Goal: Transaction & Acquisition: Book appointment/travel/reservation

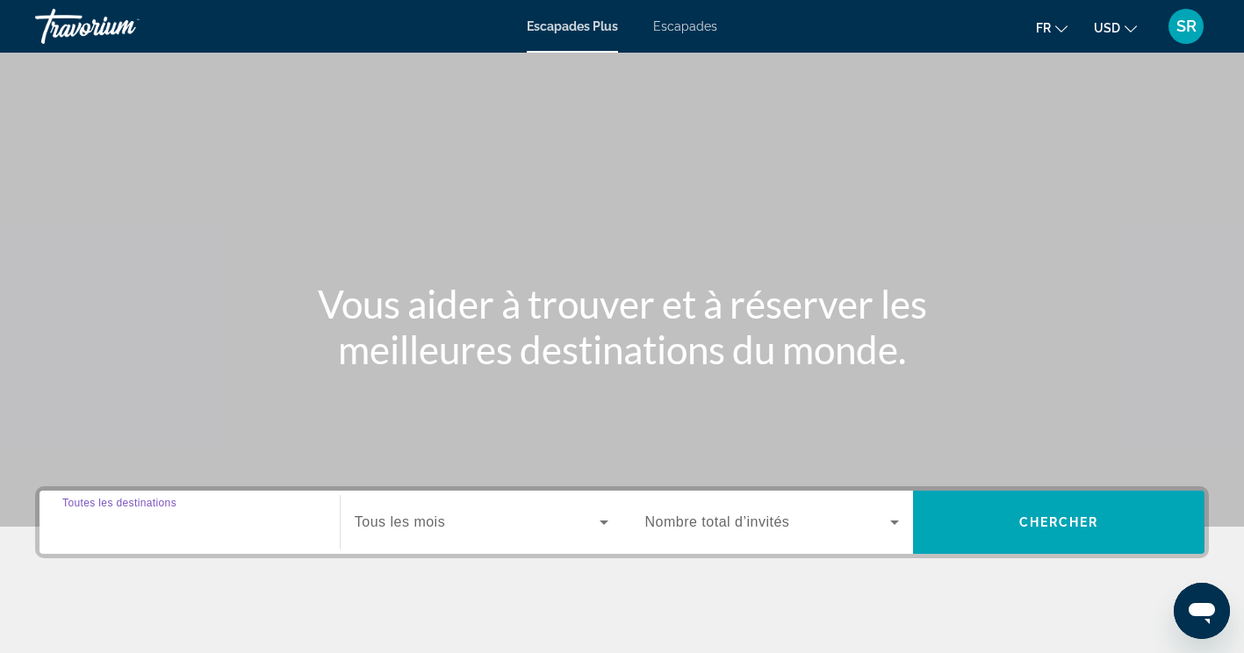
click at [198, 513] on input "Destination Toutes les destinations" at bounding box center [189, 523] width 255 height 21
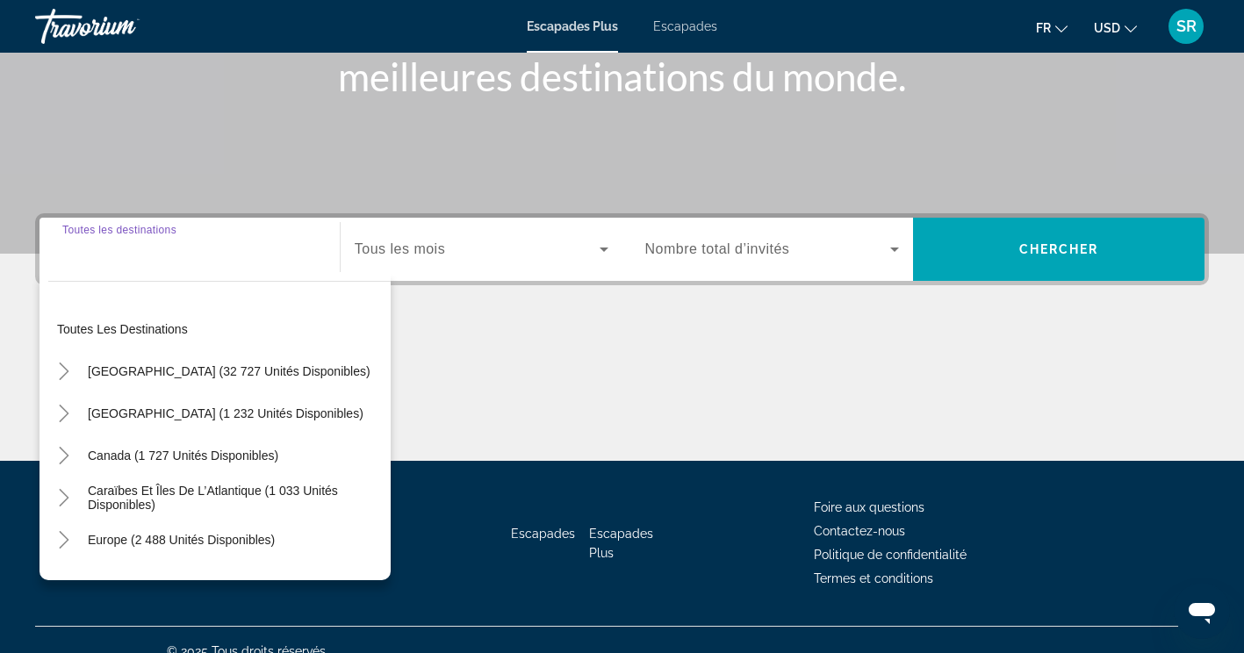
scroll to position [296, 0]
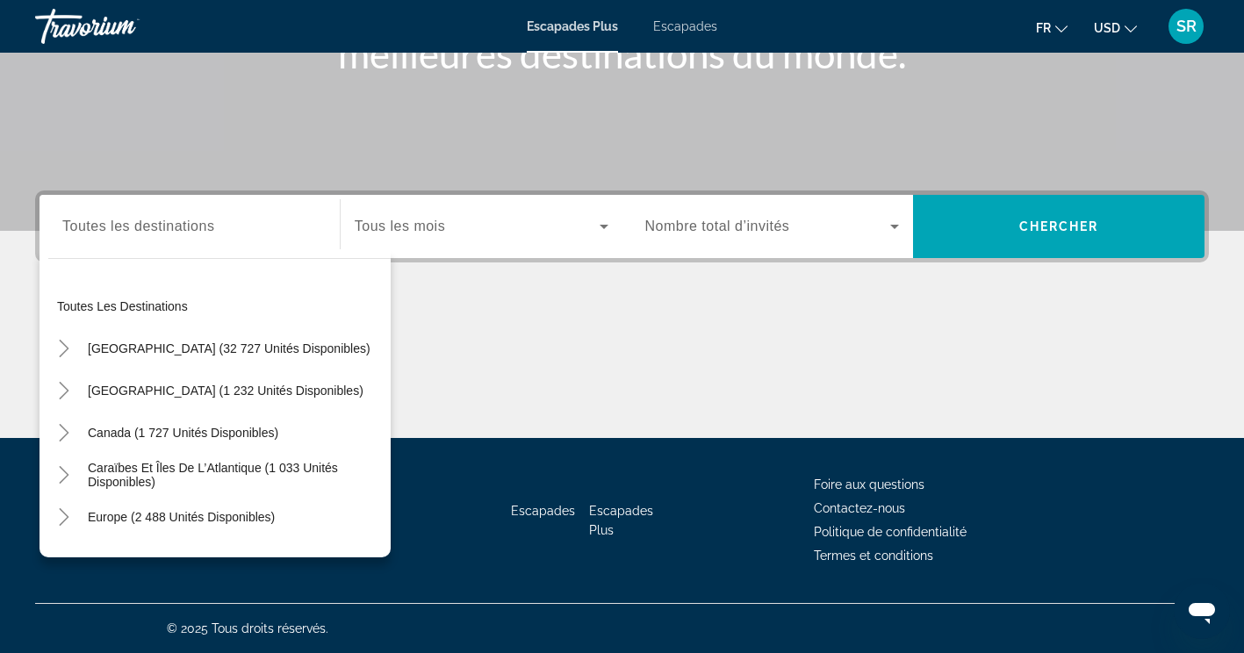
click at [686, 19] on span "Escapades" at bounding box center [685, 26] width 64 height 14
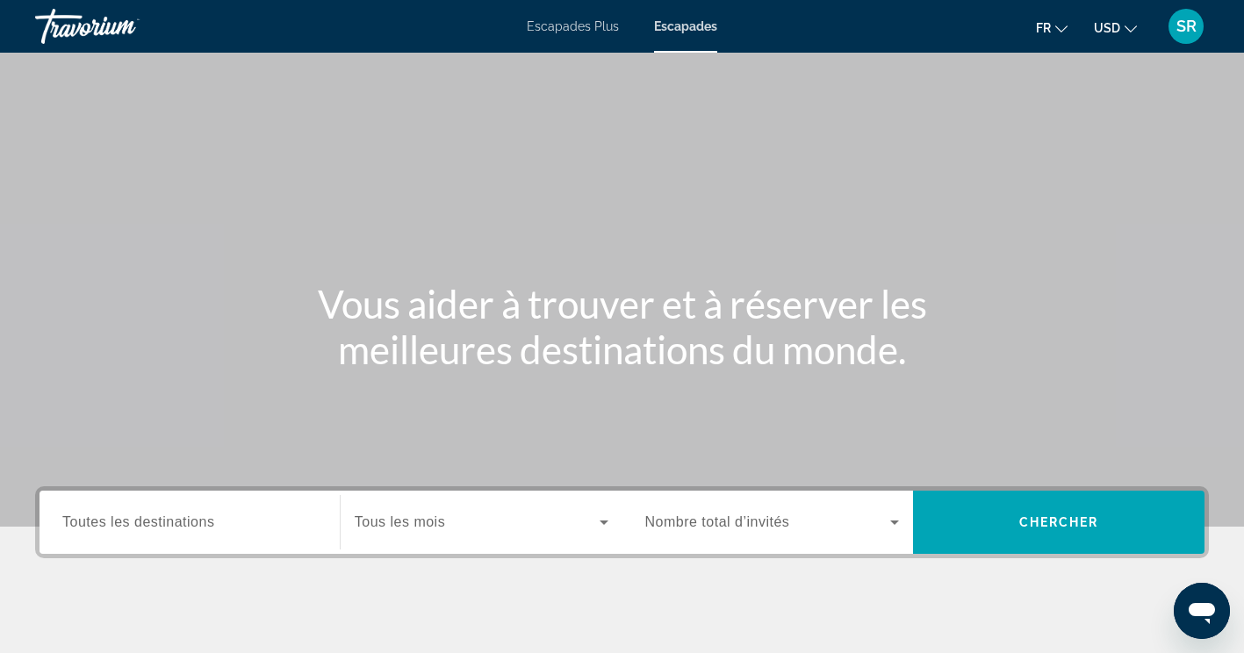
click at [142, 516] on span "Toutes les destinations" at bounding box center [138, 521] width 152 height 15
click at [142, 516] on input "Destination Toutes les destinations" at bounding box center [189, 523] width 255 height 21
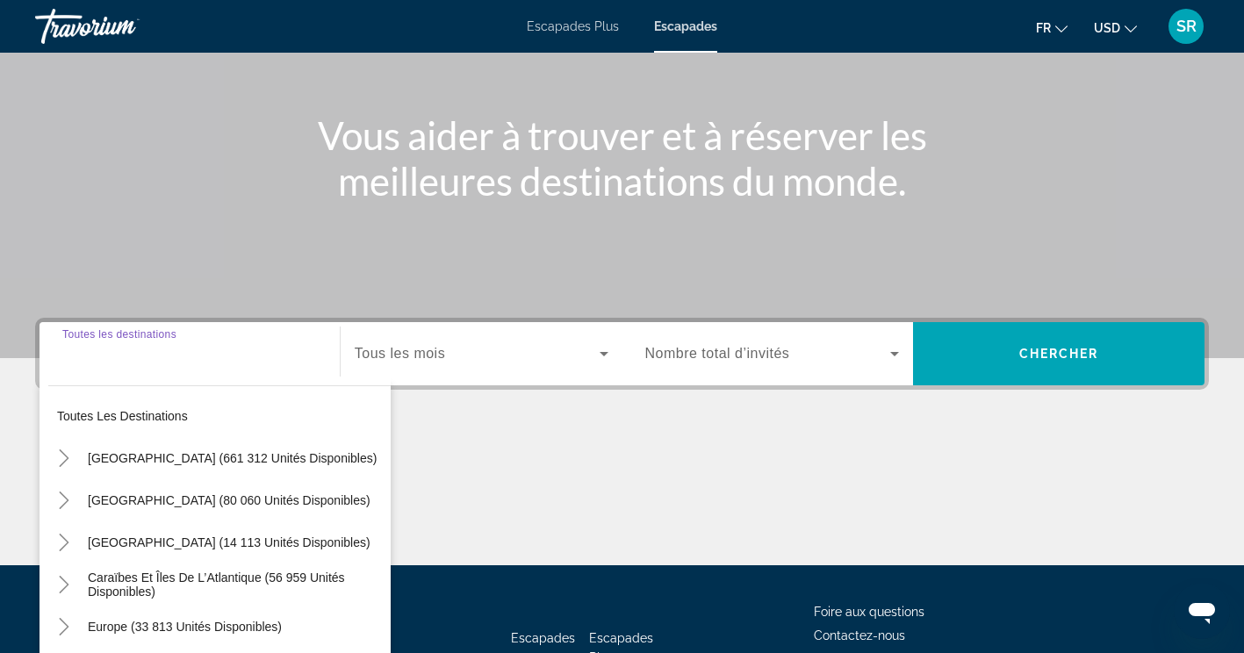
scroll to position [296, 0]
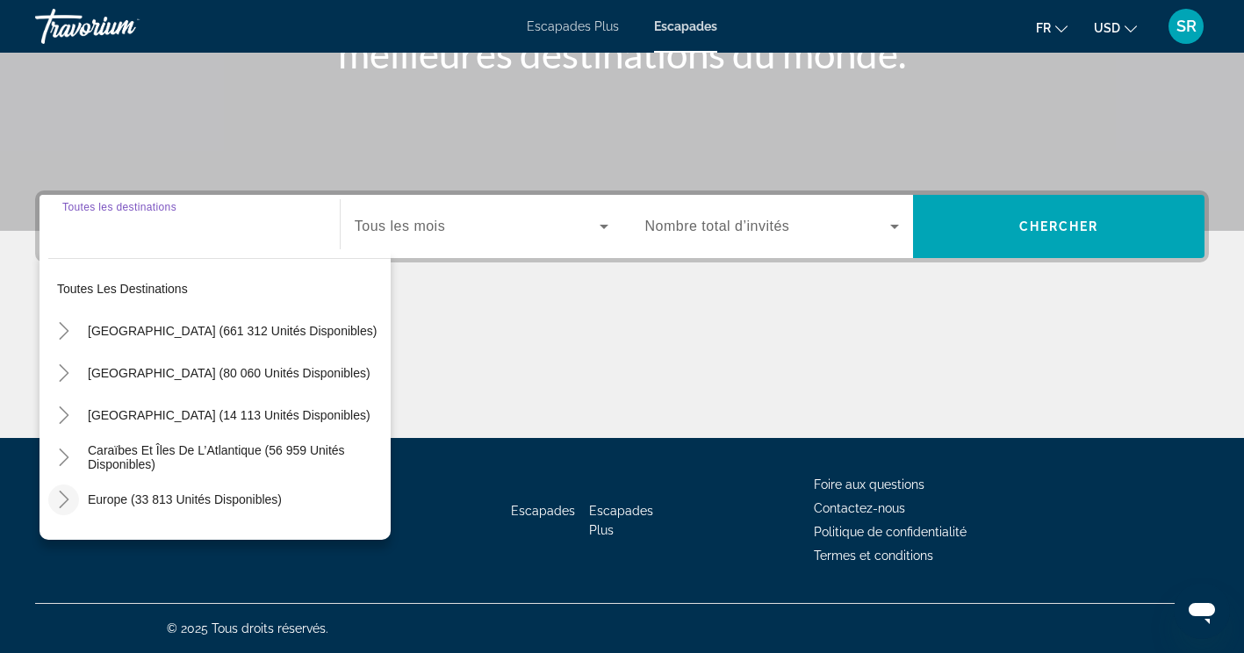
click at [64, 499] on icon "Toggle Europe (33 813 unités disponibles)" at bounding box center [64, 500] width 18 height 18
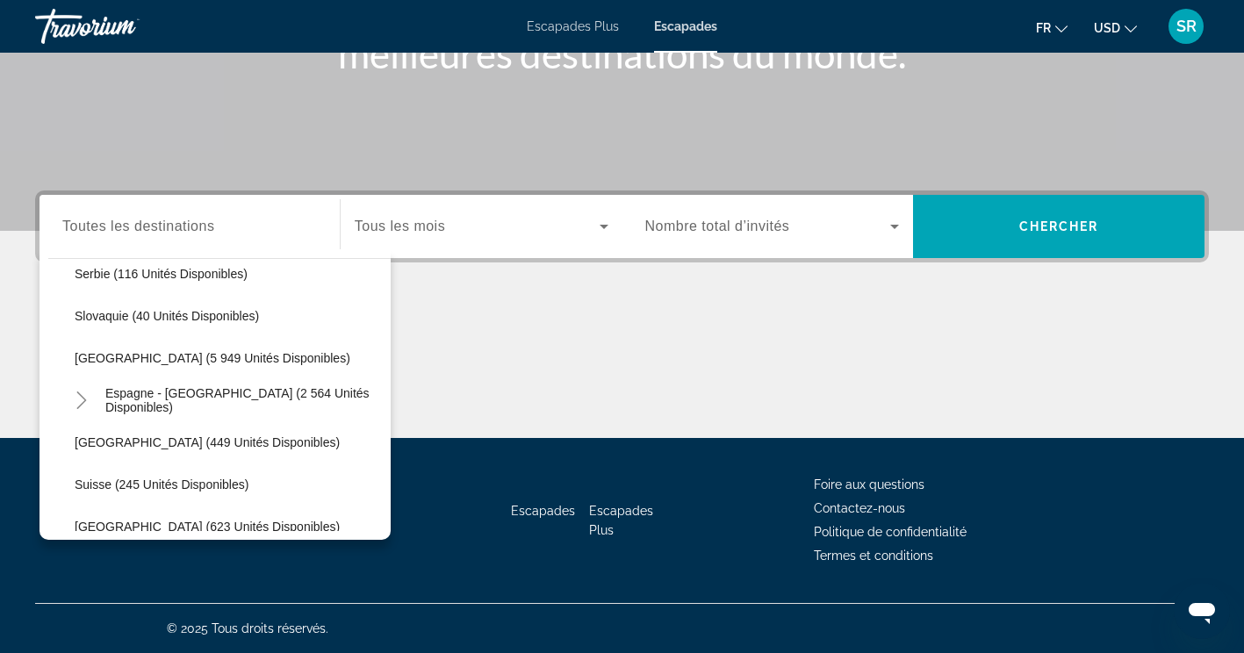
scroll to position [922, 0]
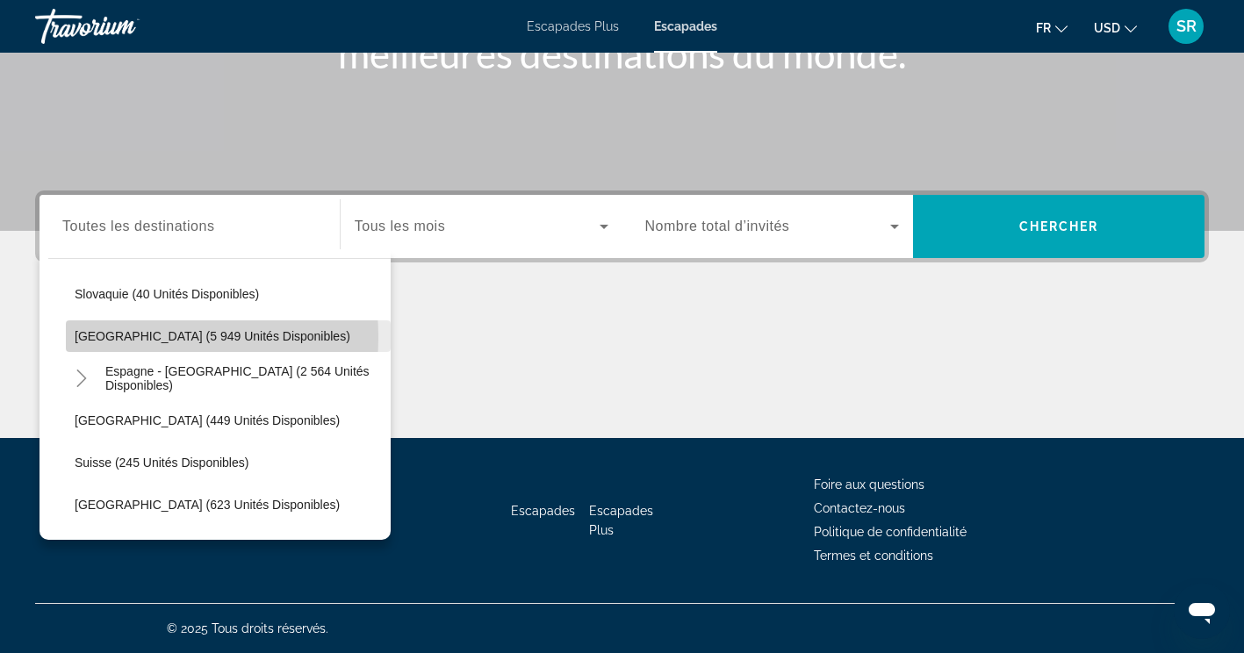
click at [111, 337] on span "Espagne (5 949 unités disponibles)" at bounding box center [213, 336] width 276 height 14
type input "**********"
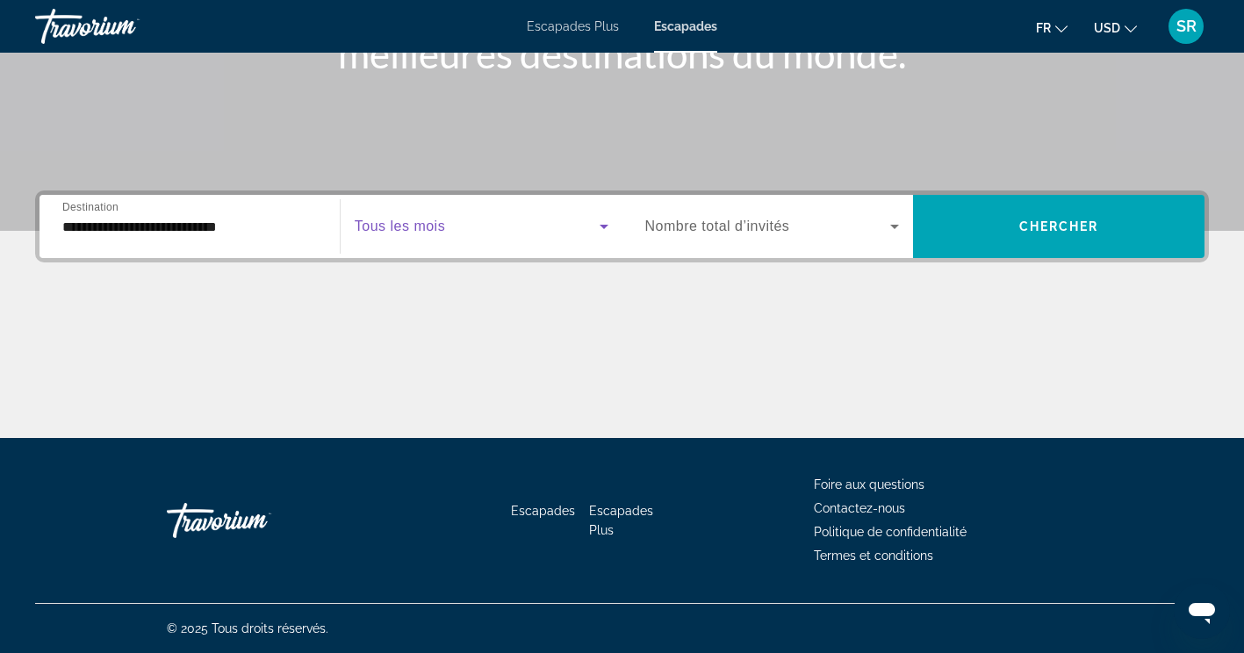
click at [482, 219] on span "Widget de recherche" at bounding box center [477, 226] width 245 height 21
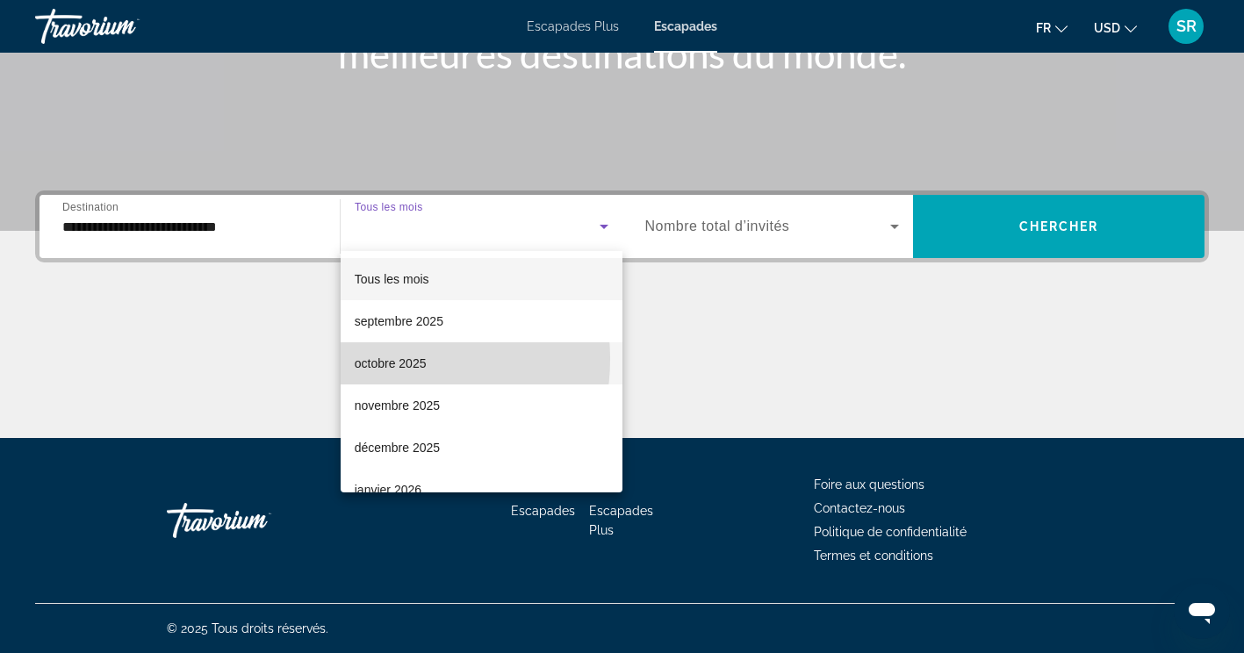
click at [382, 359] on font "octobre 2025" at bounding box center [391, 363] width 72 height 14
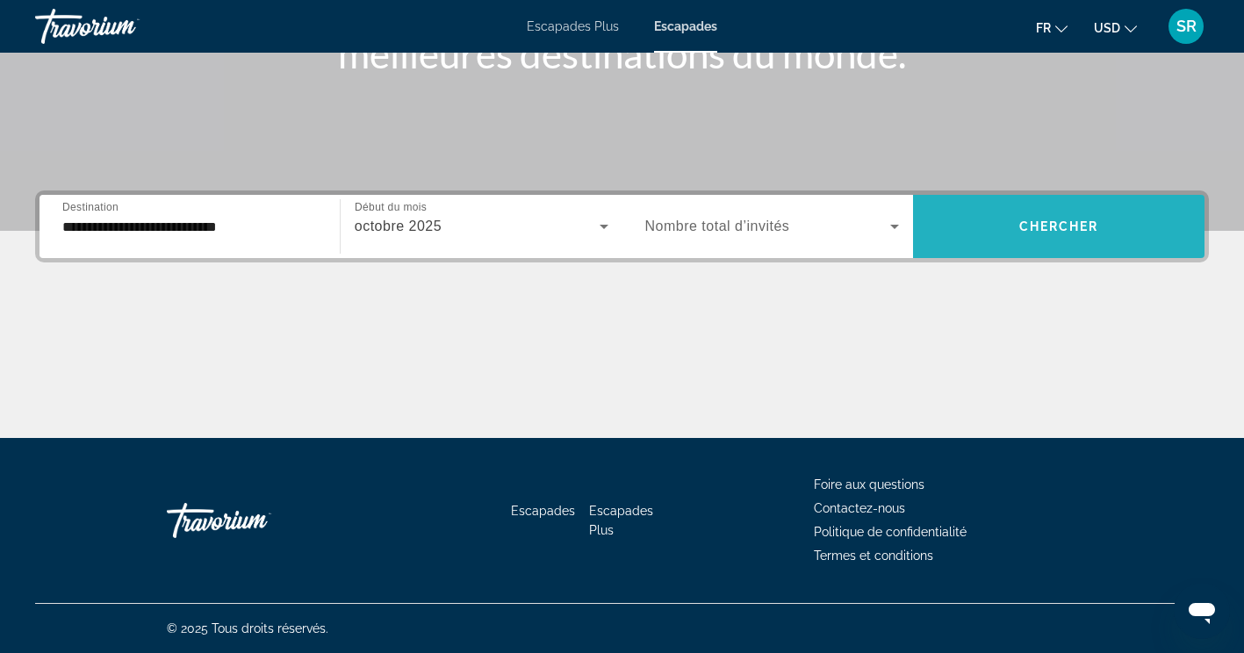
click at [955, 252] on span "Widget de recherche" at bounding box center [1058, 226] width 291 height 63
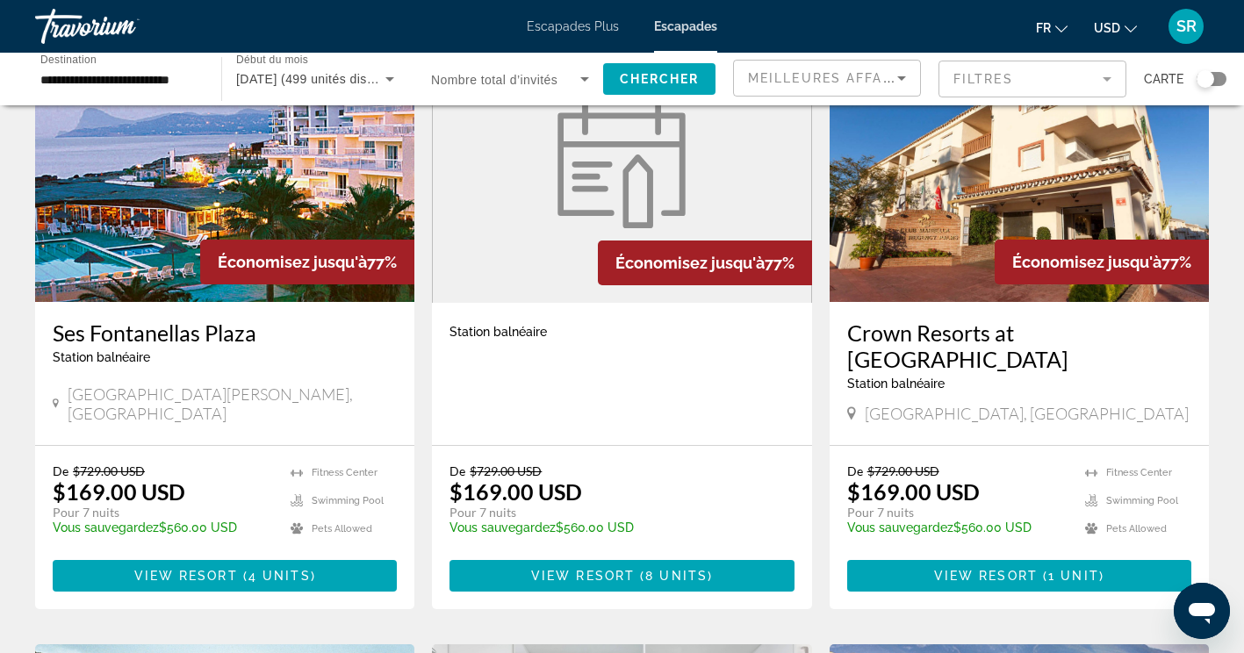
scroll to position [808, 0]
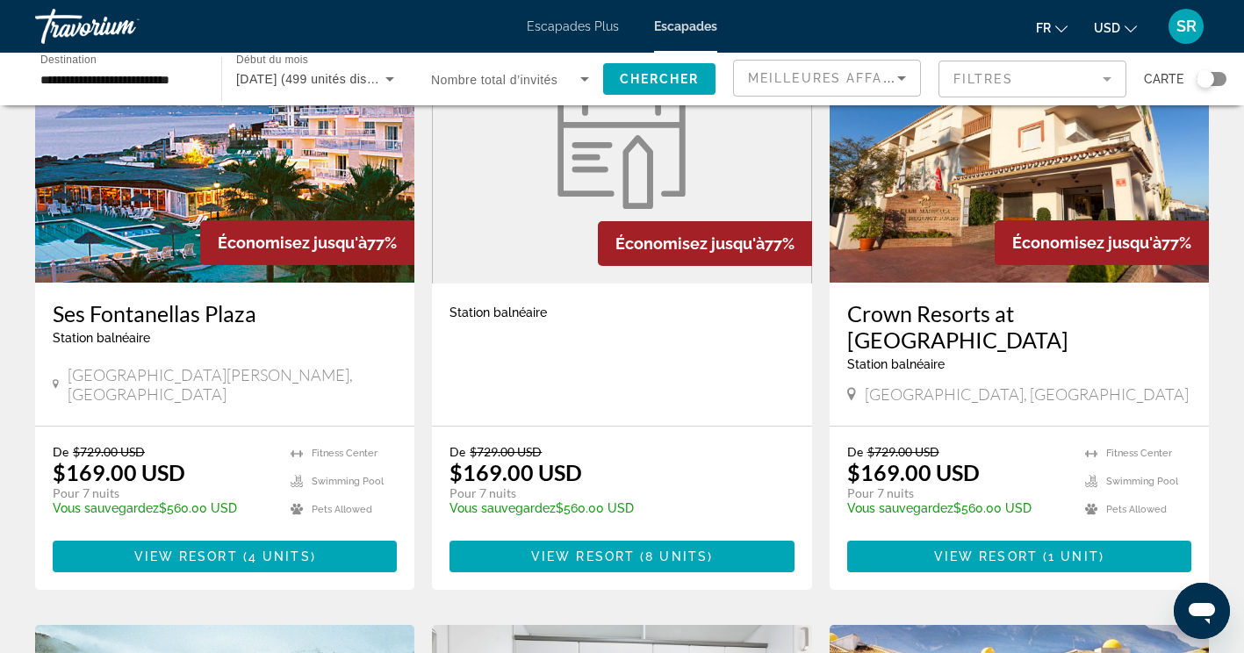
click at [1213, 73] on div "Widget de recherche" at bounding box center [1212, 79] width 30 height 14
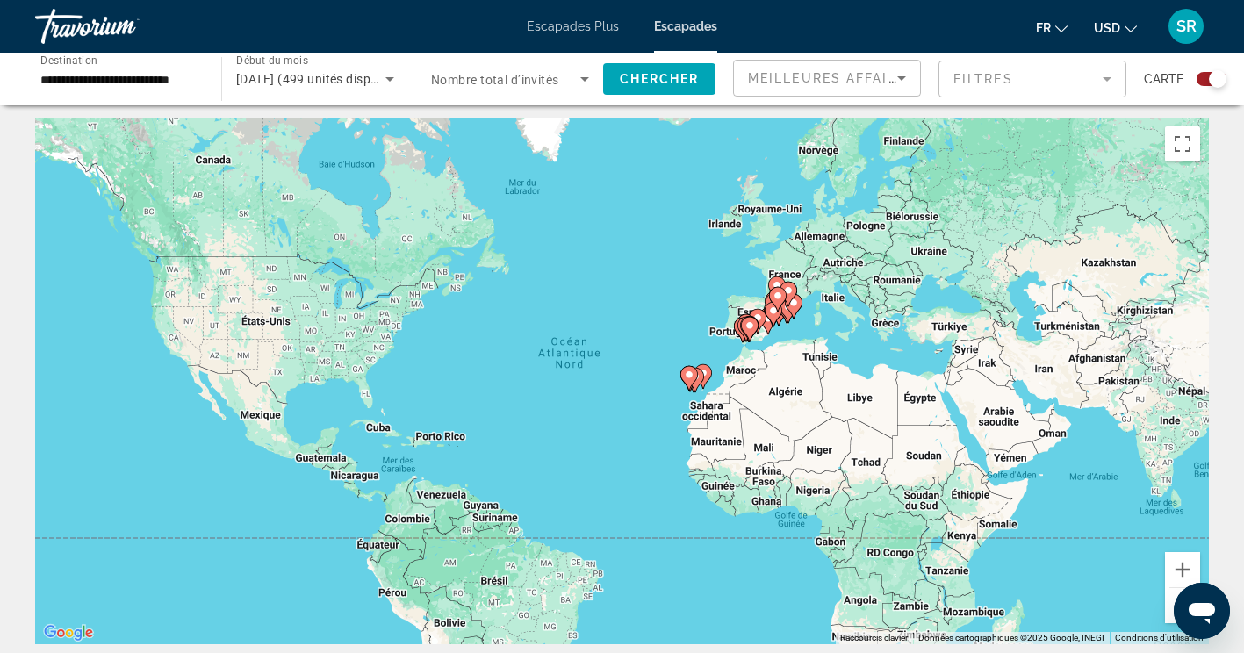
scroll to position [0, 0]
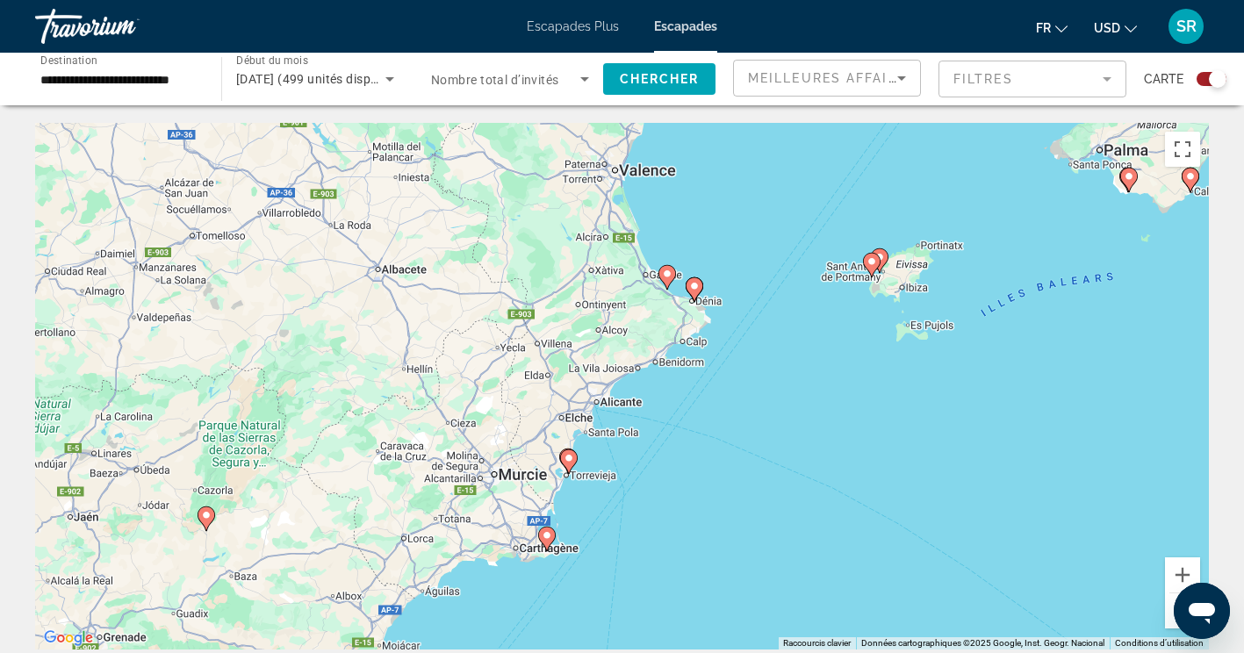
click at [550, 536] on image "Contenu principal" at bounding box center [547, 535] width 11 height 11
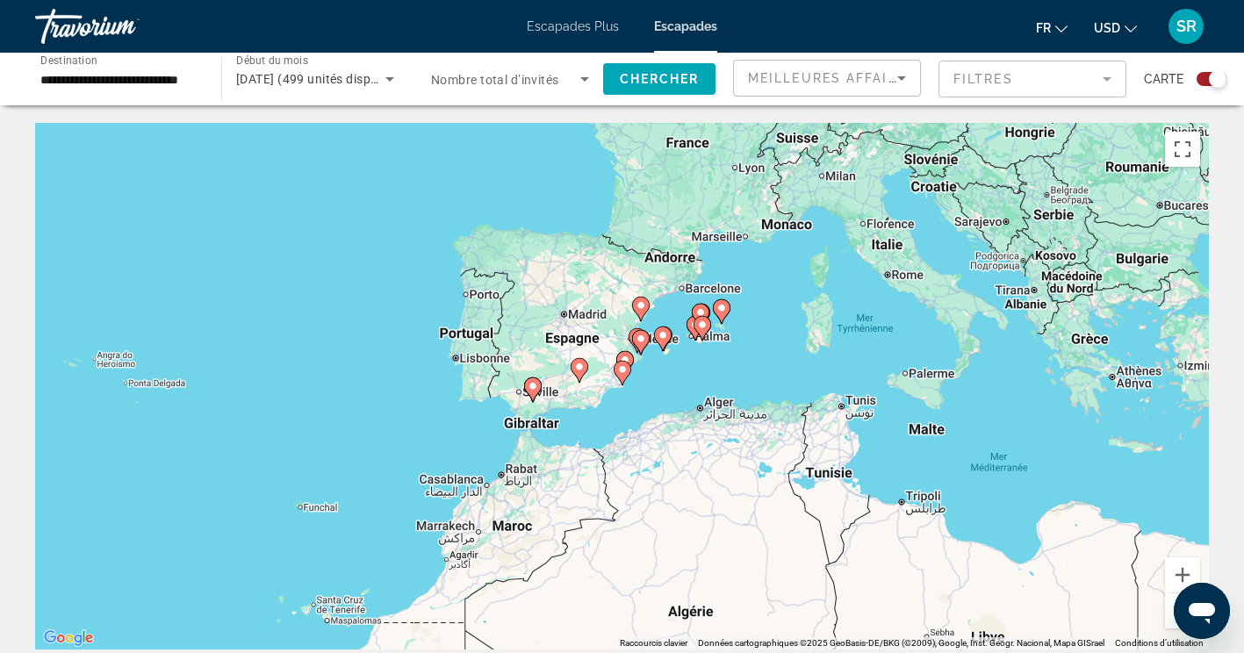
click at [617, 365] on image "Contenu principal" at bounding box center [622, 369] width 11 height 11
type input "**********"
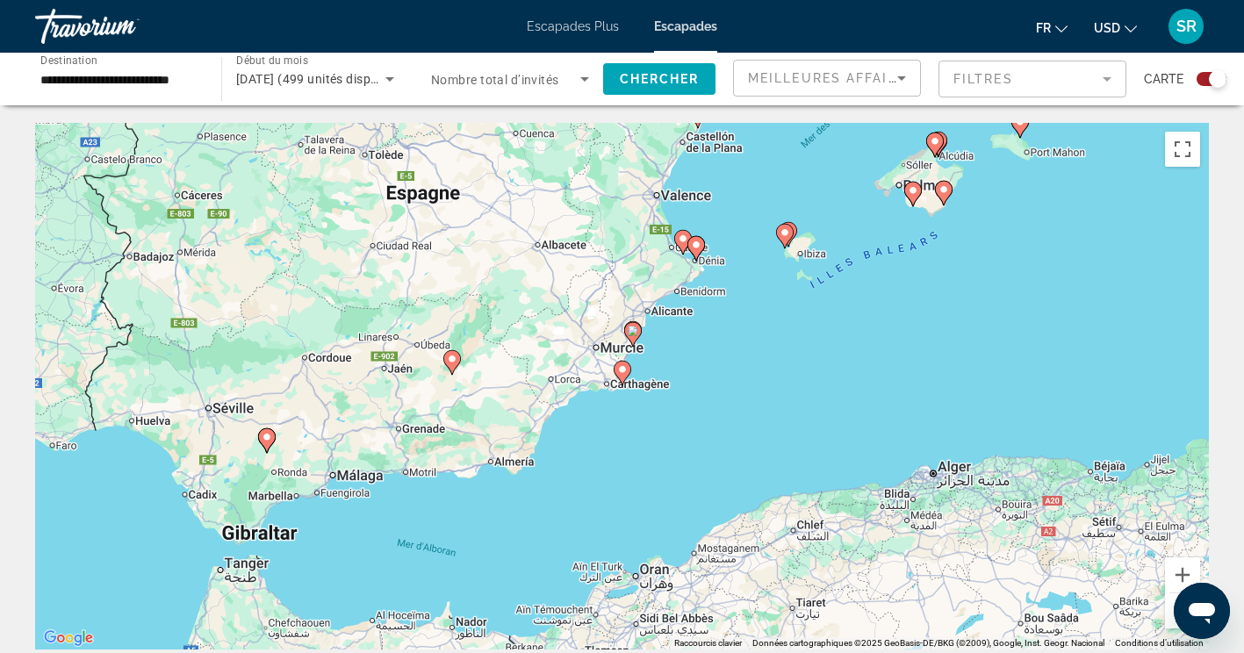
click at [622, 369] on image "Contenu principal" at bounding box center [622, 369] width 11 height 11
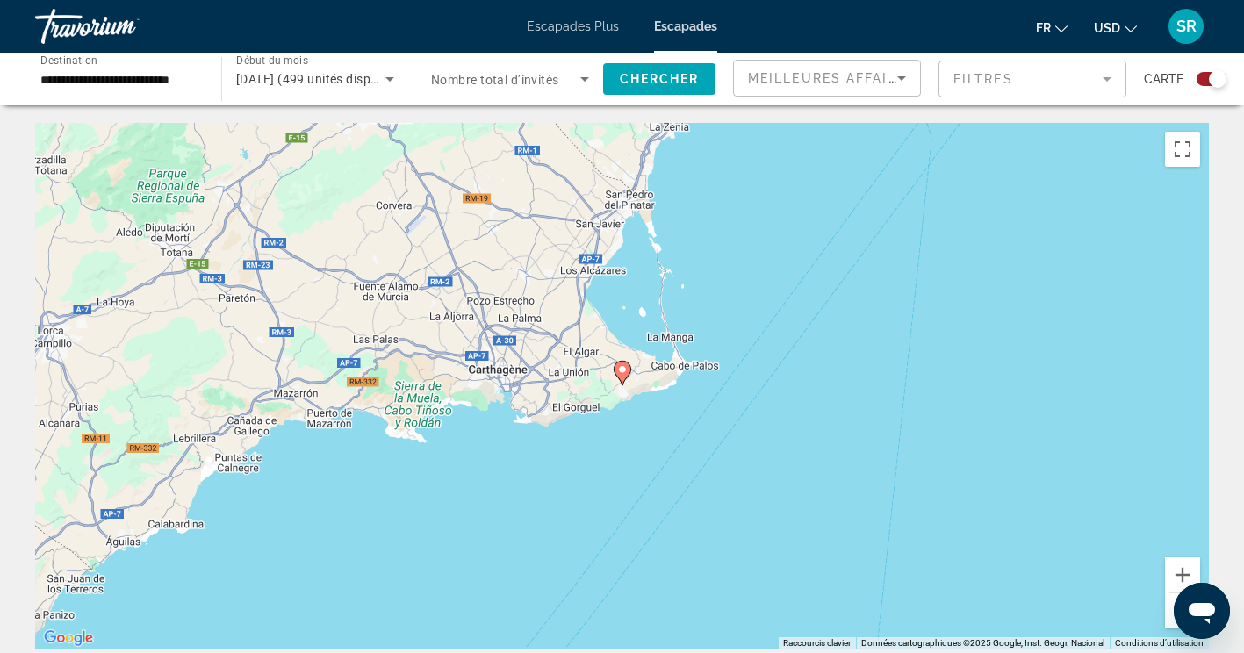
click at [622, 373] on image "Contenu principal" at bounding box center [622, 369] width 11 height 11
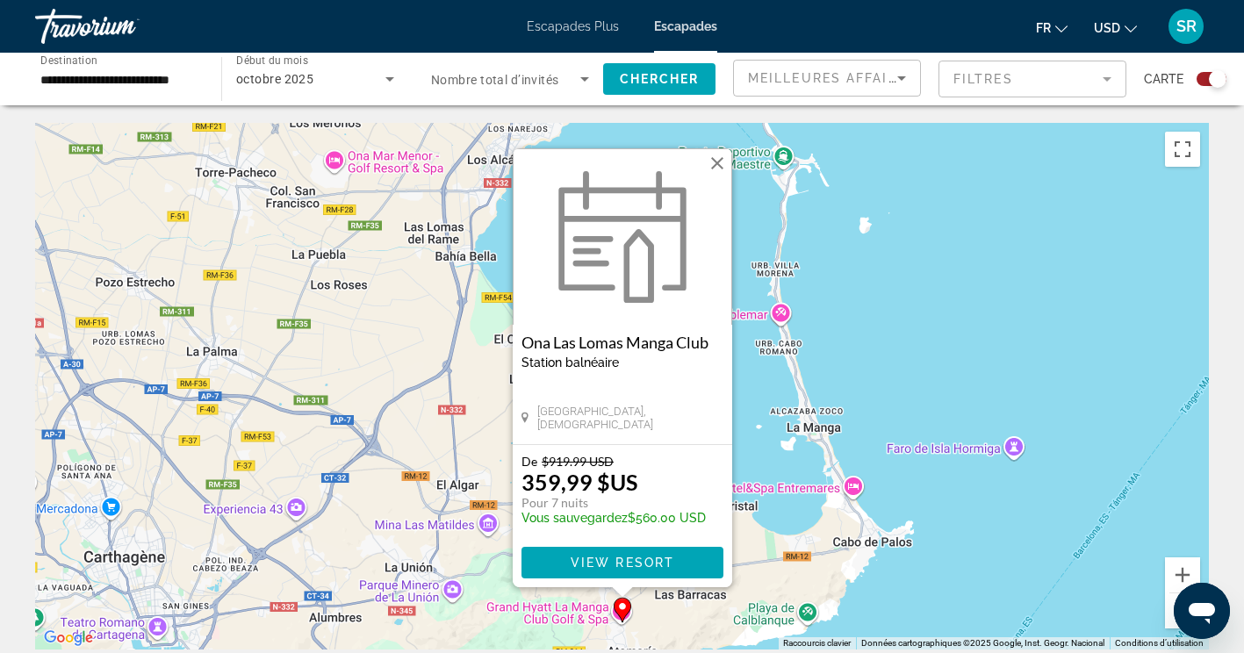
click at [715, 168] on button "Fermer" at bounding box center [717, 163] width 26 height 26
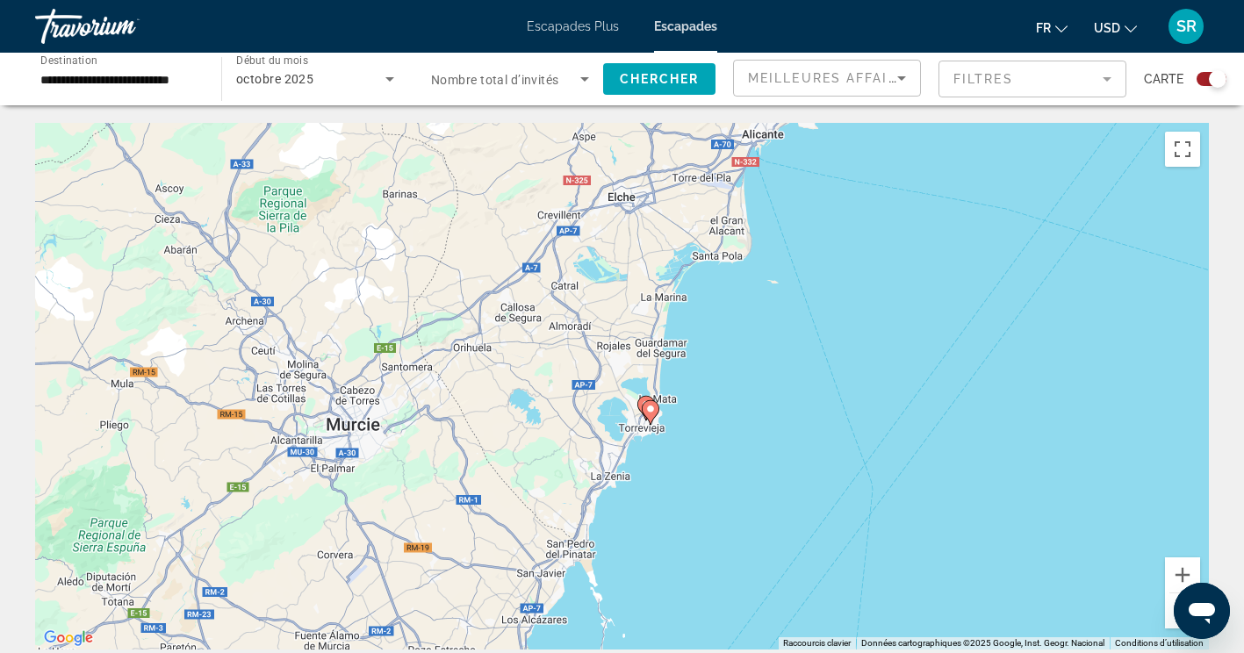
click at [650, 411] on image "Contenu principal" at bounding box center [650, 409] width 11 height 11
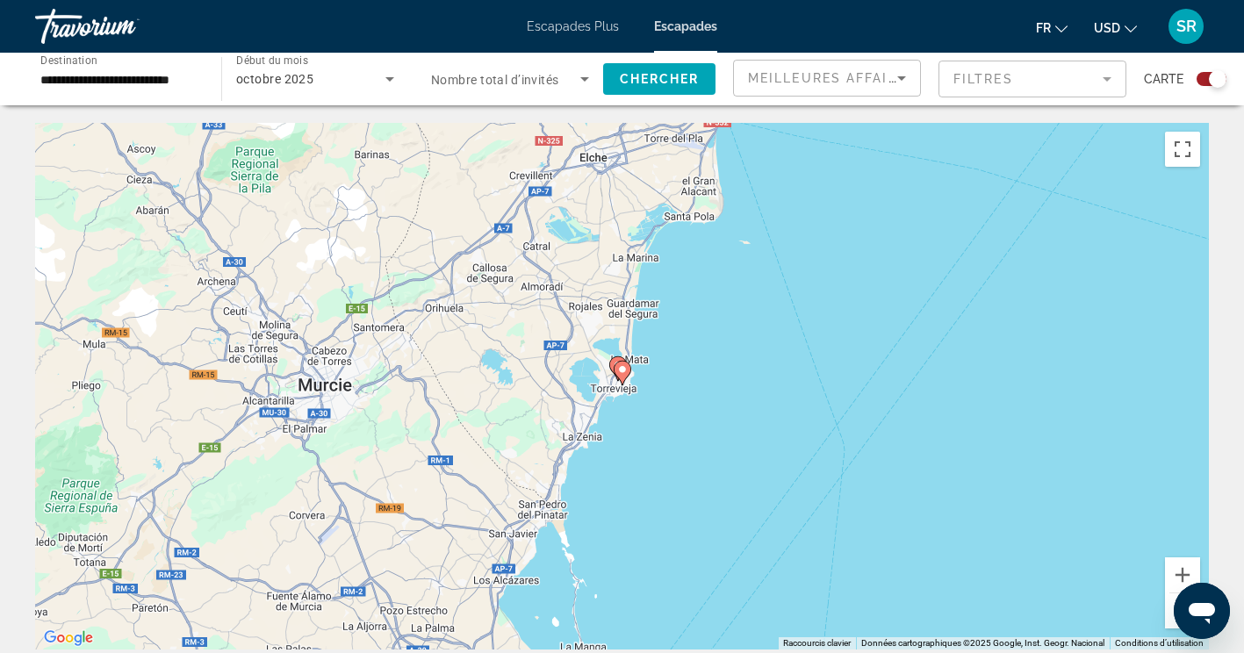
click at [622, 369] on image "Contenu principal" at bounding box center [622, 369] width 11 height 11
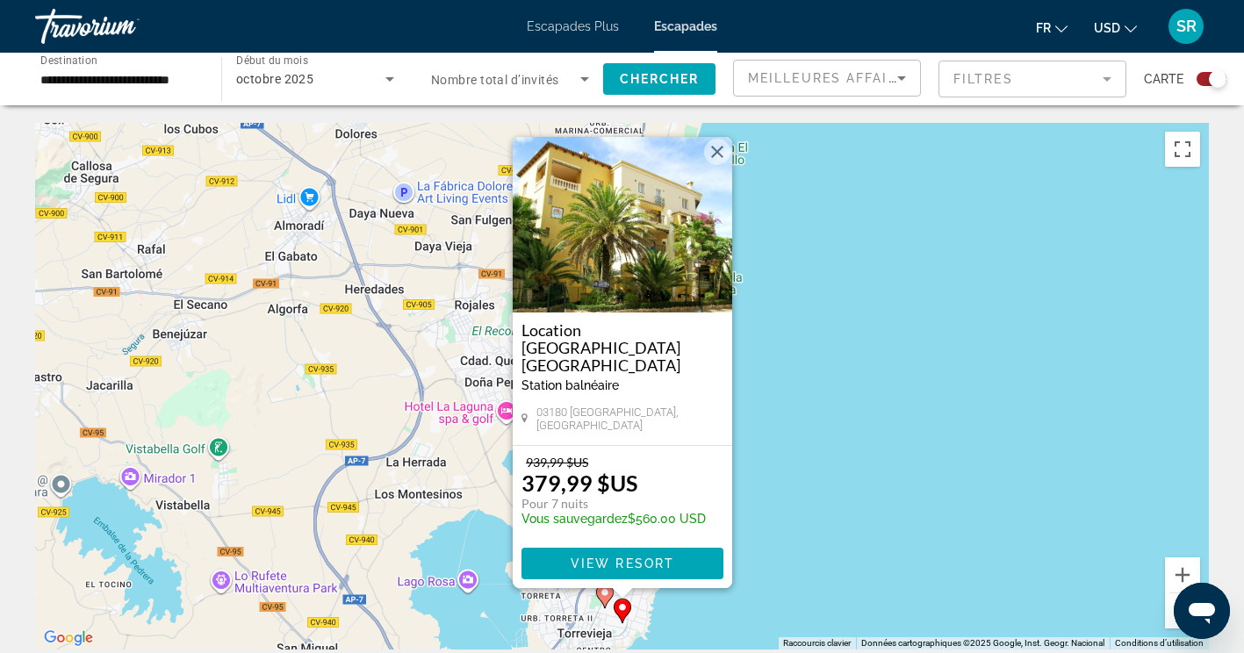
click at [725, 162] on button "Fermer" at bounding box center [717, 152] width 26 height 26
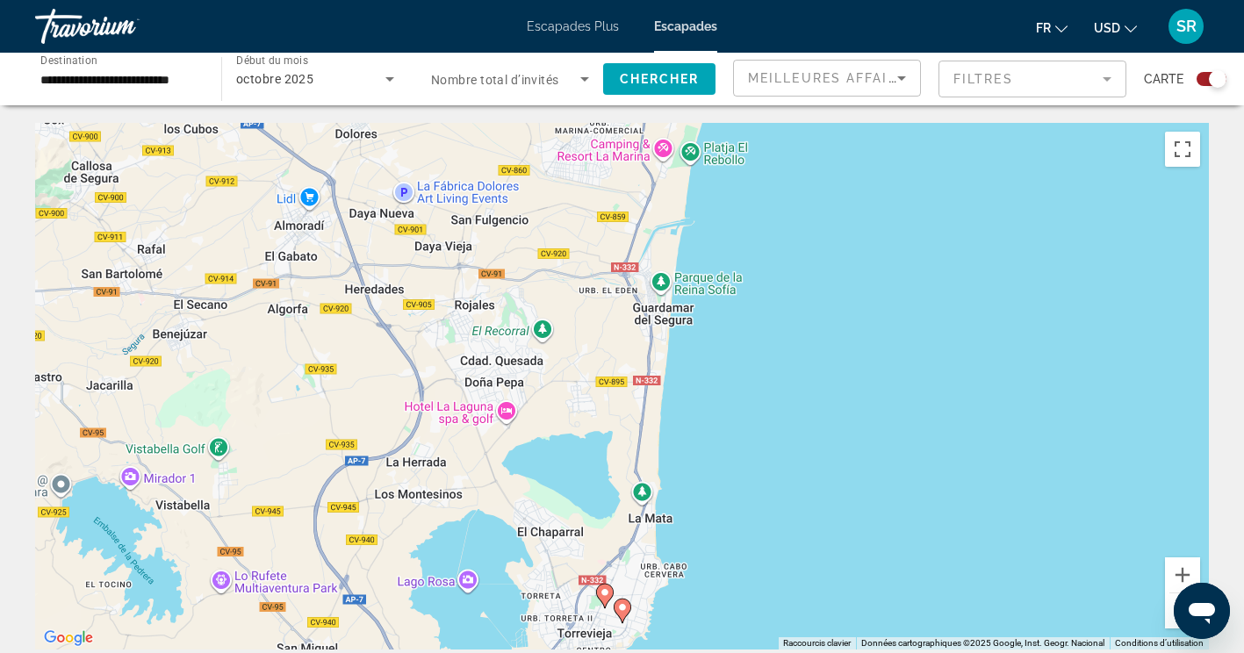
click at [600, 590] on image "Contenu principal" at bounding box center [605, 592] width 11 height 11
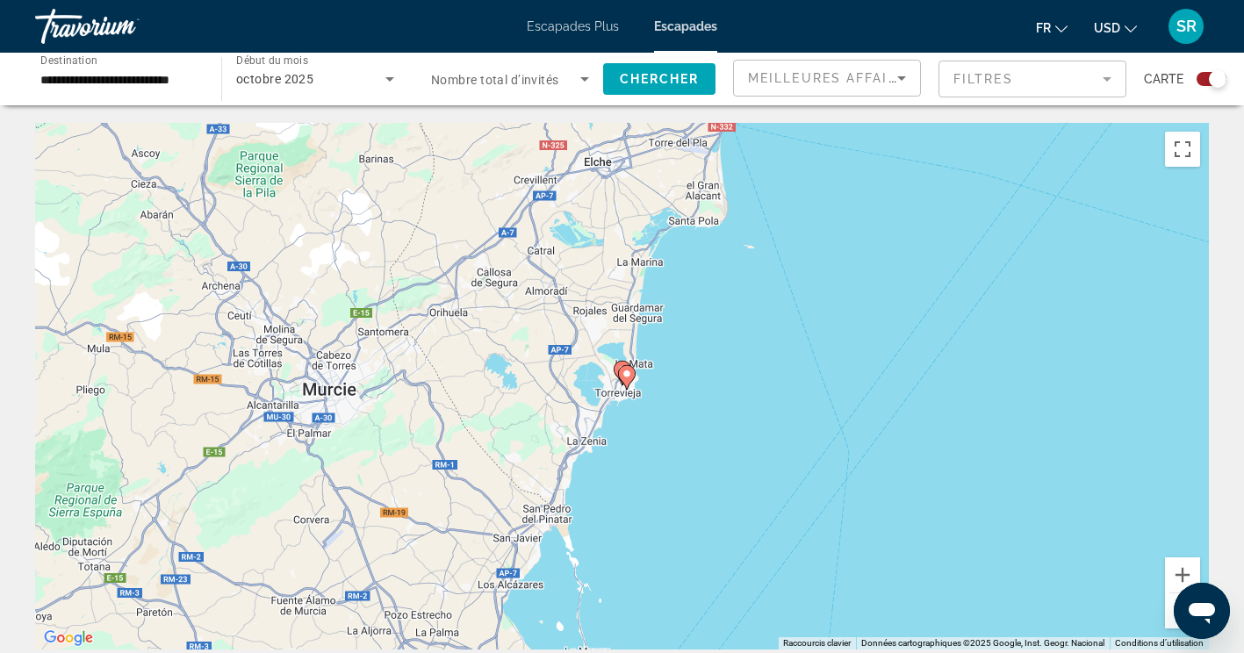
click at [626, 368] on icon "Contenu principal" at bounding box center [626, 377] width 16 height 23
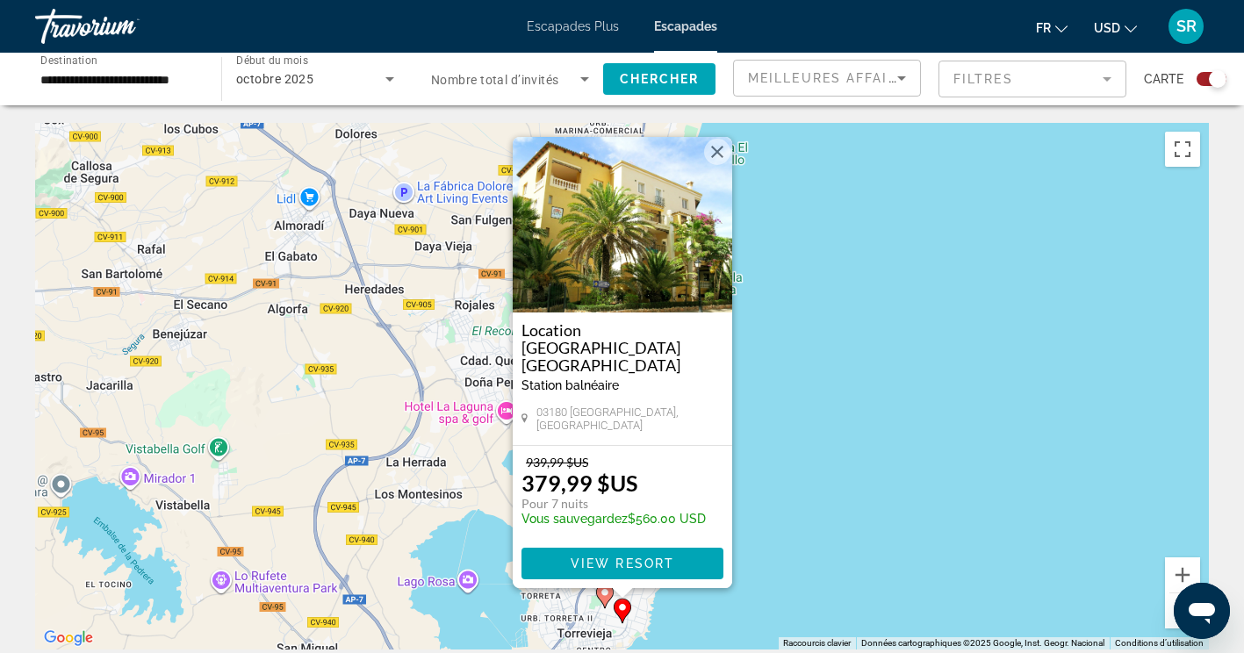
click at [714, 164] on button "Fermer" at bounding box center [717, 152] width 26 height 26
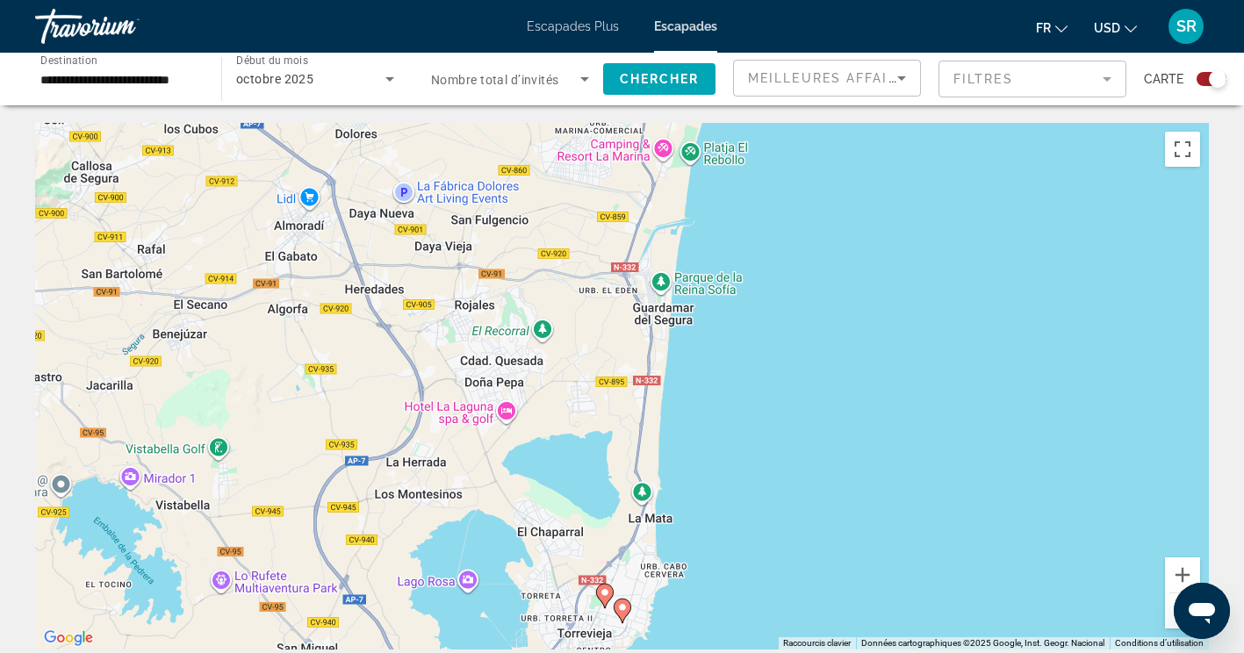
click at [602, 592] on div "Pour naviguer, appuyez sur les touches fléchées. Pour activer le glissement ave…" at bounding box center [622, 386] width 1174 height 527
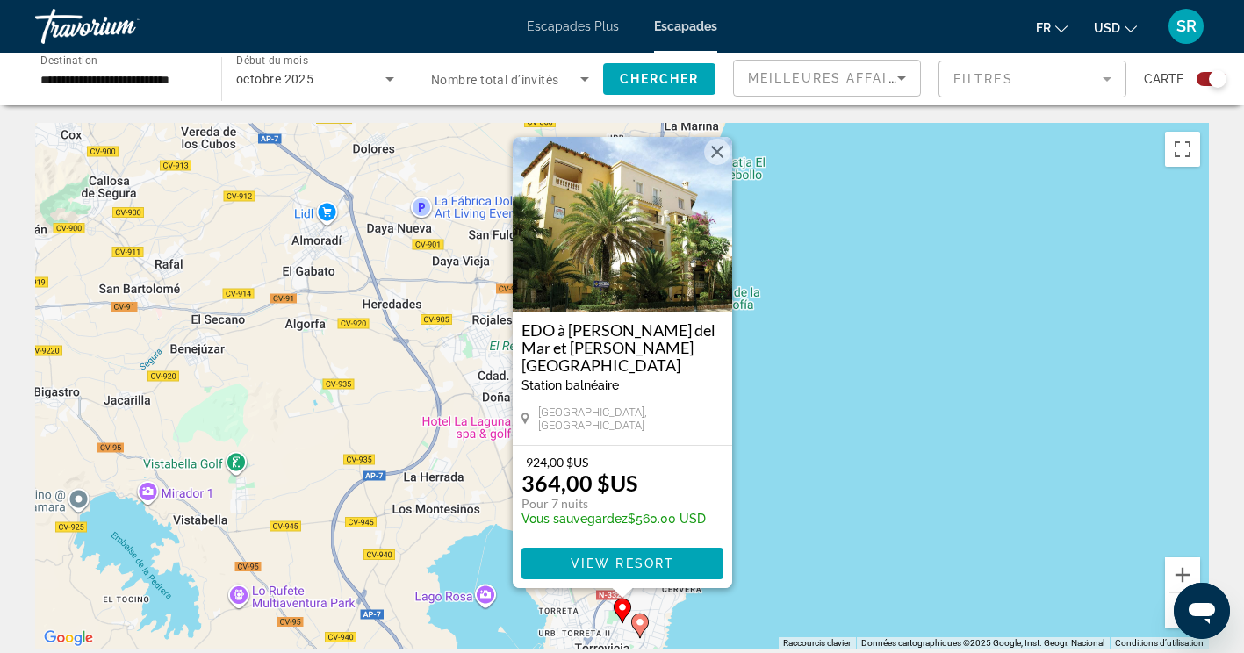
click at [713, 164] on button "Fermer" at bounding box center [717, 152] width 26 height 26
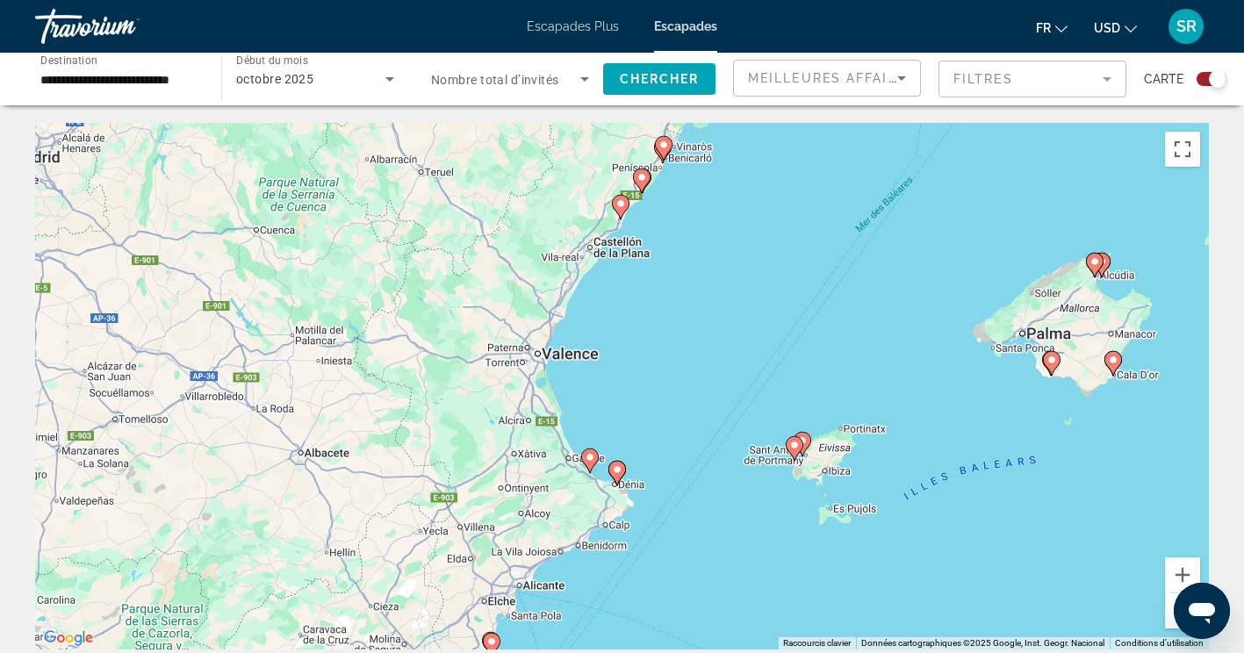
click at [616, 470] on div "Pour activer le glissement avec le clavier, appuyez sur Alt+Entrée. Une fois ce…" at bounding box center [622, 386] width 1174 height 527
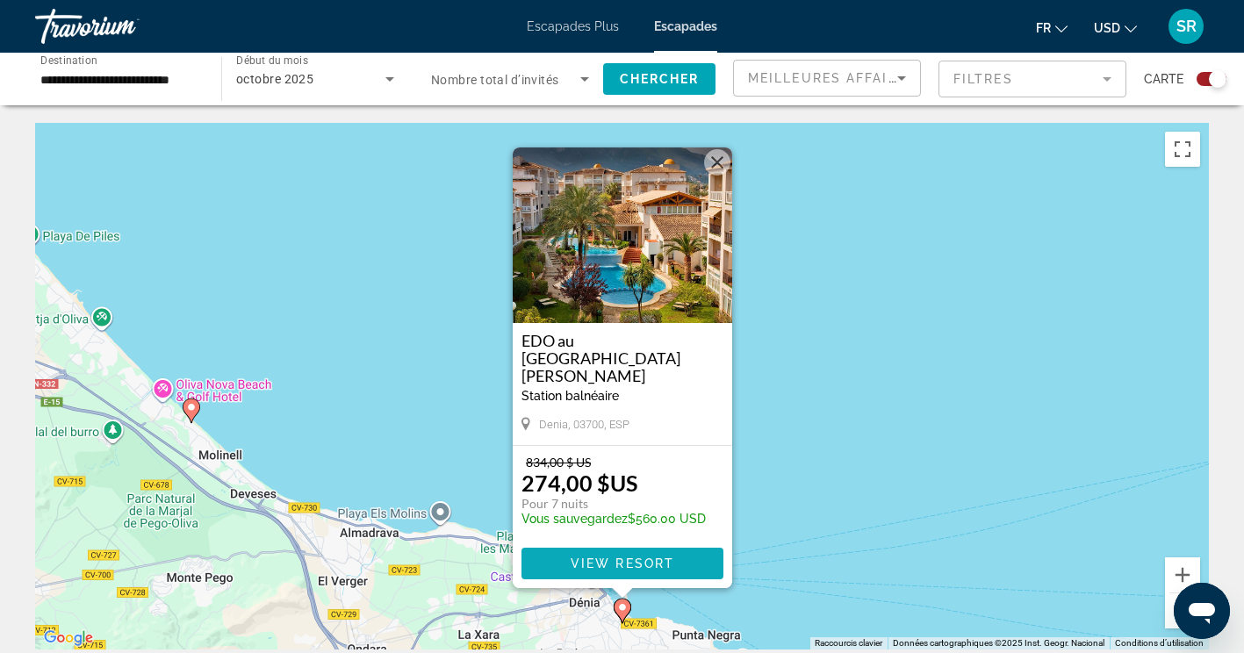
click at [677, 564] on span "Contenu principal" at bounding box center [622, 564] width 202 height 42
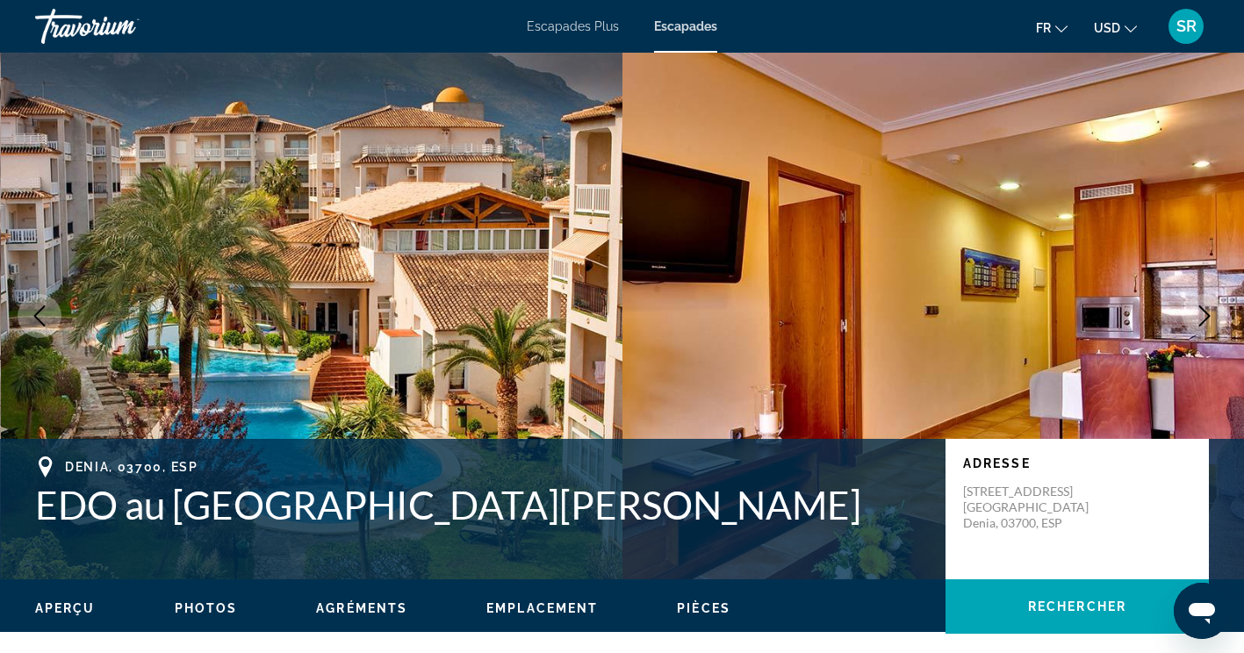
click at [1203, 320] on icon "Image suivante" at bounding box center [1204, 315] width 21 height 21
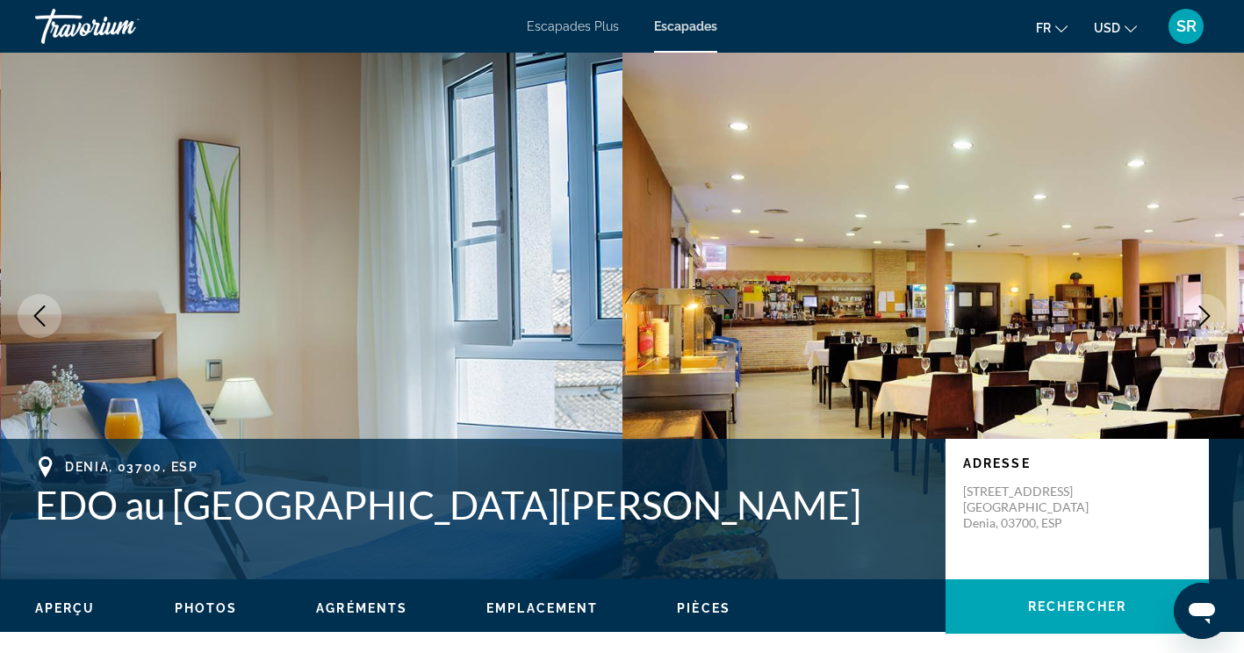
click at [1208, 317] on icon "Image suivante" at bounding box center [1204, 315] width 11 height 21
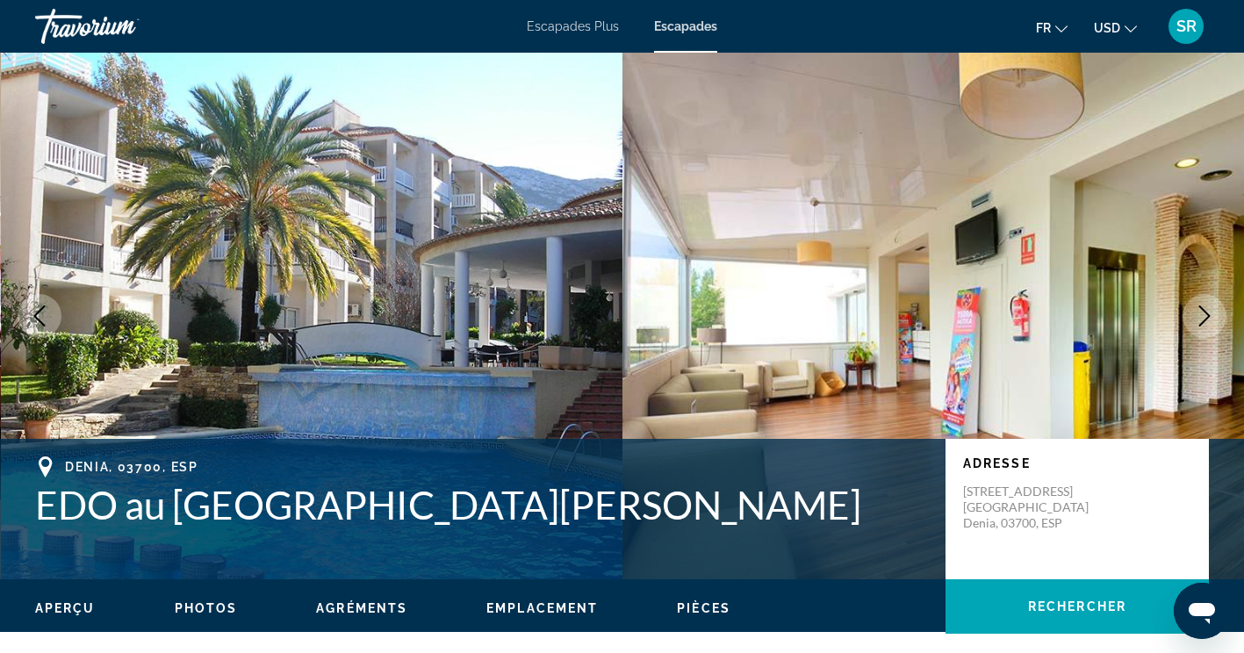
click at [1197, 309] on icon "Image suivante" at bounding box center [1204, 315] width 21 height 21
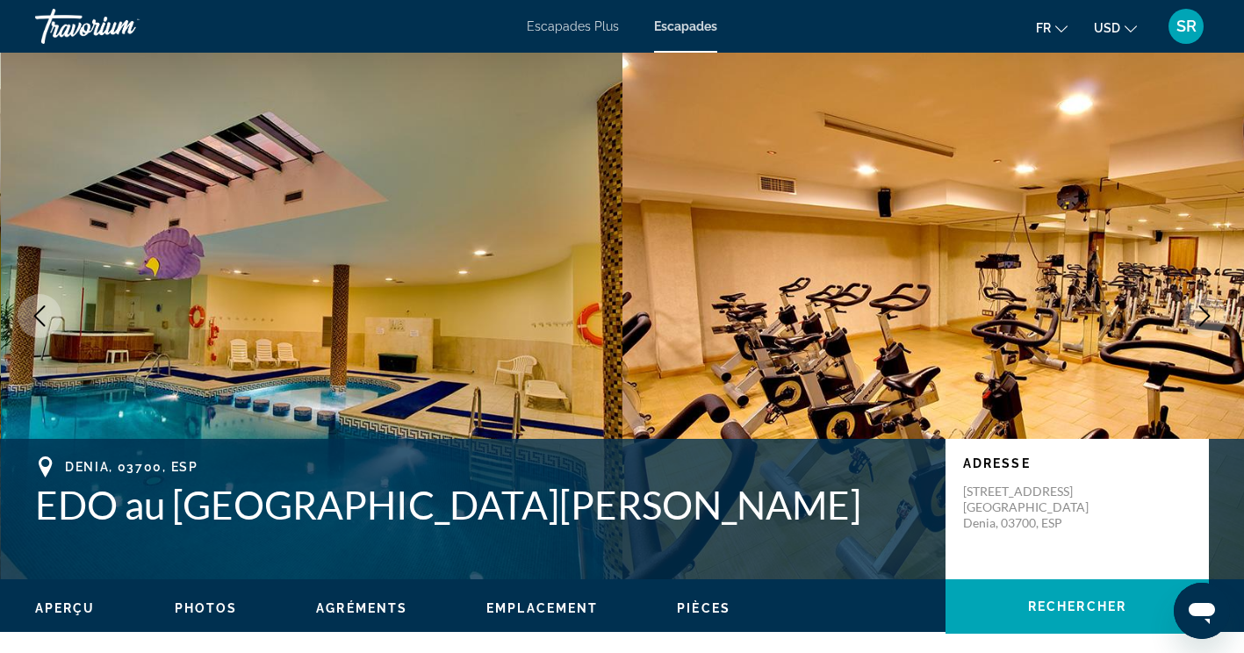
click at [1204, 321] on icon "Image suivante" at bounding box center [1204, 315] width 11 height 21
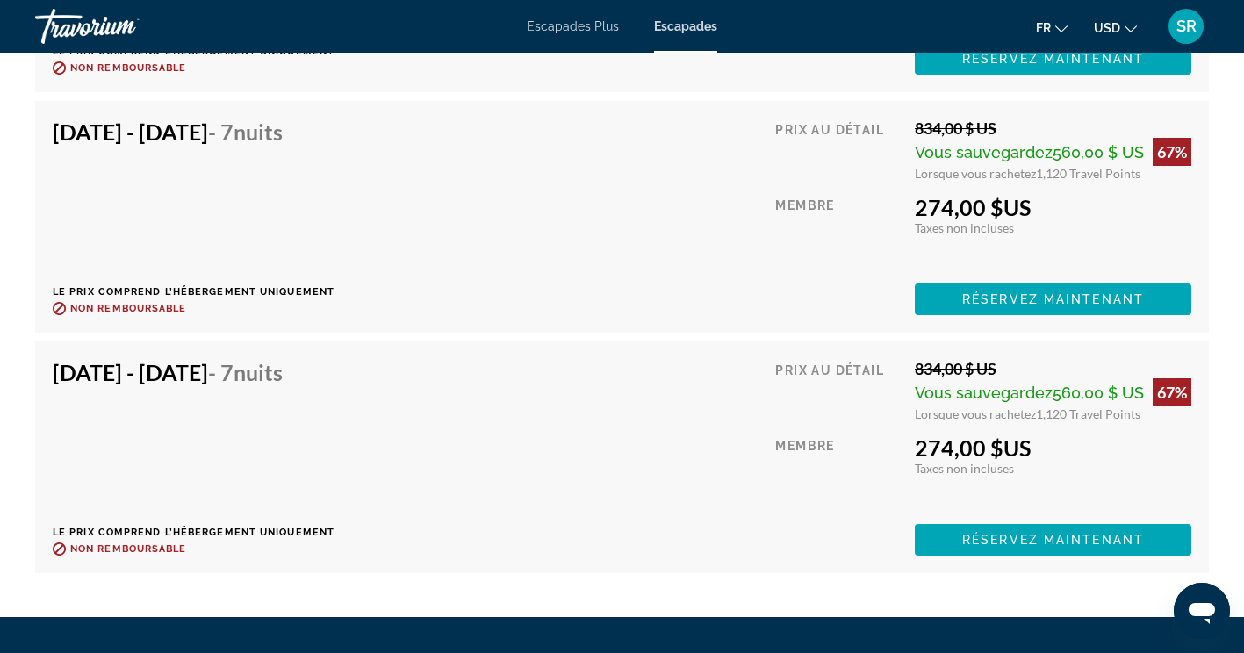
scroll to position [3844, 0]
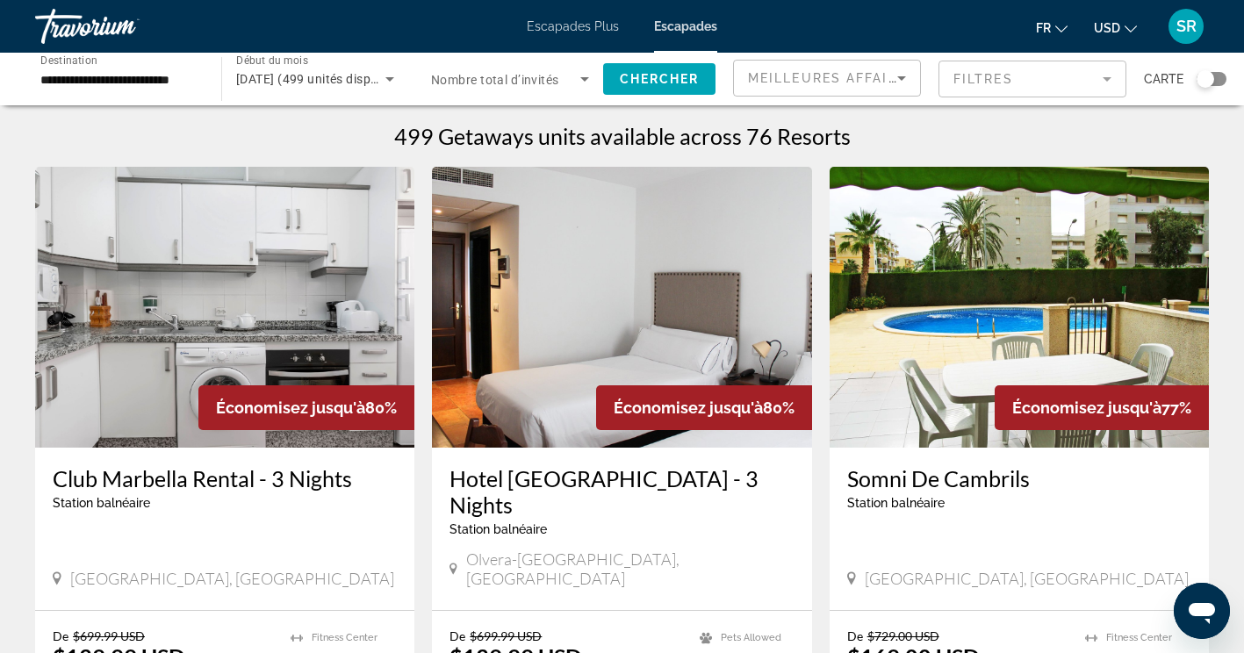
click at [1215, 82] on div "Widget de recherche" at bounding box center [1212, 79] width 30 height 14
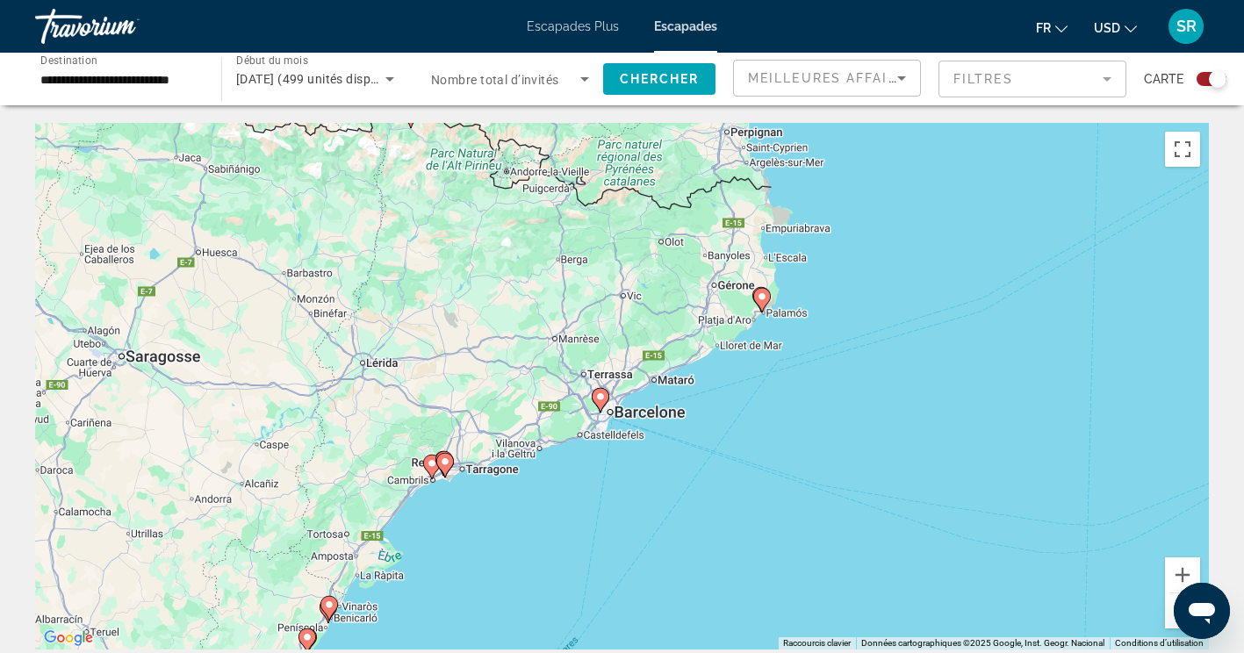
click at [600, 398] on image "Contenu principal" at bounding box center [600, 397] width 11 height 11
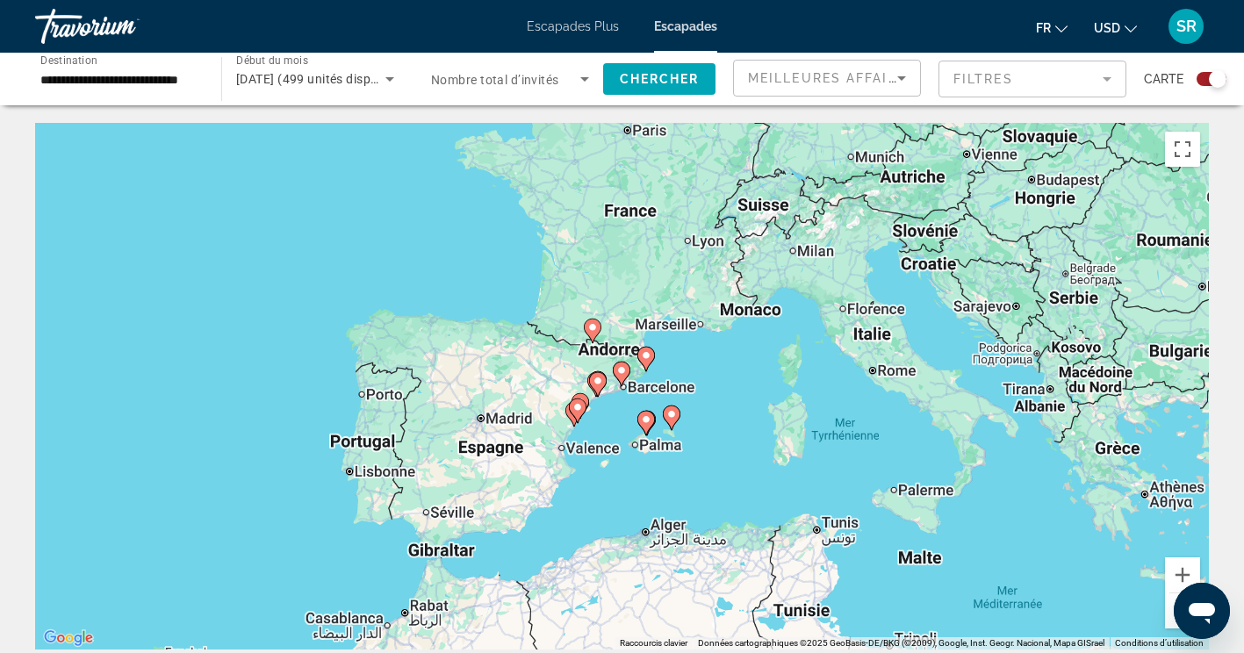
click at [622, 370] on image "Contenu principal" at bounding box center [621, 370] width 11 height 11
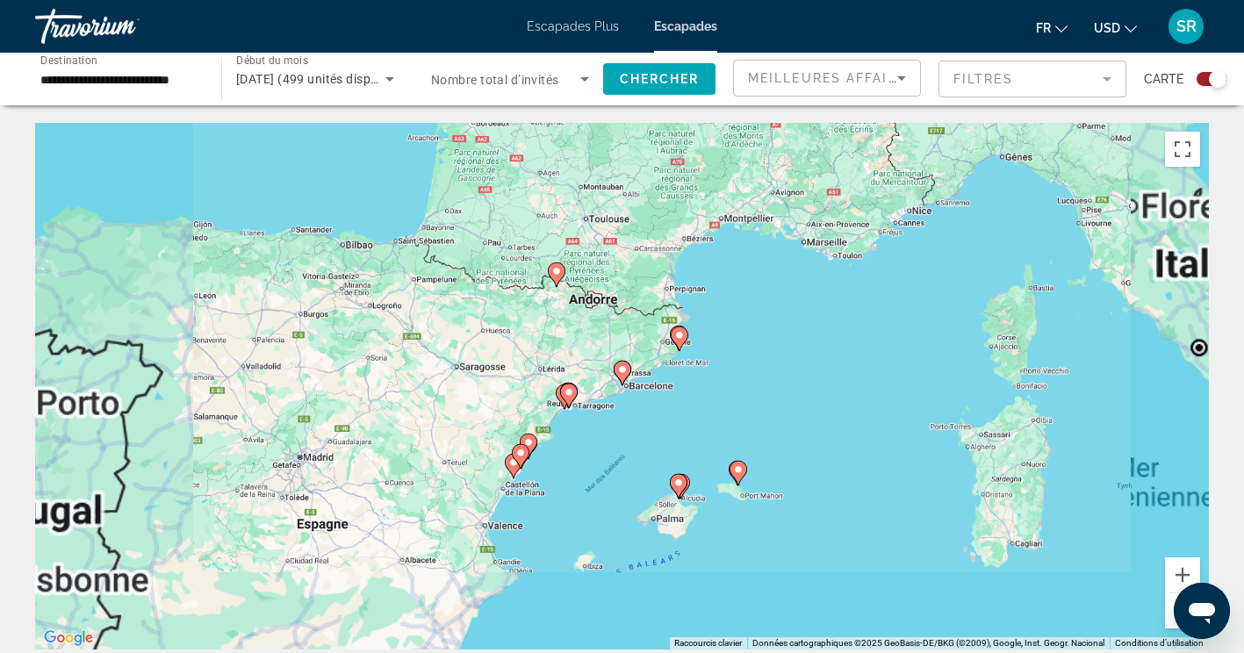
click at [623, 376] on icon "Contenu principal" at bounding box center [622, 373] width 16 height 23
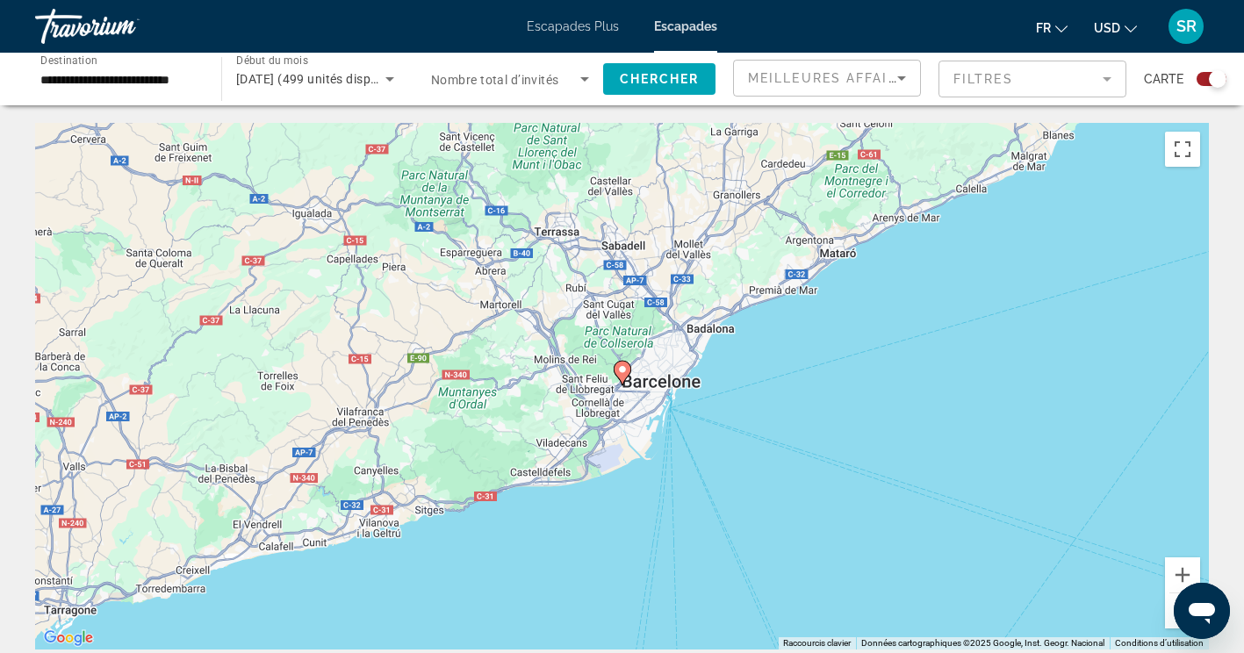
click at [622, 370] on image "Contenu principal" at bounding box center [622, 369] width 11 height 11
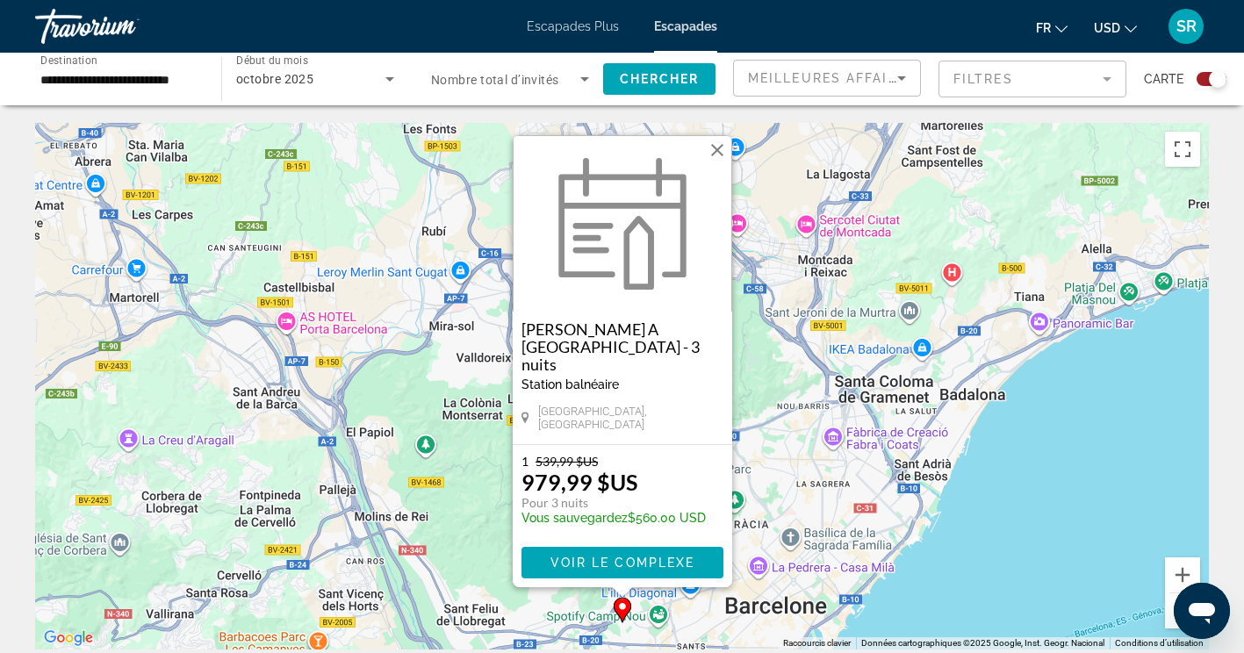
click at [720, 163] on button "Fermer" at bounding box center [717, 150] width 26 height 26
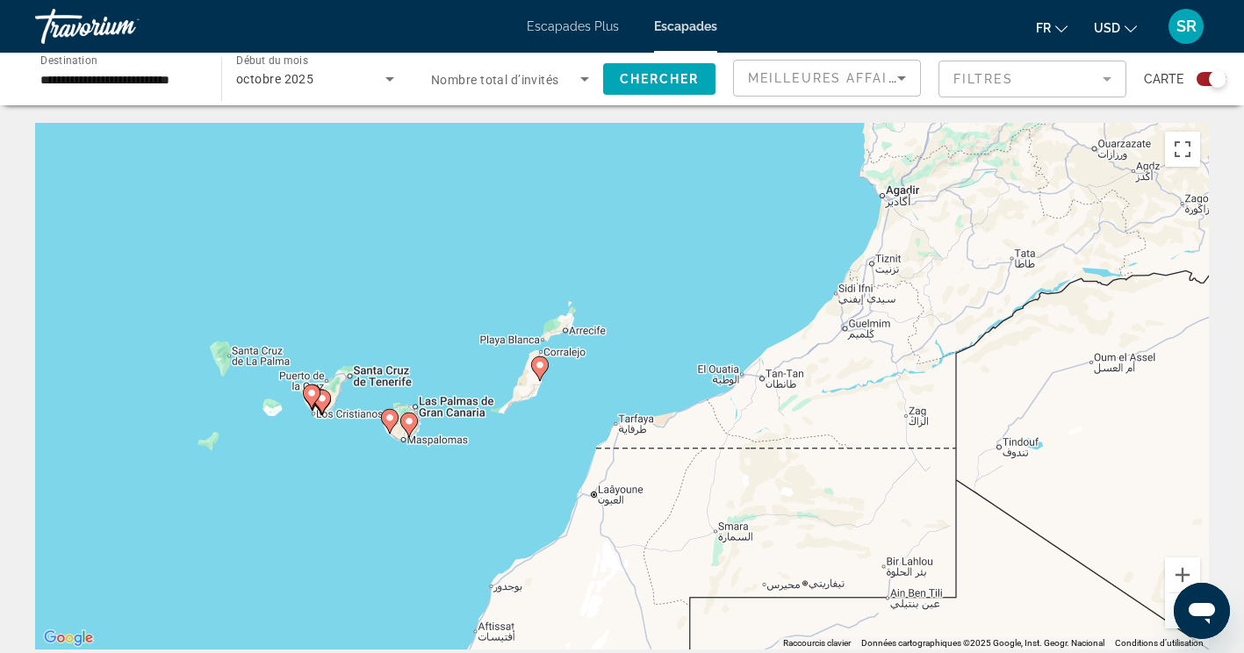
click at [312, 395] on div "Pour activer le glissement avec le clavier, appuyez sur Alt+Entrée. Une fois ce…" at bounding box center [622, 386] width 1174 height 527
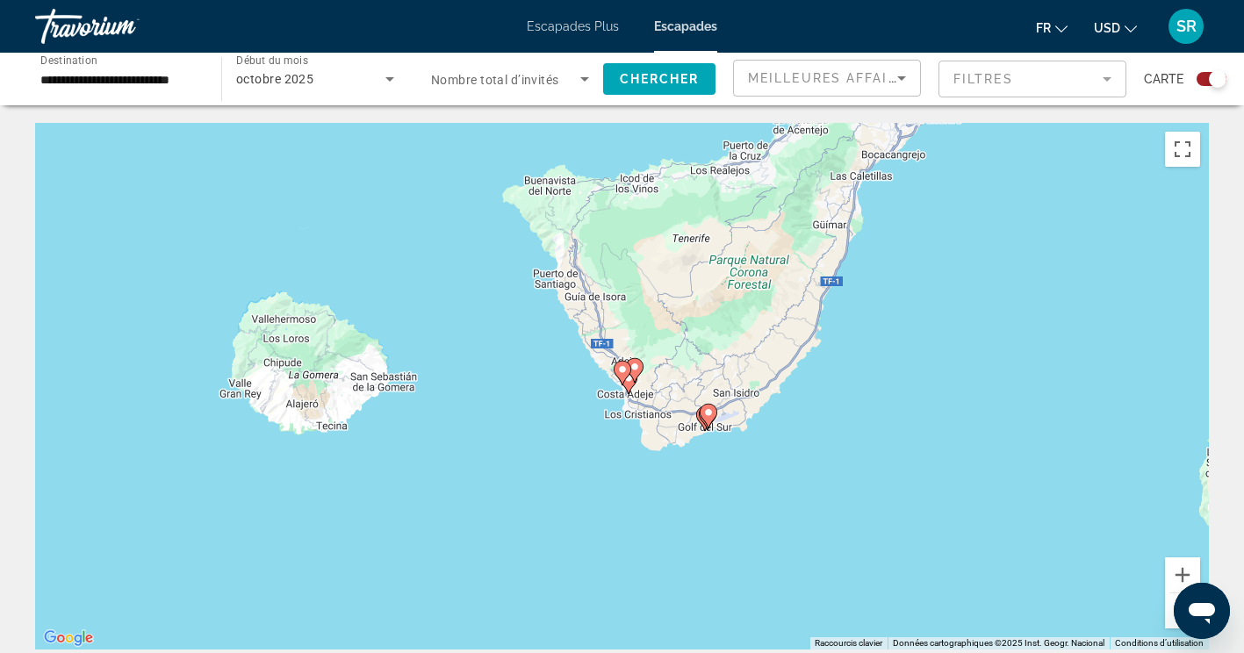
click at [634, 367] on div "Pour activer le glissement avec le clavier, appuyez sur Alt+Entrée. Une fois ce…" at bounding box center [622, 386] width 1174 height 527
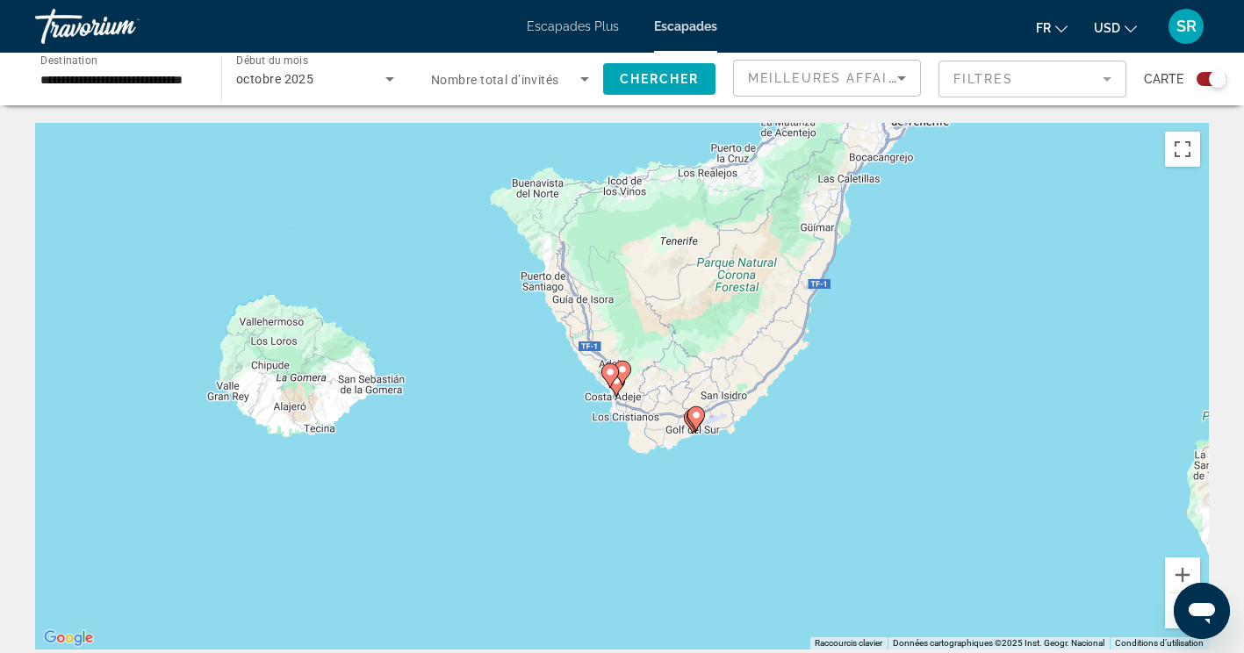
click at [614, 371] on icon "Contenu principal" at bounding box center [610, 375] width 18 height 25
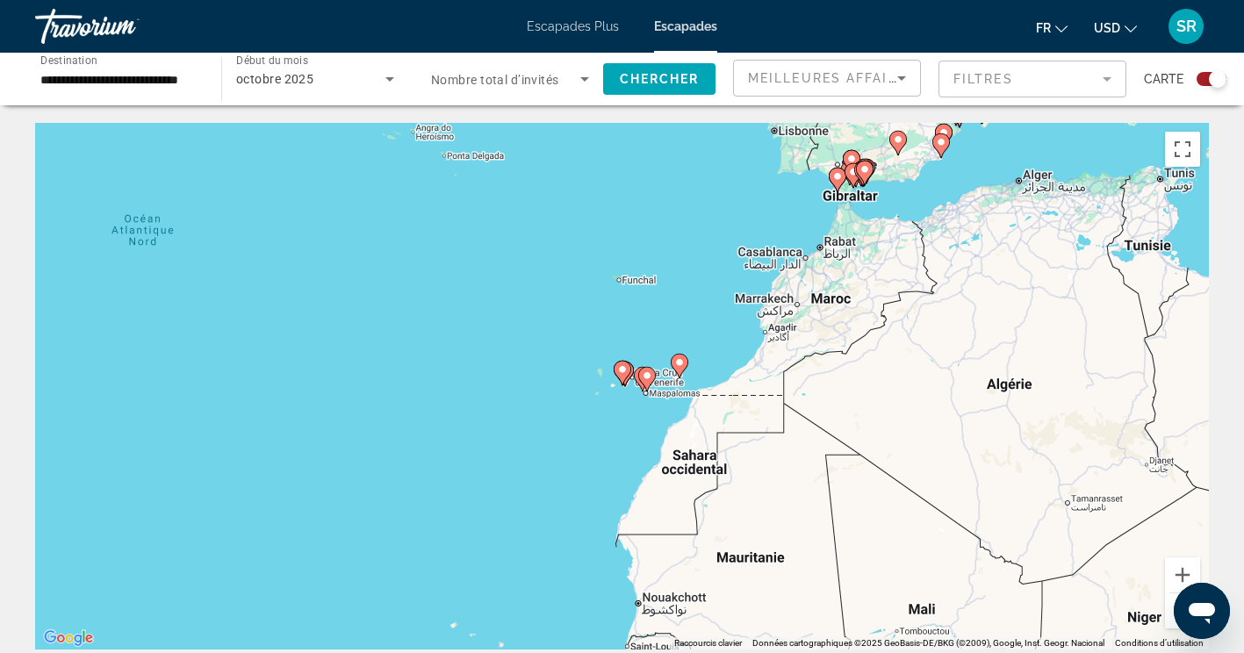
click at [626, 370] on image "Contenu principal" at bounding box center [622, 369] width 11 height 11
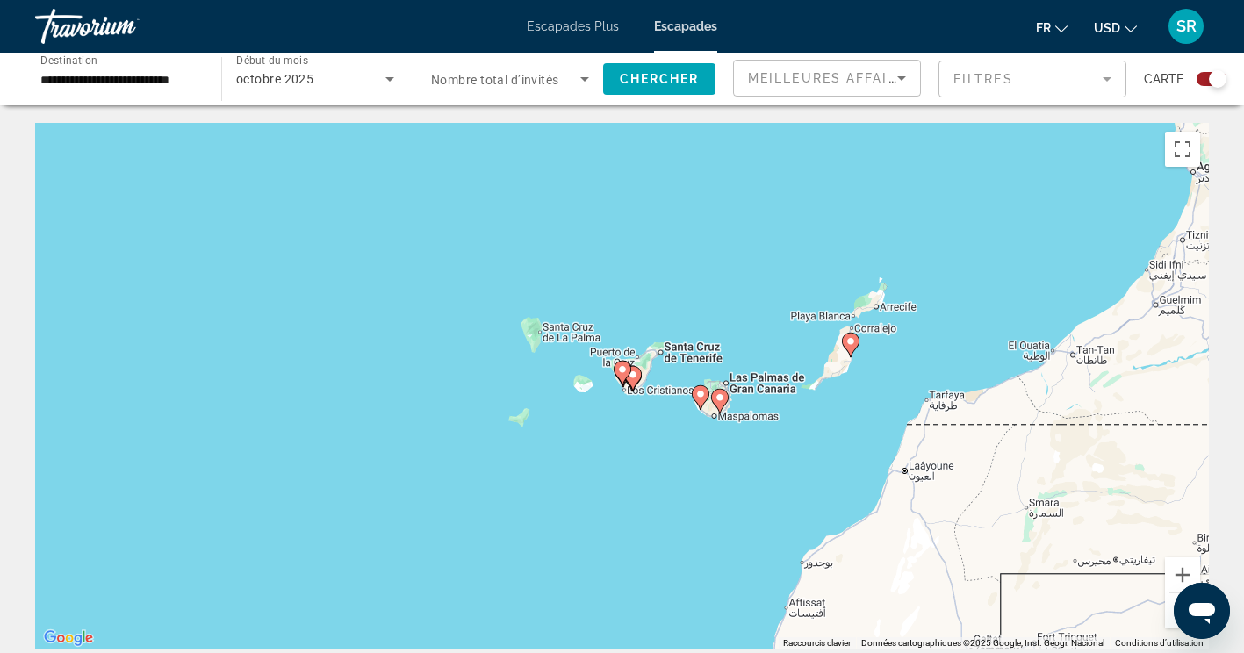
click at [630, 379] on gmp-advanced-marker "Contenu principal" at bounding box center [623, 373] width 18 height 26
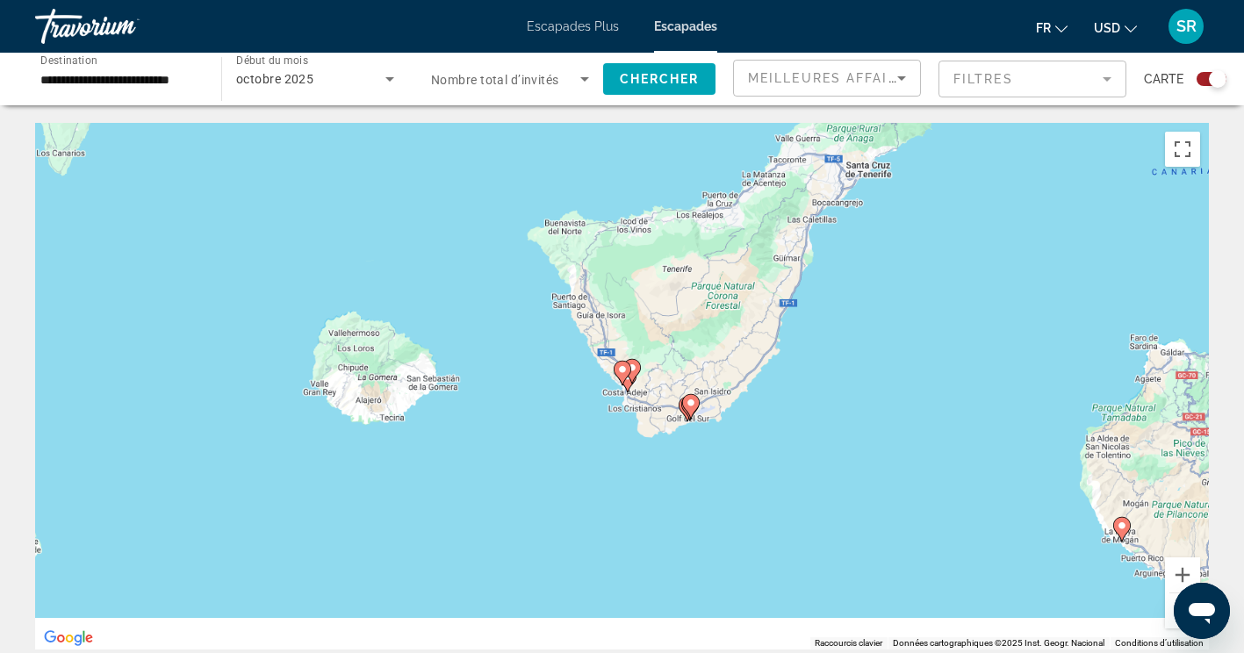
click at [630, 370] on div "Pour naviguer, appuyez sur les touches fléchées. Pour activer le glissement ave…" at bounding box center [622, 386] width 1174 height 527
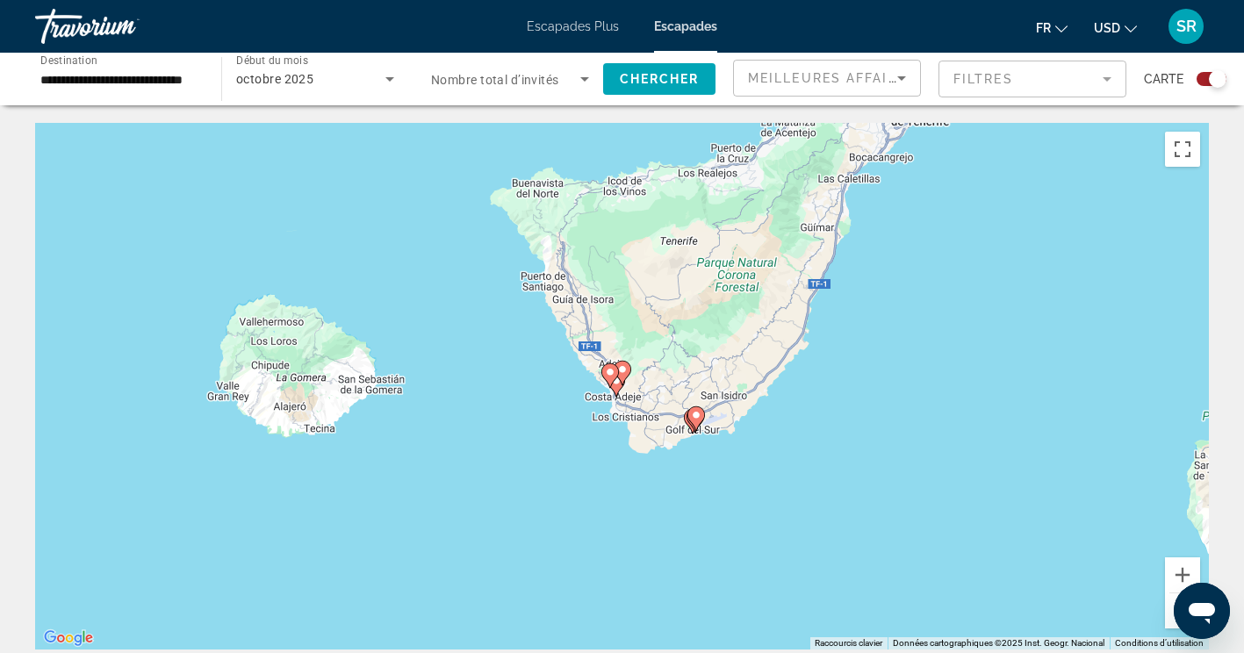
click at [609, 372] on div "Pour activer le glissement avec le clavier, appuyez sur Alt+Entrée. Une fois ce…" at bounding box center [622, 386] width 1174 height 527
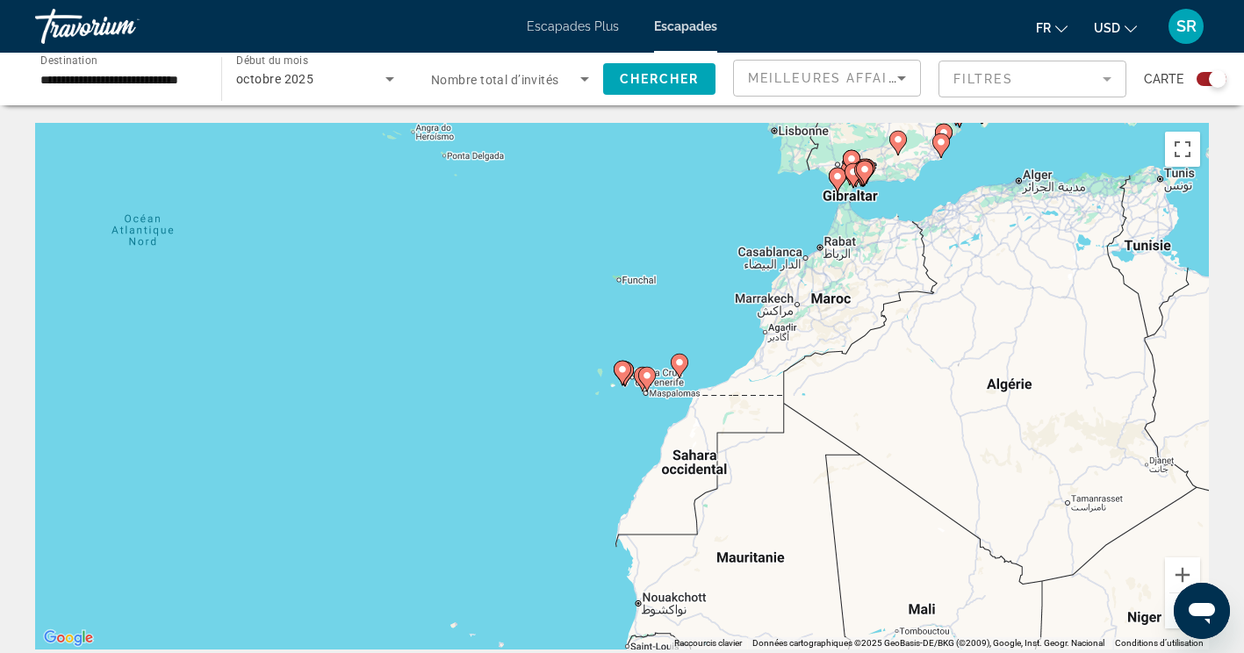
click at [624, 370] on image "Contenu principal" at bounding box center [622, 369] width 11 height 11
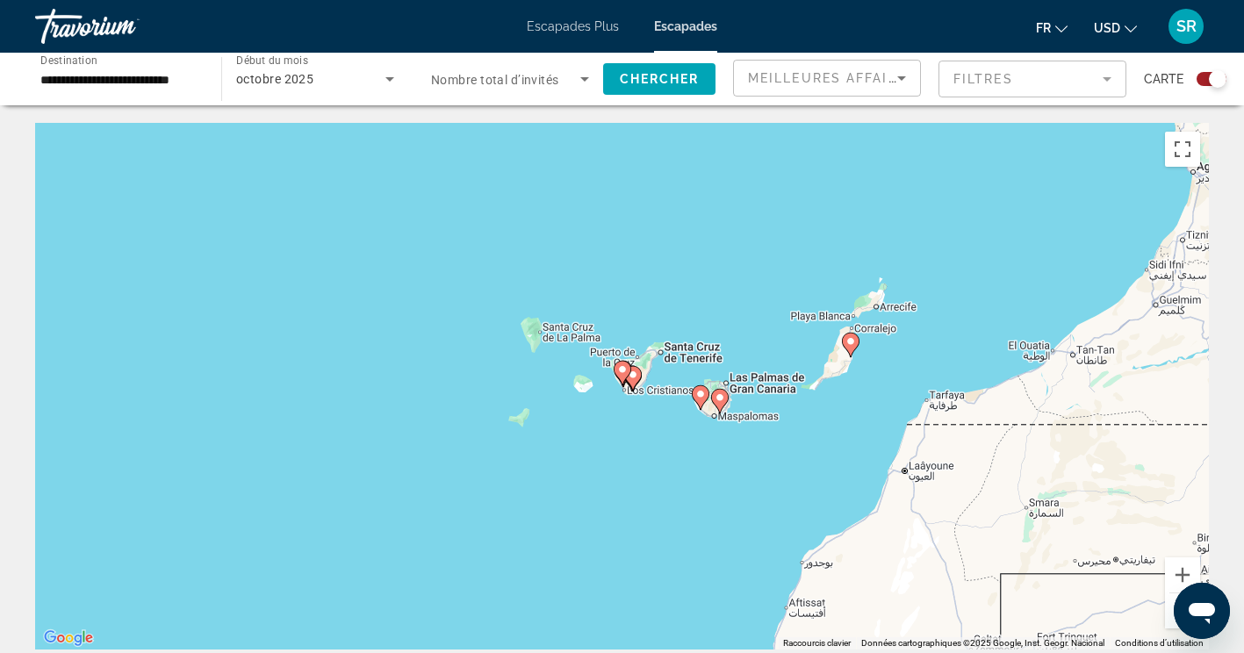
click at [632, 375] on image "Contenu principal" at bounding box center [633, 375] width 11 height 11
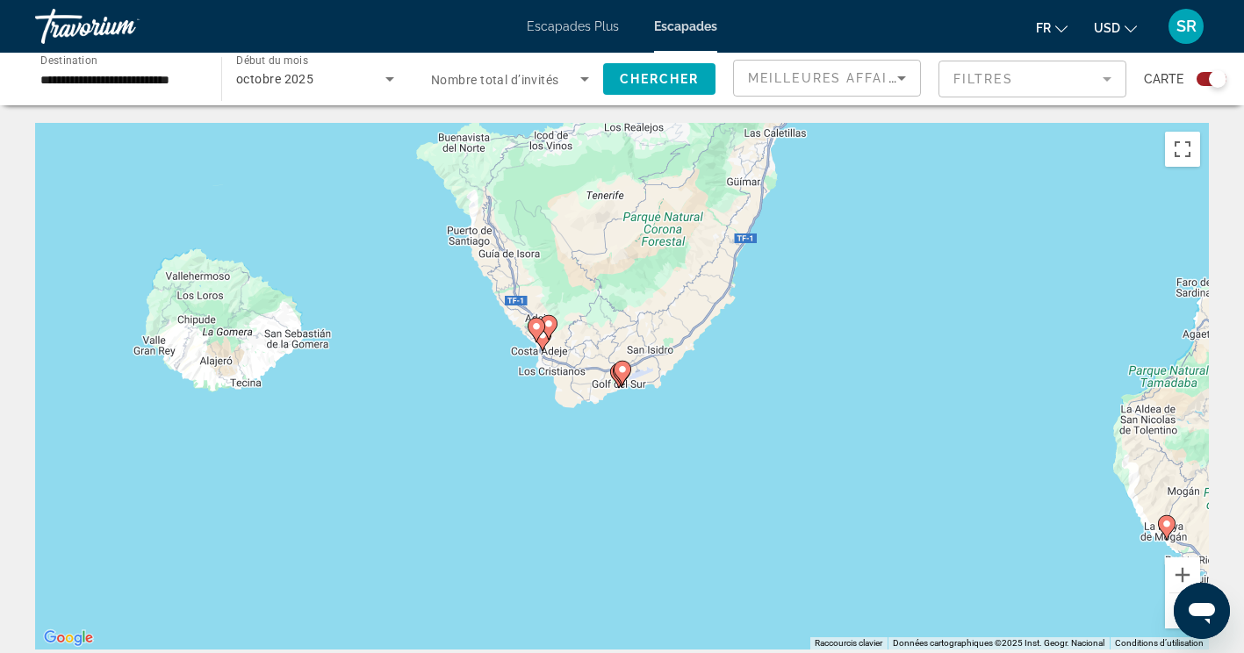
click at [543, 323] on icon "Contenu principal" at bounding box center [536, 330] width 16 height 23
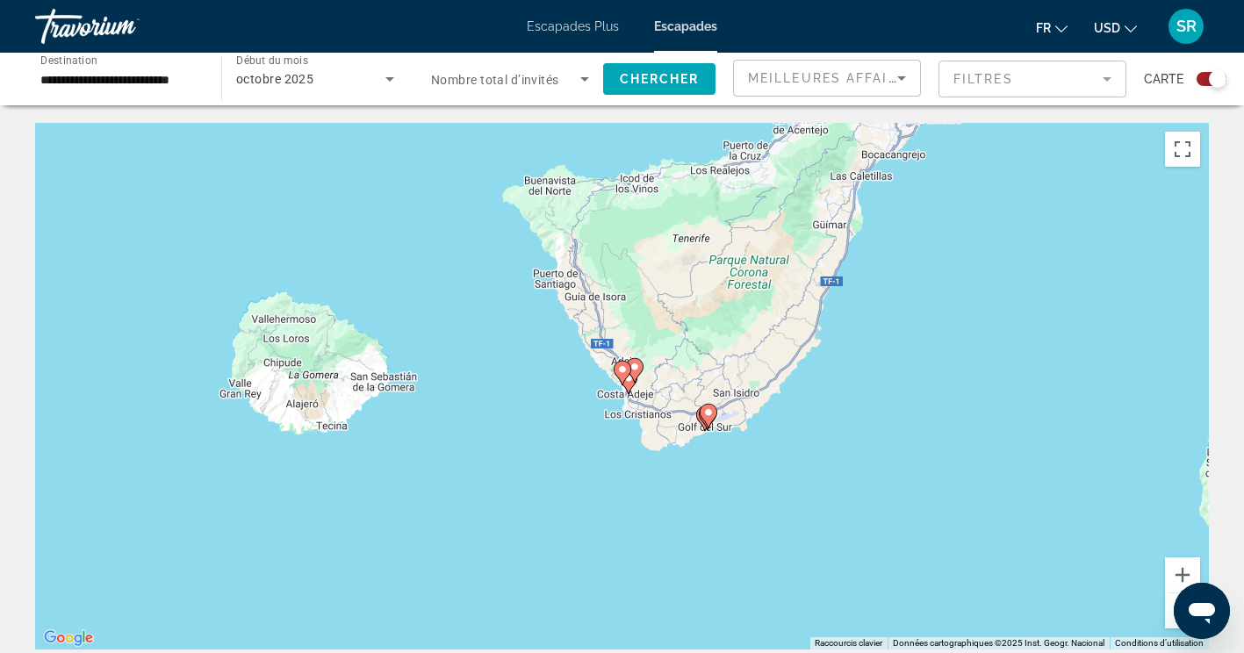
click at [622, 370] on image "Contenu principal" at bounding box center [622, 369] width 11 height 11
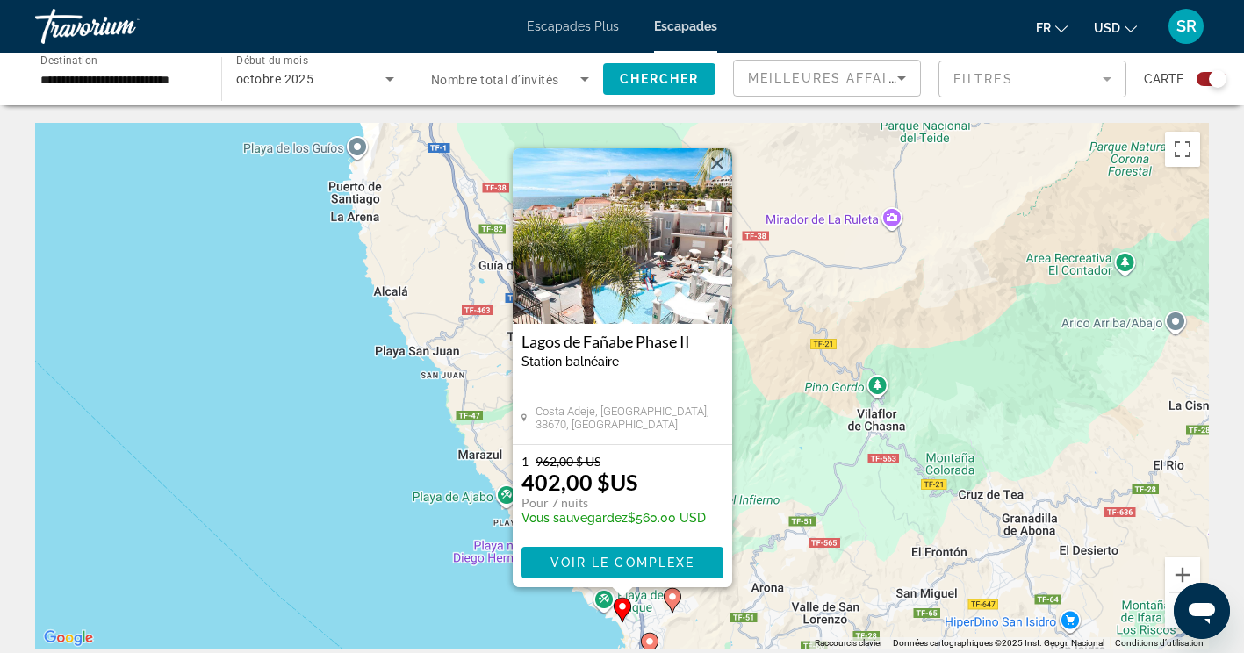
click at [678, 602] on icon "Contenu principal" at bounding box center [672, 600] width 16 height 23
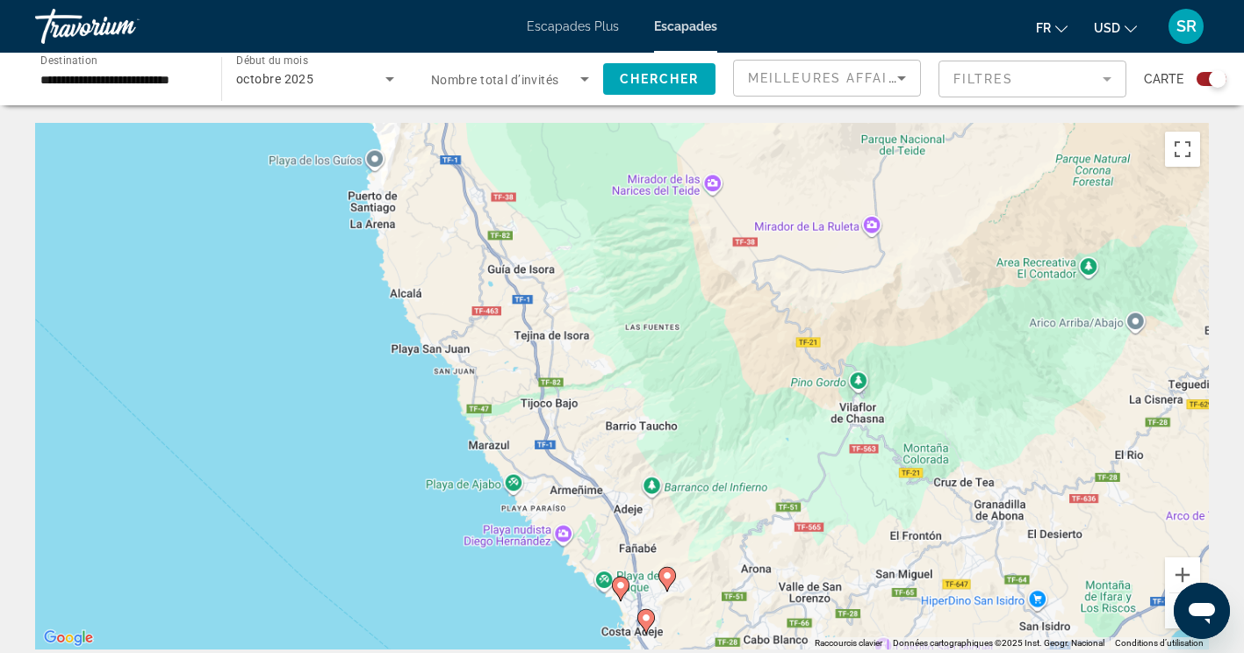
type input "**********"
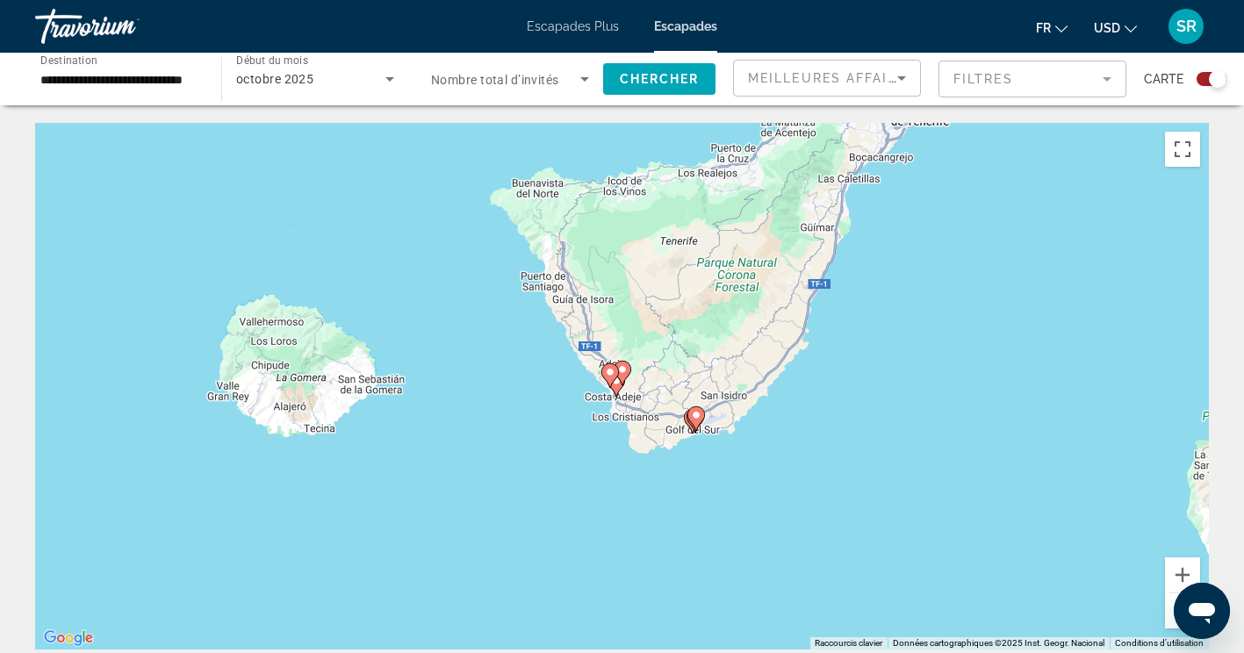
click at [630, 346] on div "Pour naviguer, appuyez sur les touches fléchées. Pour activer le glissement ave…" at bounding box center [622, 386] width 1174 height 527
click at [626, 373] on image "Contenu principal" at bounding box center [622, 369] width 11 height 11
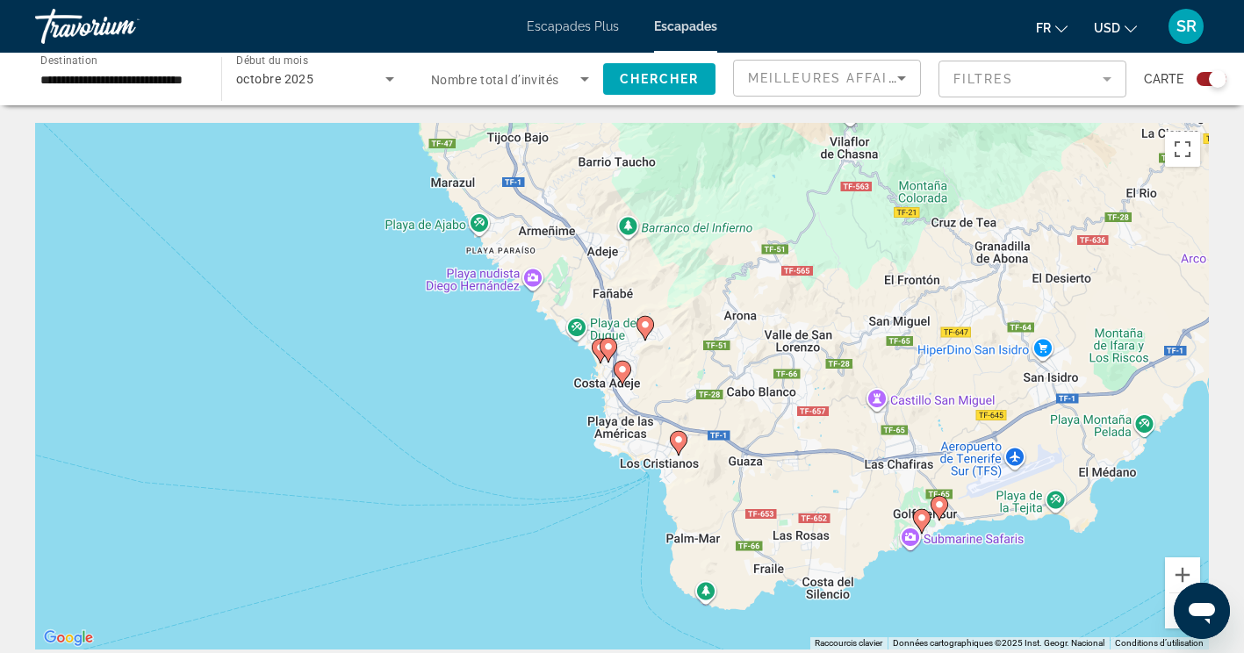
click at [622, 369] on image "Contenu principal" at bounding box center [622, 369] width 11 height 11
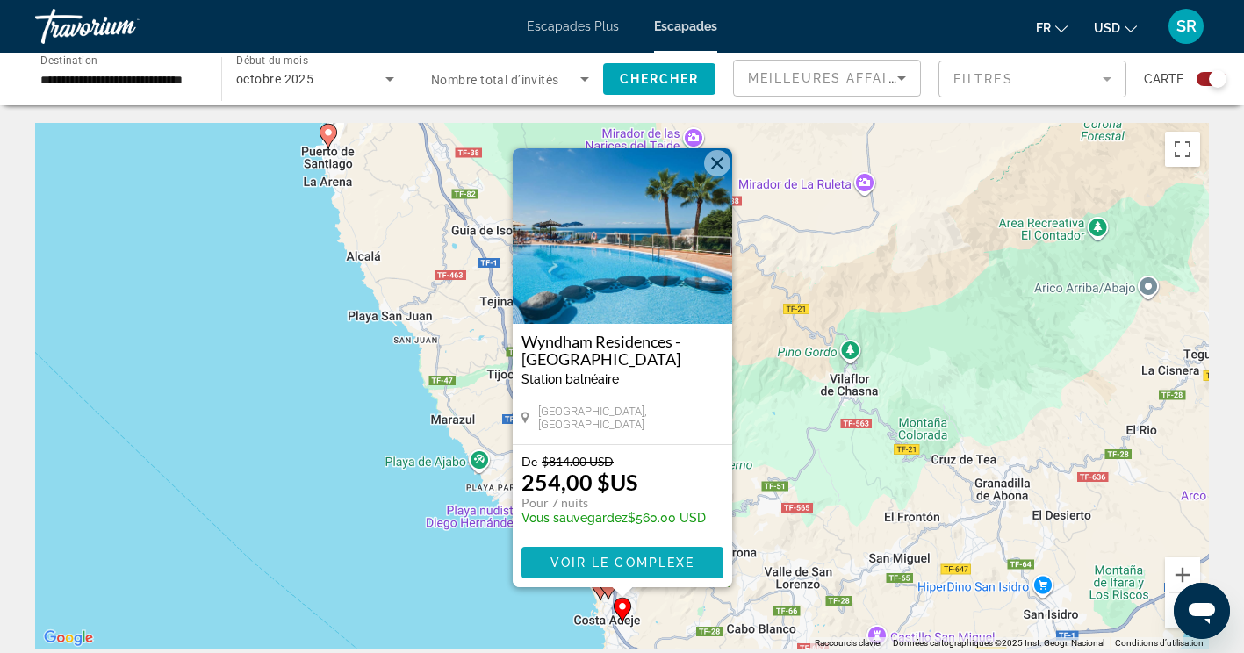
click at [675, 565] on span "Voir le complexe" at bounding box center [622, 563] width 145 height 14
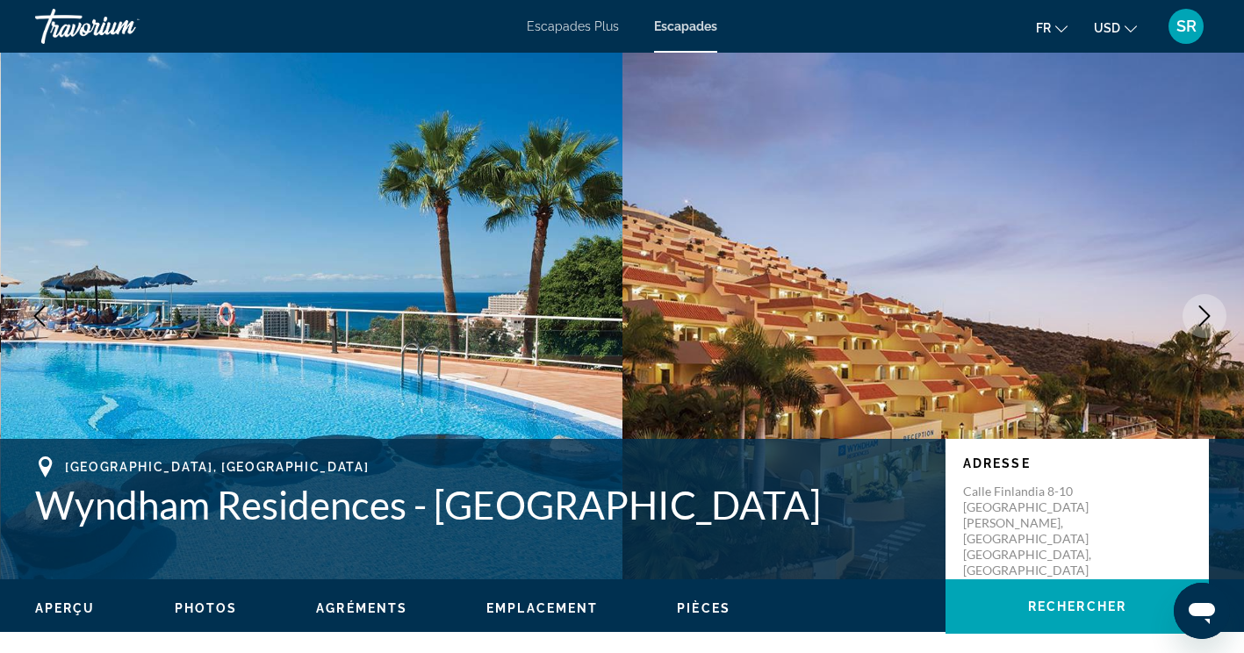
click at [1195, 317] on icon "Image suivante" at bounding box center [1204, 315] width 21 height 21
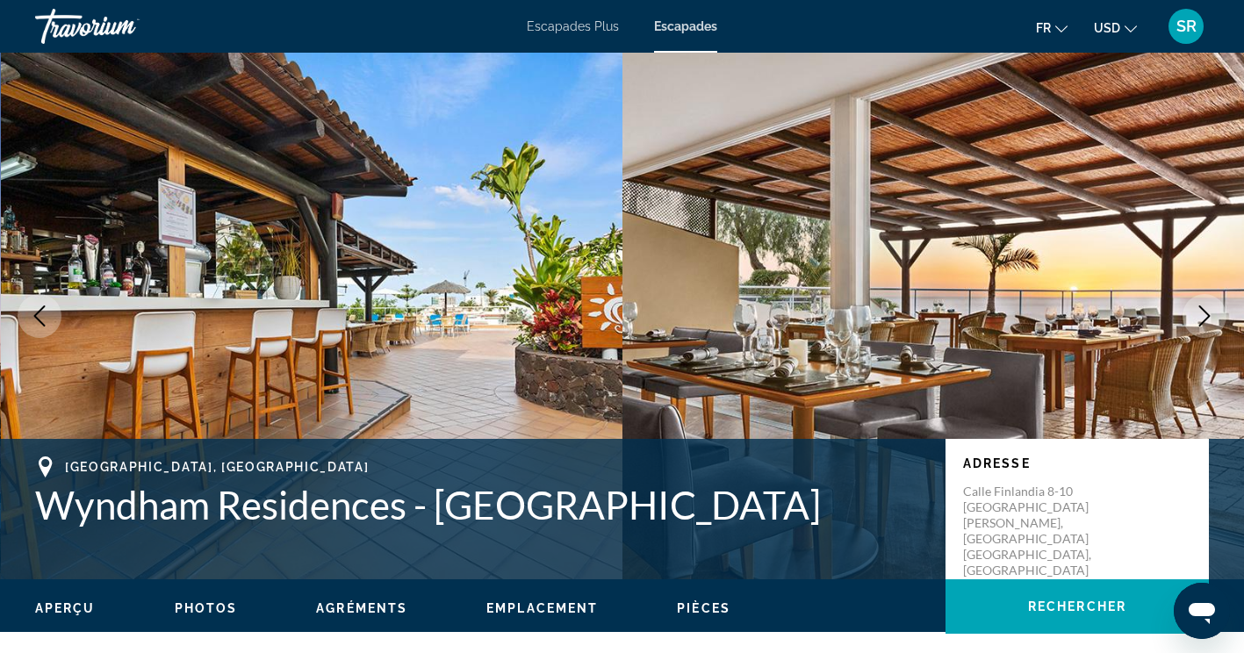
click at [1204, 313] on icon "Image suivante" at bounding box center [1204, 315] width 21 height 21
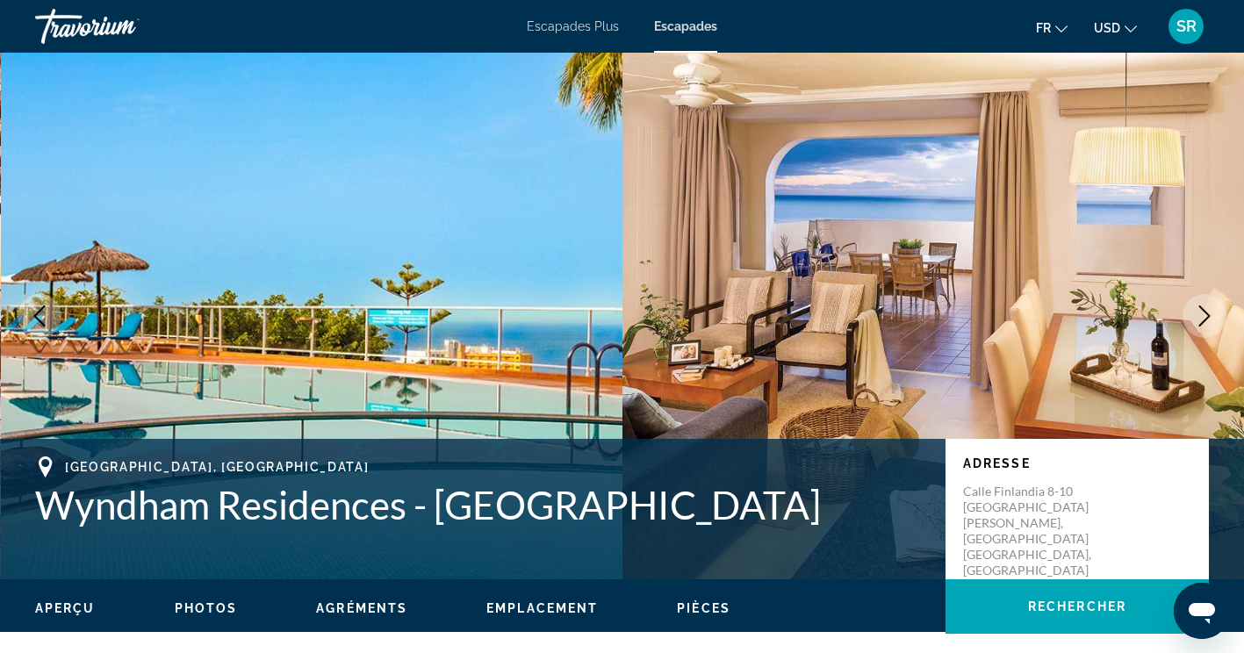
click at [1202, 324] on icon "Image suivante" at bounding box center [1204, 315] width 11 height 21
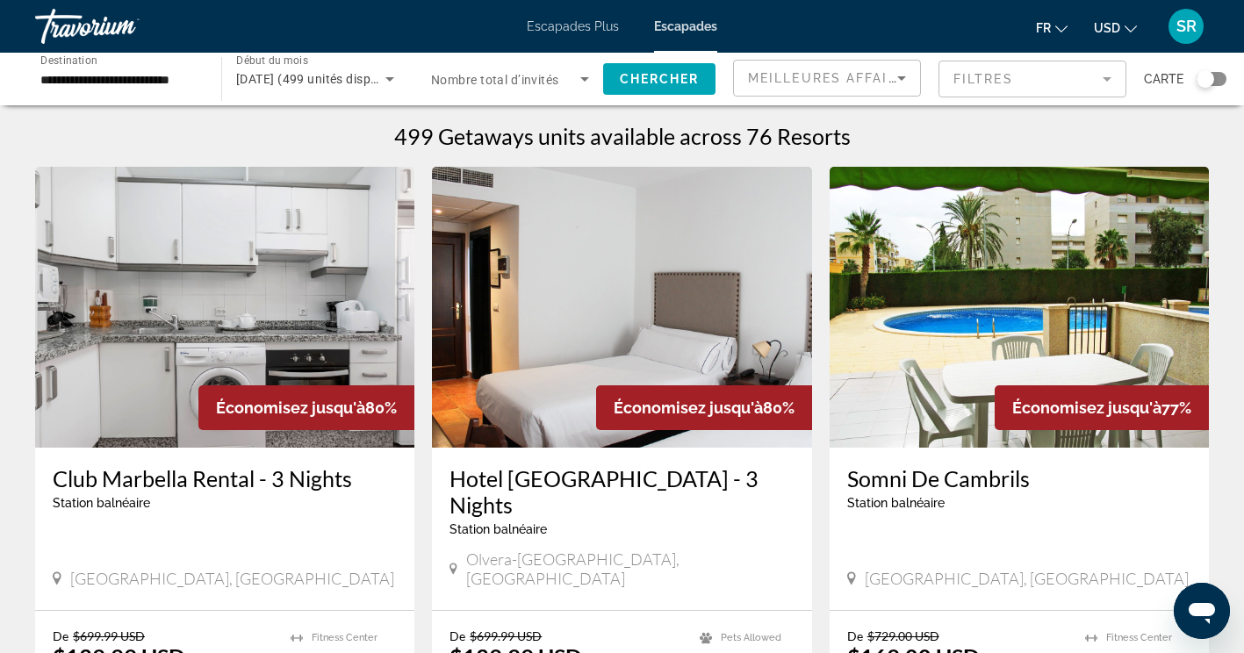
click at [1215, 79] on div "Widget de recherche" at bounding box center [1212, 79] width 30 height 14
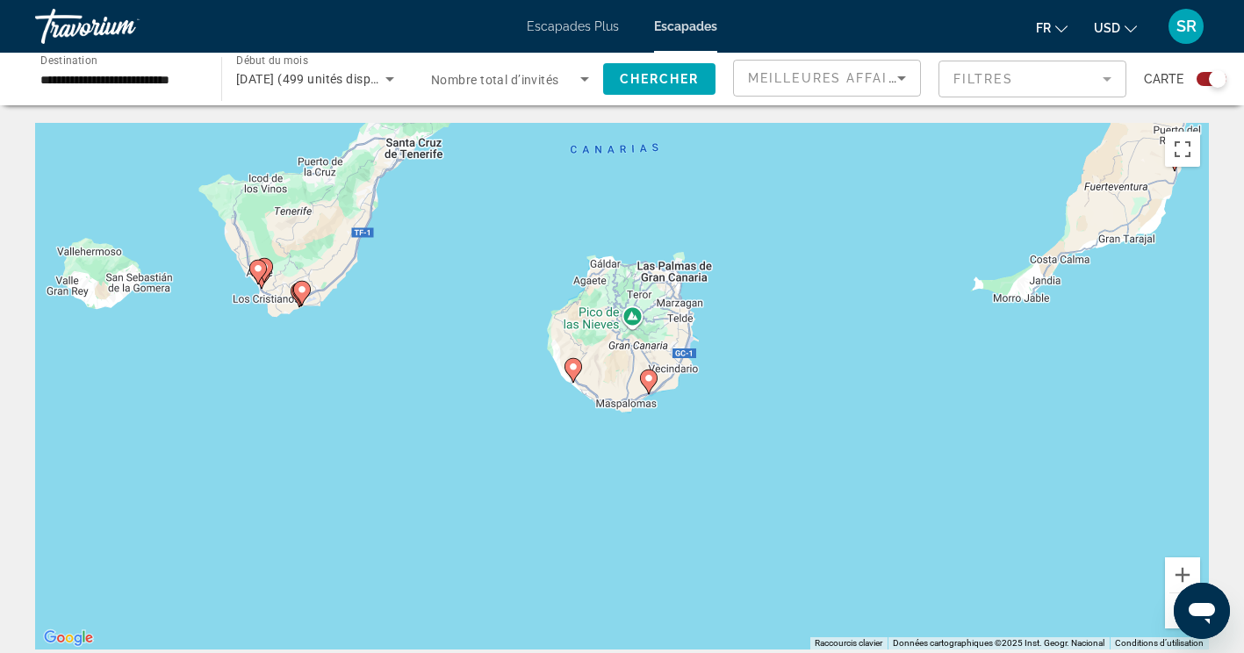
click at [648, 377] on image "Contenu principal" at bounding box center [648, 378] width 11 height 11
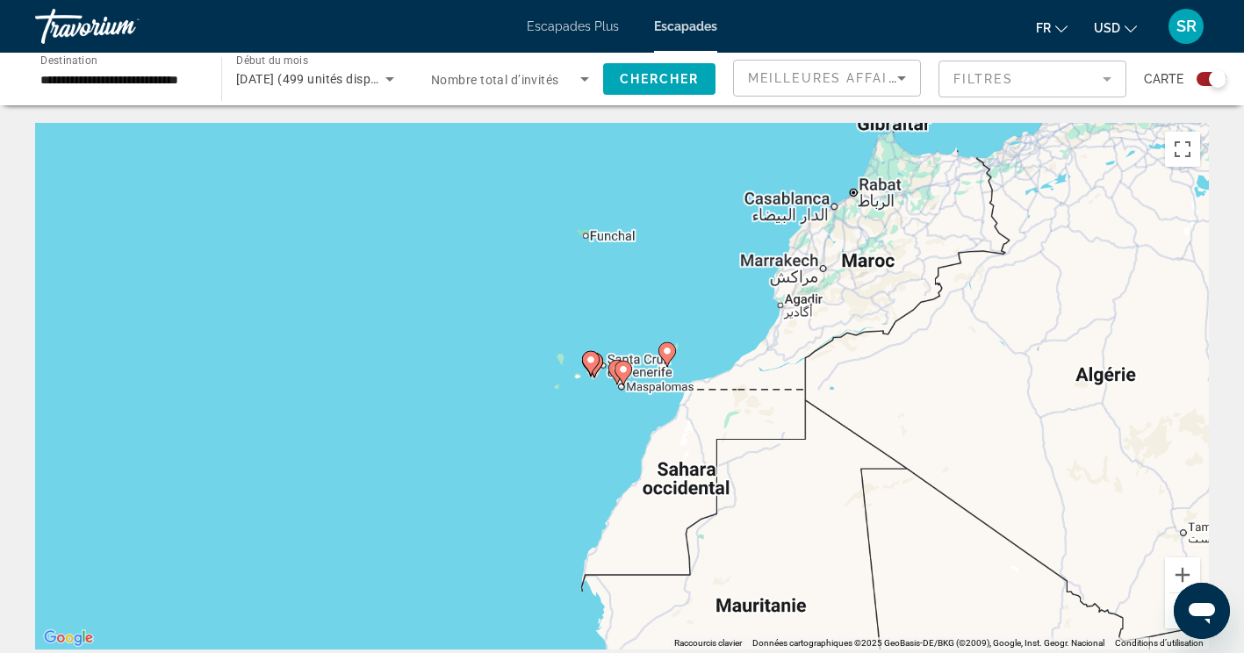
click at [622, 369] on image "Contenu principal" at bounding box center [623, 369] width 11 height 11
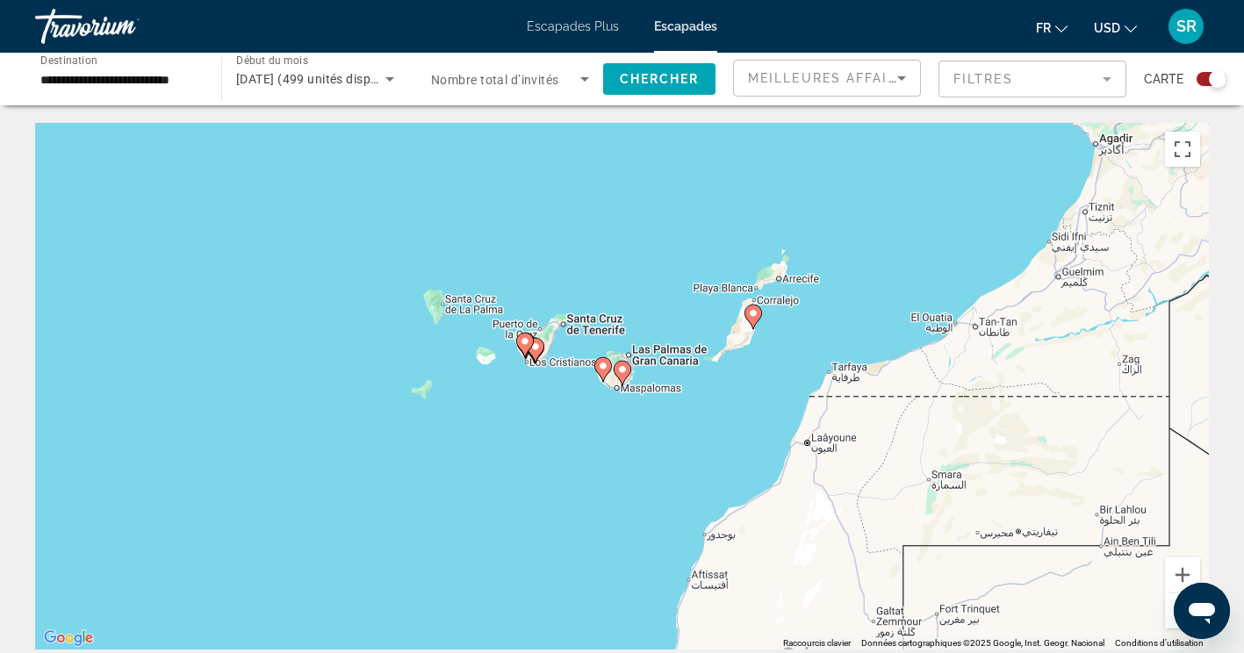
click at [622, 370] on image "Contenu principal" at bounding box center [622, 369] width 11 height 11
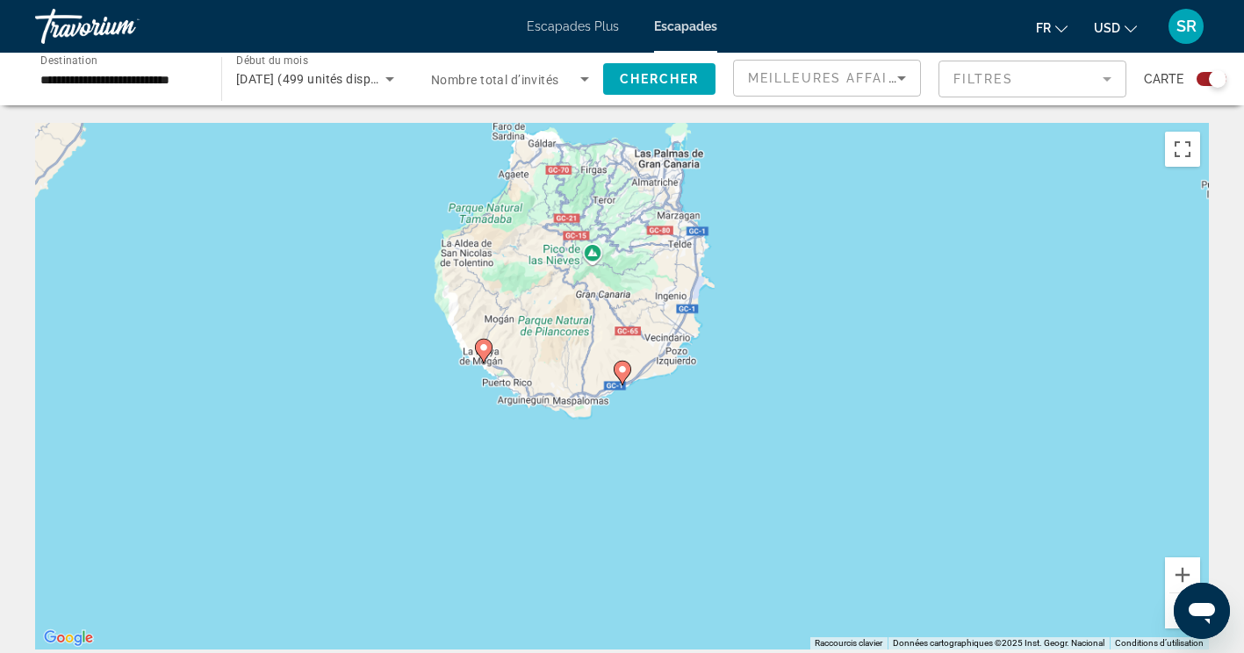
click at [622, 369] on image "Contenu principal" at bounding box center [622, 369] width 11 height 11
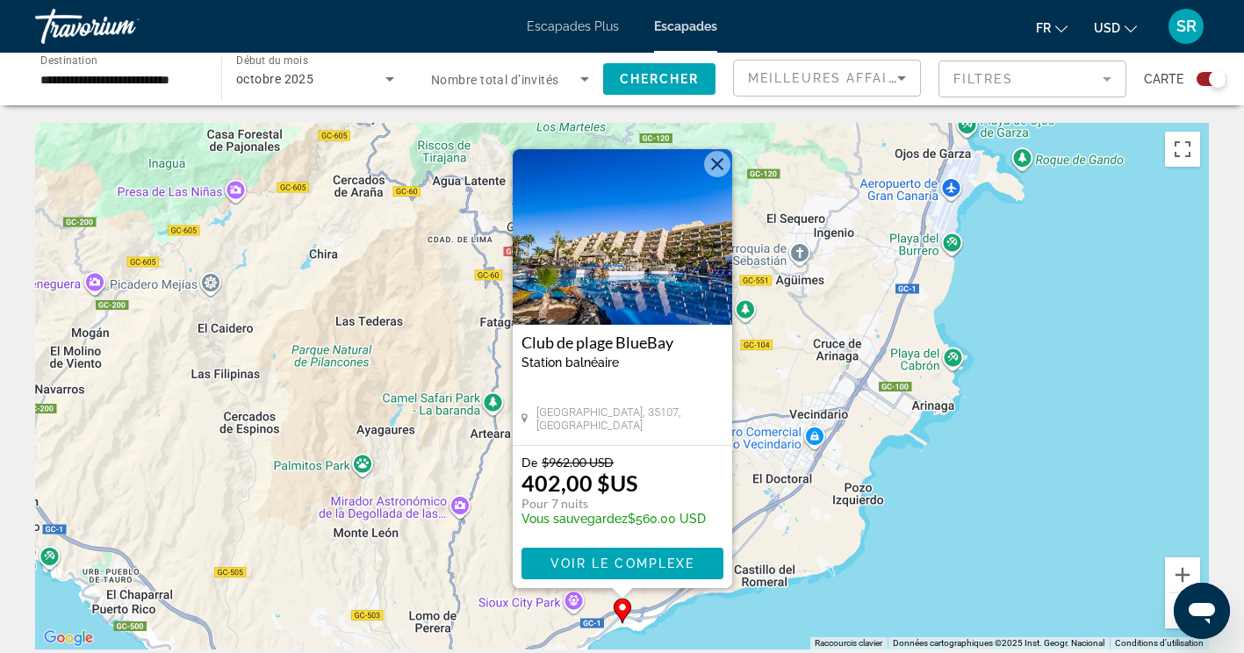
click at [721, 168] on button "Fermer" at bounding box center [717, 164] width 26 height 26
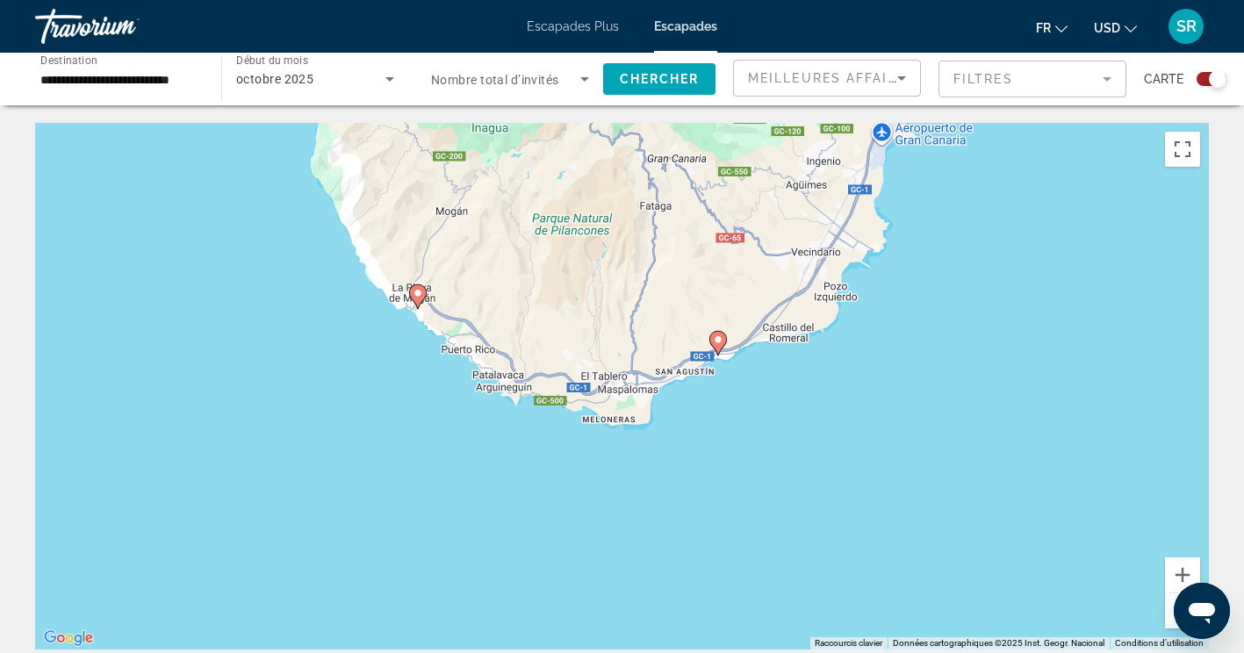
click at [421, 293] on image "Contenu principal" at bounding box center [418, 293] width 11 height 11
type input "**********"
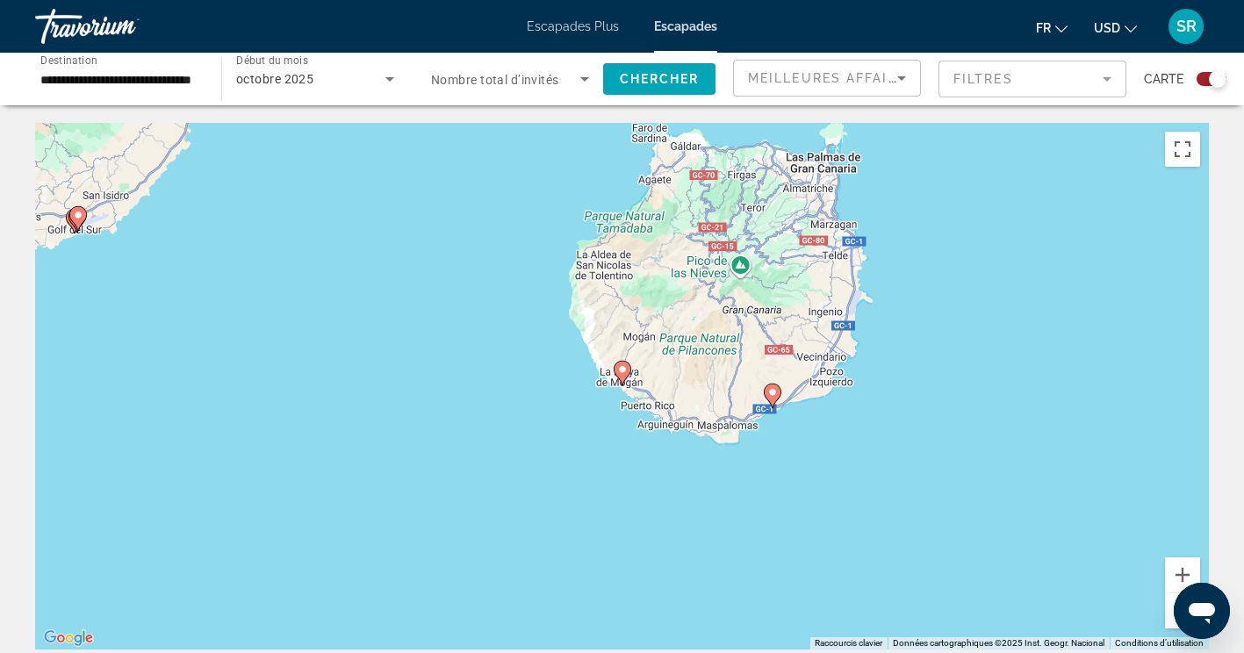
click at [623, 383] on gmp-advanced-marker "Contenu principal" at bounding box center [623, 373] width 18 height 26
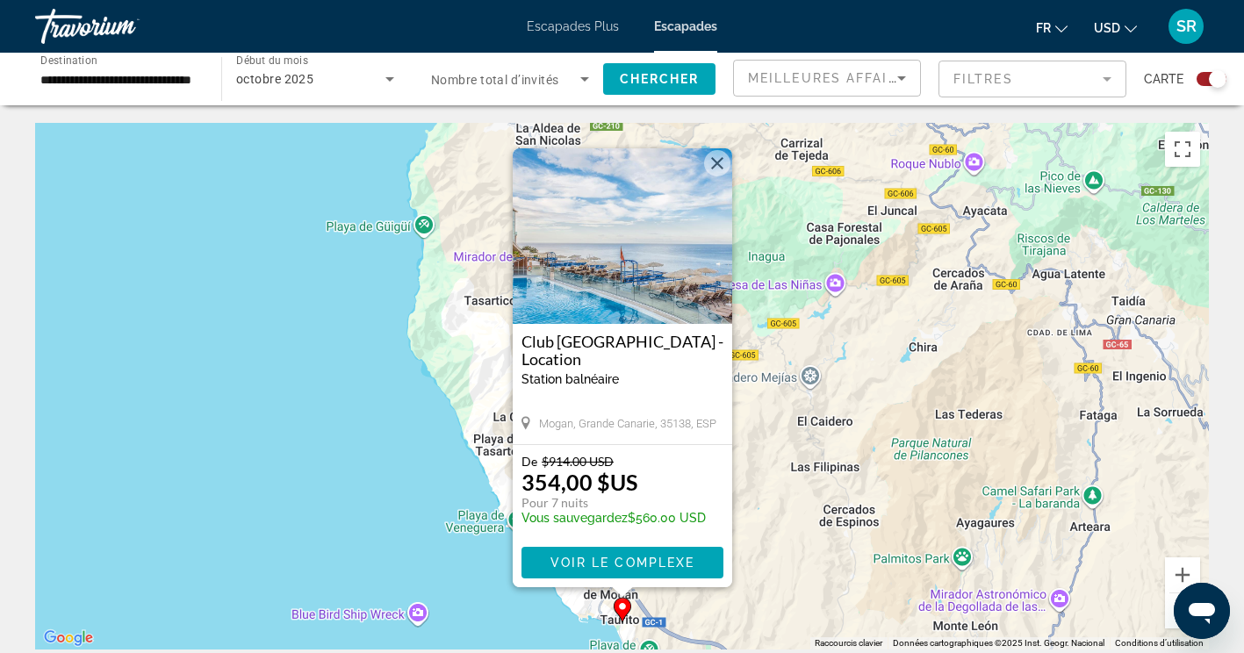
click at [720, 175] on button "Fermer" at bounding box center [717, 163] width 26 height 26
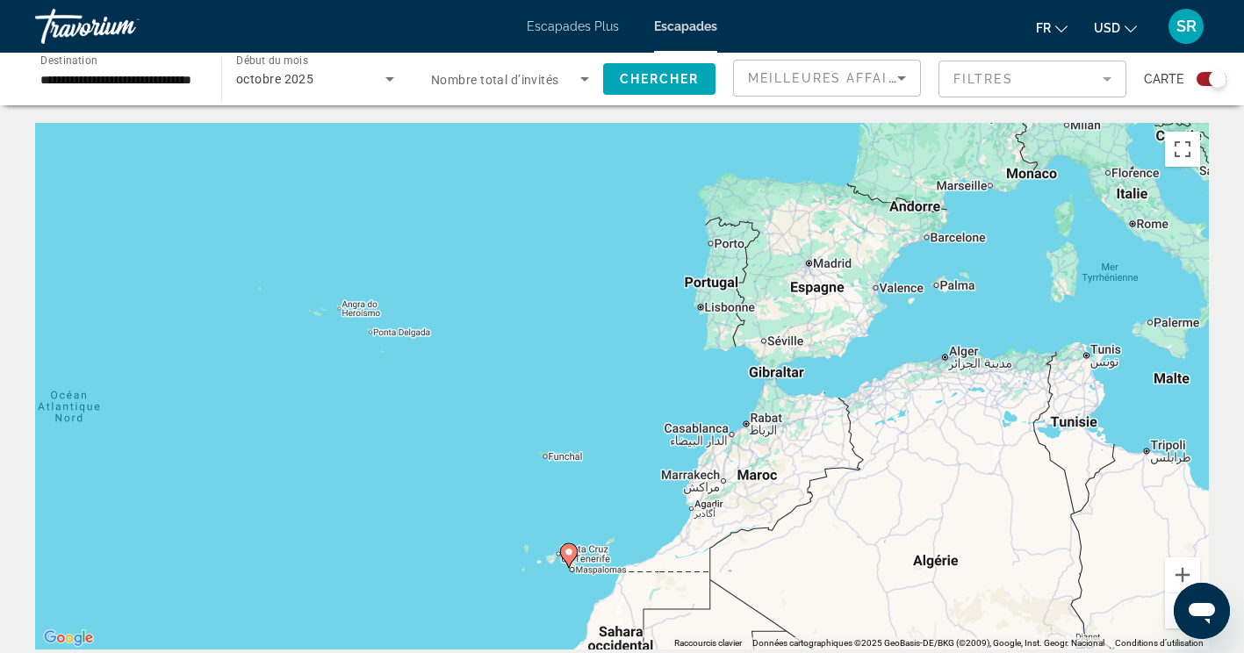
click at [1204, 81] on div "Widget de recherche" at bounding box center [1212, 79] width 30 height 14
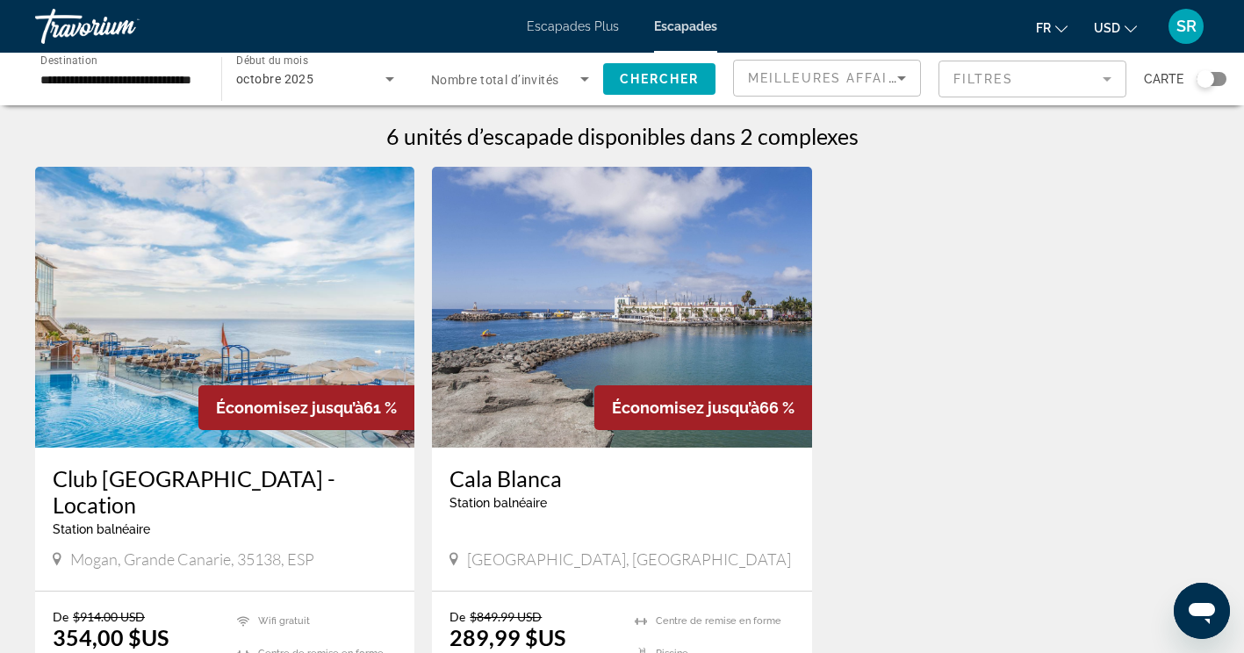
click at [1213, 78] on div "Widget de recherche" at bounding box center [1206, 79] width 18 height 18
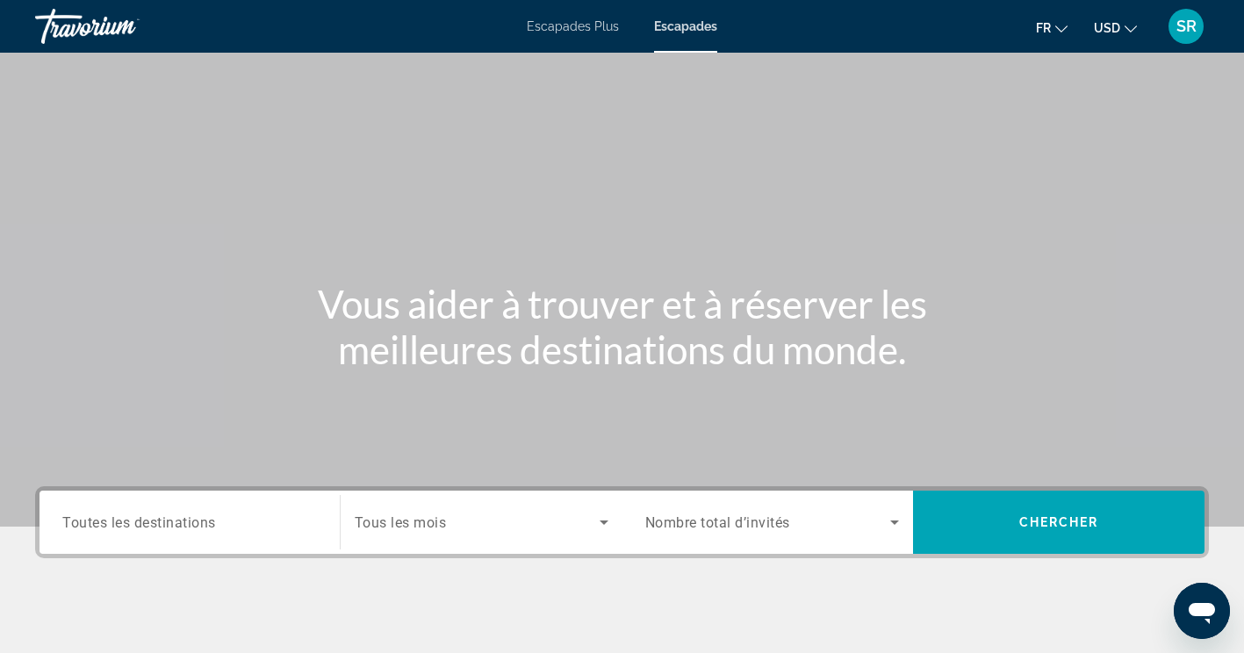
click at [258, 518] on input "Destination Toutes les destinations" at bounding box center [189, 523] width 255 height 21
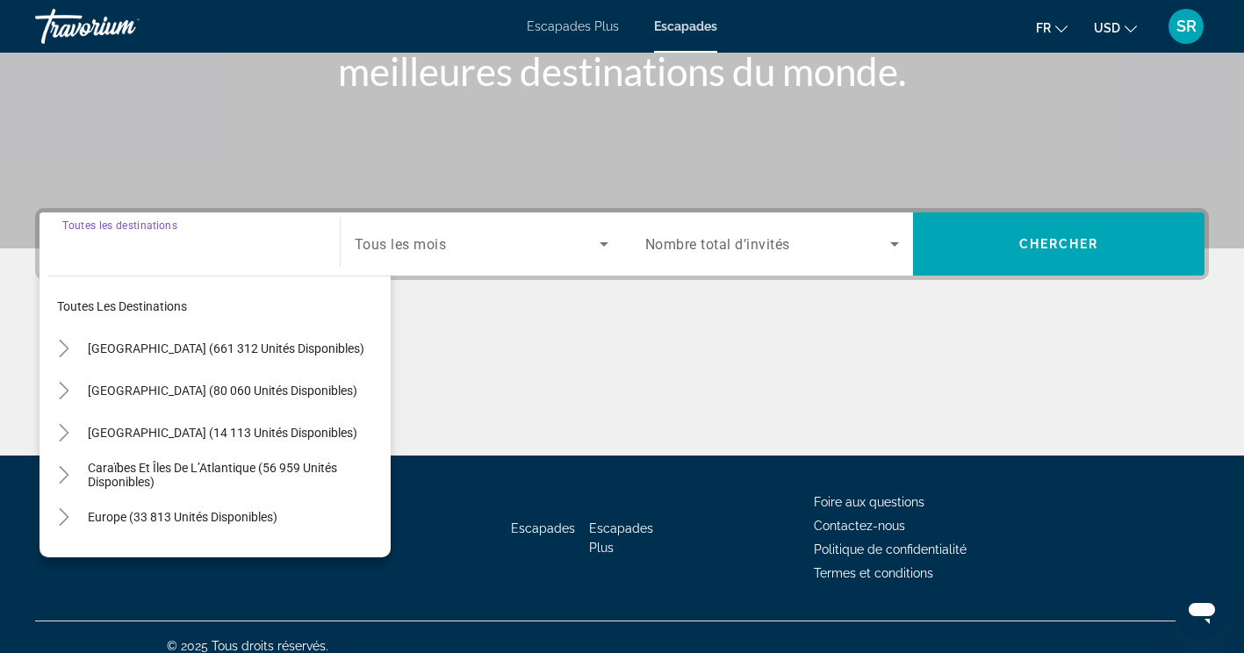
scroll to position [296, 0]
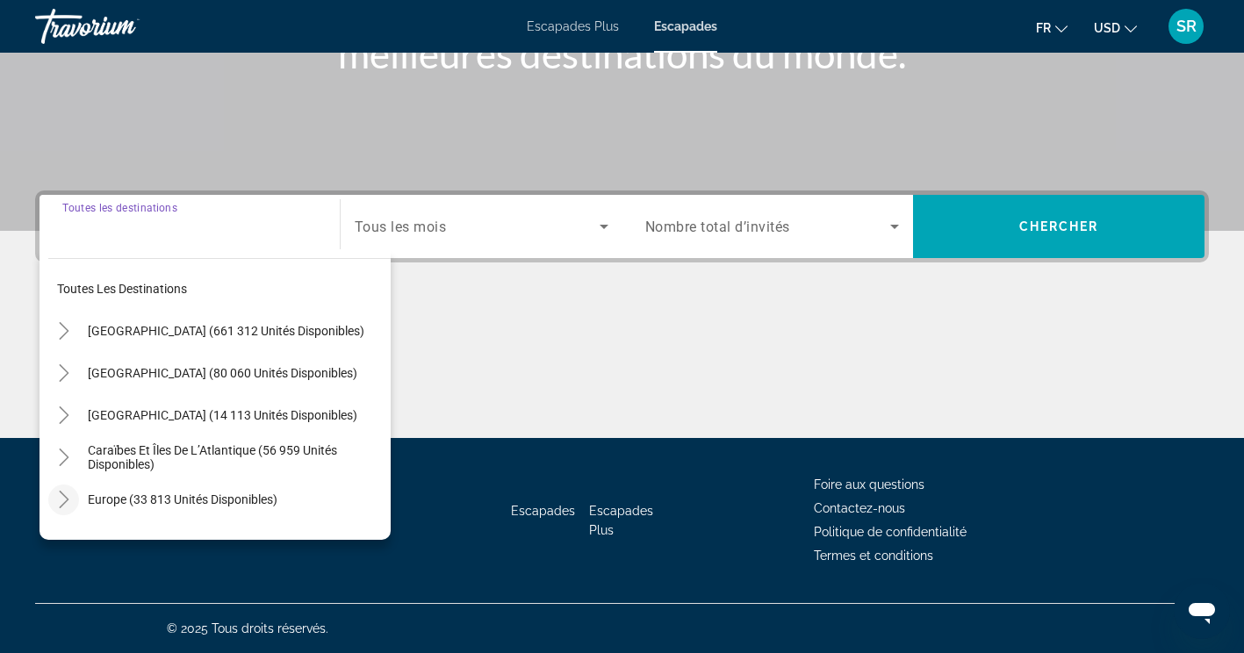
click at [72, 506] on icon "Toggle Europe (33 813 unités disponibles)" at bounding box center [64, 500] width 18 height 18
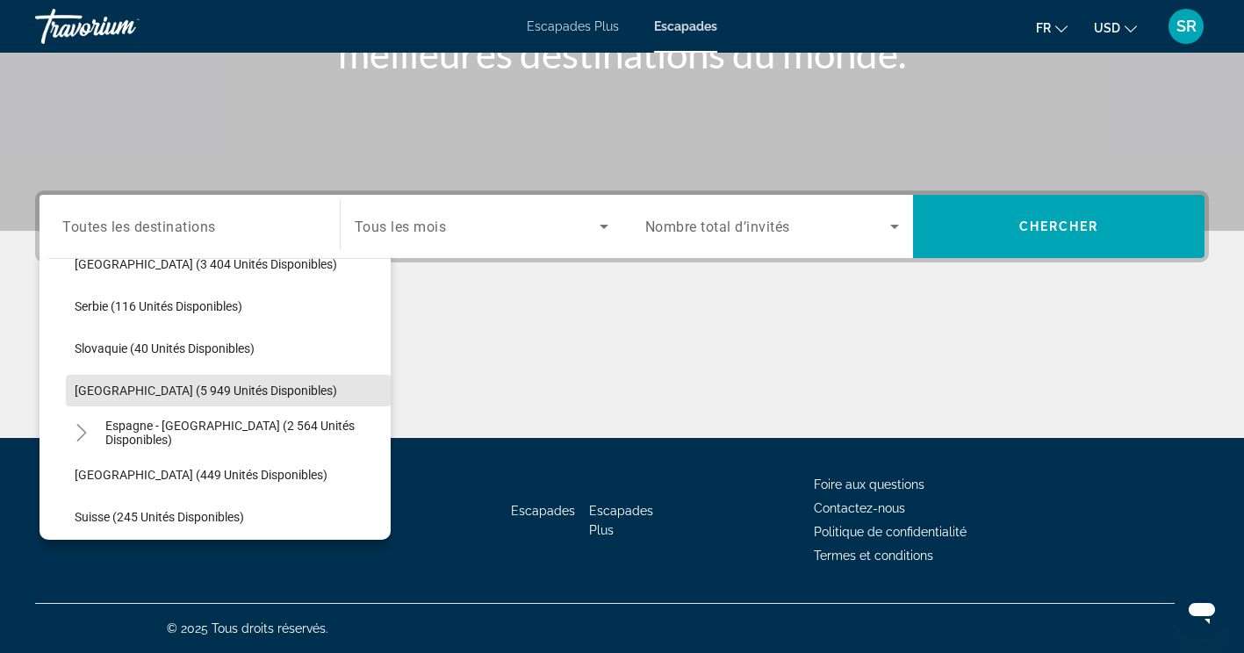
scroll to position [871, 0]
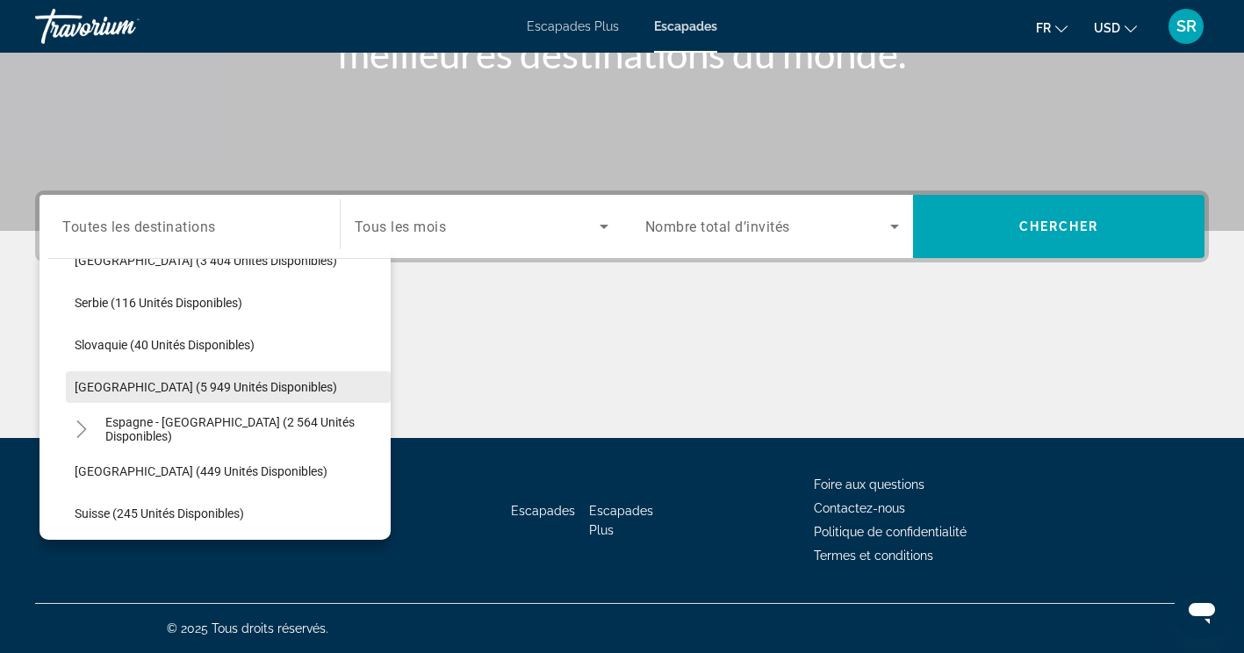
click at [157, 384] on span "Espagne (5 949 unités disponibles)" at bounding box center [206, 387] width 262 height 14
type input "**********"
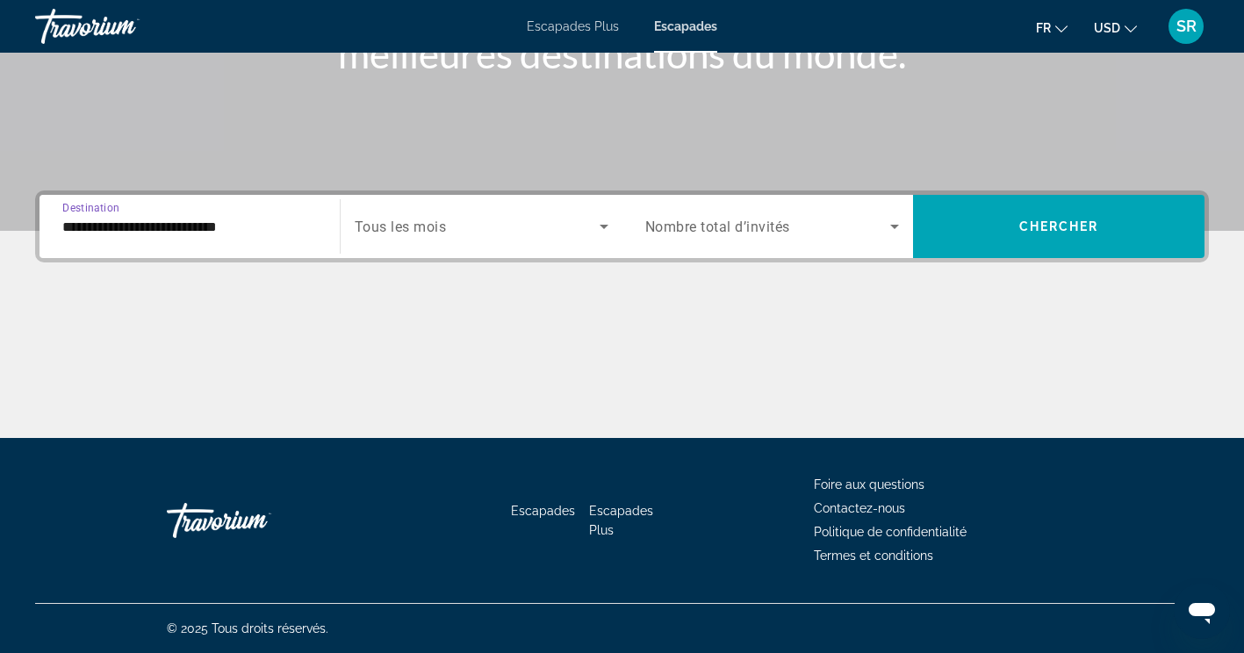
click at [493, 226] on span "Widget de recherche" at bounding box center [477, 226] width 245 height 21
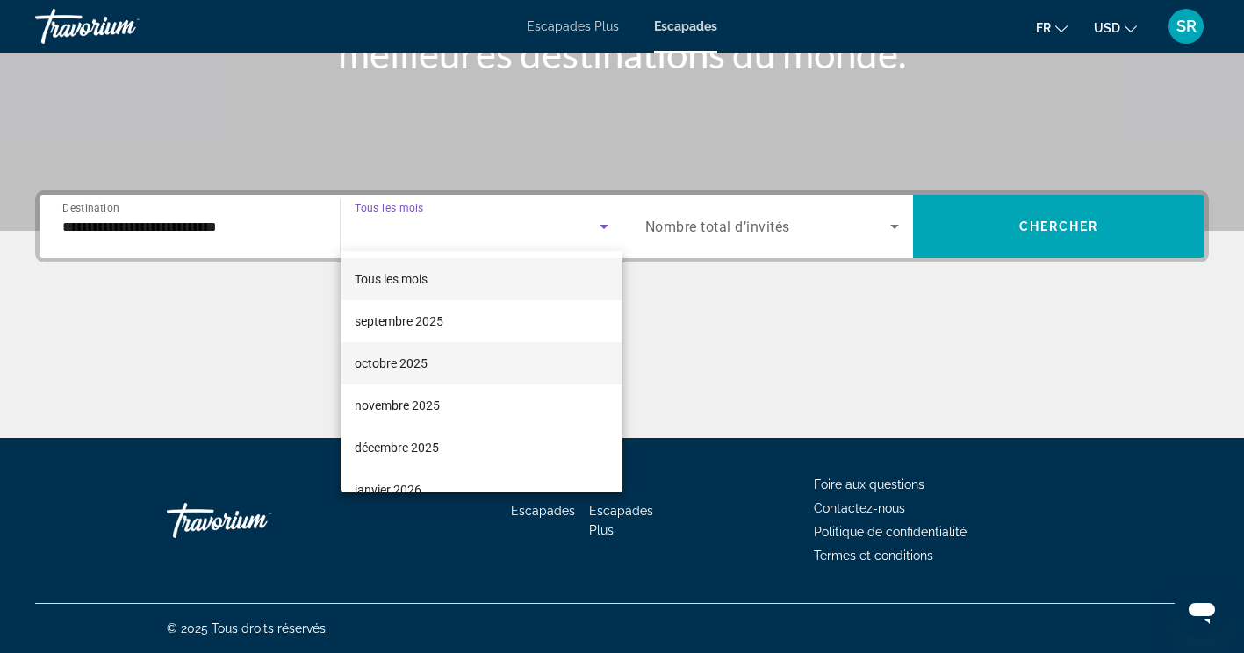
click at [412, 373] on span "octobre 2025" at bounding box center [391, 363] width 73 height 21
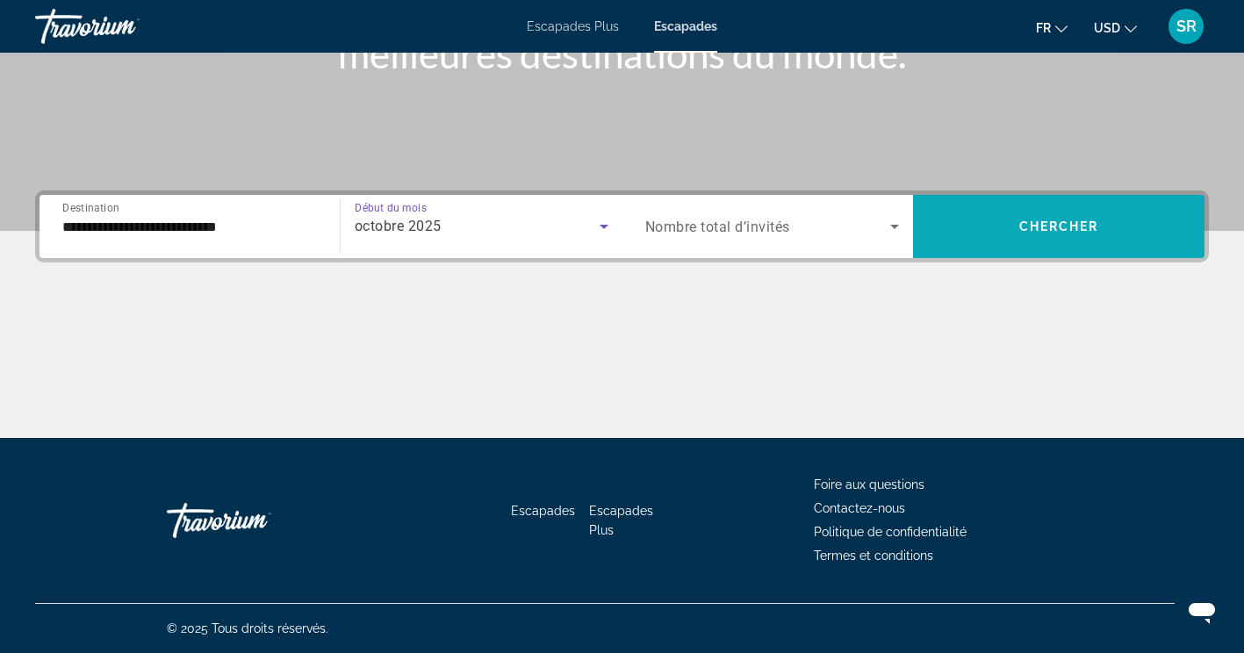
click at [1039, 240] on span "Widget de recherche" at bounding box center [1058, 226] width 291 height 42
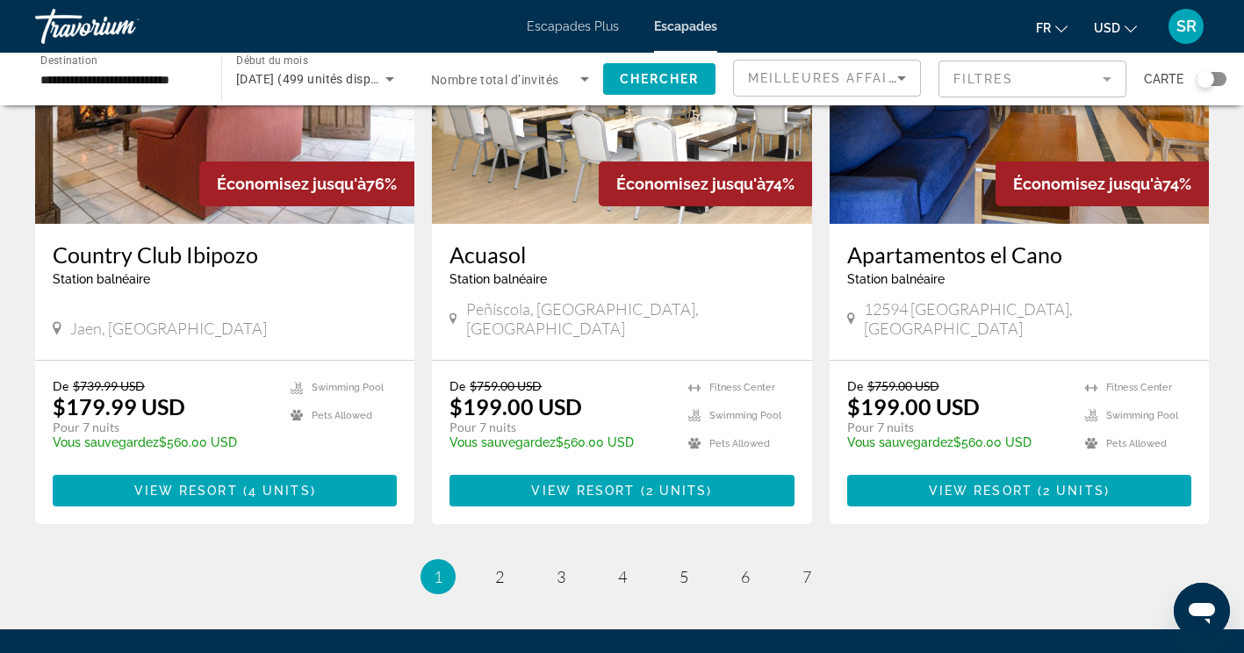
scroll to position [2107, 0]
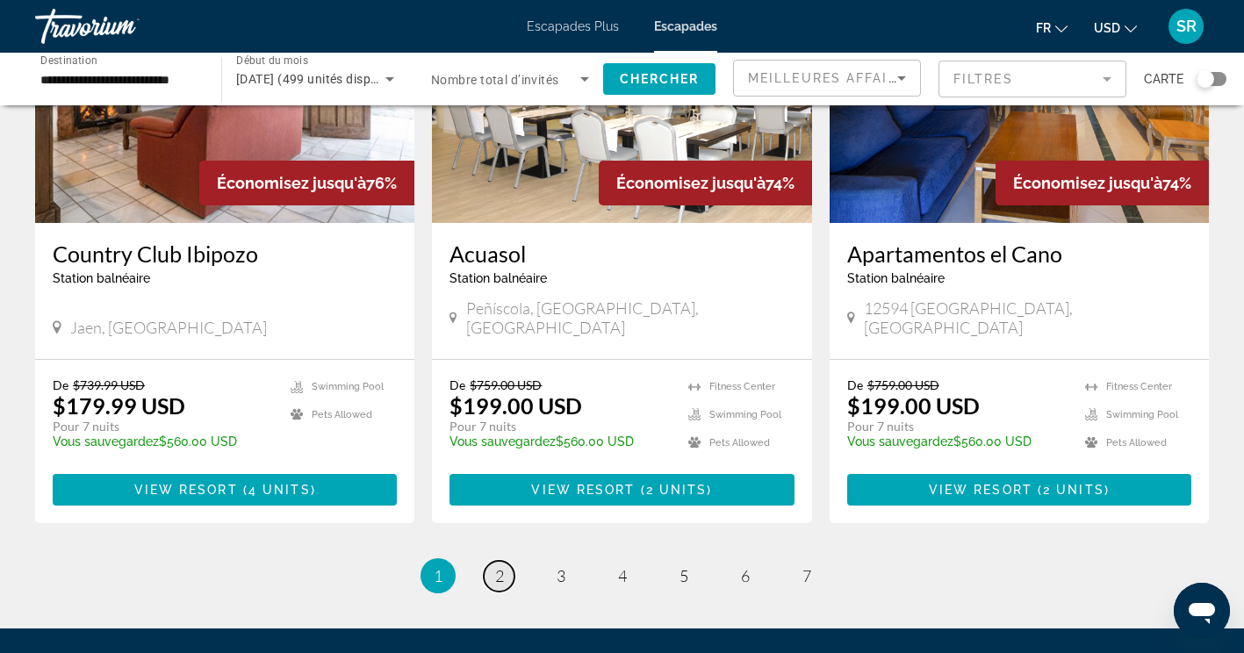
click at [498, 561] on link "page 2" at bounding box center [499, 576] width 31 height 31
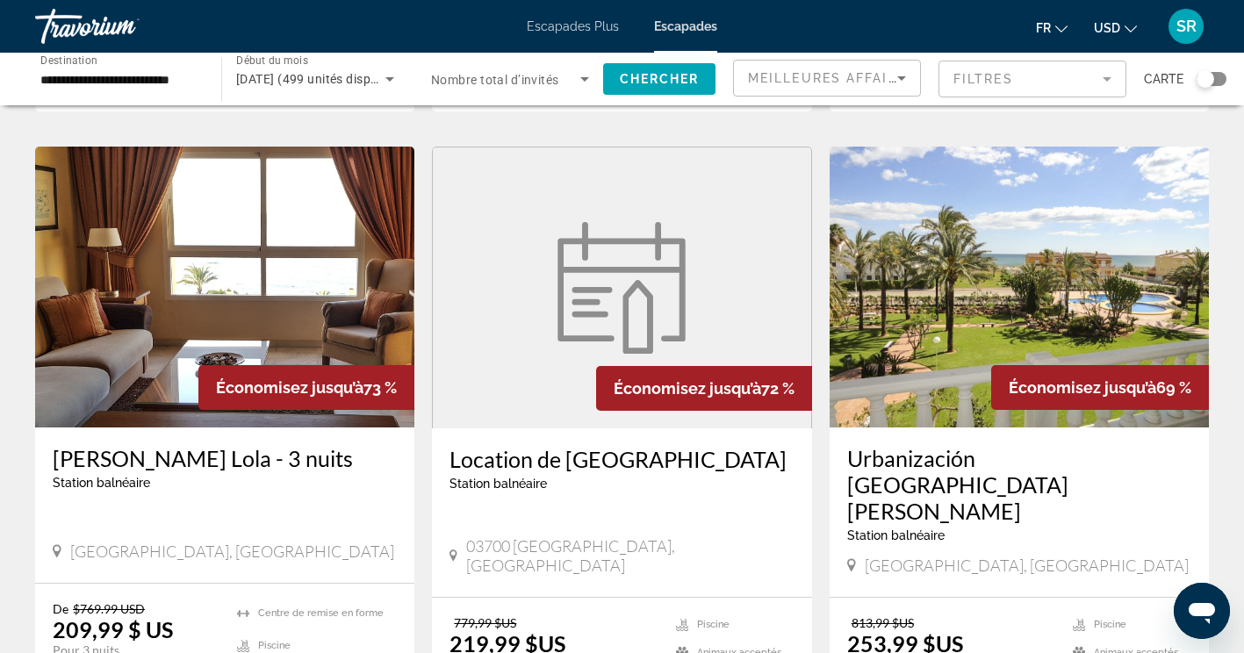
scroll to position [653, 0]
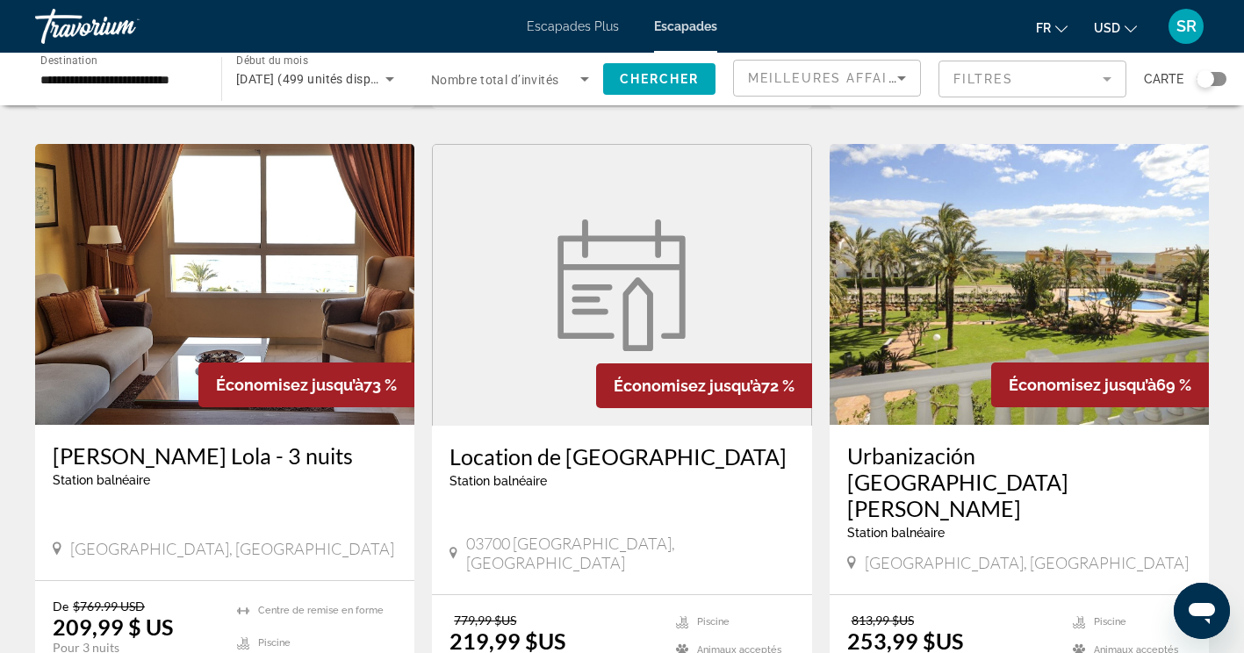
click at [1098, 442] on h3 "Urbanización San Fernando" at bounding box center [1019, 481] width 344 height 79
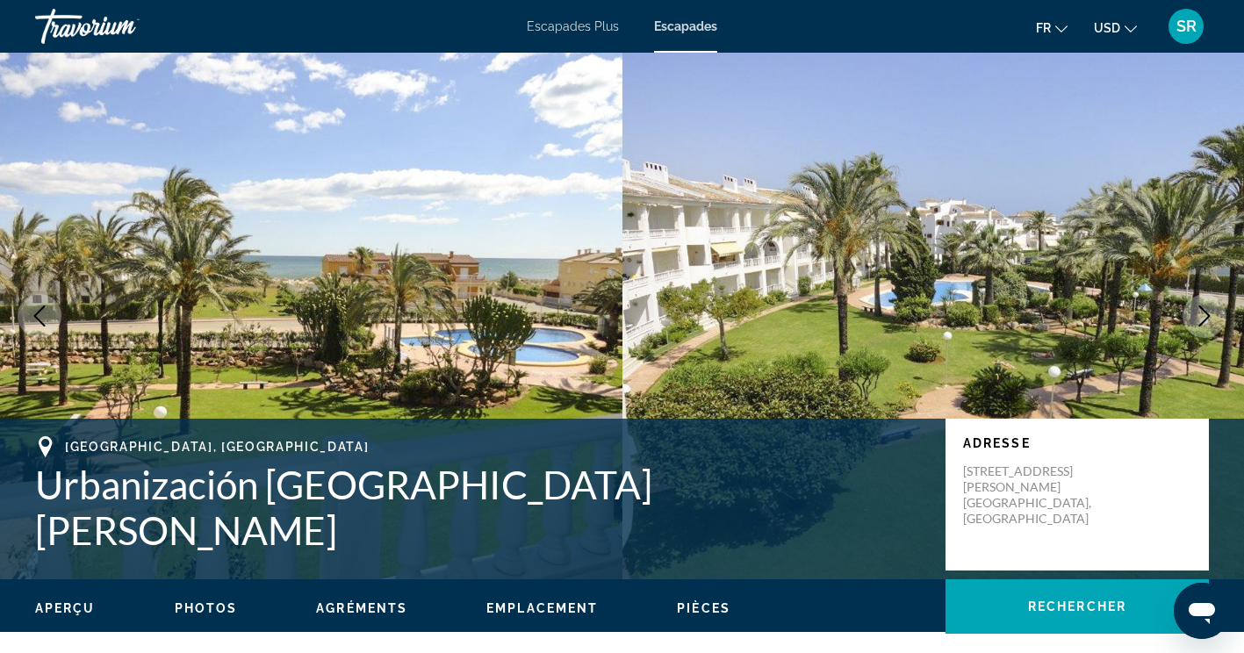
click at [1196, 317] on icon "Image suivante" at bounding box center [1204, 315] width 21 height 21
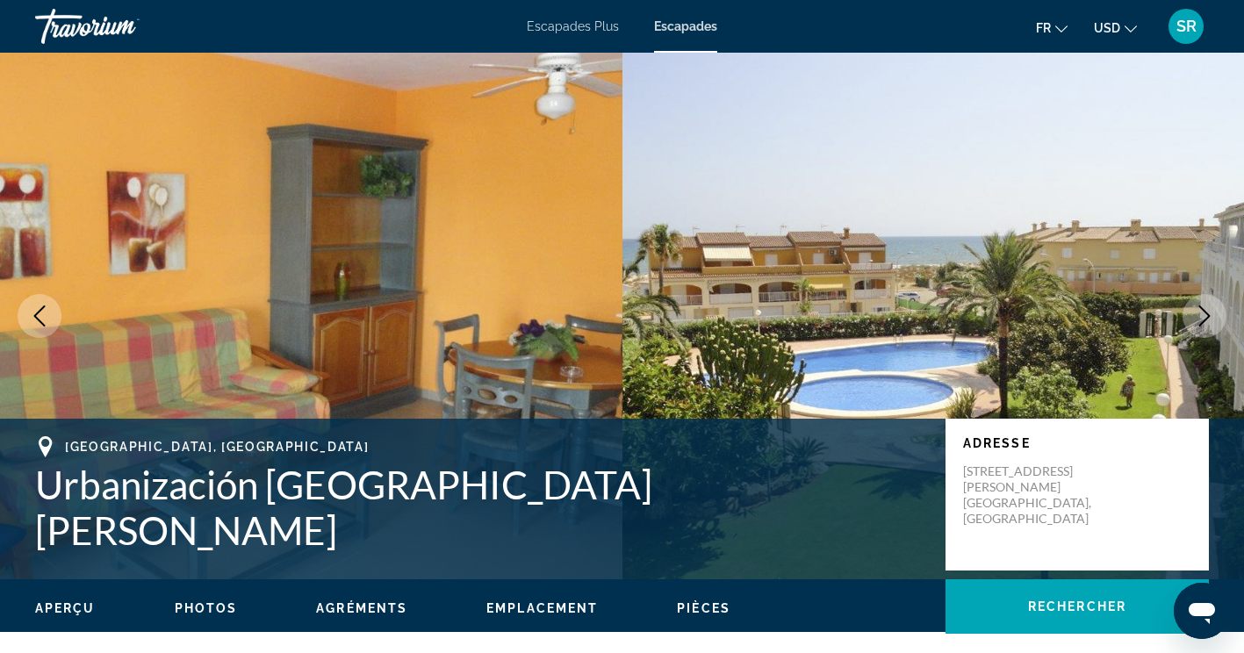
click at [1188, 316] on button "Image suivante" at bounding box center [1204, 316] width 44 height 44
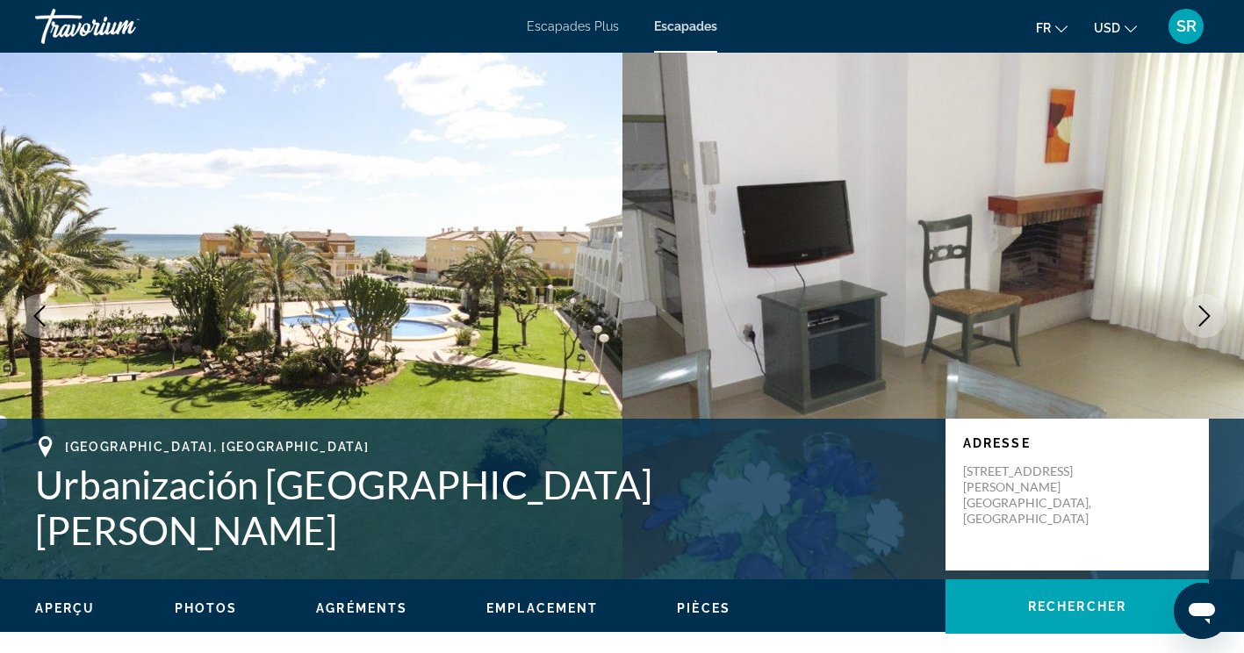
click at [1198, 317] on icon "Image suivante" at bounding box center [1204, 315] width 21 height 21
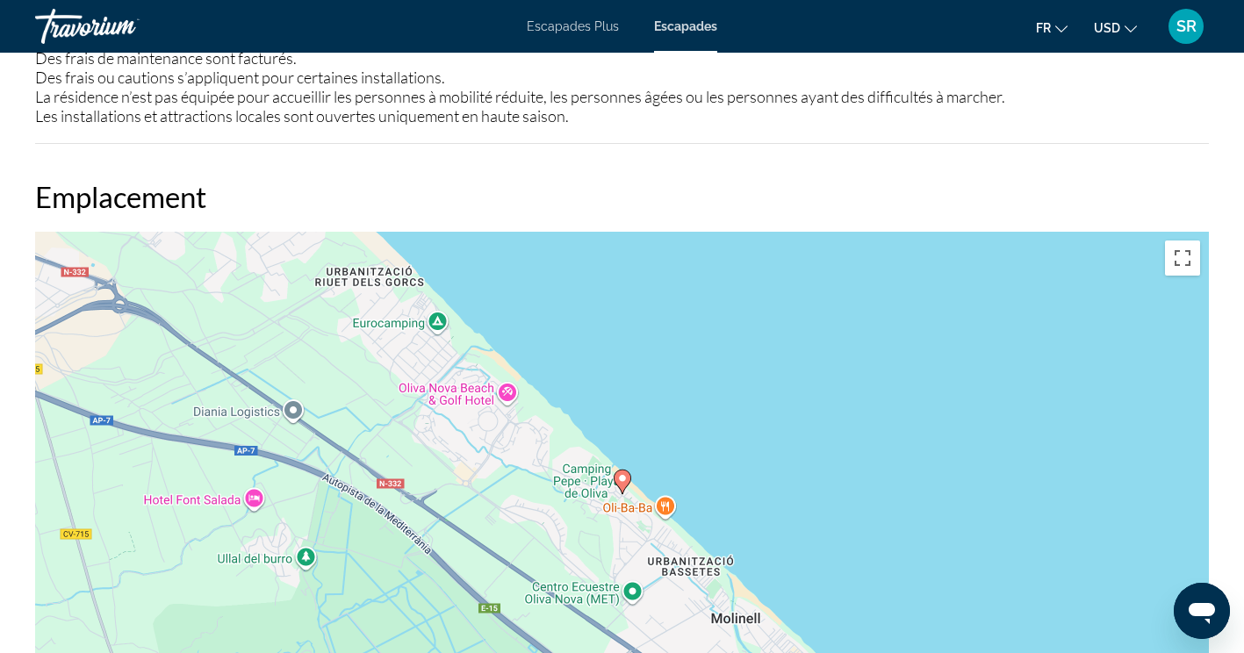
scroll to position [2199, 0]
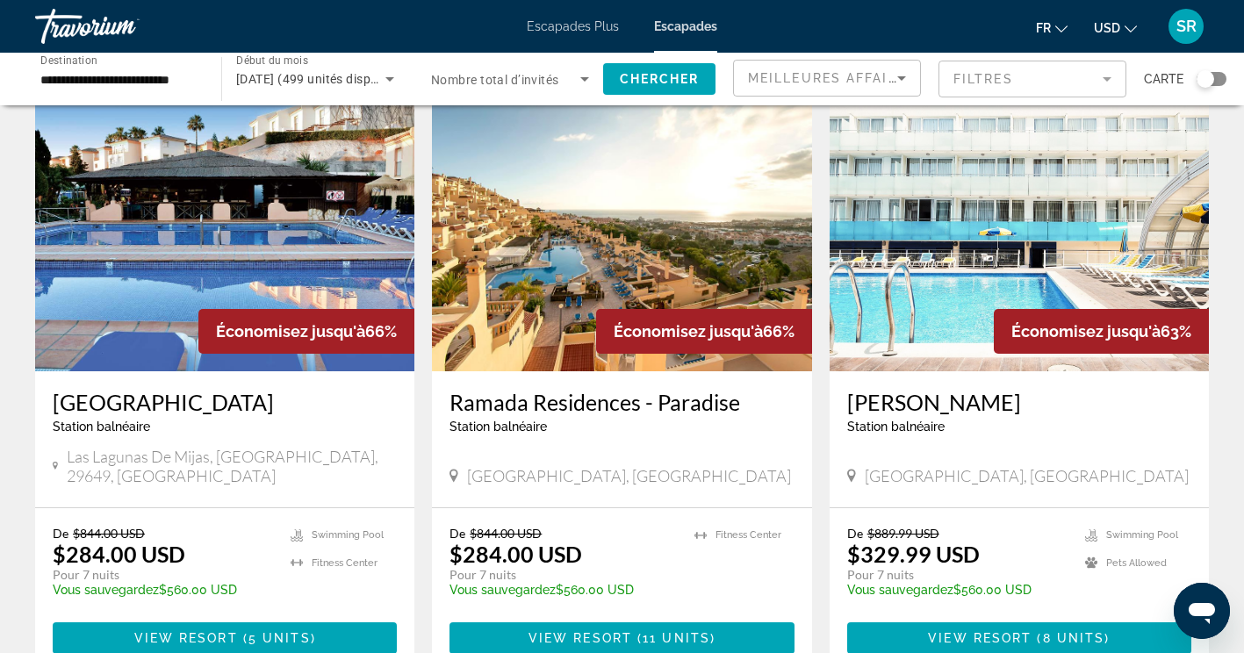
scroll to position [1997, 0]
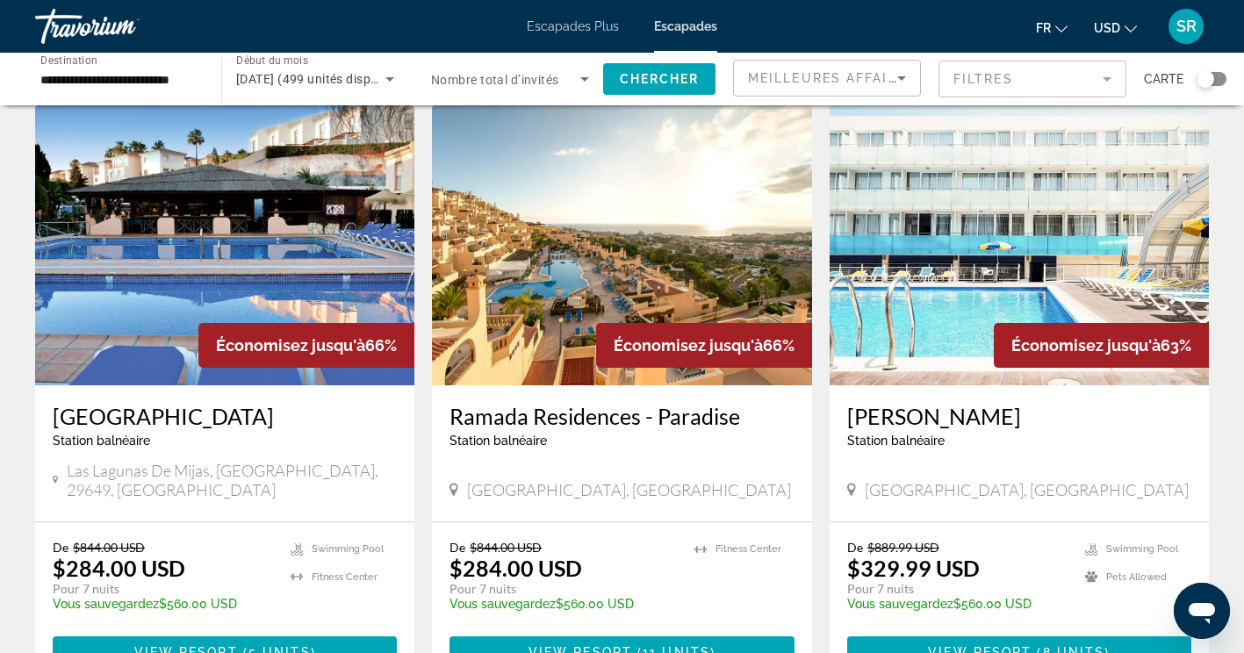
click at [639, 403] on h3 "Ramada Residences - Paradise" at bounding box center [621, 416] width 344 height 26
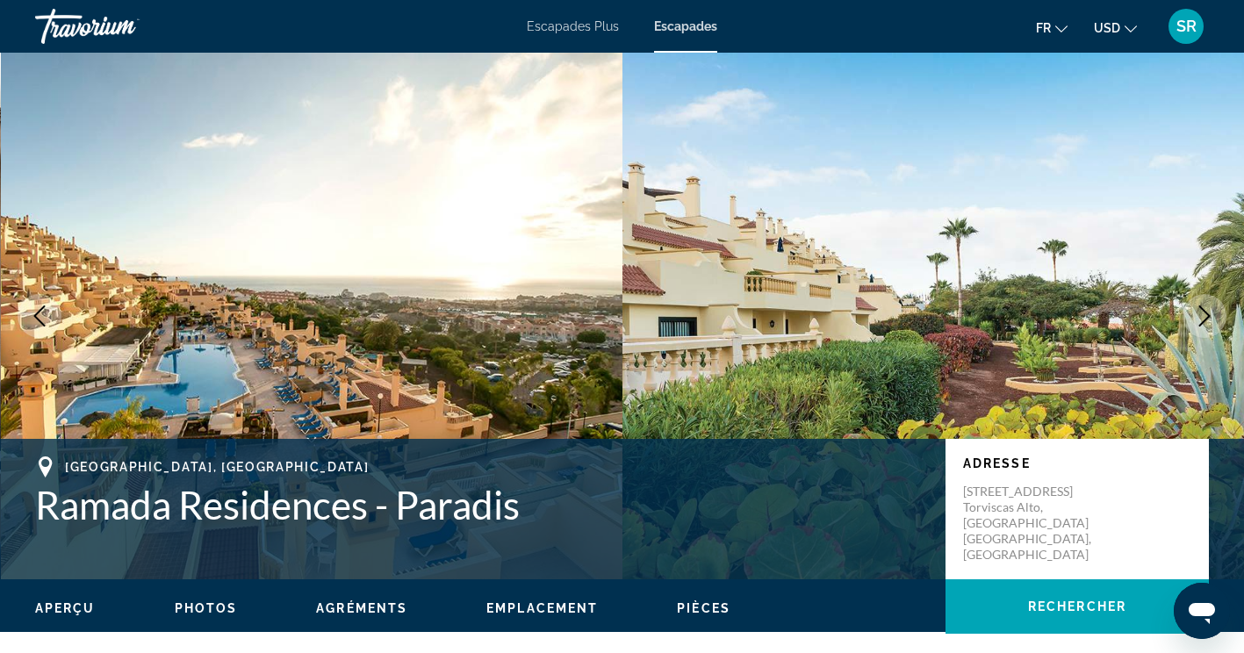
click at [1204, 313] on icon "Image suivante" at bounding box center [1204, 315] width 21 height 21
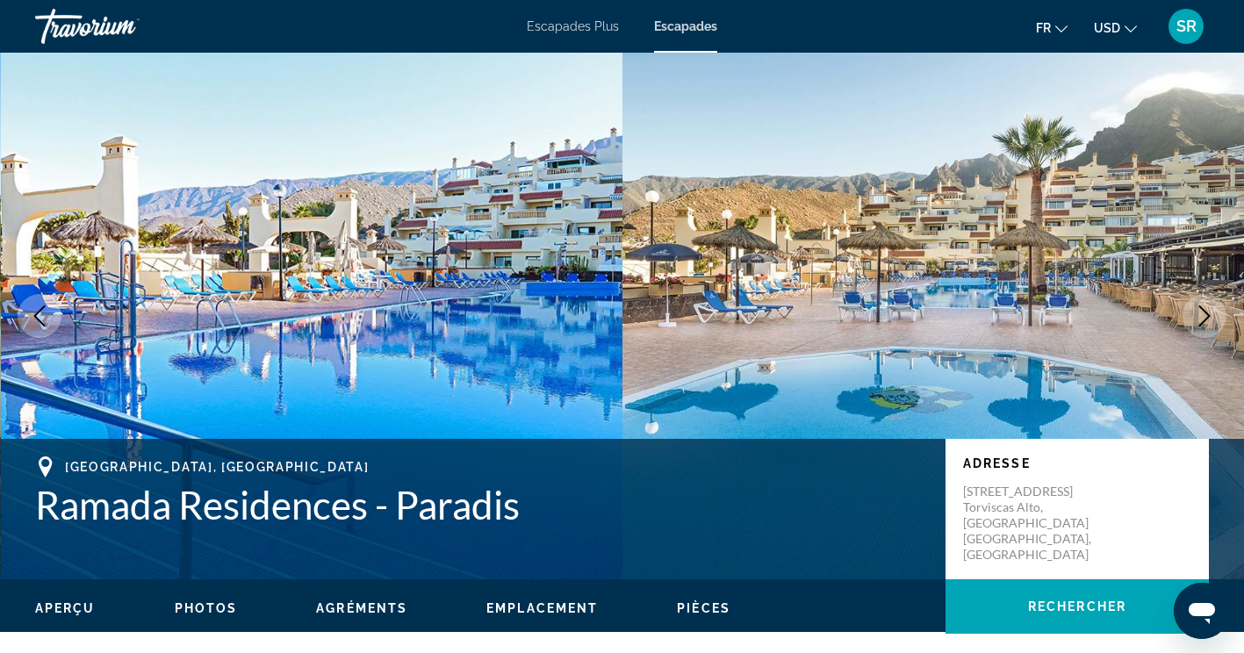
click at [1206, 317] on icon "Image suivante" at bounding box center [1204, 315] width 21 height 21
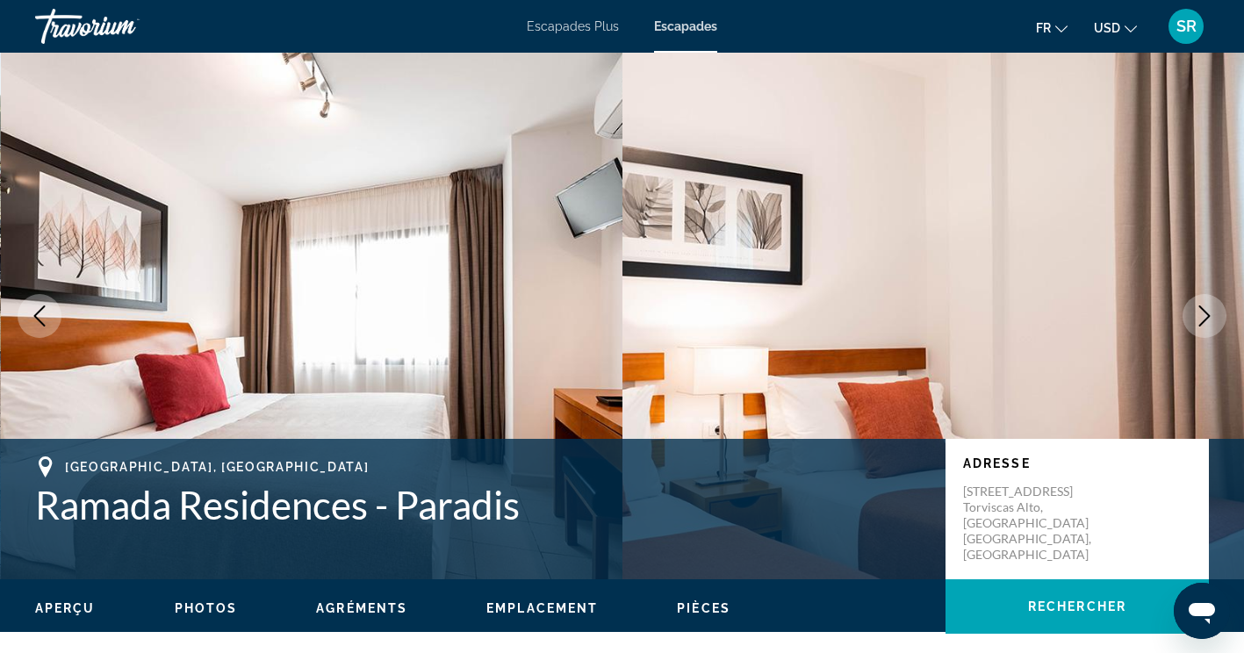
click at [1207, 314] on icon "Image suivante" at bounding box center [1204, 315] width 11 height 21
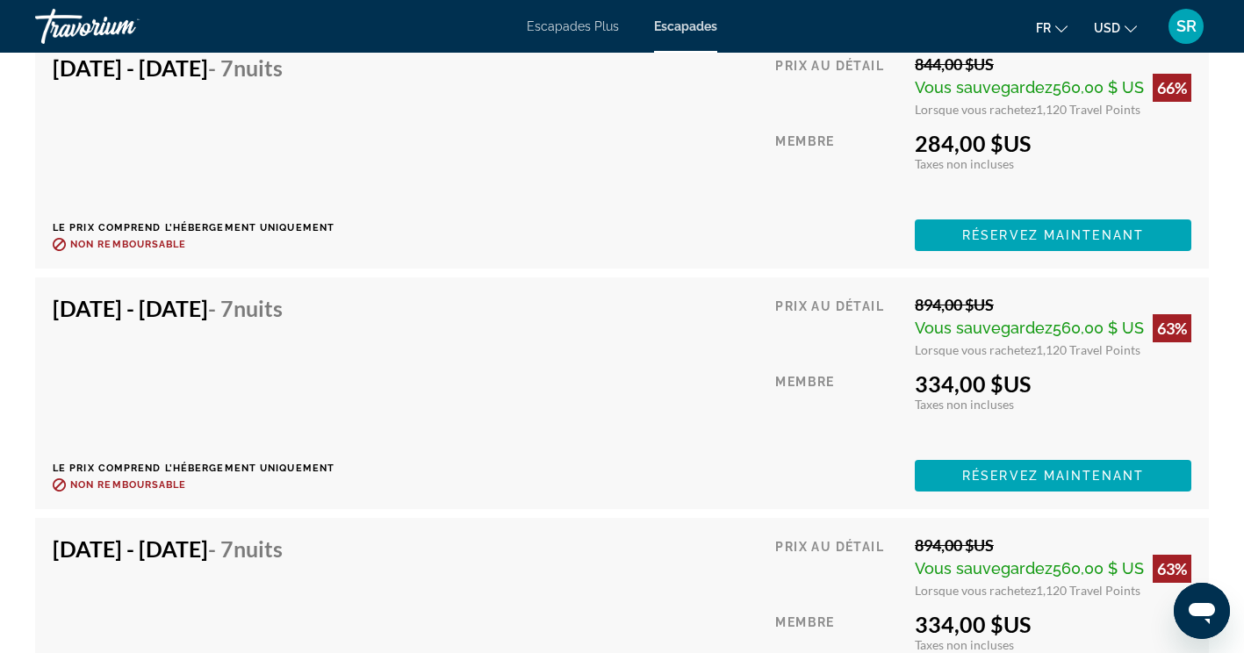
scroll to position [3487, 0]
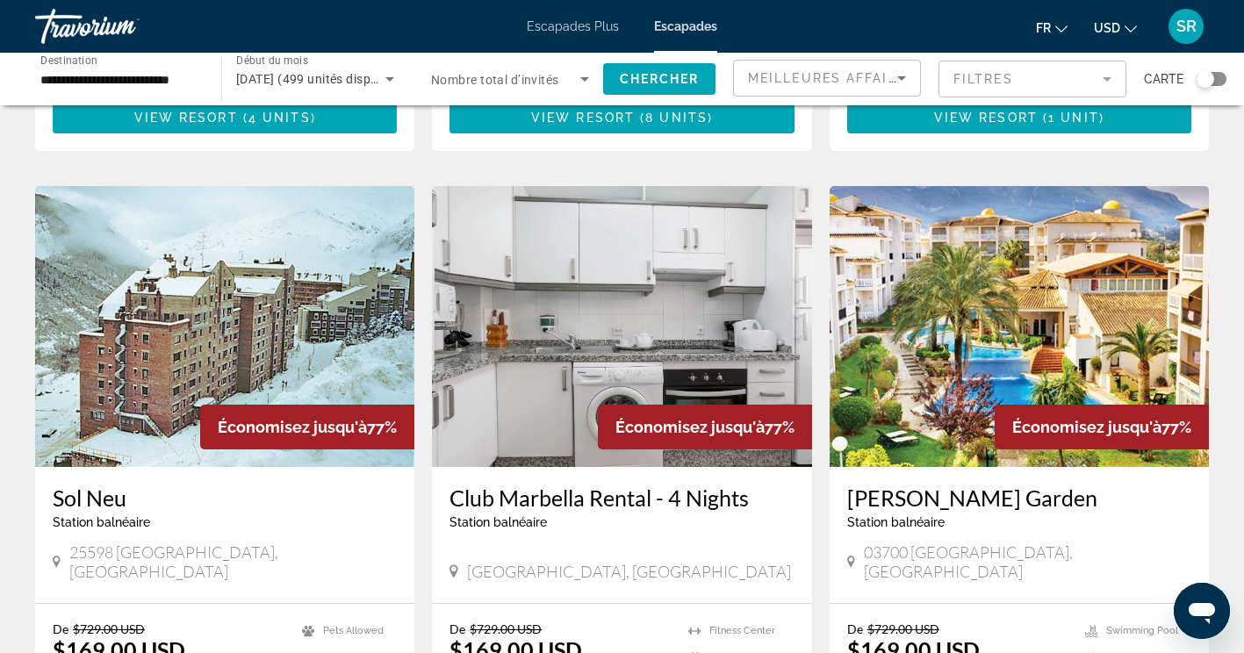
scroll to position [1248, 0]
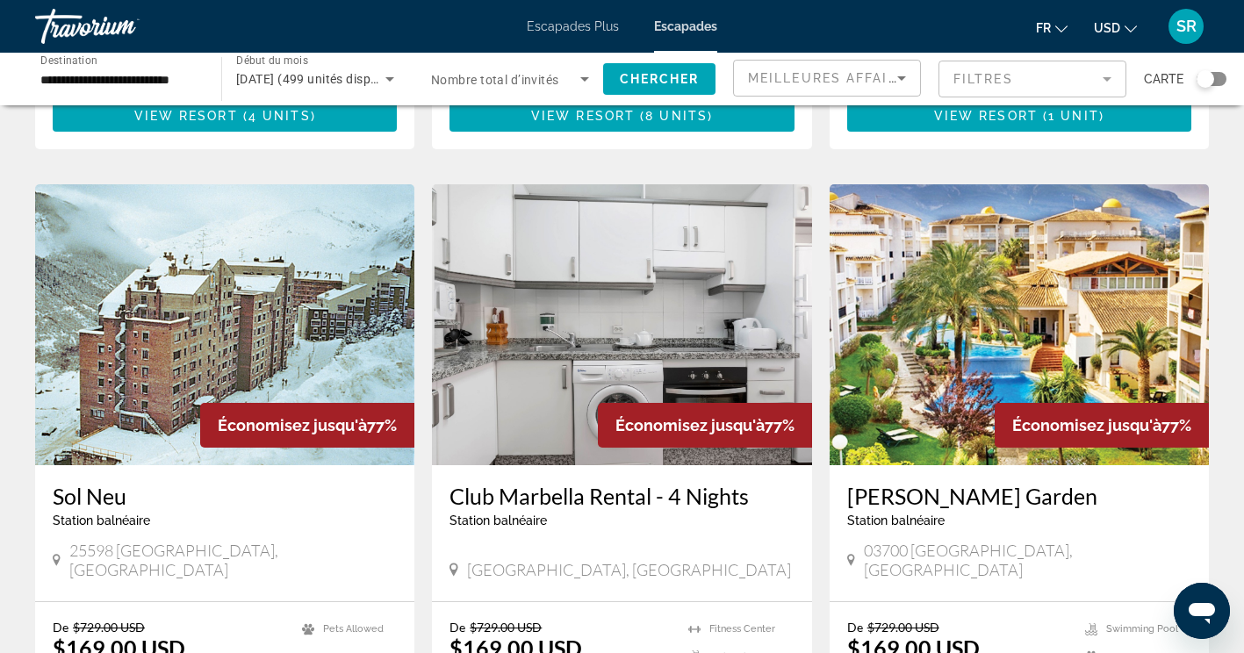
click at [1017, 483] on h3 "Ona Ogisaka Garden" at bounding box center [1019, 496] width 344 height 26
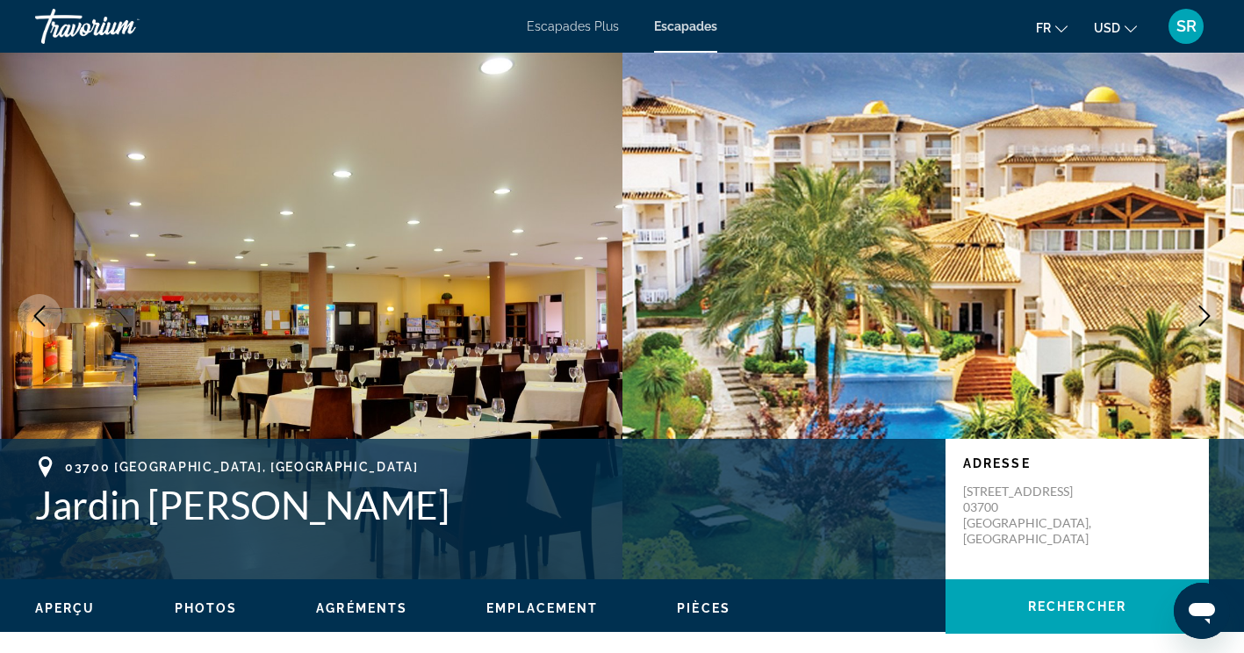
click at [1207, 321] on icon "Image suivante" at bounding box center [1204, 315] width 21 height 21
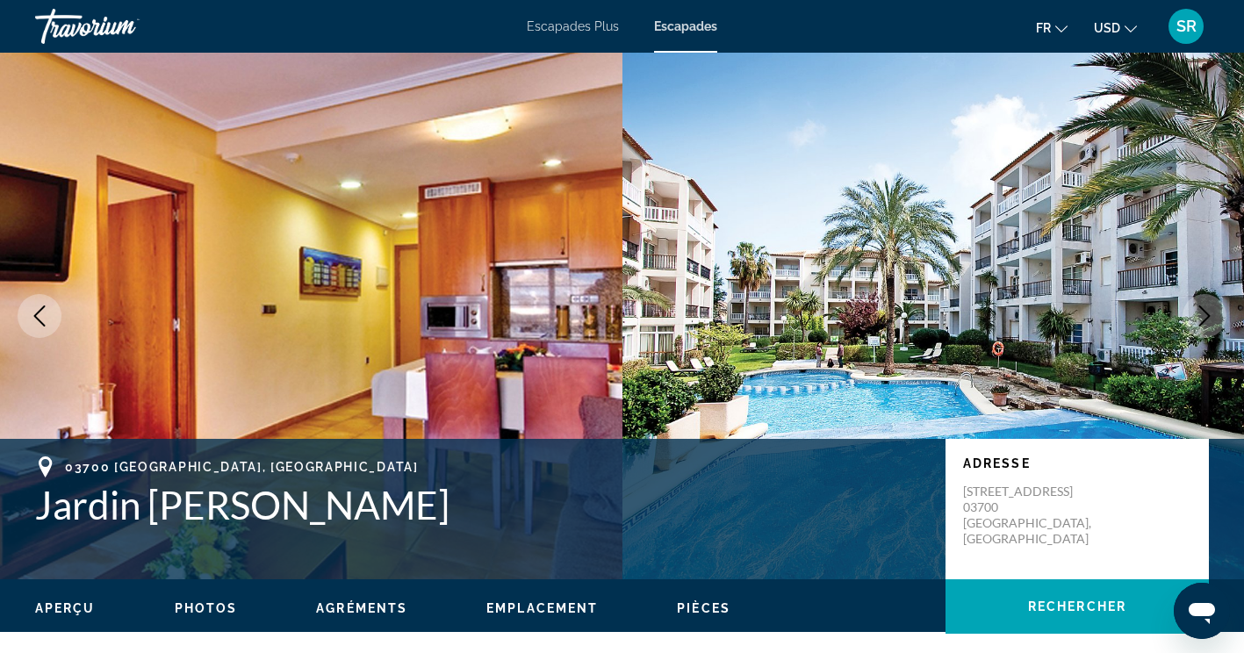
click at [1207, 320] on icon "Image suivante" at bounding box center [1204, 315] width 21 height 21
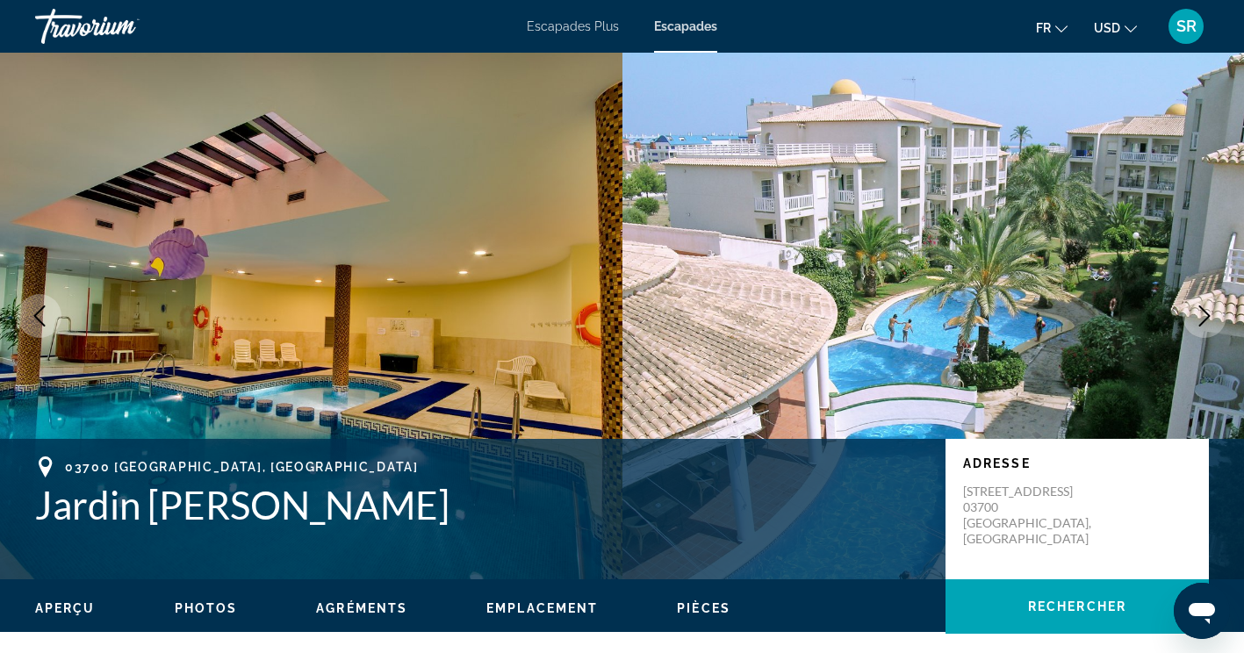
click at [1203, 320] on icon "Image suivante" at bounding box center [1204, 315] width 21 height 21
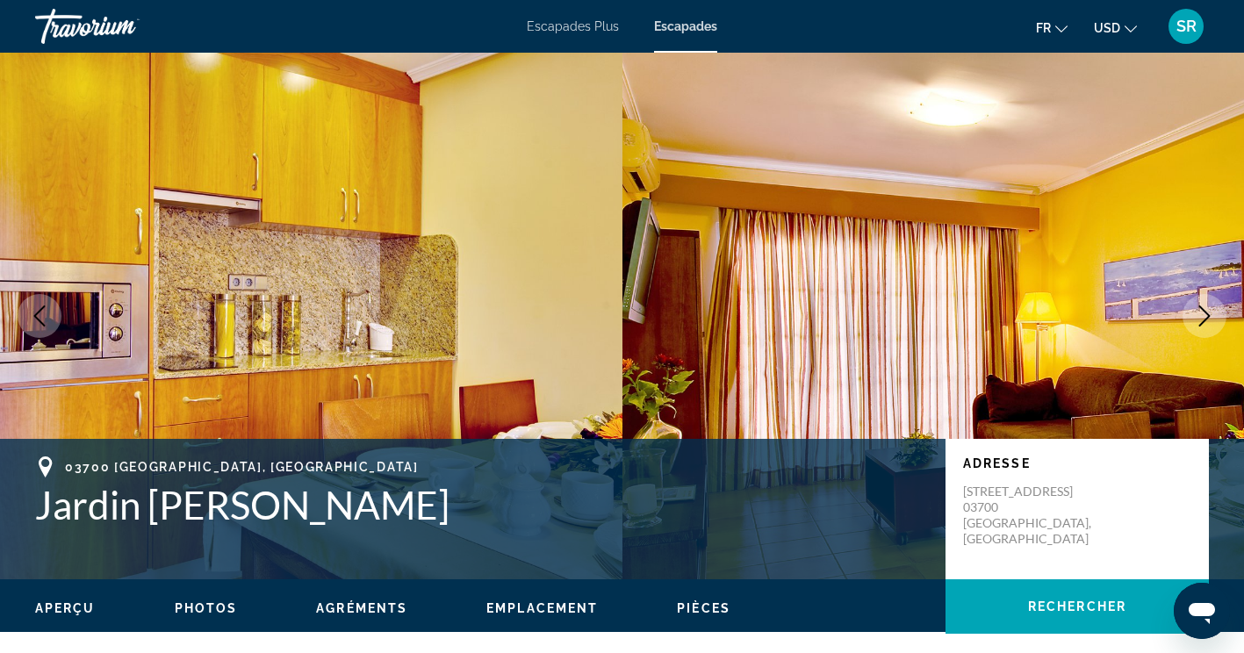
click at [1202, 322] on icon "Image suivante" at bounding box center [1204, 315] width 11 height 21
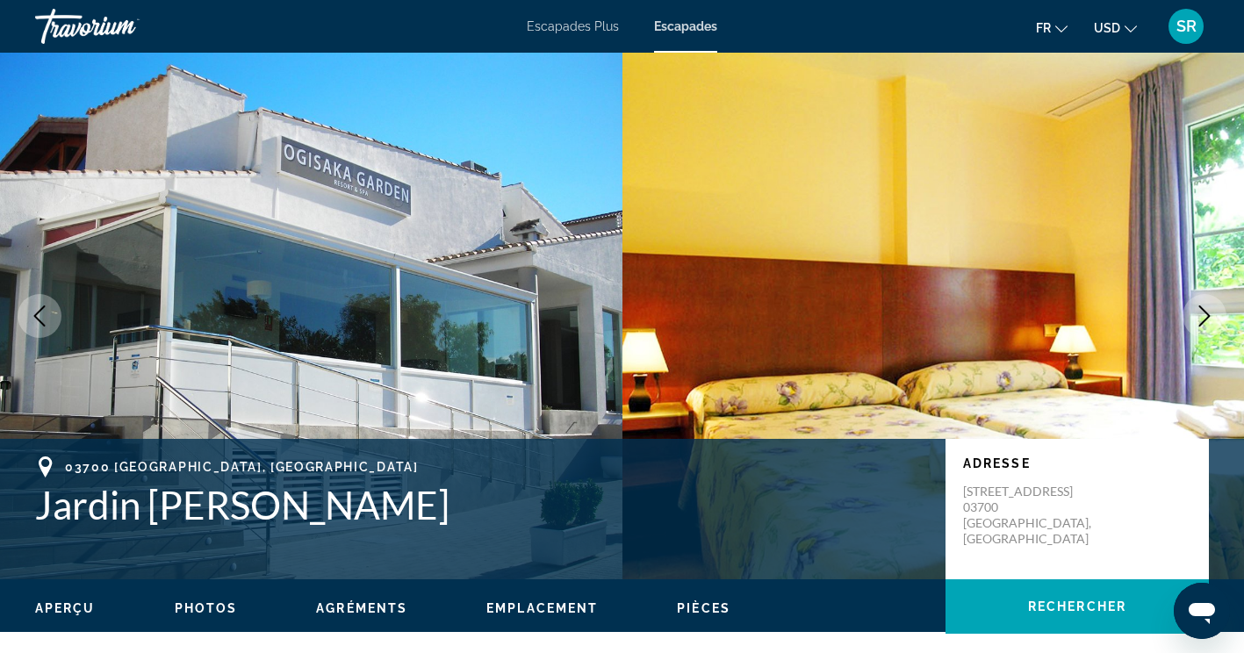
click at [1204, 319] on icon "Image suivante" at bounding box center [1204, 315] width 21 height 21
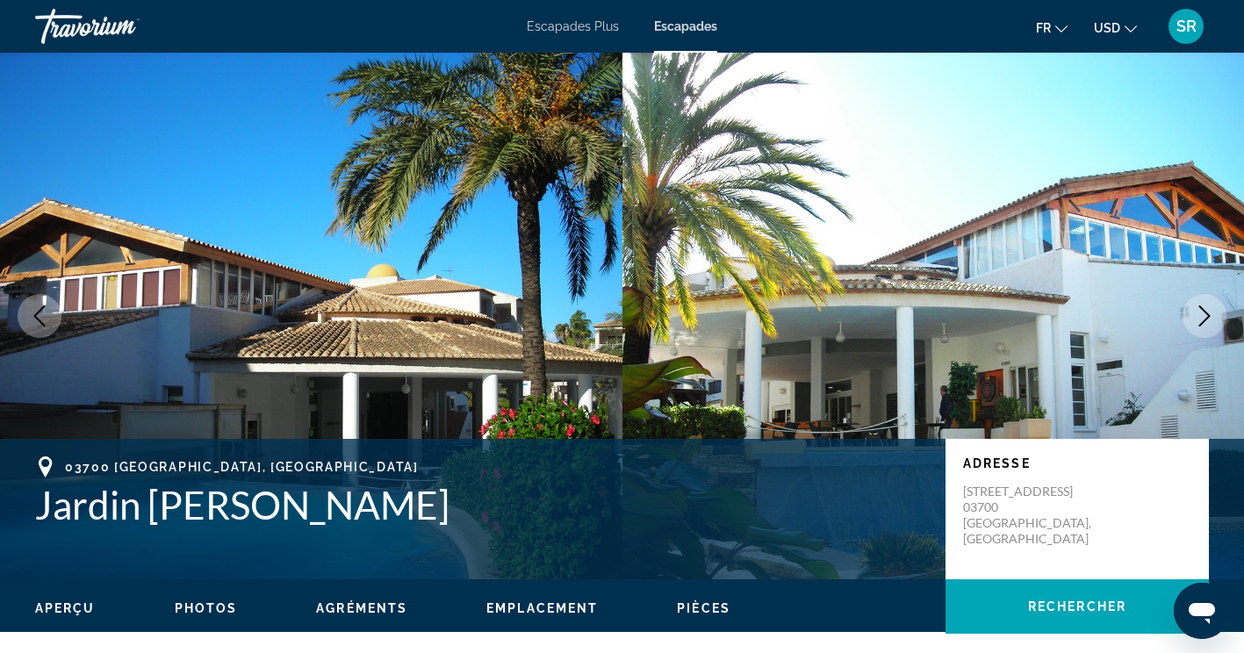
click at [1206, 317] on icon "Image suivante" at bounding box center [1204, 315] width 21 height 21
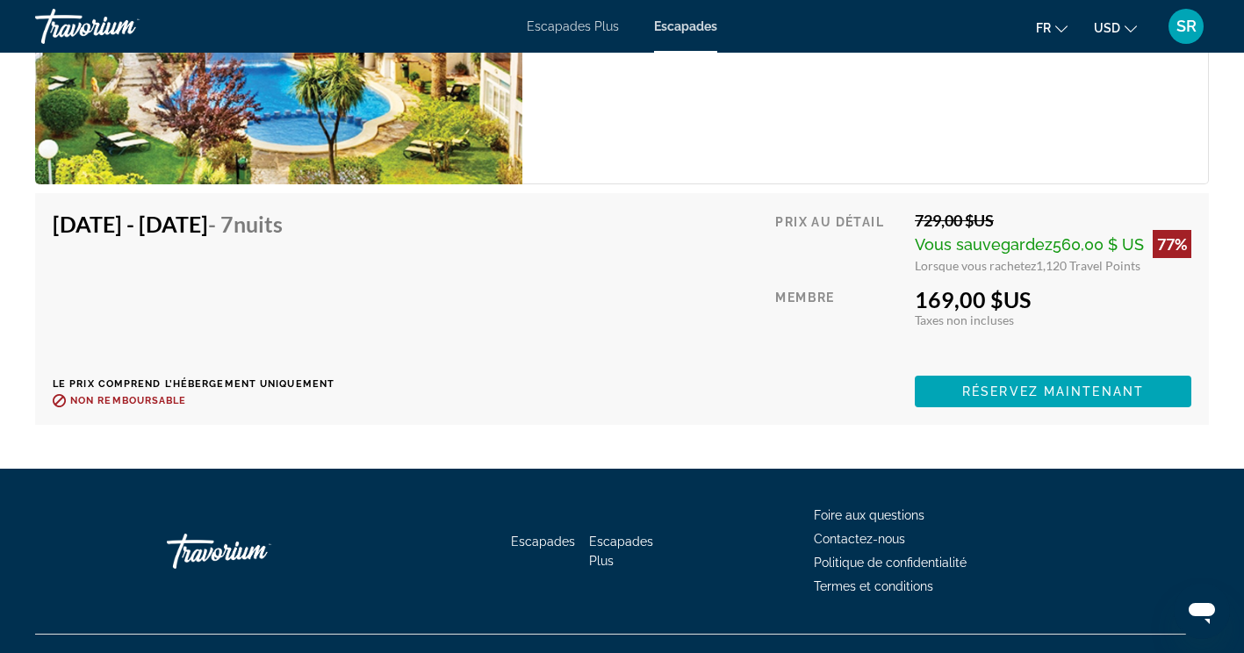
scroll to position [3314, 0]
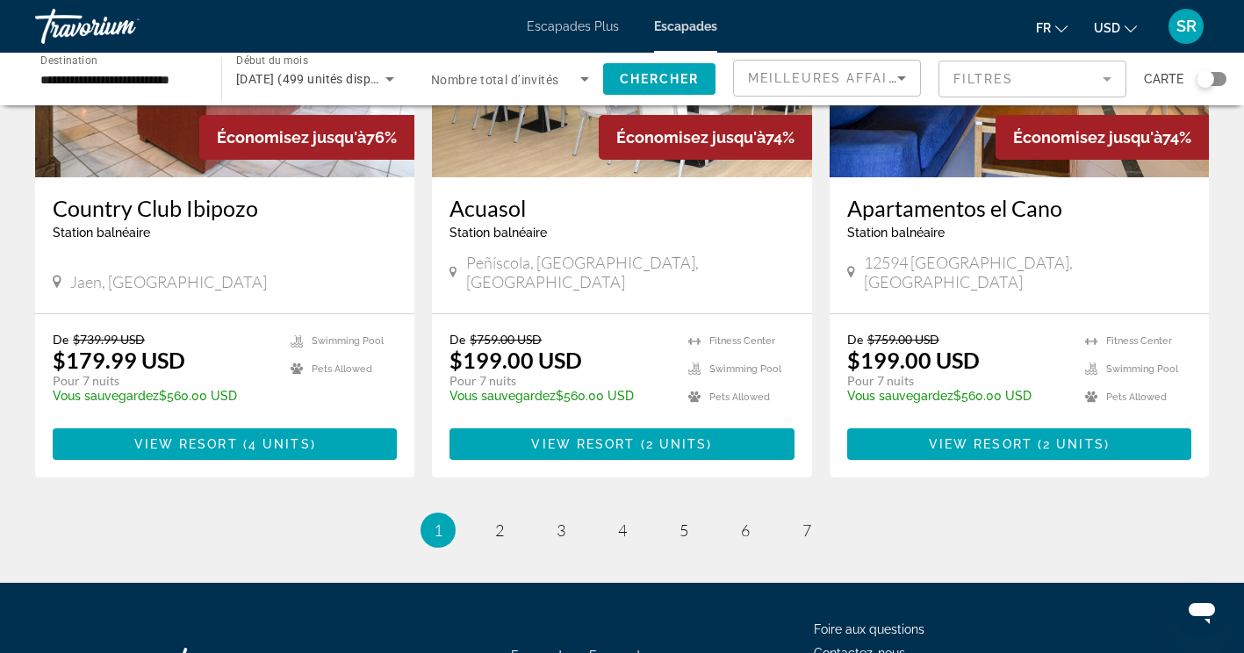
scroll to position [2187, 0]
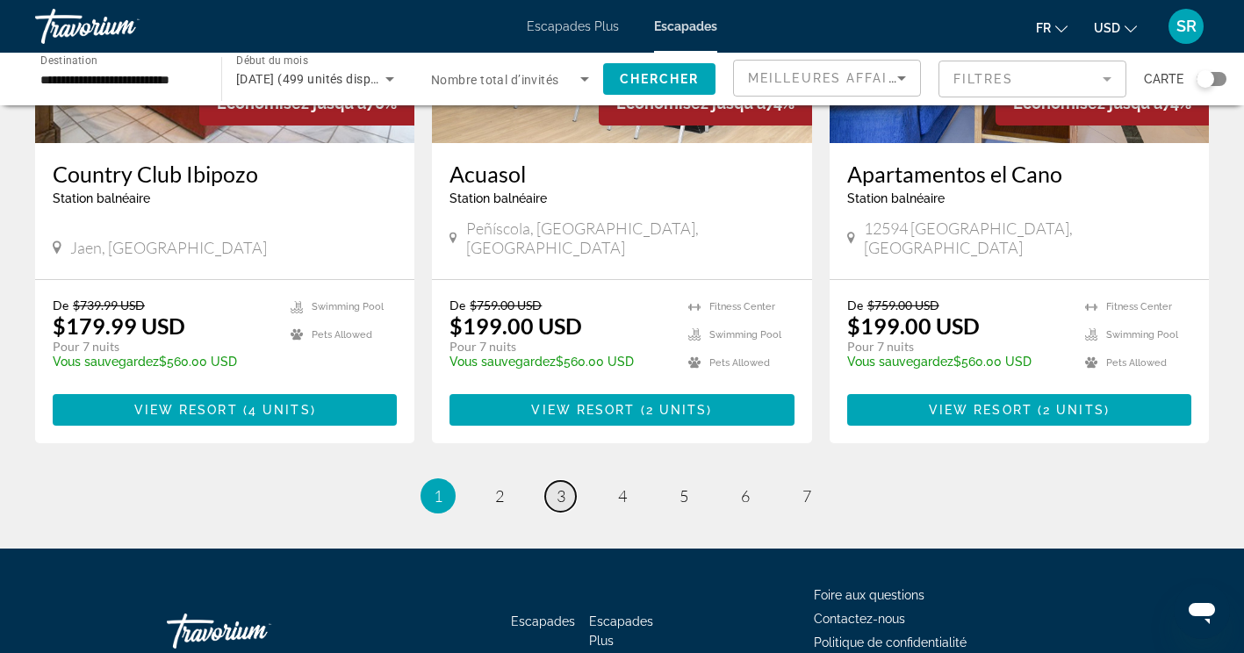
click at [560, 486] on span "3" at bounding box center [561, 495] width 9 height 19
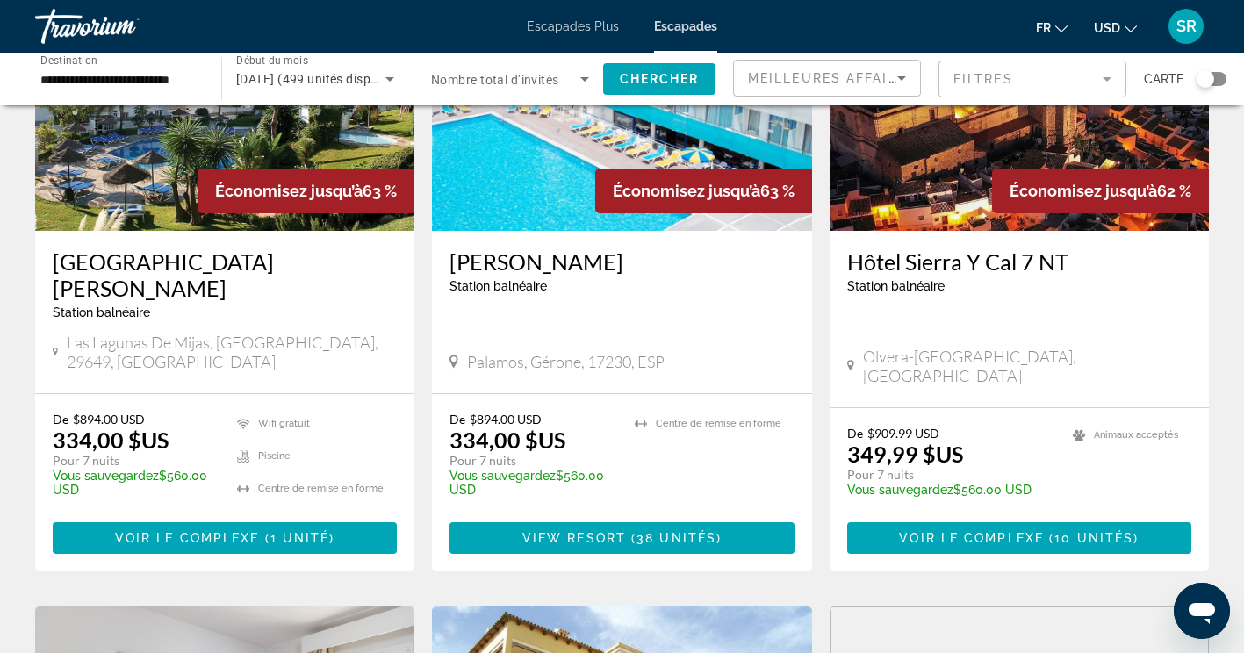
scroll to position [212, 0]
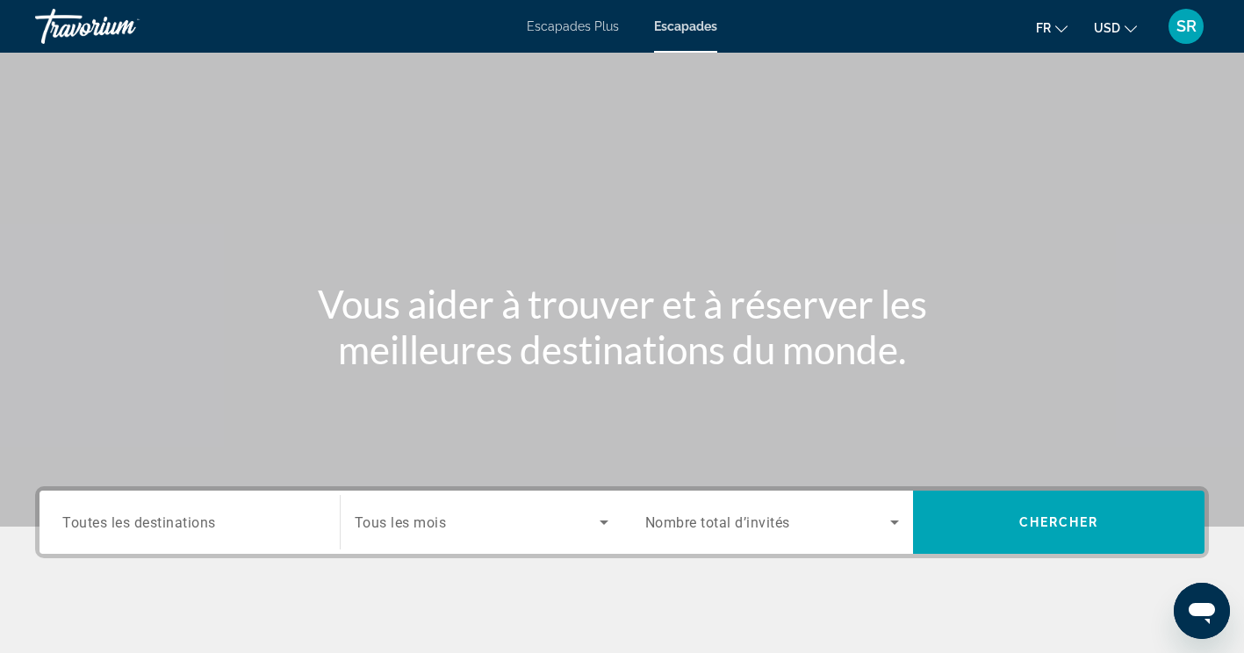
click at [150, 504] on div "Widget de recherche" at bounding box center [189, 523] width 255 height 50
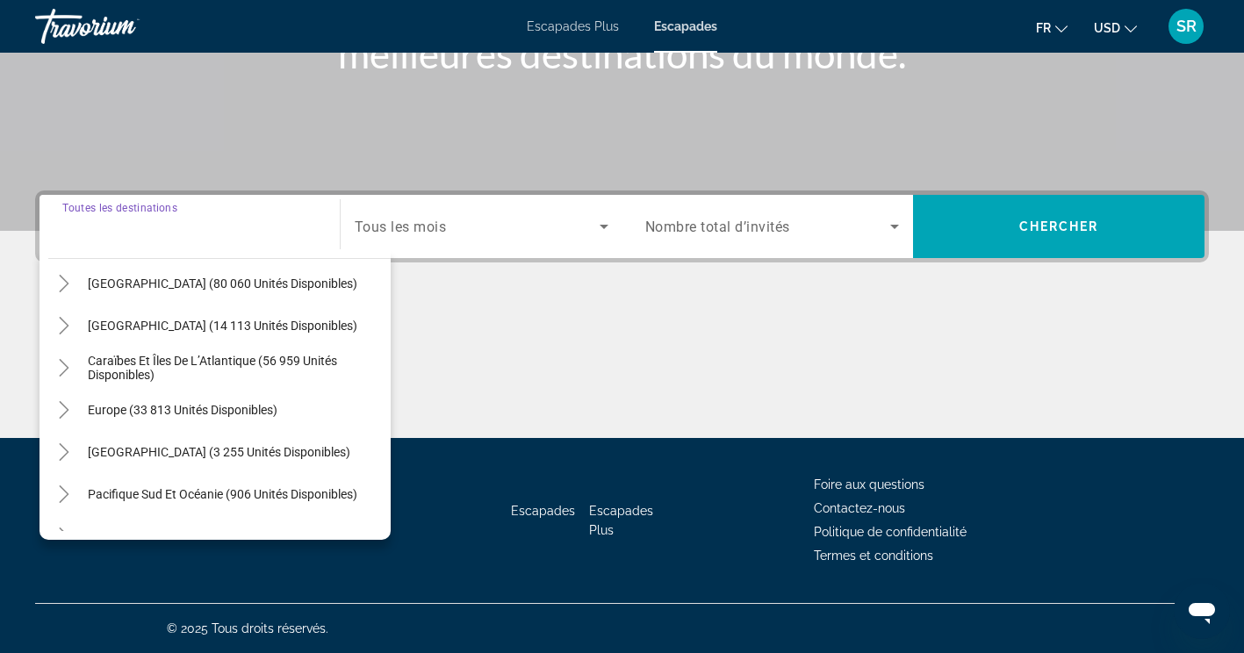
scroll to position [284, 0]
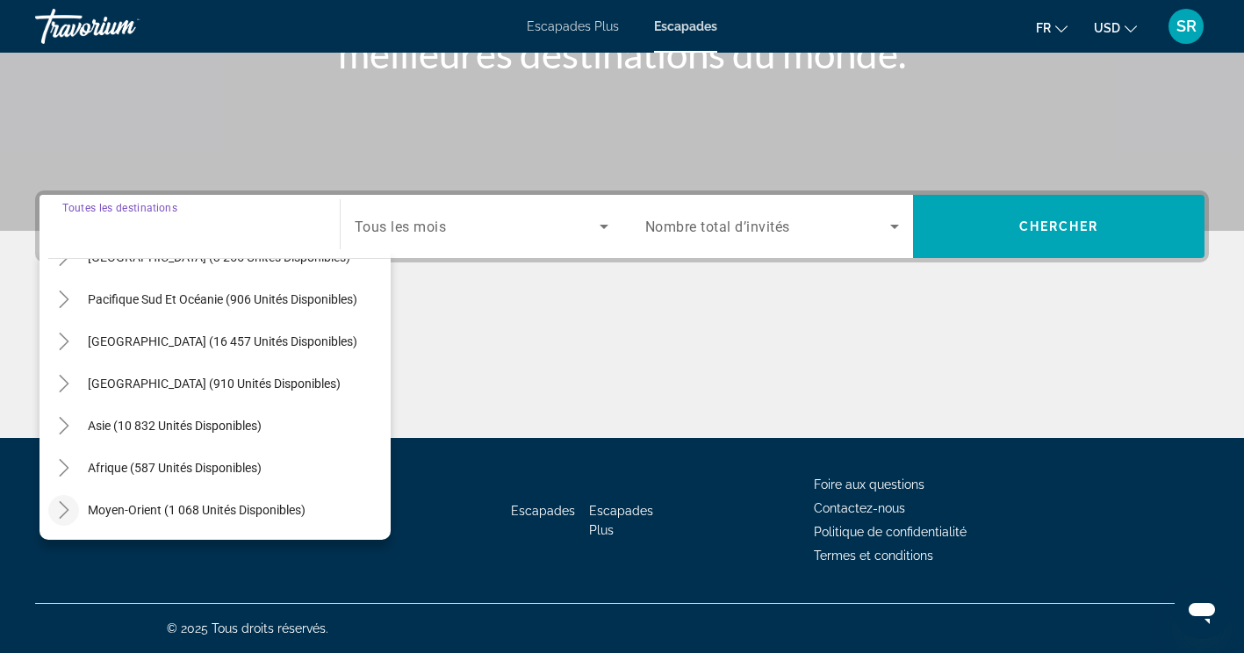
click at [71, 505] on icon "Toggle Moyen-Orient (1 068 unités disponibles)" at bounding box center [64, 510] width 18 height 18
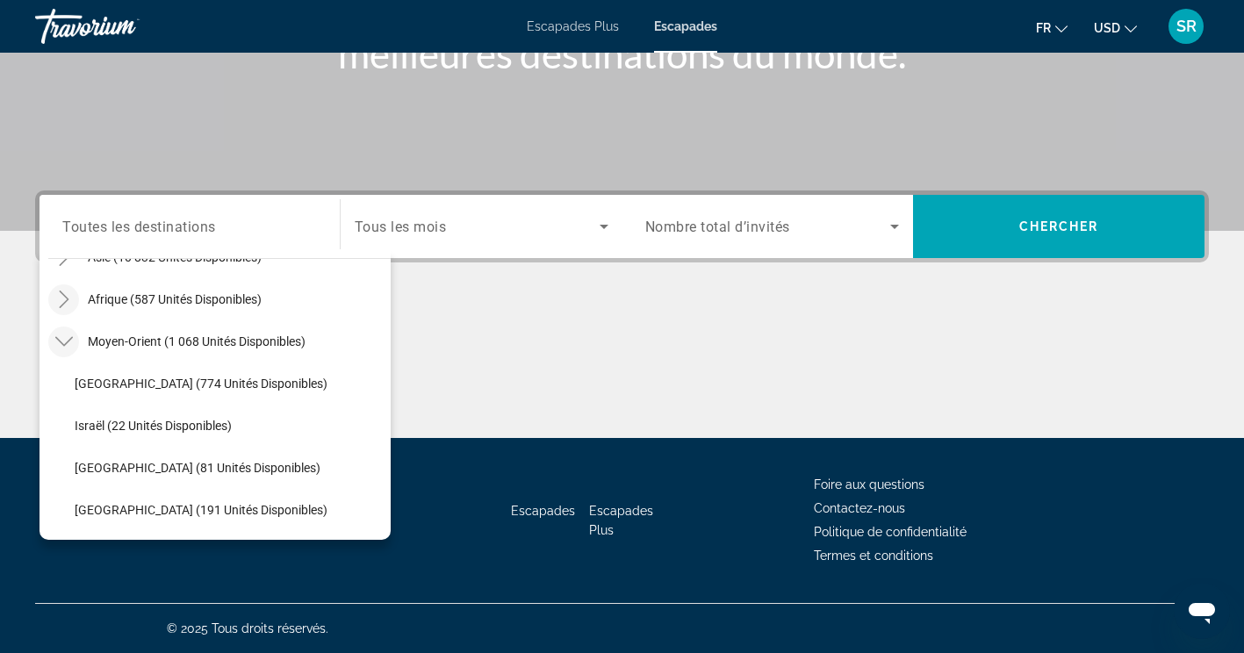
click at [60, 307] on icon "Toggle Africa (587 unités disponibles)" at bounding box center [64, 300] width 10 height 18
click at [249, 294] on span "Afrique (587 unités disponibles)" at bounding box center [175, 299] width 174 height 14
type input "**********"
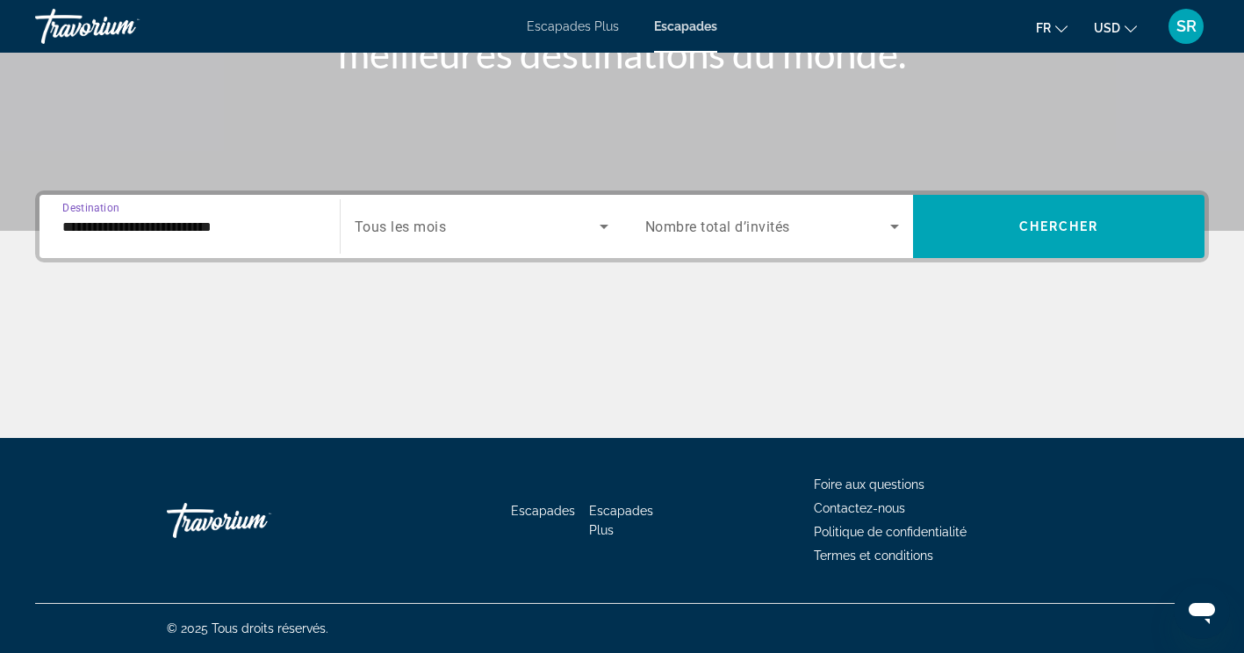
click at [591, 227] on span "Widget de recherche" at bounding box center [477, 226] width 245 height 21
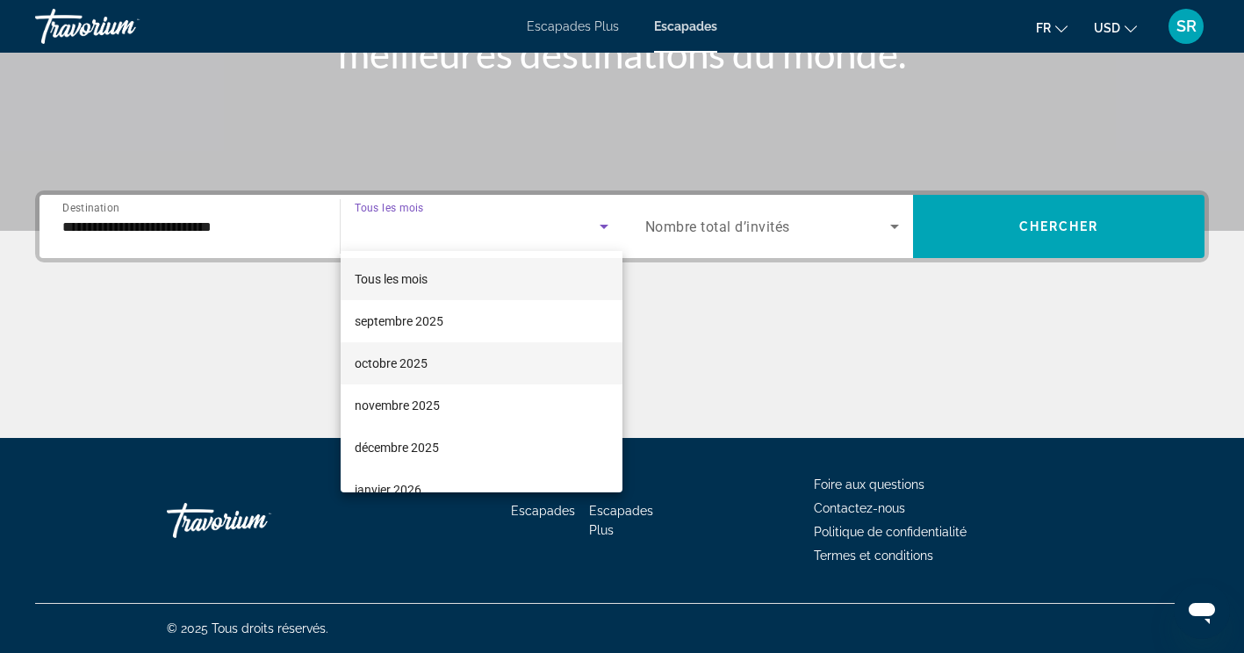
click at [475, 368] on mat-option "octobre 2025" at bounding box center [482, 363] width 282 height 42
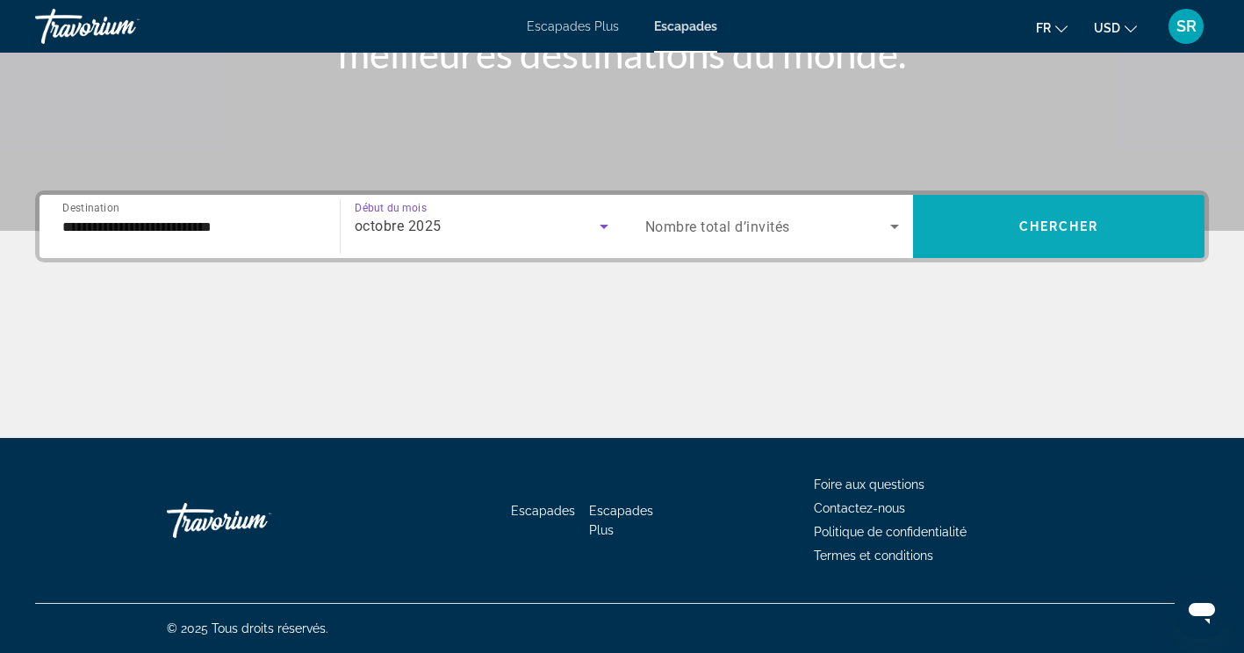
click at [1105, 226] on span "Widget de recherche" at bounding box center [1058, 226] width 291 height 42
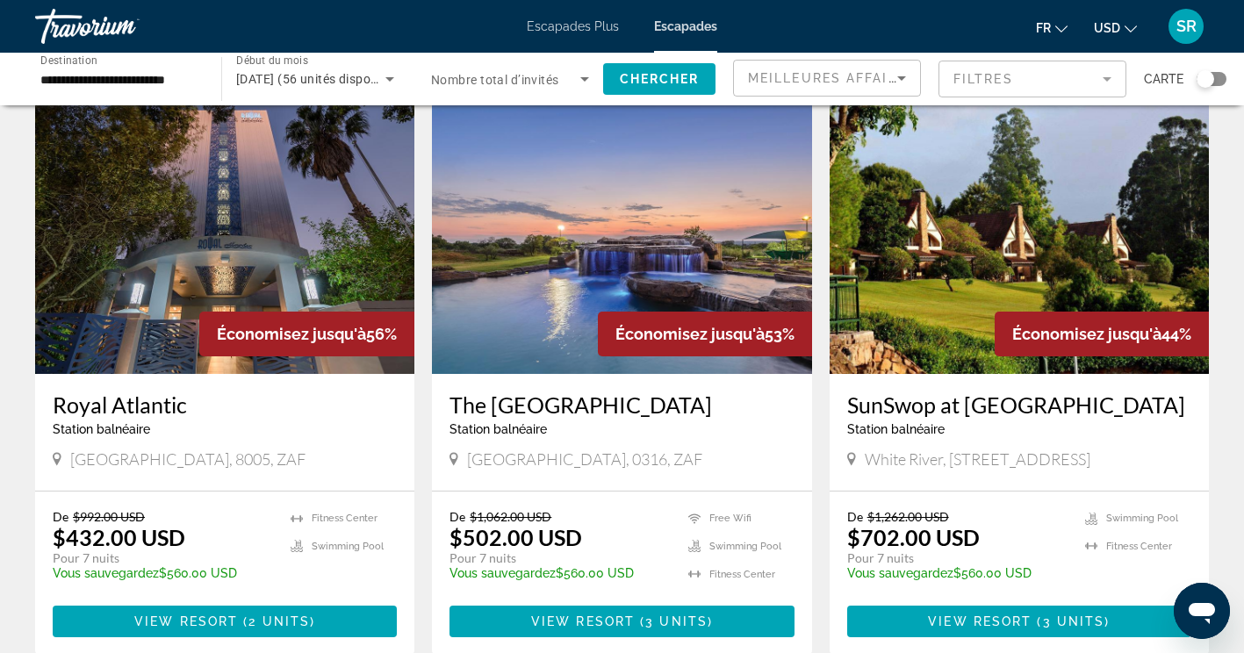
scroll to position [1968, 0]
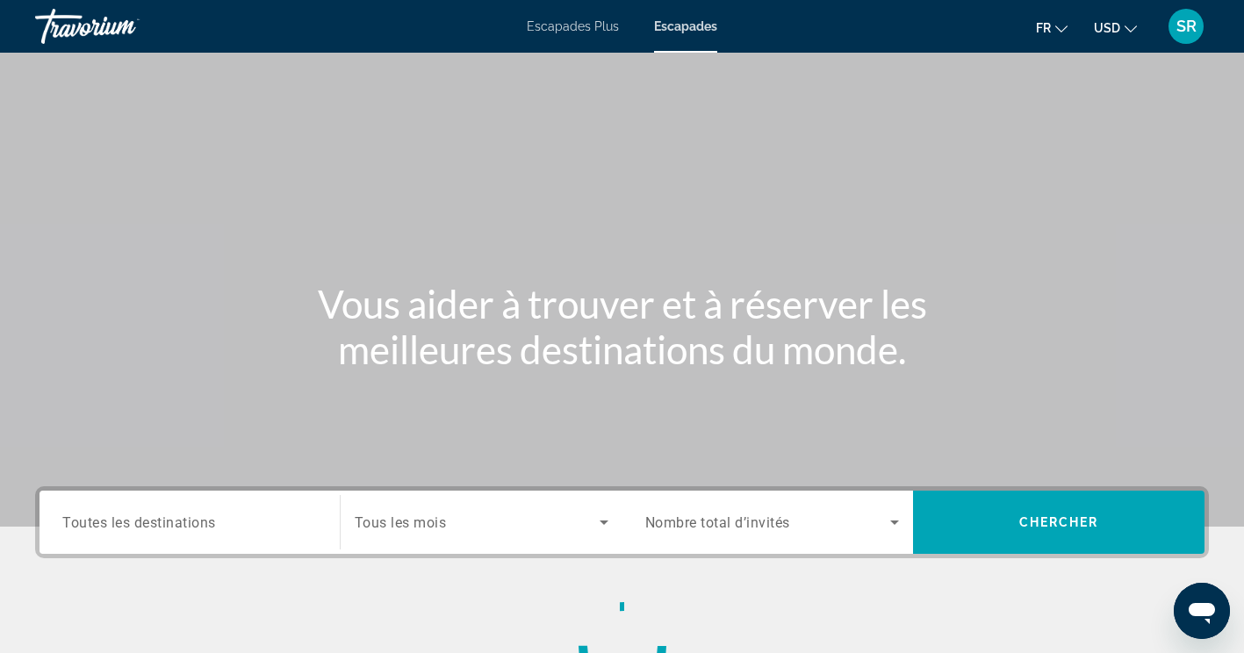
click at [216, 515] on span "Toutes les destinations" at bounding box center [139, 522] width 154 height 17
click at [216, 515] on input "Destination Toutes les destinations" at bounding box center [189, 523] width 255 height 21
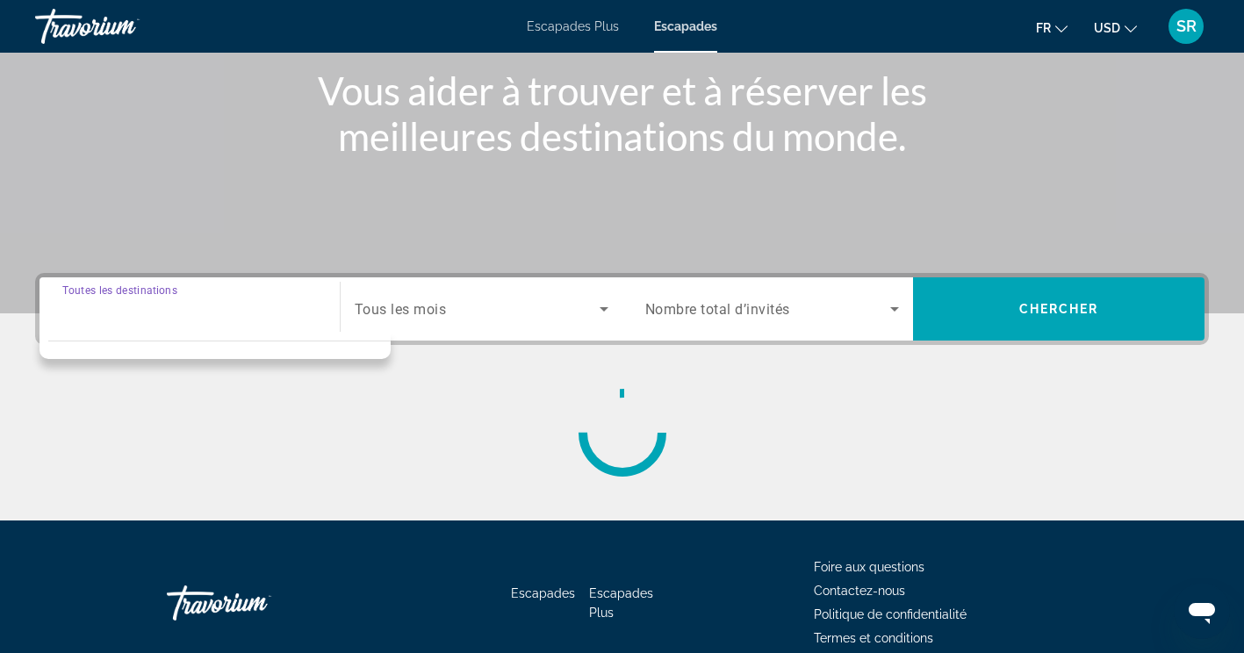
scroll to position [296, 0]
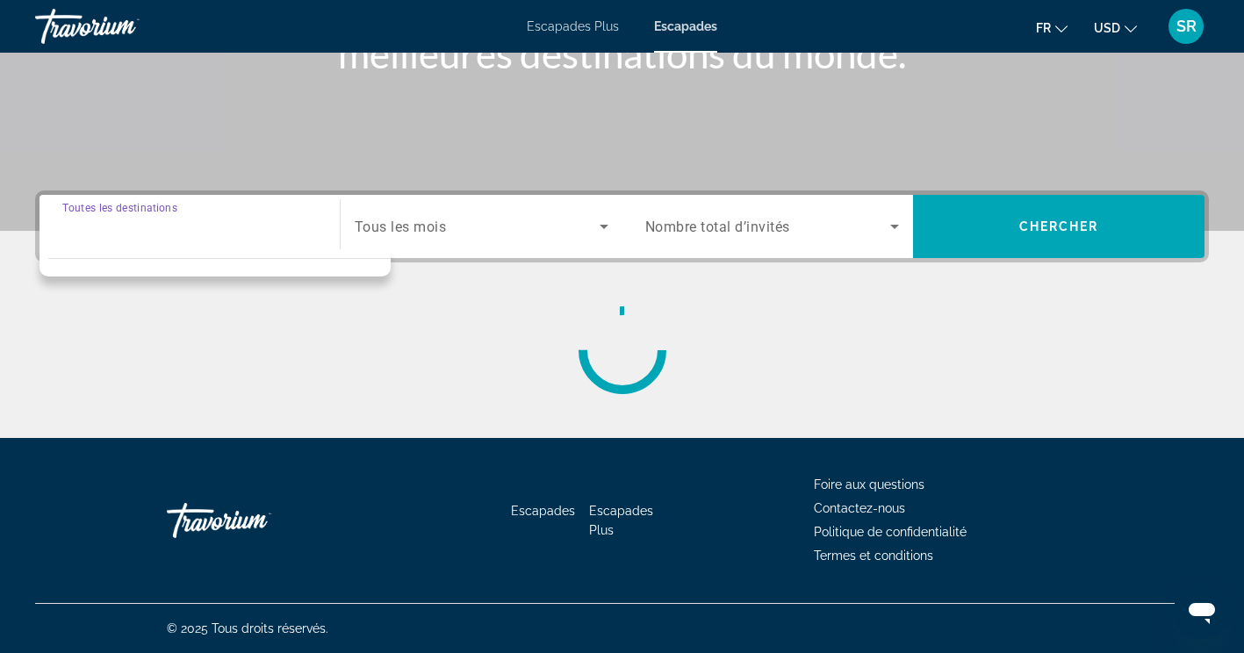
click at [231, 244] on div "Widget de recherche" at bounding box center [189, 227] width 255 height 50
click at [278, 218] on input "Destination Toutes les destinations" at bounding box center [189, 227] width 255 height 21
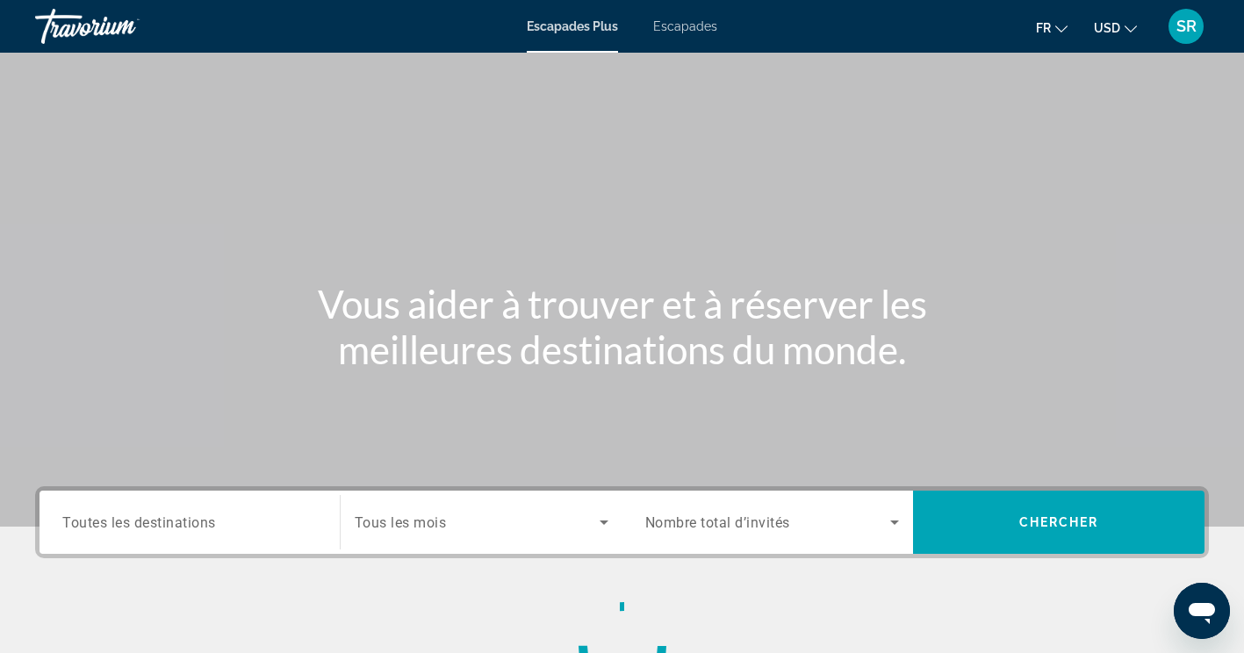
click at [222, 528] on input "Destination Toutes les destinations" at bounding box center [189, 523] width 255 height 21
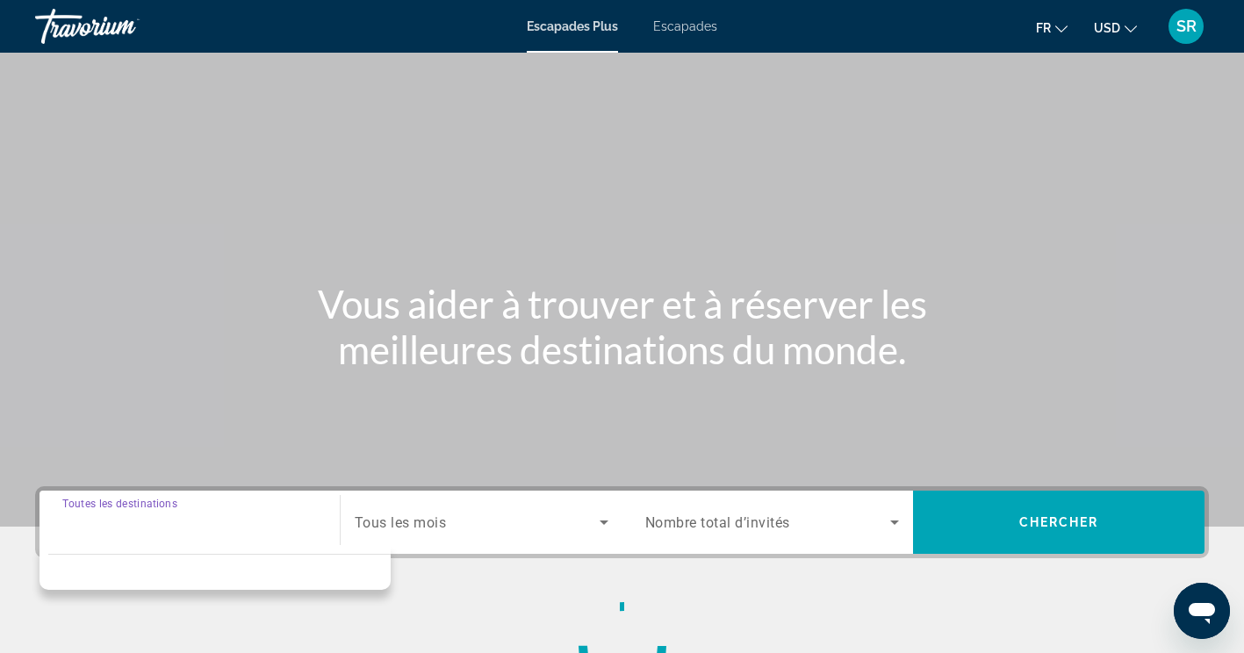
click at [698, 26] on span "Escapades" at bounding box center [685, 26] width 64 height 14
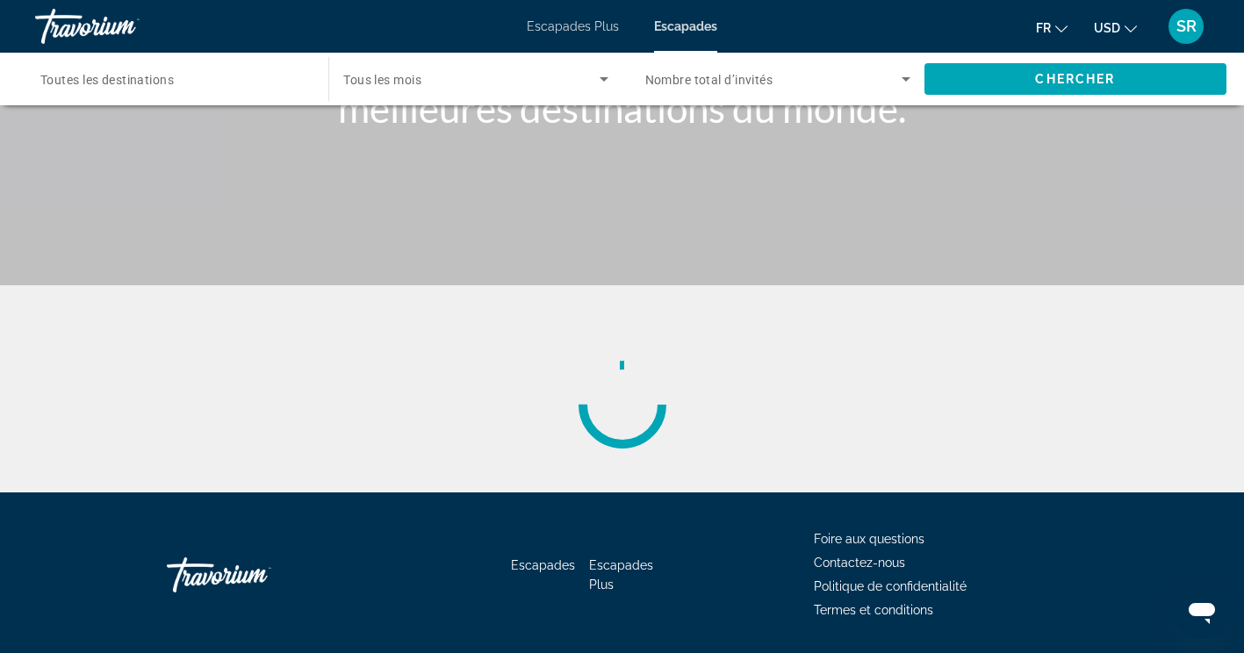
scroll to position [263, 0]
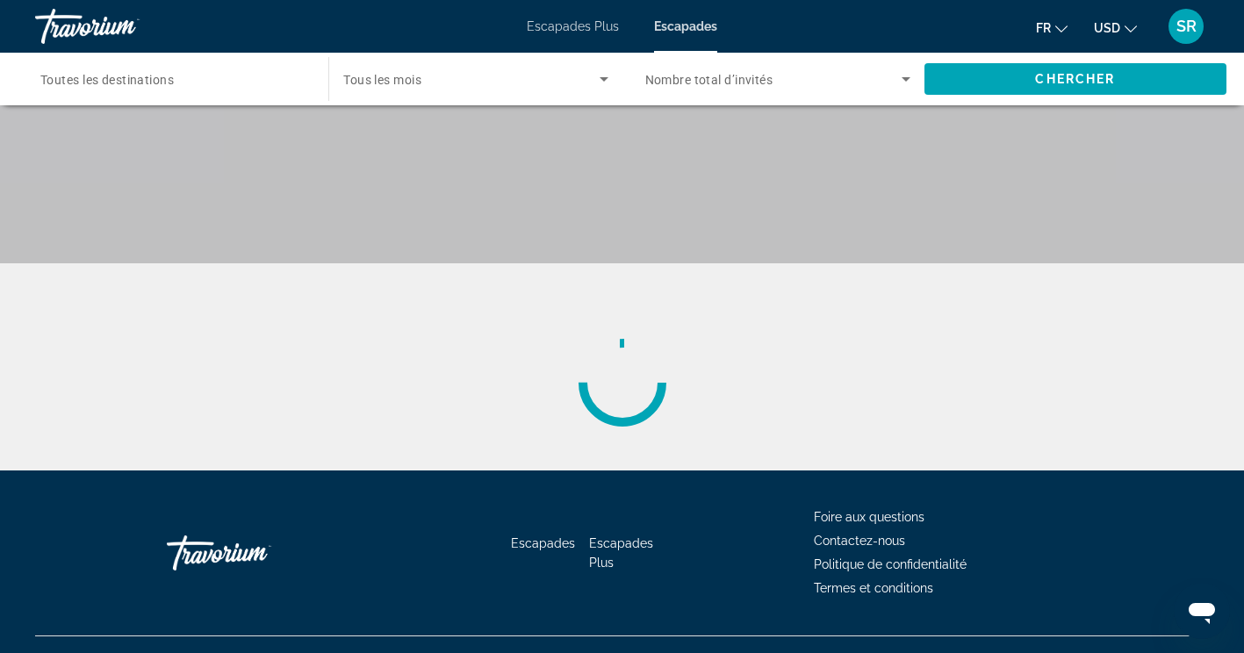
click at [108, 83] on span "Toutes les destinations" at bounding box center [106, 80] width 133 height 14
click at [108, 83] on input "Destination Toutes les destinations" at bounding box center [172, 79] width 265 height 21
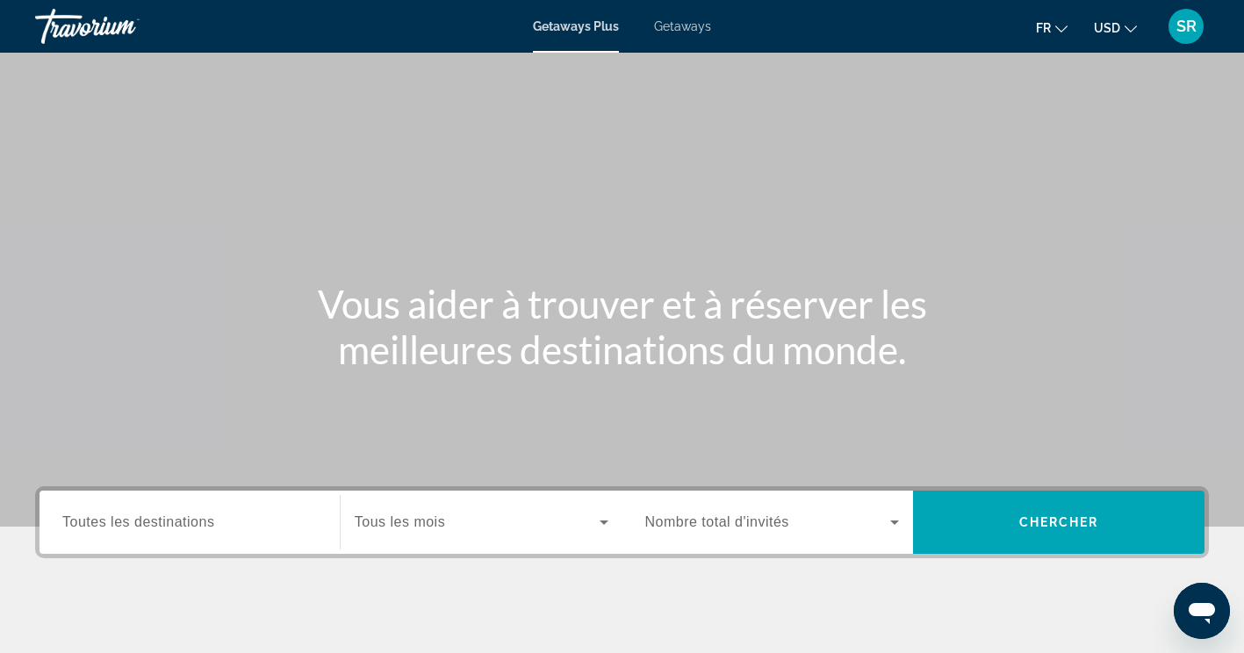
click at [658, 23] on span "Getaways" at bounding box center [682, 26] width 57 height 14
click at [90, 527] on span "Toutes les destinations" at bounding box center [138, 521] width 152 height 15
click at [90, 527] on input "Destination Toutes les destinations" at bounding box center [189, 523] width 255 height 21
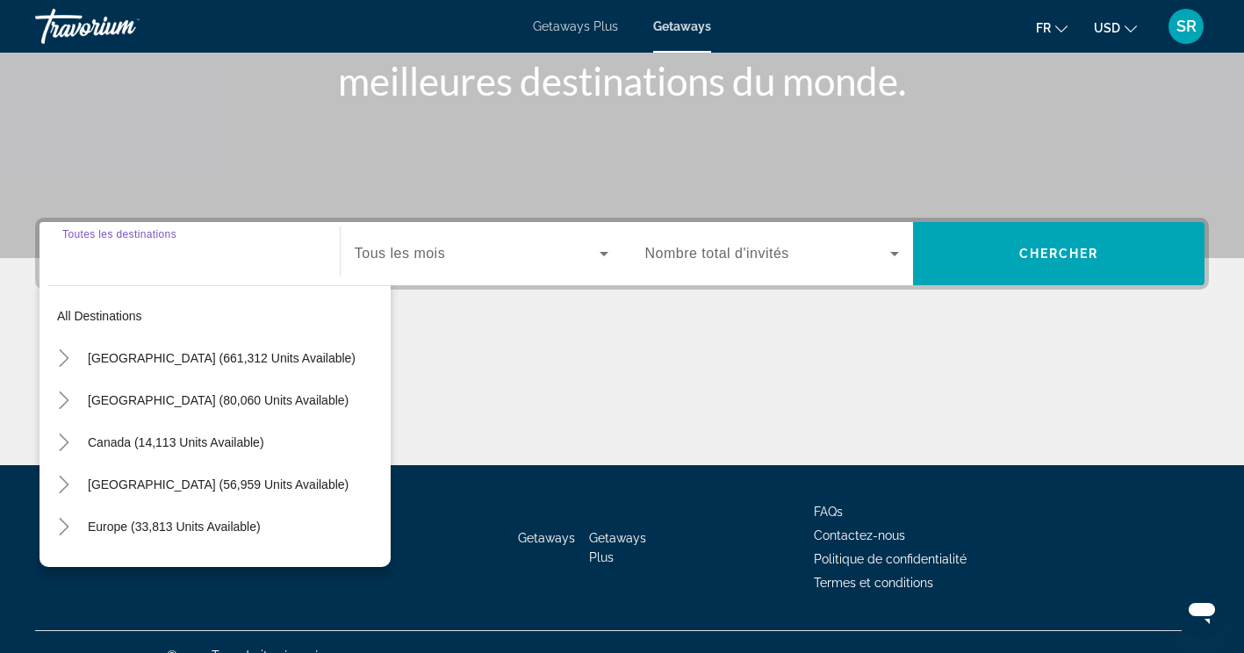
scroll to position [296, 0]
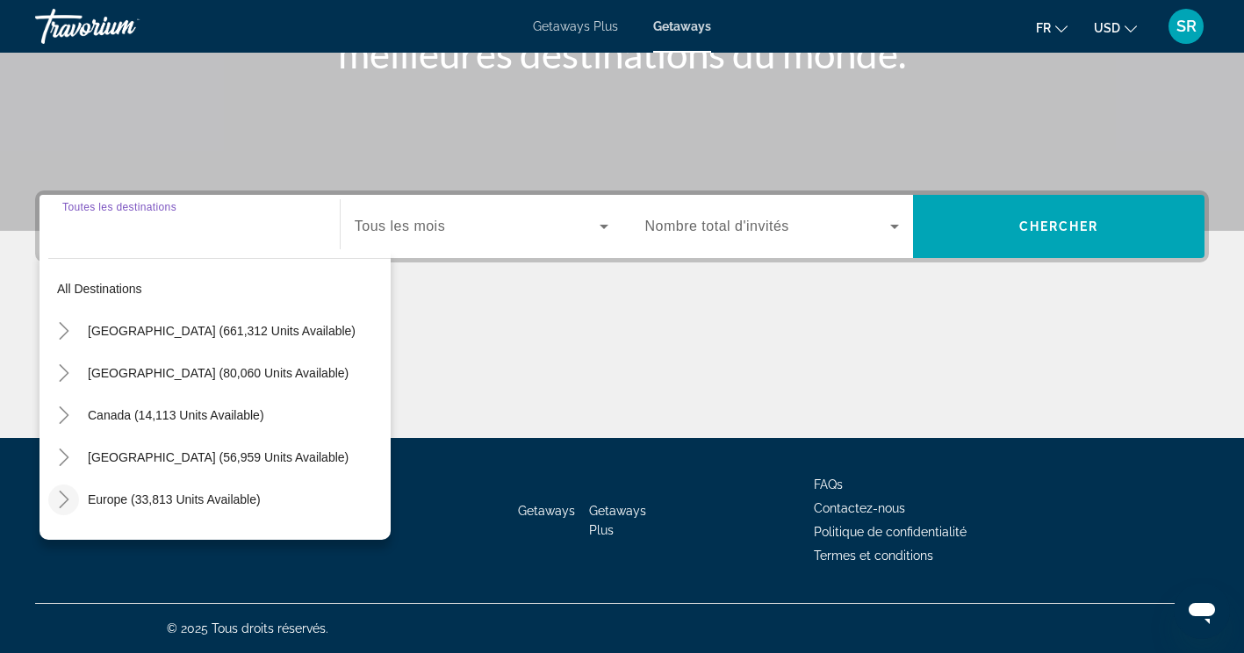
click at [56, 498] on icon "Toggle Europe (33,813 units available)" at bounding box center [64, 500] width 18 height 18
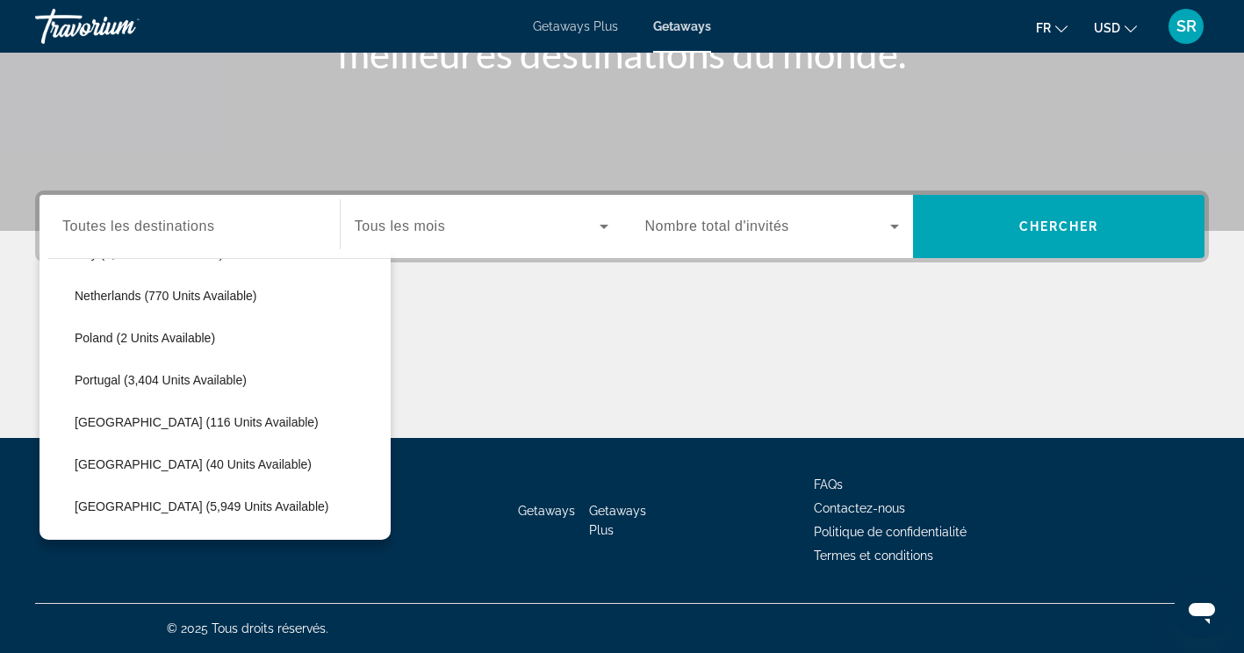
scroll to position [761, 0]
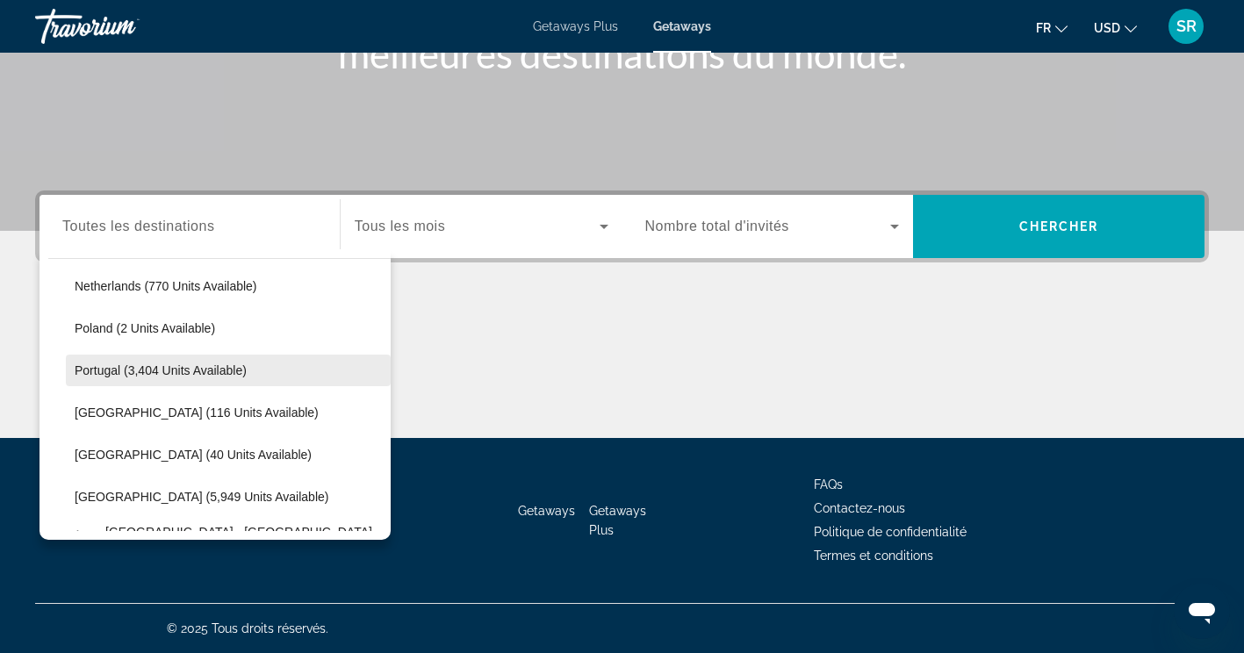
click at [104, 378] on span "Search widget" at bounding box center [228, 370] width 325 height 42
type input "**********"
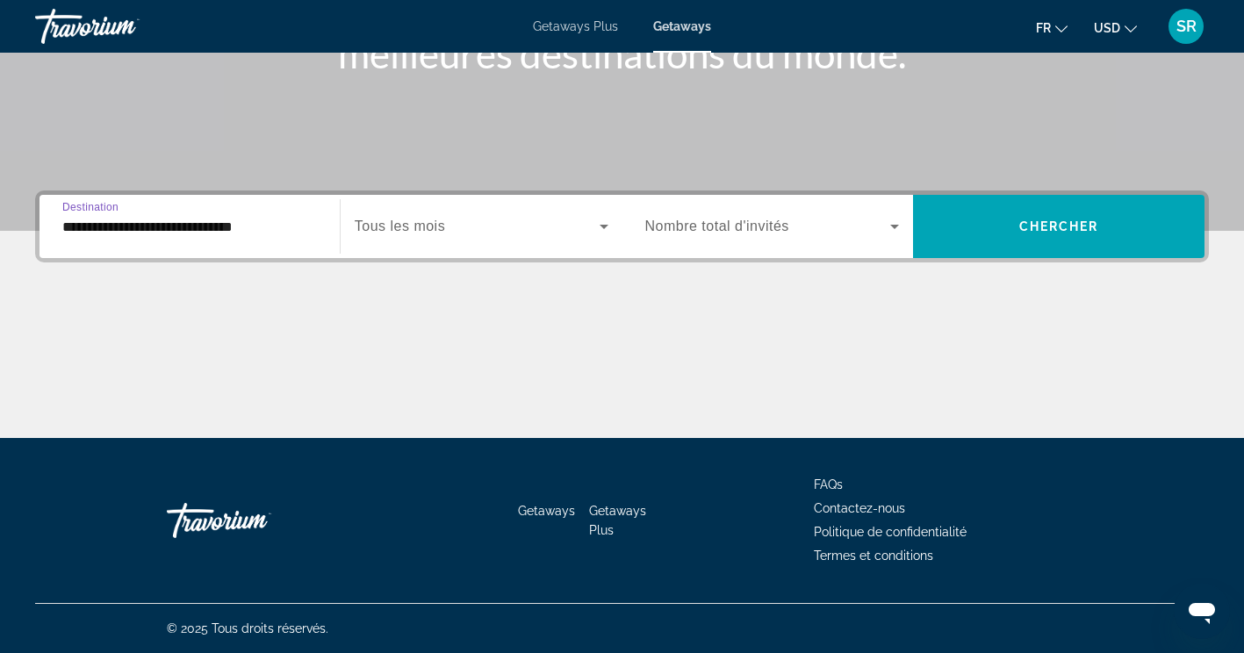
click at [578, 228] on span "Search widget" at bounding box center [477, 226] width 245 height 21
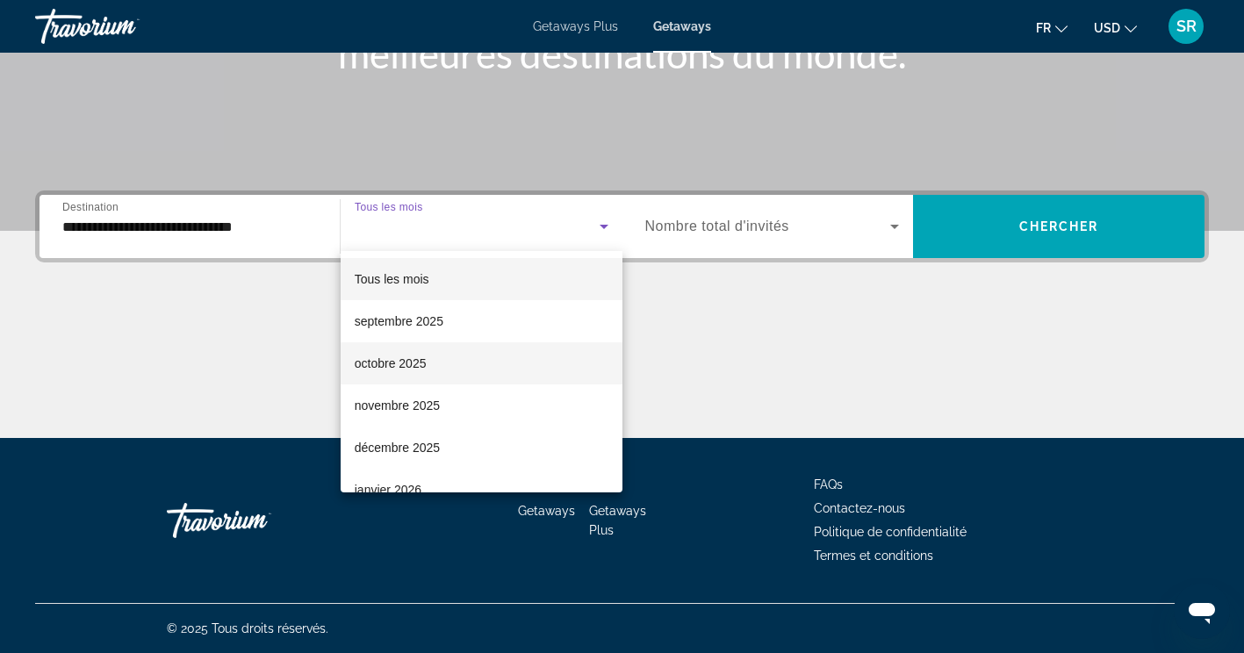
click at [425, 363] on span "octobre 2025" at bounding box center [391, 363] width 72 height 21
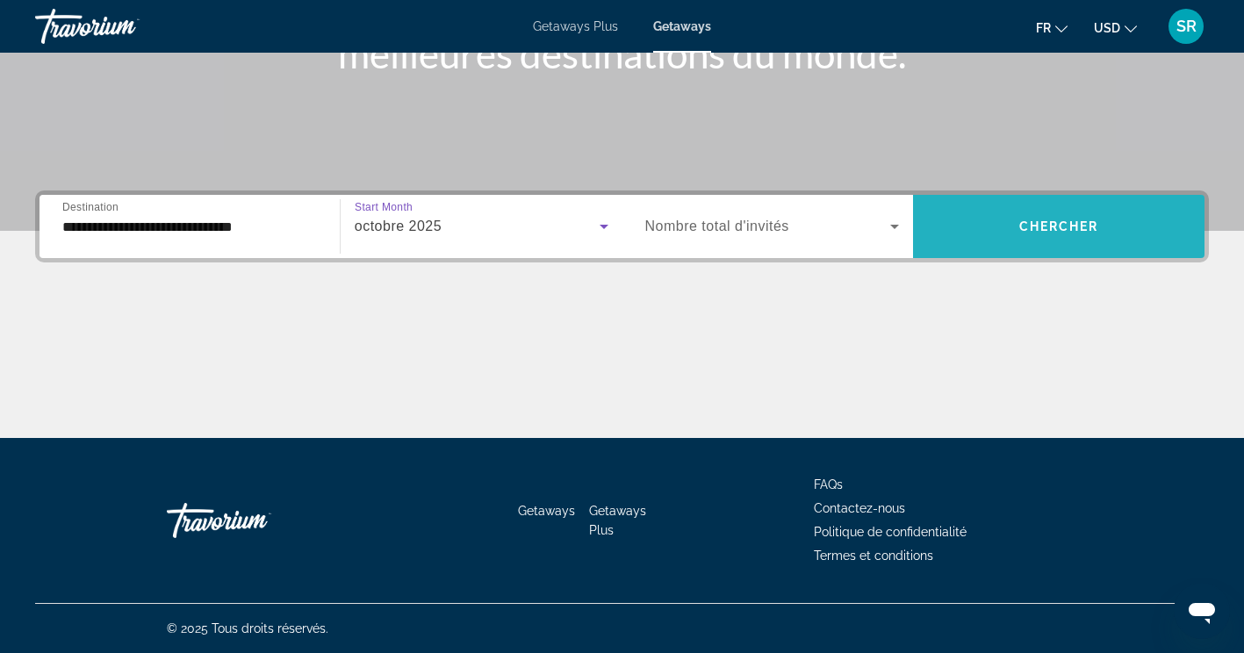
click at [1022, 223] on span "Chercher" at bounding box center [1059, 226] width 80 height 14
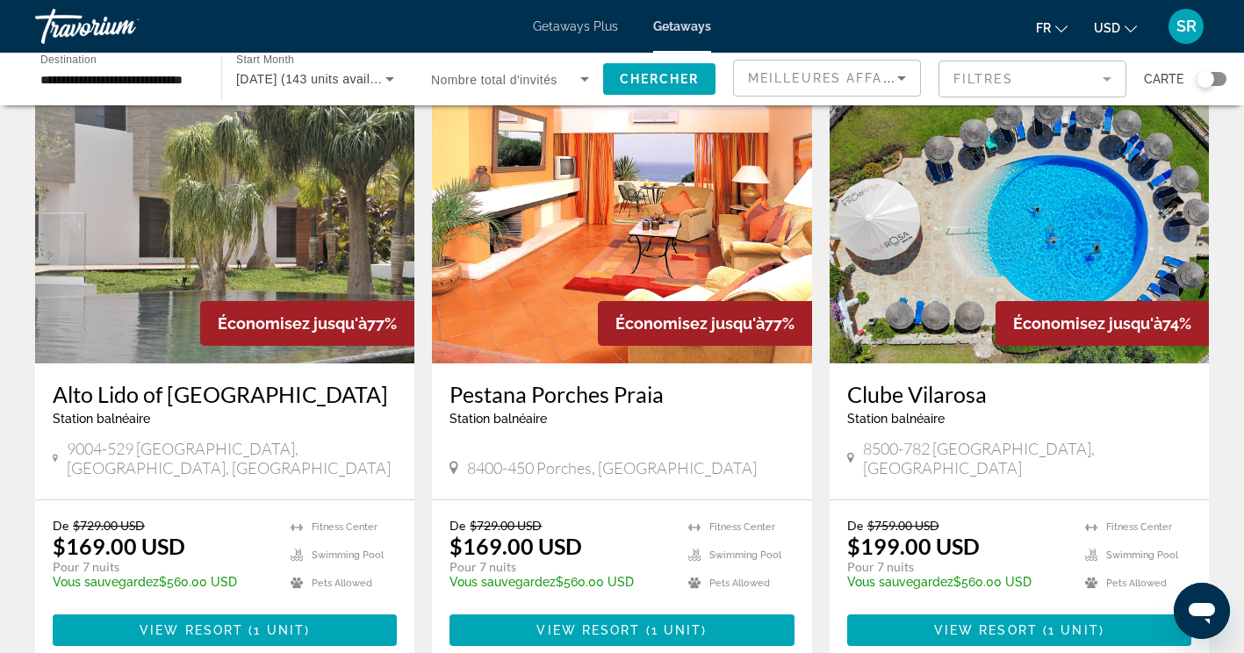
scroll to position [84, 0]
click at [190, 392] on h3 "Alto Lido of Madeira" at bounding box center [225, 394] width 344 height 26
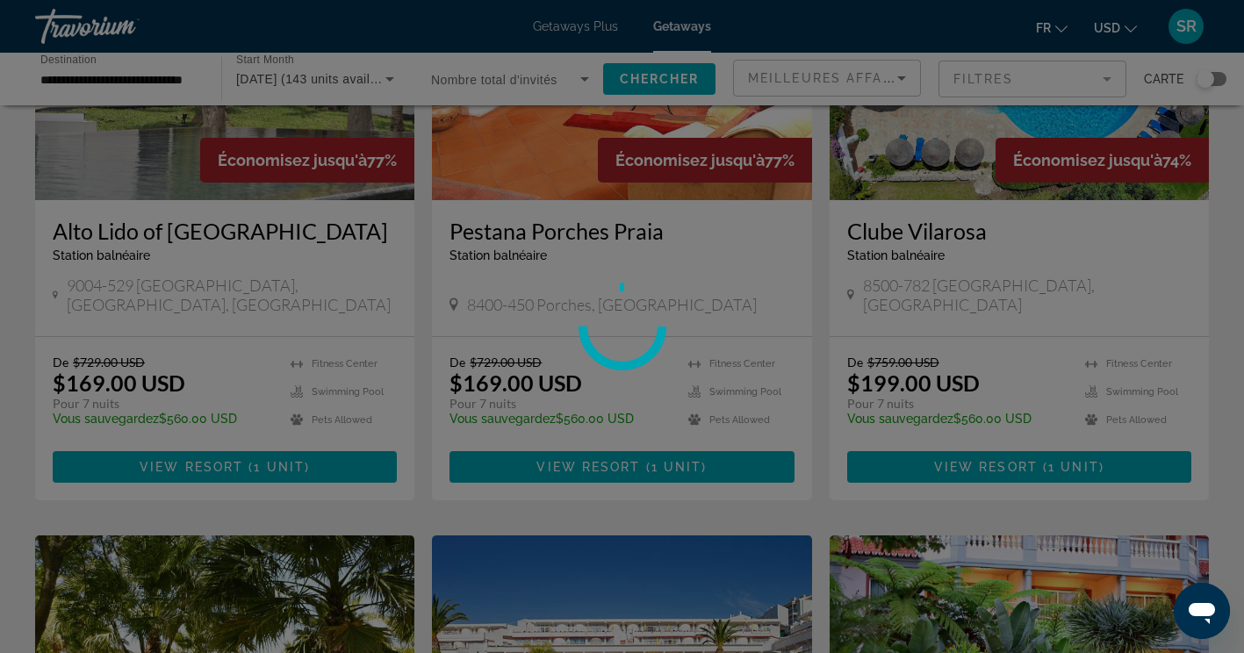
scroll to position [226, 0]
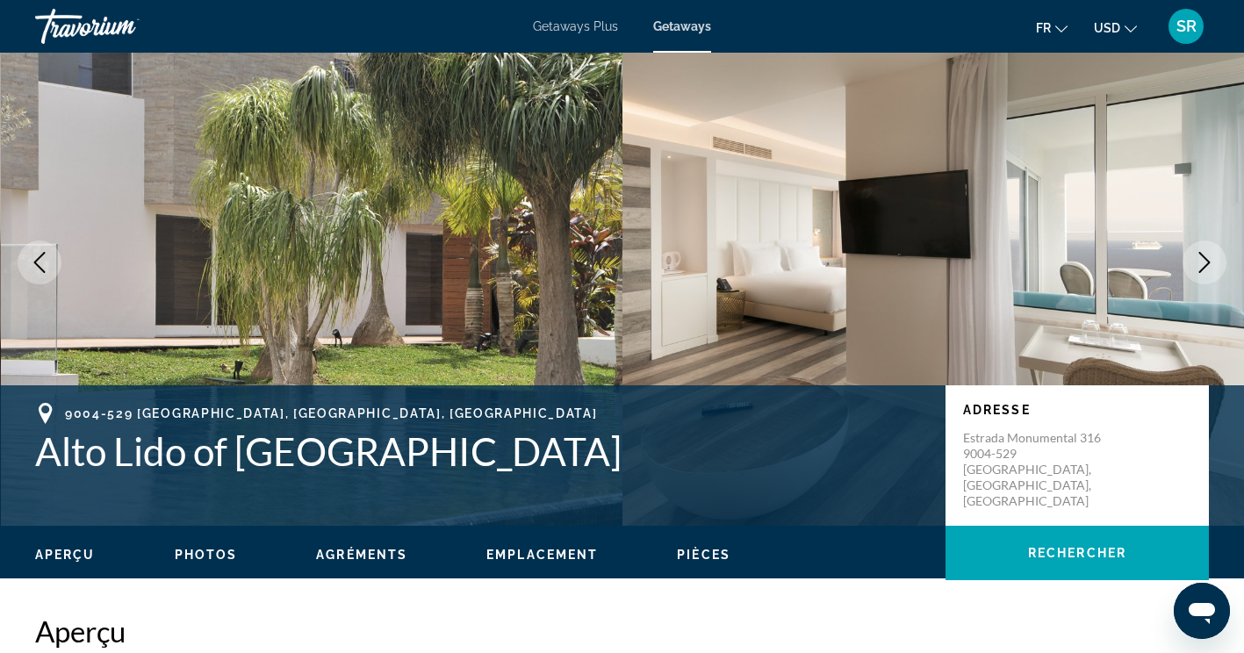
scroll to position [44, 0]
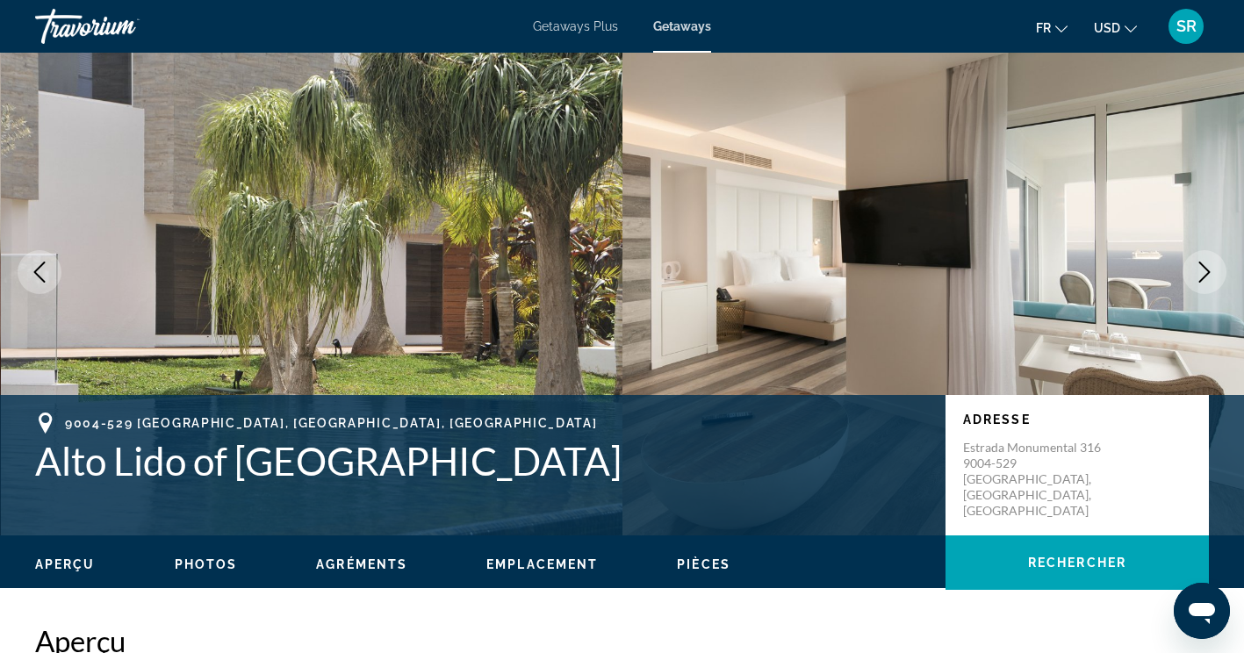
click at [1207, 270] on icon "Next image" at bounding box center [1204, 272] width 11 height 21
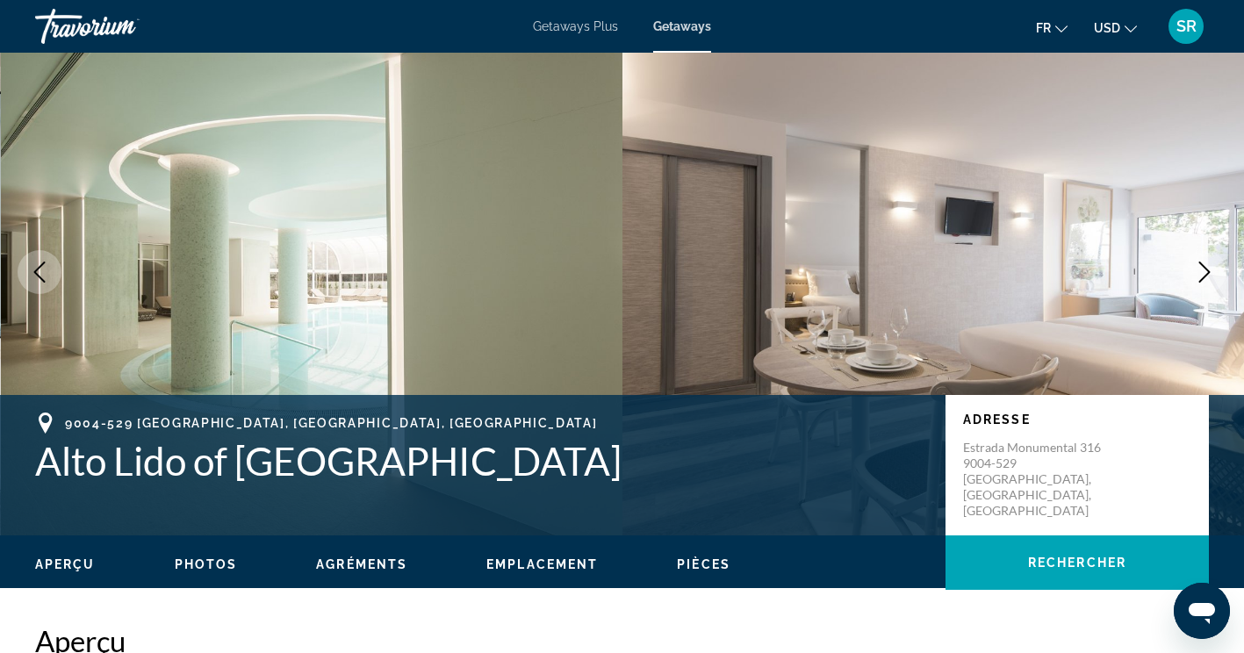
click at [1208, 273] on icon "Next image" at bounding box center [1204, 272] width 11 height 21
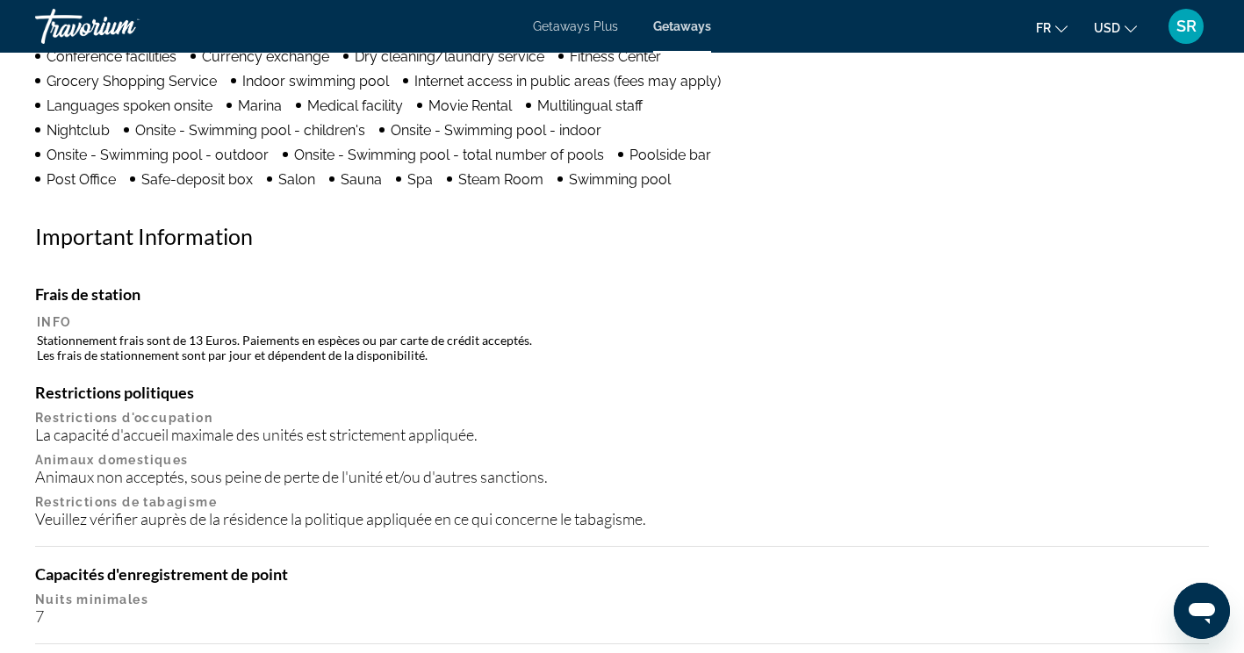
scroll to position [1500, 0]
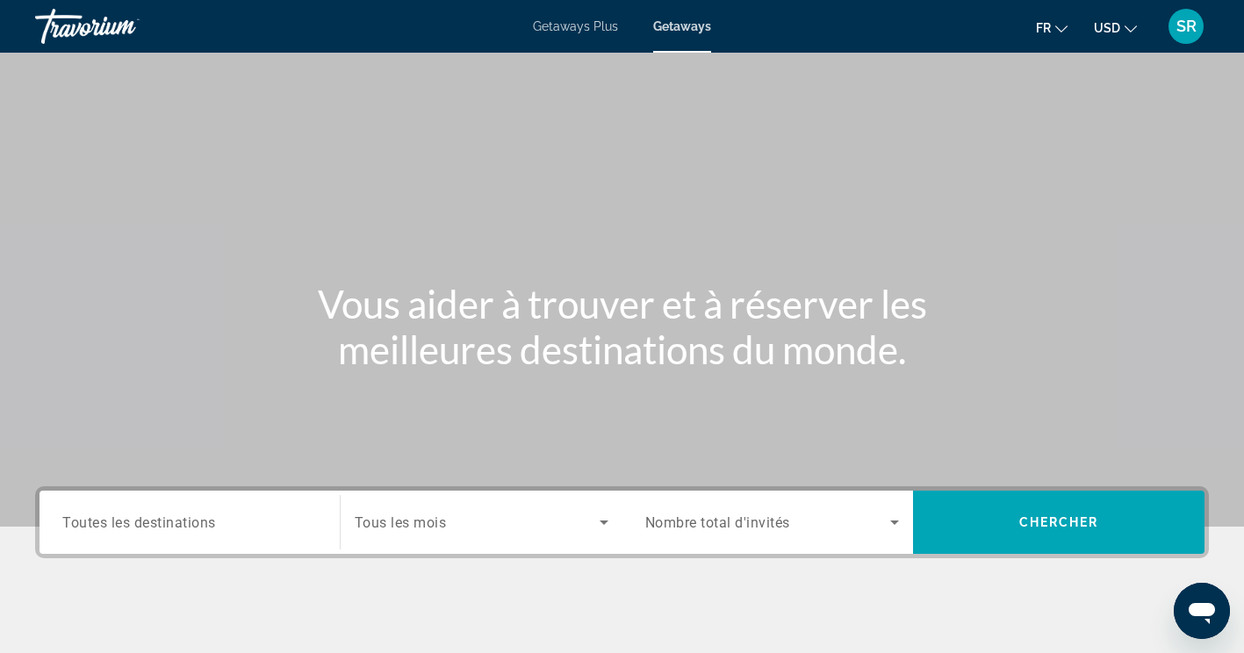
click at [151, 523] on span "Toutes les destinations" at bounding box center [139, 522] width 154 height 17
click at [151, 523] on input "Destination Toutes les destinations" at bounding box center [189, 523] width 255 height 21
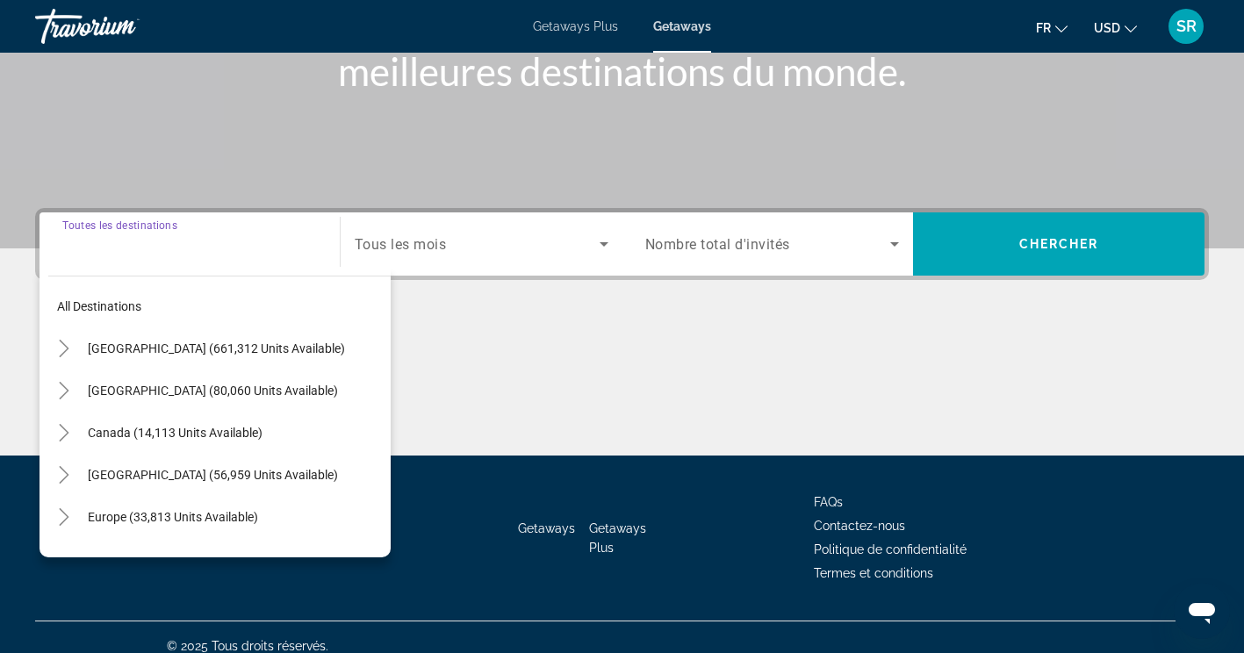
scroll to position [296, 0]
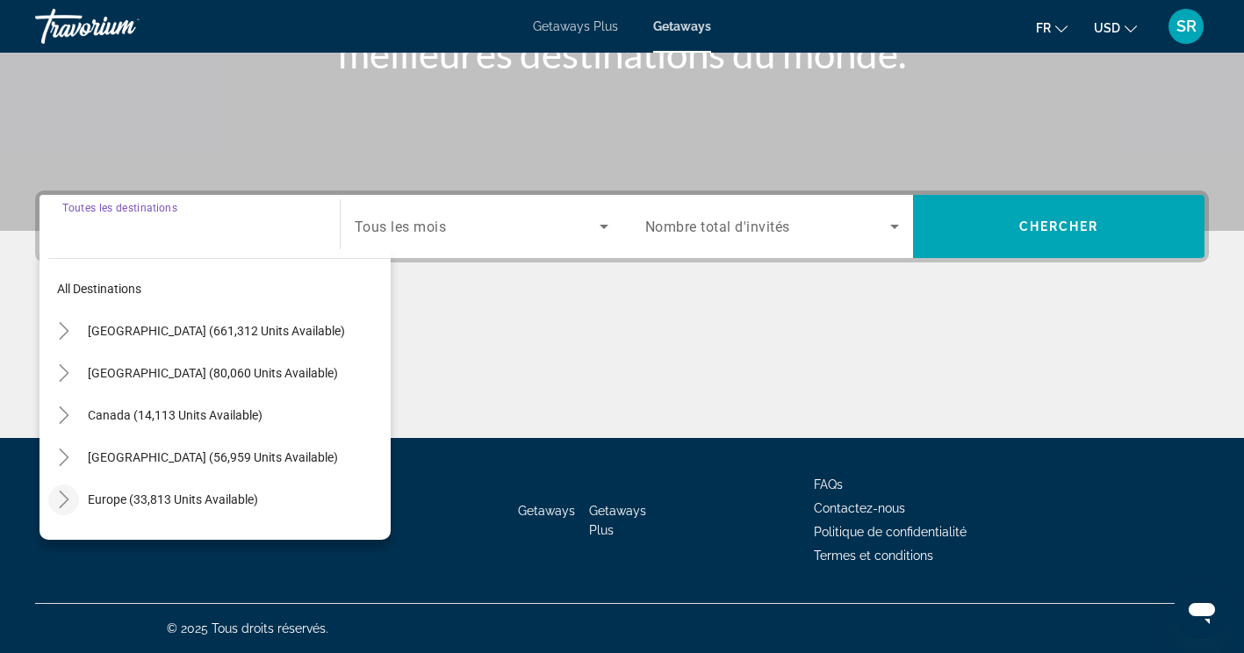
click at [63, 500] on icon "Toggle Europe (33,813 units available)" at bounding box center [64, 500] width 18 height 18
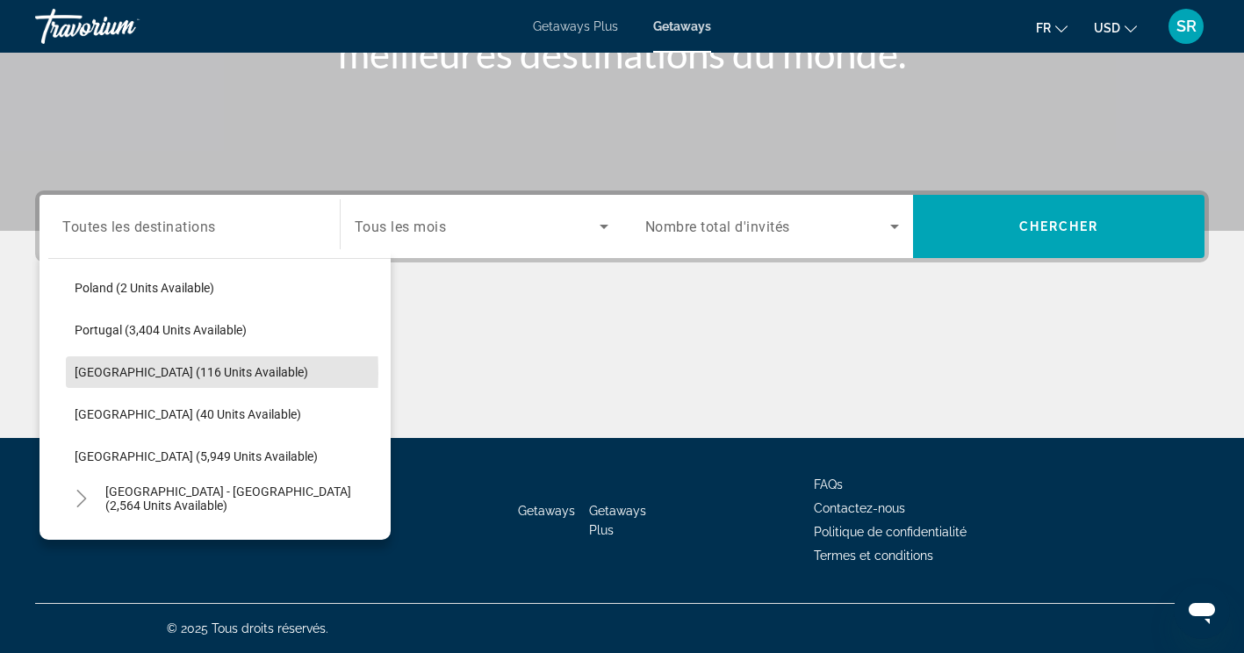
scroll to position [810, 0]
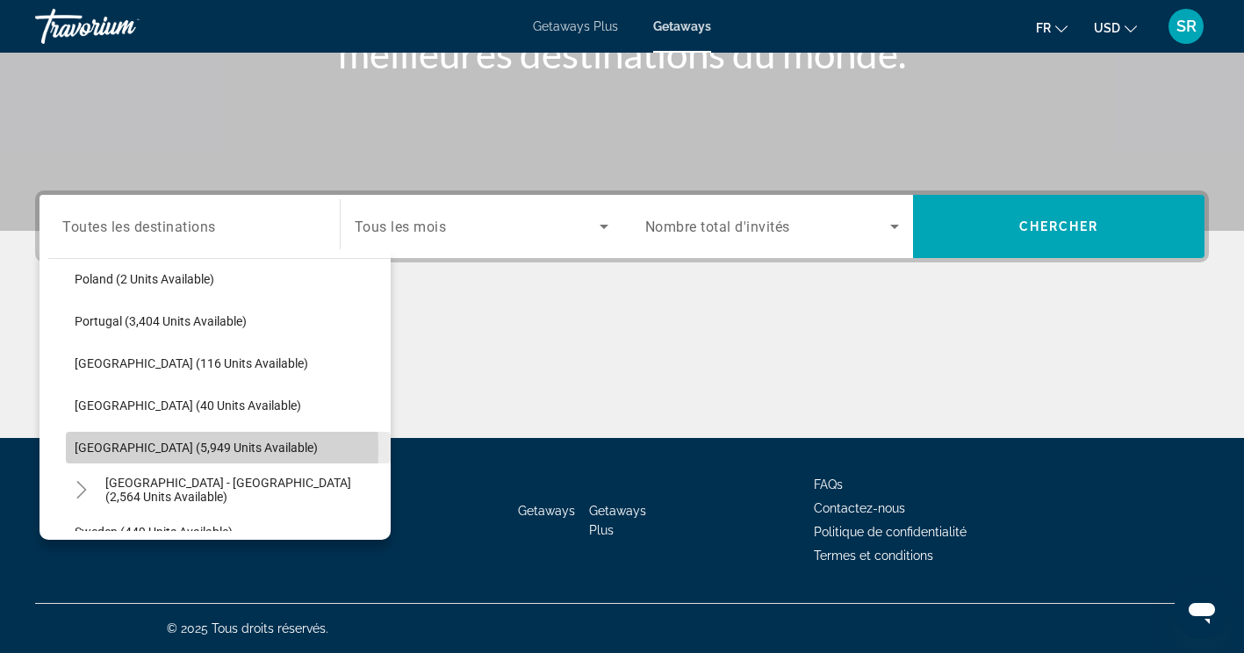
click at [93, 449] on span "Spain (5,949 units available)" at bounding box center [196, 448] width 243 height 14
type input "**********"
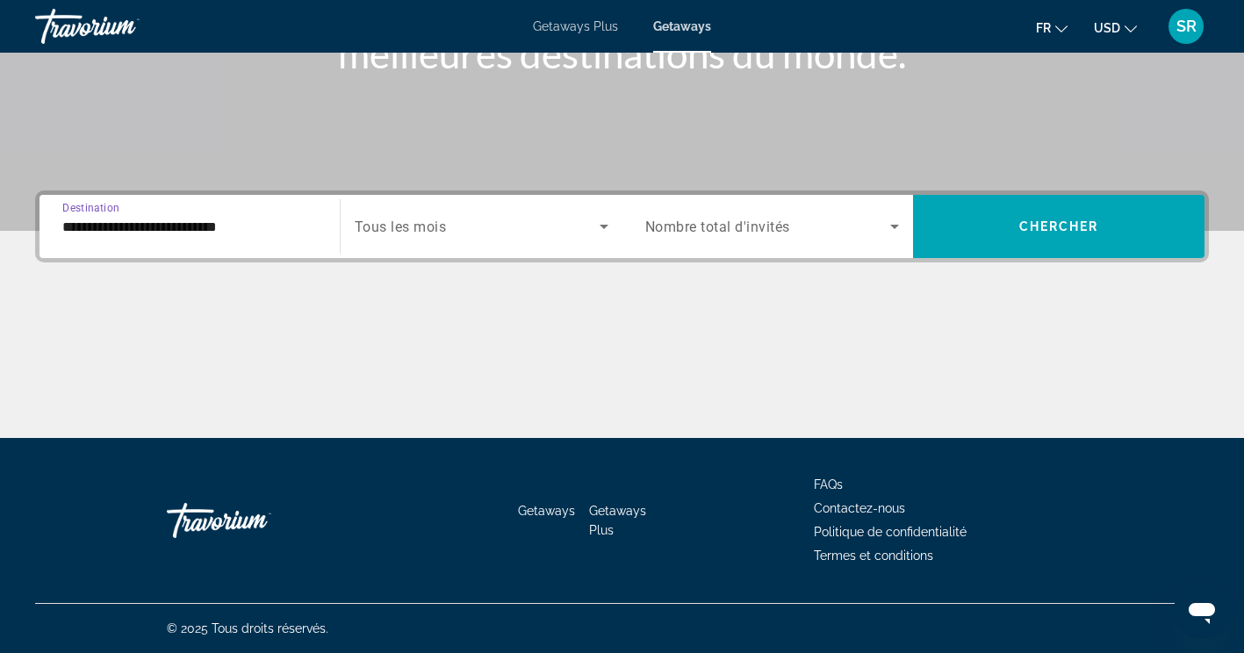
click at [403, 234] on span "Tous les mois" at bounding box center [401, 227] width 92 height 17
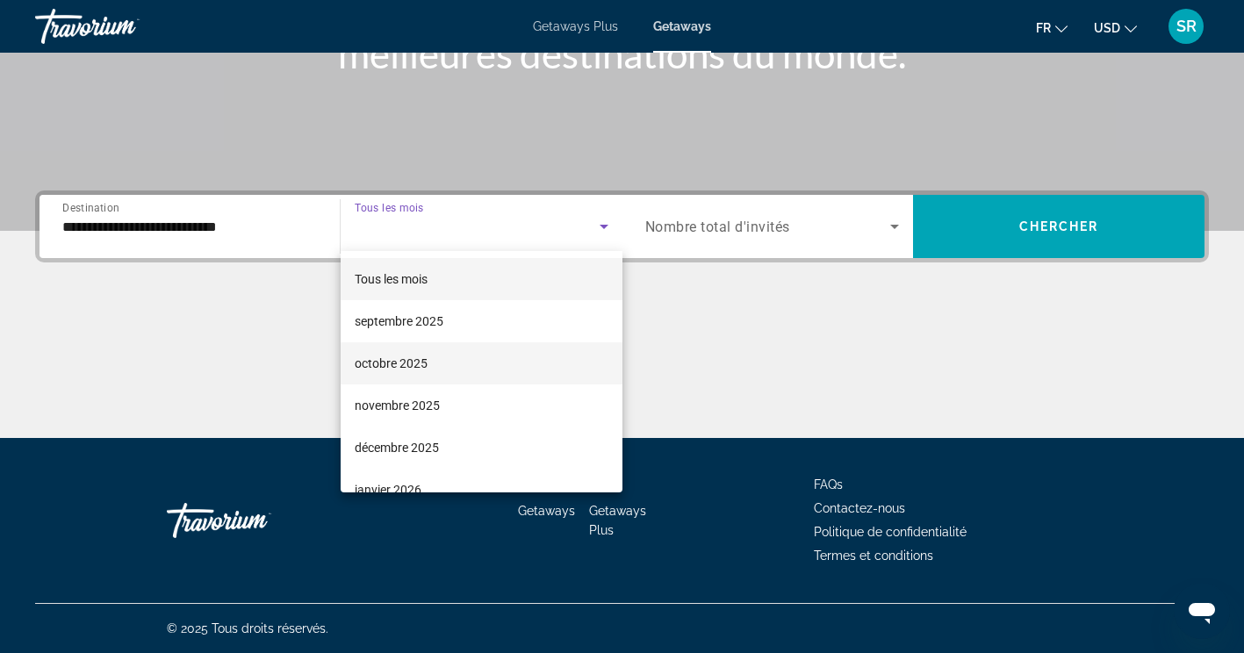
click at [370, 367] on span "octobre 2025" at bounding box center [391, 363] width 73 height 21
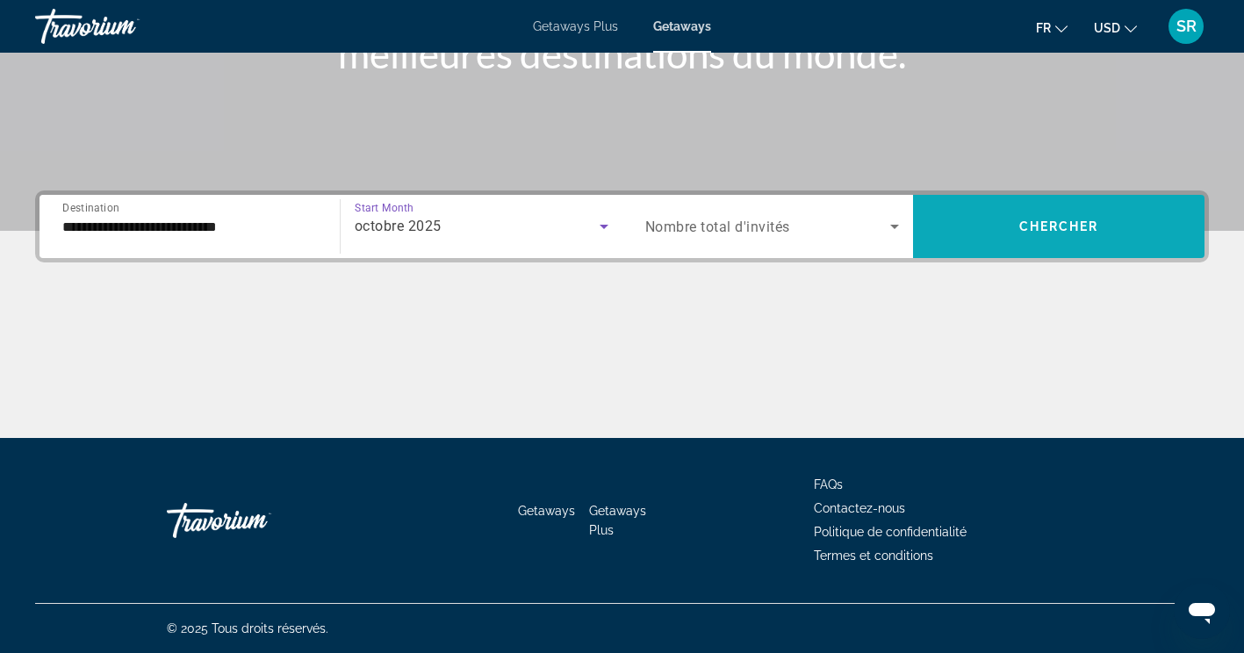
click at [988, 234] on span "Search widget" at bounding box center [1058, 226] width 291 height 42
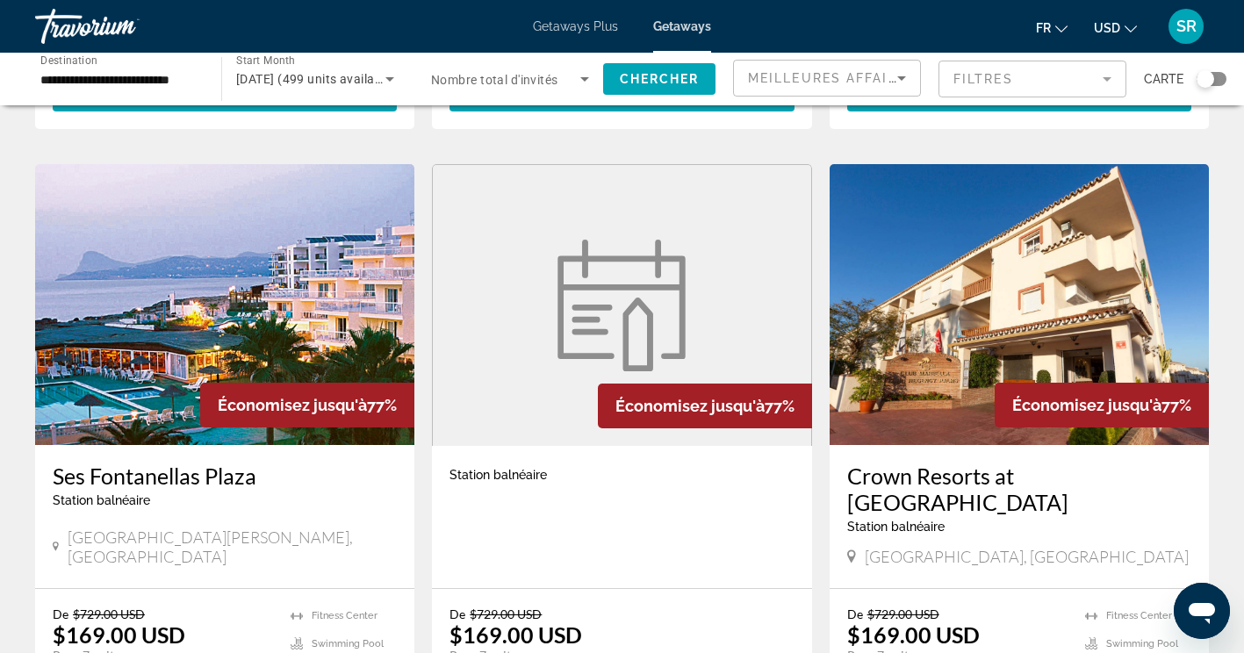
scroll to position [647, 0]
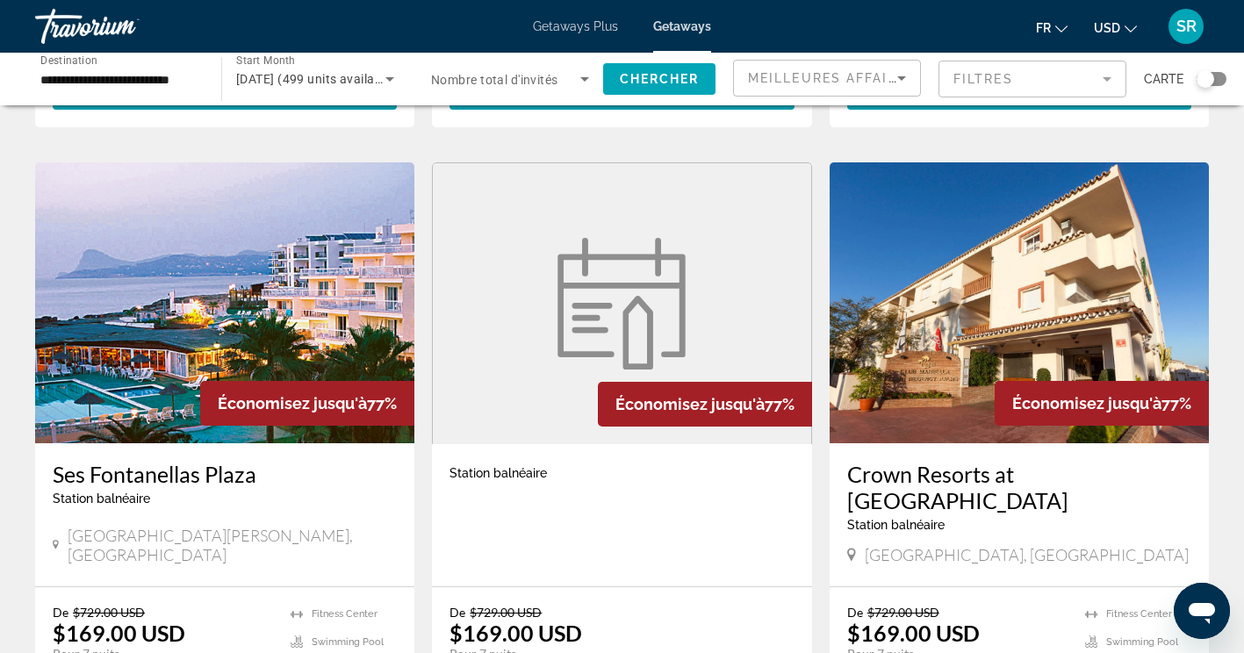
click at [181, 461] on h3 "Ses Fontanellas Plaza" at bounding box center [225, 474] width 344 height 26
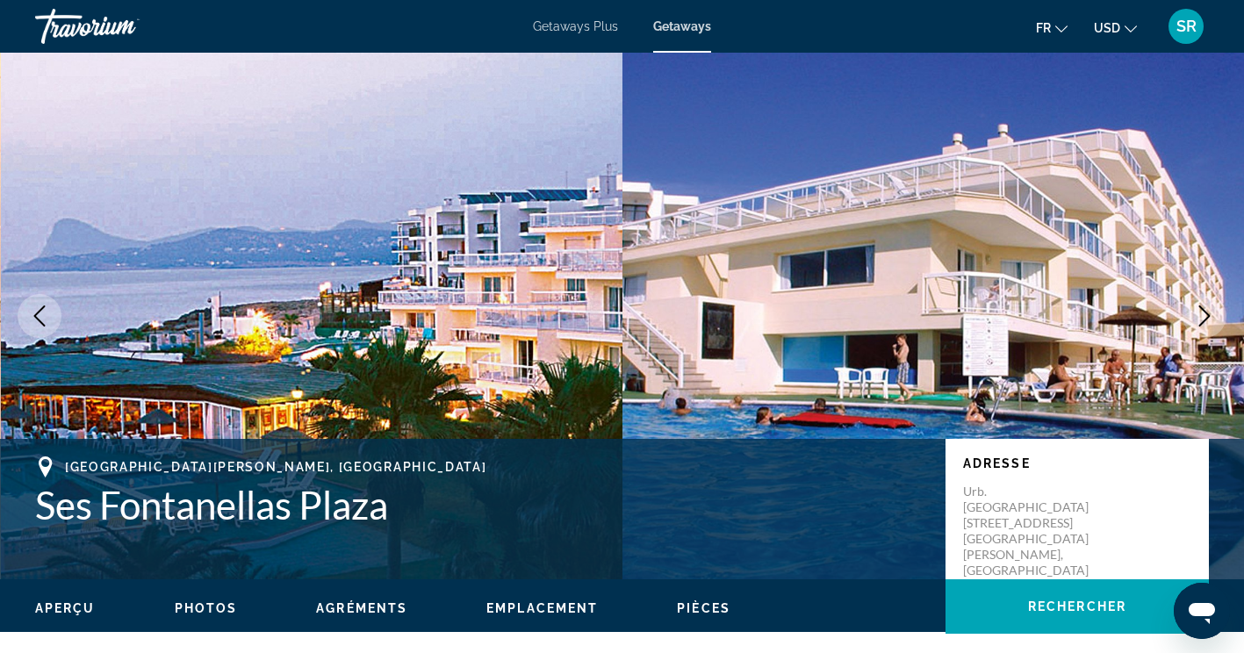
click at [1205, 310] on icon "Next image" at bounding box center [1204, 315] width 21 height 21
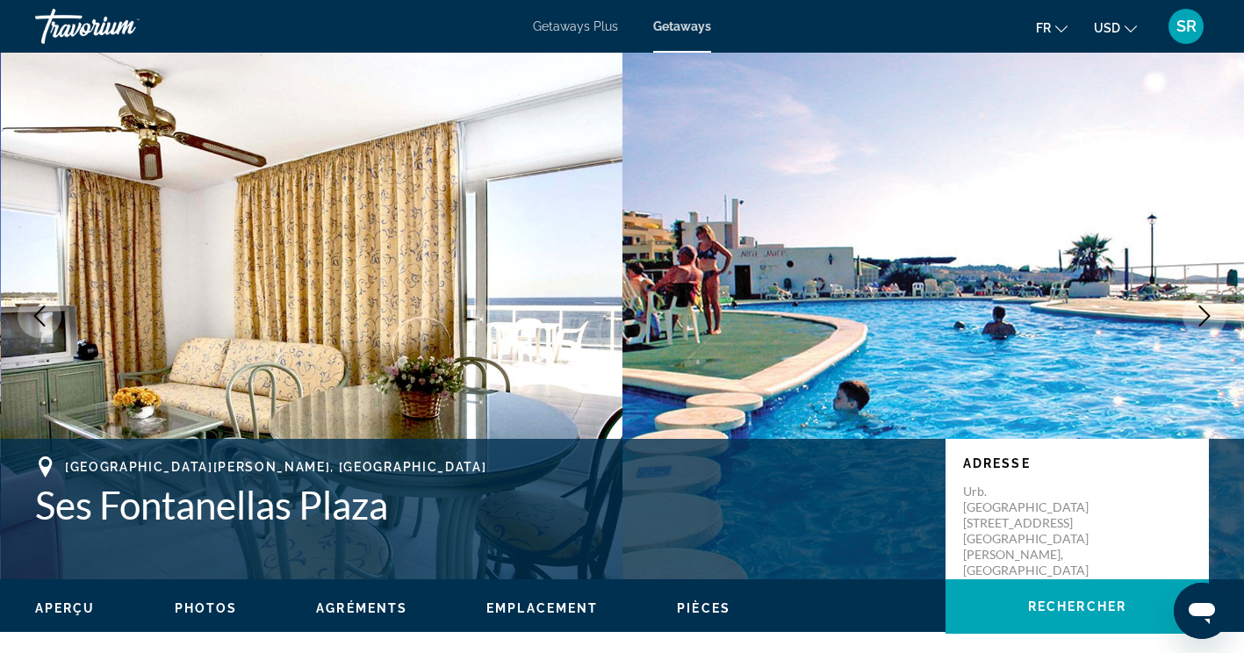
click at [1206, 313] on icon "Next image" at bounding box center [1204, 315] width 11 height 21
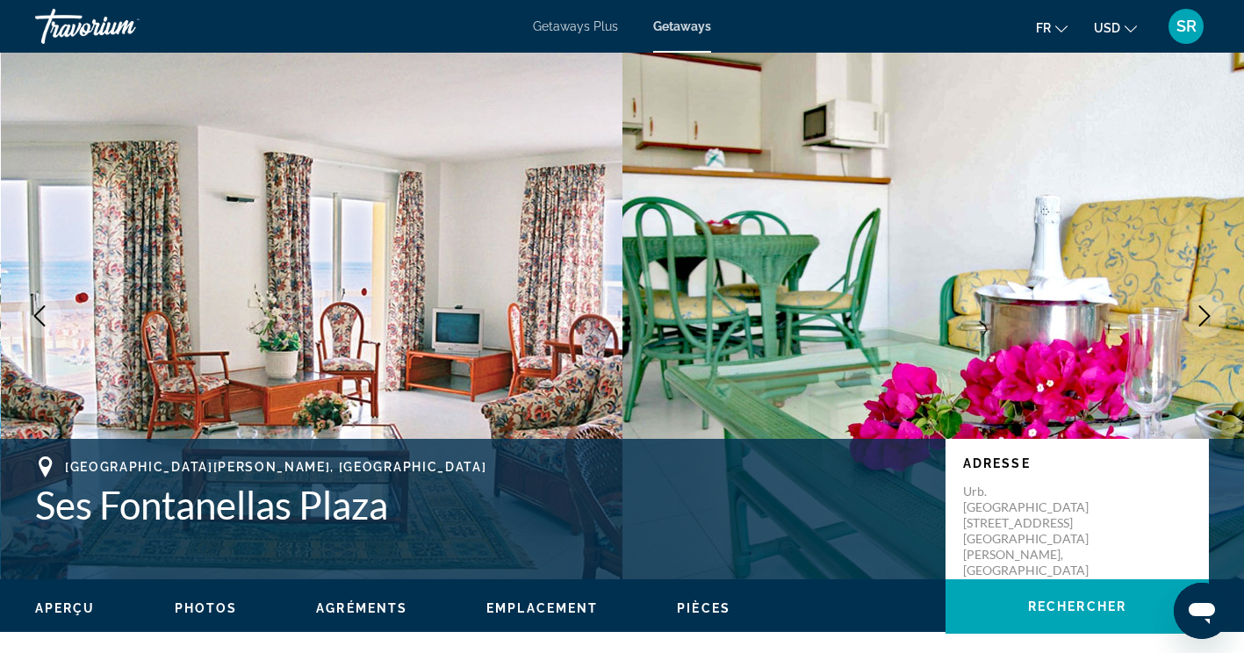
click at [1202, 317] on icon "Next image" at bounding box center [1204, 315] width 21 height 21
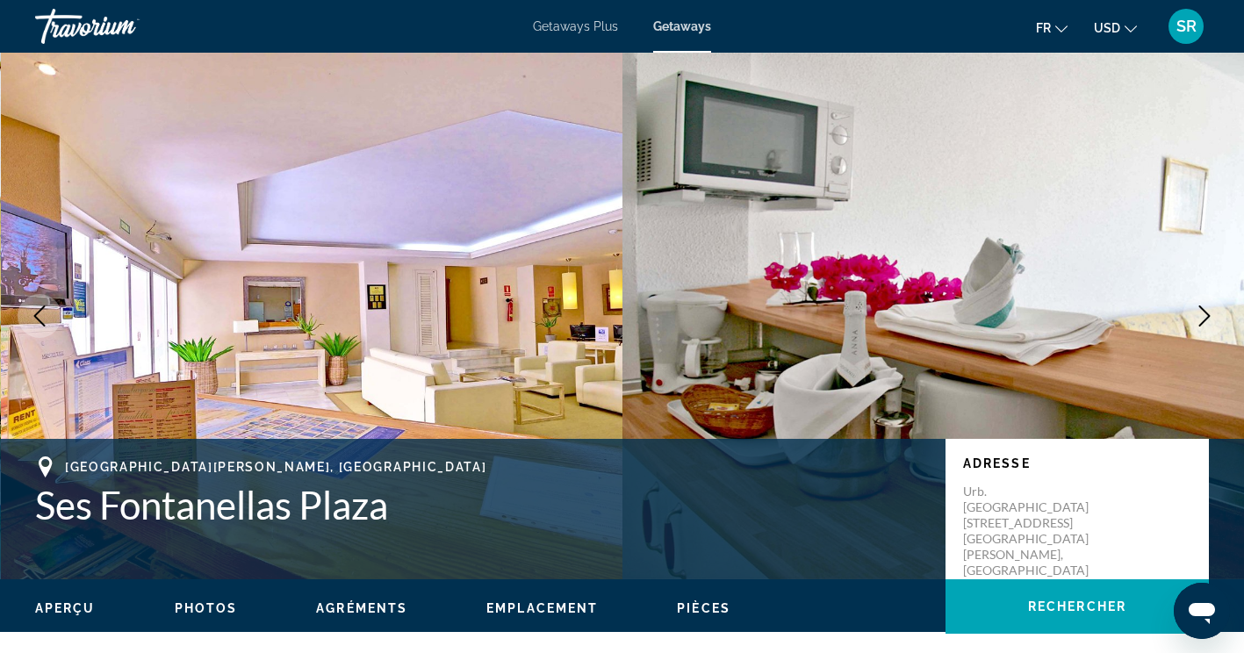
click at [1204, 316] on icon "Next image" at bounding box center [1204, 315] width 21 height 21
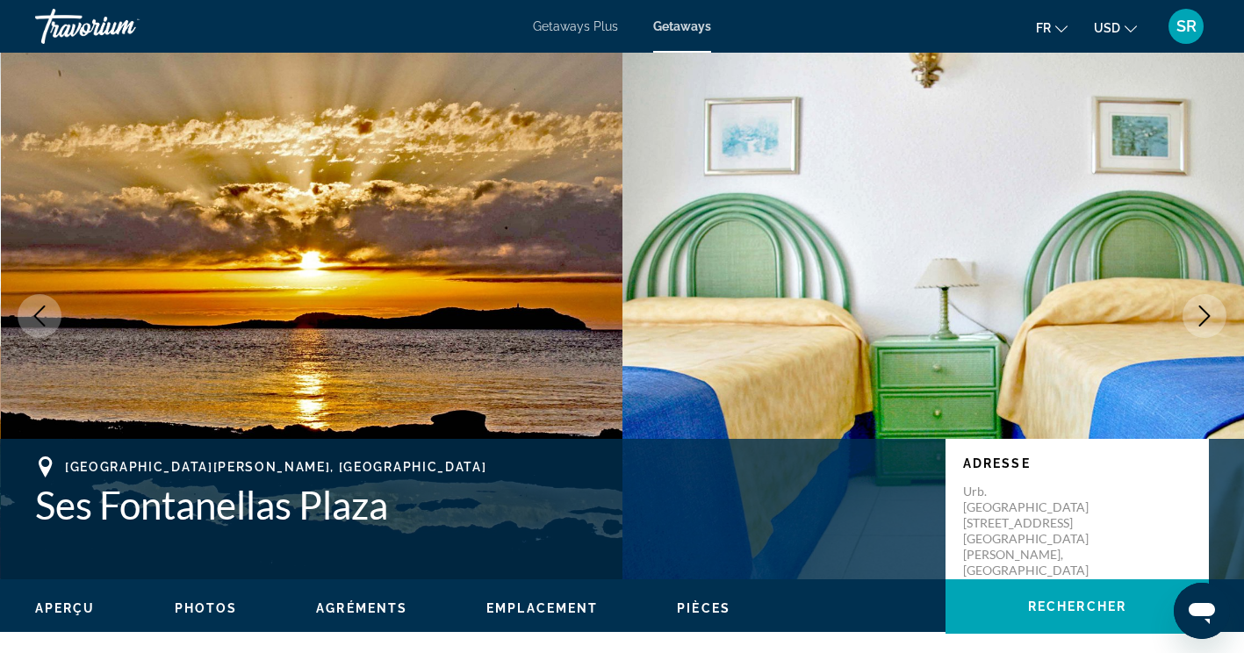
click at [1205, 314] on icon "Next image" at bounding box center [1204, 315] width 21 height 21
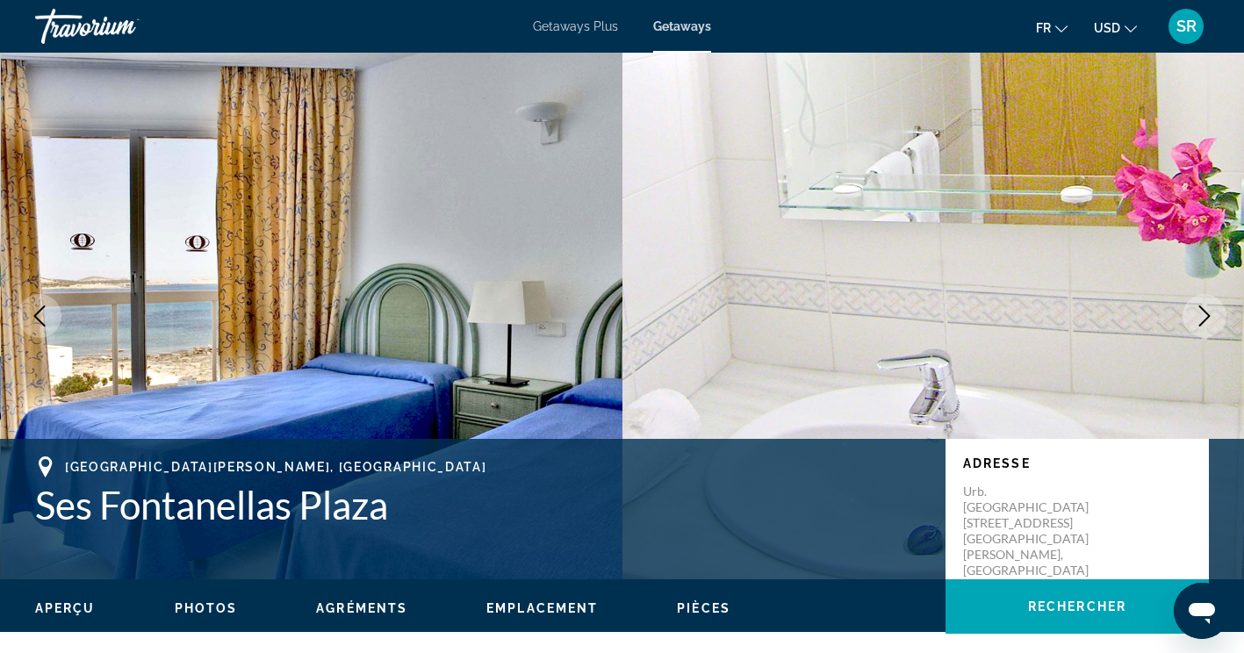
click at [1205, 309] on icon "Next image" at bounding box center [1204, 315] width 21 height 21
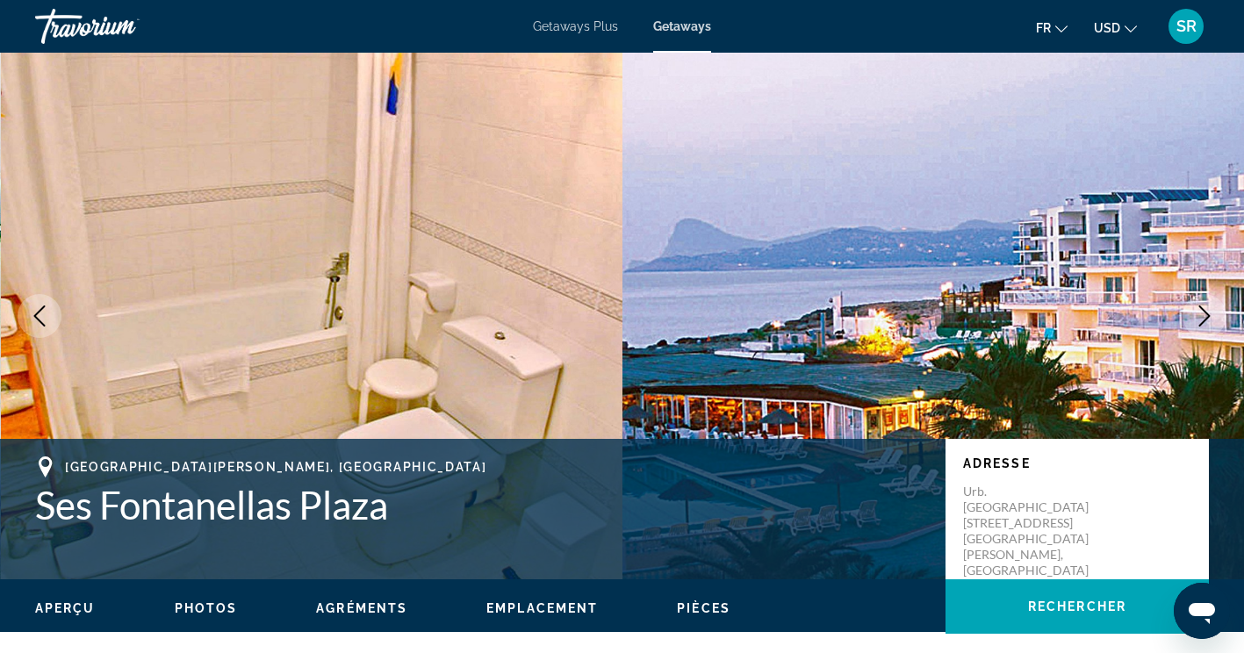
click at [1208, 311] on icon "Next image" at bounding box center [1204, 315] width 21 height 21
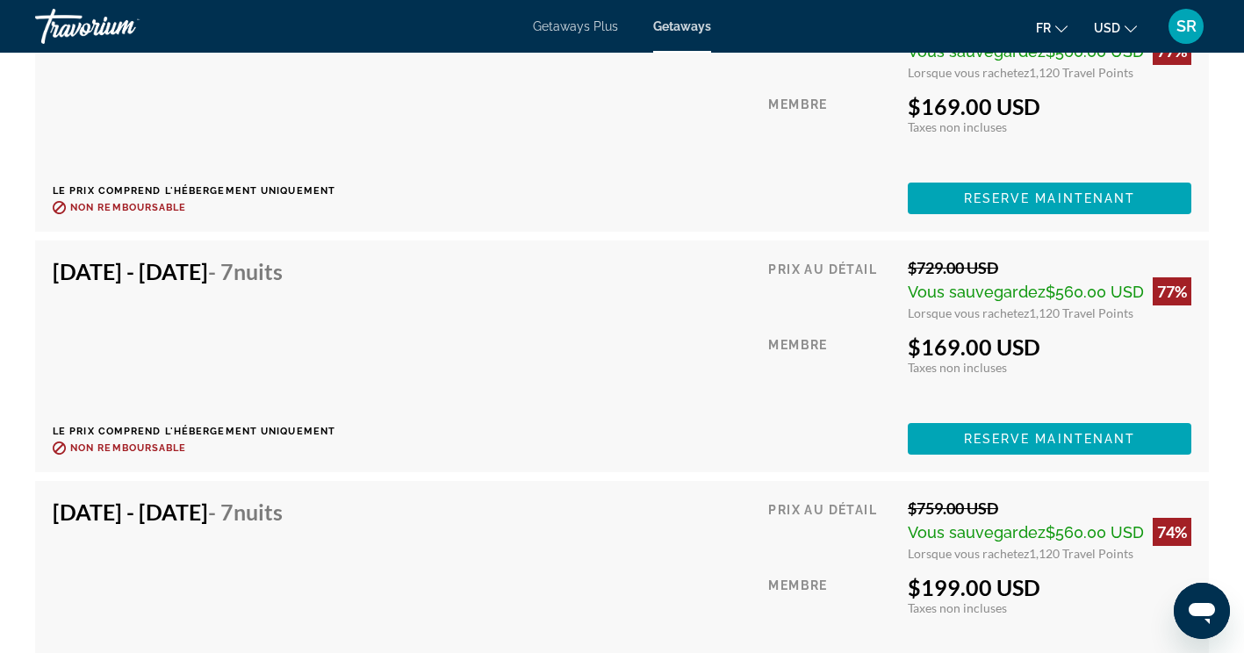
scroll to position [3482, 0]
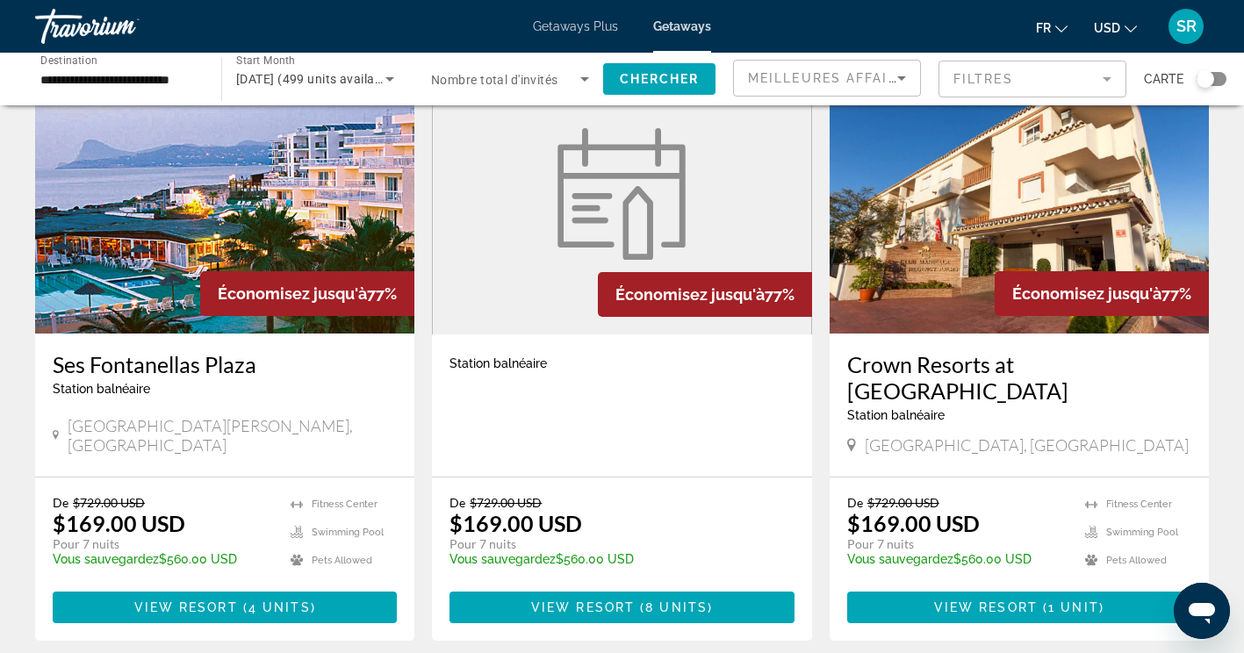
scroll to position [757, 0]
click at [1086, 351] on h3 "Crown Resorts at Club Marbella" at bounding box center [1019, 377] width 344 height 53
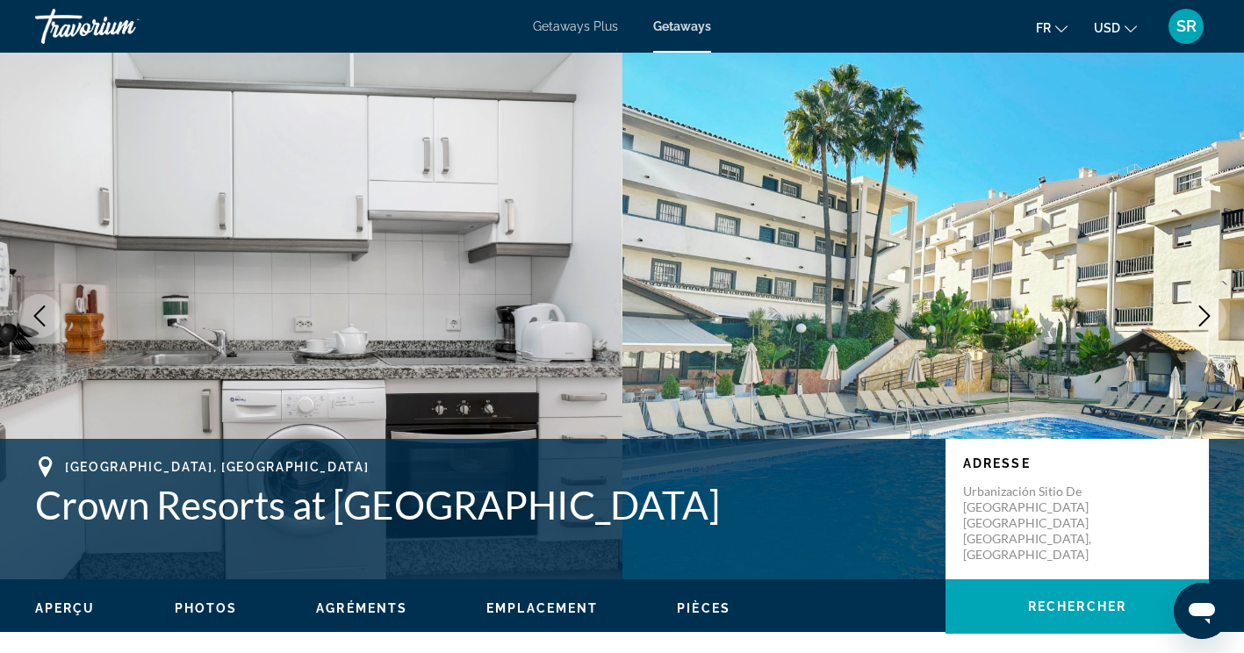
click at [1207, 319] on icon "Next image" at bounding box center [1204, 315] width 11 height 21
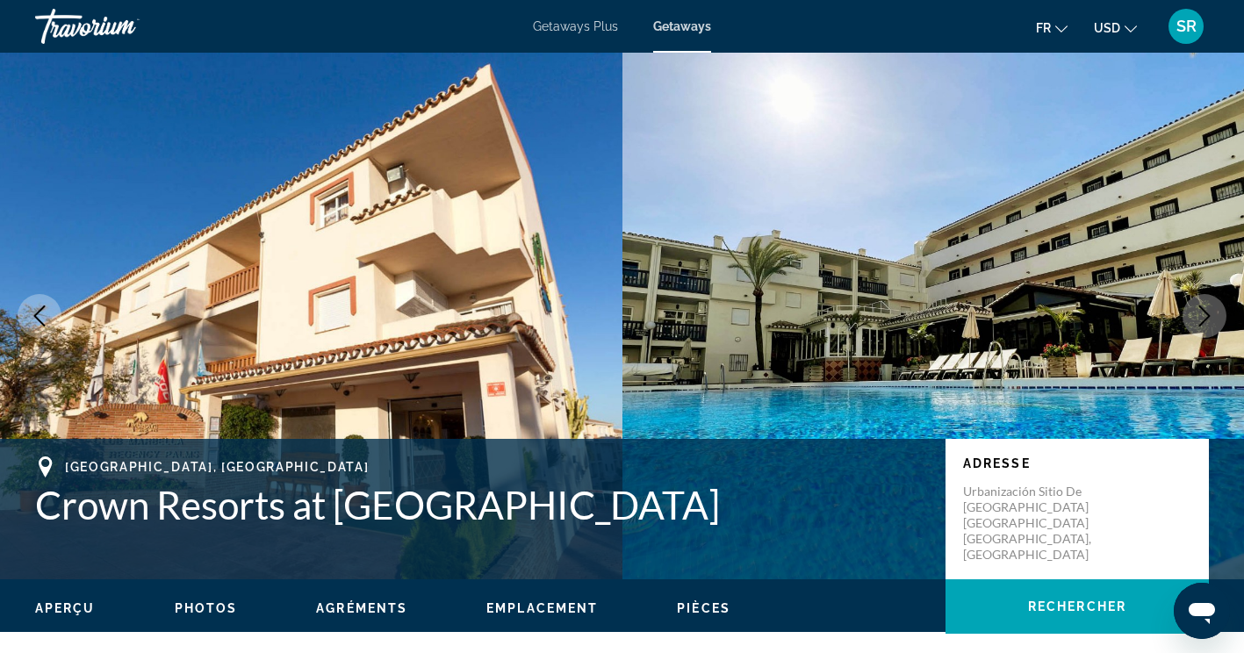
click at [1193, 318] on button "Next image" at bounding box center [1204, 316] width 44 height 44
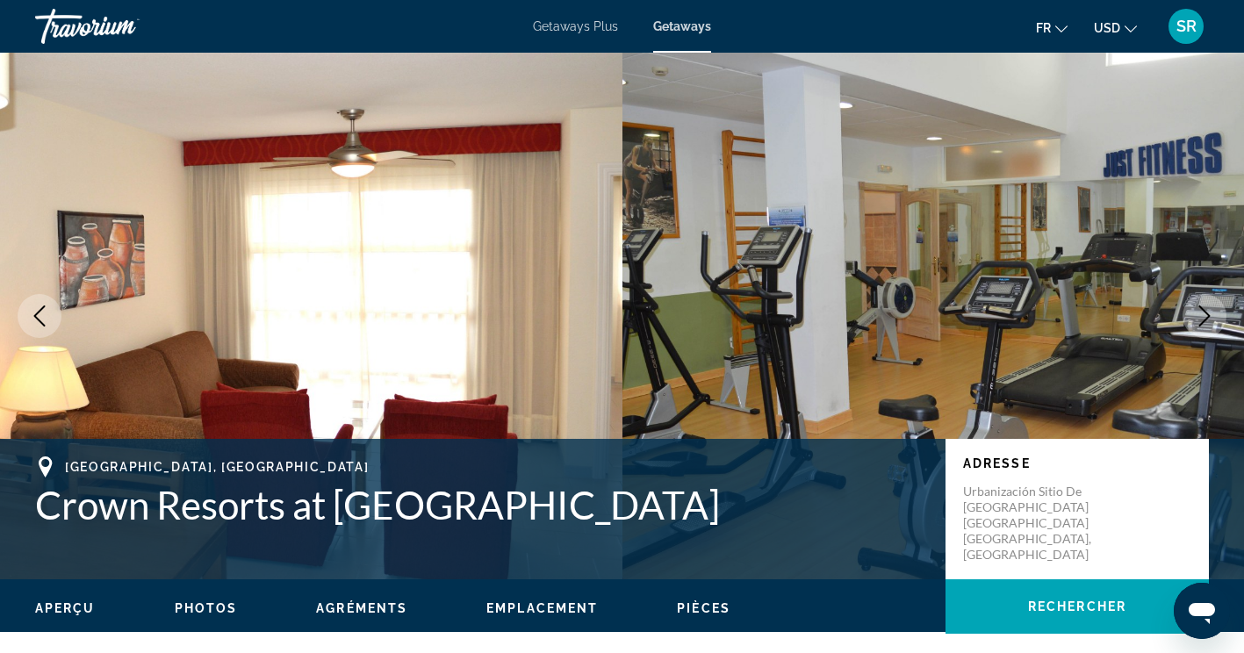
click at [1193, 319] on button "Next image" at bounding box center [1204, 316] width 44 height 44
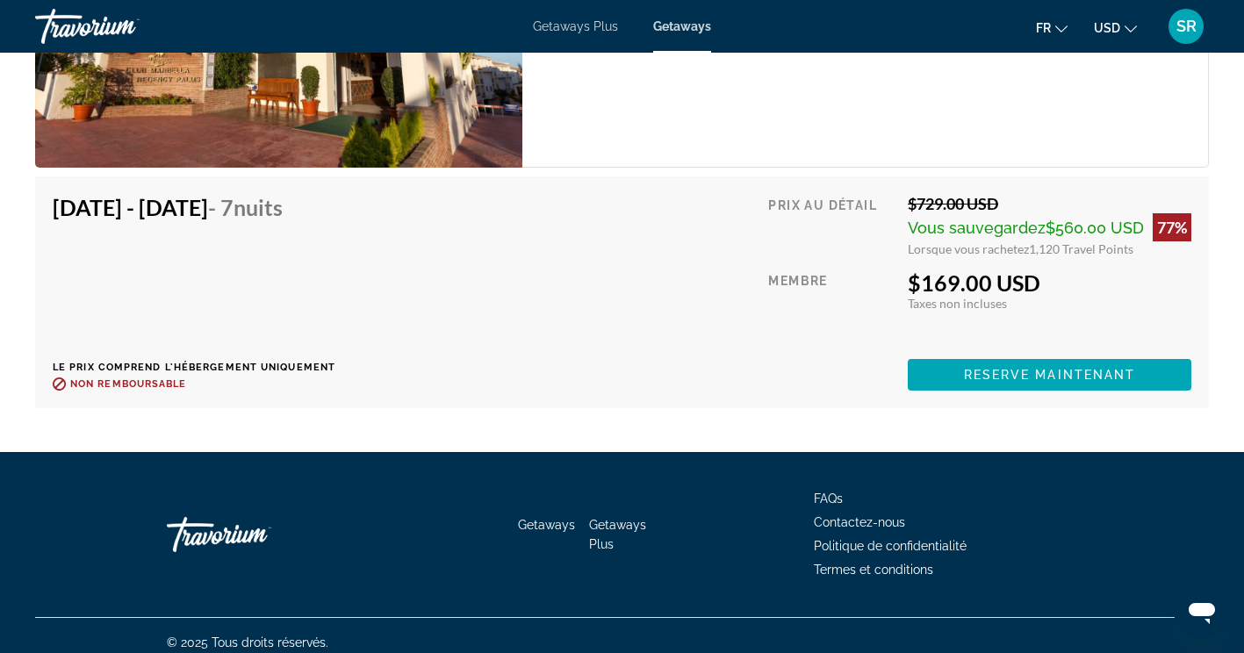
scroll to position [3364, 0]
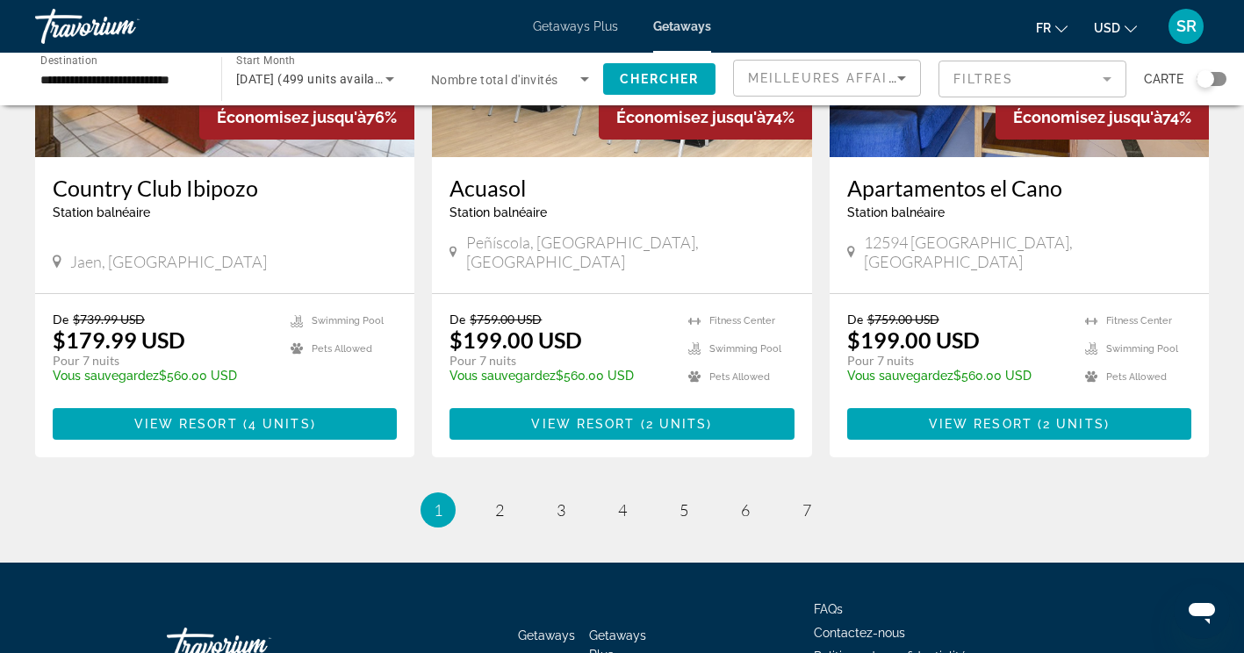
scroll to position [2176, 0]
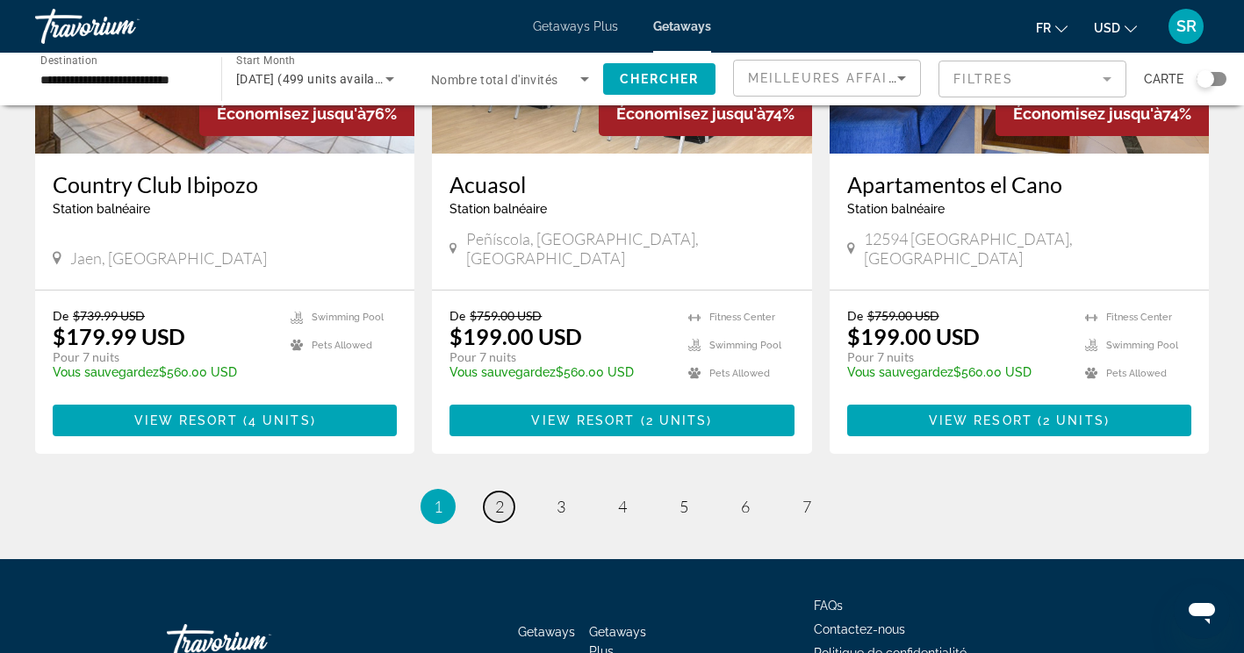
click at [496, 497] on span "2" at bounding box center [499, 506] width 9 height 19
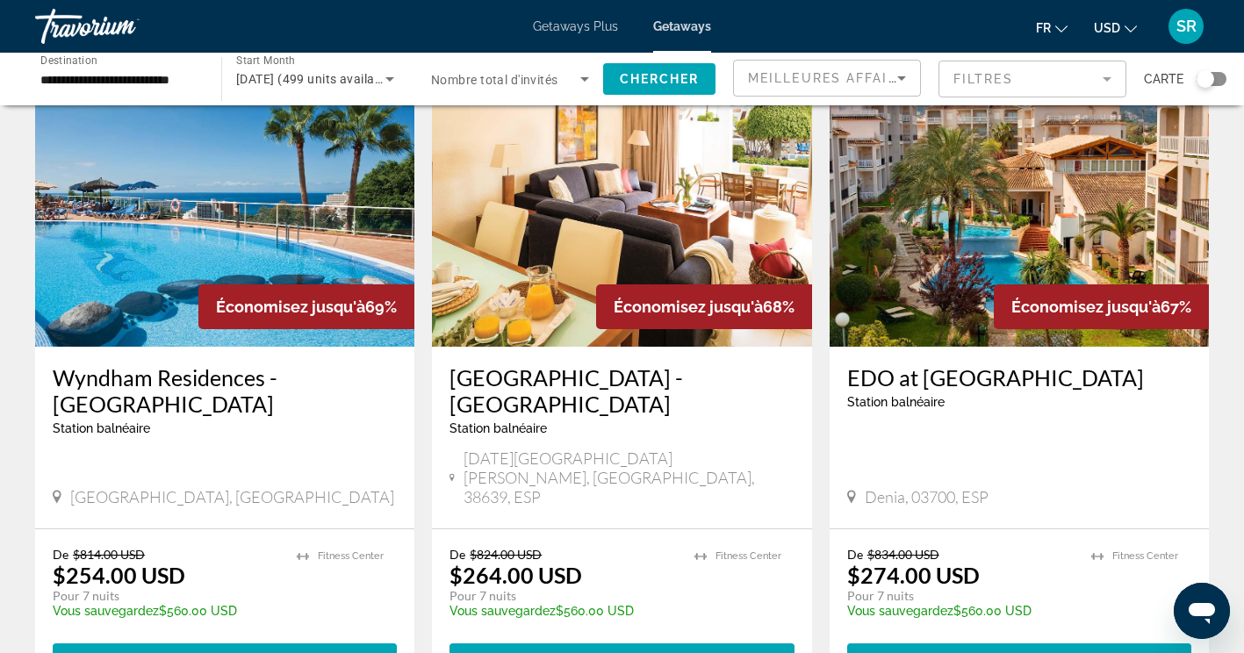
scroll to position [1378, 0]
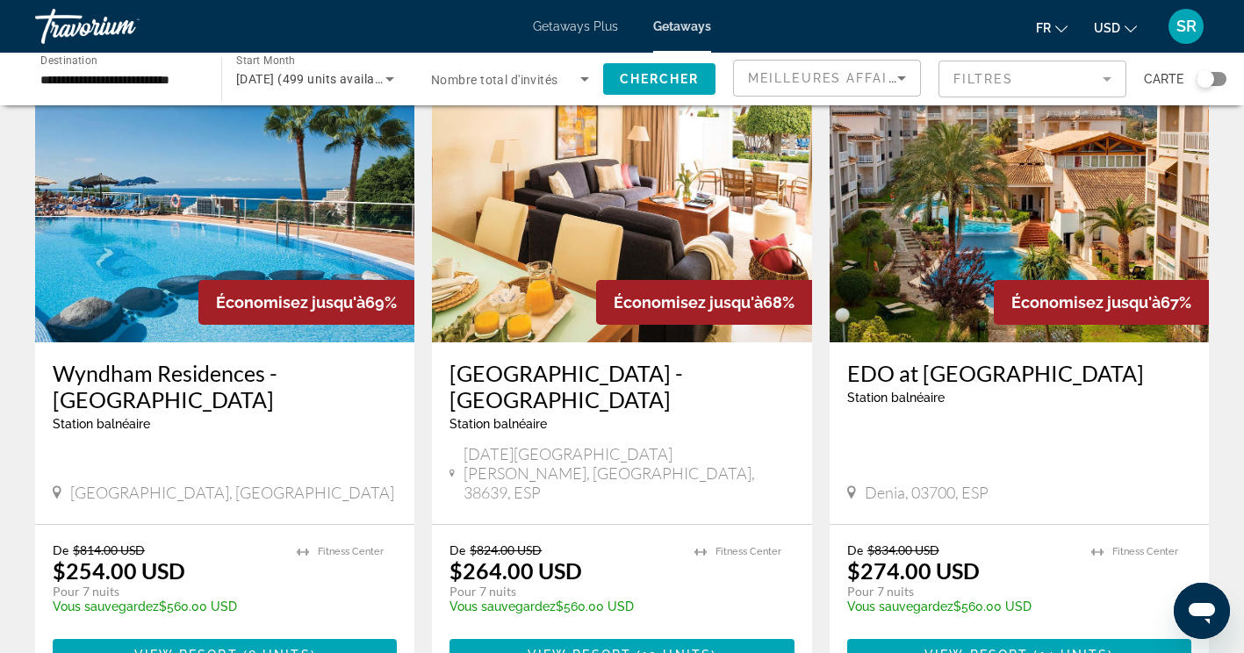
click at [90, 360] on h3 "Wyndham Residences - Monterey" at bounding box center [225, 386] width 344 height 53
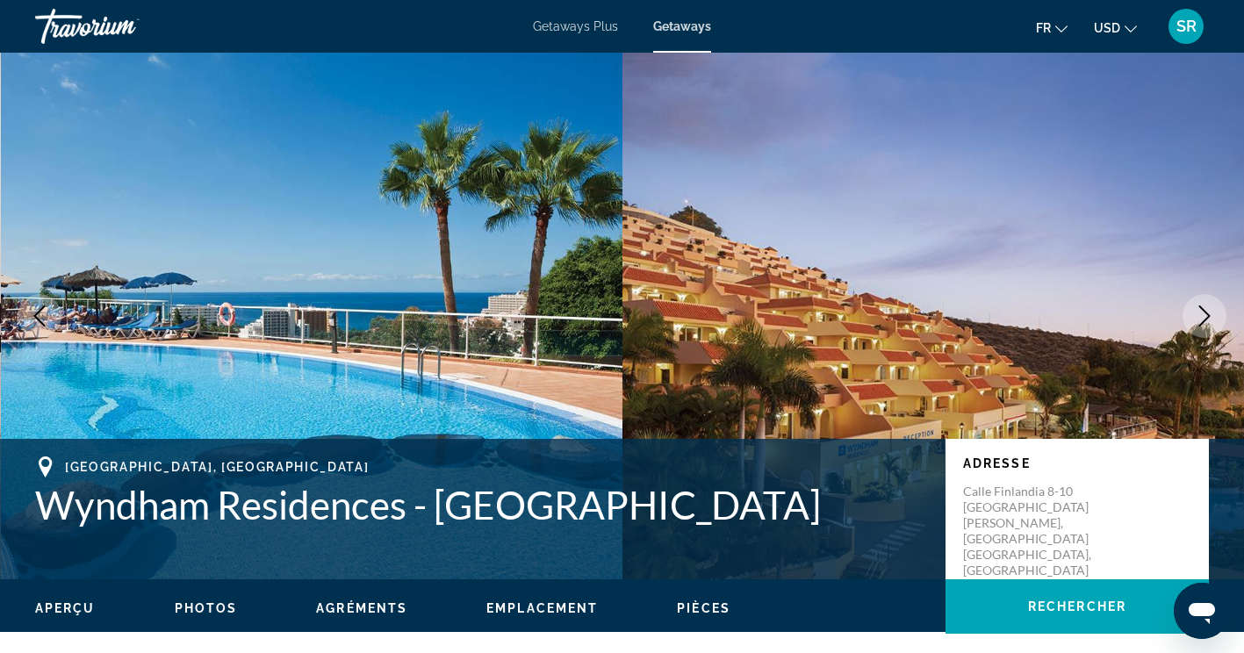
click at [1202, 320] on icon "Next image" at bounding box center [1204, 315] width 21 height 21
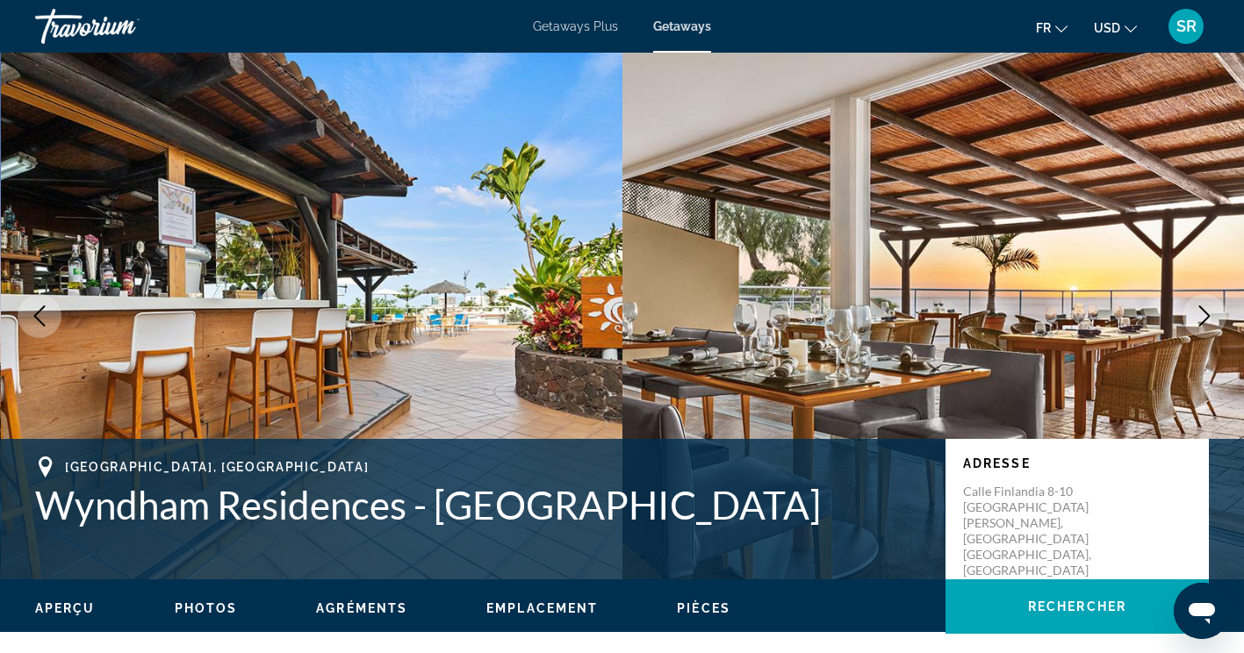
click at [1208, 312] on icon "Next image" at bounding box center [1204, 315] width 21 height 21
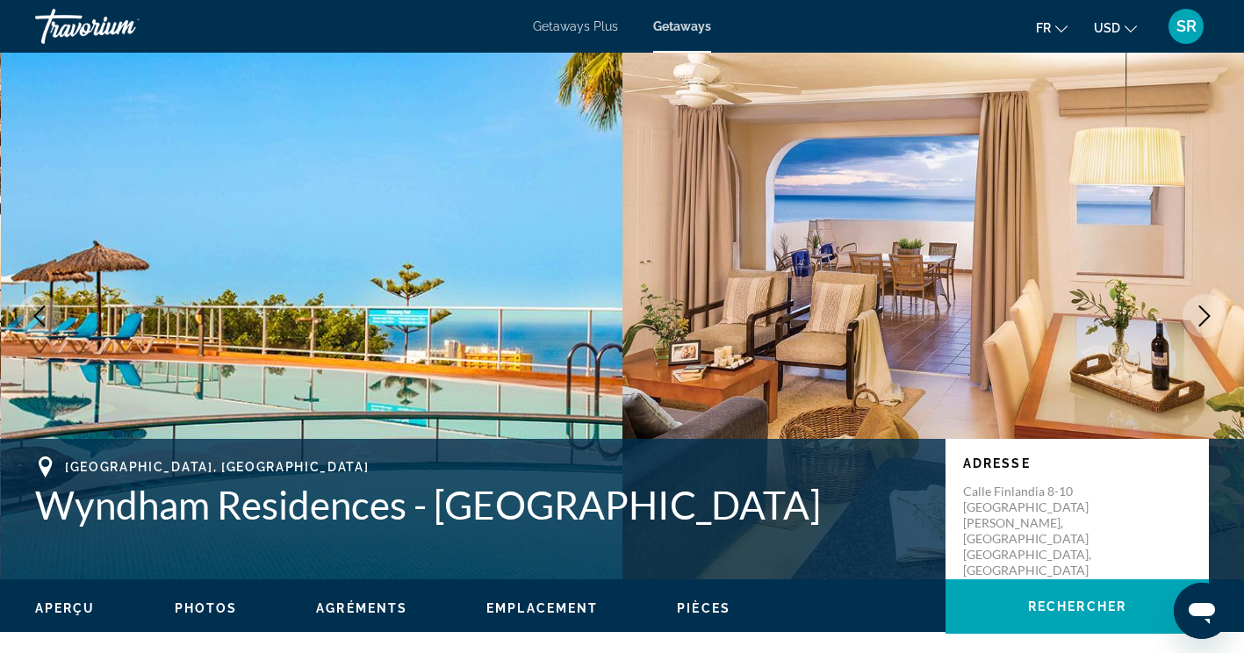
click at [1204, 315] on icon "Next image" at bounding box center [1204, 315] width 21 height 21
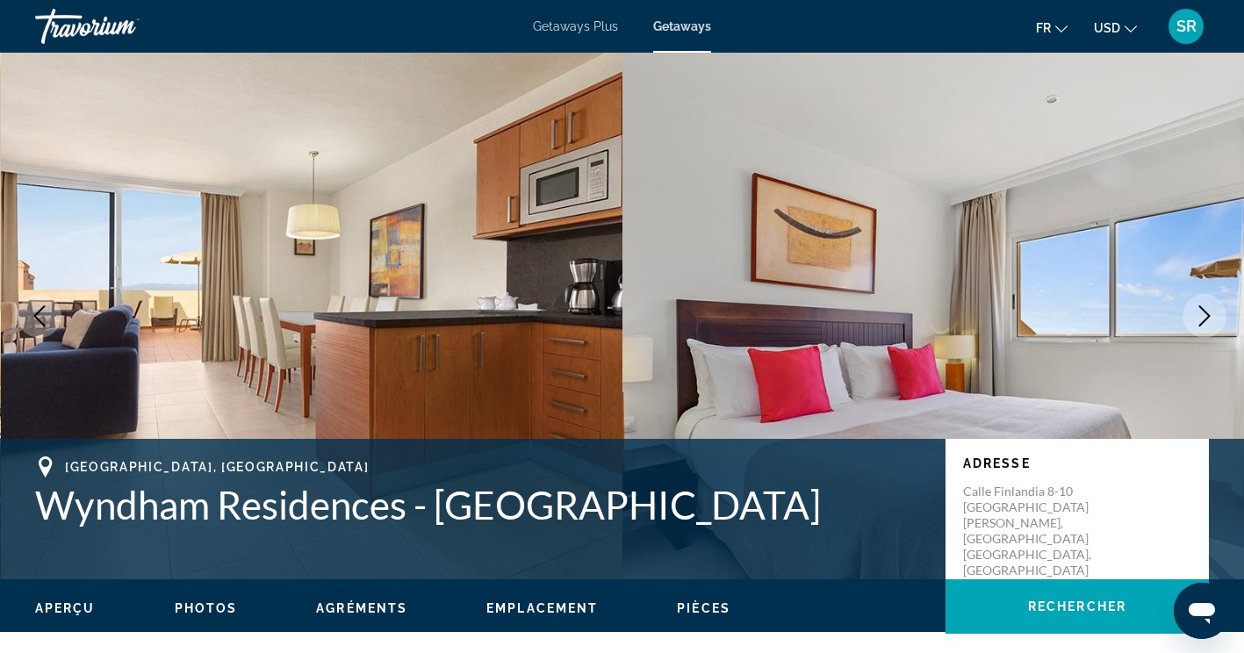
click at [1201, 317] on icon "Next image" at bounding box center [1204, 315] width 21 height 21
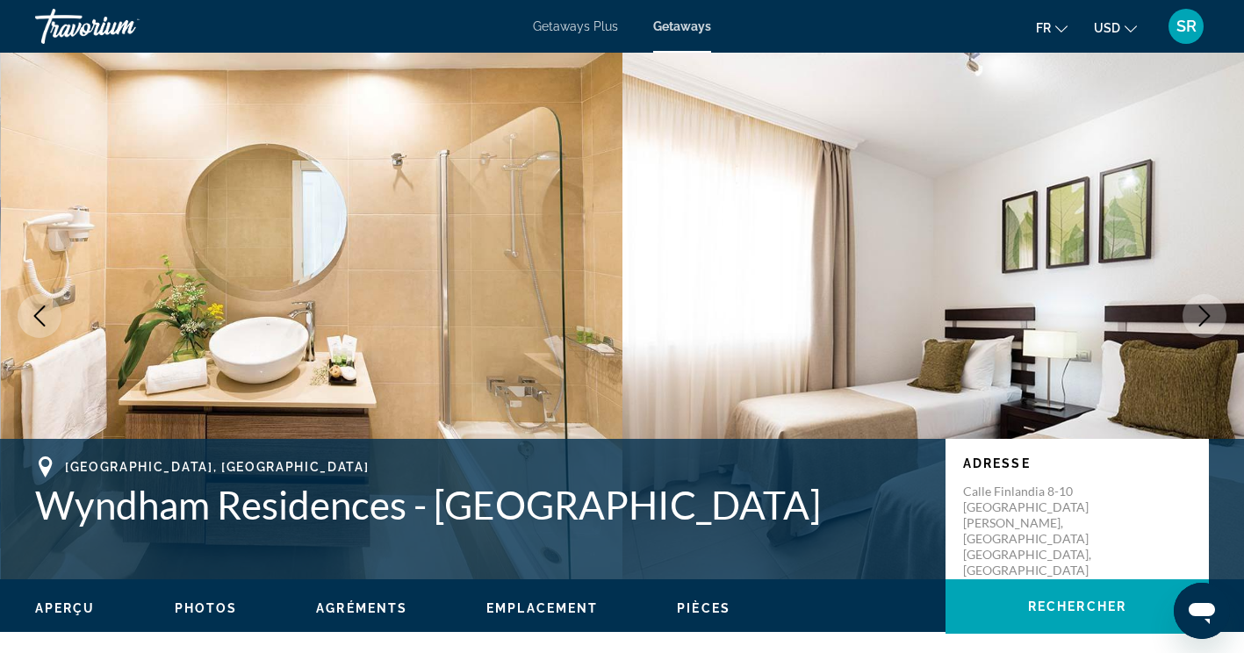
click at [1201, 320] on icon "Next image" at bounding box center [1204, 315] width 21 height 21
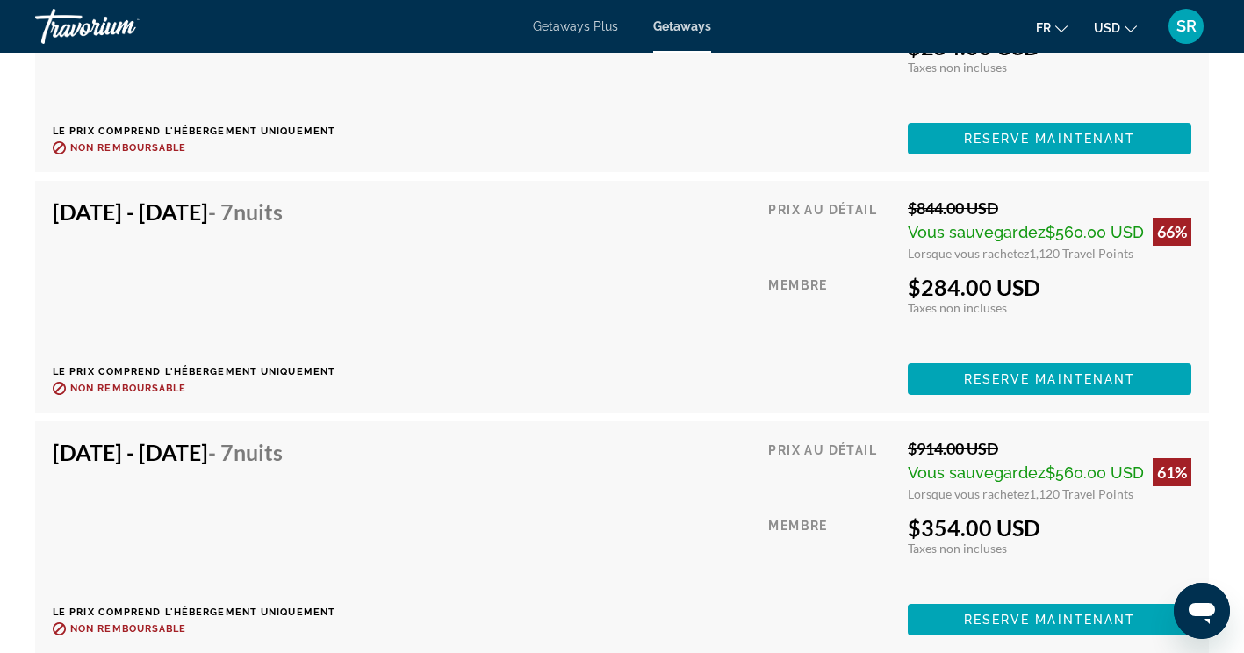
scroll to position [3504, 0]
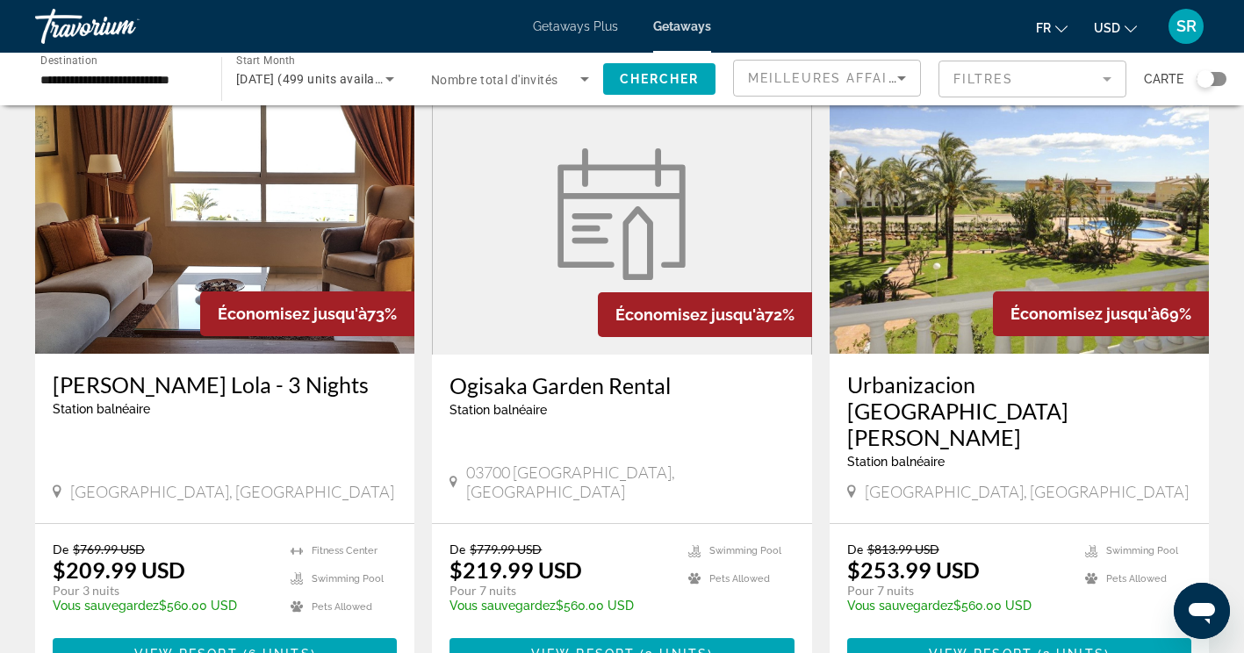
scroll to position [719, 0]
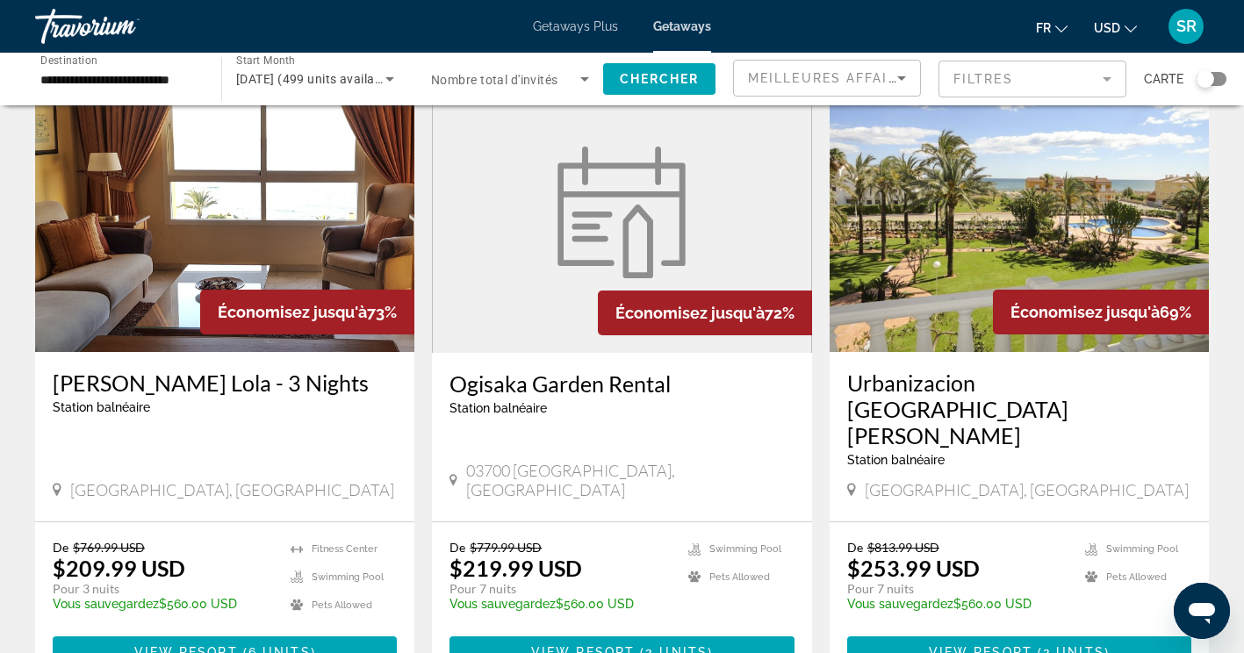
click at [1122, 370] on h3 "Urbanizacion San Fernando" at bounding box center [1019, 409] width 344 height 79
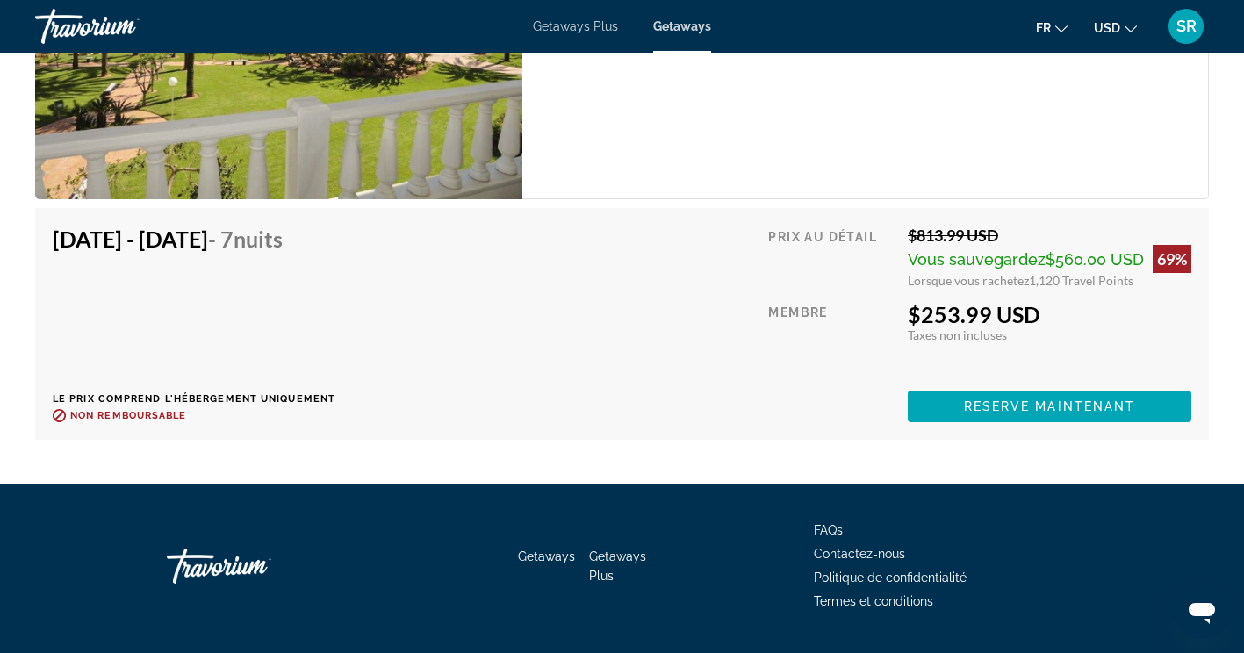
scroll to position [3198, 0]
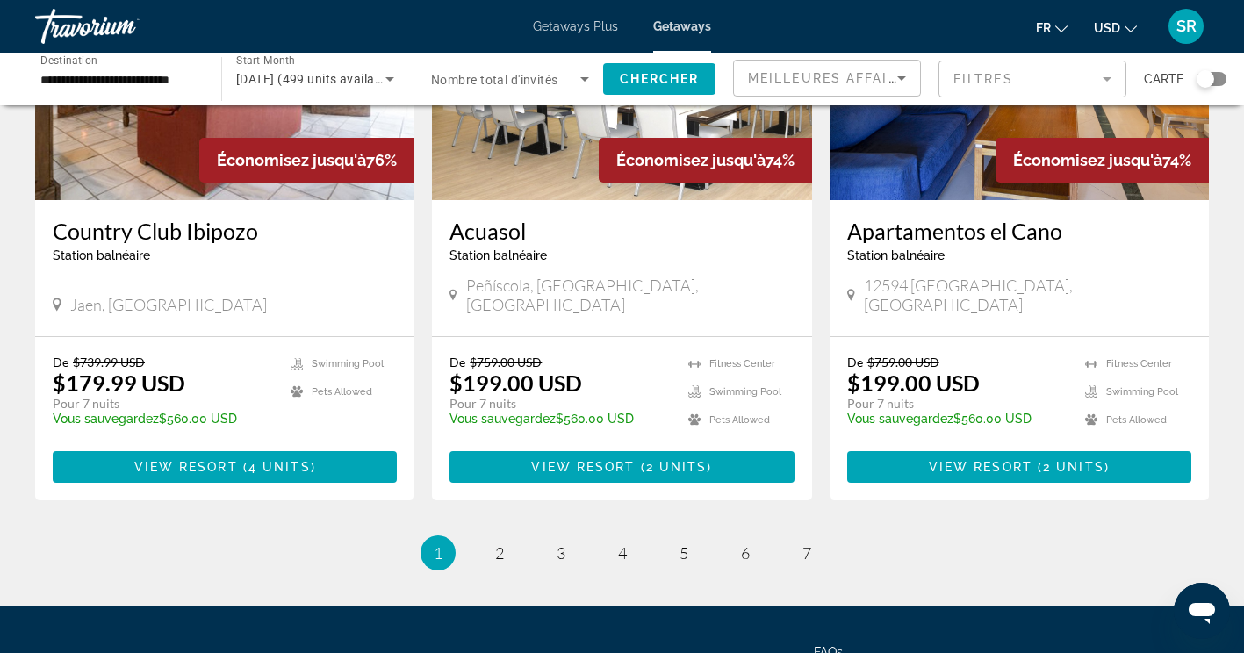
scroll to position [2130, 0]
click at [497, 543] on span "2" at bounding box center [499, 552] width 9 height 19
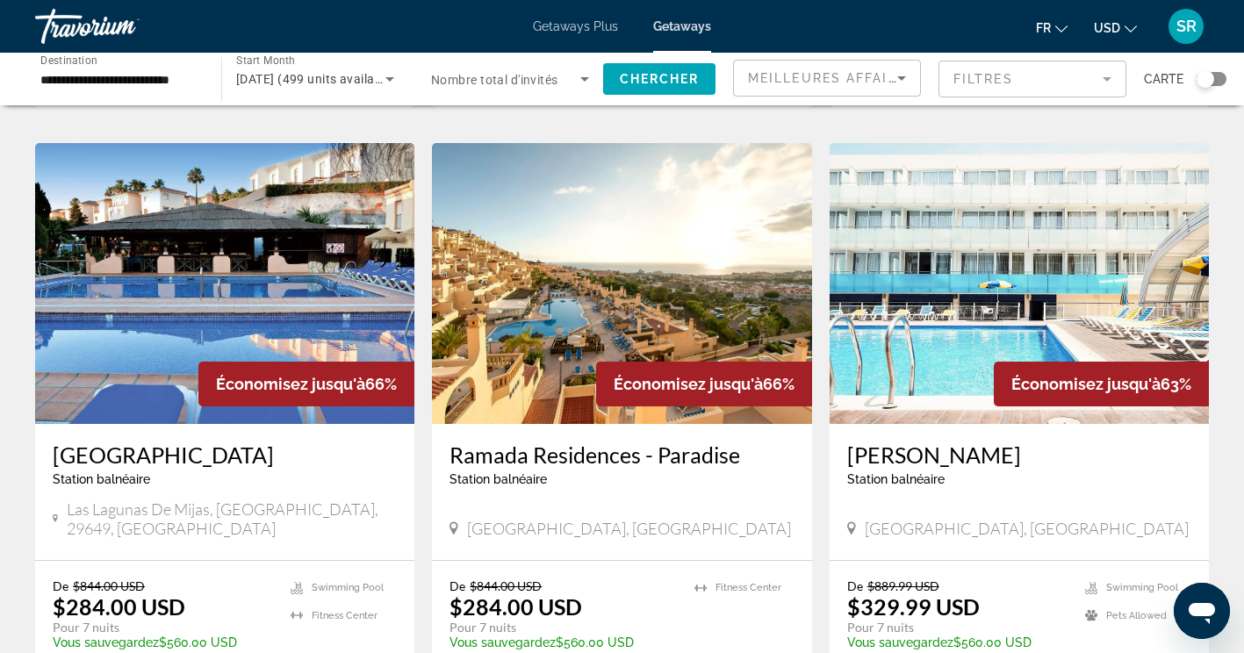
scroll to position [1960, 0]
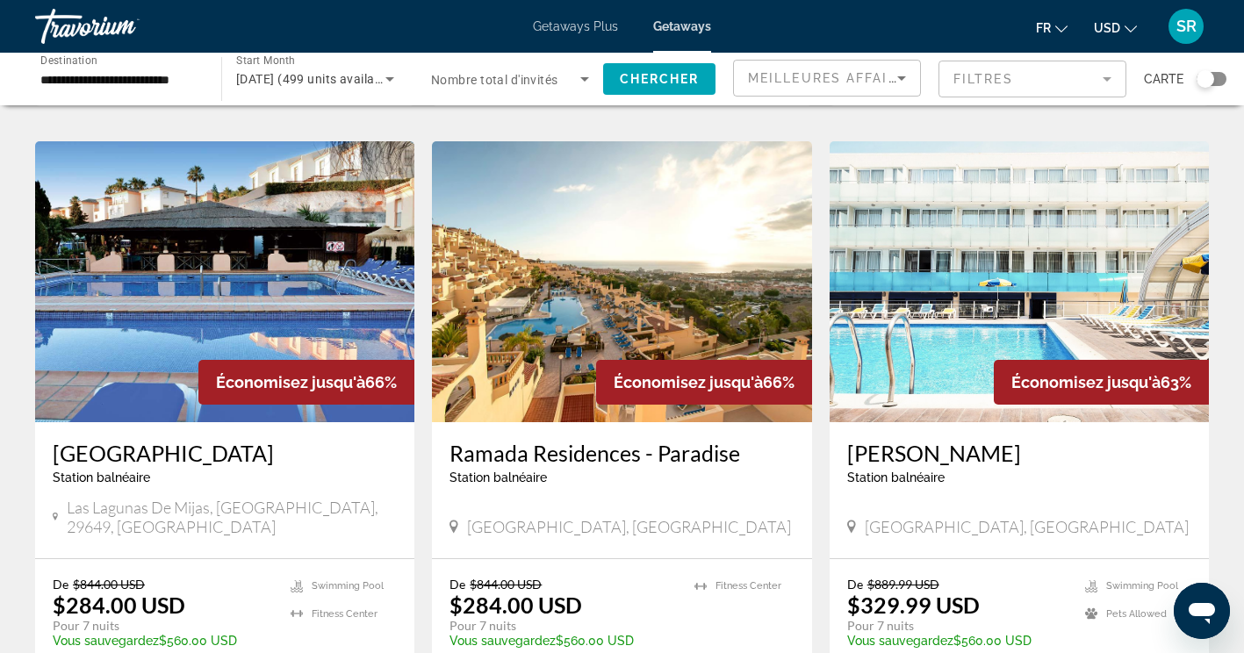
click at [676, 440] on h3 "Ramada Residences - Paradise" at bounding box center [621, 453] width 344 height 26
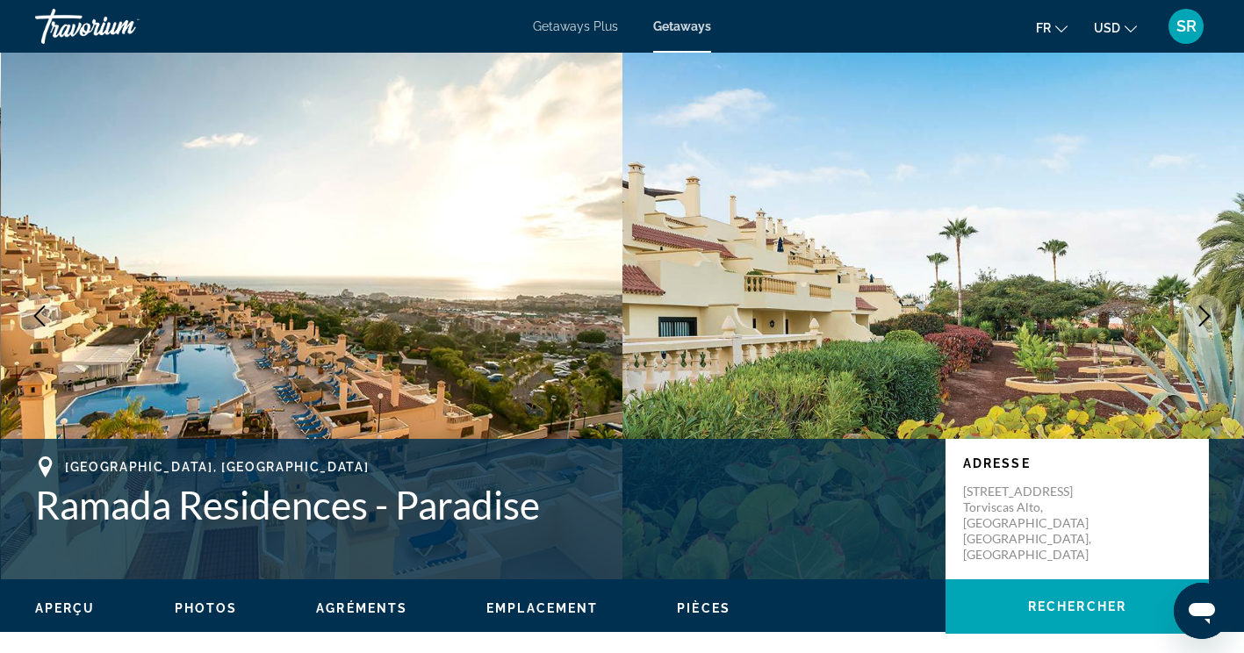
click at [1211, 318] on icon "Next image" at bounding box center [1204, 315] width 21 height 21
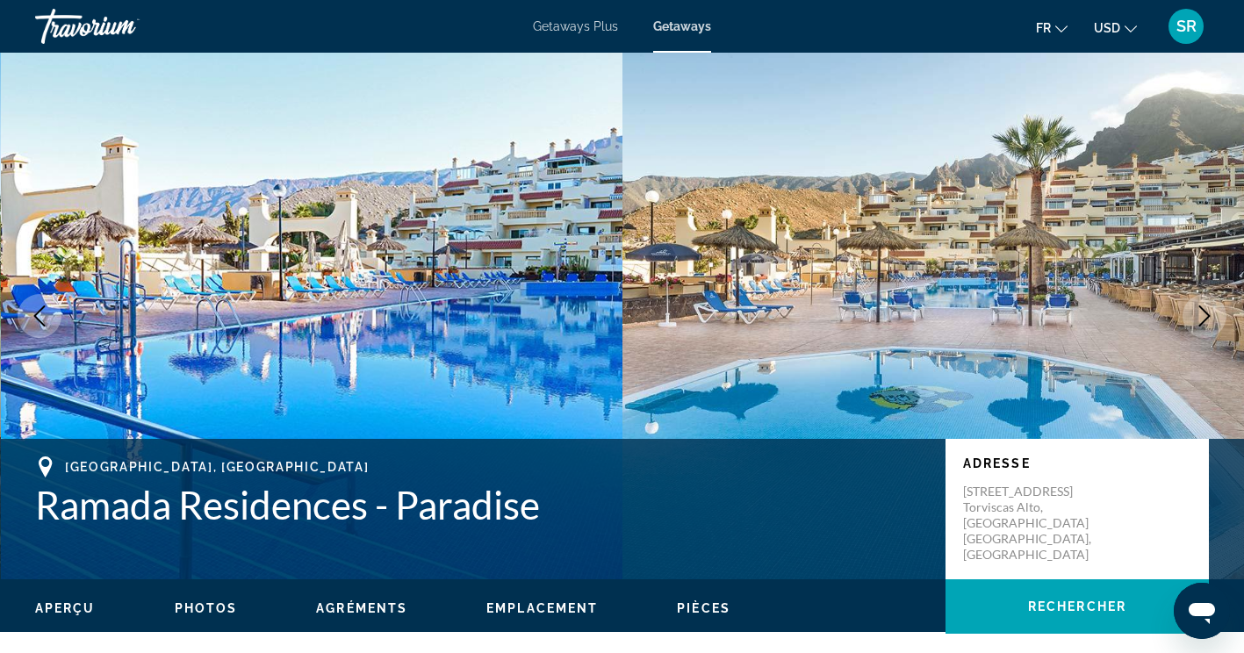
click at [1198, 311] on icon "Next image" at bounding box center [1204, 315] width 21 height 21
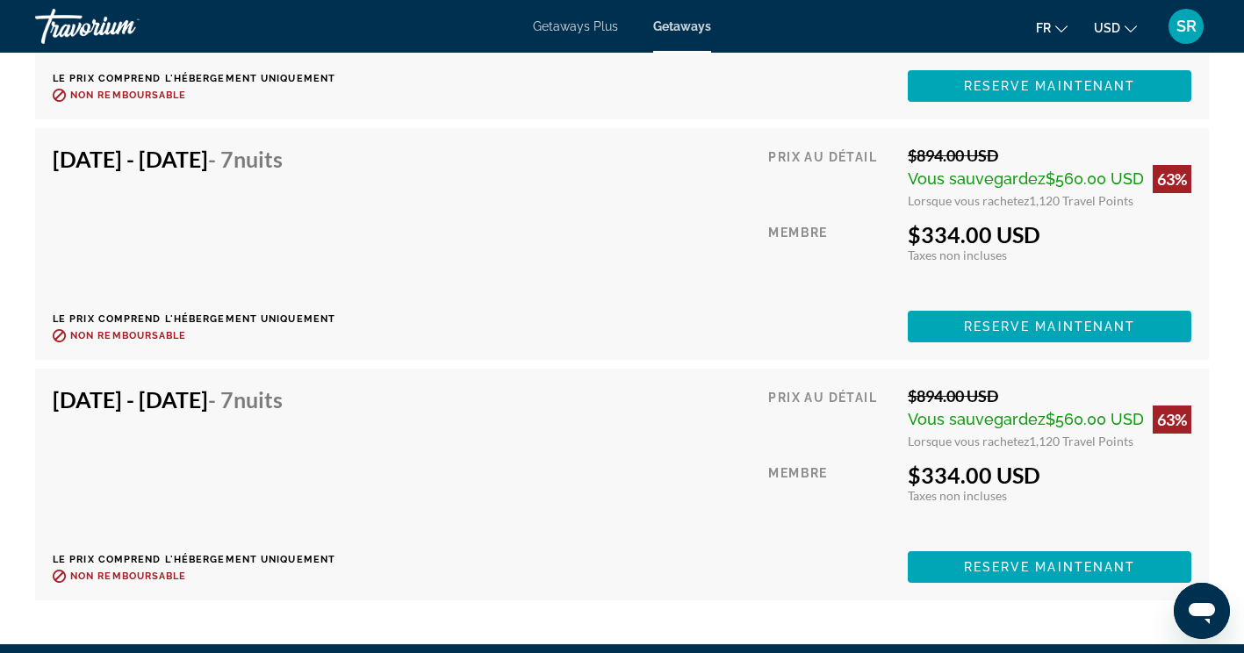
scroll to position [3519, 0]
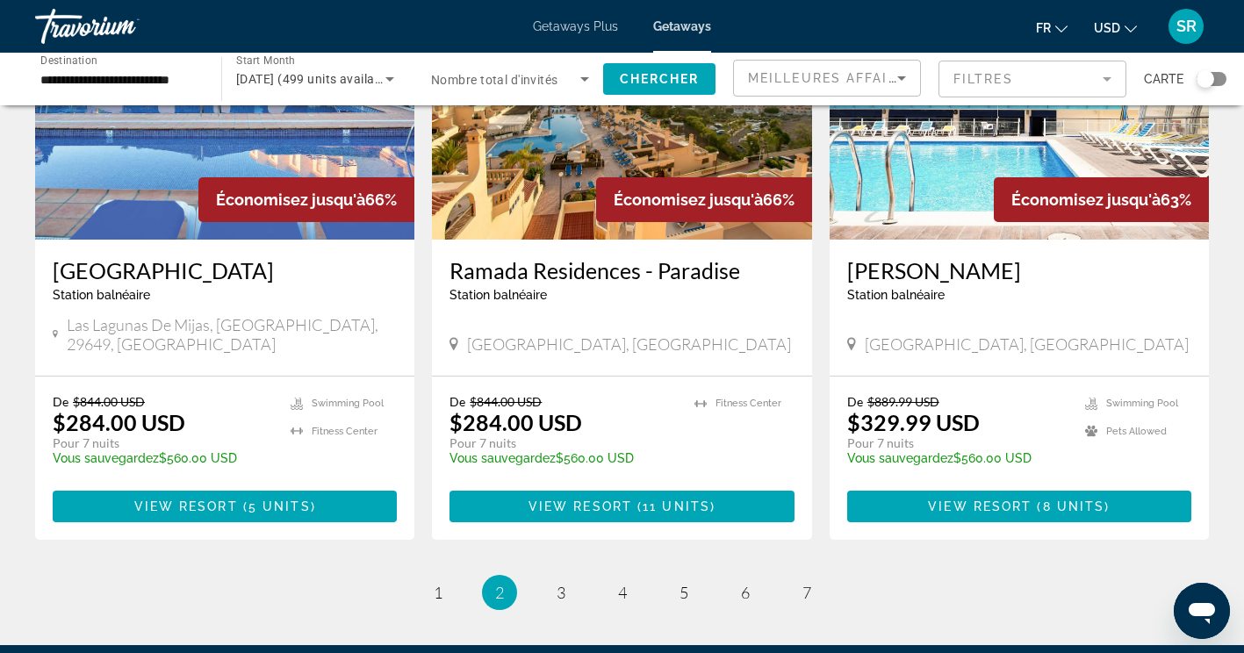
scroll to position [2240, 0]
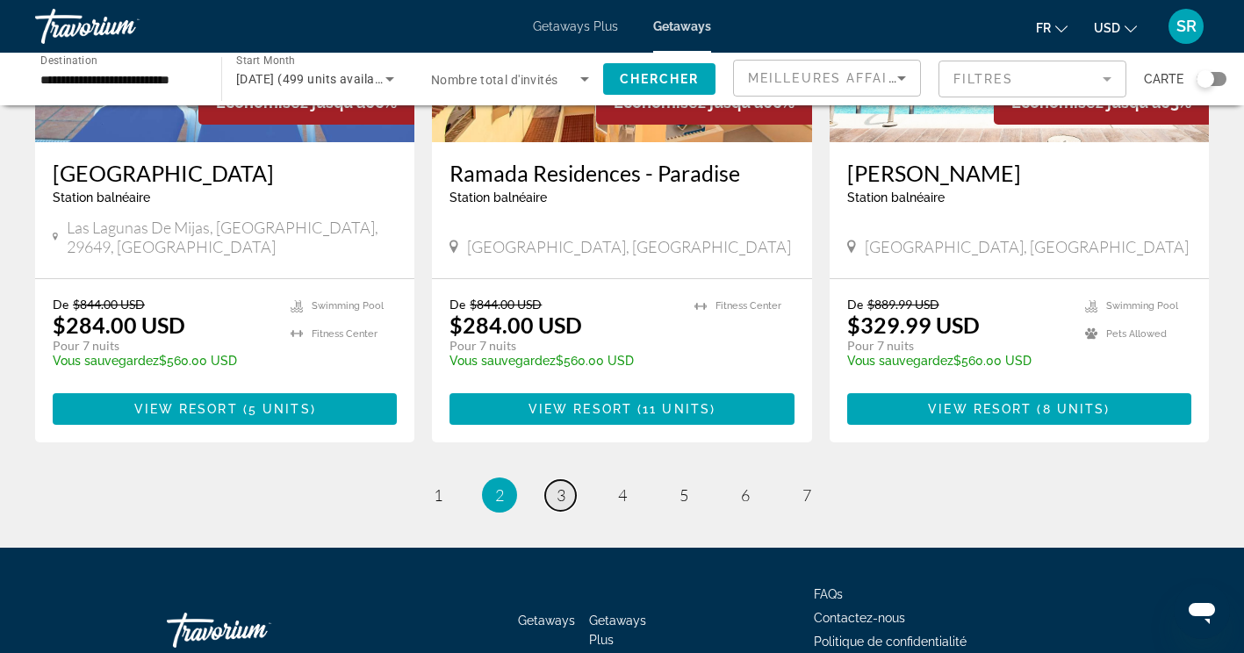
click at [562, 485] on span "3" at bounding box center [561, 494] width 9 height 19
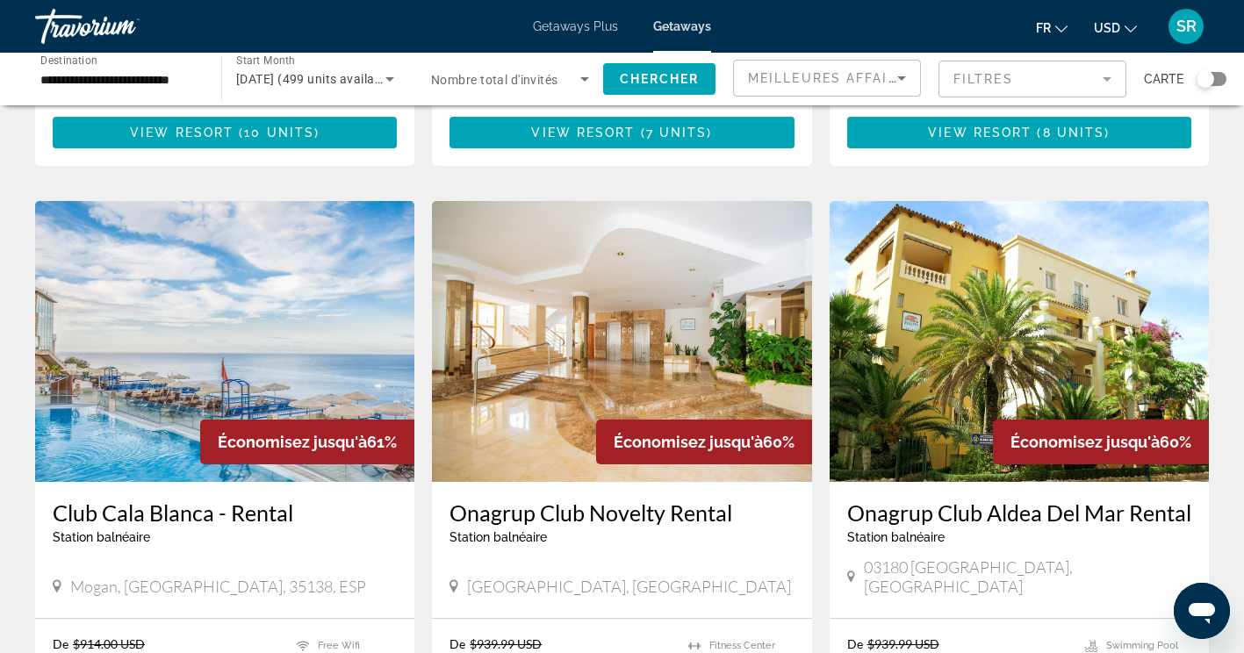
scroll to position [1277, 0]
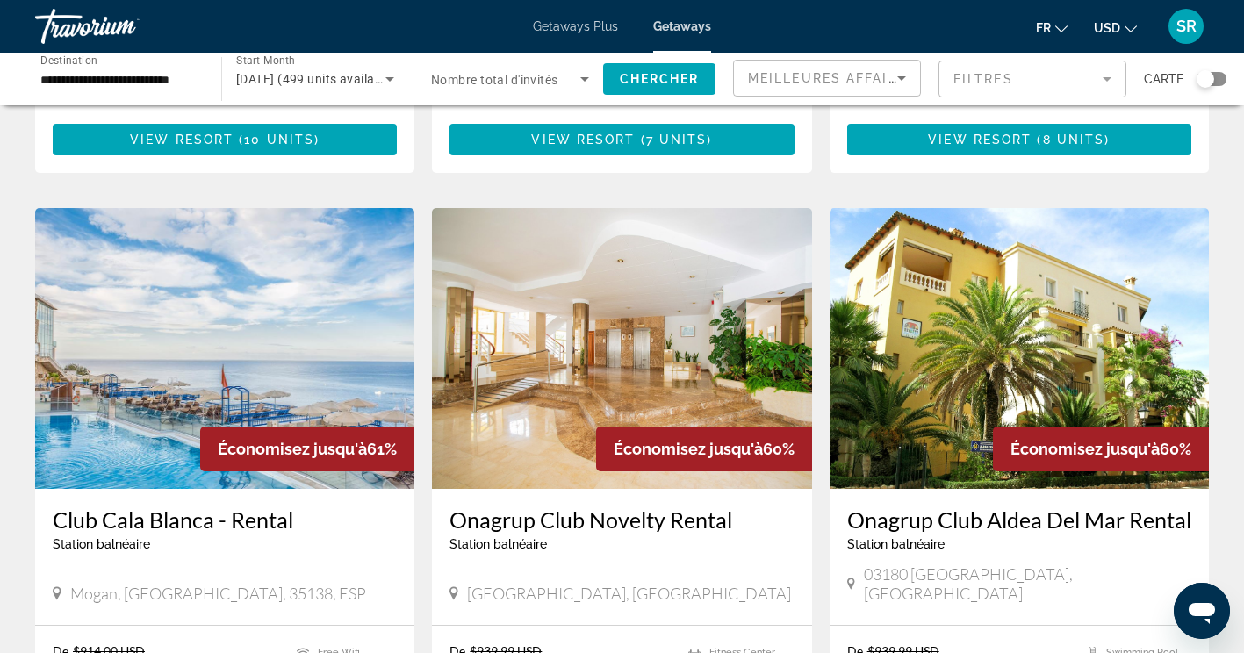
click at [1217, 80] on div "Search widget" at bounding box center [1212, 79] width 30 height 14
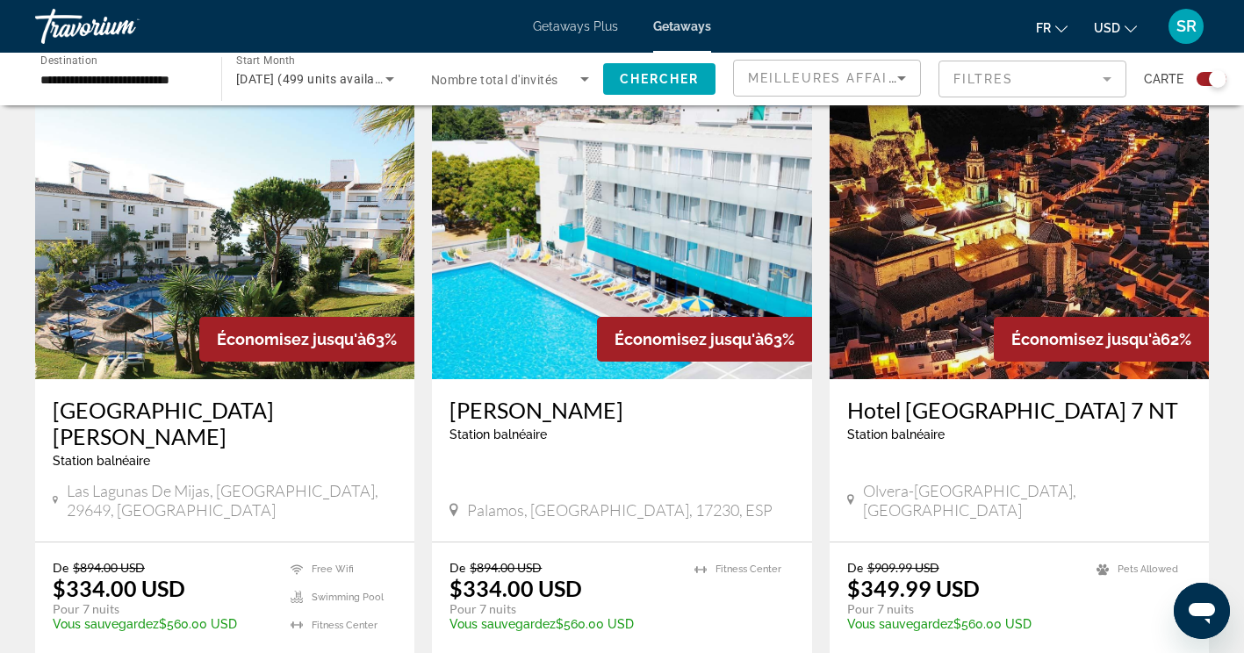
scroll to position [0, 0]
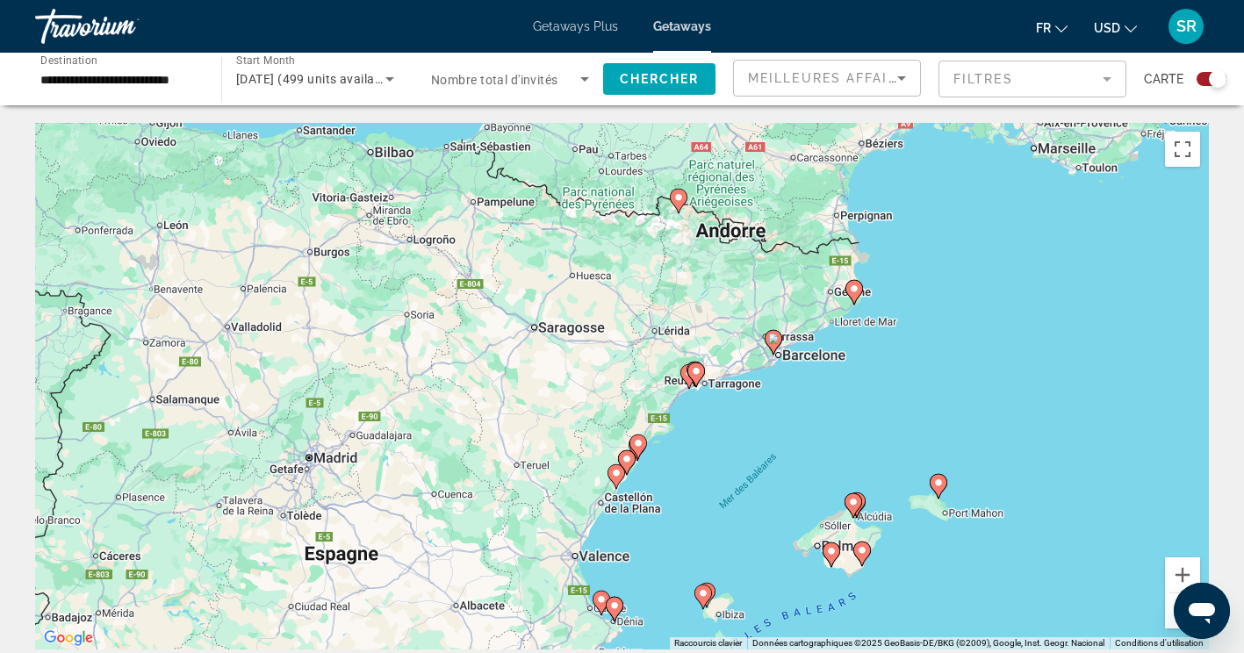
click at [773, 339] on image "Main content" at bounding box center [773, 339] width 11 height 11
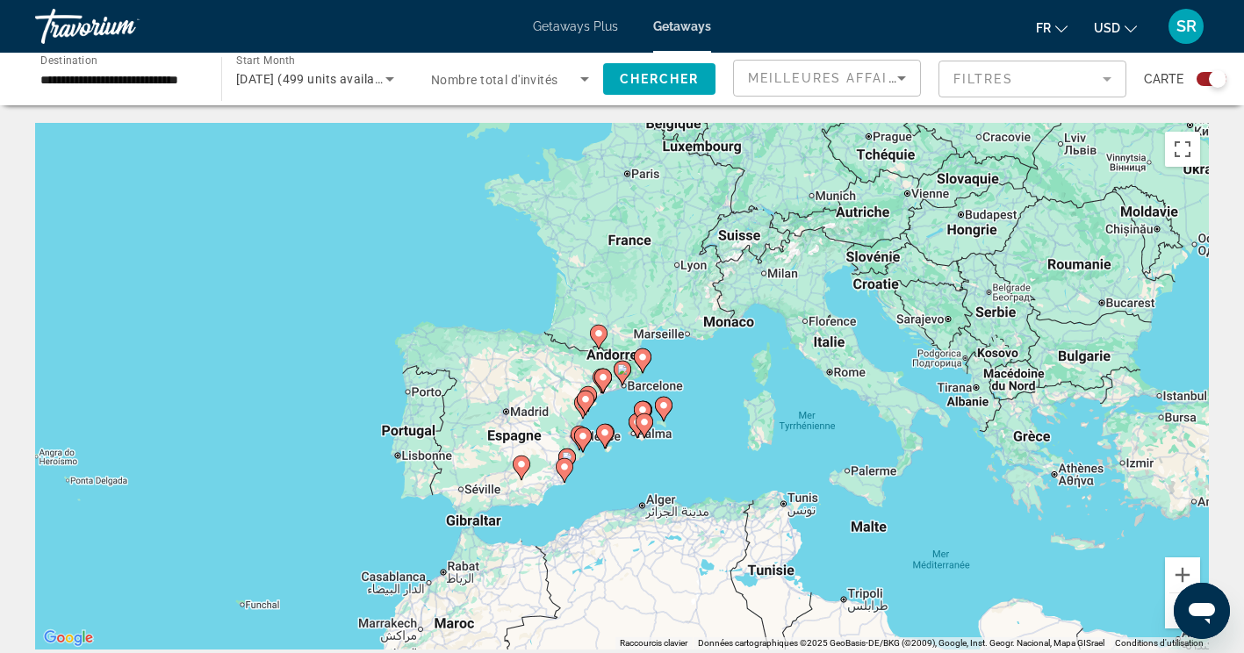
click at [622, 369] on image "Main content" at bounding box center [622, 369] width 11 height 11
type input "**********"
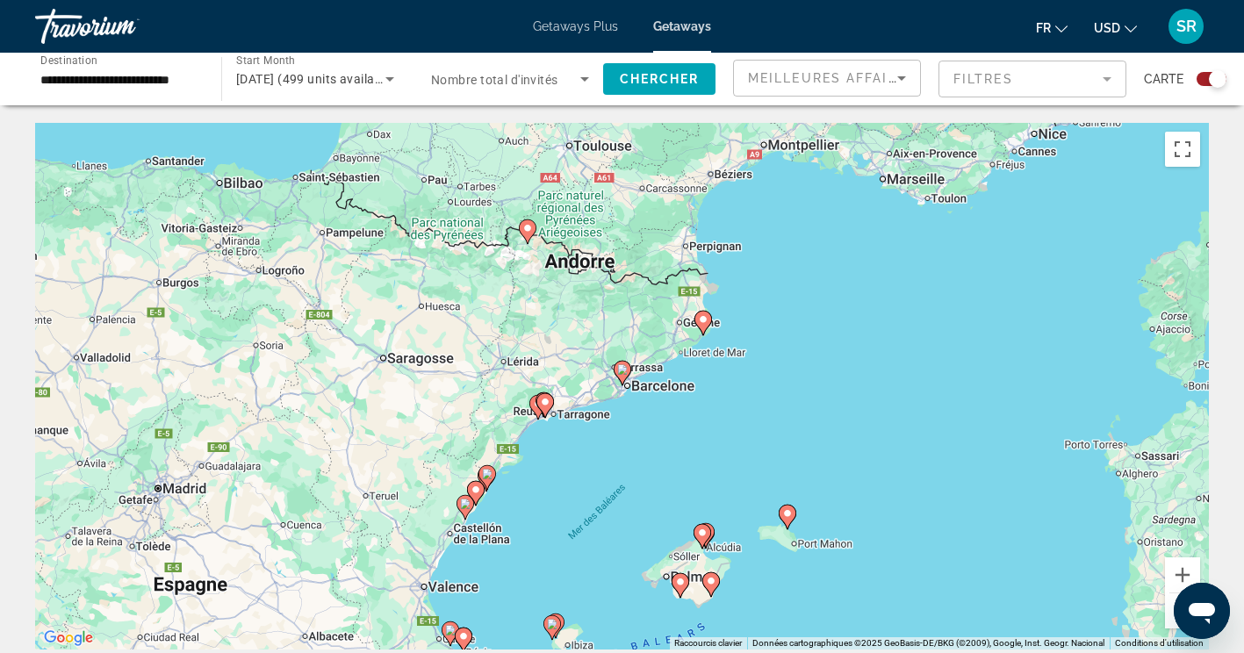
click at [626, 372] on image "Main content" at bounding box center [622, 369] width 11 height 11
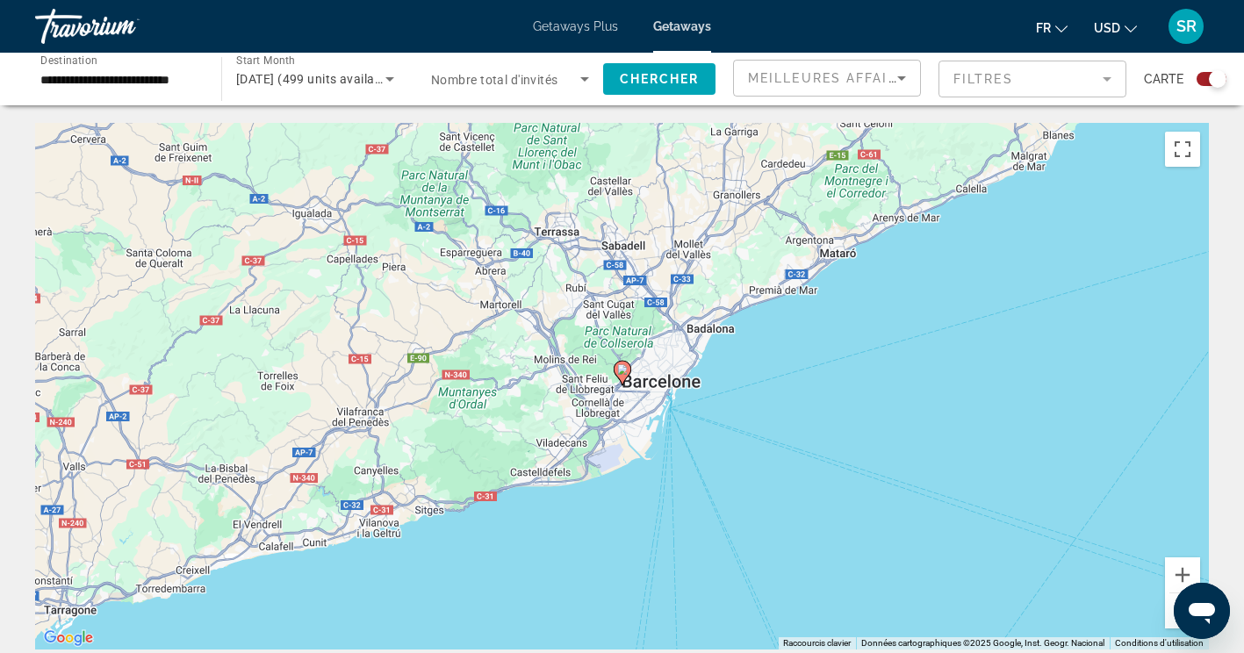
click at [622, 370] on image "Main content" at bounding box center [622, 369] width 11 height 11
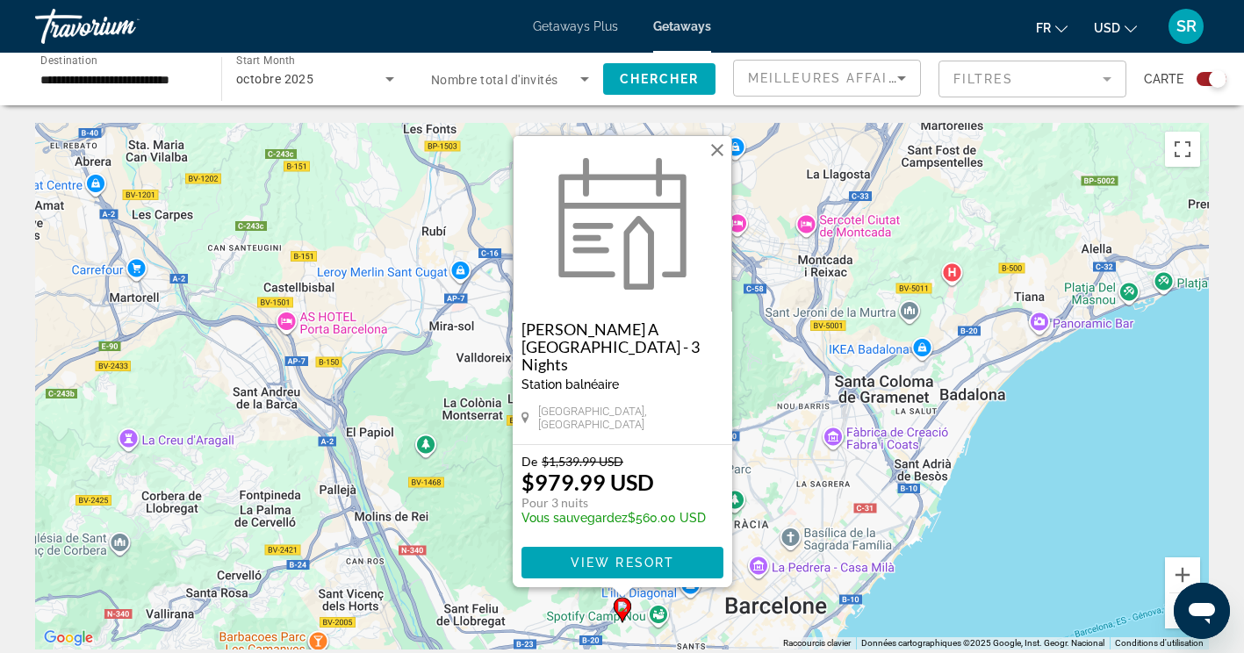
click at [714, 163] on button "Fermer" at bounding box center [717, 150] width 26 height 26
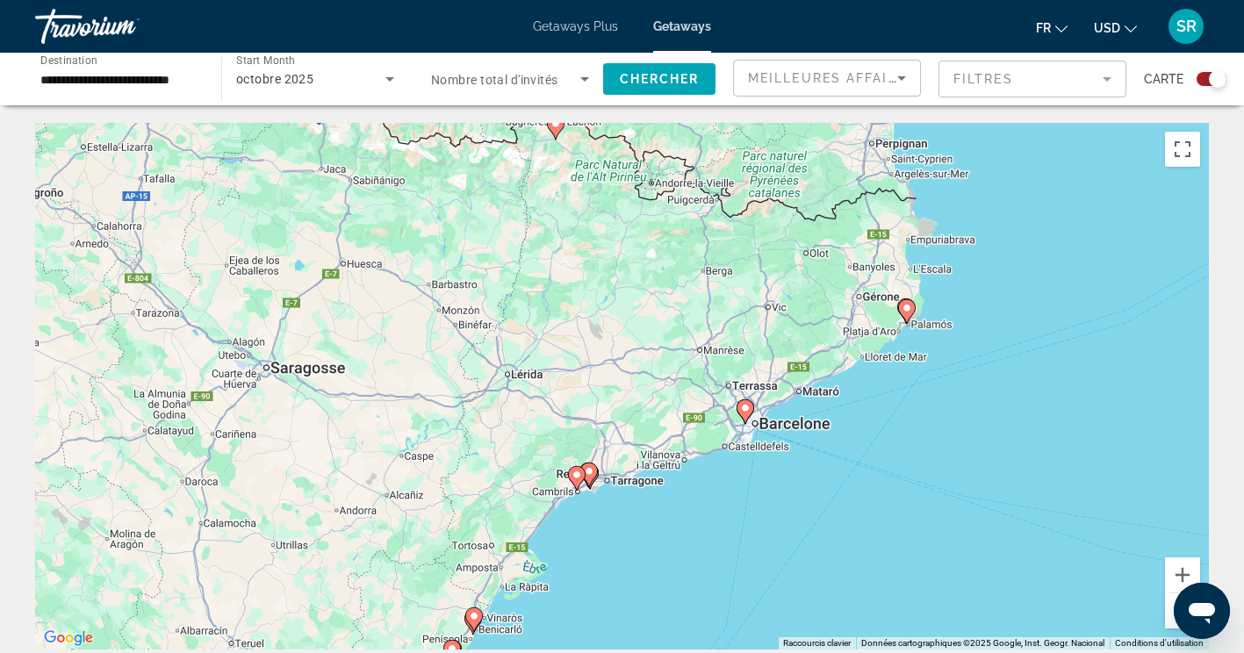
click at [906, 310] on div "Pour activer le glissement avec le clavier, appuyez sur Alt+Entrée. Une fois ce…" at bounding box center [622, 386] width 1174 height 527
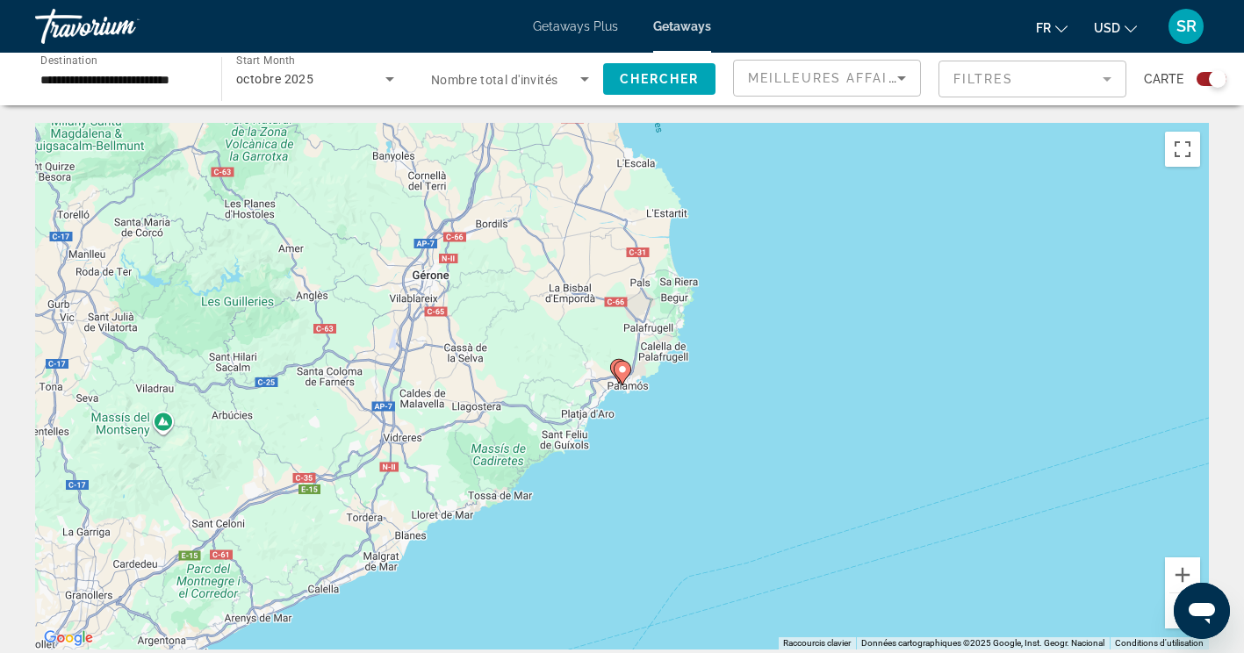
click at [622, 370] on image "Main content" at bounding box center [622, 369] width 11 height 11
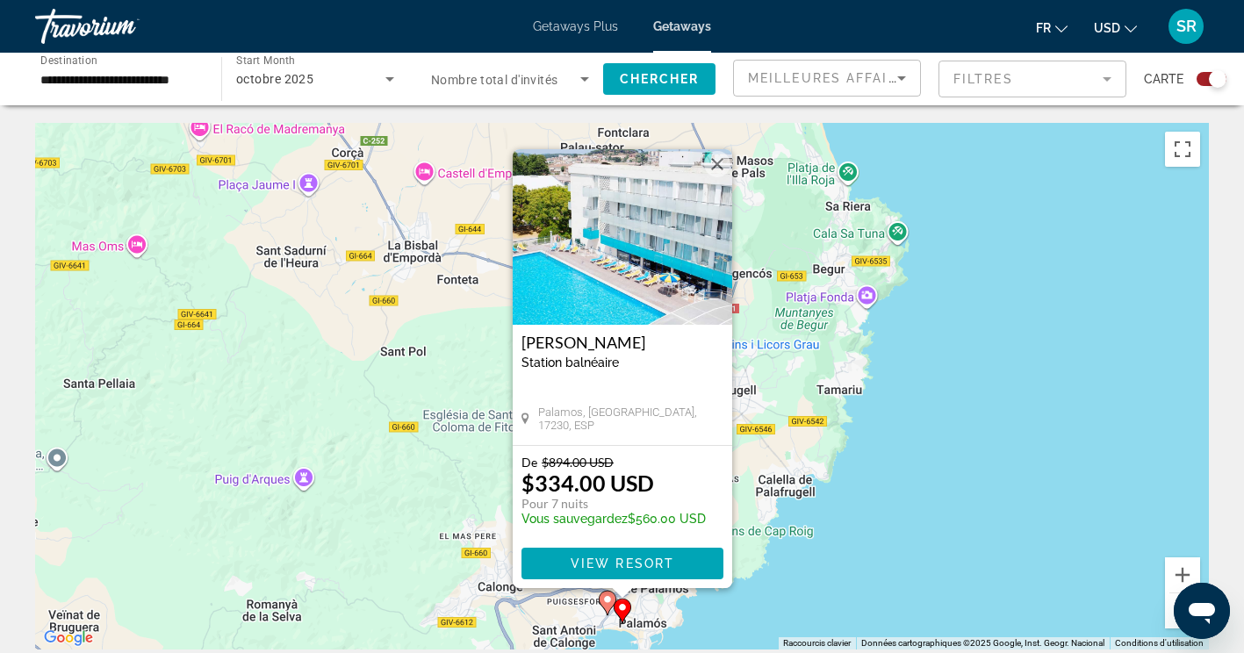
click at [607, 600] on image "Main content" at bounding box center [607, 599] width 11 height 11
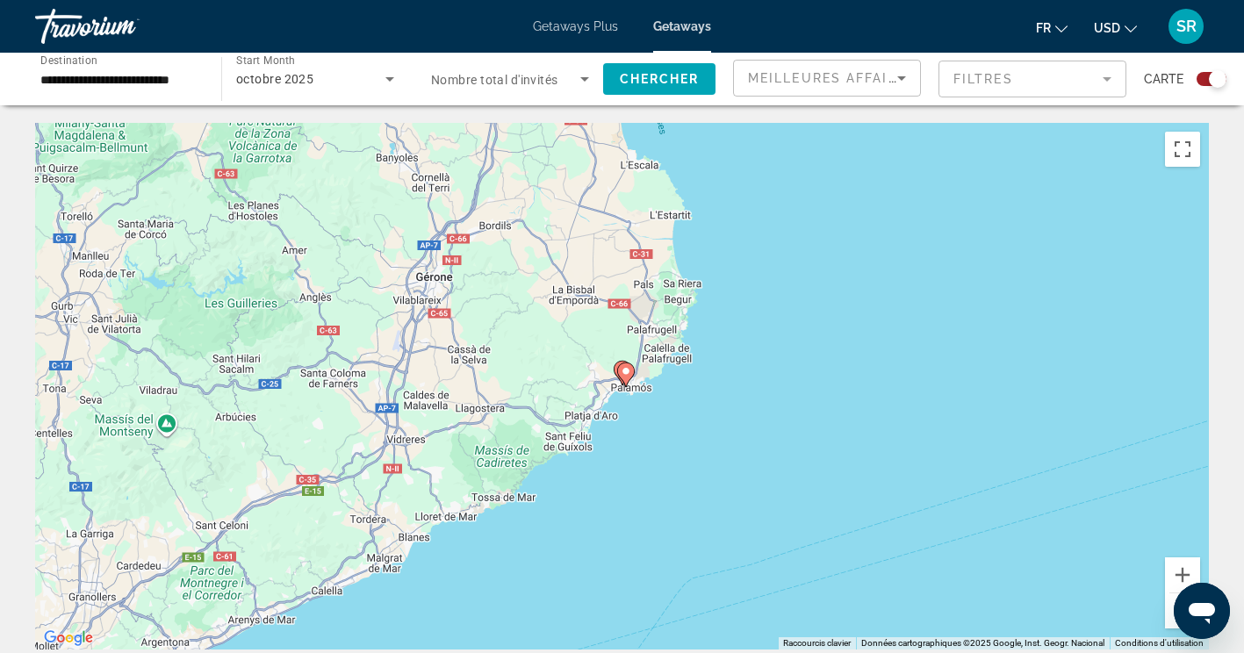
click at [622, 370] on image "Main content" at bounding box center [626, 371] width 11 height 11
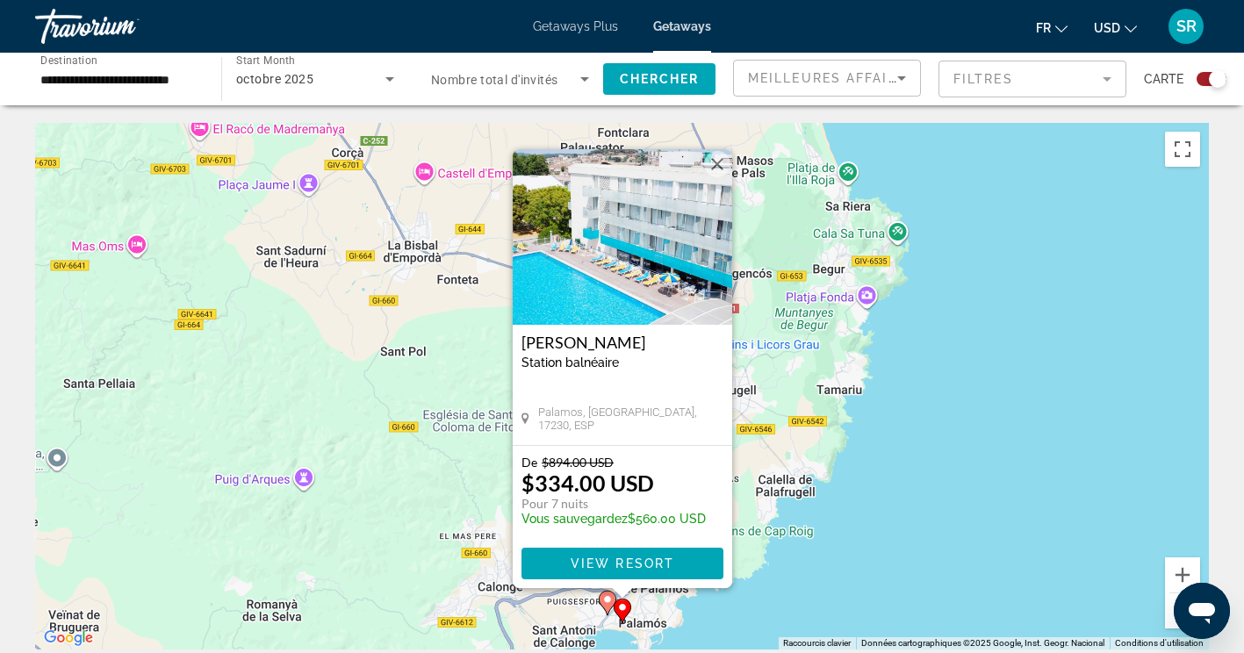
click at [605, 602] on div "Pour naviguer, appuyez sur les touches fléchées. Pour activer le glissement ave…" at bounding box center [622, 386] width 1174 height 527
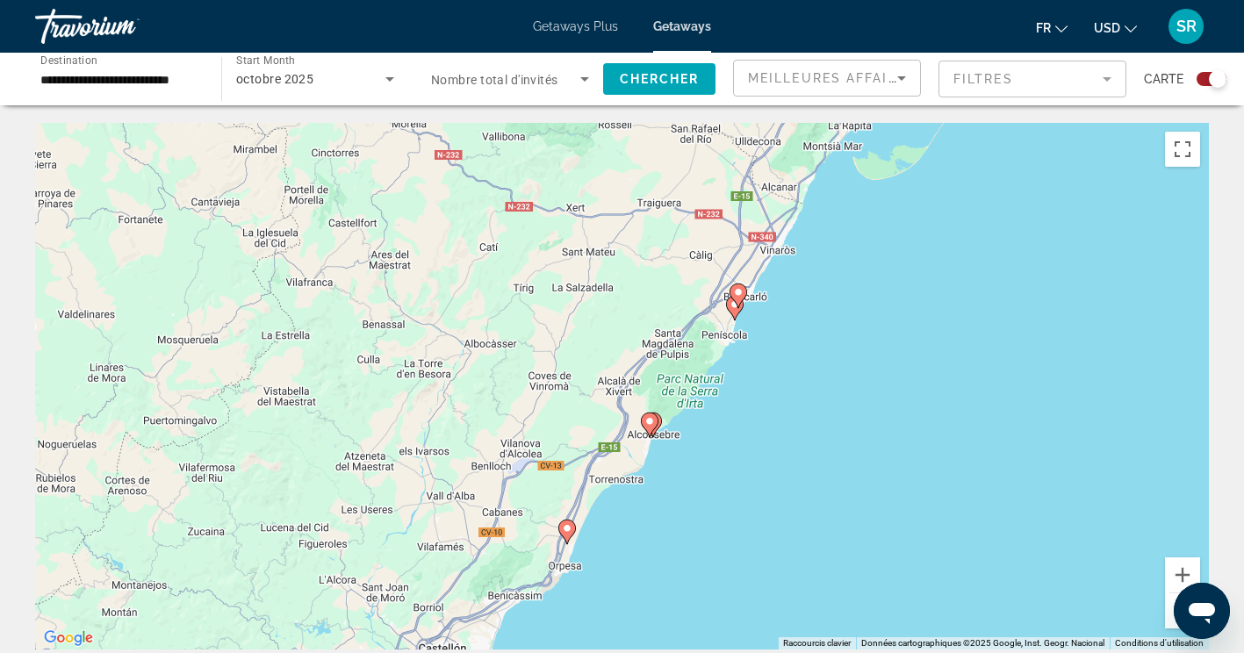
click at [739, 299] on div "Pour activer le glissement avec le clavier, appuyez sur Alt+Entrée. Une fois ce…" at bounding box center [622, 386] width 1174 height 527
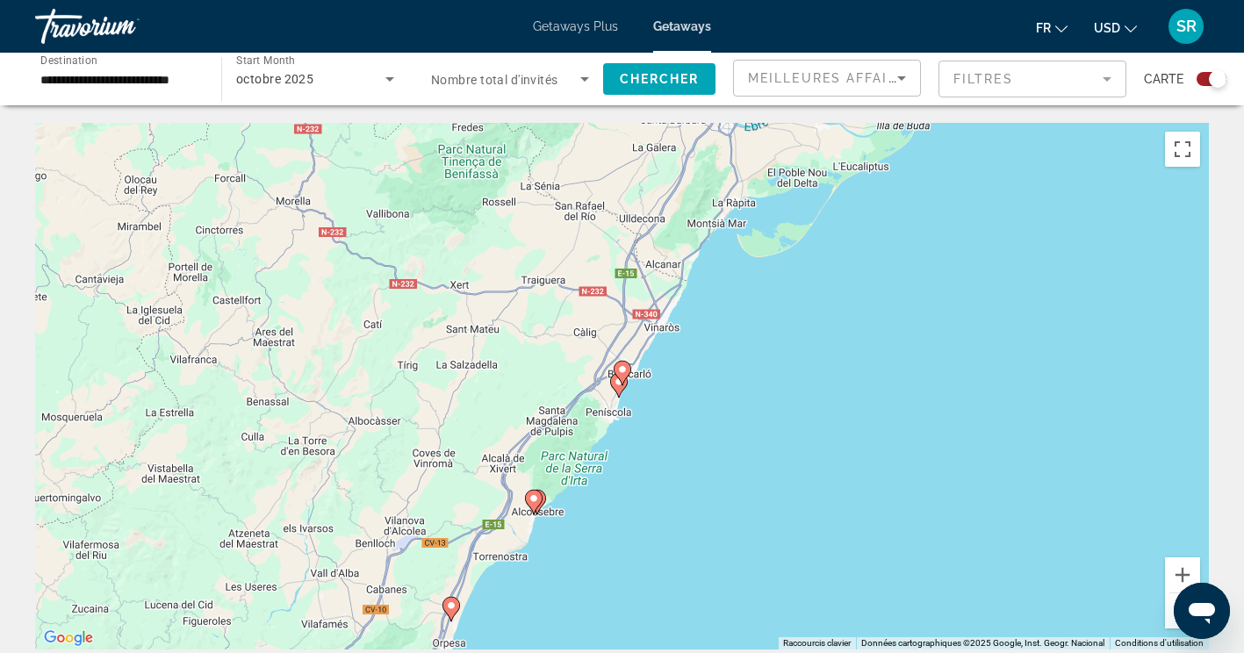
click at [622, 370] on image "Main content" at bounding box center [622, 369] width 11 height 11
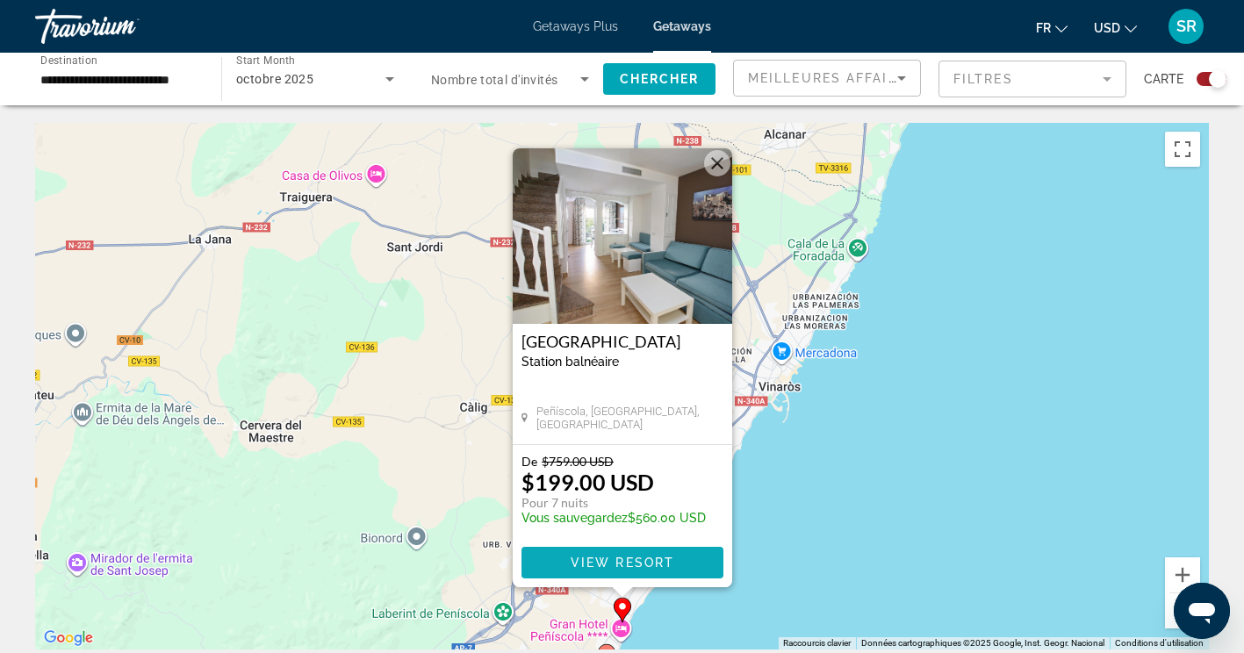
click at [674, 560] on span "Main content" at bounding box center [622, 563] width 202 height 42
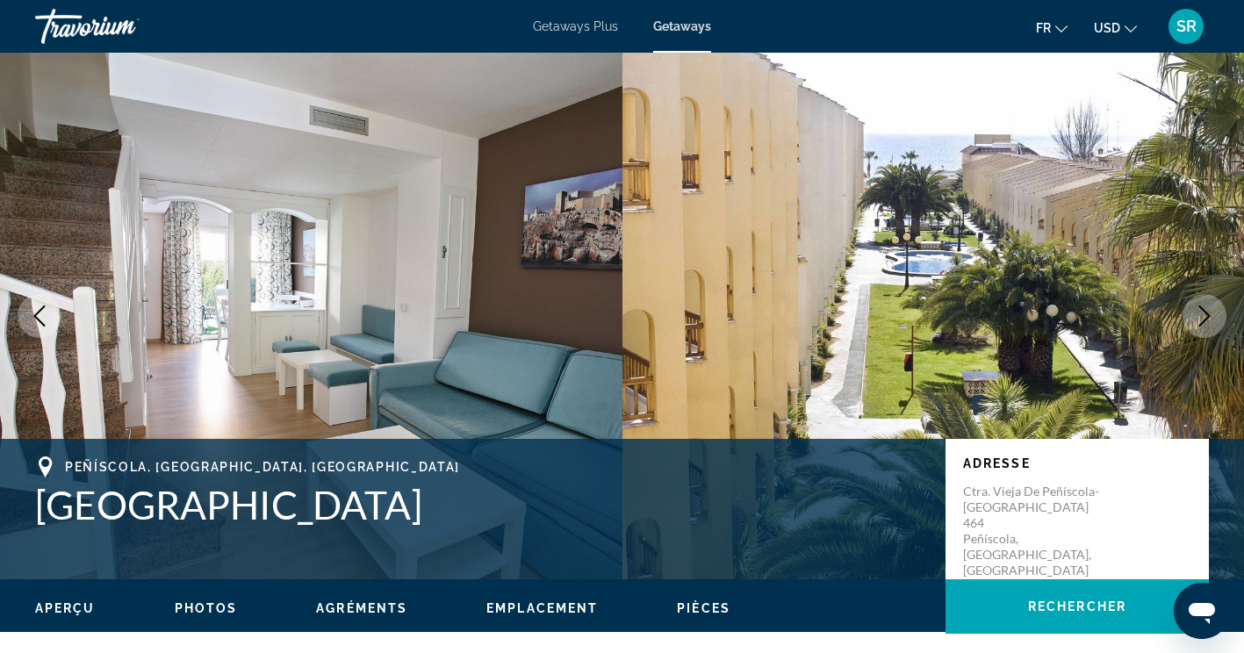
click at [1203, 314] on icon "Next image" at bounding box center [1204, 315] width 21 height 21
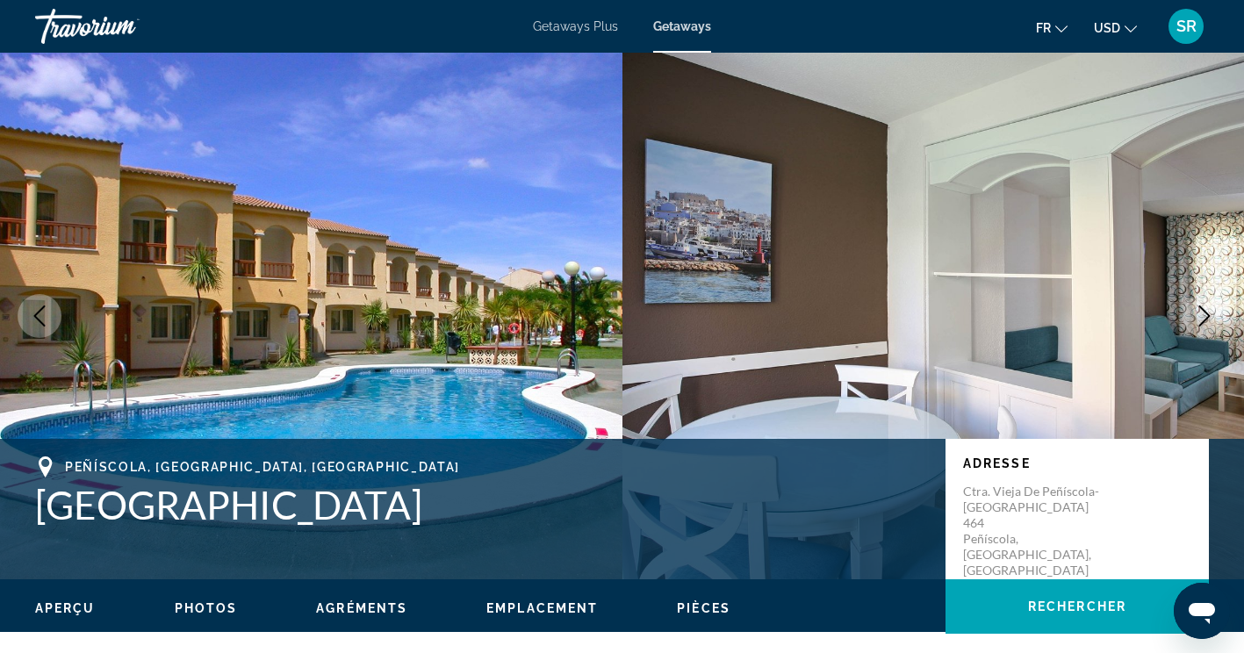
click at [1204, 312] on icon "Next image" at bounding box center [1204, 315] width 11 height 21
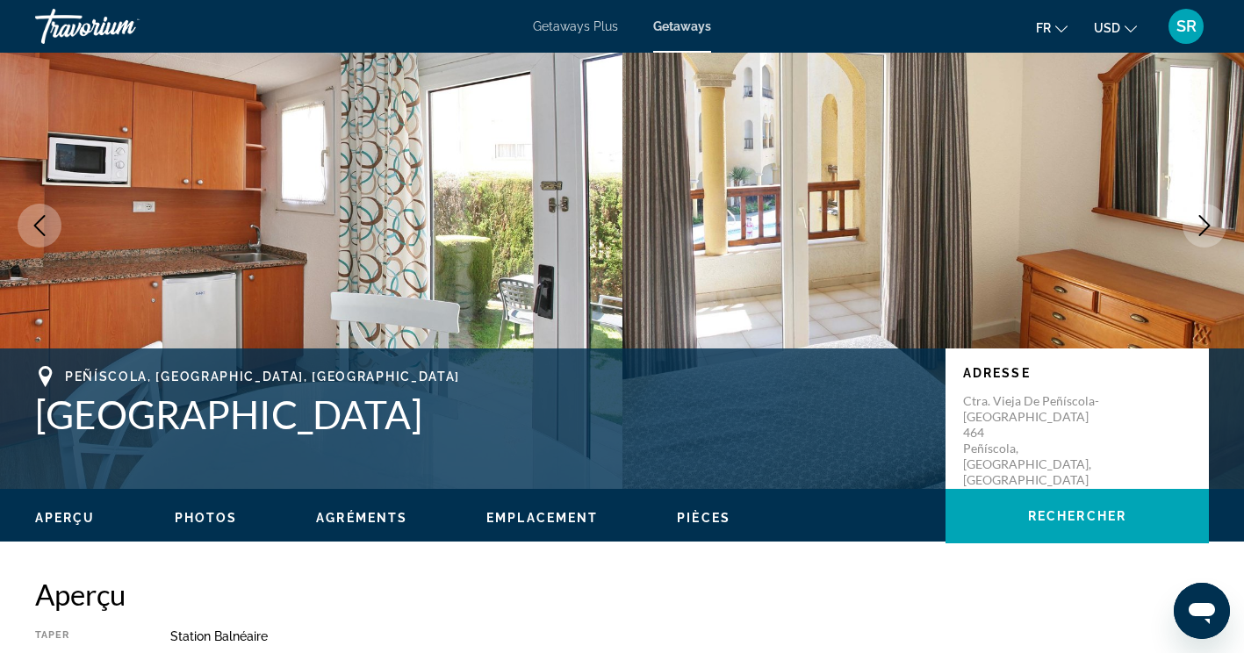
scroll to position [90, 0]
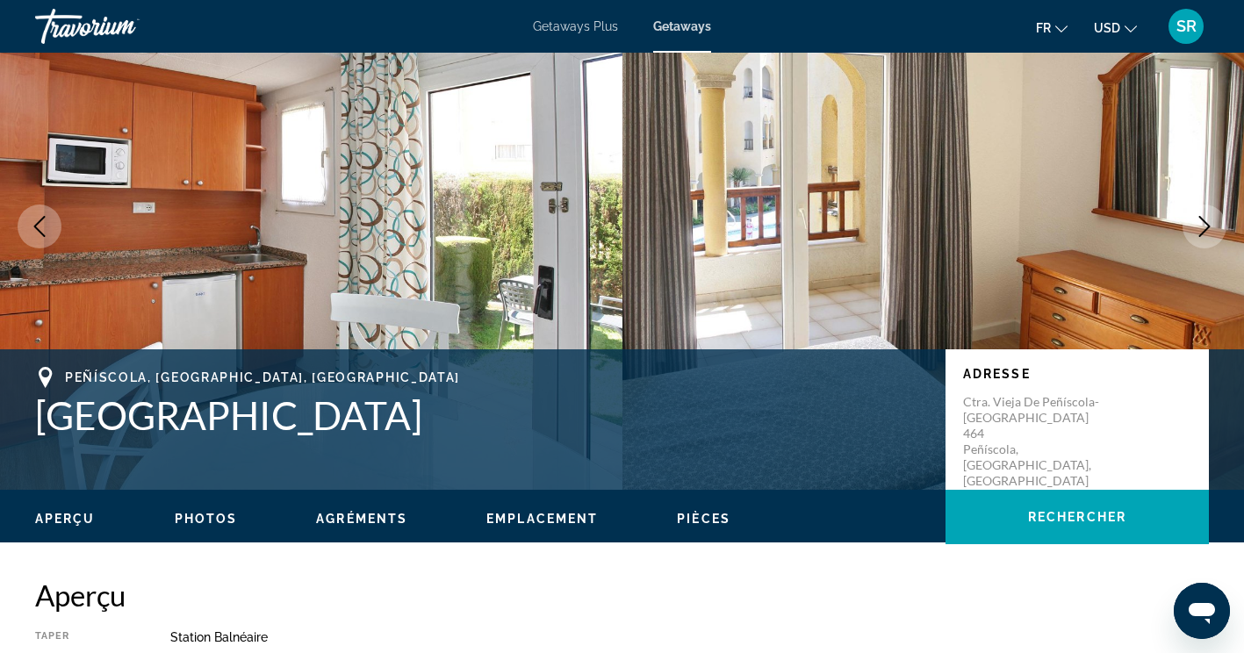
click at [1206, 226] on icon "Next image" at bounding box center [1204, 226] width 21 height 21
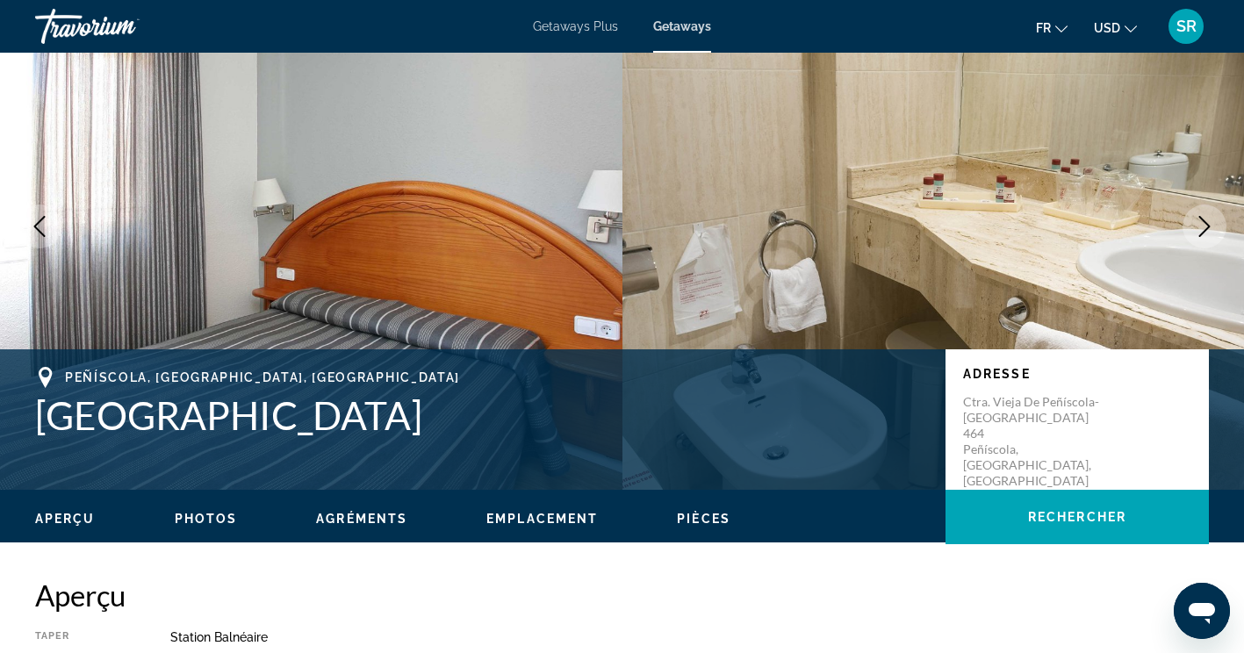
click at [1204, 226] on icon "Next image" at bounding box center [1204, 226] width 21 height 21
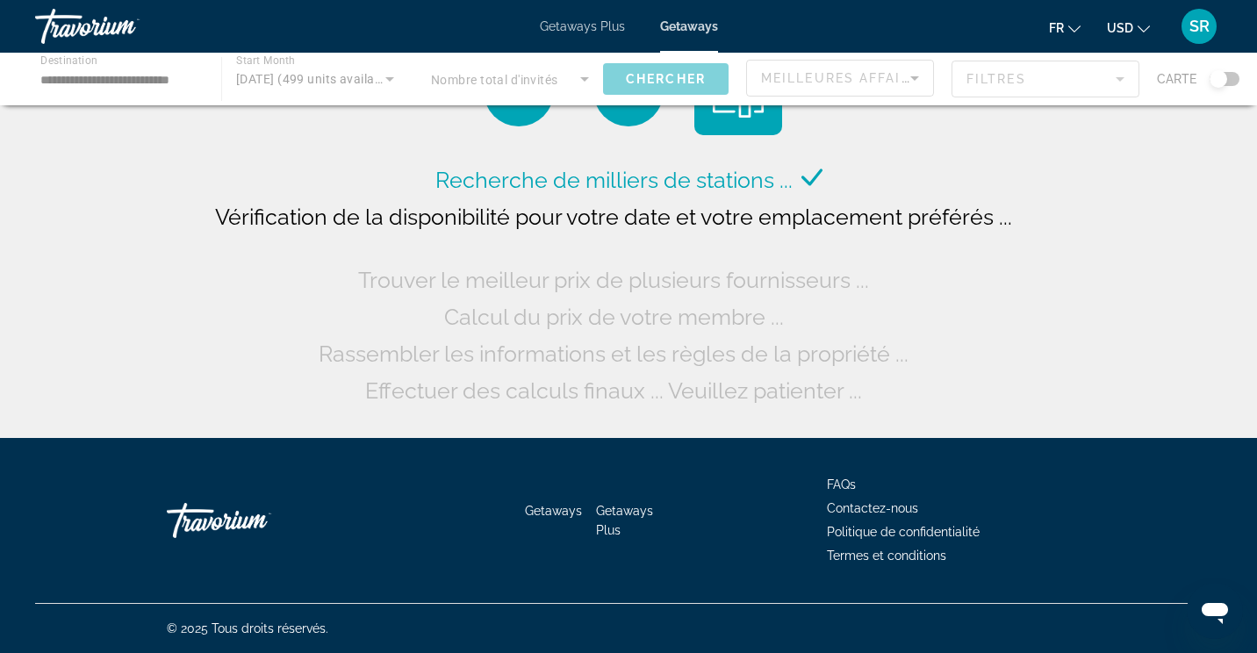
click at [1239, 80] on div "Main content" at bounding box center [628, 79] width 1257 height 53
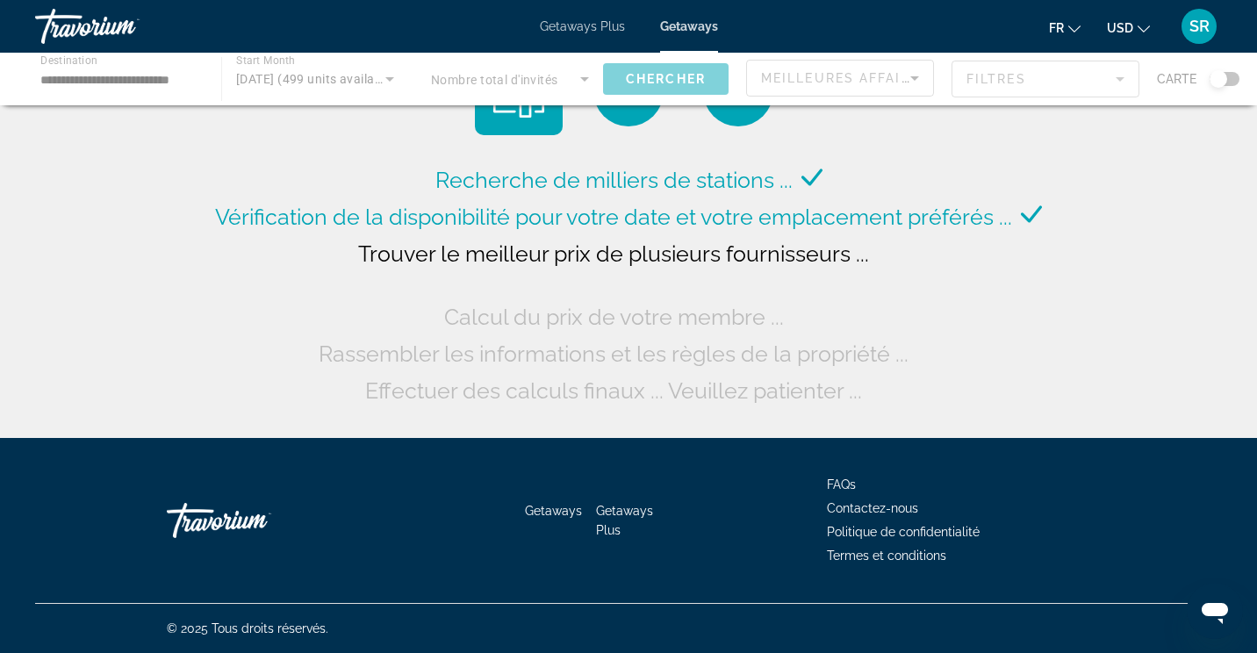
click at [1229, 76] on div "Main content" at bounding box center [628, 79] width 1257 height 53
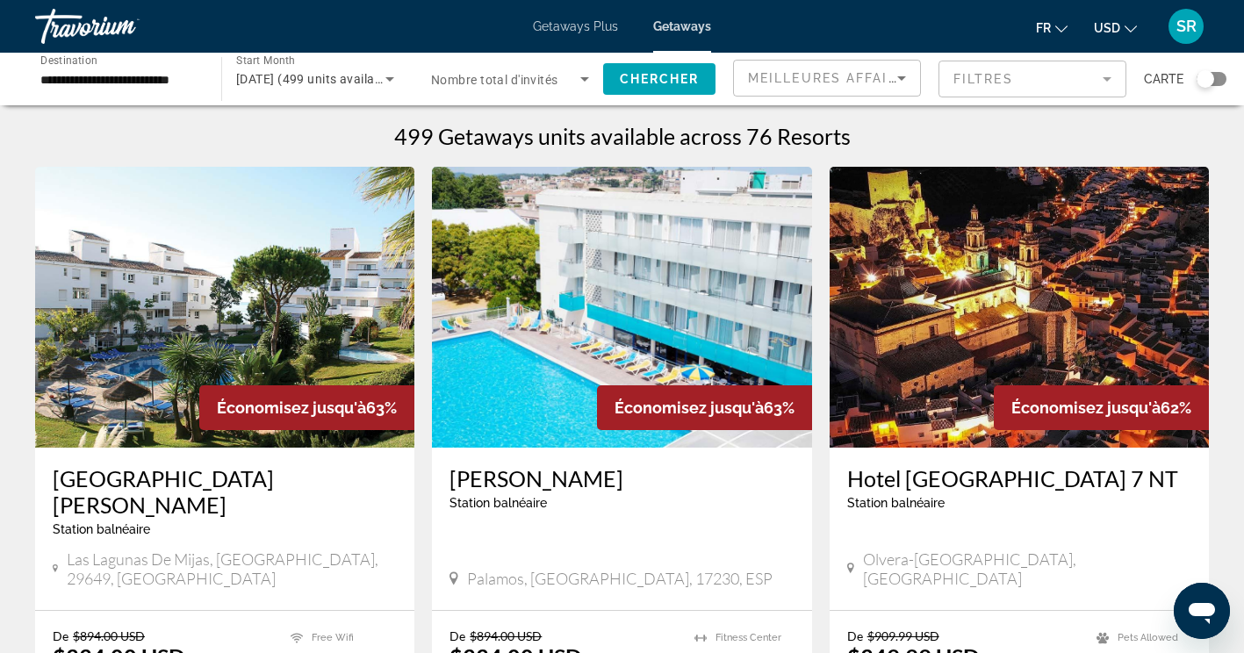
click at [1218, 81] on div "Search widget" at bounding box center [1212, 79] width 30 height 14
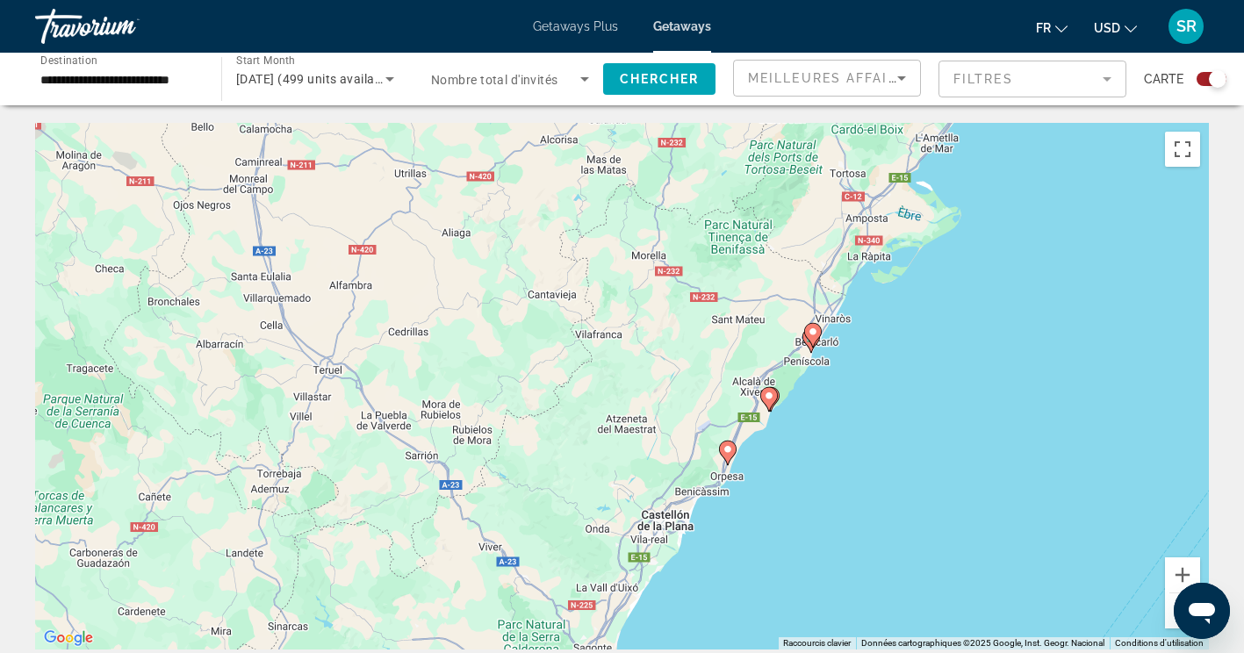
click at [812, 332] on image "Main content" at bounding box center [813, 332] width 11 height 11
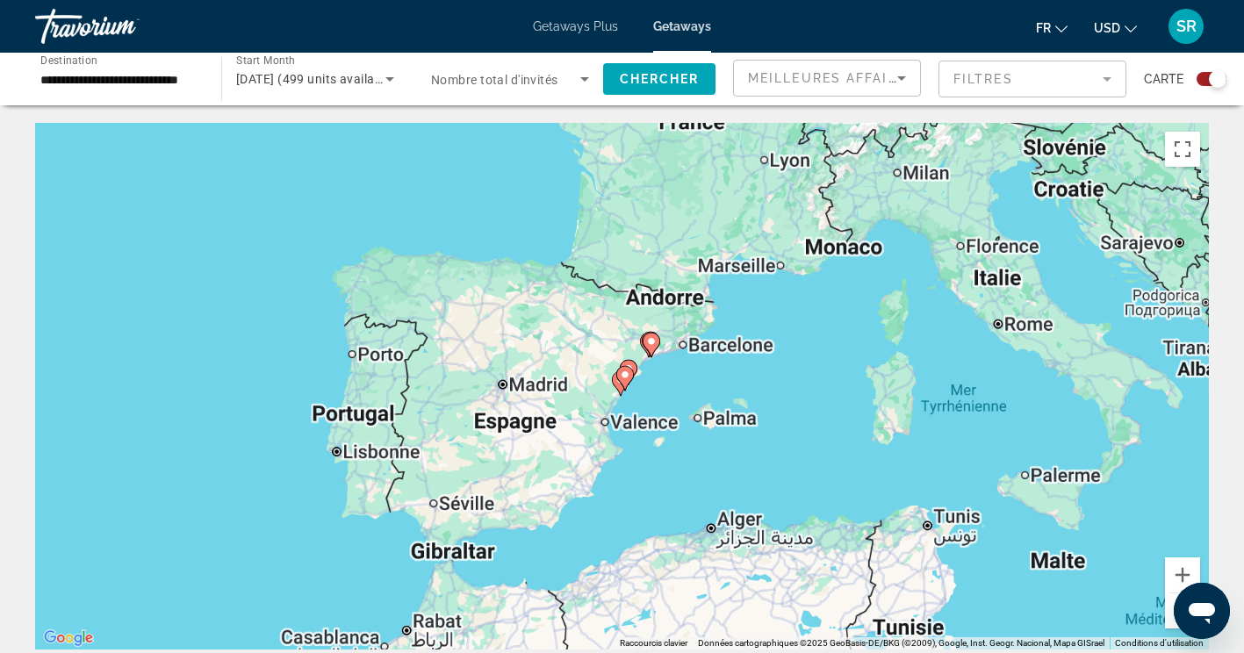
click at [629, 373] on icon "Main content" at bounding box center [628, 372] width 16 height 23
type input "**********"
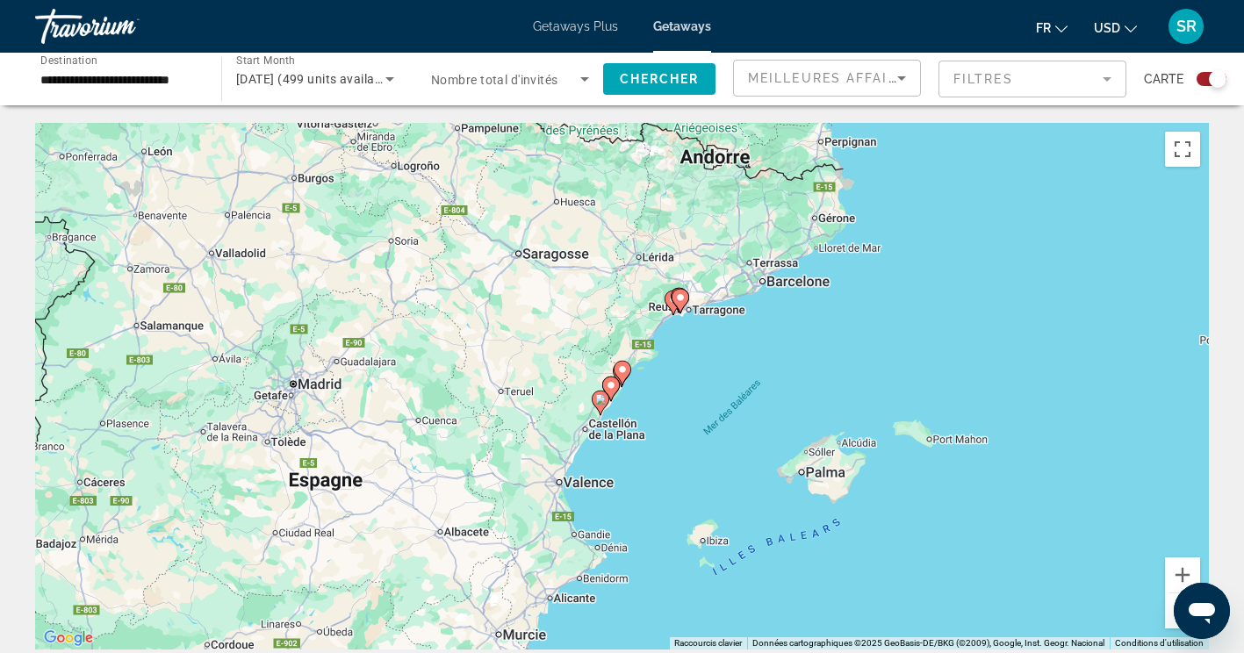
click at [622, 370] on image "Main content" at bounding box center [622, 369] width 11 height 11
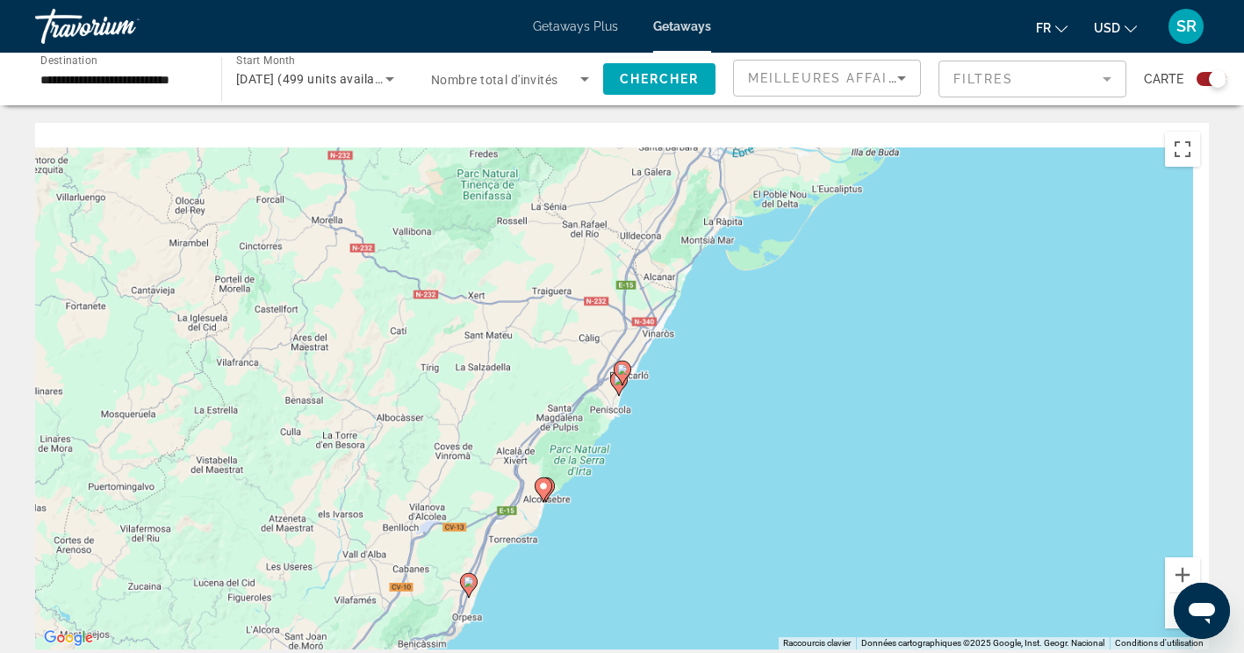
click at [618, 380] on gmp-advanced-marker "Main content" at bounding box center [623, 373] width 18 height 26
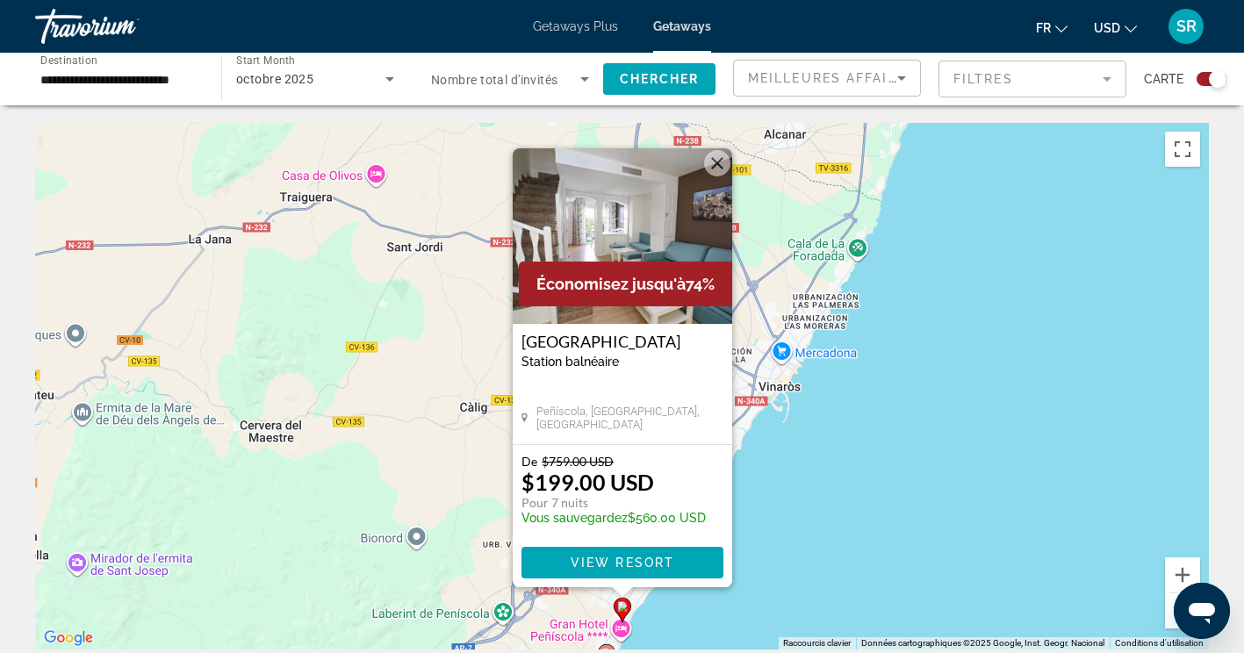
click at [712, 174] on button "Fermer" at bounding box center [717, 163] width 26 height 26
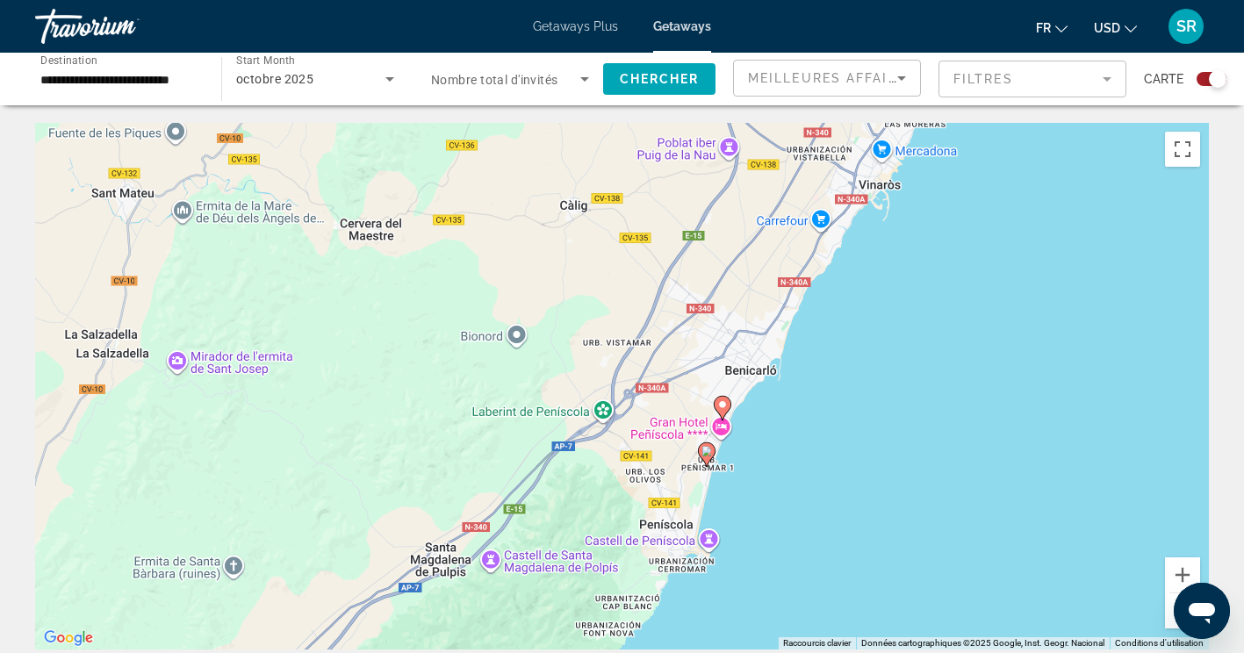
click at [707, 456] on div "Pour activer le glissement avec le clavier, appuyez sur Alt+Entrée. Une fois ce…" at bounding box center [622, 386] width 1174 height 527
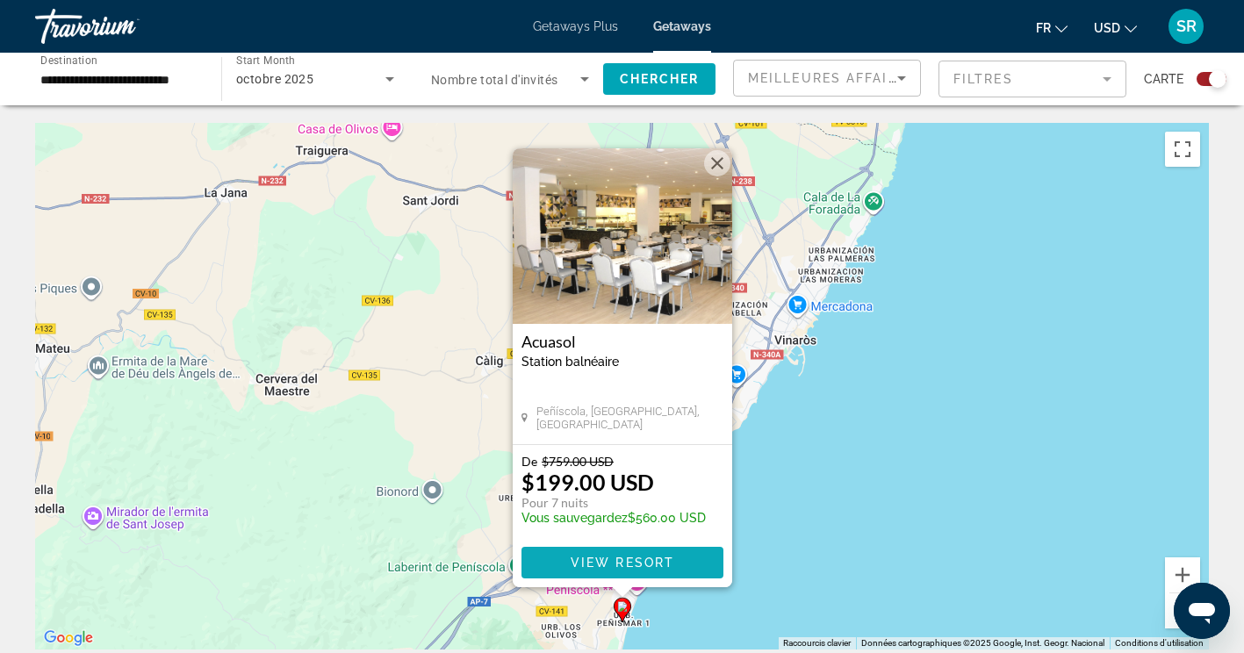
click at [672, 561] on span "View Resort" at bounding box center [622, 563] width 104 height 14
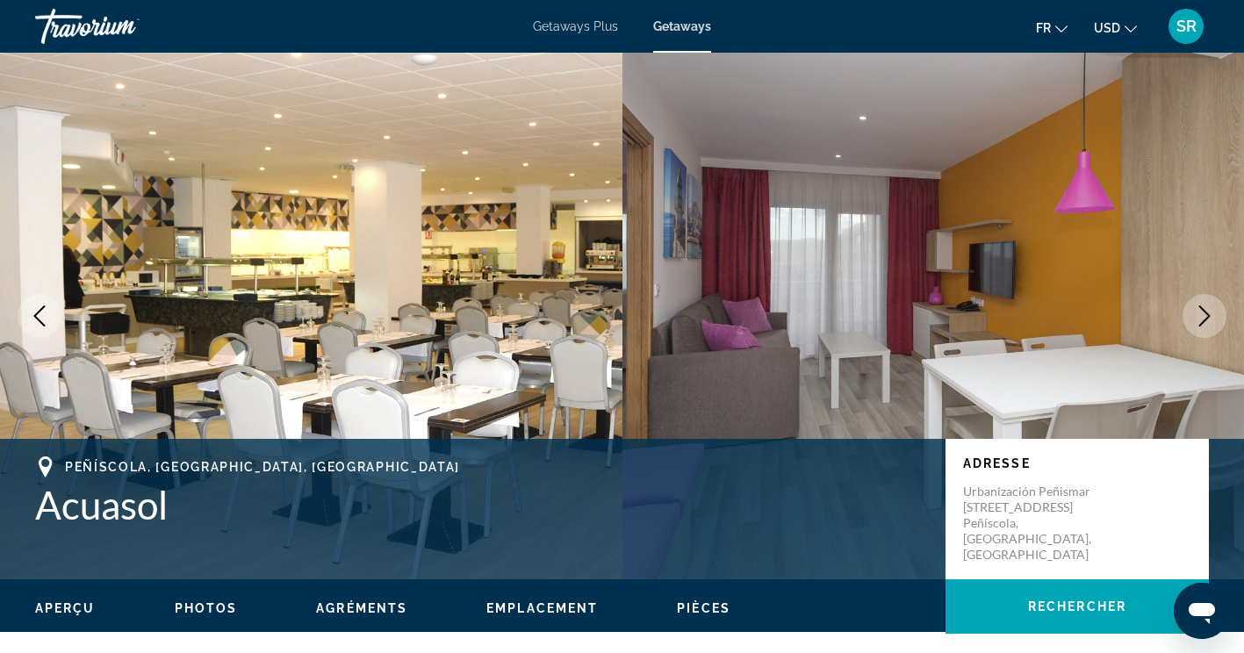
click at [1206, 305] on button "Next image" at bounding box center [1204, 316] width 44 height 44
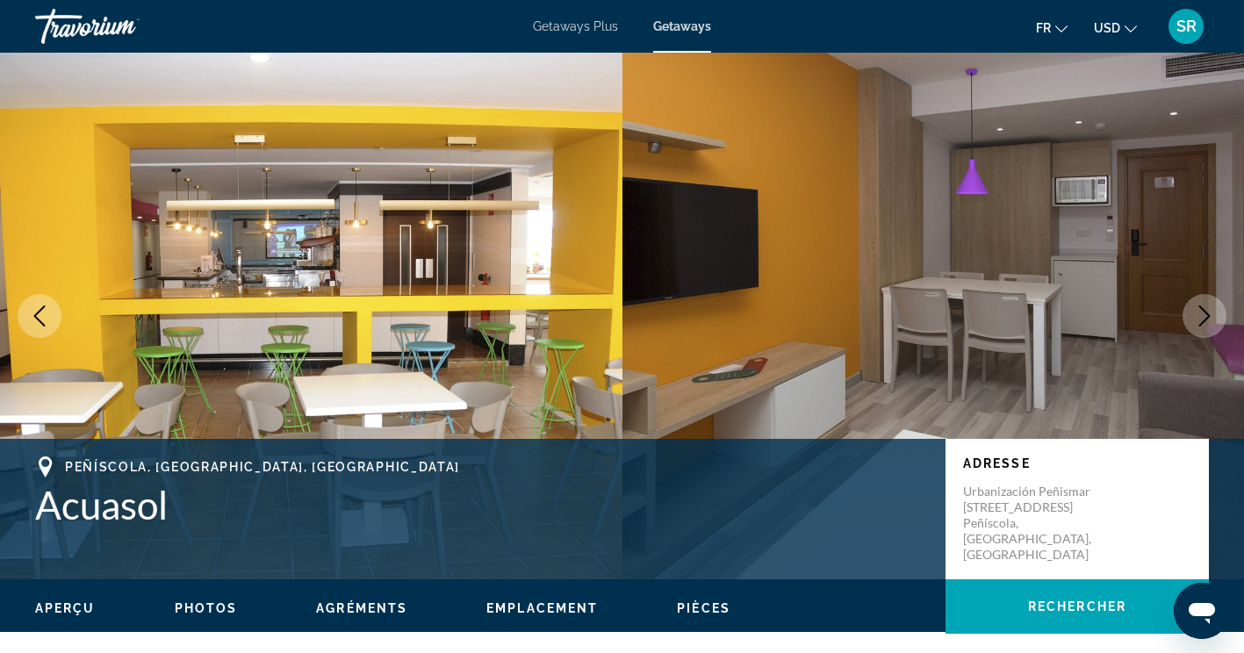
click at [1204, 304] on button "Next image" at bounding box center [1204, 316] width 44 height 44
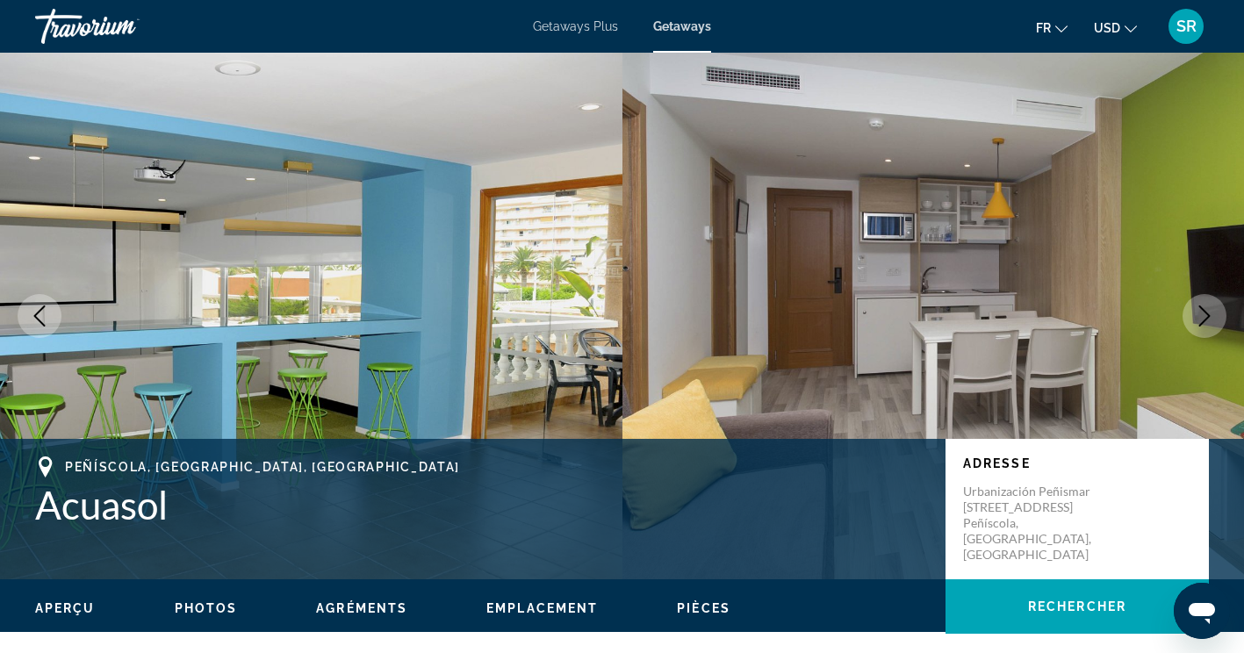
click at [1201, 312] on icon "Next image" at bounding box center [1204, 315] width 21 height 21
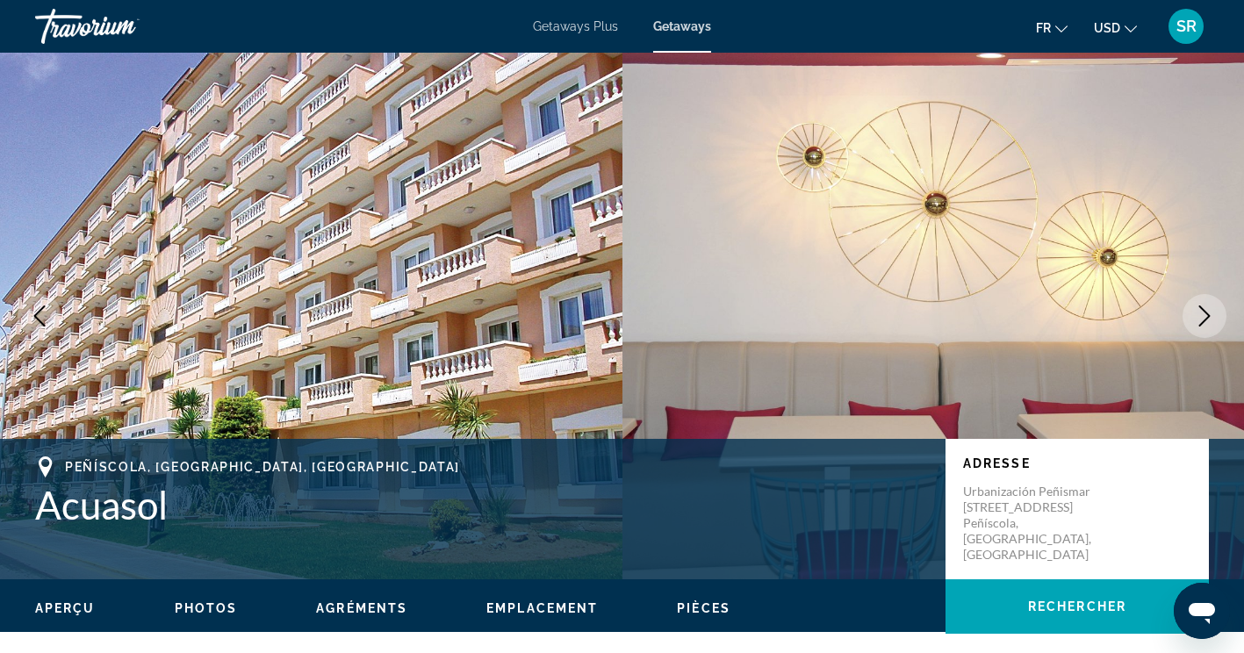
click at [1206, 311] on icon "Next image" at bounding box center [1204, 315] width 21 height 21
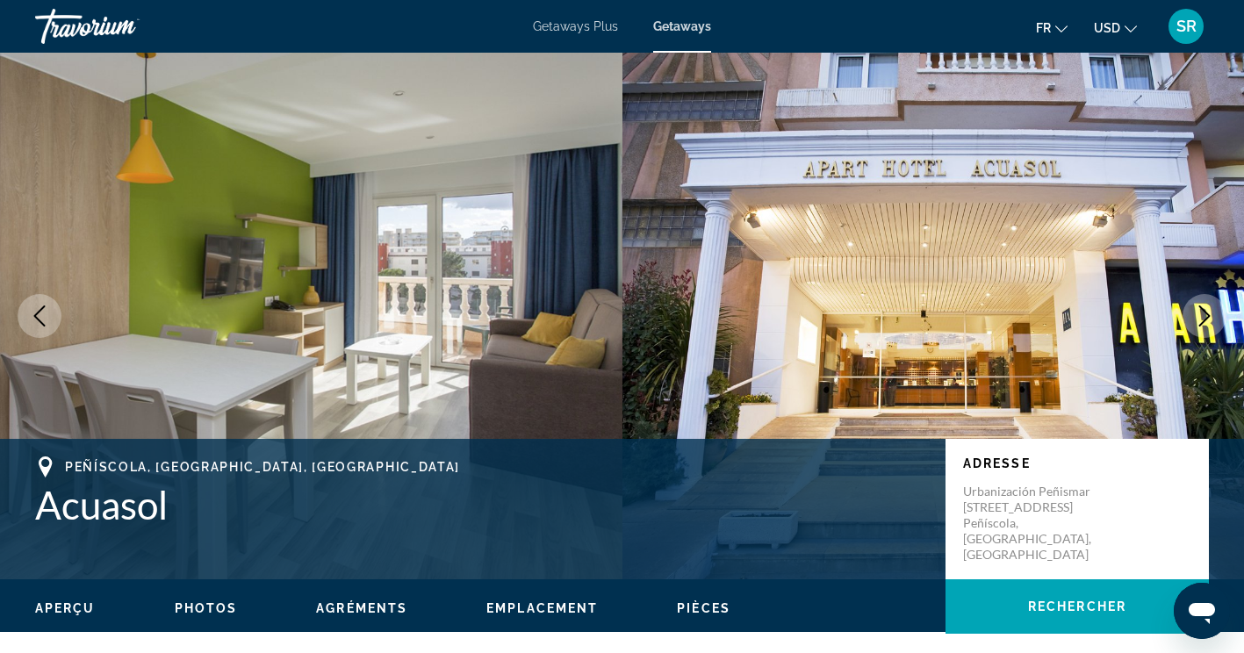
click at [1205, 309] on icon "Next image" at bounding box center [1204, 315] width 21 height 21
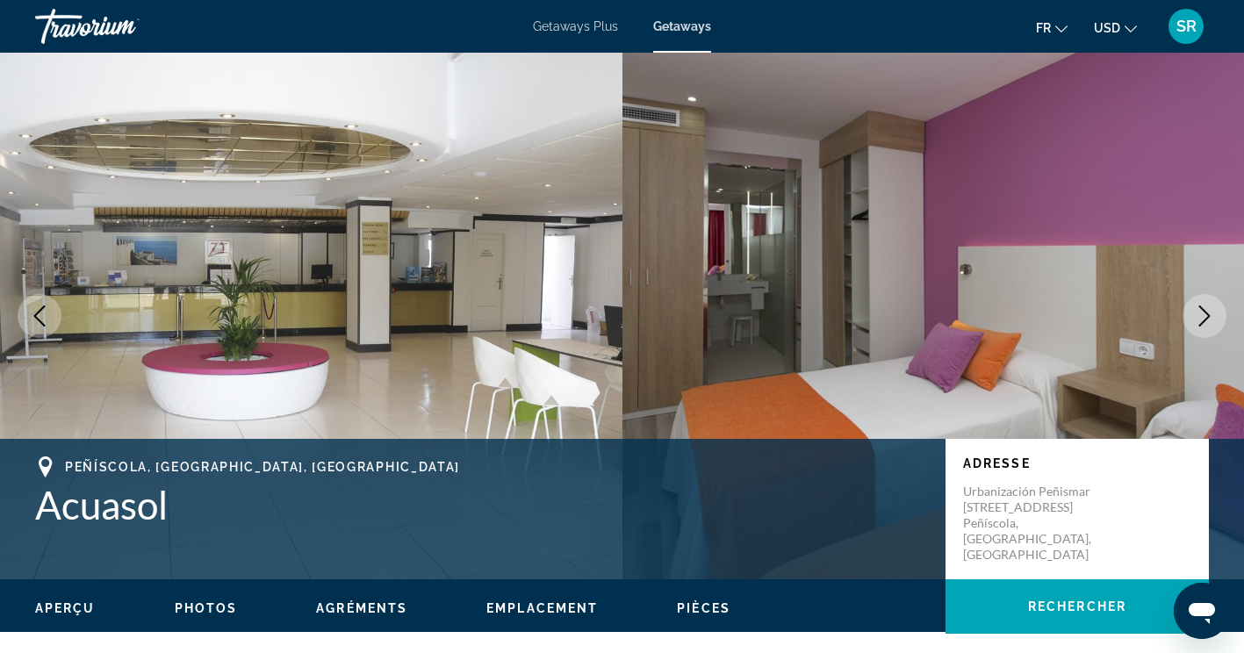
click at [1204, 310] on icon "Next image" at bounding box center [1204, 315] width 21 height 21
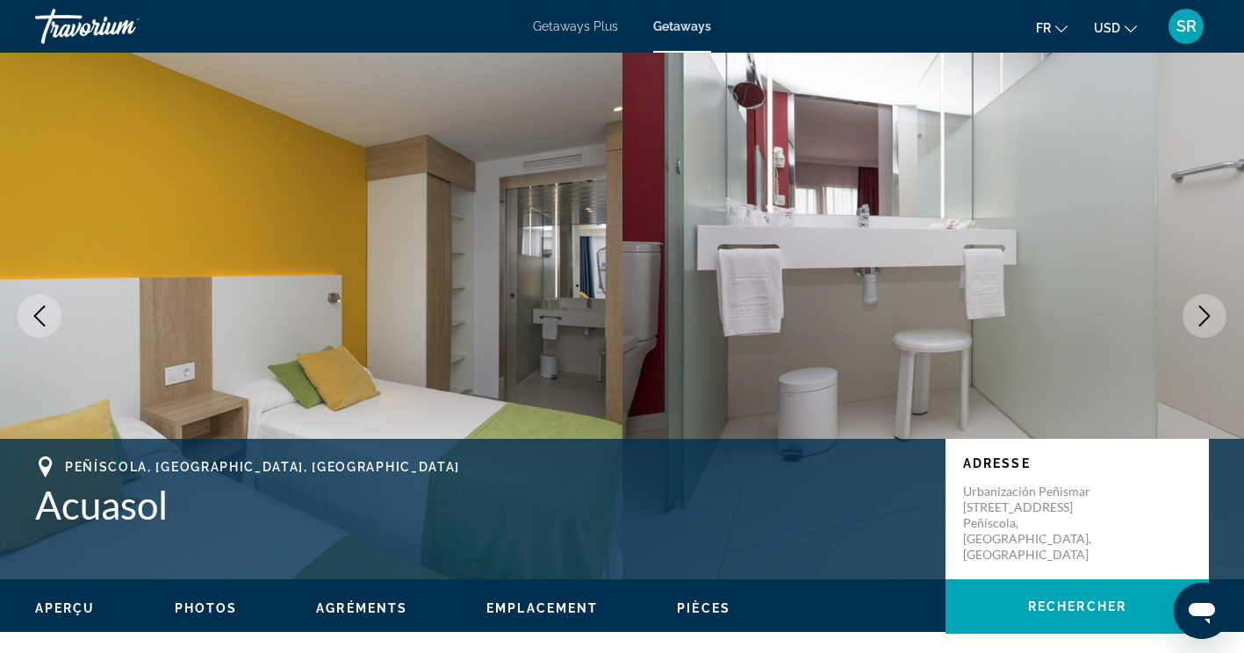
click at [1204, 313] on icon "Next image" at bounding box center [1204, 315] width 21 height 21
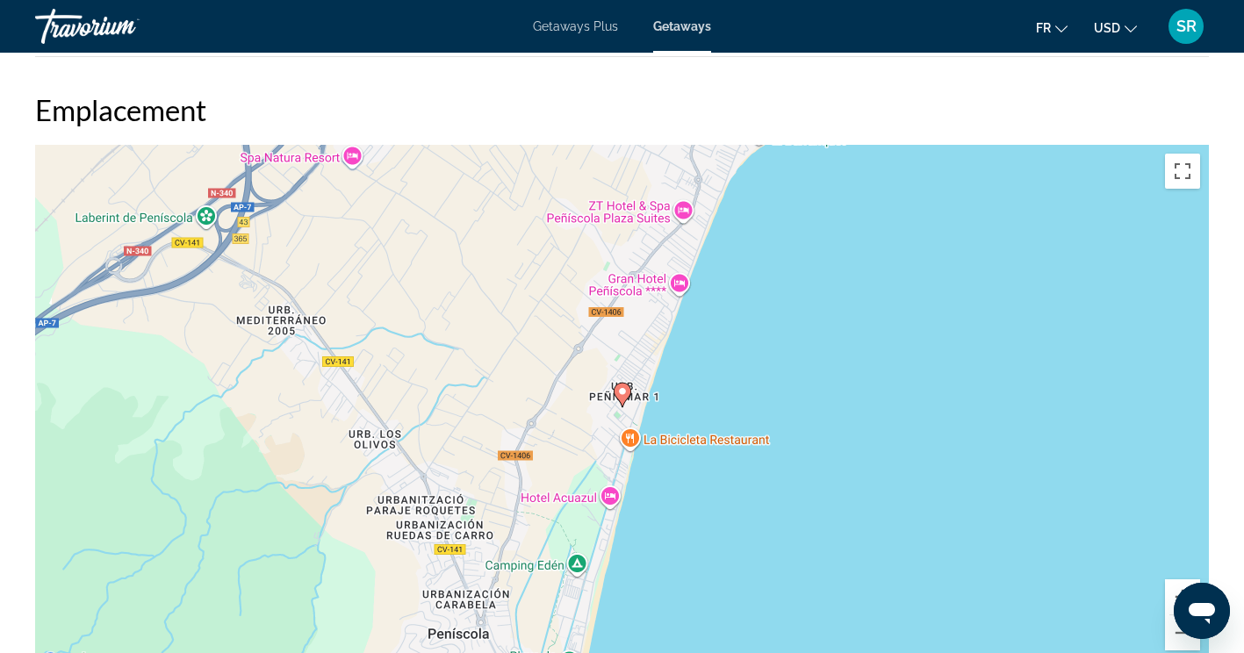
scroll to position [2351, 0]
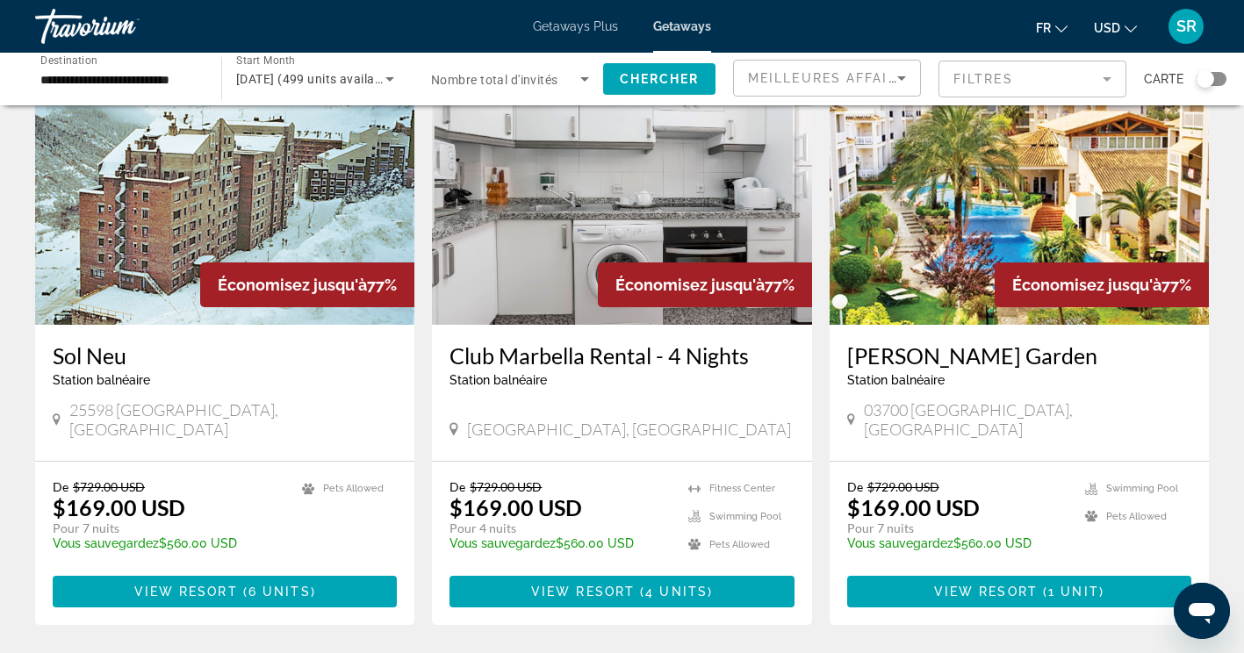
click at [1216, 76] on div "Search widget" at bounding box center [1212, 79] width 30 height 14
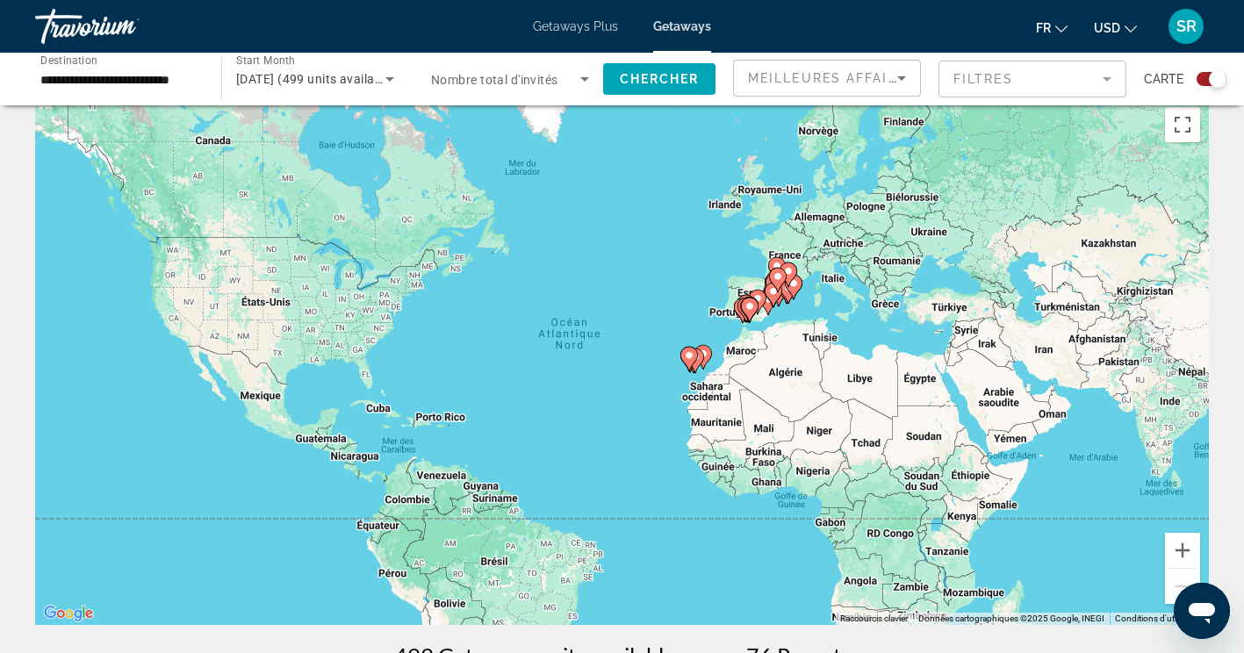
scroll to position [22, 0]
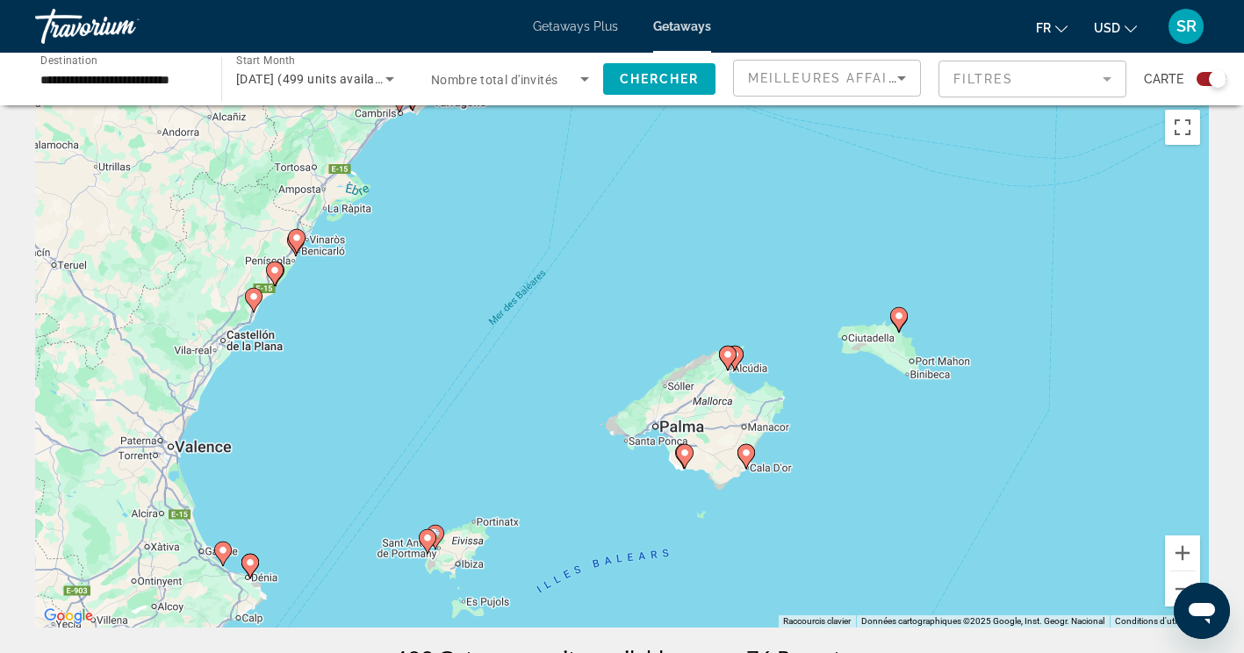
click at [684, 453] on image "Main content" at bounding box center [684, 453] width 11 height 11
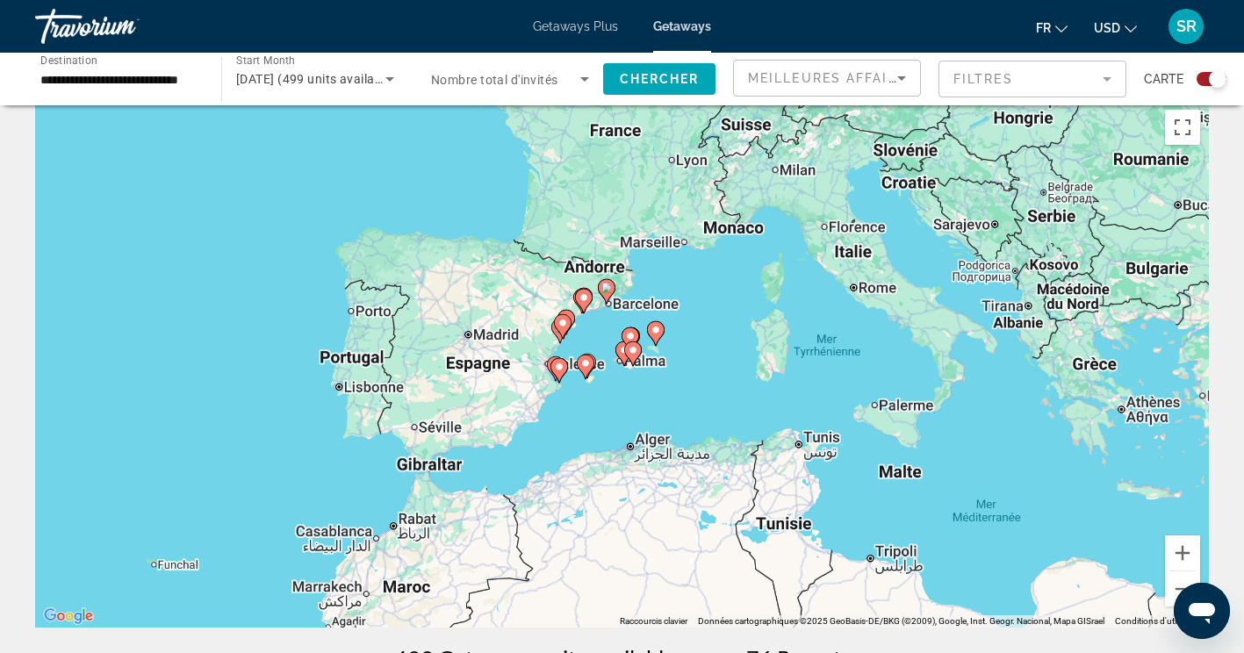
click at [632, 359] on gmp-advanced-marker "Main content" at bounding box center [633, 354] width 18 height 26
type input "**********"
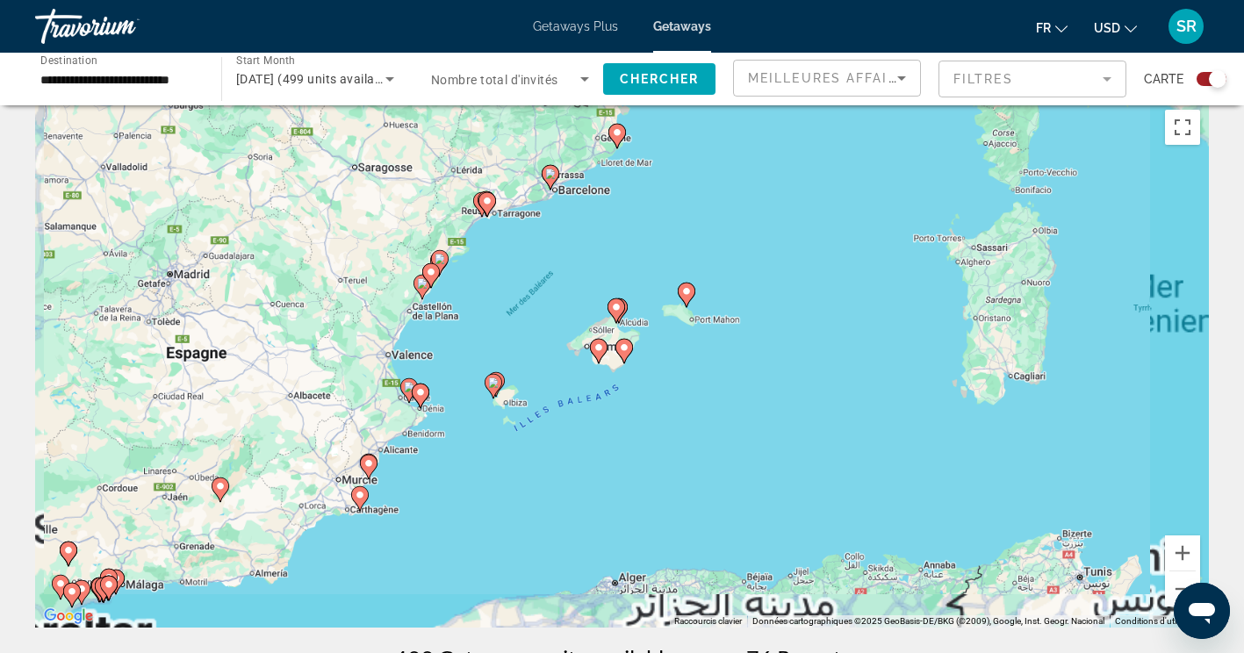
click at [622, 348] on image "Main content" at bounding box center [624, 347] width 11 height 11
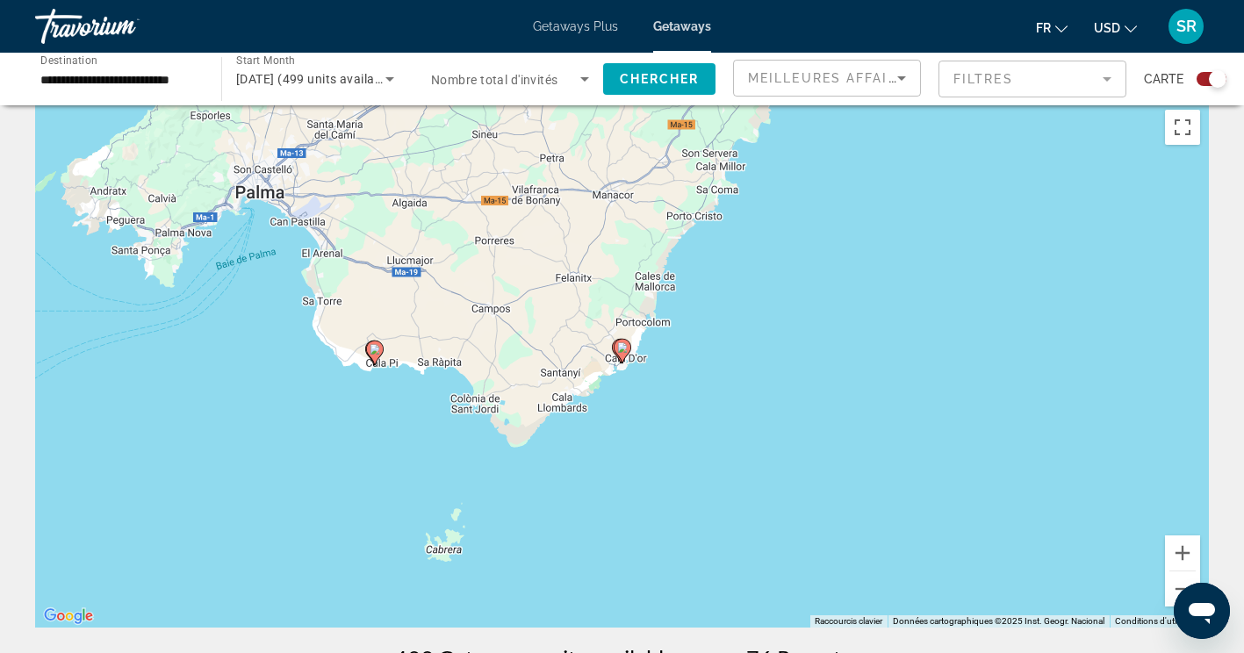
click at [374, 349] on div "Pour naviguer, appuyez sur les touches fléchées. Pour activer le glissement ave…" at bounding box center [622, 364] width 1174 height 527
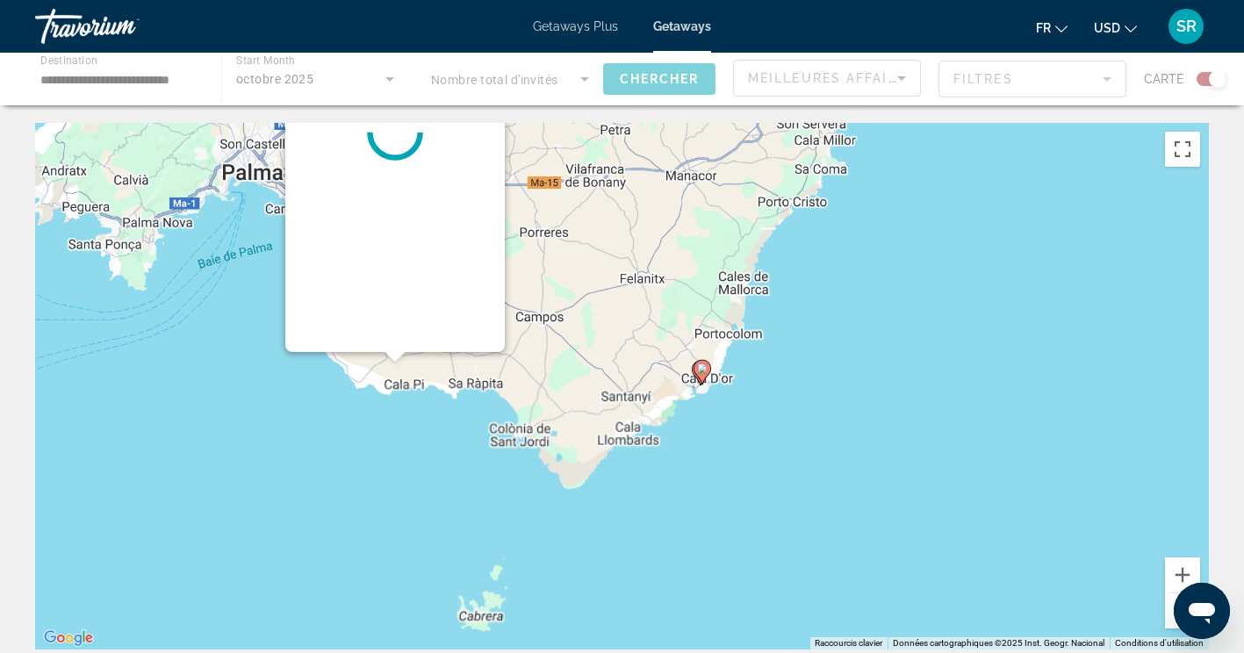
scroll to position [0, 0]
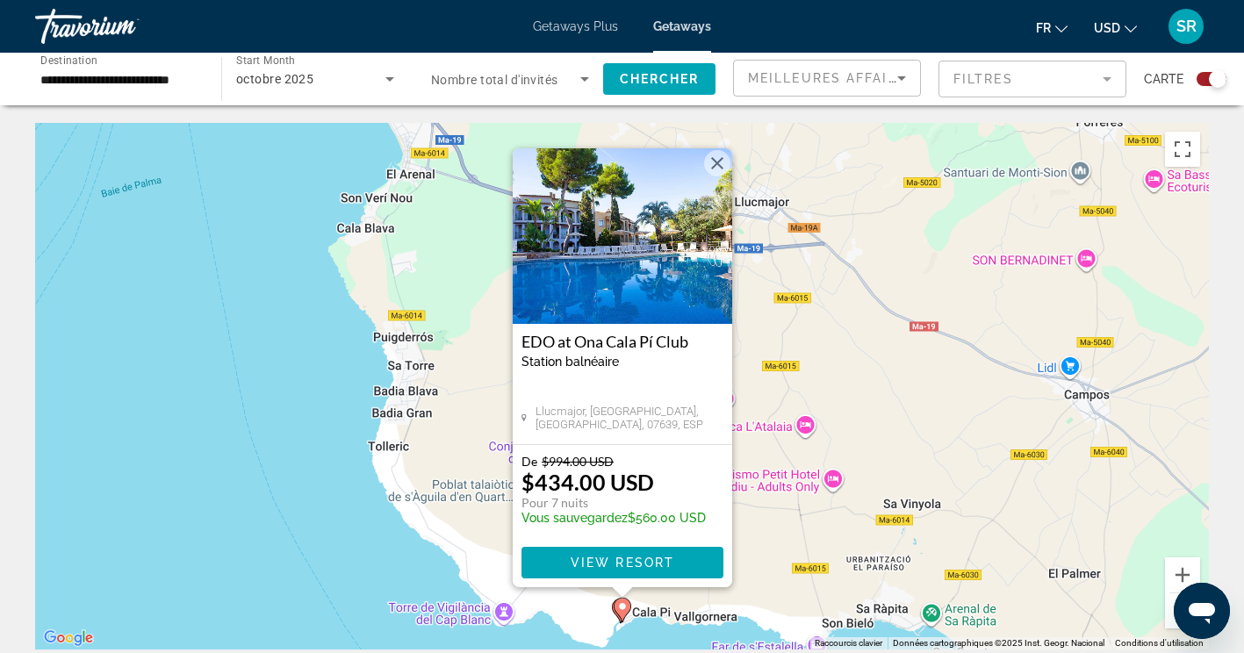
click at [718, 164] on button "Fermer" at bounding box center [717, 163] width 26 height 26
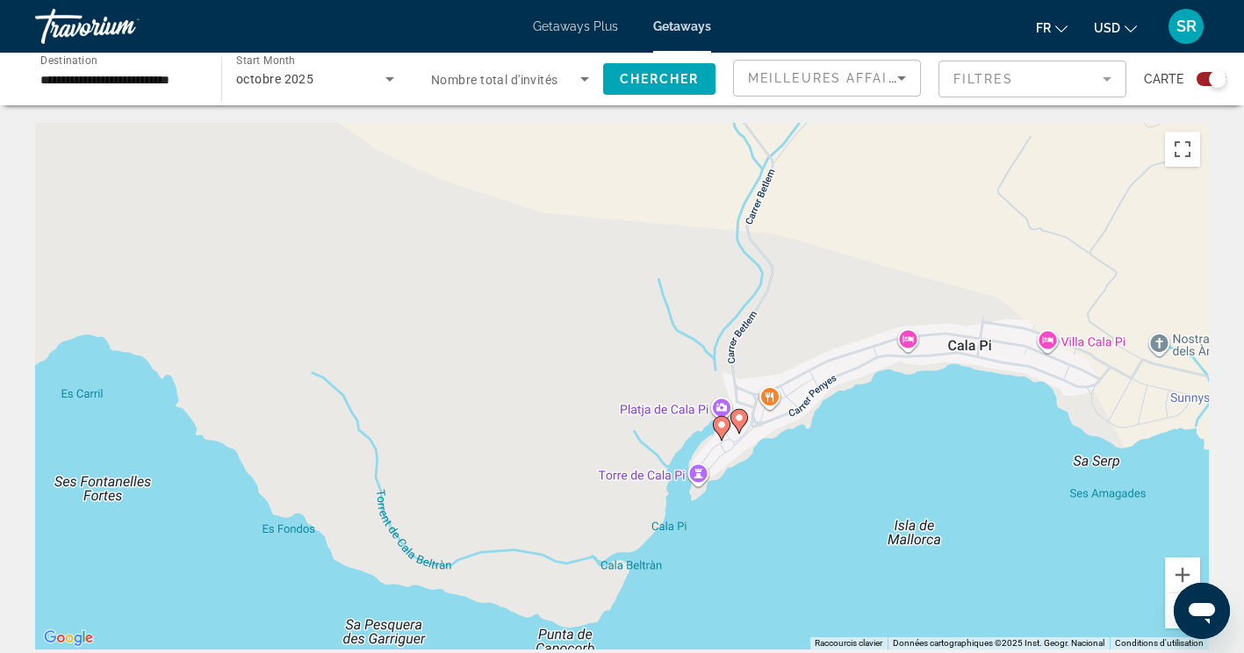
click at [721, 422] on div "Pour activer le glissement avec le clavier, appuyez sur Alt+Entrée. Une fois ce…" at bounding box center [622, 386] width 1174 height 527
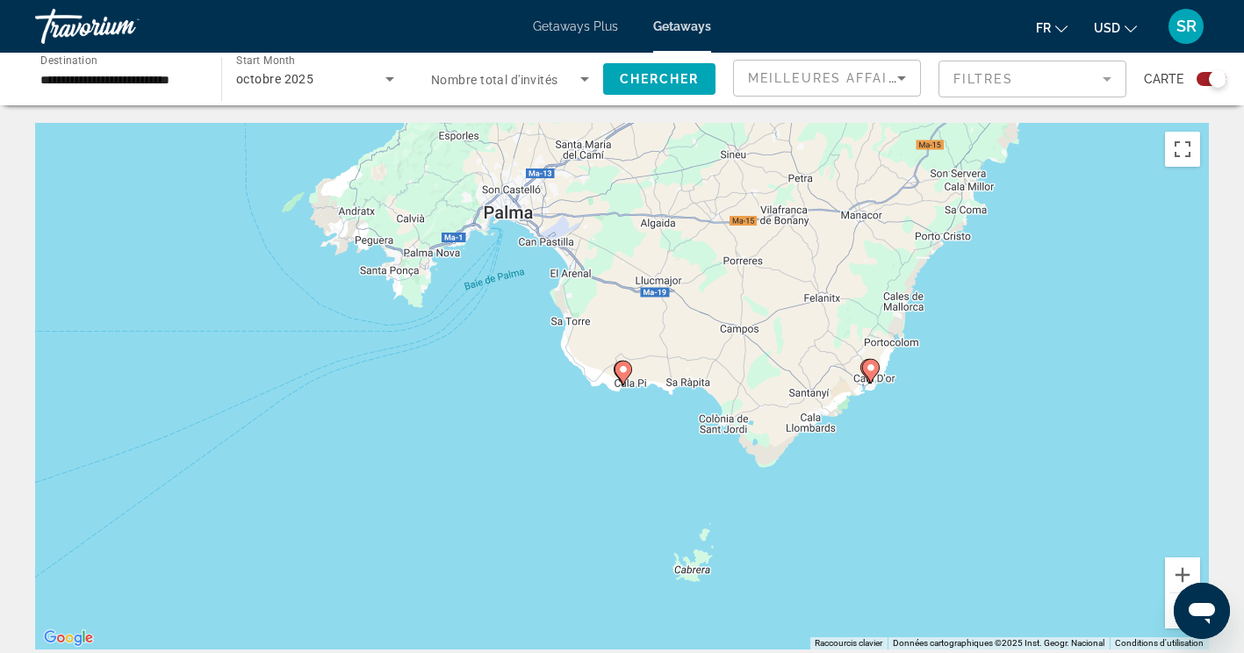
click at [623, 367] on image "Main content" at bounding box center [623, 369] width 11 height 11
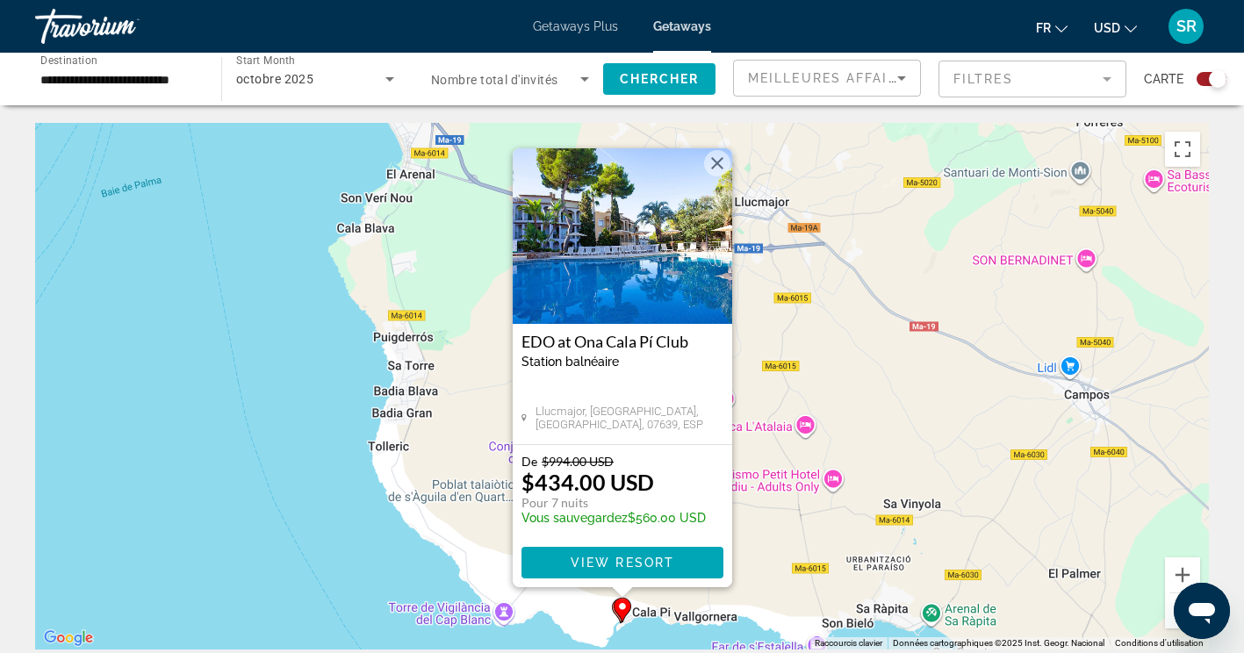
click at [730, 171] on img "Main content" at bounding box center [622, 236] width 219 height 176
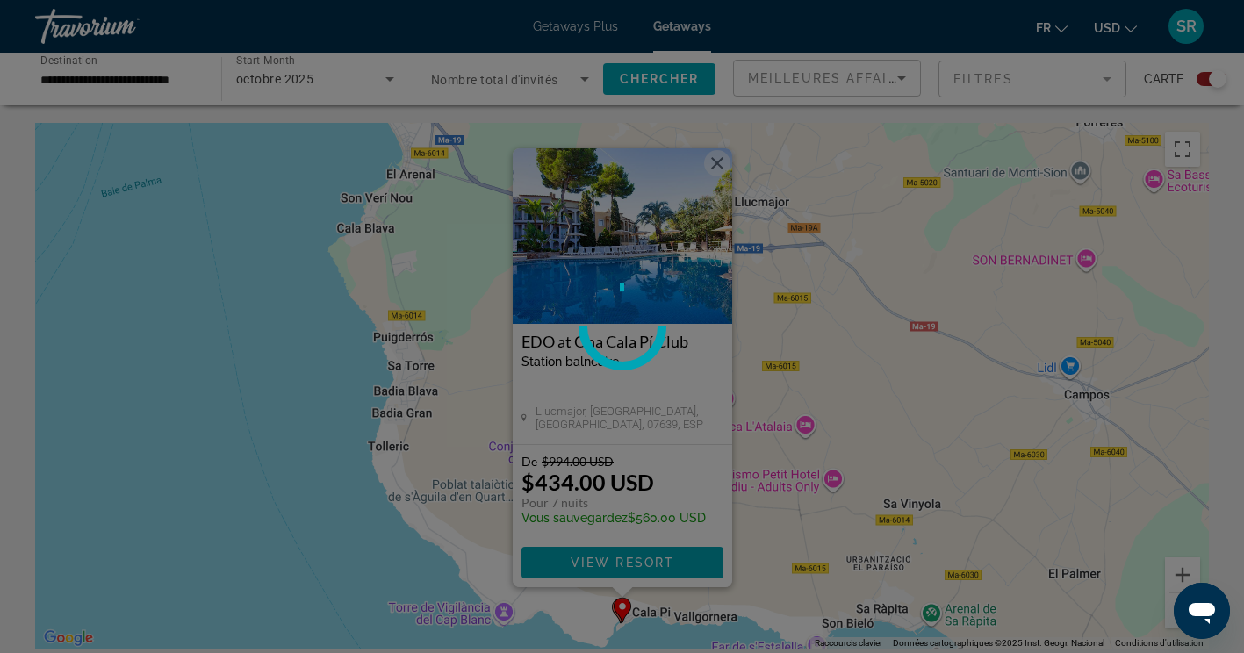
click at [717, 157] on div at bounding box center [622, 326] width 1244 height 653
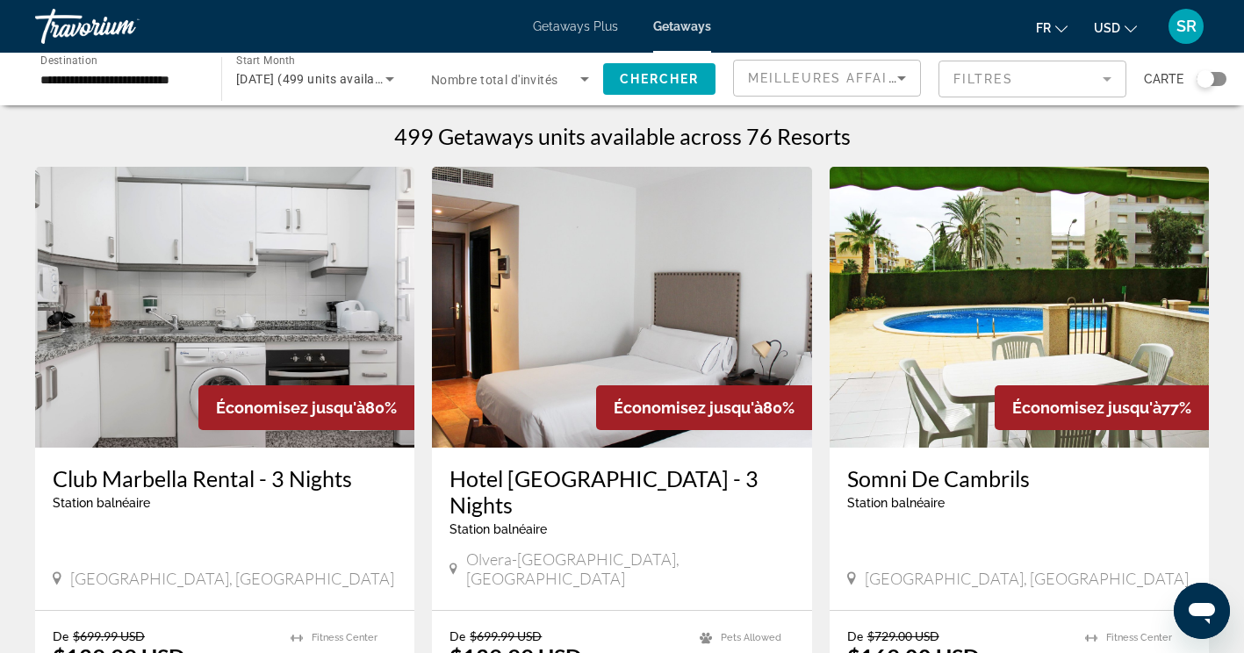
click at [1211, 79] on div "Search widget" at bounding box center [1206, 79] width 18 height 18
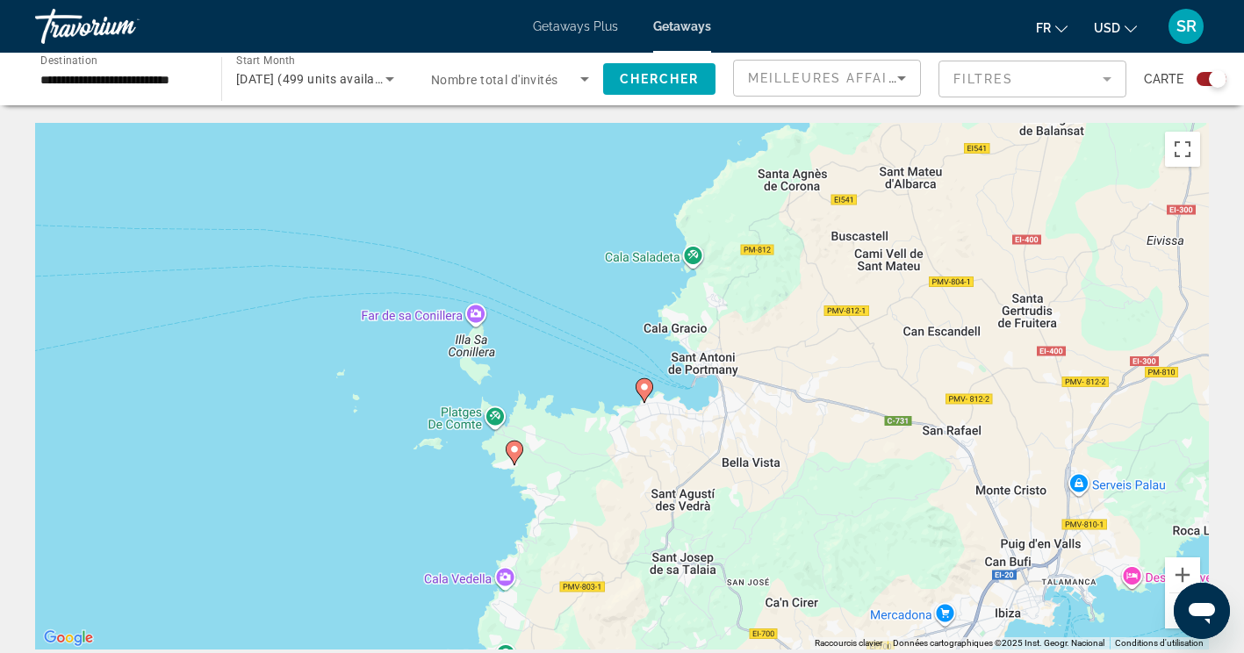
click at [514, 449] on div "Pour activer le glissement avec le clavier, appuyez sur Alt+Entrée. Une fois ce…" at bounding box center [622, 386] width 1174 height 527
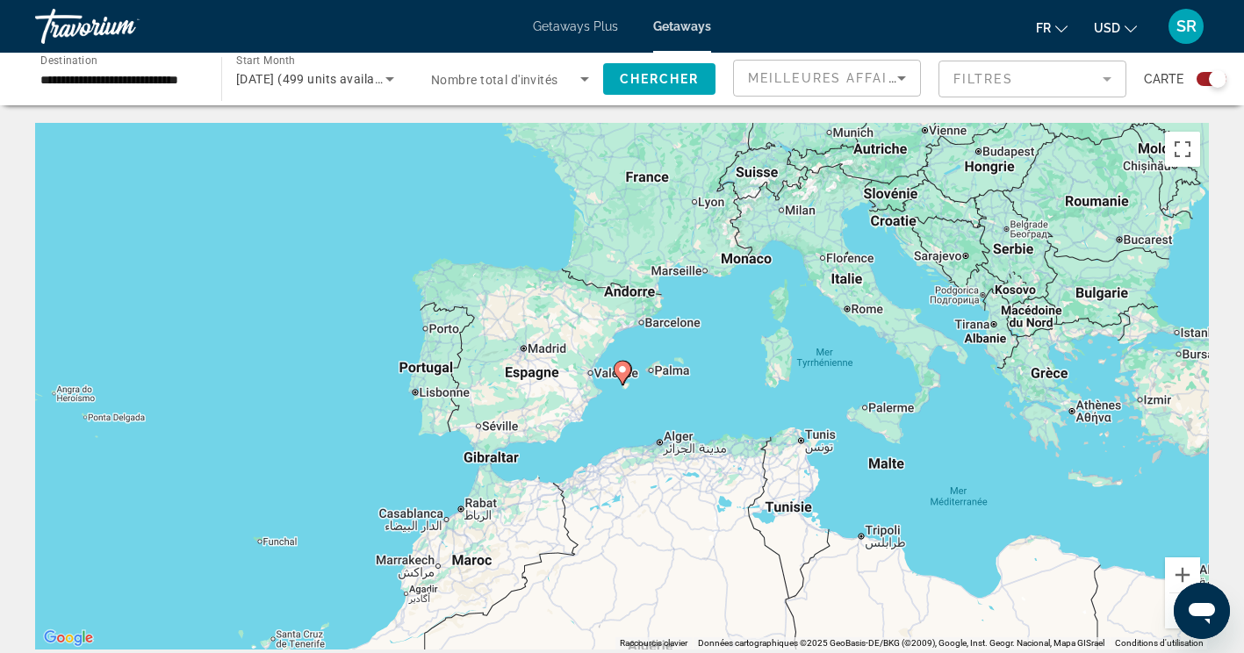
click at [619, 374] on image "Main content" at bounding box center [622, 369] width 11 height 11
type input "**********"
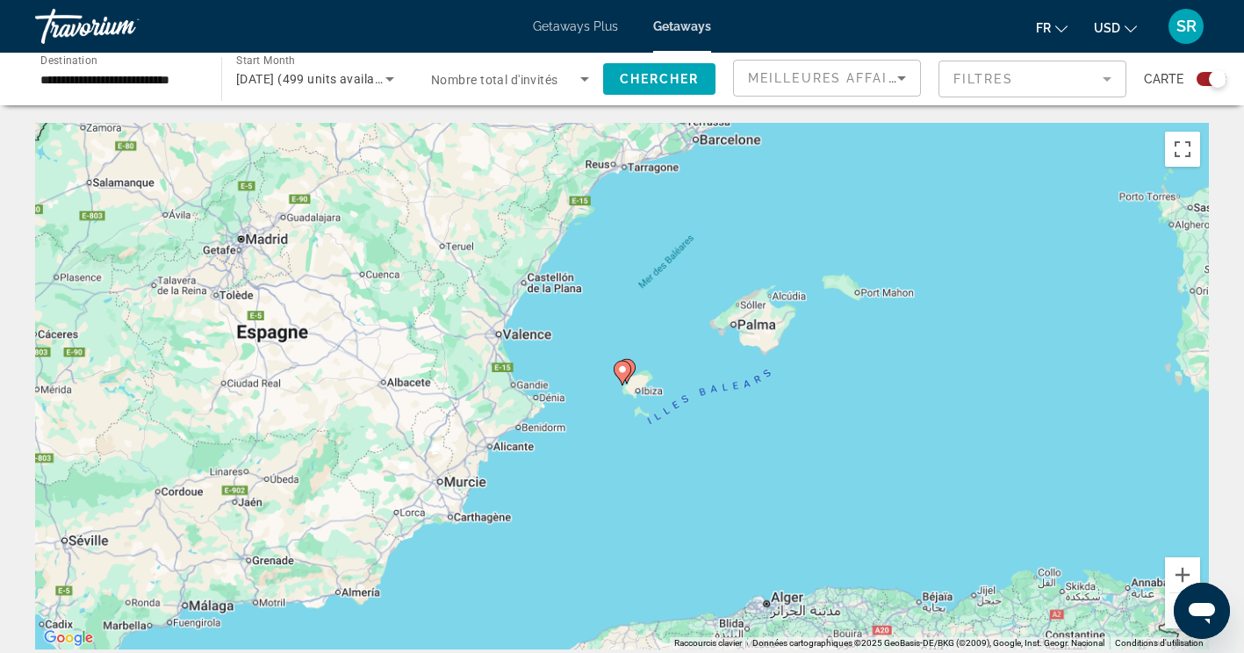
click at [622, 370] on image "Main content" at bounding box center [622, 369] width 11 height 11
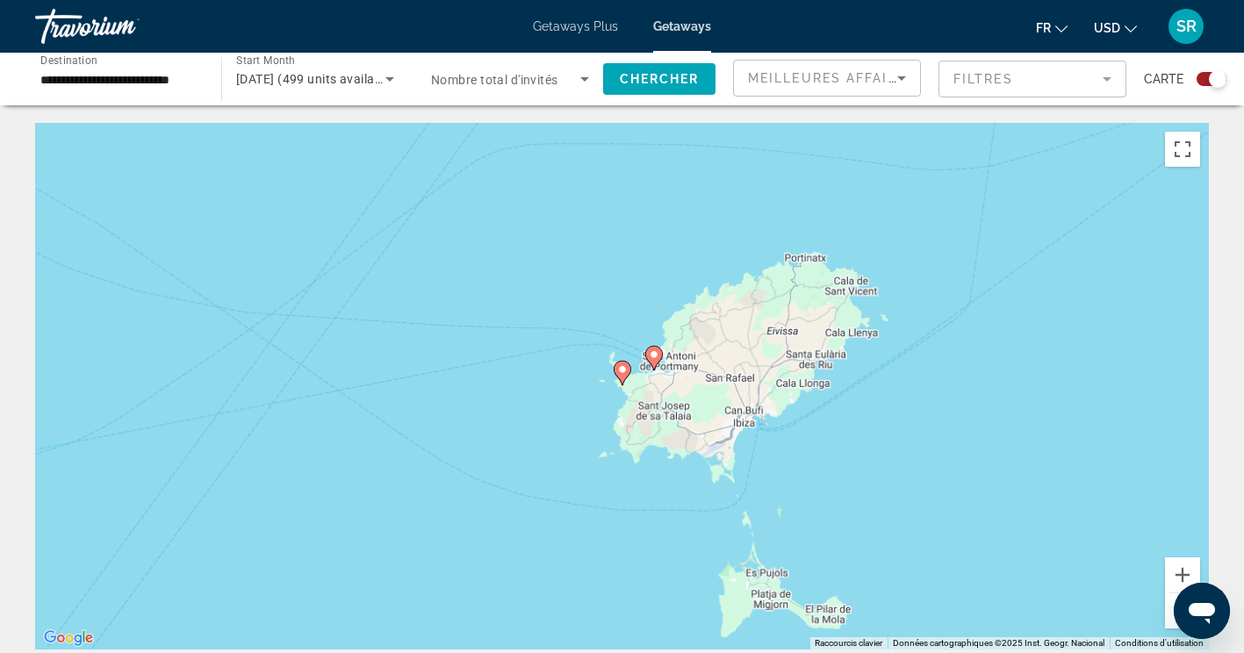
click at [622, 370] on image "Main content" at bounding box center [622, 369] width 11 height 11
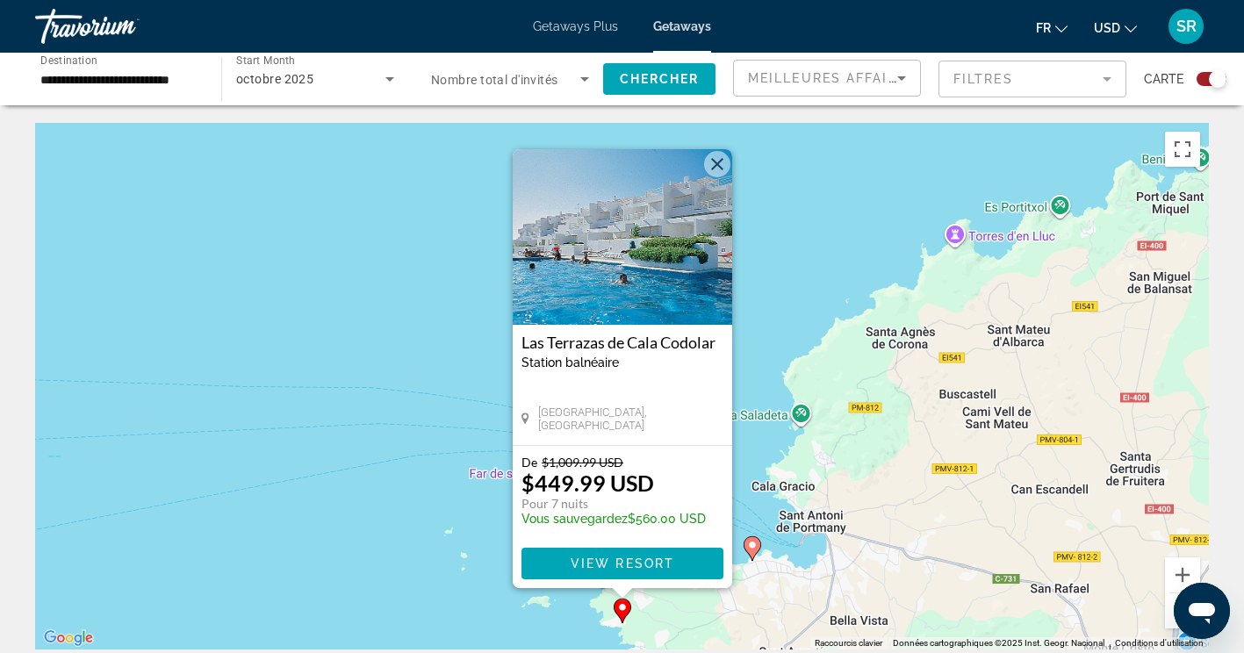
click at [719, 167] on button "Fermer" at bounding box center [717, 164] width 26 height 26
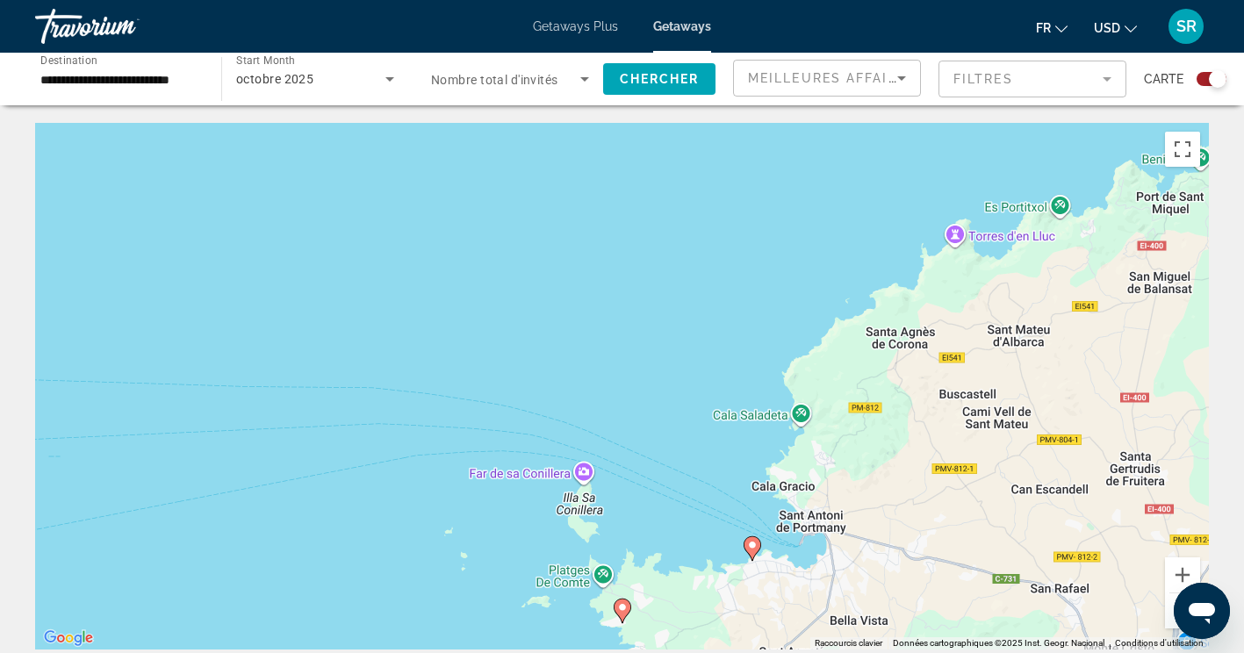
click at [751, 544] on image "Main content" at bounding box center [752, 545] width 11 height 11
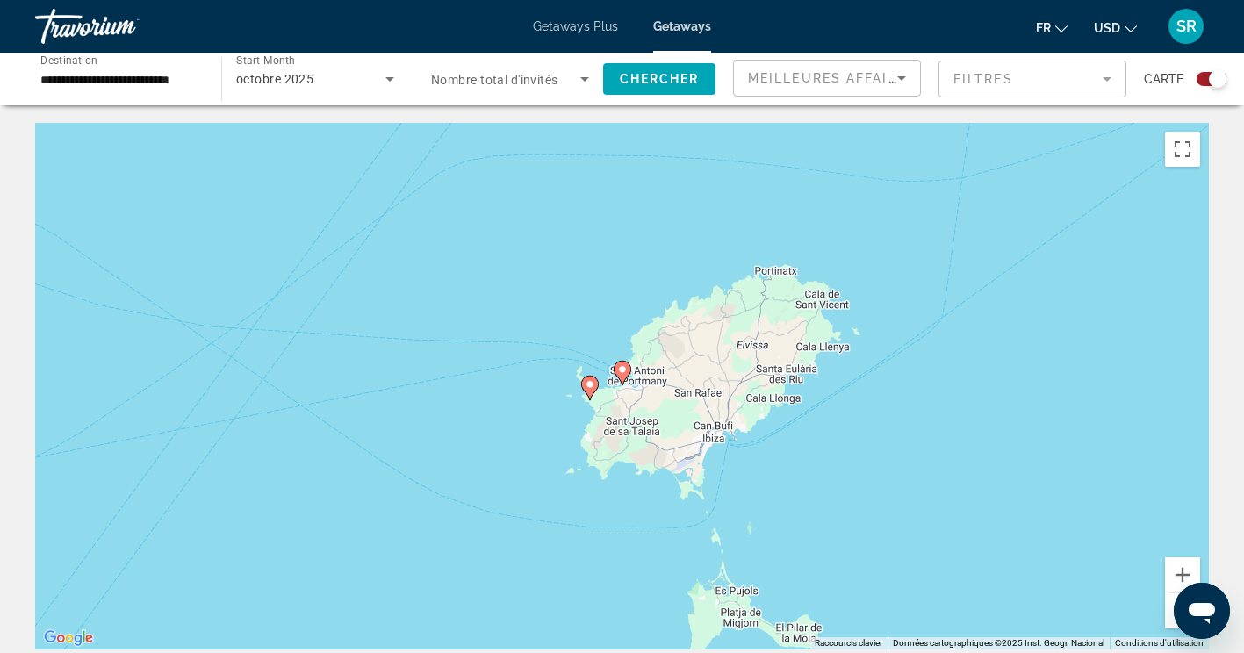
click at [622, 370] on image "Main content" at bounding box center [622, 369] width 11 height 11
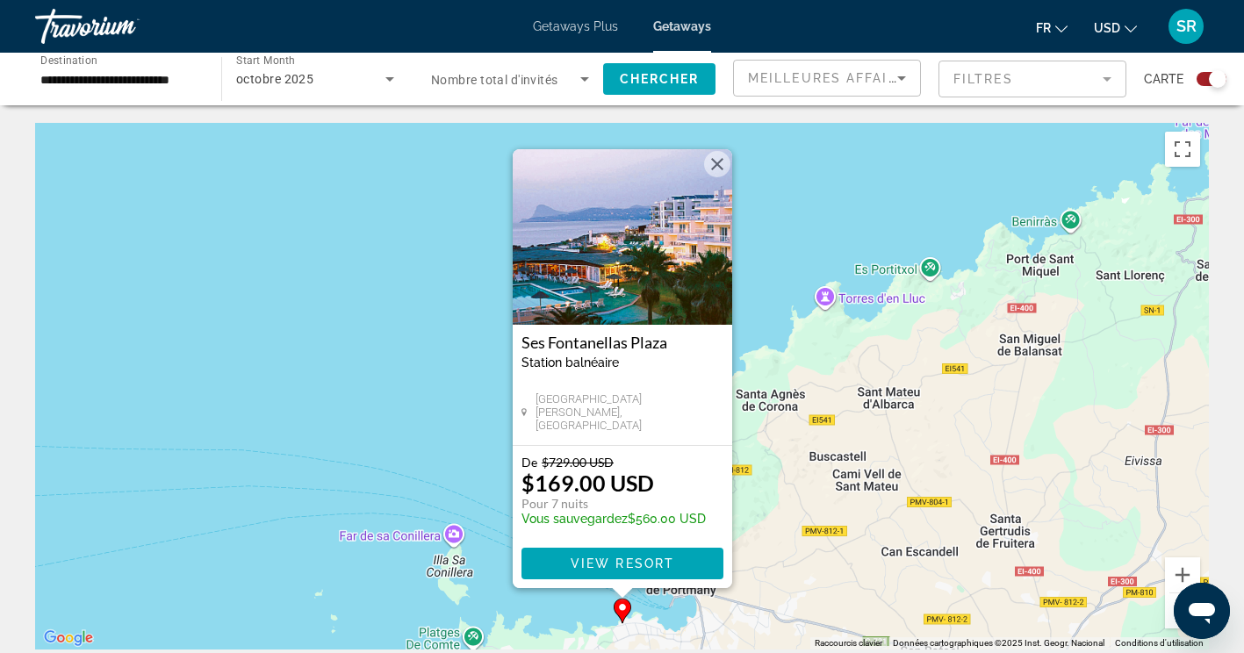
click at [722, 162] on button "Fermer" at bounding box center [717, 164] width 26 height 26
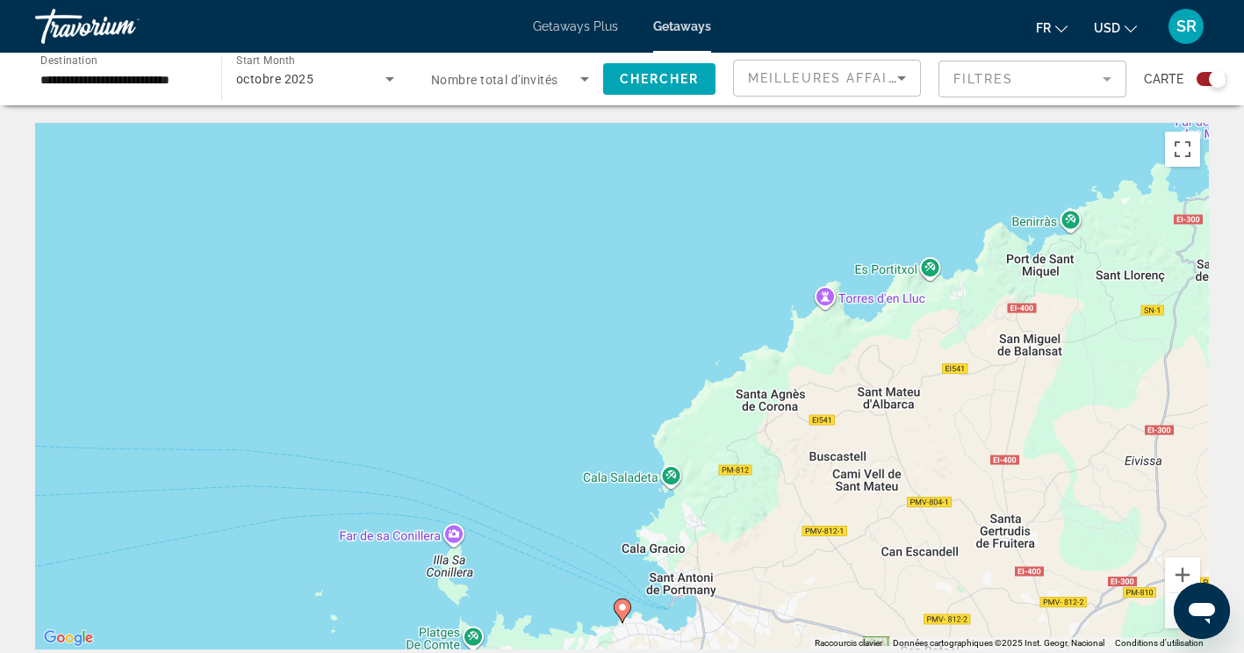
click at [623, 607] on image "Main content" at bounding box center [622, 607] width 11 height 11
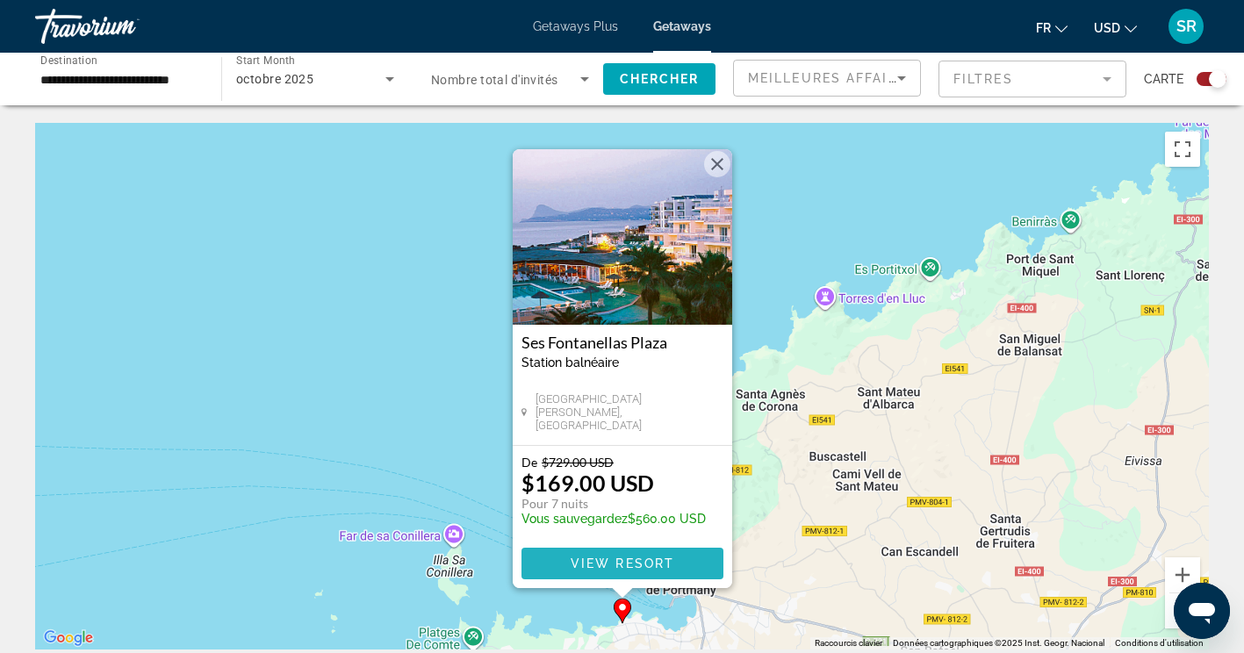
click at [664, 557] on span "View Resort" at bounding box center [622, 564] width 104 height 14
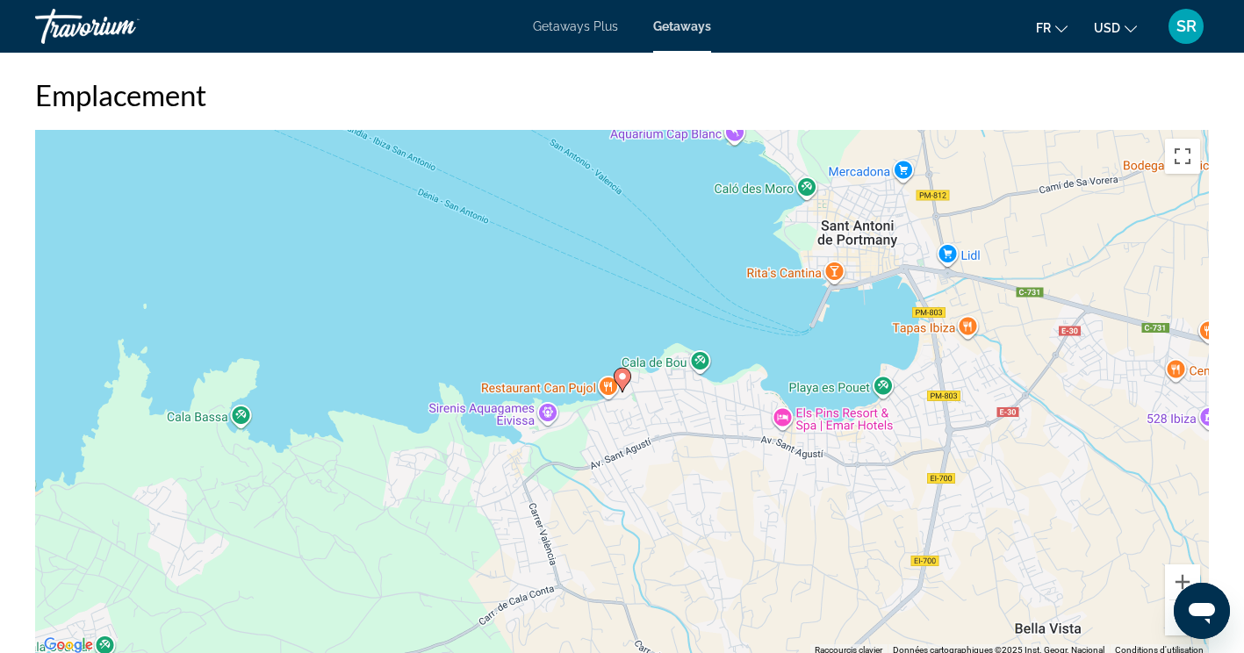
scroll to position [2353, 0]
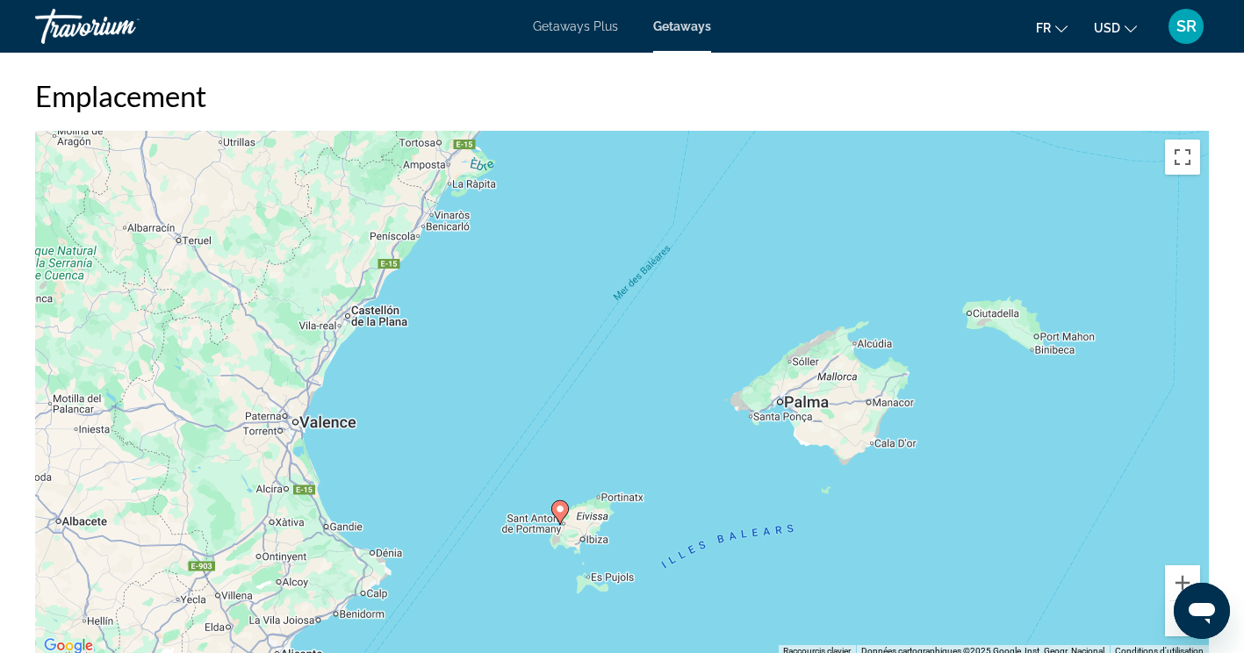
click at [830, 394] on div "Pour activer le glissement avec le clavier, appuyez sur Alt+Entrée. Une fois ce…" at bounding box center [622, 394] width 1174 height 527
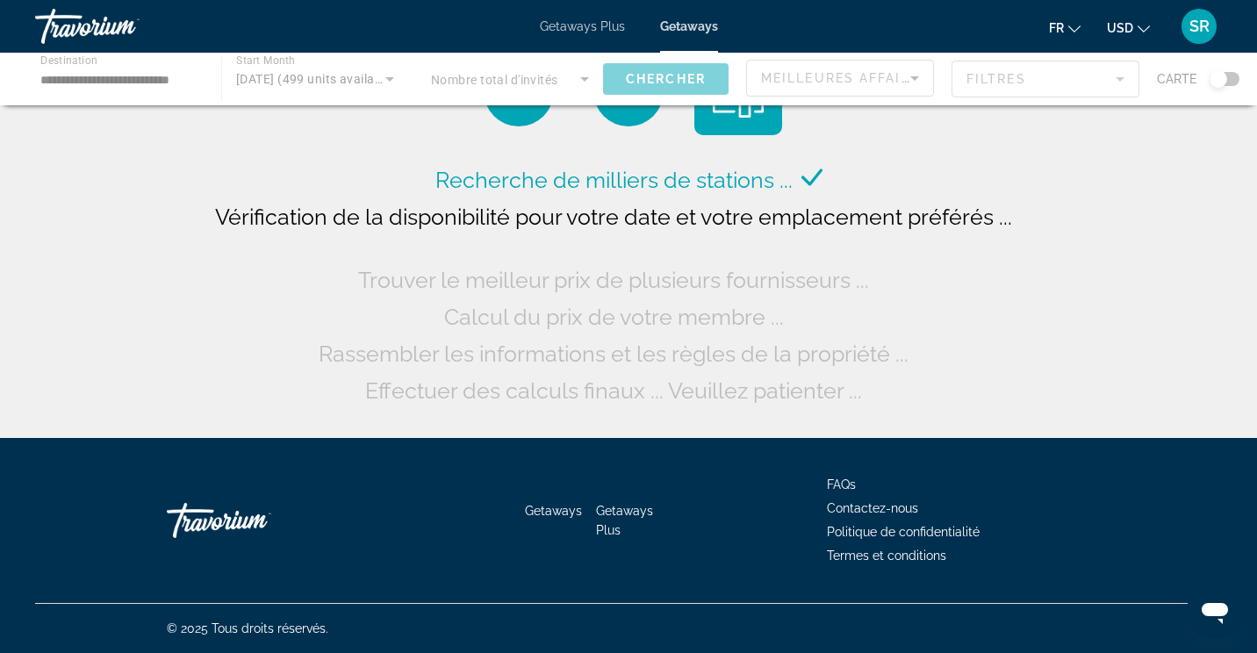
click at [1236, 85] on div "Main content" at bounding box center [628, 79] width 1257 height 53
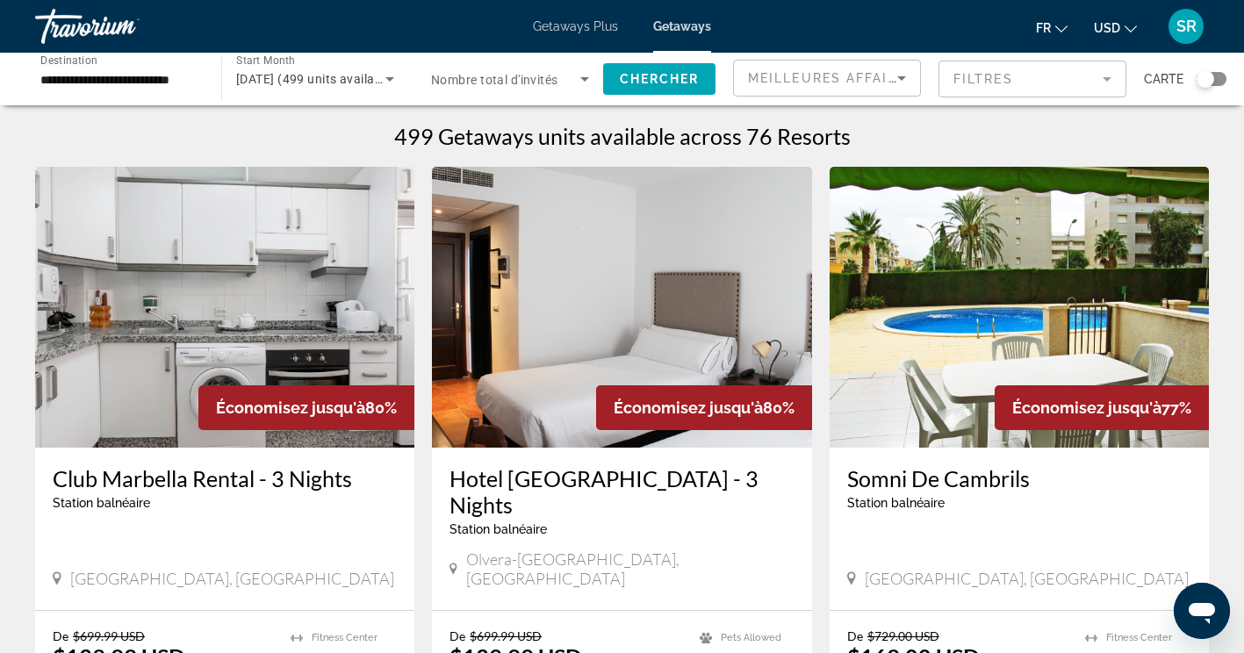
click at [1217, 80] on div "Search widget" at bounding box center [1212, 79] width 30 height 14
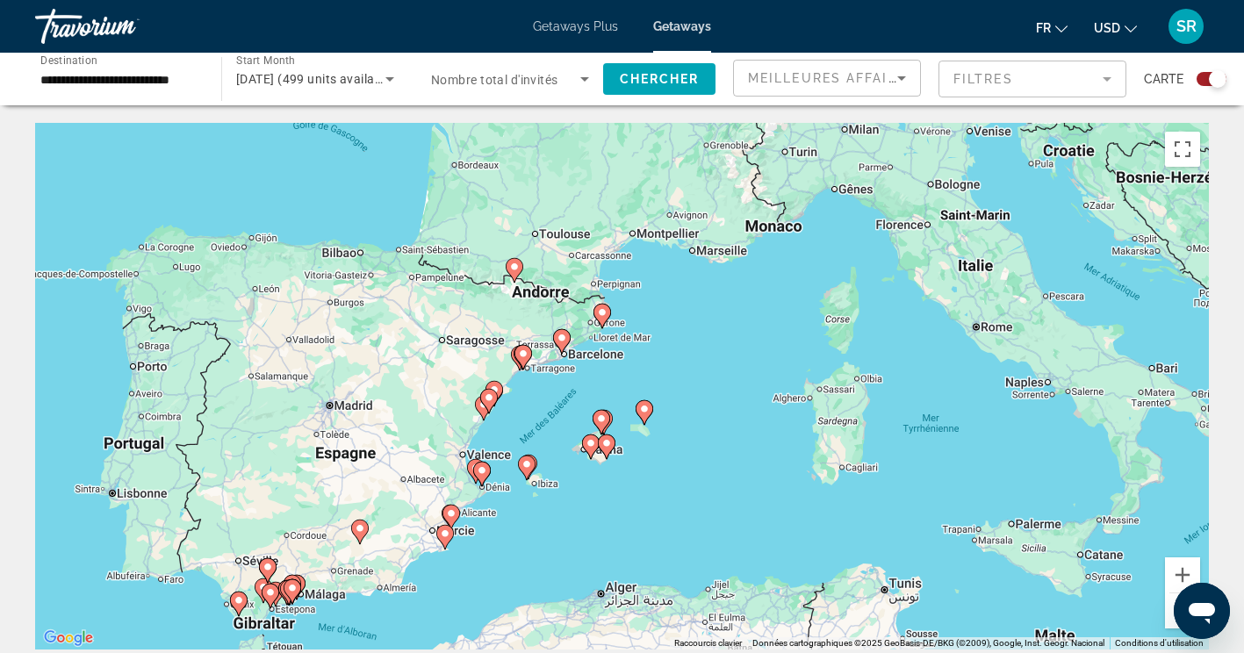
click at [643, 409] on image "Main content" at bounding box center [644, 409] width 11 height 11
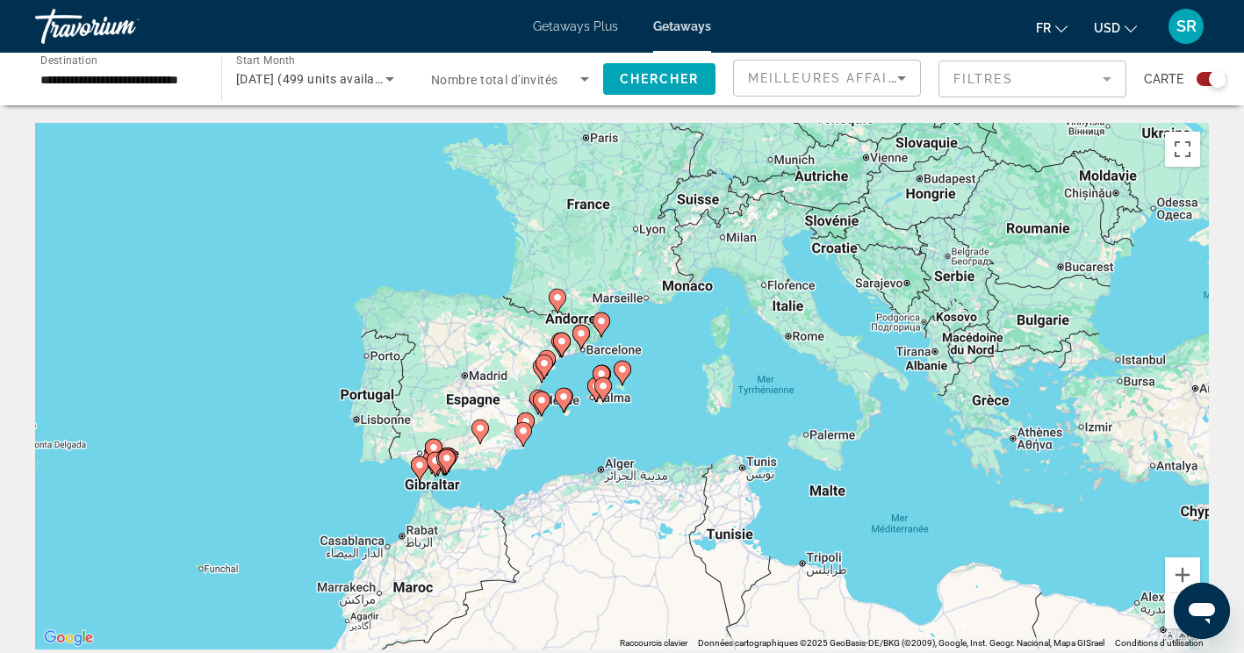
click at [622, 369] on image "Main content" at bounding box center [622, 369] width 11 height 11
type input "**********"
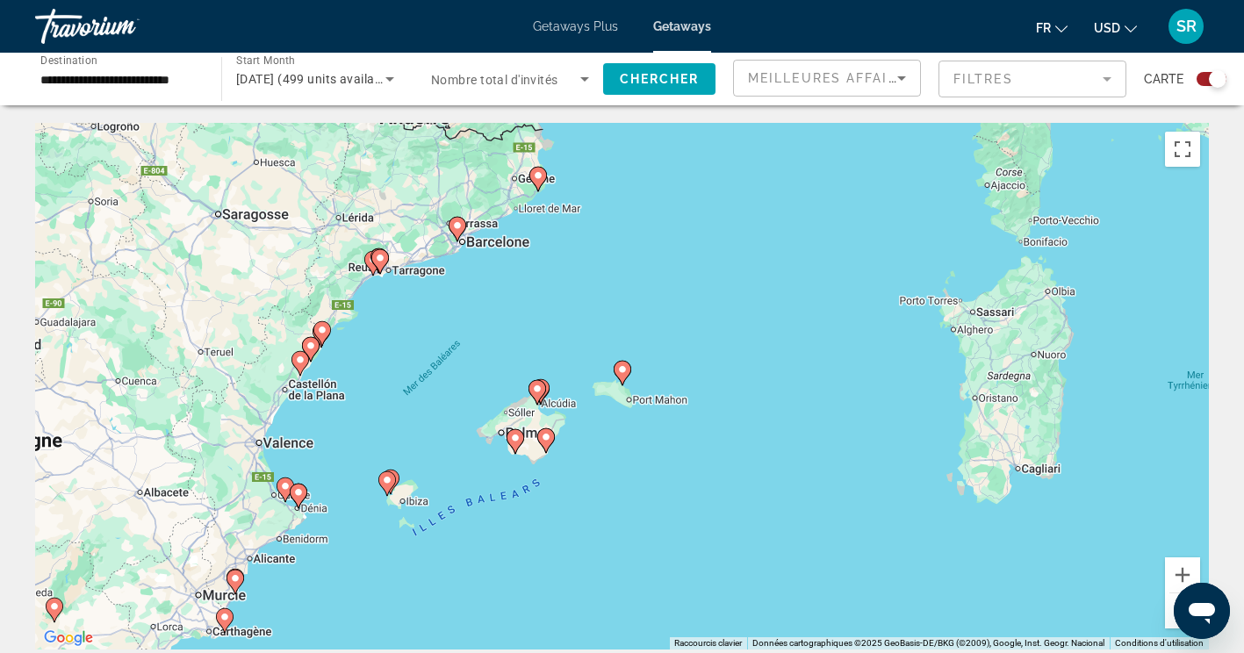
click at [628, 375] on icon "Main content" at bounding box center [622, 373] width 16 height 23
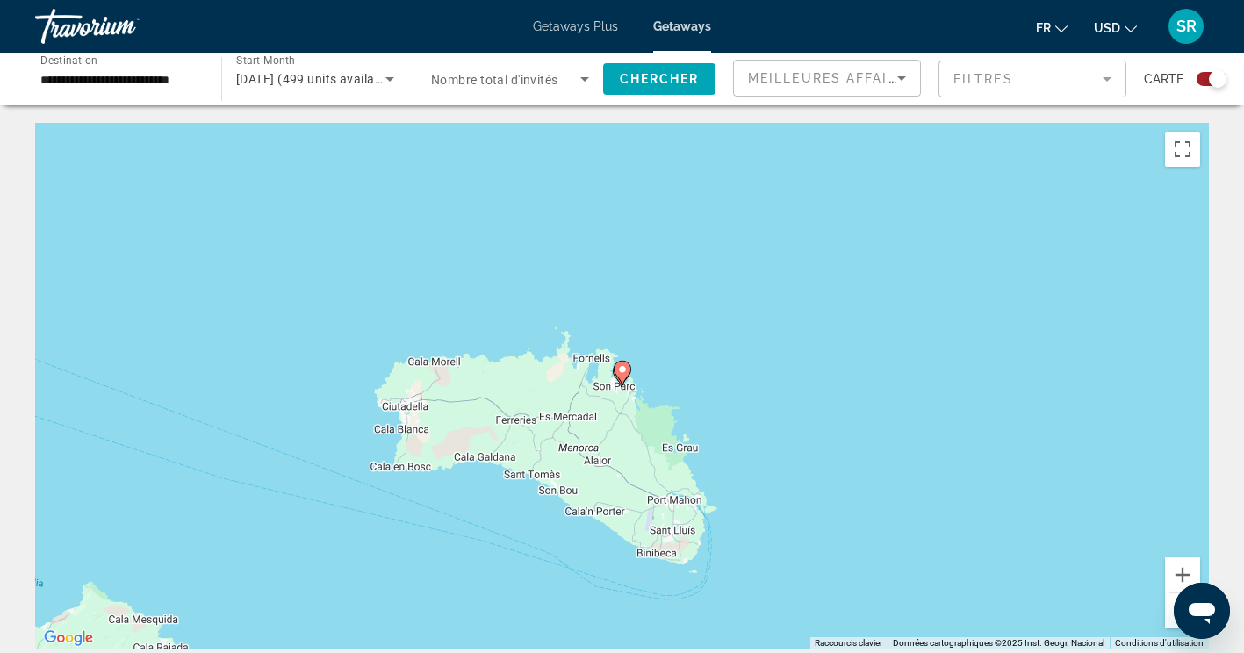
click at [623, 377] on icon "Main content" at bounding box center [622, 373] width 16 height 23
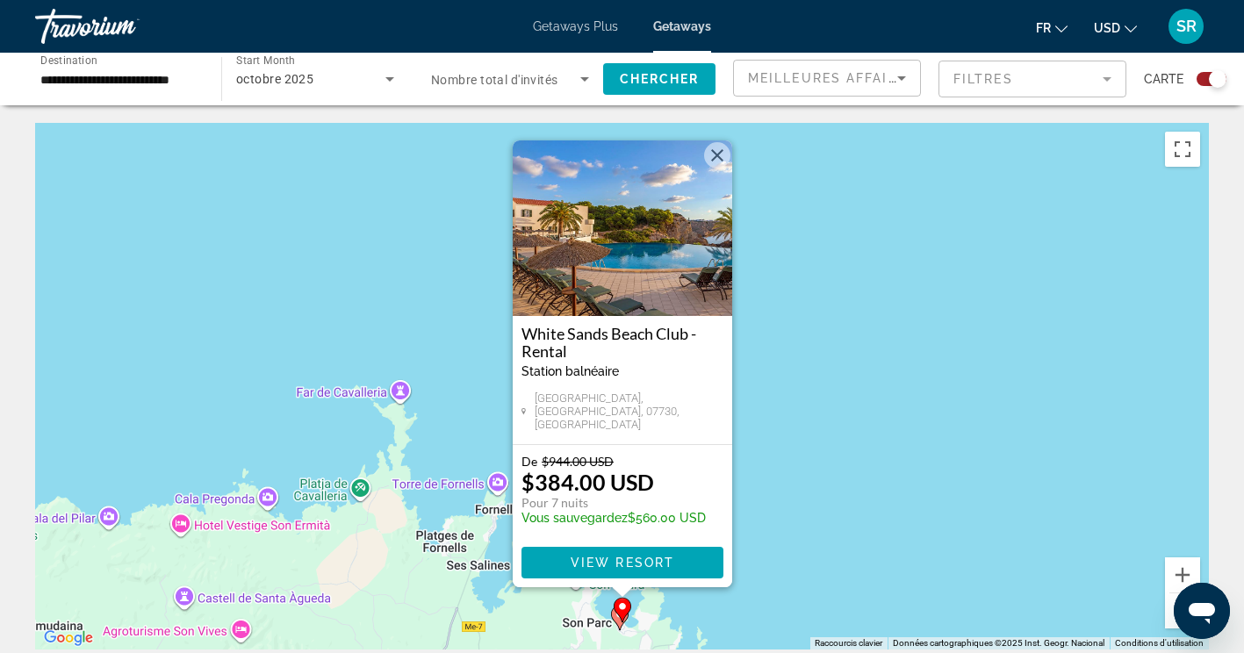
click at [720, 169] on button "Fermer" at bounding box center [717, 155] width 26 height 26
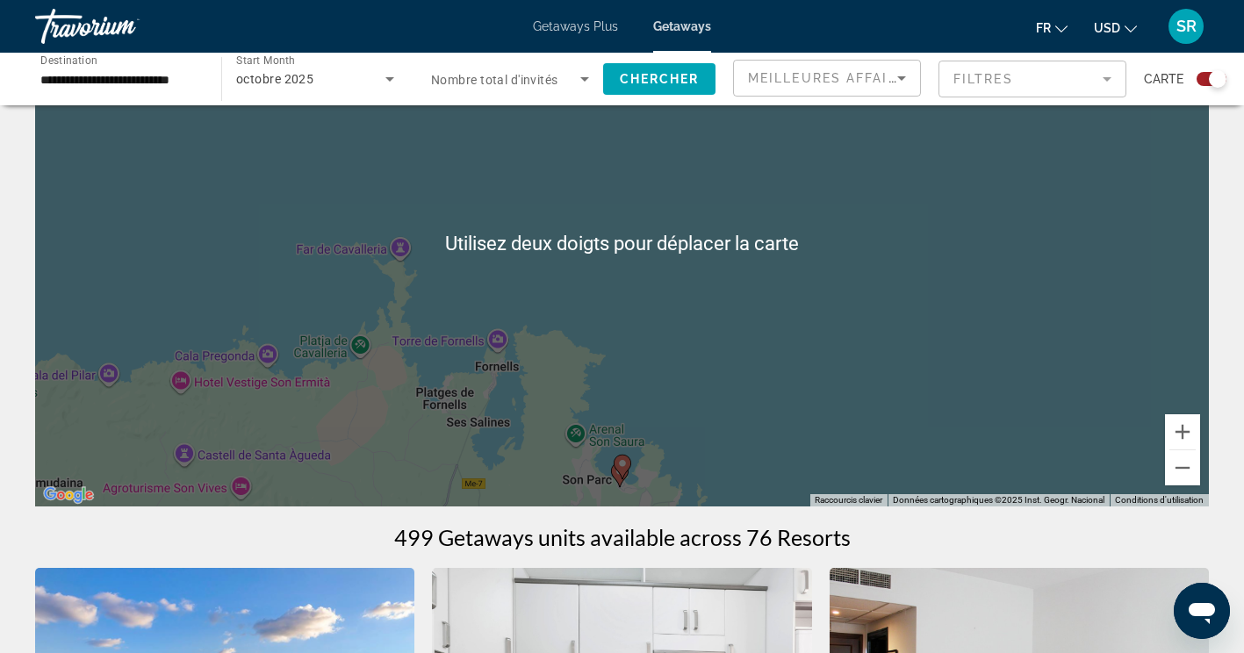
scroll to position [151, 0]
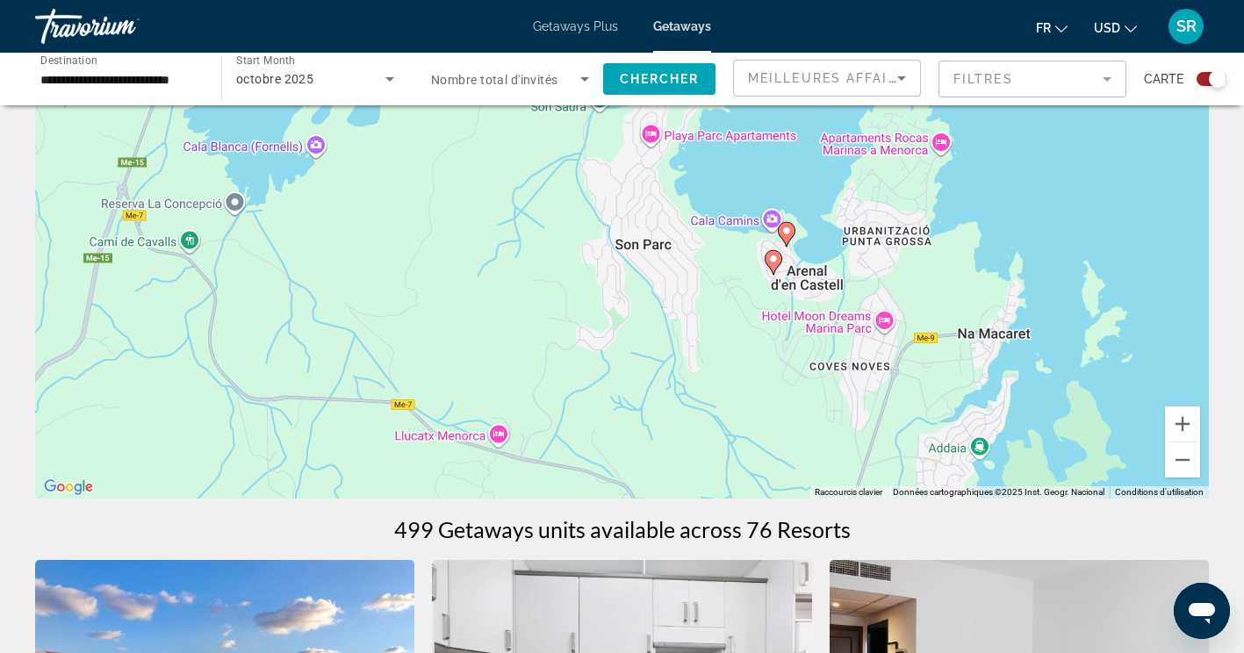
click at [773, 259] on image "Main content" at bounding box center [773, 259] width 11 height 11
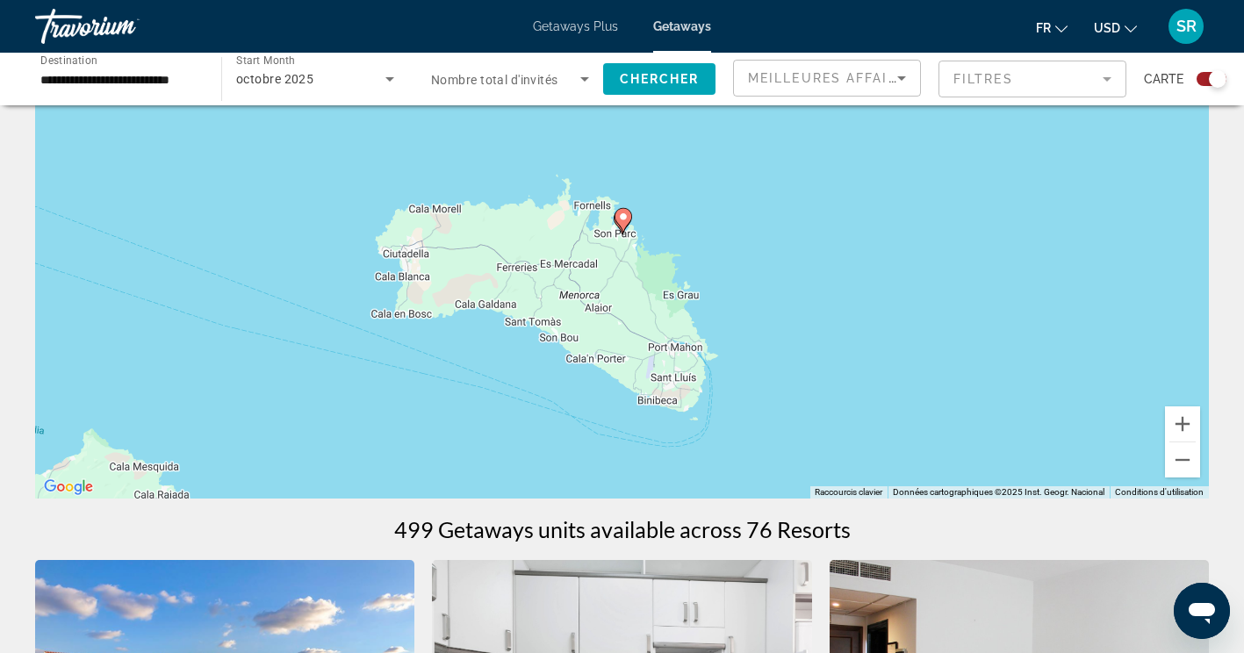
click at [622, 219] on image "Main content" at bounding box center [623, 217] width 11 height 11
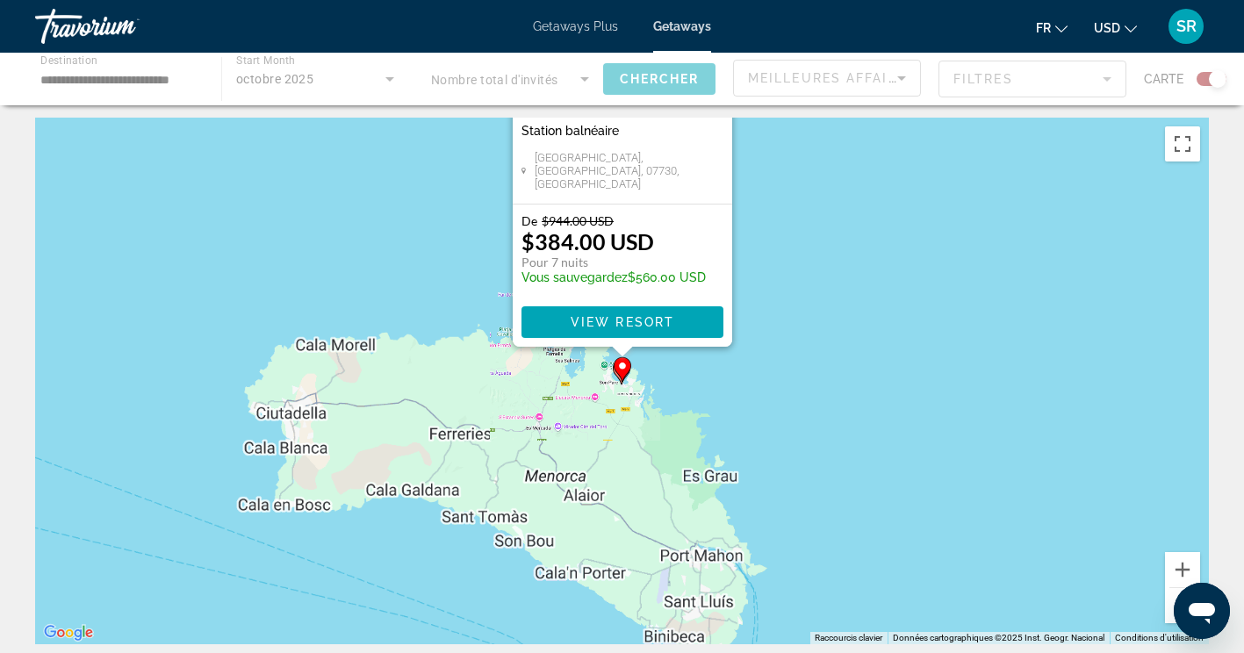
scroll to position [0, 0]
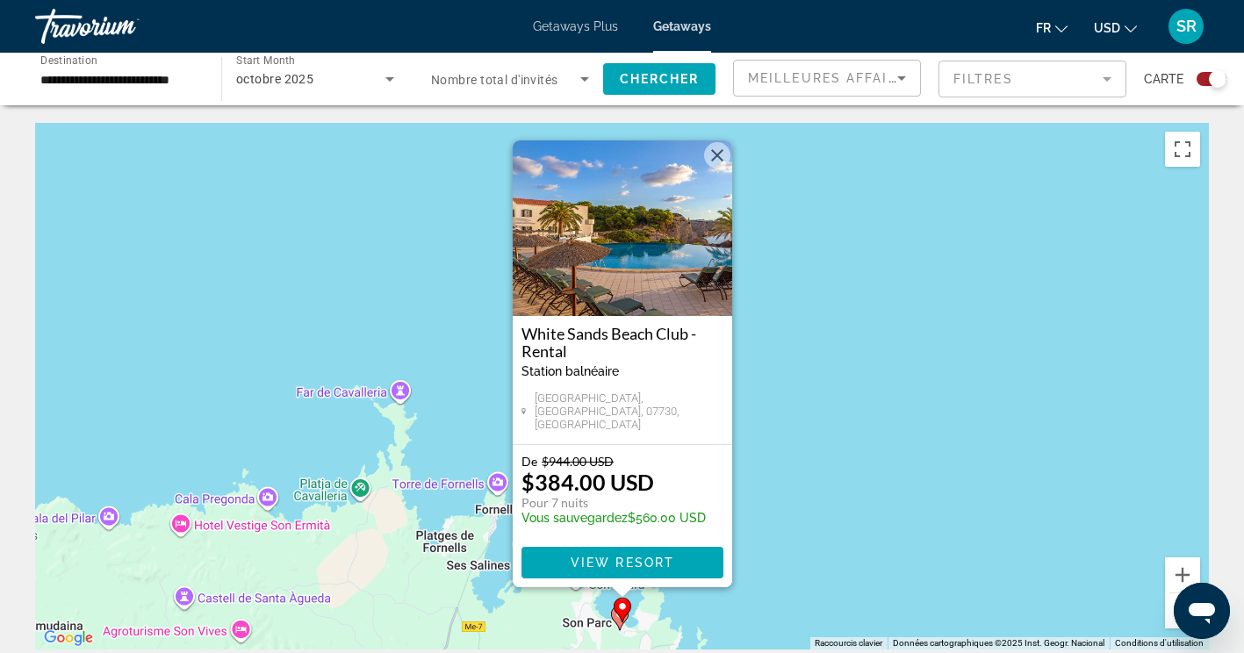
click at [721, 166] on button "Fermer" at bounding box center [717, 155] width 26 height 26
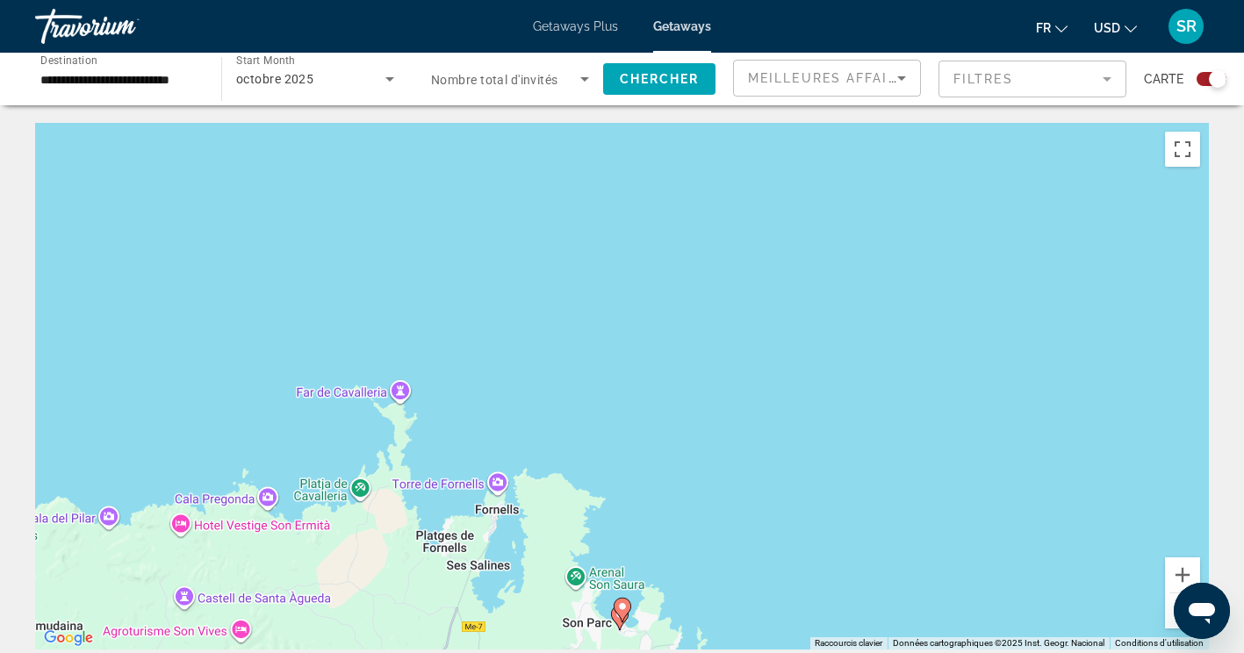
click at [650, 575] on div "Pour naviguer, appuyez sur les touches fléchées. Pour activer le glissement ave…" at bounding box center [622, 386] width 1174 height 527
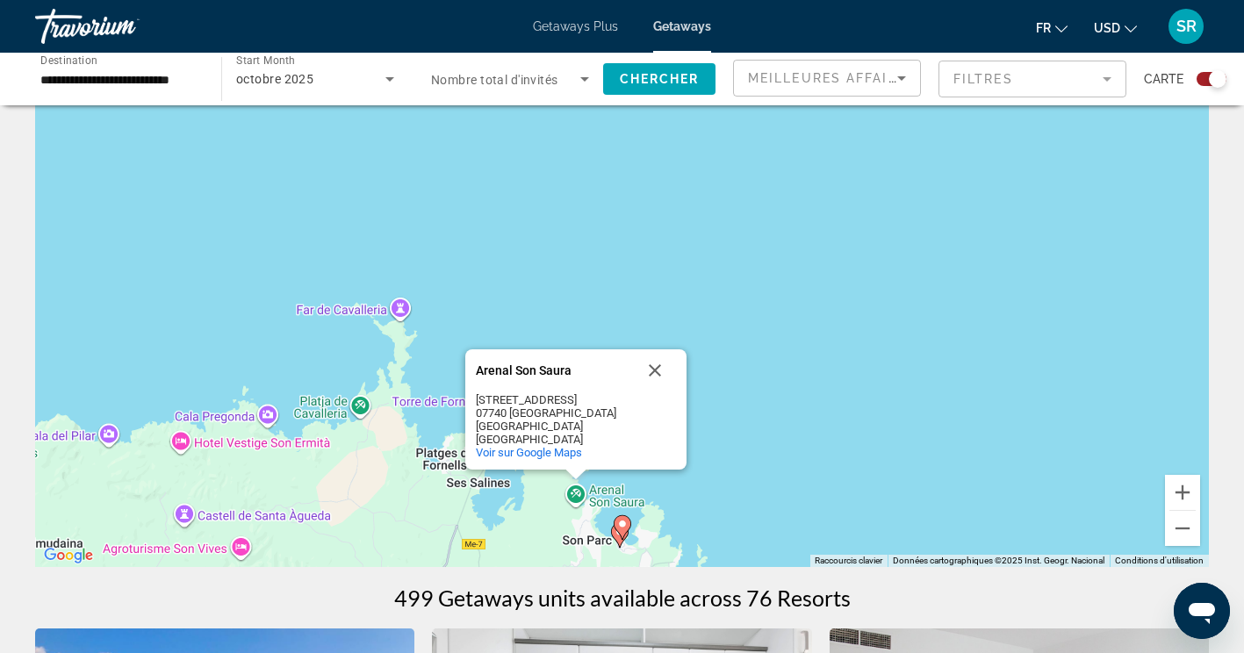
scroll to position [90, 0]
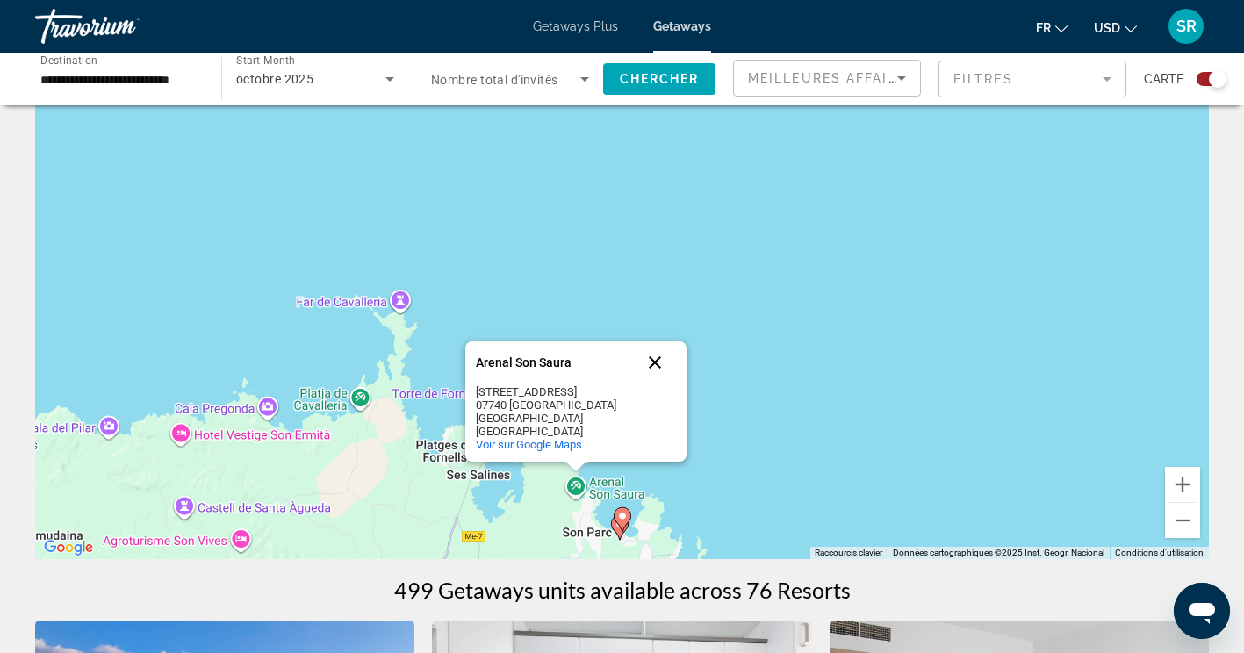
click at [662, 357] on button "Fermer" at bounding box center [655, 362] width 42 height 42
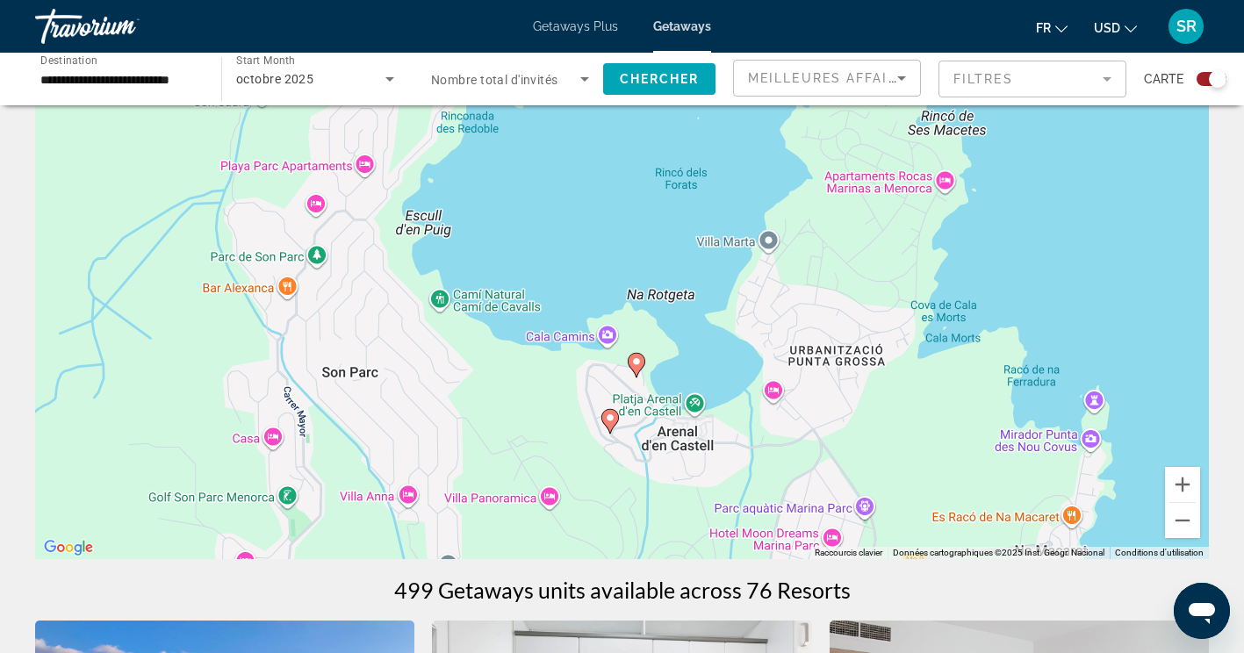
click at [614, 418] on image "Main content" at bounding box center [610, 418] width 11 height 11
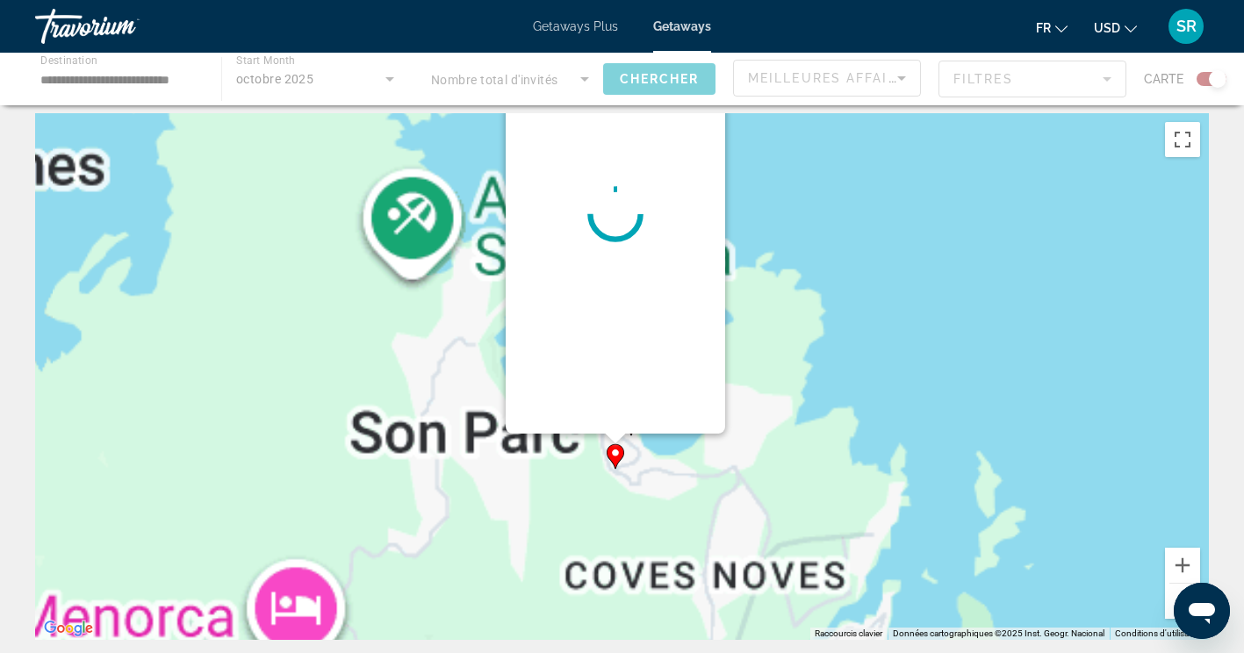
scroll to position [0, 0]
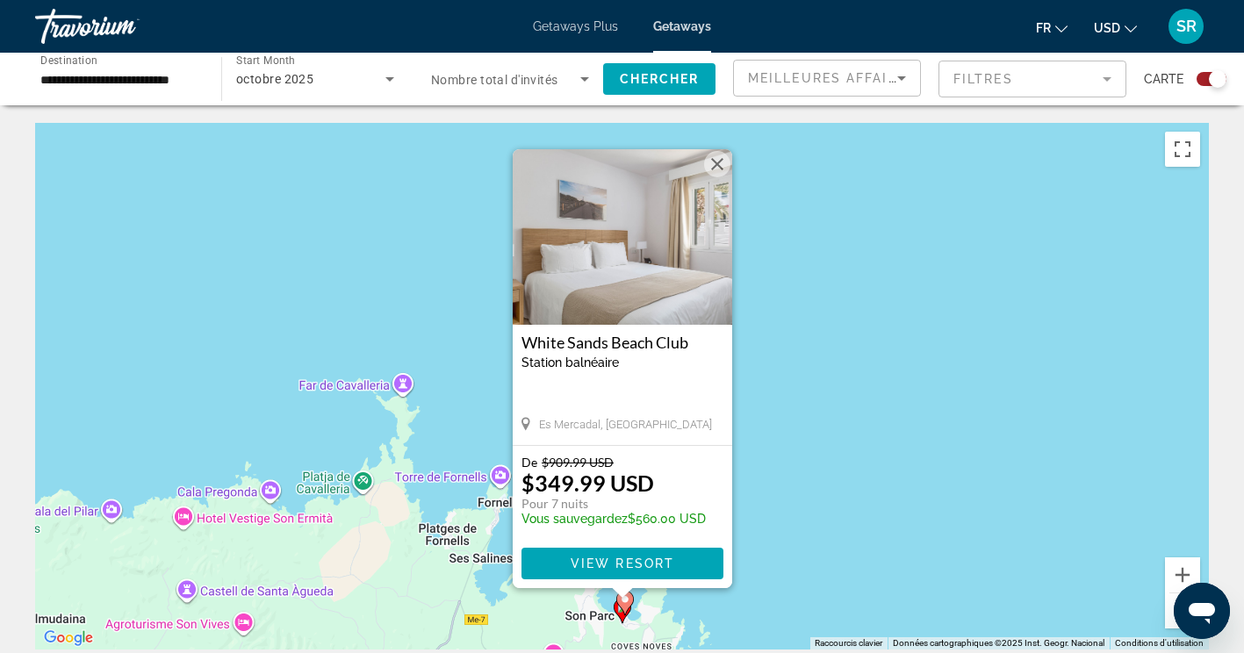
click at [717, 169] on button "Fermer" at bounding box center [717, 164] width 26 height 26
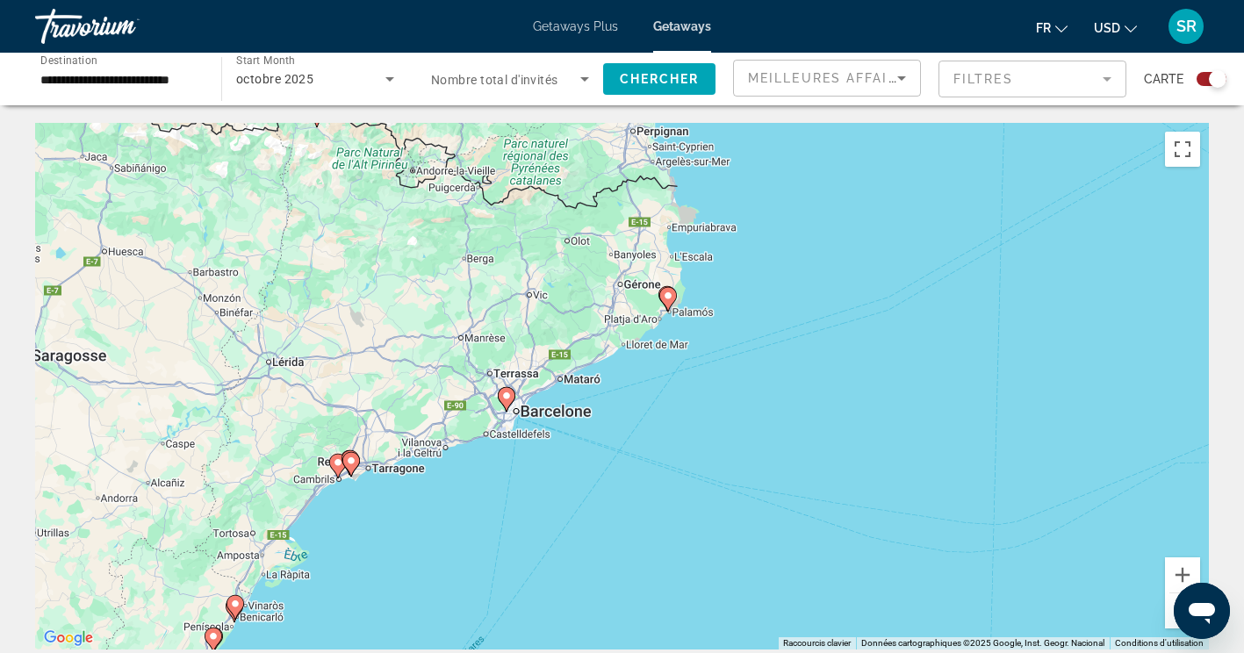
click at [667, 296] on image "Main content" at bounding box center [668, 296] width 11 height 11
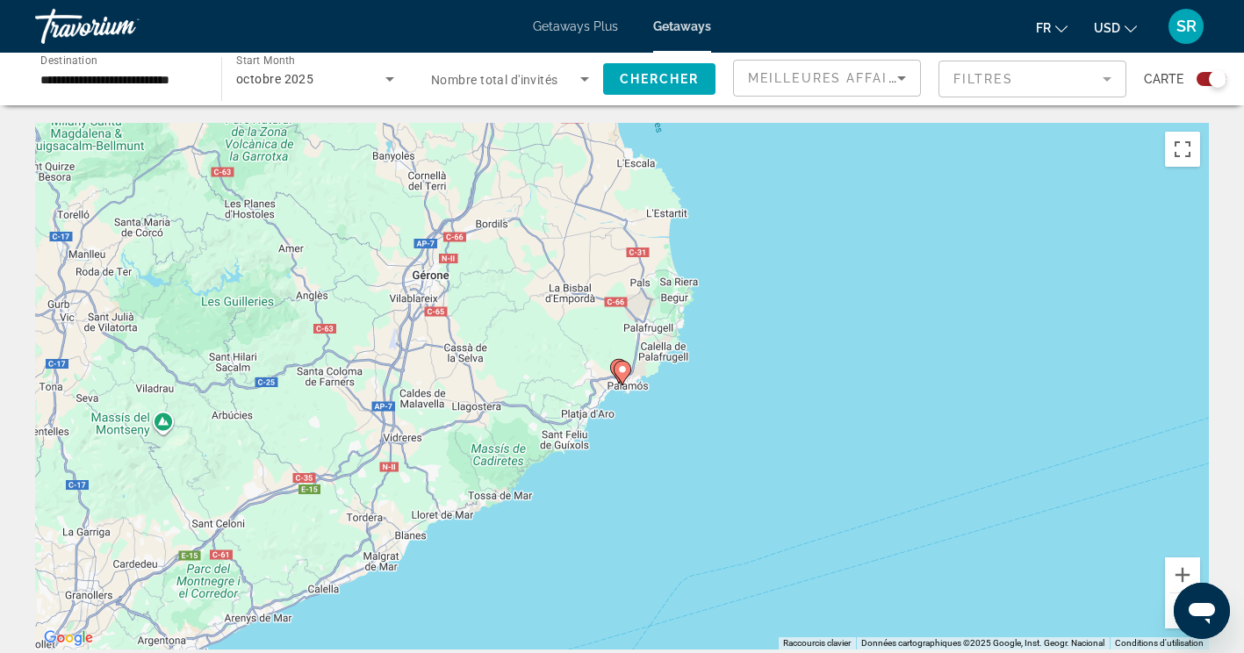
click at [622, 370] on image "Main content" at bounding box center [622, 369] width 11 height 11
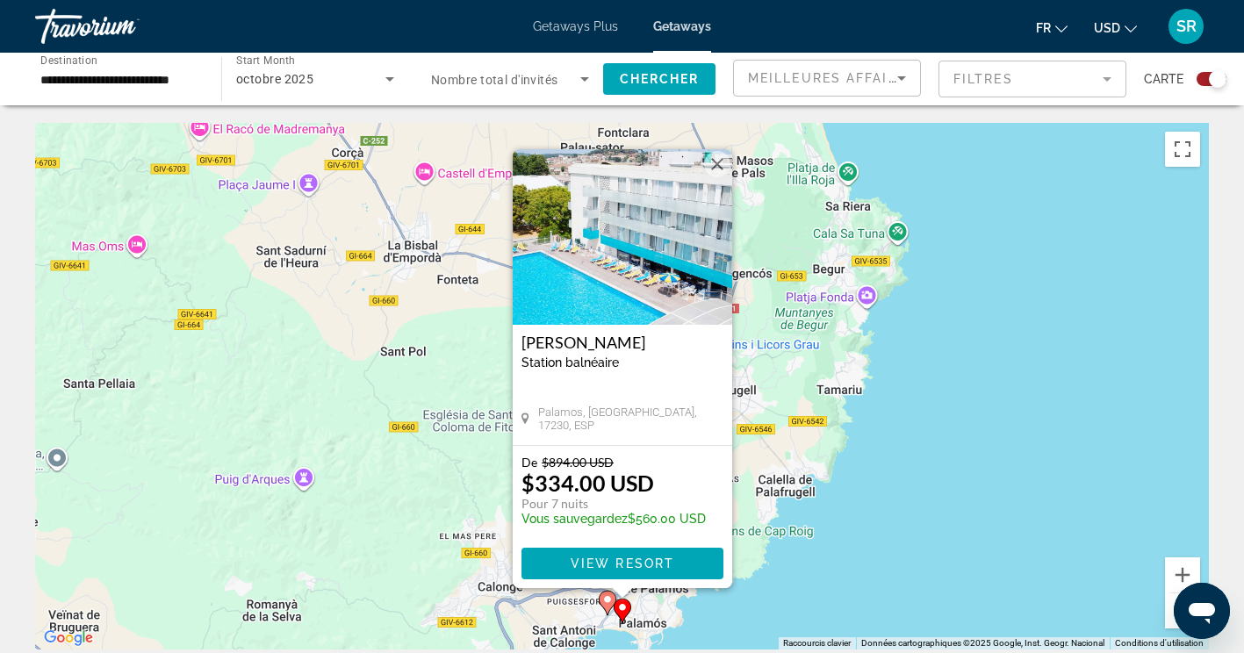
click at [721, 169] on button "Fermer" at bounding box center [717, 164] width 26 height 26
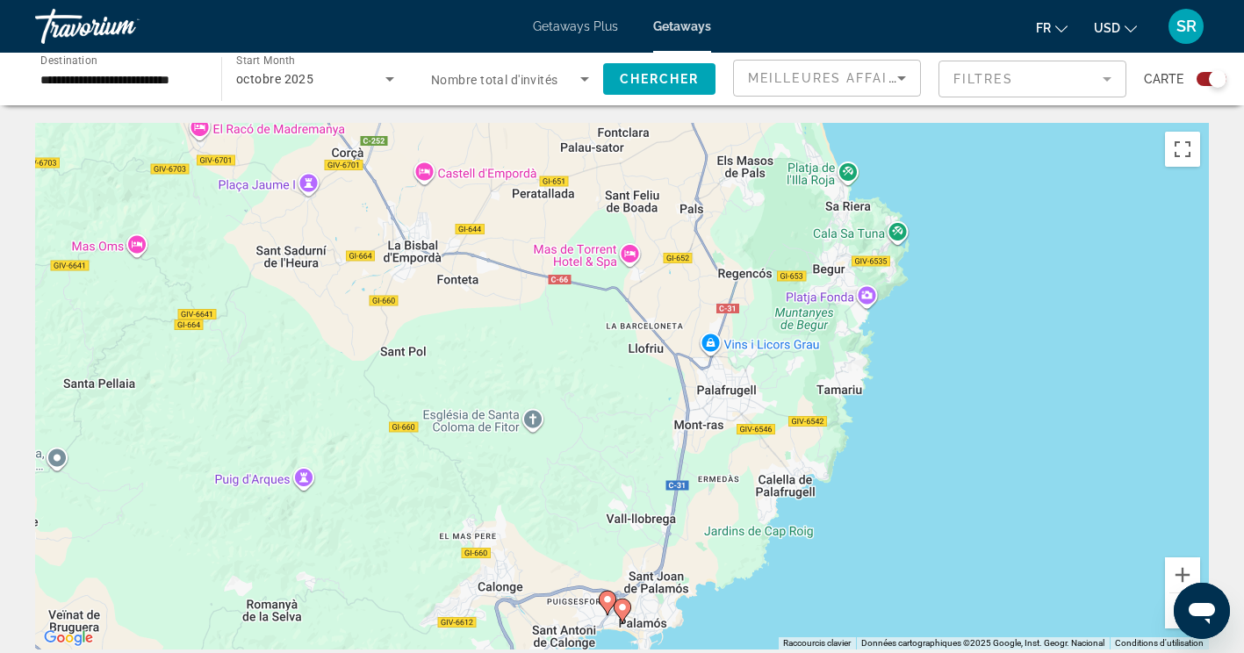
click at [607, 600] on image "Main content" at bounding box center [607, 599] width 11 height 11
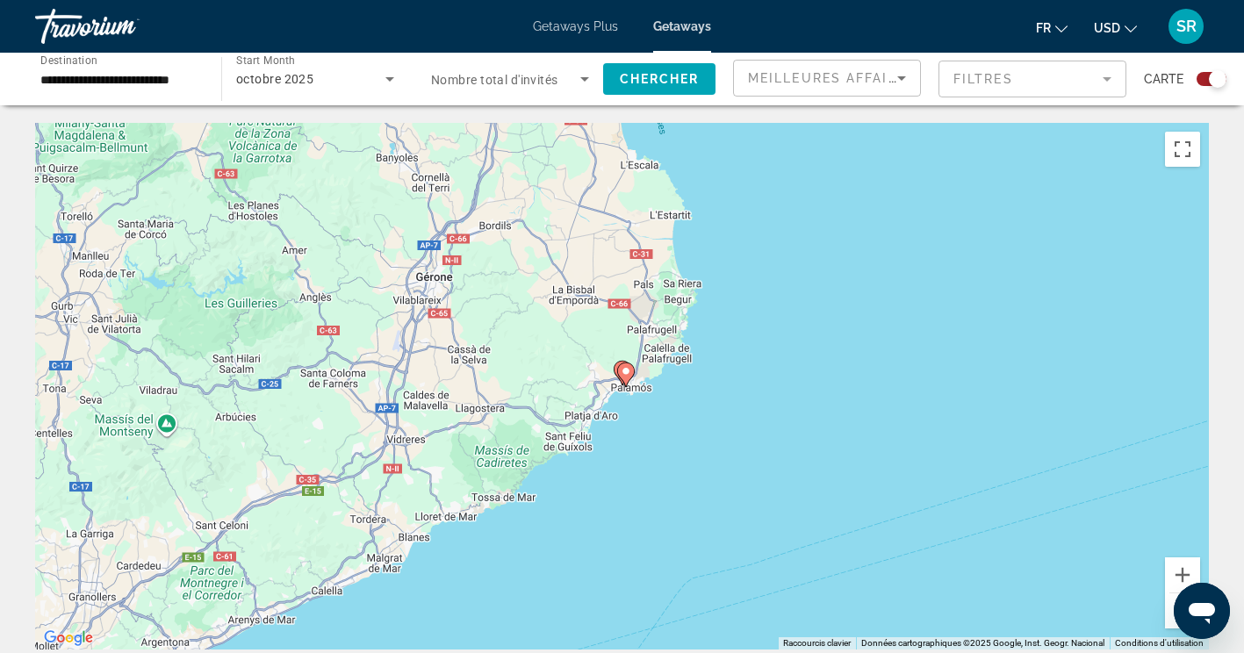
click at [622, 370] on image "Main content" at bounding box center [626, 371] width 11 height 11
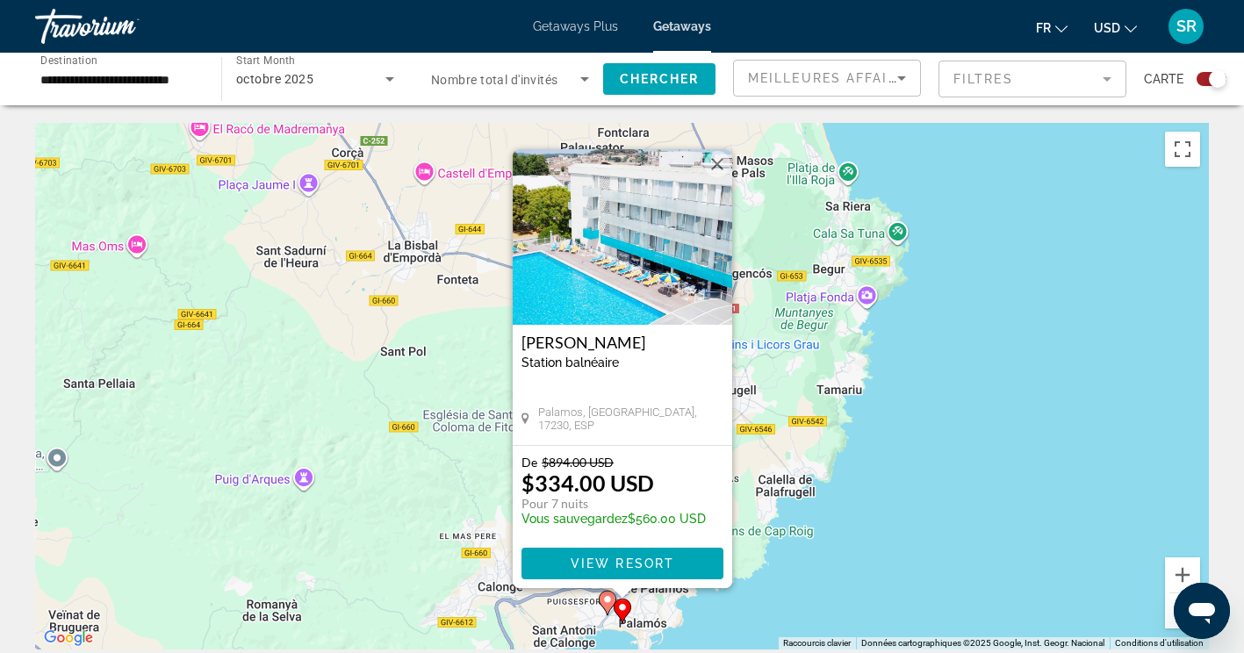
click at [726, 166] on button "Fermer" at bounding box center [717, 164] width 26 height 26
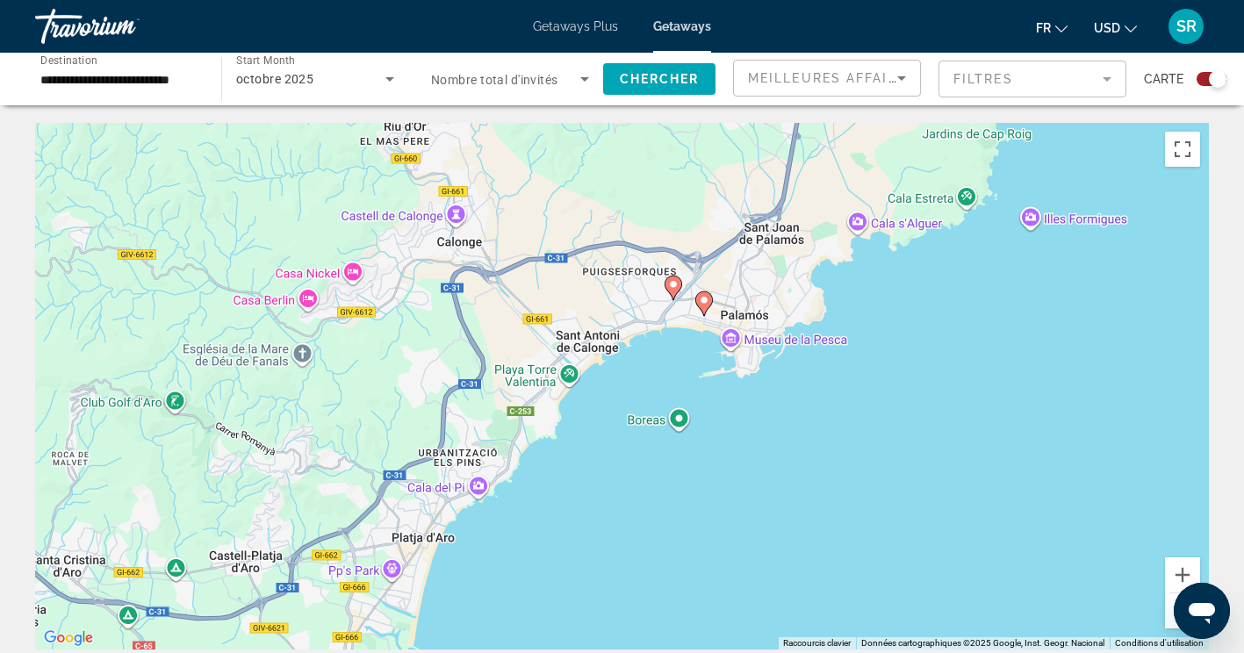
click at [678, 282] on image "Main content" at bounding box center [673, 284] width 11 height 11
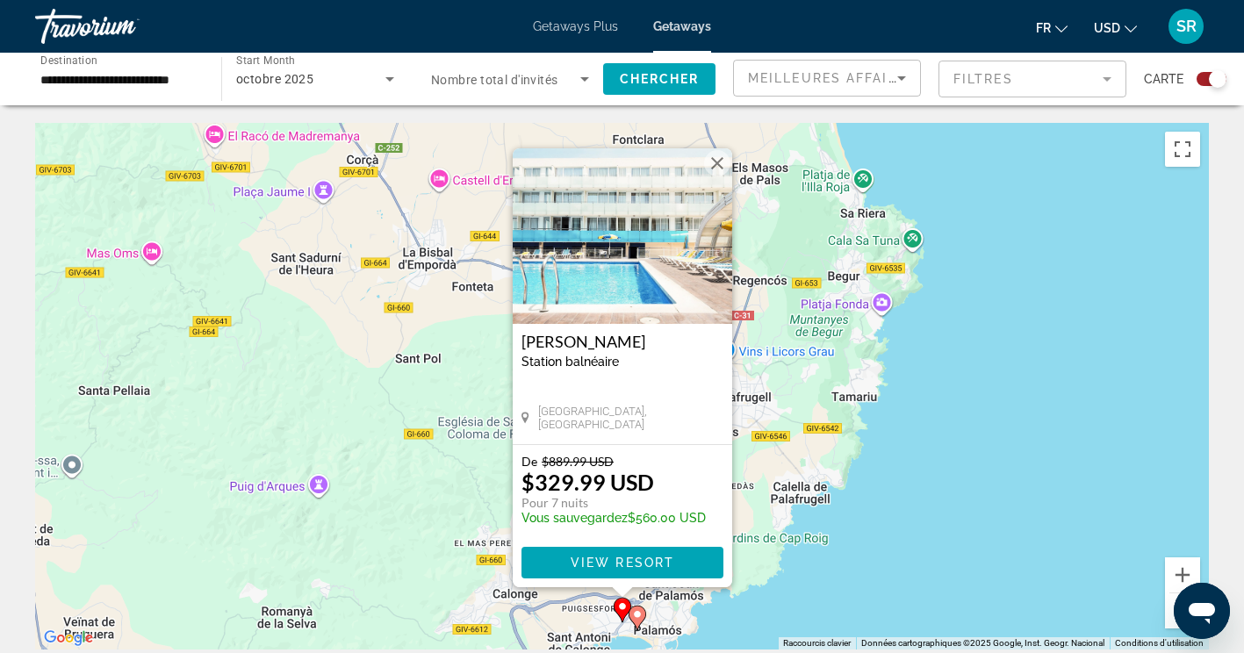
click at [719, 167] on button "Fermer" at bounding box center [717, 163] width 26 height 26
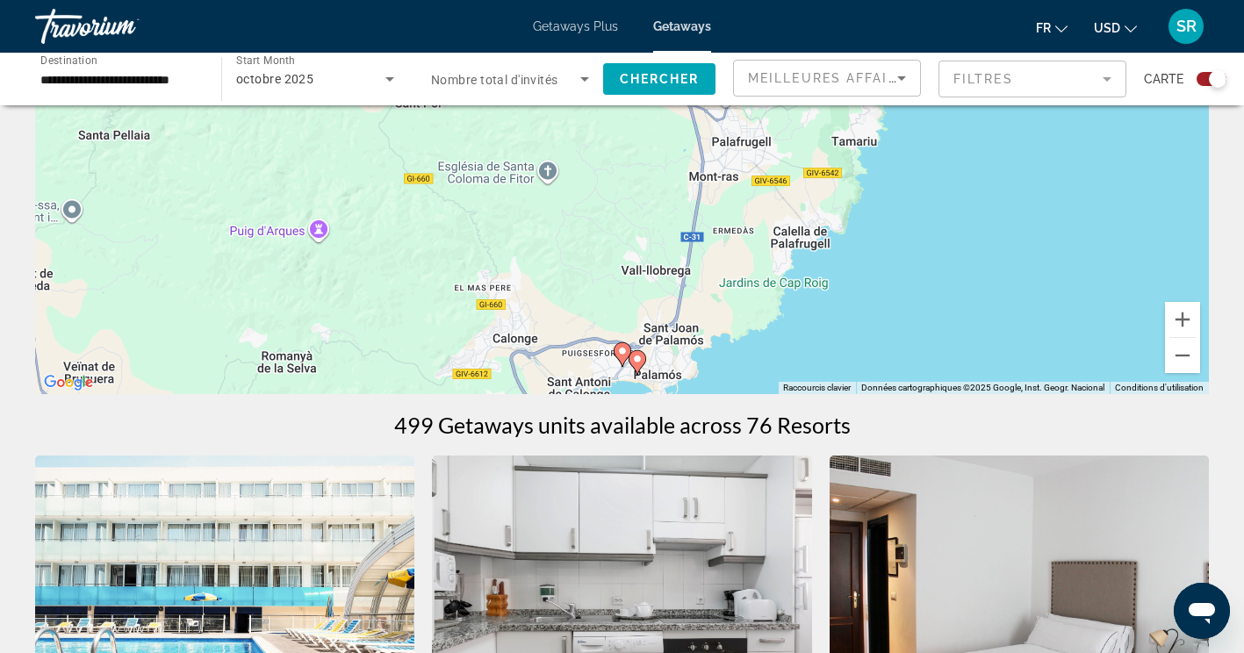
scroll to position [256, 0]
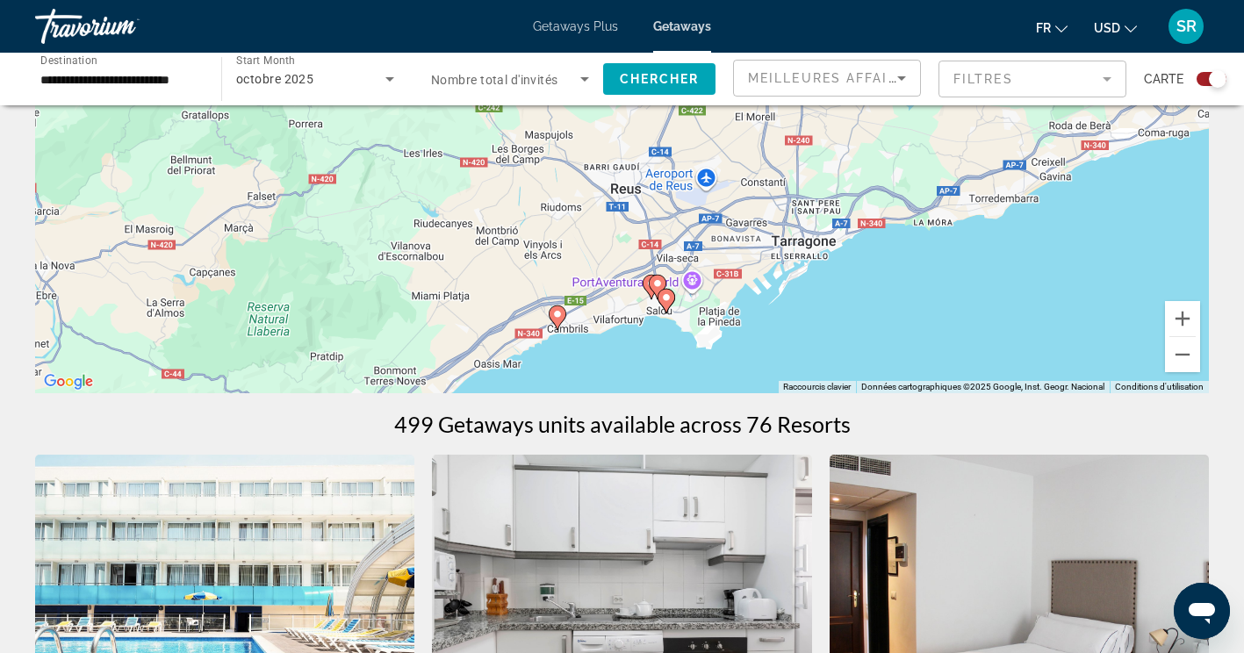
click at [665, 297] on image "Main content" at bounding box center [666, 297] width 11 height 11
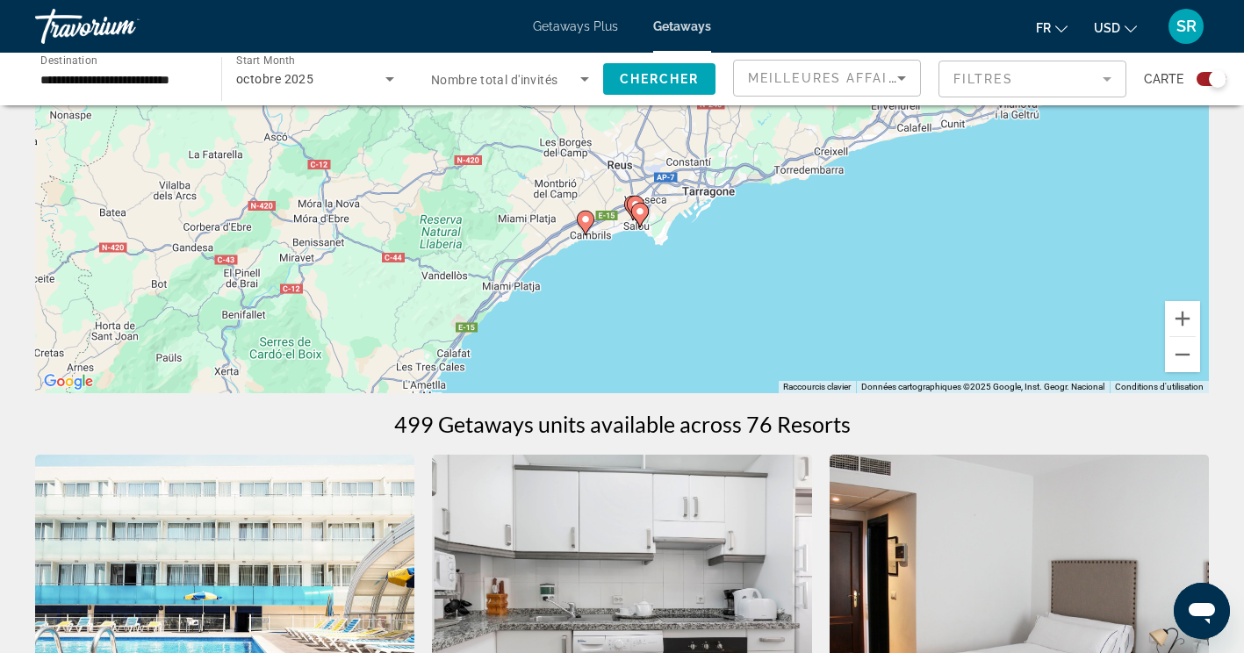
click at [639, 211] on image "Main content" at bounding box center [640, 211] width 11 height 11
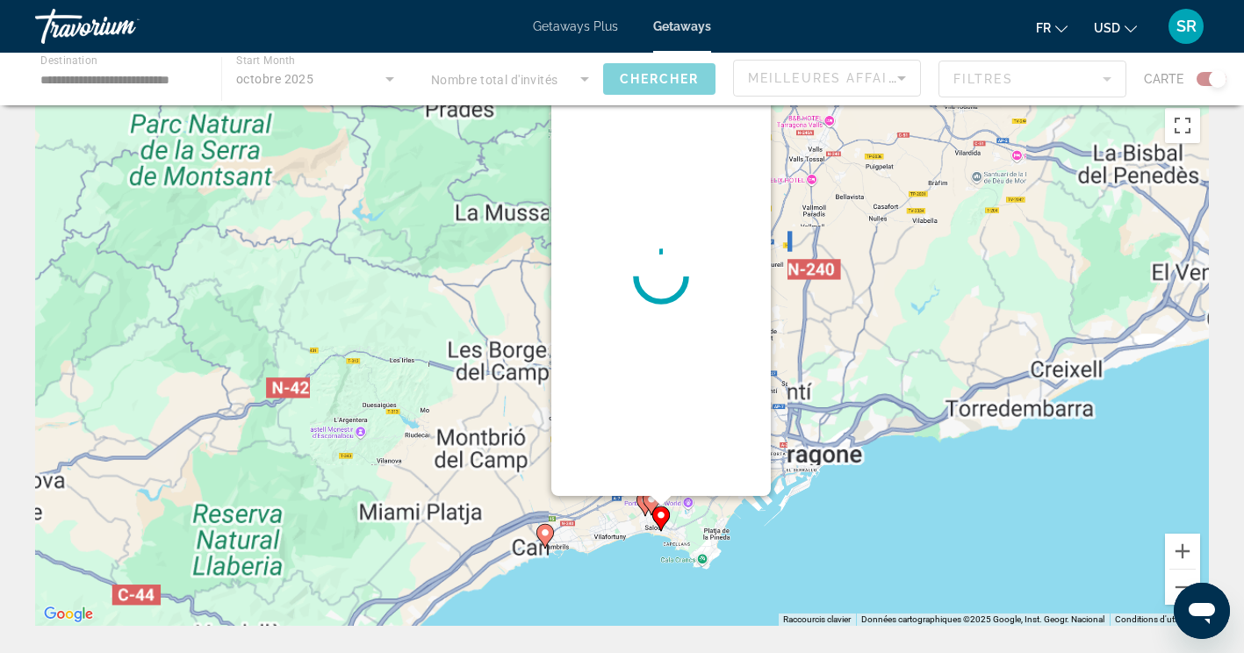
scroll to position [0, 0]
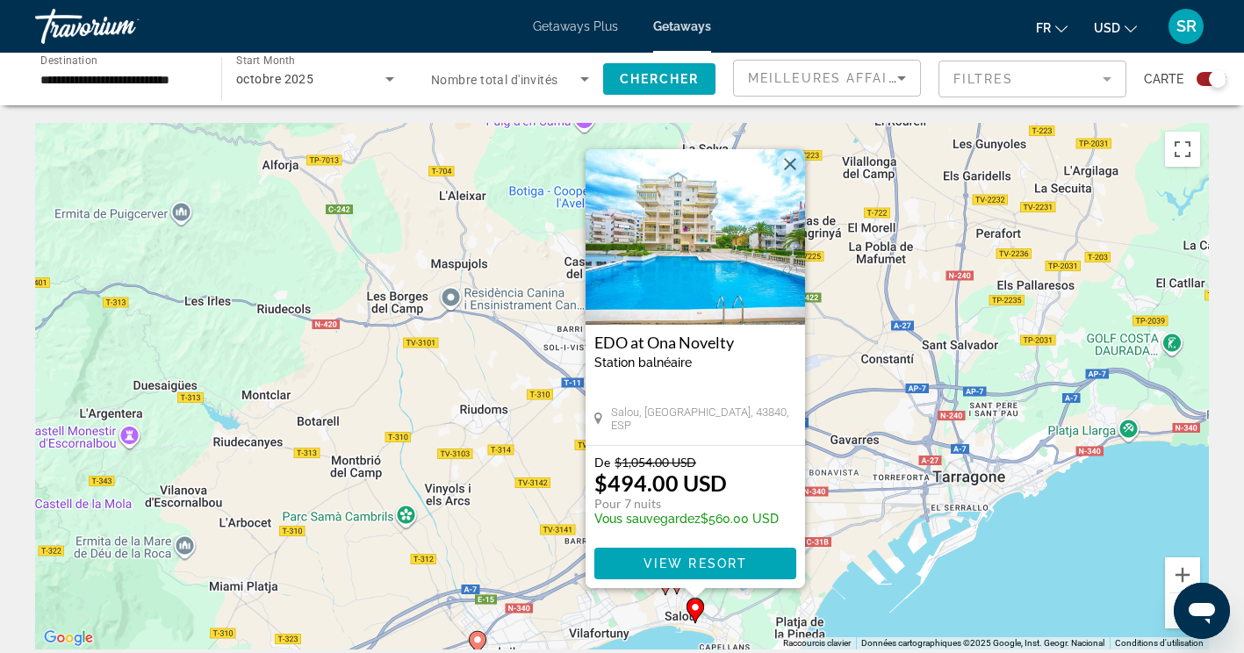
click at [791, 169] on button "Fermer" at bounding box center [790, 164] width 26 height 26
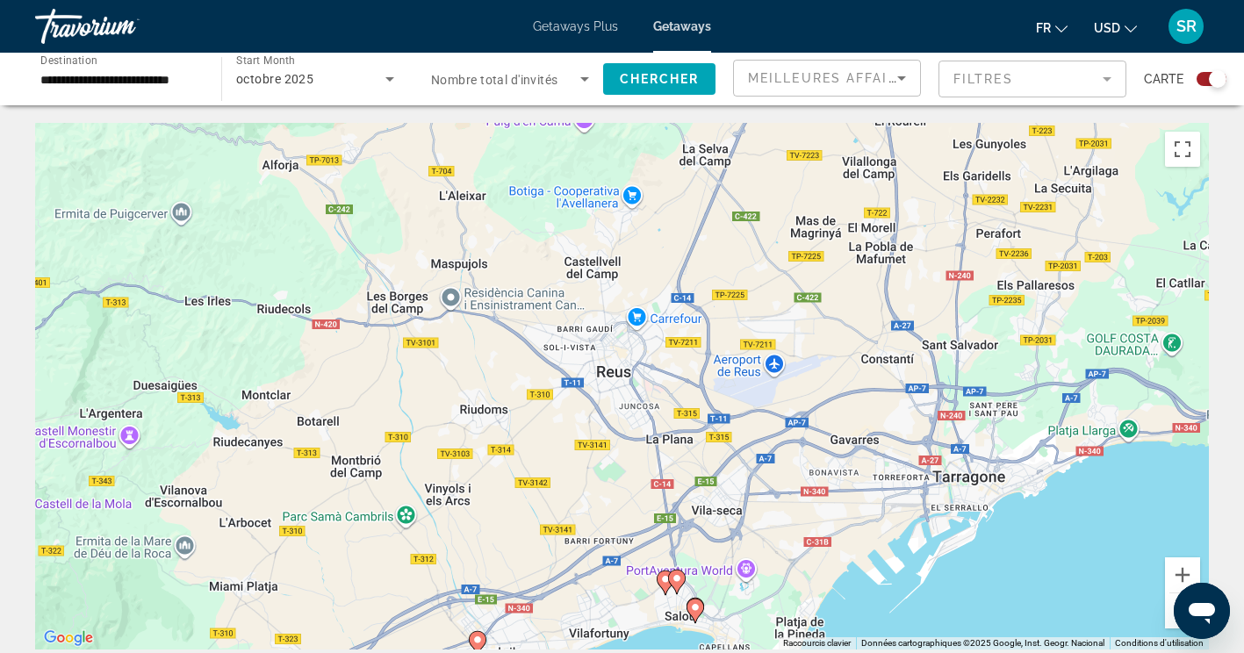
click at [676, 578] on div "Pour naviguer, appuyez sur les touches fléchées. Pour activer le glissement ave…" at bounding box center [622, 386] width 1174 height 527
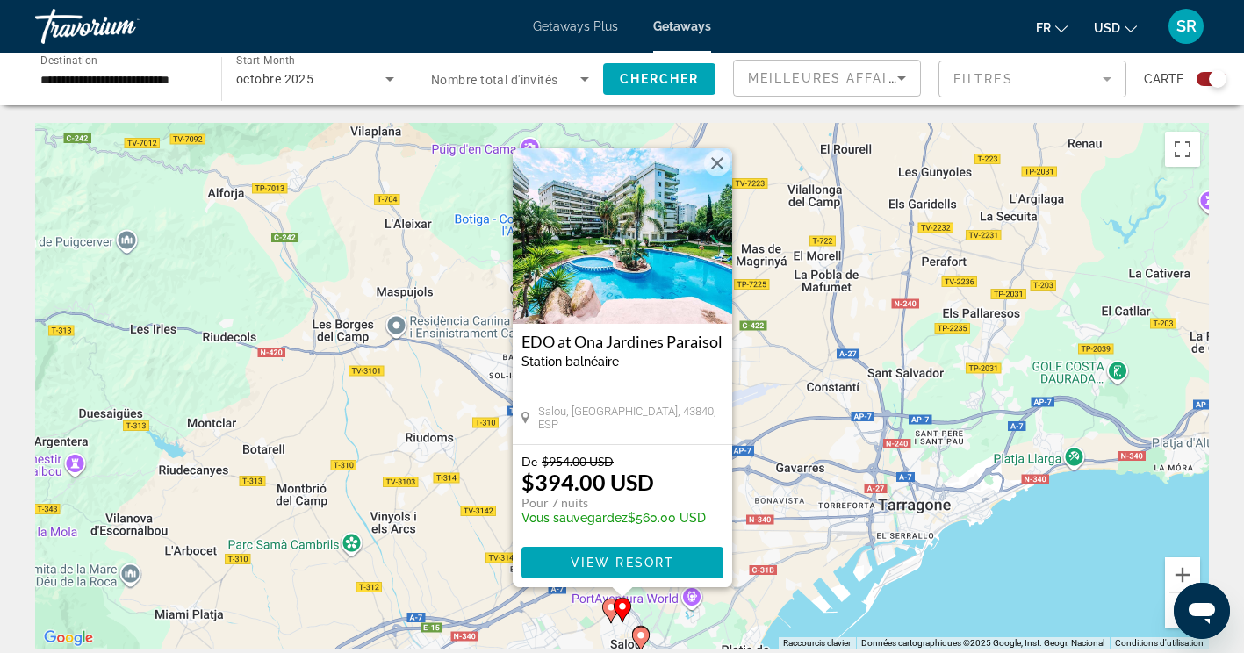
click at [723, 169] on button "Fermer" at bounding box center [717, 163] width 26 height 26
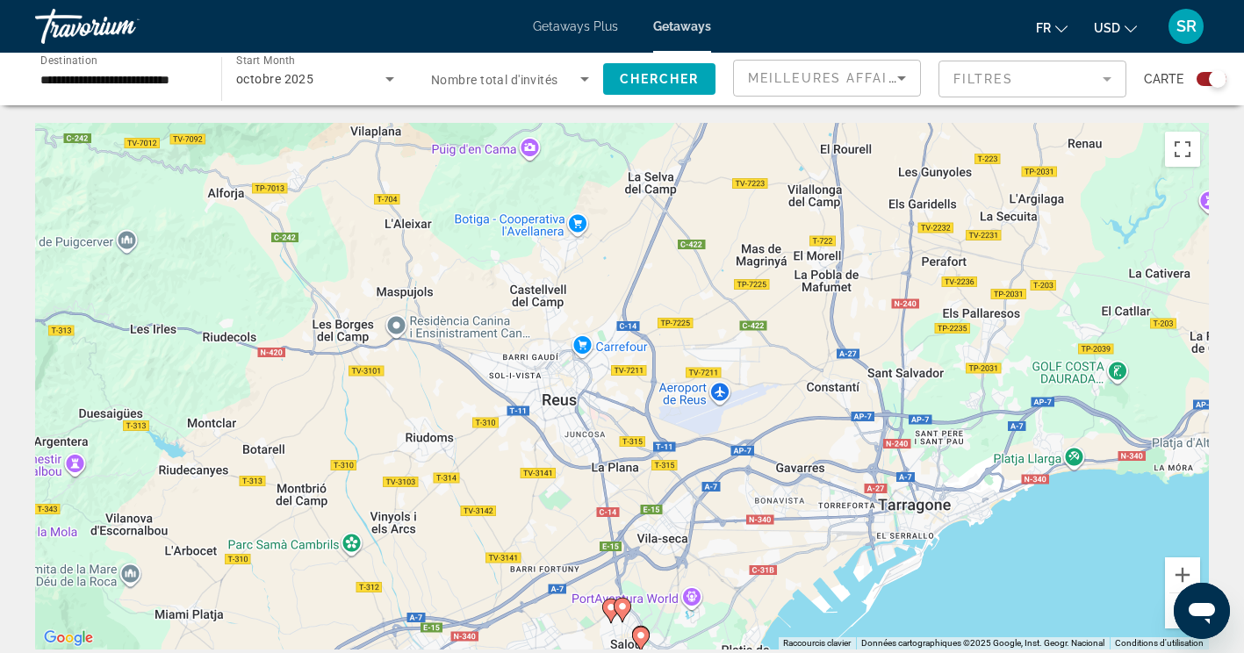
click at [622, 607] on image "Main content" at bounding box center [622, 606] width 11 height 11
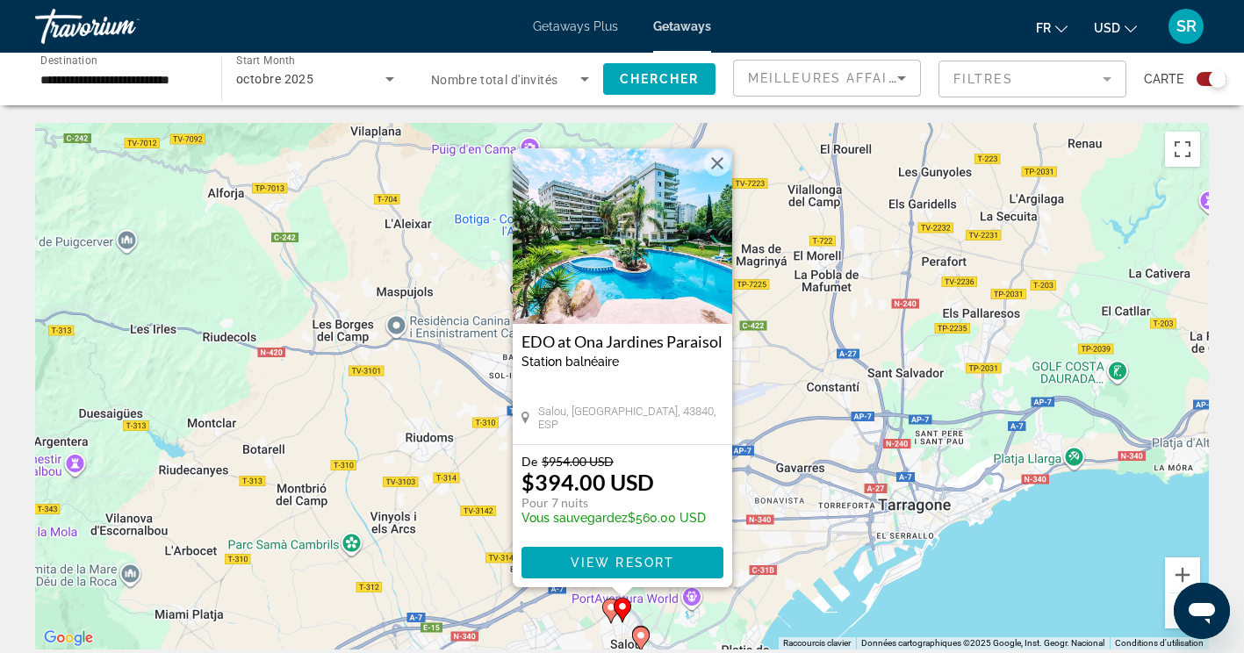
click at [720, 167] on button "Fermer" at bounding box center [717, 163] width 26 height 26
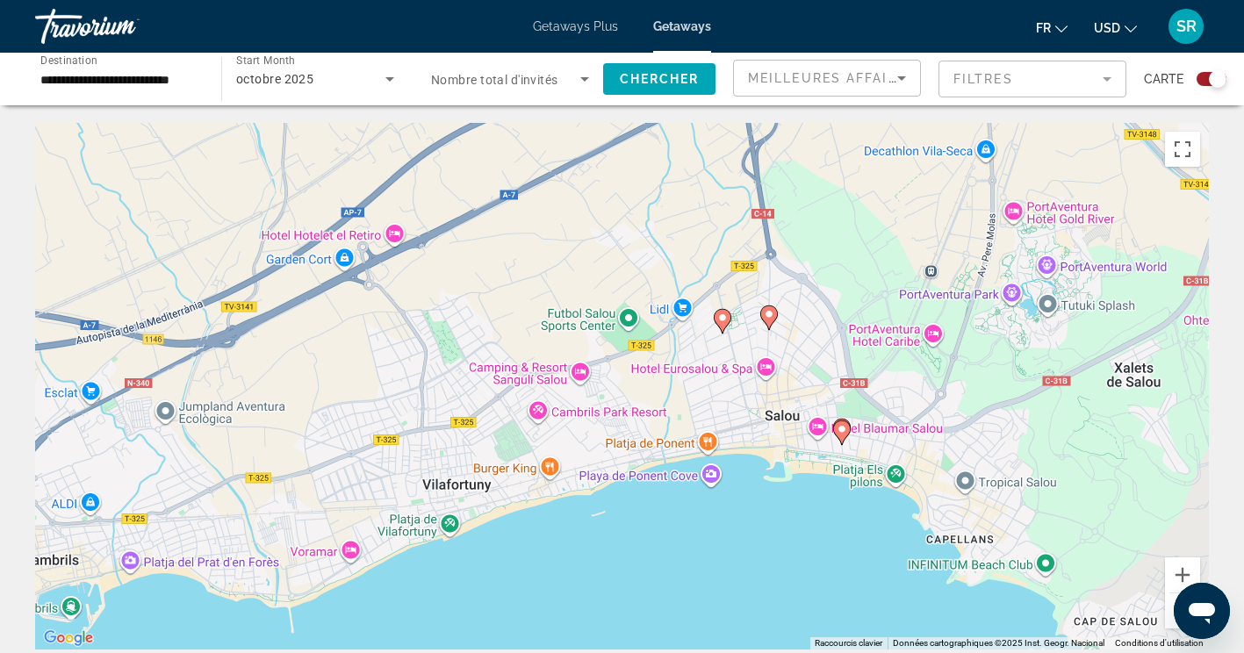
click at [727, 320] on image "Main content" at bounding box center [722, 318] width 11 height 11
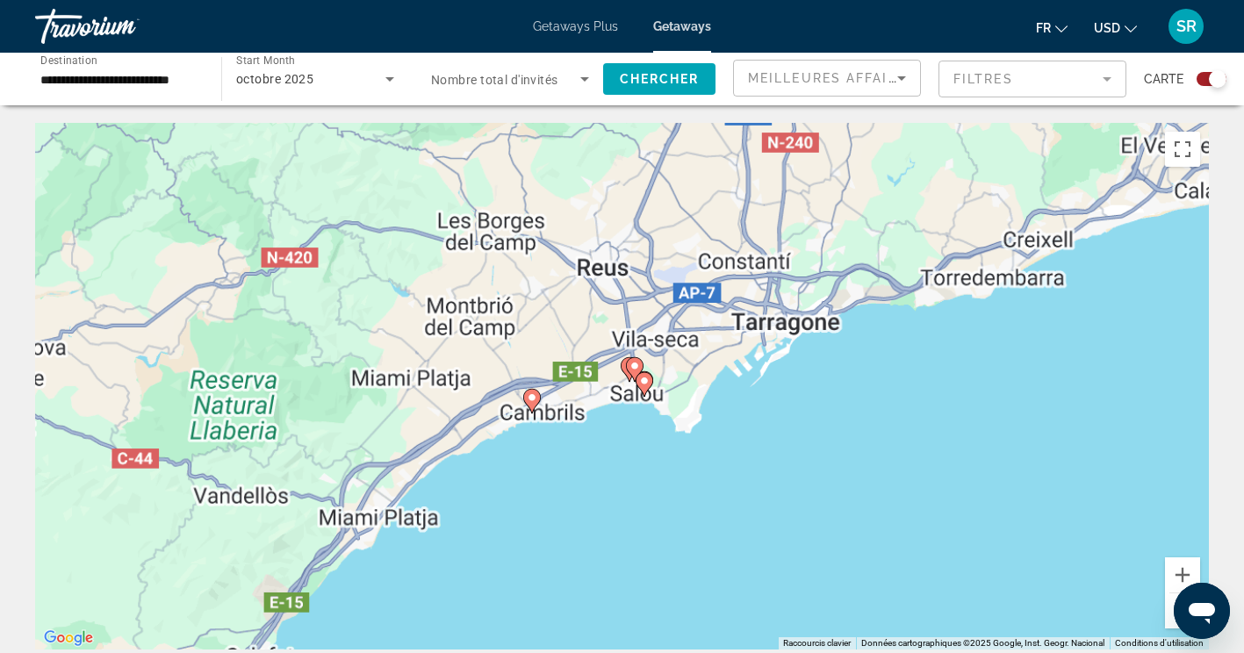
click at [634, 362] on gmp-advanced-marker "Main content" at bounding box center [635, 369] width 18 height 26
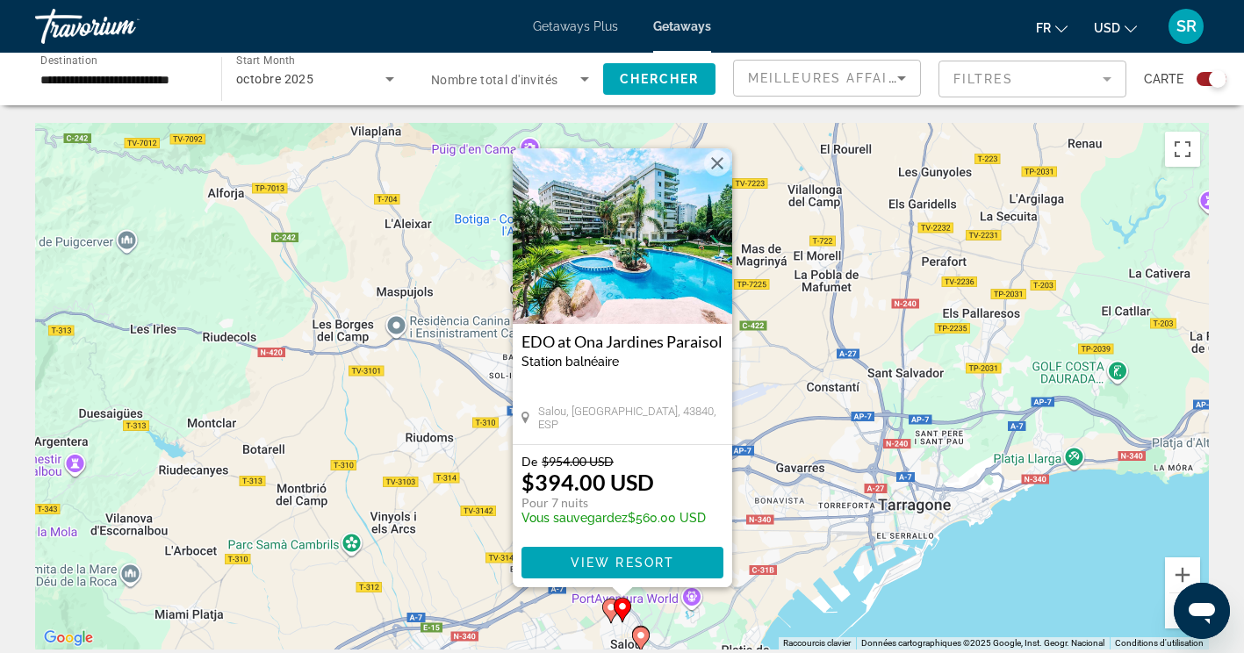
click at [725, 168] on button "Fermer" at bounding box center [717, 163] width 26 height 26
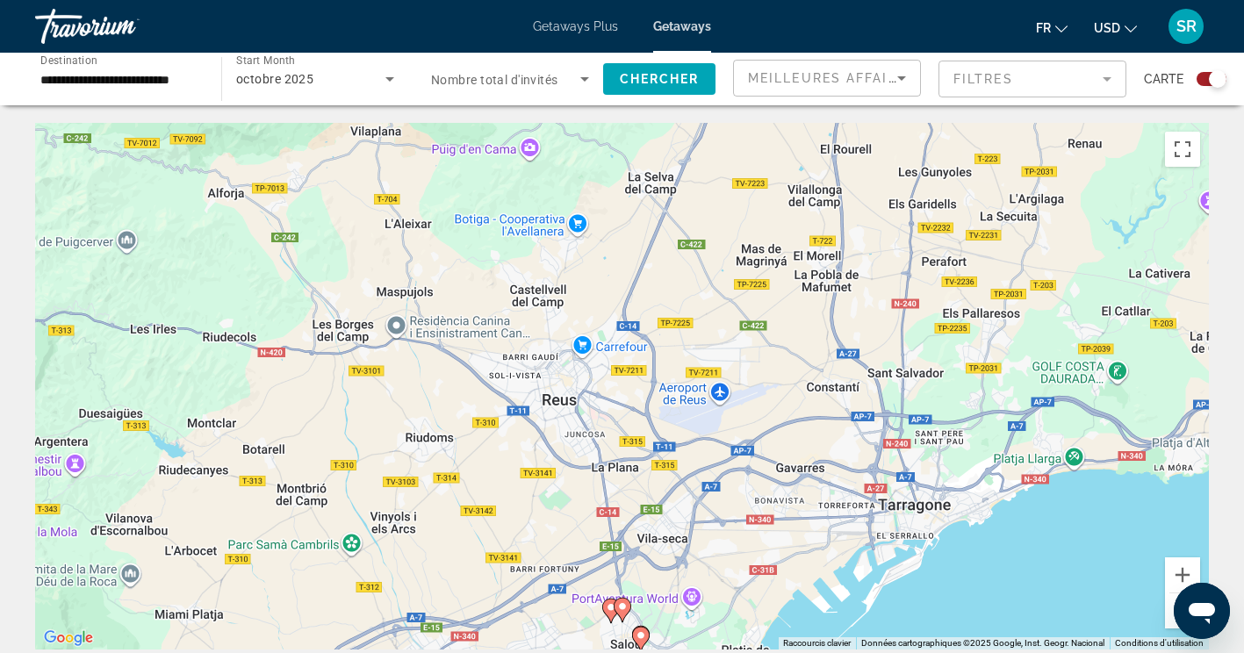
click at [606, 621] on div "Pour naviguer, appuyez sur les touches fléchées. Pour activer le glissement ave…" at bounding box center [622, 386] width 1174 height 527
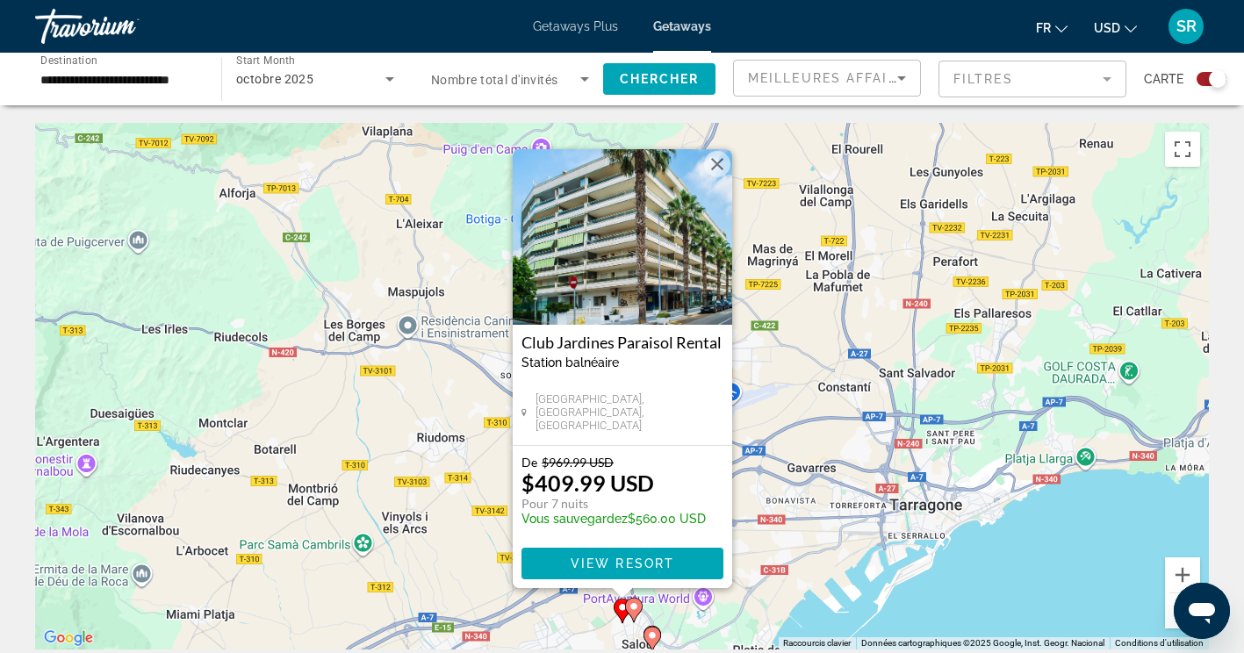
click at [725, 169] on button "Fermer" at bounding box center [717, 164] width 26 height 26
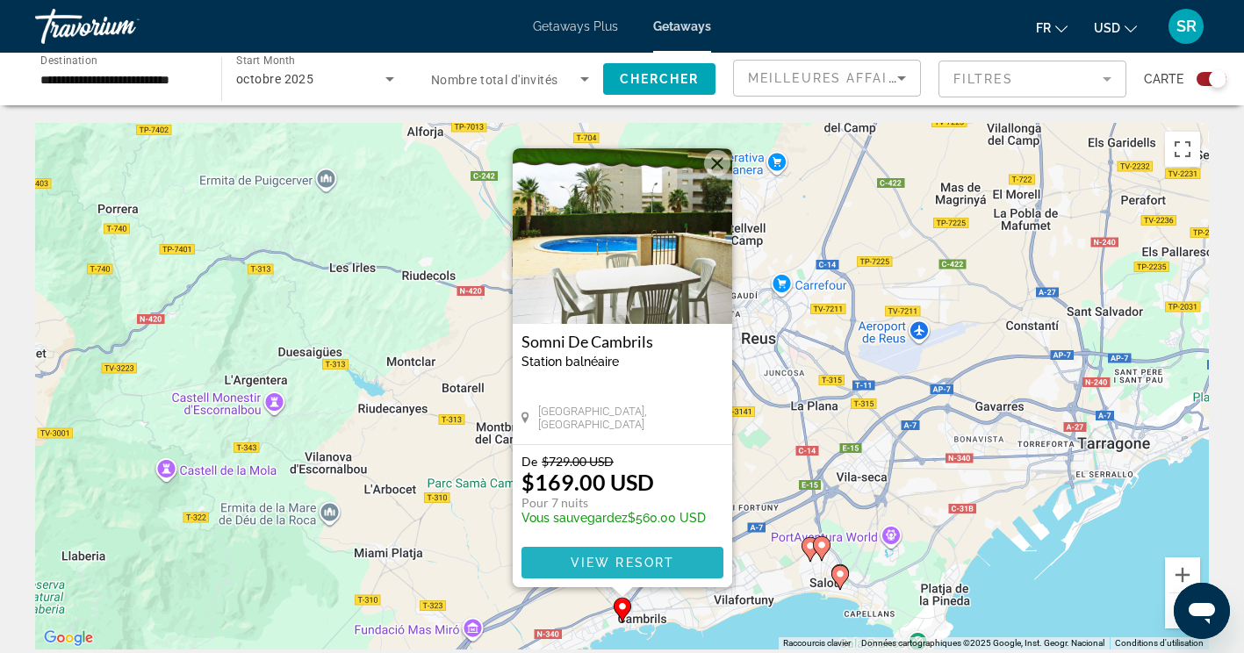
click at [659, 568] on span "View Resort" at bounding box center [622, 563] width 104 height 14
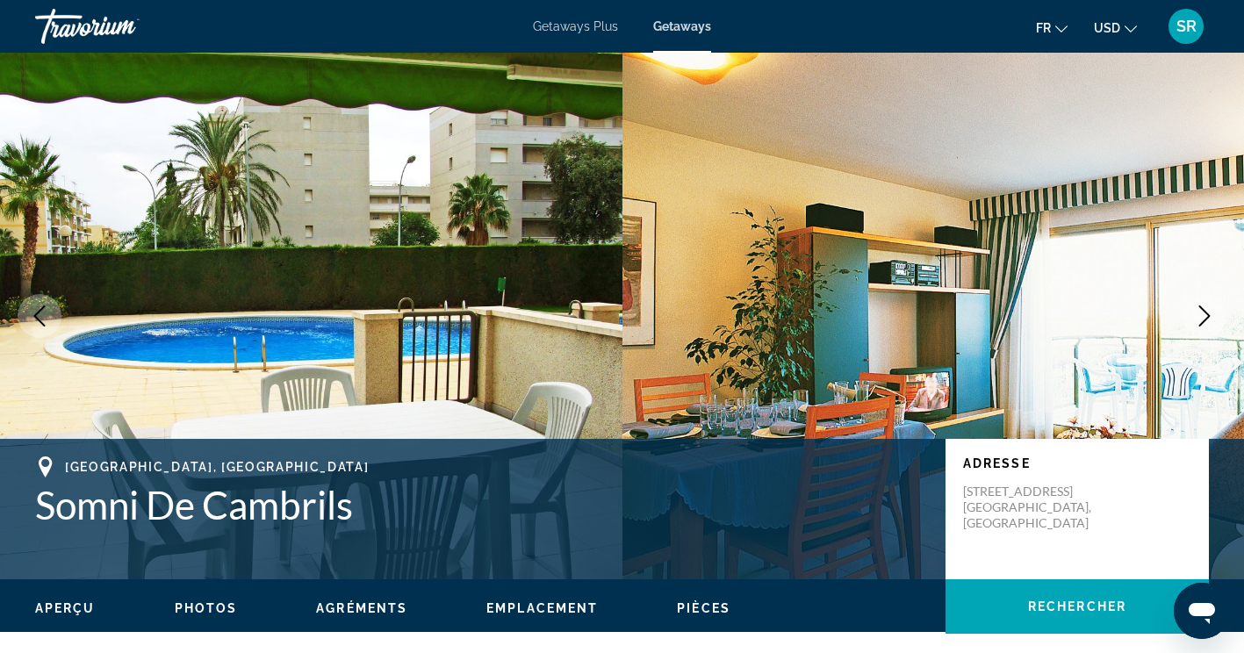
click at [1206, 327] on button "Next image" at bounding box center [1204, 316] width 44 height 44
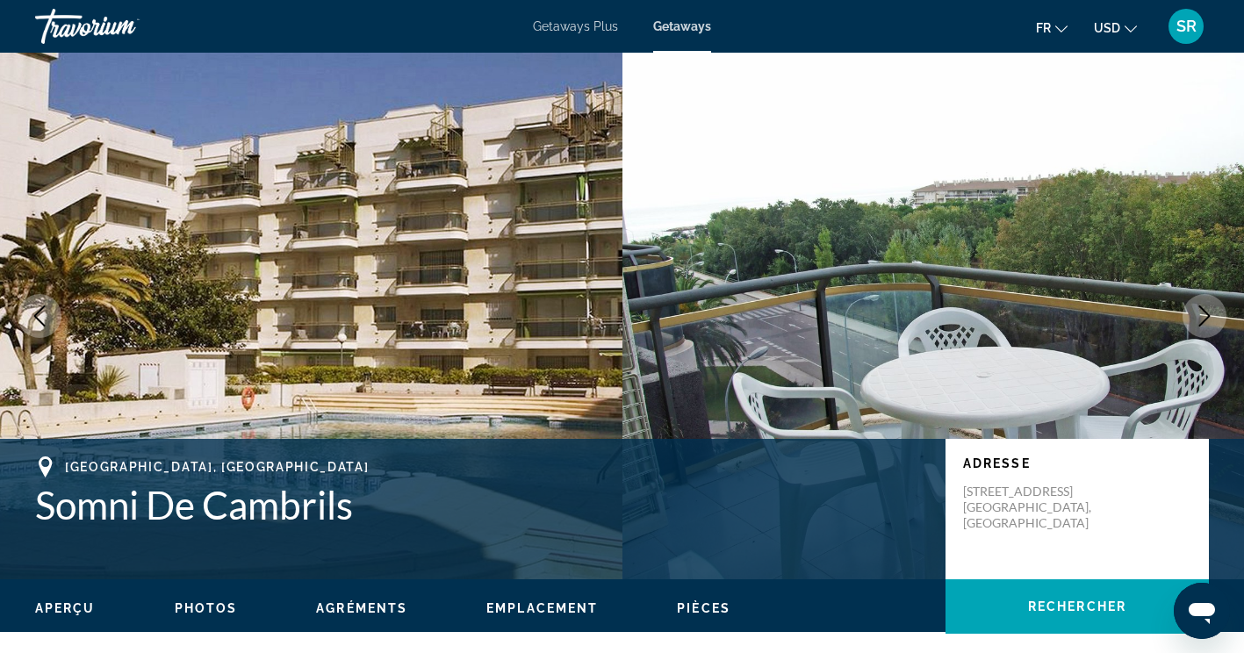
click at [1197, 329] on button "Next image" at bounding box center [1204, 316] width 44 height 44
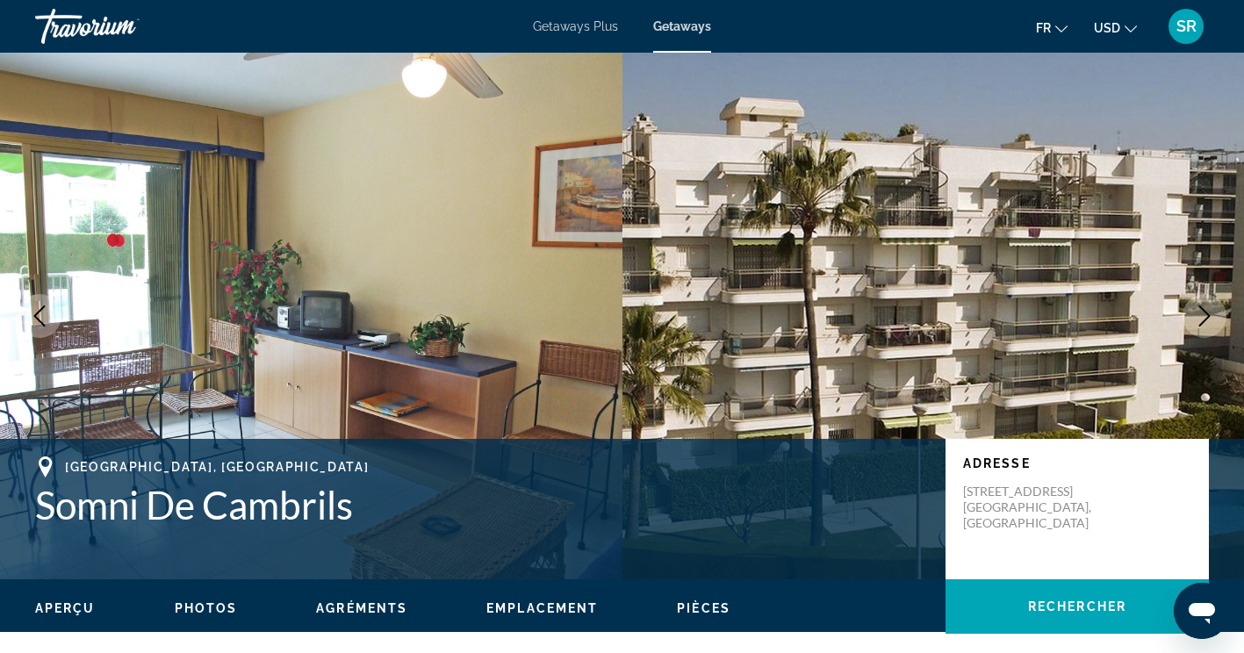
click at [1202, 305] on icon "Next image" at bounding box center [1204, 315] width 21 height 21
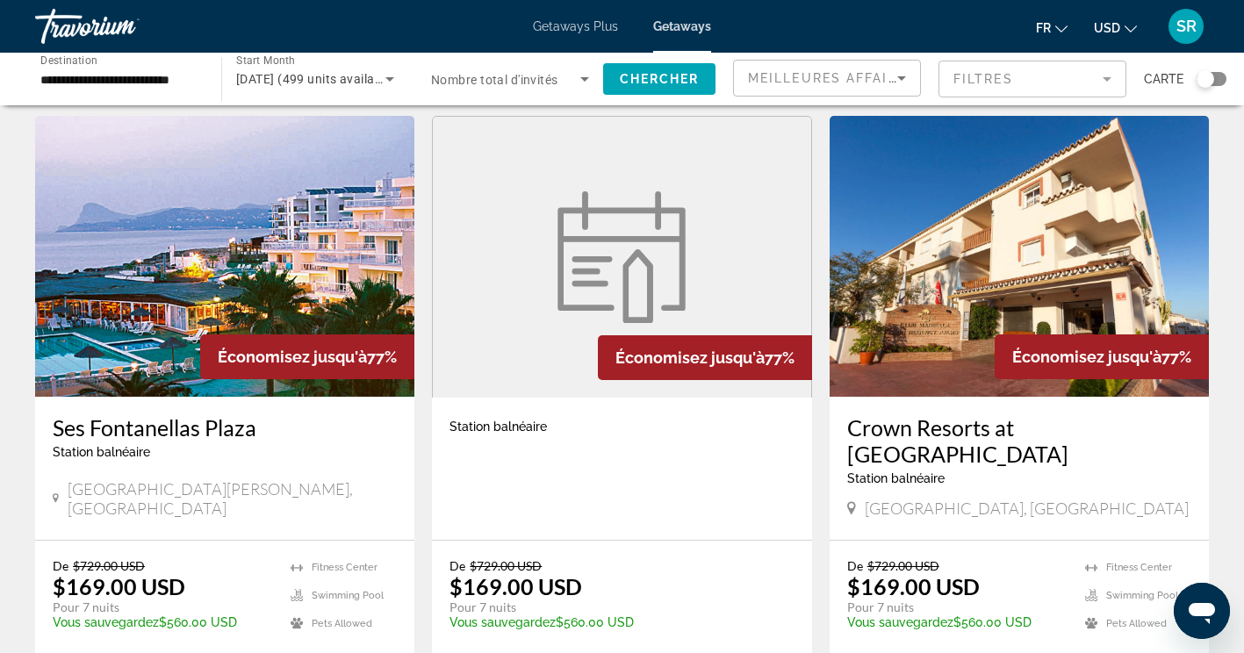
scroll to position [705, 0]
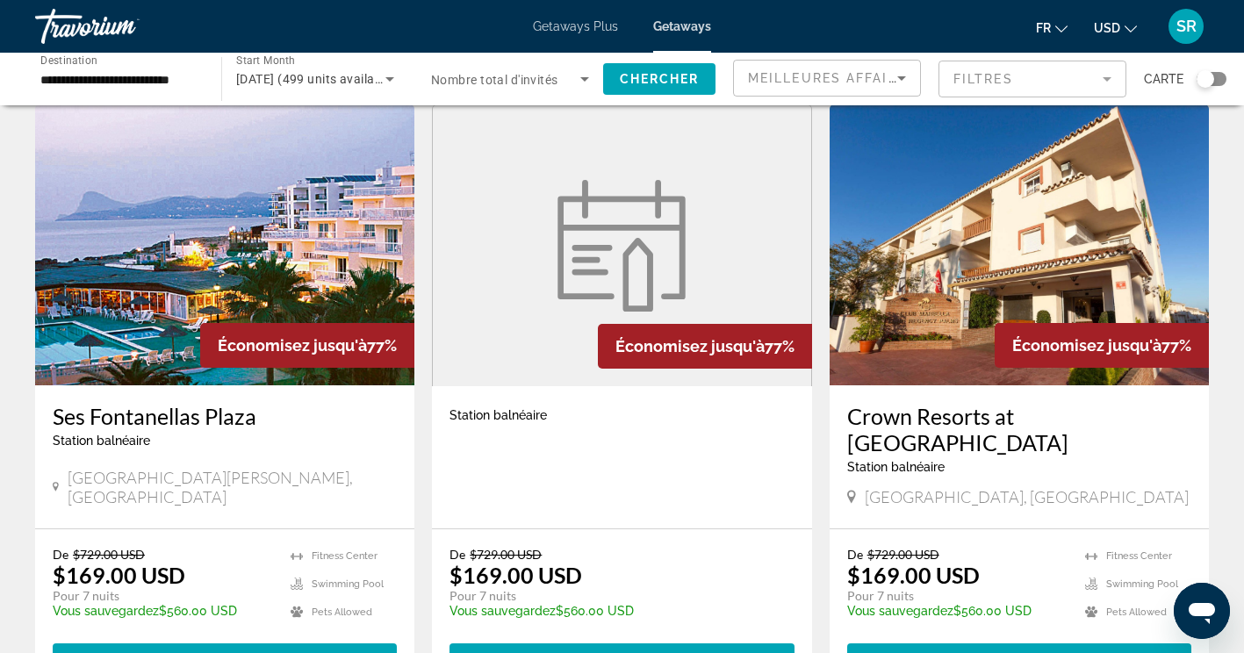
click at [100, 403] on h3 "Ses Fontanellas Plaza" at bounding box center [225, 416] width 344 height 26
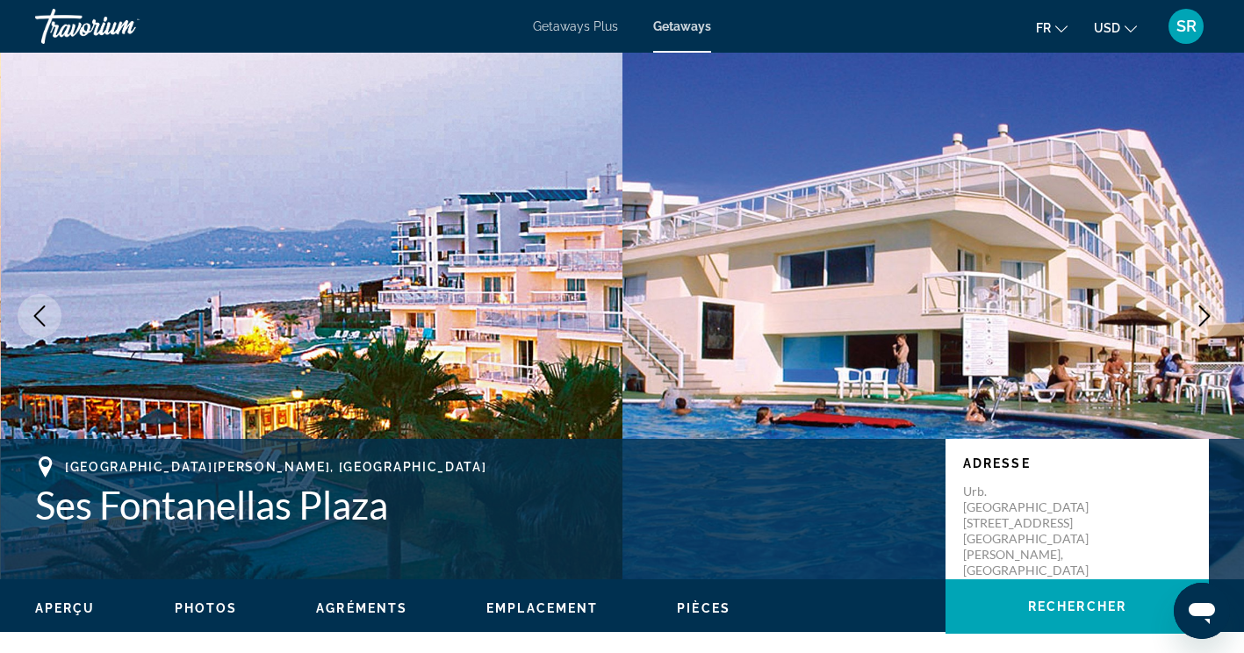
click at [1207, 320] on icon "Next image" at bounding box center [1204, 315] width 21 height 21
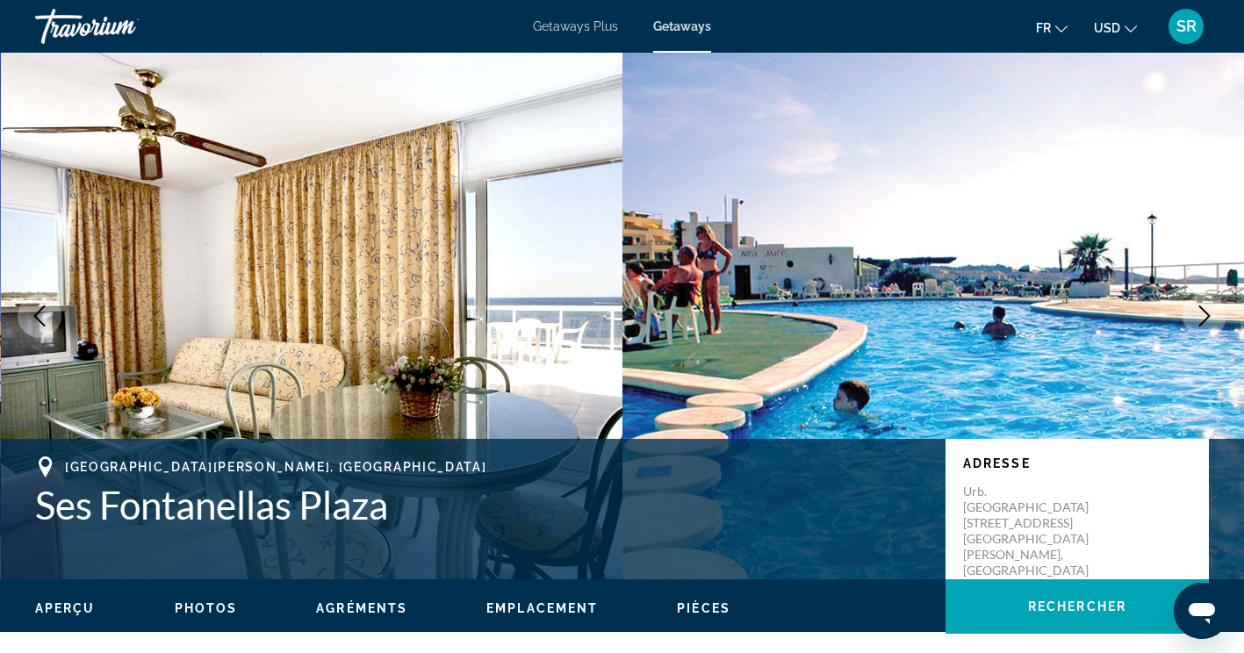
click at [1204, 320] on icon "Next image" at bounding box center [1204, 315] width 11 height 21
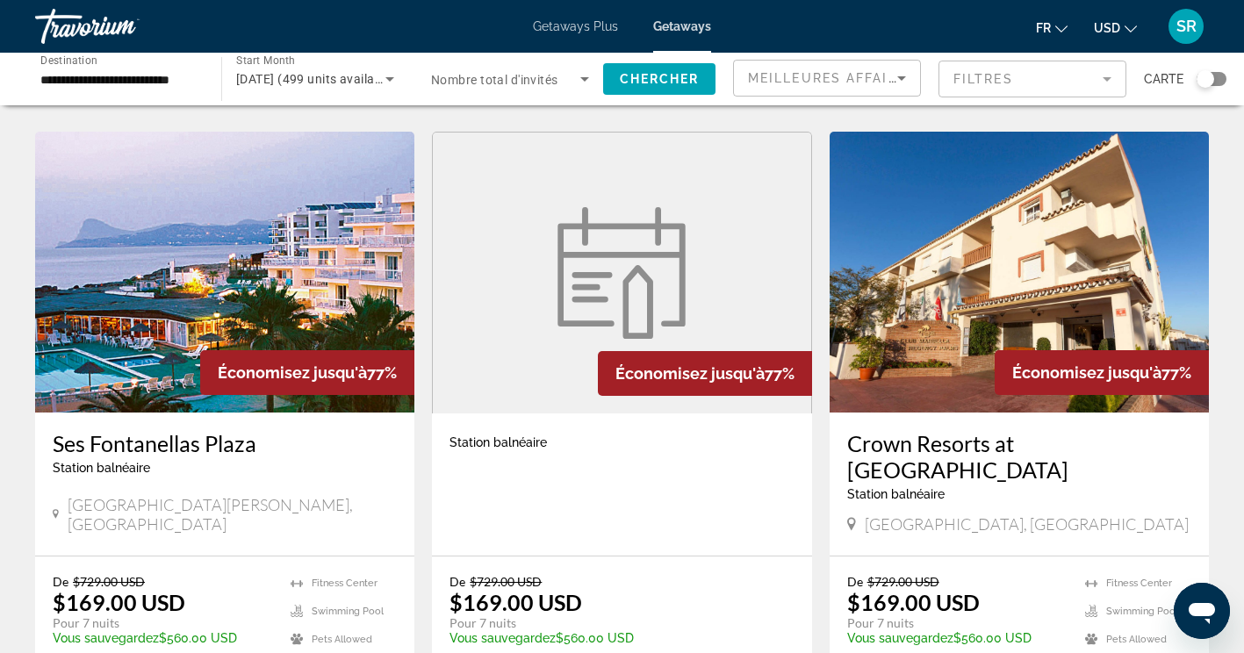
scroll to position [686, 0]
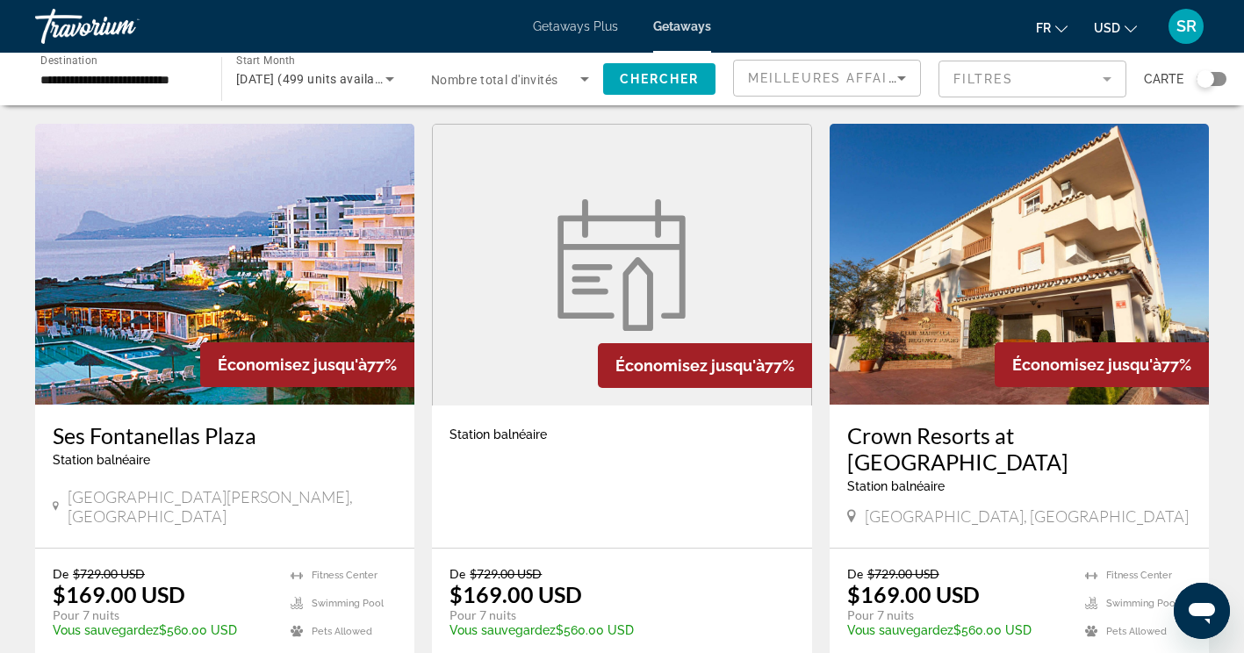
click at [1132, 422] on h3 "Crown Resorts at [GEOGRAPHIC_DATA]" at bounding box center [1019, 448] width 344 height 53
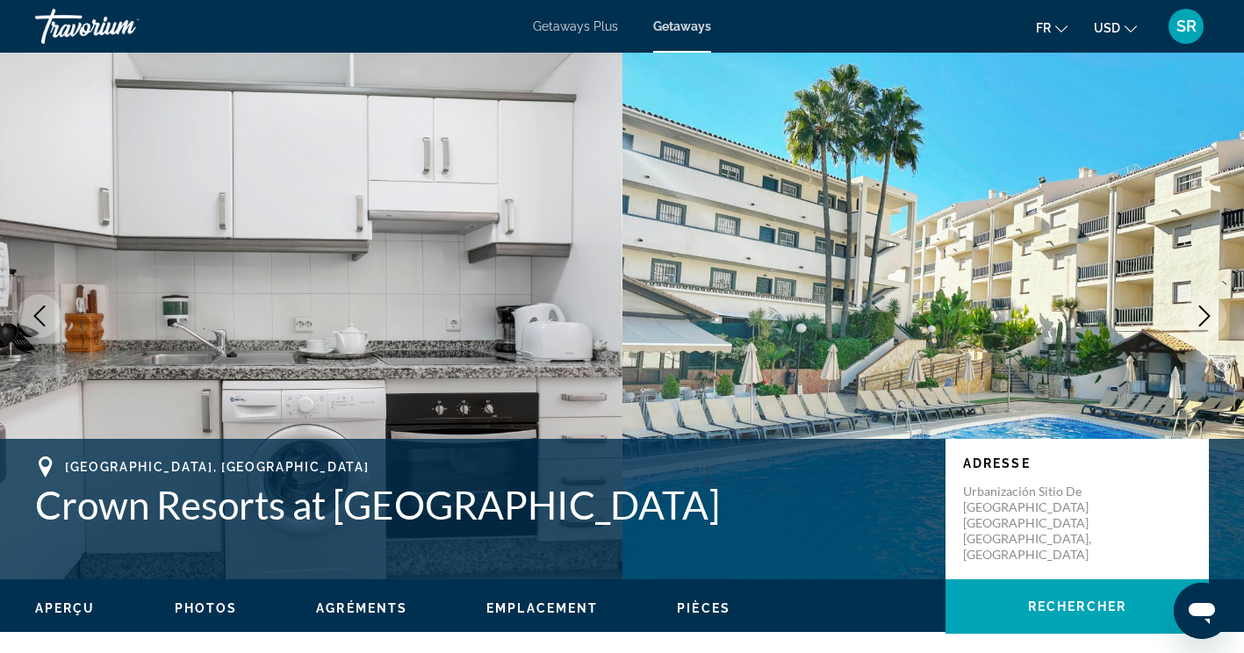
click at [1208, 320] on icon "Next image" at bounding box center [1204, 315] width 21 height 21
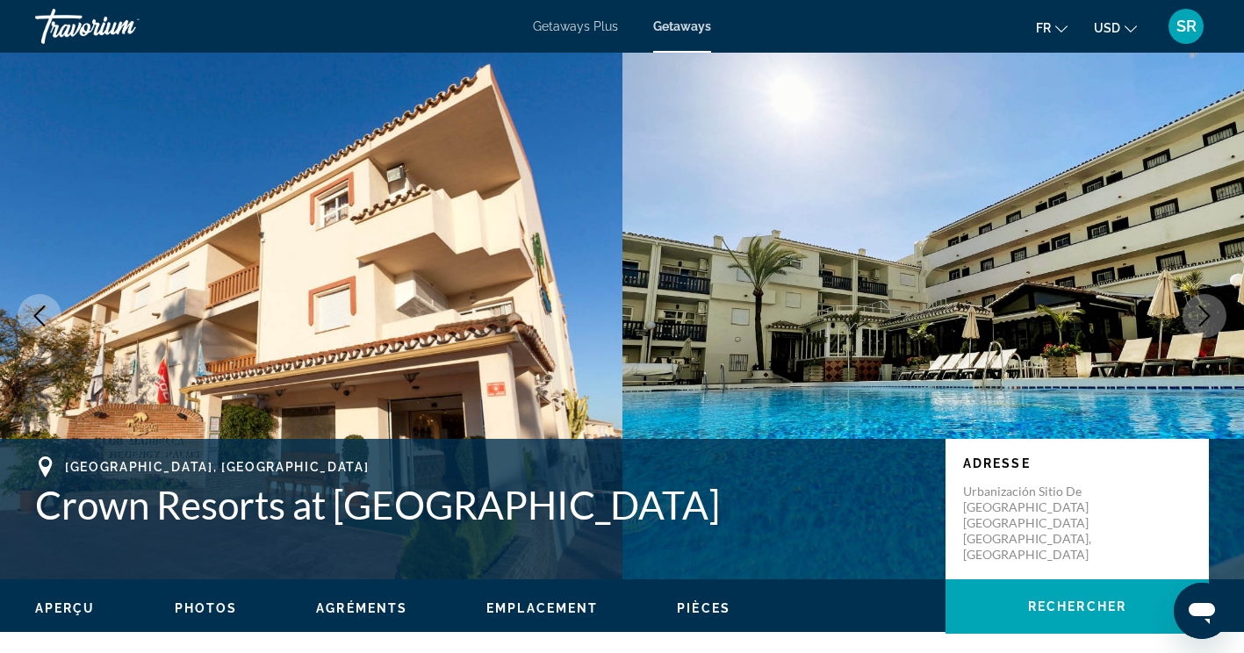
click at [1211, 312] on icon "Next image" at bounding box center [1204, 315] width 21 height 21
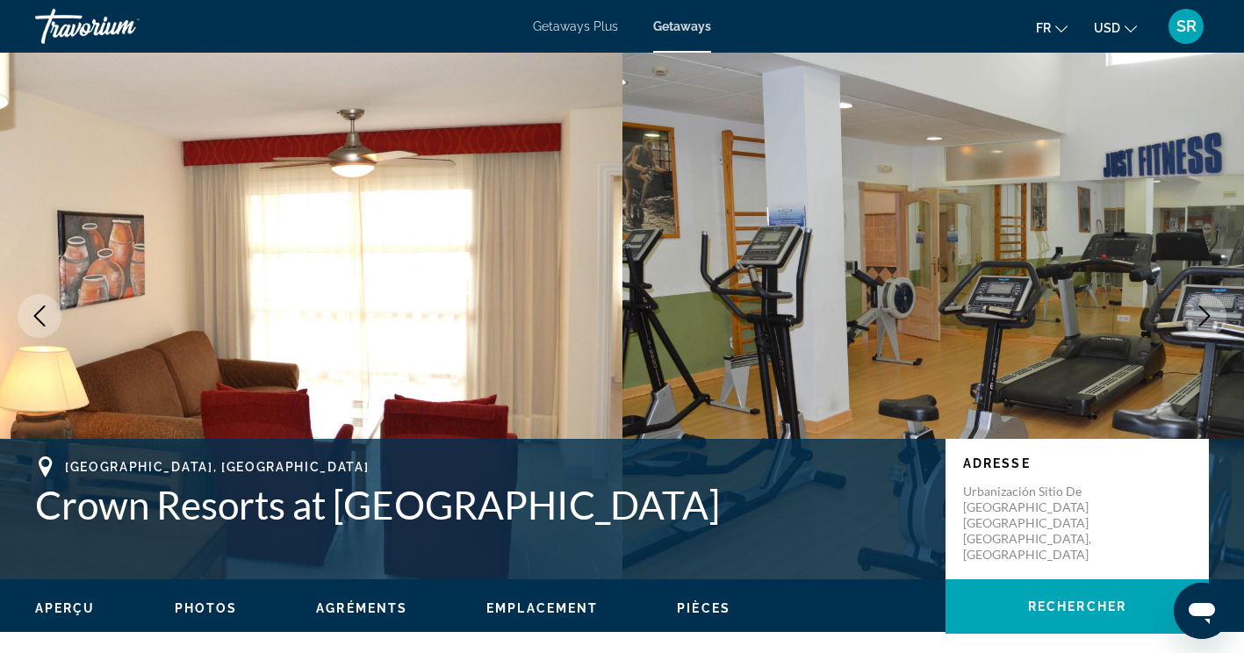
click at [1211, 311] on icon "Next image" at bounding box center [1204, 315] width 21 height 21
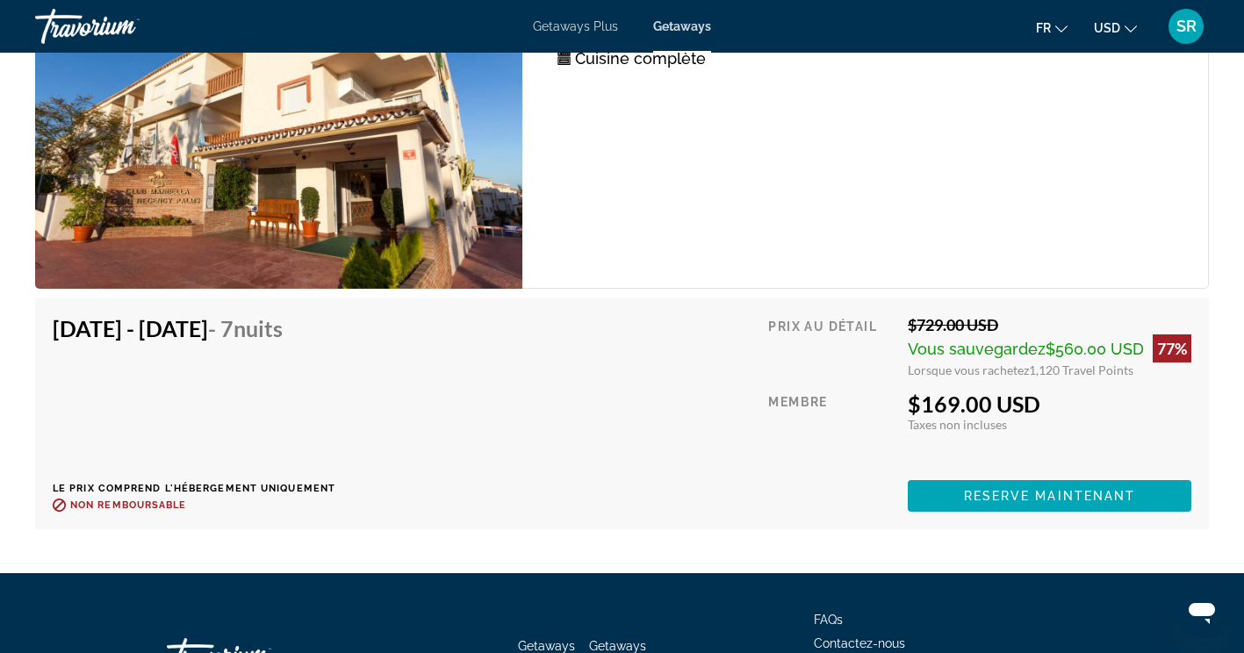
scroll to position [3244, 0]
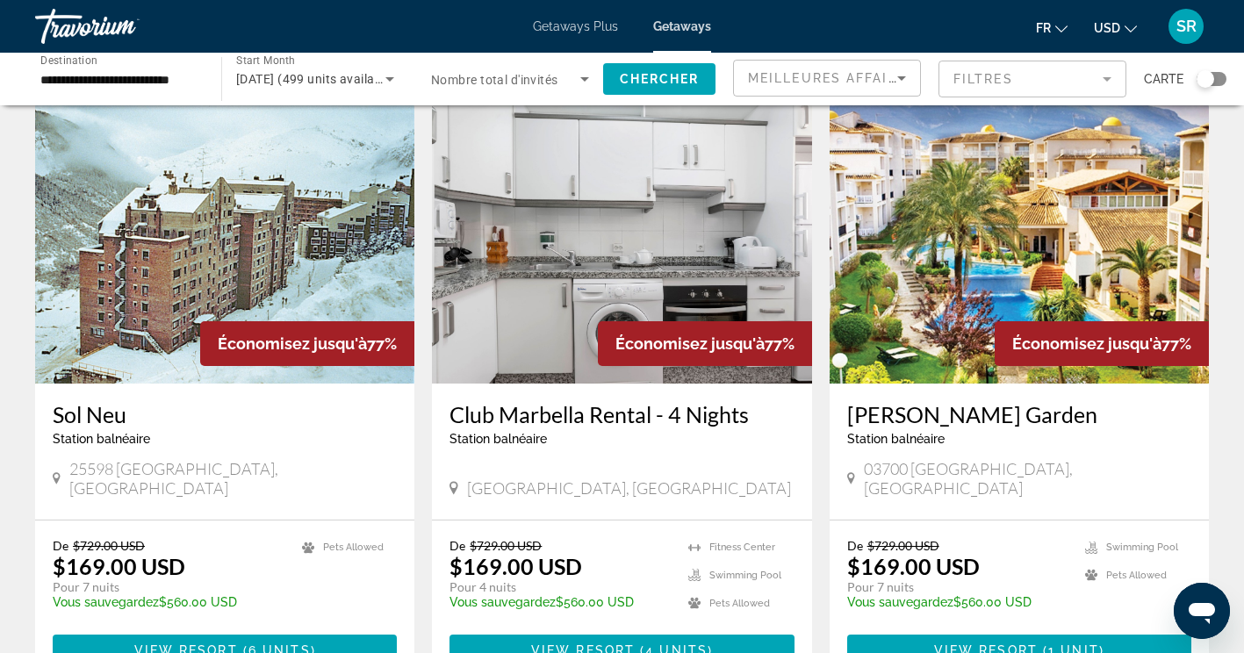
scroll to position [1334, 0]
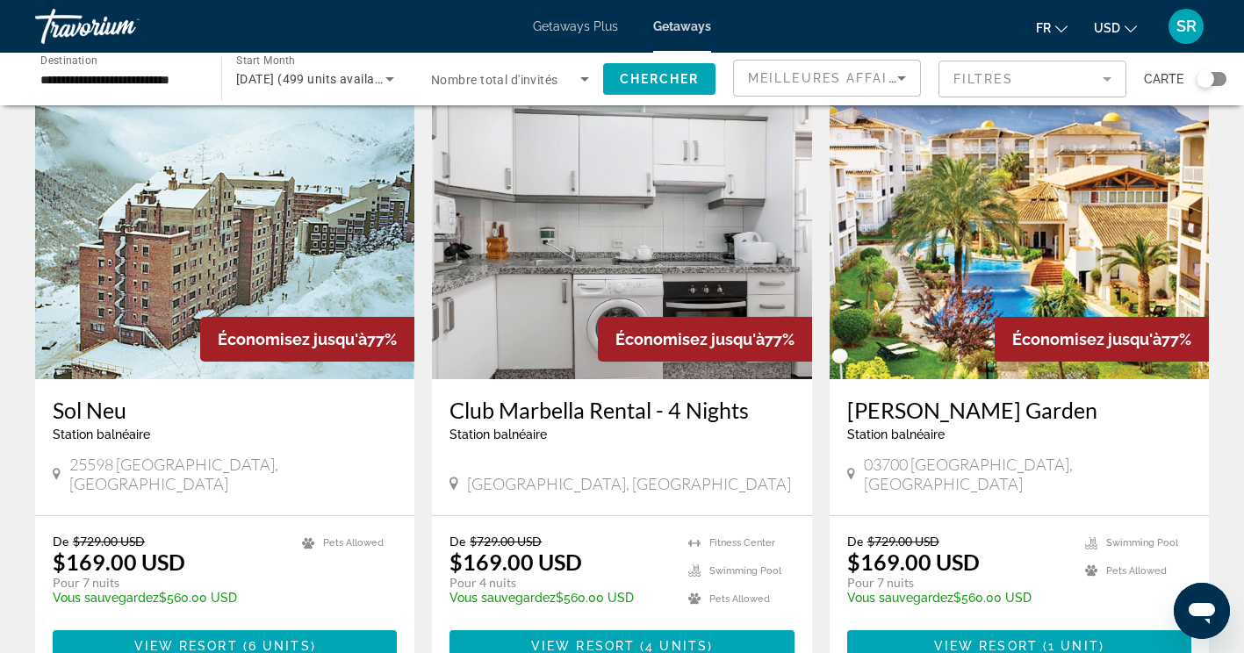
click at [1005, 397] on h3 "Ona Ogisaka Garden" at bounding box center [1019, 410] width 344 height 26
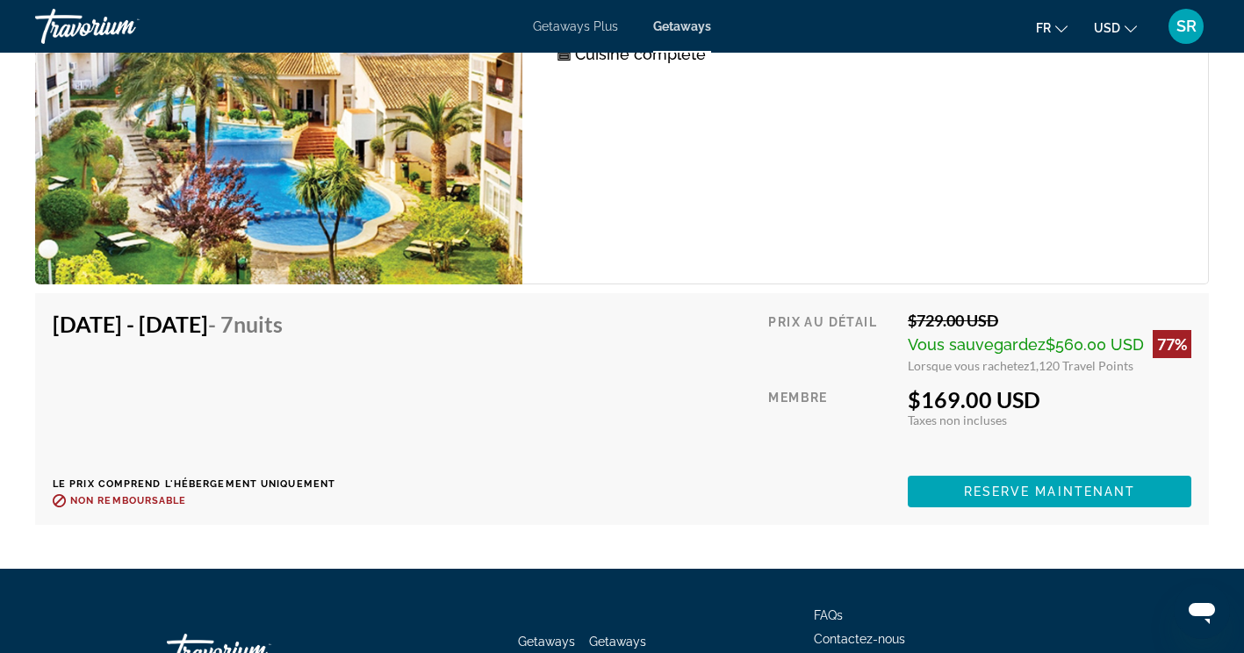
scroll to position [3183, 0]
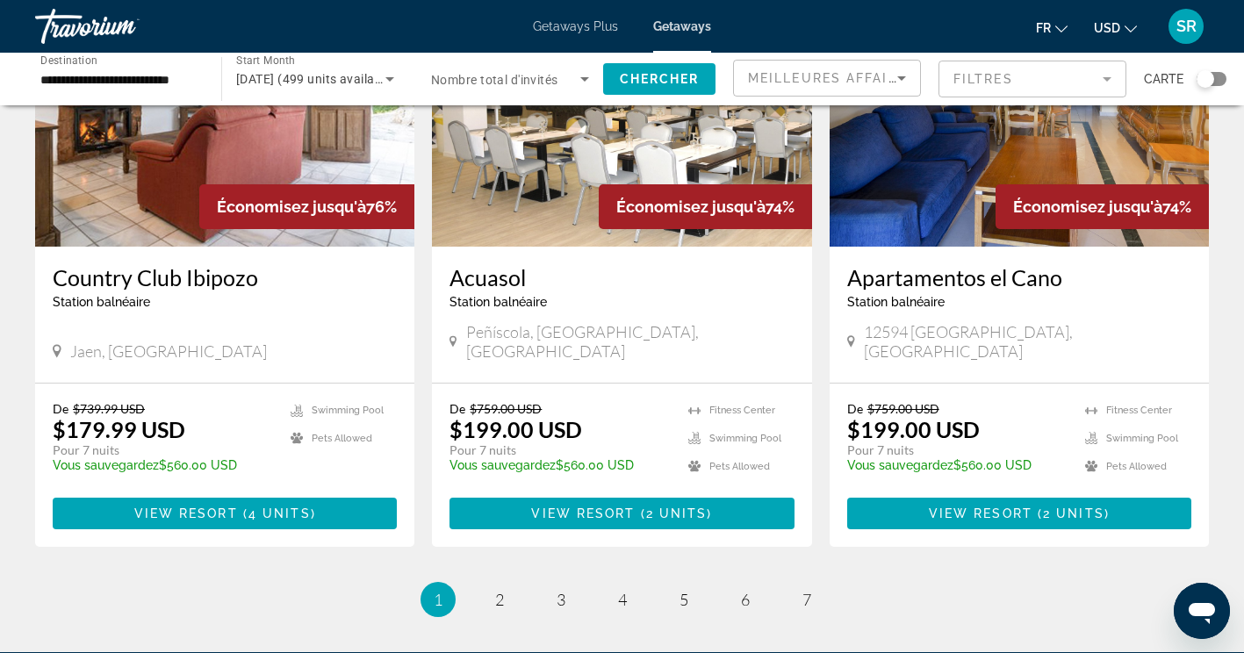
scroll to position [2085, 0]
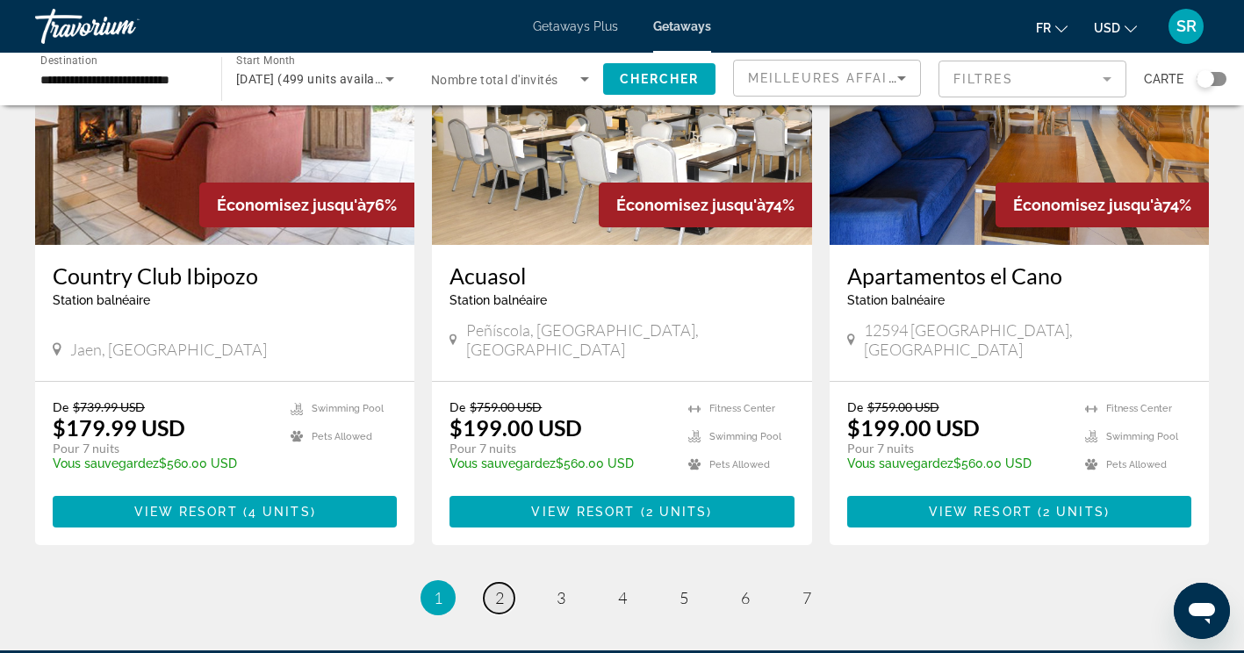
click at [499, 588] on span "2" at bounding box center [499, 597] width 9 height 19
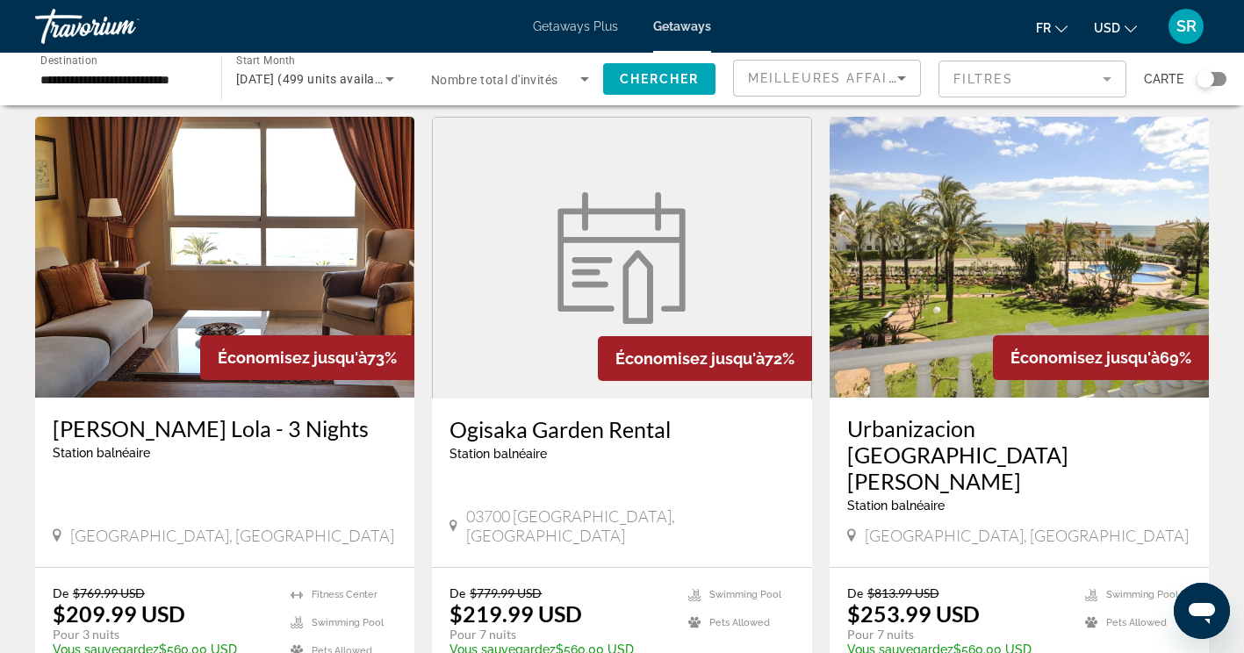
scroll to position [691, 0]
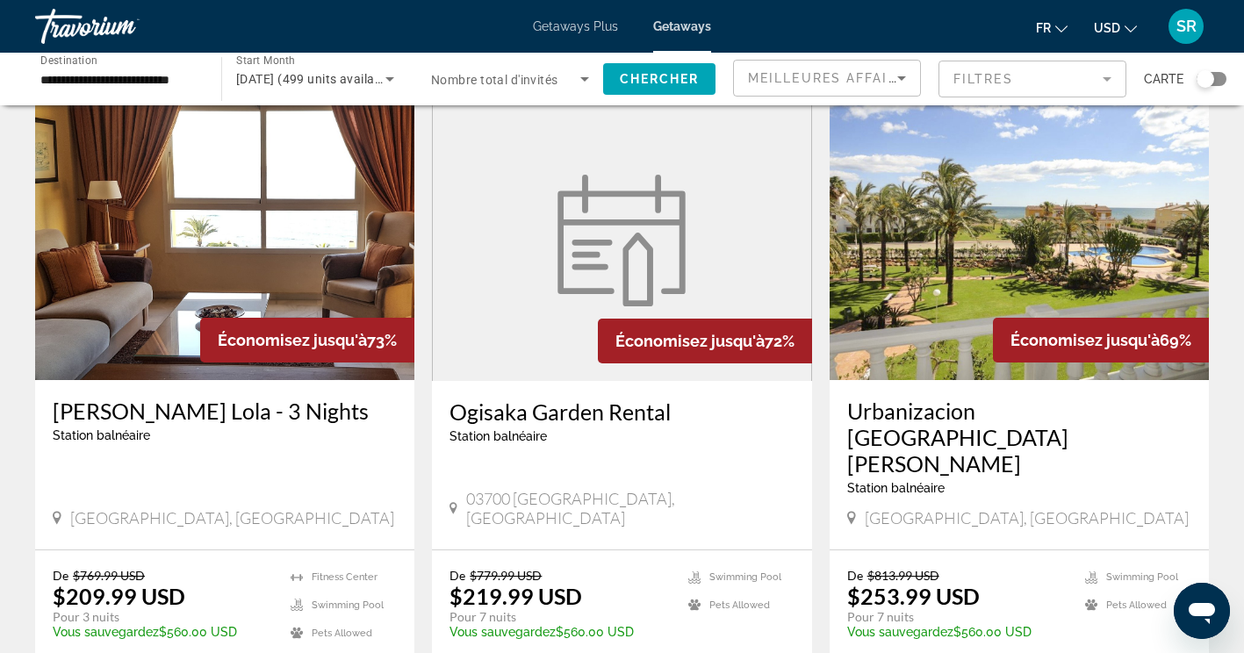
click at [1082, 398] on h3 "Urbanizacion San Fernando" at bounding box center [1019, 437] width 344 height 79
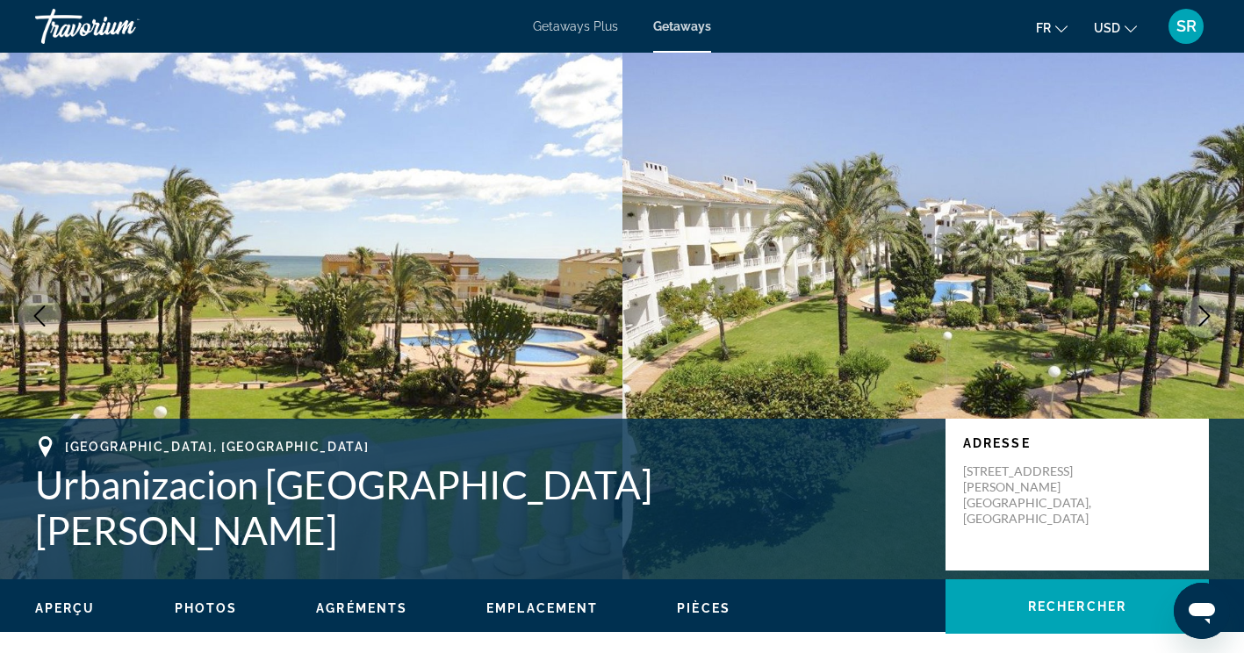
click at [1205, 318] on icon "Next image" at bounding box center [1204, 315] width 21 height 21
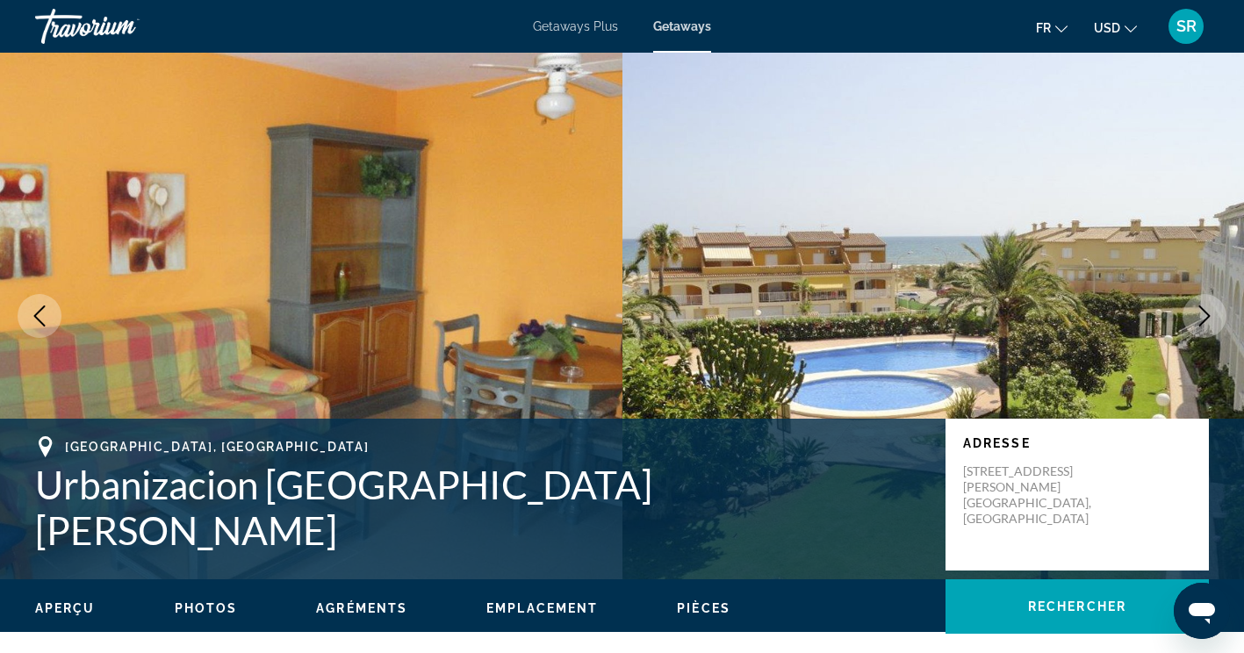
click at [1197, 320] on icon "Next image" at bounding box center [1204, 315] width 21 height 21
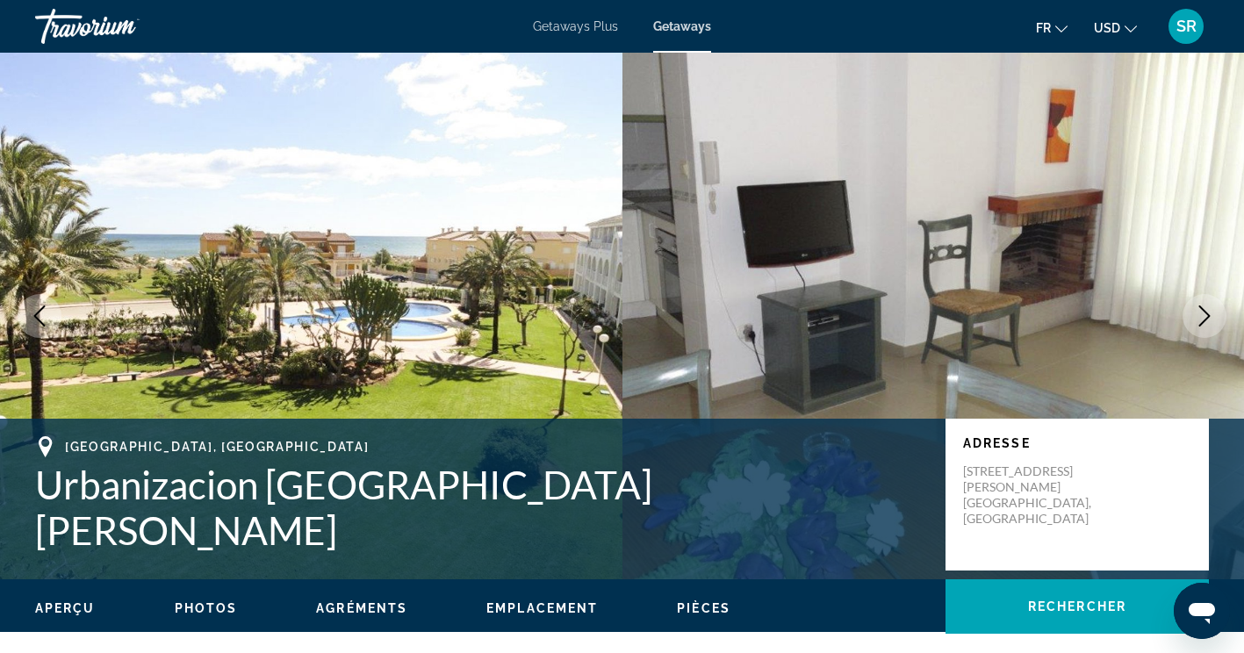
click at [1211, 314] on icon "Next image" at bounding box center [1204, 315] width 21 height 21
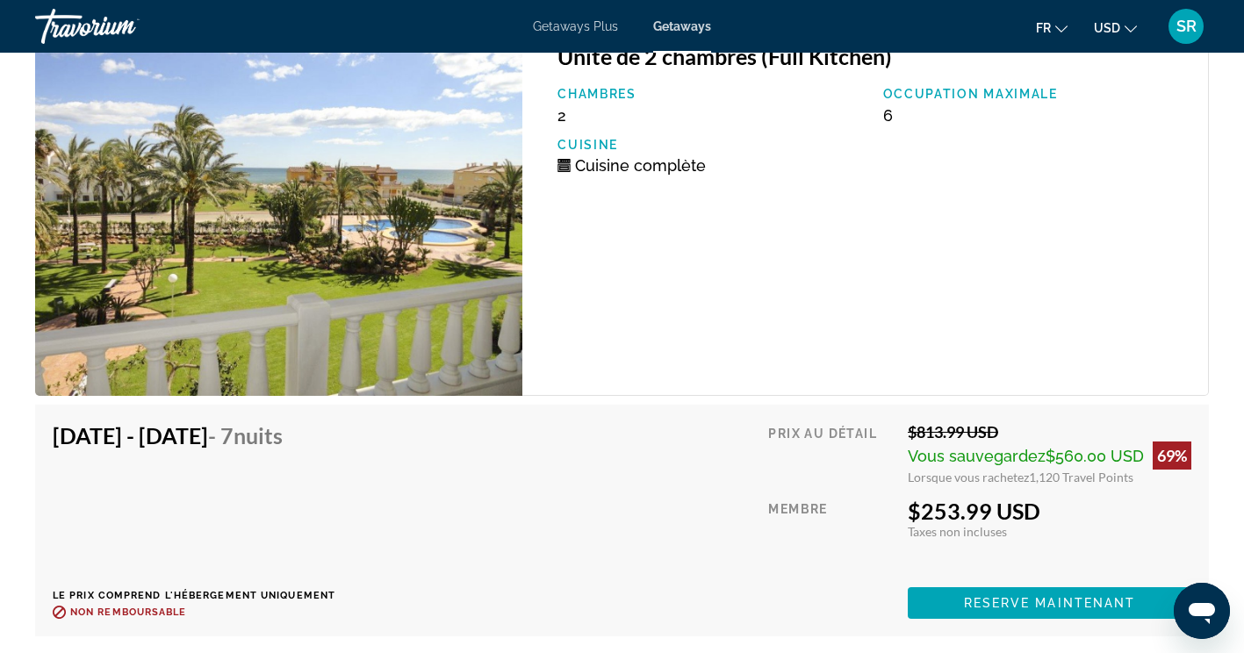
scroll to position [3080, 0]
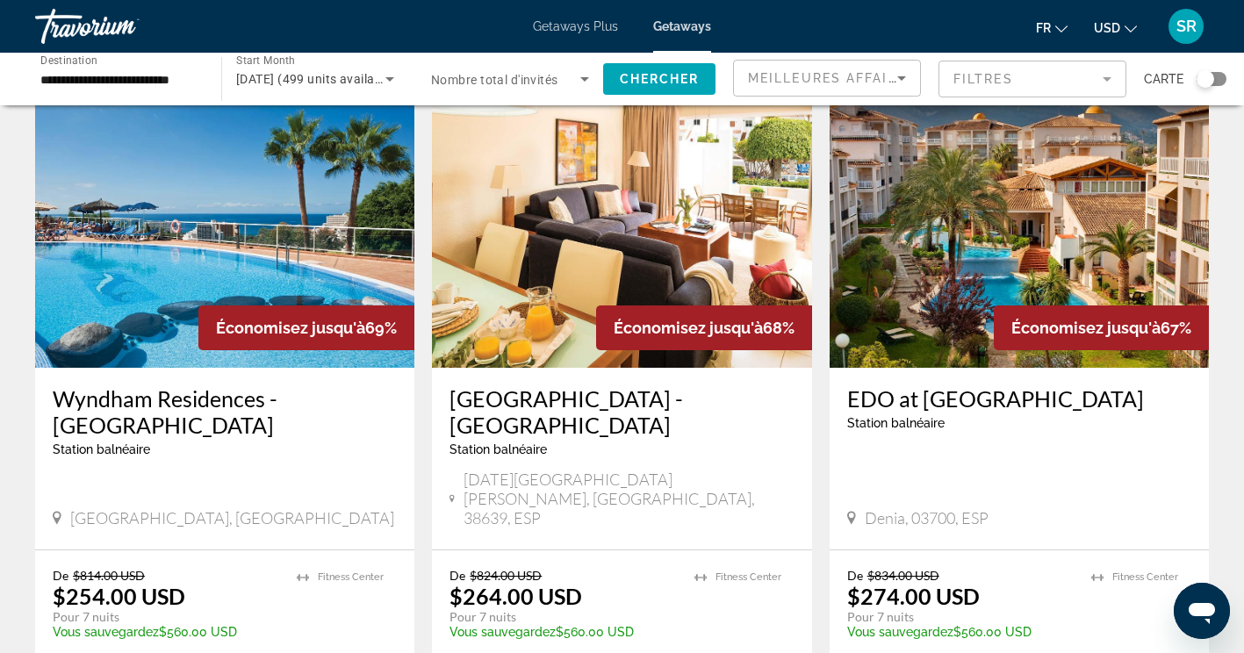
scroll to position [1356, 0]
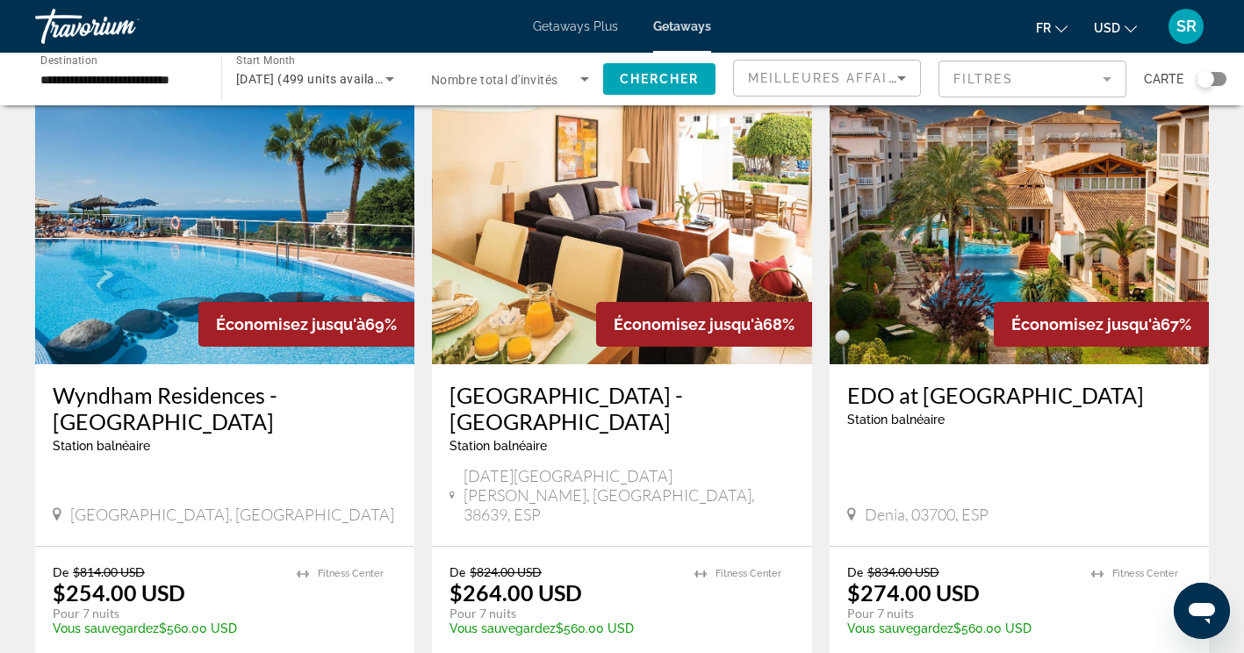
click at [93, 382] on h3 "Wyndham Residences - [GEOGRAPHIC_DATA]" at bounding box center [225, 408] width 344 height 53
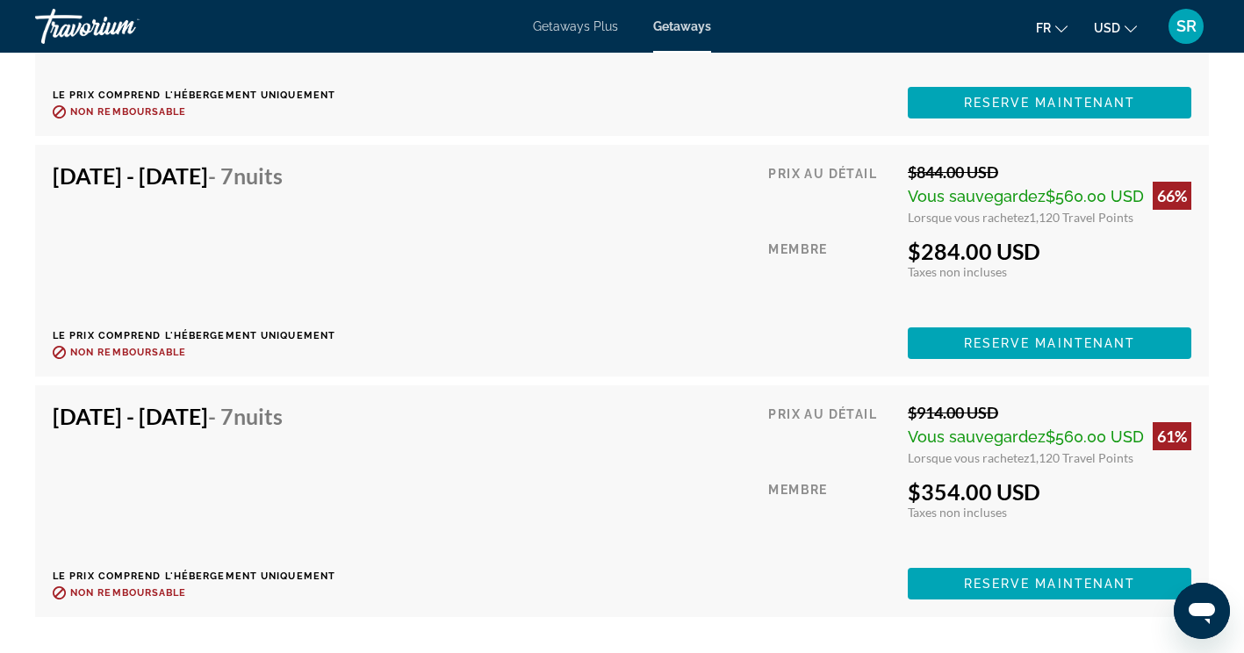
scroll to position [3545, 0]
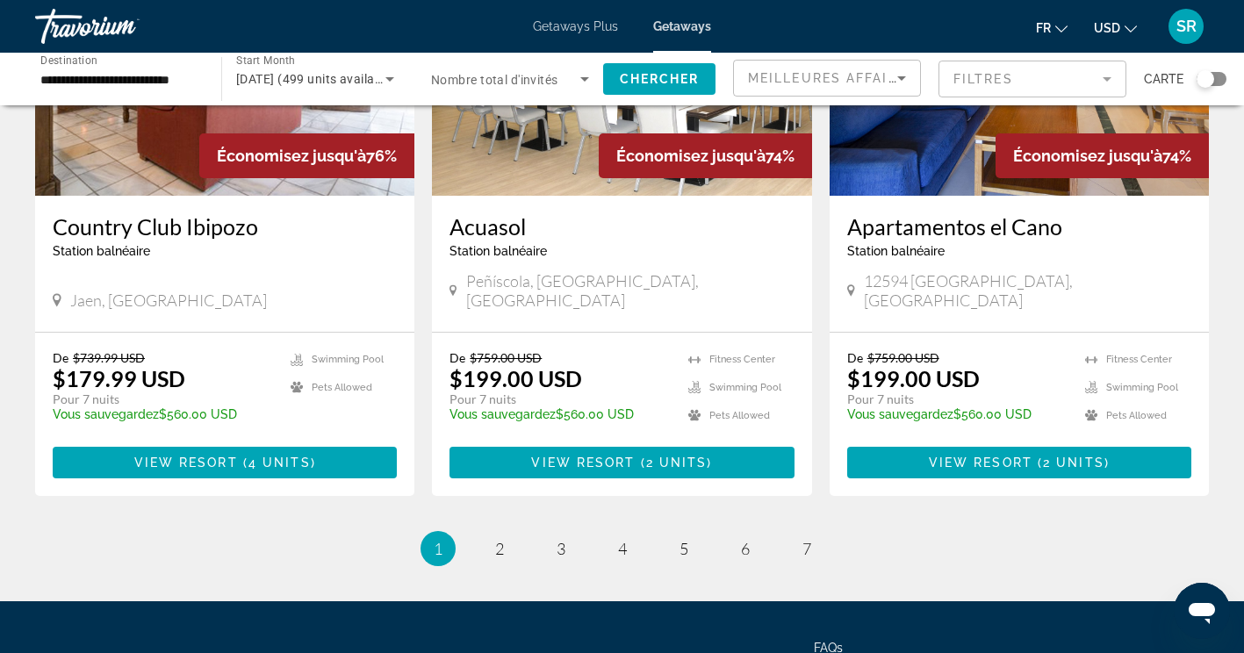
scroll to position [2187, 0]
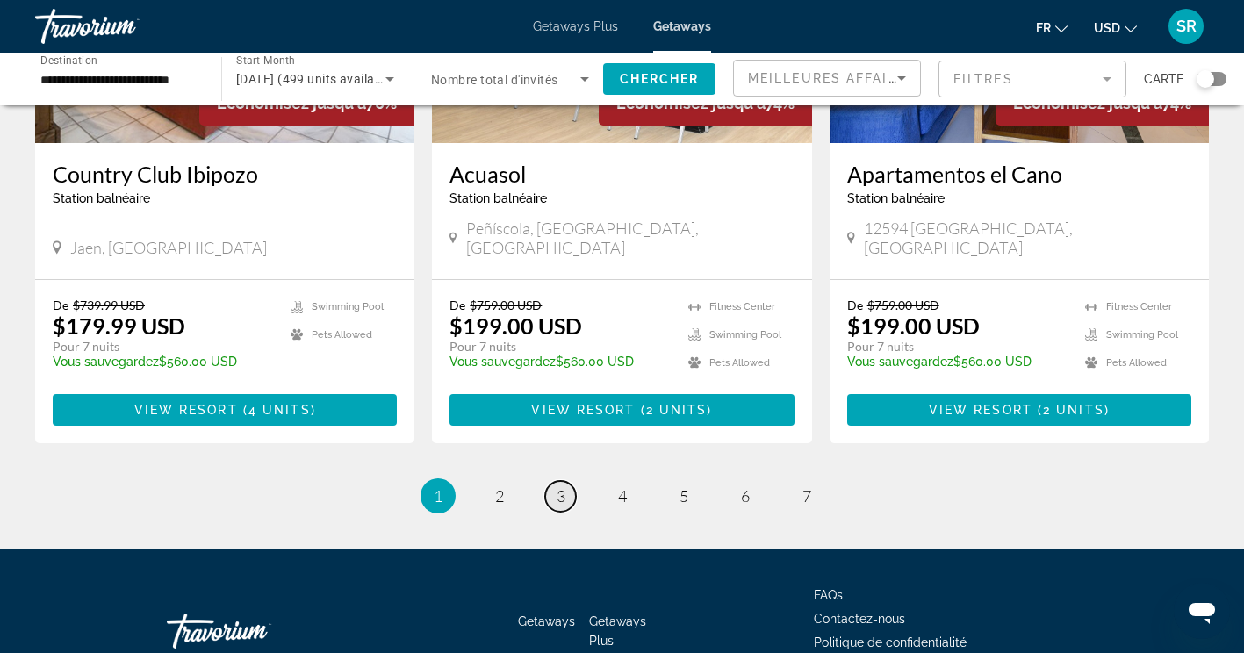
click at [560, 486] on span "3" at bounding box center [561, 495] width 9 height 19
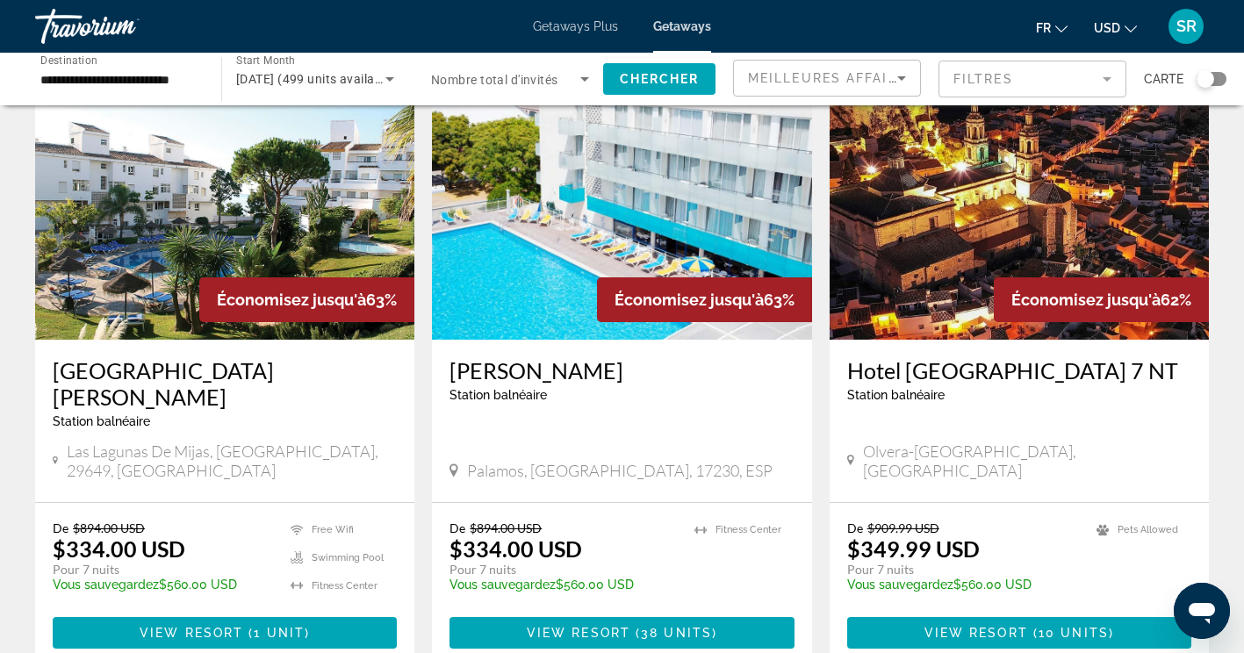
scroll to position [111, 0]
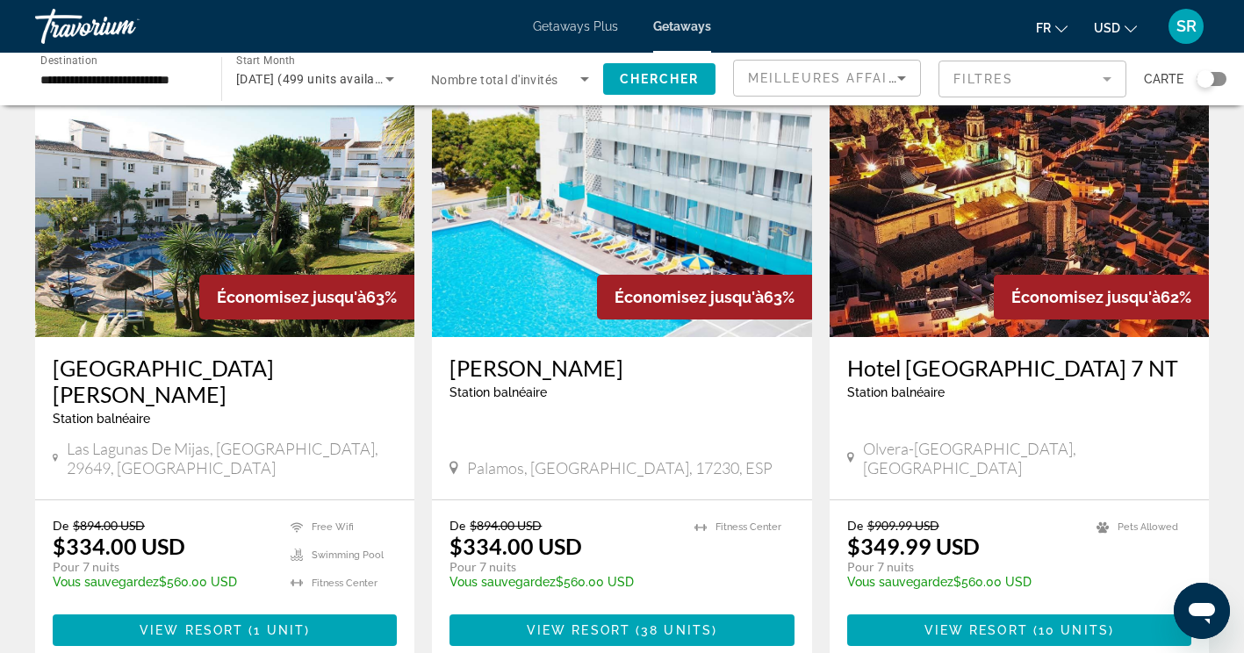
click at [87, 378] on h3 "[GEOGRAPHIC_DATA][PERSON_NAME]" at bounding box center [225, 381] width 344 height 53
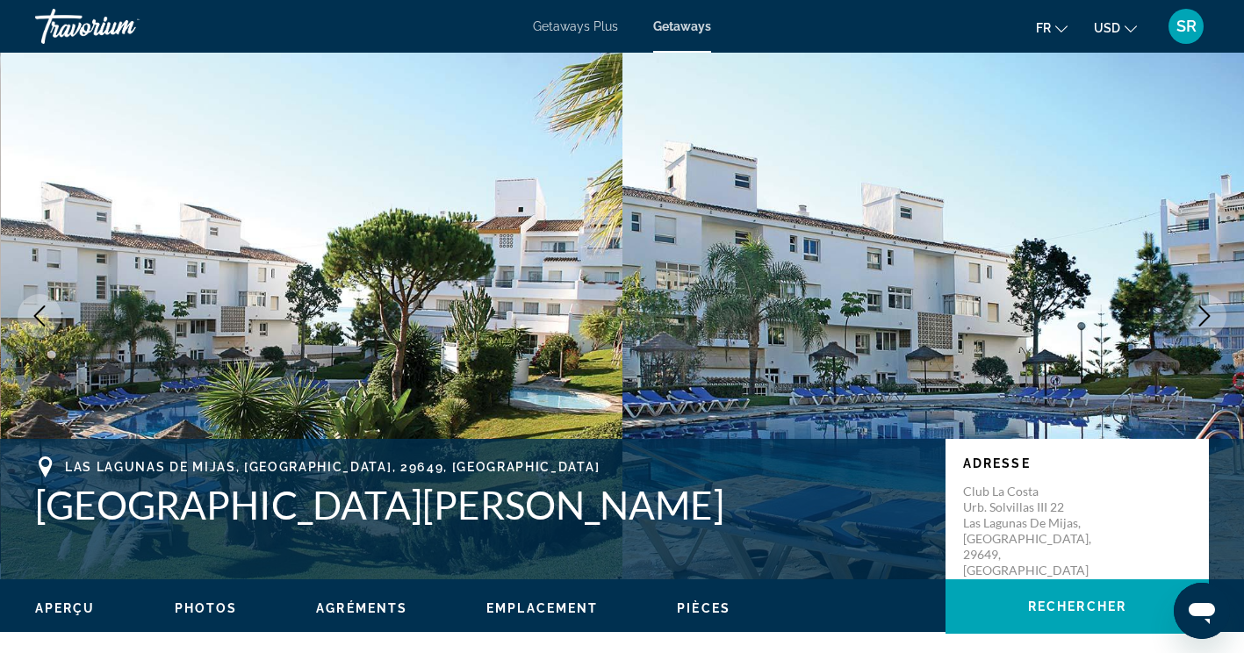
click at [1208, 312] on icon "Next image" at bounding box center [1204, 315] width 21 height 21
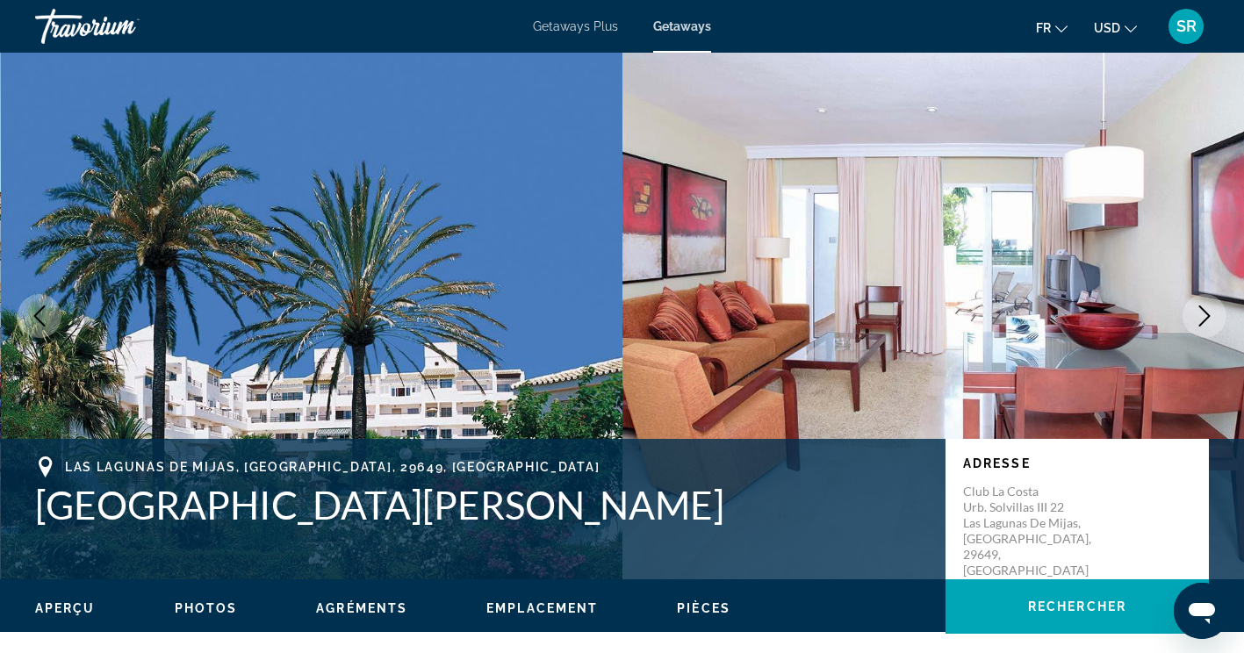
click at [1200, 324] on icon "Next image" at bounding box center [1204, 315] width 11 height 21
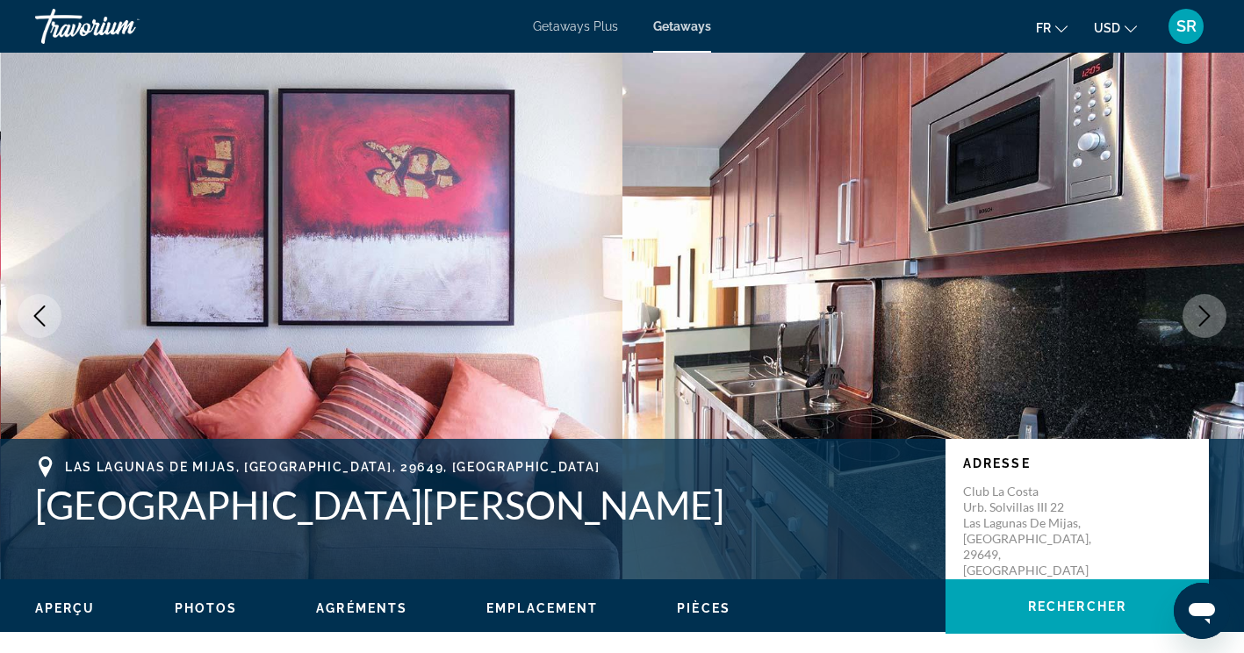
click at [1201, 323] on icon "Next image" at bounding box center [1204, 315] width 21 height 21
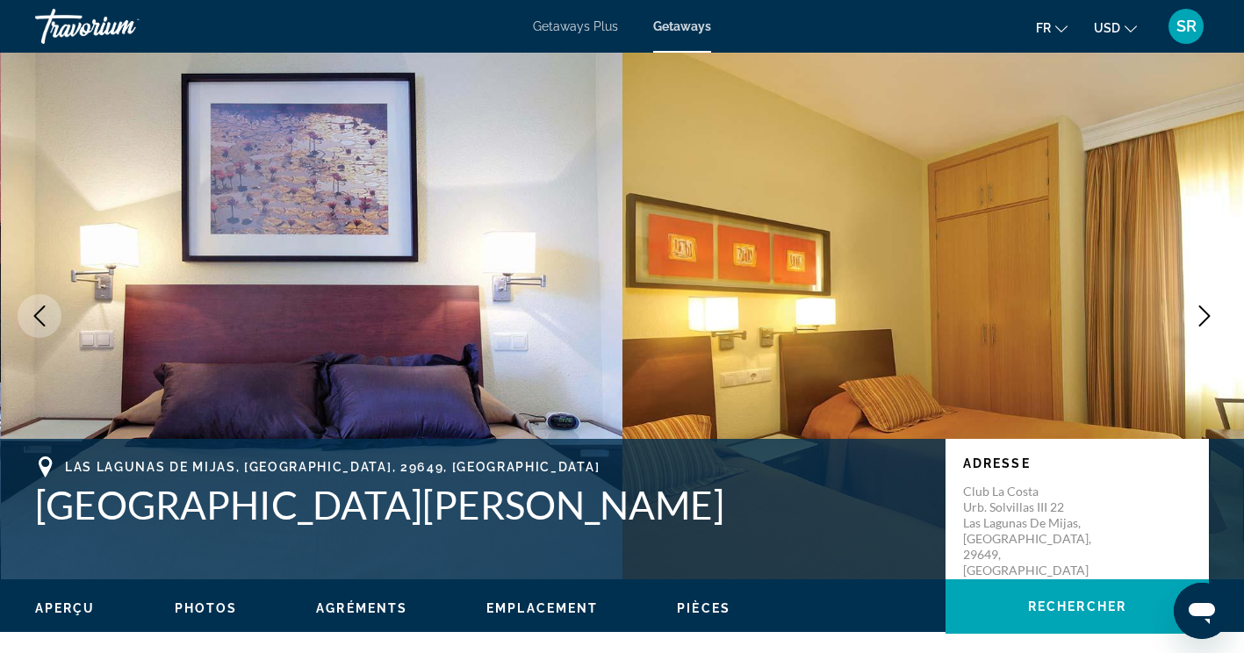
click at [1211, 320] on icon "Next image" at bounding box center [1204, 315] width 21 height 21
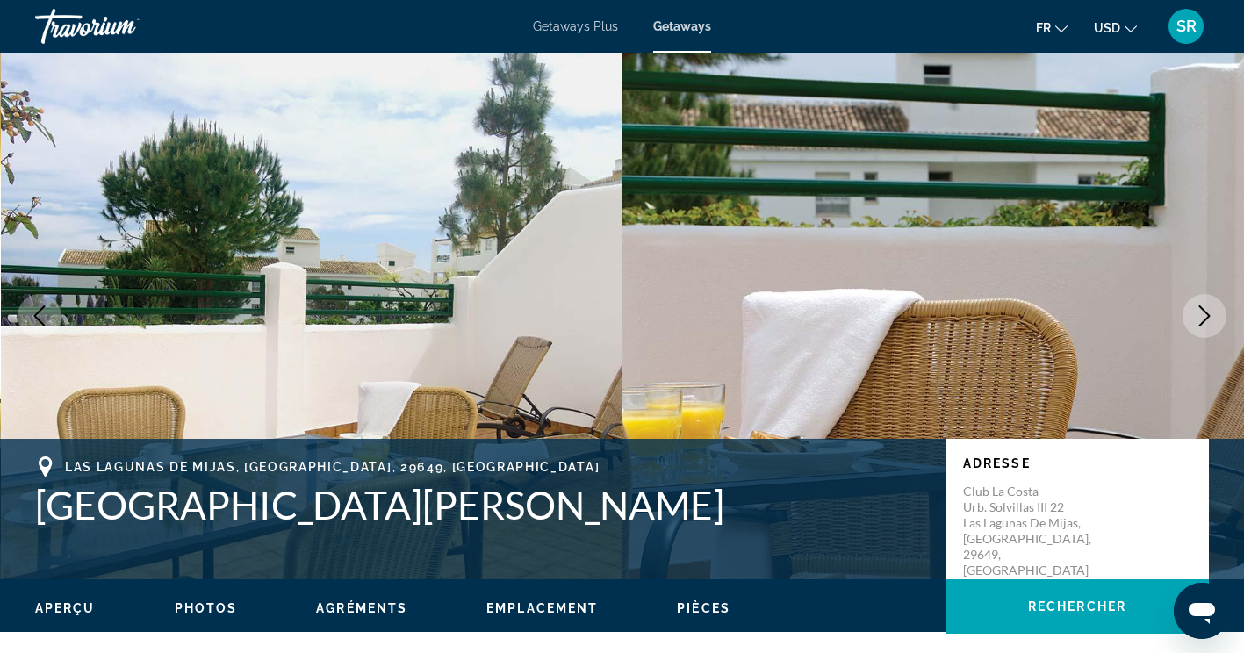
click at [1217, 315] on button "Next image" at bounding box center [1204, 316] width 44 height 44
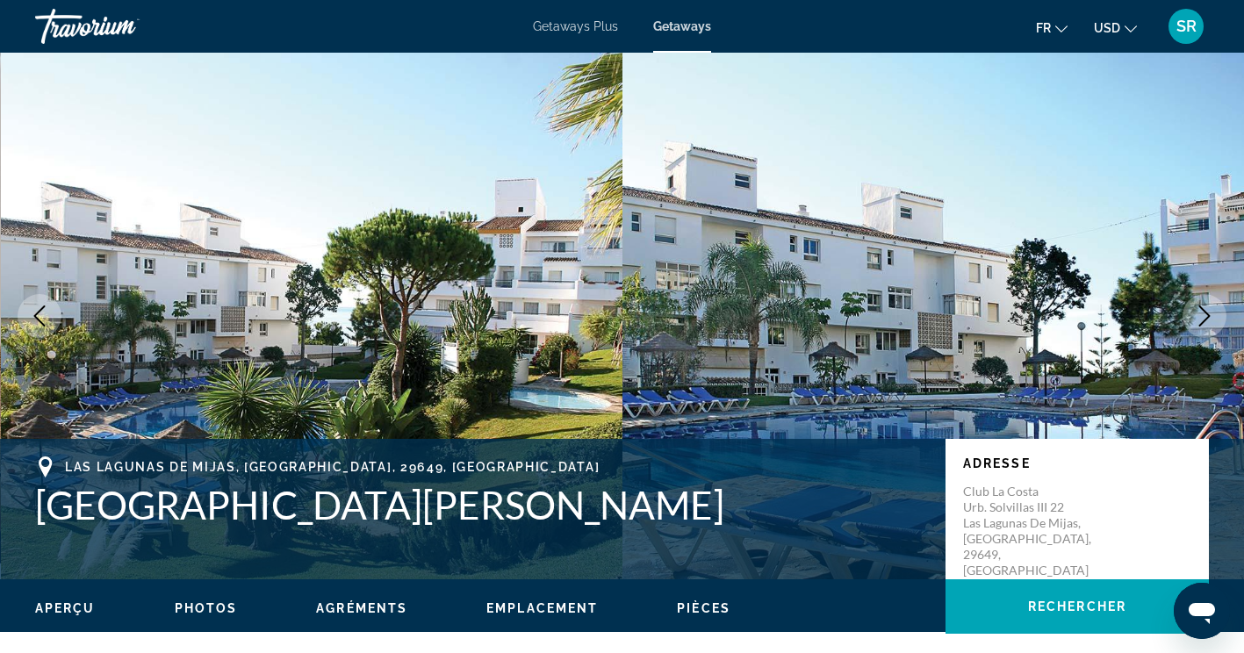
click at [1218, 313] on button "Next image" at bounding box center [1204, 316] width 44 height 44
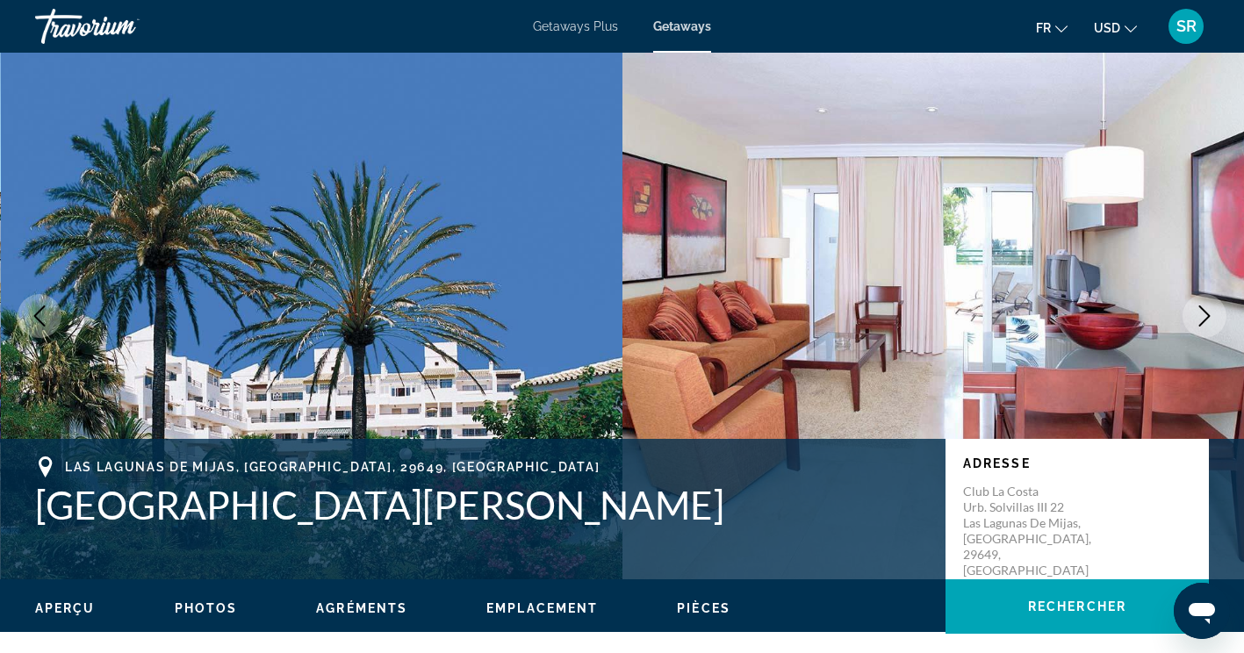
click at [1208, 313] on icon "Next image" at bounding box center [1204, 315] width 21 height 21
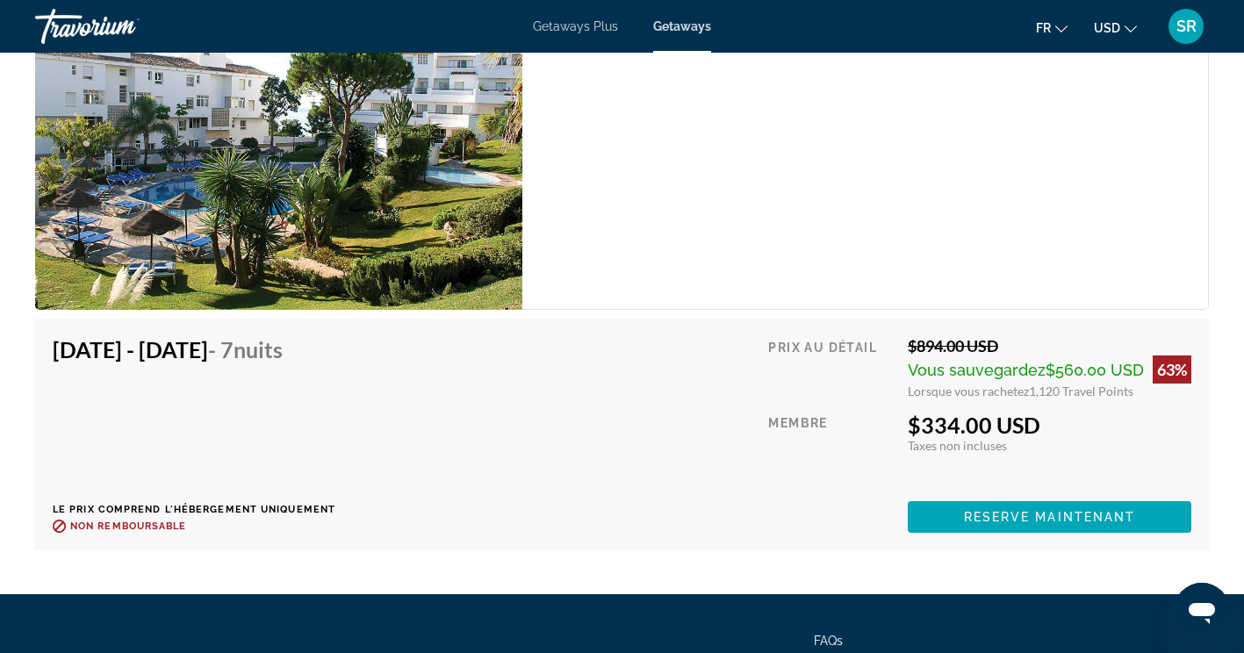
scroll to position [3209, 0]
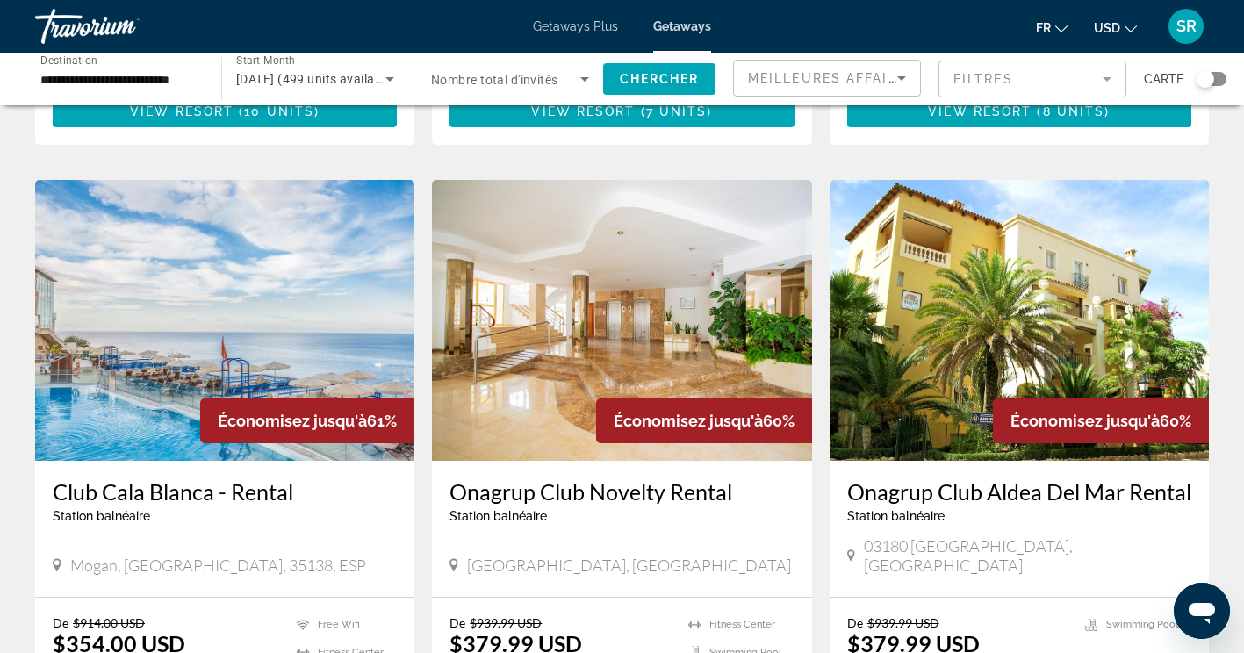
scroll to position [1306, 0]
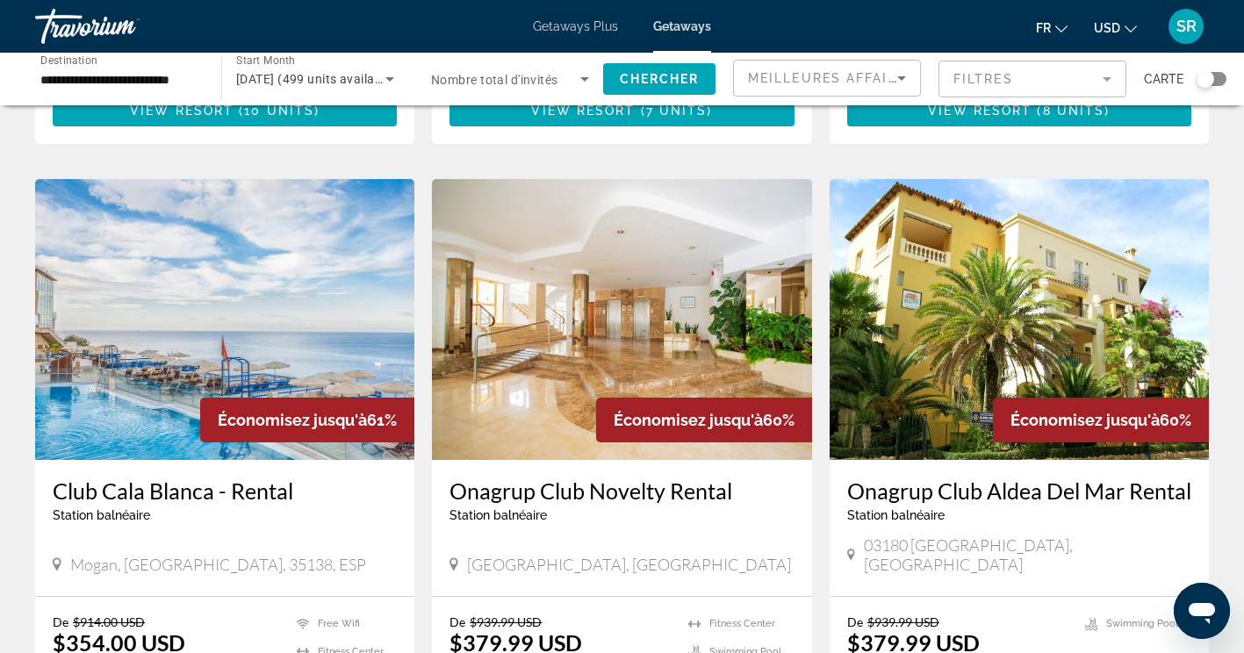
click at [241, 478] on h3 "Club Cala Blanca - Rental" at bounding box center [225, 491] width 344 height 26
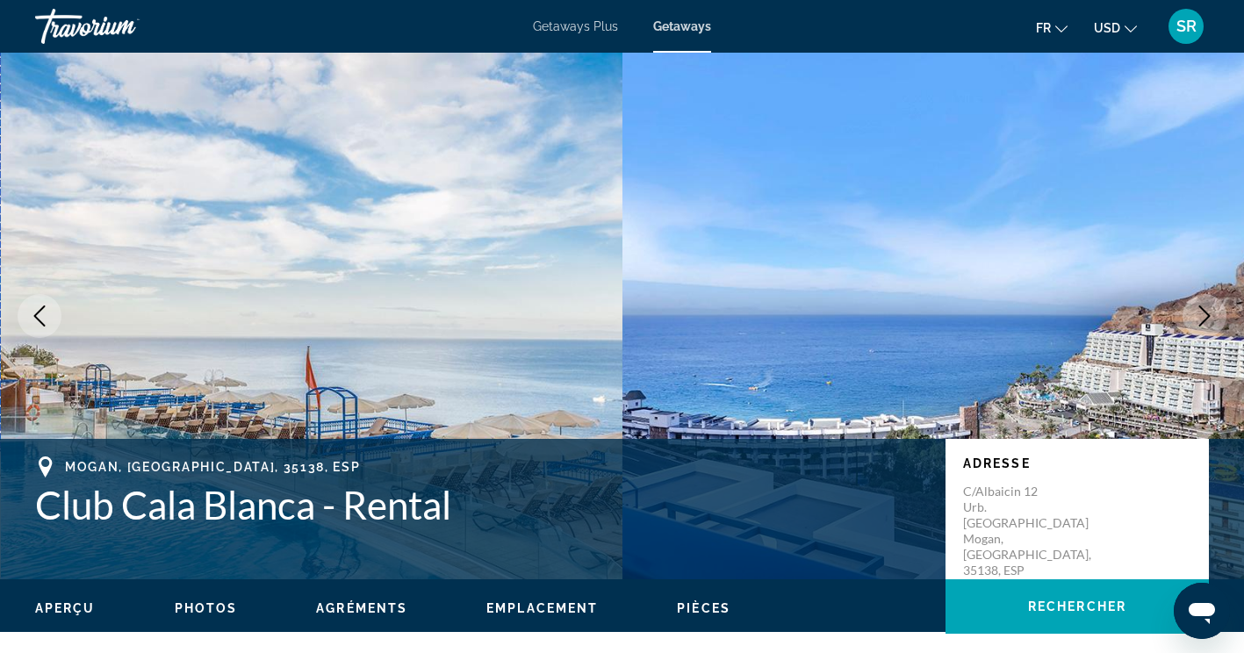
click at [1212, 313] on icon "Next image" at bounding box center [1204, 315] width 21 height 21
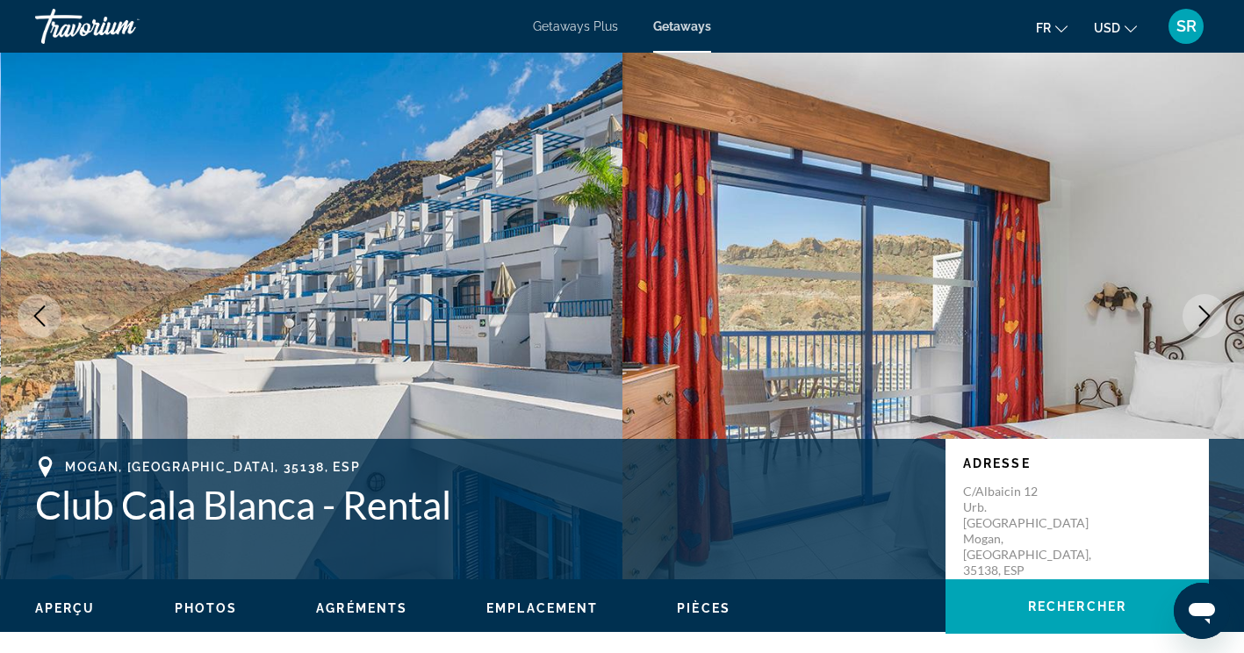
click at [1209, 309] on icon "Next image" at bounding box center [1204, 315] width 21 height 21
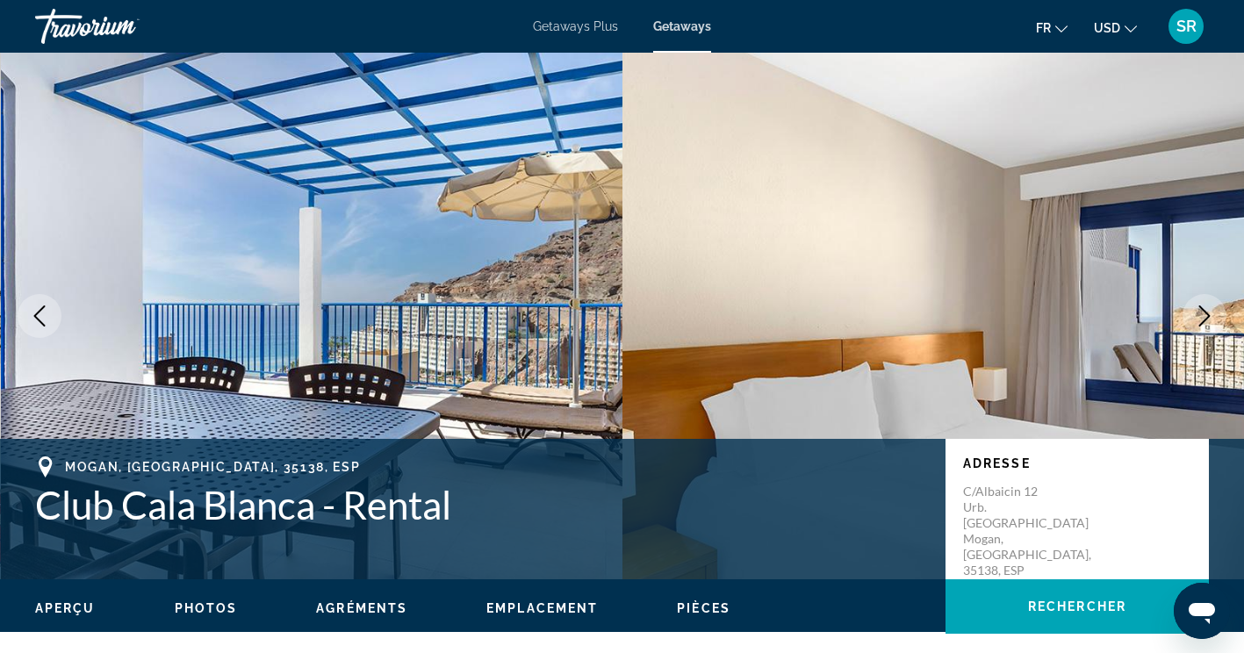
click at [1204, 319] on icon "Next image" at bounding box center [1204, 315] width 21 height 21
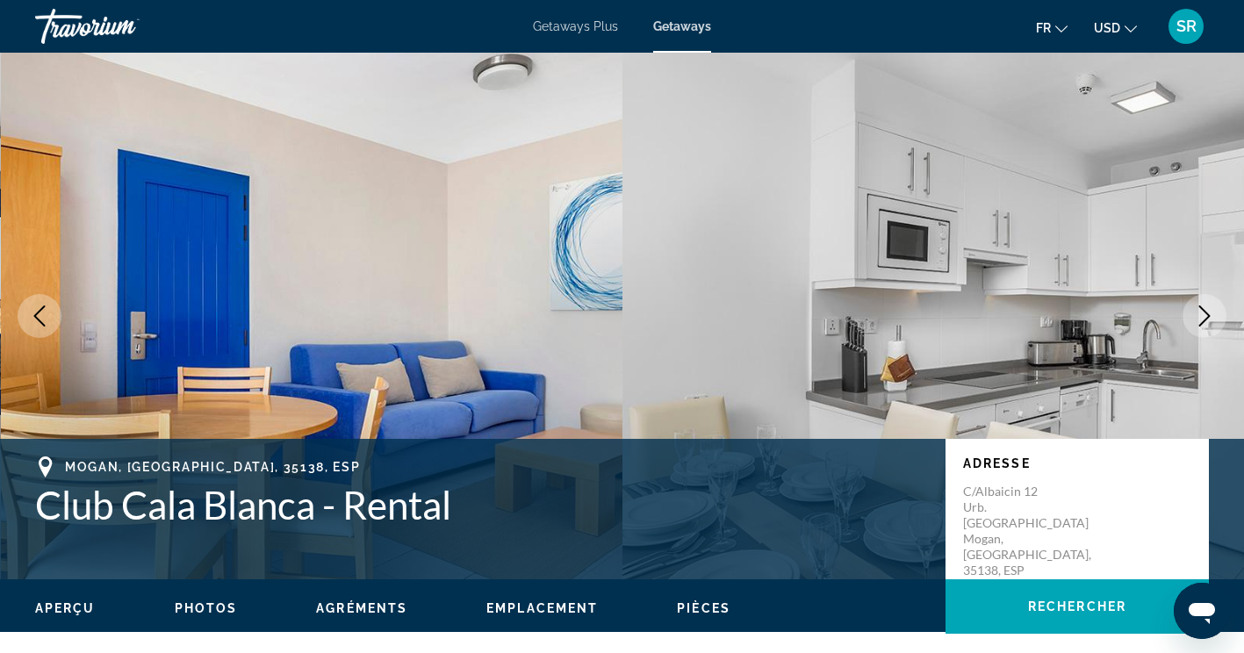
click at [1202, 318] on icon "Next image" at bounding box center [1204, 315] width 21 height 21
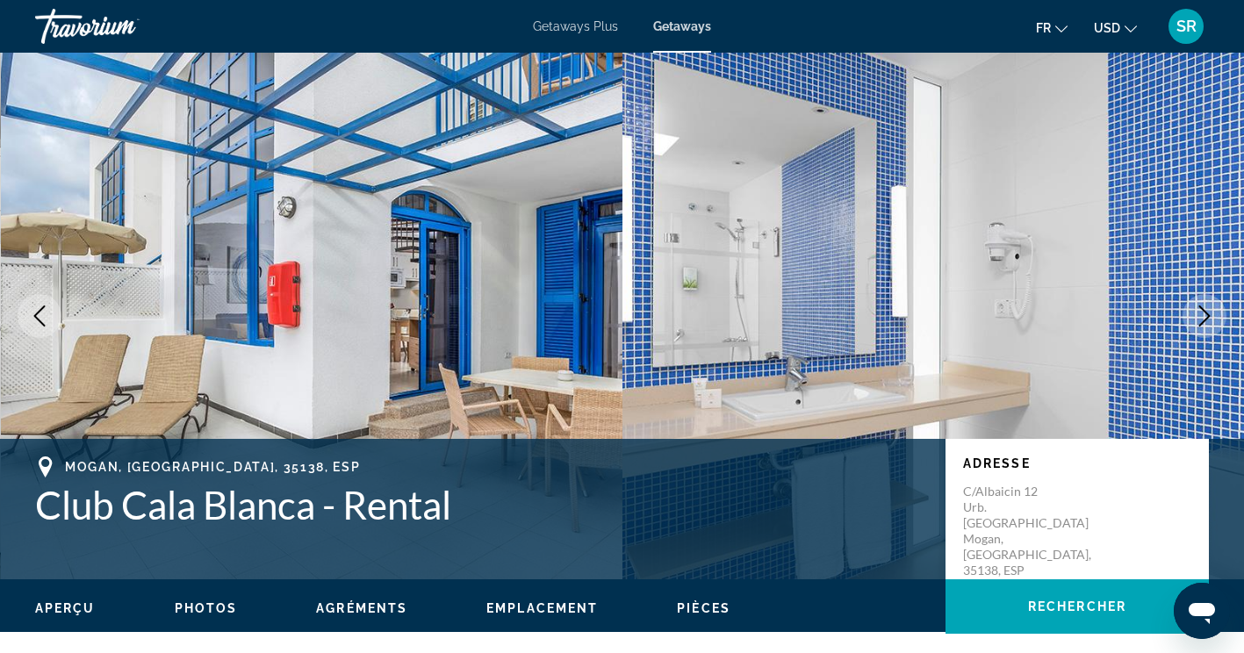
click at [1205, 316] on icon "Next image" at bounding box center [1204, 315] width 21 height 21
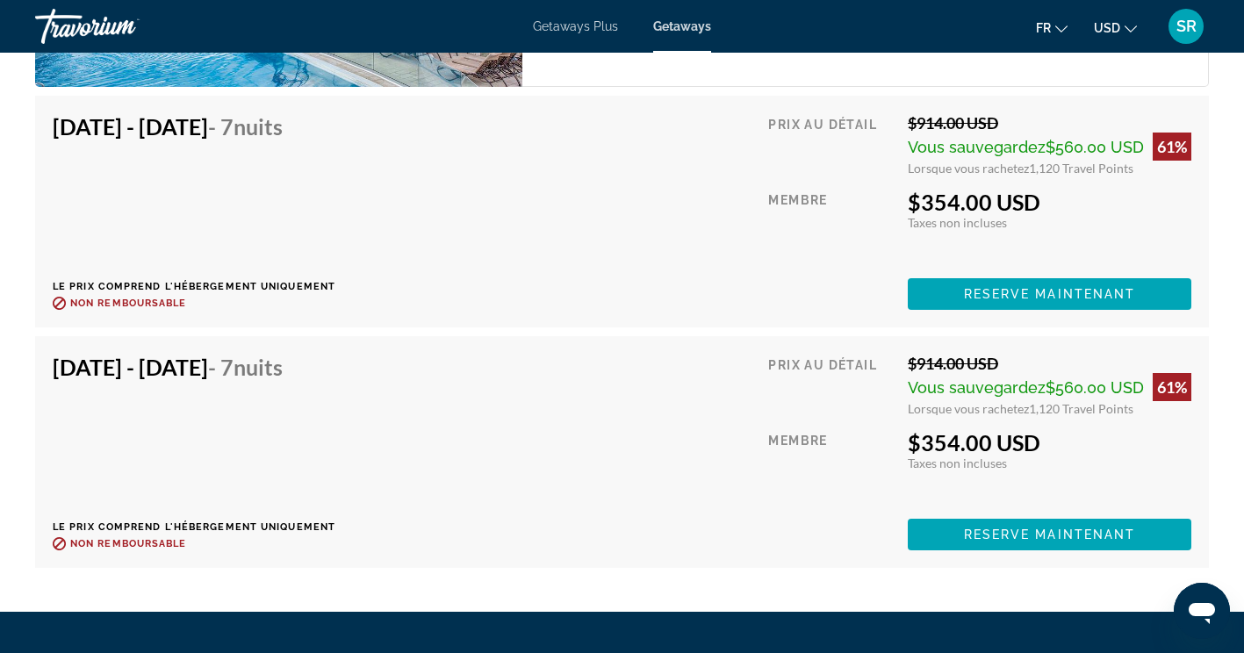
scroll to position [3220, 0]
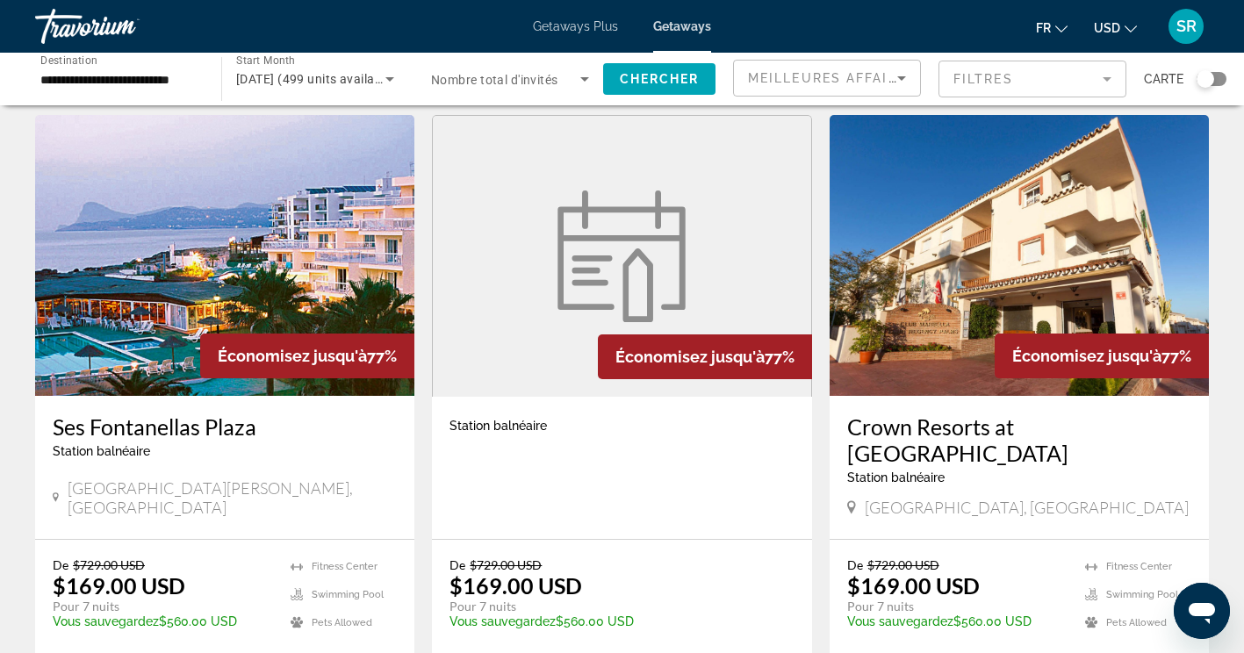
scroll to position [696, 0]
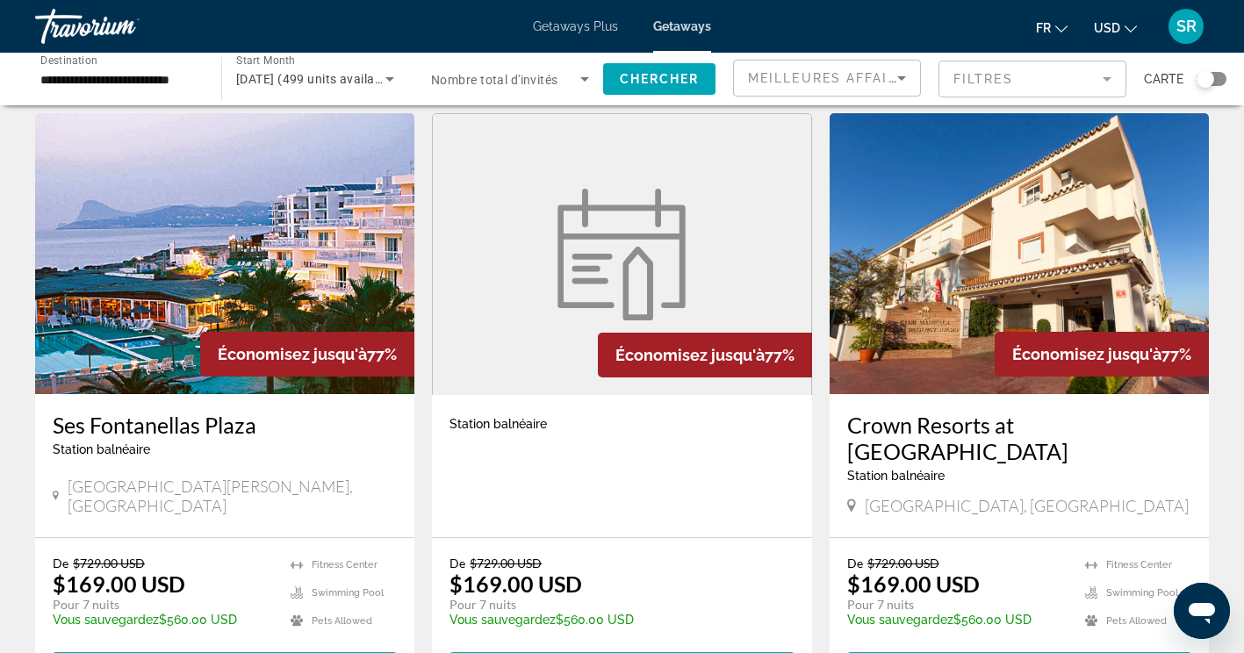
click at [79, 412] on h3 "Ses Fontanellas Plaza" at bounding box center [225, 425] width 344 height 26
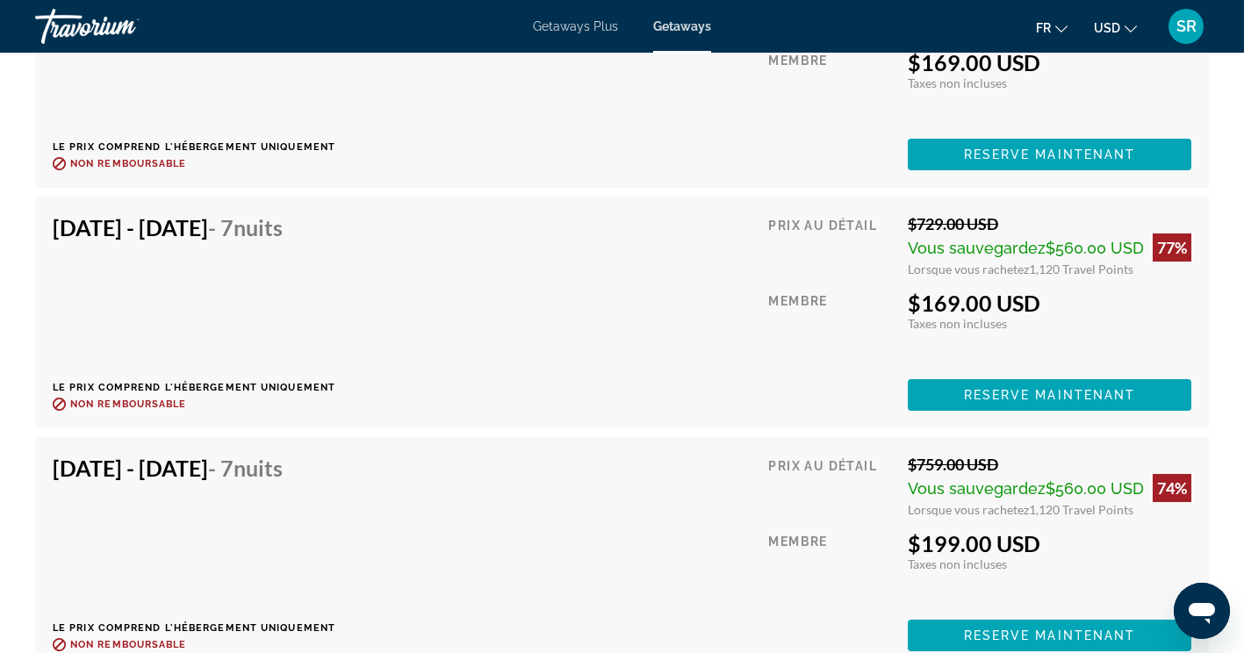
scroll to position [3524, 0]
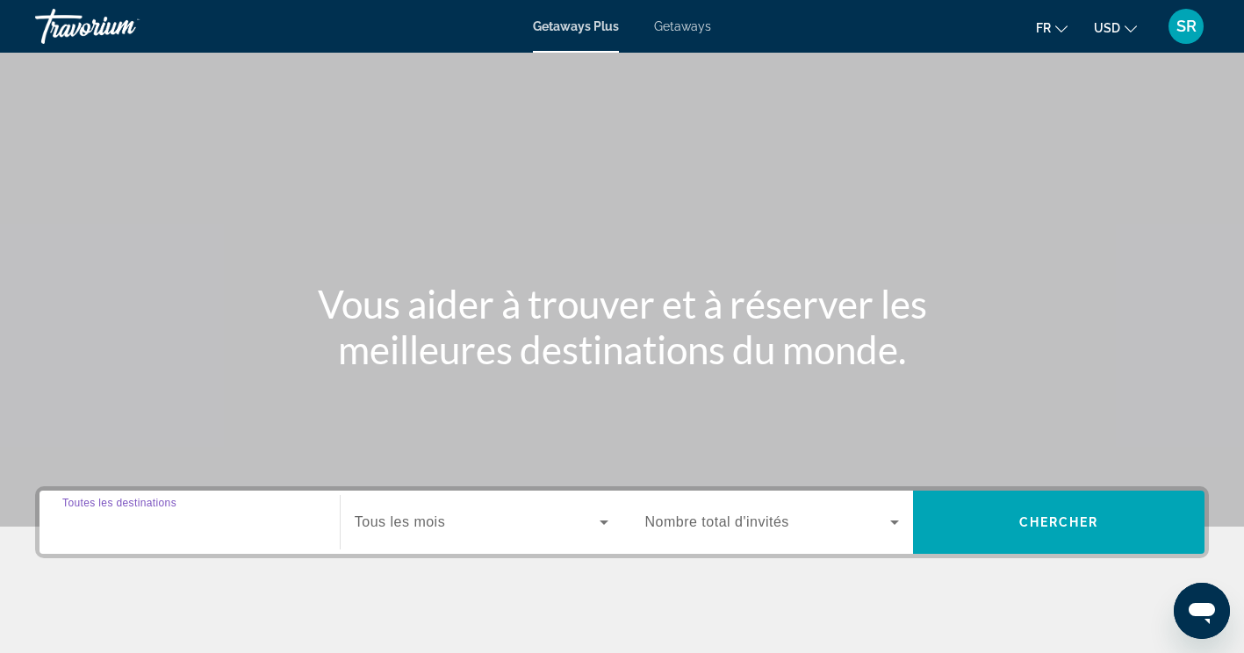
click at [262, 523] on input "Destination Toutes les destinations" at bounding box center [189, 523] width 255 height 21
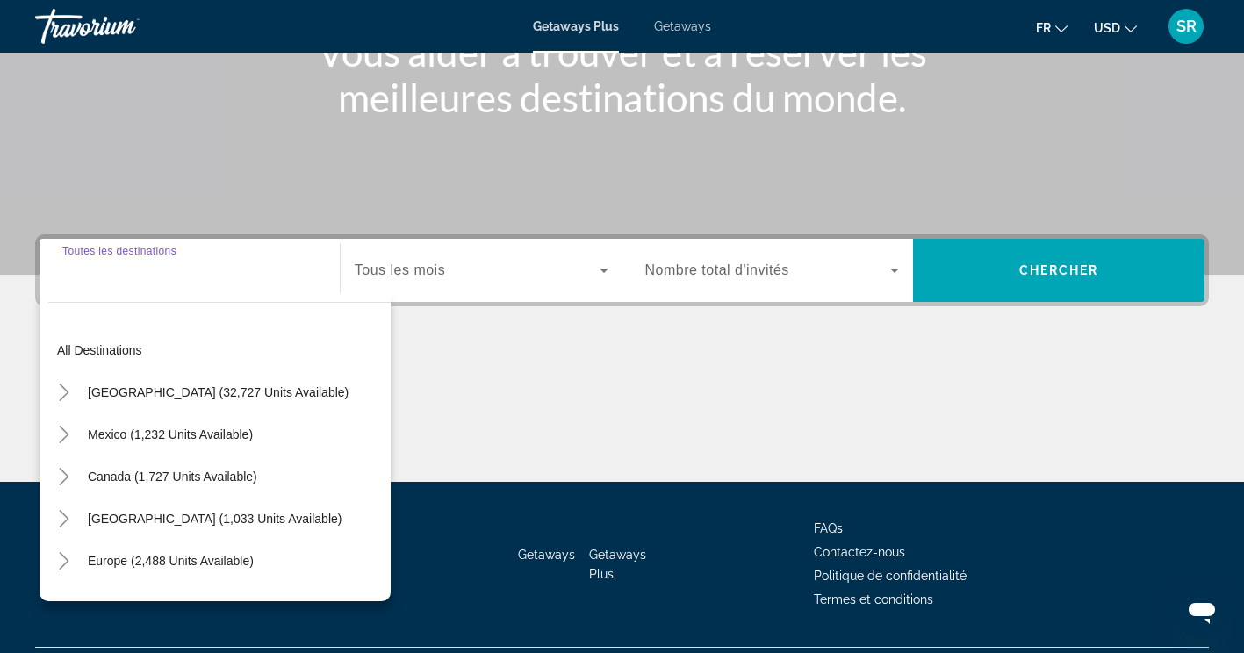
scroll to position [296, 0]
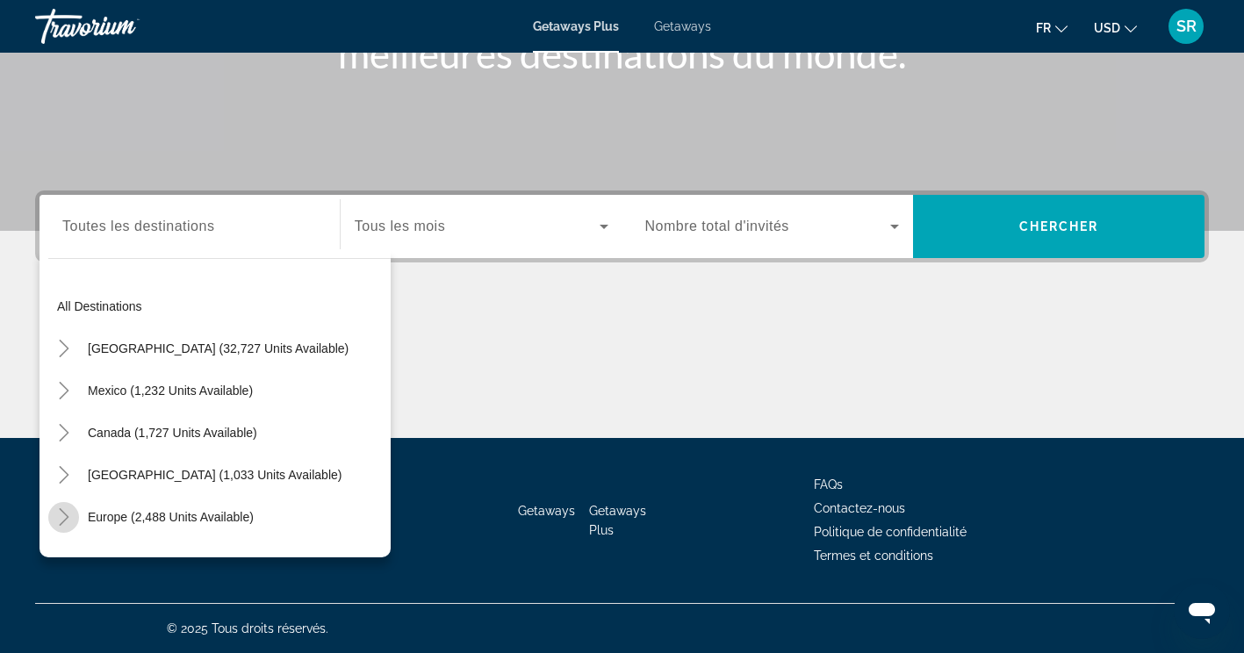
click at [61, 514] on icon "Toggle Europe (2,488 units available)" at bounding box center [64, 517] width 18 height 18
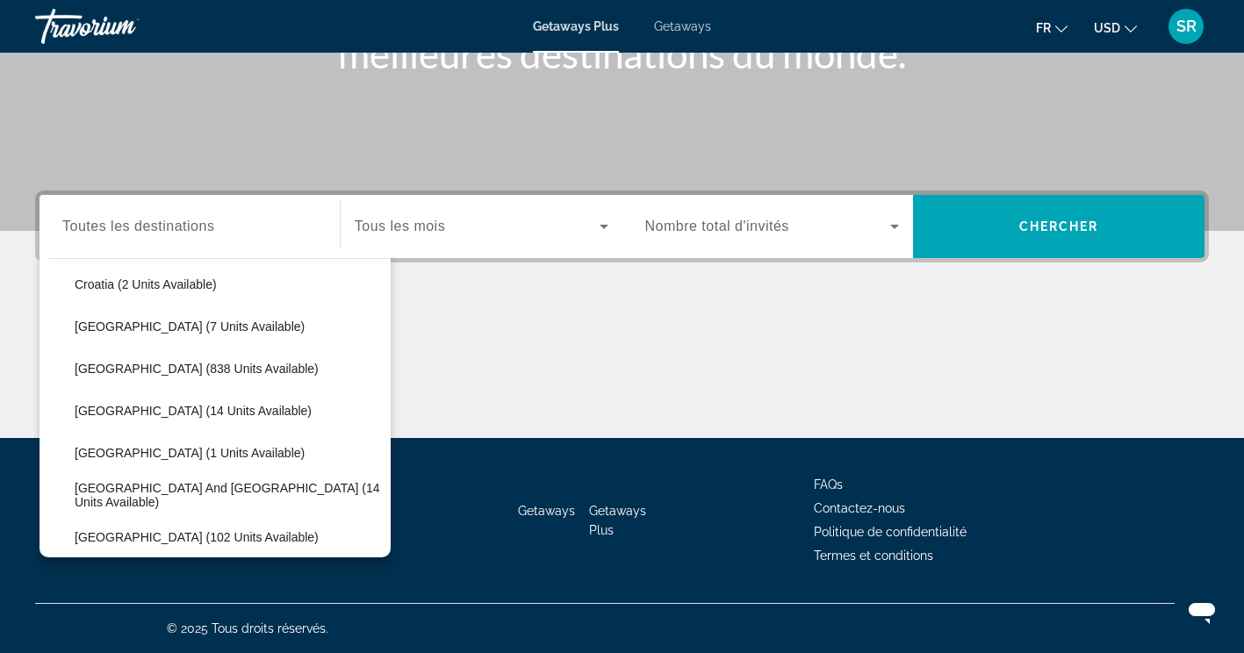
scroll to position [360, 0]
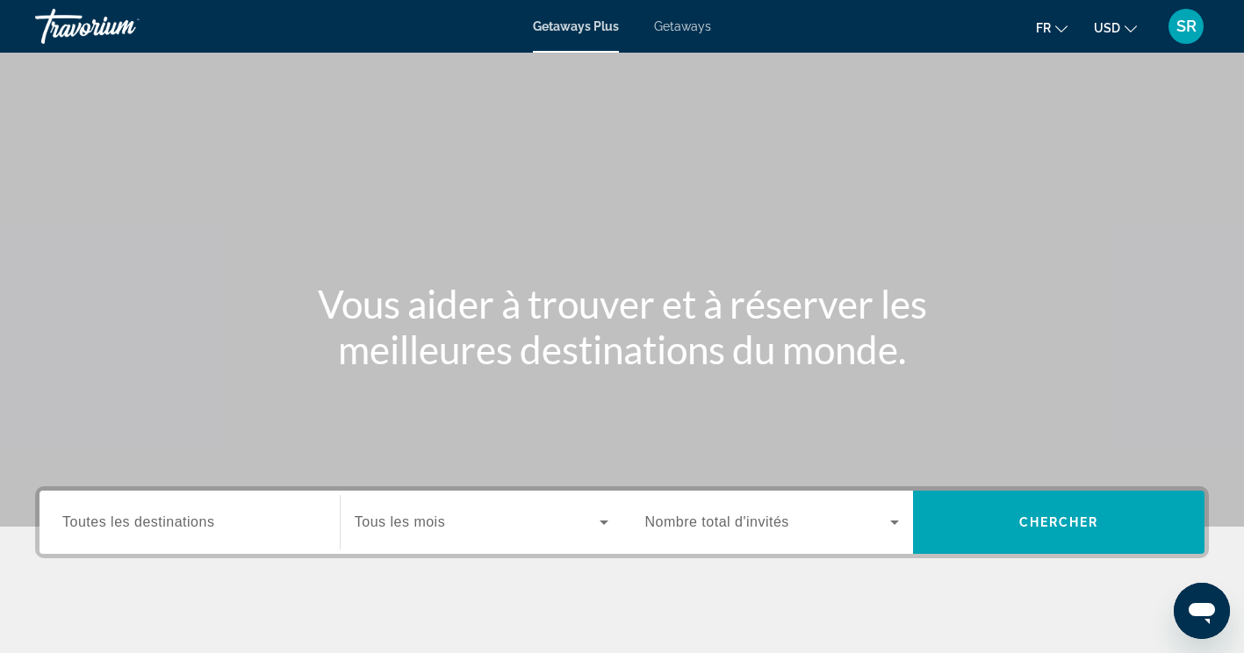
click at [198, 525] on span "Toutes les destinations" at bounding box center [138, 521] width 152 height 15
click at [198, 525] on input "Destination Toutes les destinations" at bounding box center [189, 523] width 255 height 21
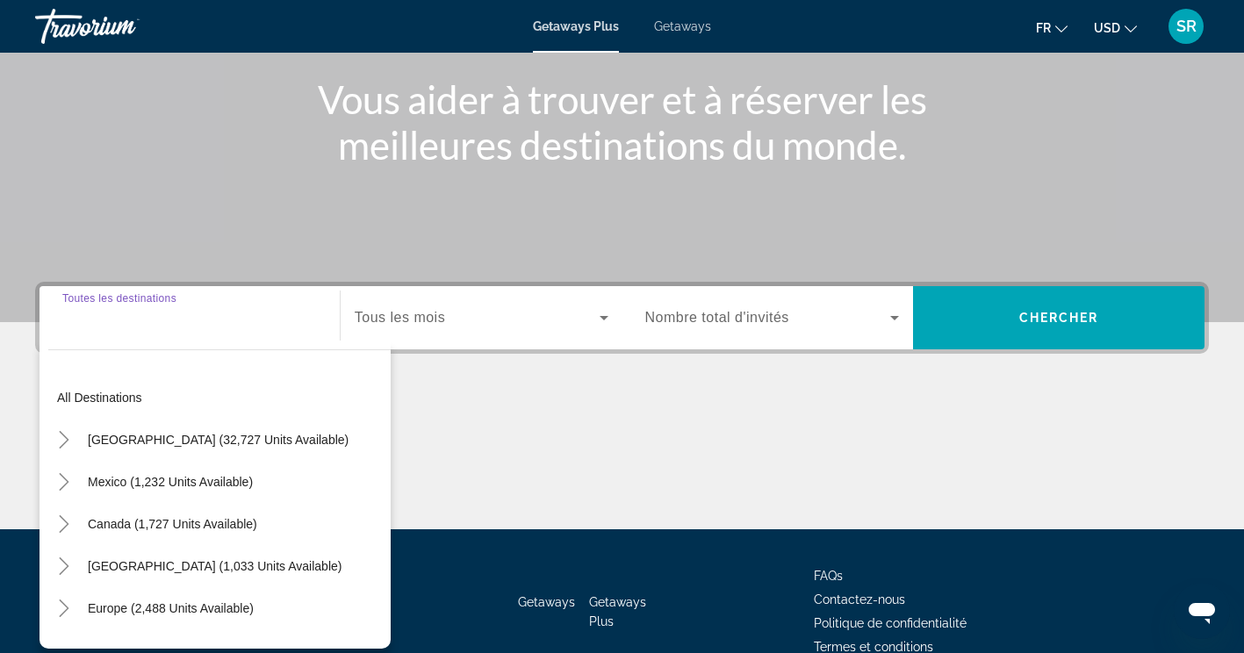
scroll to position [296, 0]
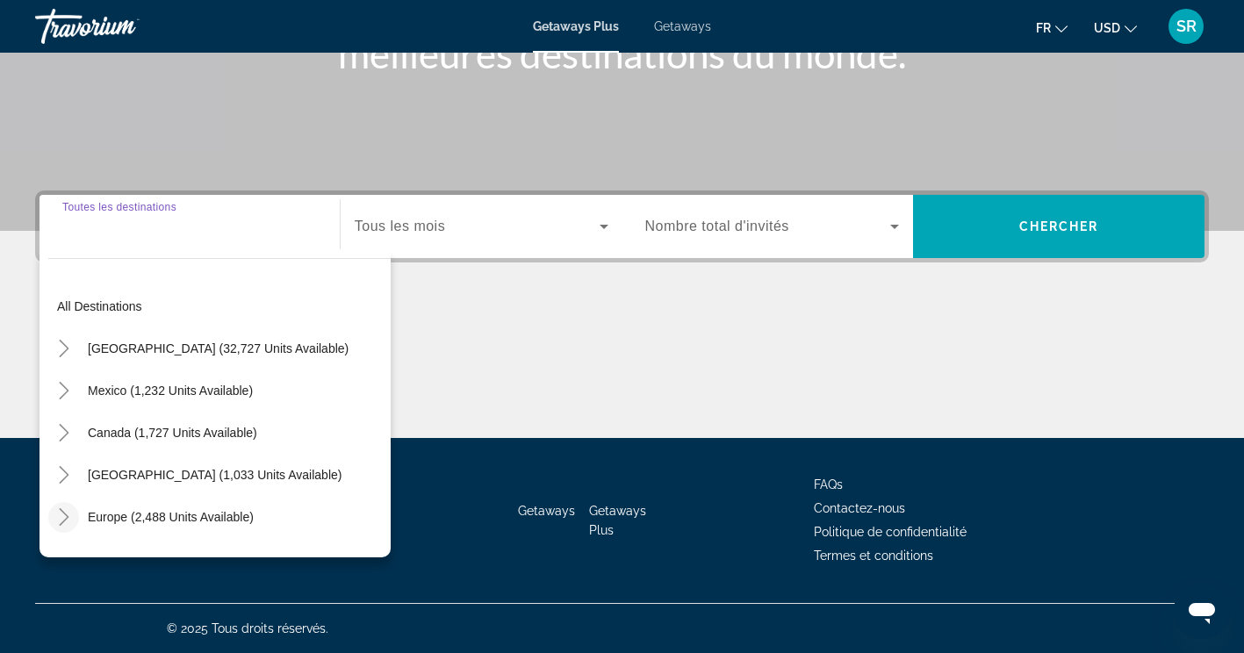
click at [70, 515] on icon "Toggle Europe (2,488 units available)" at bounding box center [64, 517] width 18 height 18
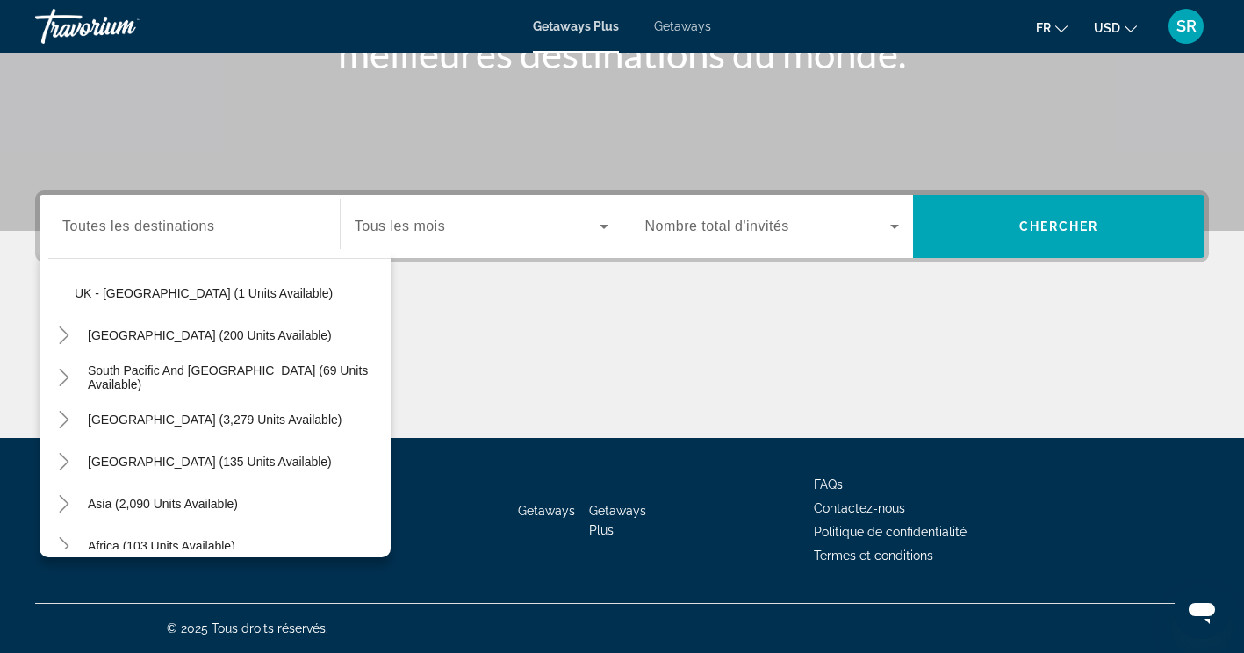
scroll to position [1169, 0]
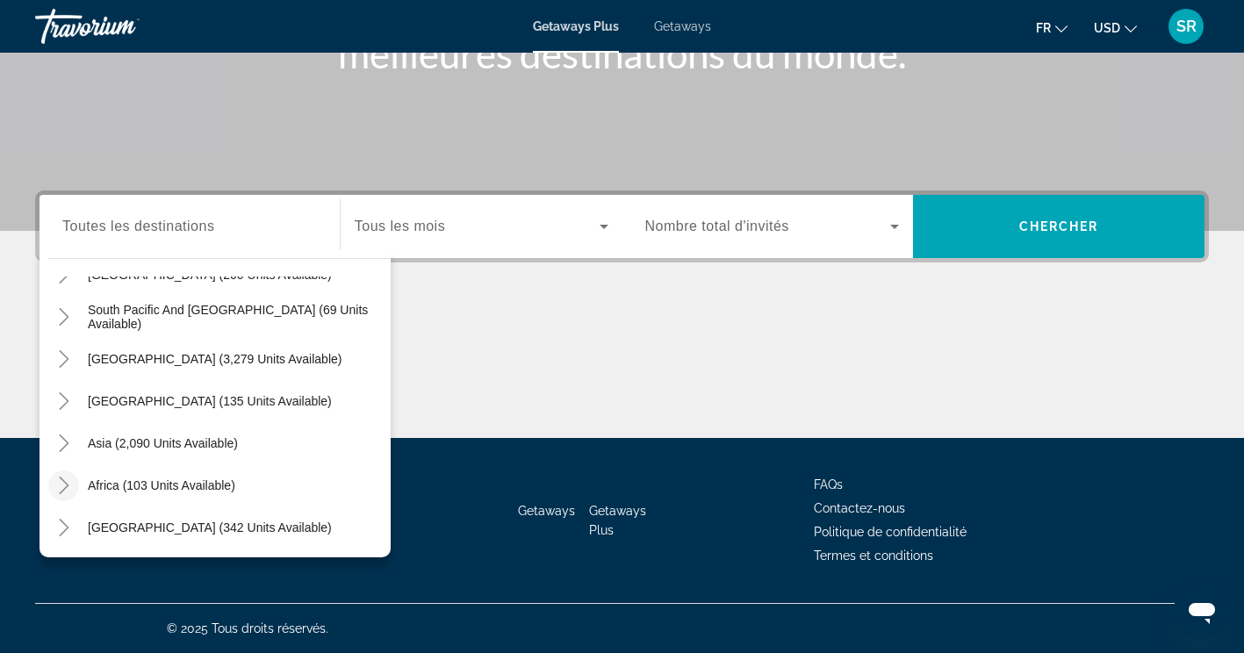
click at [66, 493] on icon "Toggle Africa (103 units available)" at bounding box center [64, 486] width 18 height 18
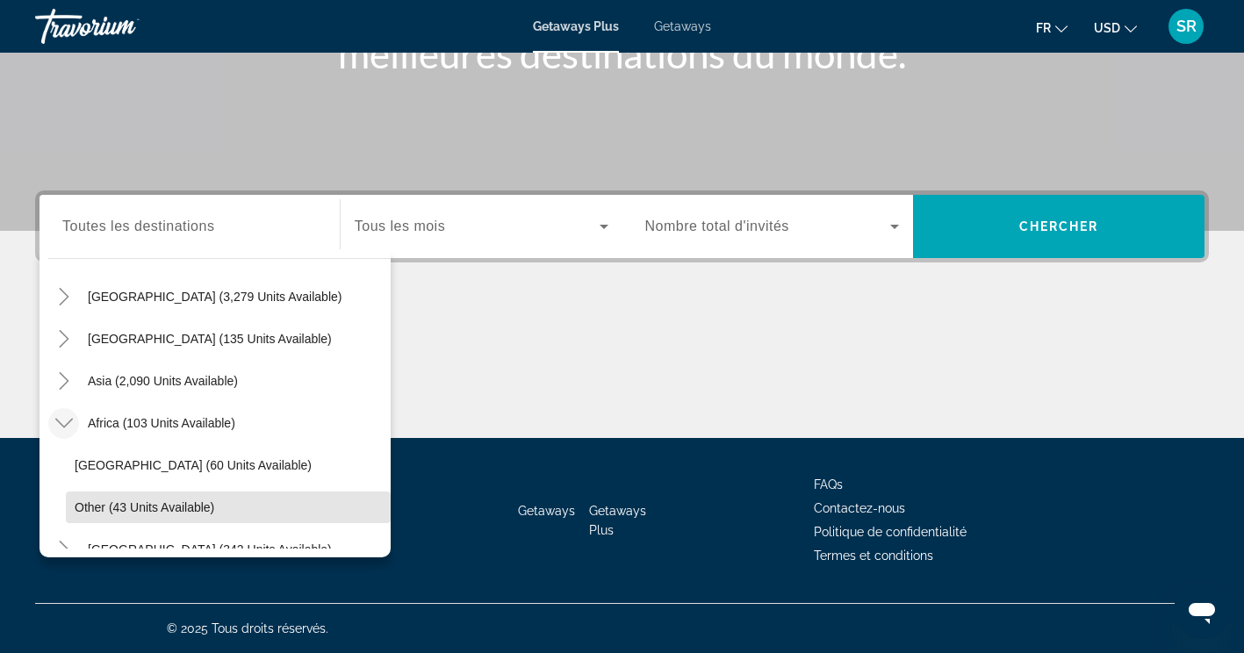
scroll to position [1254, 0]
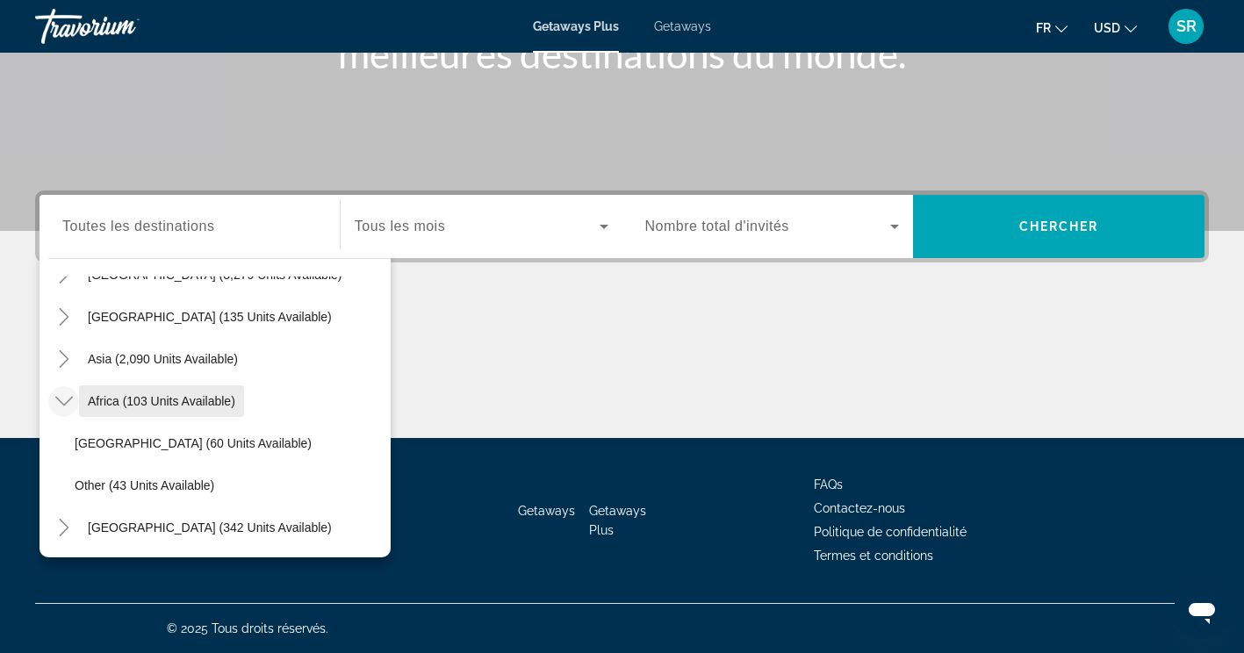
click at [205, 407] on span "Africa (103 units available)" at bounding box center [161, 401] width 147 height 14
type input "**********"
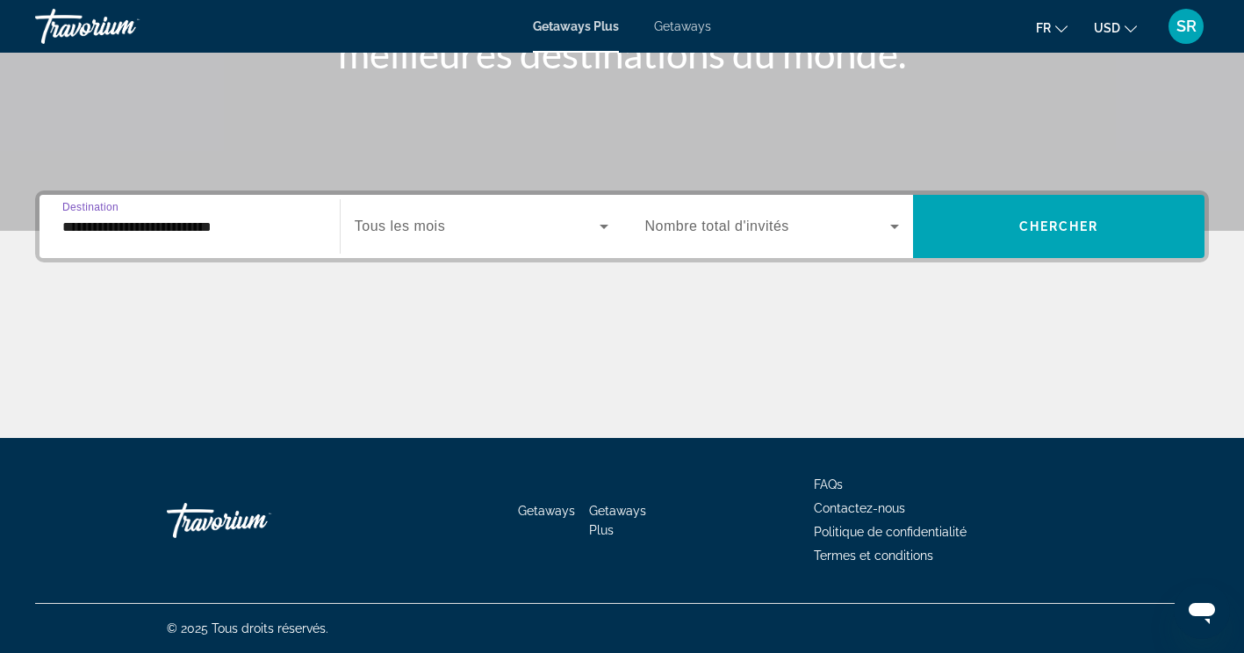
click at [507, 231] on span "Search widget" at bounding box center [477, 226] width 245 height 21
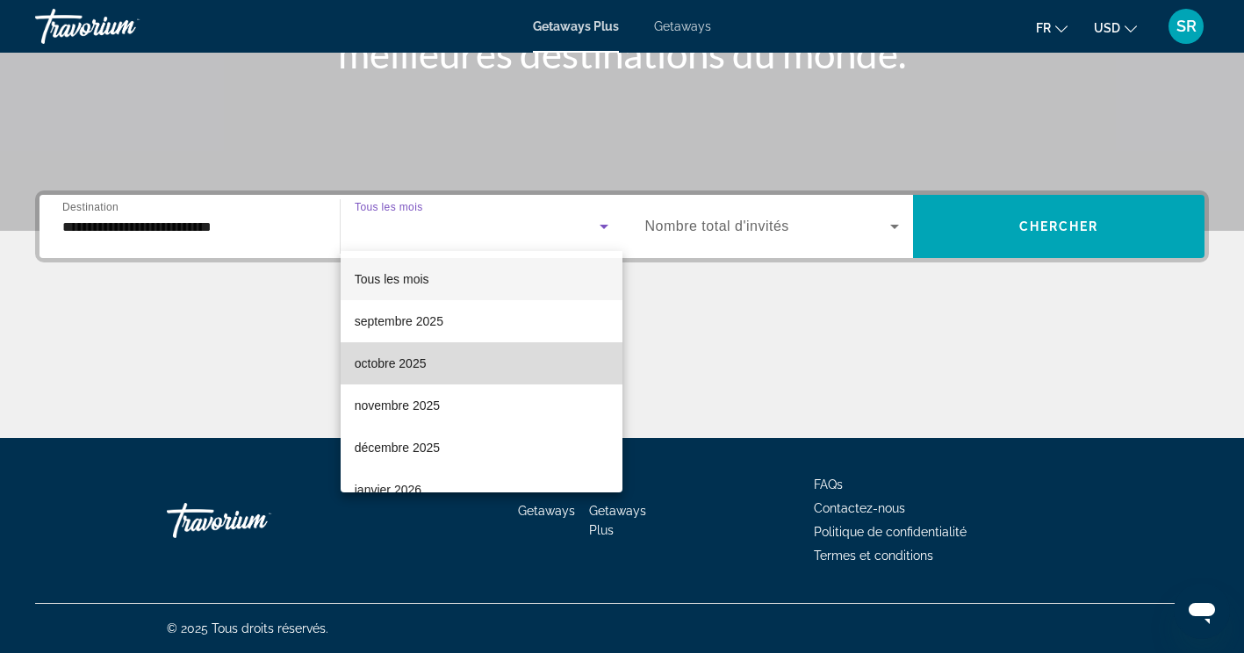
click at [523, 367] on mat-option "octobre 2025" at bounding box center [482, 363] width 282 height 42
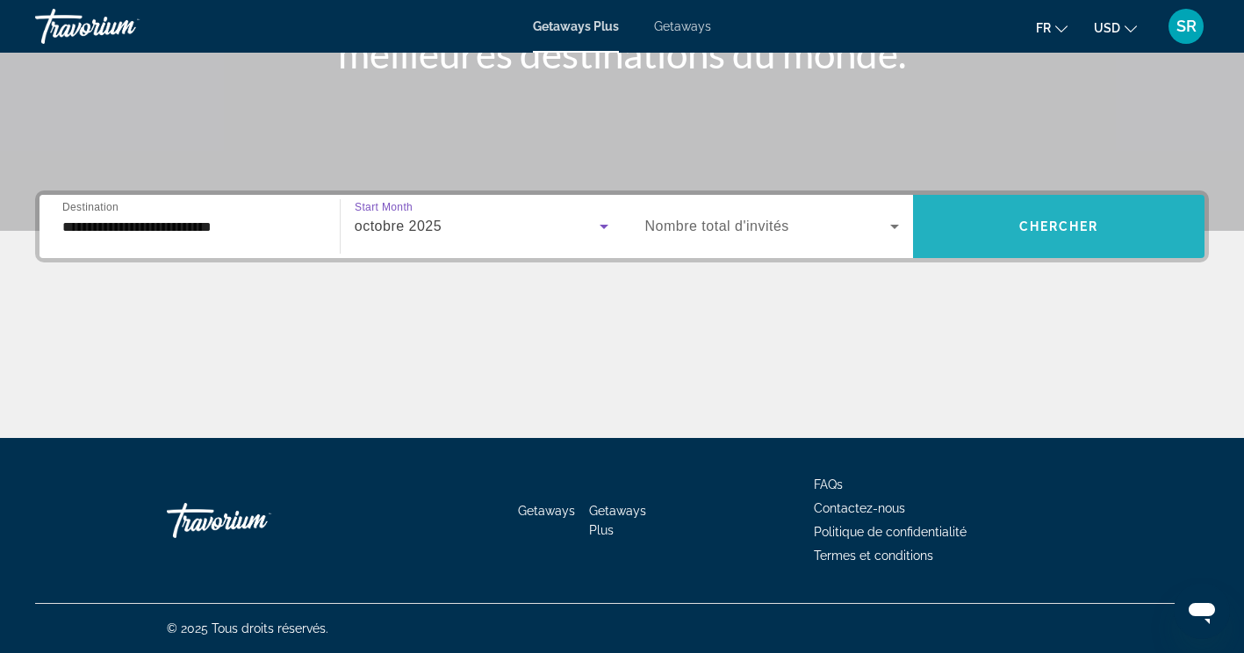
click at [1065, 246] on span "Search widget" at bounding box center [1058, 226] width 291 height 42
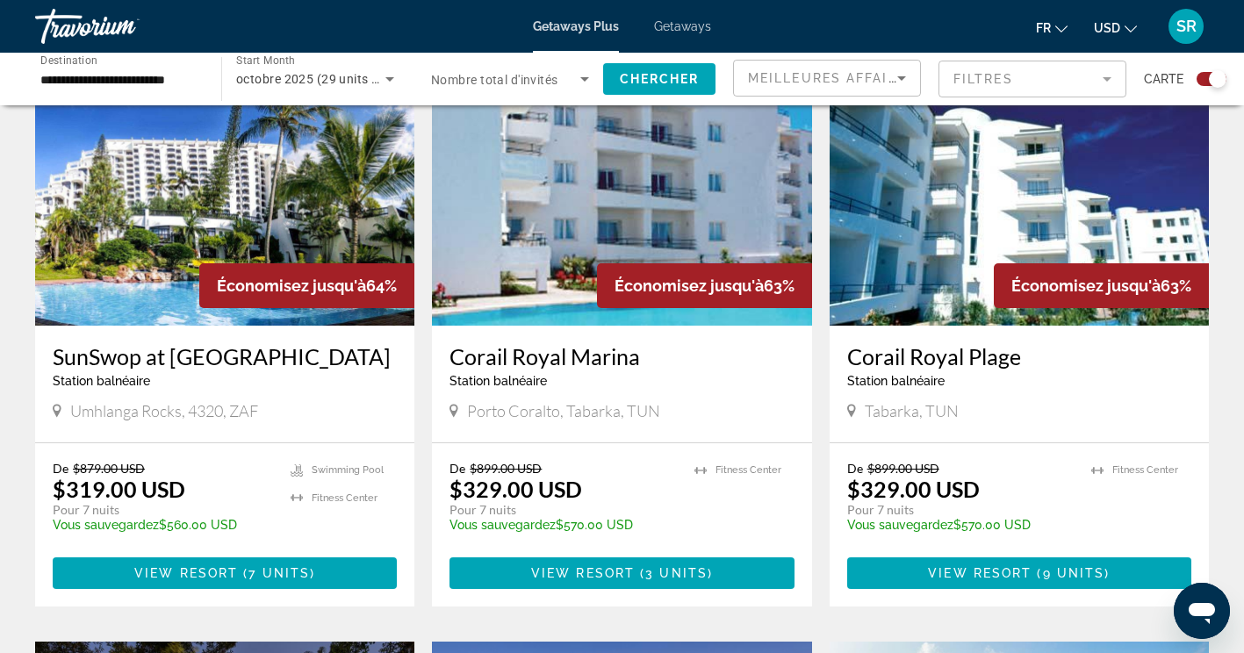
scroll to position [667, 0]
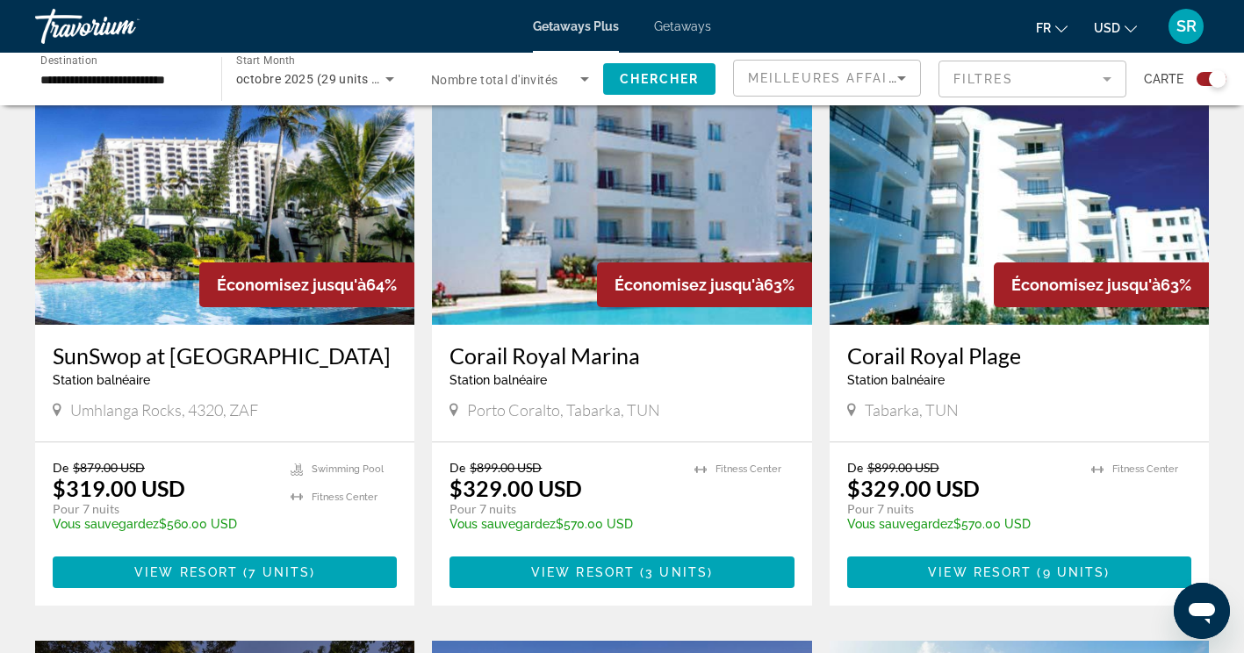
click at [241, 359] on h3 "SunSwop at Cabana Beach" at bounding box center [225, 355] width 344 height 26
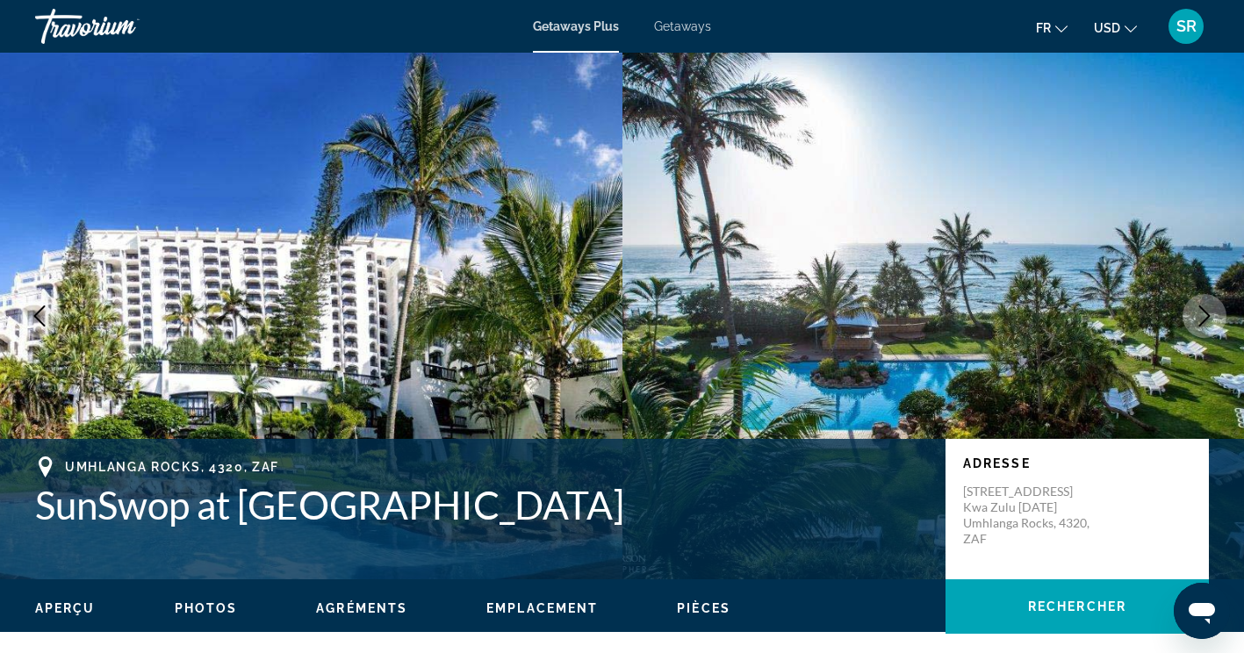
click at [1198, 316] on icon "Next image" at bounding box center [1204, 315] width 21 height 21
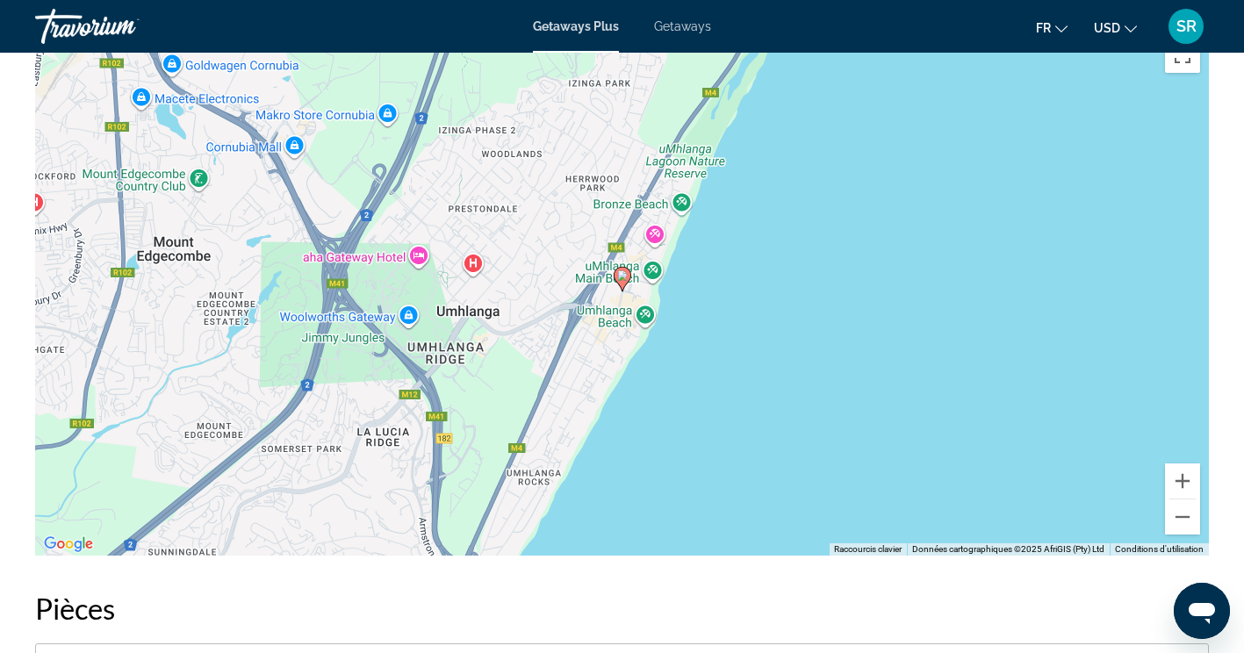
scroll to position [2181, 0]
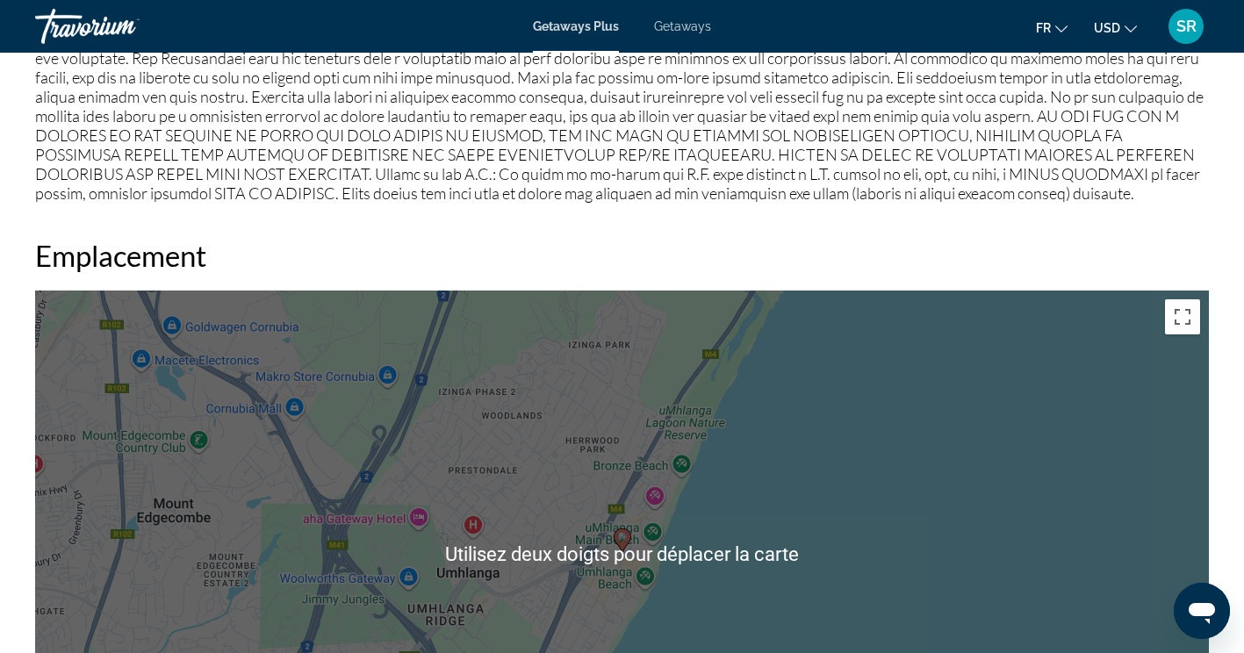
click at [998, 268] on h2 "Emplacement" at bounding box center [622, 255] width 1174 height 35
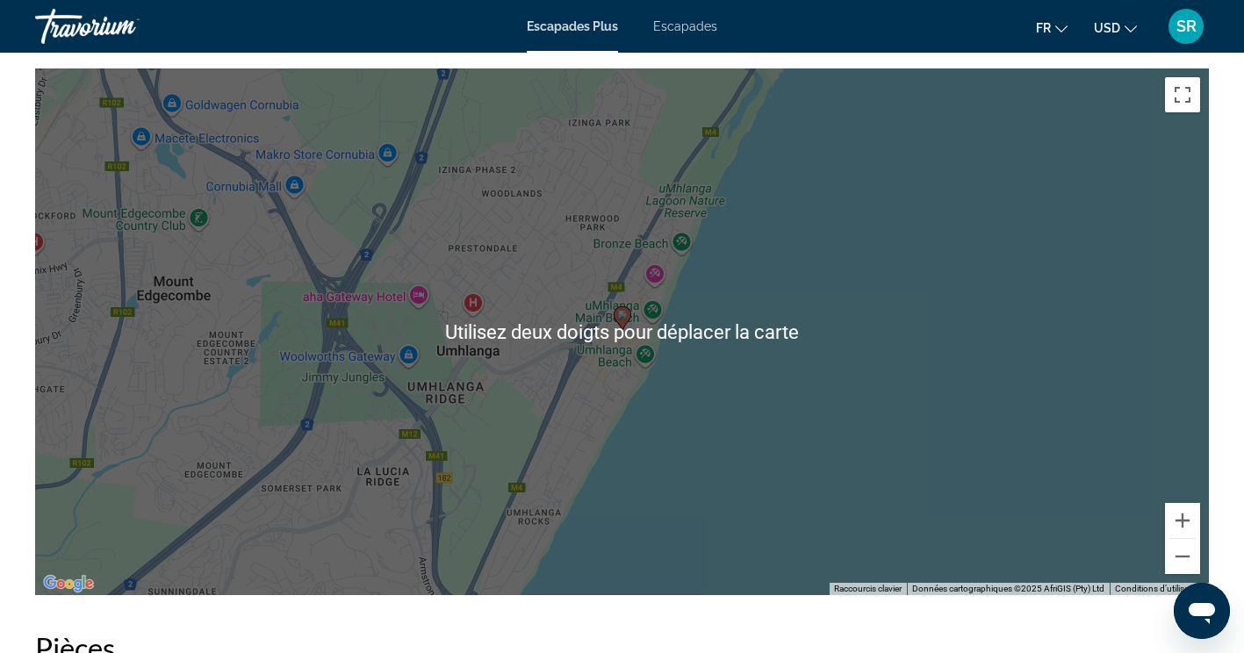
scroll to position [2217, 0]
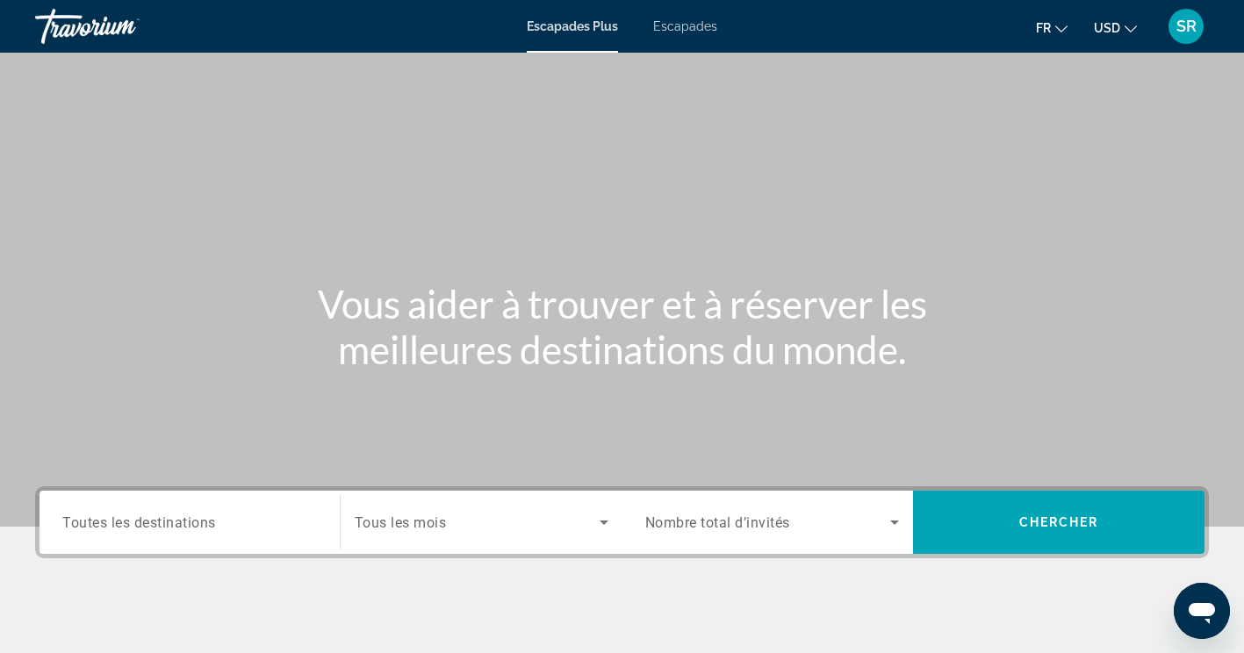
click at [261, 517] on input "Destination Toutes les destinations" at bounding box center [189, 523] width 255 height 21
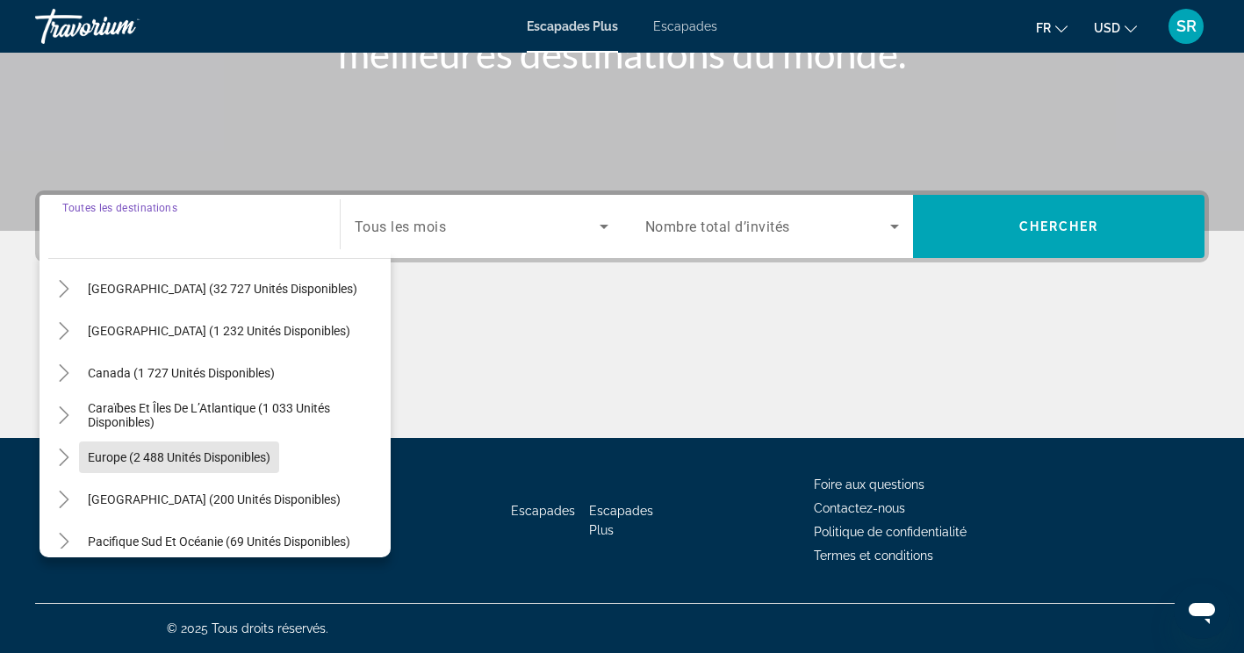
scroll to position [284, 0]
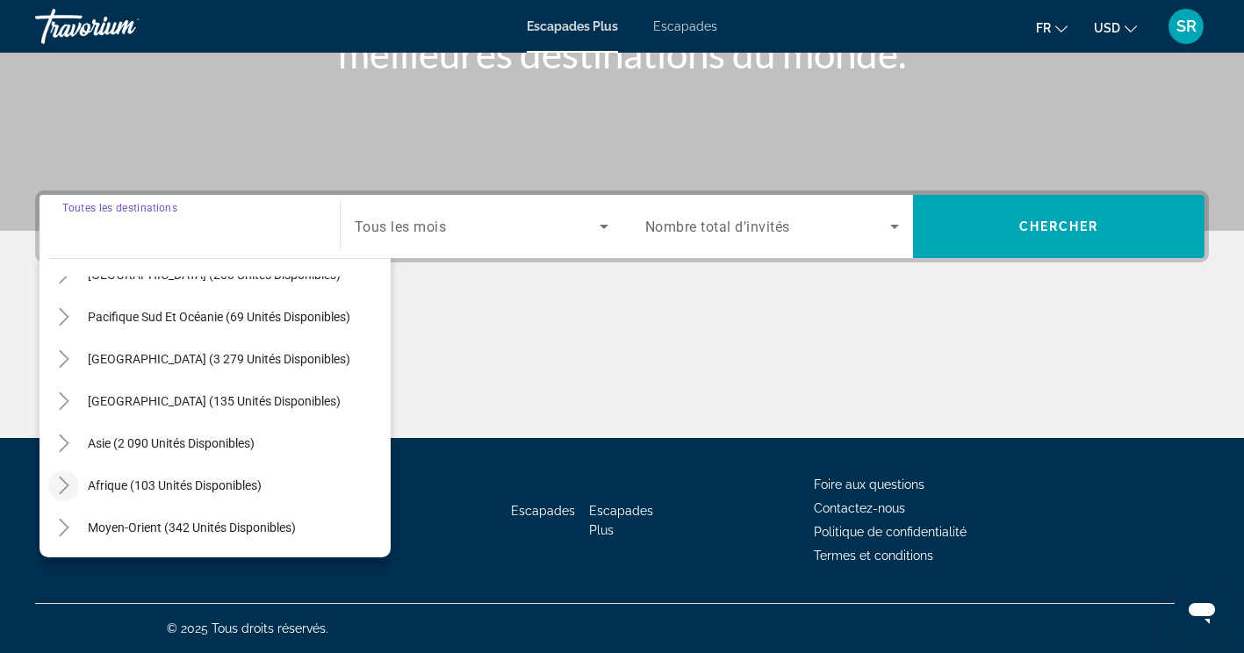
click at [66, 485] on icon "Toggle Africa (103 unités disponibles)" at bounding box center [64, 486] width 10 height 18
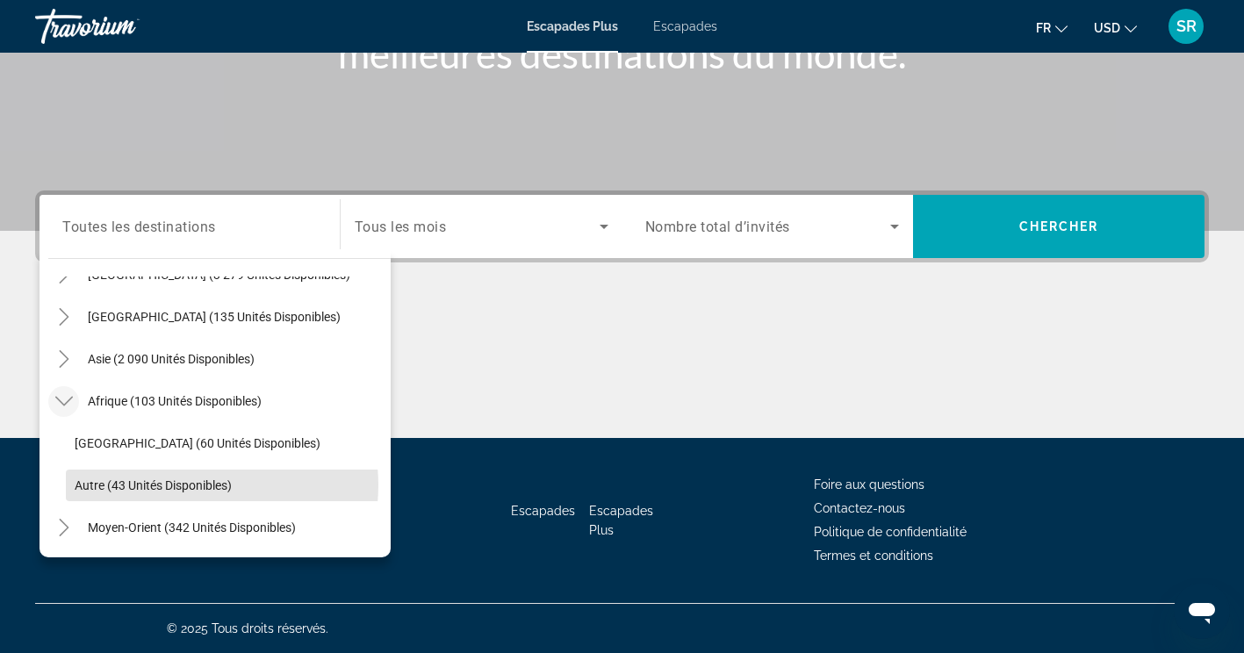
scroll to position [367, 0]
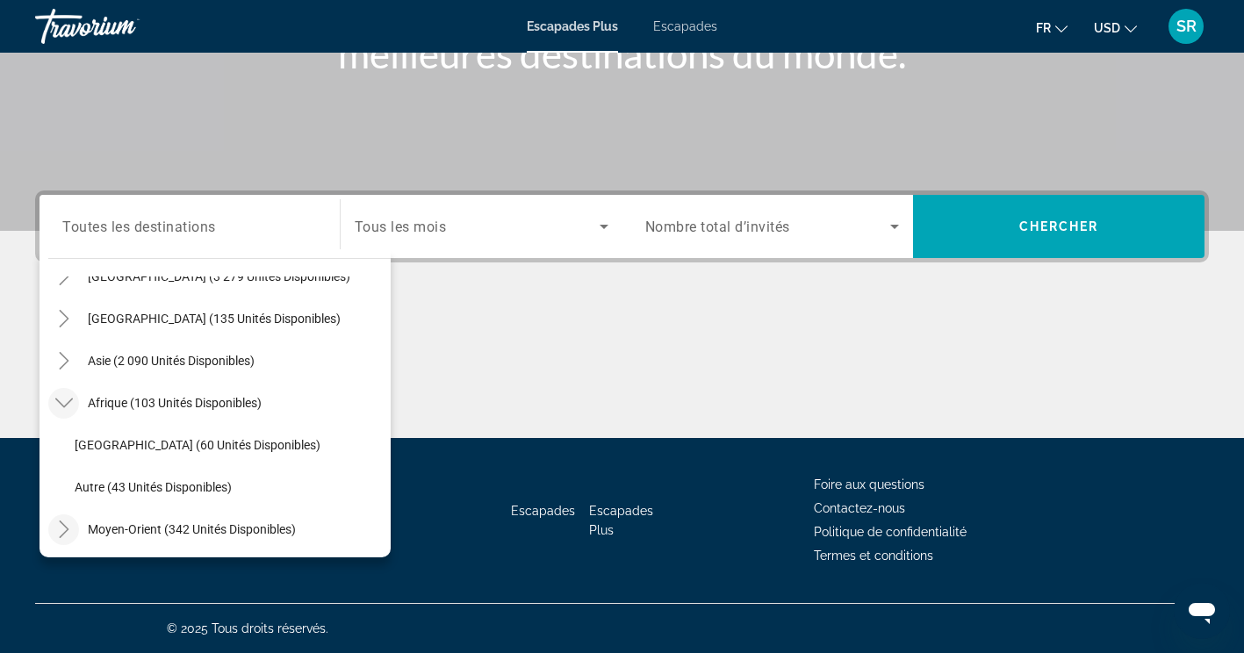
click at [68, 531] on icon "Toggle Moyen-Orient (342 unités disponibles)" at bounding box center [64, 530] width 18 height 18
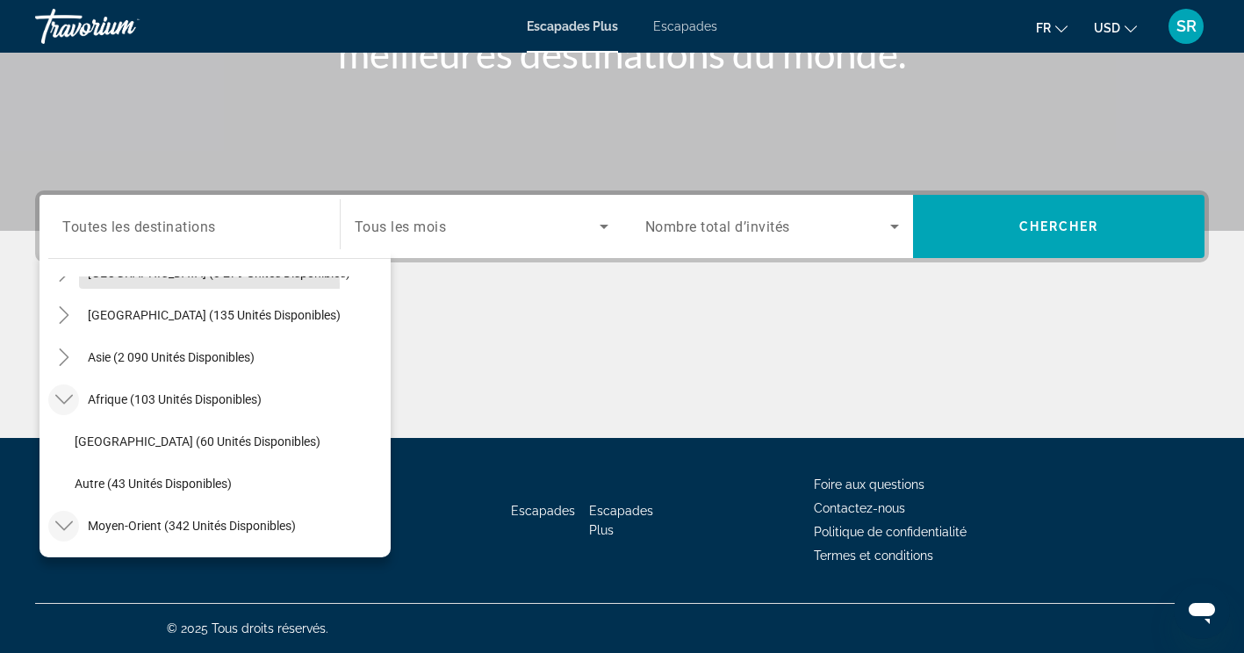
scroll to position [399, 0]
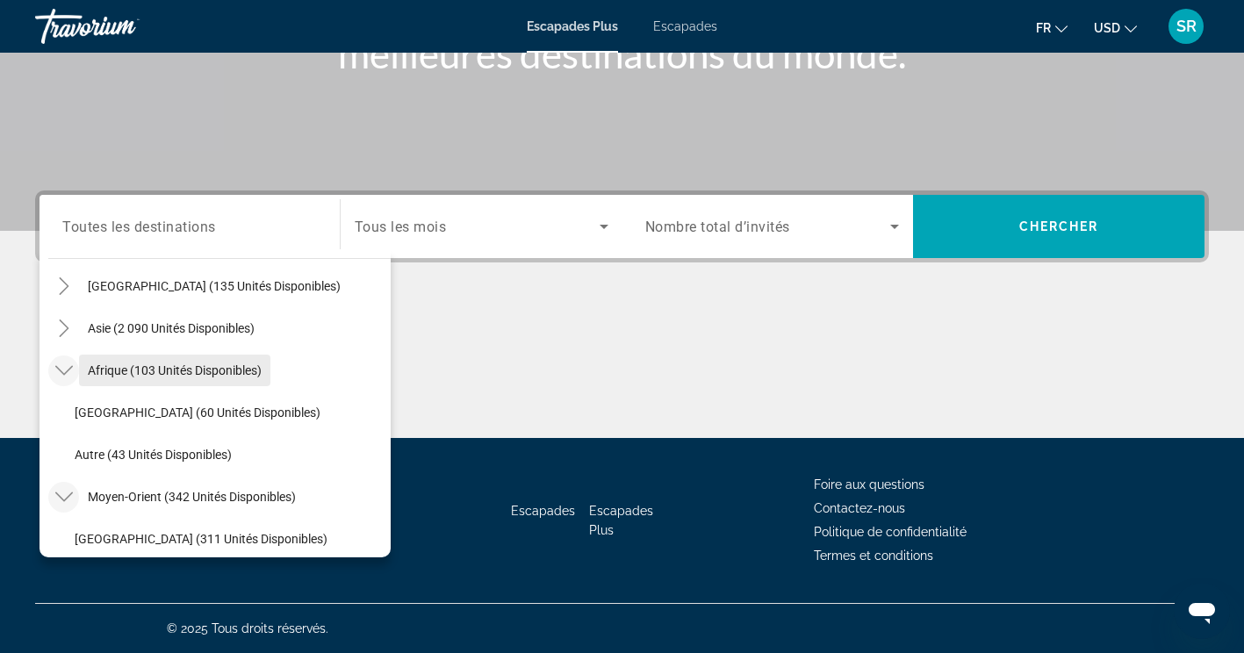
click at [238, 370] on span "Afrique (103 unités disponibles)" at bounding box center [175, 370] width 174 height 14
type input "**********"
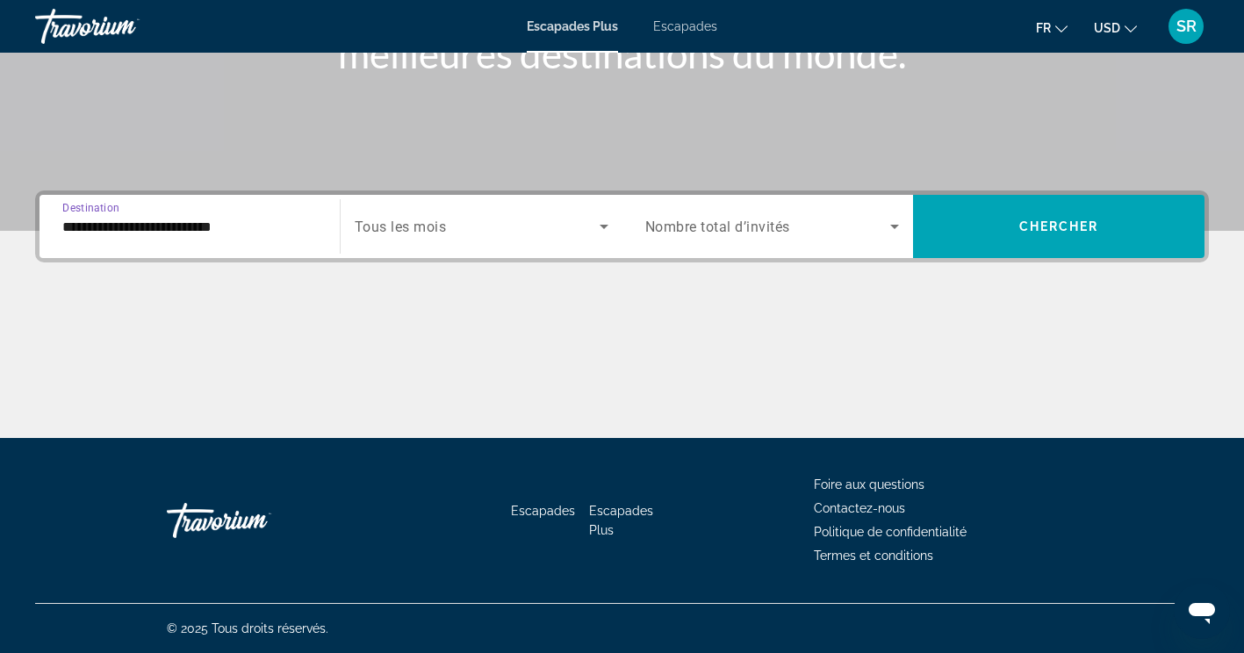
click at [492, 223] on span "Widget de recherche" at bounding box center [477, 226] width 245 height 21
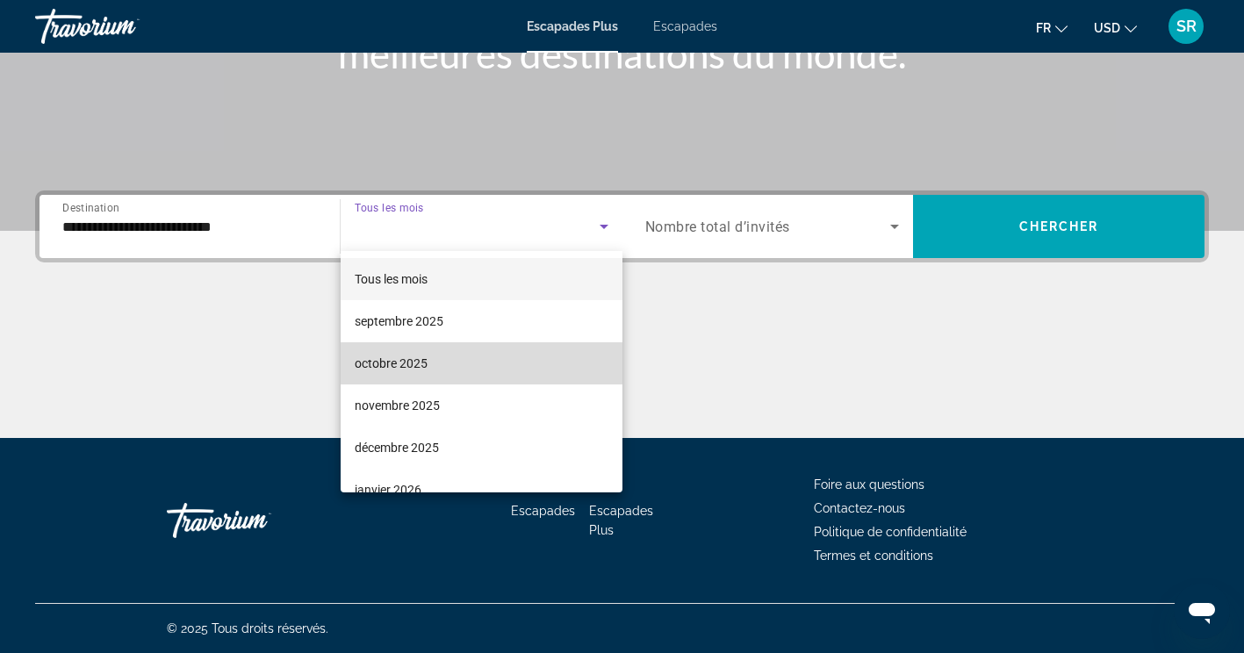
click at [521, 366] on mat-option "octobre 2025" at bounding box center [482, 363] width 282 height 42
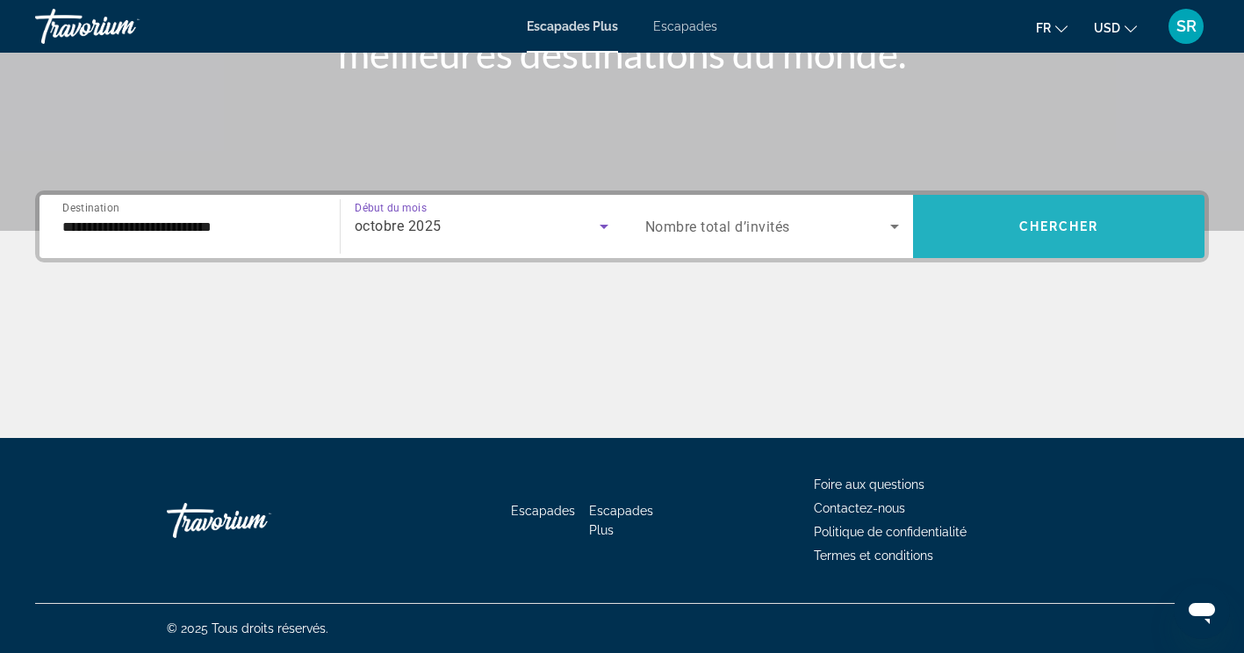
click at [1058, 230] on span "Chercher" at bounding box center [1059, 226] width 80 height 14
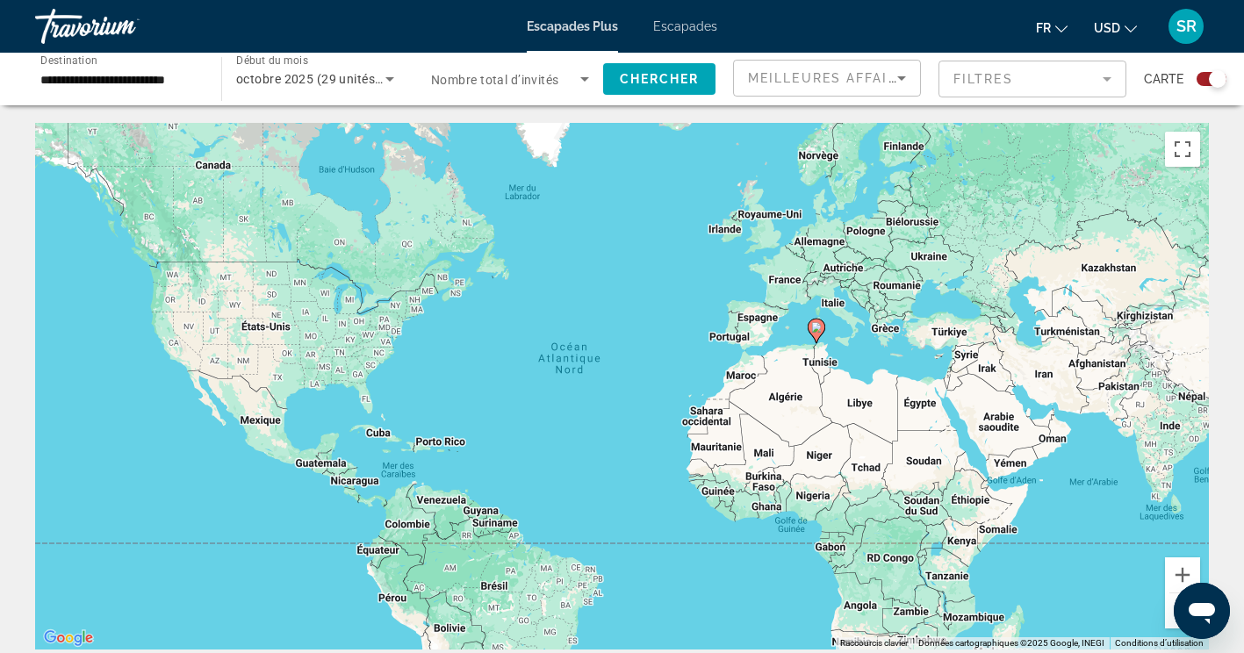
click at [89, 86] on input "**********" at bounding box center [119, 79] width 158 height 21
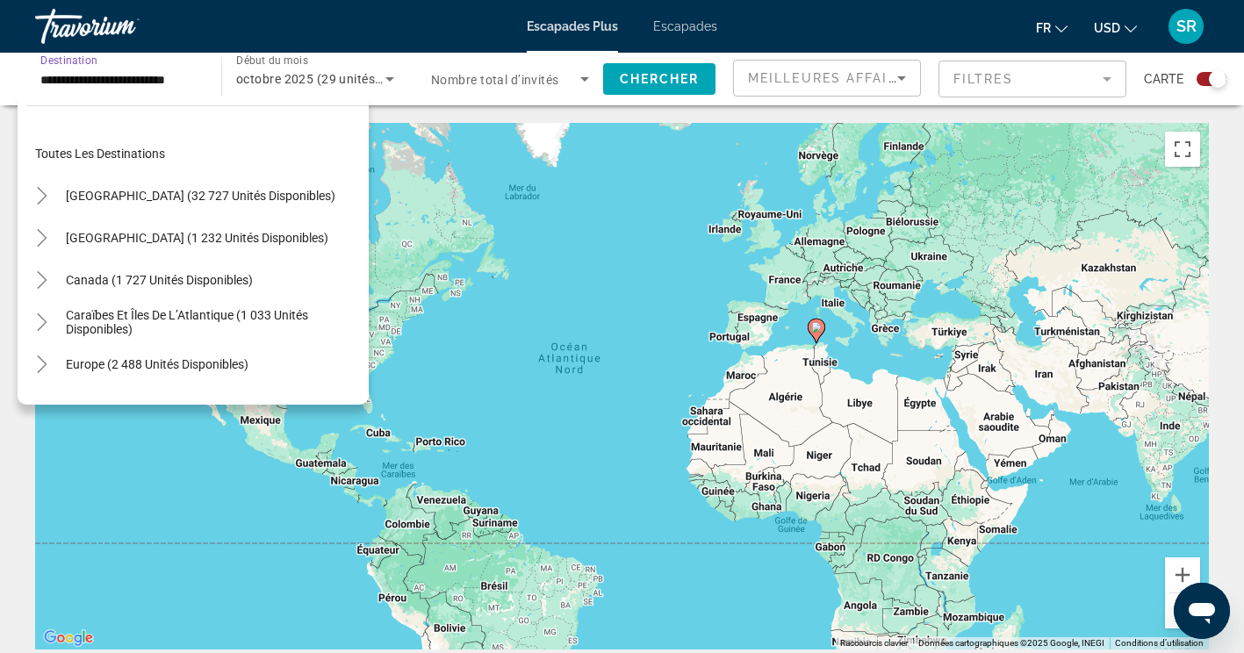
scroll to position [357, 0]
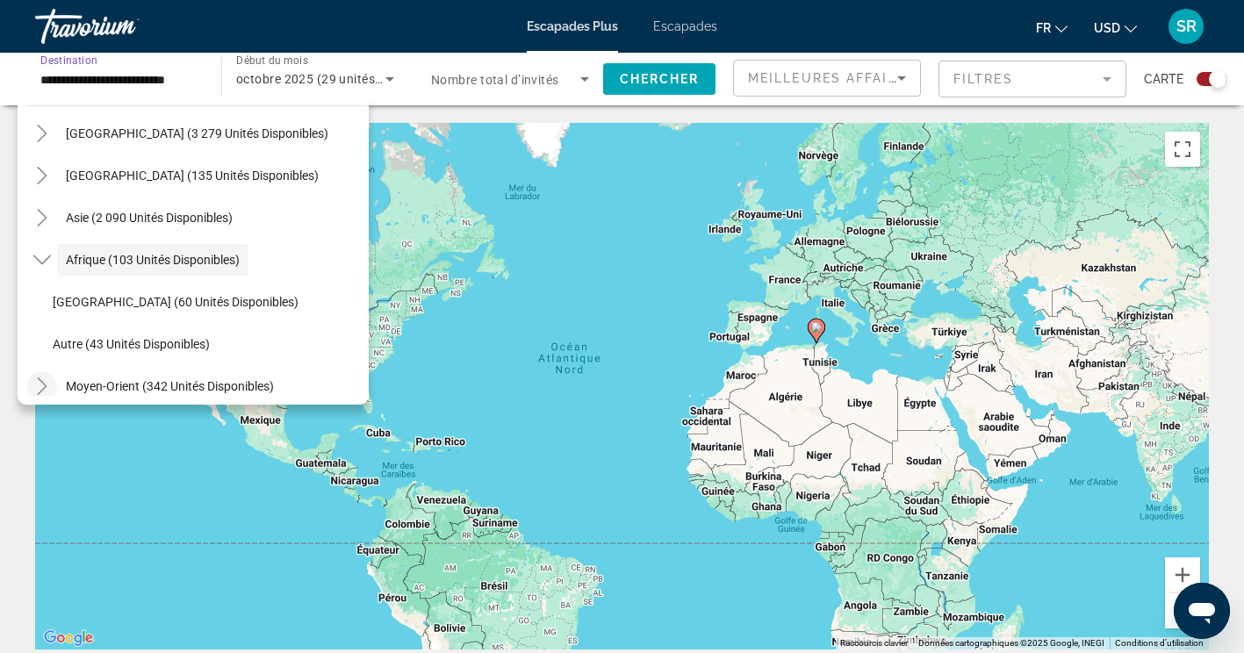
click at [32, 385] on mat-icon "Toggle Moyen-Orient (342 unités disponibles)" at bounding box center [41, 386] width 31 height 31
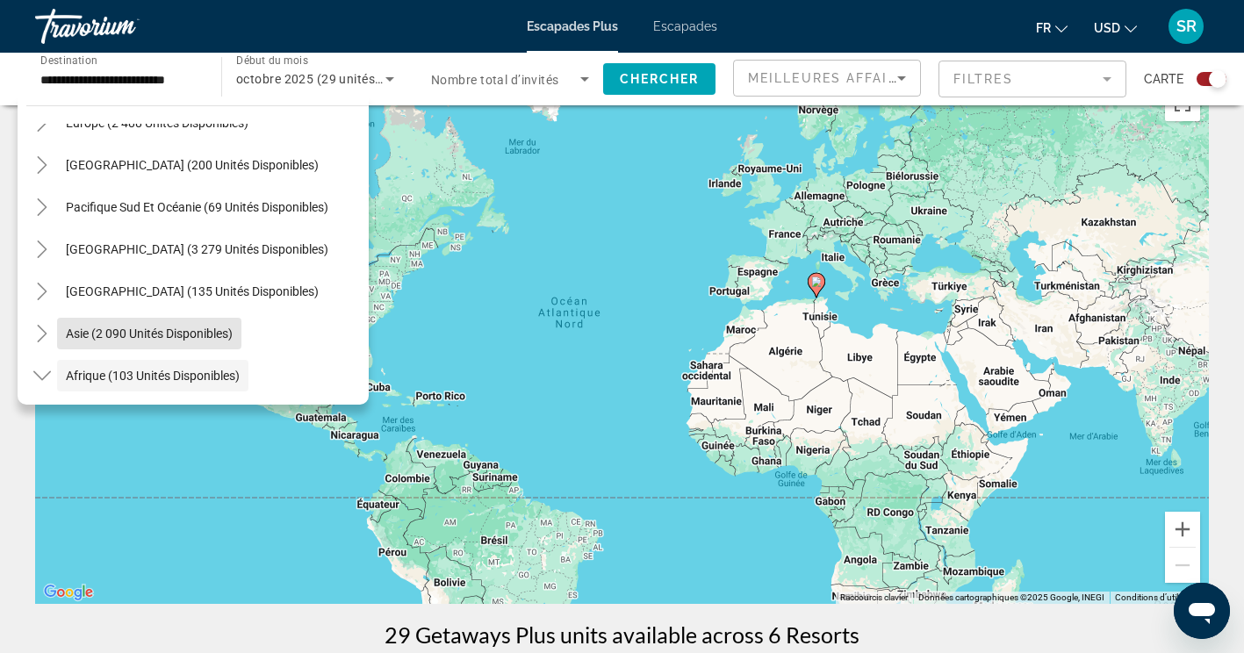
scroll to position [224, 0]
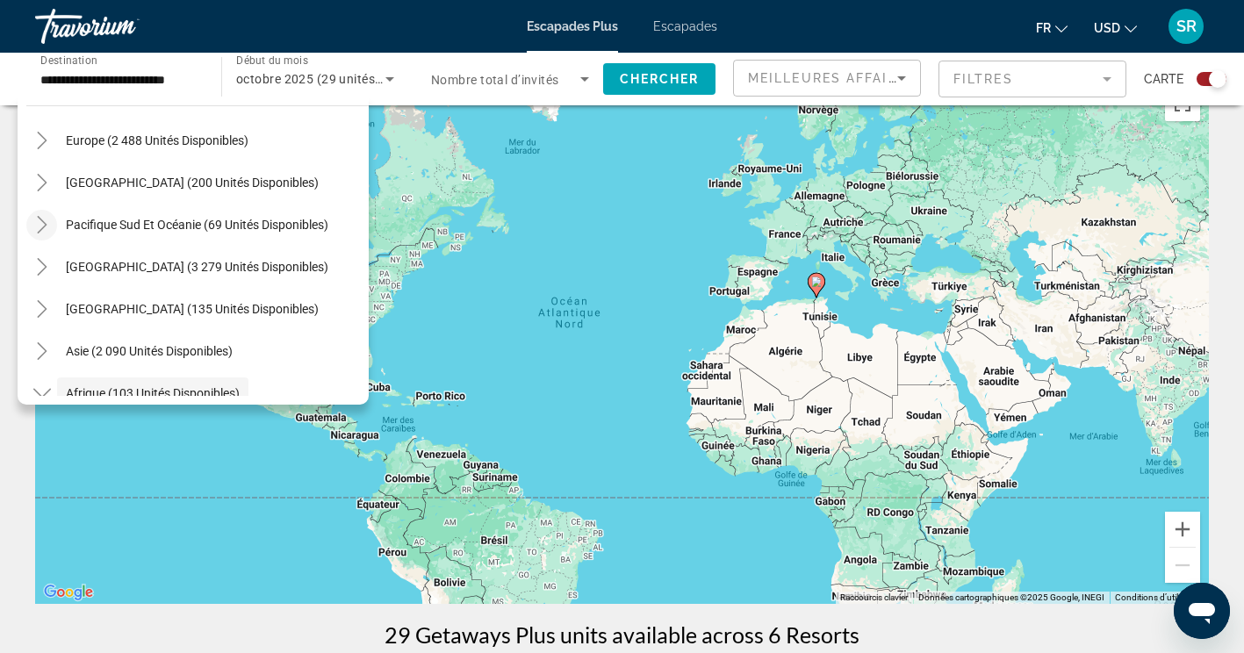
click at [47, 225] on icon "Pacifique Sud et Océanie (69 unités disponibles)" at bounding box center [42, 225] width 18 height 18
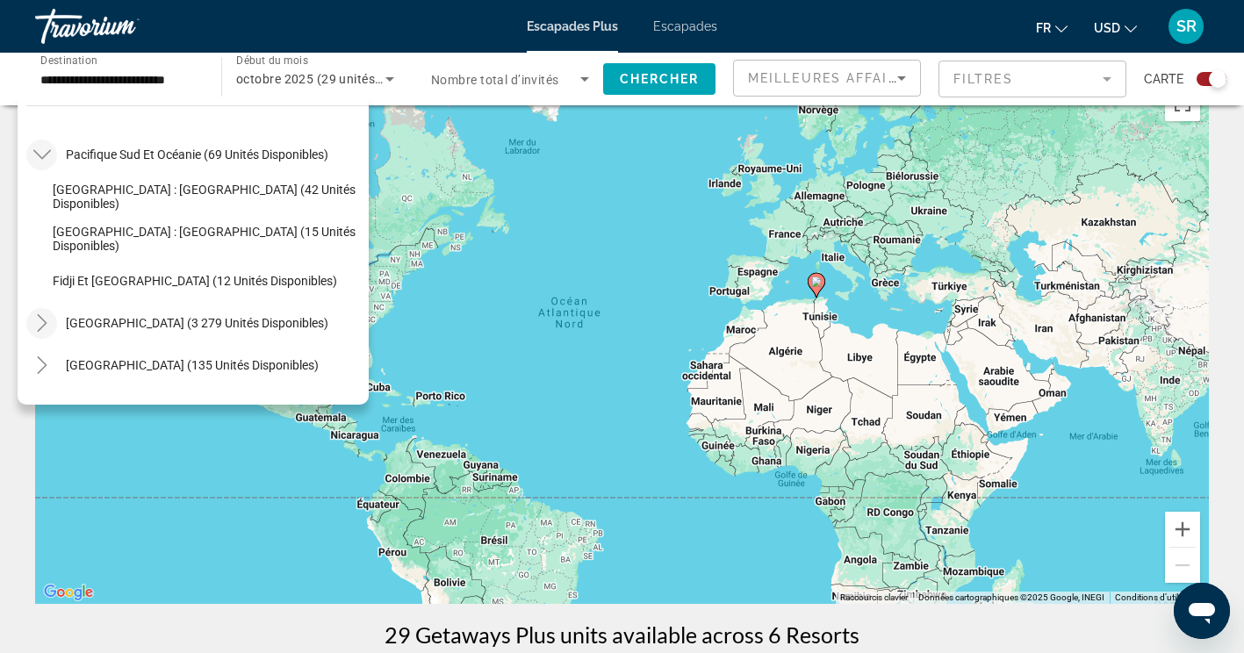
click at [41, 326] on icon "Toggle Amérique du Sud (3 279 unités disponibles)" at bounding box center [42, 323] width 18 height 18
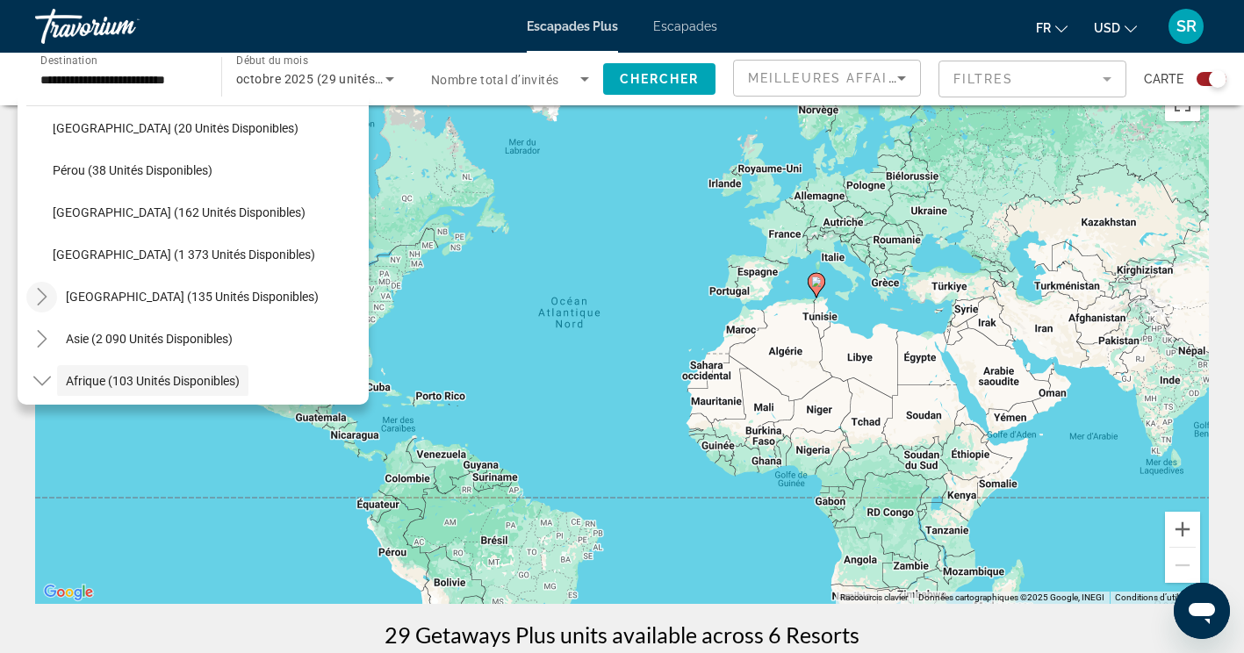
click at [40, 301] on icon "Toggle Amérique centrale (135 unités disponibles)" at bounding box center [42, 297] width 10 height 18
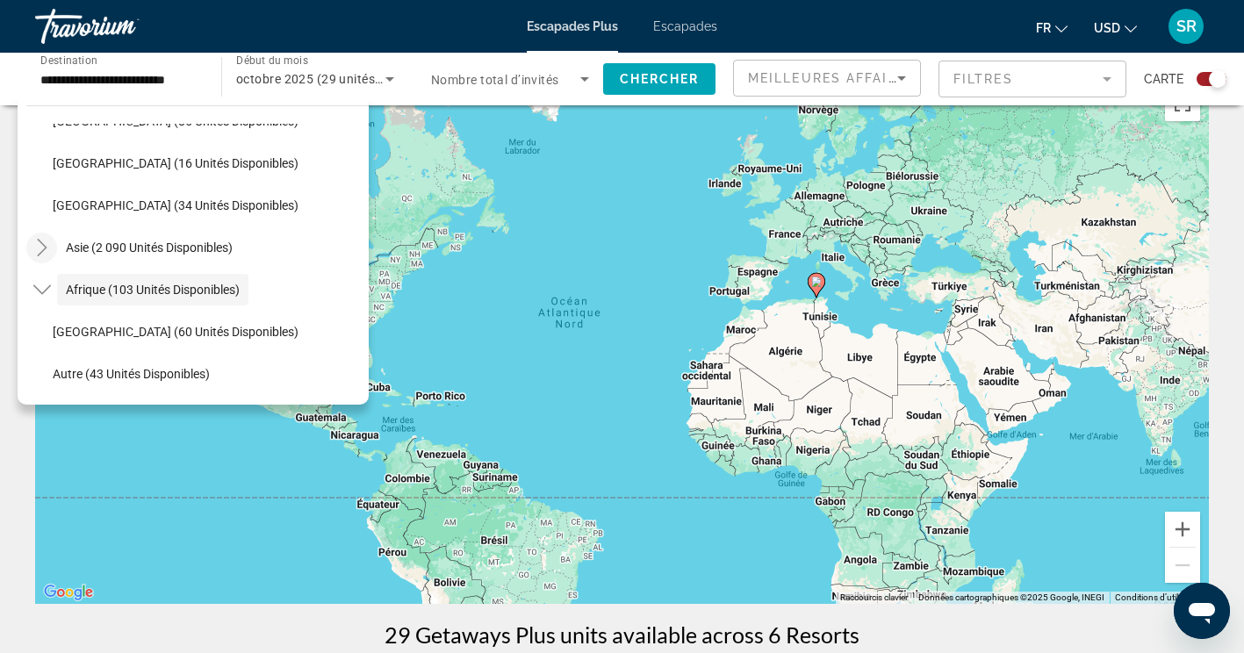
click at [42, 250] on icon "Toggle Asia (2 090 unités disponibles)" at bounding box center [42, 248] width 10 height 18
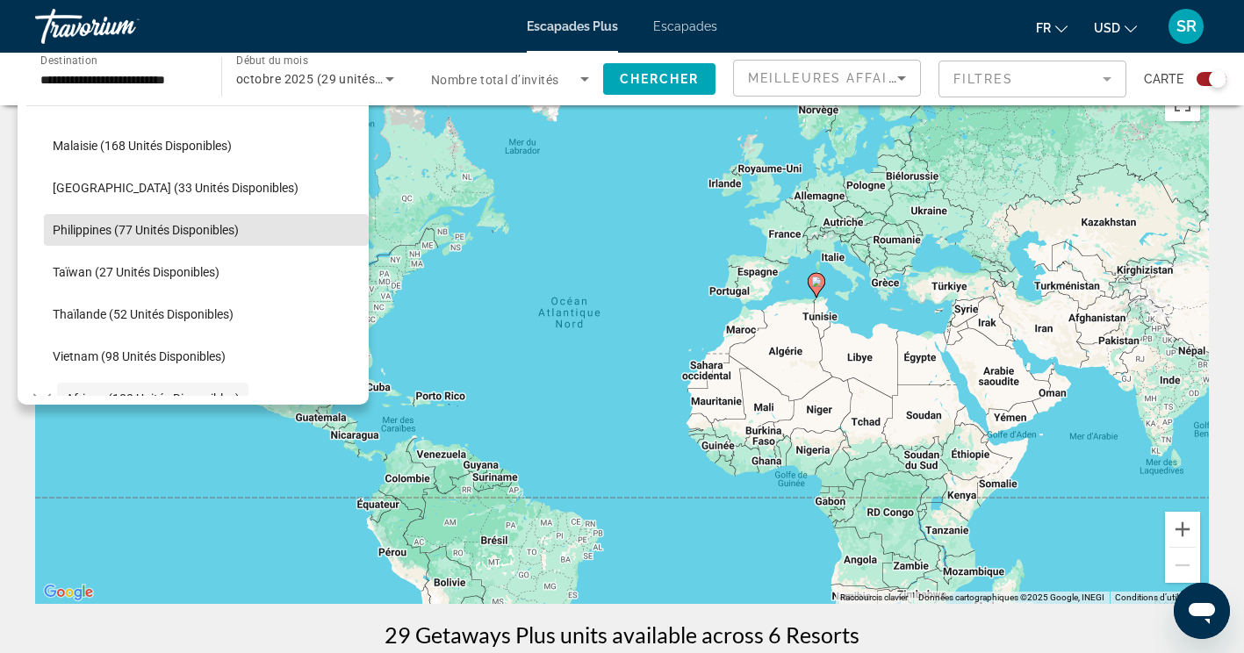
scroll to position [1271, 0]
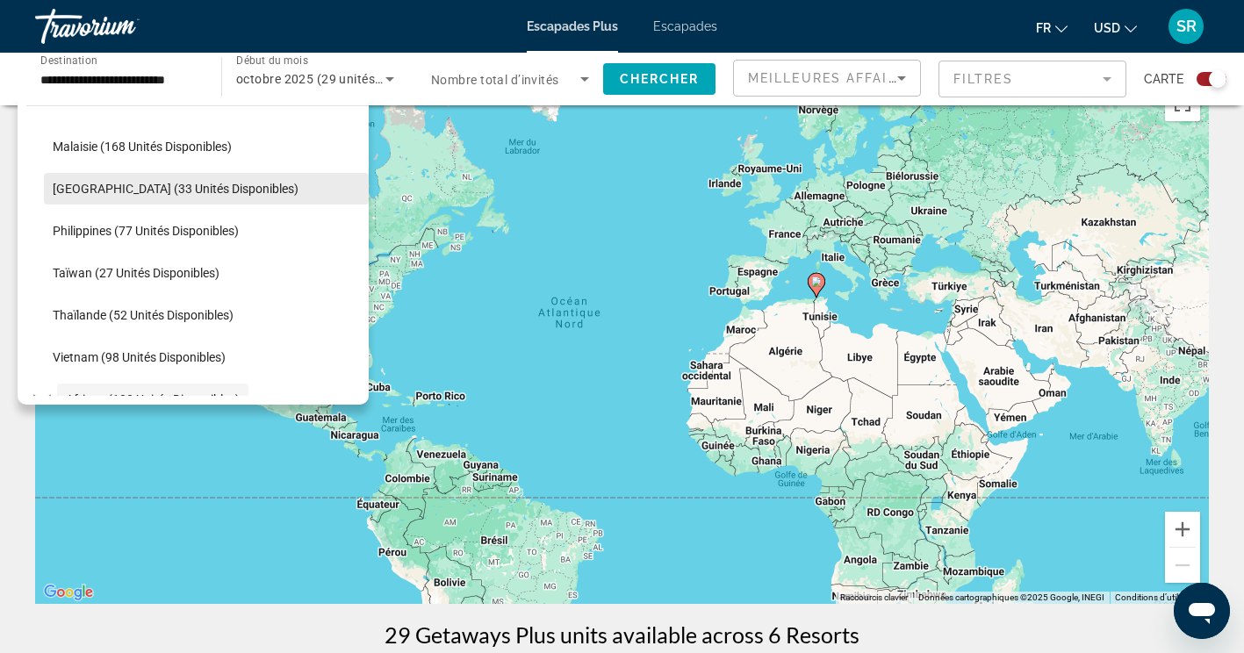
click at [140, 189] on span "Maldives (33 unités disponibles)" at bounding box center [176, 189] width 246 height 14
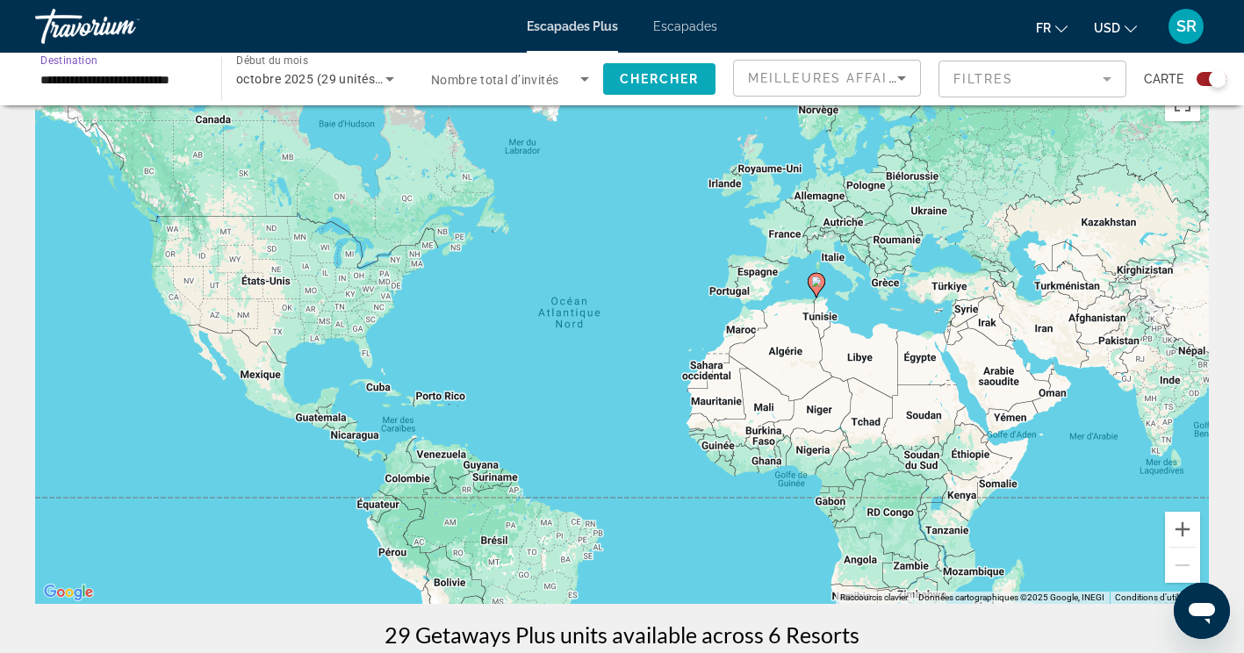
click at [671, 72] on span "Chercher" at bounding box center [660, 79] width 80 height 14
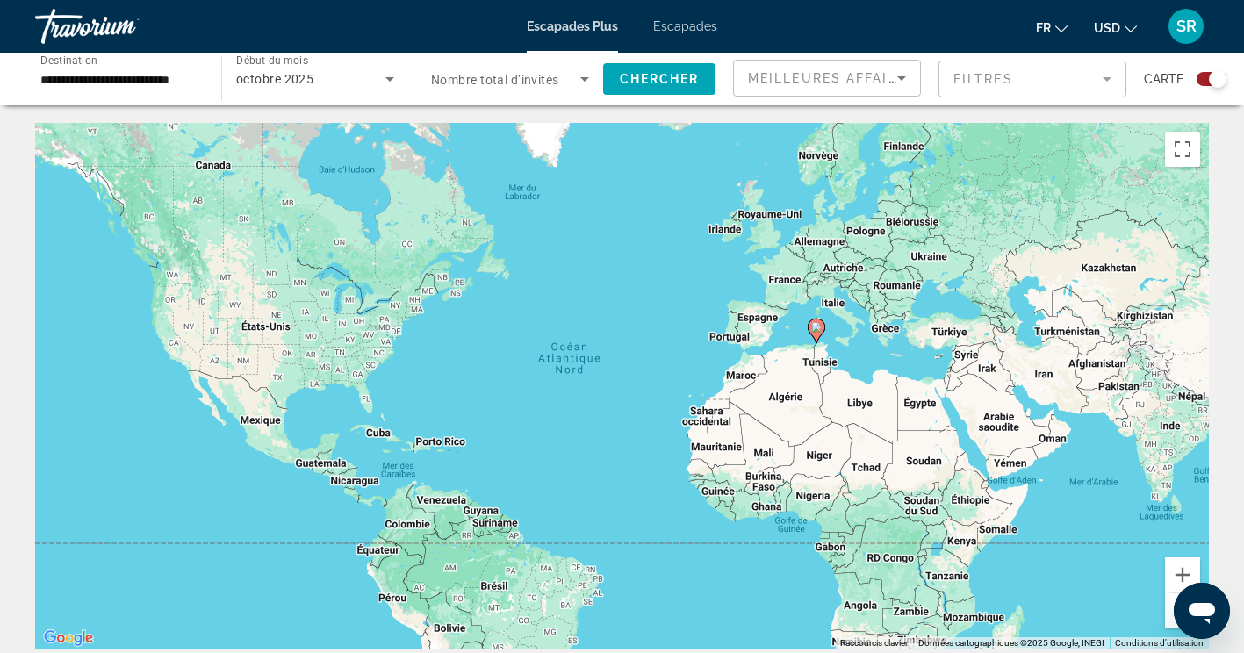
click at [172, 81] on input "**********" at bounding box center [119, 79] width 158 height 21
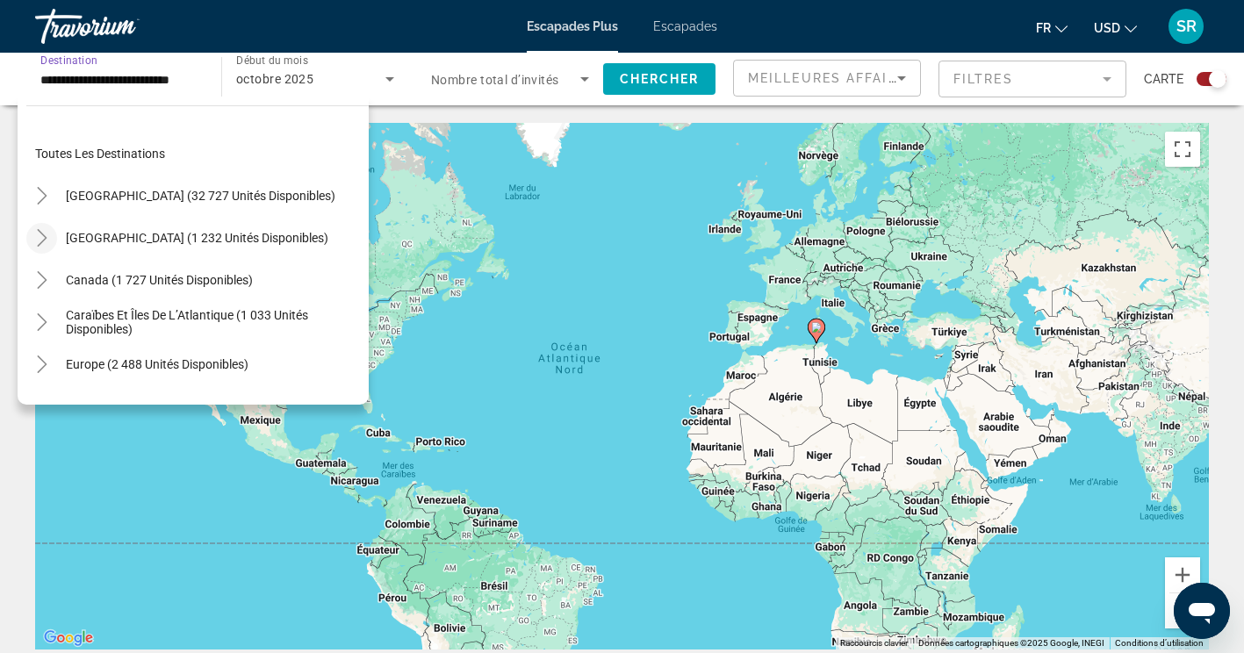
click at [40, 242] on icon "Toggle Mexico (1 232 unités disponibles)" at bounding box center [42, 238] width 10 height 18
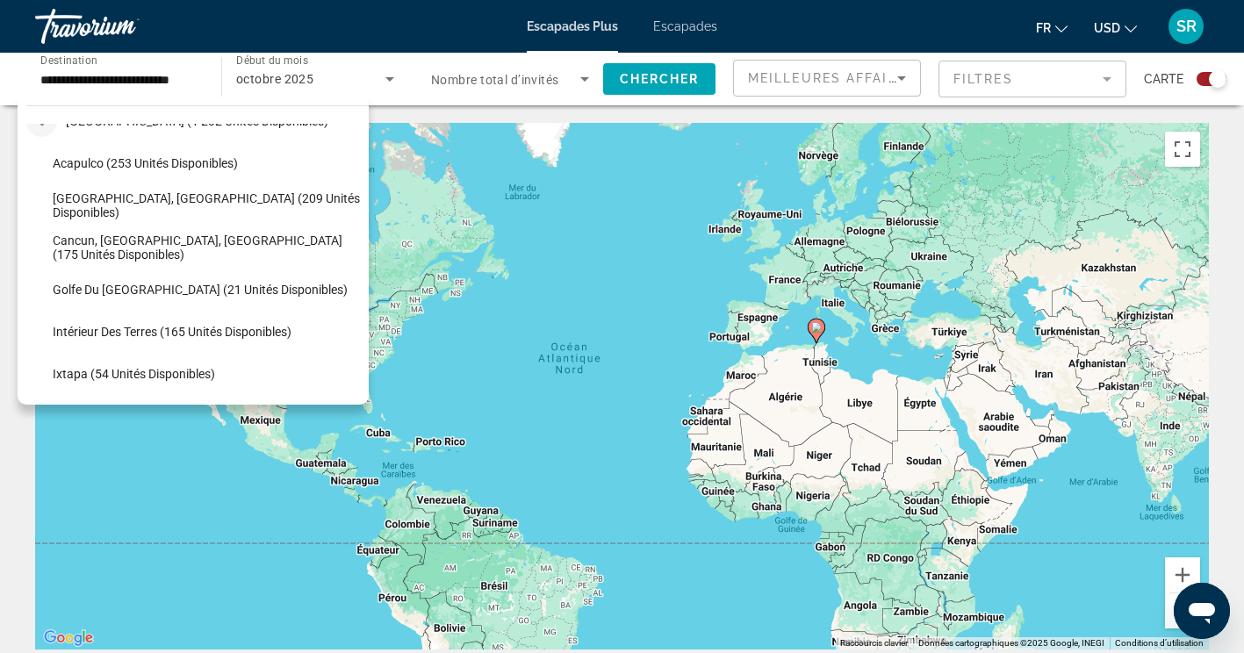
scroll to position [117, 0]
click at [279, 246] on span "Cancun, Cozumel, Riviera Maya (175 unités disponibles)" at bounding box center [206, 248] width 307 height 28
type input "**********"
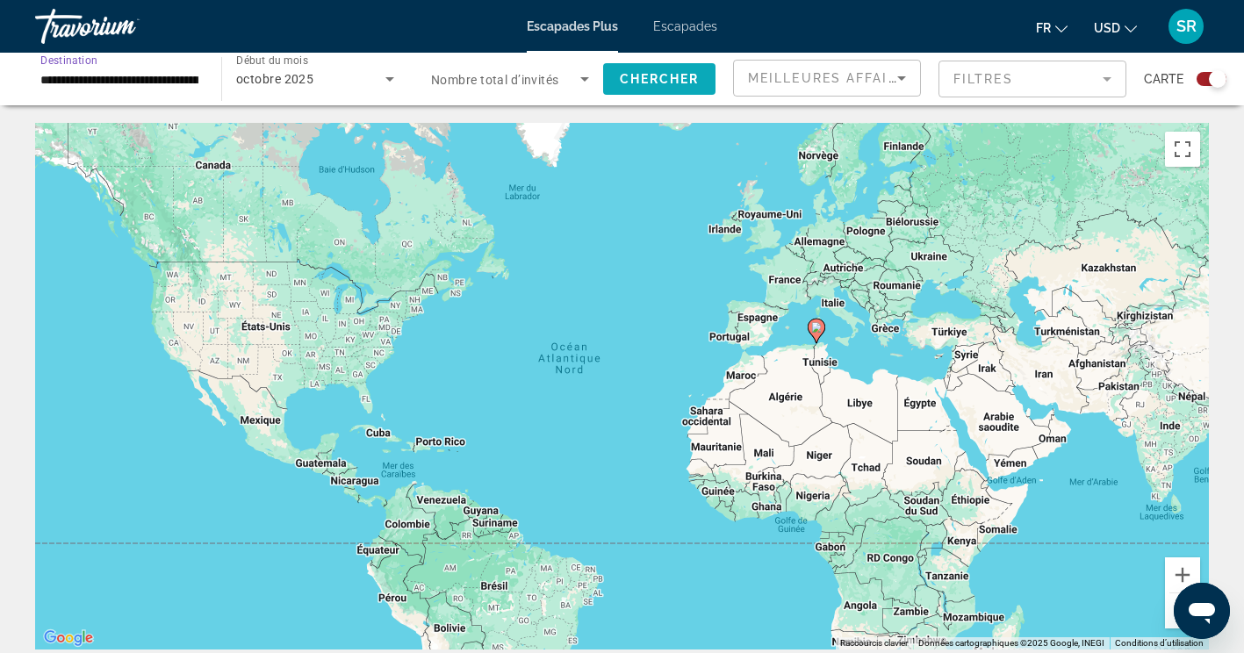
click at [643, 82] on span "Chercher" at bounding box center [660, 79] width 80 height 14
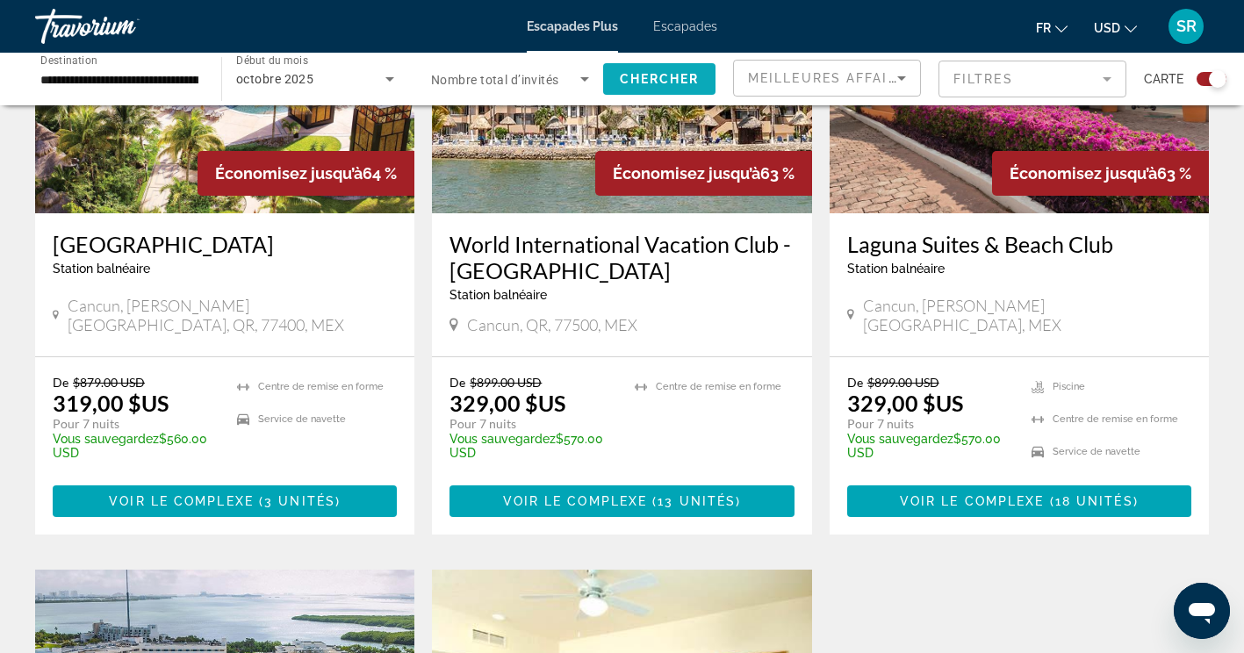
scroll to position [780, 0]
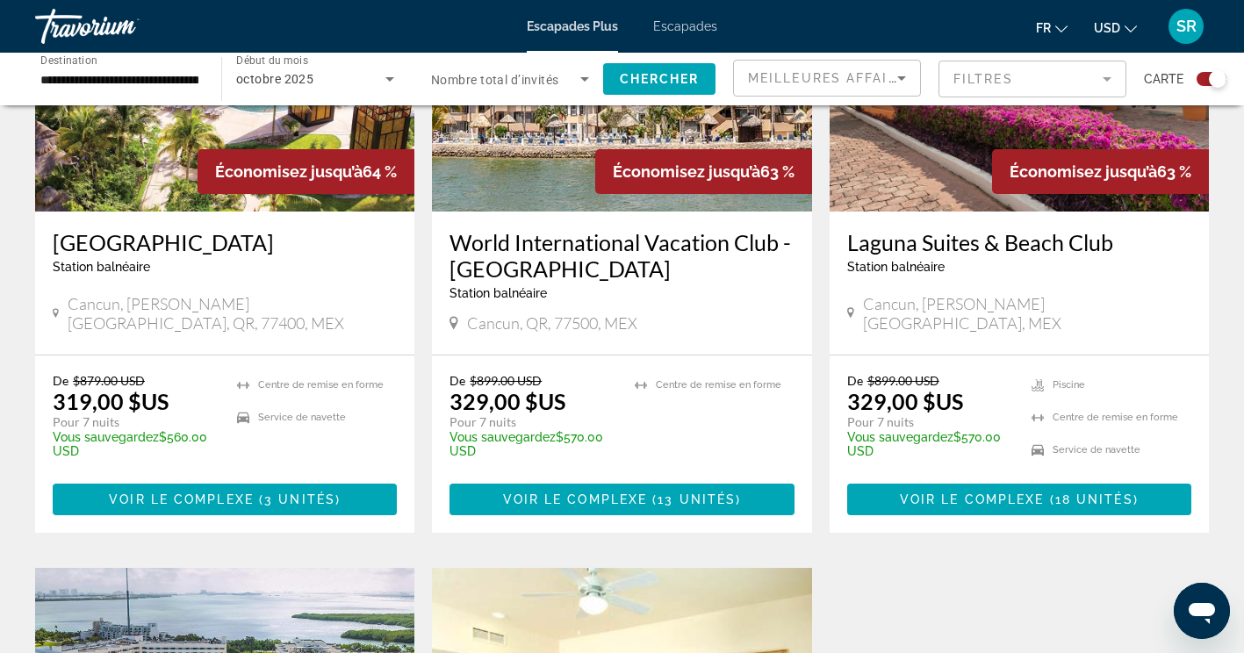
click at [163, 248] on h3 "Villa del Palmar Cancún Beach Resort & Spa" at bounding box center [225, 242] width 344 height 26
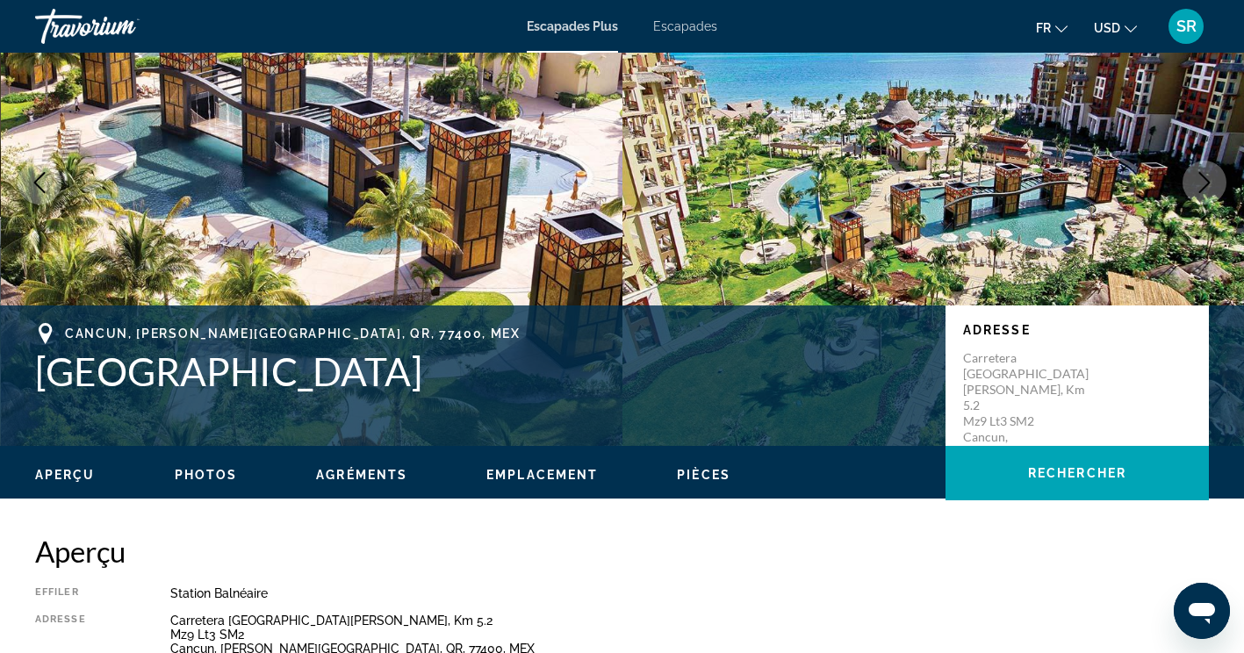
scroll to position [133, 0]
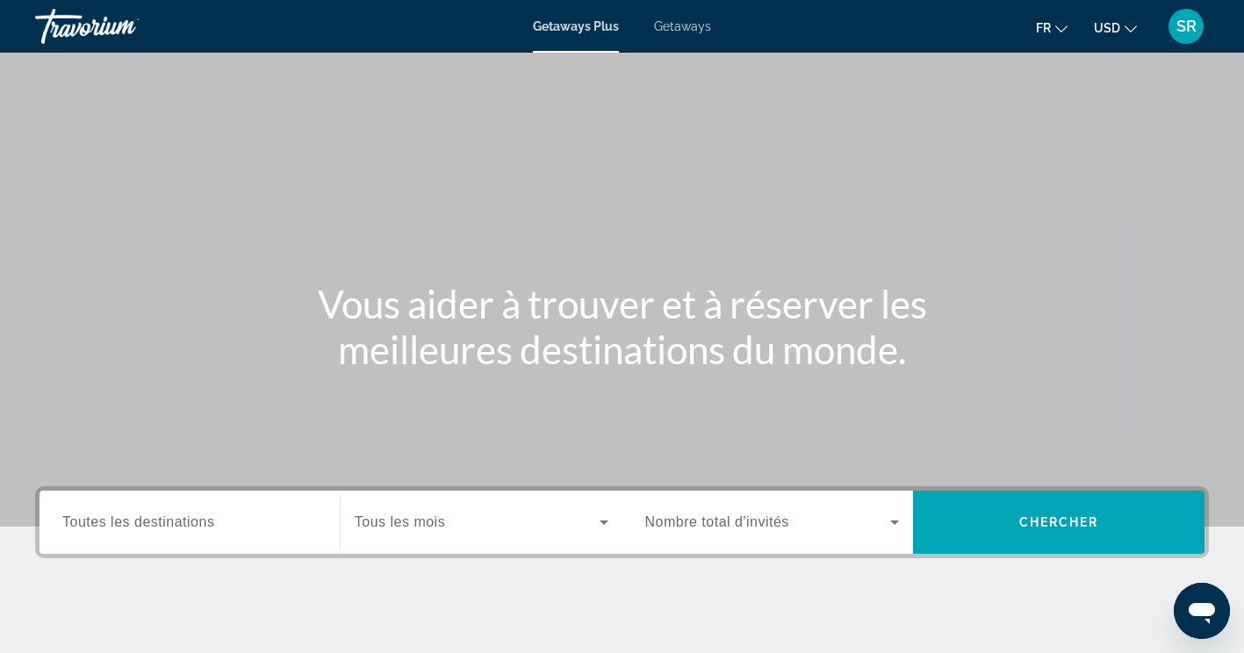
click at [174, 498] on div "Search widget" at bounding box center [189, 523] width 255 height 50
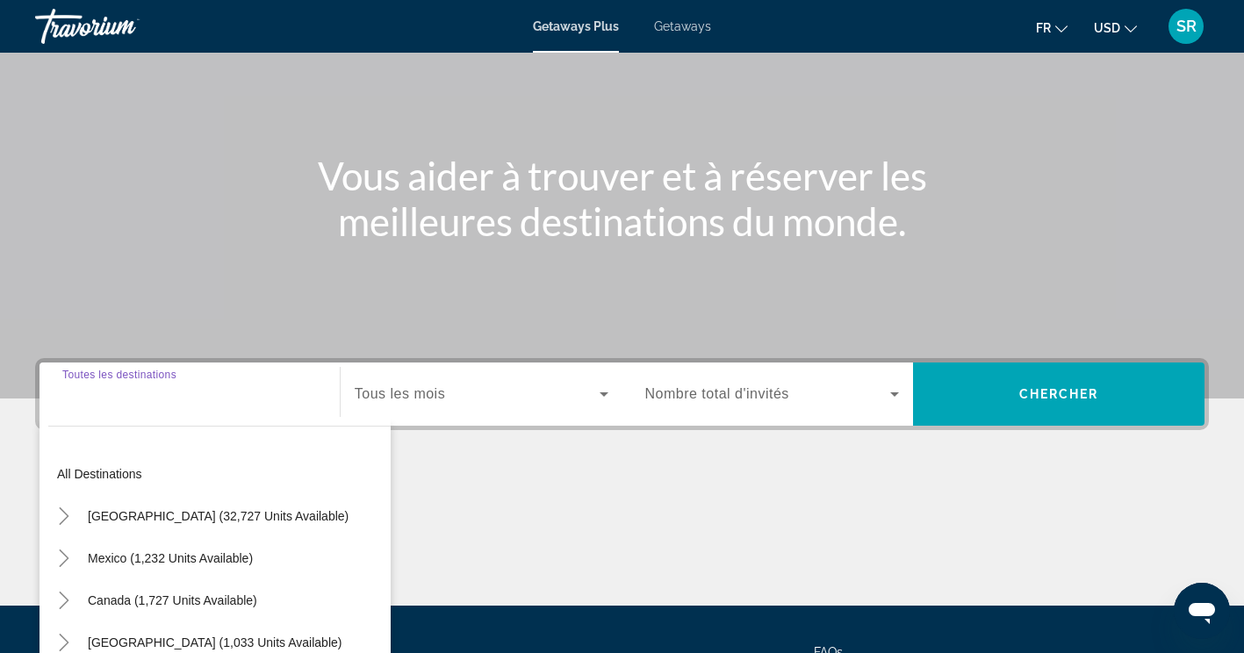
scroll to position [296, 0]
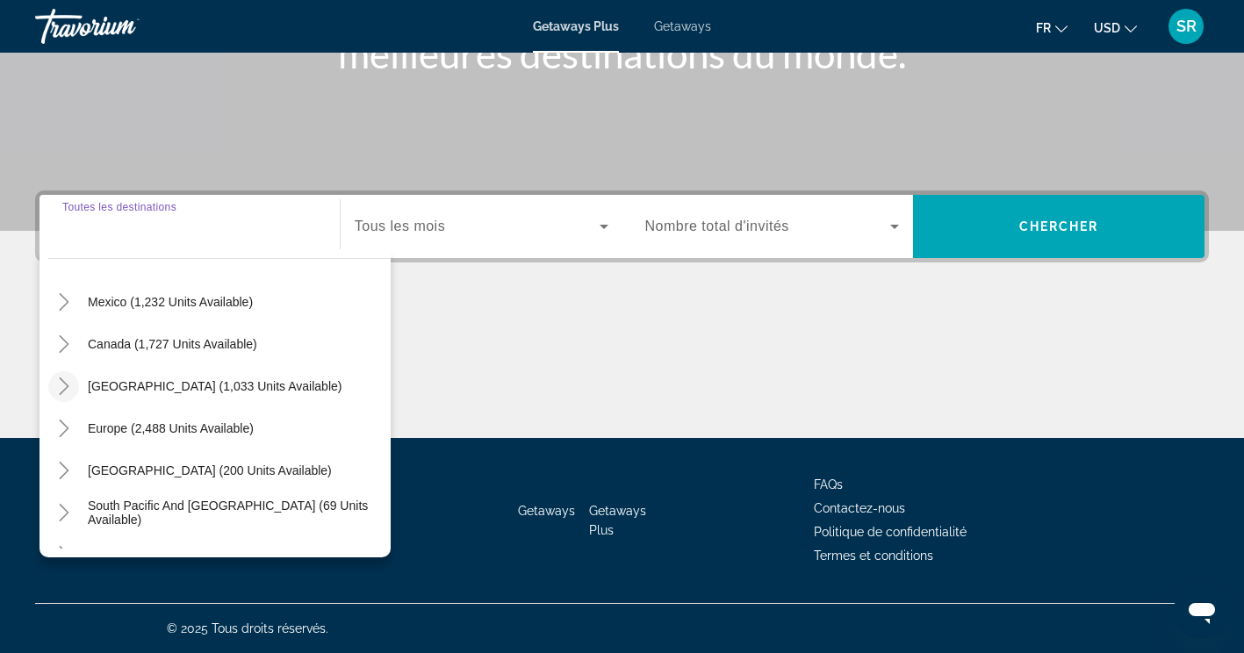
click at [58, 387] on icon "Toggle Caribbean & Atlantic Islands (1,033 units available)" at bounding box center [64, 386] width 18 height 18
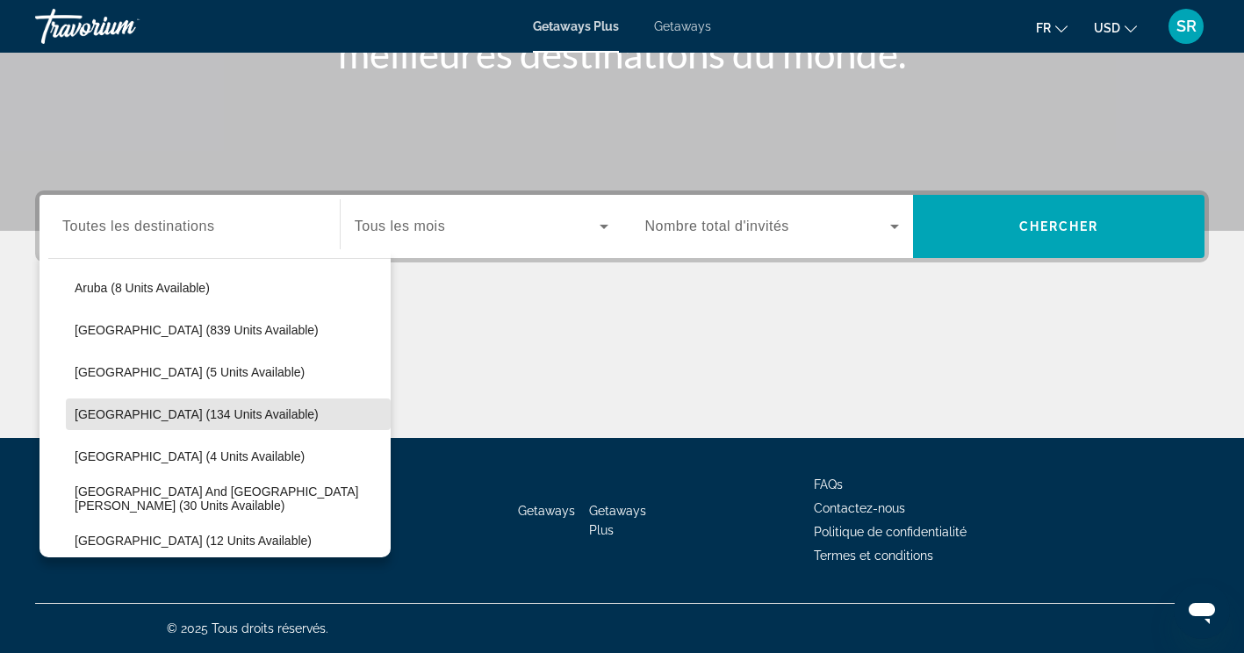
scroll to position [230, 0]
click at [218, 413] on span "[GEOGRAPHIC_DATA] (134 units available)" at bounding box center [197, 413] width 244 height 14
type input "**********"
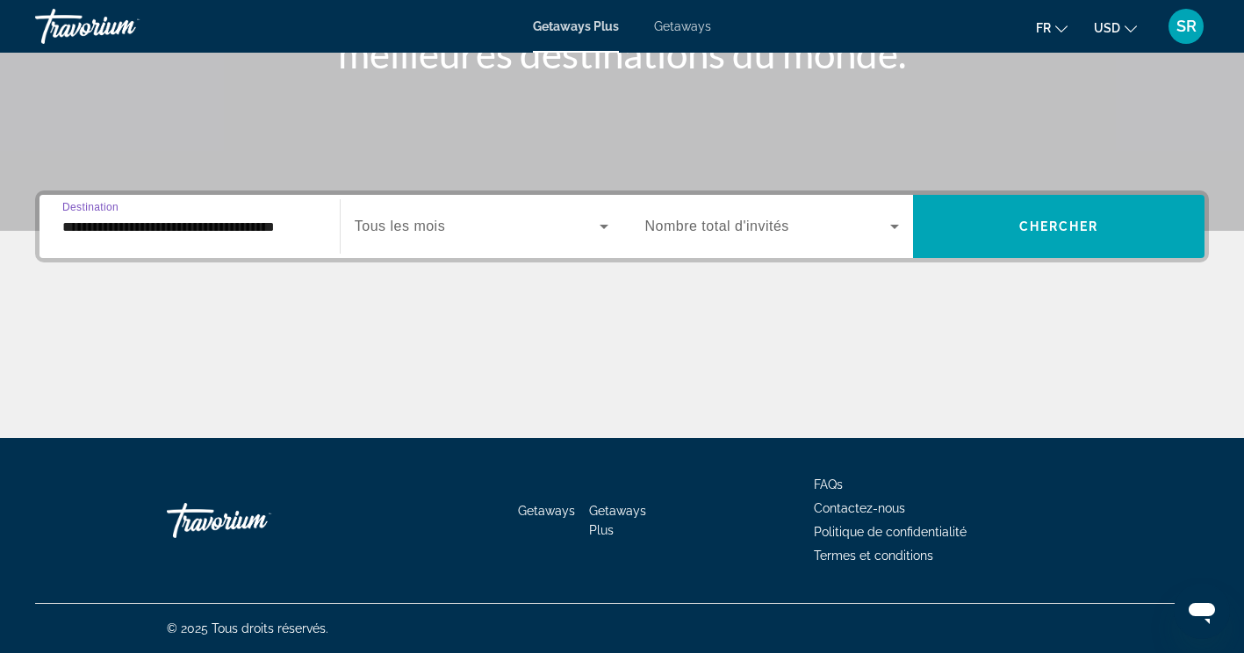
click at [602, 229] on icon "Search widget" at bounding box center [603, 226] width 21 height 21
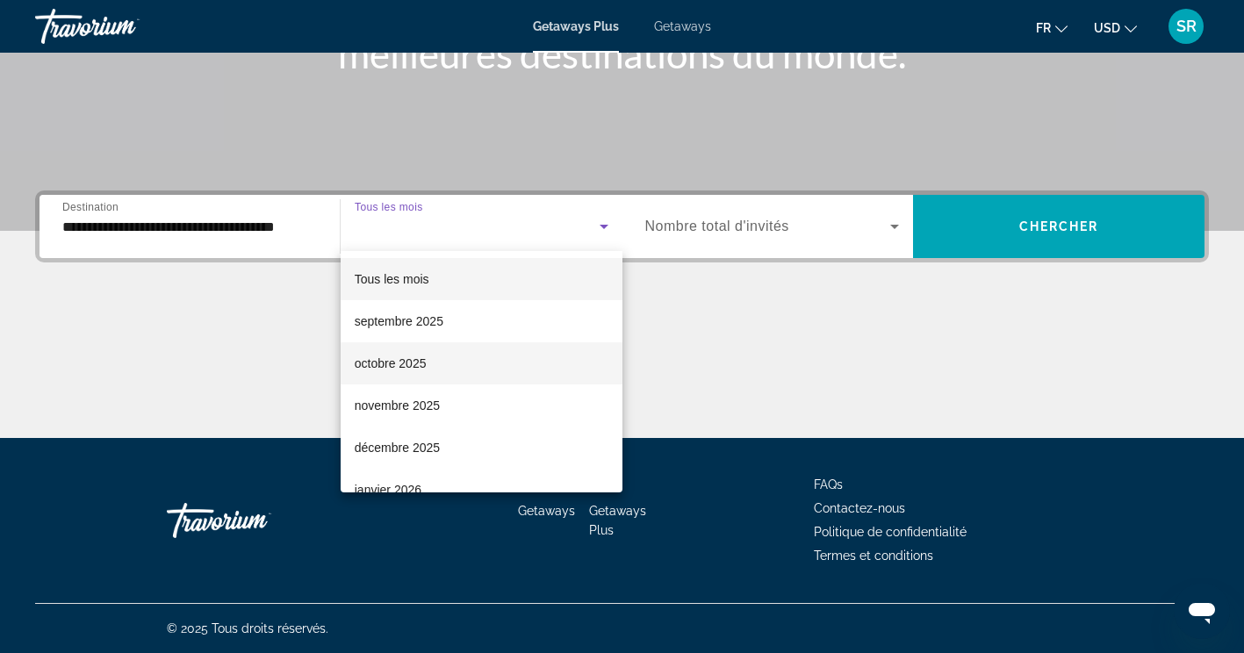
click at [445, 363] on mat-option "octobre 2025" at bounding box center [482, 363] width 282 height 42
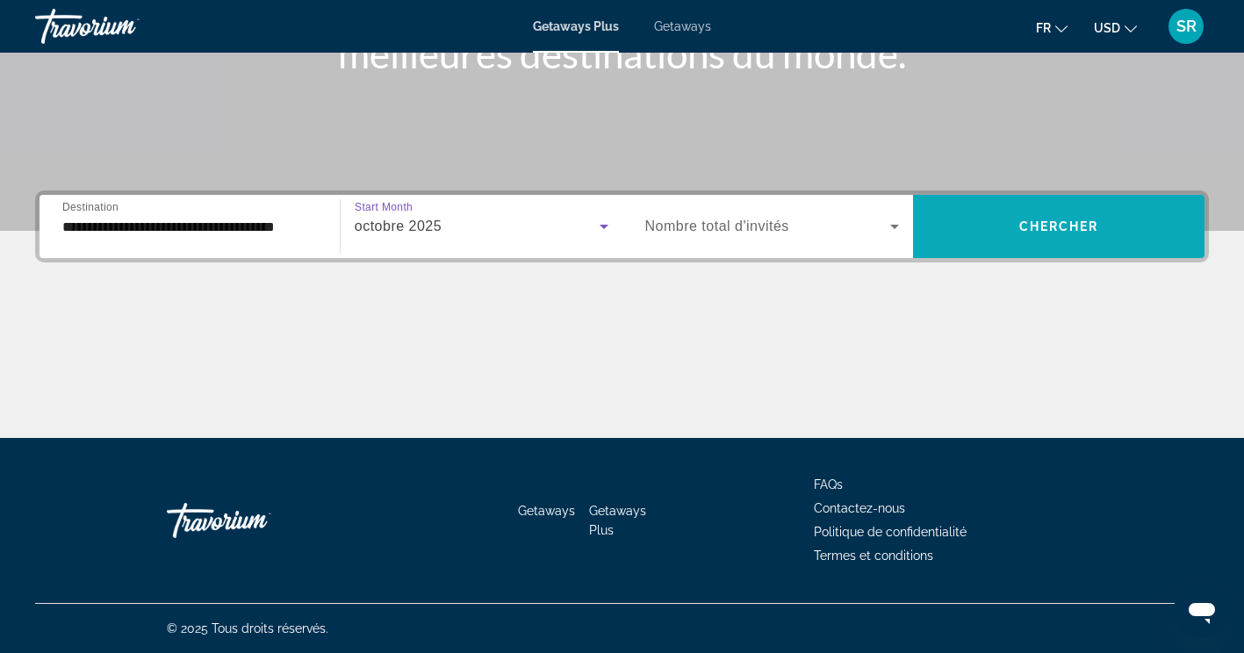
click at [1036, 229] on span "Chercher" at bounding box center [1059, 226] width 80 height 14
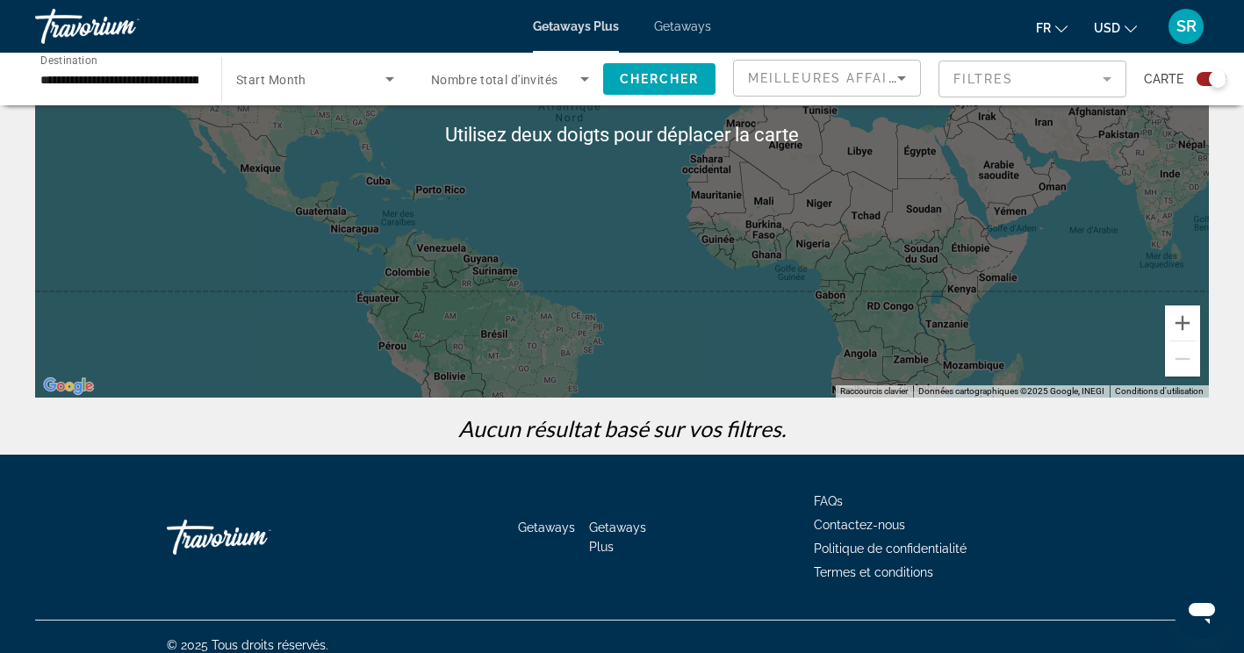
scroll to position [254, 0]
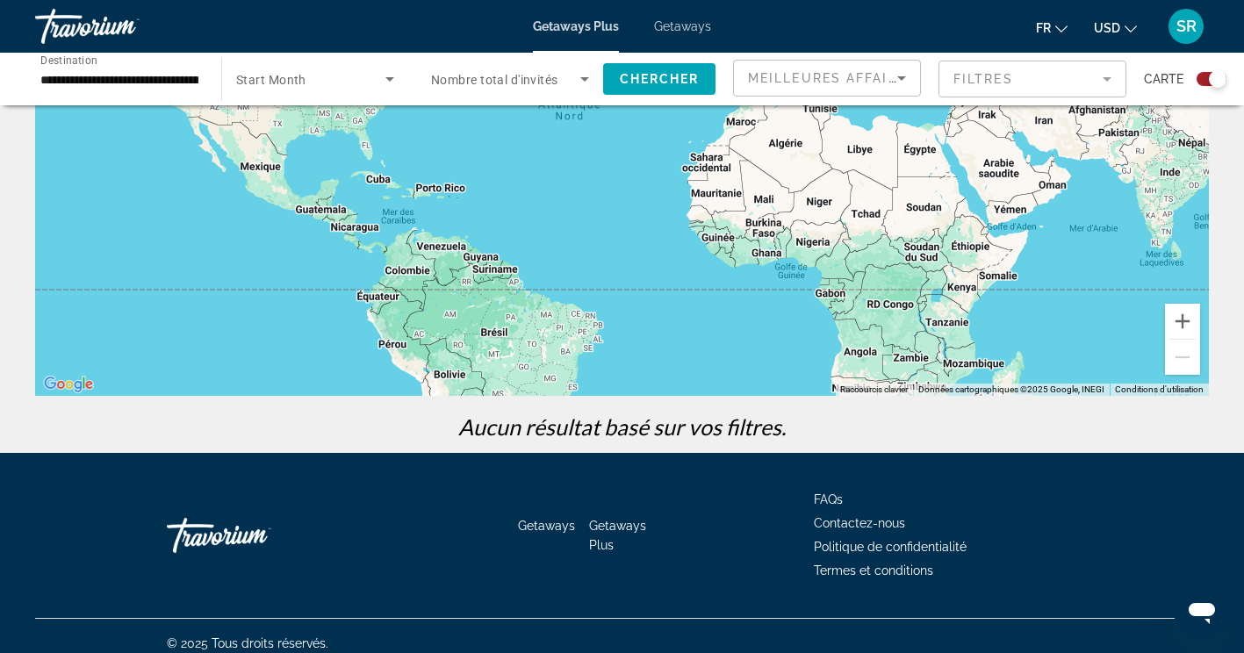
click at [166, 76] on input "**********" at bounding box center [119, 79] width 158 height 21
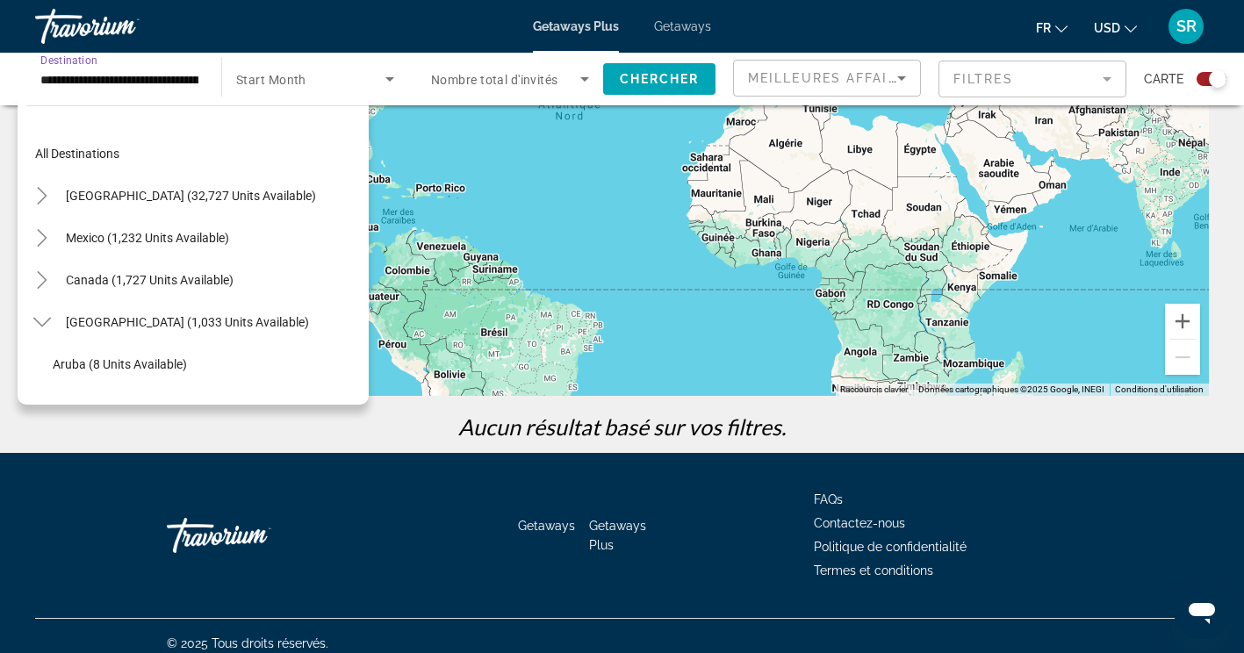
scroll to position [231, 0]
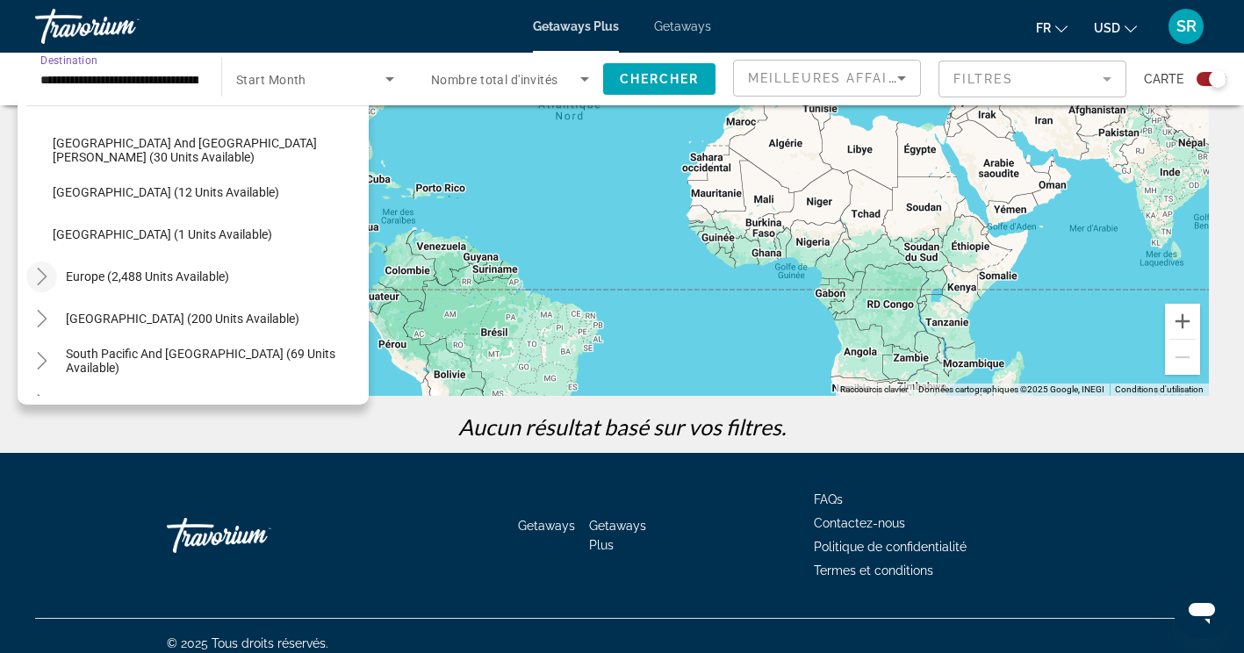
click at [37, 278] on icon "Toggle Europe (2,488 units available)" at bounding box center [42, 277] width 18 height 18
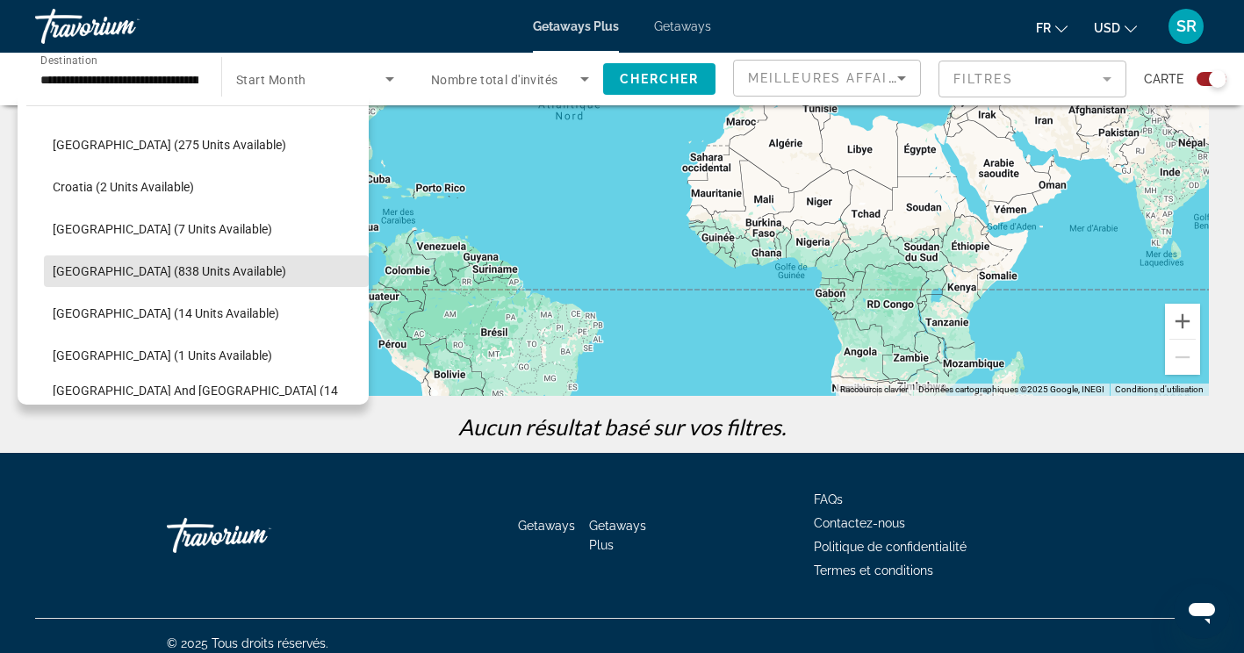
scroll to position [642, 0]
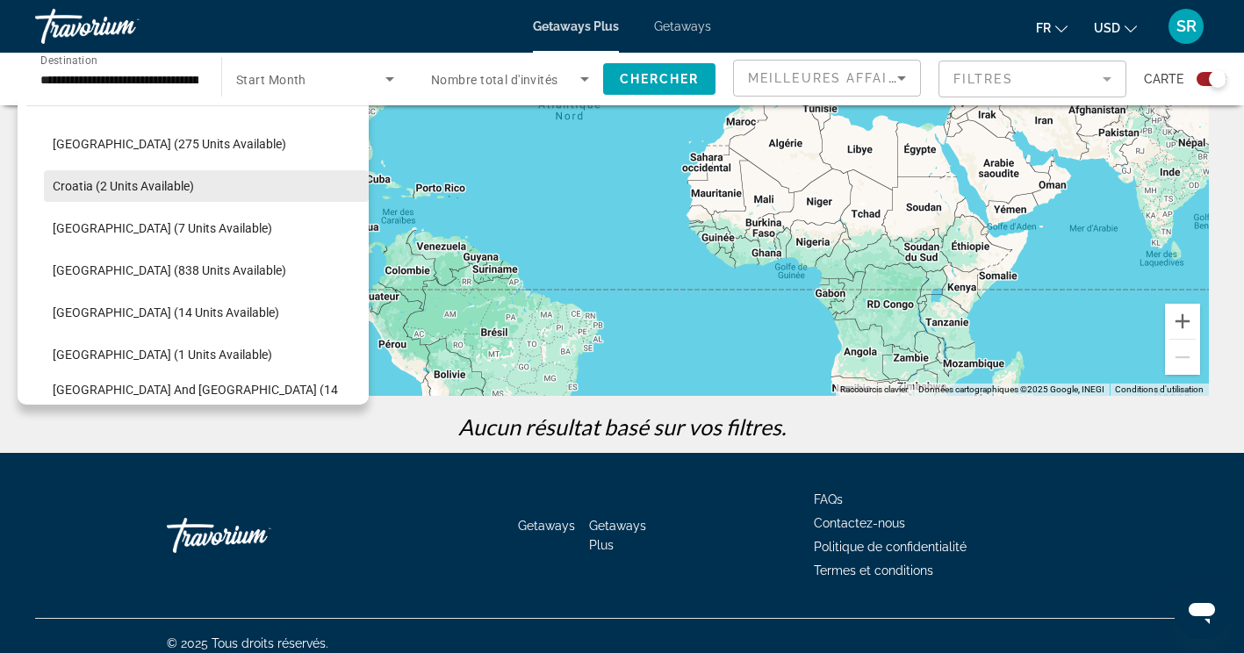
click at [172, 187] on span "Croatia (2 units available)" at bounding box center [123, 186] width 141 height 14
type input "**********"
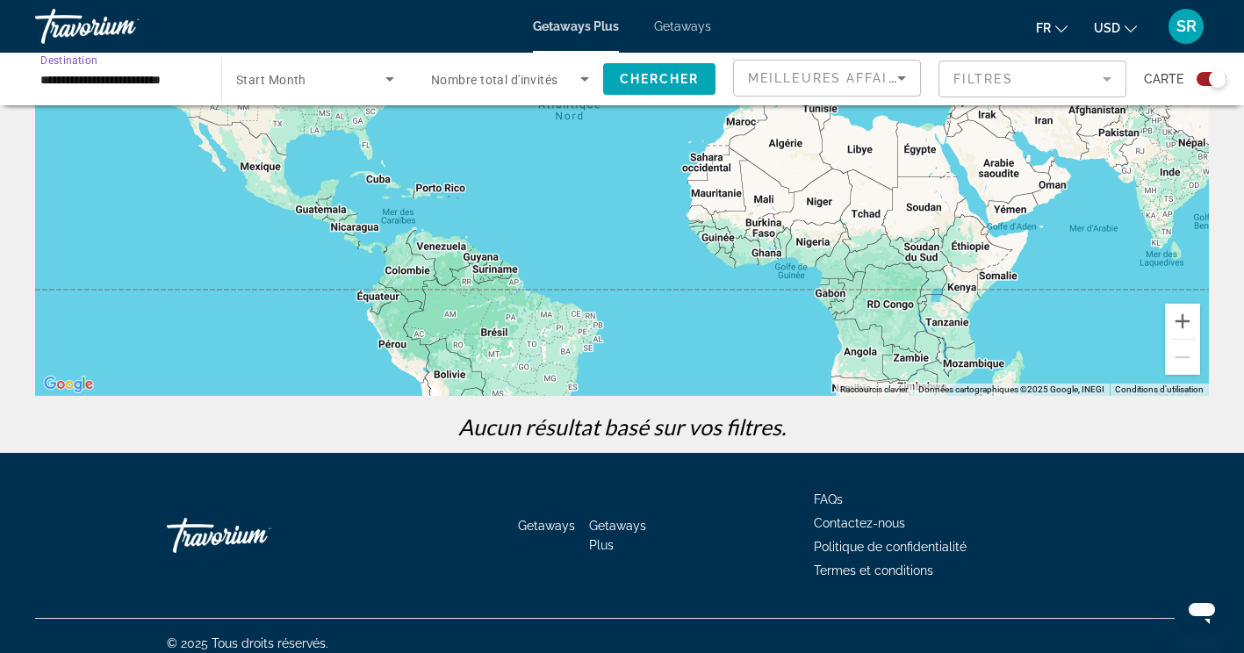
click at [354, 86] on span "Search widget" at bounding box center [310, 78] width 149 height 21
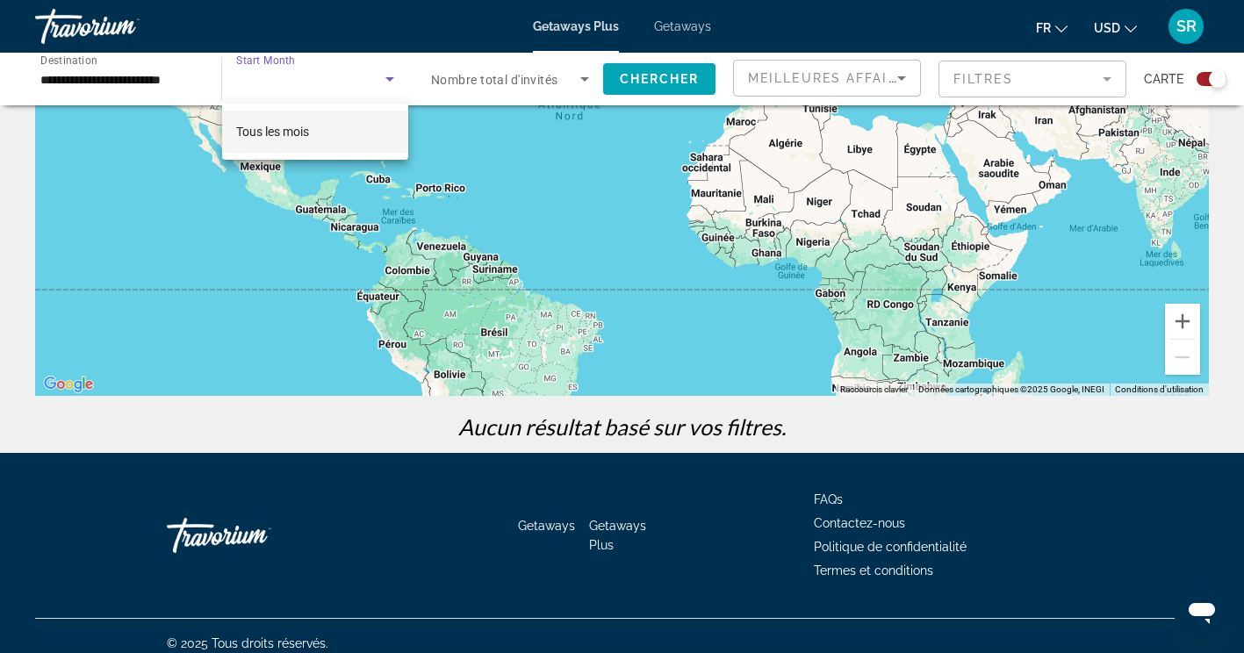
click at [390, 79] on div at bounding box center [622, 326] width 1244 height 653
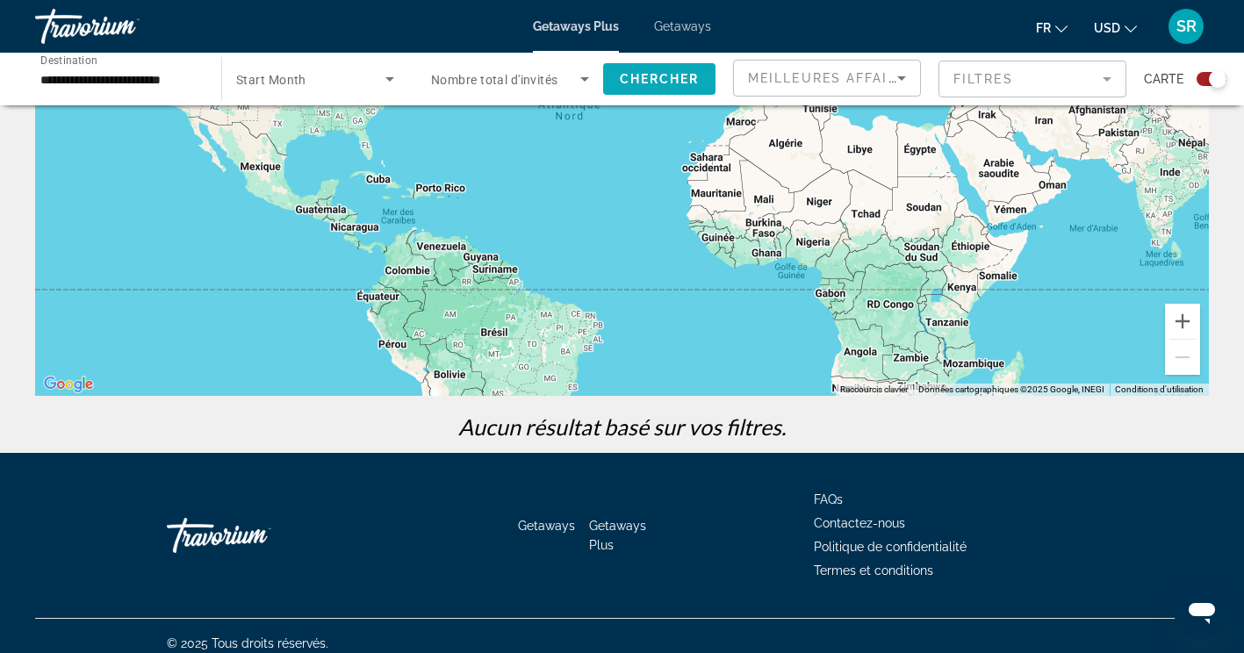
click at [662, 82] on span "Chercher" at bounding box center [660, 79] width 80 height 14
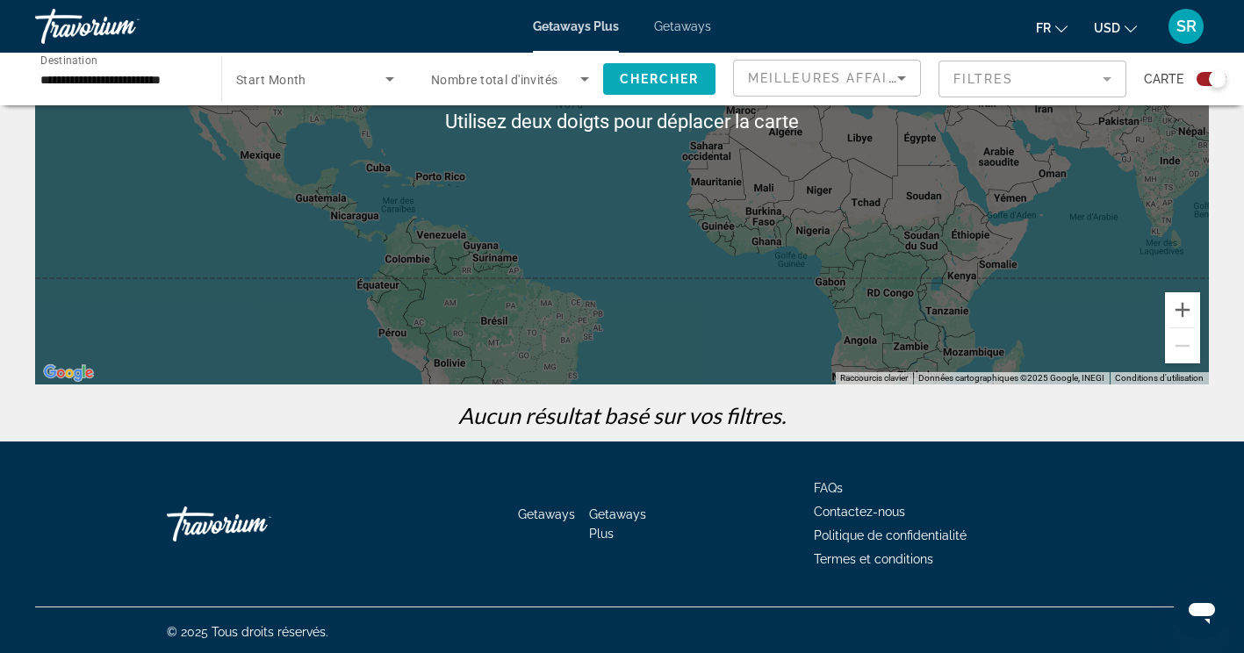
scroll to position [267, 0]
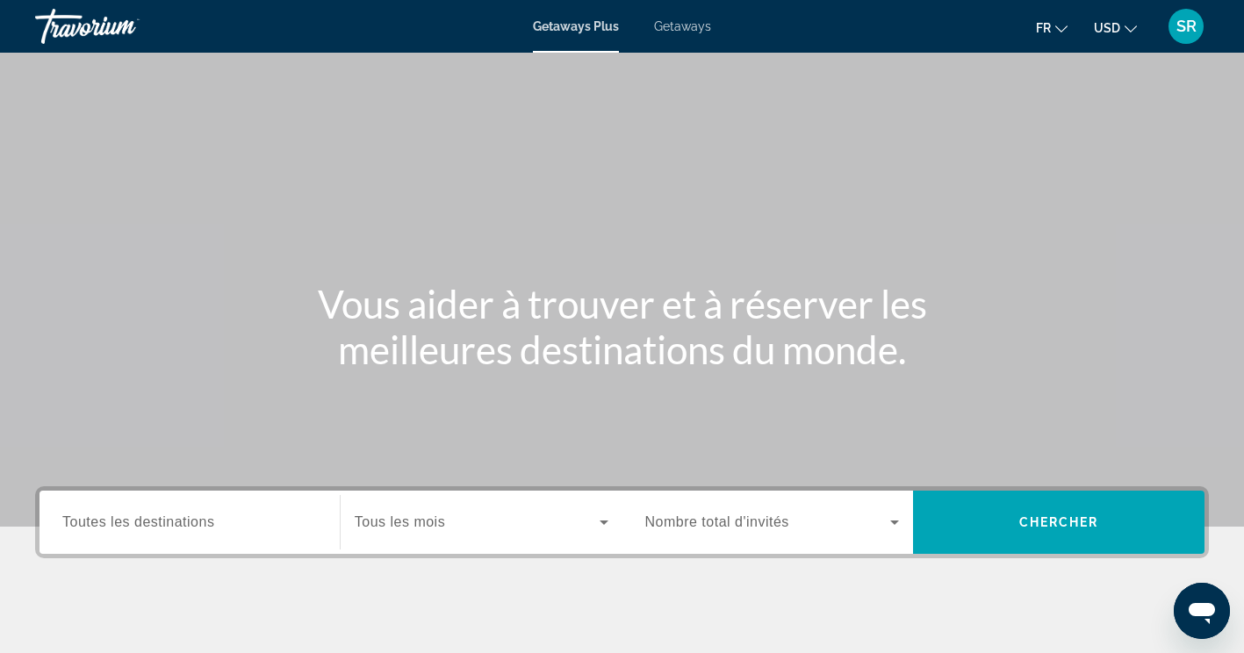
click at [680, 26] on span "Getaways" at bounding box center [682, 26] width 57 height 14
click at [202, 525] on span "Toutes les destinations" at bounding box center [138, 521] width 152 height 15
click at [202, 525] on input "Destination Toutes les destinations" at bounding box center [189, 523] width 255 height 21
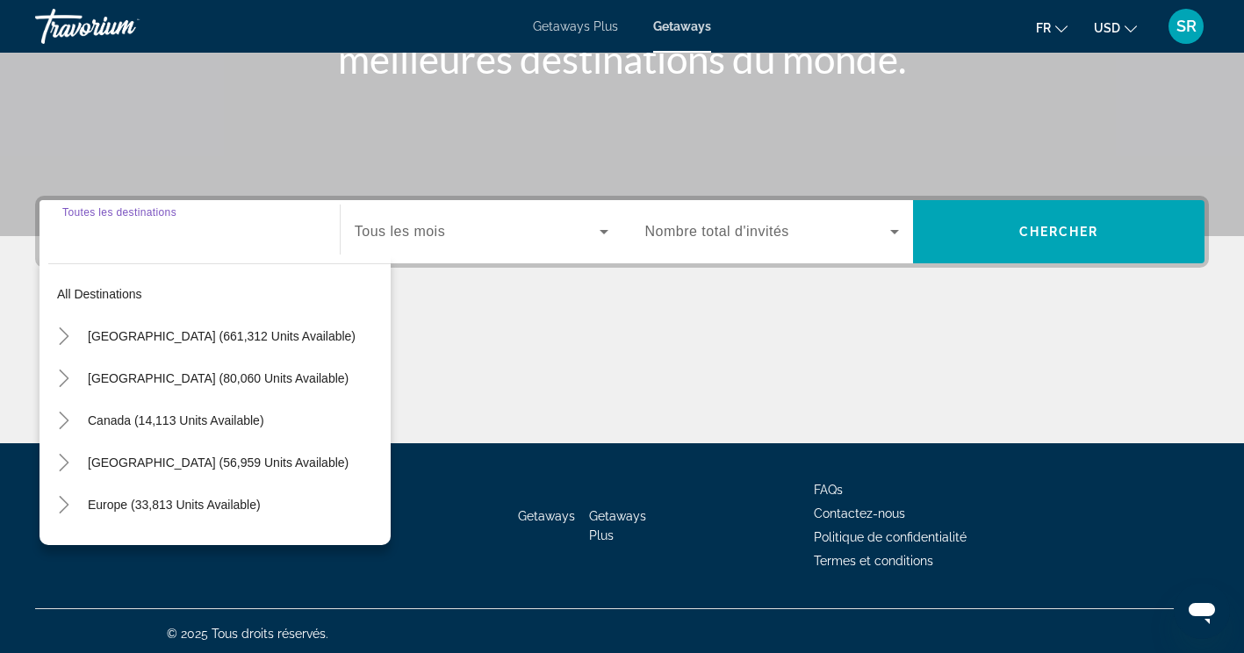
scroll to position [296, 0]
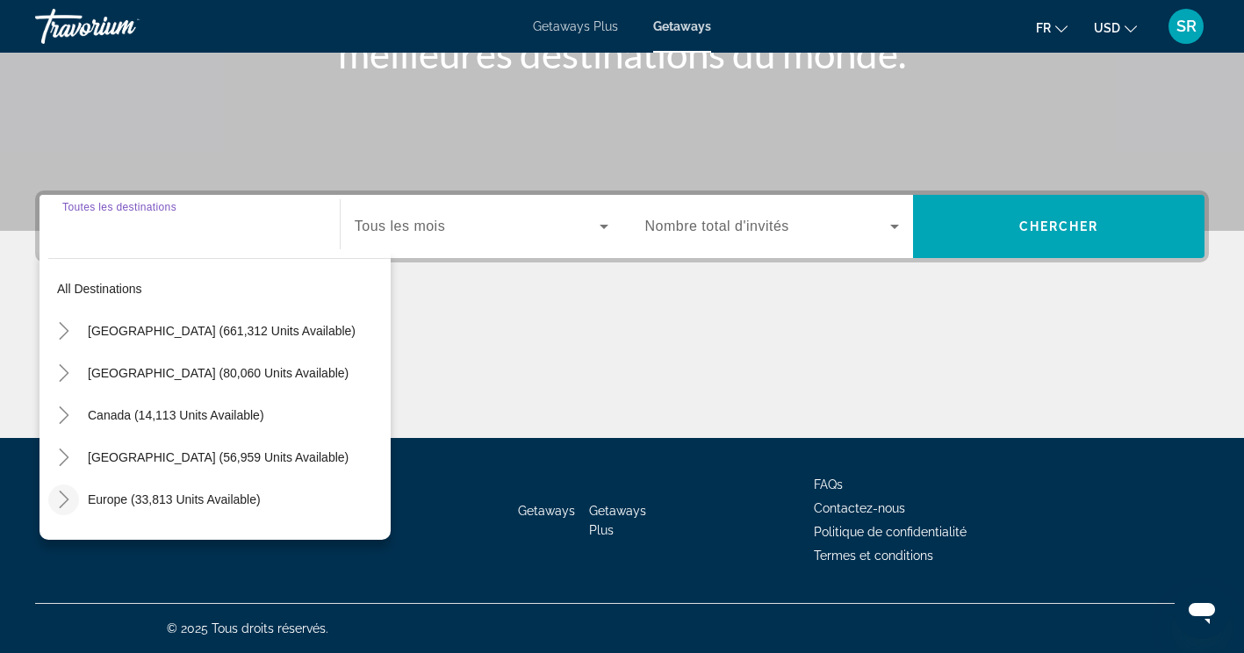
click at [65, 503] on icon "Toggle Europe (33,813 units available)" at bounding box center [64, 500] width 18 height 18
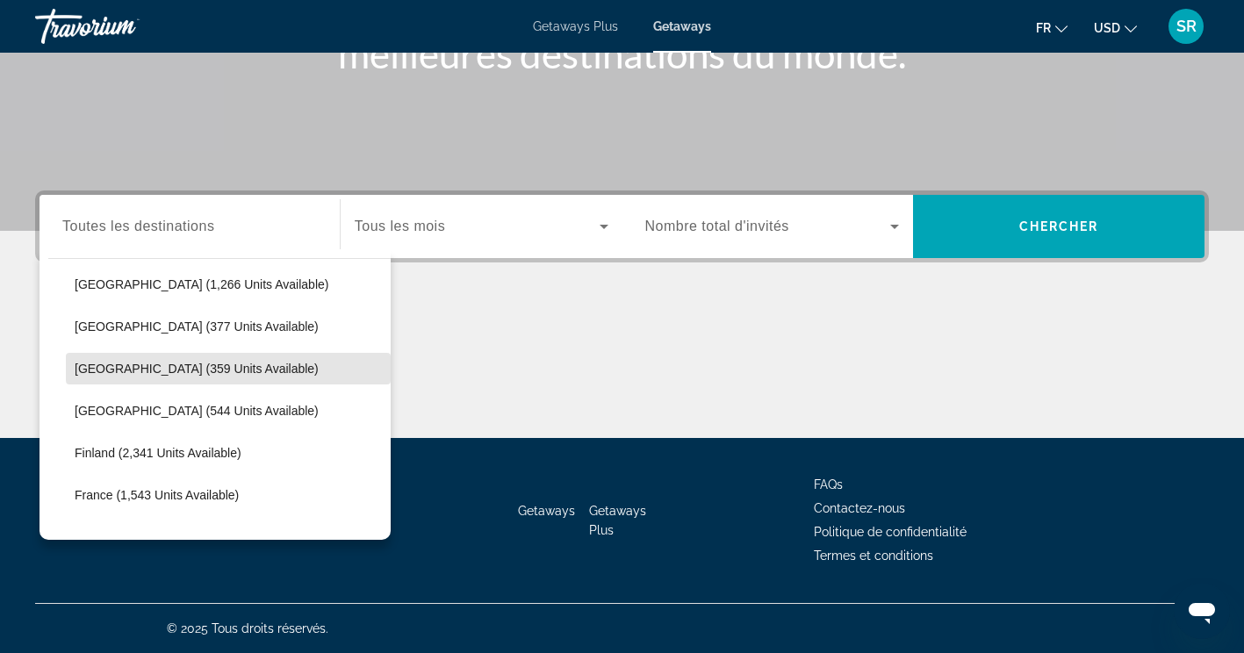
scroll to position [299, 0]
click at [213, 381] on span "Search widget" at bounding box center [228, 369] width 325 height 42
type input "**********"
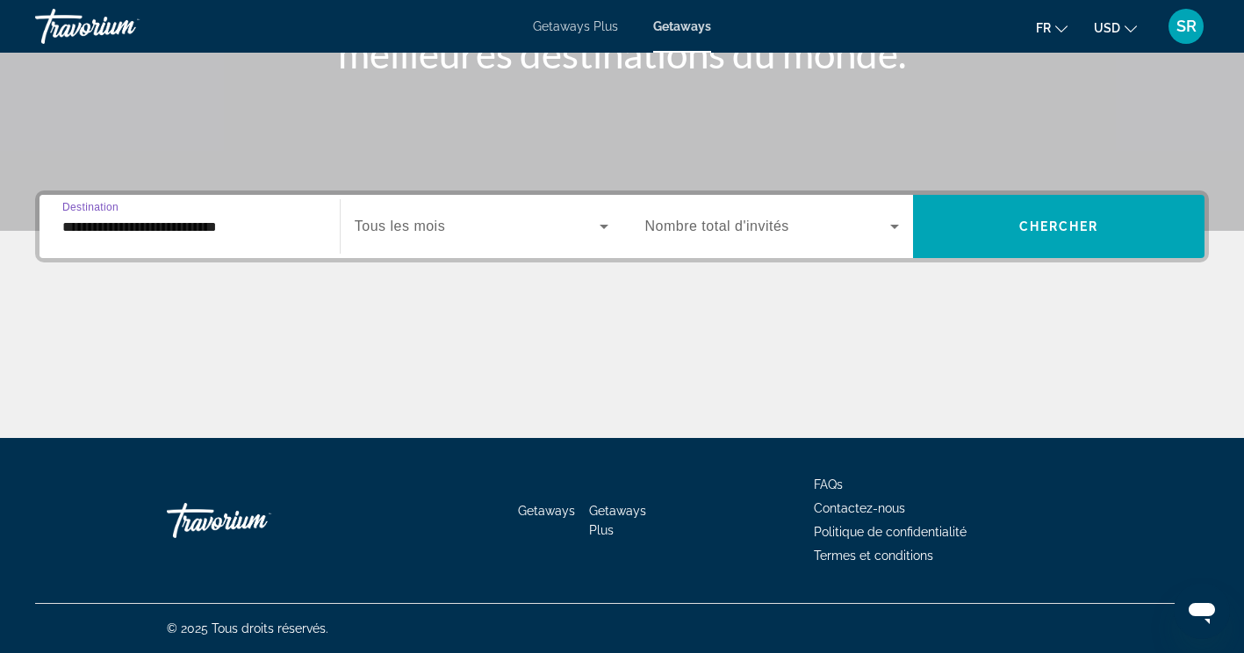
click at [490, 227] on span "Search widget" at bounding box center [477, 226] width 245 height 21
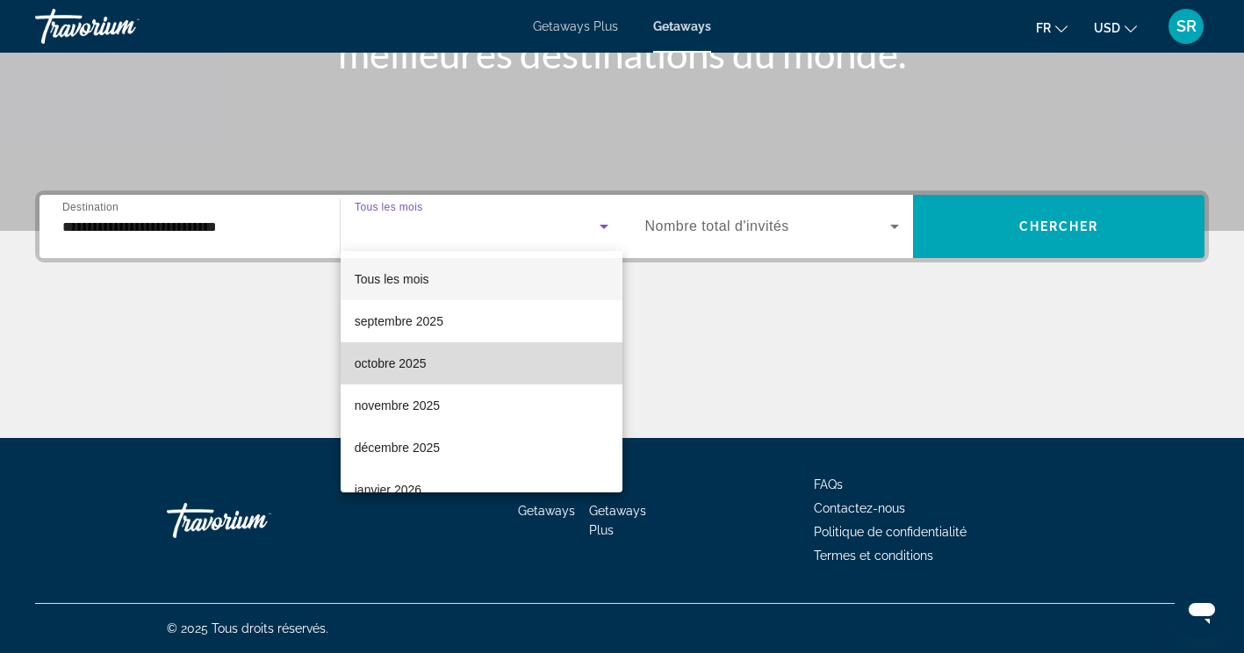
click at [506, 363] on mat-option "octobre 2025" at bounding box center [482, 363] width 282 height 42
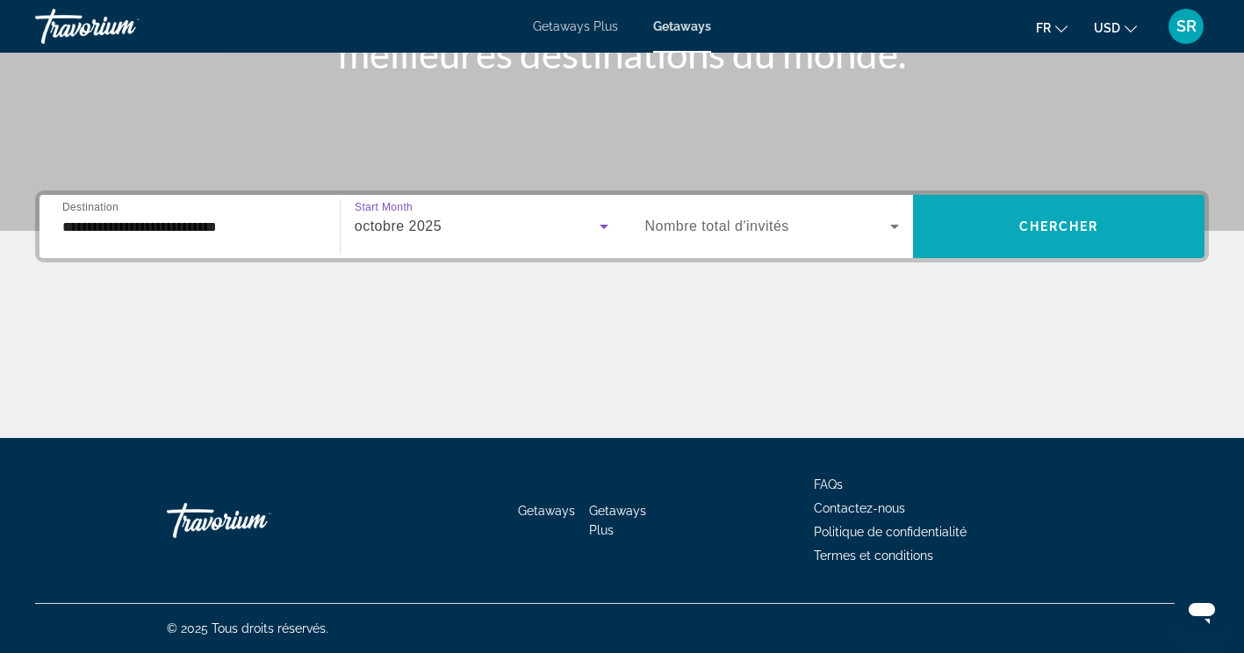
click at [989, 237] on span "Search widget" at bounding box center [1058, 226] width 291 height 42
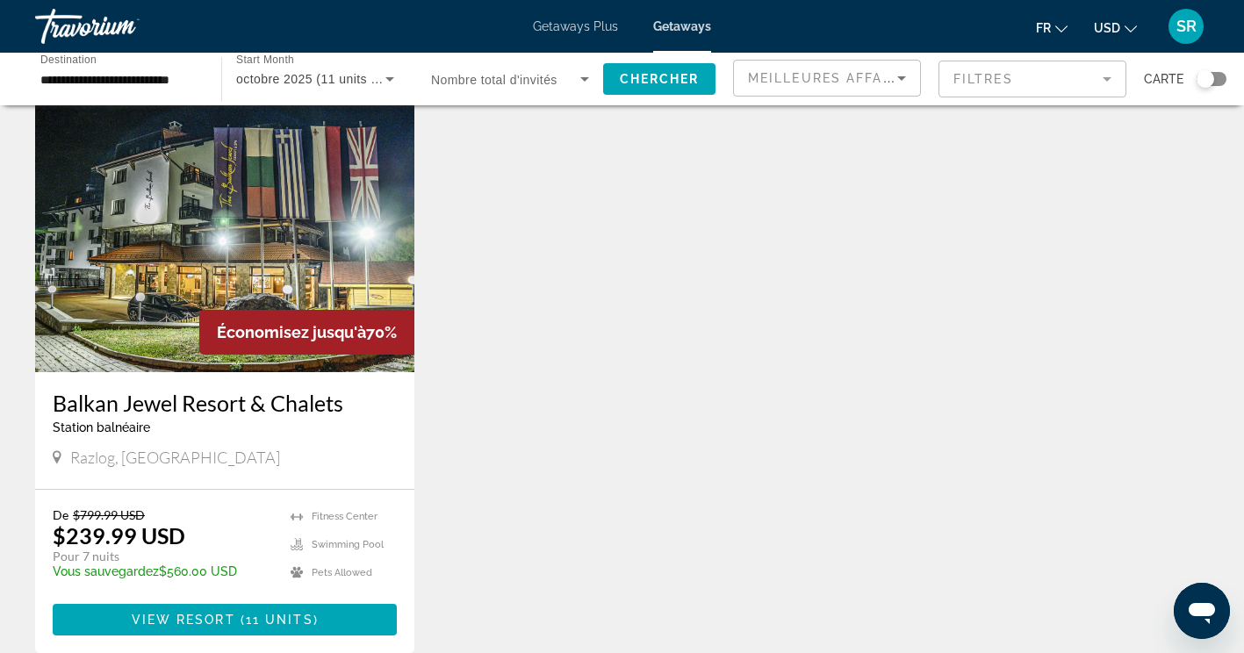
scroll to position [114, 0]
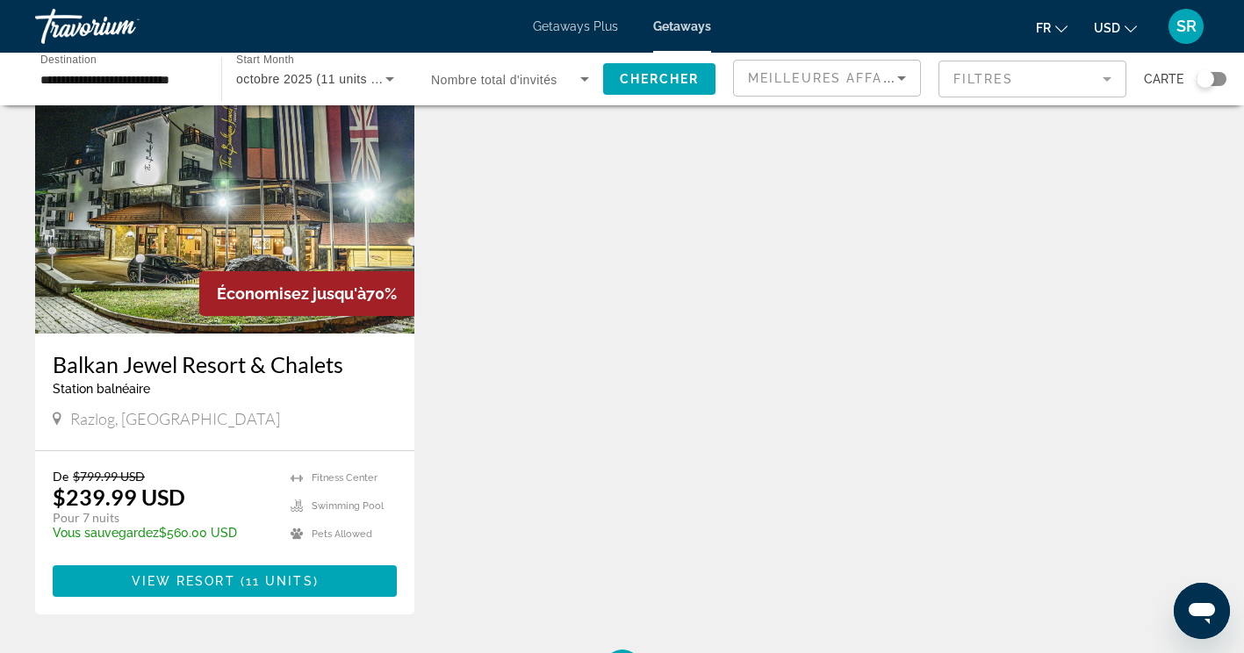
click at [154, 77] on input "**********" at bounding box center [119, 79] width 158 height 21
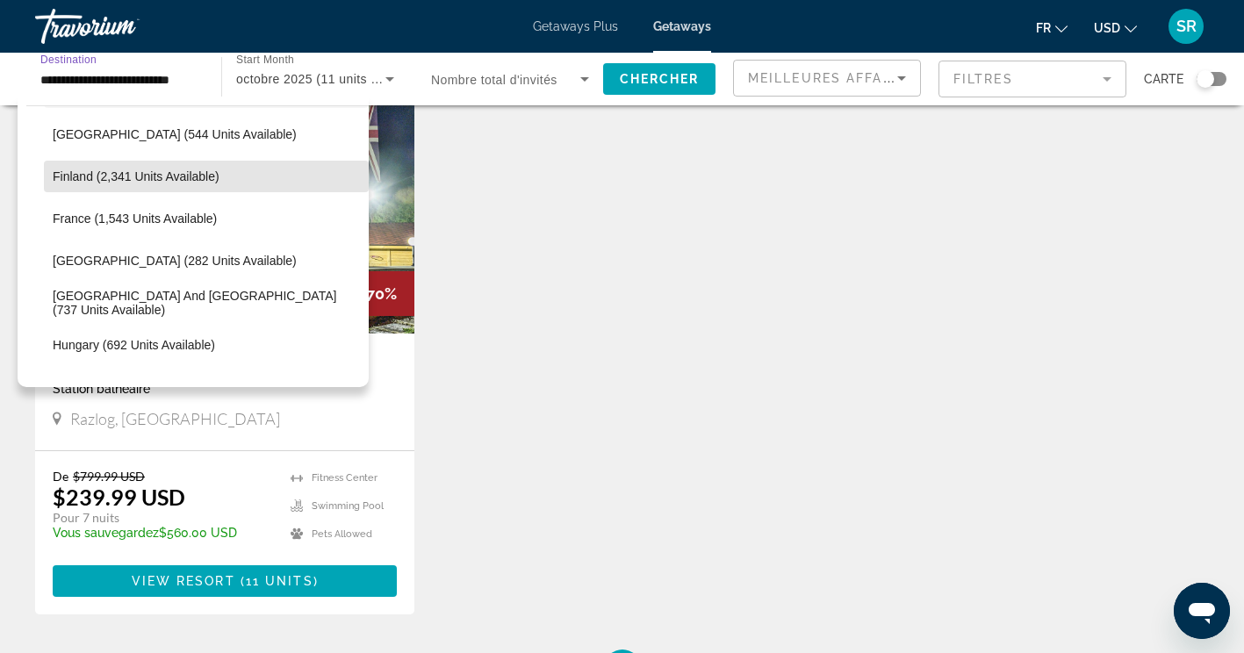
scroll to position [431, 0]
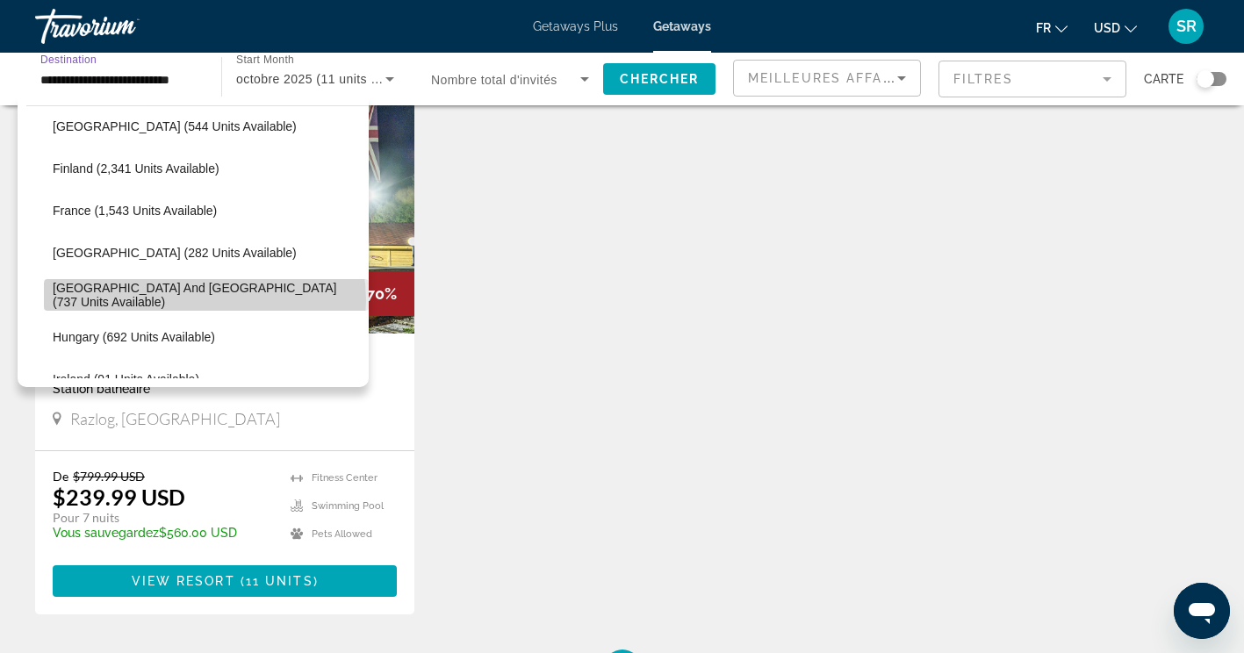
click at [204, 299] on span "[GEOGRAPHIC_DATA] and [GEOGRAPHIC_DATA] (737 units available)" at bounding box center [206, 295] width 307 height 28
type input "**********"
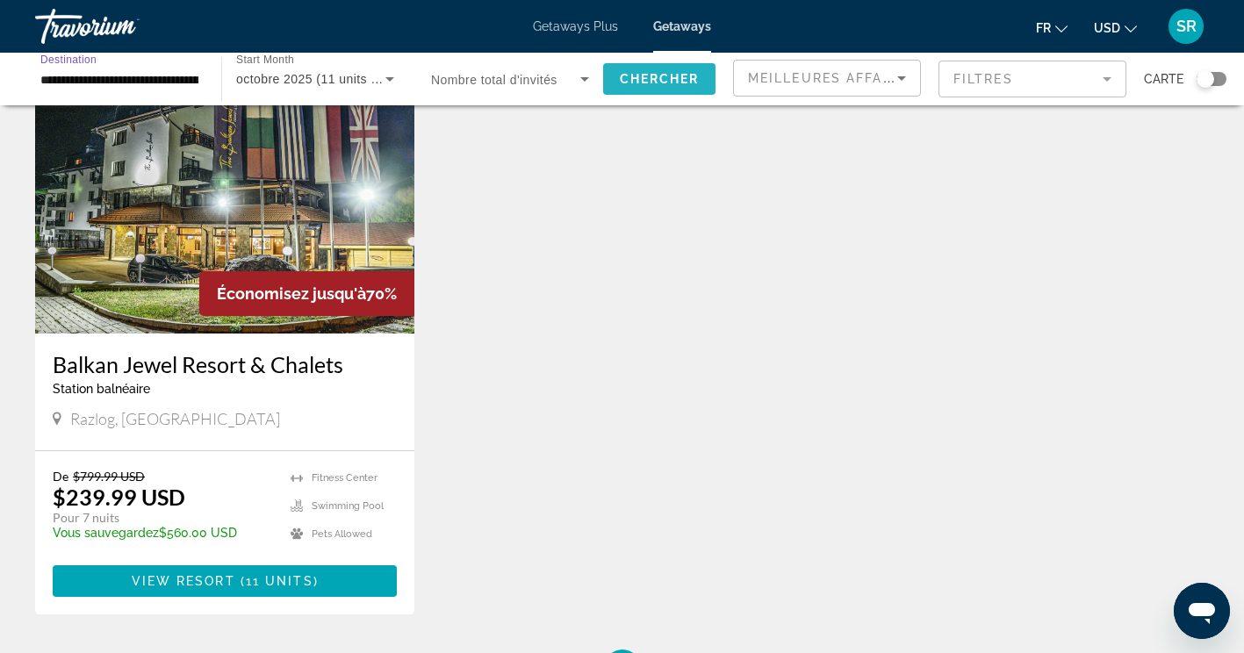
click at [669, 81] on span "Chercher" at bounding box center [660, 79] width 80 height 14
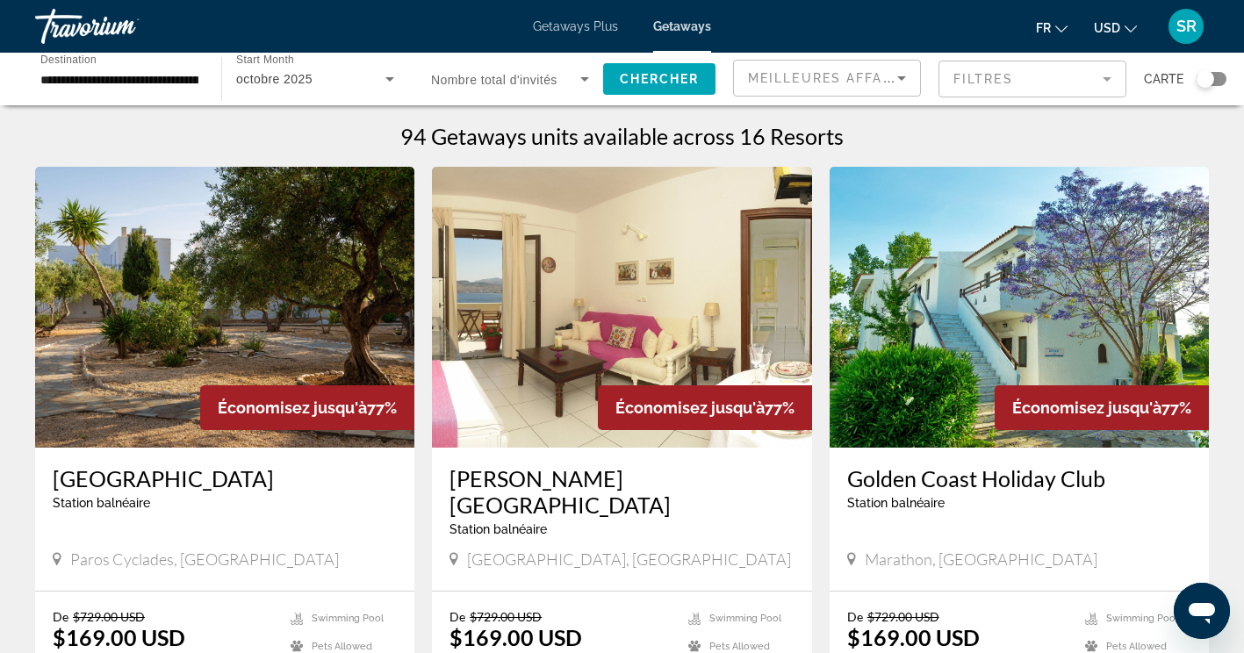
click at [541, 490] on h3 "[PERSON_NAME][GEOGRAPHIC_DATA]" at bounding box center [621, 491] width 344 height 53
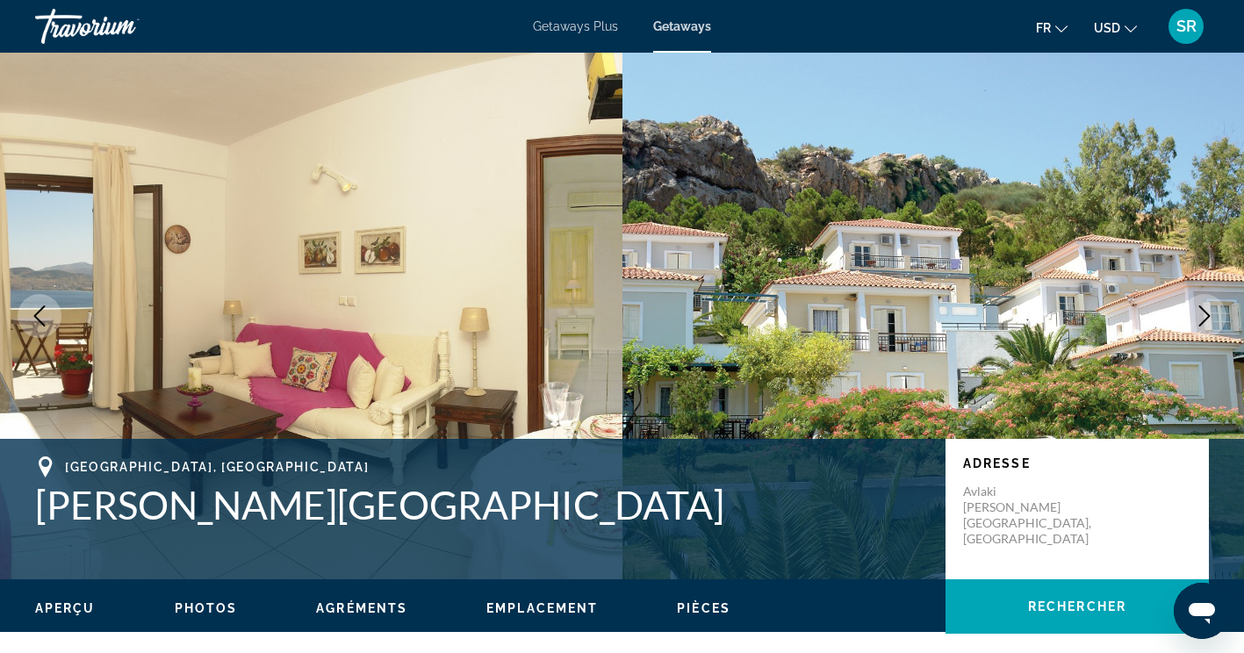
click at [1210, 322] on icon "Next image" at bounding box center [1204, 315] width 21 height 21
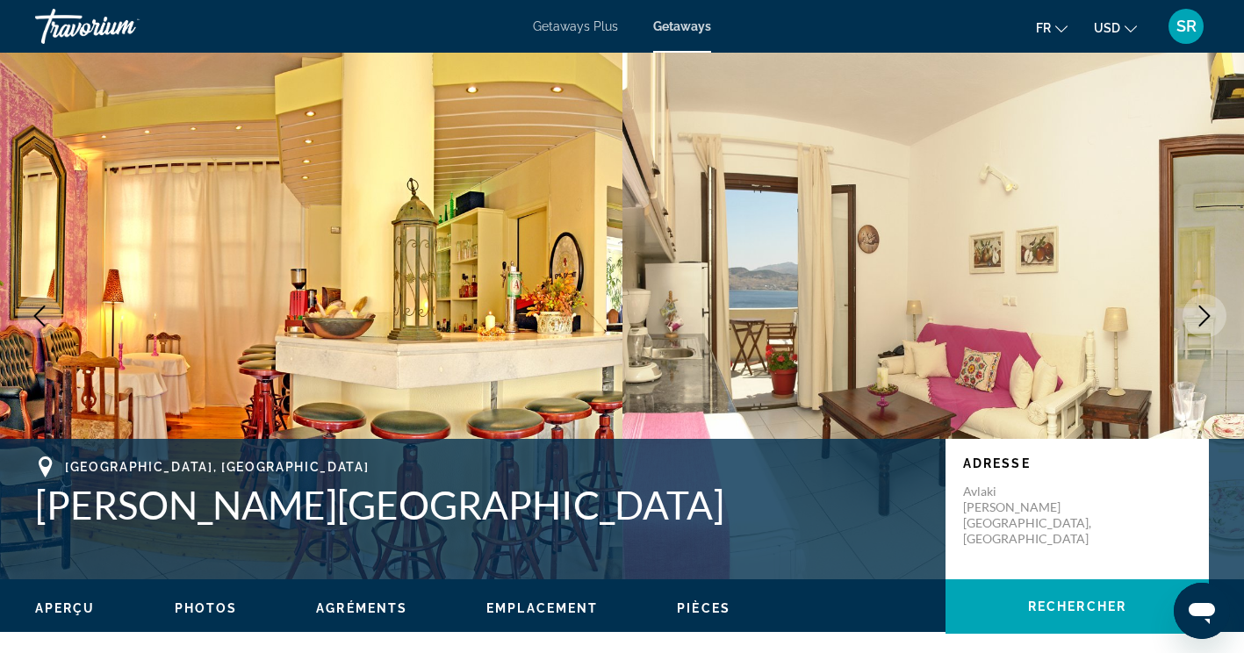
click at [1211, 314] on icon "Next image" at bounding box center [1204, 315] width 21 height 21
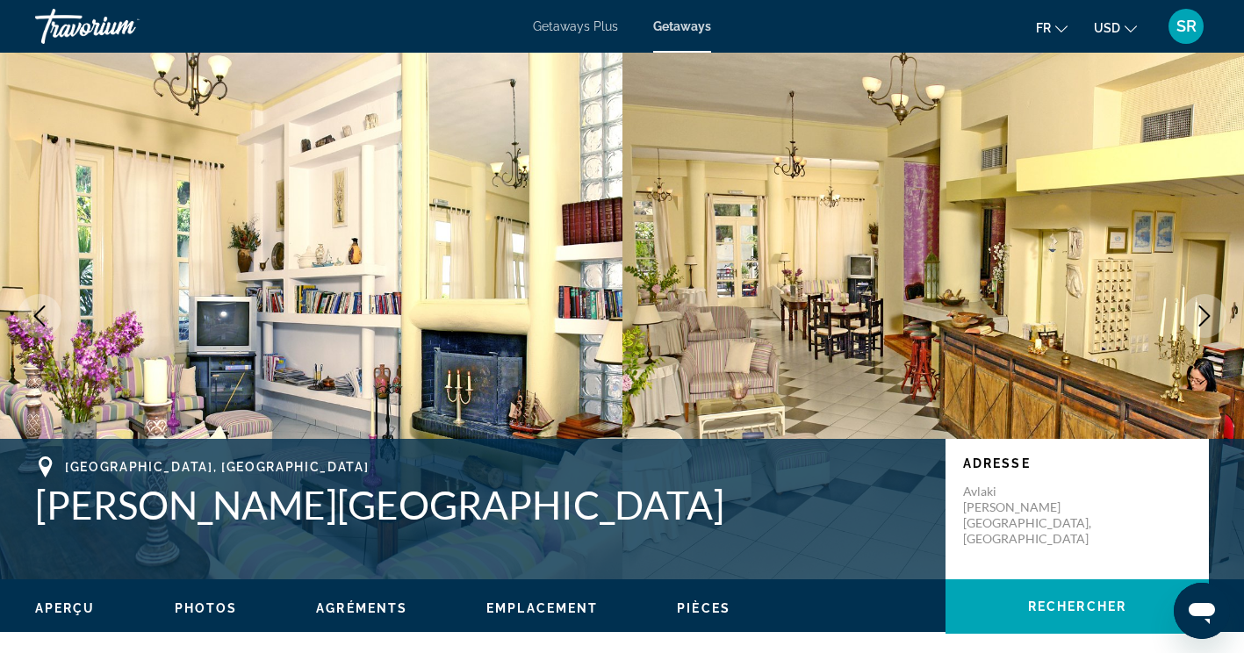
click at [1206, 320] on icon "Next image" at bounding box center [1204, 315] width 11 height 21
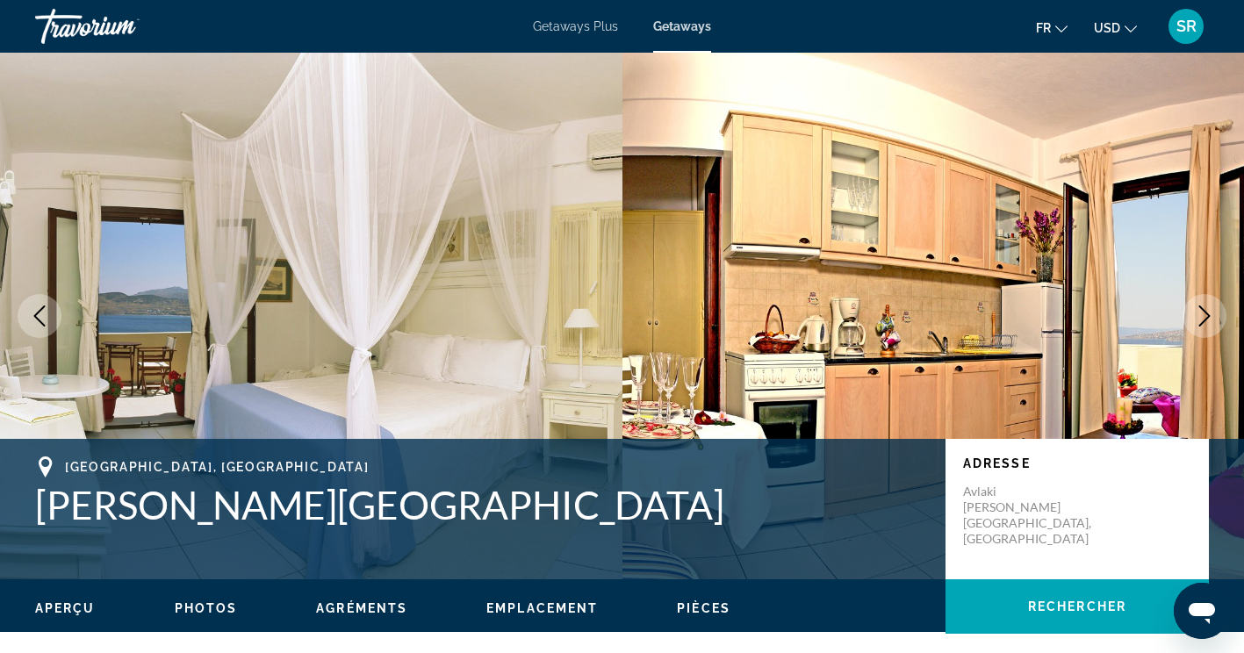
click at [1209, 313] on icon "Next image" at bounding box center [1204, 315] width 21 height 21
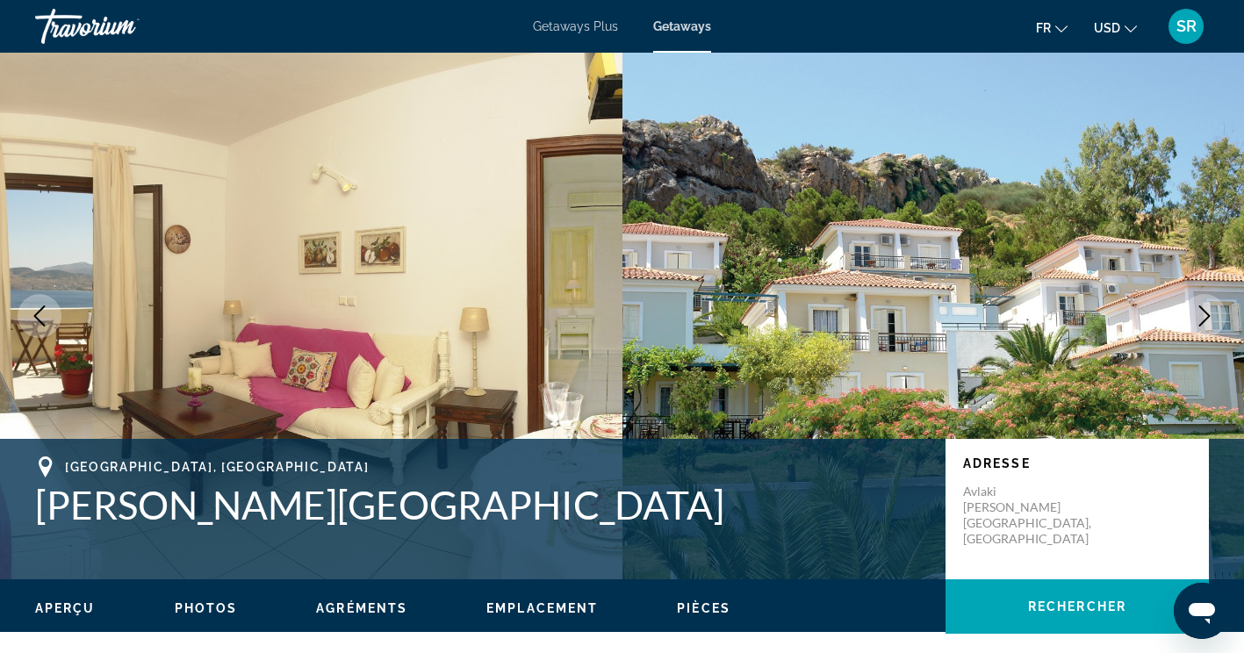
click at [1204, 313] on icon "Next image" at bounding box center [1204, 315] width 21 height 21
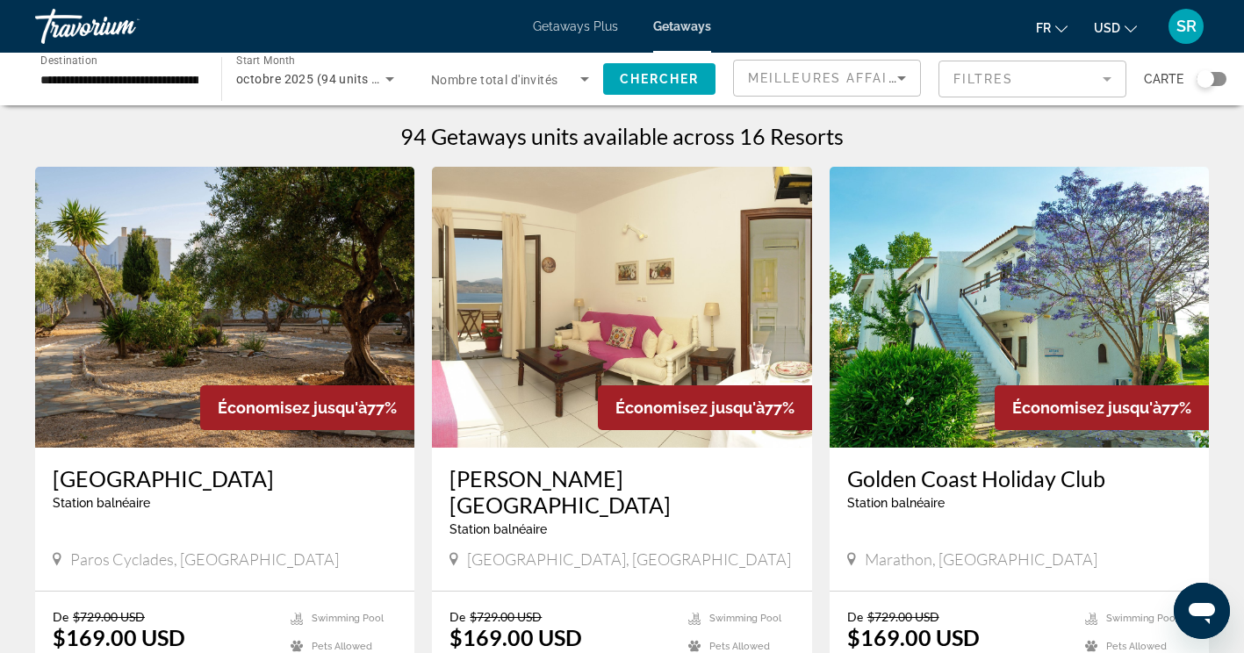
click at [169, 481] on h3 "[GEOGRAPHIC_DATA]" at bounding box center [225, 478] width 344 height 26
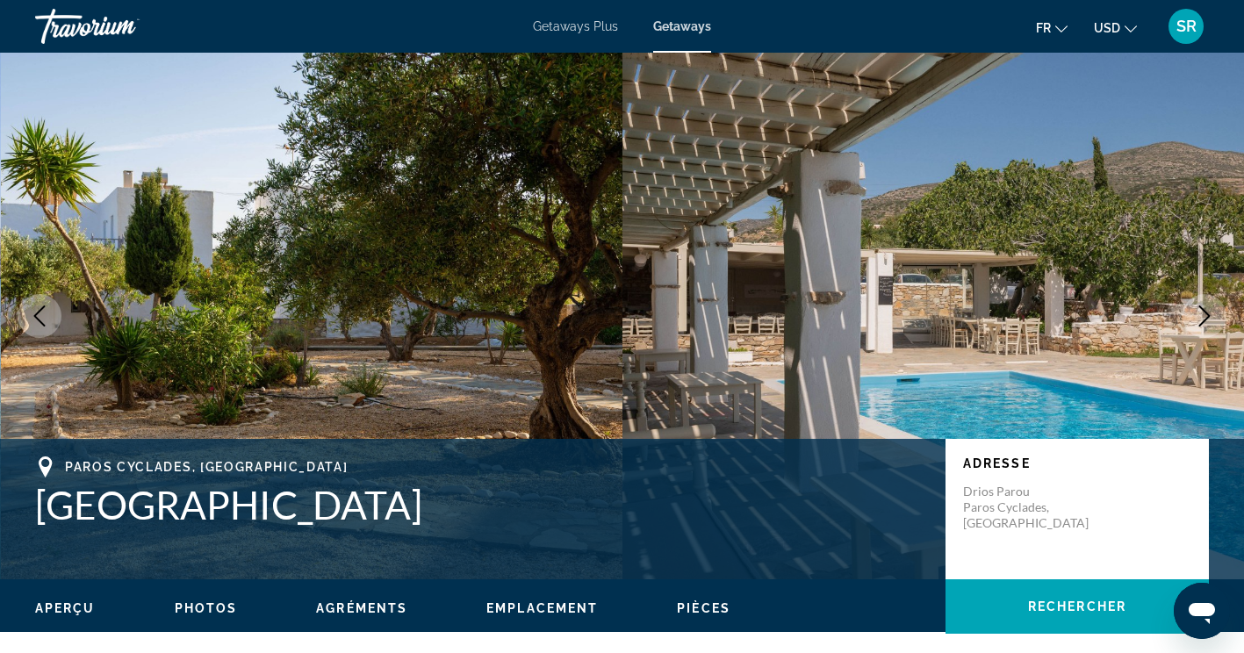
click at [1202, 317] on icon "Next image" at bounding box center [1204, 315] width 21 height 21
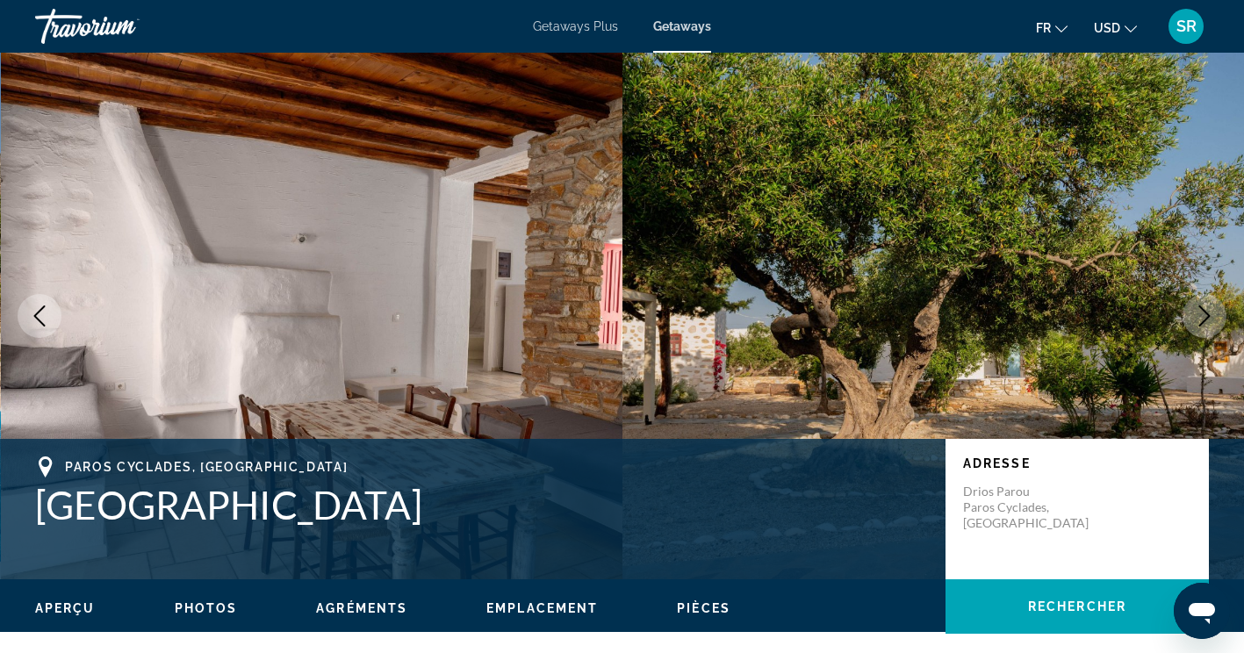
click at [1199, 304] on button "Next image" at bounding box center [1204, 316] width 44 height 44
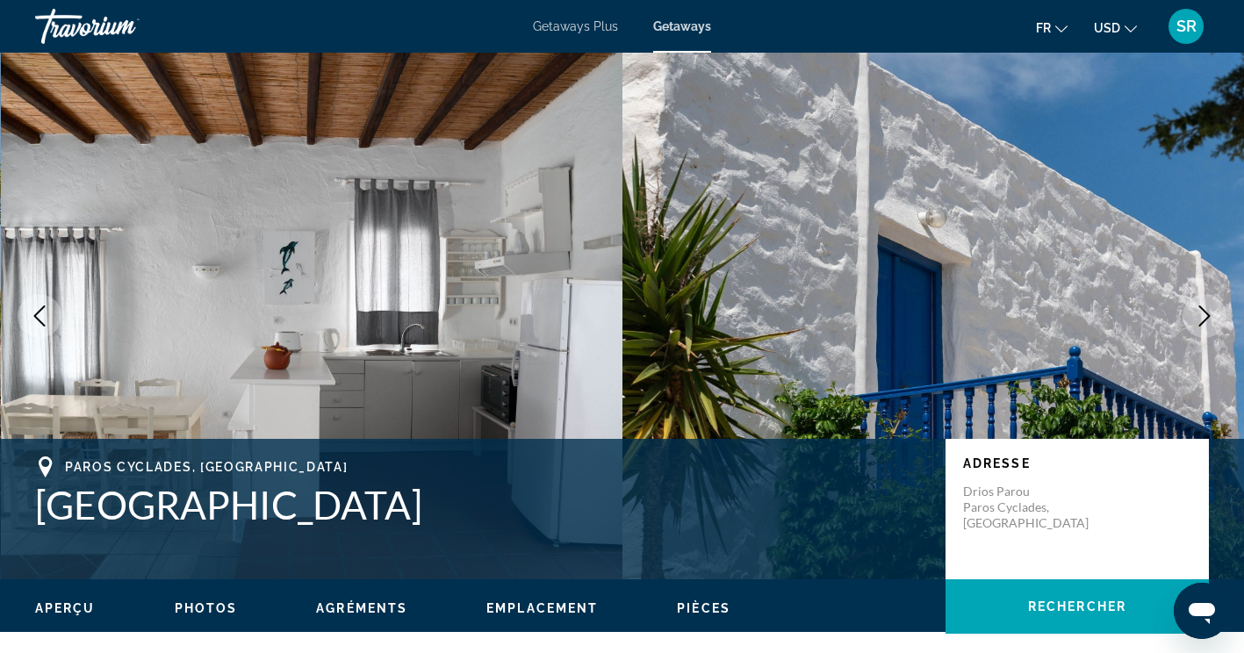
click at [1198, 313] on icon "Next image" at bounding box center [1204, 315] width 21 height 21
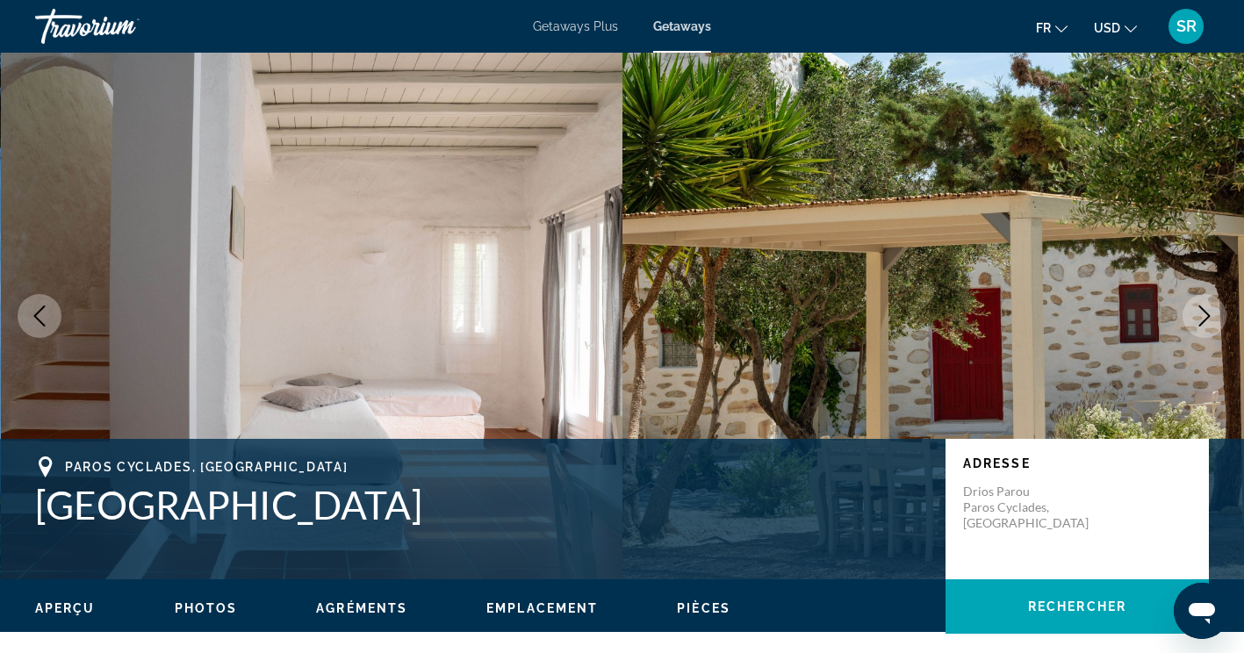
click at [1210, 307] on icon "Next image" at bounding box center [1204, 315] width 21 height 21
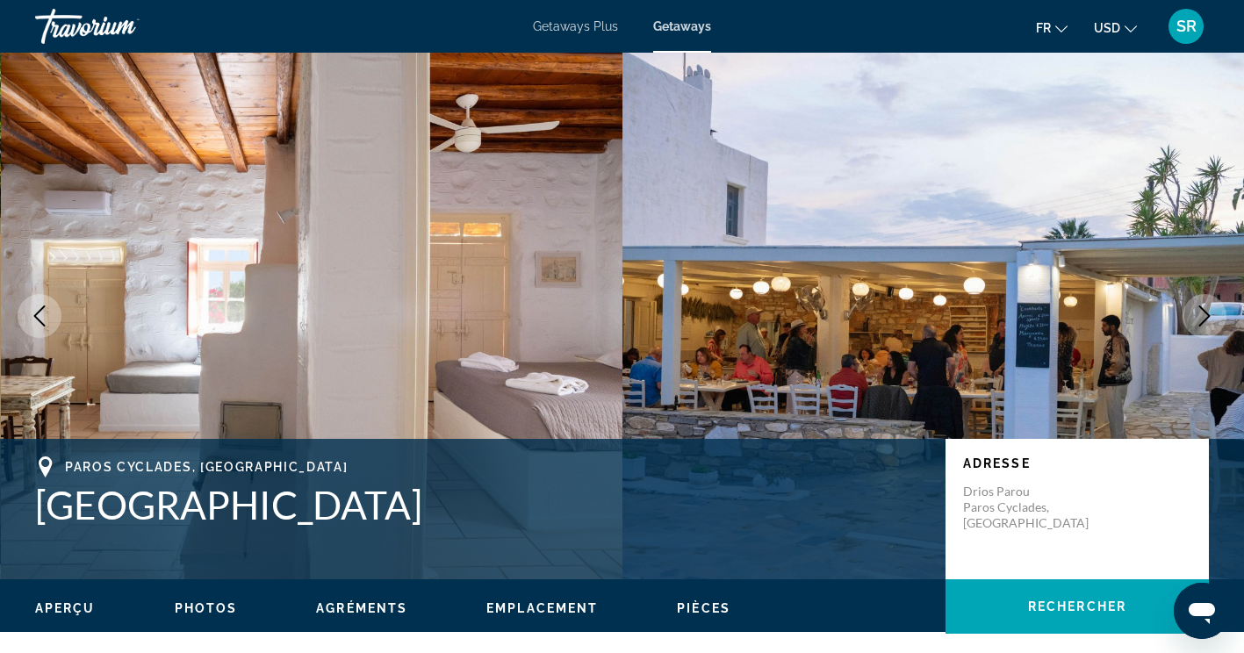
click at [1203, 318] on icon "Next image" at bounding box center [1204, 315] width 21 height 21
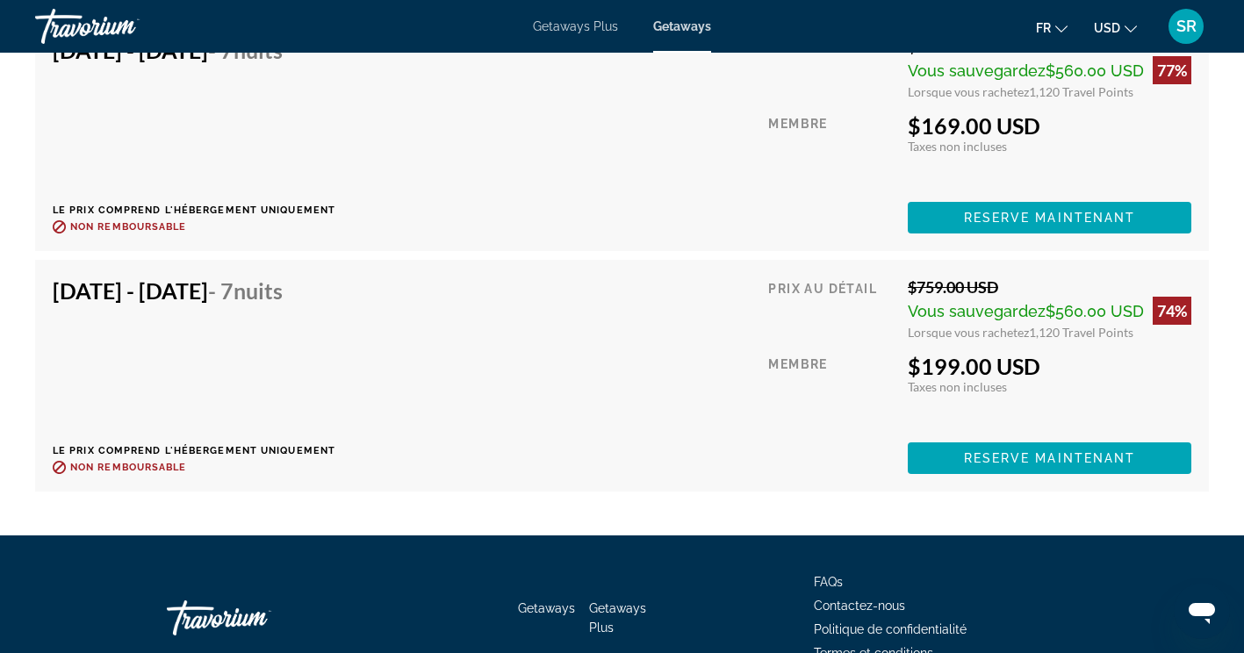
scroll to position [3594, 0]
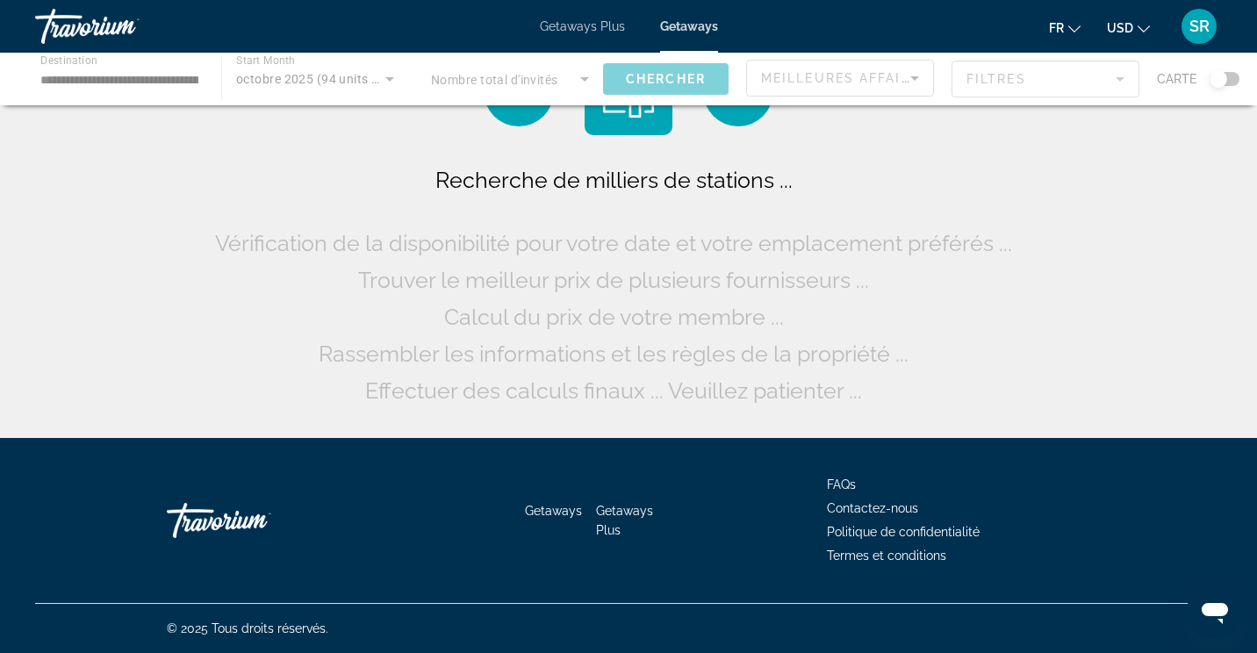
click at [188, 79] on div "Main content" at bounding box center [628, 79] width 1257 height 53
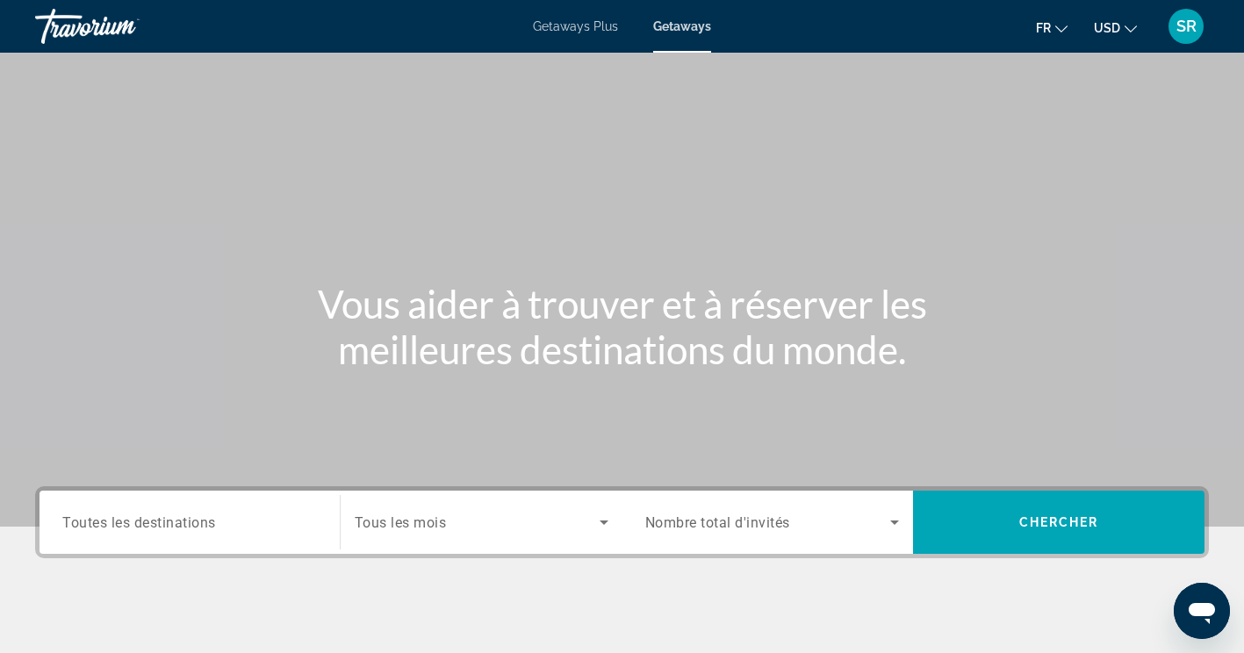
click at [243, 529] on input "Destination Toutes les destinations" at bounding box center [189, 523] width 255 height 21
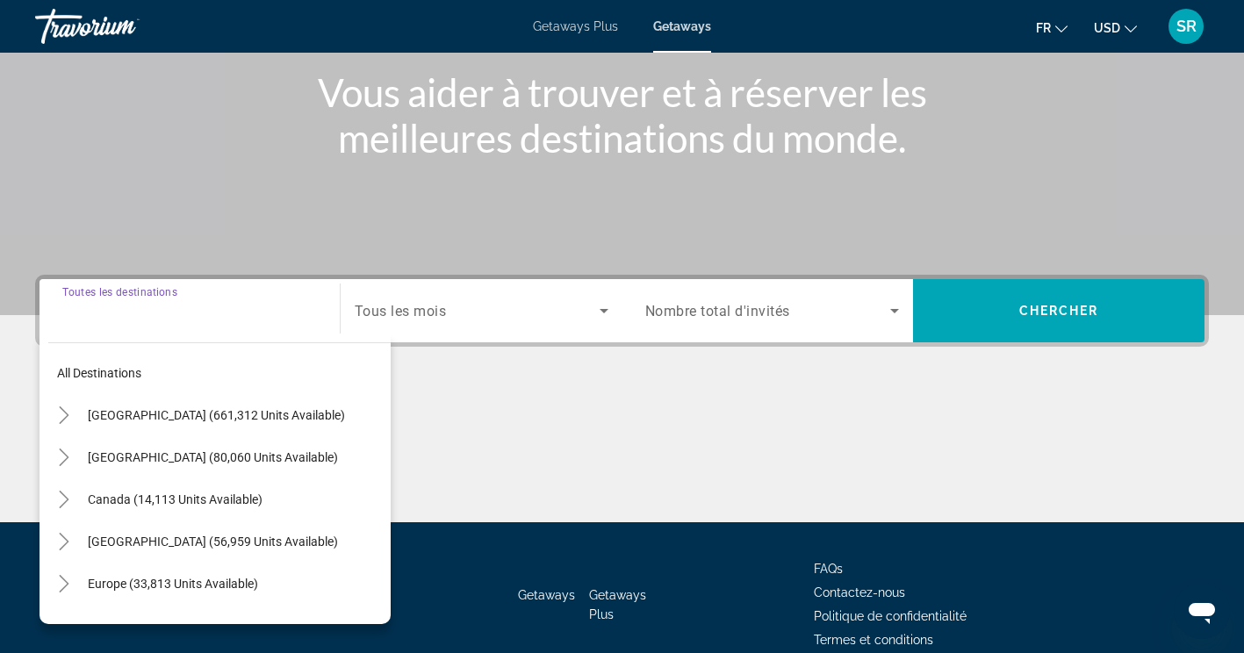
scroll to position [296, 0]
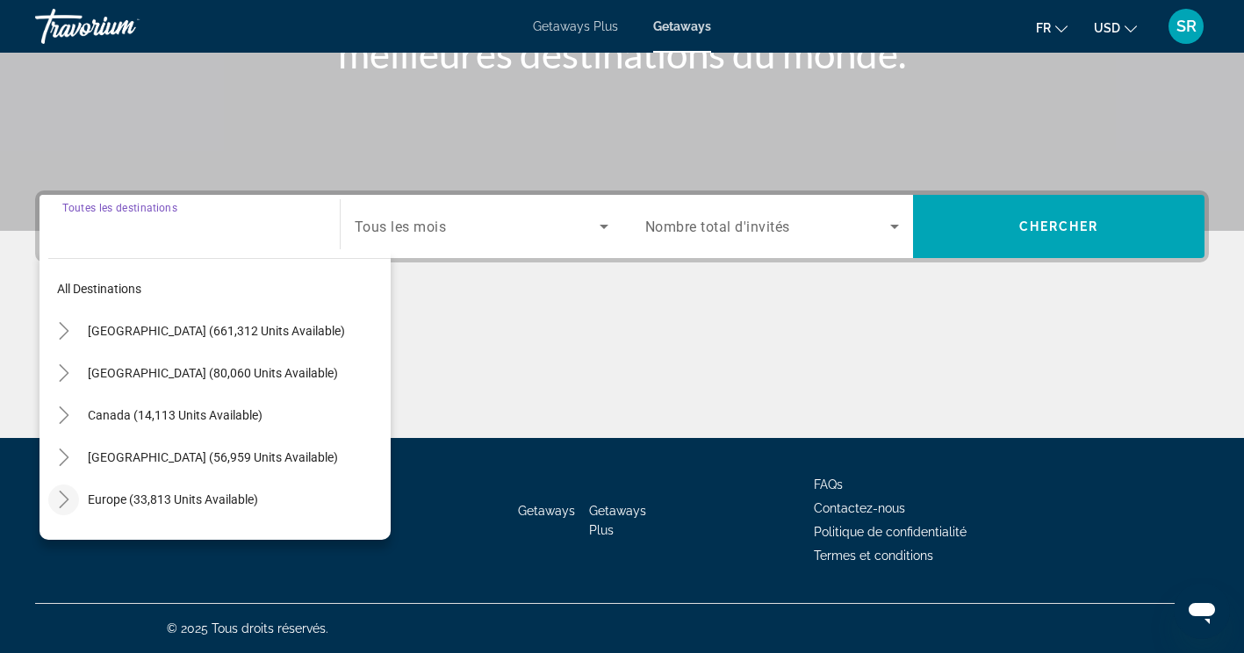
click at [66, 503] on icon "Toggle Europe (33,813 units available)" at bounding box center [64, 500] width 18 height 18
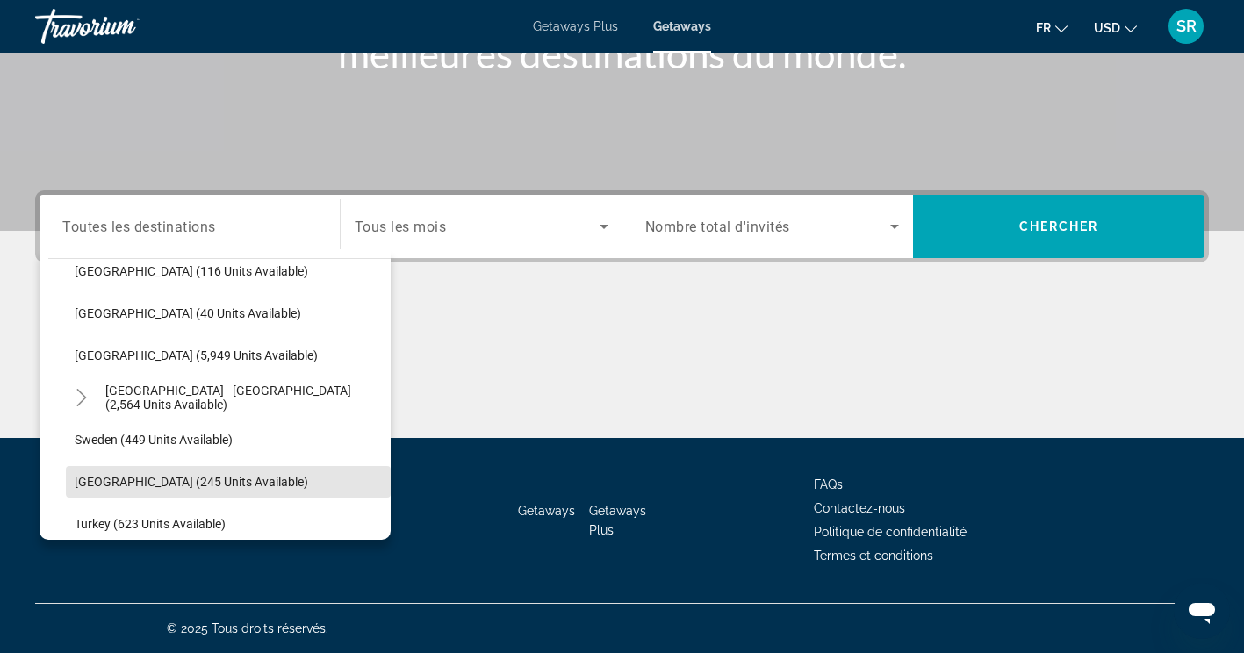
scroll to position [923, 0]
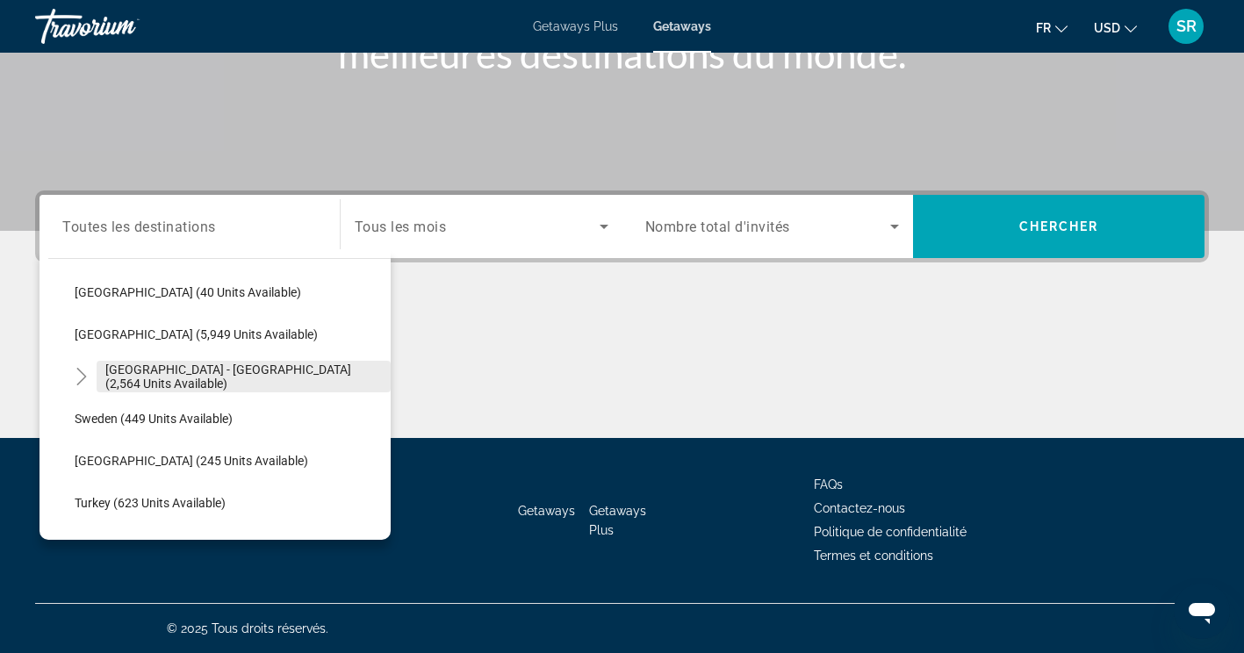
click at [295, 374] on span "Spain - Canary Islands (2,564 units available)" at bounding box center [243, 377] width 277 height 28
type input "**********"
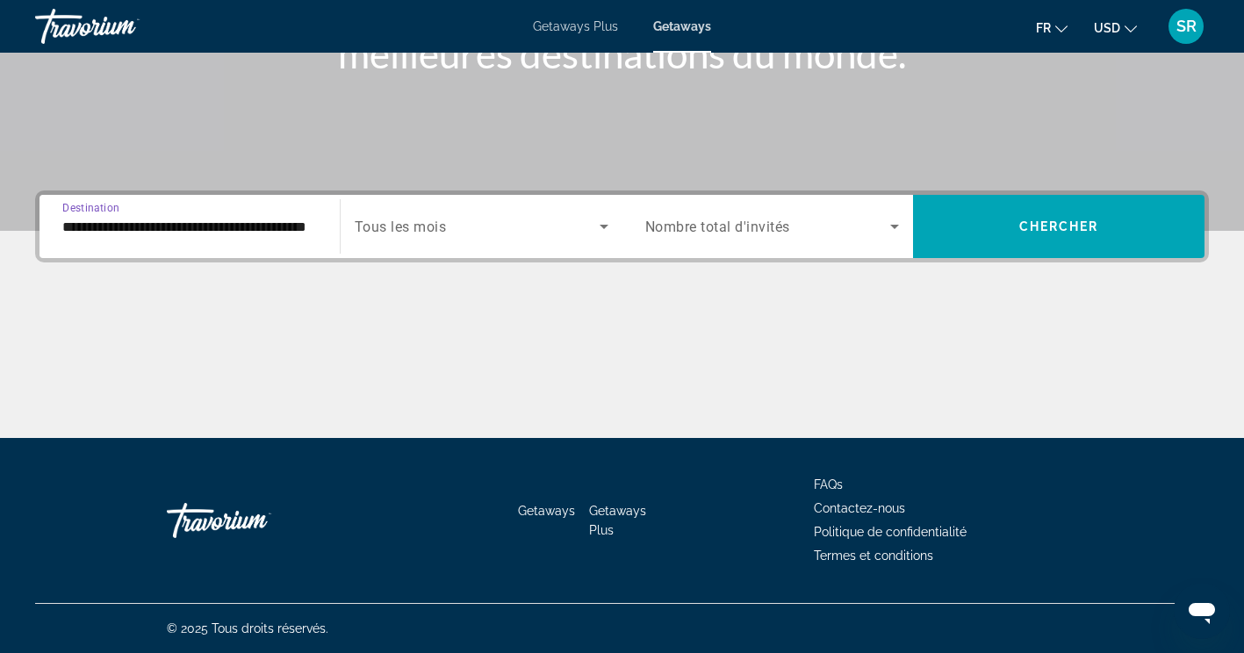
click at [470, 232] on span "Search widget" at bounding box center [477, 226] width 245 height 21
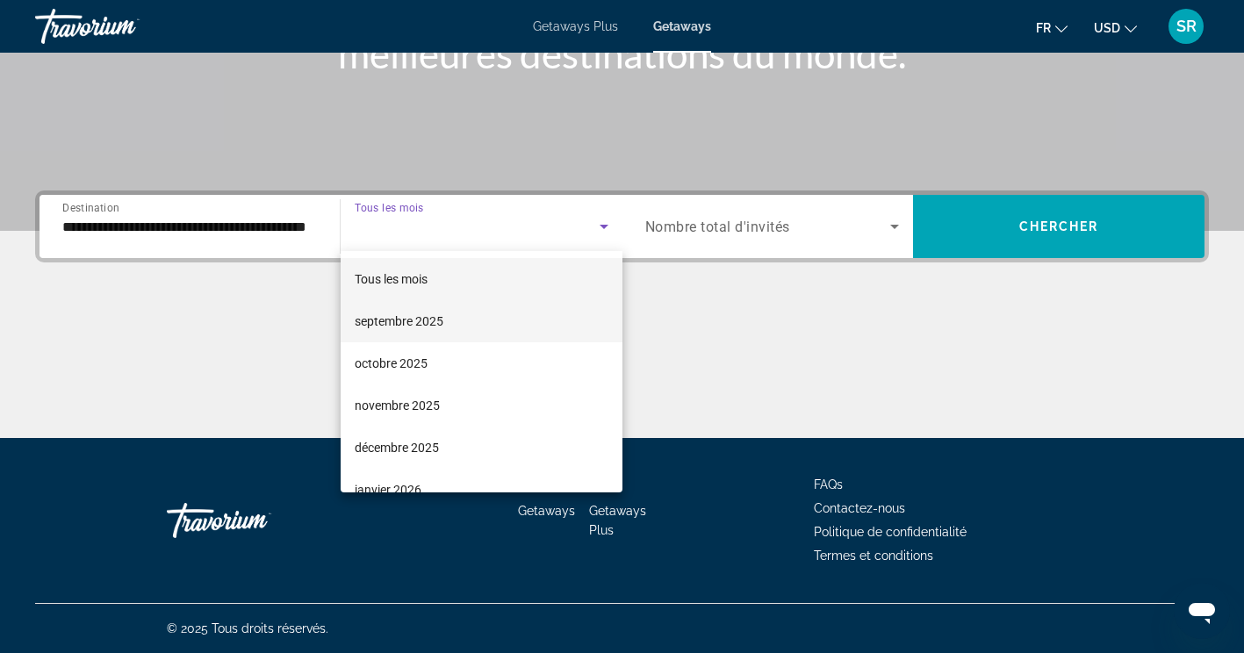
click at [420, 320] on span "septembre 2025" at bounding box center [399, 321] width 89 height 21
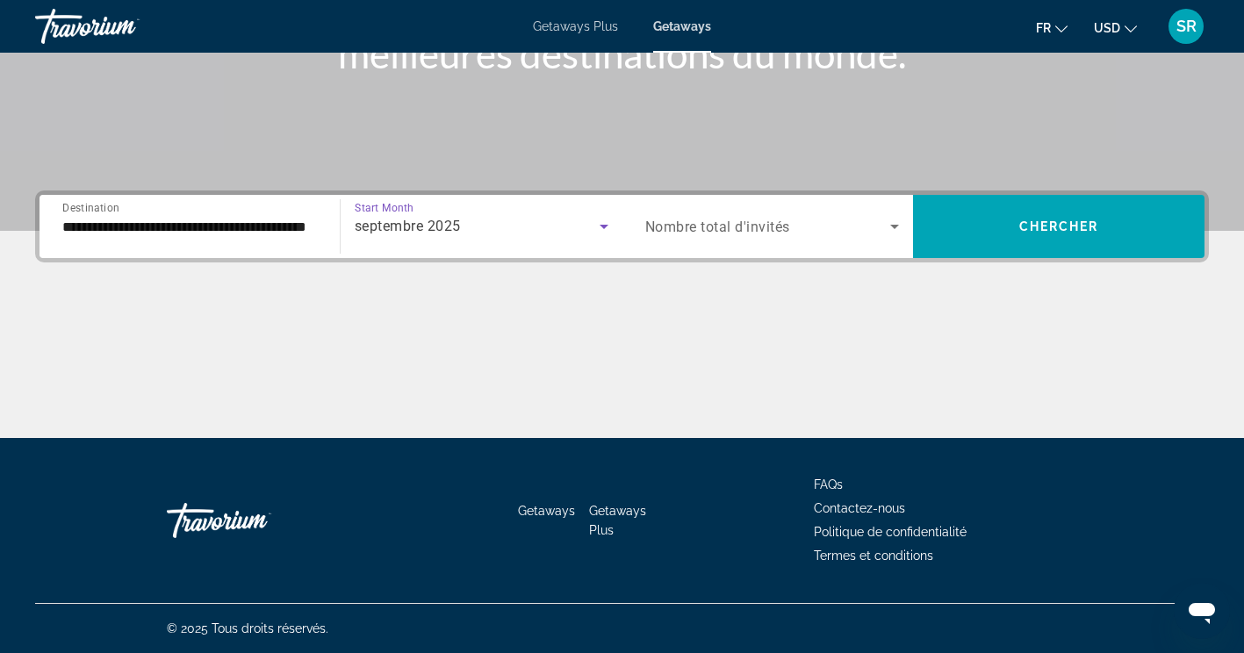
click at [895, 226] on icon "Search widget" at bounding box center [894, 227] width 9 height 4
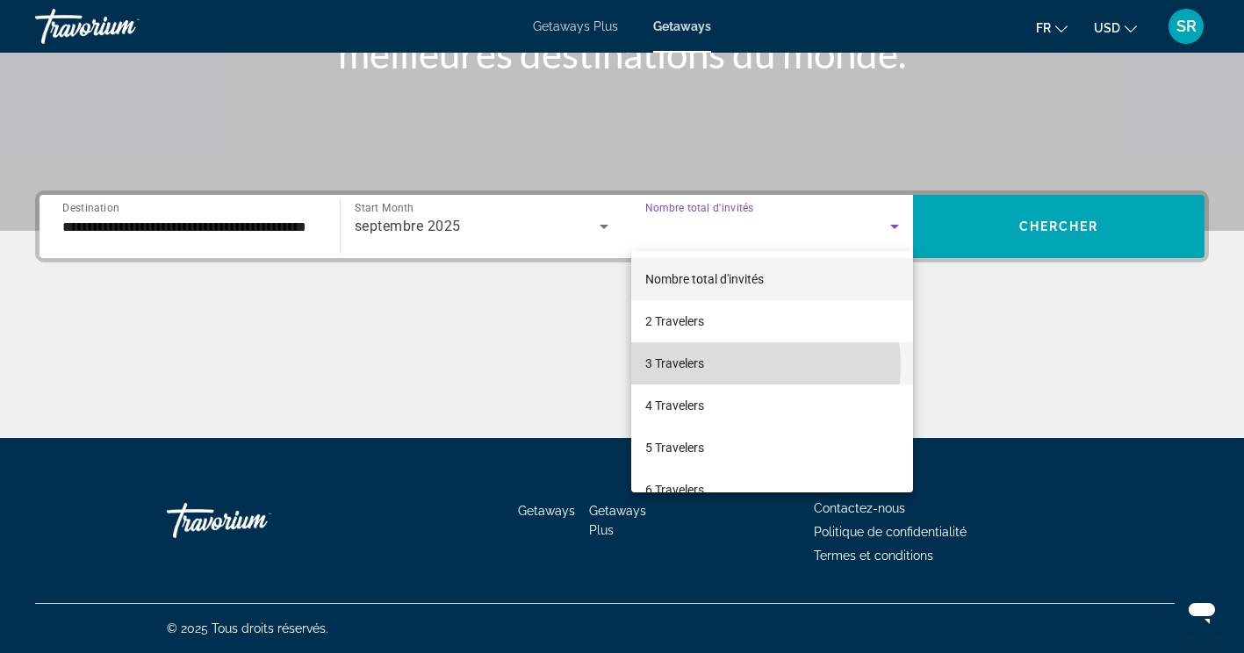
click at [725, 365] on mat-option "3 Travelers" at bounding box center [772, 363] width 283 height 42
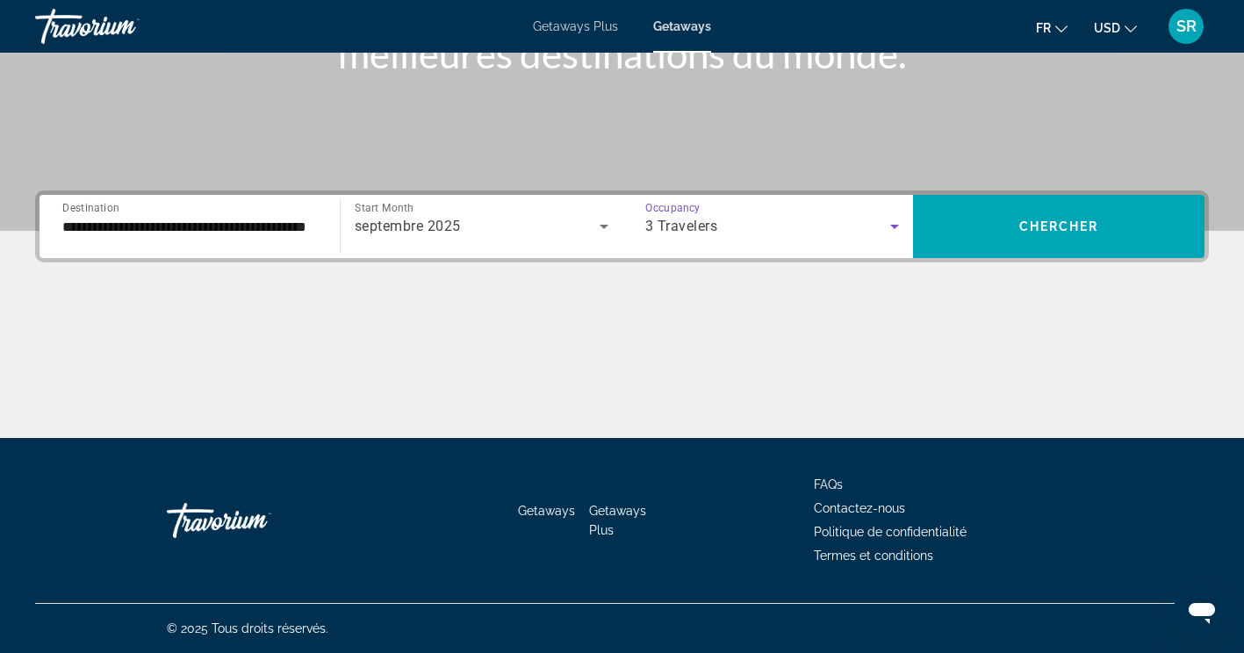
click at [895, 226] on icon "Search widget" at bounding box center [894, 227] width 9 height 4
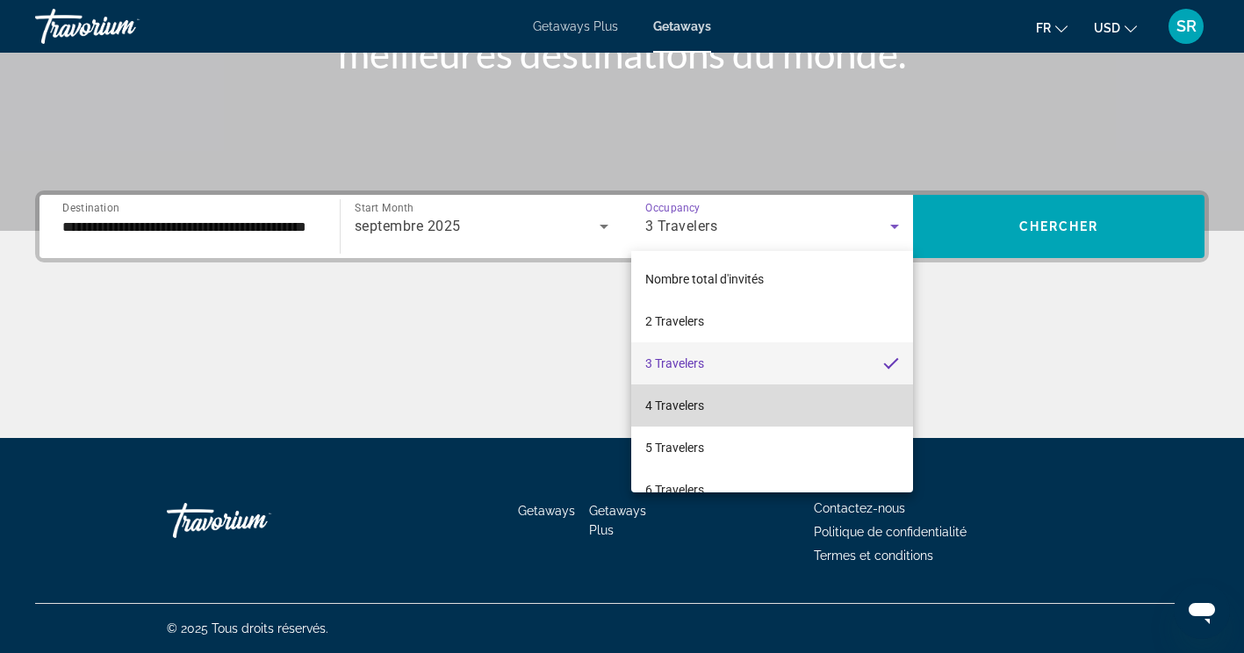
click at [781, 401] on mat-option "4 Travelers" at bounding box center [772, 405] width 283 height 42
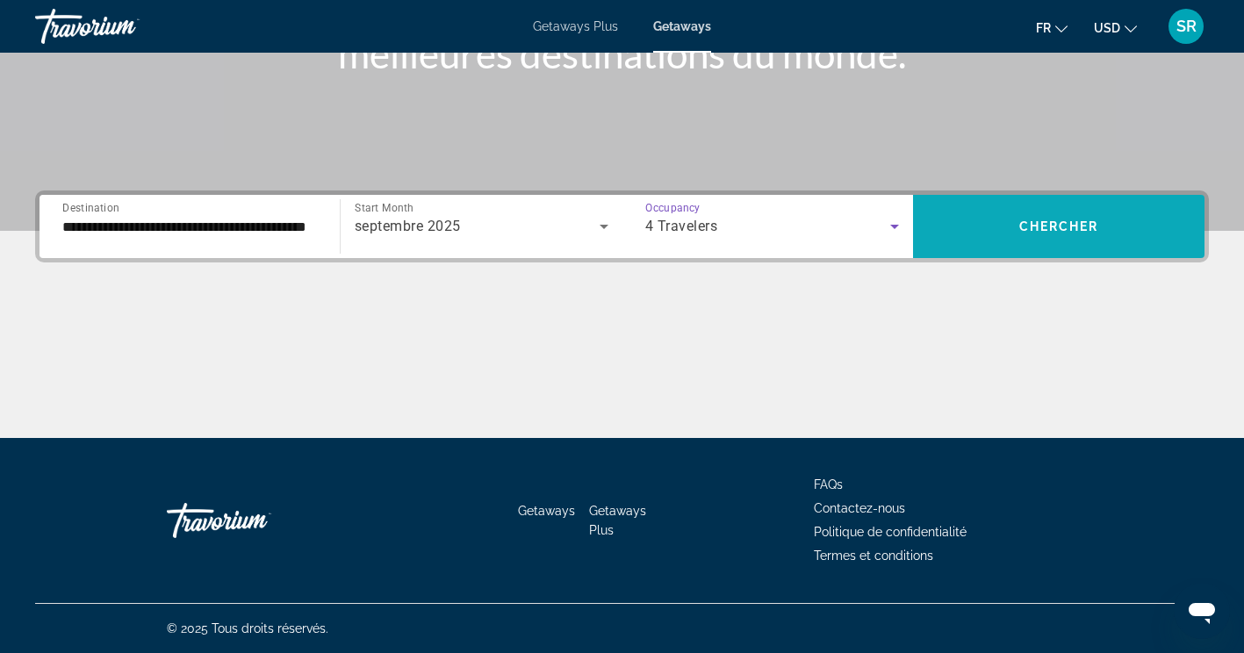
click at [993, 235] on span "Search widget" at bounding box center [1058, 226] width 291 height 42
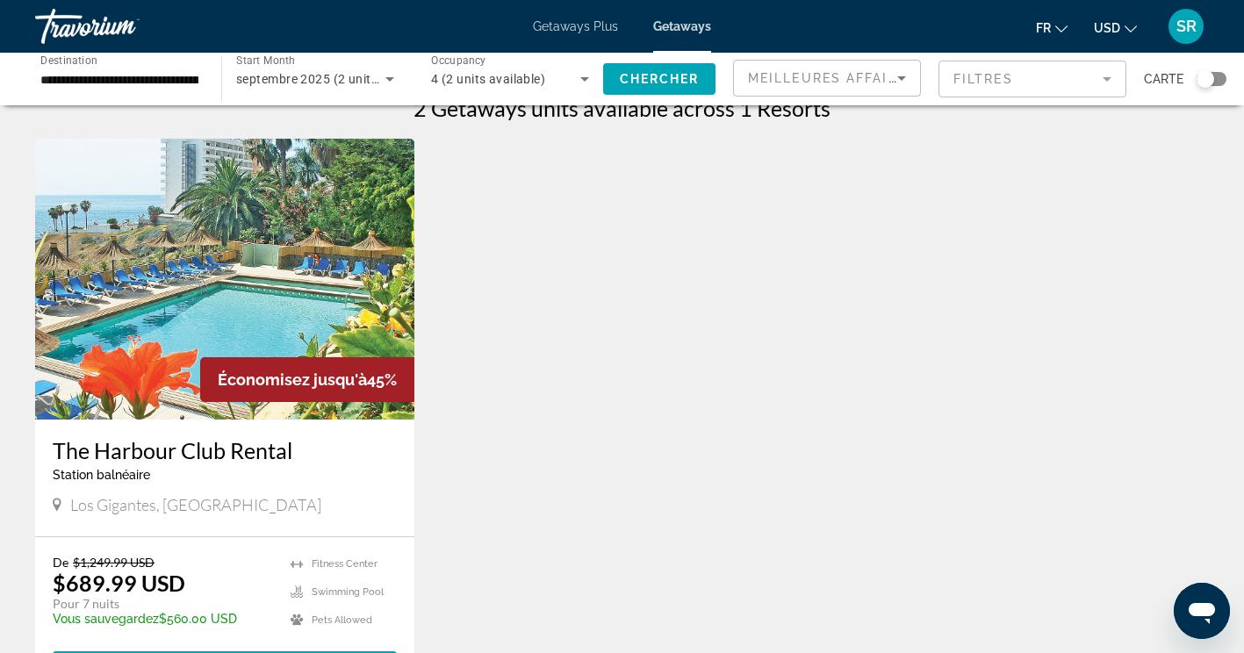
scroll to position [11, 0]
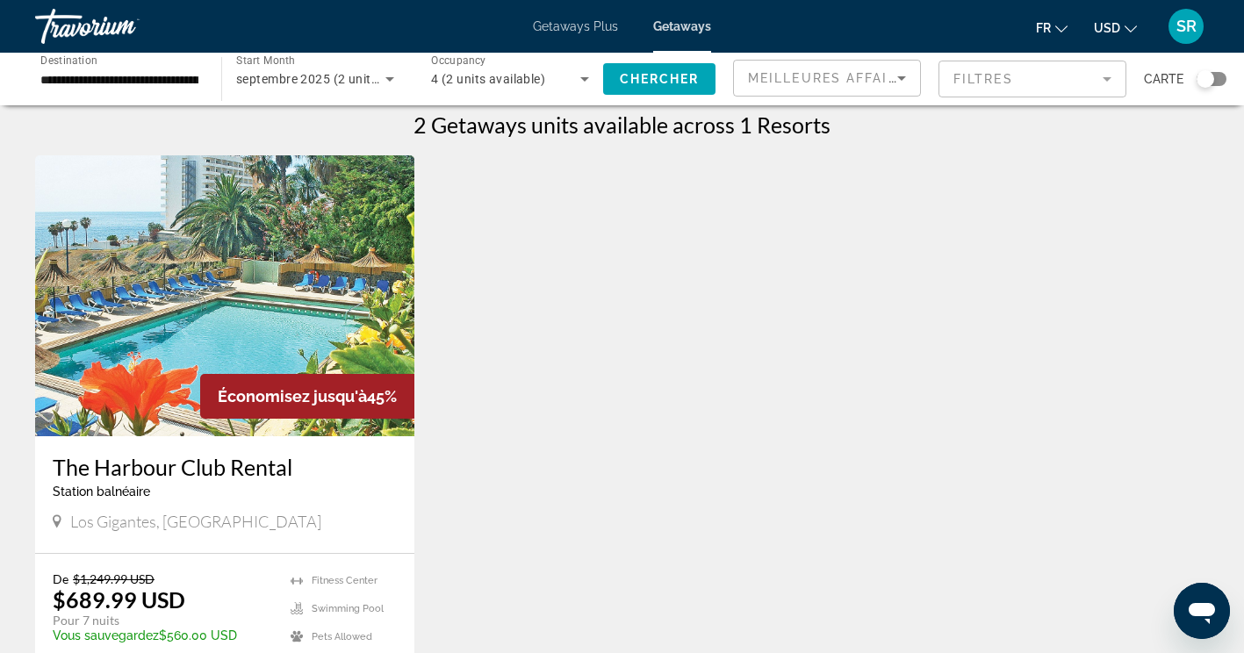
click at [390, 79] on icon "Search widget" at bounding box center [389, 79] width 9 height 4
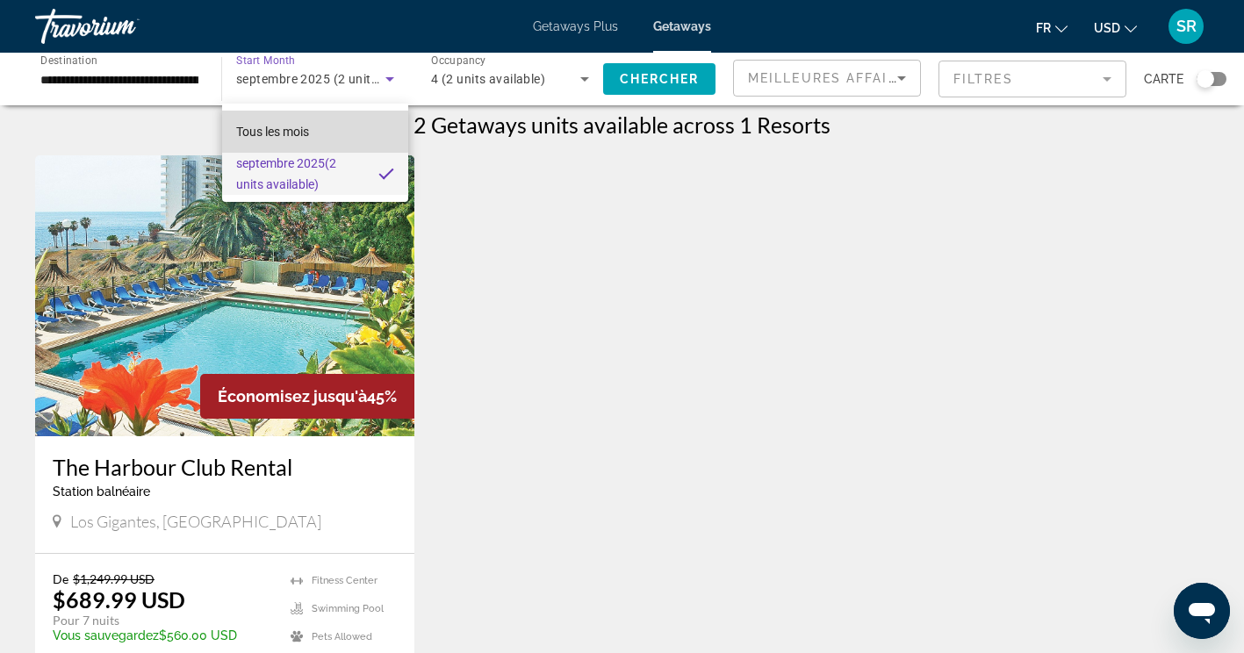
click at [309, 129] on span "Tous les mois" at bounding box center [272, 132] width 73 height 14
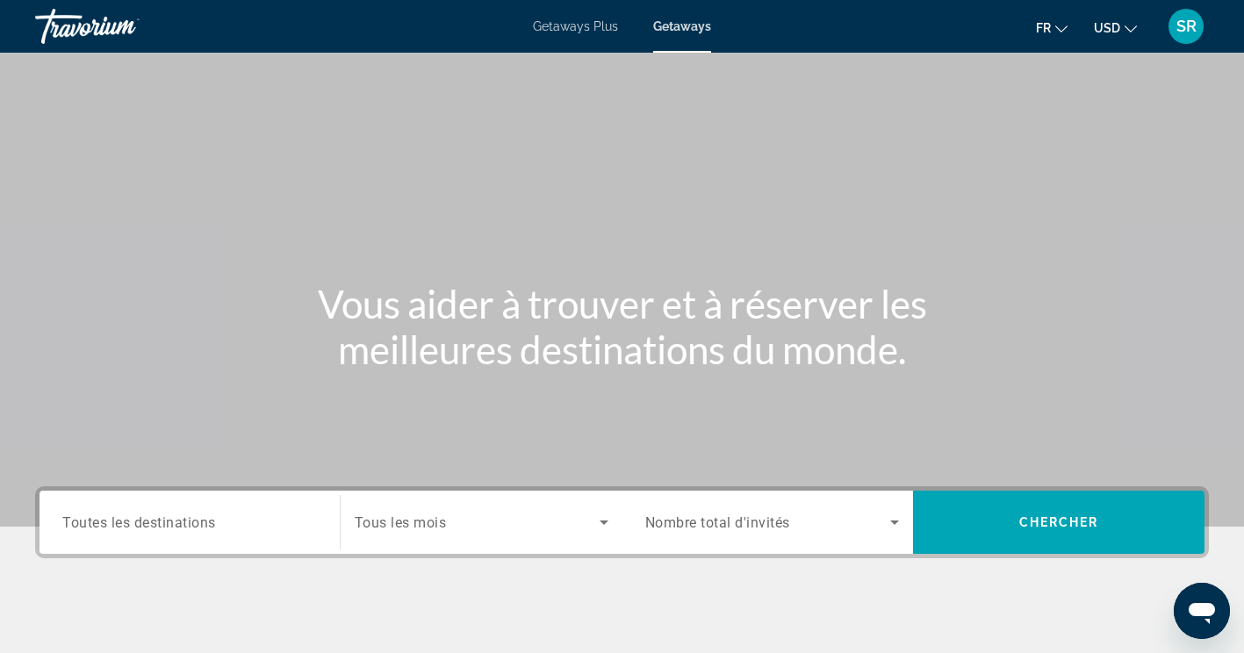
click at [245, 515] on input "Destination Toutes les destinations" at bounding box center [189, 523] width 255 height 21
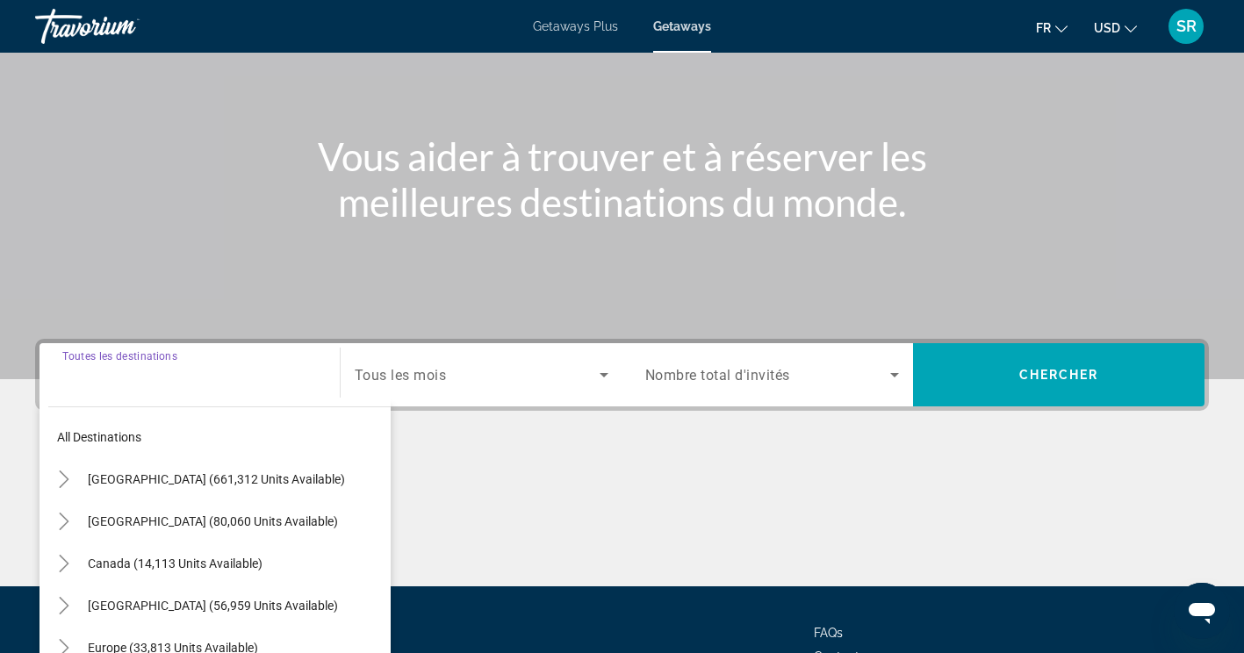
scroll to position [296, 0]
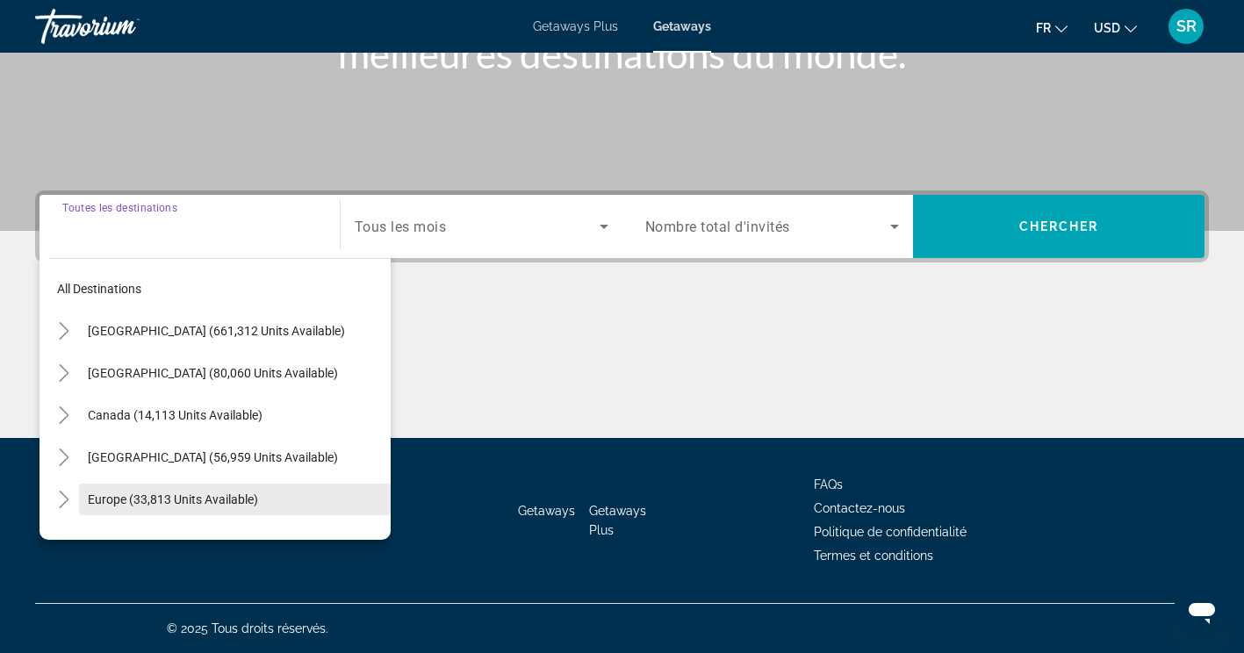
click at [79, 501] on span "Search widget" at bounding box center [235, 499] width 312 height 42
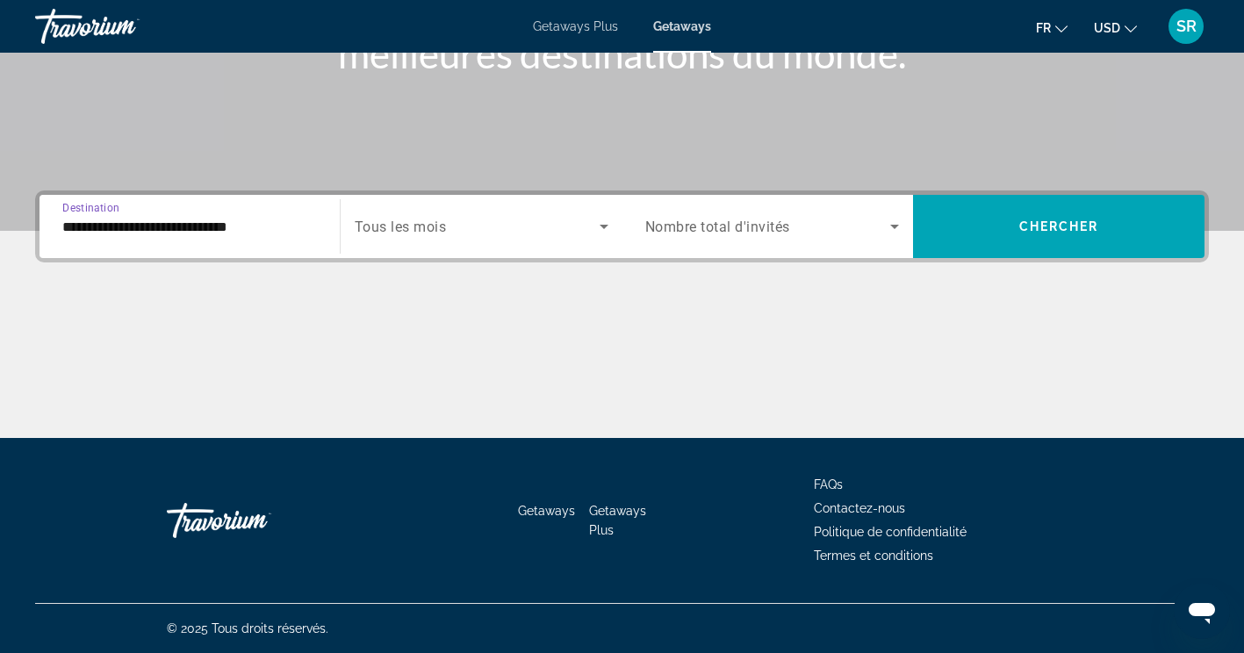
click at [248, 222] on input "**********" at bounding box center [189, 227] width 255 height 21
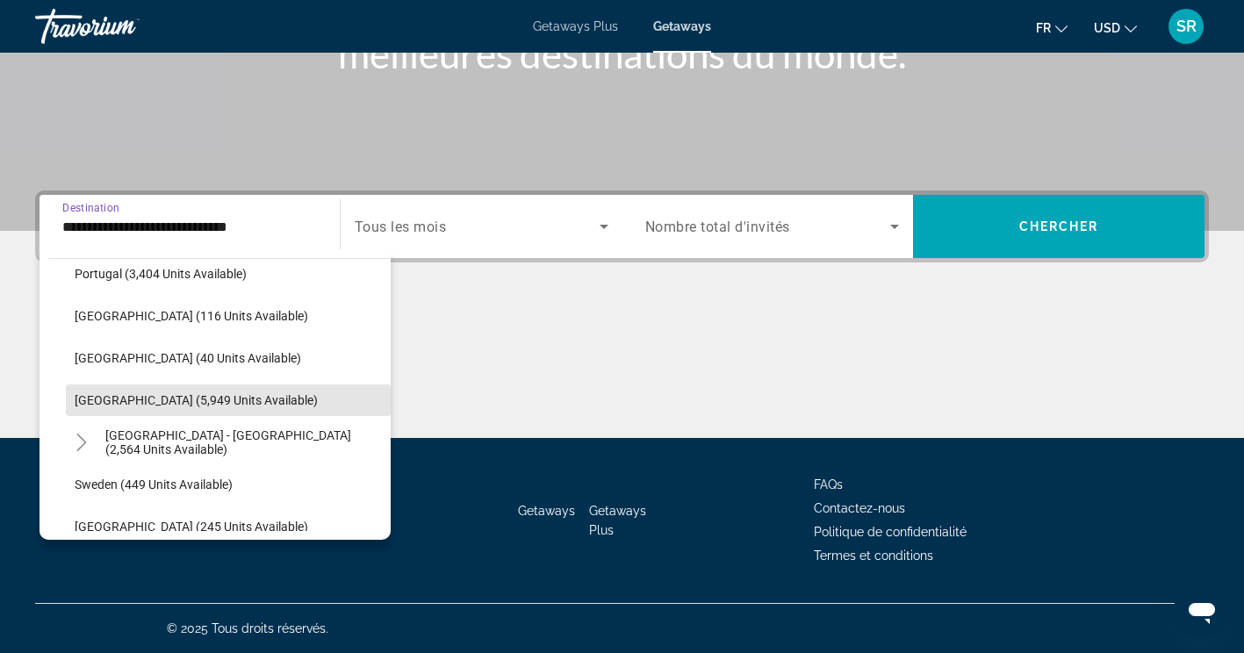
scroll to position [897, 0]
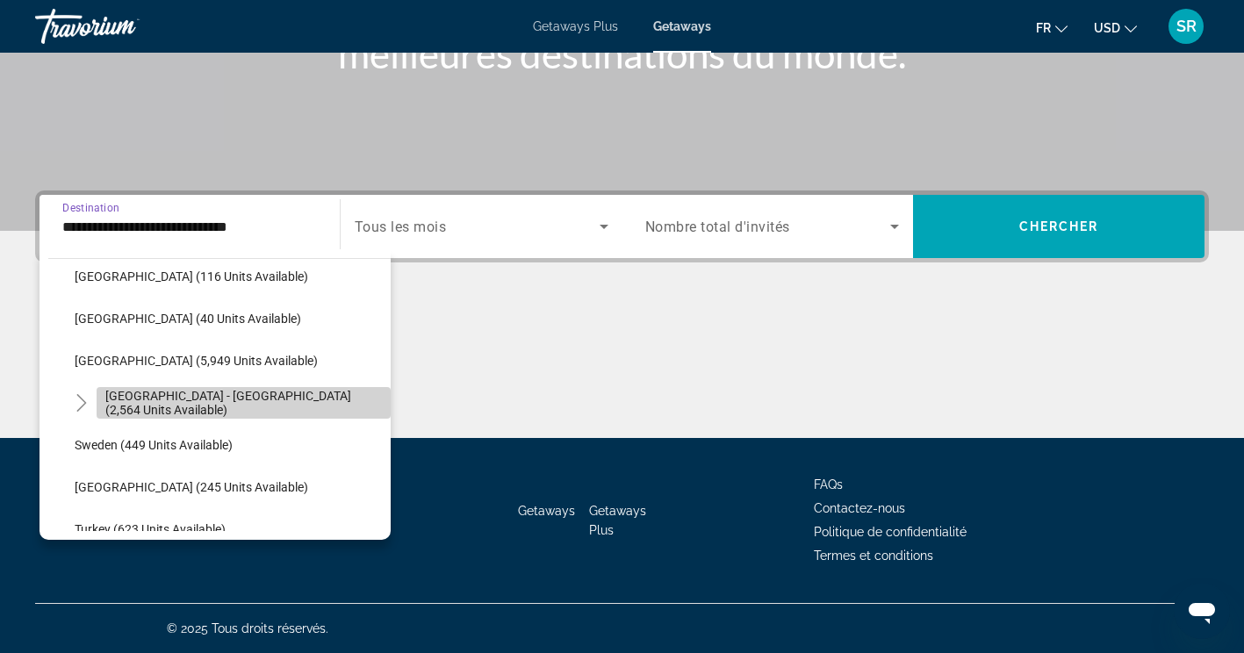
click at [277, 407] on span "Spain - Canary Islands (2,564 units available)" at bounding box center [243, 403] width 277 height 28
type input "**********"
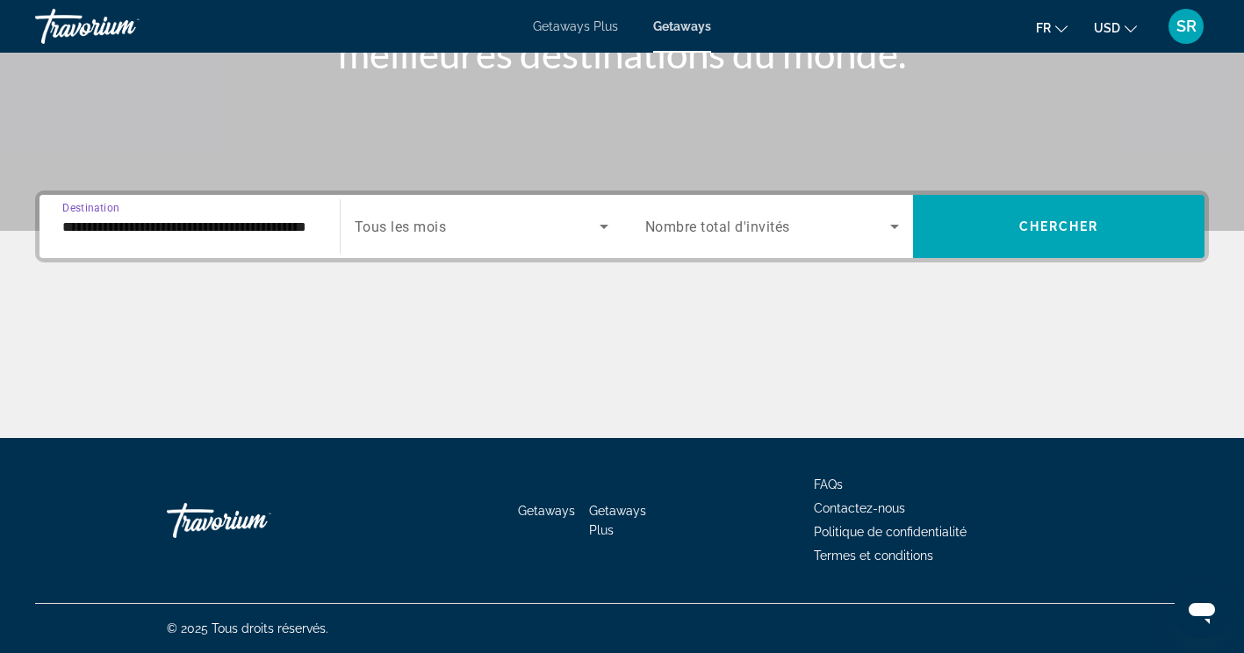
click at [467, 223] on span "Search widget" at bounding box center [477, 226] width 245 height 21
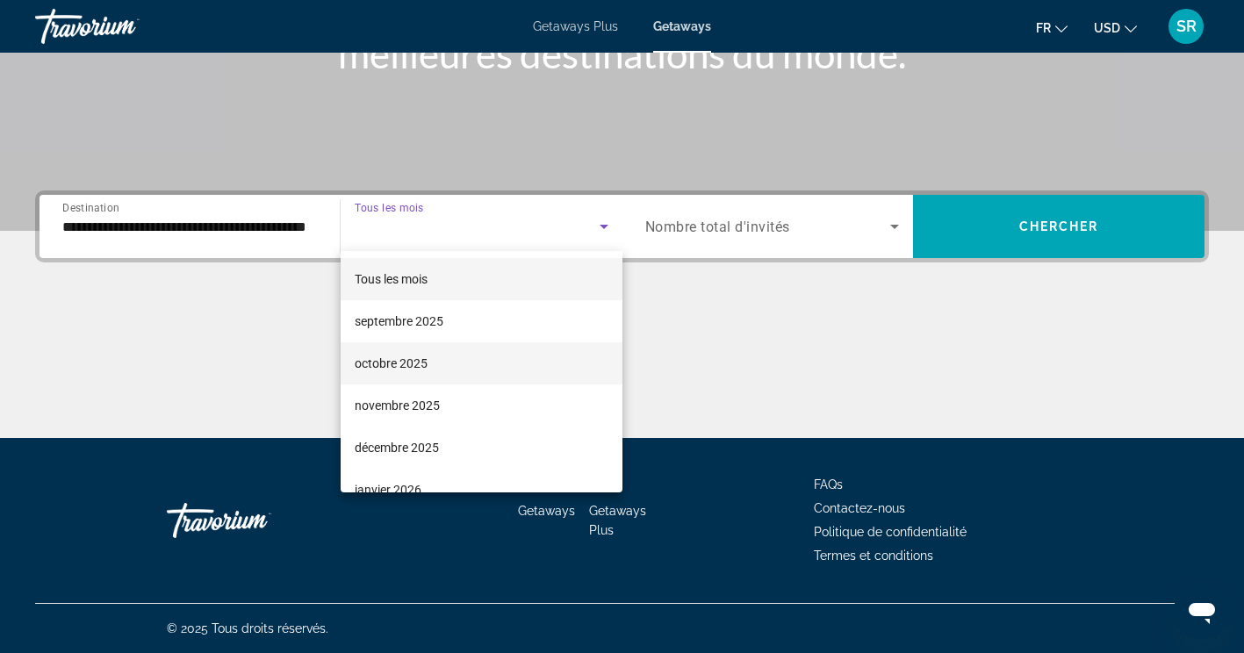
click at [411, 369] on span "octobre 2025" at bounding box center [391, 363] width 73 height 21
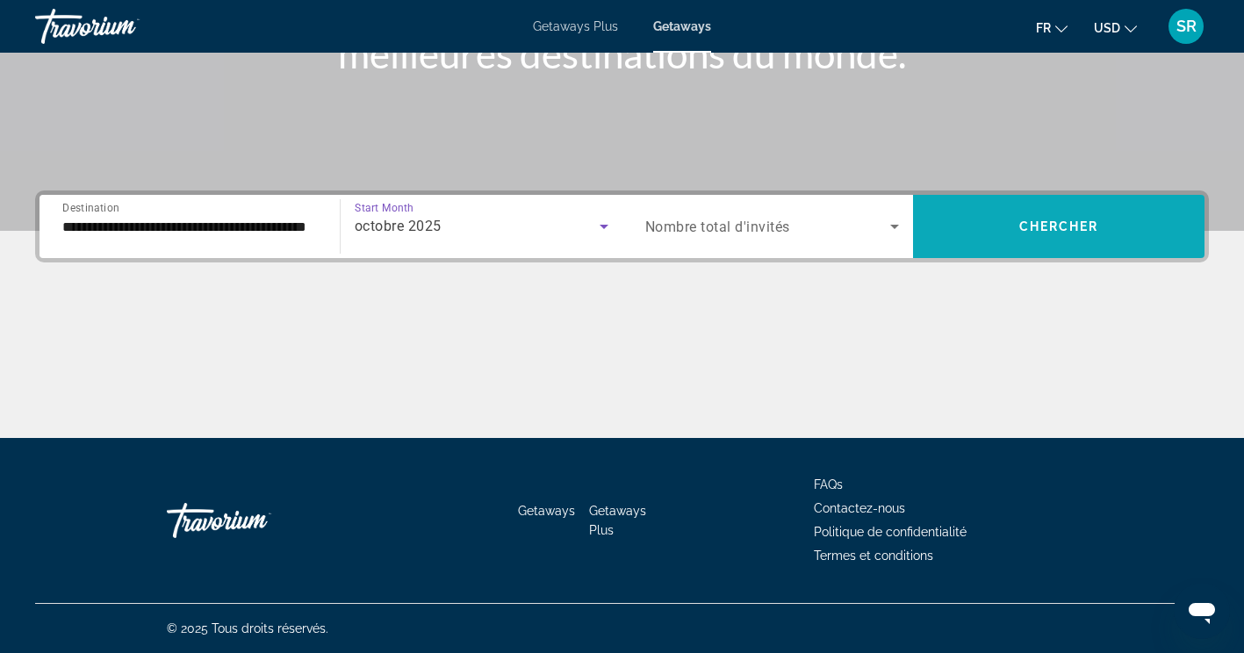
click at [1010, 226] on span "Search widget" at bounding box center [1058, 226] width 291 height 42
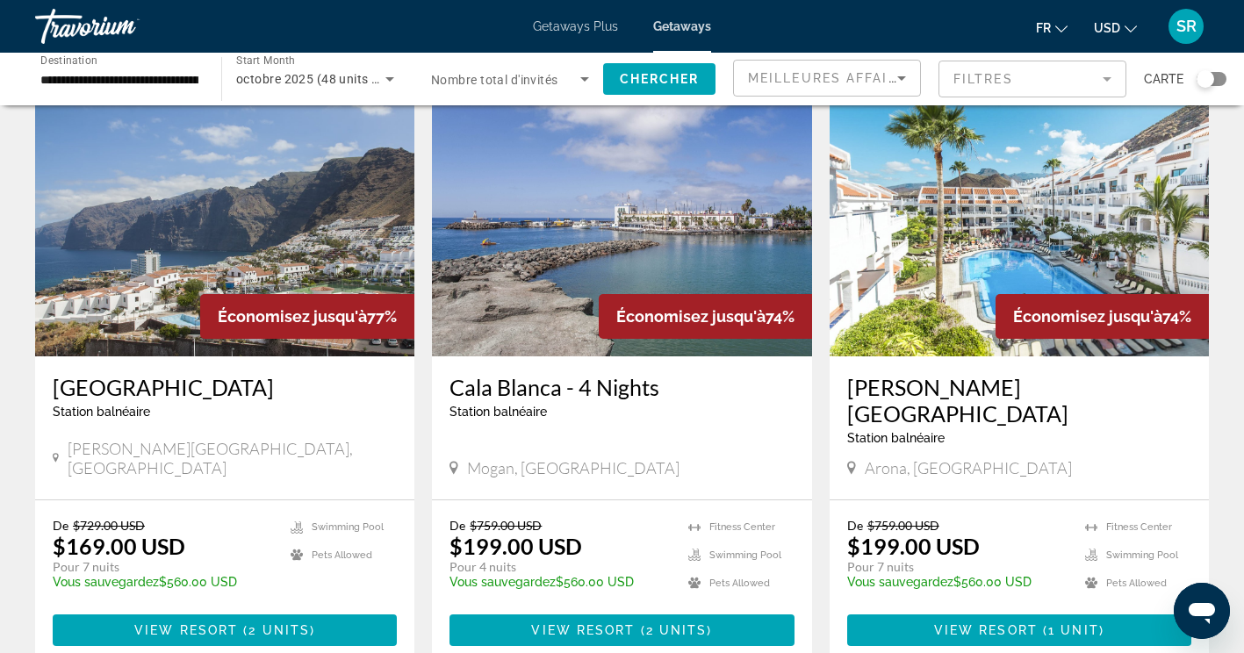
scroll to position [105, 0]
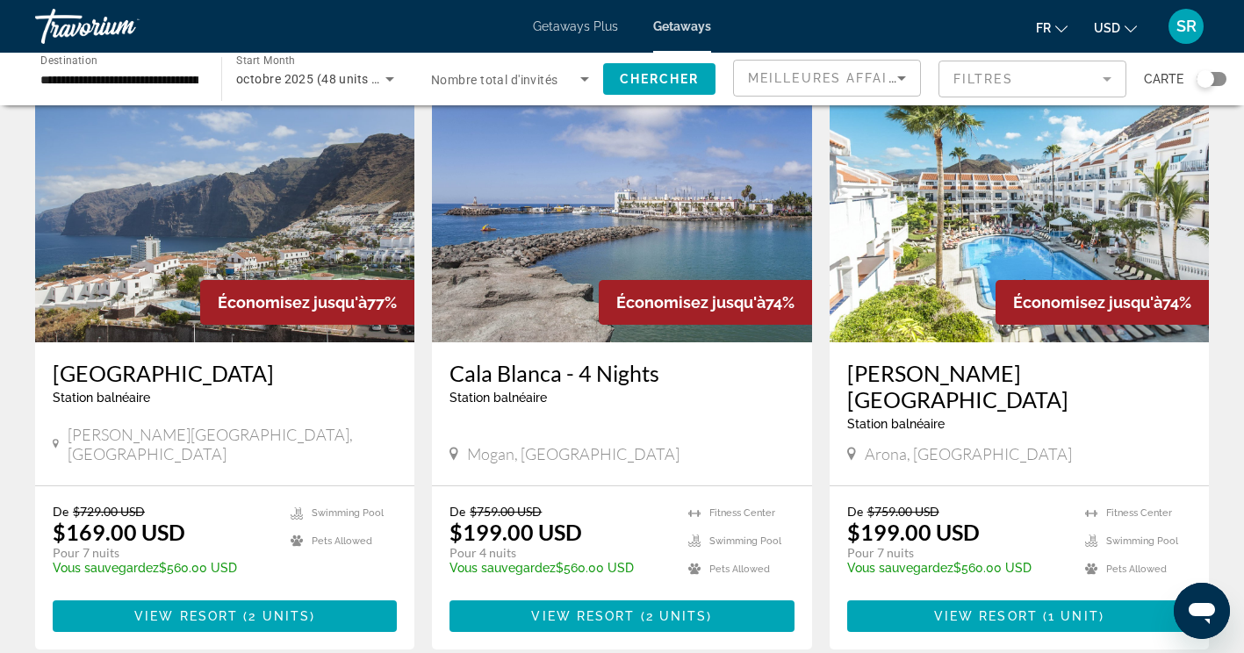
click at [1015, 377] on h3 "[PERSON_NAME][GEOGRAPHIC_DATA]" at bounding box center [1019, 386] width 344 height 53
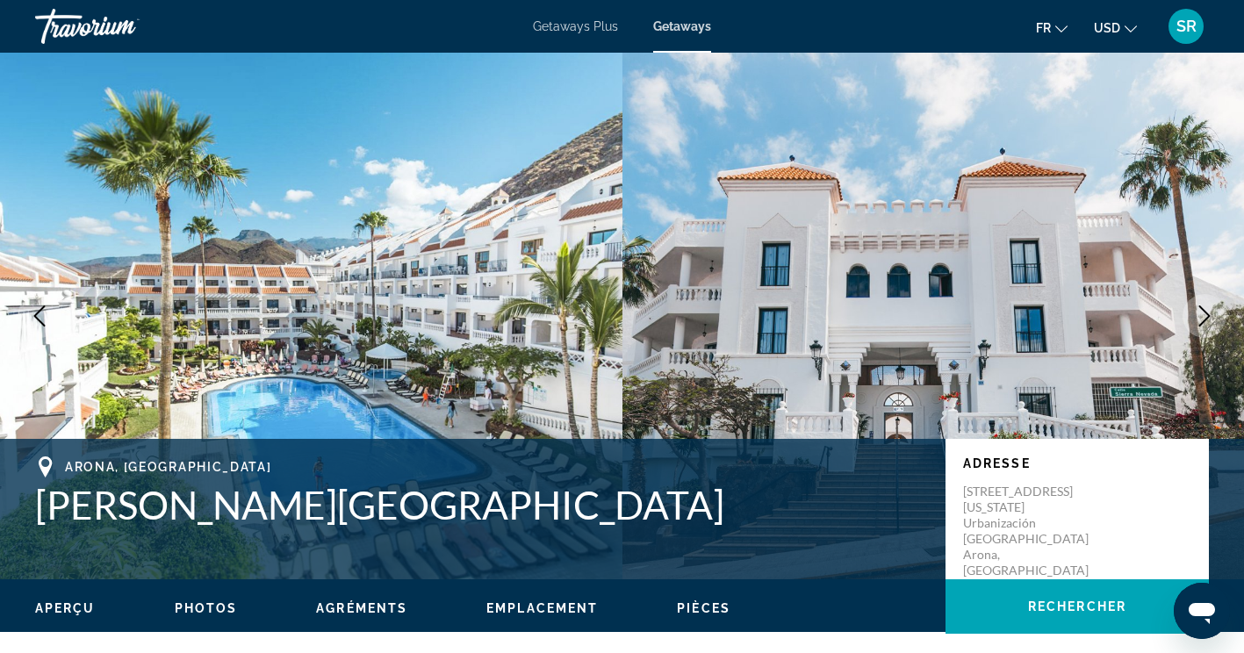
click at [1208, 317] on icon "Next image" at bounding box center [1204, 315] width 11 height 21
click at [1204, 315] on icon "Next image" at bounding box center [1204, 315] width 21 height 21
click at [1206, 326] on icon "Next image" at bounding box center [1204, 315] width 21 height 21
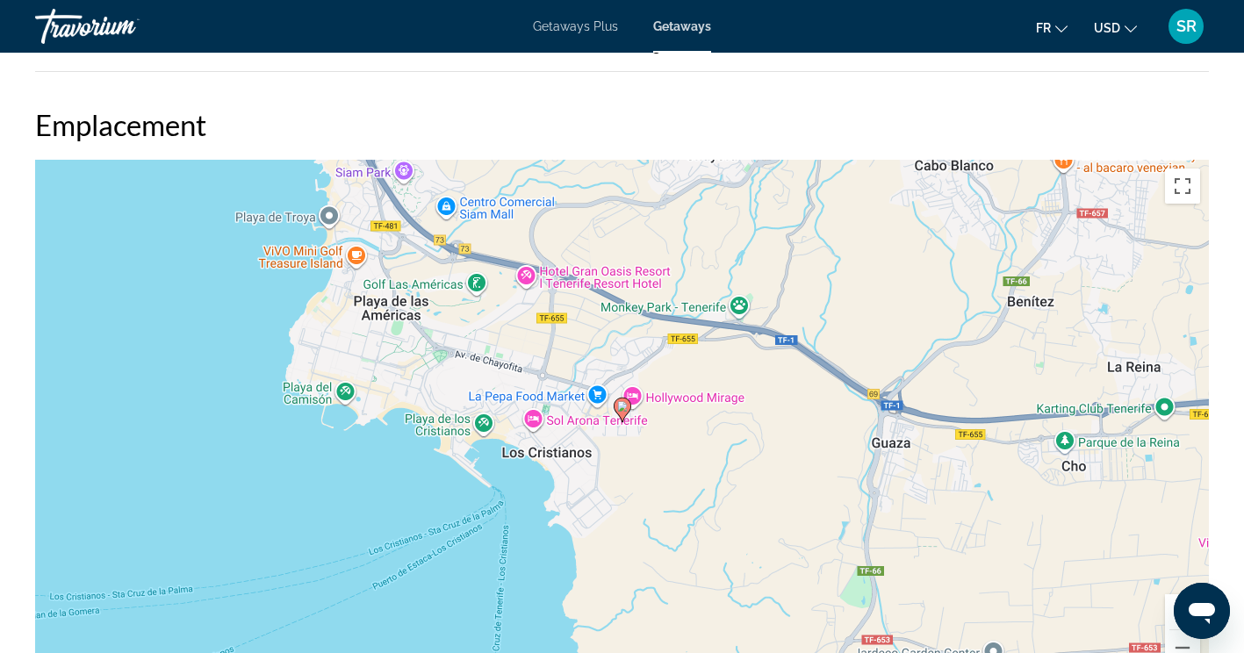
scroll to position [2185, 0]
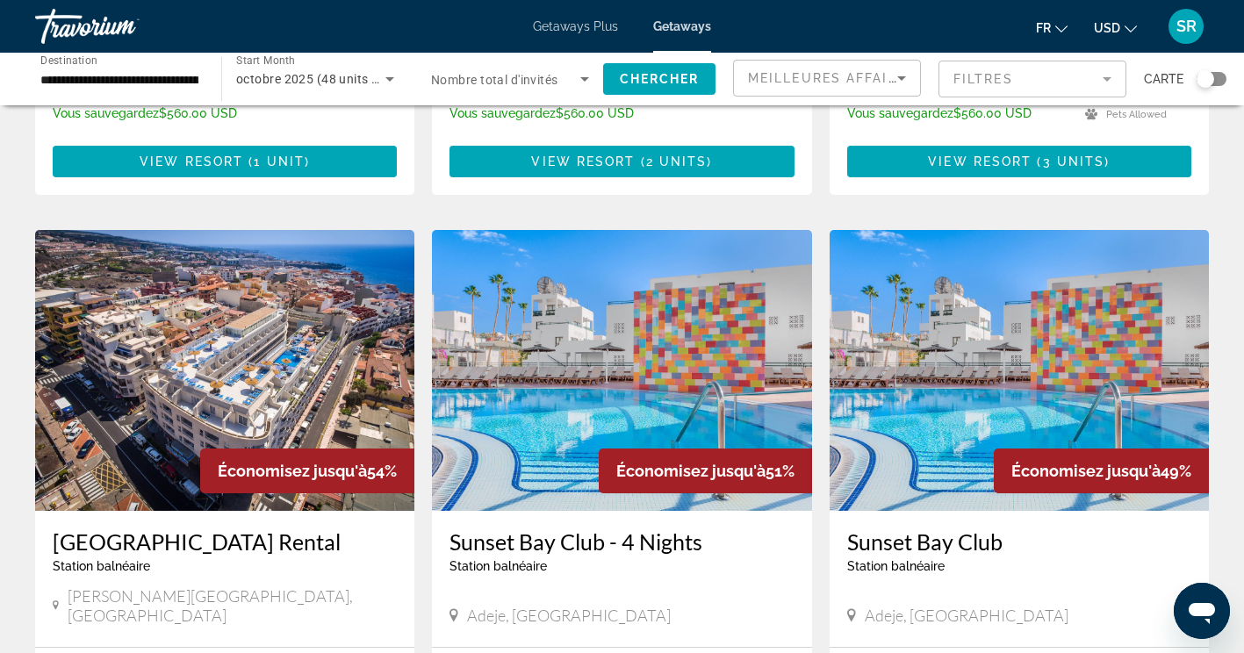
scroll to position [1822, 0]
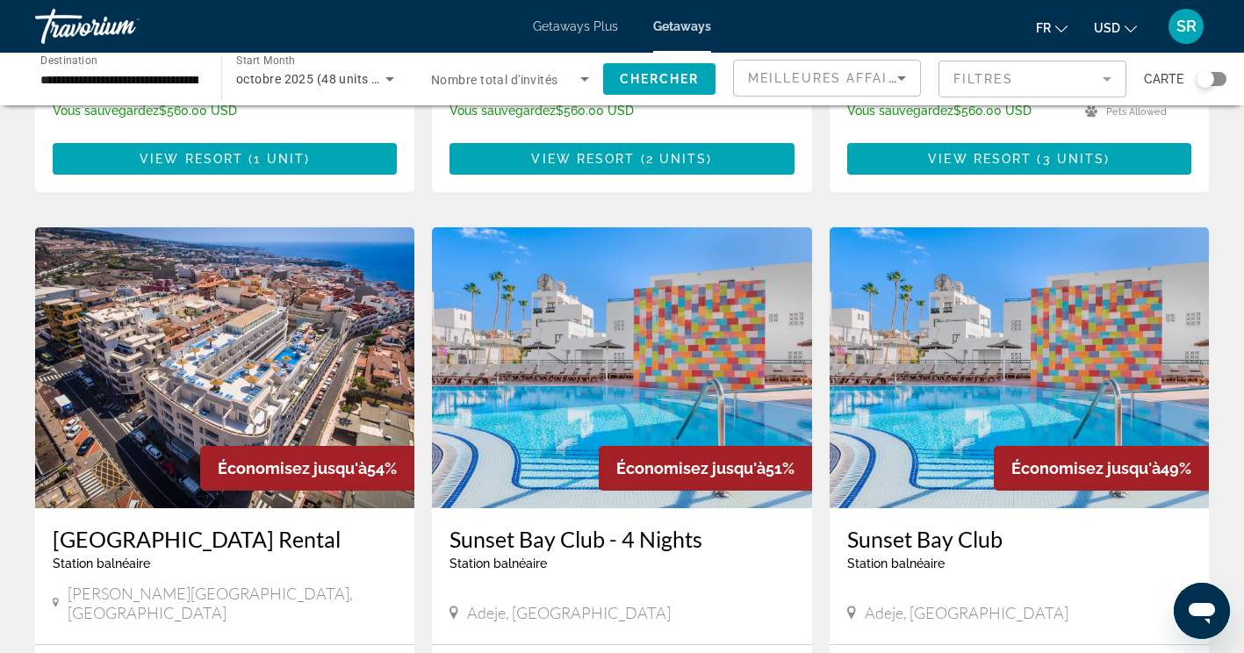
click at [986, 526] on h3 "Sunset Bay Club" at bounding box center [1019, 539] width 344 height 26
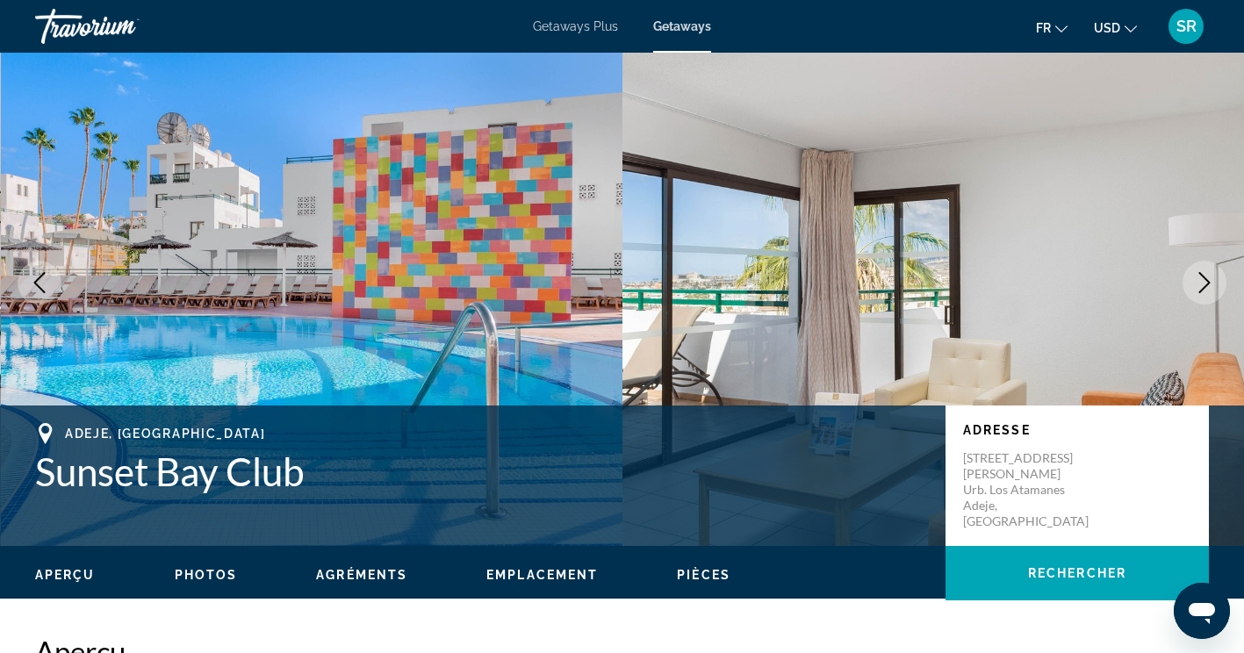
scroll to position [57, 0]
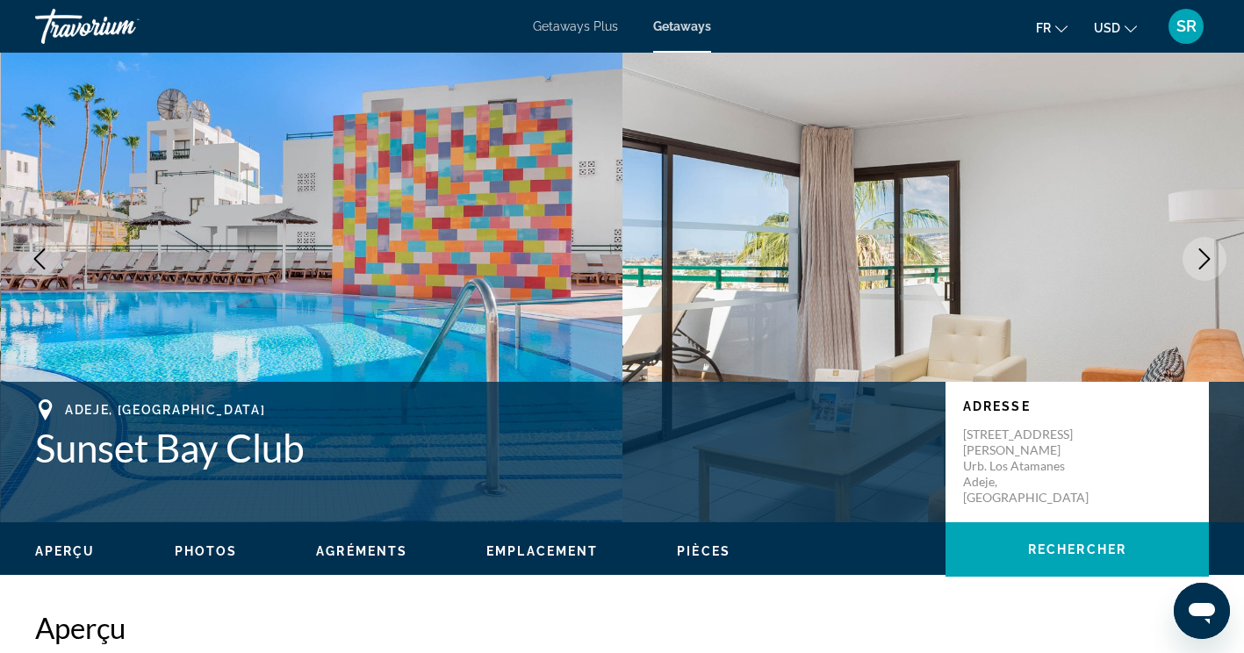
click at [1200, 260] on icon "Next image" at bounding box center [1204, 258] width 21 height 21
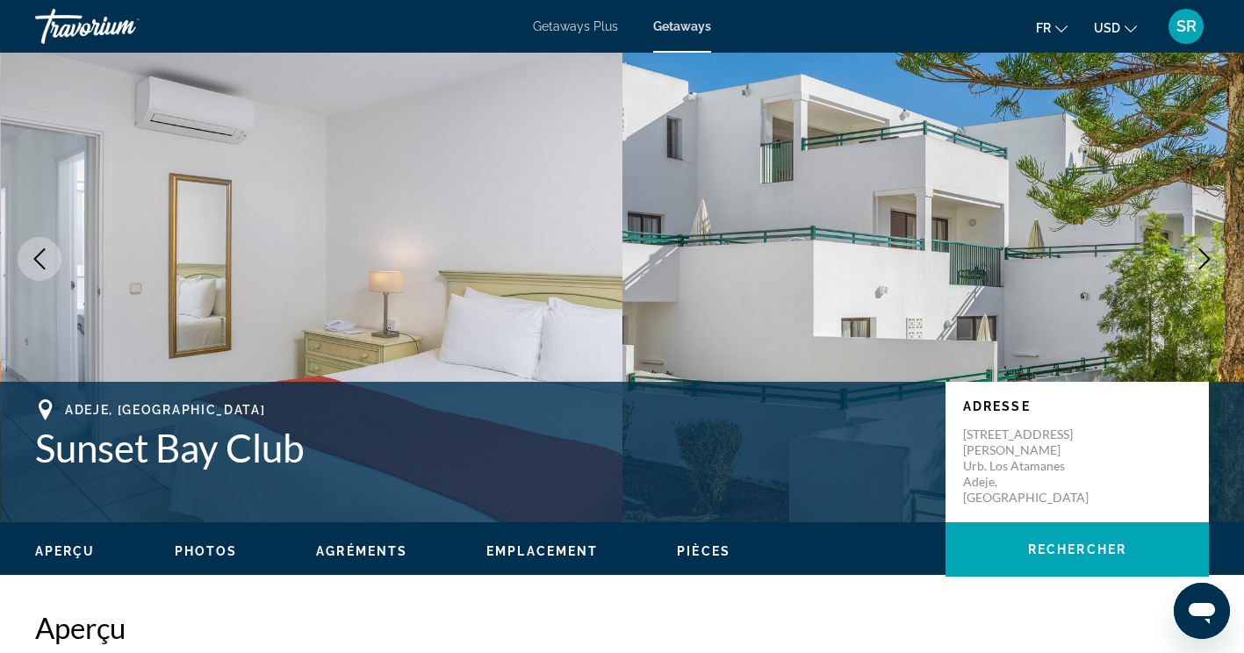
click at [1197, 262] on icon "Next image" at bounding box center [1204, 258] width 21 height 21
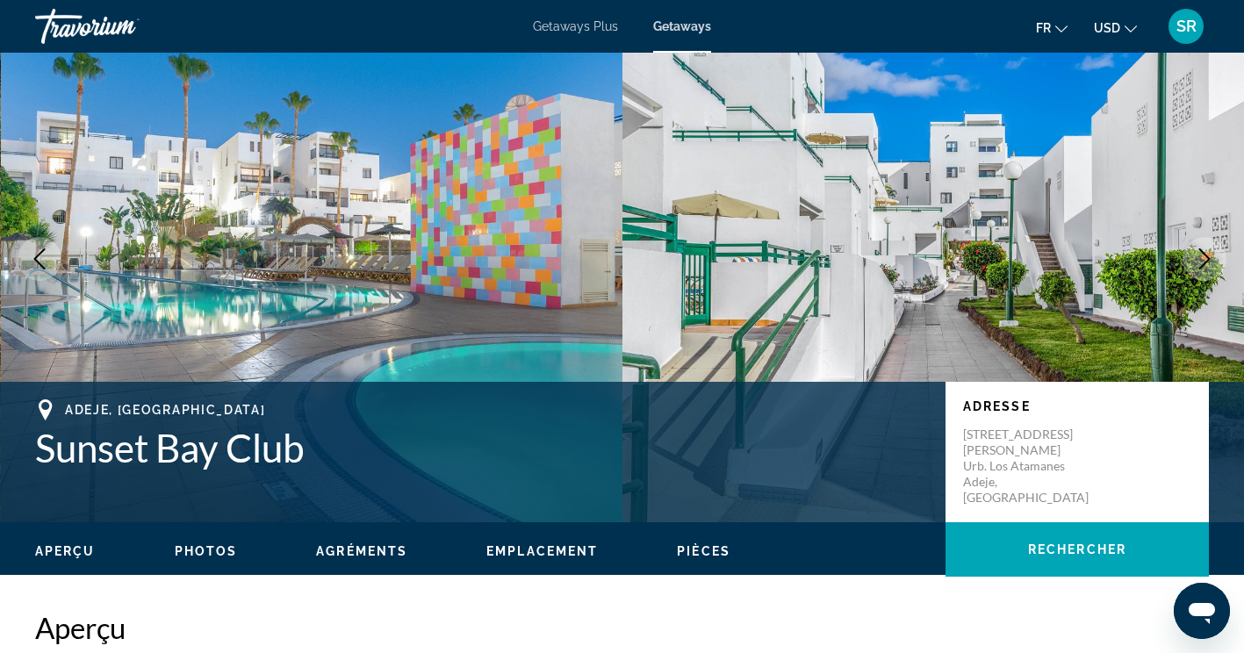
click at [1213, 260] on icon "Next image" at bounding box center [1204, 258] width 21 height 21
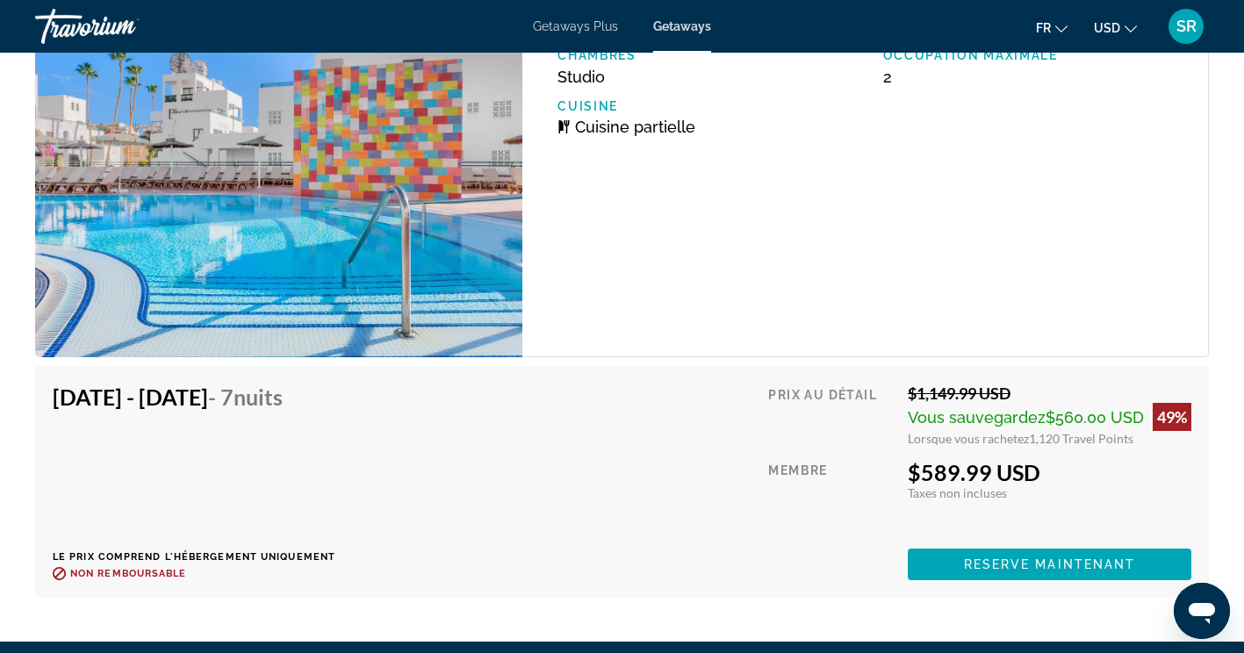
scroll to position [3358, 0]
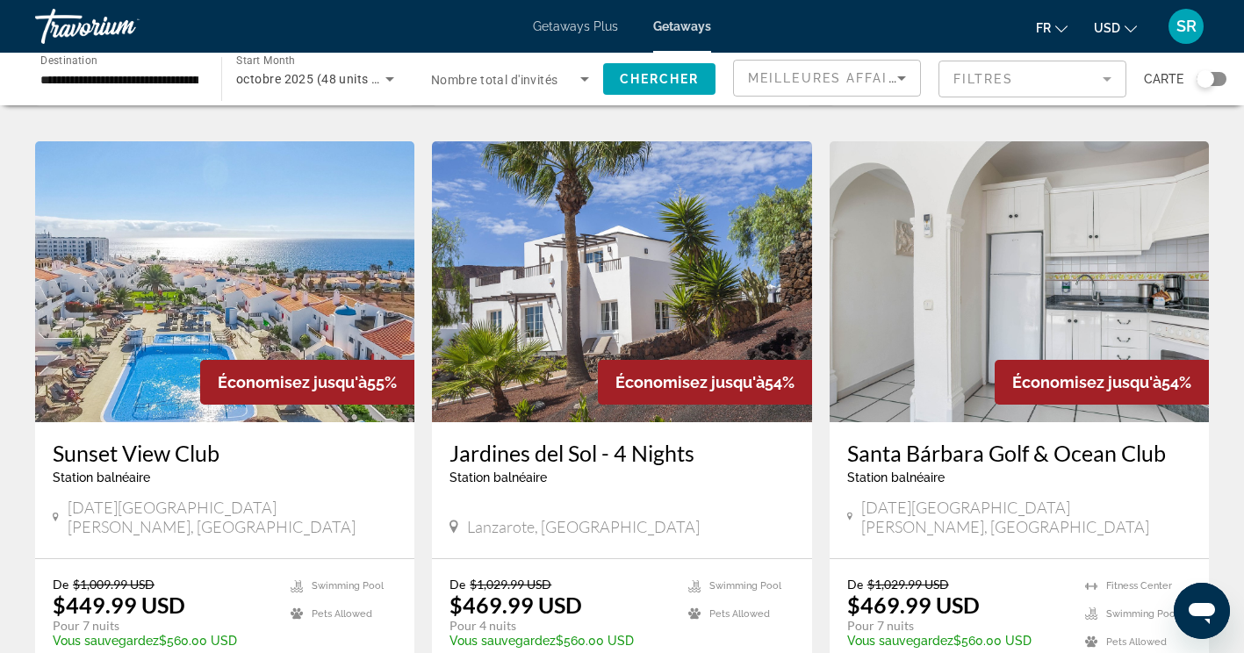
scroll to position [720, 0]
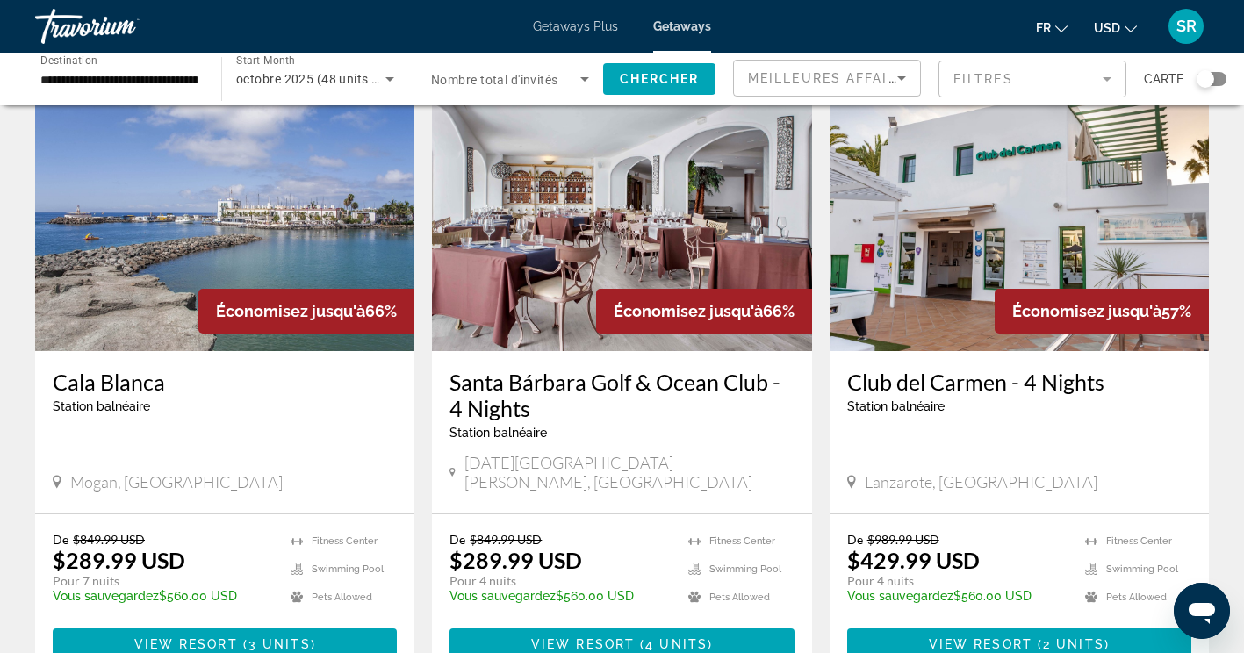
click at [133, 369] on h3 "Cala Blanca" at bounding box center [225, 382] width 344 height 26
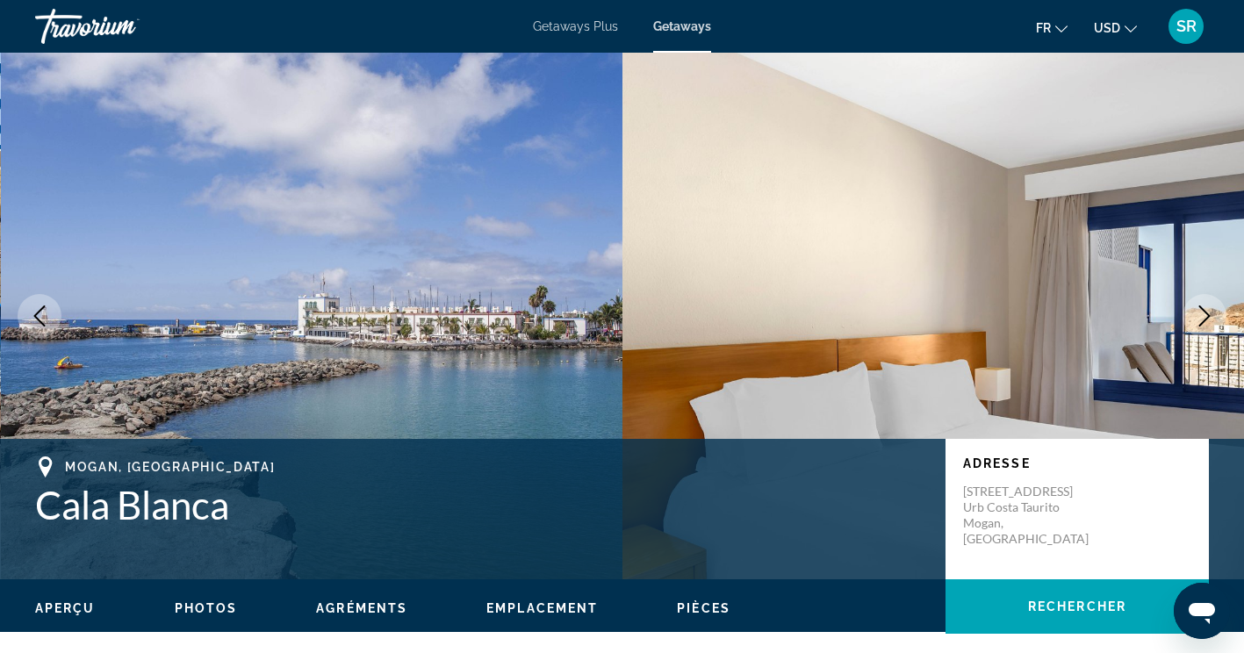
click at [1209, 313] on icon "Next image" at bounding box center [1204, 315] width 21 height 21
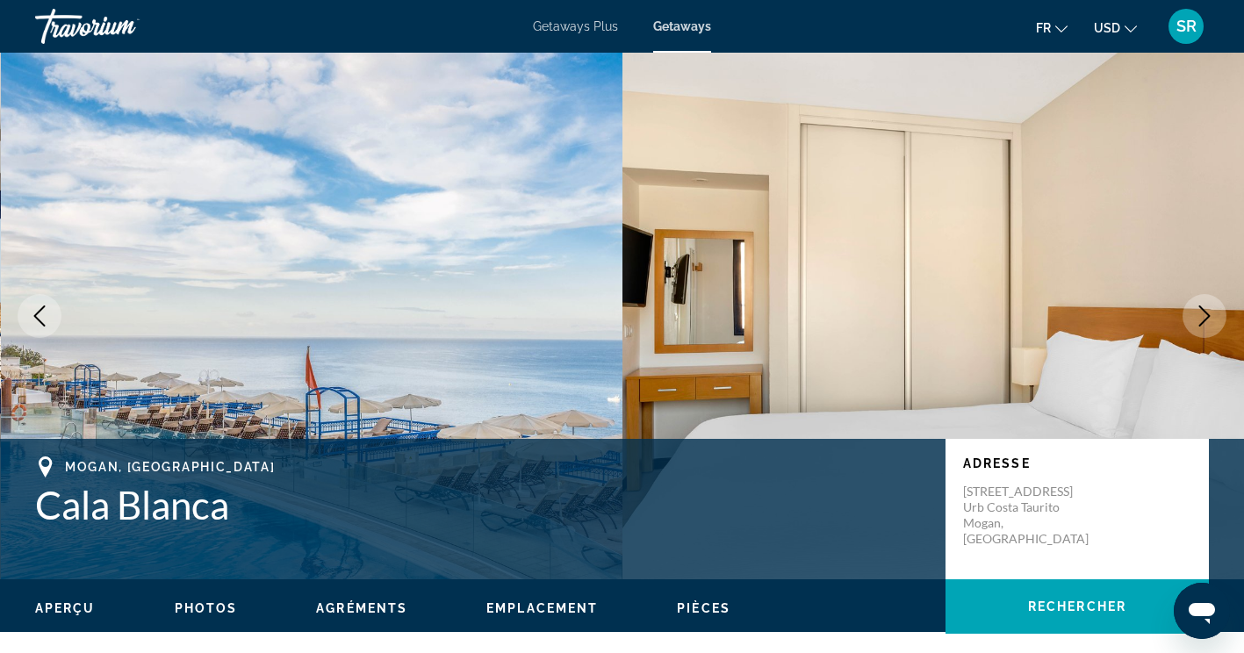
click at [1201, 313] on icon "Next image" at bounding box center [1204, 315] width 21 height 21
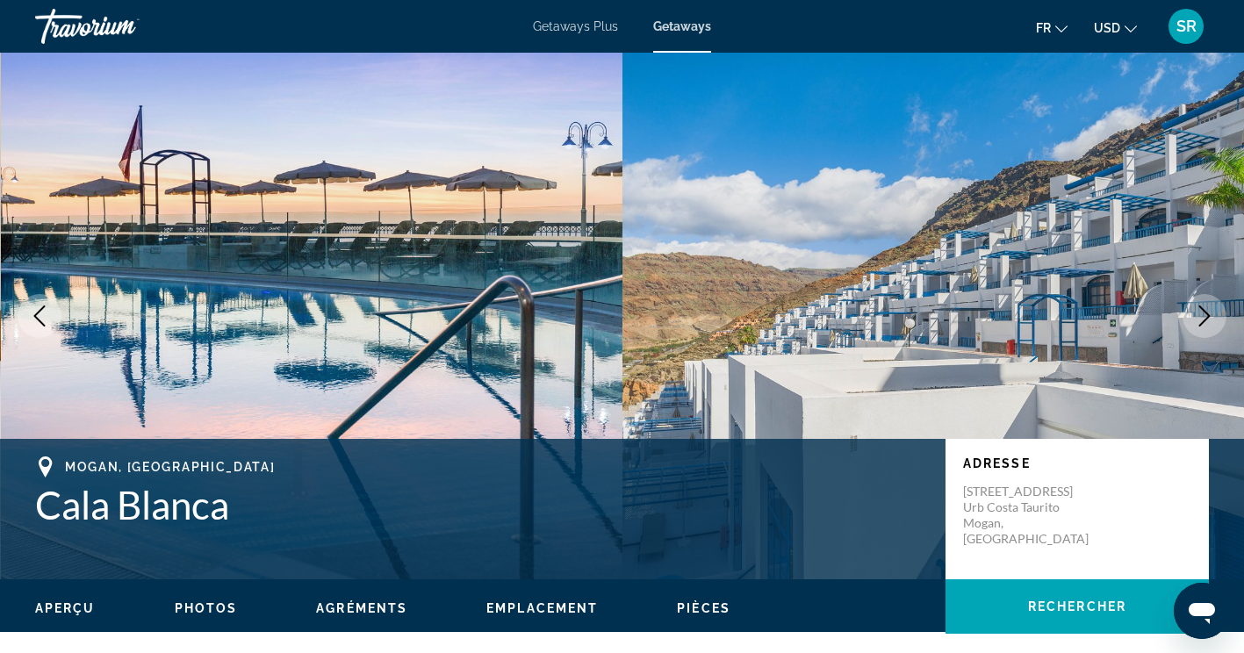
click at [1199, 317] on icon "Next image" at bounding box center [1204, 315] width 21 height 21
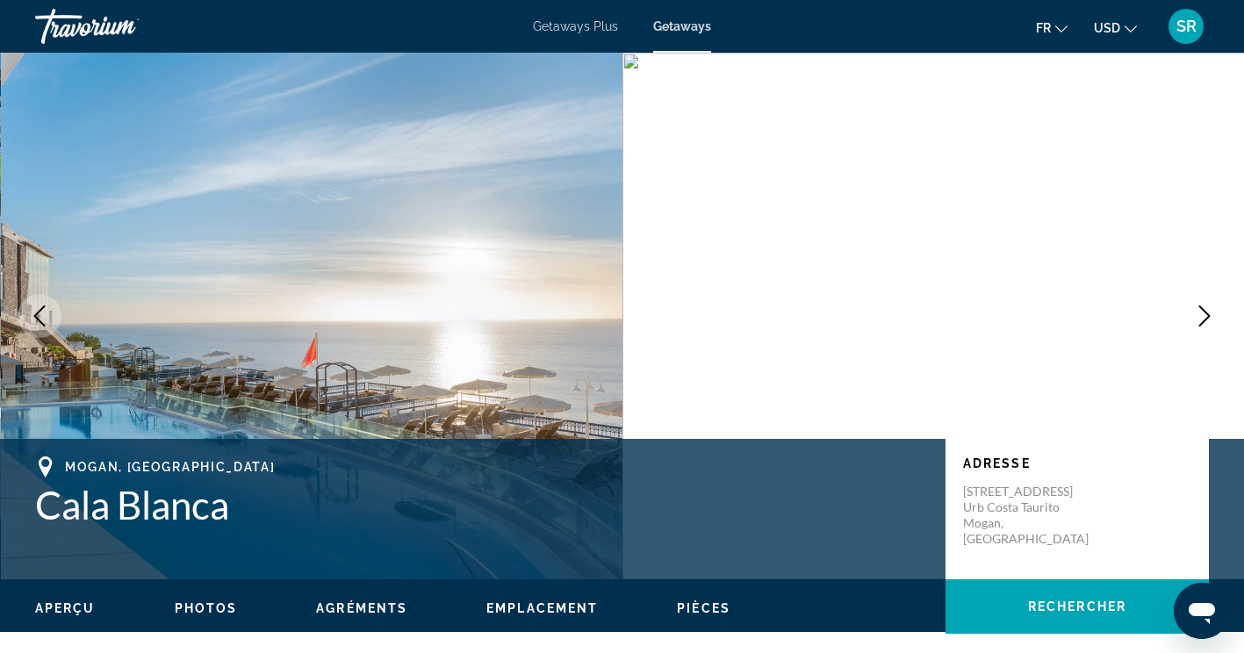
click at [1211, 311] on icon "Next image" at bounding box center [1204, 315] width 21 height 21
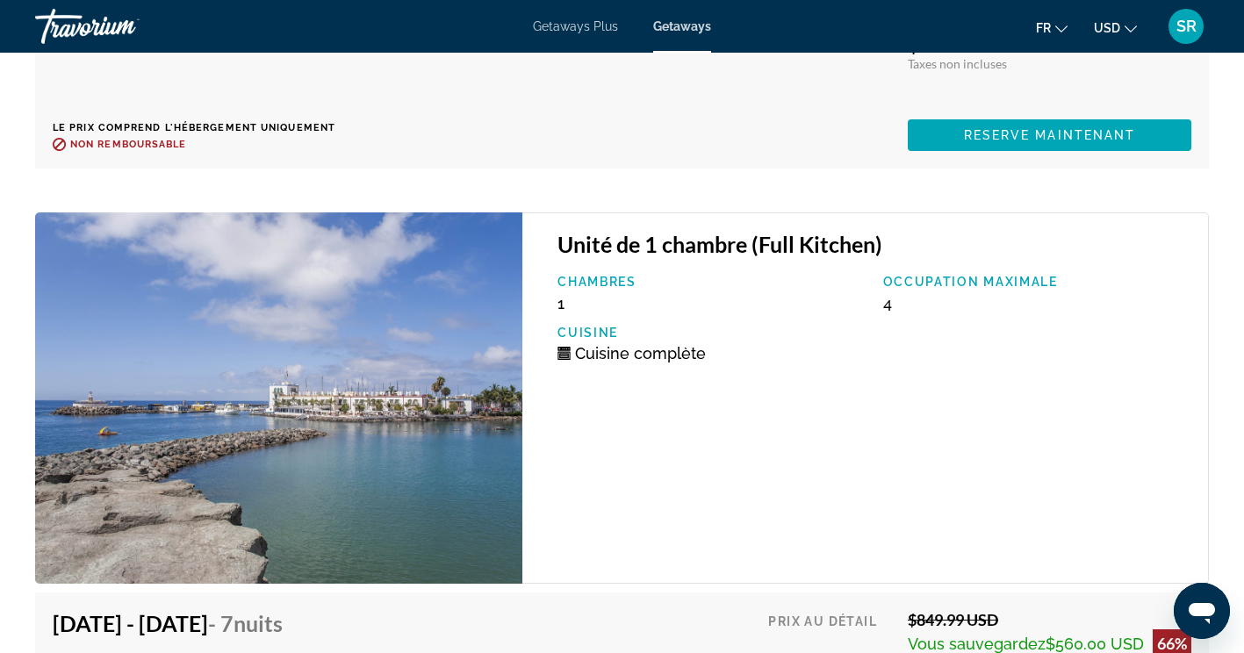
scroll to position [4014, 0]
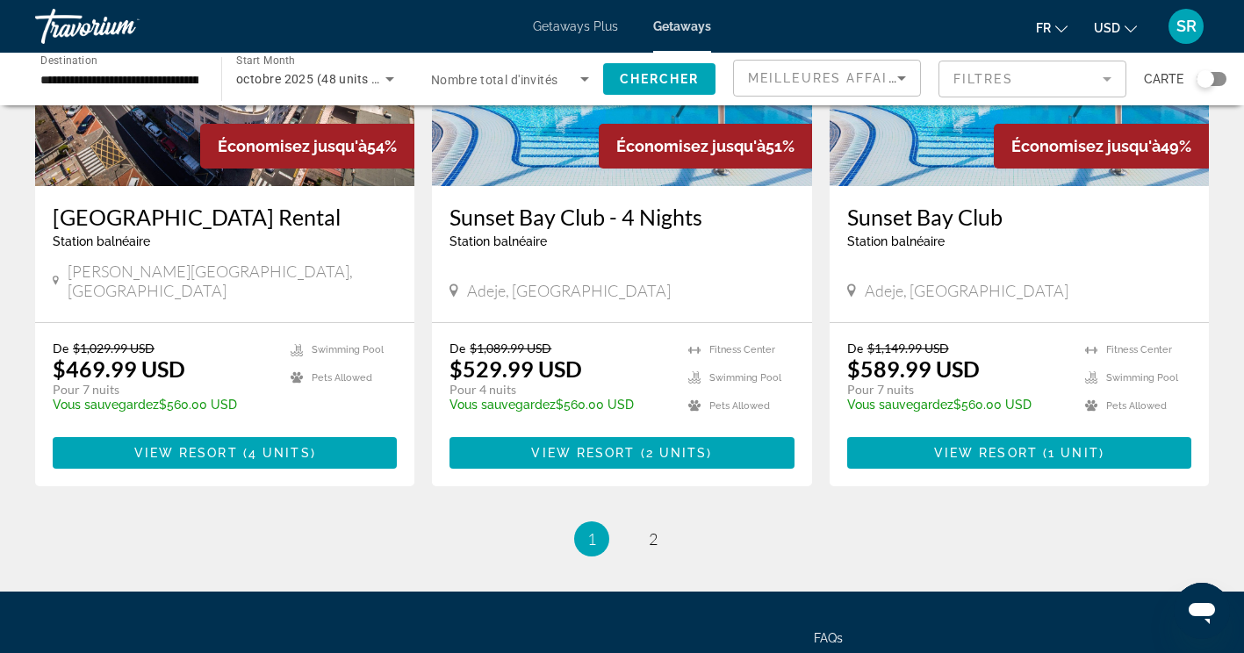
scroll to position [2145, 0]
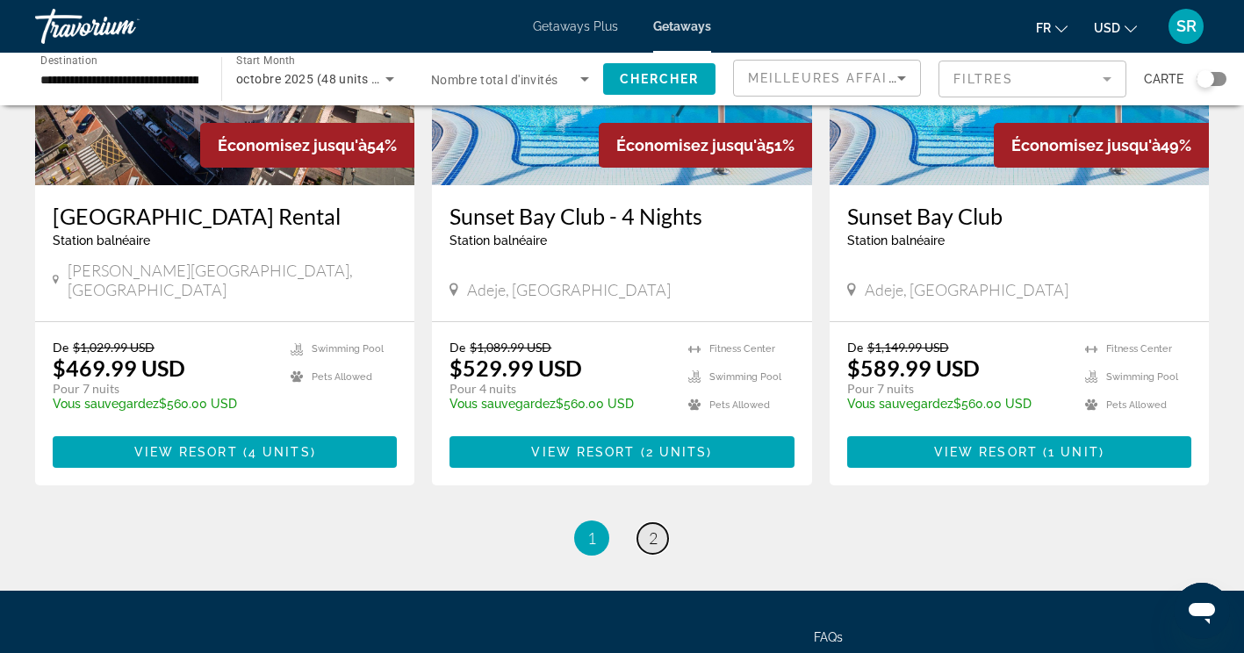
click at [646, 523] on link "page 2" at bounding box center [652, 538] width 31 height 31
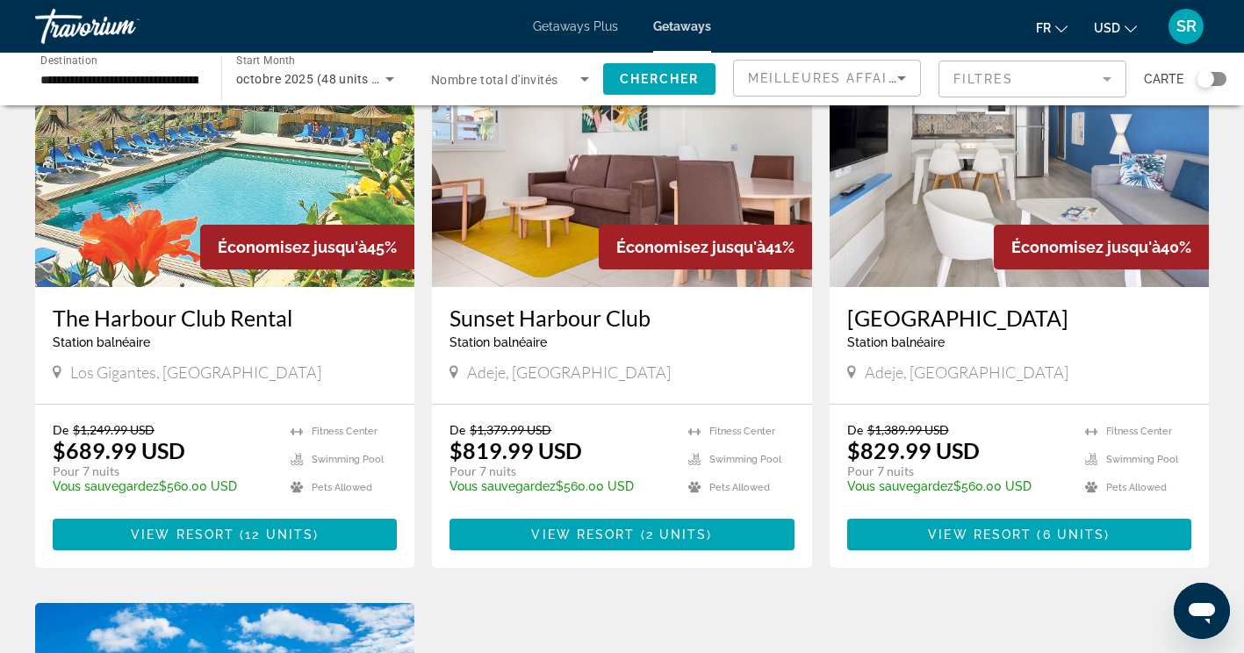
scroll to position [160, 0]
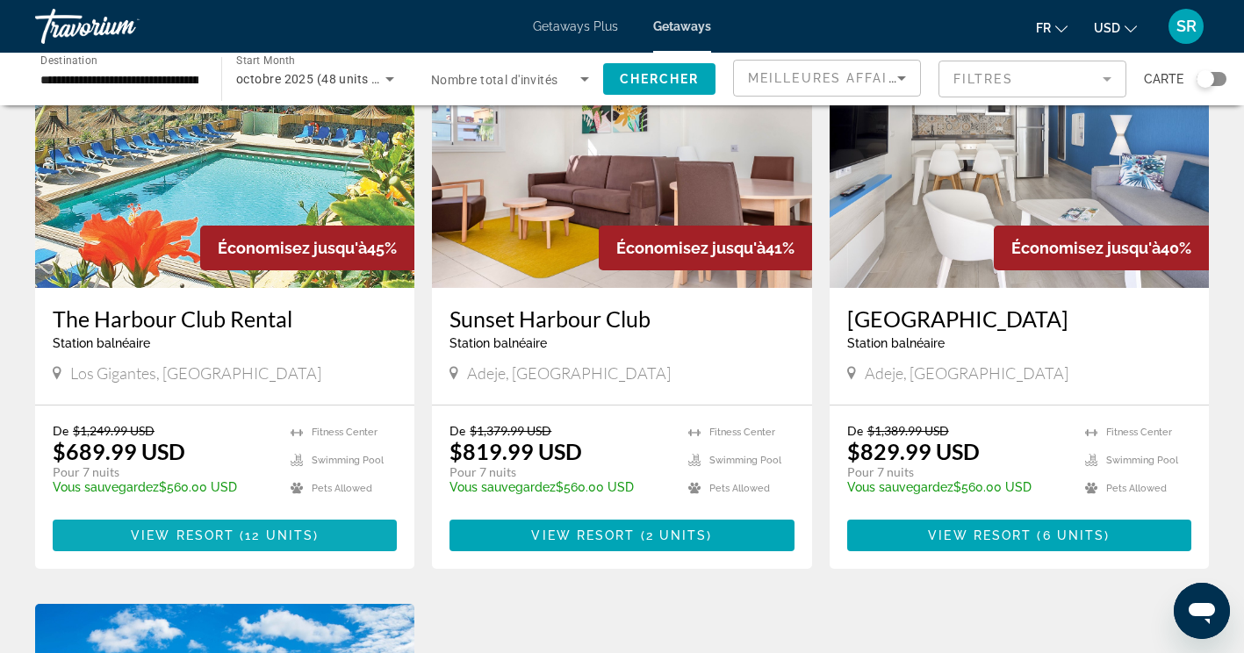
click at [303, 547] on span "Main content" at bounding box center [225, 535] width 344 height 42
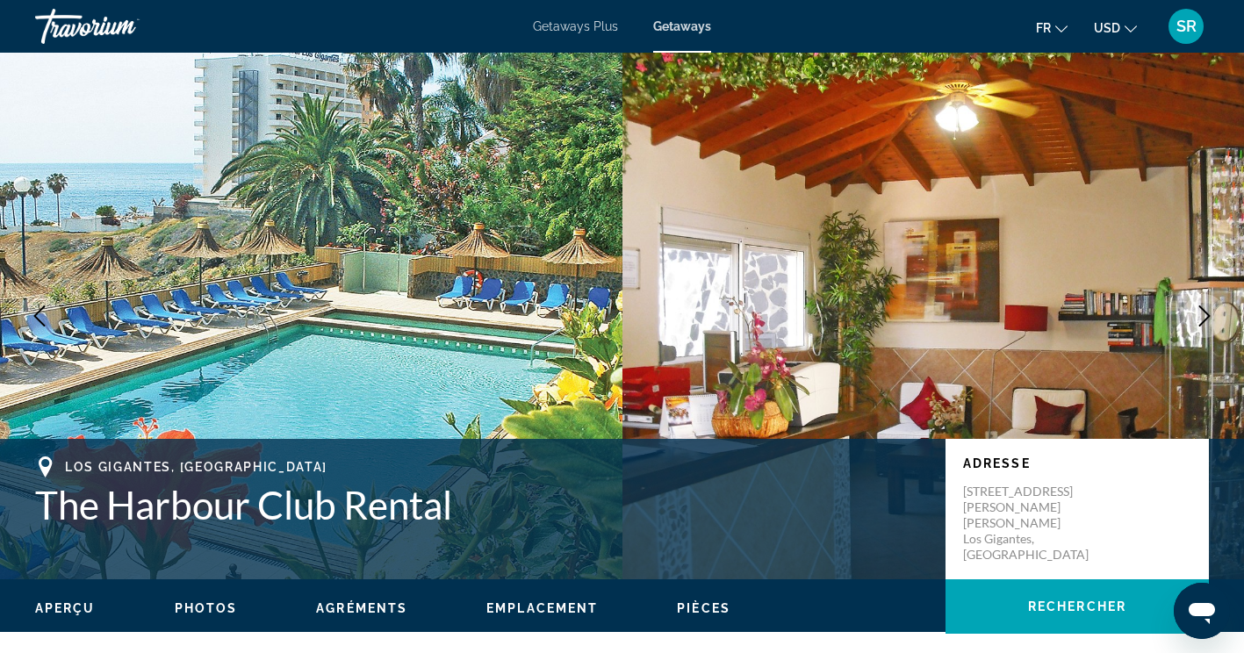
click at [1218, 316] on button "Next image" at bounding box center [1204, 316] width 44 height 44
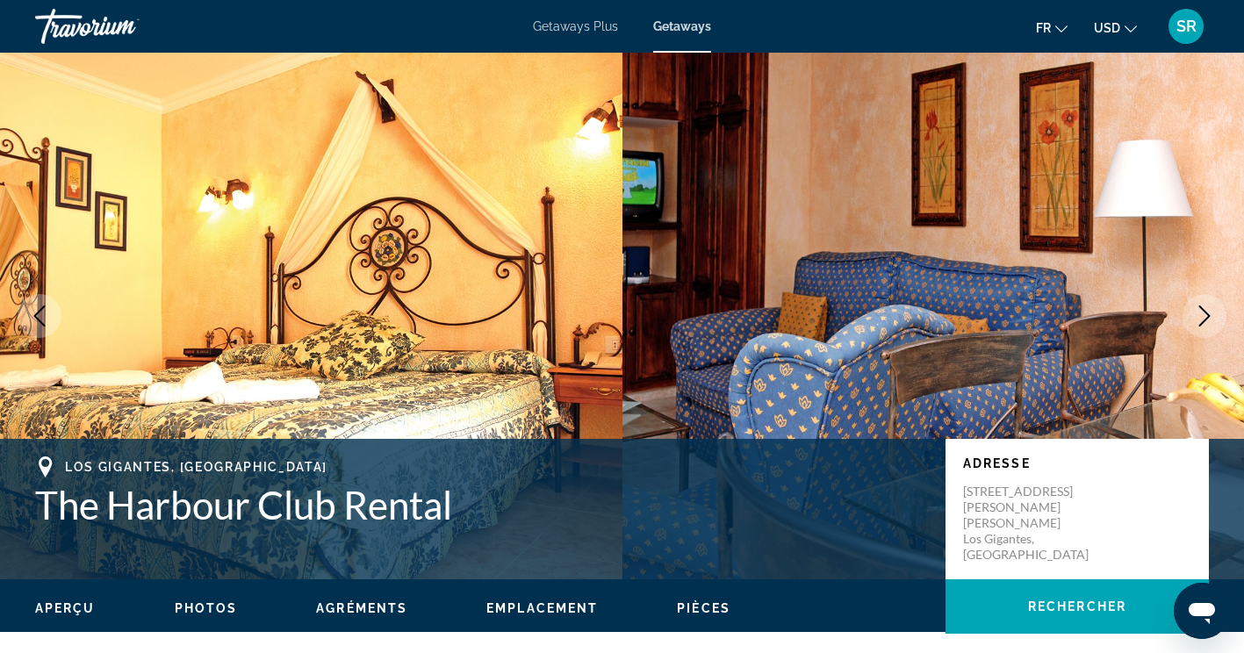
click at [1201, 320] on icon "Next image" at bounding box center [1204, 315] width 21 height 21
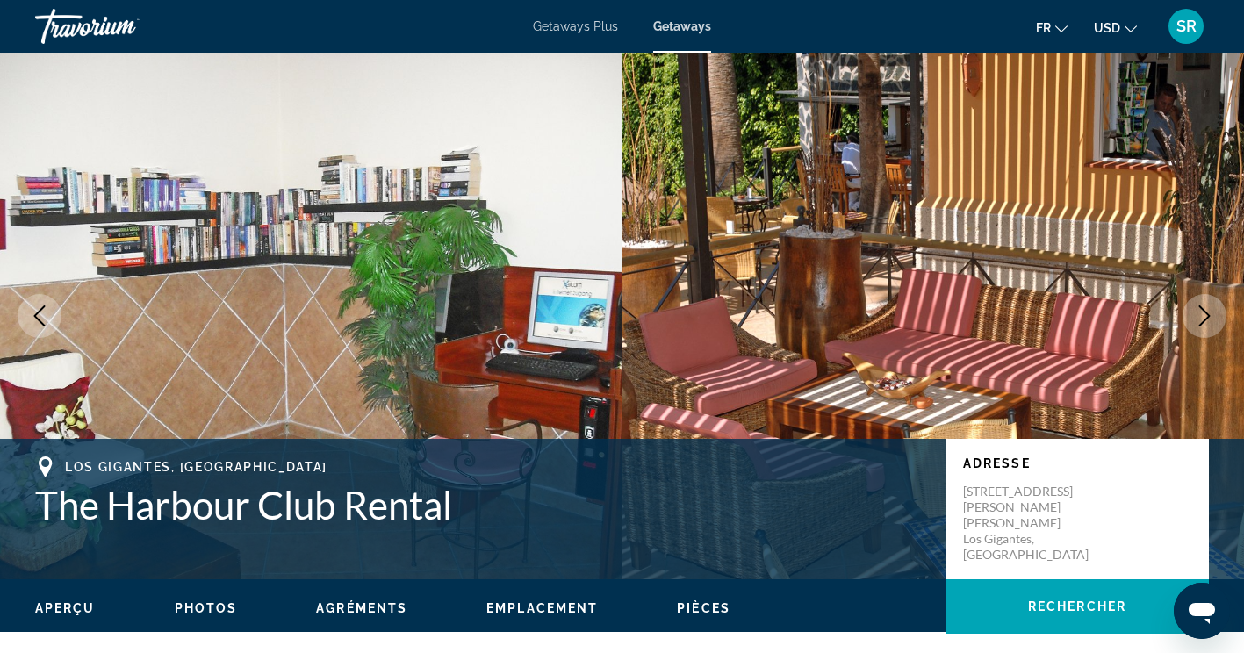
click at [1204, 316] on icon "Next image" at bounding box center [1204, 315] width 21 height 21
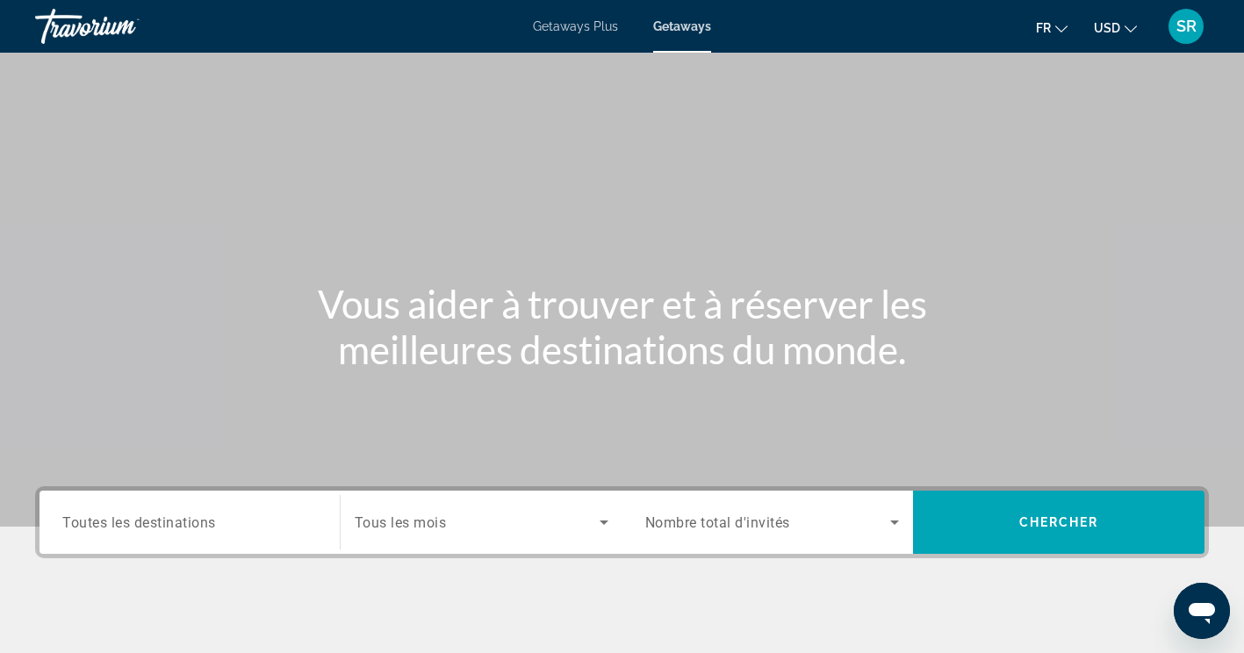
click at [205, 526] on span "Toutes les destinations" at bounding box center [139, 522] width 154 height 17
click at [205, 526] on input "Destination Toutes les destinations" at bounding box center [189, 523] width 255 height 21
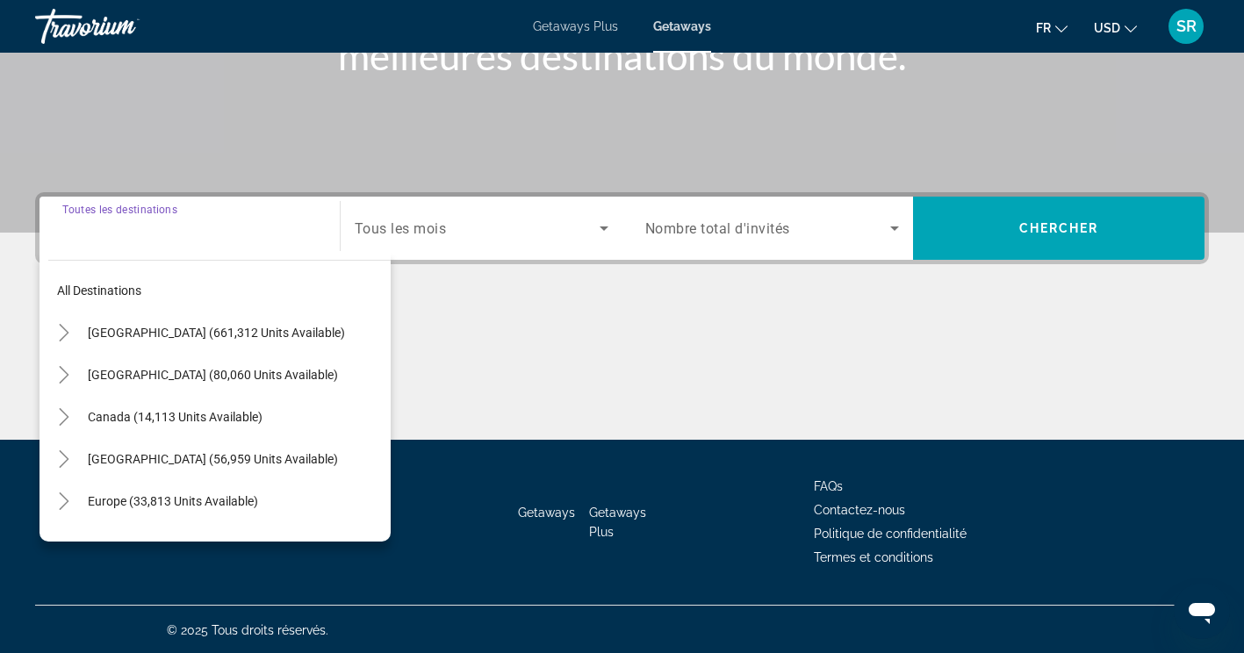
scroll to position [296, 0]
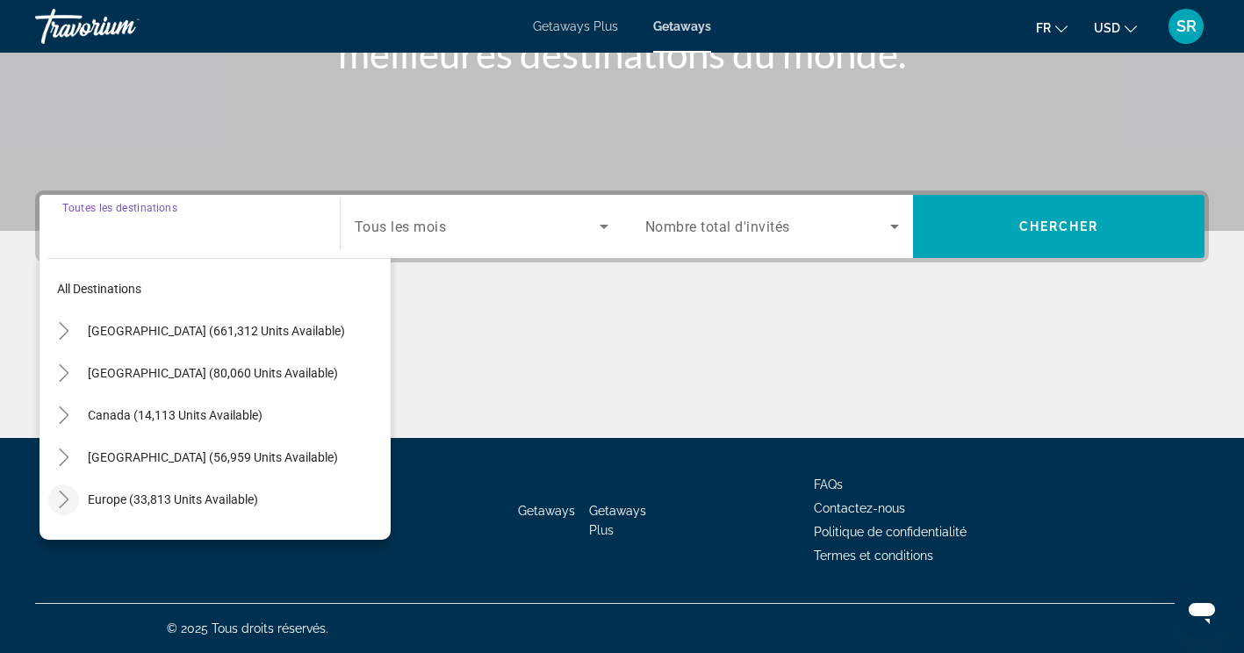
click at [68, 503] on icon "Toggle Europe (33,813 units available)" at bounding box center [64, 500] width 18 height 18
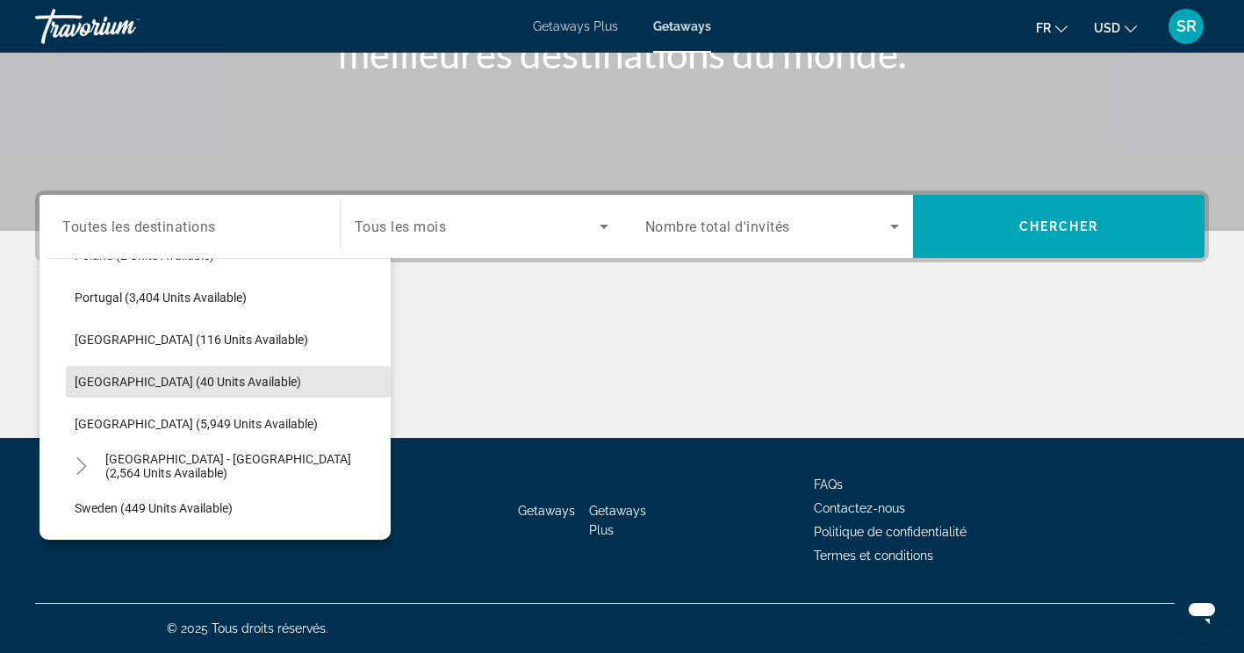
scroll to position [837, 0]
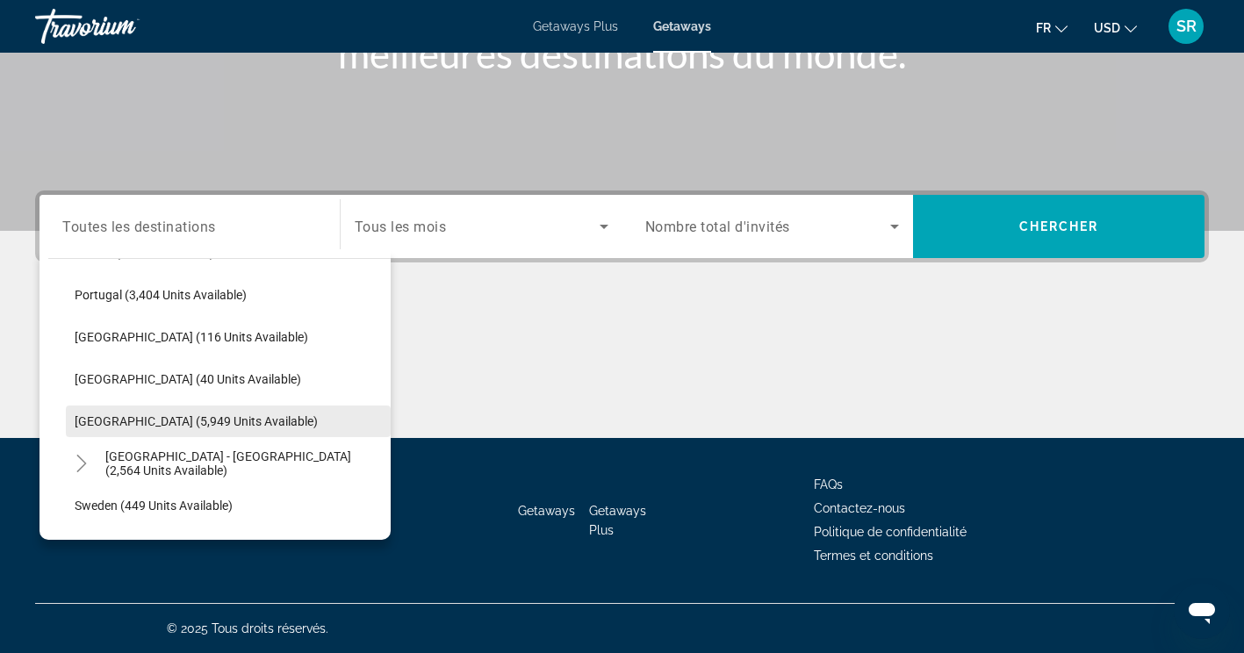
click at [171, 418] on span "Spain (5,949 units available)" at bounding box center [196, 421] width 243 height 14
type input "**********"
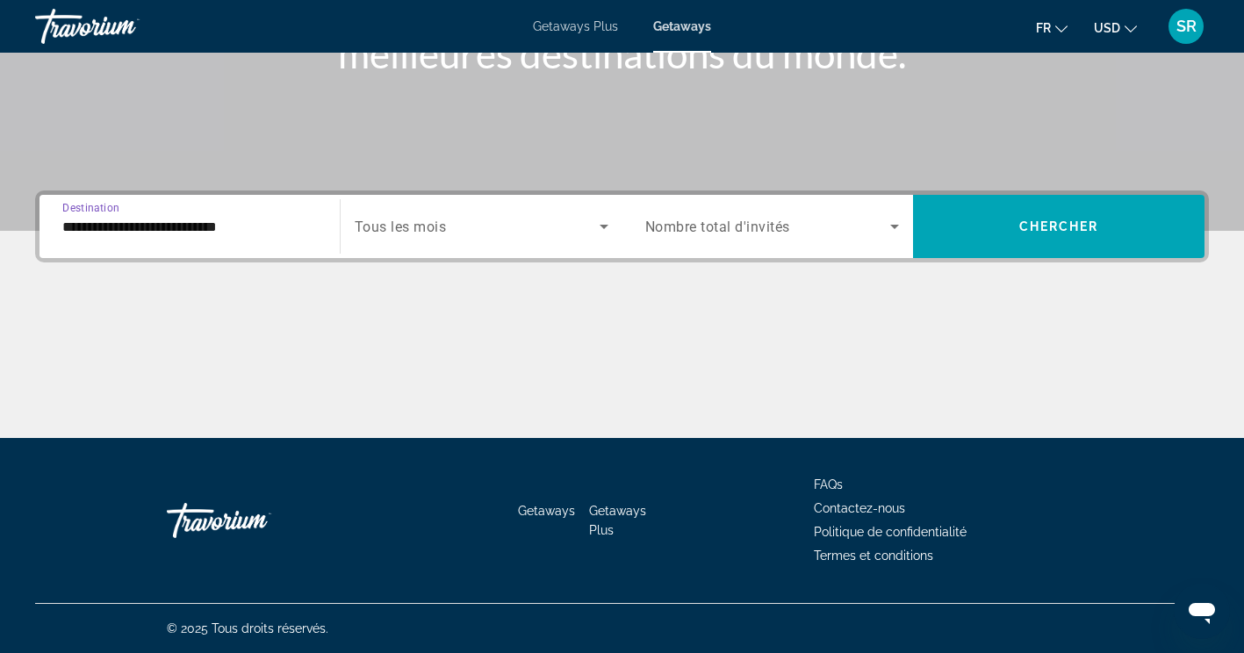
click at [473, 224] on span "Search widget" at bounding box center [477, 226] width 245 height 21
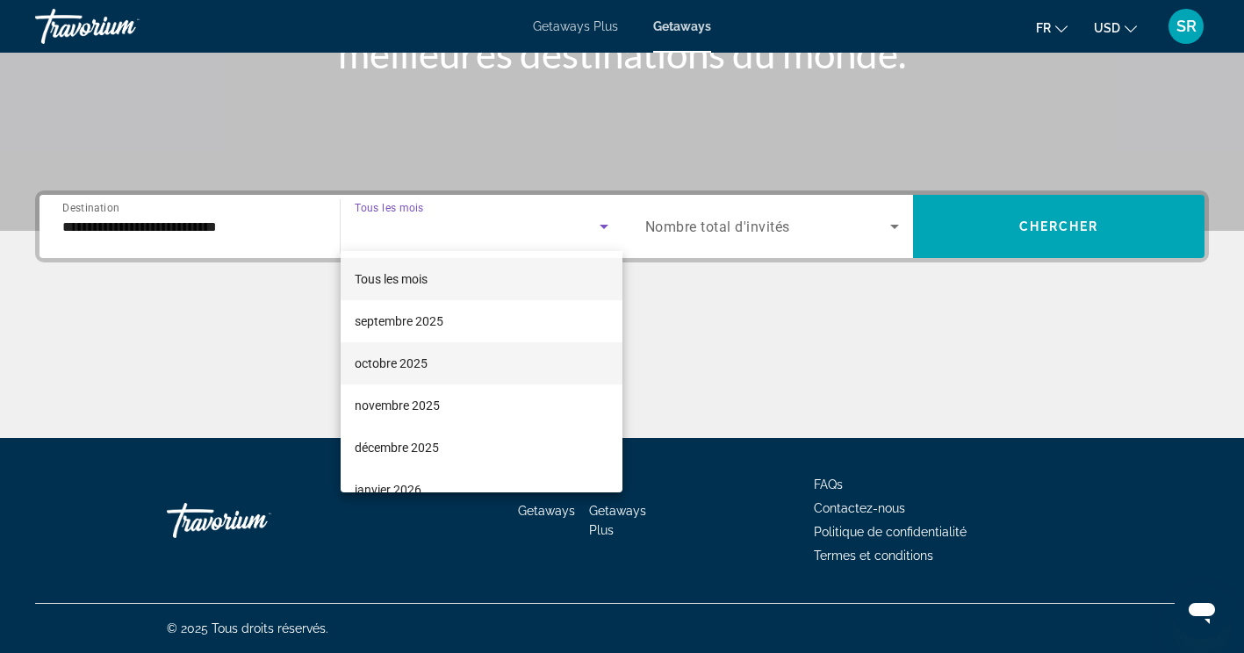
click at [417, 362] on span "octobre 2025" at bounding box center [391, 363] width 73 height 21
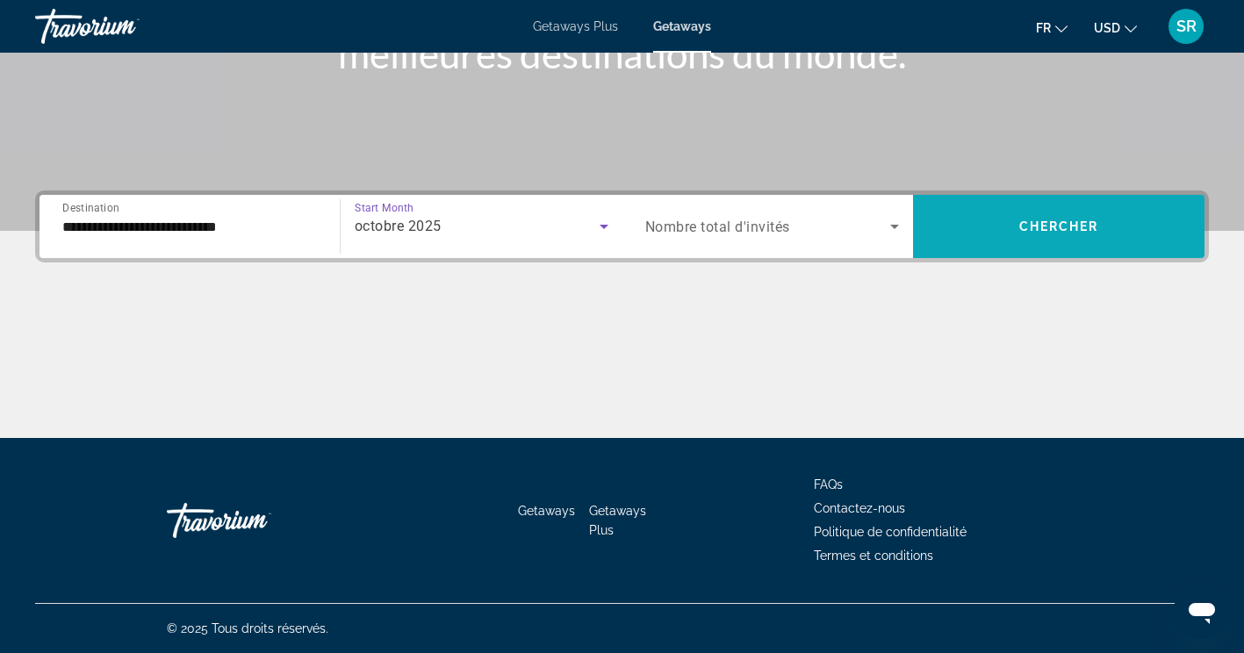
click at [1079, 231] on span "Chercher" at bounding box center [1059, 226] width 80 height 14
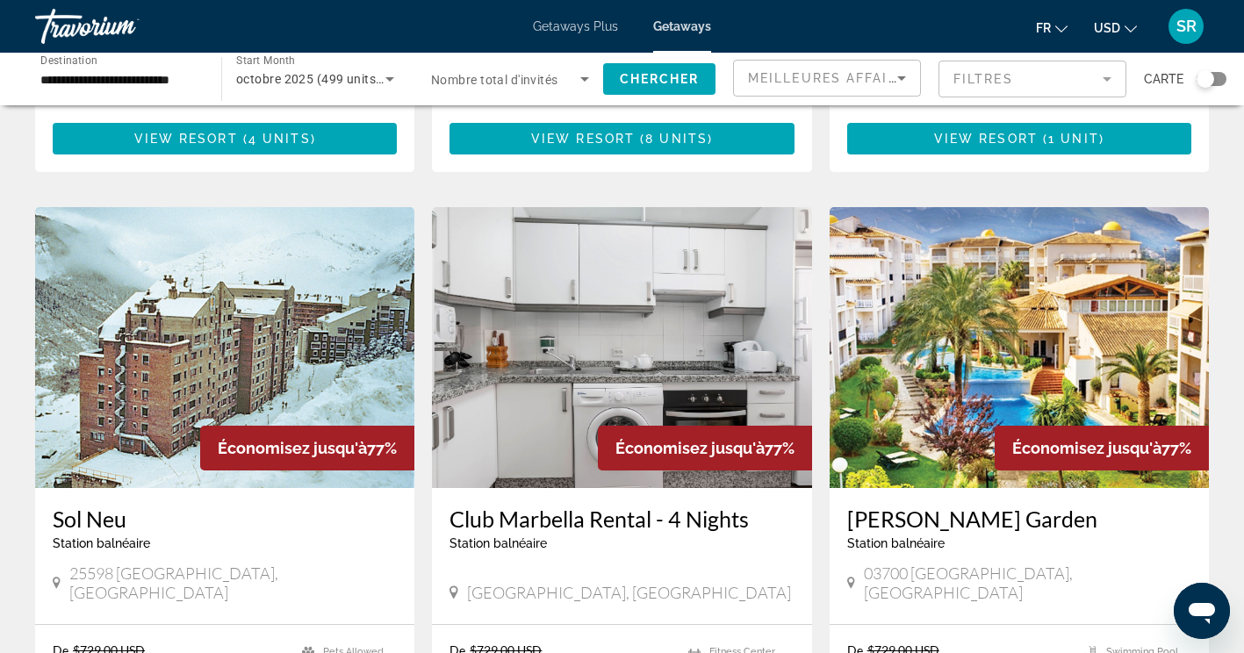
scroll to position [1227, 0]
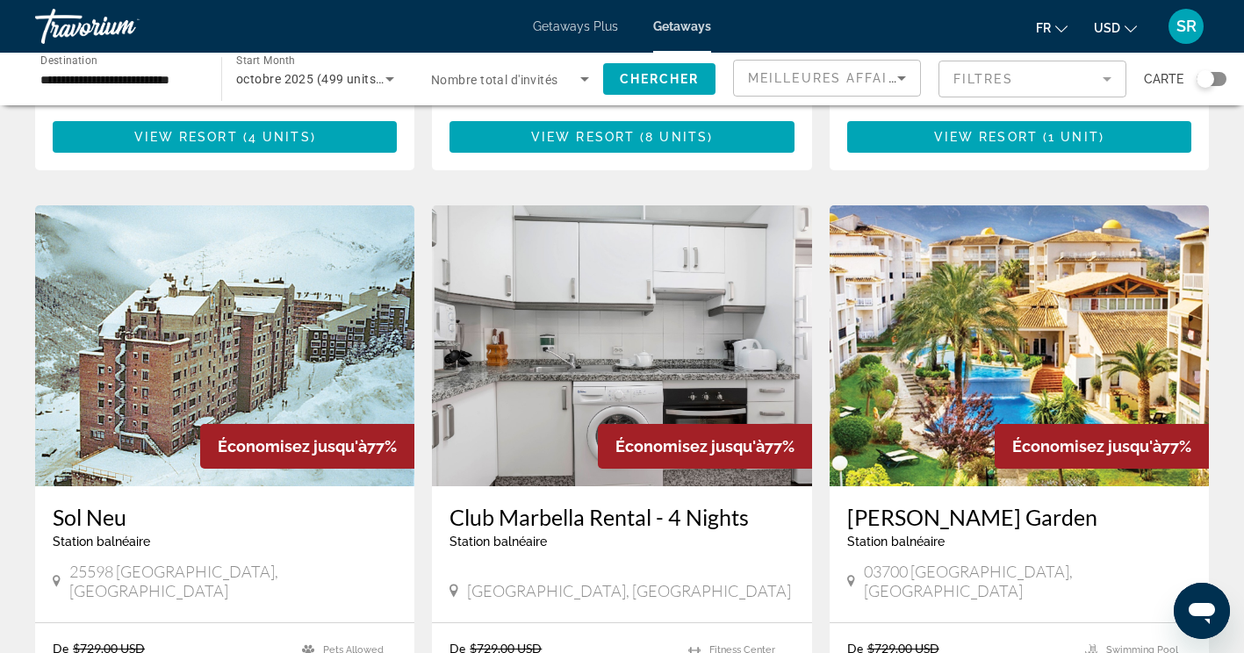
click at [1044, 504] on h3 "Ona Ogisaka Garden" at bounding box center [1019, 517] width 344 height 26
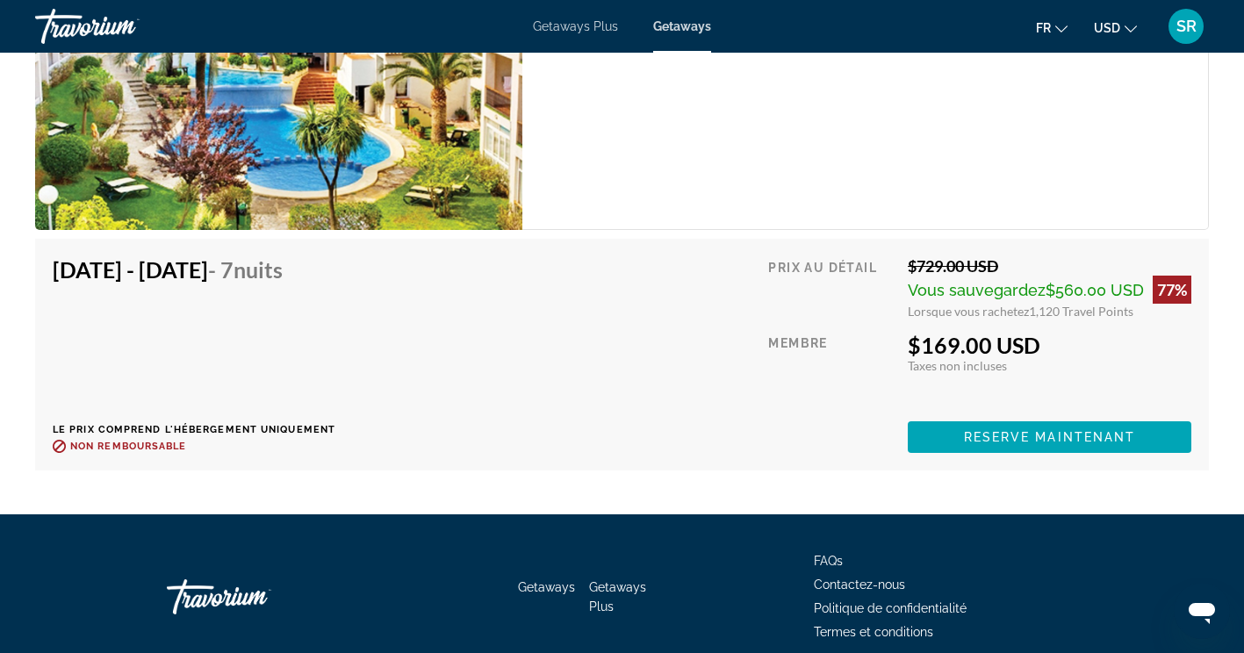
scroll to position [3240, 0]
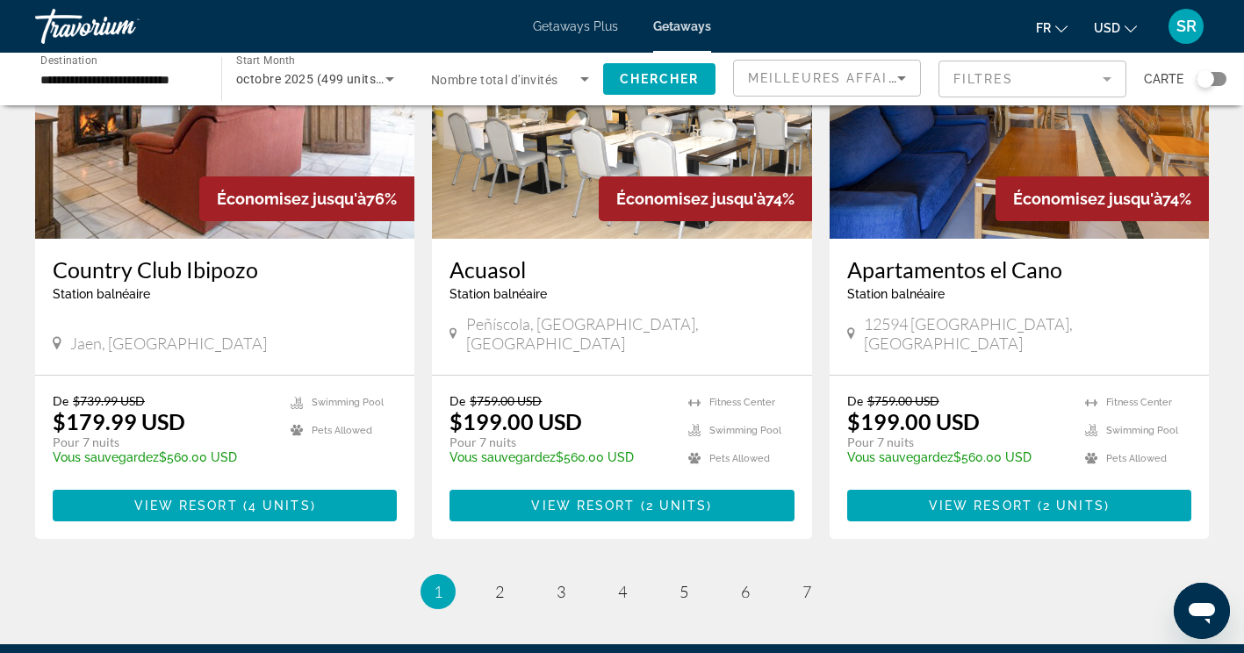
scroll to position [2111, 0]
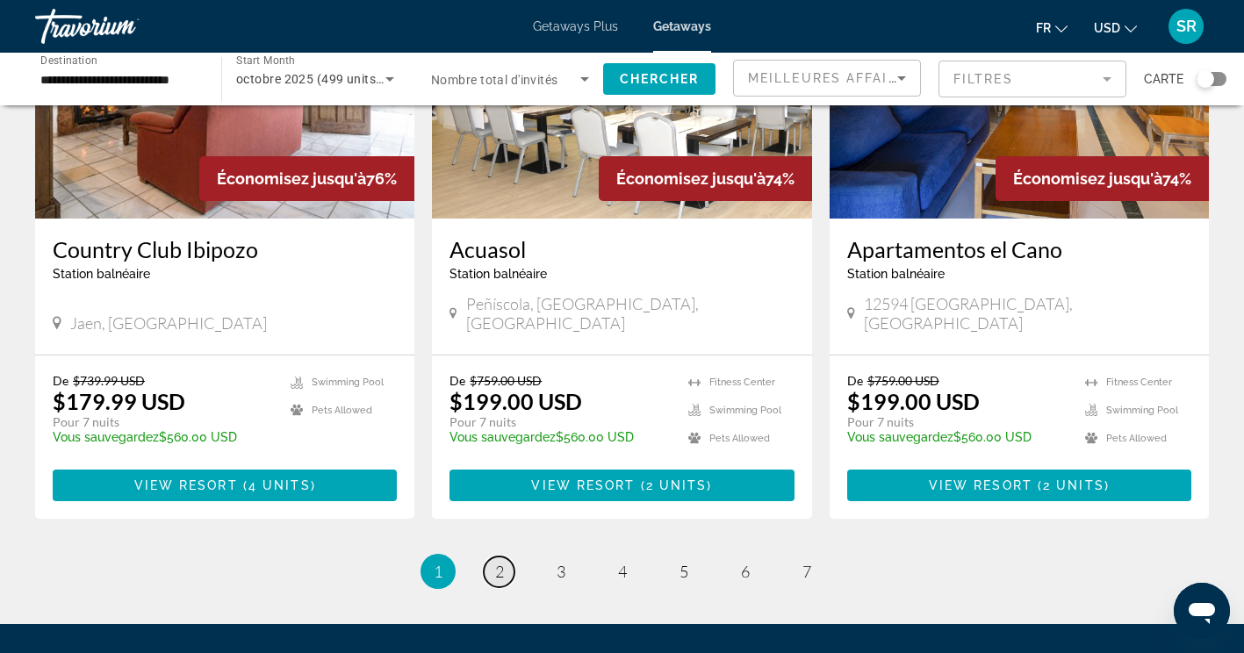
click at [499, 562] on span "2" at bounding box center [499, 571] width 9 height 19
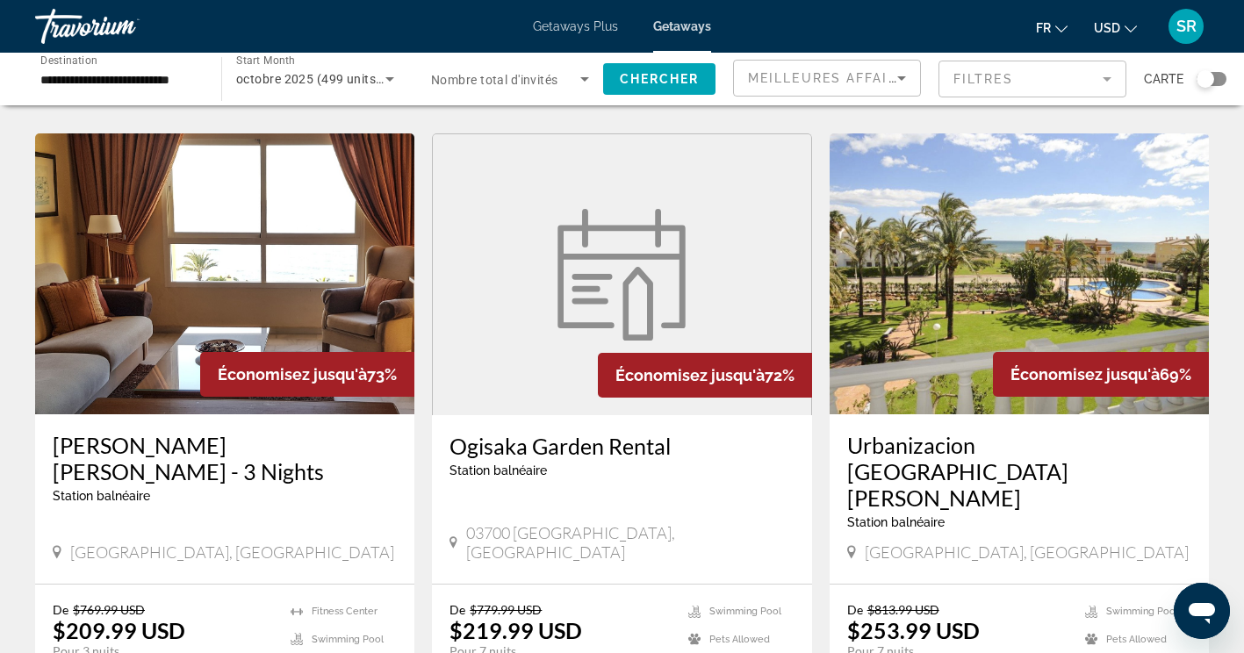
scroll to position [658, 0]
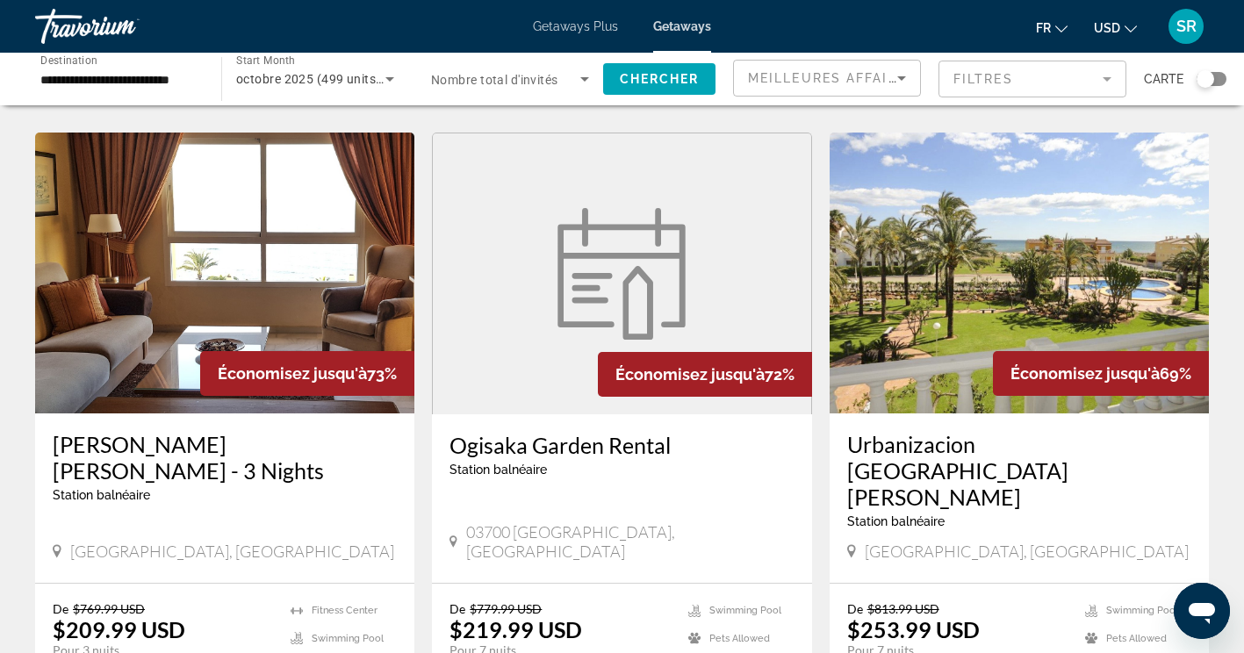
click at [1078, 431] on h3 "Urbanizacion San Fernando" at bounding box center [1019, 470] width 344 height 79
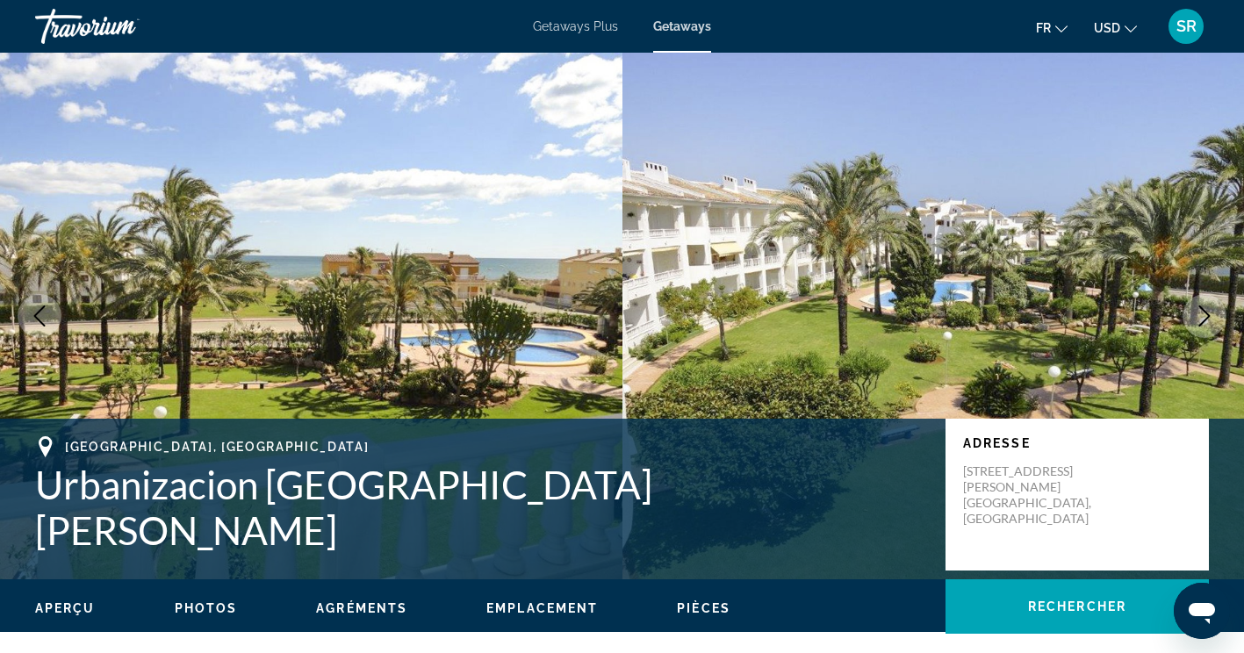
click at [1211, 320] on icon "Next image" at bounding box center [1204, 315] width 21 height 21
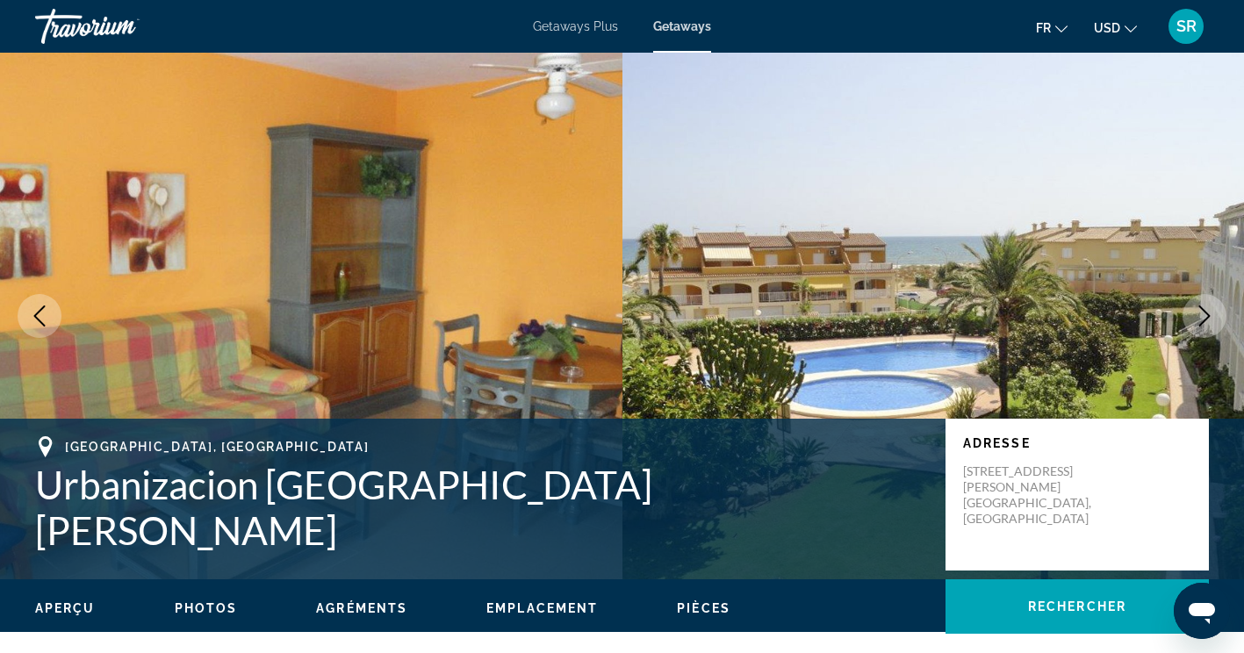
click at [1202, 327] on button "Next image" at bounding box center [1204, 316] width 44 height 44
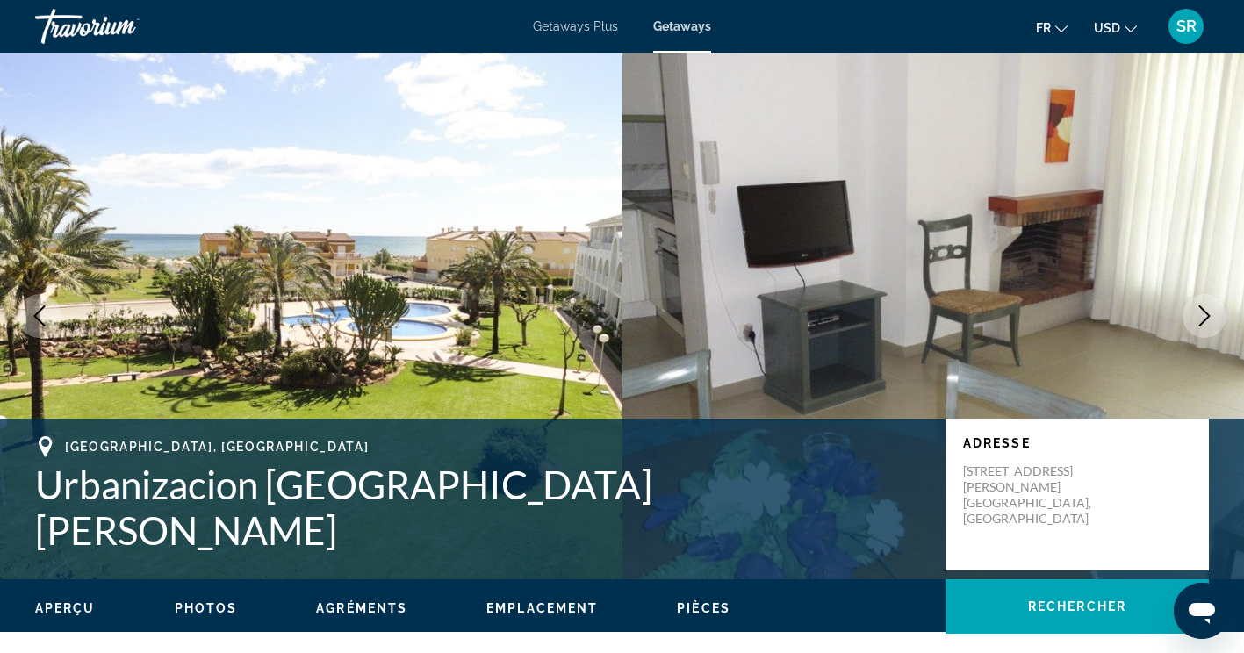
click at [1206, 320] on icon "Next image" at bounding box center [1204, 315] width 21 height 21
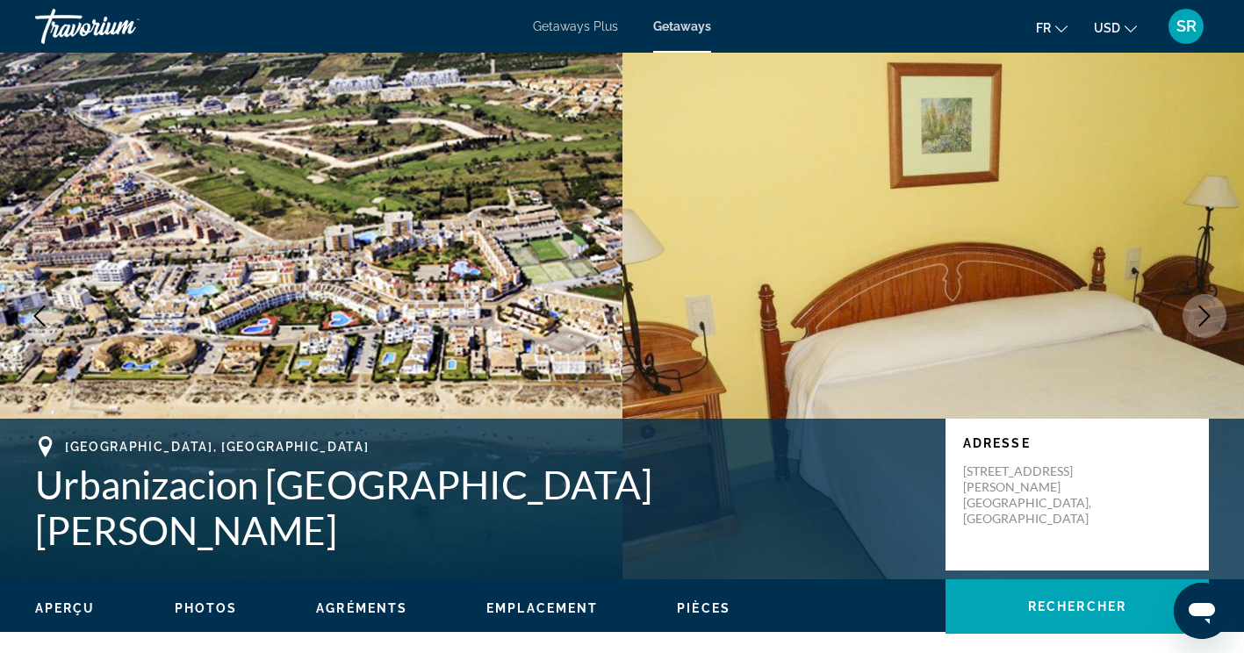
click at [1207, 317] on icon "Next image" at bounding box center [1204, 315] width 11 height 21
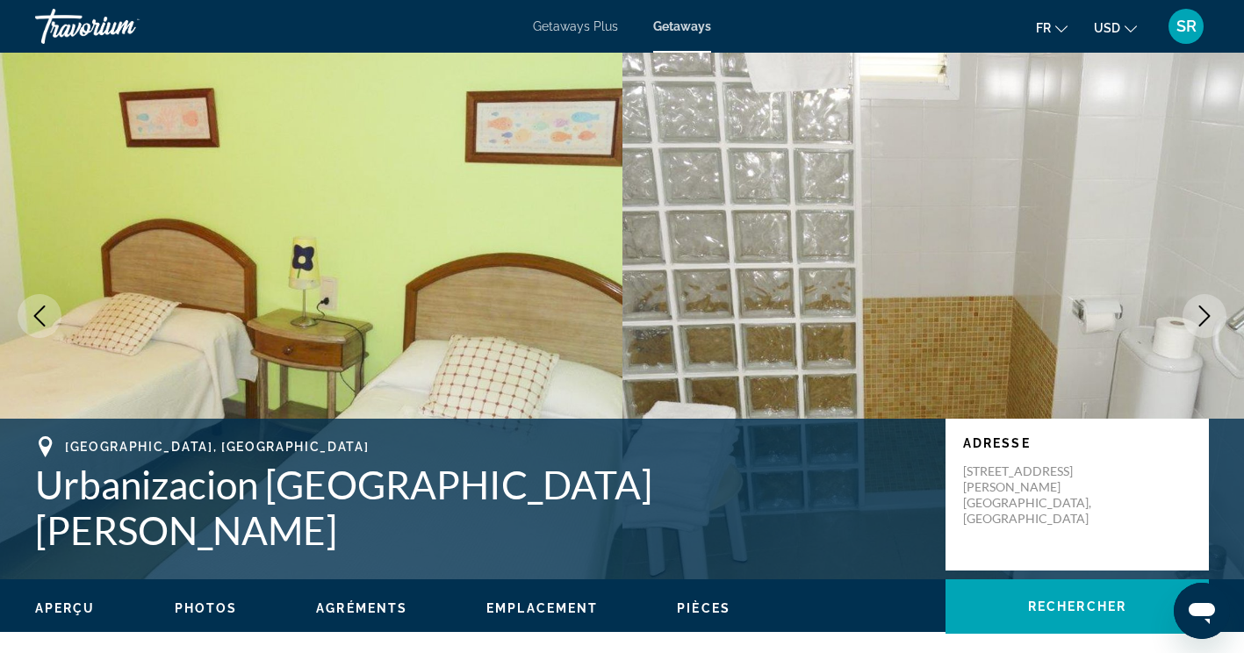
click at [1209, 317] on icon "Next image" at bounding box center [1204, 315] width 11 height 21
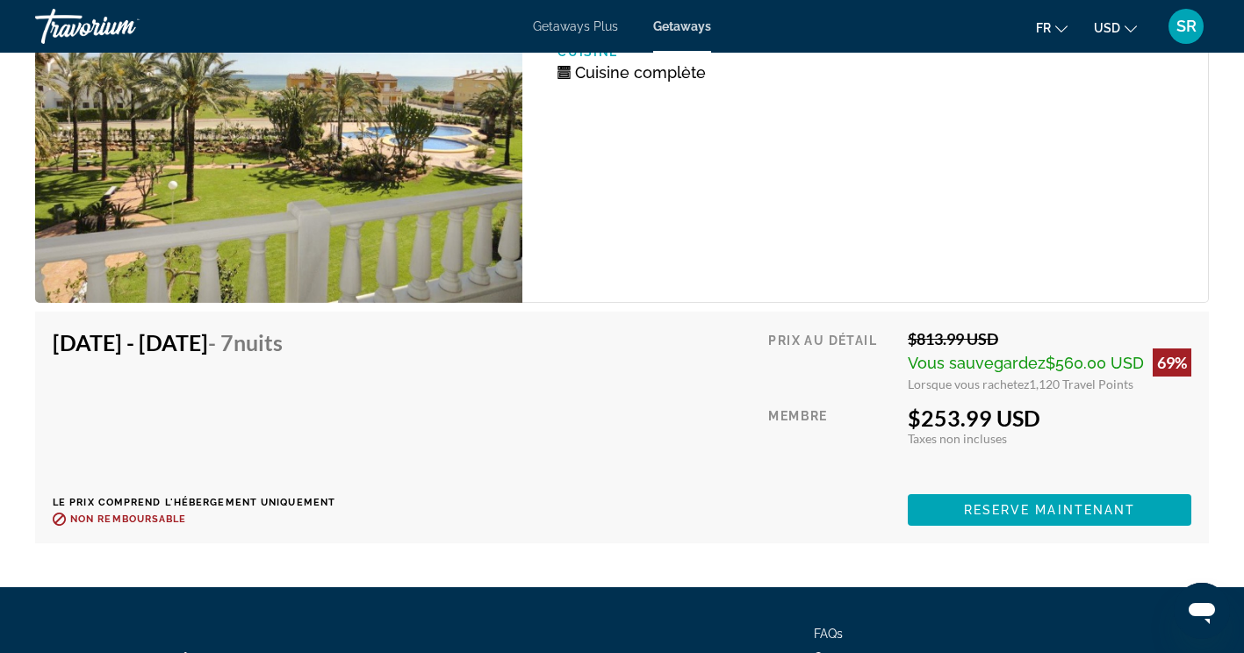
scroll to position [3100, 0]
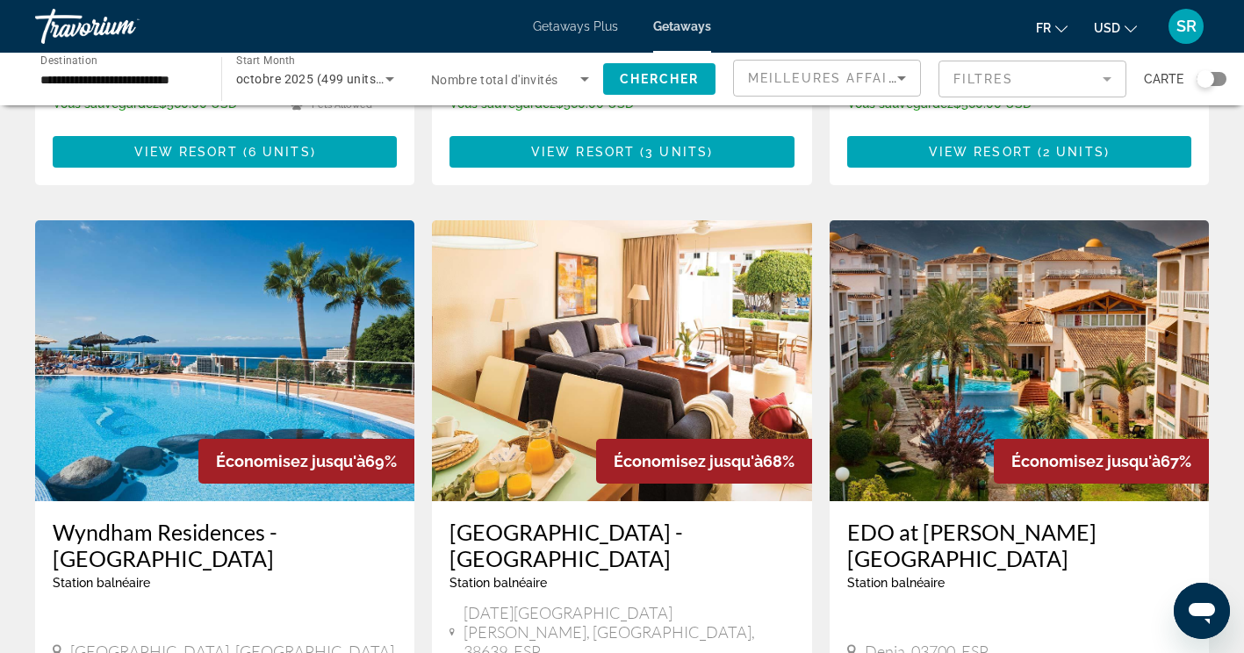
scroll to position [1220, 0]
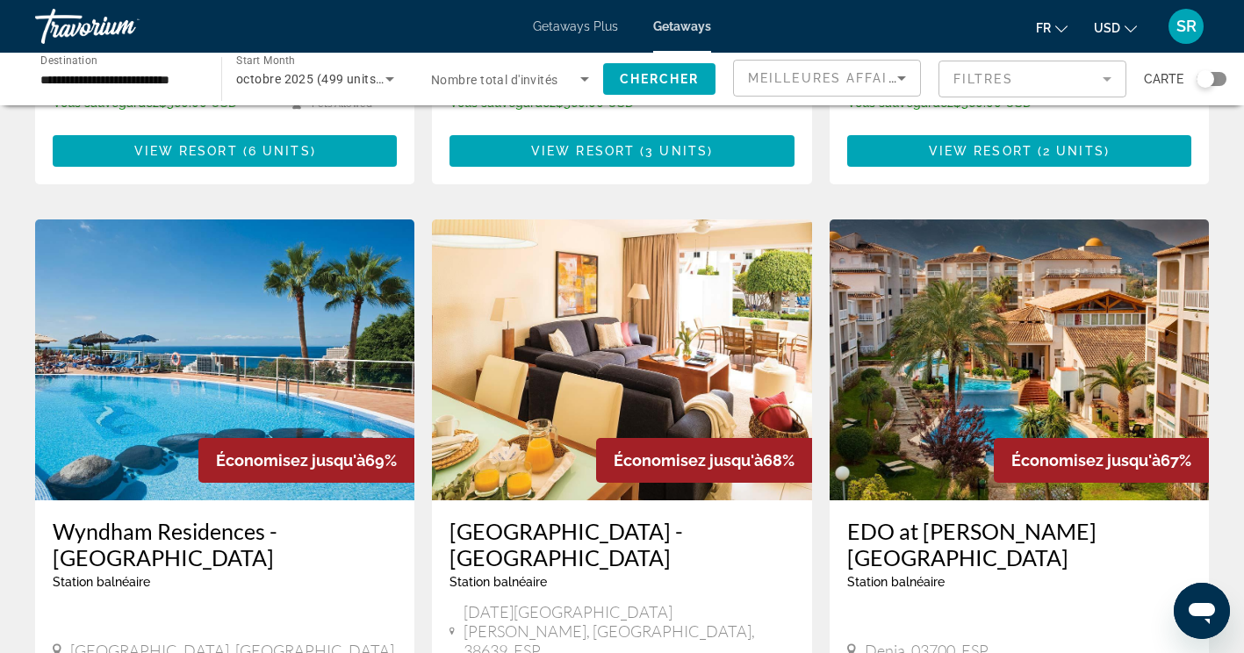
click at [330, 518] on h3 "Wyndham Residences - [GEOGRAPHIC_DATA]" at bounding box center [225, 544] width 344 height 53
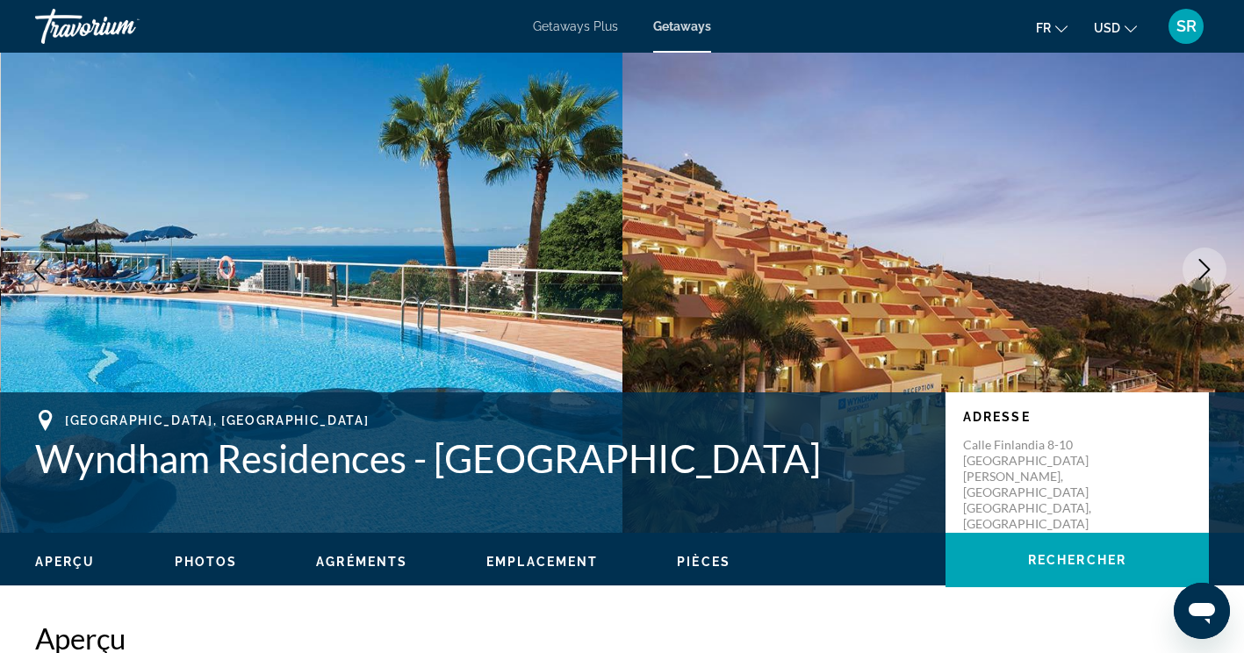
scroll to position [52, 0]
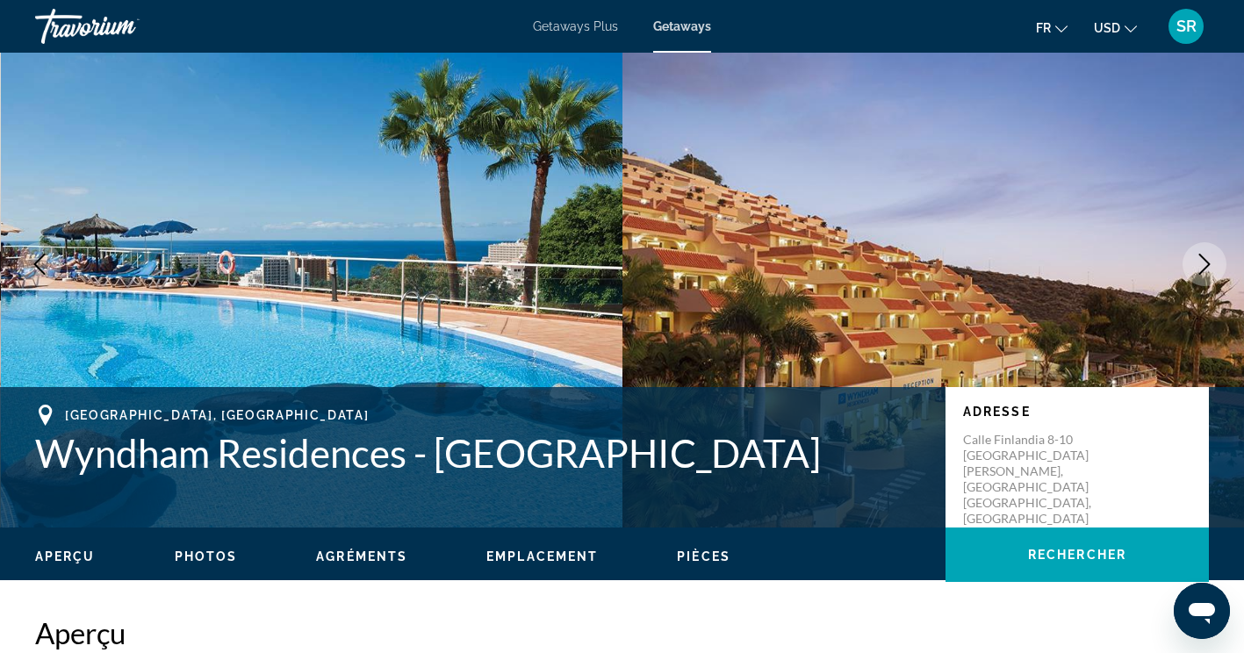
click at [1199, 269] on icon "Next image" at bounding box center [1204, 264] width 21 height 21
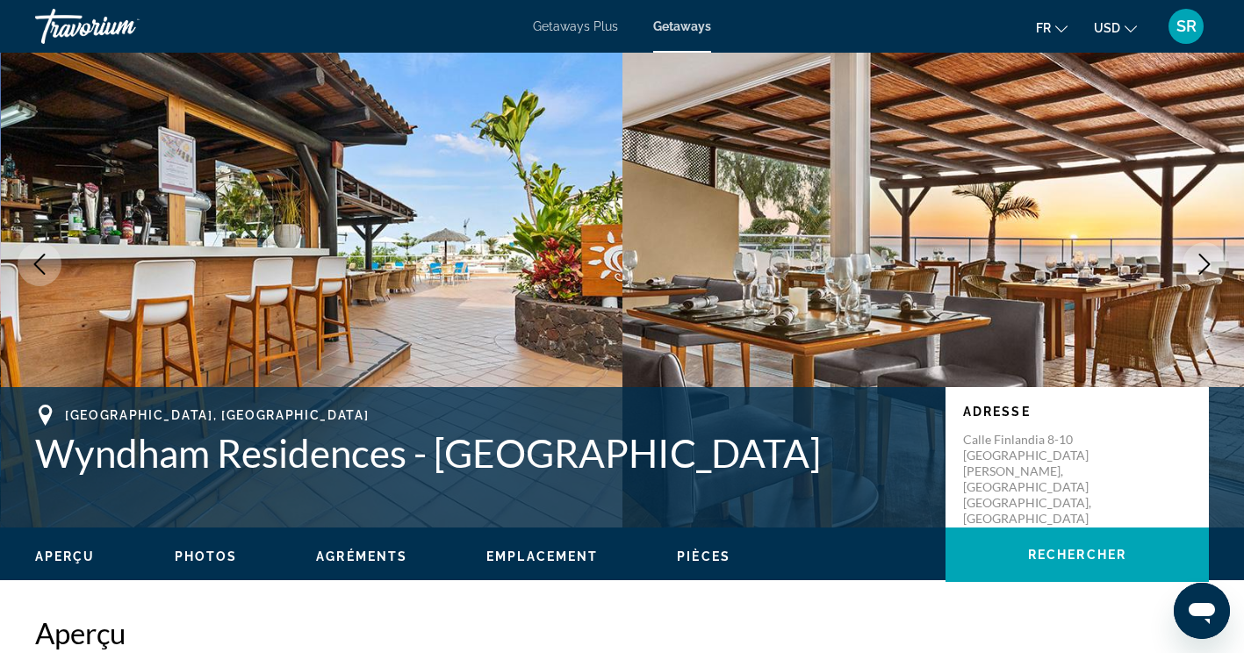
click at [1186, 275] on button "Next image" at bounding box center [1204, 264] width 44 height 44
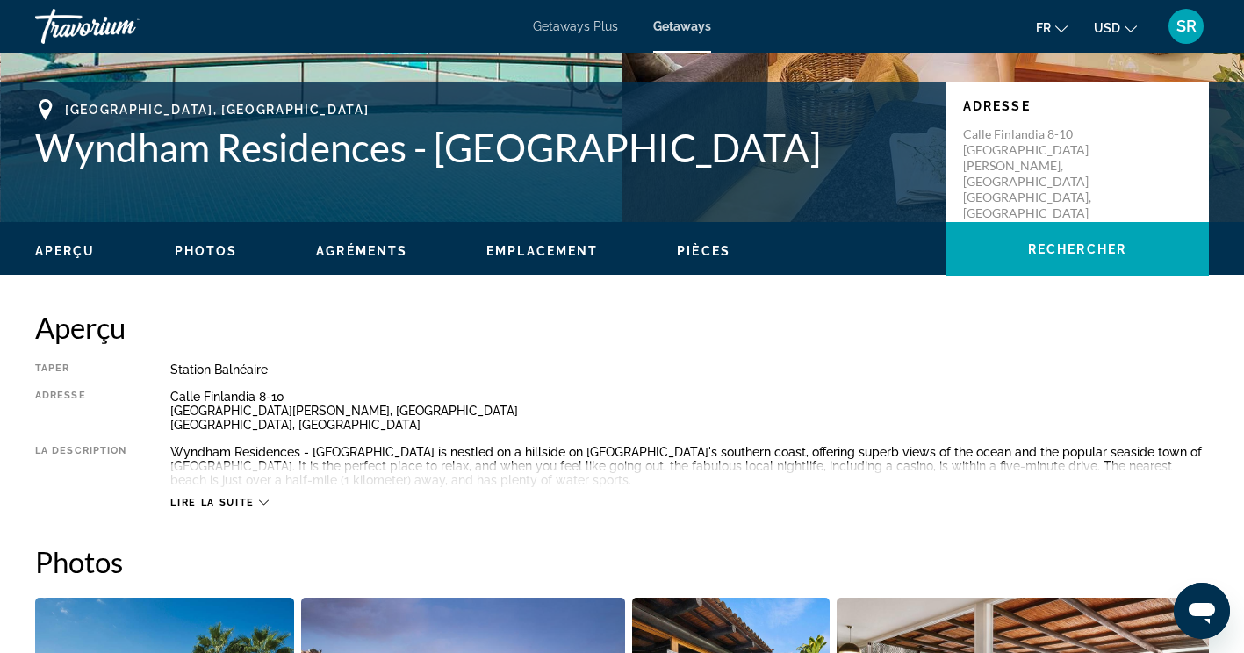
scroll to position [366, 0]
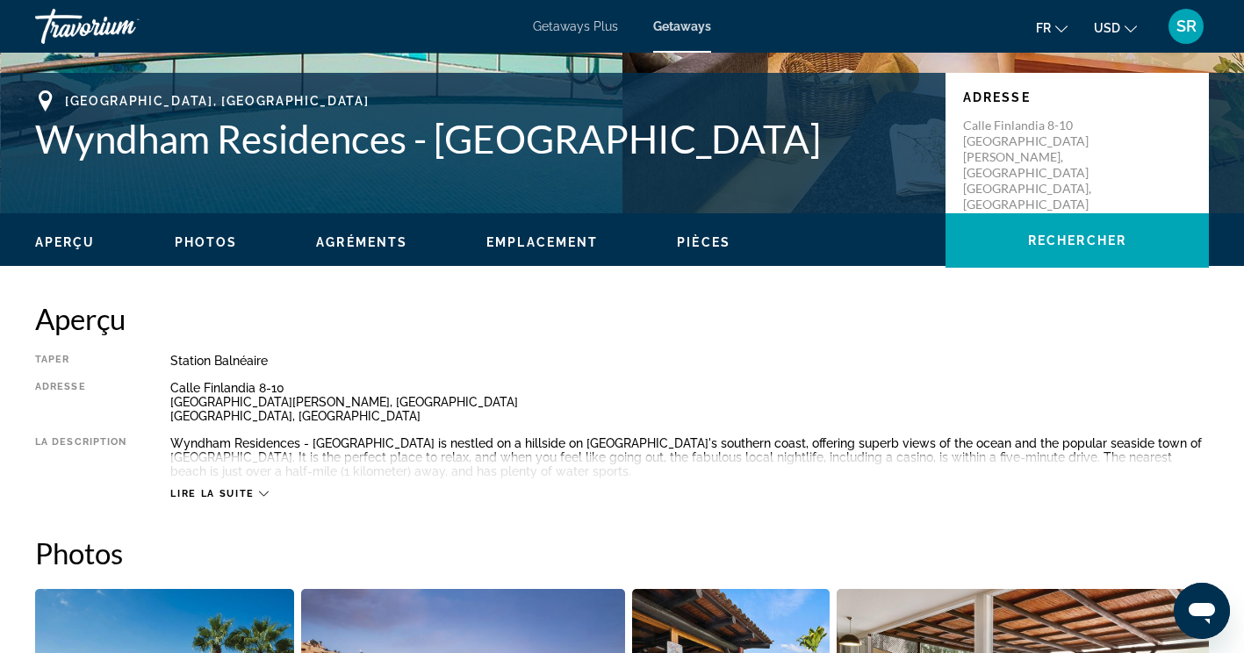
click at [234, 493] on span "Lire la suite" at bounding box center [211, 493] width 83 height 11
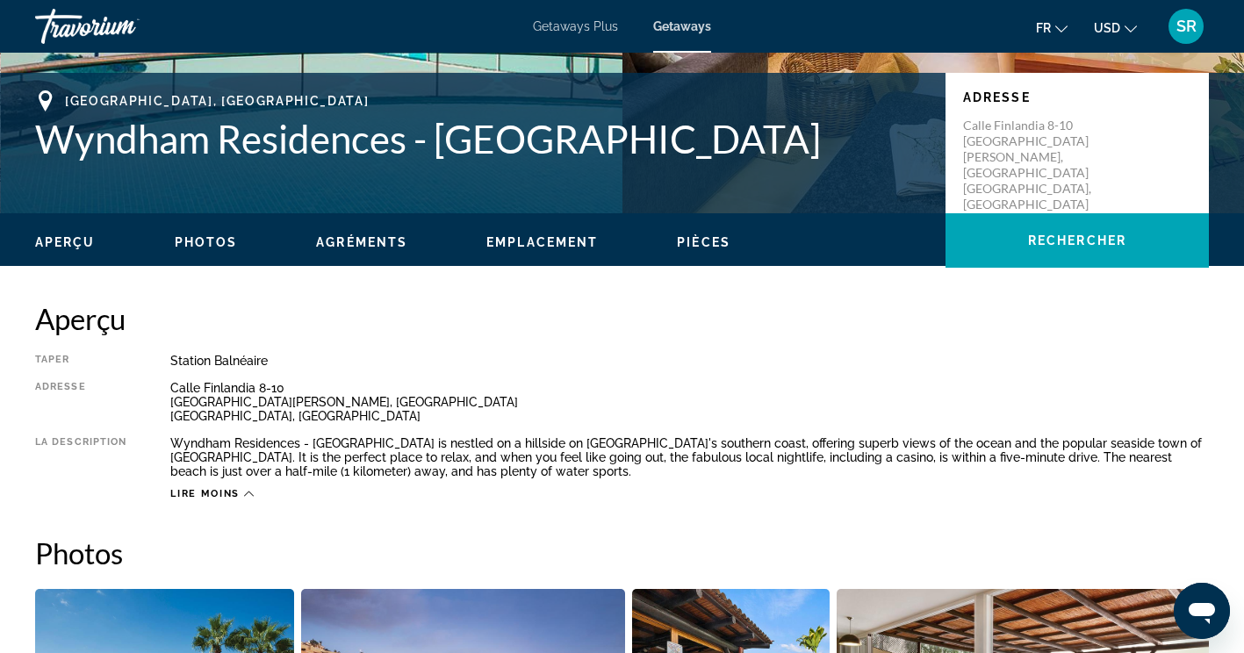
click at [790, 341] on div "Aperçu Taper Station balnéaire Tout inclus Pas tout compris Adresse Calle Finla…" at bounding box center [622, 400] width 1174 height 199
click at [881, 370] on div "Taper Station balnéaire Tout inclus Pas tout compris Adresse Calle Finlandia 8-…" at bounding box center [622, 427] width 1174 height 147
click at [1175, 339] on div "Aperçu Taper Station balnéaire Tout inclus Pas tout compris Adresse Calle Finla…" at bounding box center [622, 400] width 1174 height 199
click at [1124, 360] on div "Station balnéaire" at bounding box center [689, 361] width 1038 height 14
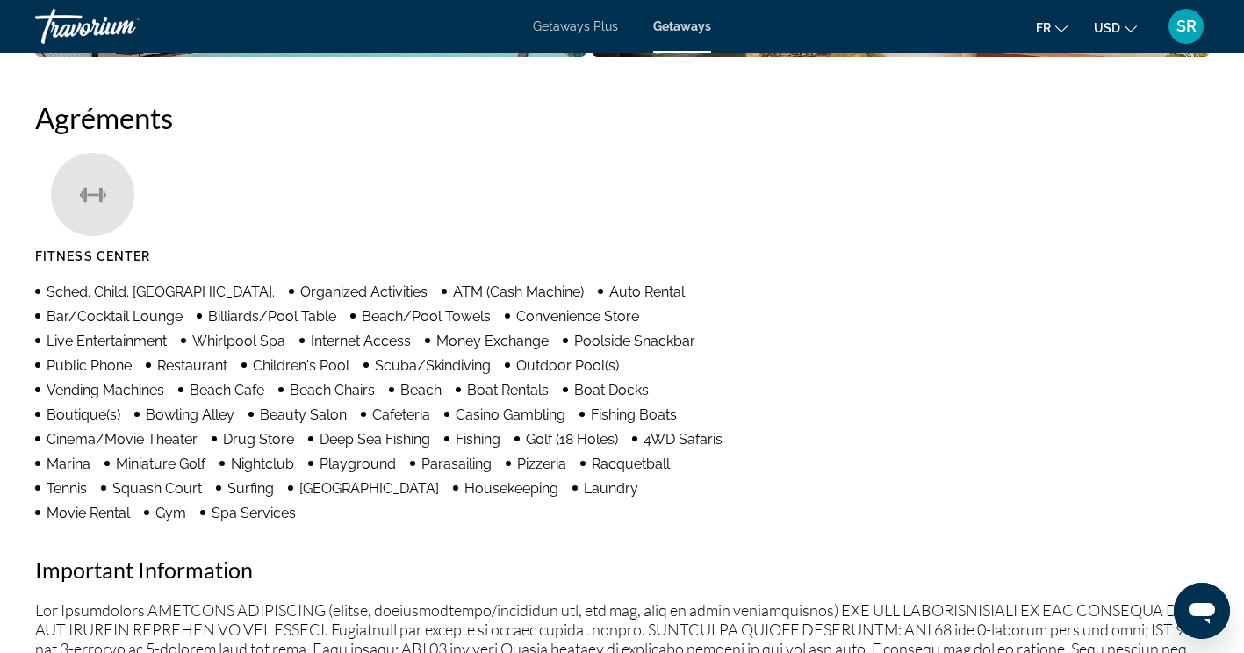
scroll to position [1362, 0]
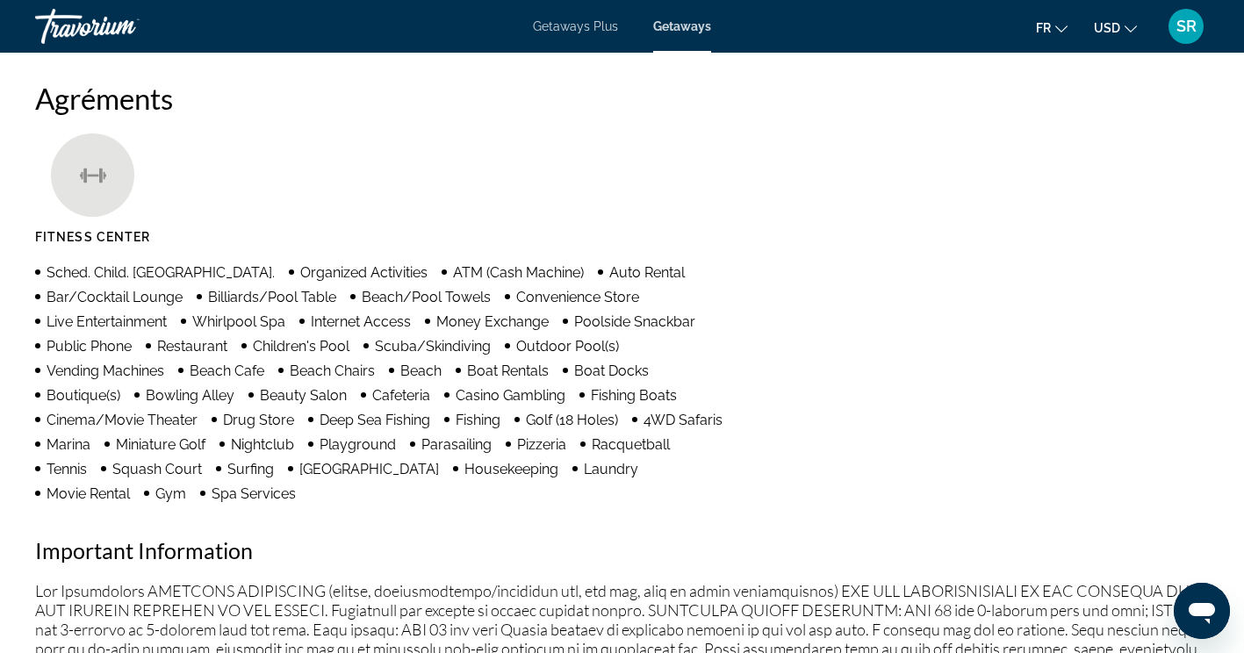
click at [930, 440] on div "Agréments Fitness Center Sched. Child. Activ. Organized Activities ATM (Cash Ma…" at bounding box center [622, 534] width 1174 height 906
click at [973, 476] on div "Agréments Fitness Center Sched. Child. Activ. Organized Activities ATM (Cash Ma…" at bounding box center [622, 534] width 1174 height 906
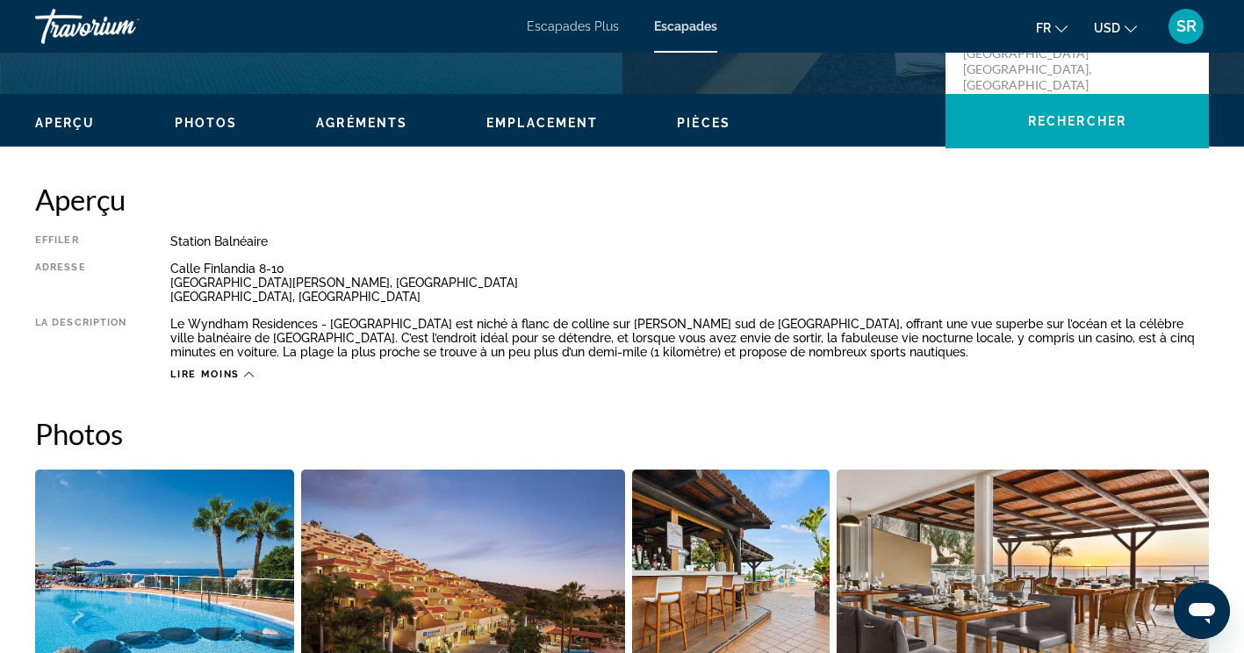
scroll to position [483, 0]
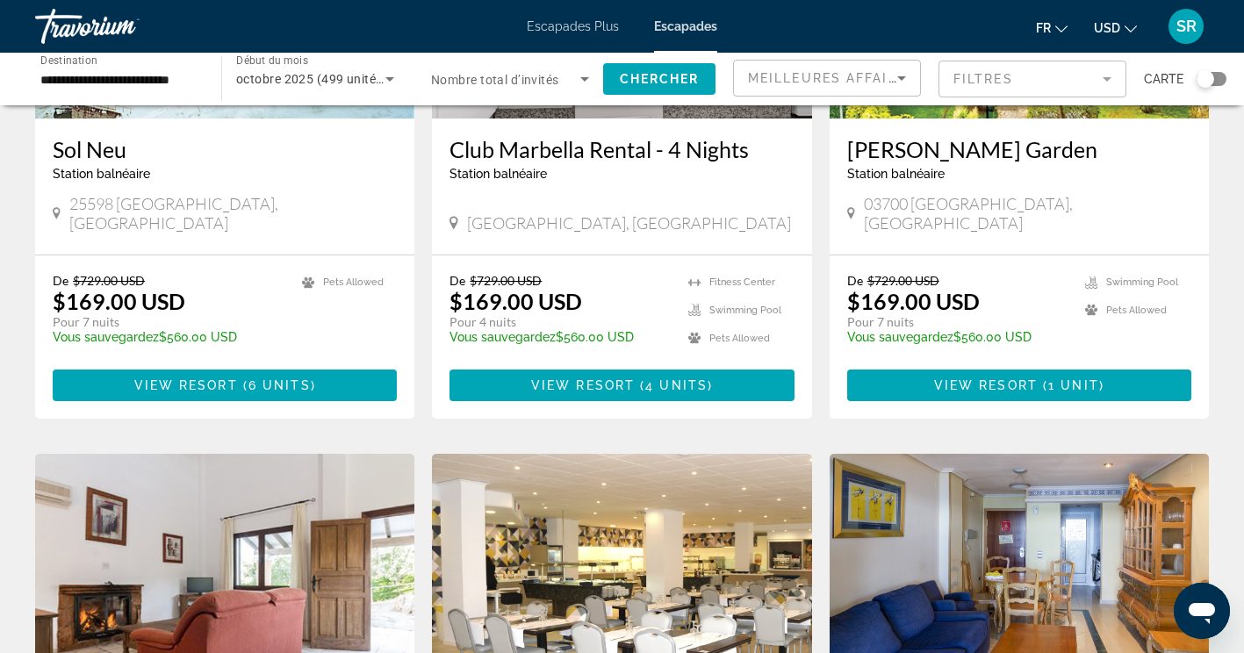
scroll to position [2167, 0]
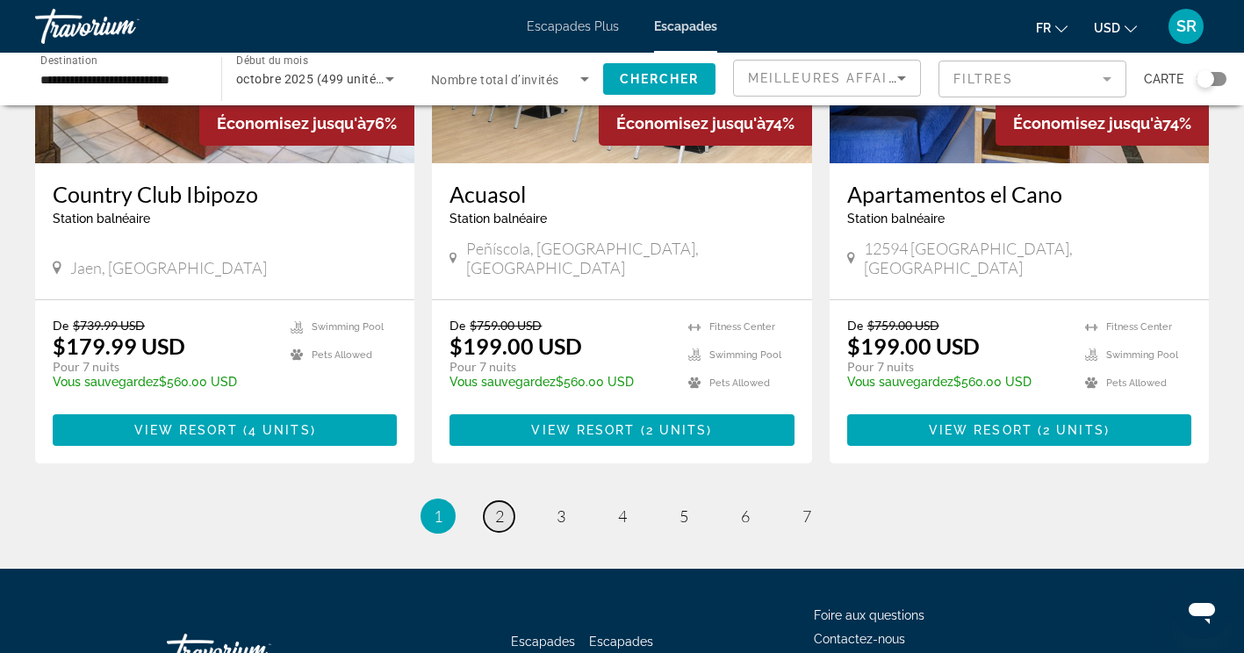
click at [502, 507] on span "2" at bounding box center [499, 516] width 9 height 19
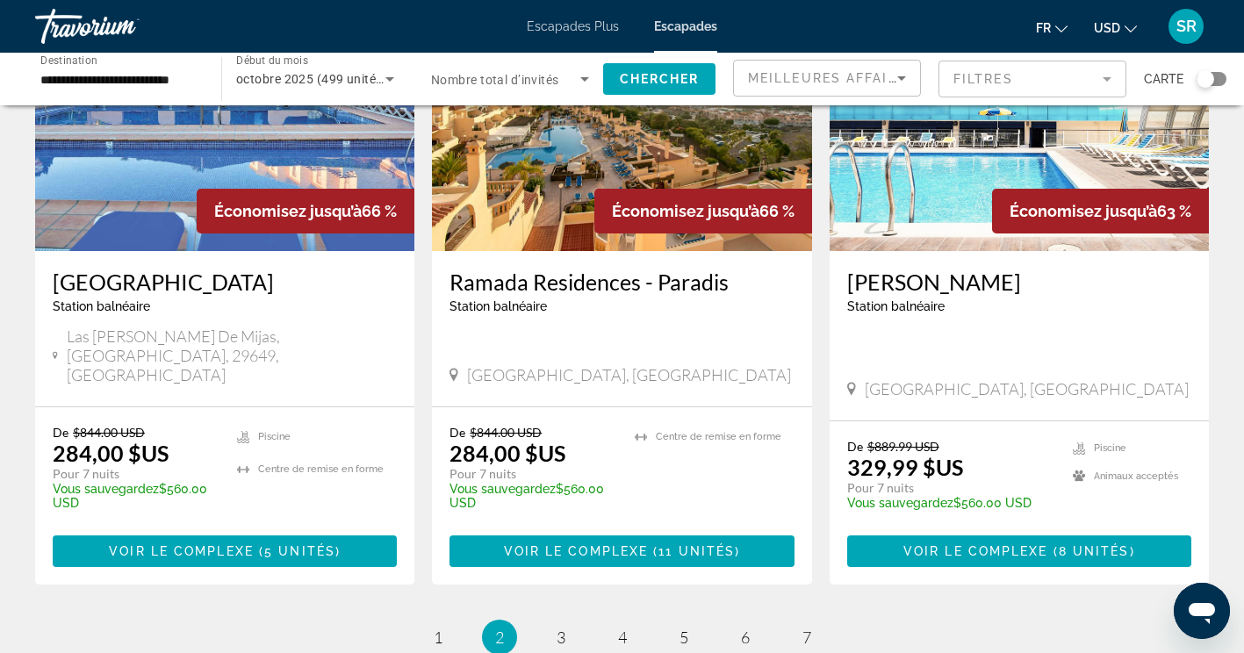
scroll to position [2152, 0]
click at [557, 628] on span "3" at bounding box center [561, 637] width 9 height 19
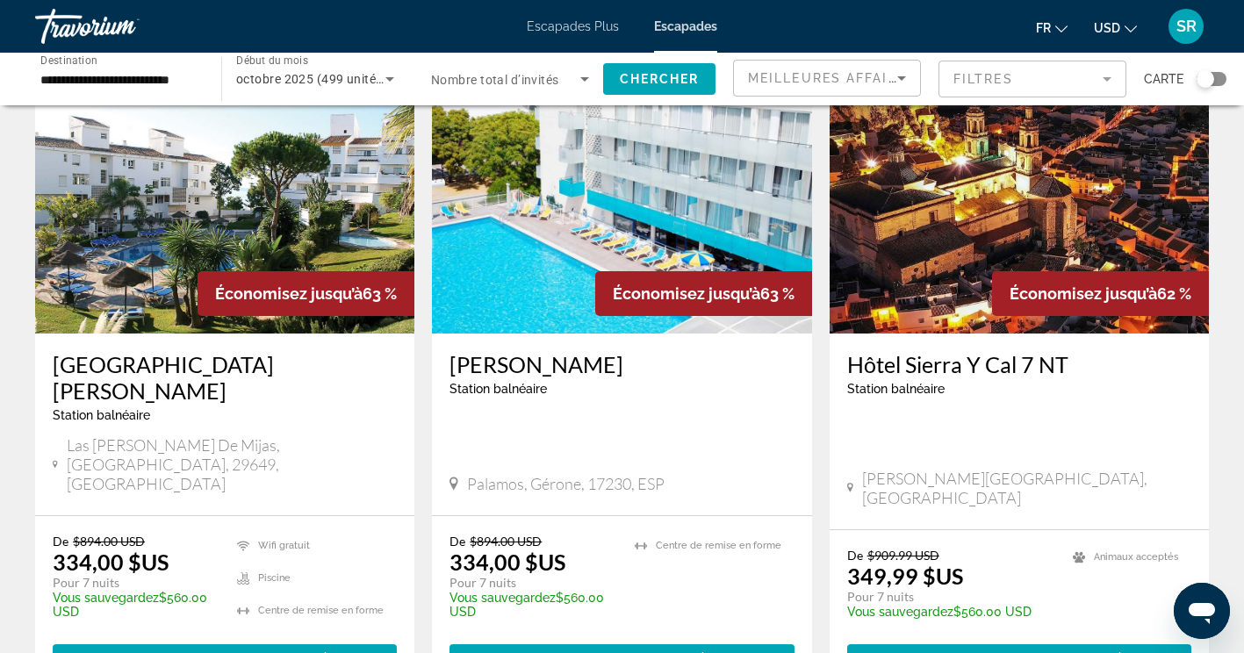
scroll to position [115, 0]
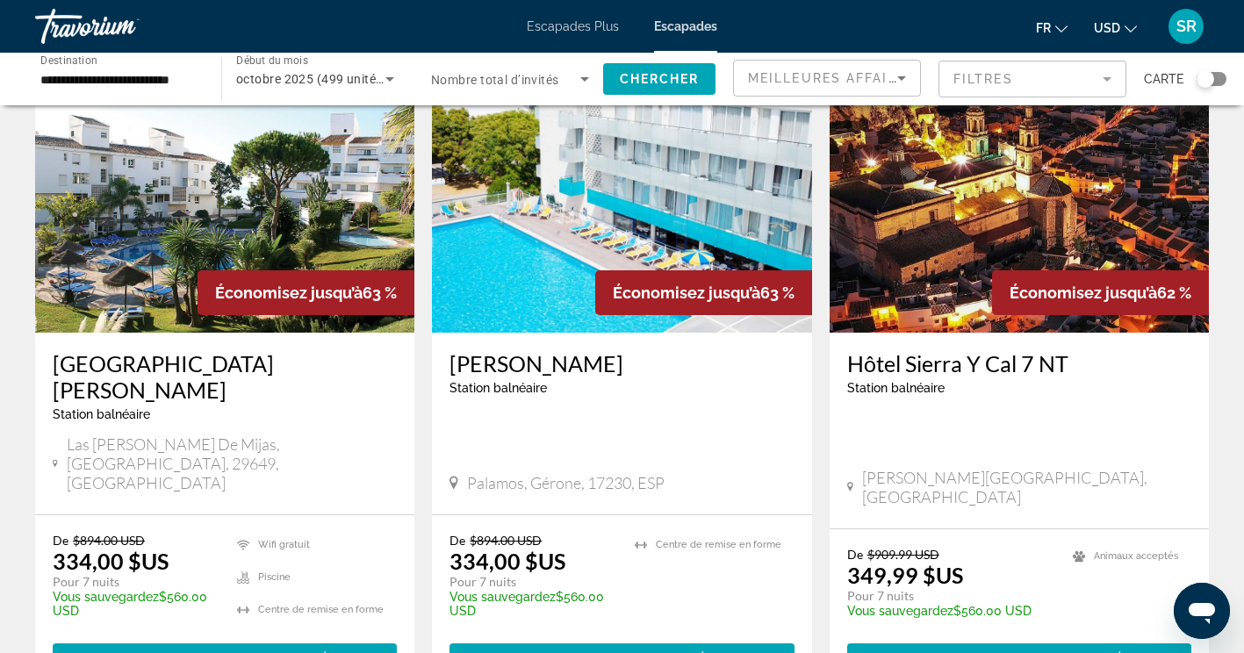
click at [288, 363] on h3 "[GEOGRAPHIC_DATA][PERSON_NAME]" at bounding box center [225, 376] width 344 height 53
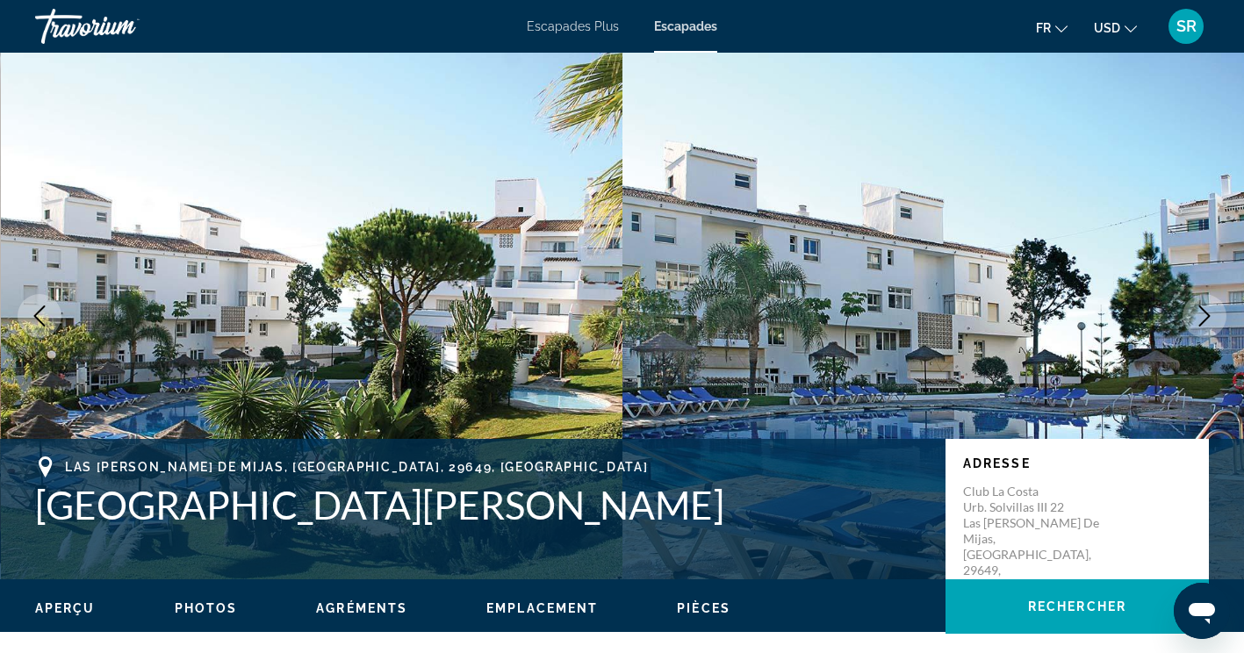
click at [1202, 320] on icon "Image suivante" at bounding box center [1204, 315] width 21 height 21
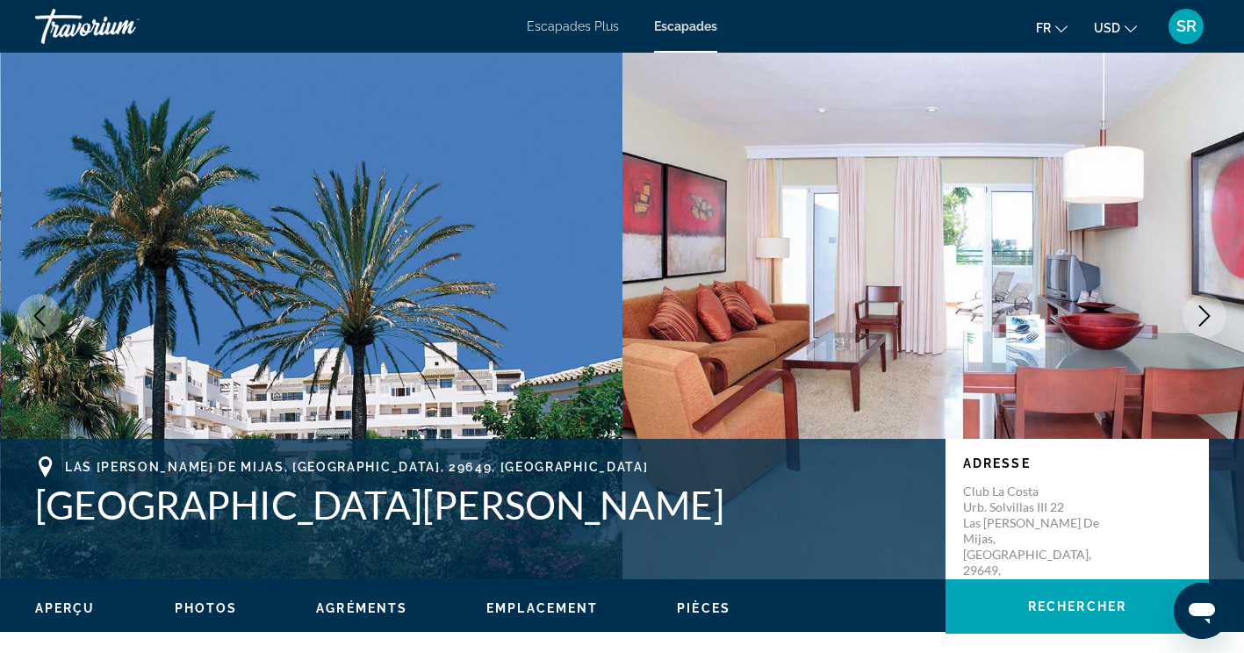
click at [1199, 325] on icon "Image suivante" at bounding box center [1204, 315] width 11 height 21
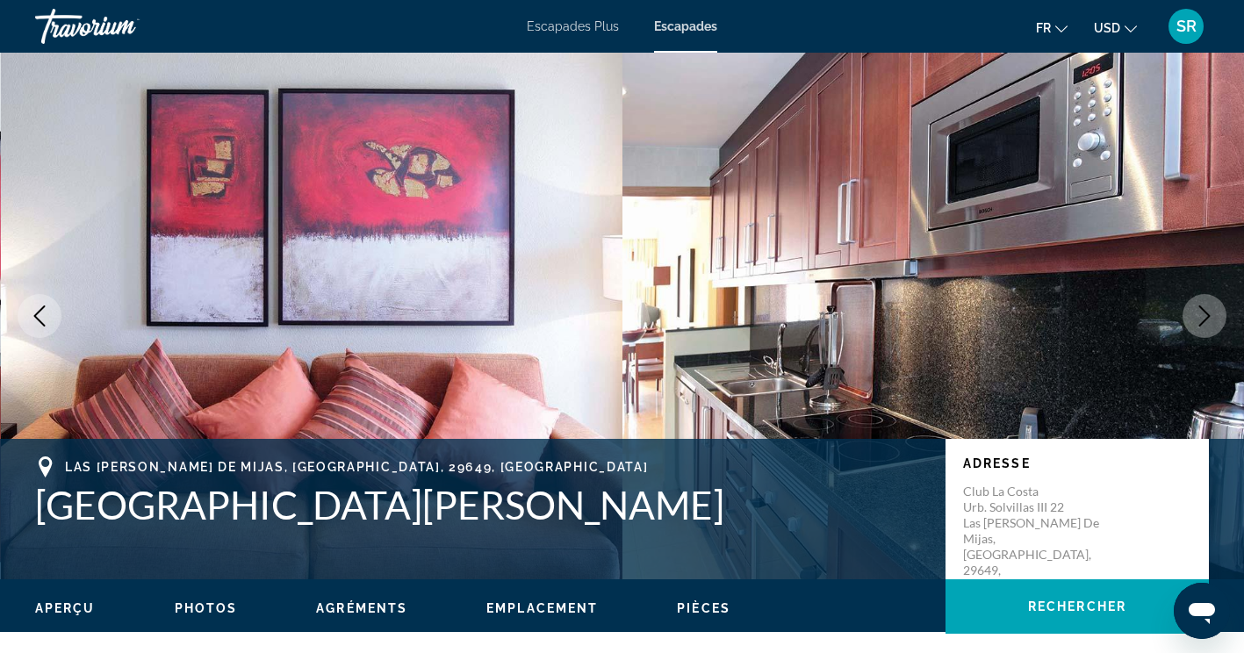
click at [1204, 320] on icon "Image suivante" at bounding box center [1204, 315] width 11 height 21
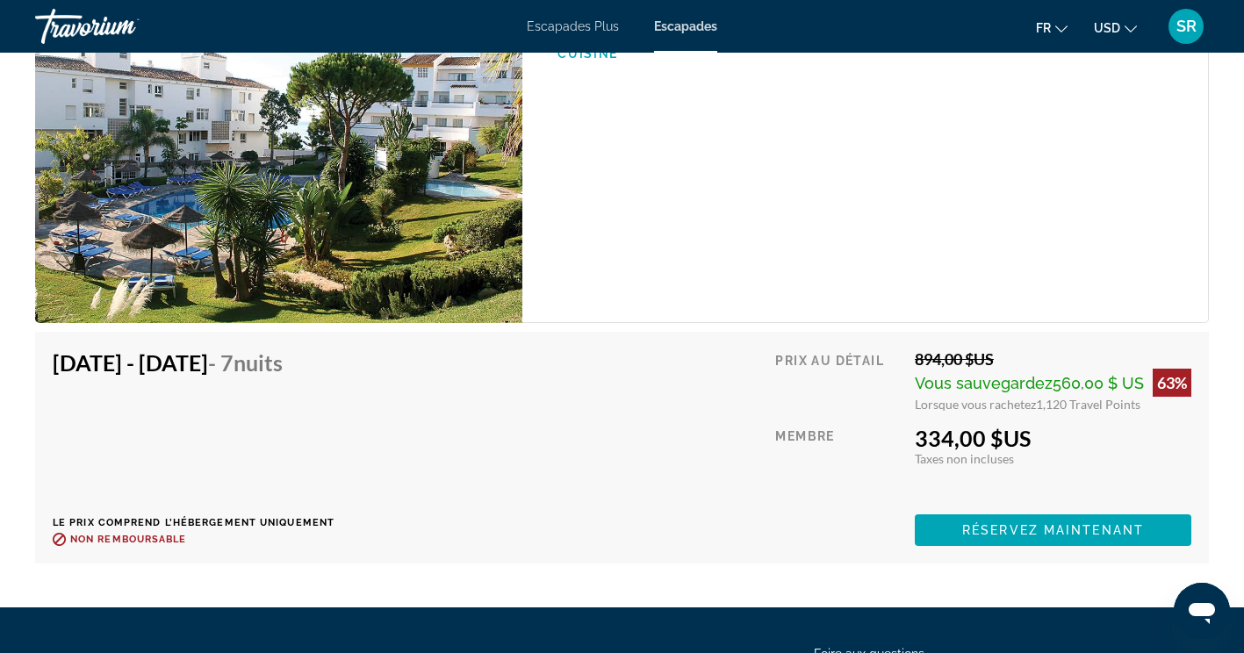
scroll to position [3276, 0]
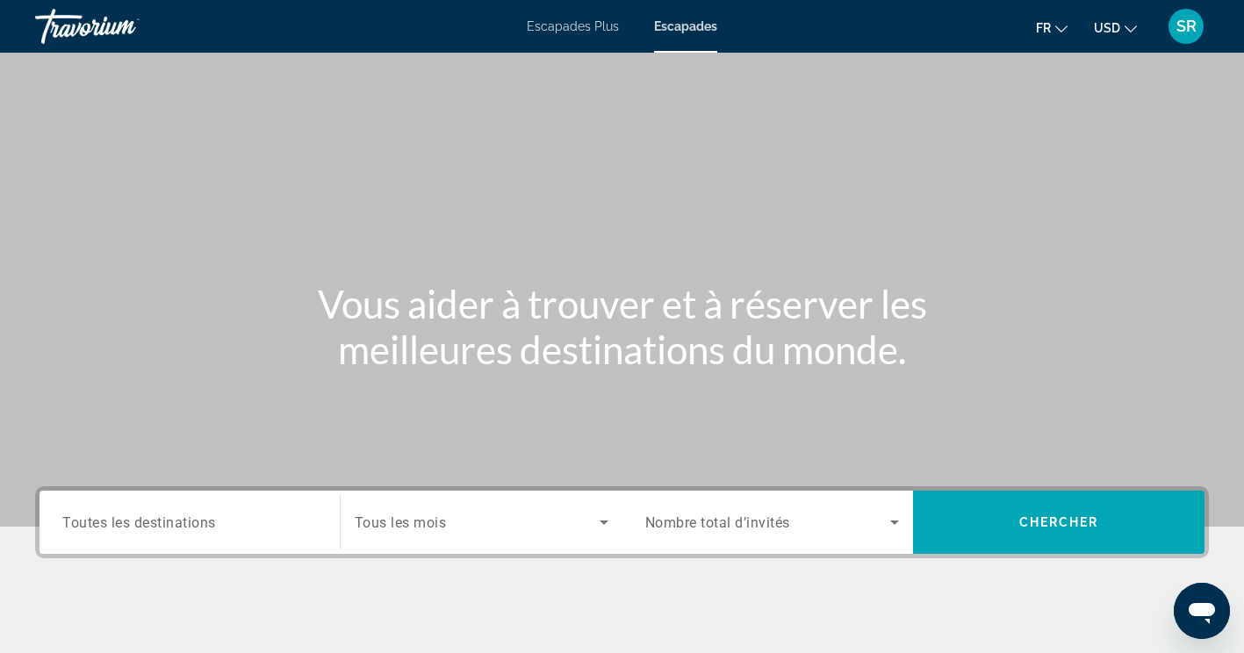
click at [155, 525] on span "Toutes les destinations" at bounding box center [139, 522] width 154 height 17
click at [155, 525] on input "Destination Toutes les destinations" at bounding box center [189, 523] width 255 height 21
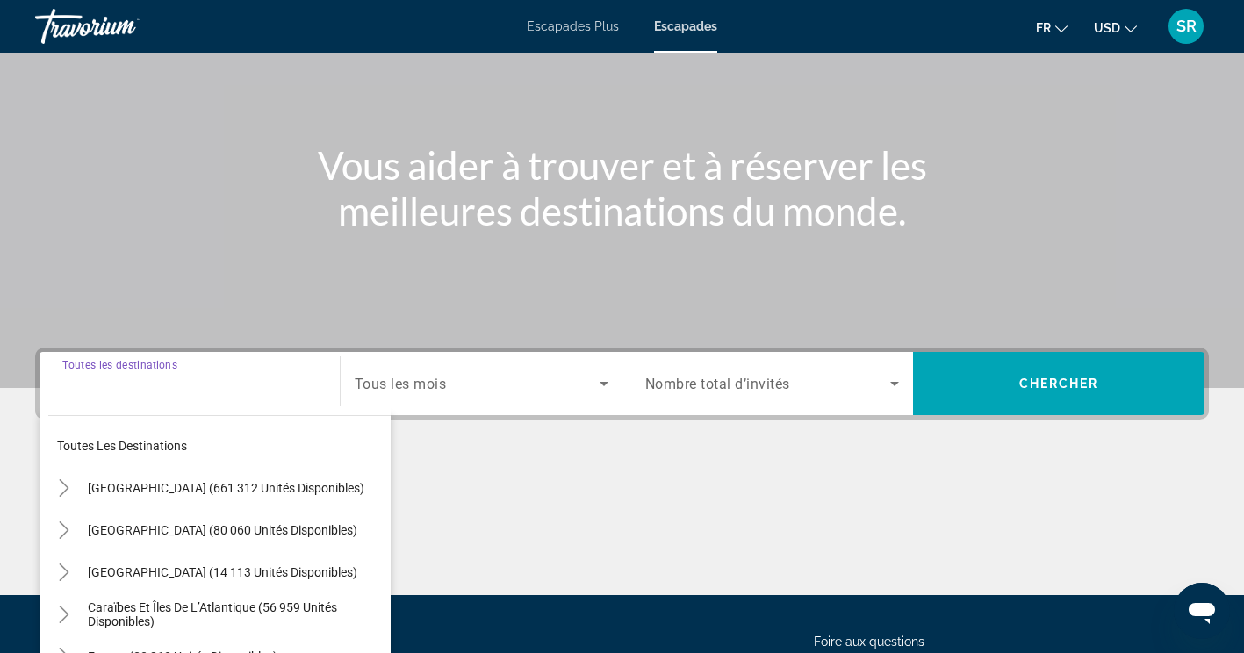
scroll to position [296, 0]
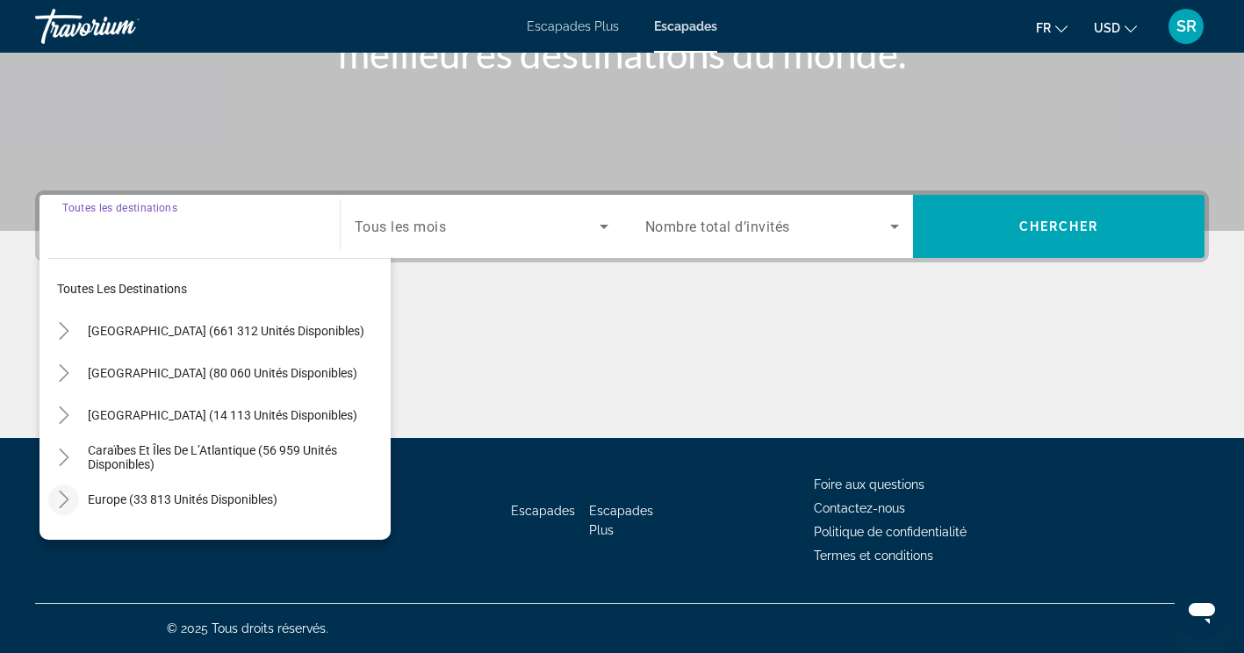
click at [65, 498] on icon "Toggle Europe (33 813 unités disponibles)" at bounding box center [64, 500] width 10 height 18
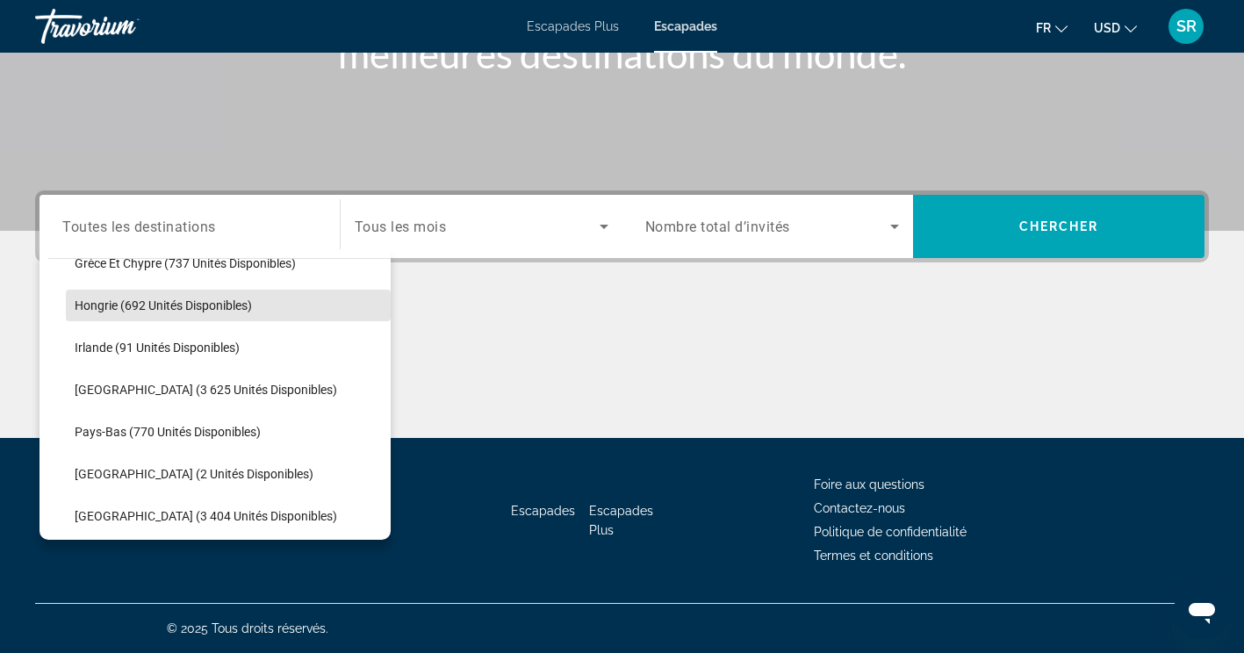
scroll to position [618, 0]
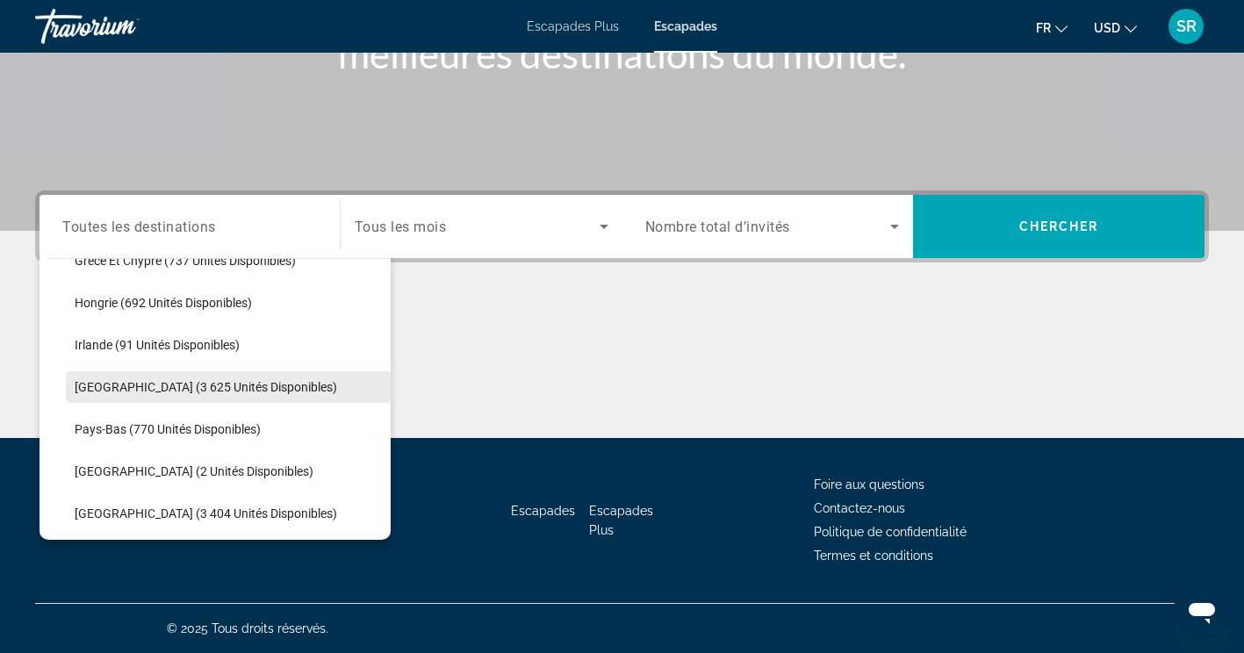
click at [195, 395] on span "Widget de recherche" at bounding box center [228, 387] width 325 height 42
type input "**********"
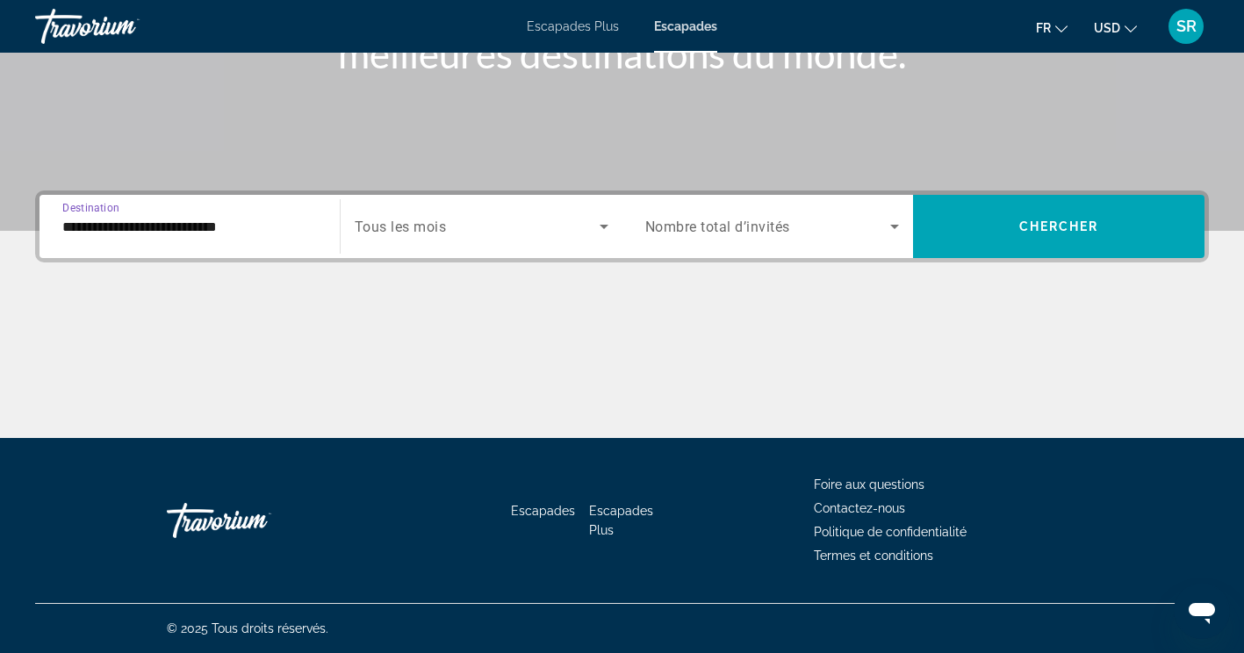
click at [505, 219] on span "Widget de recherche" at bounding box center [477, 226] width 245 height 21
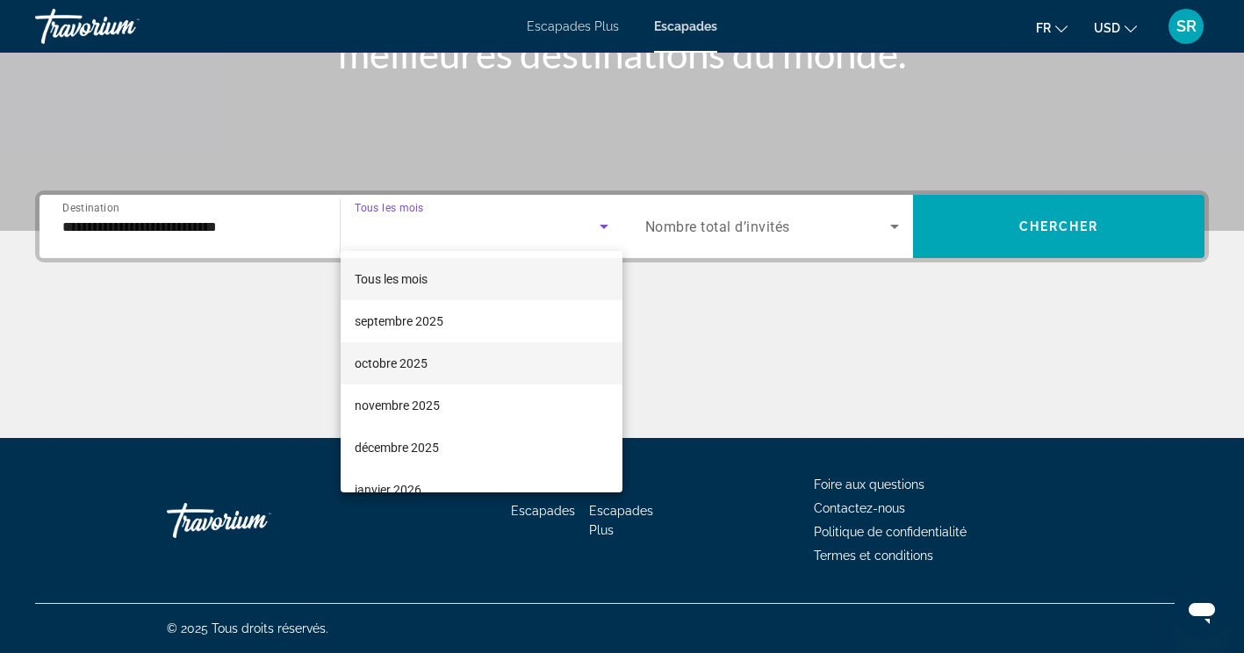
click at [426, 359] on font "octobre 2025" at bounding box center [391, 363] width 73 height 14
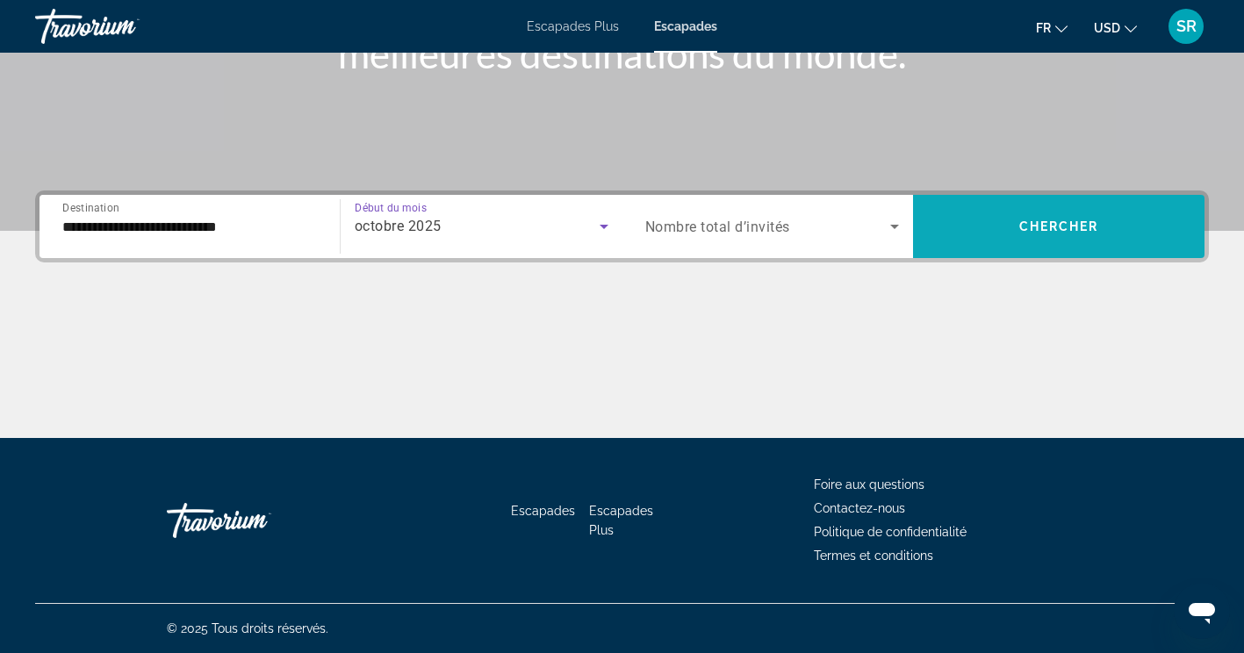
click at [1109, 232] on span "Widget de recherche" at bounding box center [1058, 226] width 291 height 42
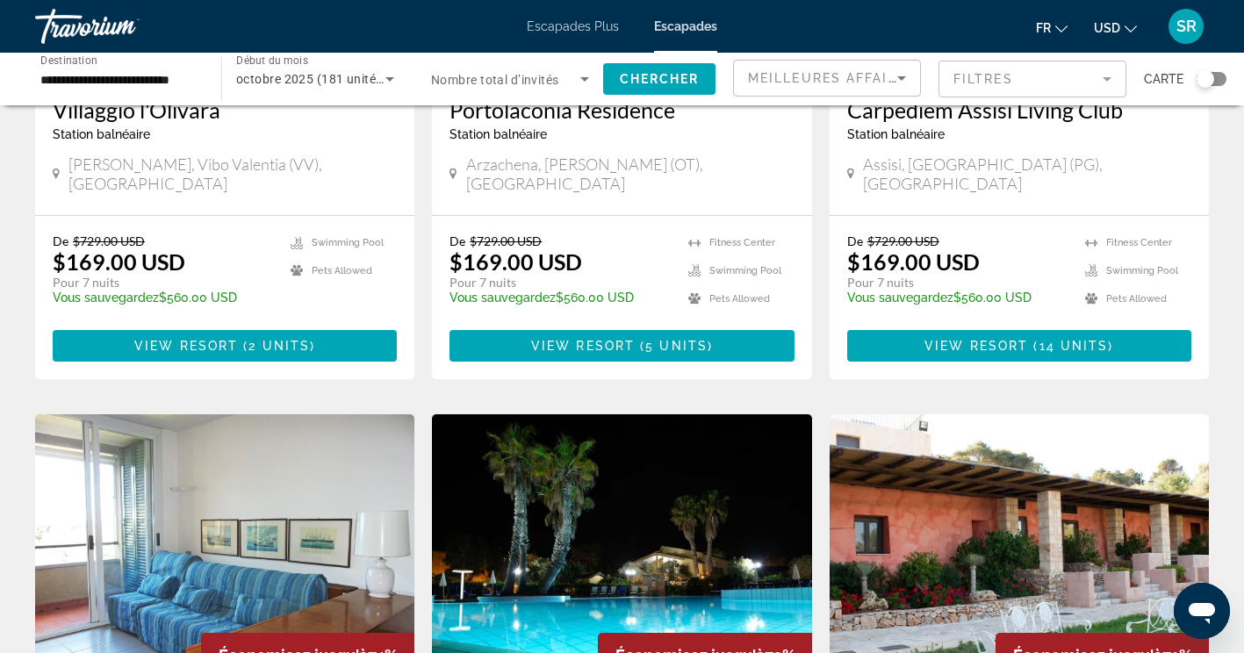
scroll to position [981, 0]
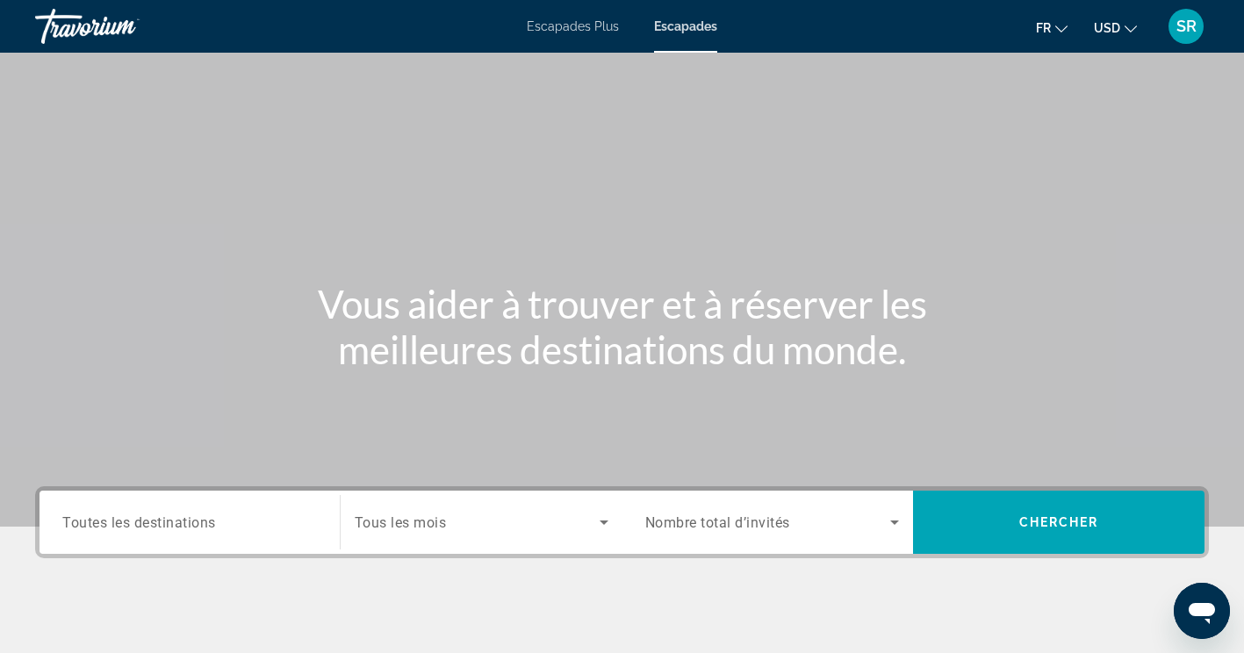
click at [227, 514] on input "Destination Toutes les destinations" at bounding box center [189, 523] width 255 height 21
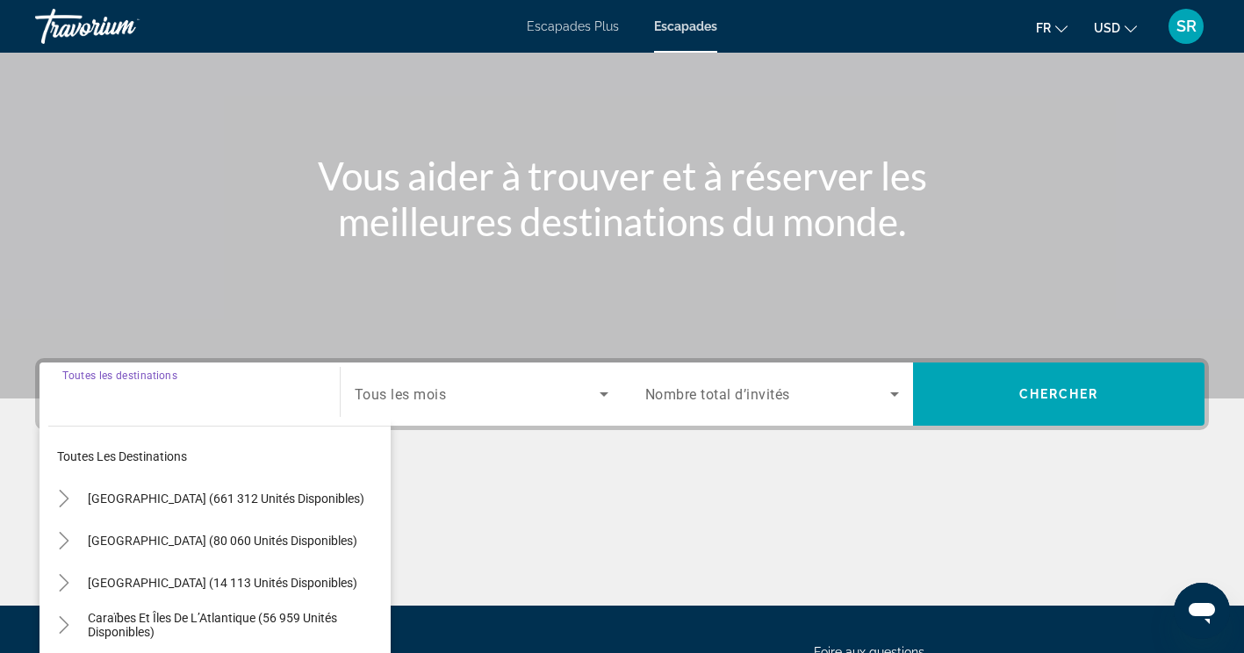
scroll to position [296, 0]
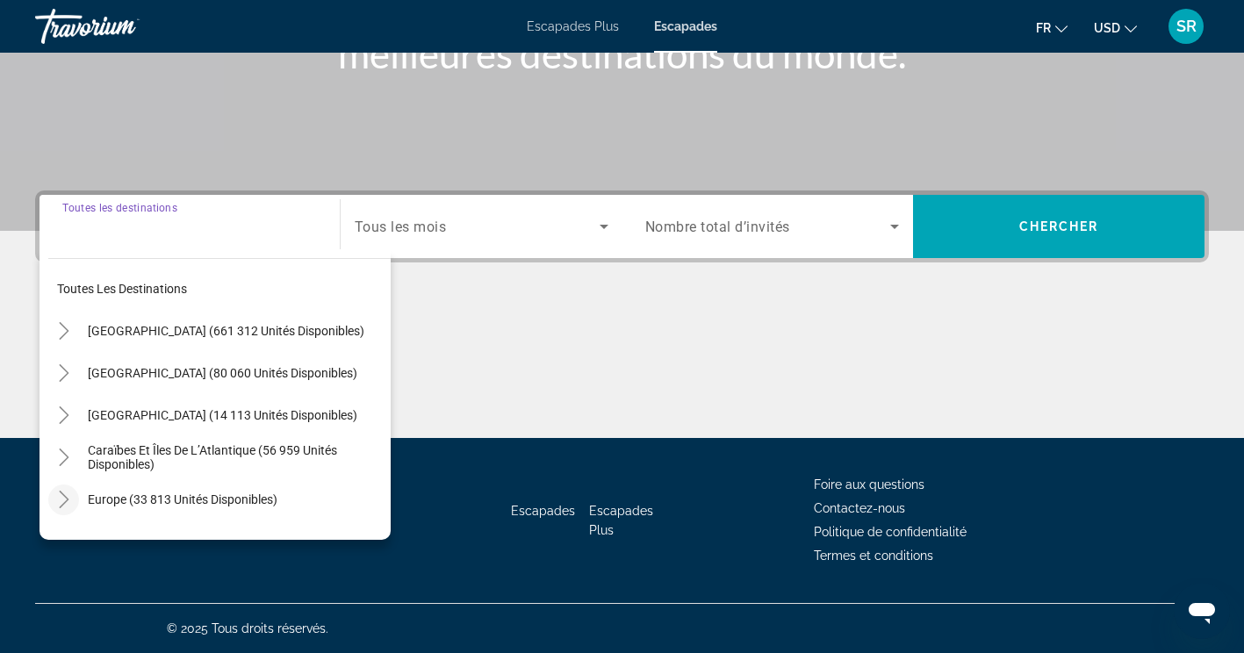
click at [60, 506] on icon "Toggle Europe (33 813 unités disponibles)" at bounding box center [64, 500] width 18 height 18
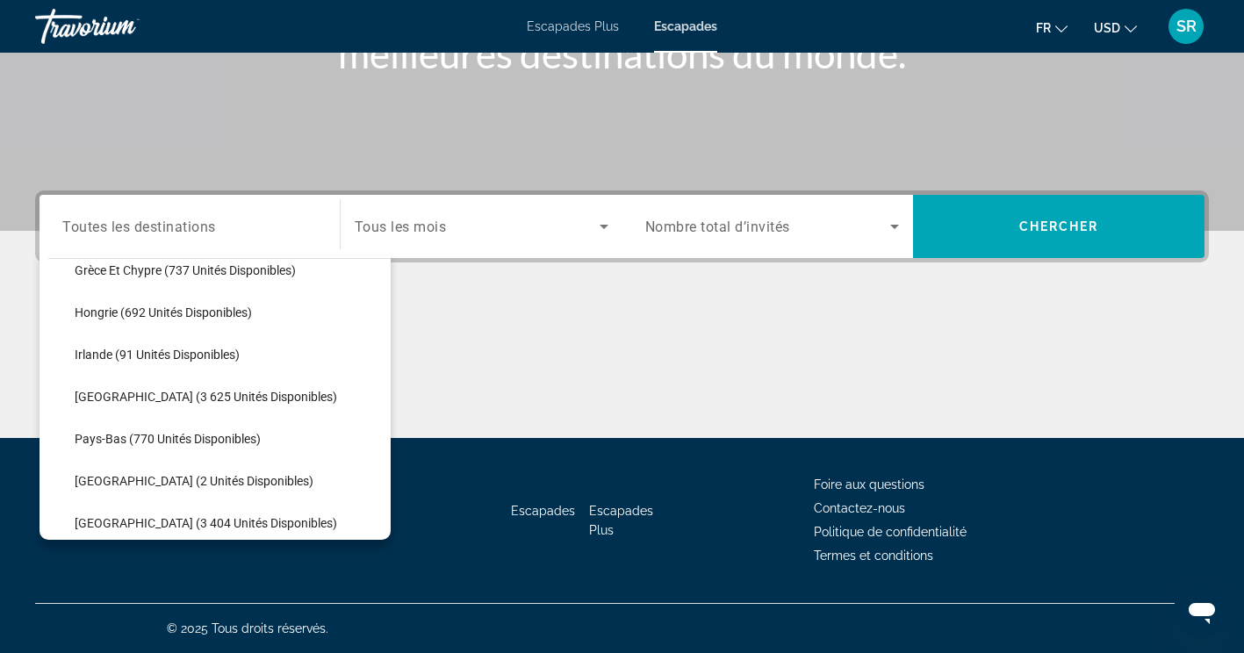
scroll to position [608, 0]
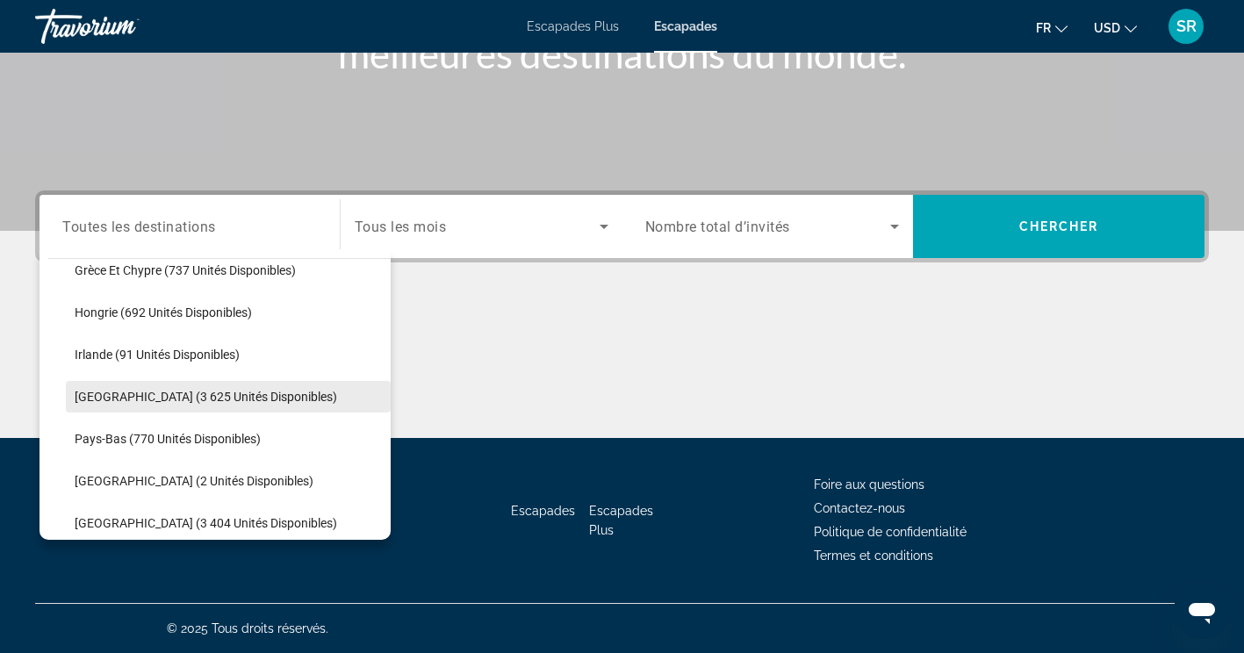
click at [122, 409] on span "Widget de recherche" at bounding box center [228, 397] width 325 height 42
type input "**********"
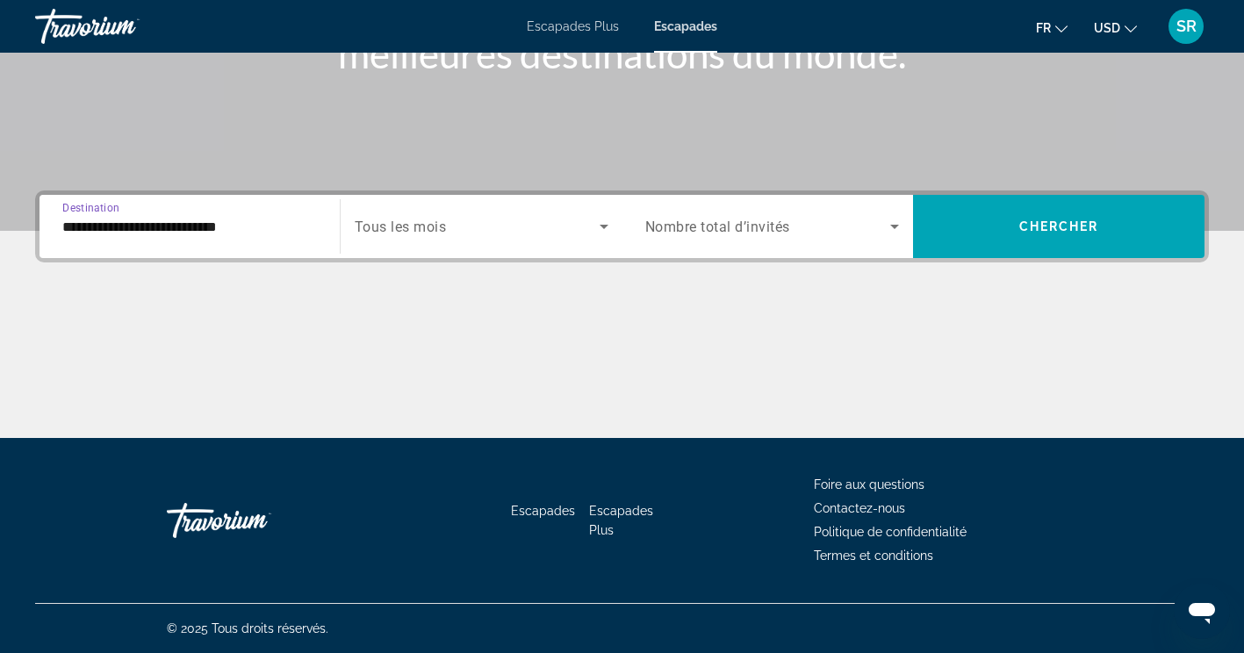
click at [530, 231] on span "Widget de recherche" at bounding box center [477, 226] width 245 height 21
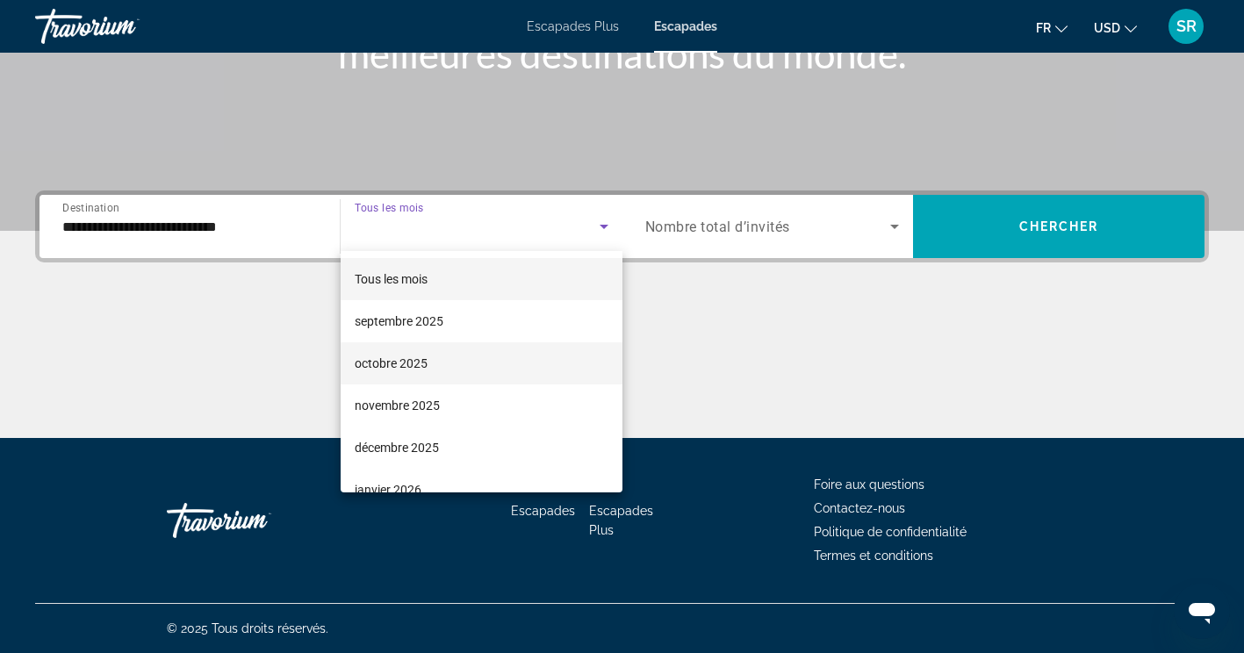
click at [500, 367] on mat-option "octobre 2025" at bounding box center [482, 363] width 282 height 42
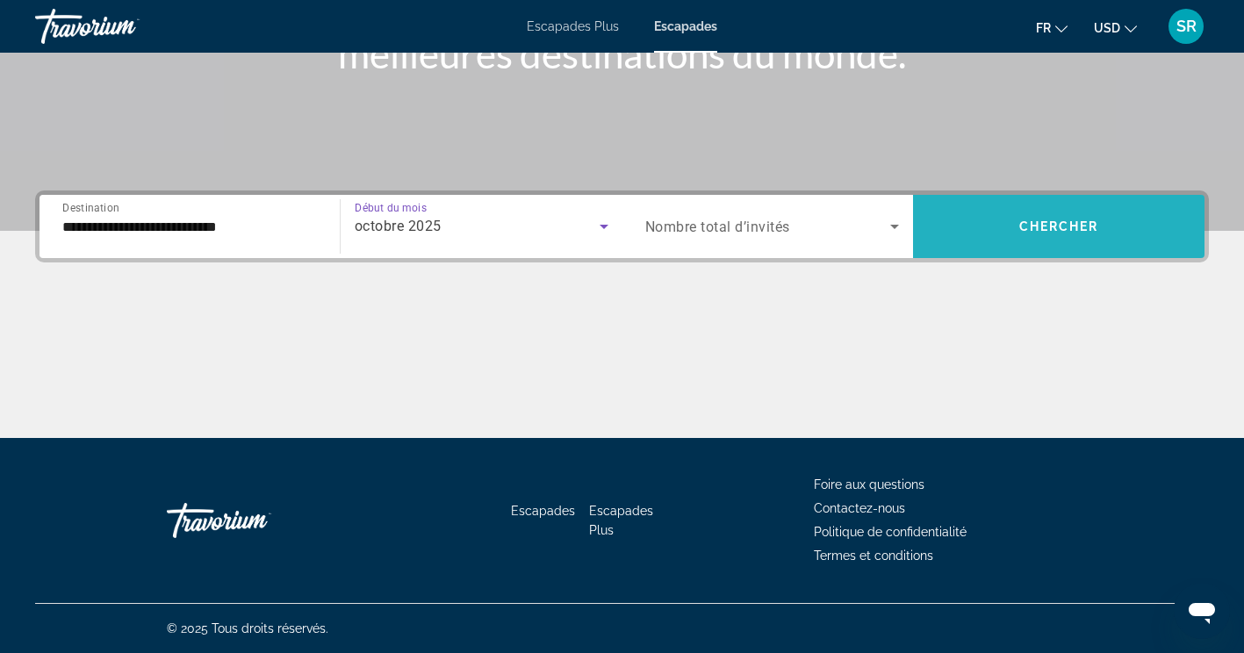
click at [1112, 238] on span "Widget de recherche" at bounding box center [1058, 226] width 291 height 42
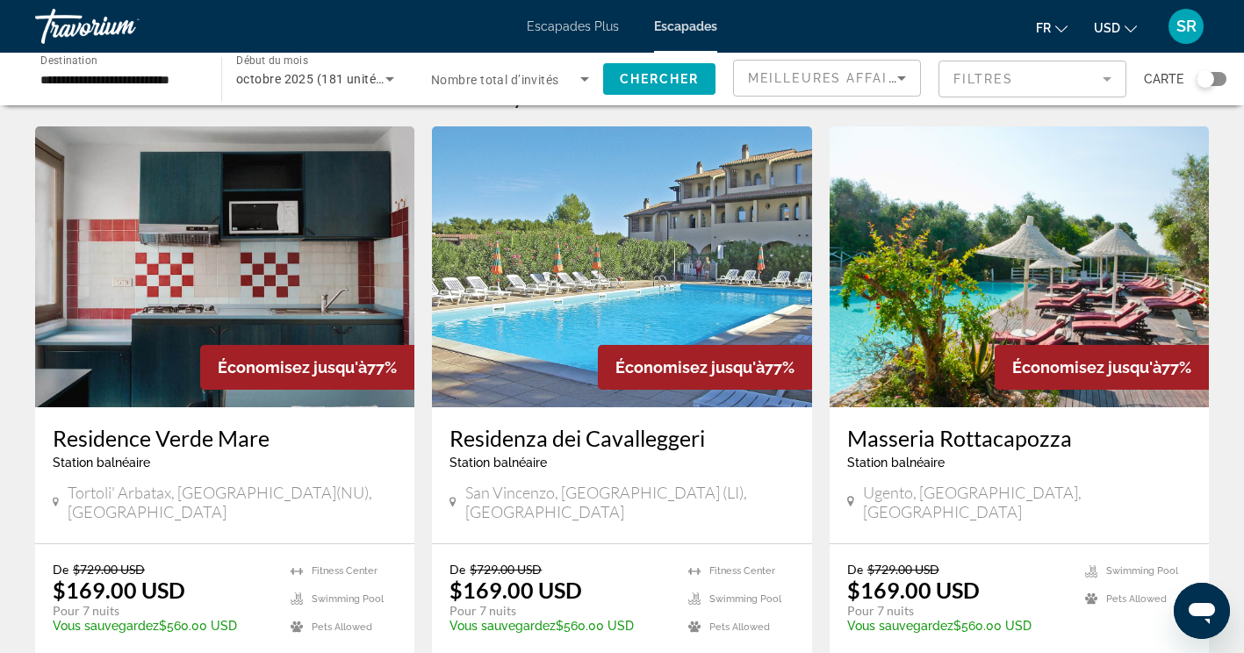
scroll to position [47, 0]
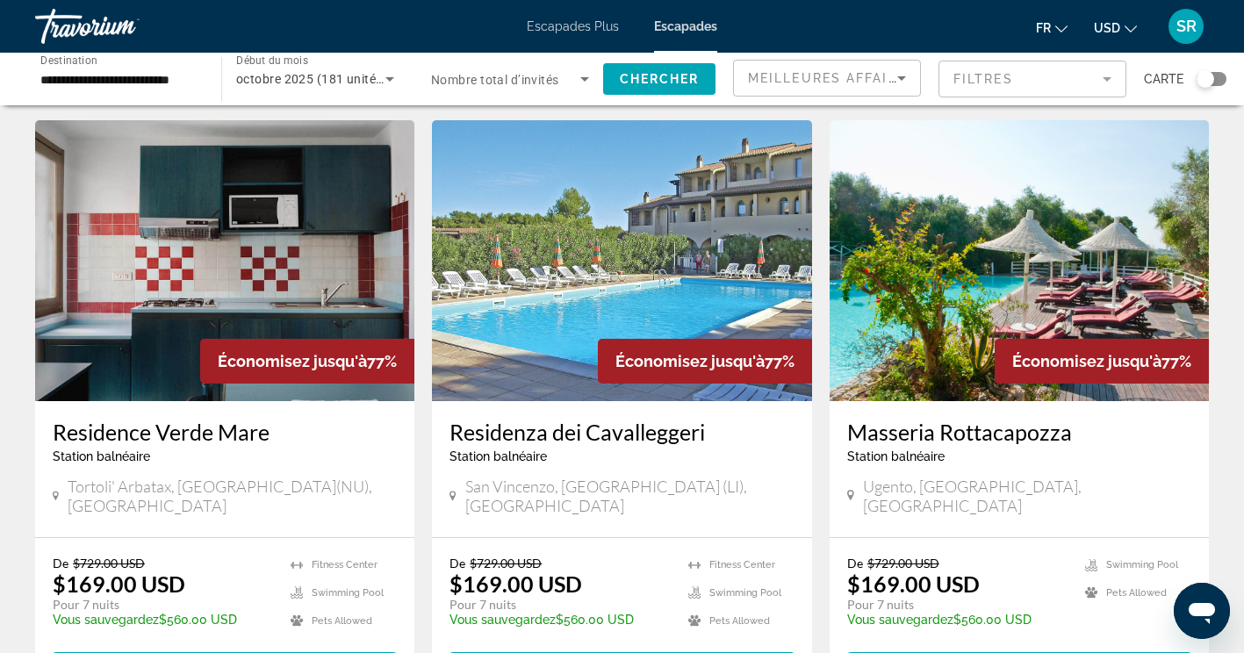
click at [659, 441] on h3 "Residenza dei Cavalleggeri" at bounding box center [621, 432] width 344 height 26
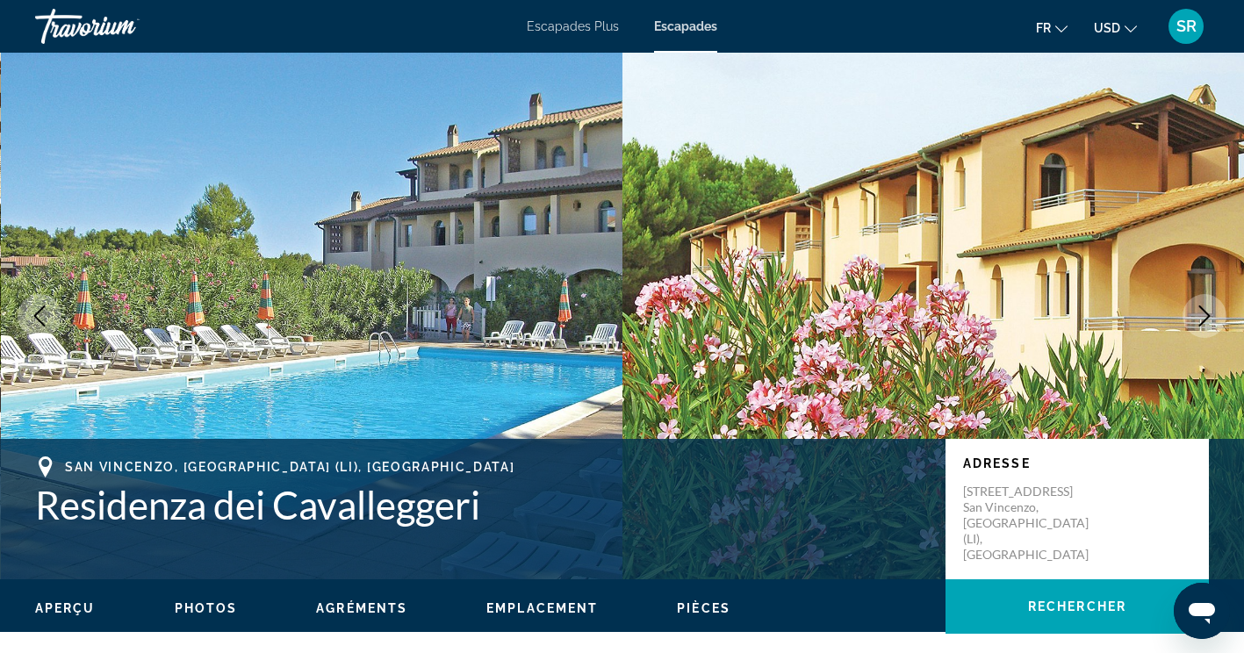
click at [1202, 313] on icon "Image suivante" at bounding box center [1204, 315] width 21 height 21
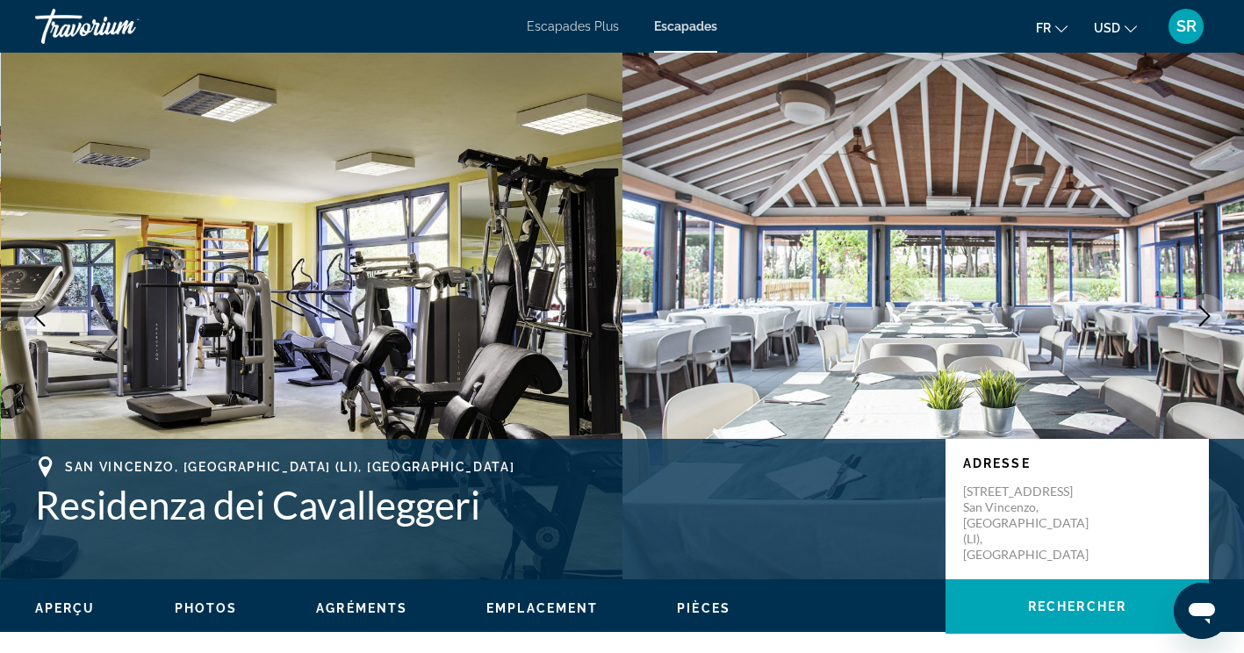
click at [1195, 318] on icon "Image suivante" at bounding box center [1204, 315] width 21 height 21
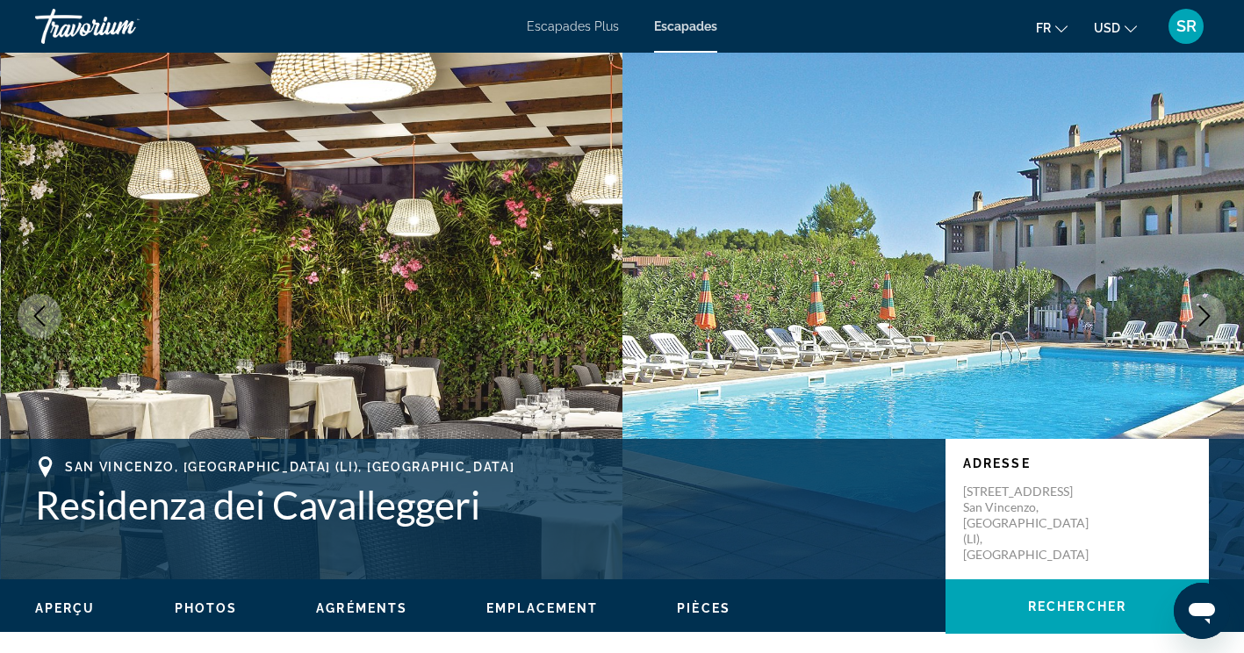
click at [1188, 320] on button "Image suivante" at bounding box center [1204, 316] width 44 height 44
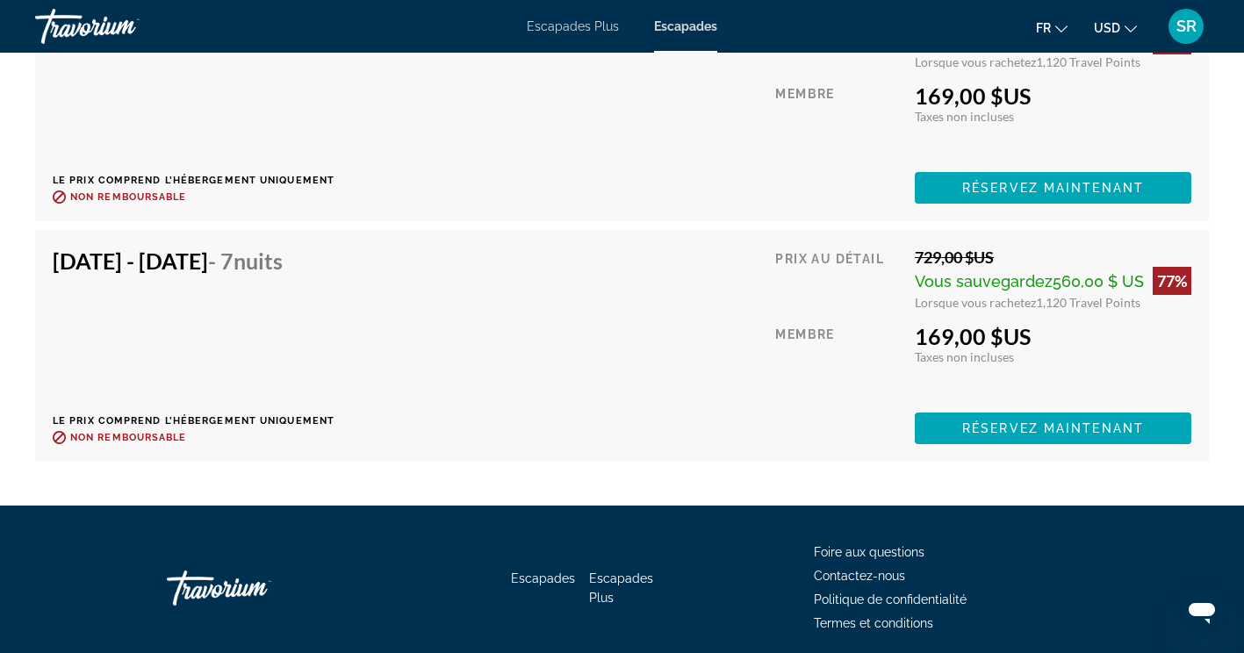
scroll to position [5437, 0]
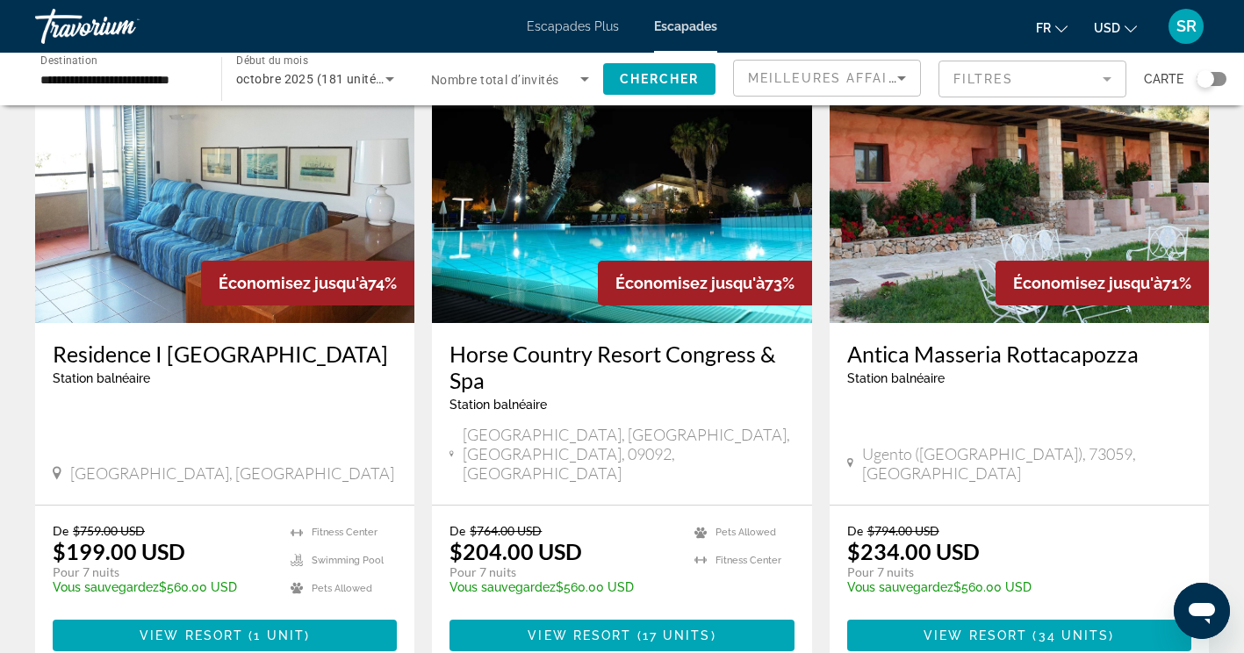
scroll to position [1359, 0]
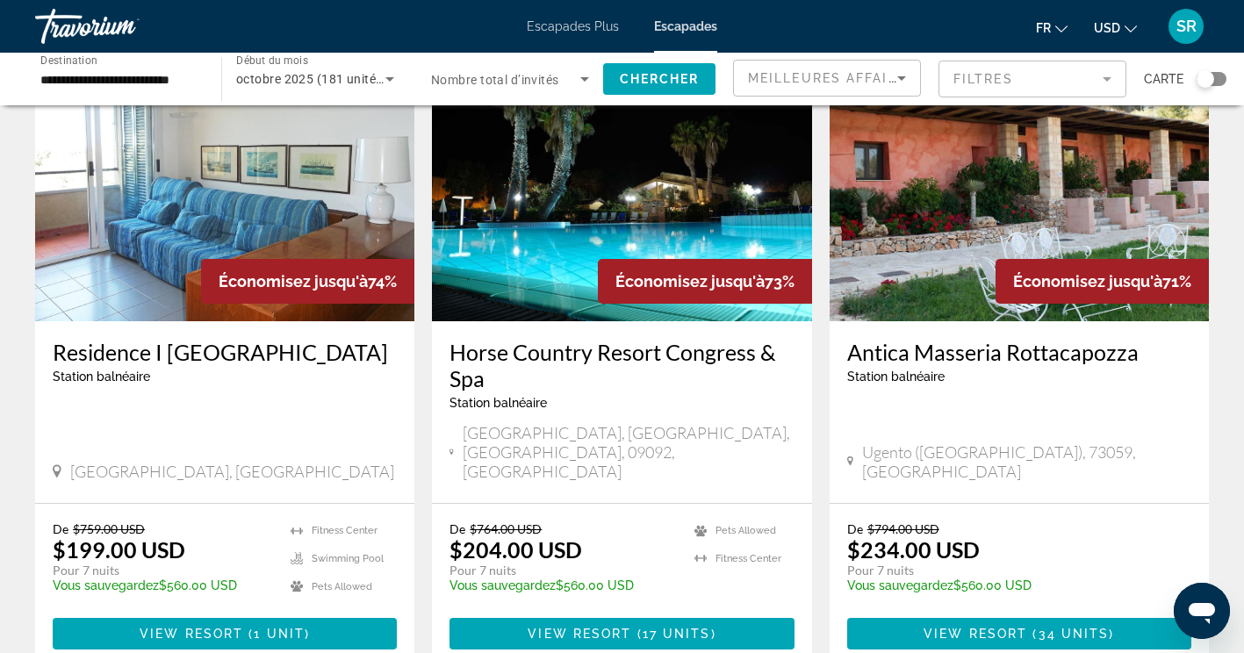
click at [730, 339] on h3 "Horse Country Resort Congress & Spa" at bounding box center [621, 365] width 344 height 53
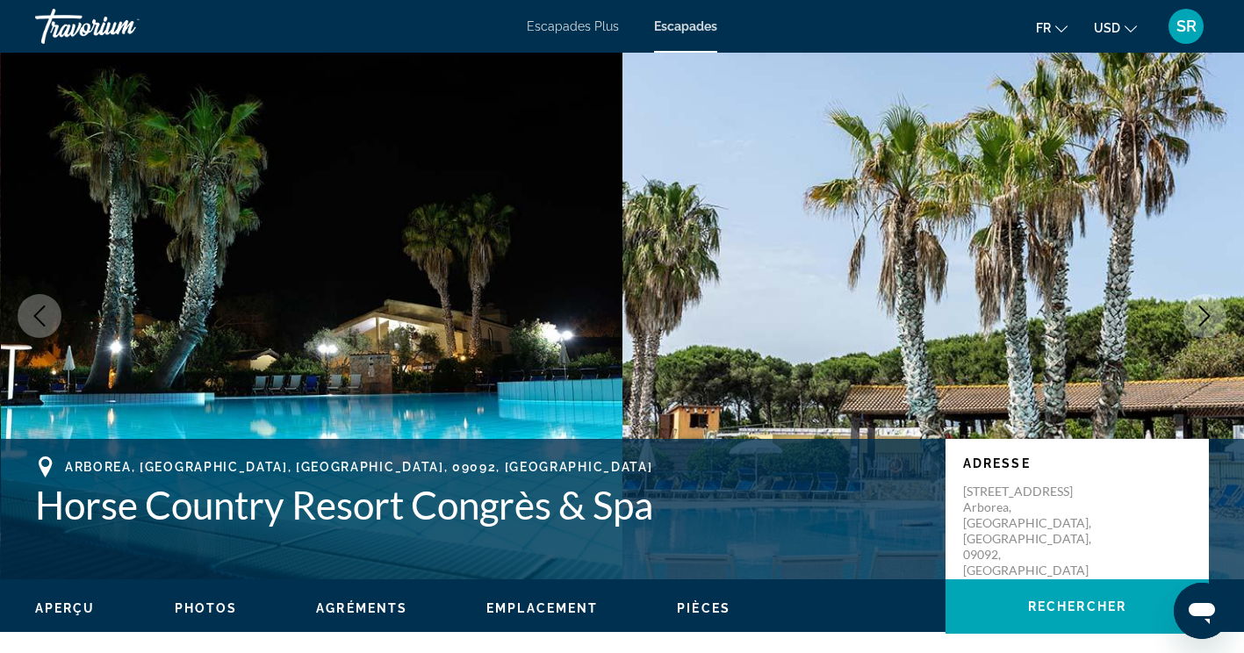
click at [1205, 314] on icon "Image suivante" at bounding box center [1204, 315] width 21 height 21
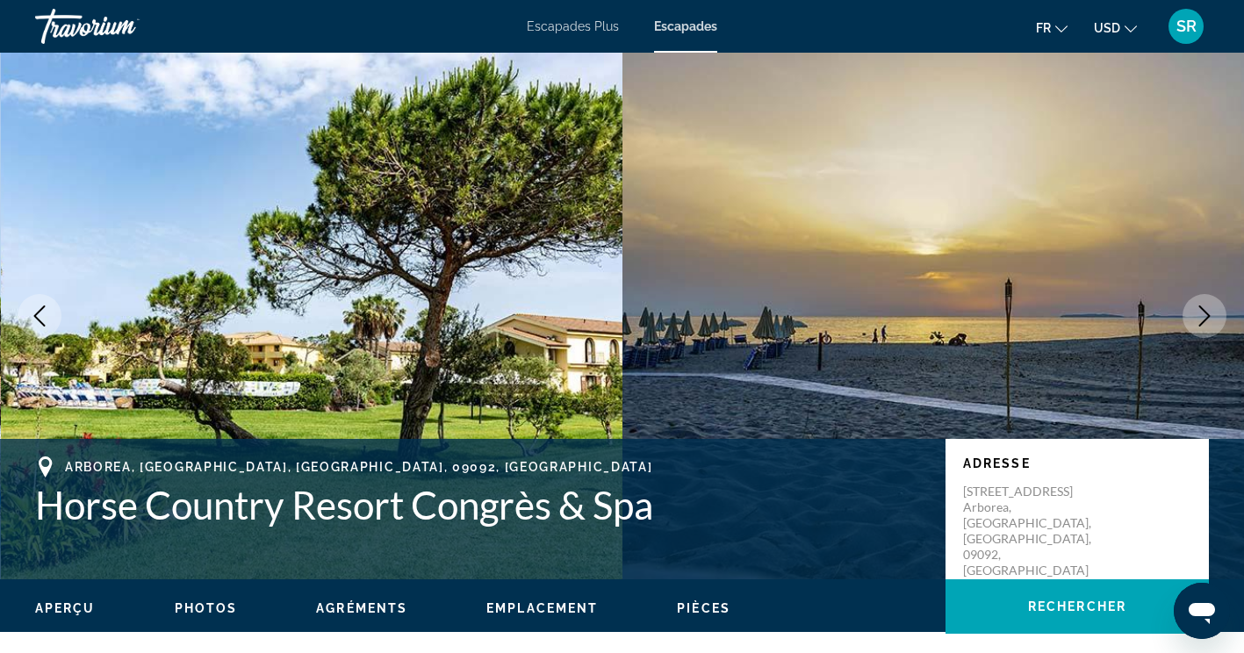
click at [1202, 320] on icon "Image suivante" at bounding box center [1204, 315] width 21 height 21
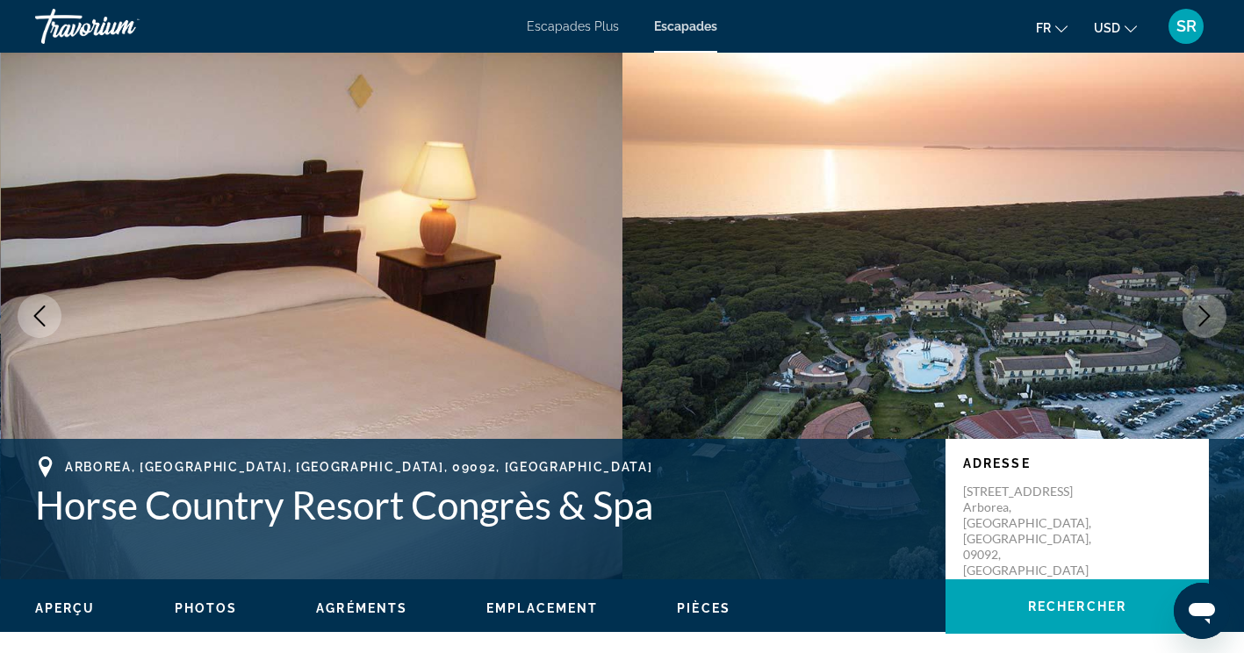
click at [1205, 311] on icon "Image suivante" at bounding box center [1204, 315] width 11 height 21
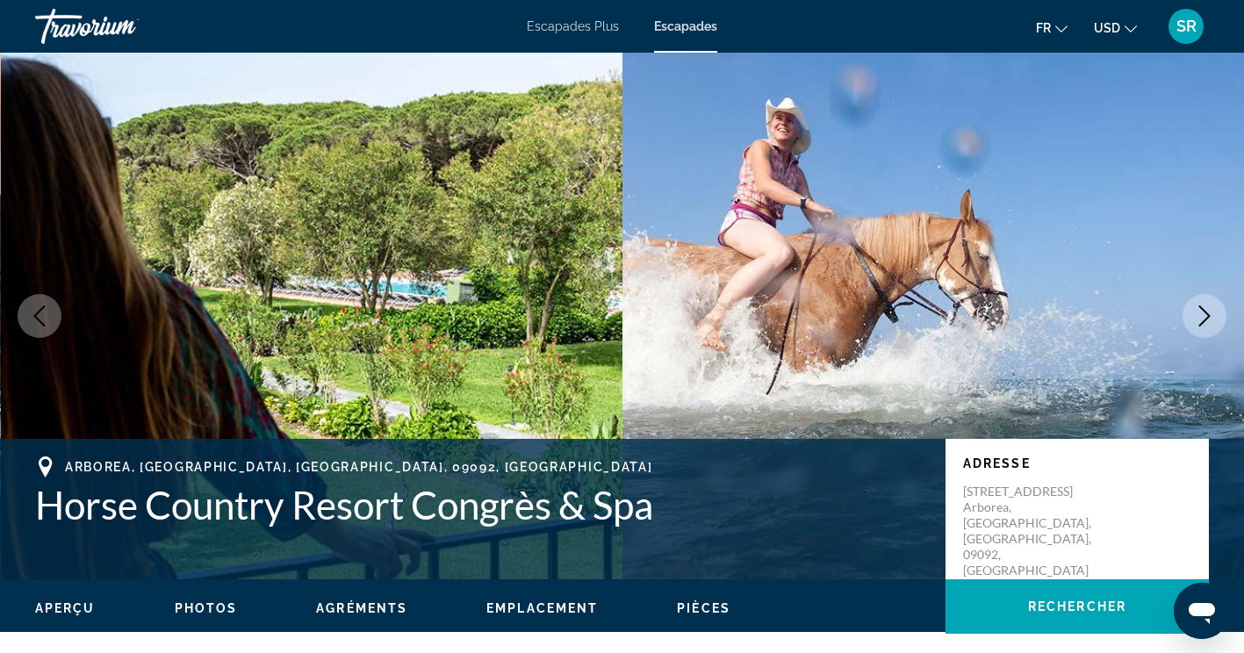
click at [1204, 313] on icon "Image suivante" at bounding box center [1204, 315] width 21 height 21
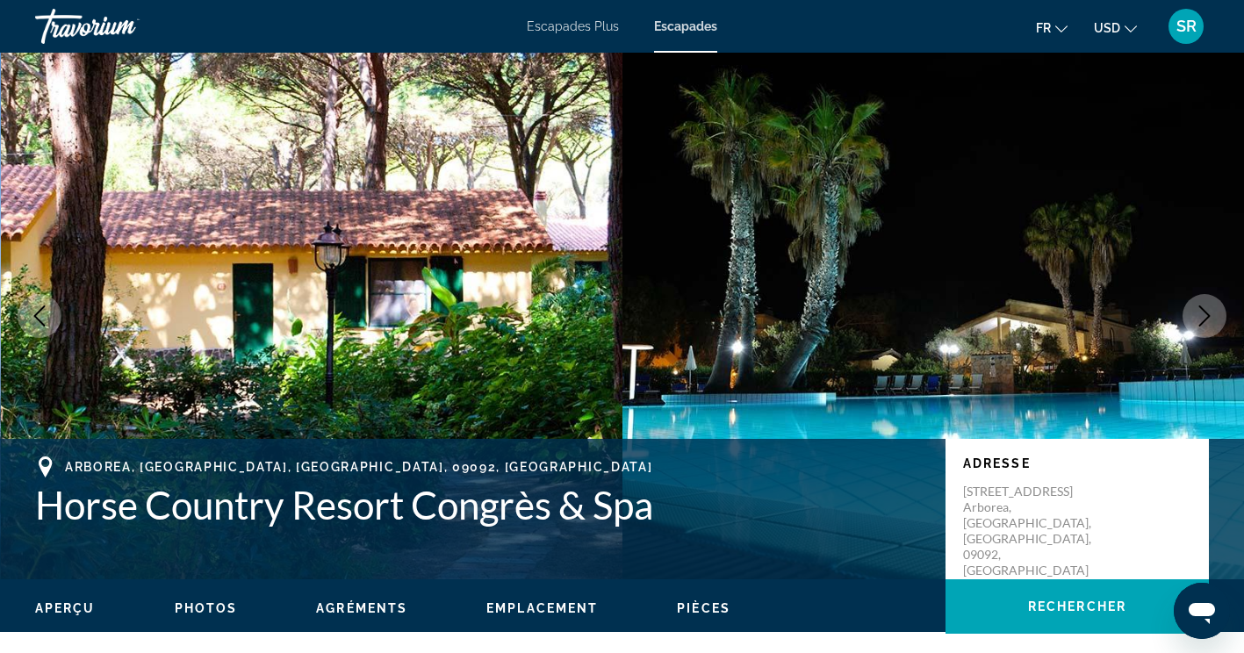
click at [1202, 313] on icon "Image suivante" at bounding box center [1204, 315] width 21 height 21
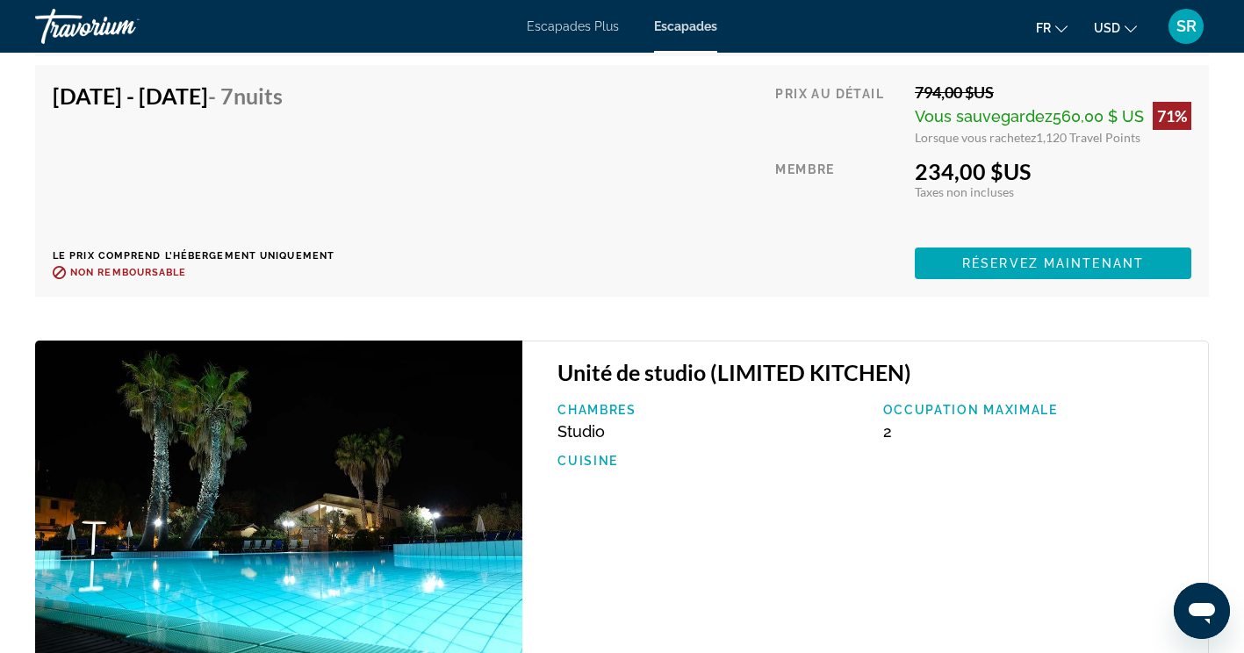
scroll to position [4149, 0]
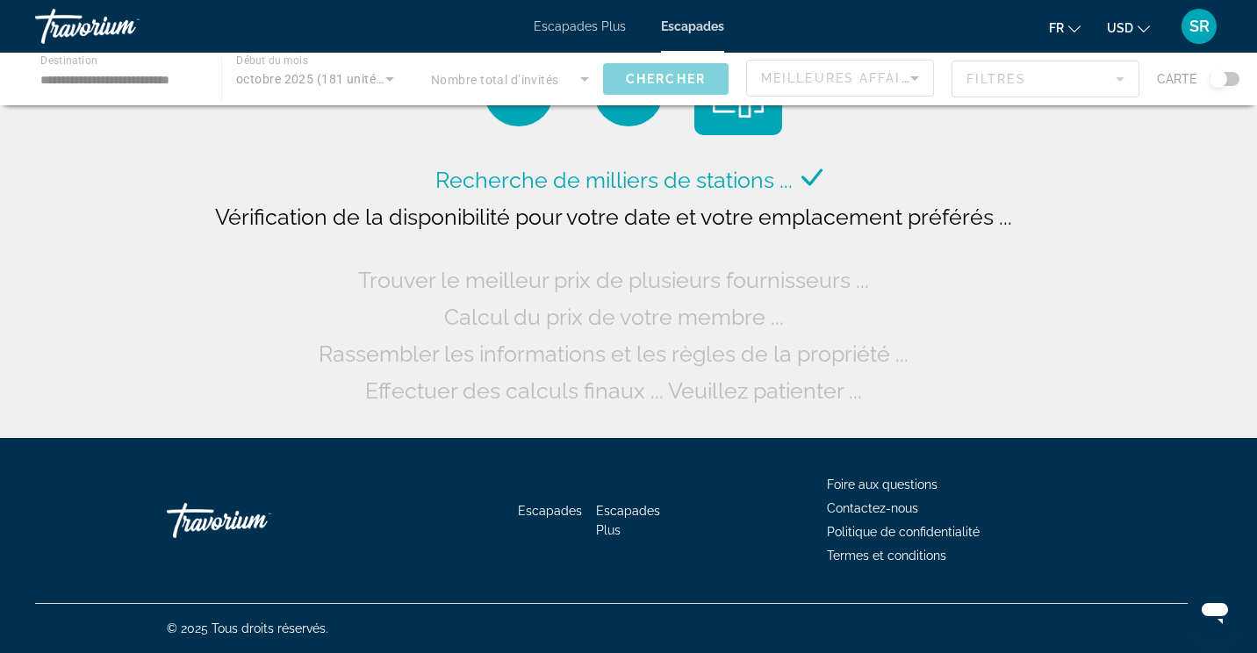
click at [138, 81] on div "Contenu principal" at bounding box center [628, 79] width 1257 height 53
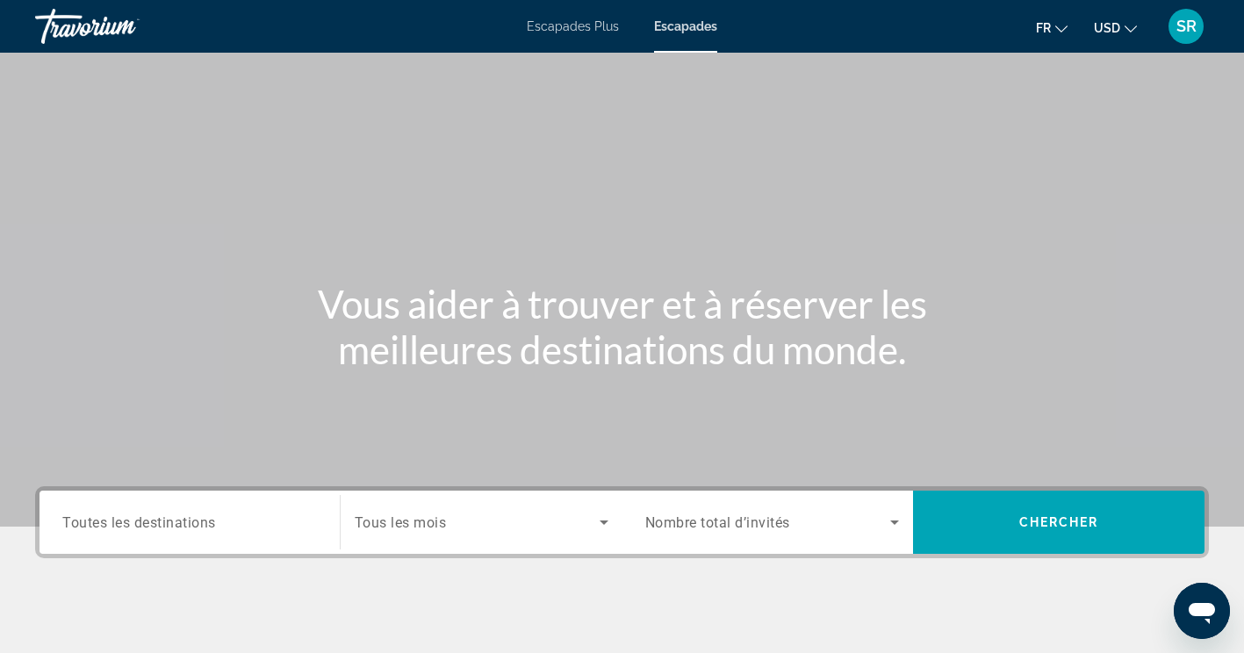
click at [249, 527] on input "Destination Toutes les destinations" at bounding box center [189, 523] width 255 height 21
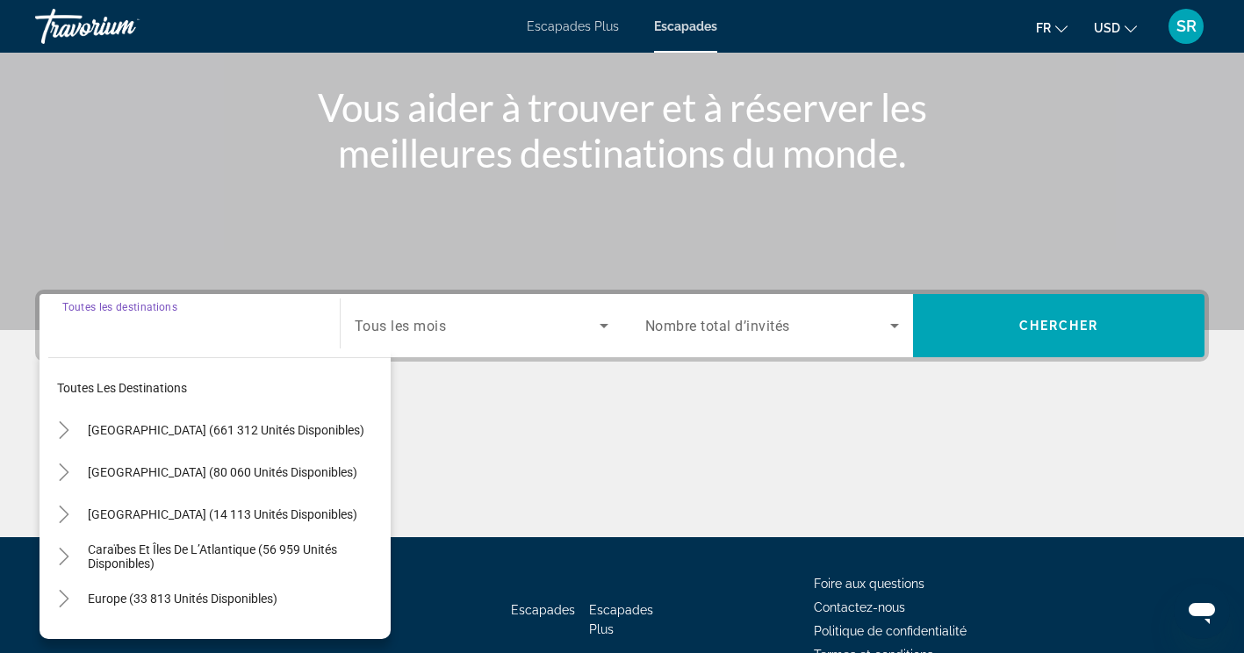
scroll to position [296, 0]
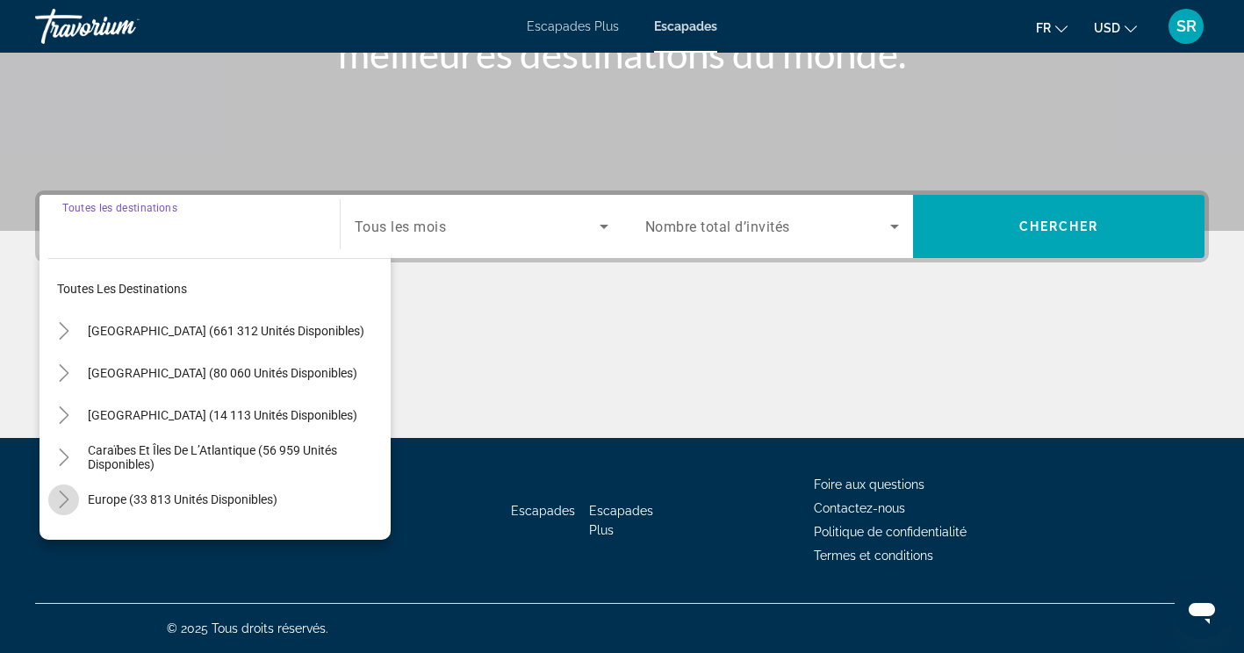
click at [75, 501] on mat-icon "Toggle Europe (33 813 unités disponibles)" at bounding box center [63, 500] width 31 height 31
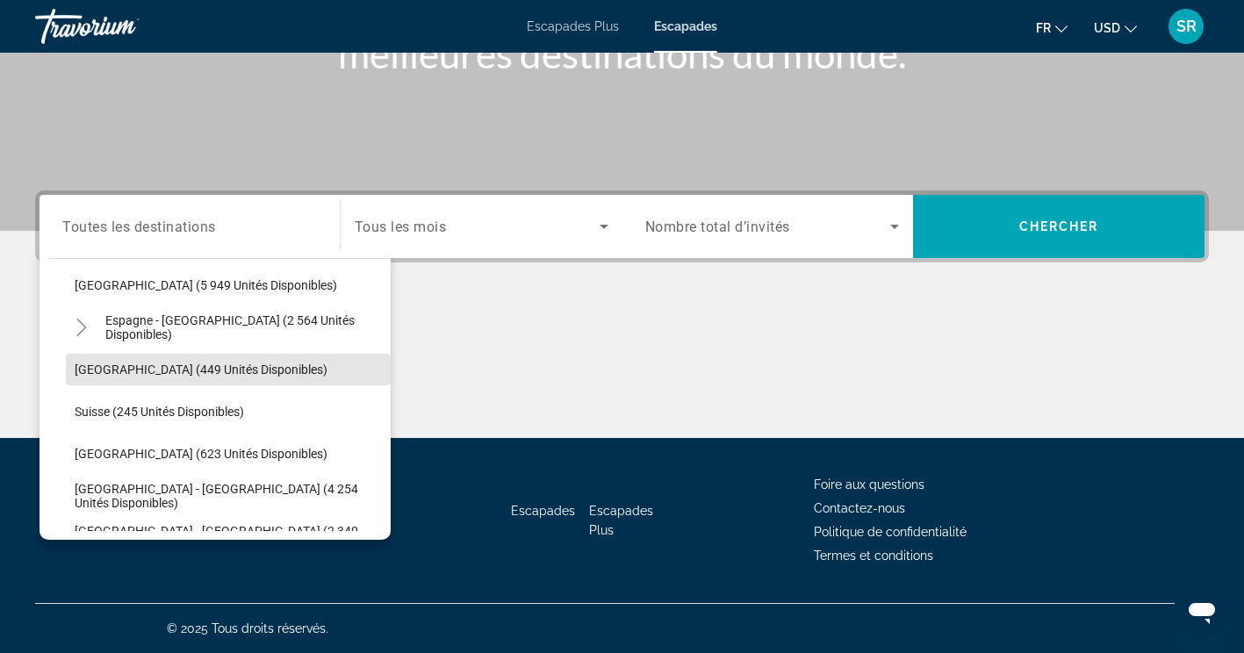
scroll to position [974, 0]
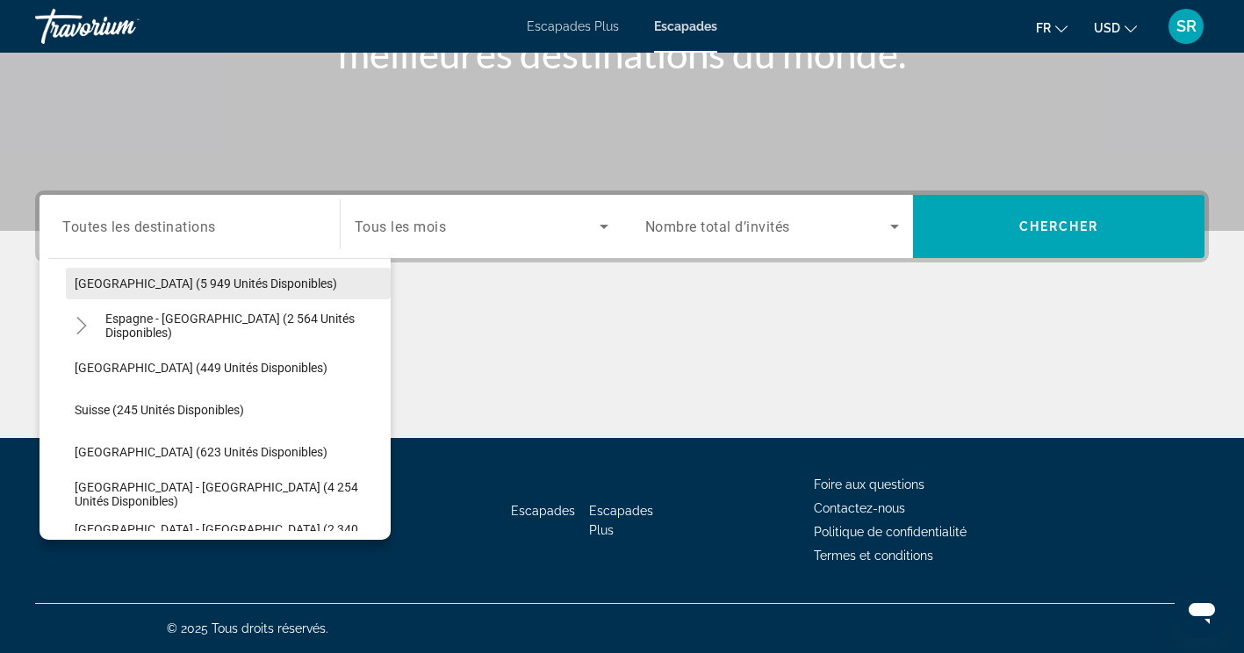
click at [215, 282] on span "Espagne (5 949 unités disponibles)" at bounding box center [206, 284] width 262 height 14
type input "**********"
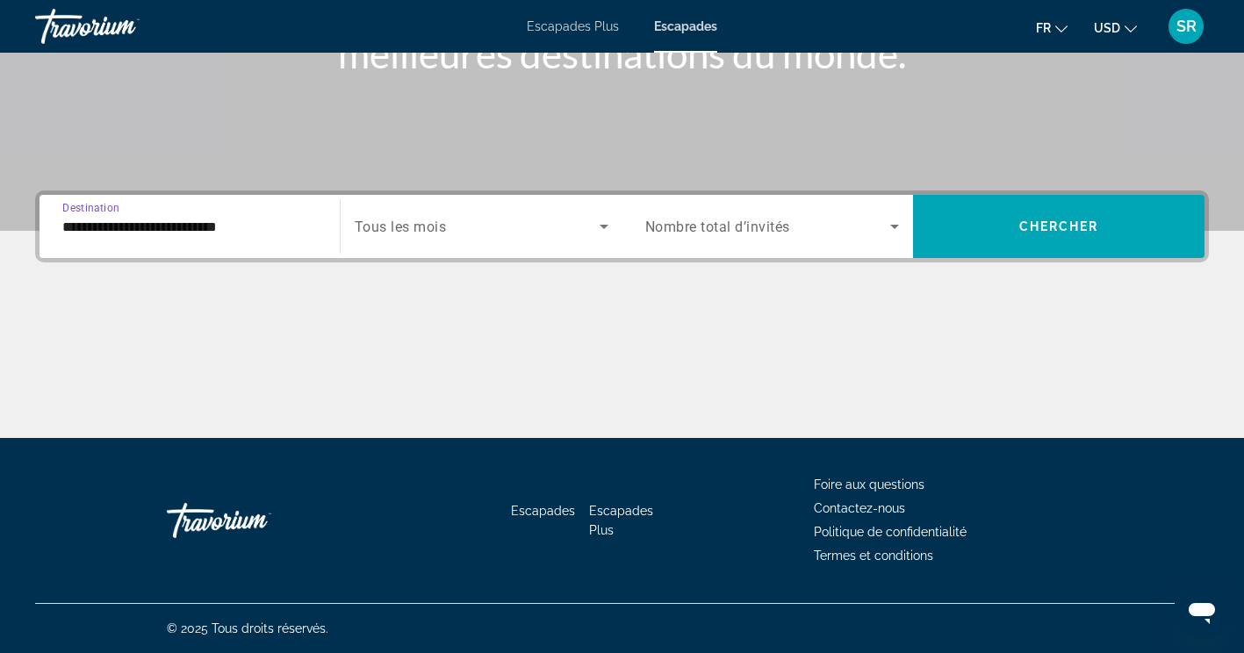
click at [557, 219] on span "Widget de recherche" at bounding box center [477, 226] width 245 height 21
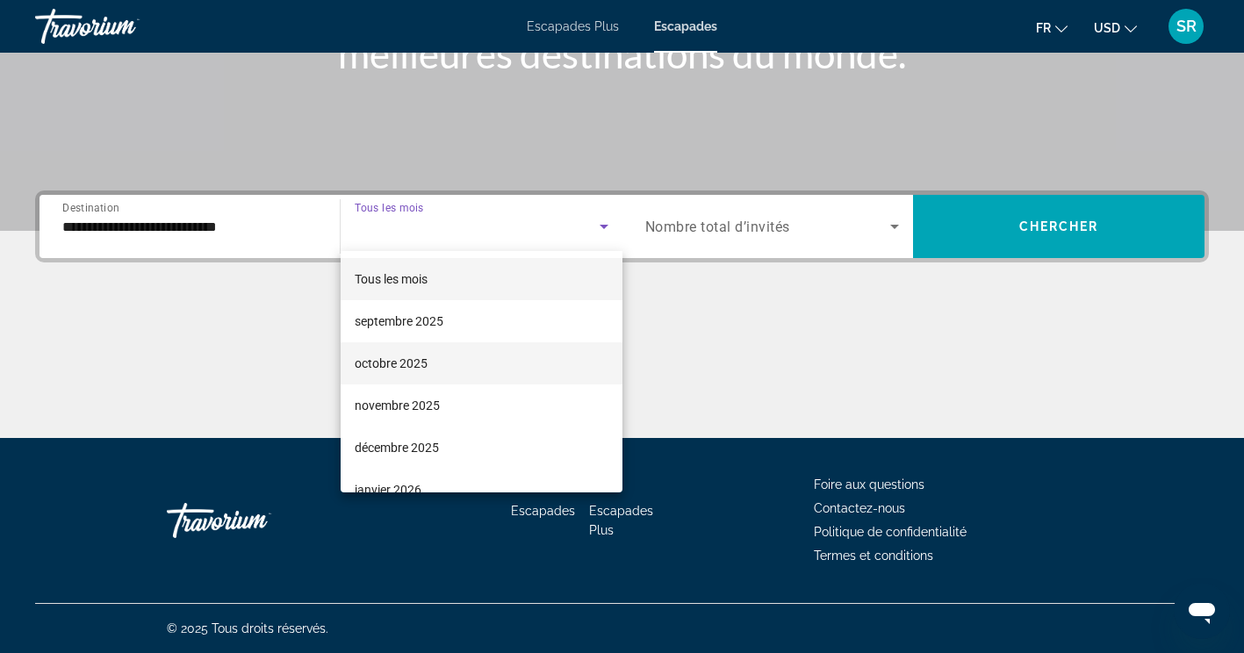
click at [498, 361] on mat-option "octobre 2025" at bounding box center [482, 363] width 282 height 42
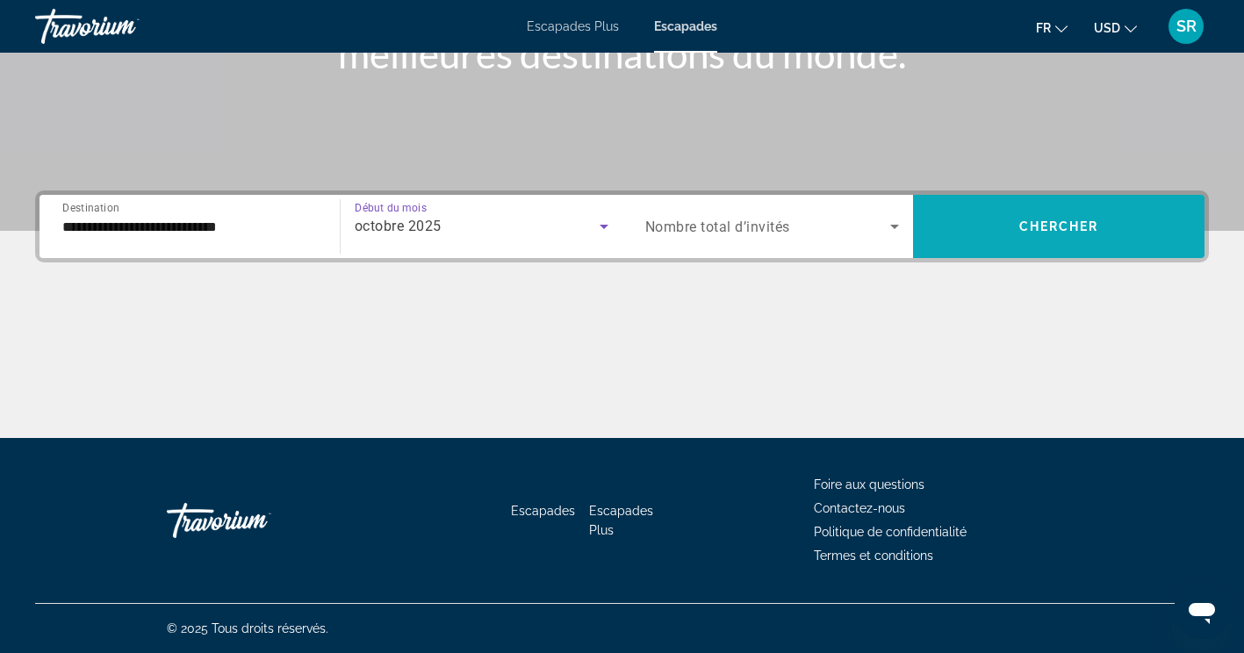
click at [1038, 226] on span "Chercher" at bounding box center [1059, 226] width 80 height 14
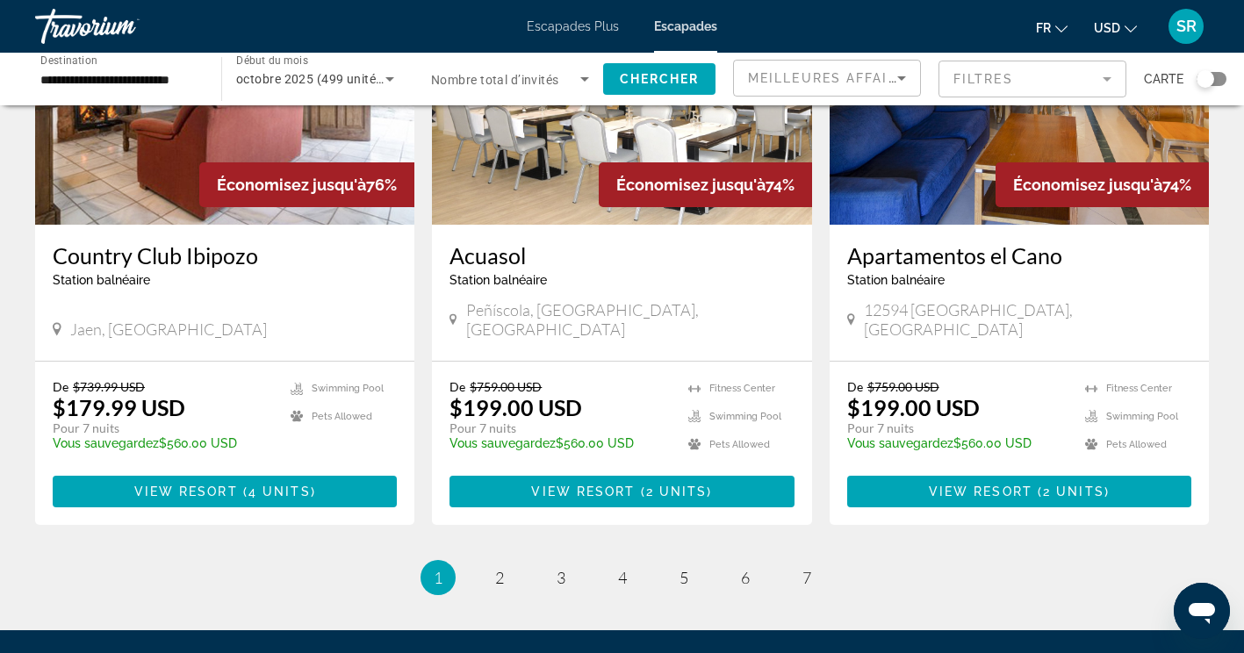
scroll to position [2106, 0]
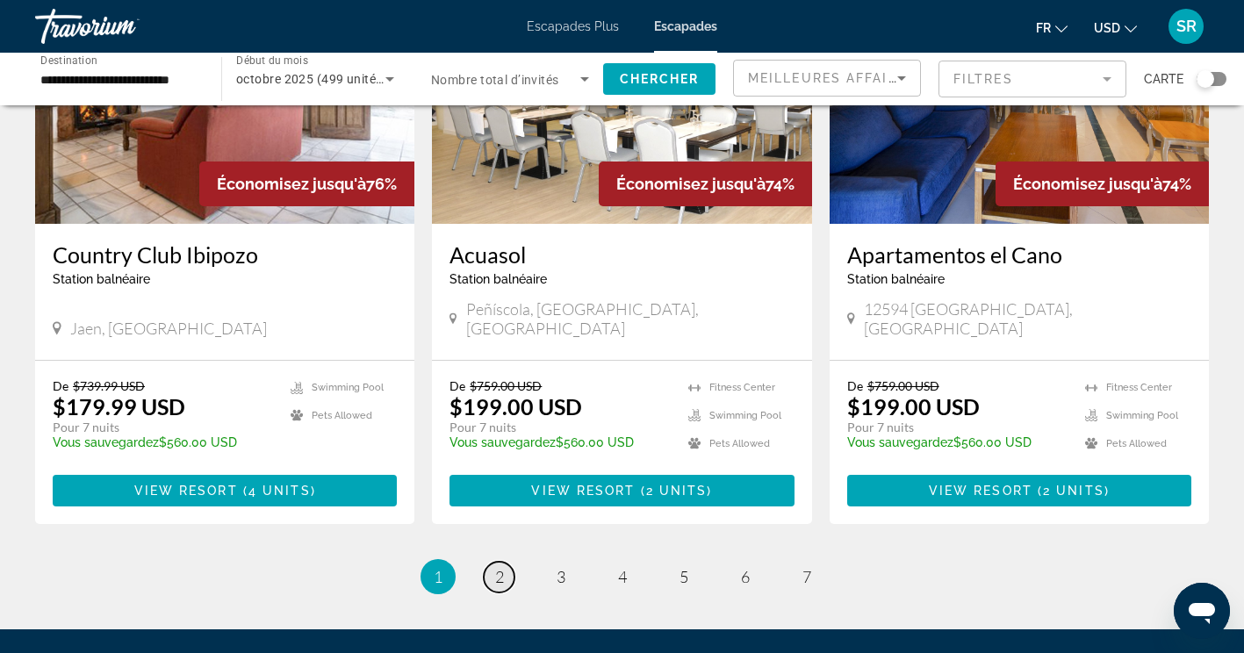
click at [499, 567] on span "2" at bounding box center [499, 576] width 9 height 19
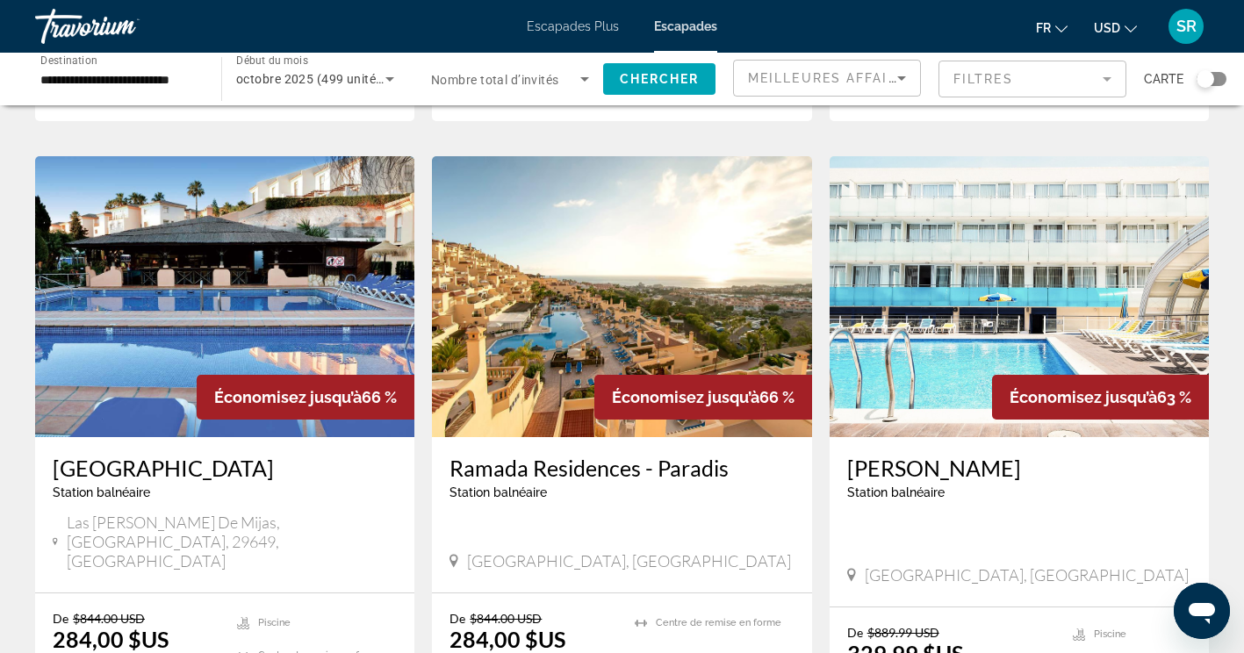
scroll to position [1963, 0]
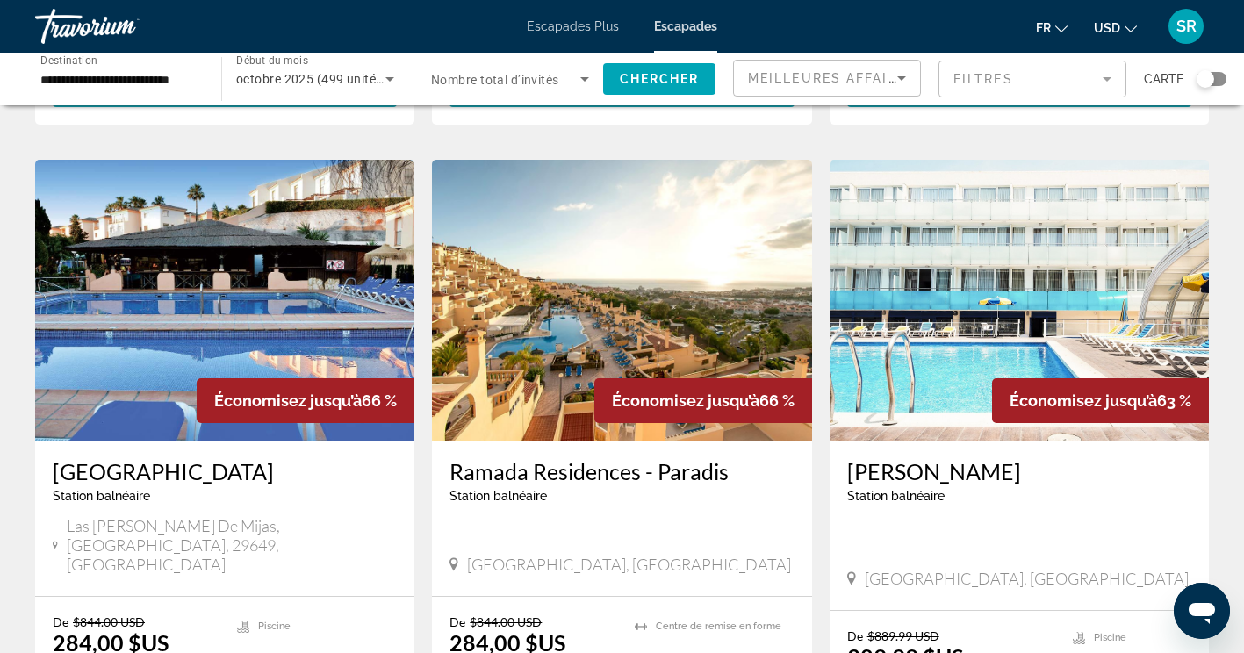
click at [686, 458] on h3 "Ramada Residences - Paradis" at bounding box center [621, 471] width 344 height 26
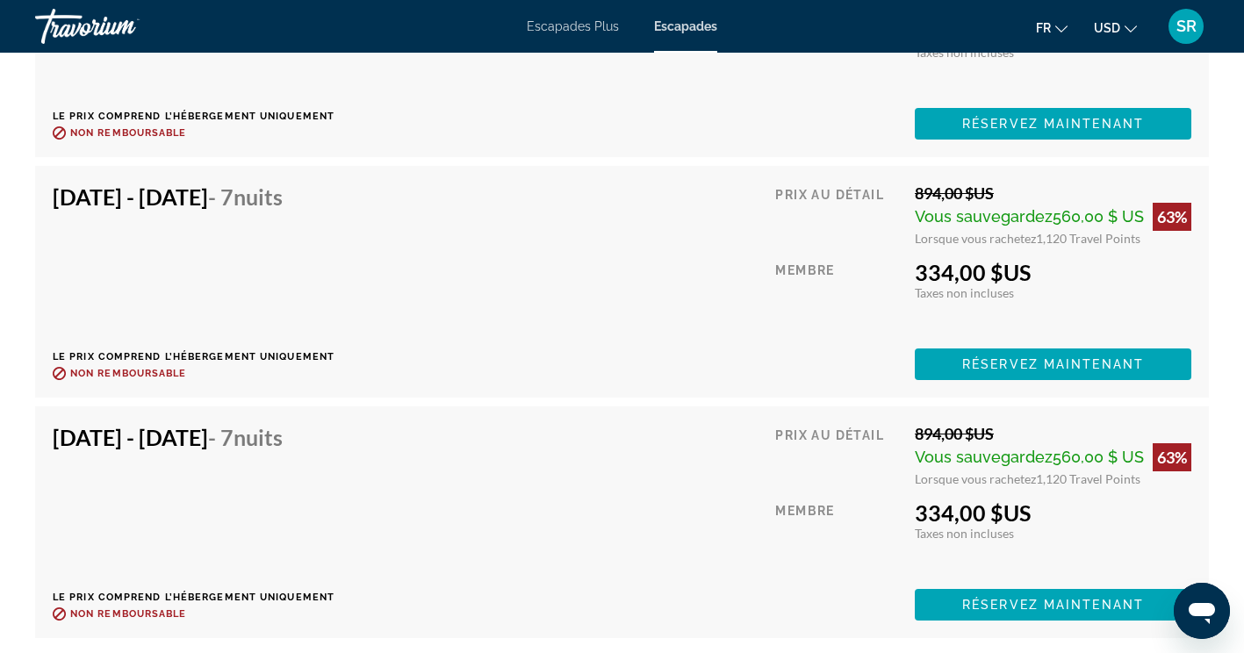
scroll to position [3600, 0]
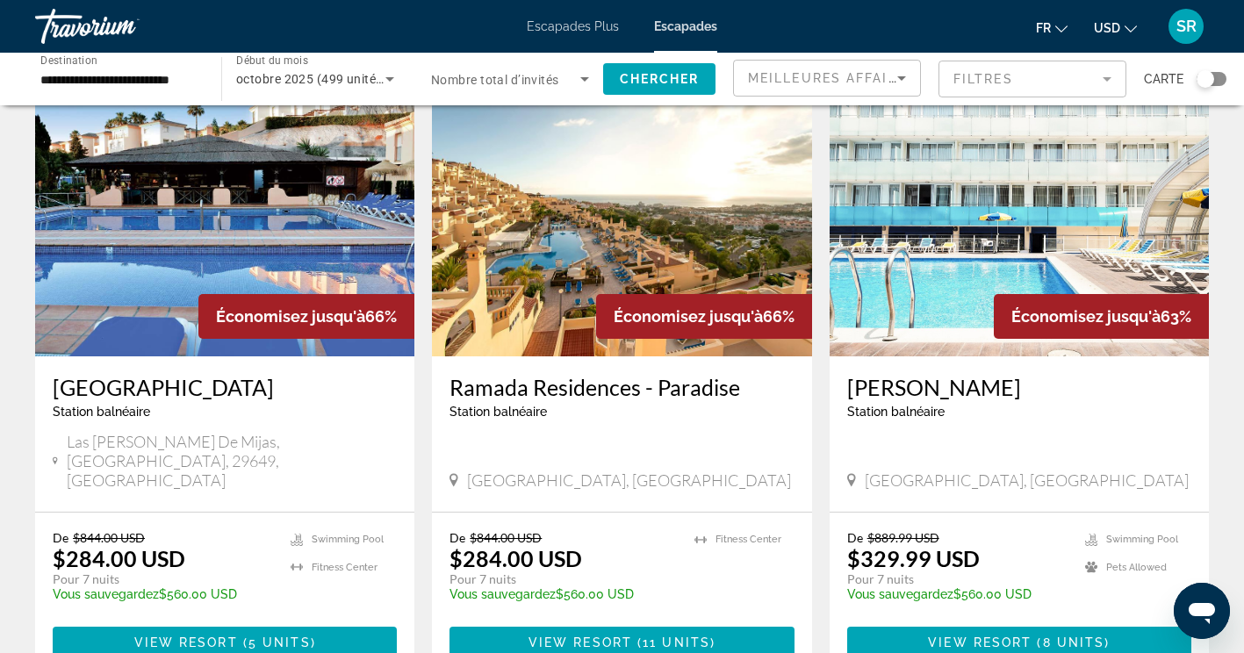
scroll to position [2027, 0]
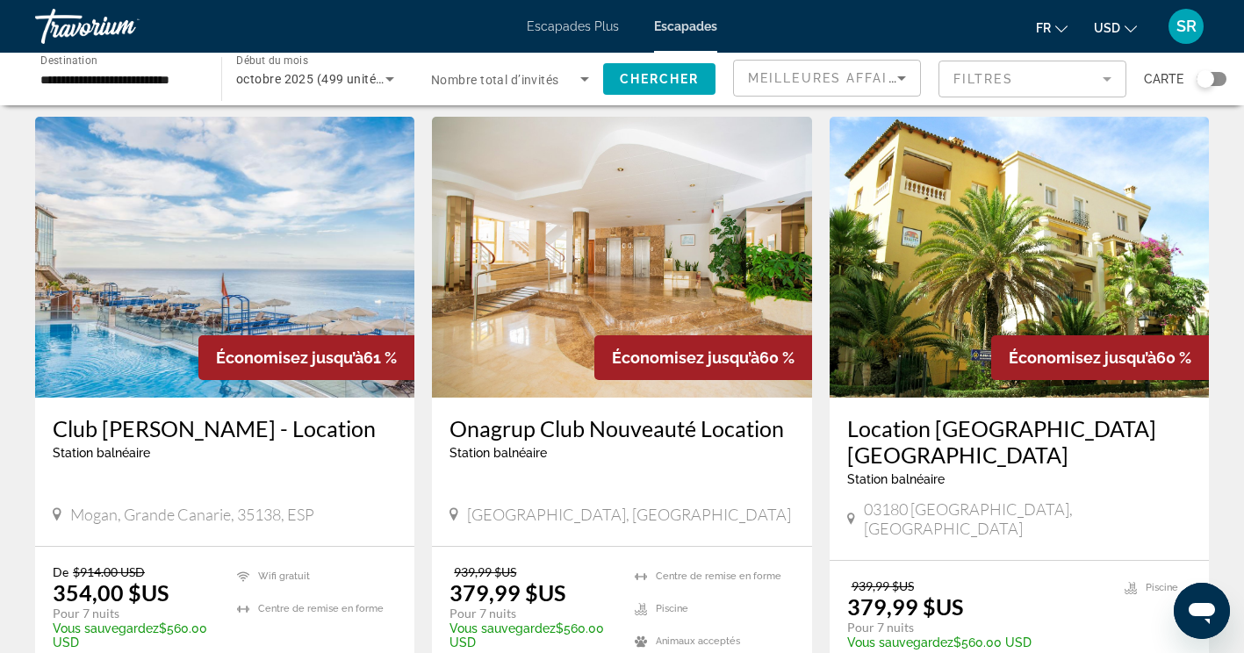
scroll to position [1391, 0]
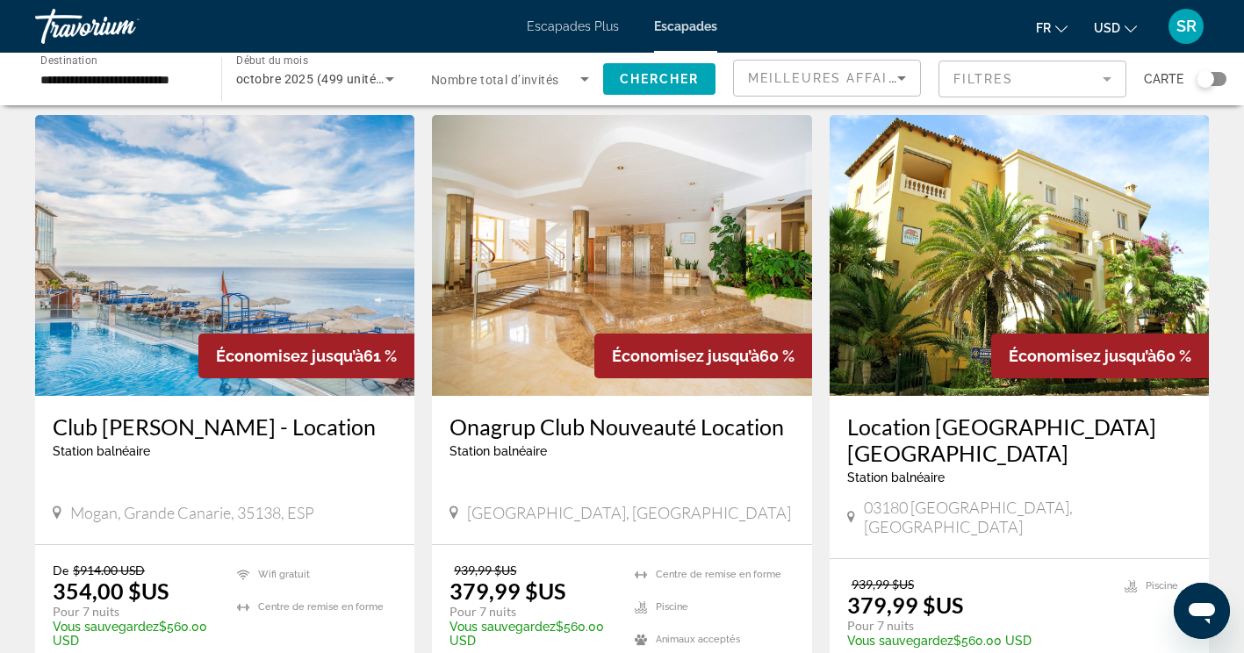
click at [751, 413] on h3 "Onagrup Club Nouveauté Location" at bounding box center [621, 426] width 344 height 26
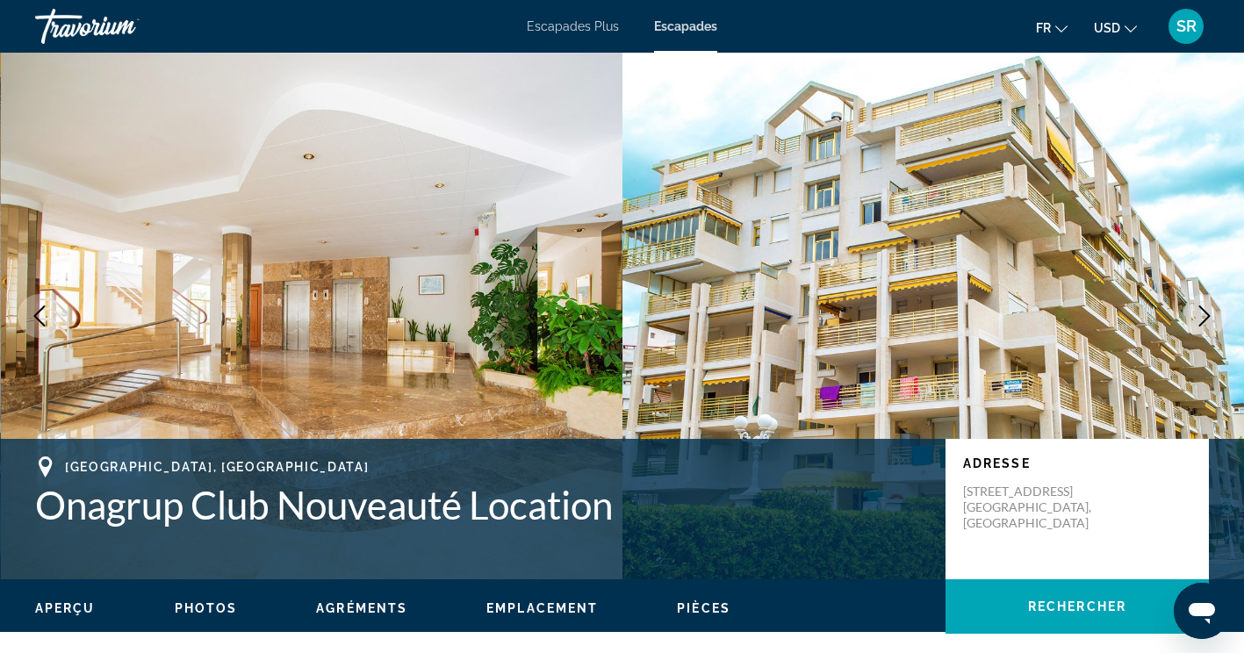
click at [1204, 317] on icon "Image suivante" at bounding box center [1204, 315] width 21 height 21
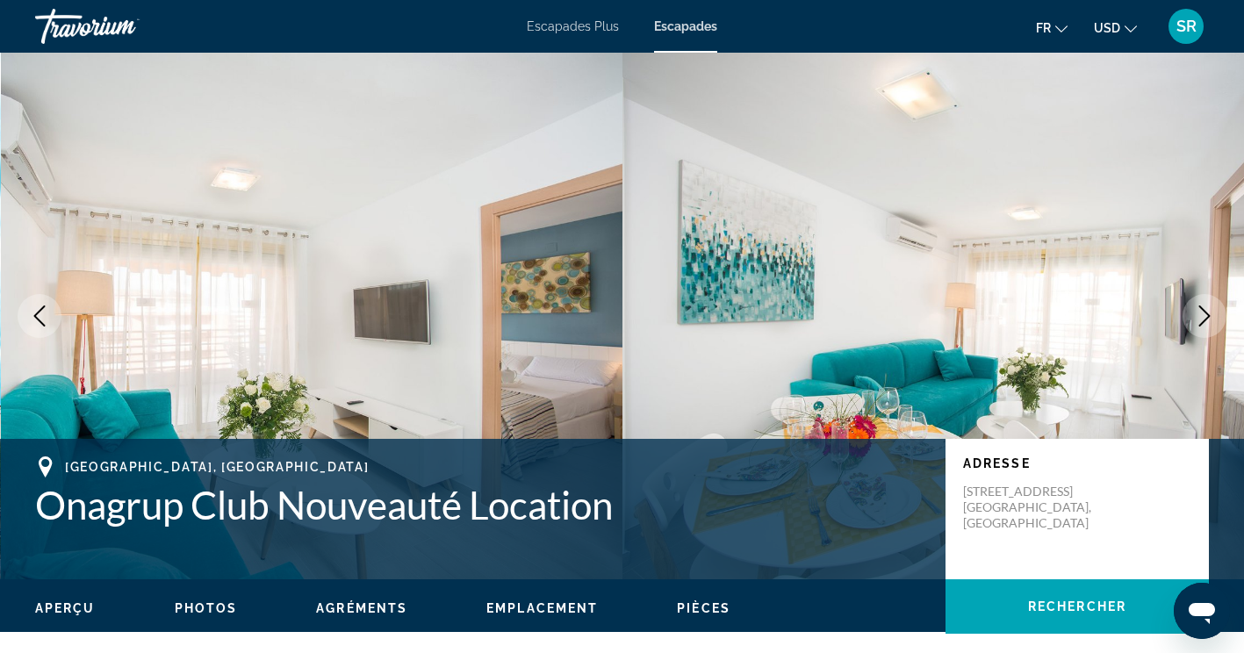
click at [1204, 318] on icon "Image suivante" at bounding box center [1204, 315] width 21 height 21
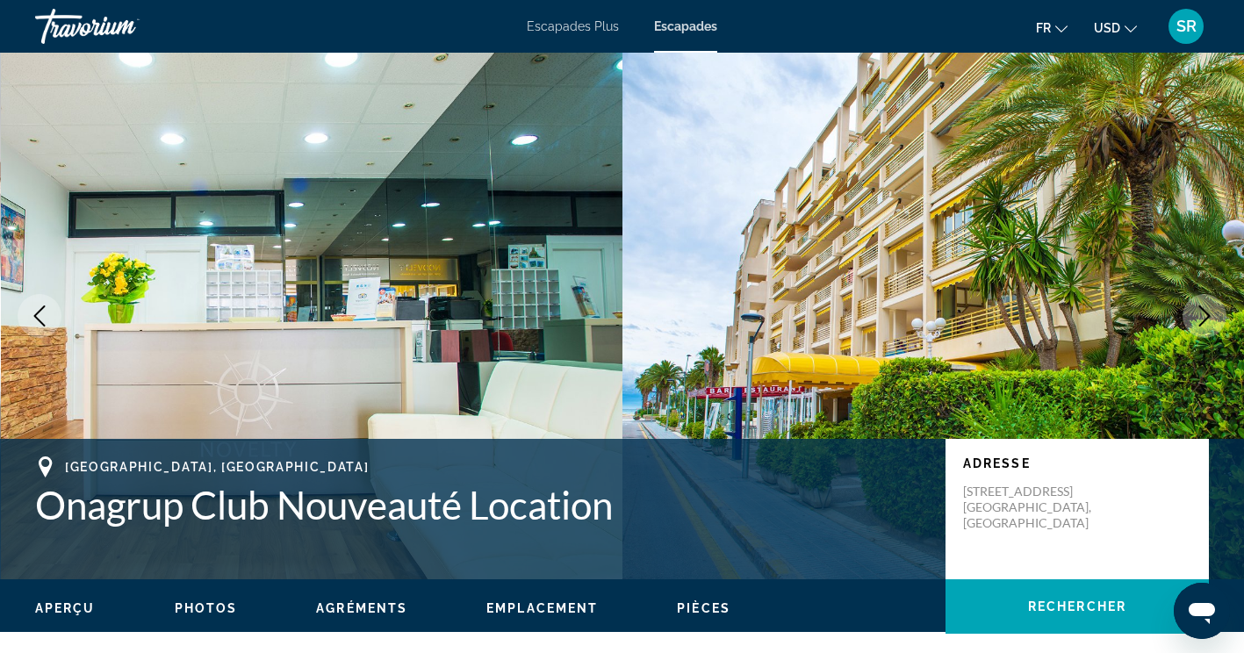
click at [1205, 317] on icon "Image suivante" at bounding box center [1204, 315] width 21 height 21
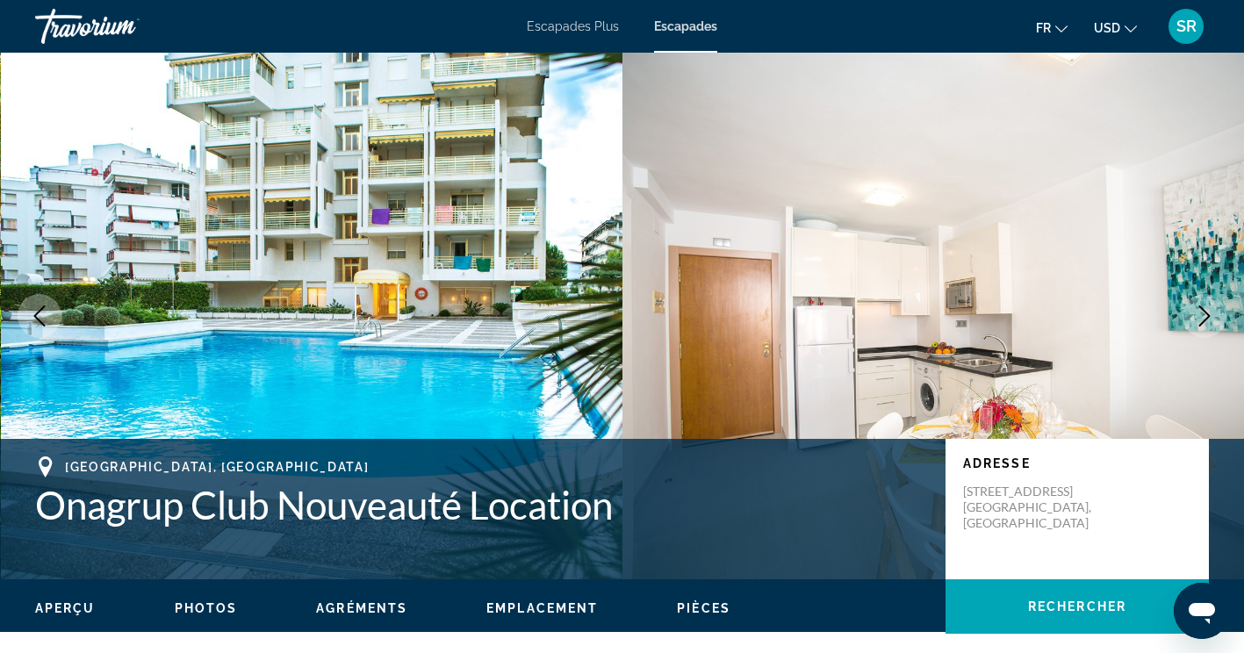
click at [1208, 325] on icon "Image suivante" at bounding box center [1204, 315] width 21 height 21
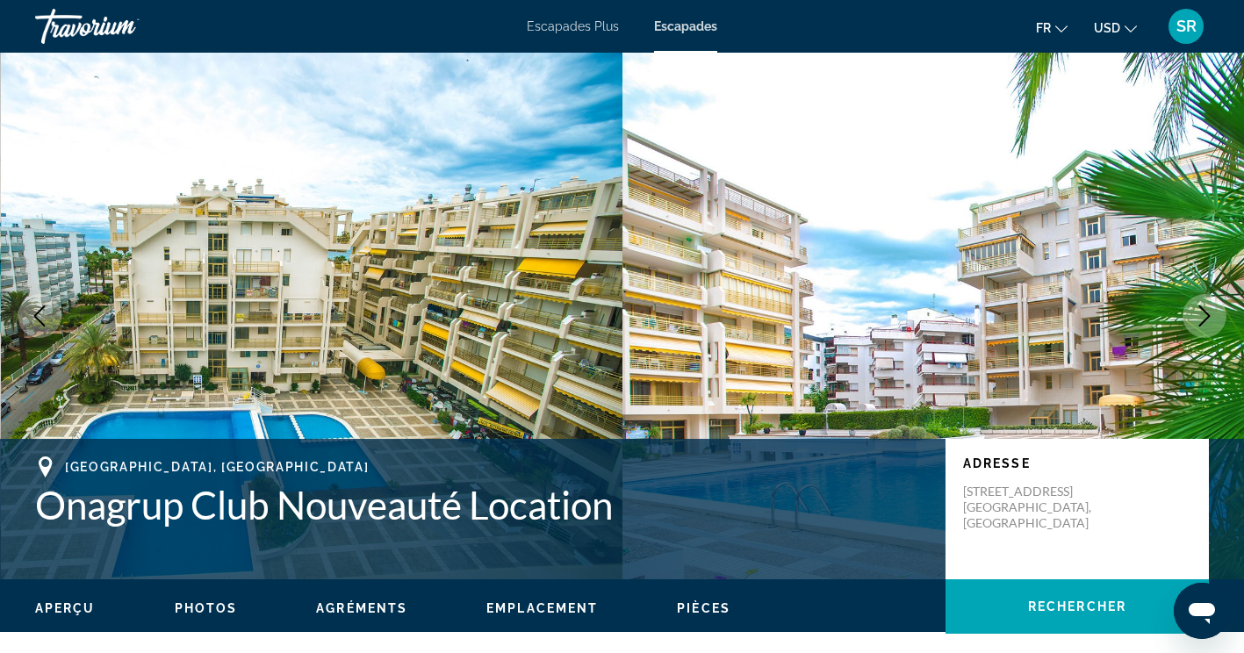
click at [1210, 324] on icon "Image suivante" at bounding box center [1204, 315] width 21 height 21
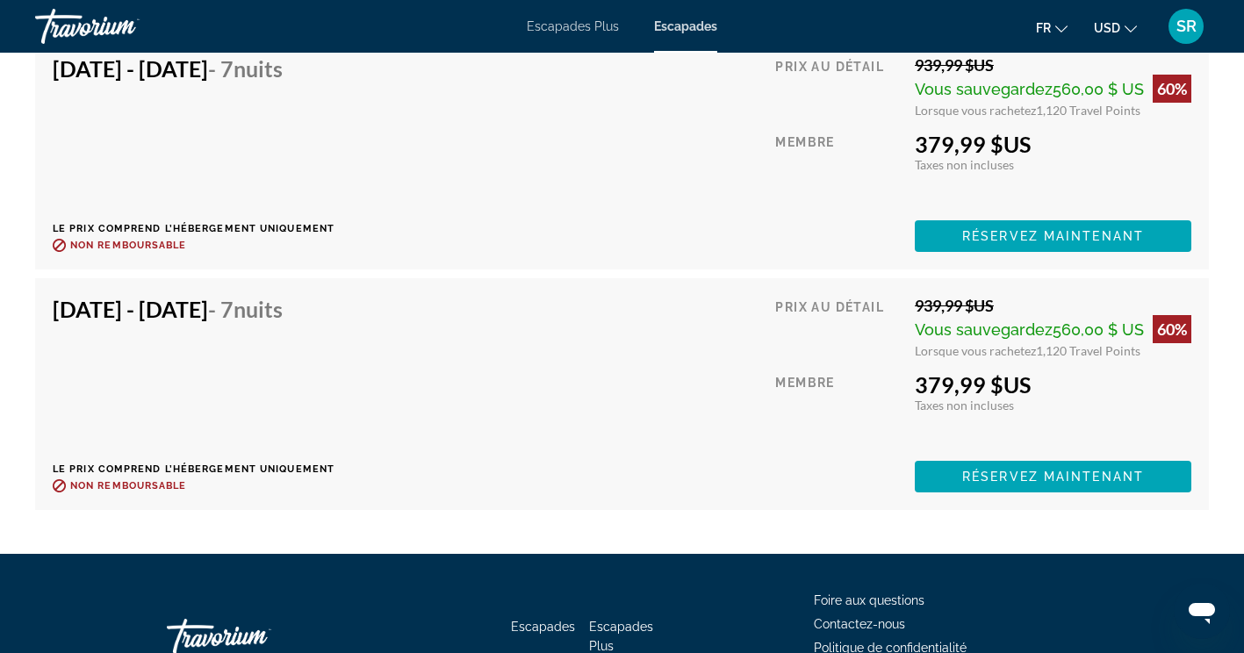
scroll to position [3463, 0]
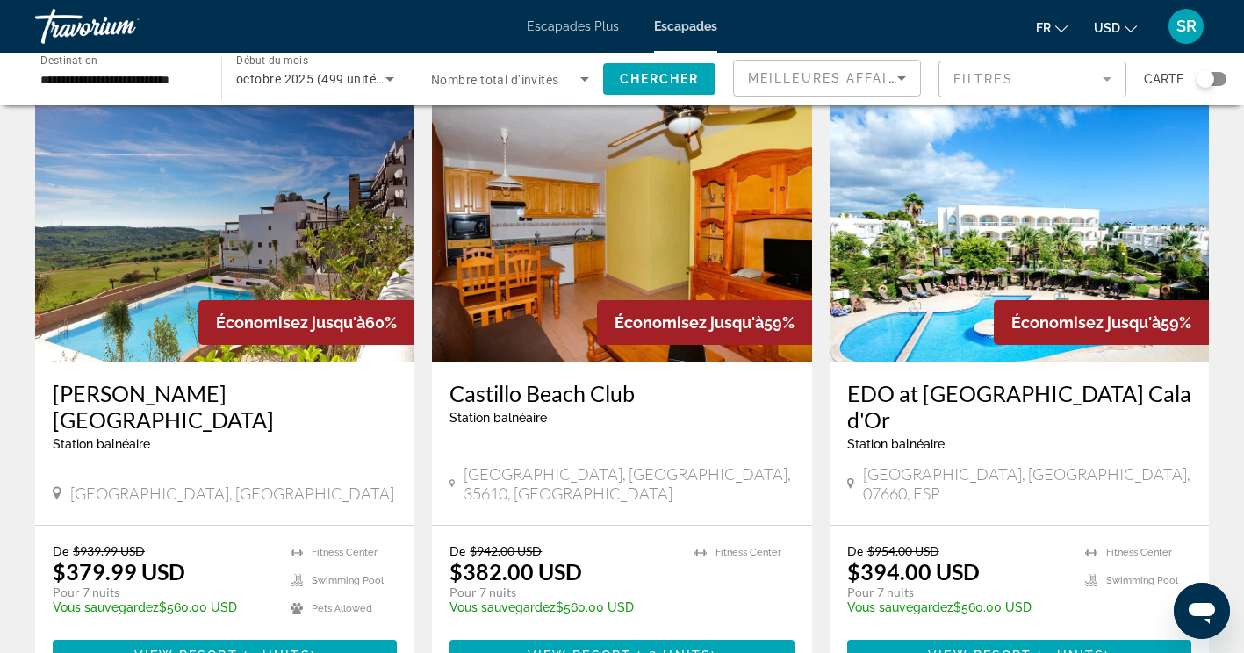
scroll to position [2046, 0]
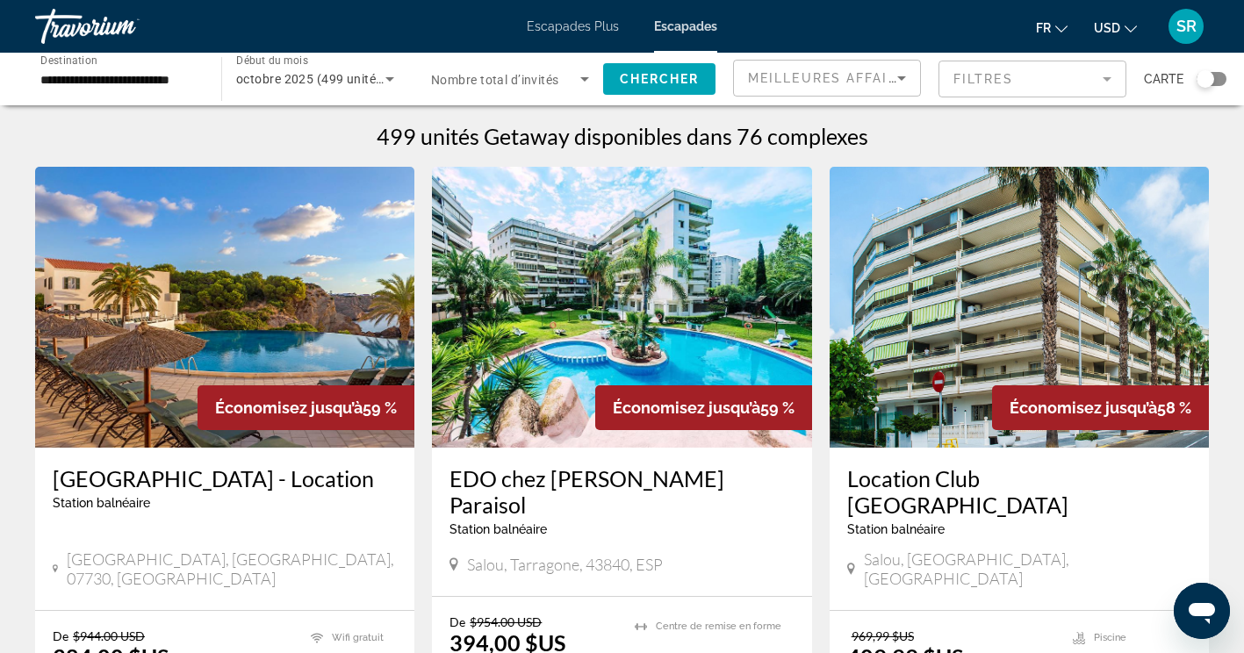
click at [708, 488] on h3 "EDO chez Ona Jardines Paraisol" at bounding box center [621, 491] width 344 height 53
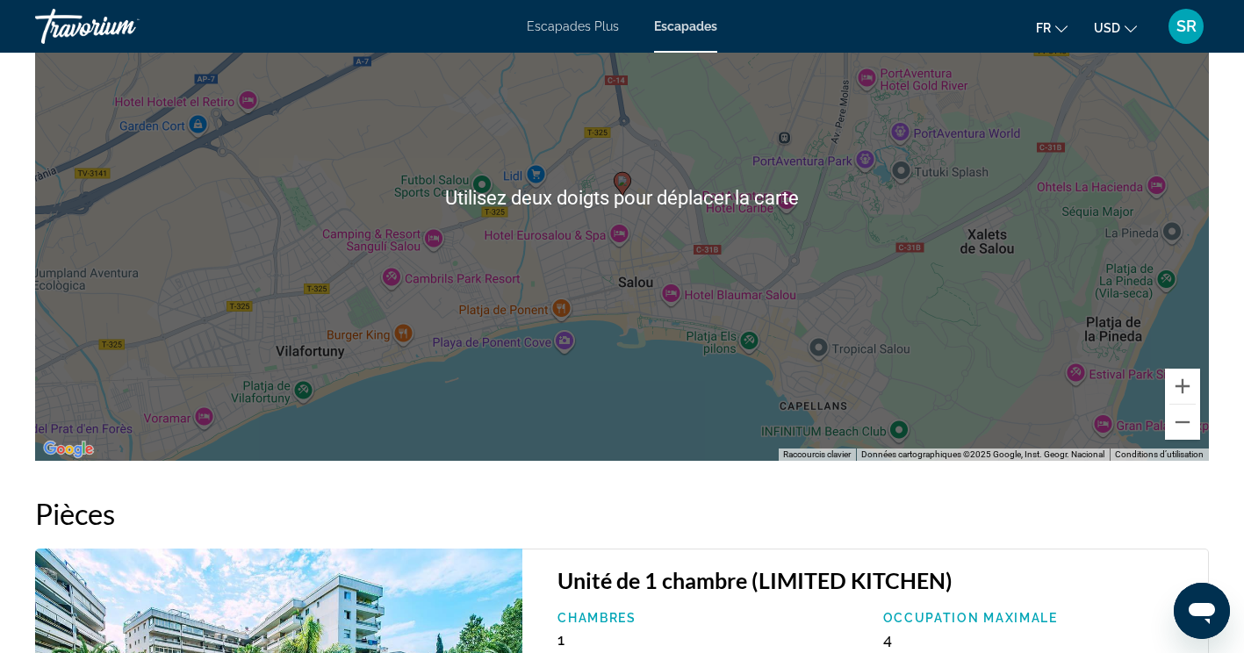
scroll to position [2481, 0]
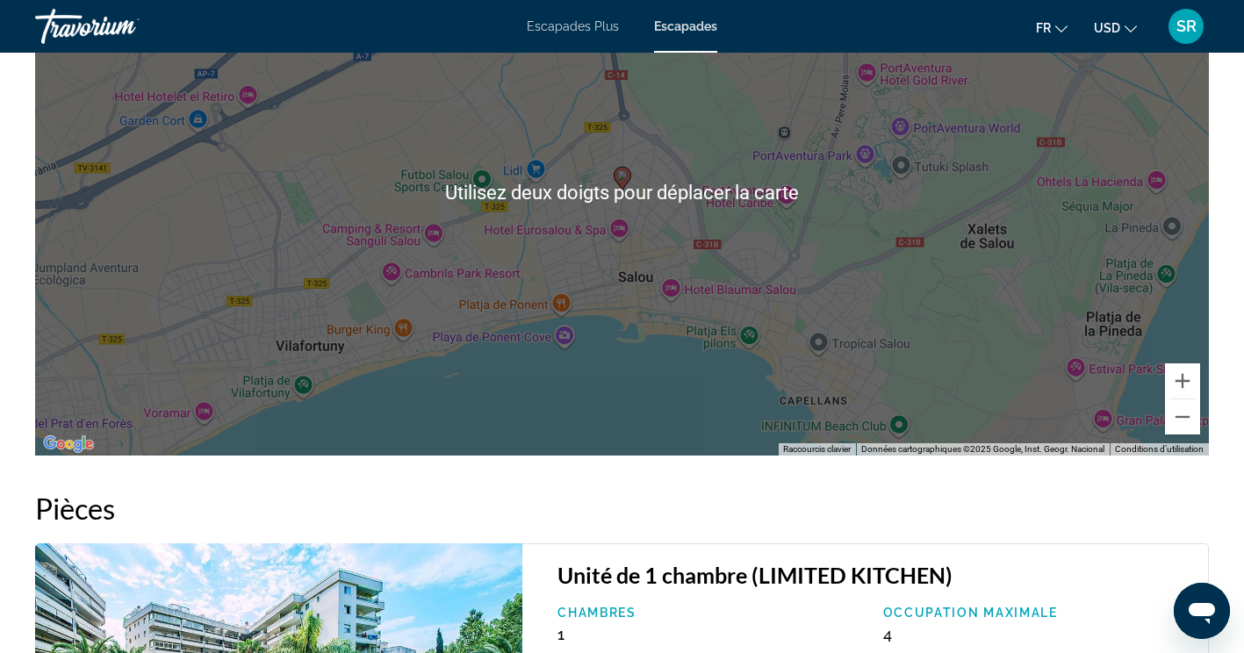
click at [692, 397] on div "Pour activer le glissement avec le clavier, appuyez sur Alt+Entrée. Une fois ce…" at bounding box center [622, 192] width 1174 height 527
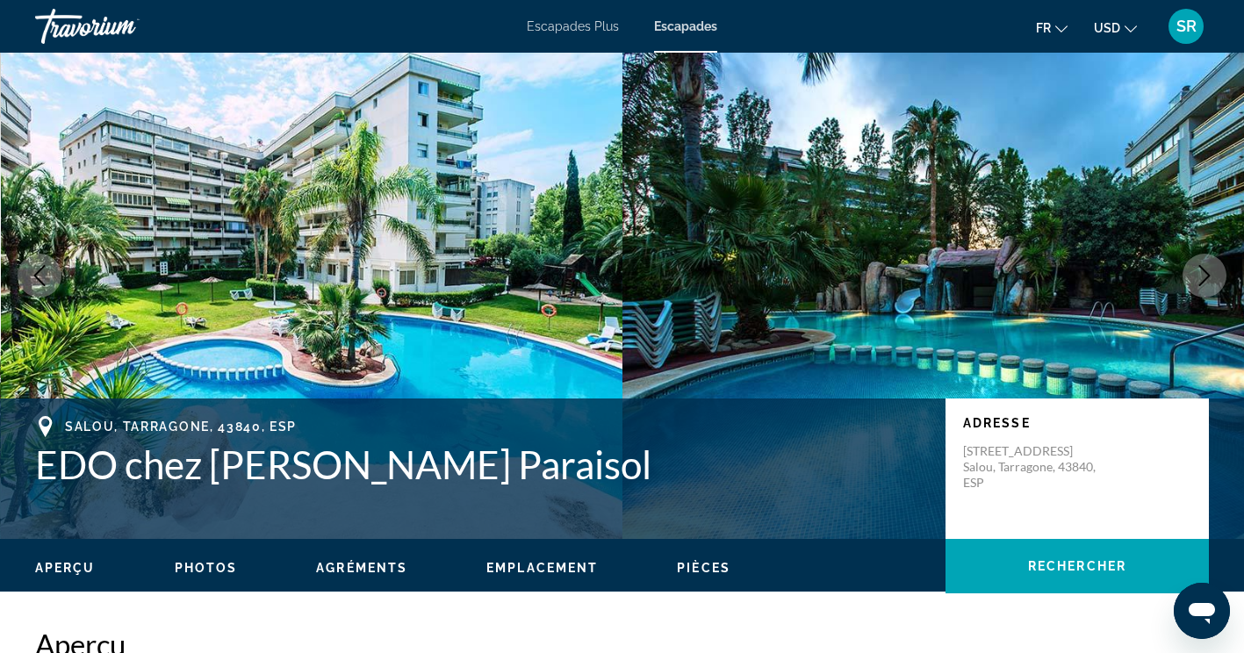
scroll to position [40, 0]
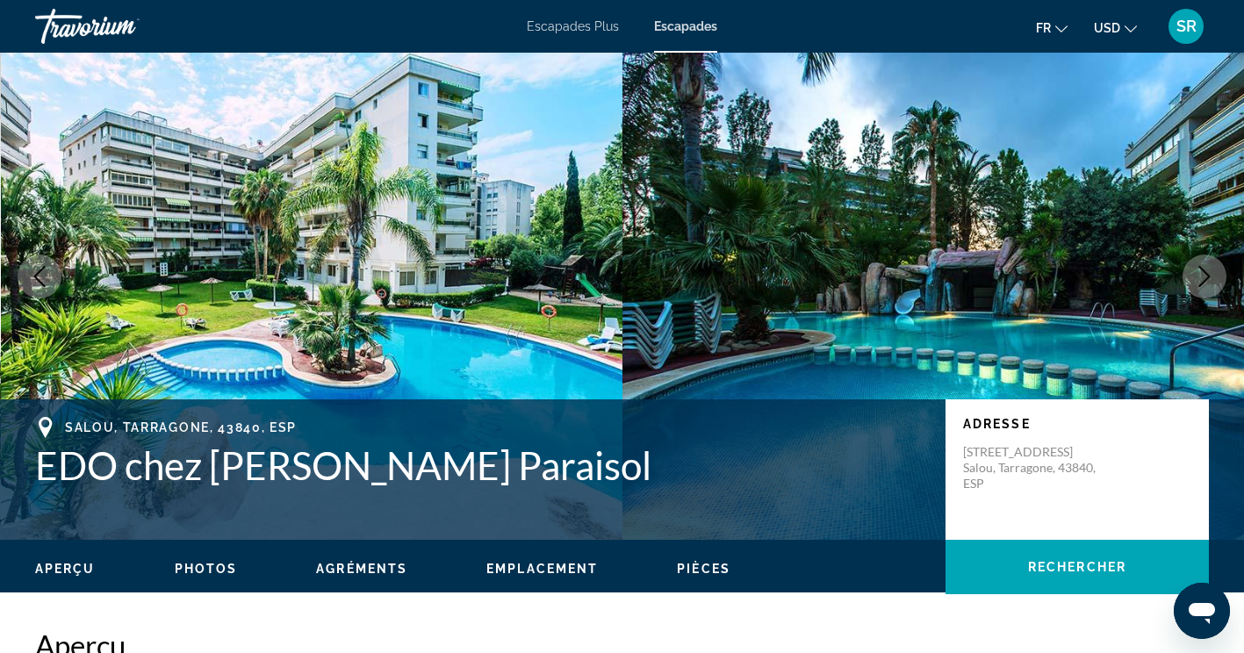
click at [1204, 281] on icon "Image suivante" at bounding box center [1204, 276] width 11 height 21
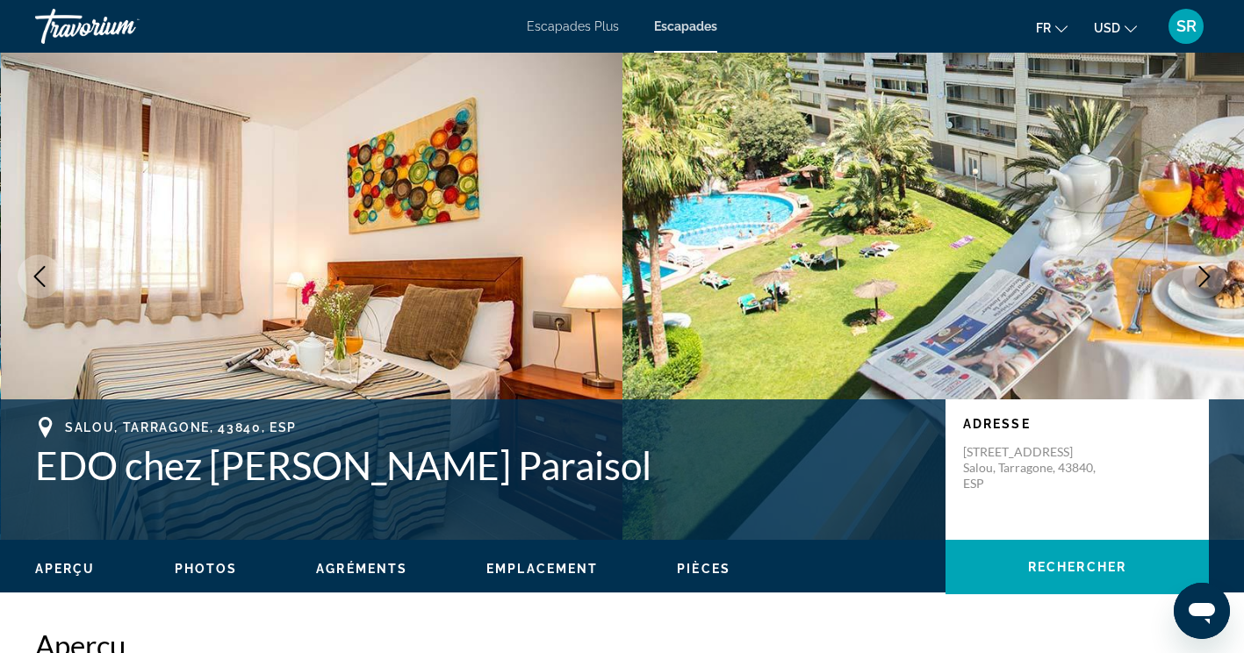
click at [1209, 277] on icon "Image suivante" at bounding box center [1204, 276] width 11 height 21
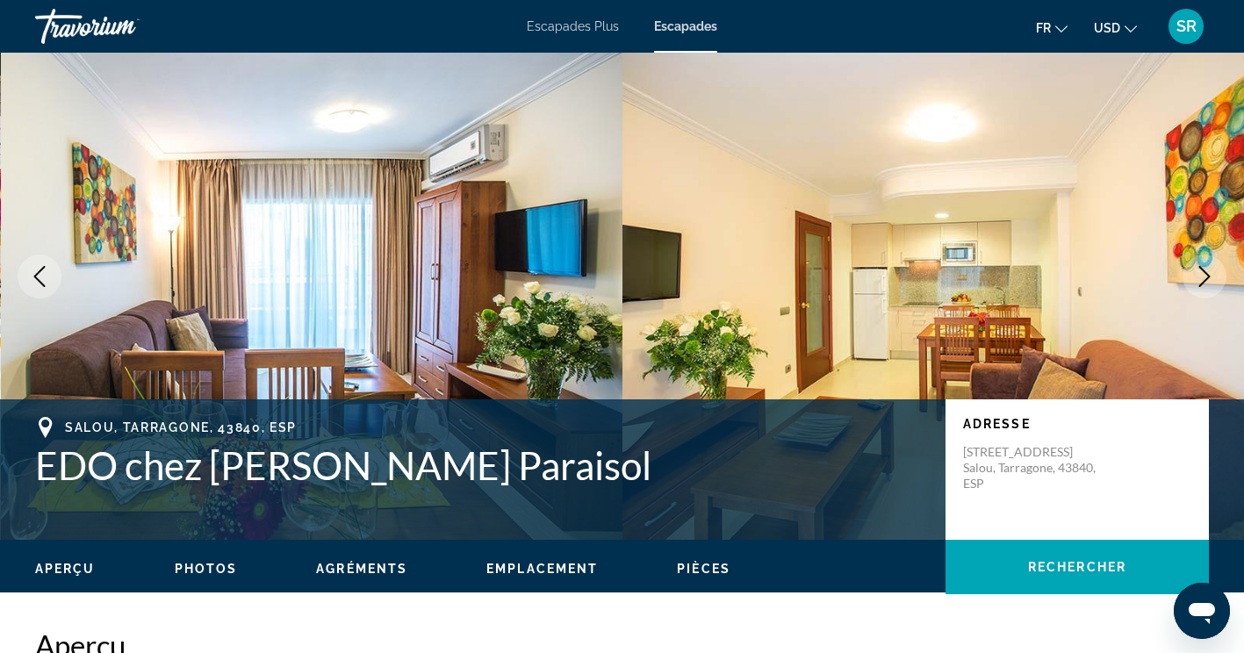
click at [1202, 277] on icon "Image suivante" at bounding box center [1204, 276] width 21 height 21
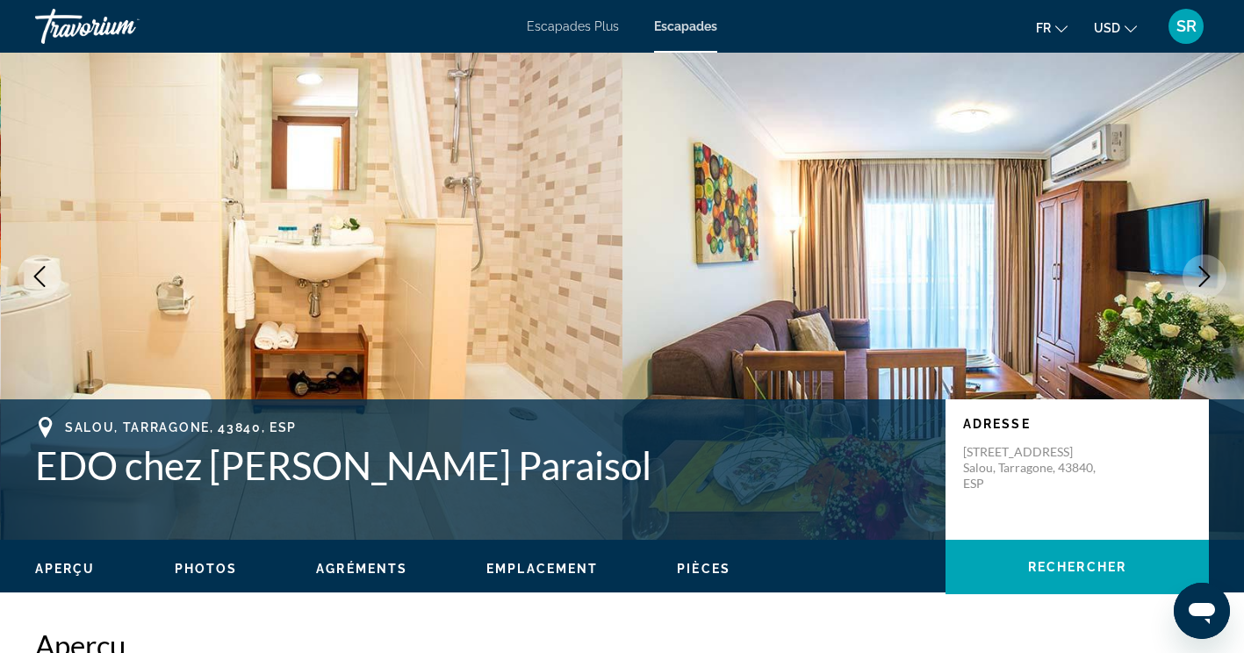
click at [1207, 279] on icon "Image suivante" at bounding box center [1204, 276] width 21 height 21
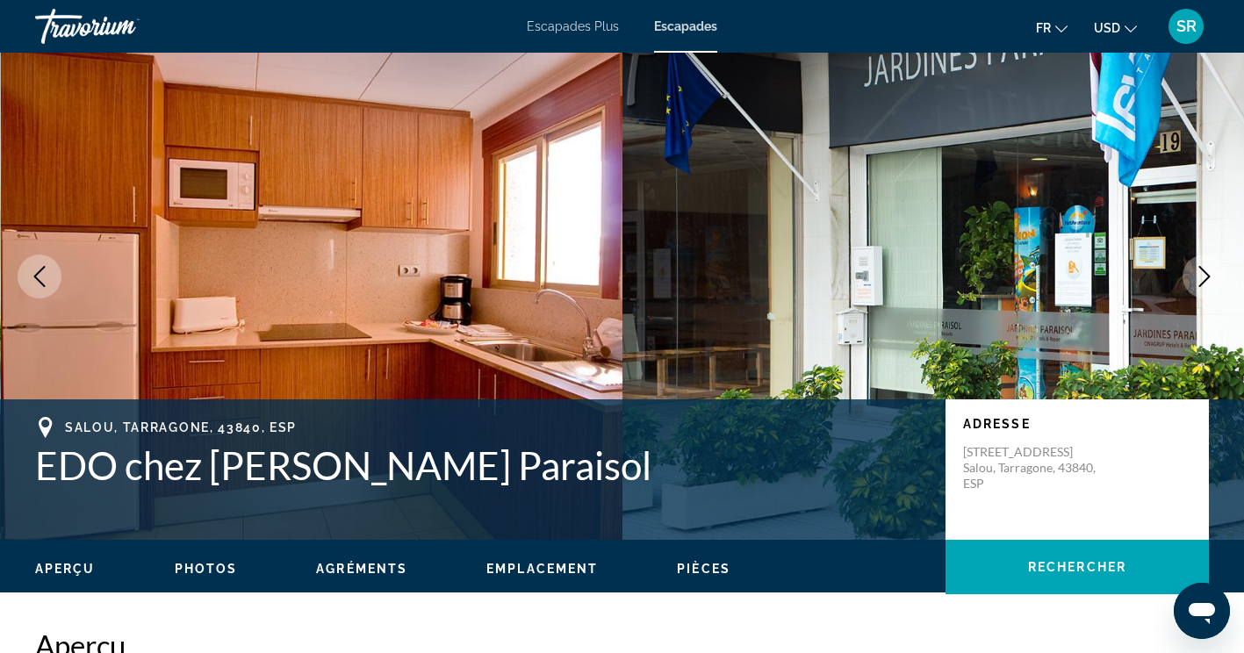
click at [1208, 276] on icon "Image suivante" at bounding box center [1204, 276] width 11 height 21
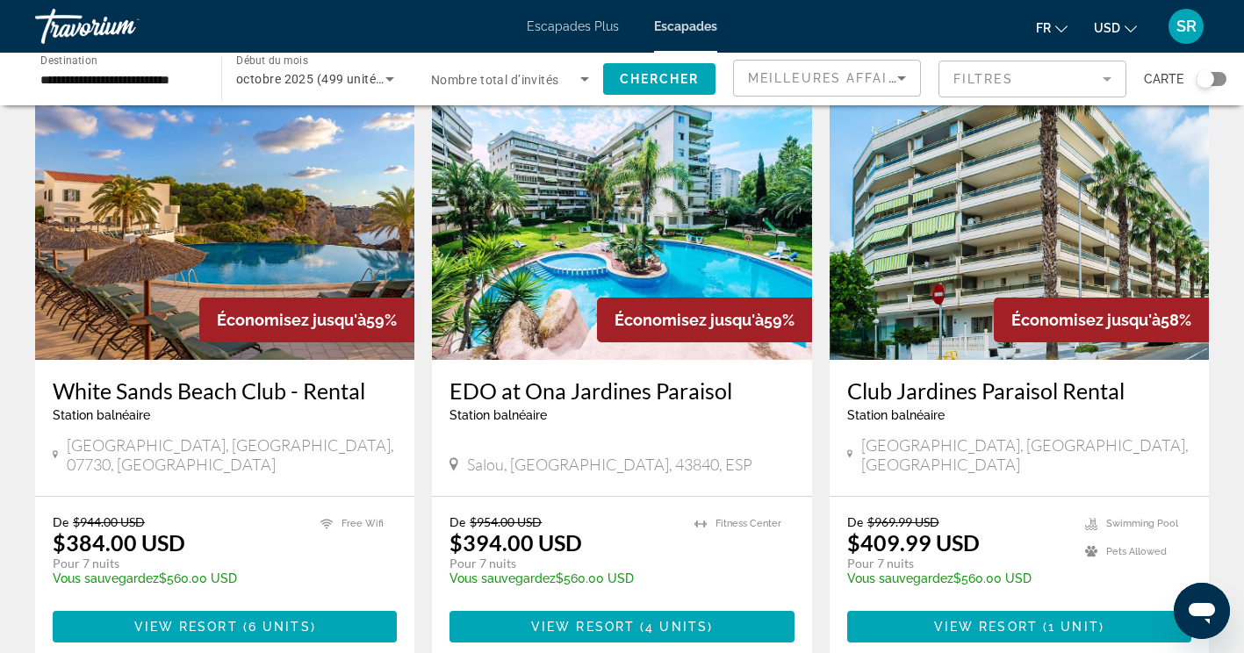
scroll to position [90, 0]
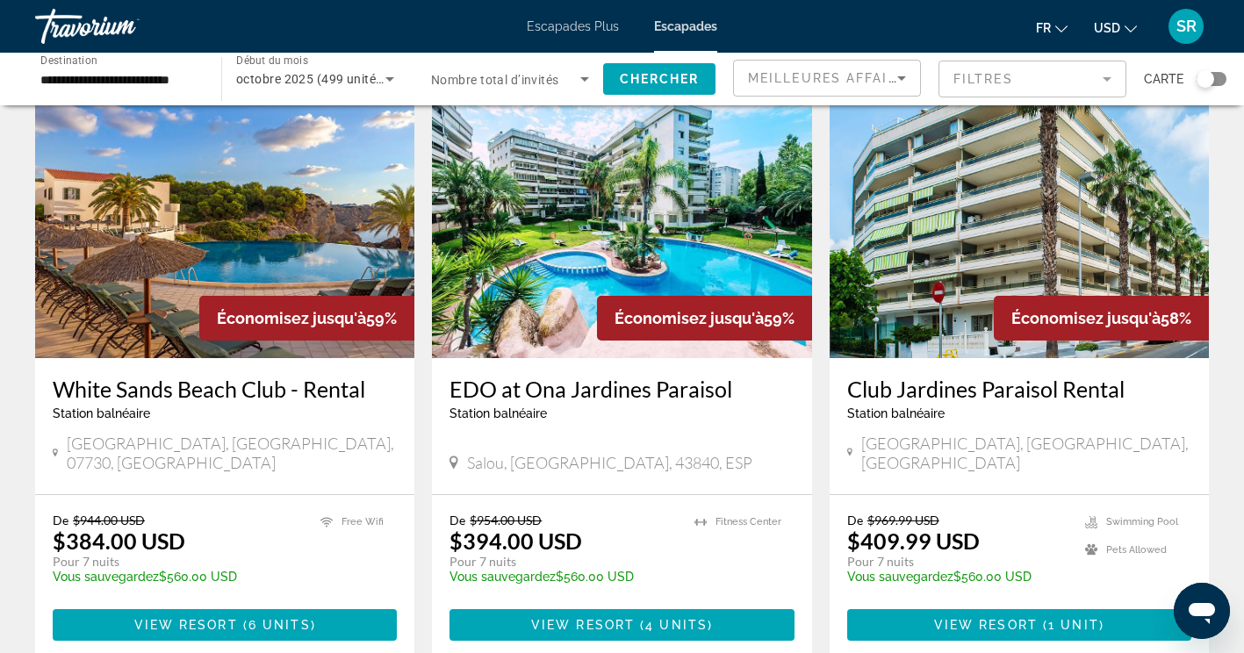
click at [1098, 389] on h3 "Club Jardines Paraisol Rental" at bounding box center [1019, 389] width 344 height 26
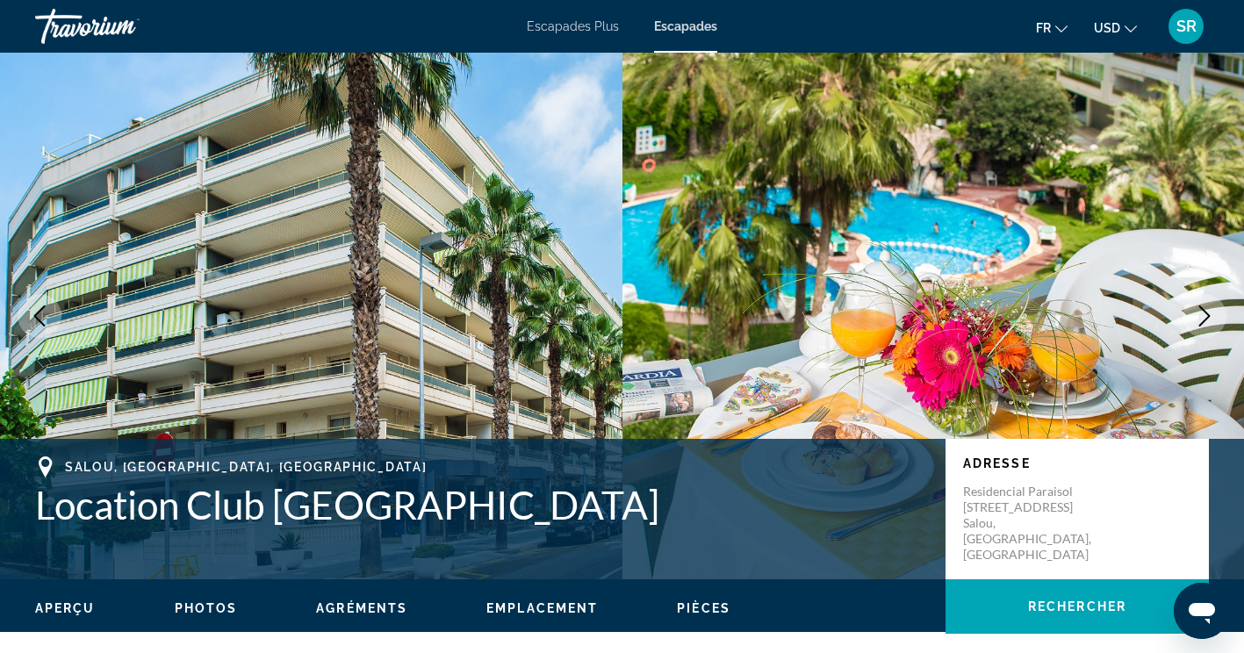
click at [1199, 314] on icon "Image suivante" at bounding box center [1204, 315] width 21 height 21
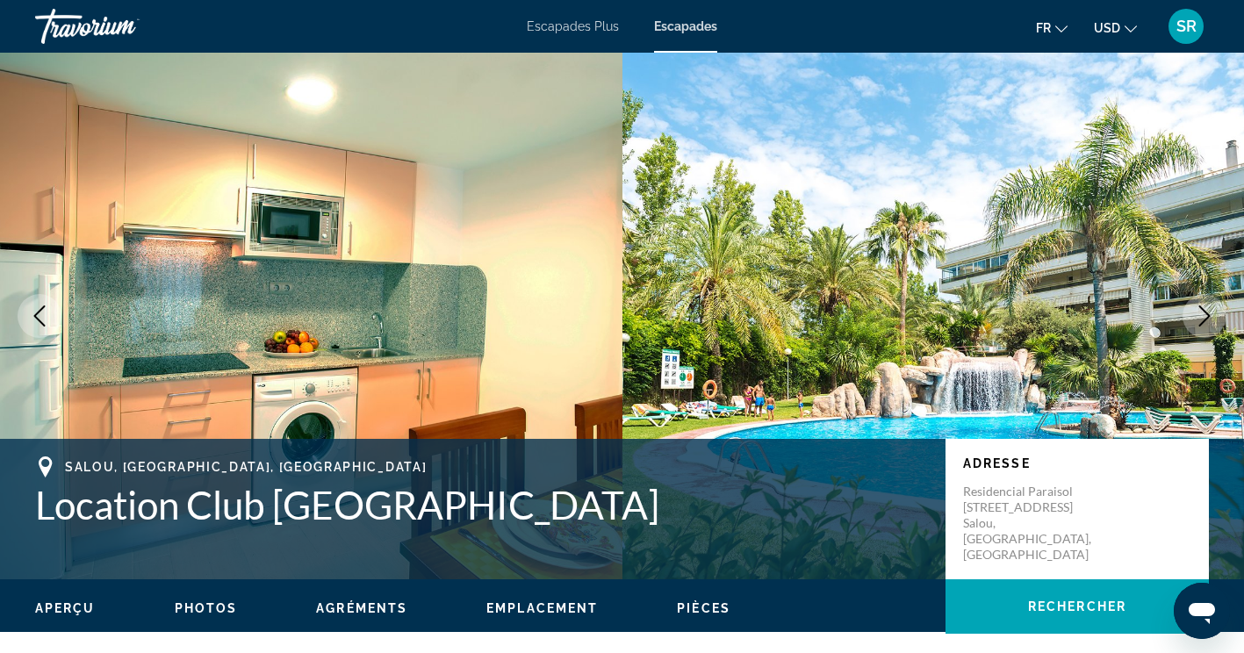
click at [1202, 323] on icon "Image suivante" at bounding box center [1204, 315] width 11 height 21
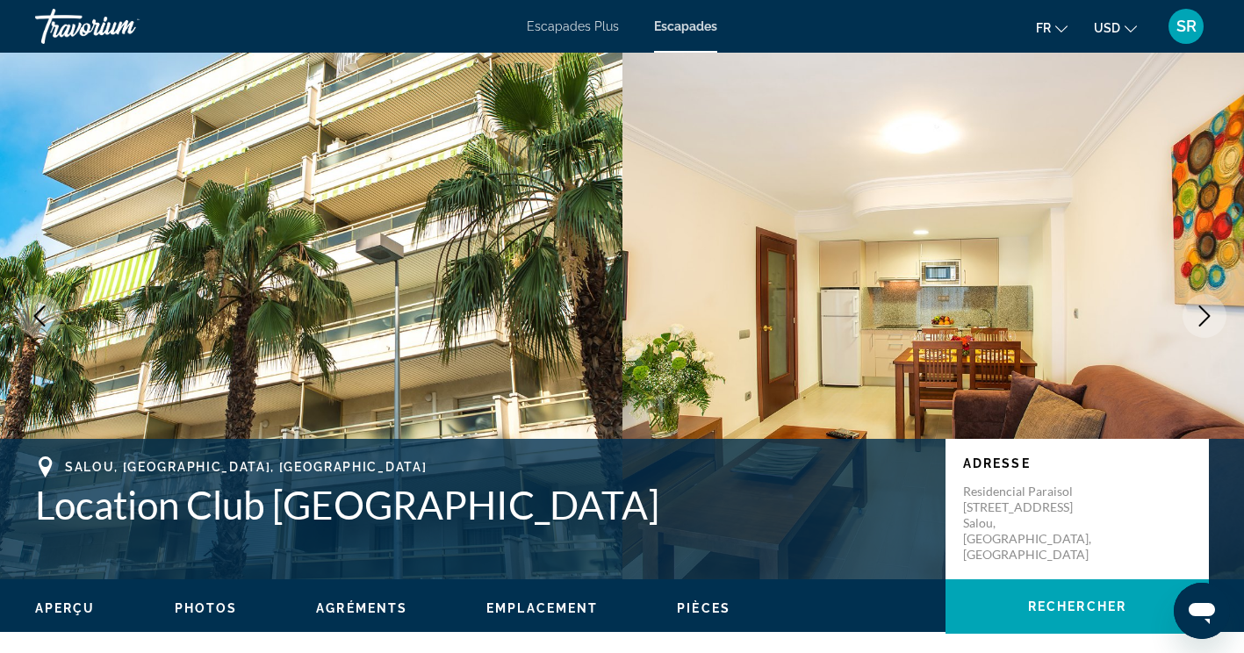
click at [1204, 319] on icon "Image suivante" at bounding box center [1204, 315] width 21 height 21
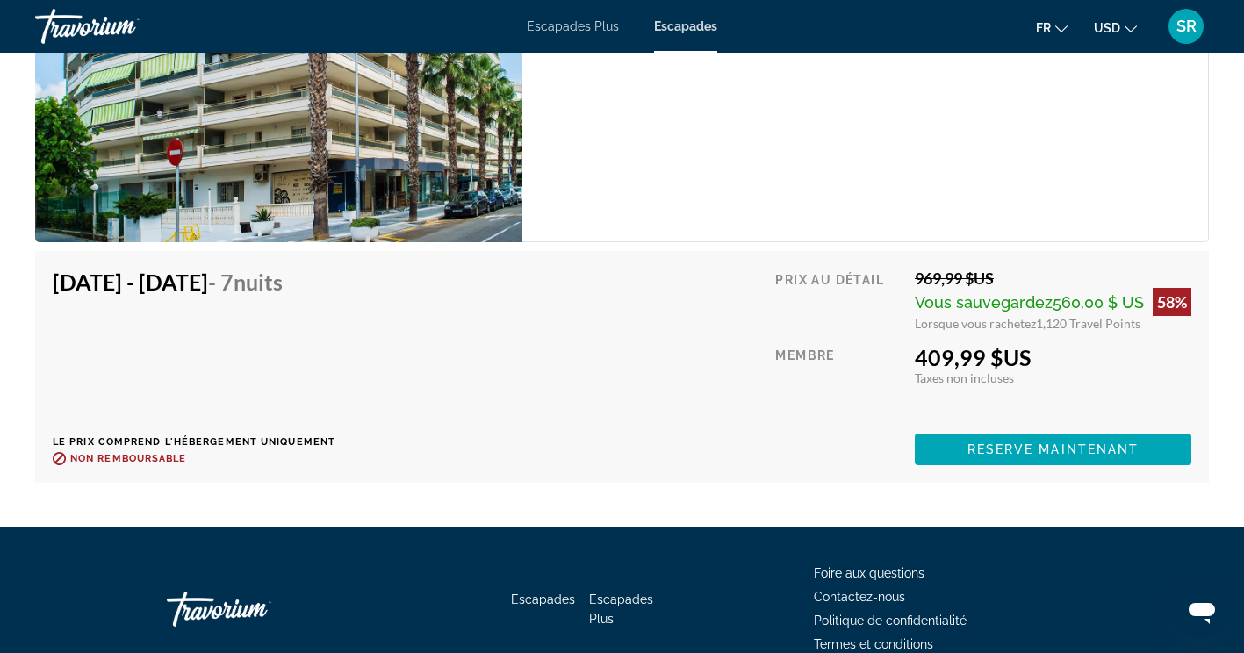
scroll to position [3187, 0]
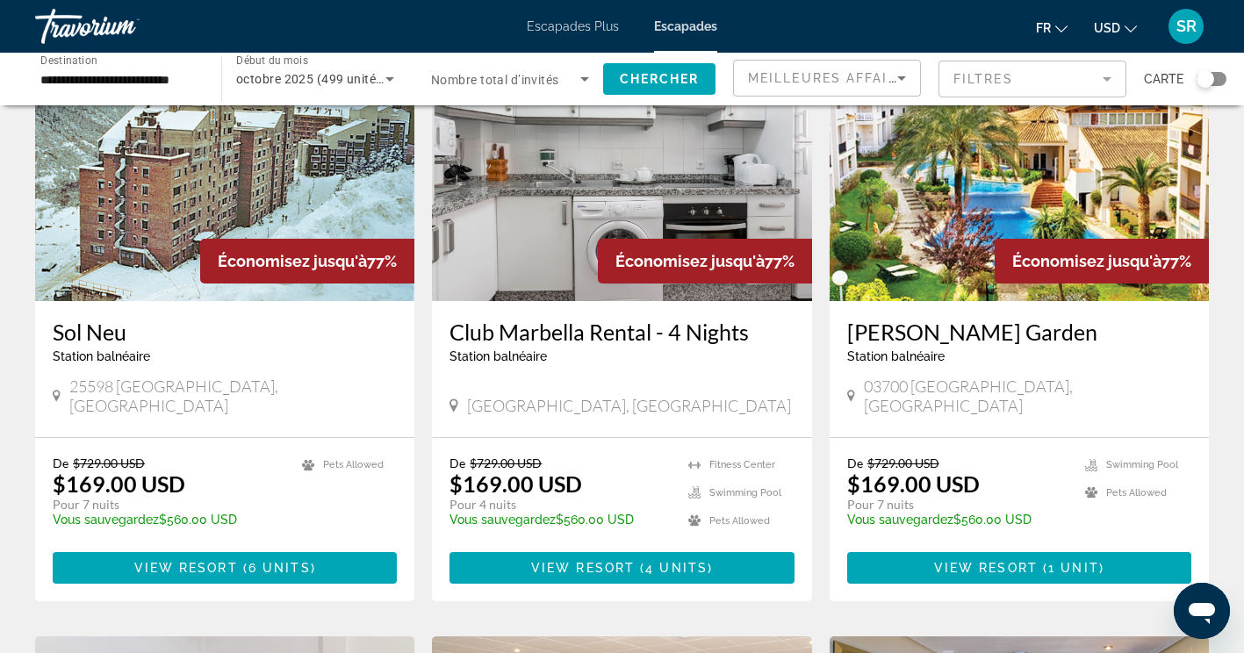
scroll to position [1950, 0]
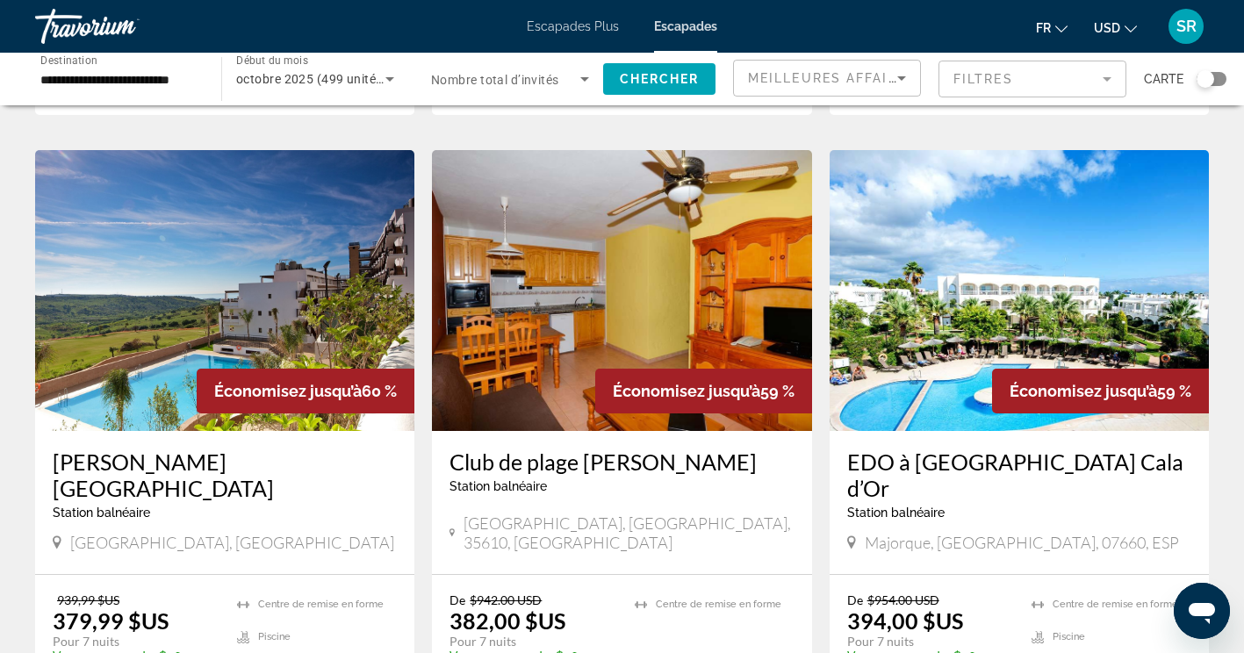
scroll to position [1999, 0]
click at [1112, 449] on h3 "EDO à Ona Village Cala d’Or" at bounding box center [1019, 475] width 344 height 53
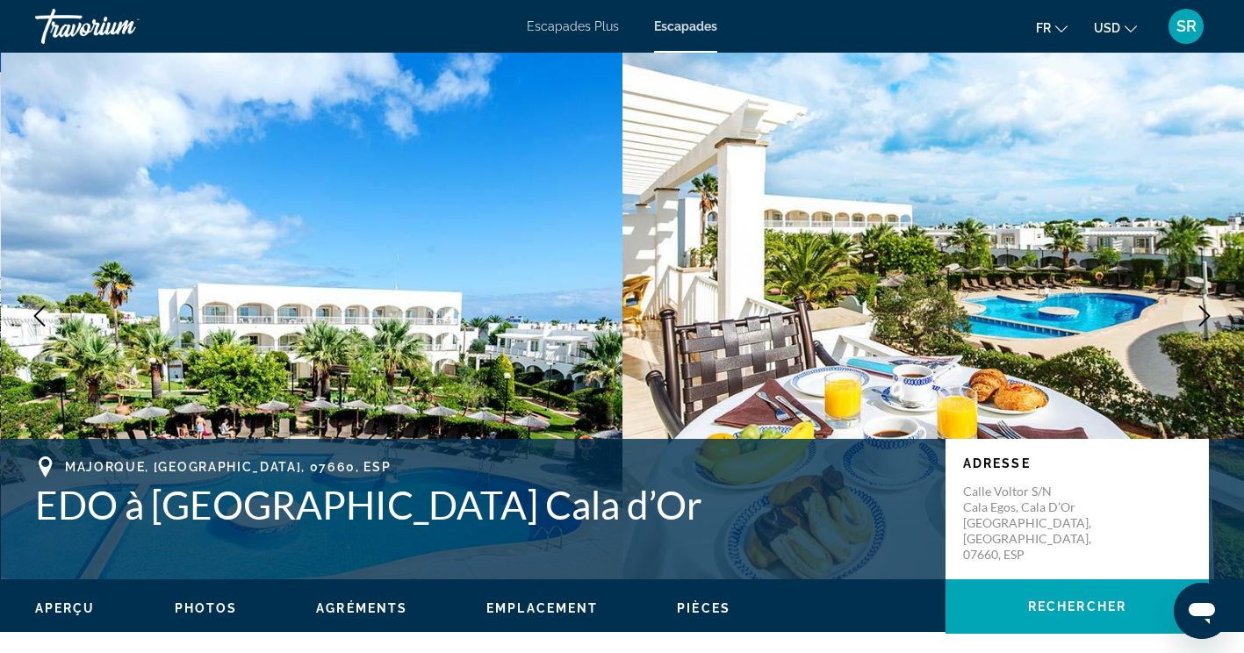
click at [1206, 317] on icon "Image suivante" at bounding box center [1204, 315] width 21 height 21
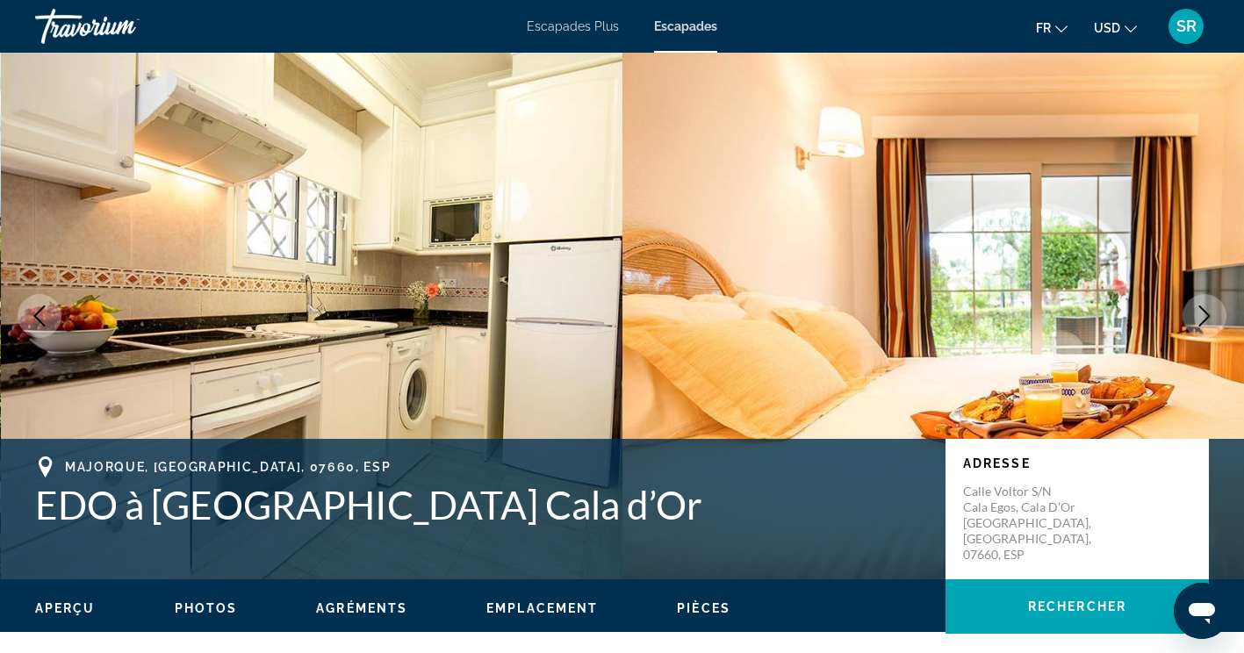
click at [1213, 311] on icon "Image suivante" at bounding box center [1204, 315] width 21 height 21
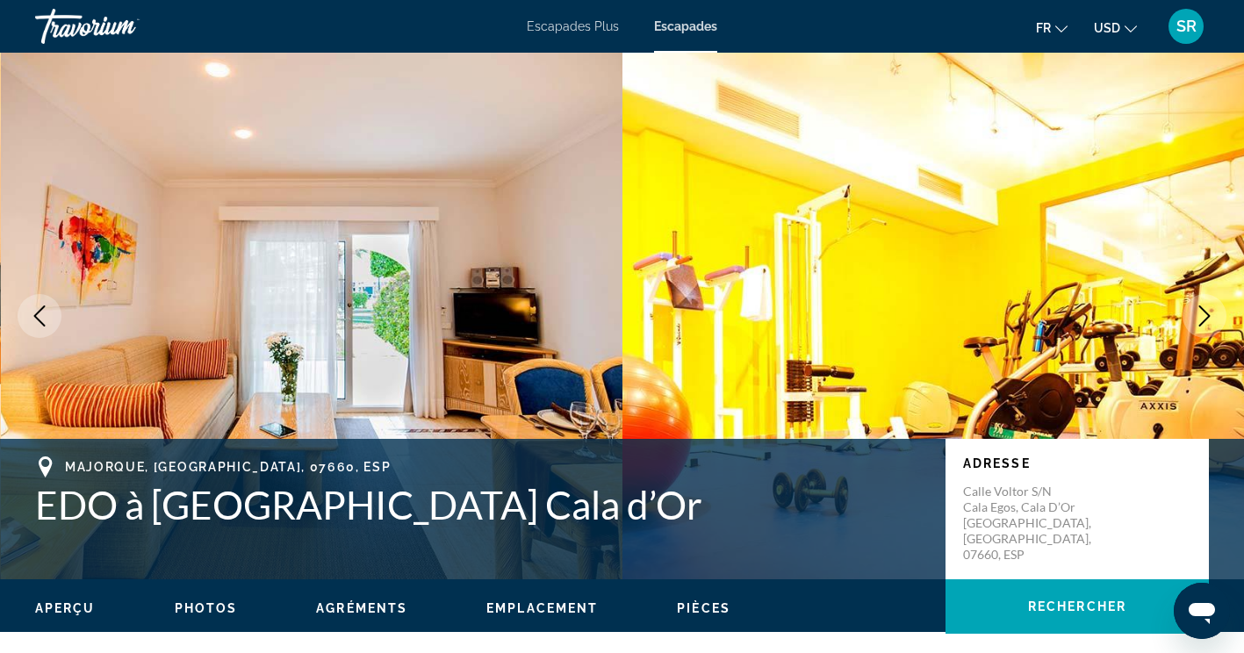
click at [1205, 315] on icon "Image suivante" at bounding box center [1204, 315] width 21 height 21
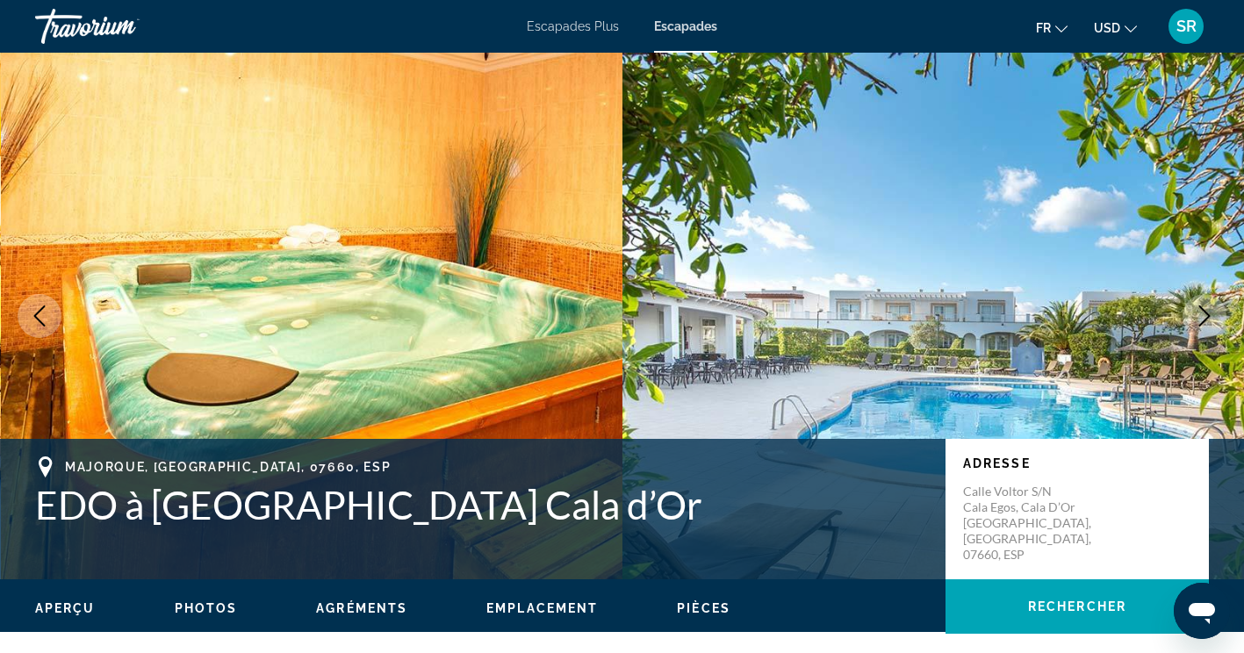
click at [1201, 320] on icon "Image suivante" at bounding box center [1204, 315] width 21 height 21
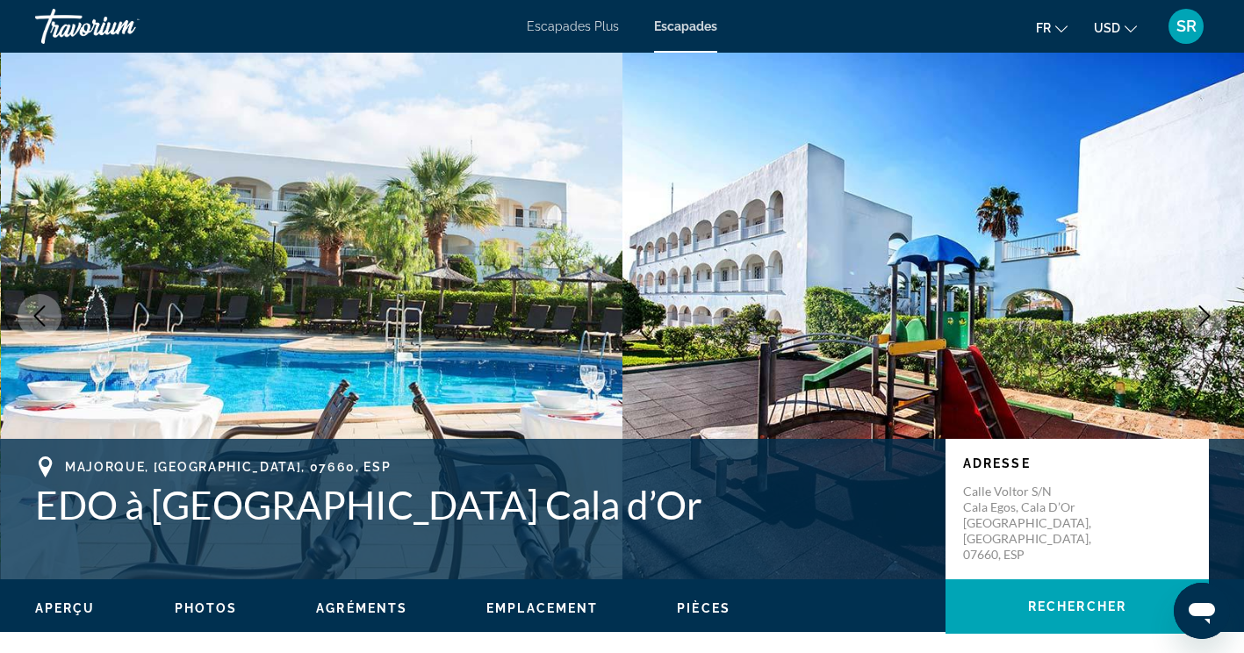
click at [1209, 320] on icon "Image suivante" at bounding box center [1204, 315] width 21 height 21
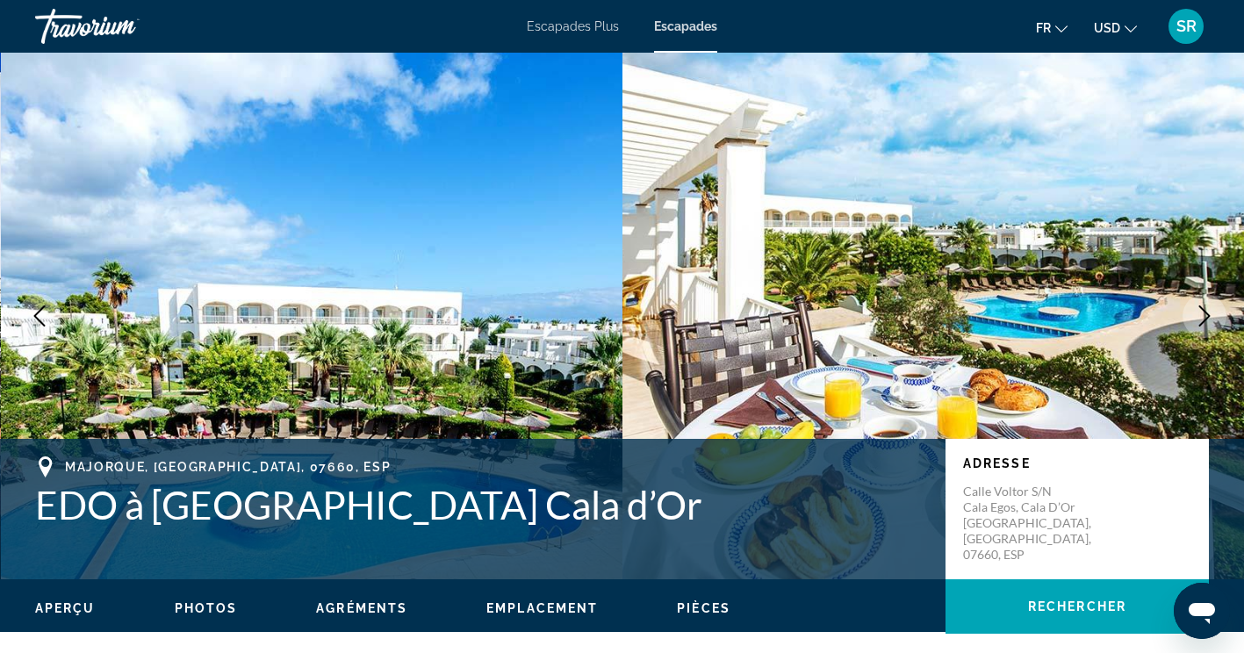
click at [1208, 319] on icon "Image suivante" at bounding box center [1204, 315] width 21 height 21
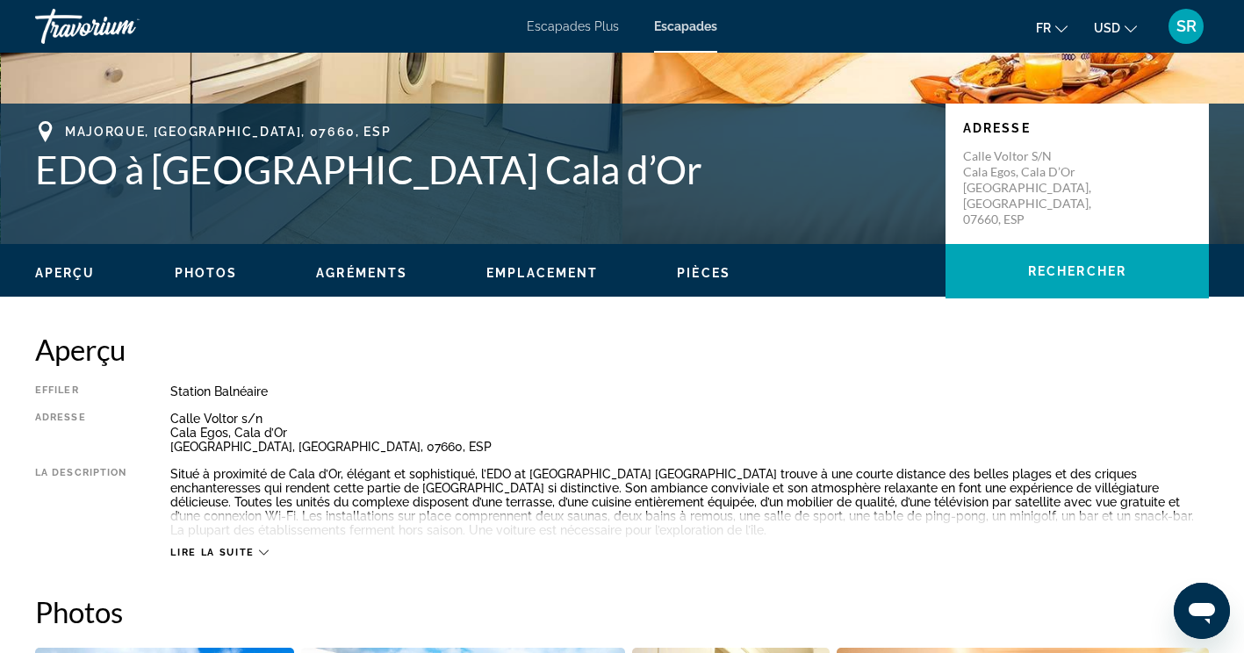
scroll to position [330, 0]
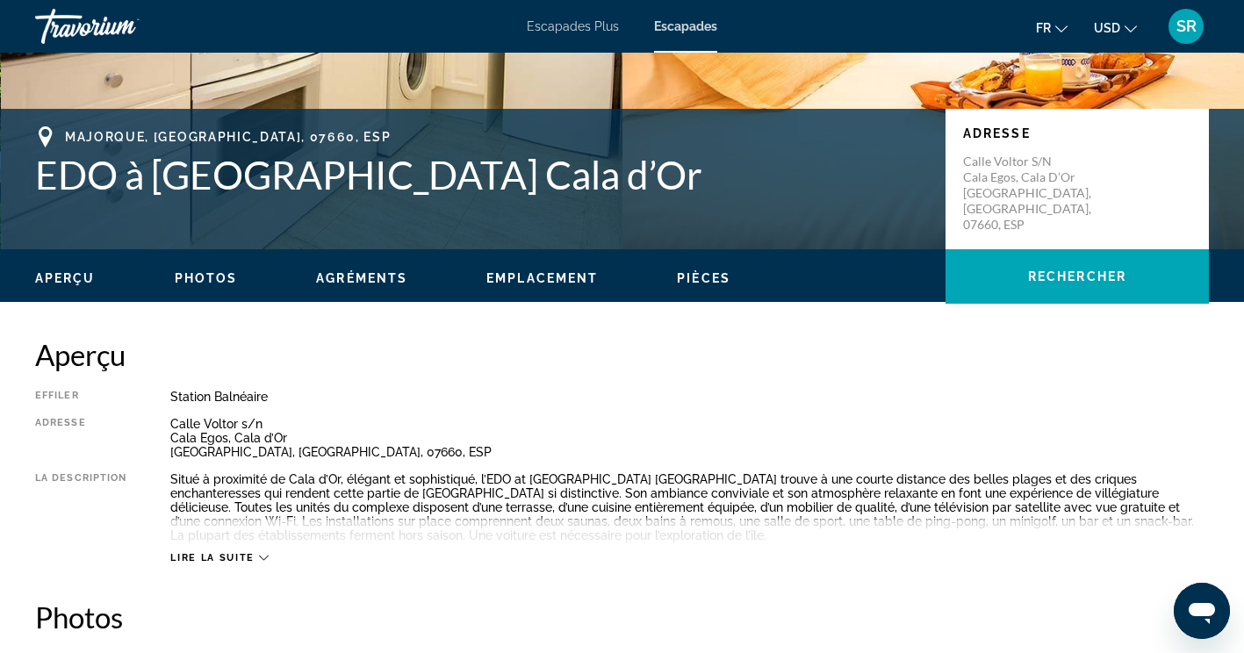
click at [262, 558] on icon "Contenu principal" at bounding box center [264, 558] width 10 height 5
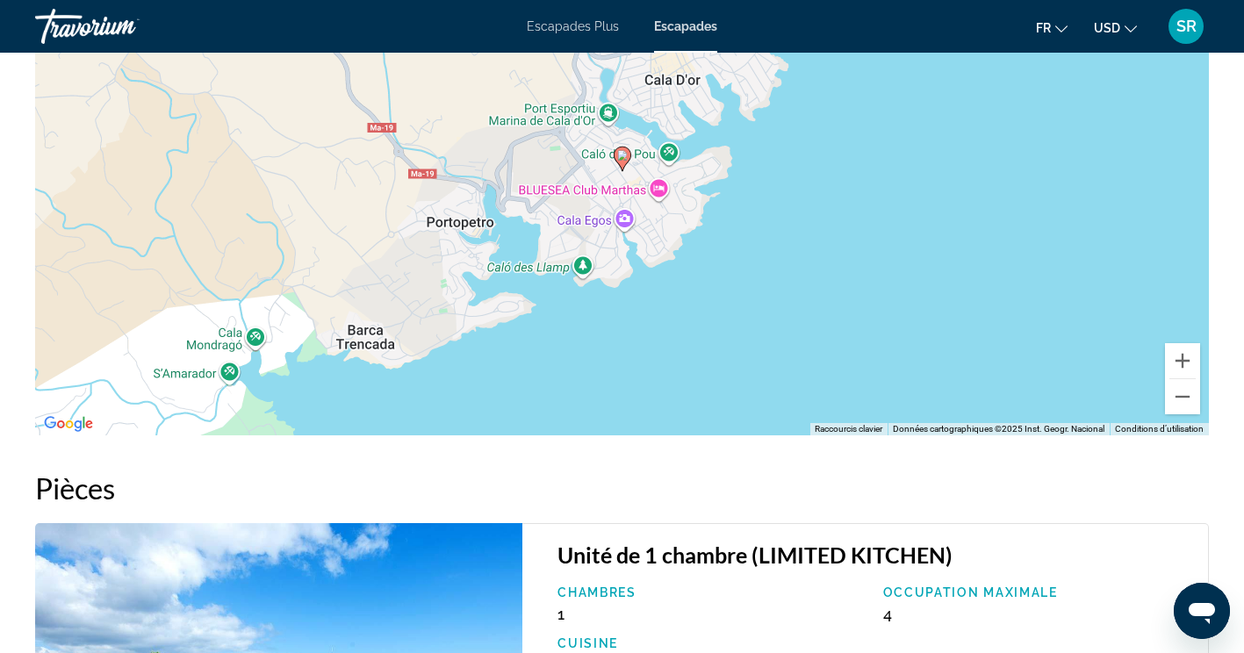
scroll to position [2497, 0]
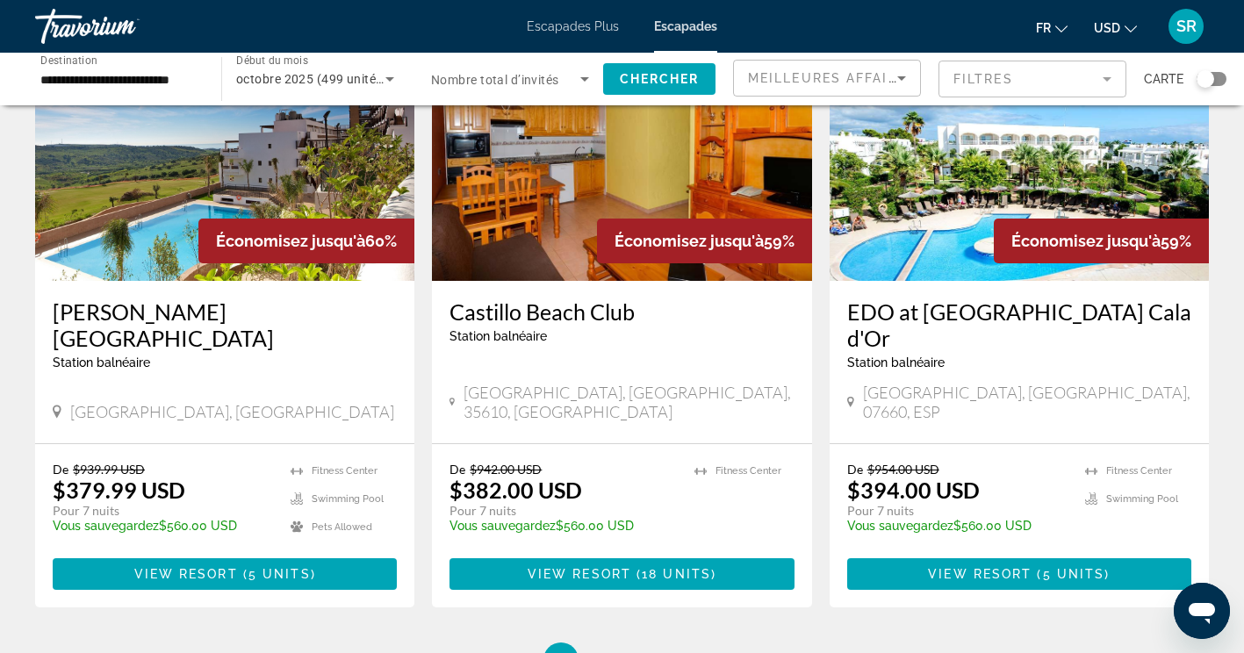
scroll to position [2122, 0]
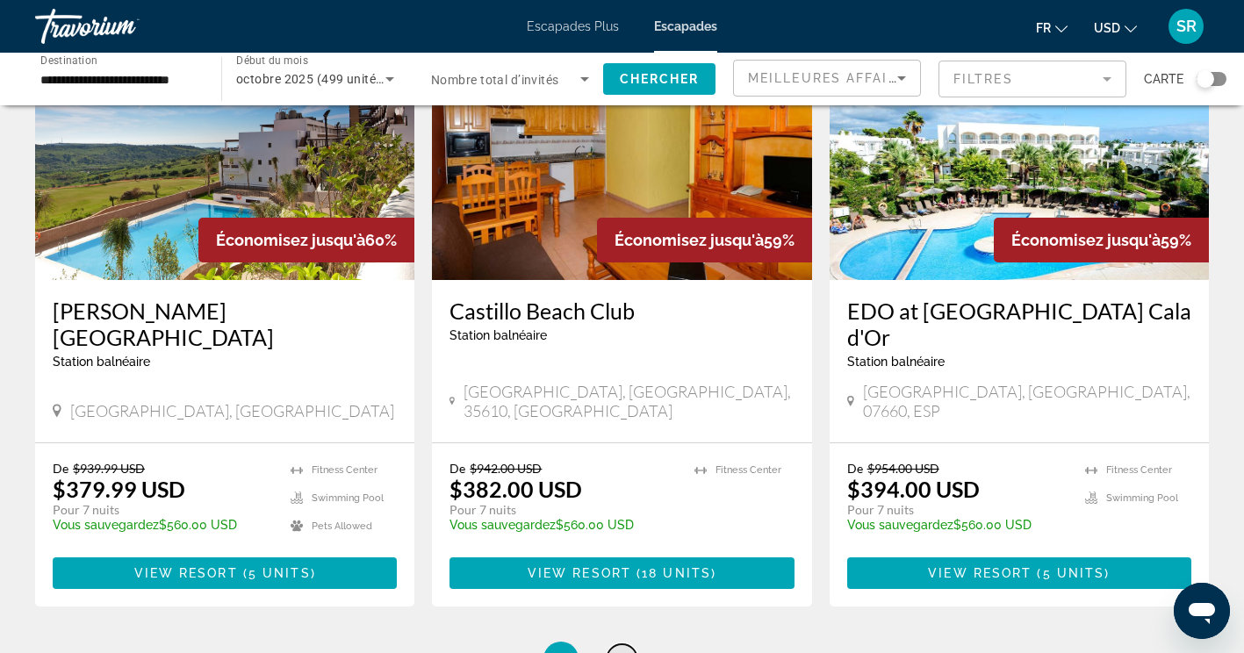
click at [622, 650] on span "4" at bounding box center [622, 659] width 9 height 19
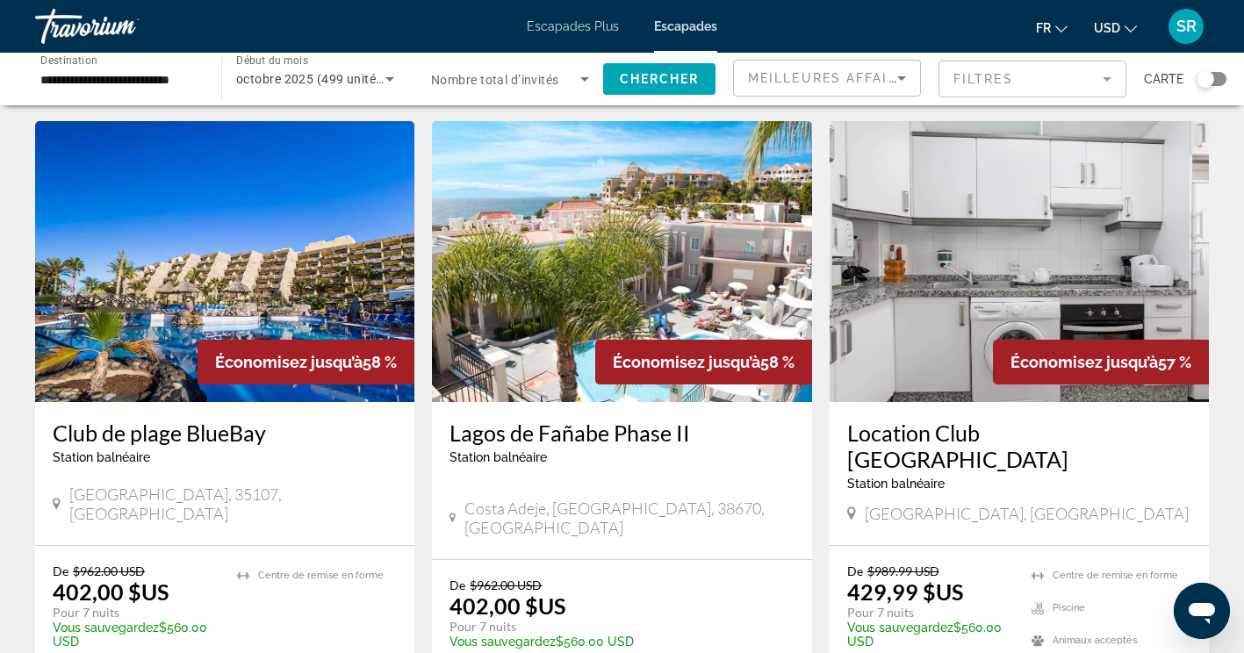
scroll to position [1326, 0]
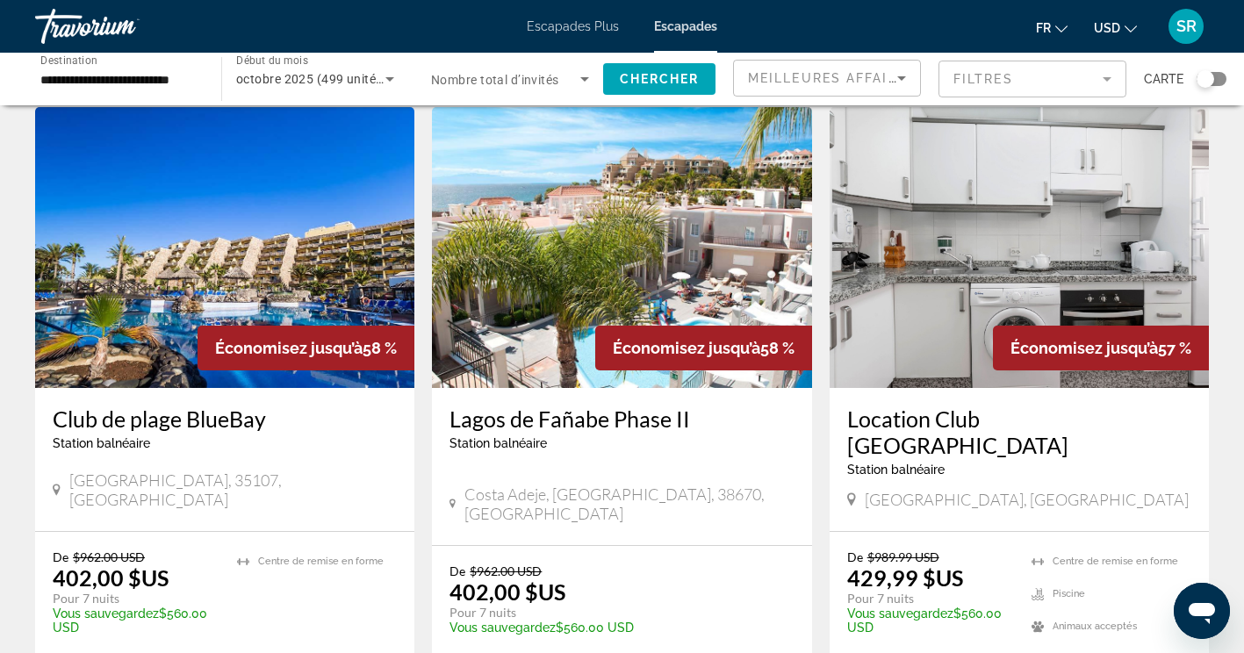
click at [228, 406] on h3 "Club de plage BlueBay" at bounding box center [225, 419] width 344 height 26
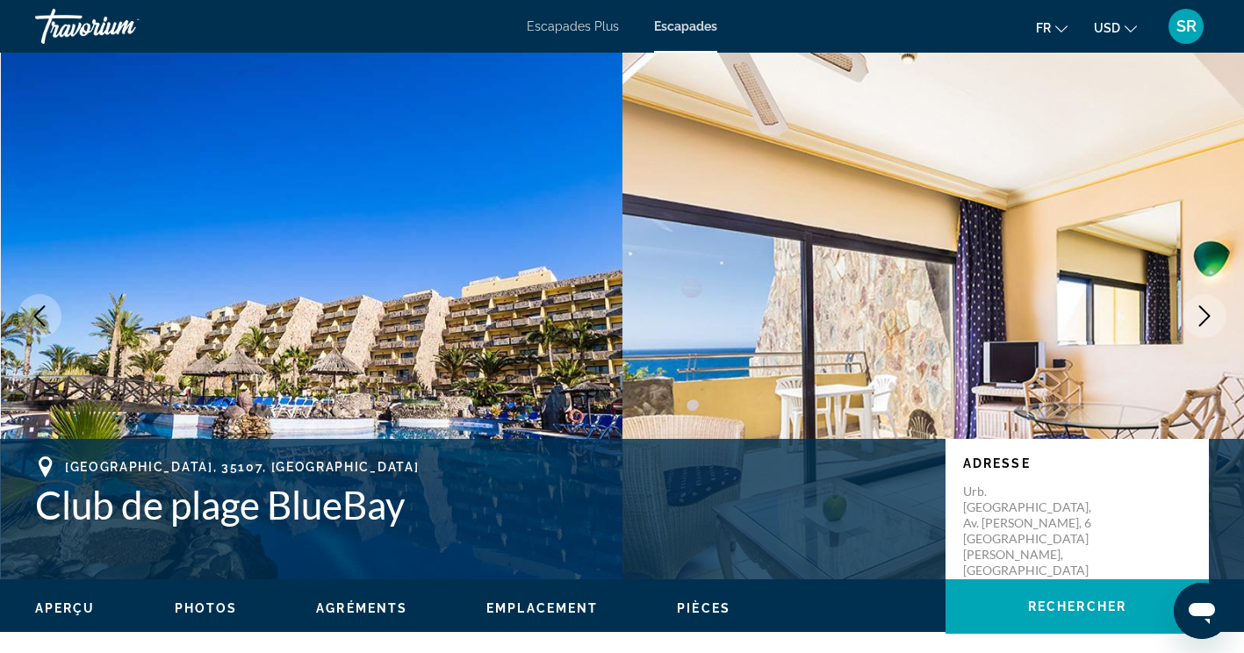
click at [1212, 312] on icon "Image suivante" at bounding box center [1204, 315] width 21 height 21
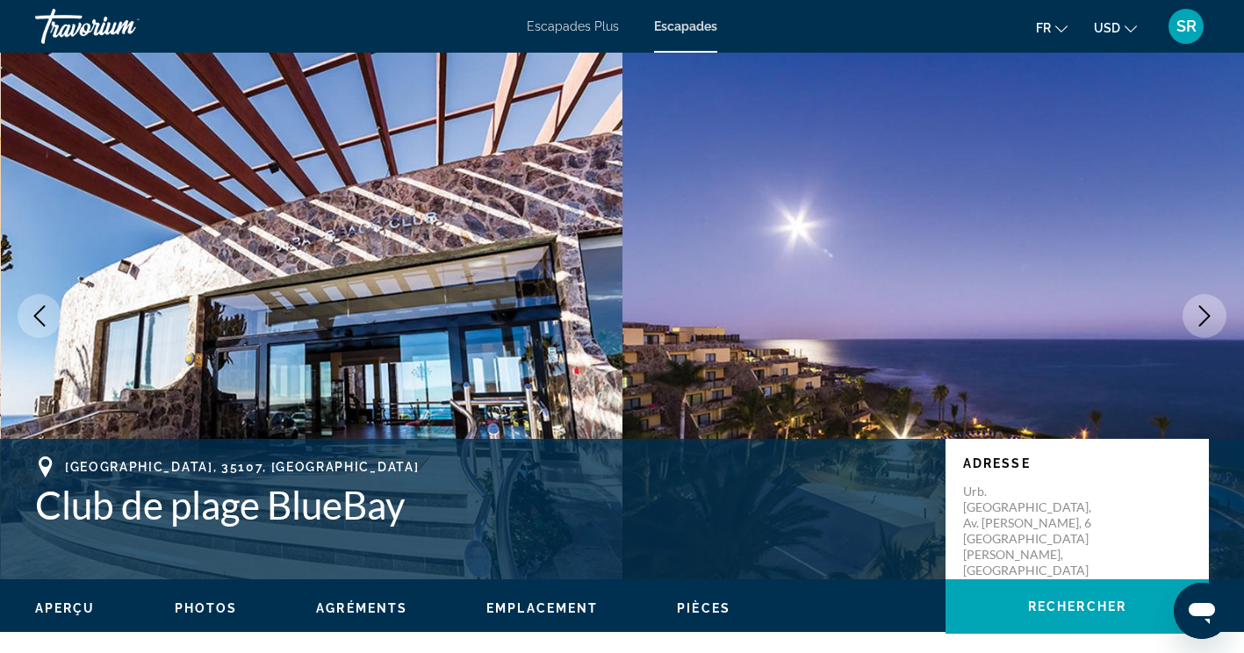
click at [1205, 321] on icon "Image suivante" at bounding box center [1204, 315] width 21 height 21
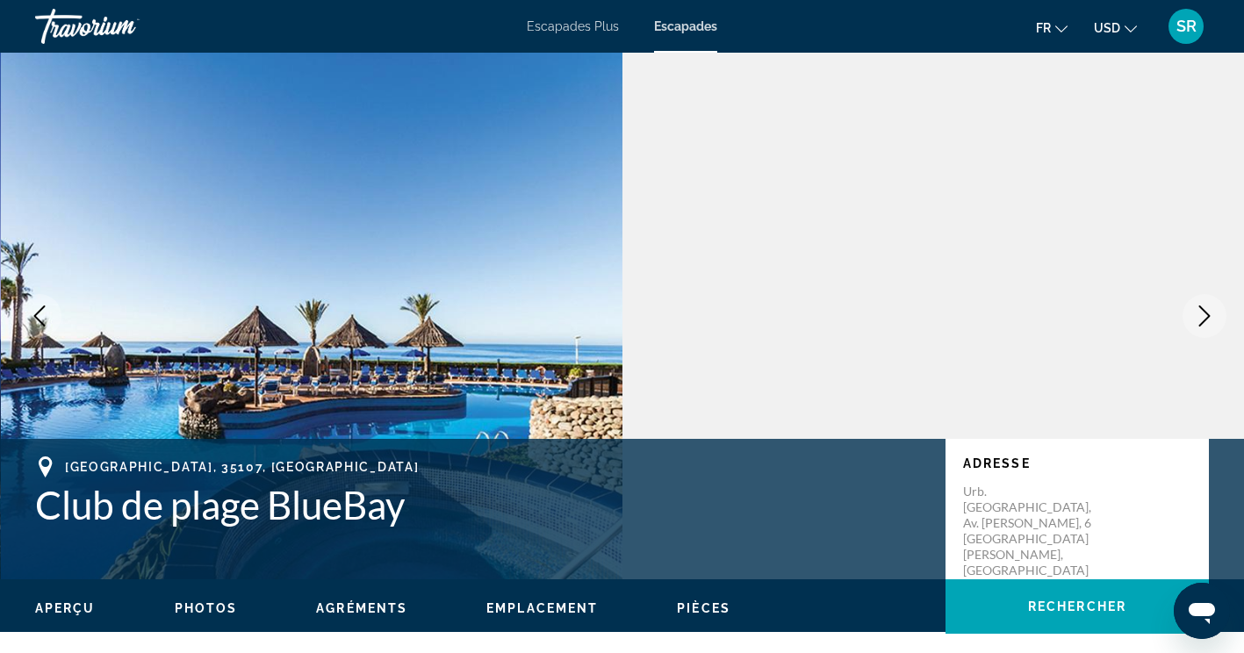
click at [1214, 316] on icon "Image suivante" at bounding box center [1204, 315] width 21 height 21
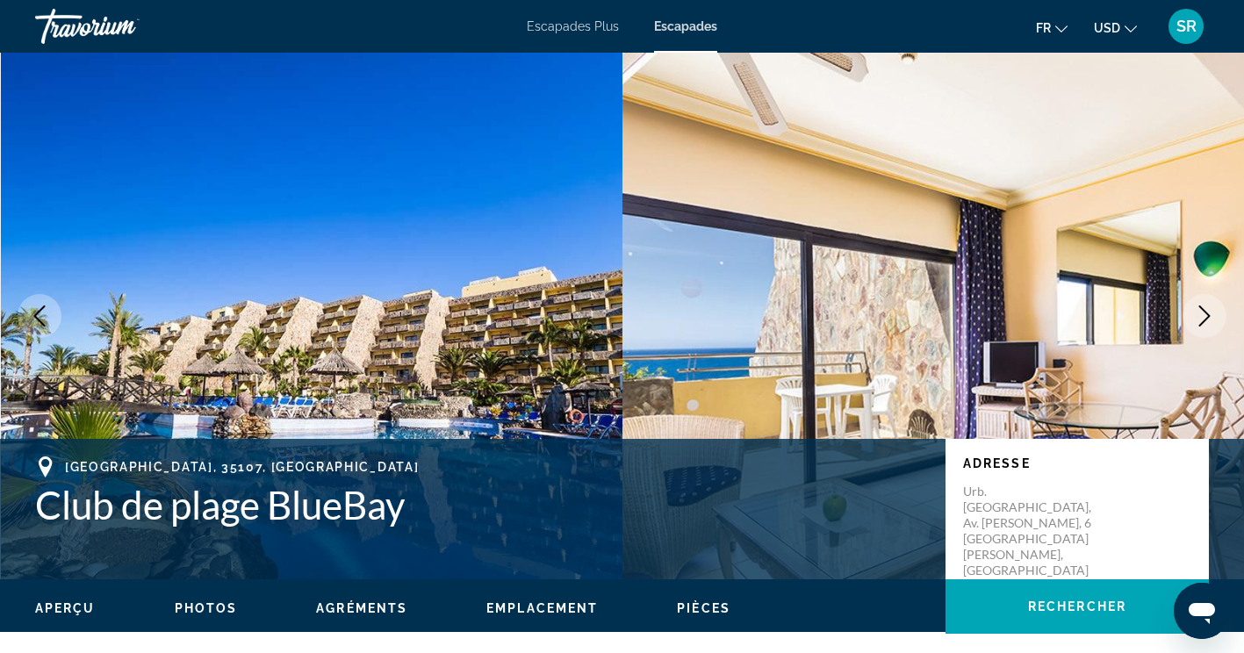
click at [1221, 313] on button "Image suivante" at bounding box center [1204, 316] width 44 height 44
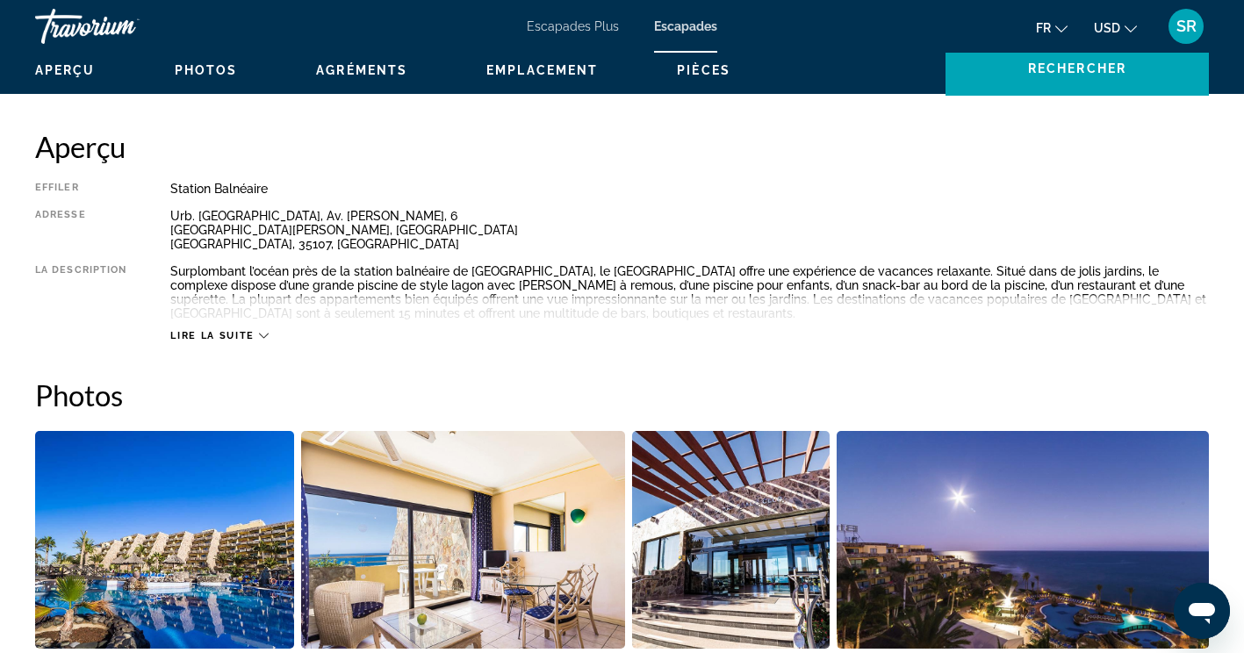
scroll to position [543, 0]
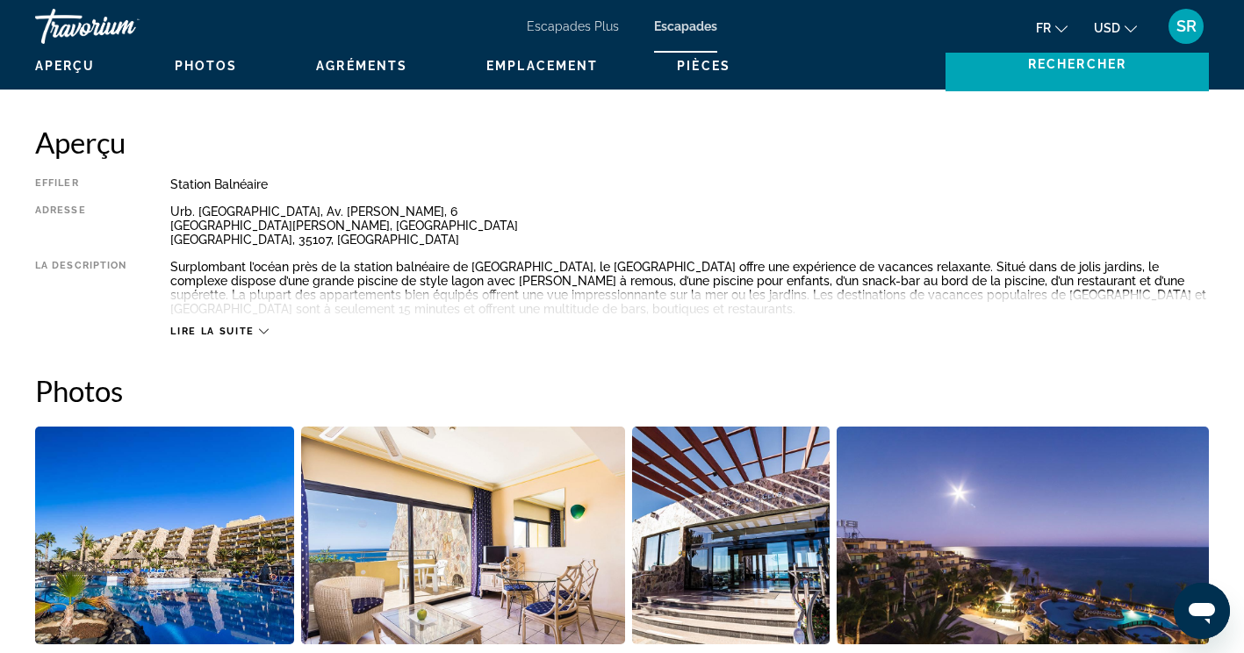
click at [248, 335] on span "Lire la suite" at bounding box center [211, 331] width 83 height 11
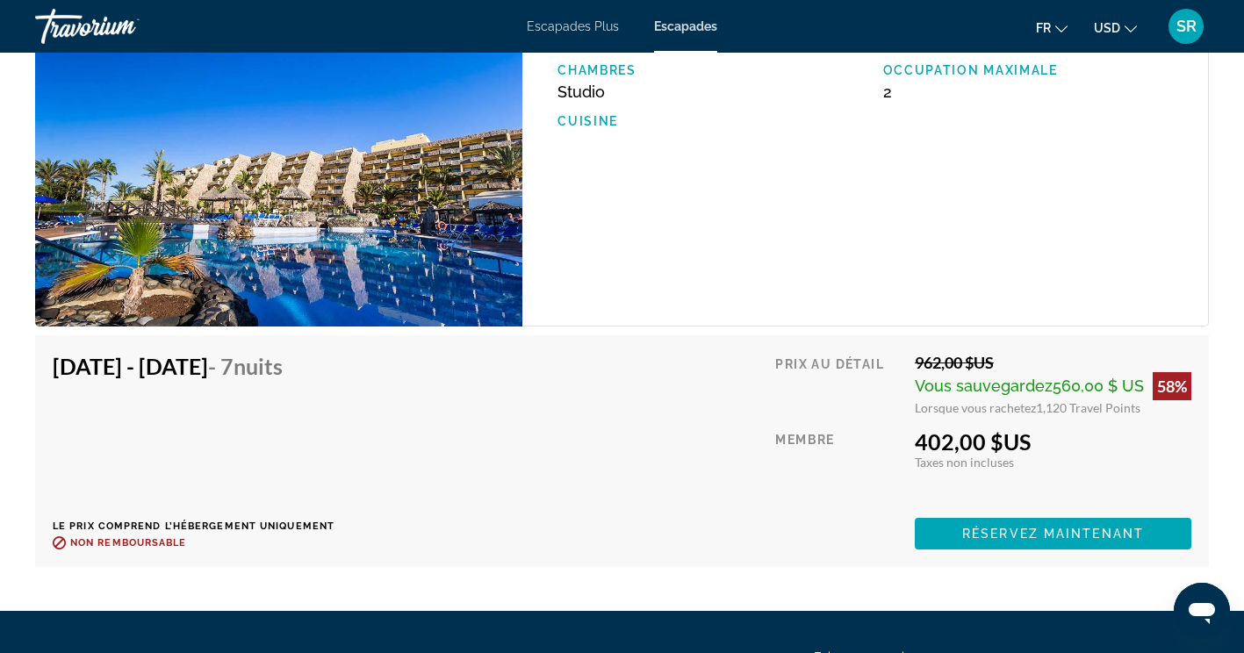
scroll to position [3854, 0]
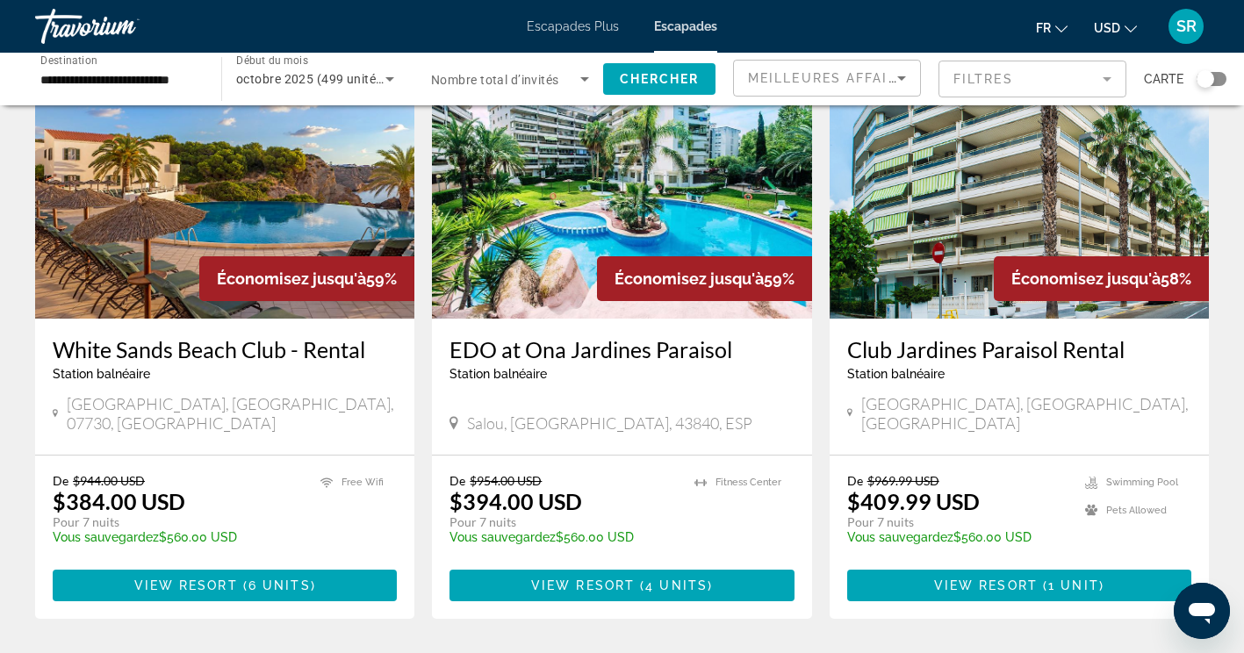
scroll to position [128, 0]
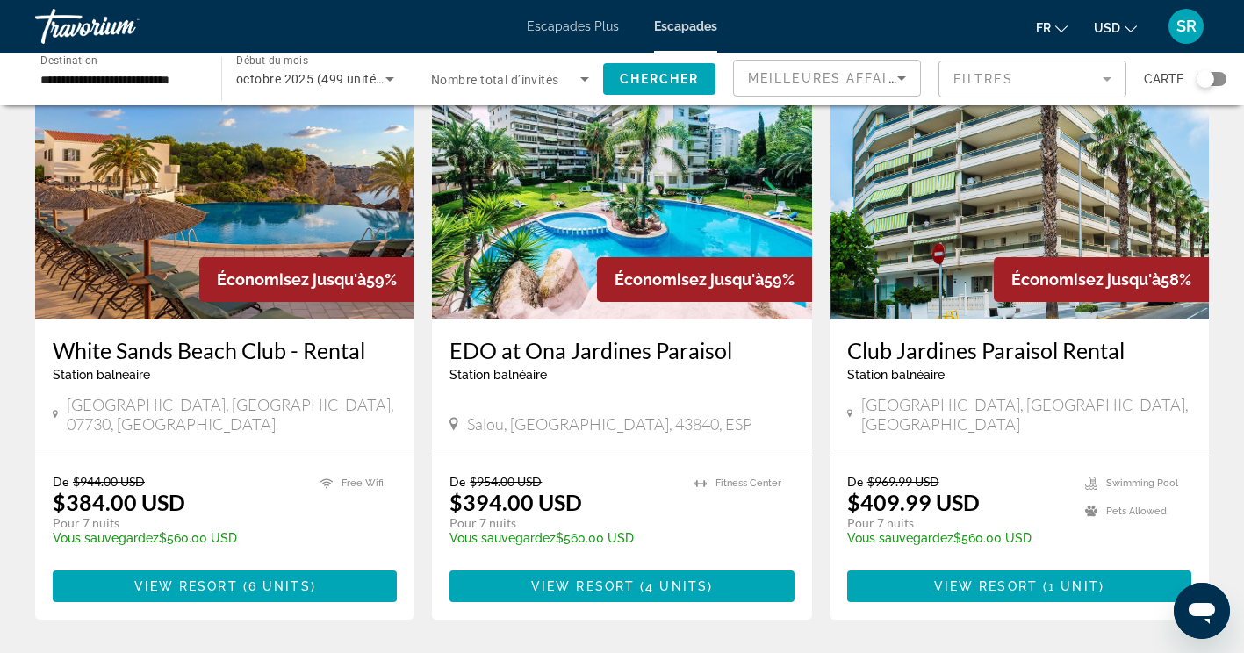
click at [267, 343] on h3 "White Sands Beach Club - Rental" at bounding box center [225, 350] width 344 height 26
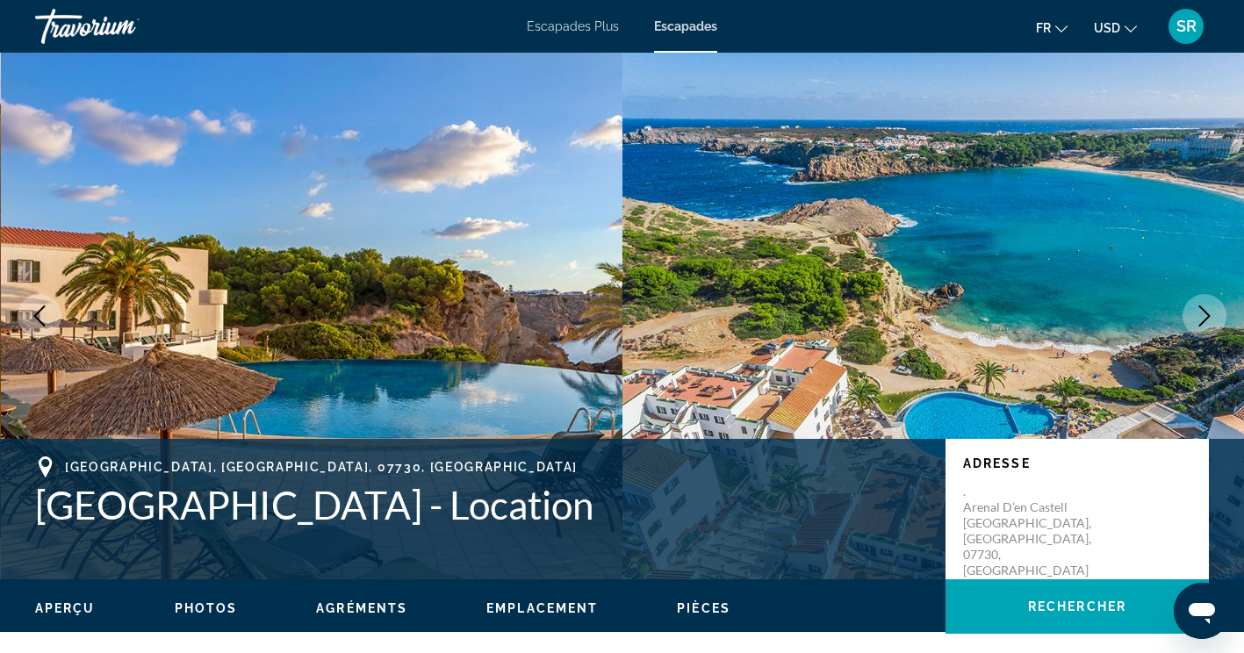
click at [1198, 318] on icon "Image suivante" at bounding box center [1204, 315] width 21 height 21
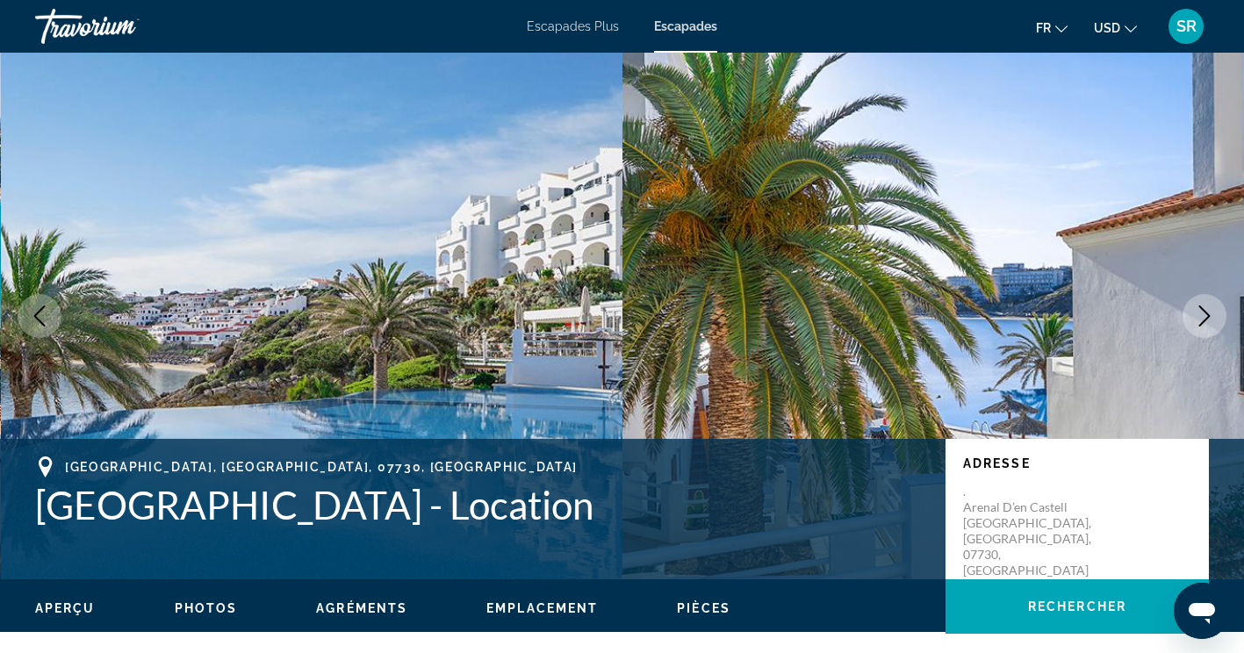
click at [1209, 320] on icon "Image suivante" at bounding box center [1204, 315] width 21 height 21
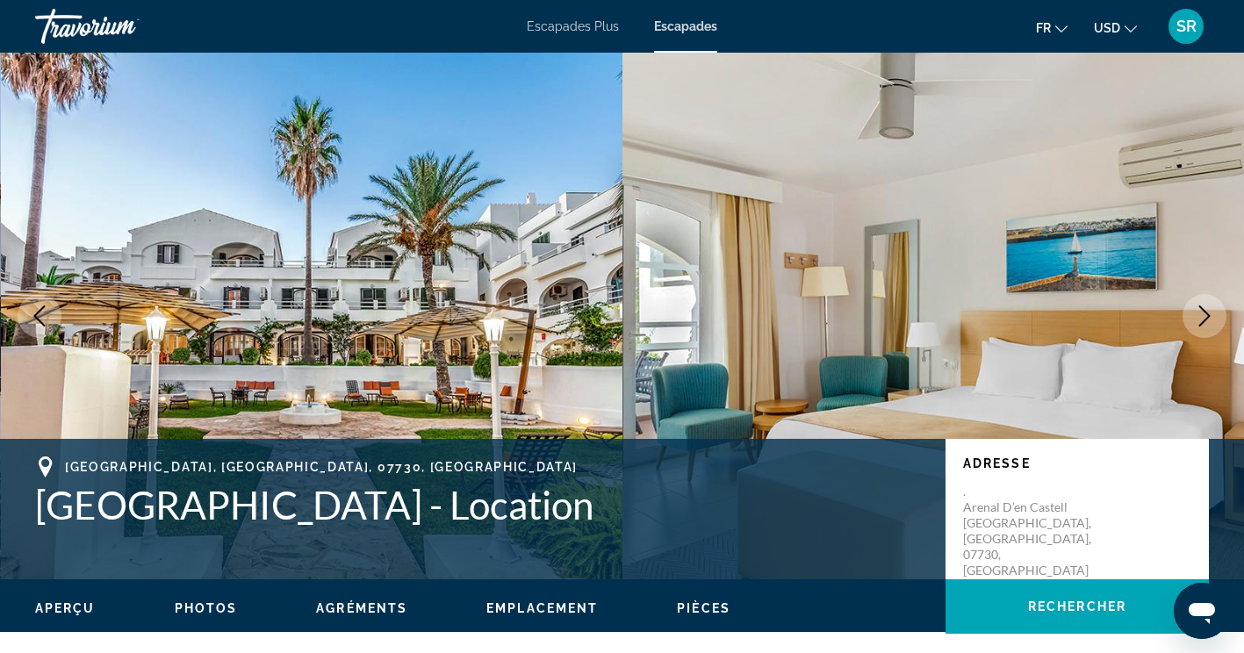
click at [1205, 328] on button "Image suivante" at bounding box center [1204, 316] width 44 height 44
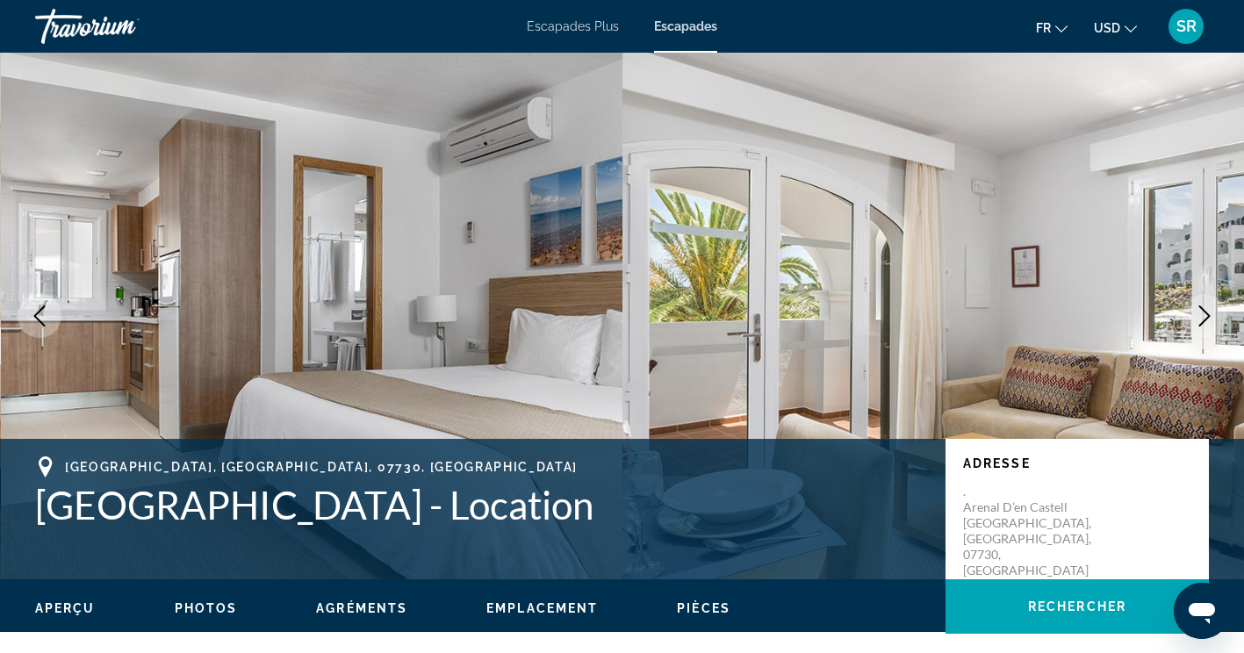
click at [1197, 319] on icon "Image suivante" at bounding box center [1204, 315] width 21 height 21
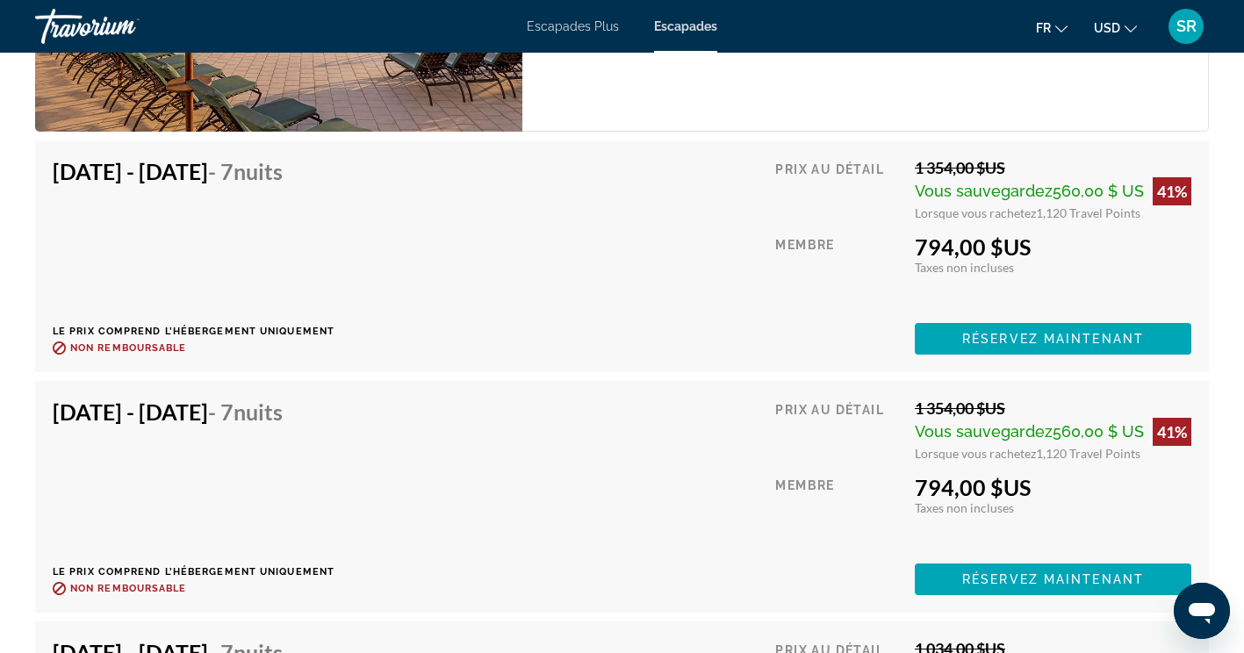
scroll to position [4668, 0]
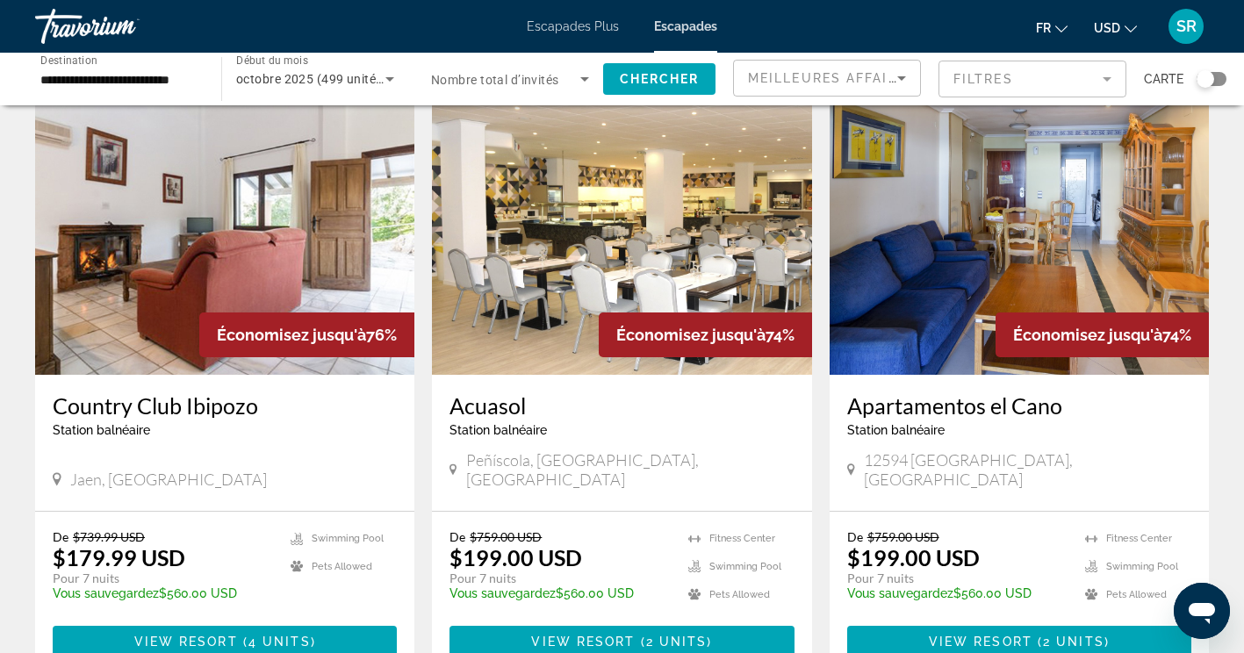
scroll to position [2187, 0]
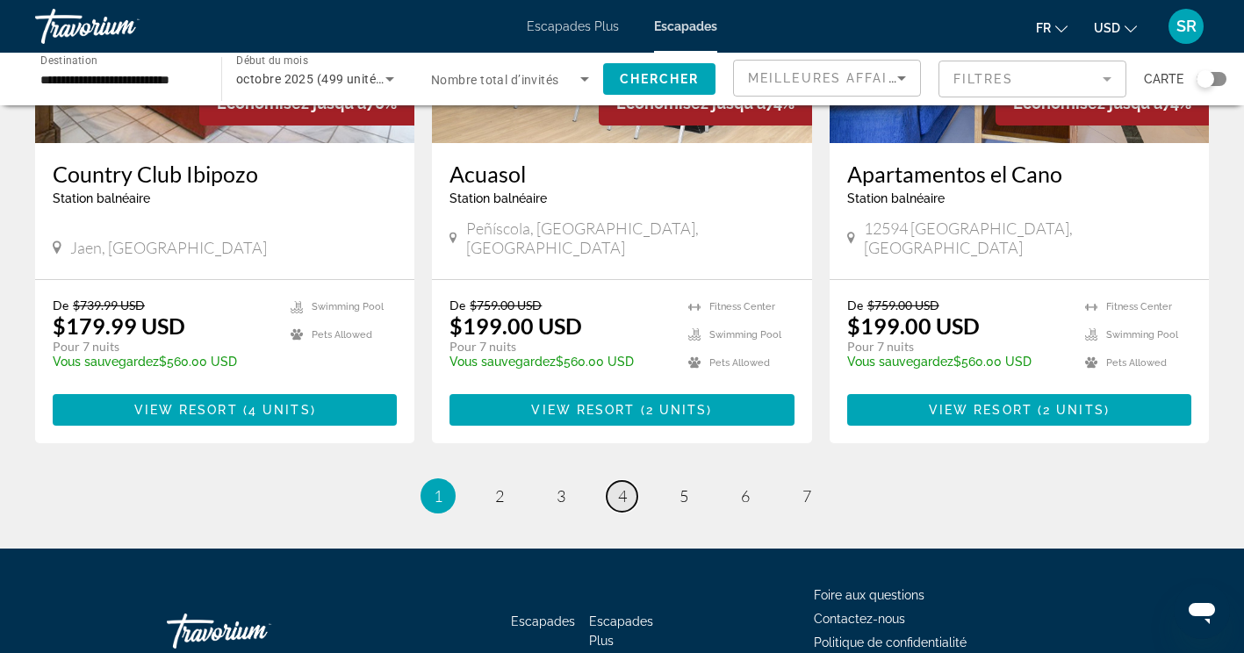
click at [623, 486] on span "4" at bounding box center [622, 495] width 9 height 19
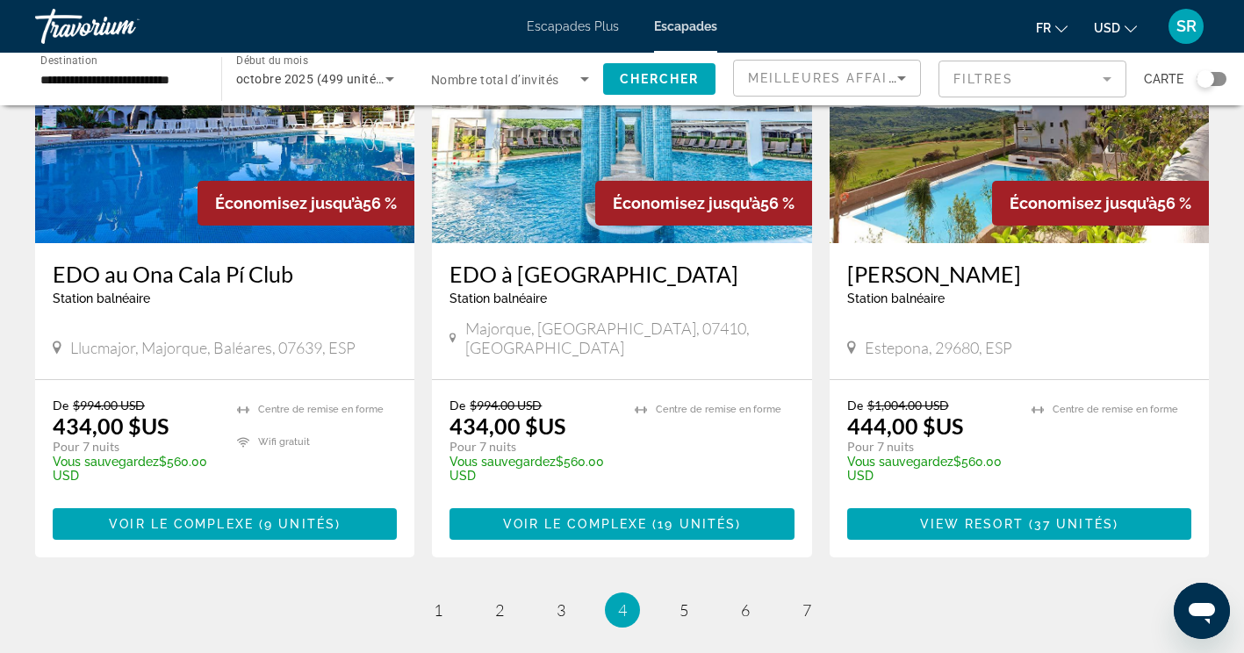
scroll to position [2117, 0]
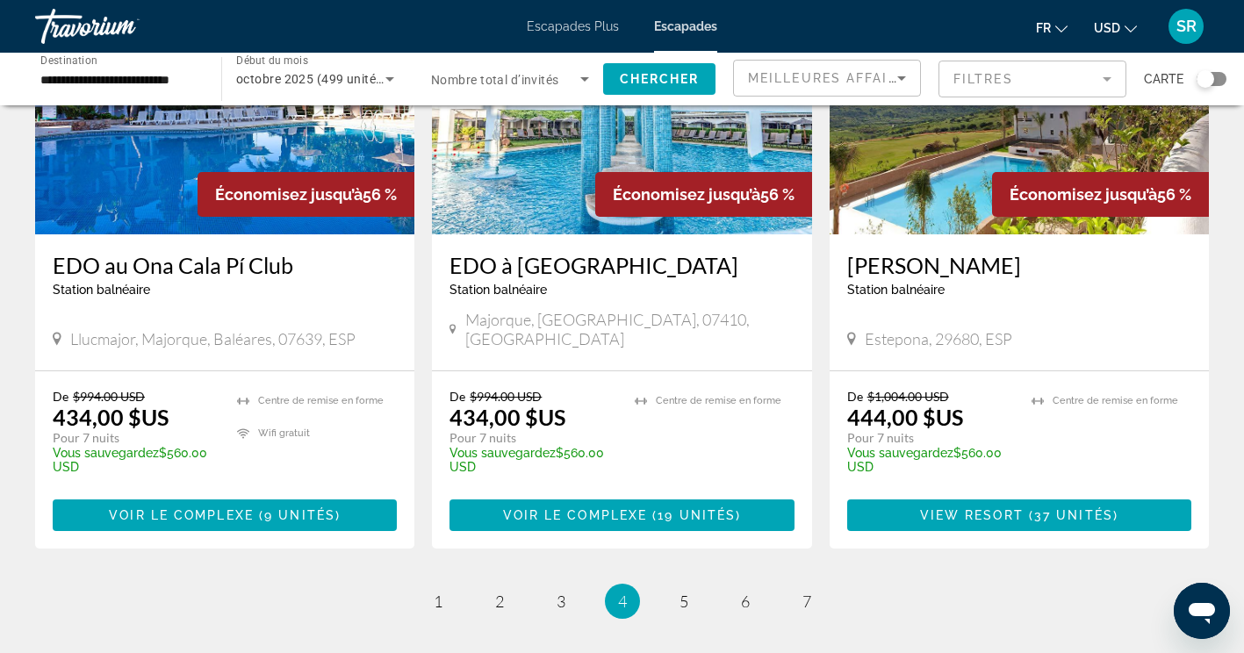
click at [683, 586] on link "page 5" at bounding box center [683, 601] width 31 height 31
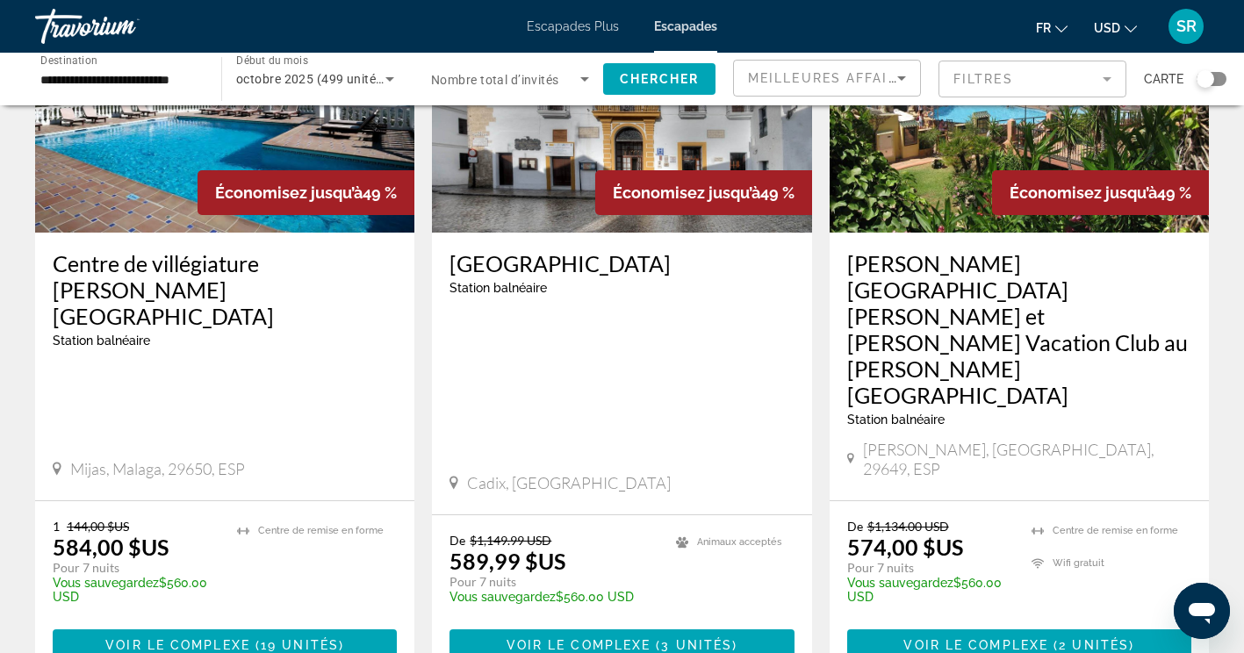
scroll to position [2199, 0]
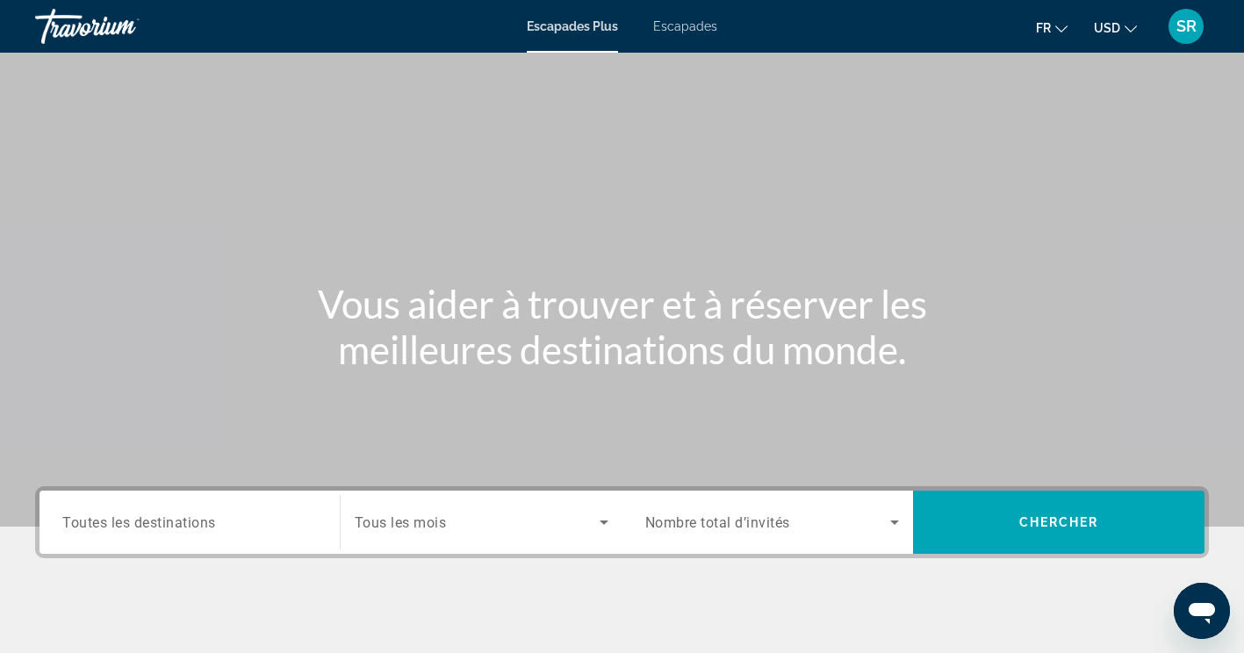
click at [198, 514] on span "Toutes les destinations" at bounding box center [139, 522] width 154 height 17
click at [198, 514] on input "Destination Toutes les destinations" at bounding box center [189, 523] width 255 height 21
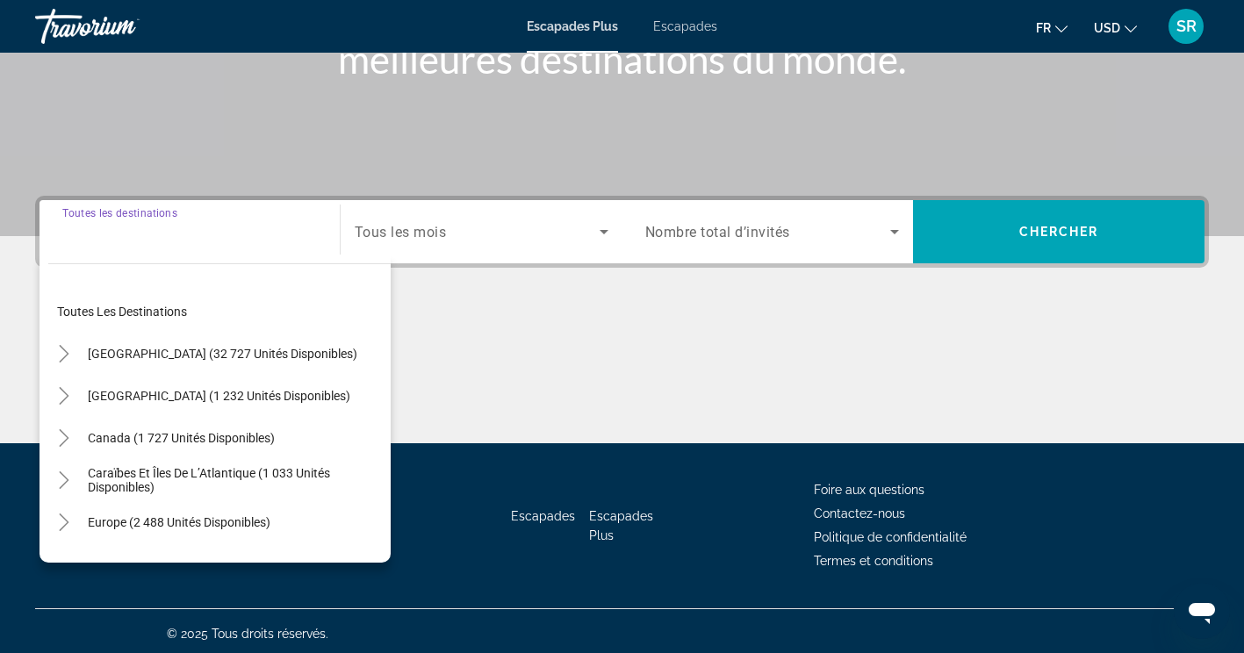
scroll to position [296, 0]
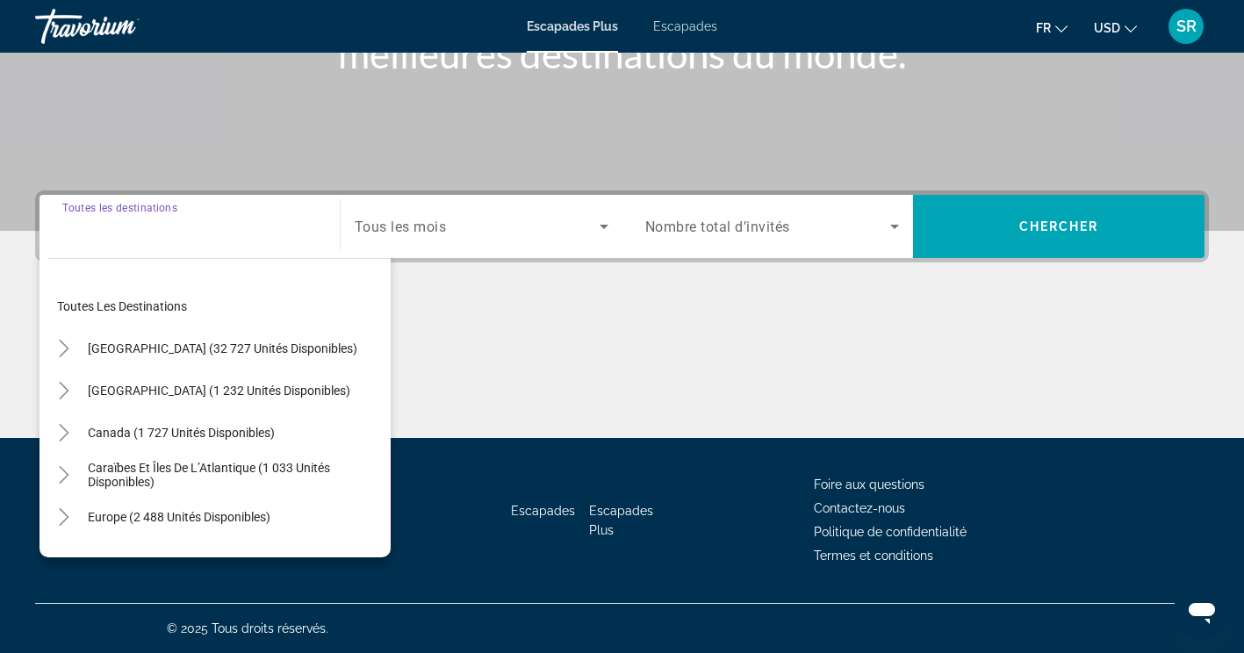
click at [696, 22] on span "Escapades" at bounding box center [685, 26] width 64 height 14
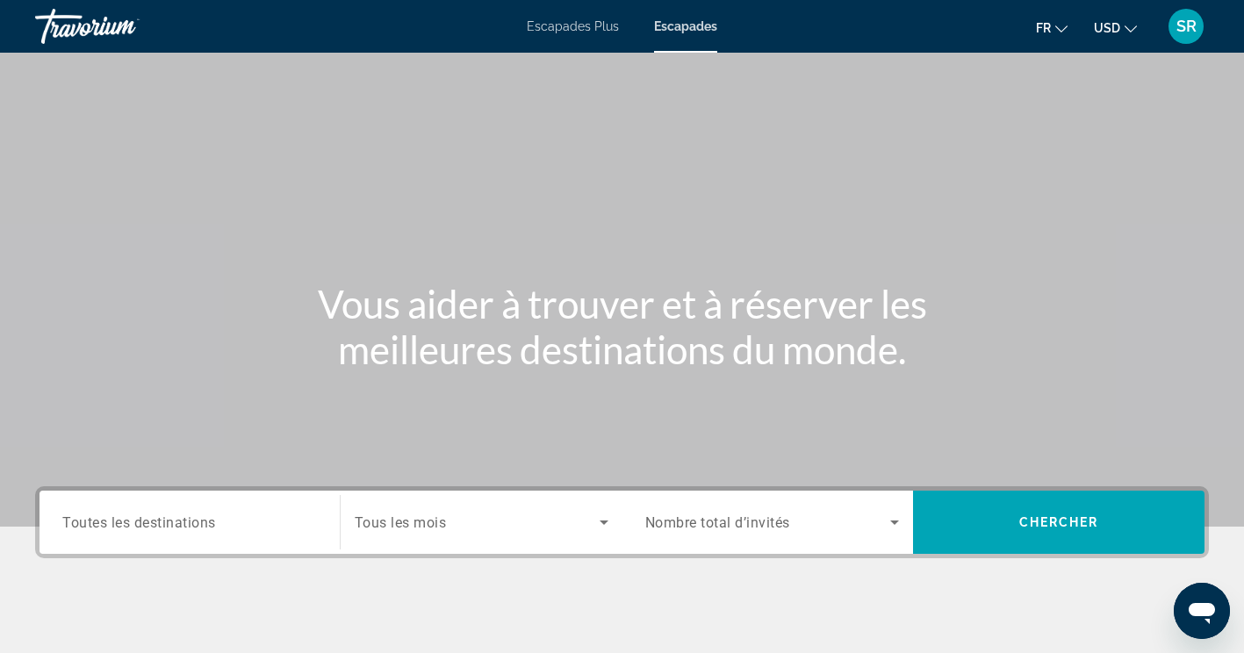
click at [221, 514] on input "Destination Toutes les destinations" at bounding box center [189, 523] width 255 height 21
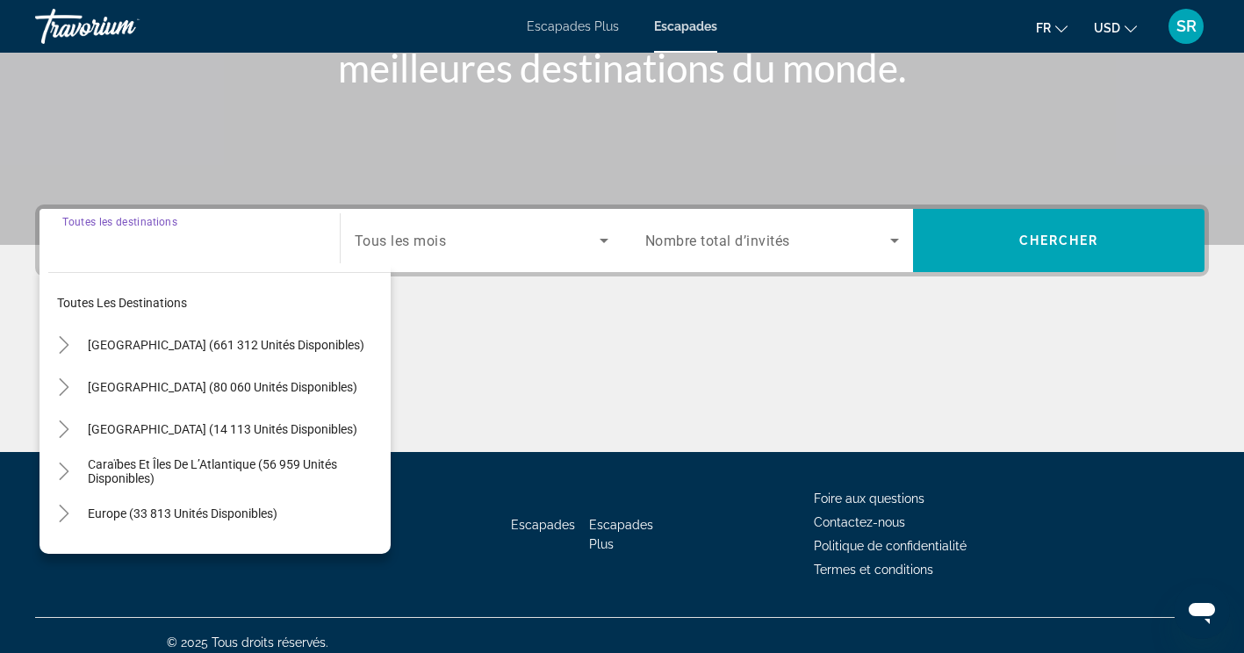
scroll to position [296, 0]
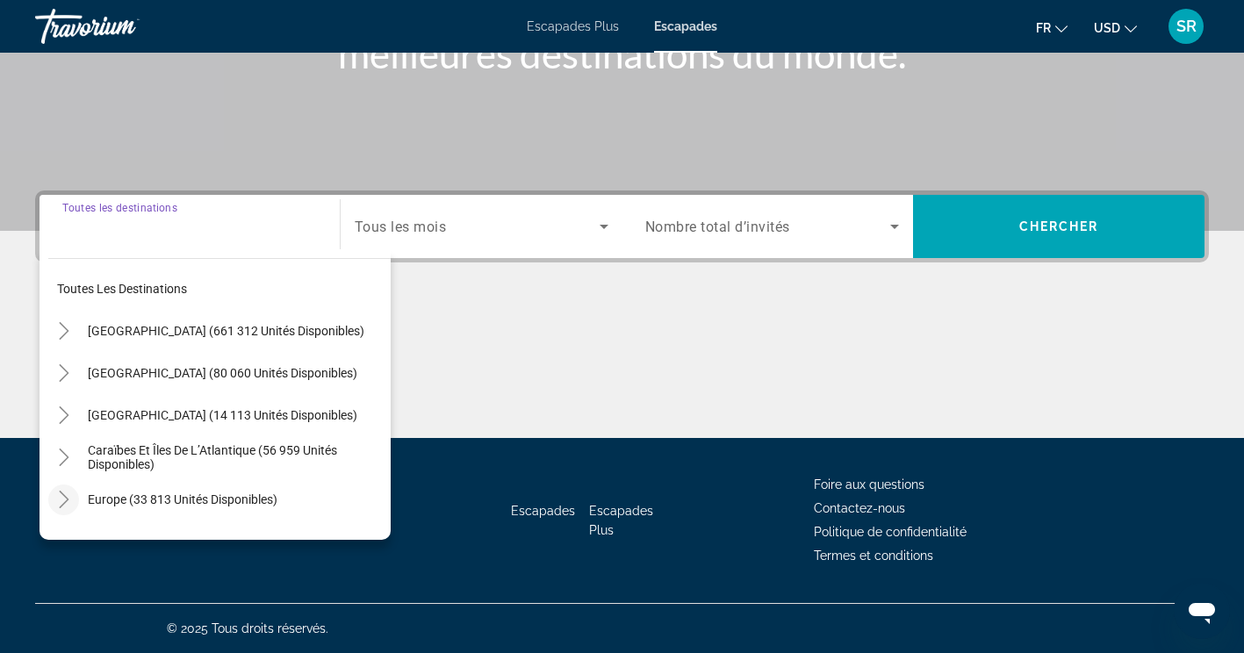
click at [63, 499] on icon "Toggle Europe (33 813 unités disponibles)" at bounding box center [64, 500] width 18 height 18
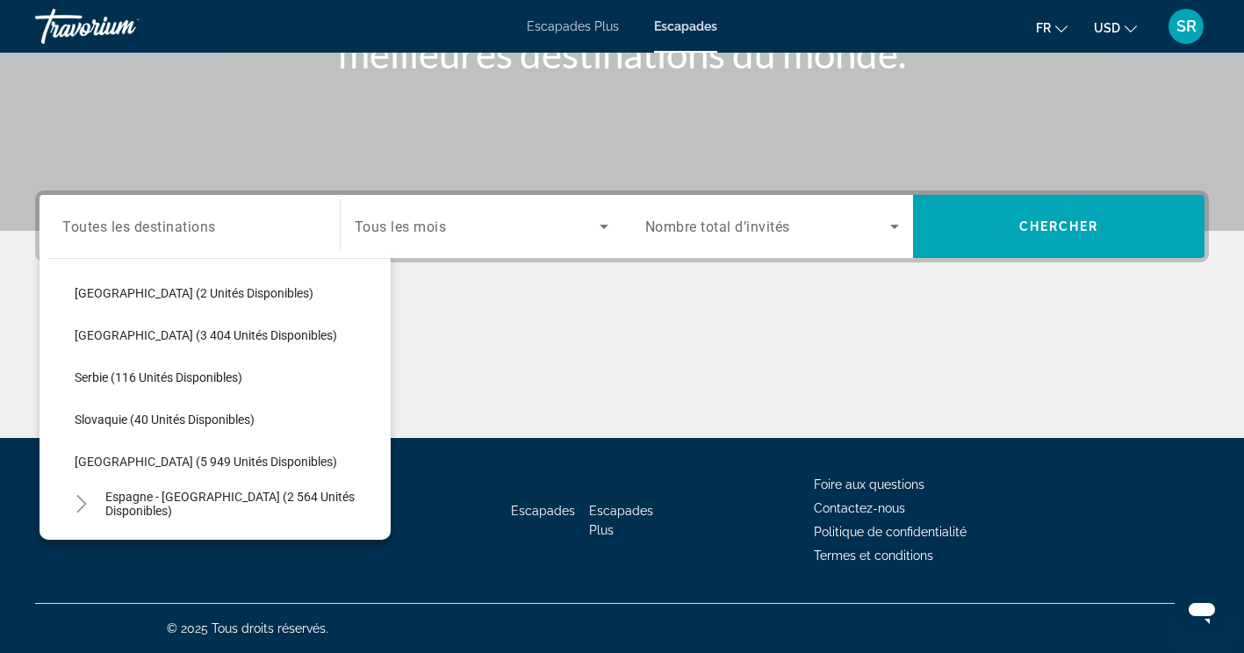
scroll to position [798, 0]
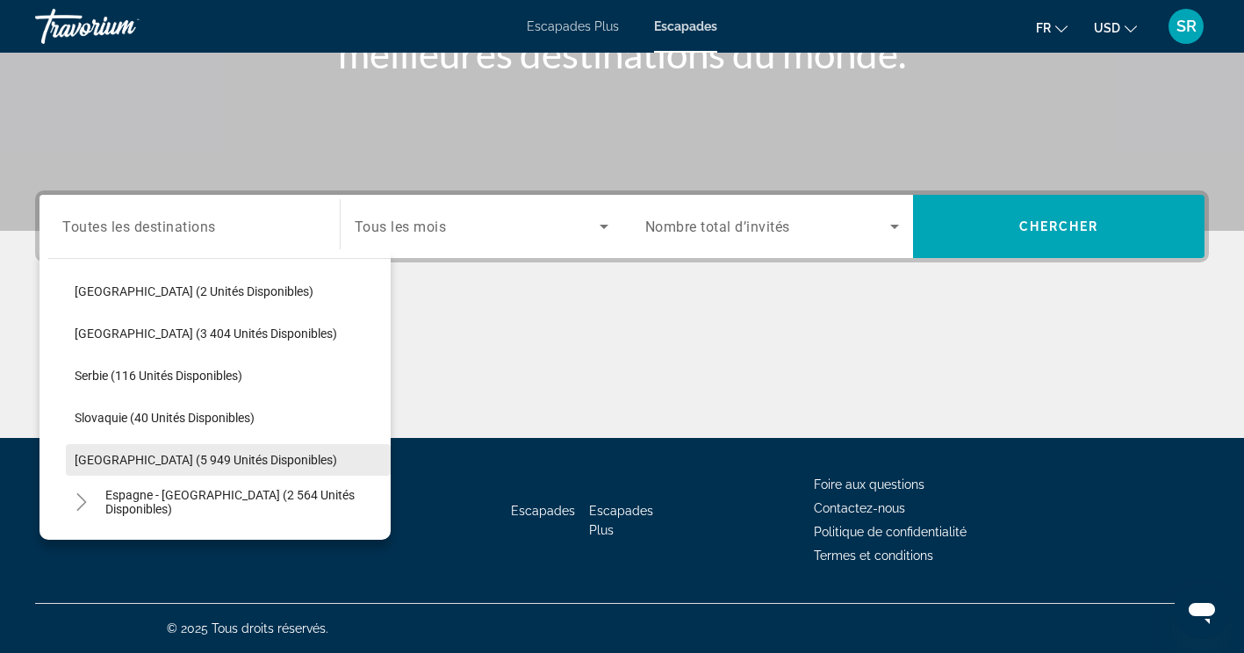
click at [232, 464] on span "Espagne (5 949 unités disponibles)" at bounding box center [206, 460] width 262 height 14
type input "**********"
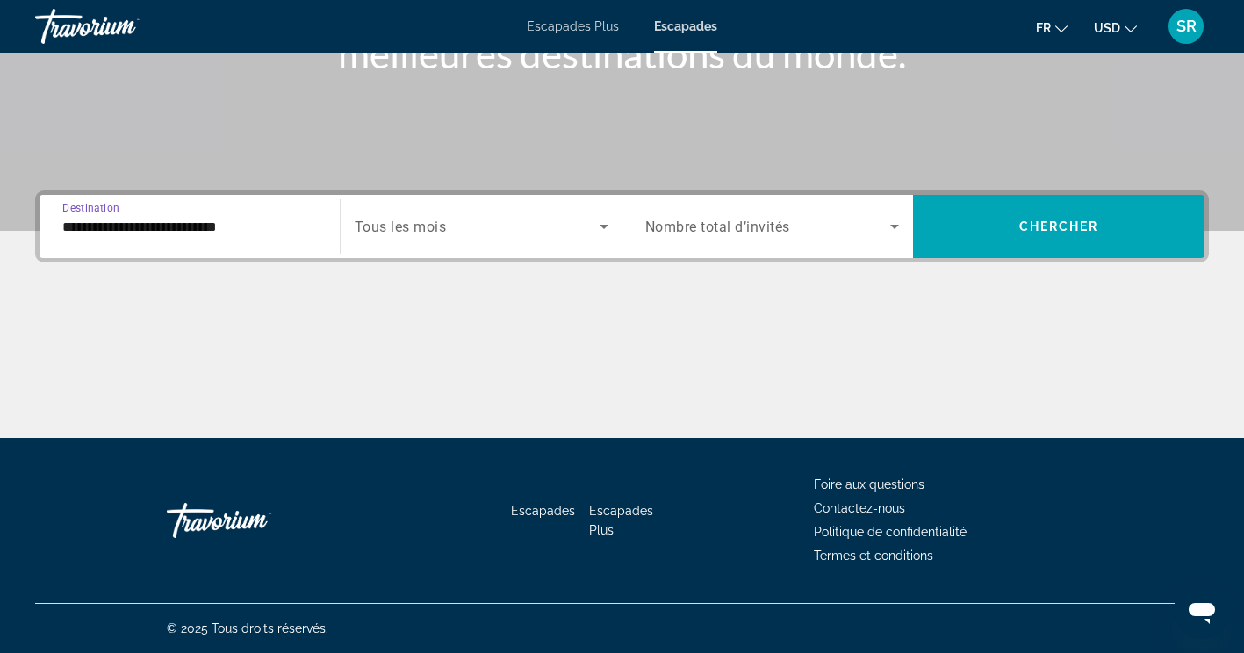
click at [444, 235] on span "Widget de recherche" at bounding box center [477, 226] width 245 height 21
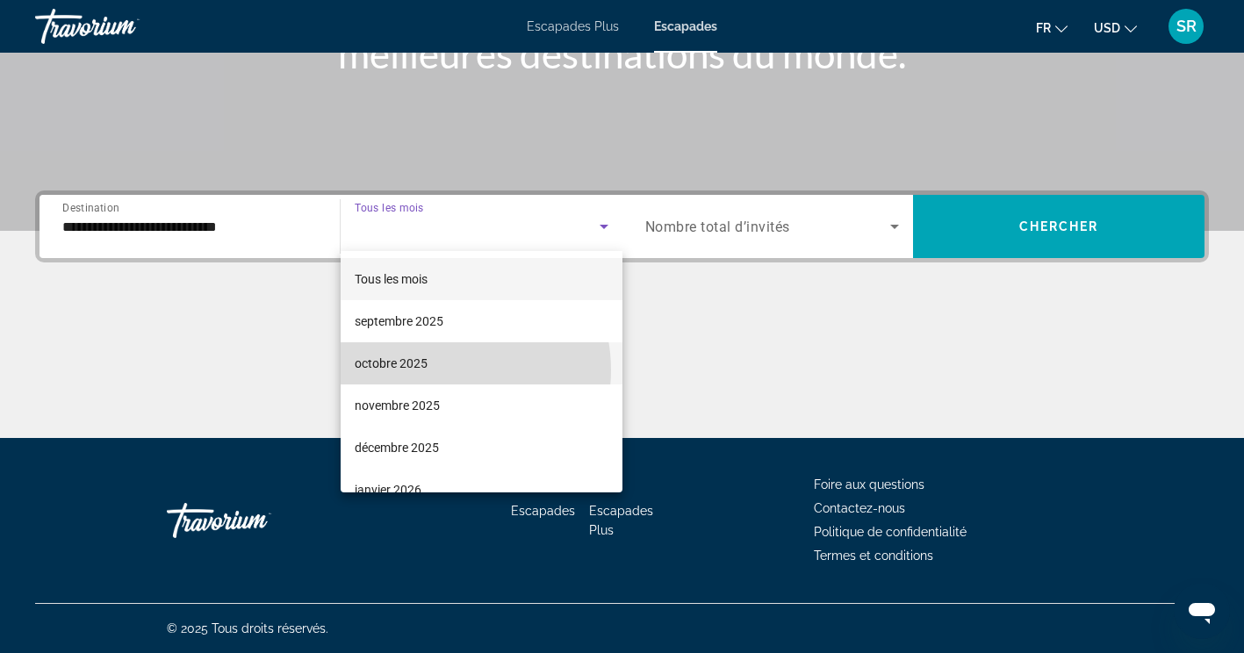
click at [442, 370] on mat-option "octobre 2025" at bounding box center [482, 363] width 282 height 42
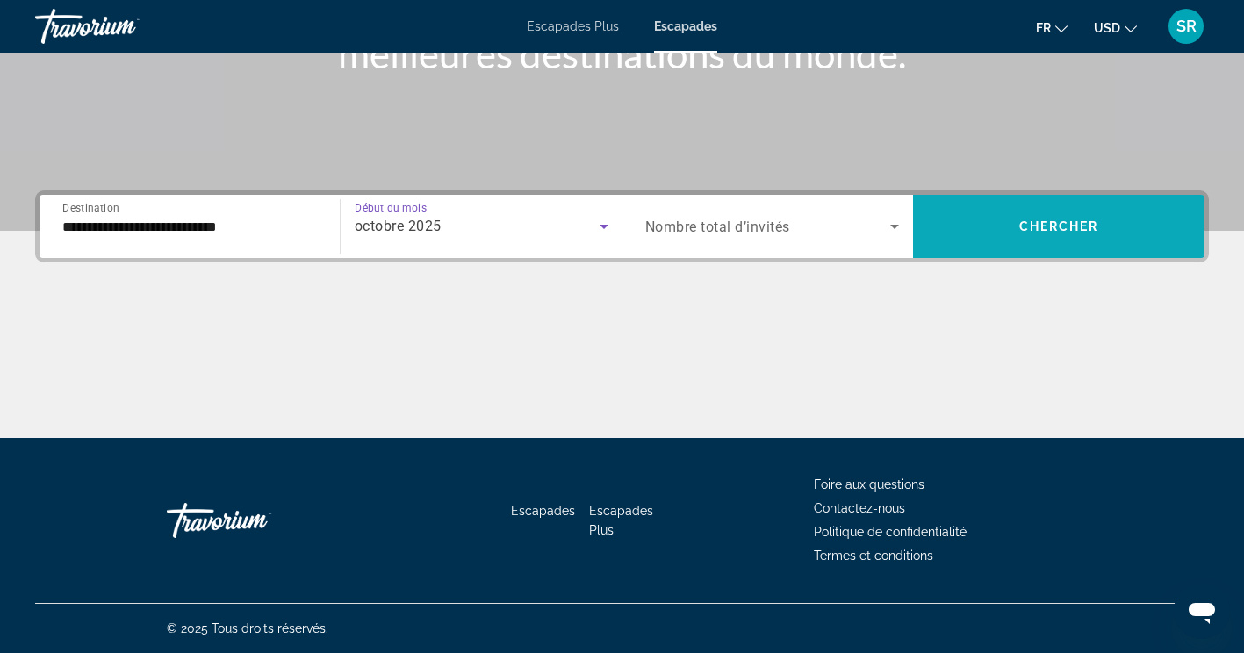
click at [1028, 221] on span "Chercher" at bounding box center [1059, 226] width 80 height 14
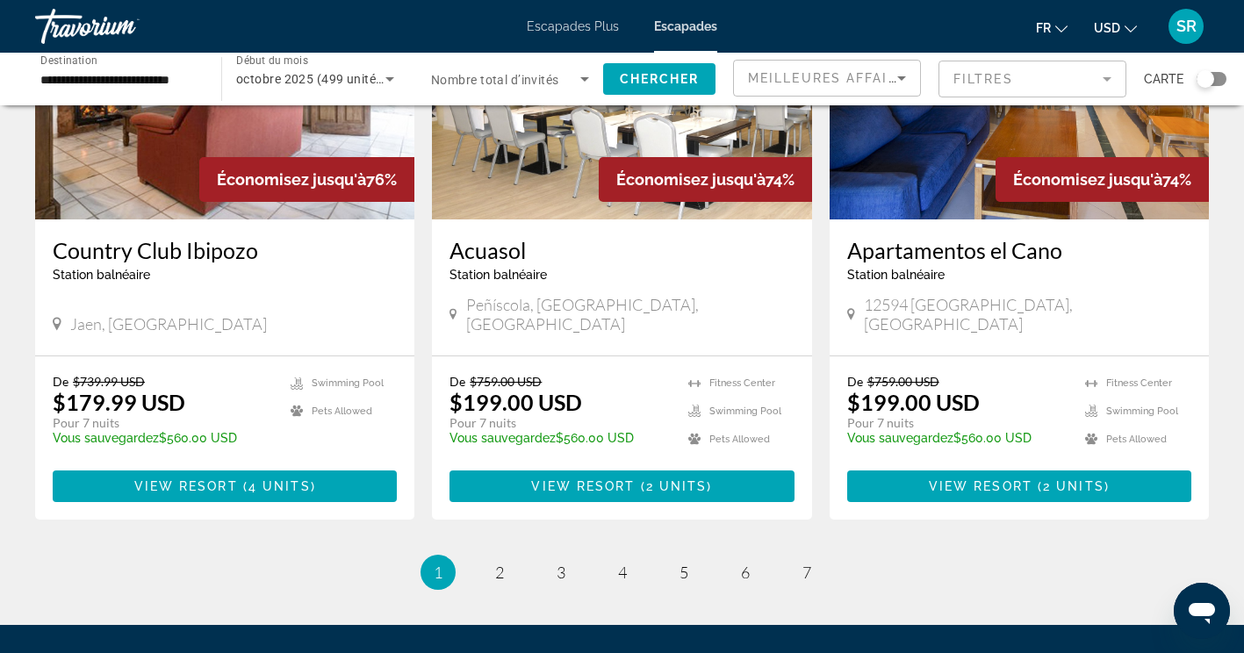
scroll to position [2187, 0]
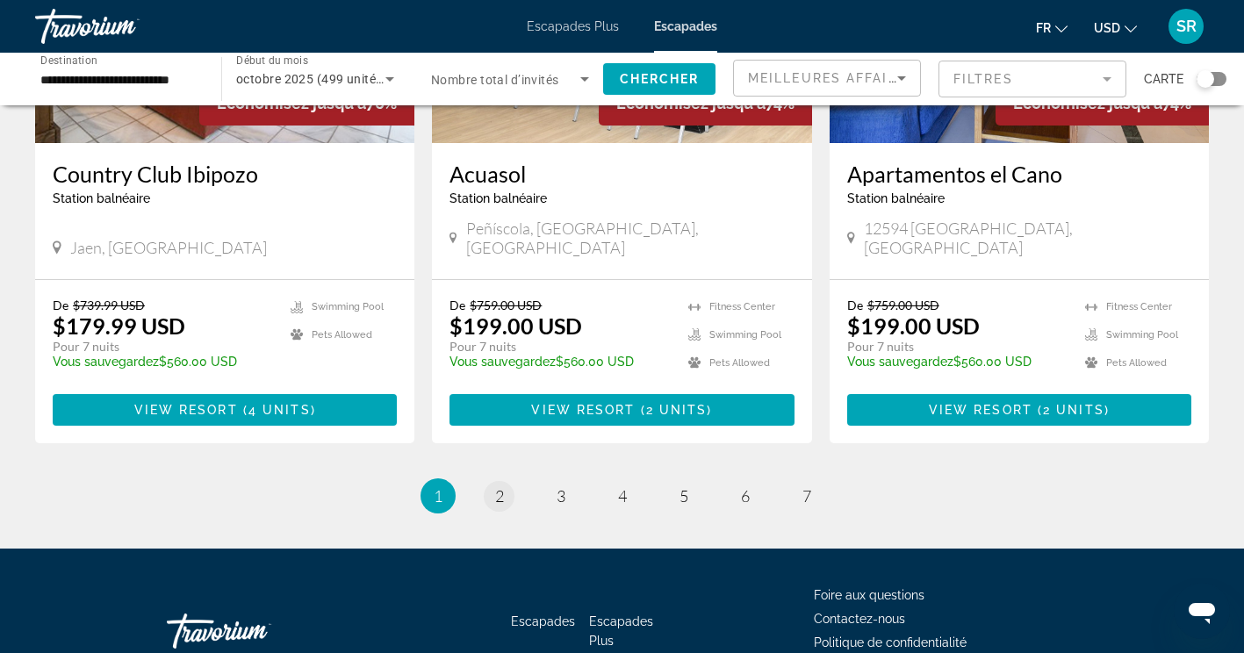
click at [501, 486] on span "2" at bounding box center [499, 495] width 9 height 19
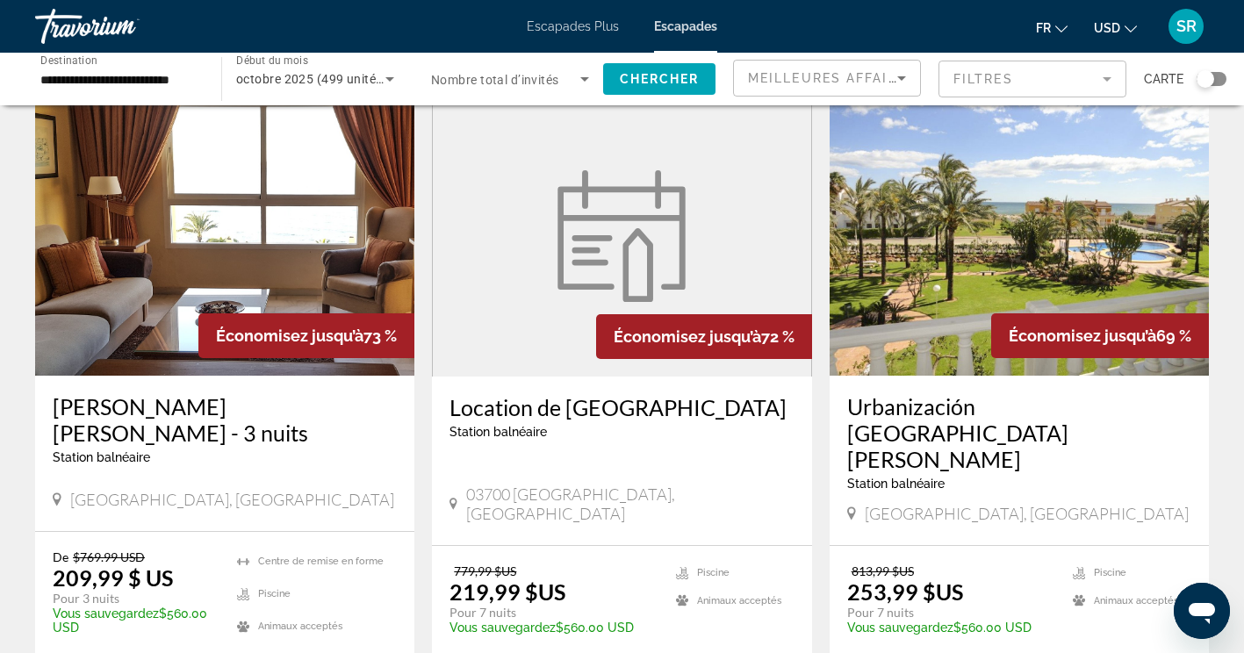
scroll to position [703, 0]
click at [1057, 392] on h3 "Urbanización San Fernando" at bounding box center [1019, 431] width 344 height 79
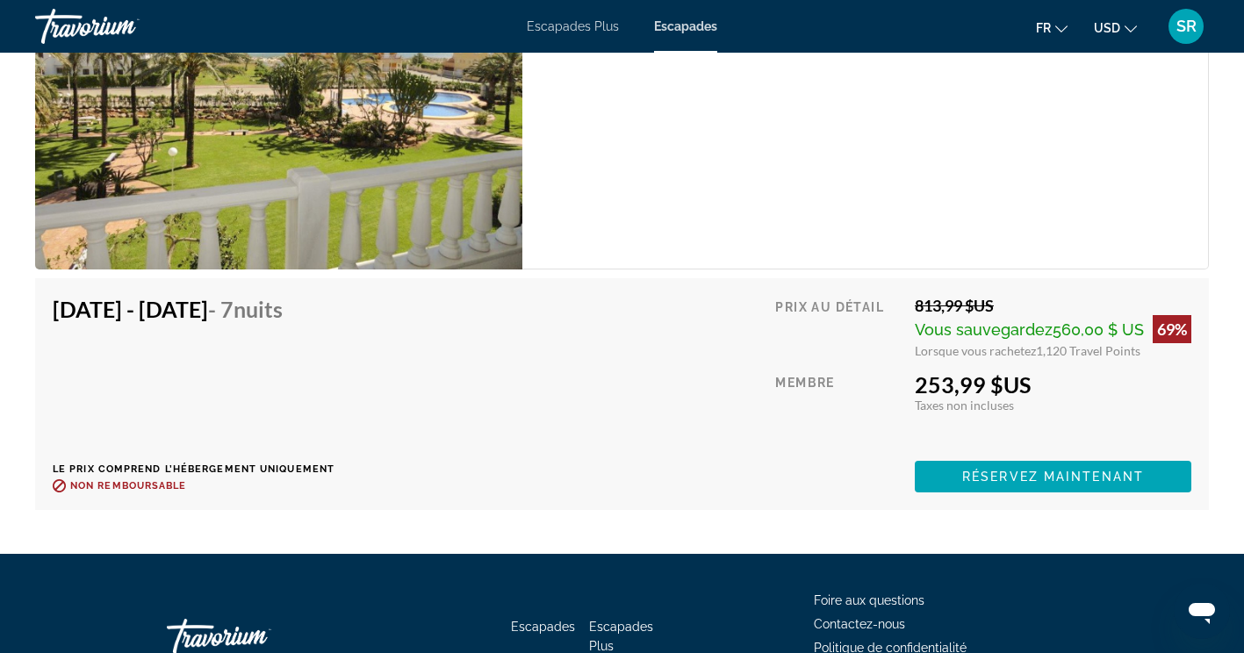
scroll to position [3129, 0]
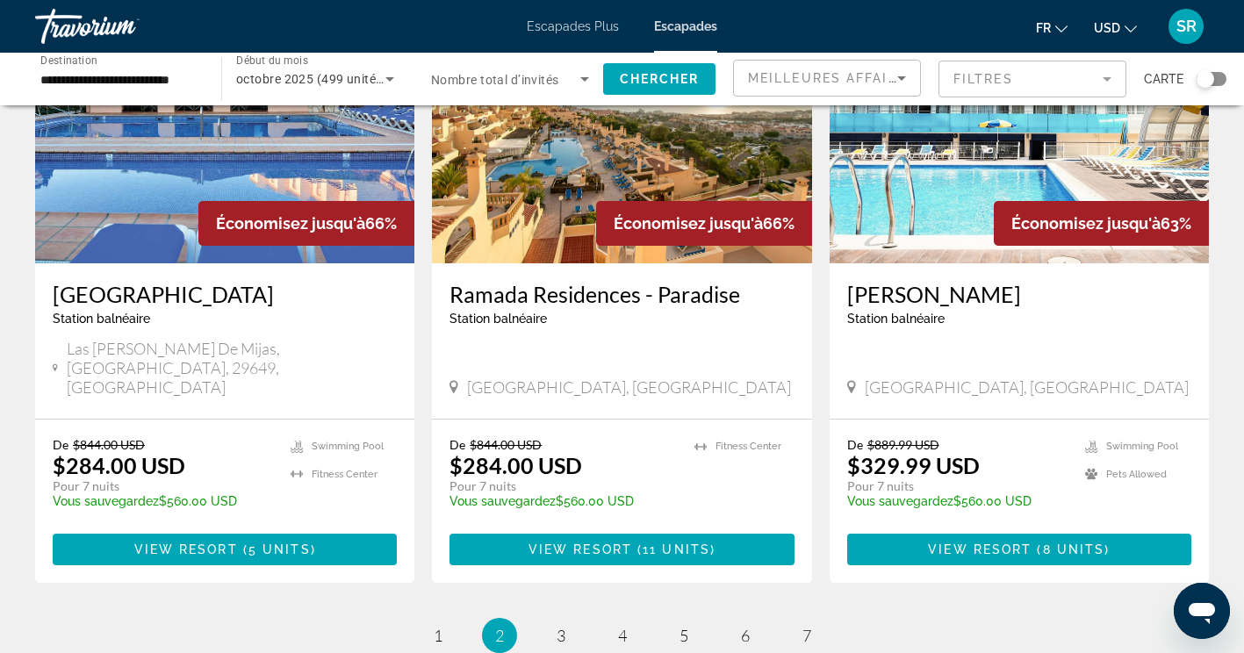
scroll to position [2119, 0]
click at [561, 626] on span "3" at bounding box center [561, 635] width 9 height 19
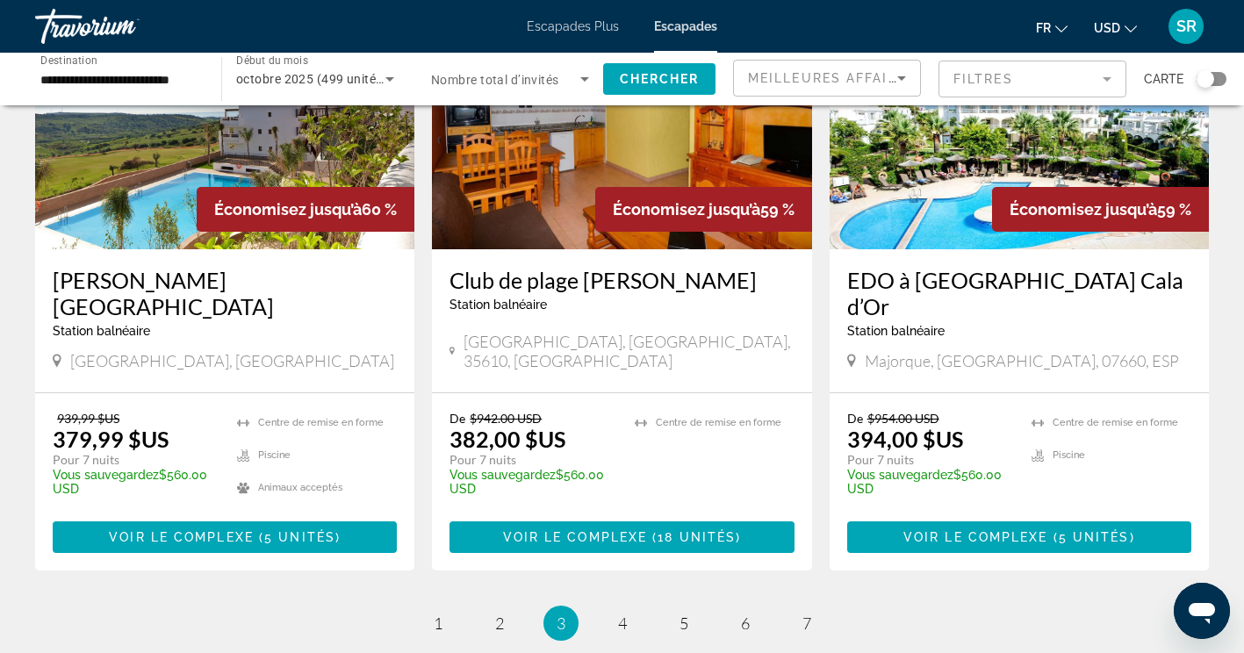
scroll to position [2181, 0]
click at [621, 614] on span "4" at bounding box center [622, 623] width 9 height 19
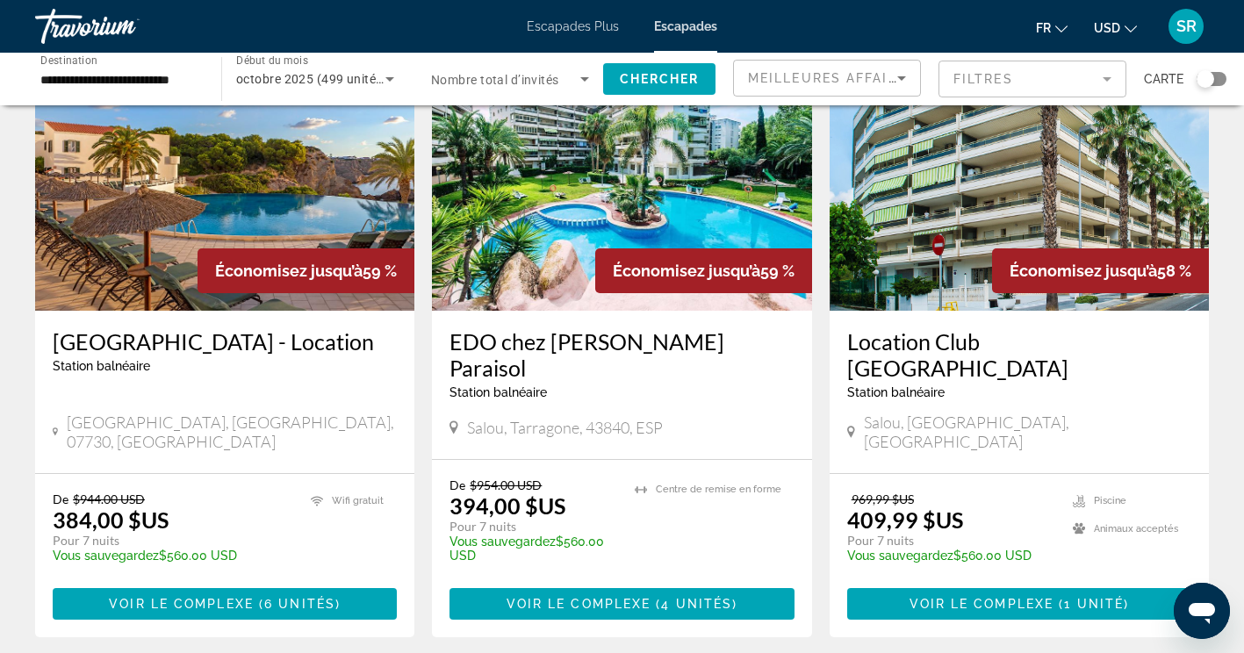
scroll to position [138, 0]
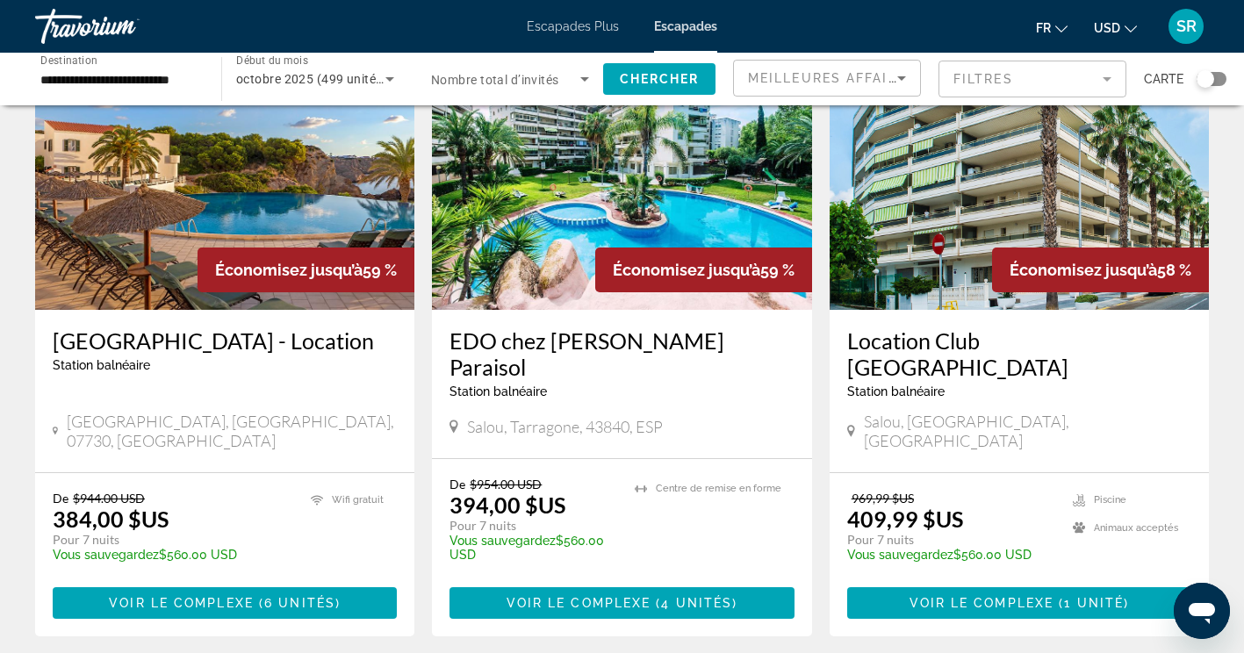
click at [662, 341] on h3 "EDO chez Ona Jardines Paraisol" at bounding box center [621, 353] width 344 height 53
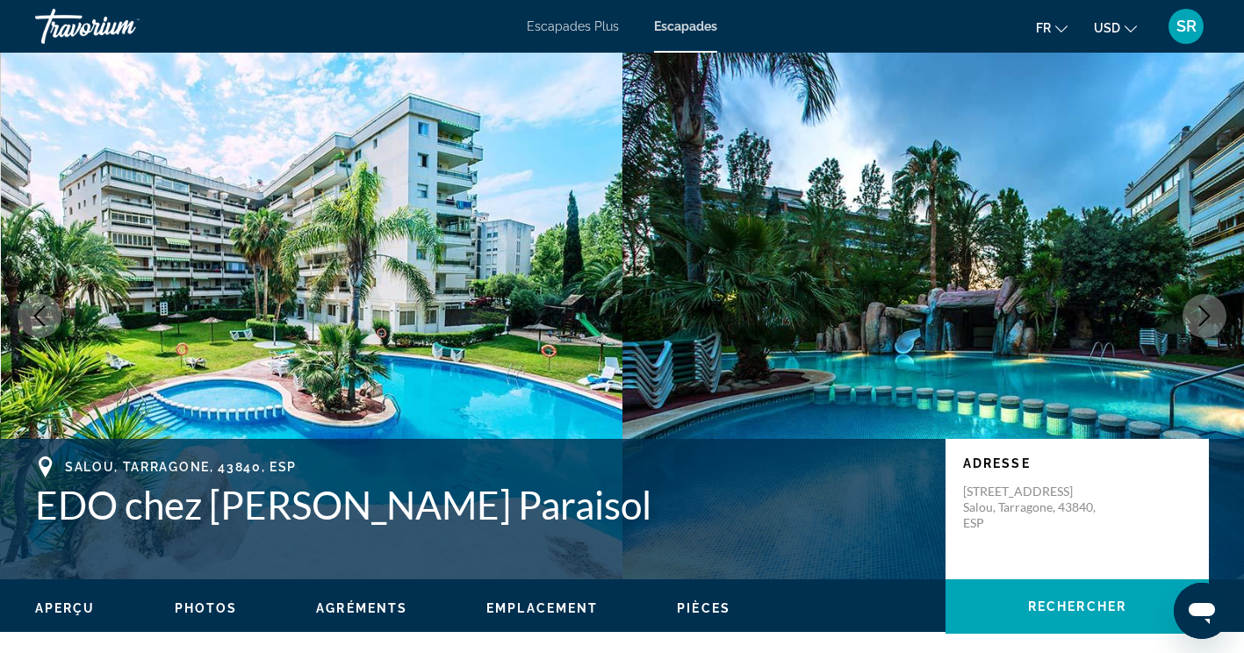
click at [1206, 318] on icon "Image suivante" at bounding box center [1204, 315] width 21 height 21
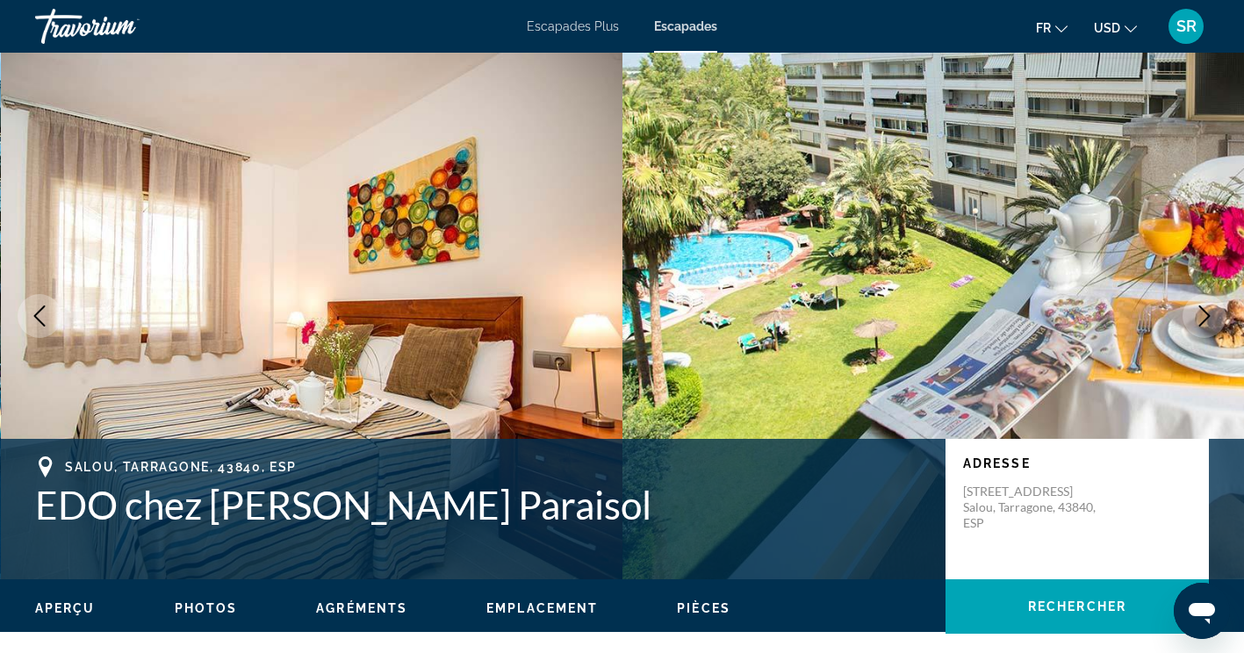
click at [1204, 317] on icon "Image suivante" at bounding box center [1204, 315] width 21 height 21
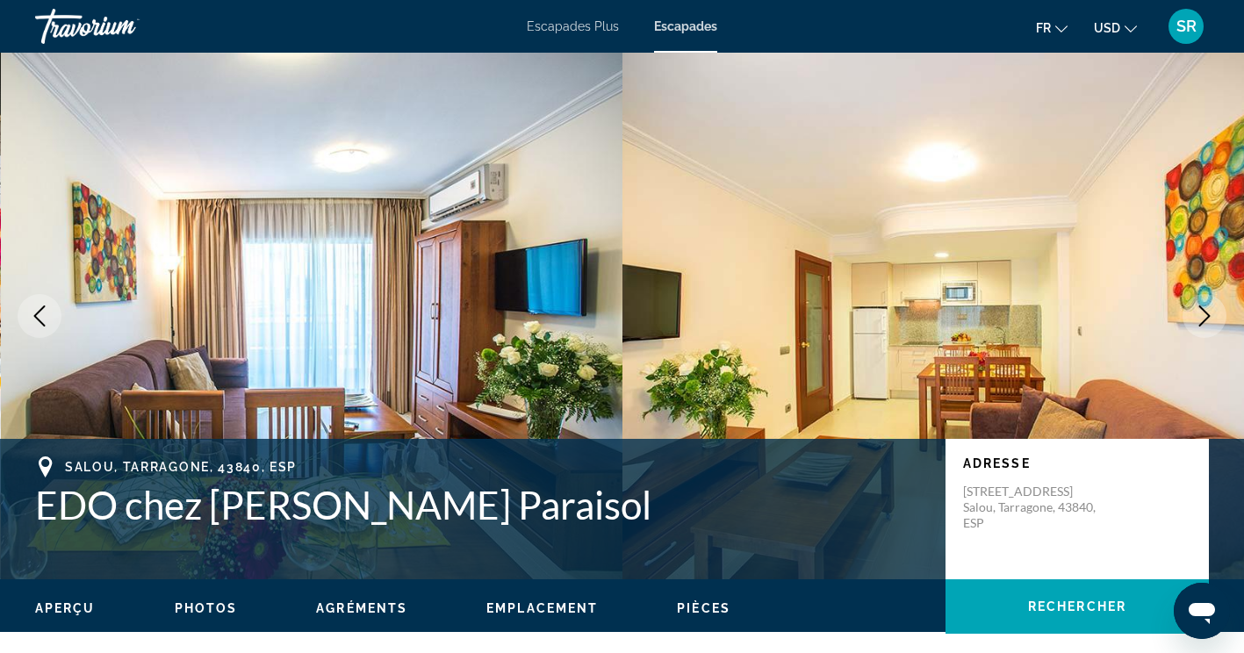
click at [1203, 306] on icon "Image suivante" at bounding box center [1204, 315] width 21 height 21
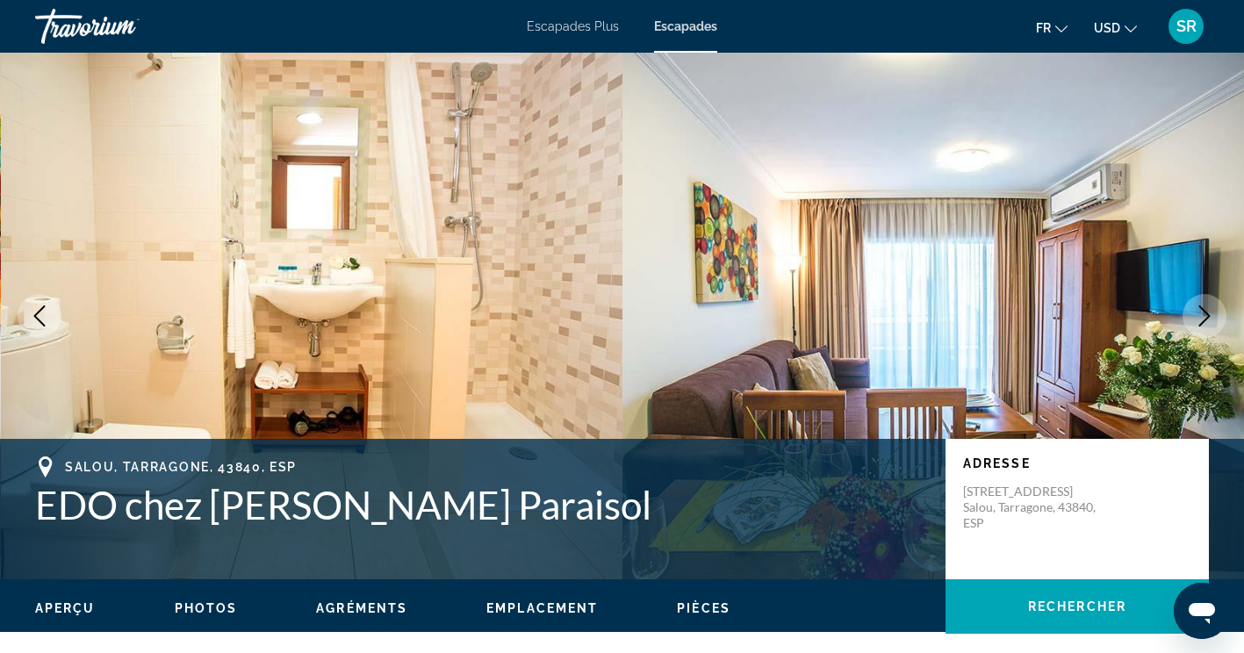
click at [1203, 315] on icon "Image suivante" at bounding box center [1204, 315] width 21 height 21
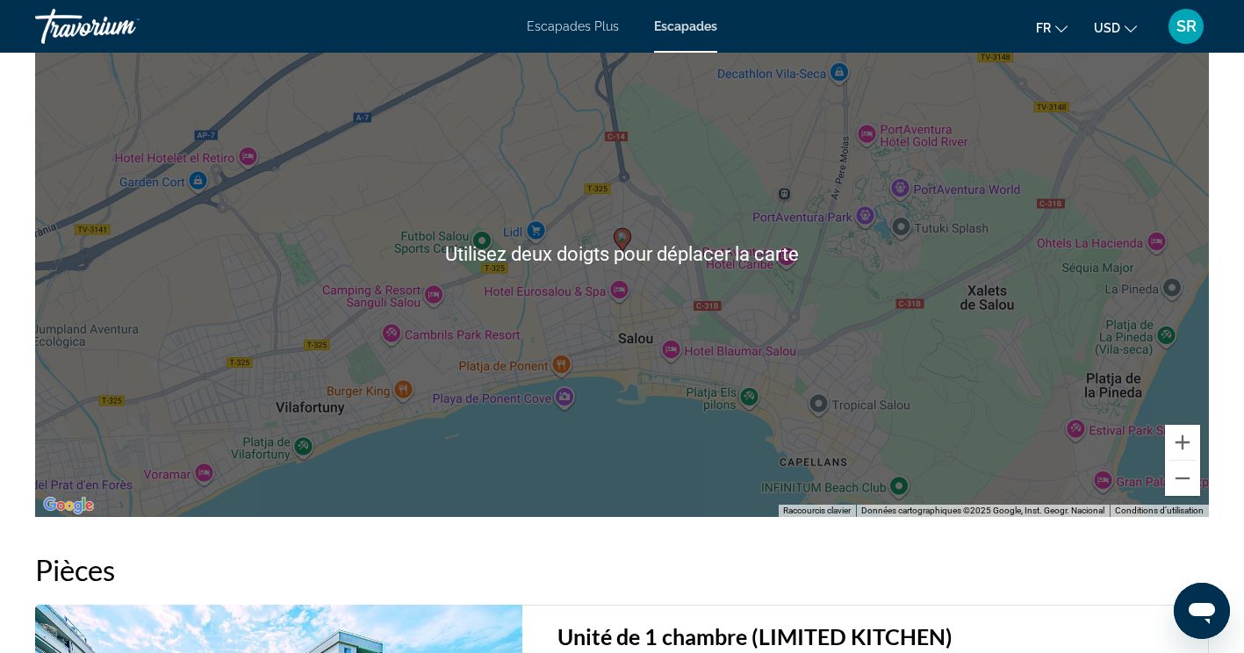
scroll to position [2419, 0]
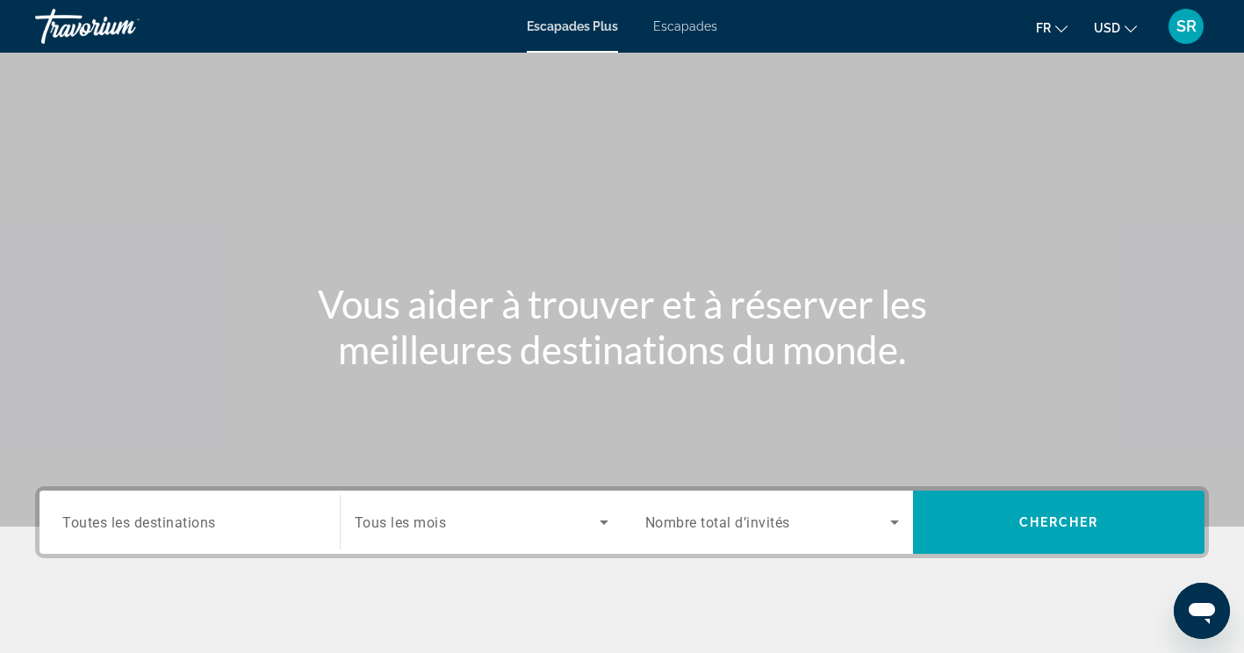
click at [689, 19] on span "Escapades" at bounding box center [685, 26] width 64 height 14
click at [216, 528] on span "Toutes les destinations" at bounding box center [139, 522] width 154 height 17
click at [216, 528] on input "Destination Toutes les destinations" at bounding box center [189, 523] width 255 height 21
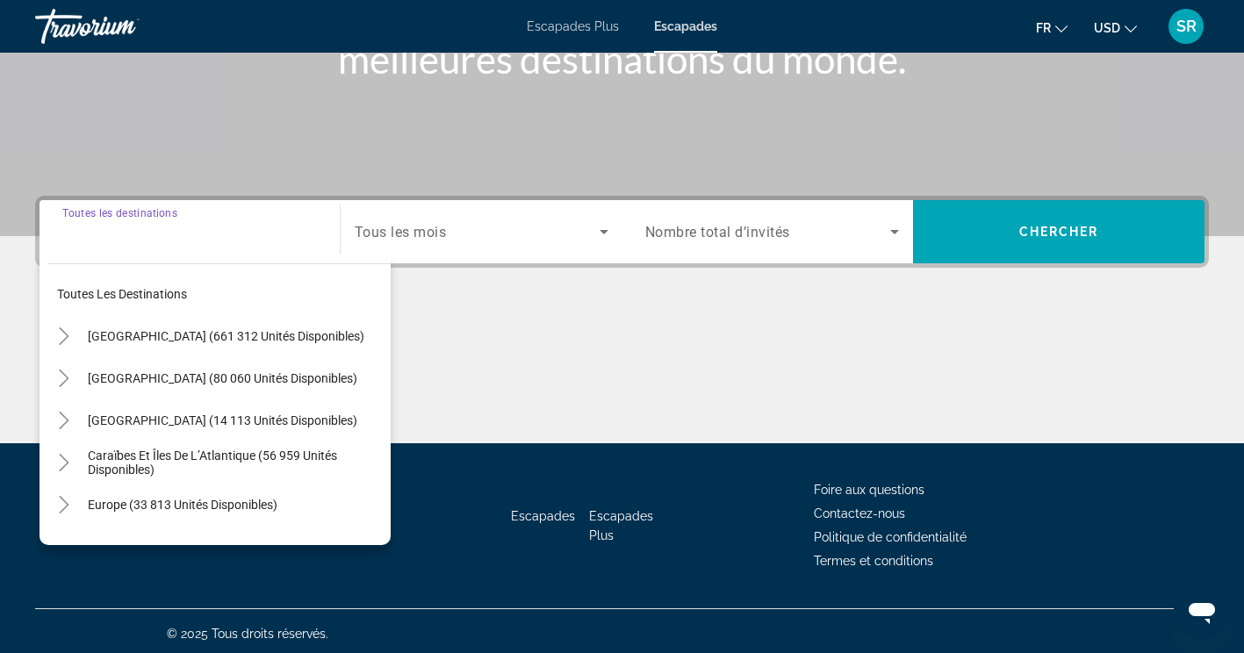
scroll to position [296, 0]
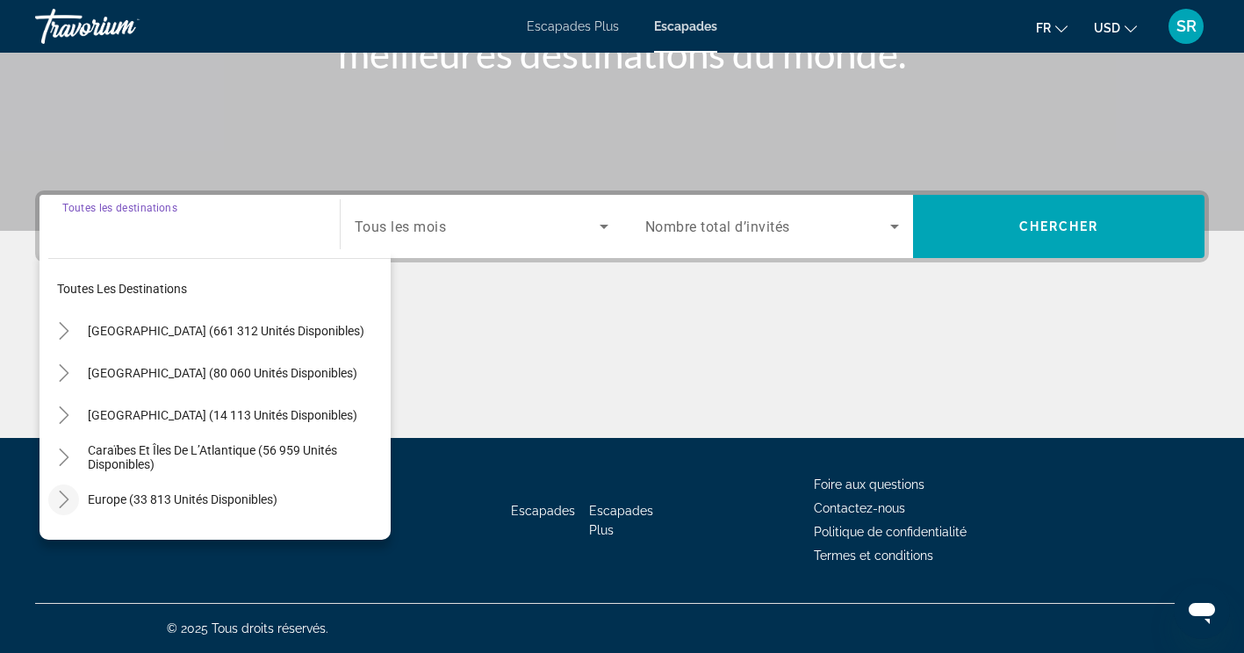
click at [68, 496] on icon "Toggle Europe (33 813 unités disponibles)" at bounding box center [64, 500] width 18 height 18
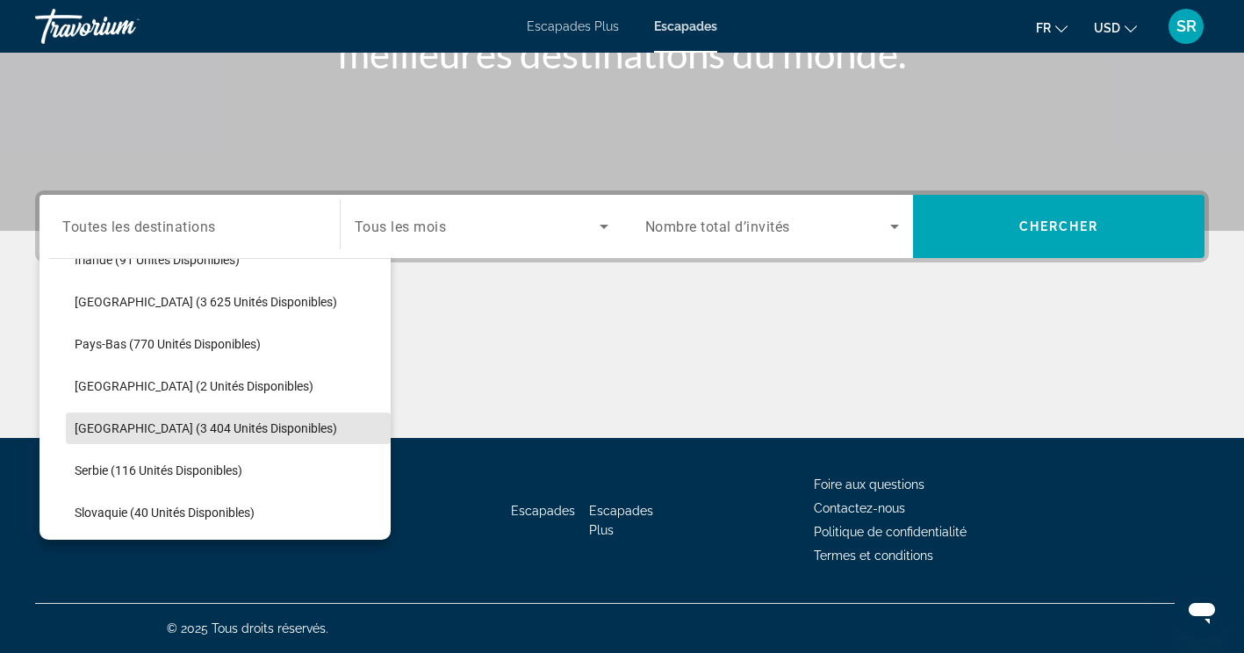
scroll to position [707, 0]
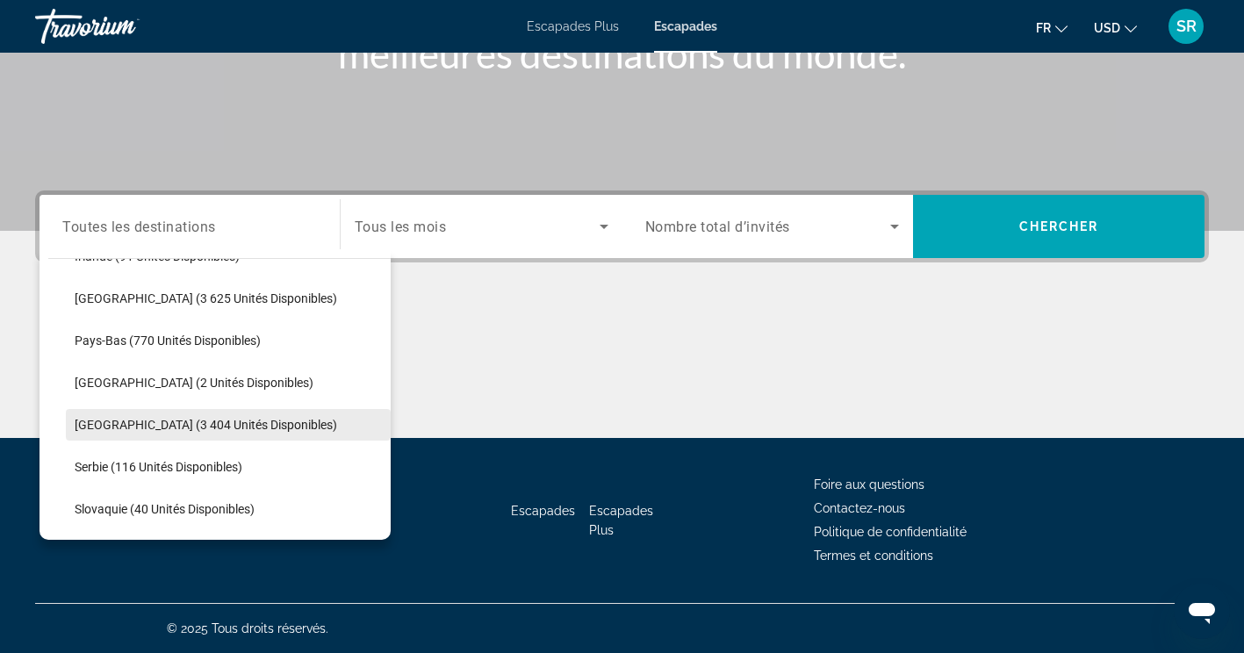
click at [231, 420] on span "Portugal (3 404 unités disponibles)" at bounding box center [206, 425] width 262 height 14
type input "**********"
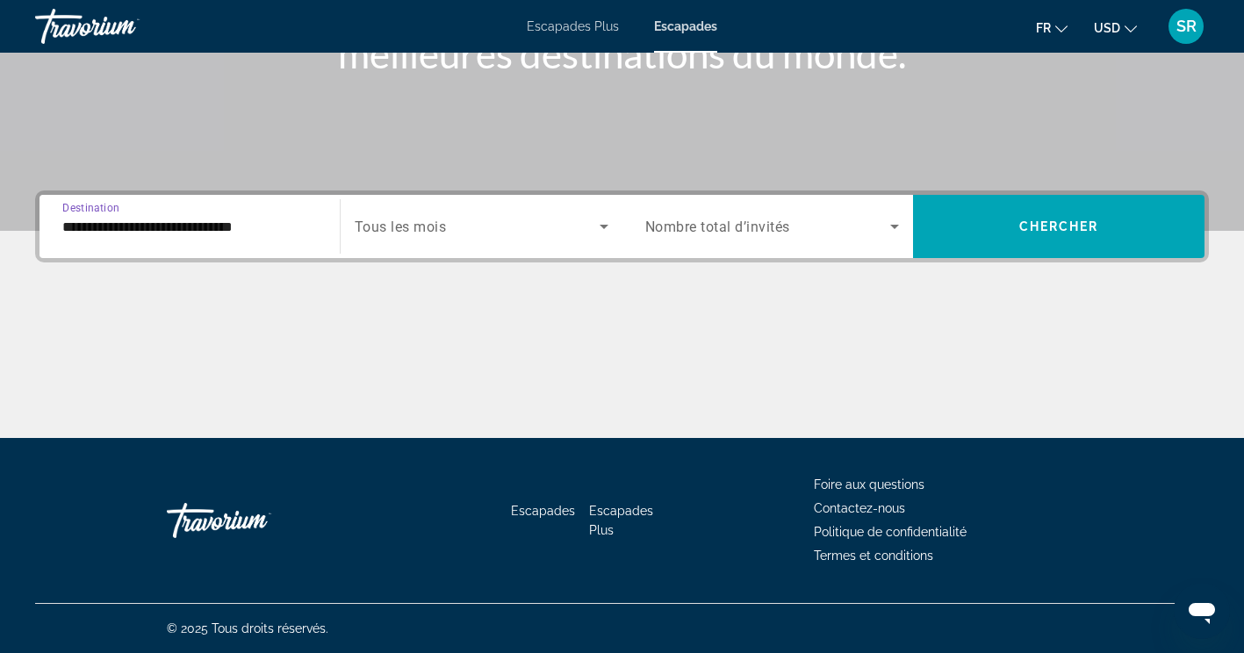
click at [603, 226] on icon "Widget de recherche" at bounding box center [604, 227] width 9 height 4
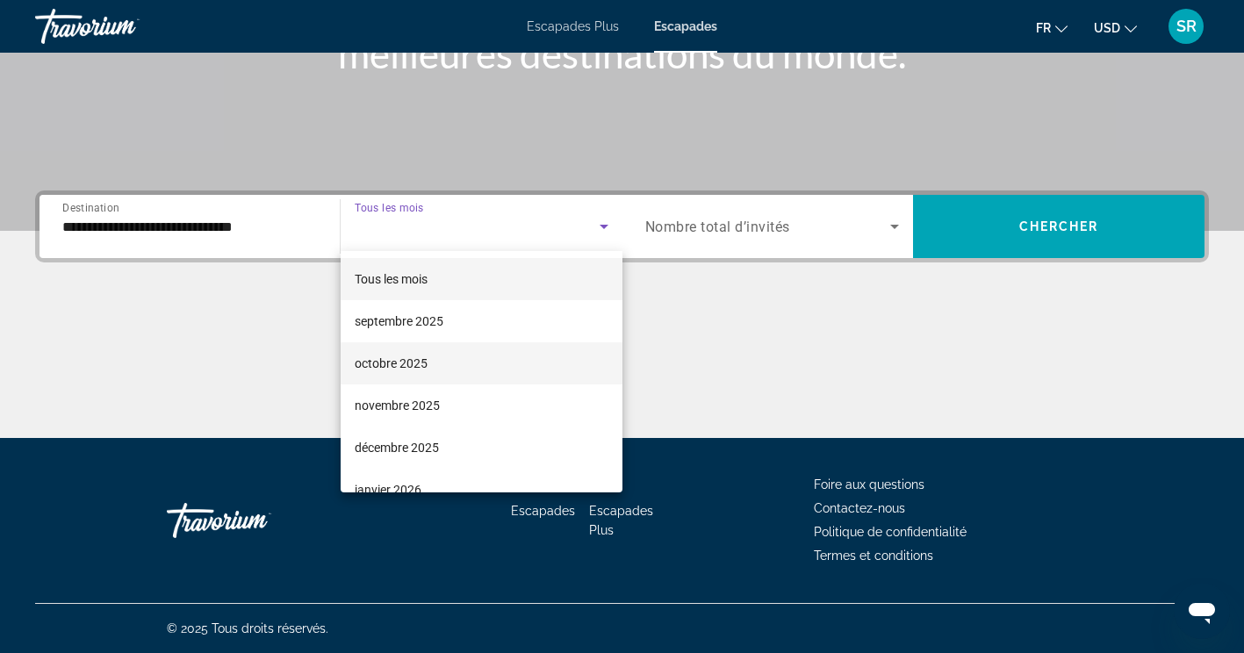
click at [441, 372] on mat-option "octobre 2025" at bounding box center [482, 363] width 282 height 42
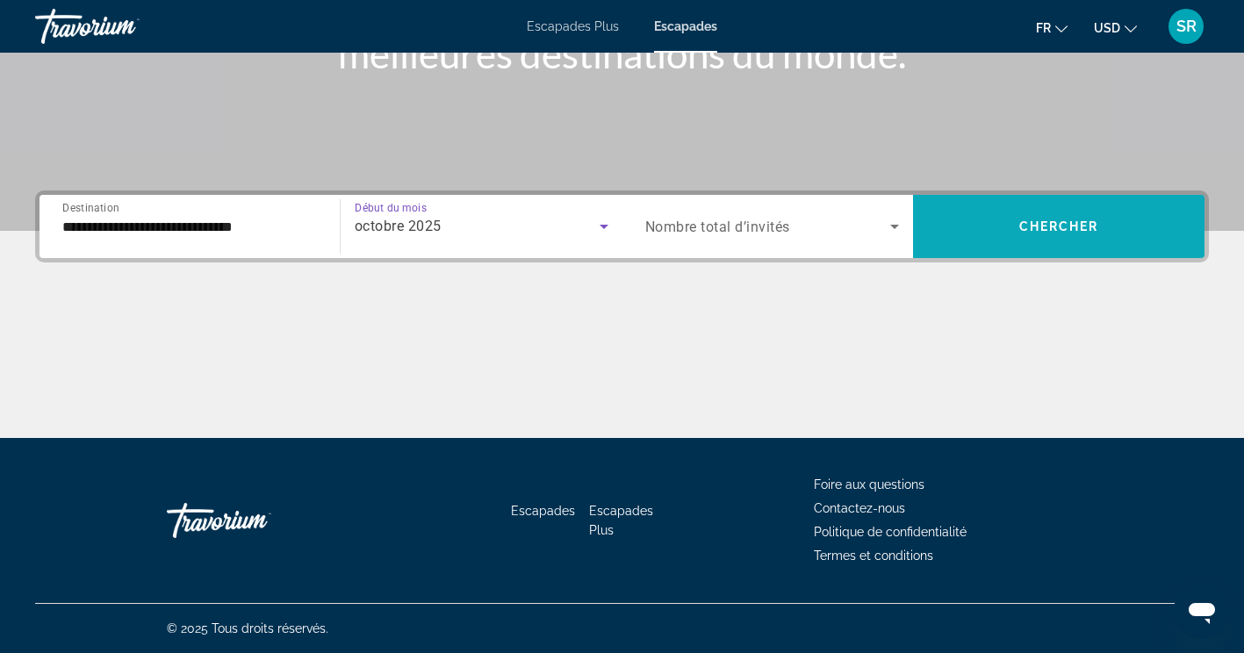
click at [999, 224] on span "Widget de recherche" at bounding box center [1058, 226] width 291 height 42
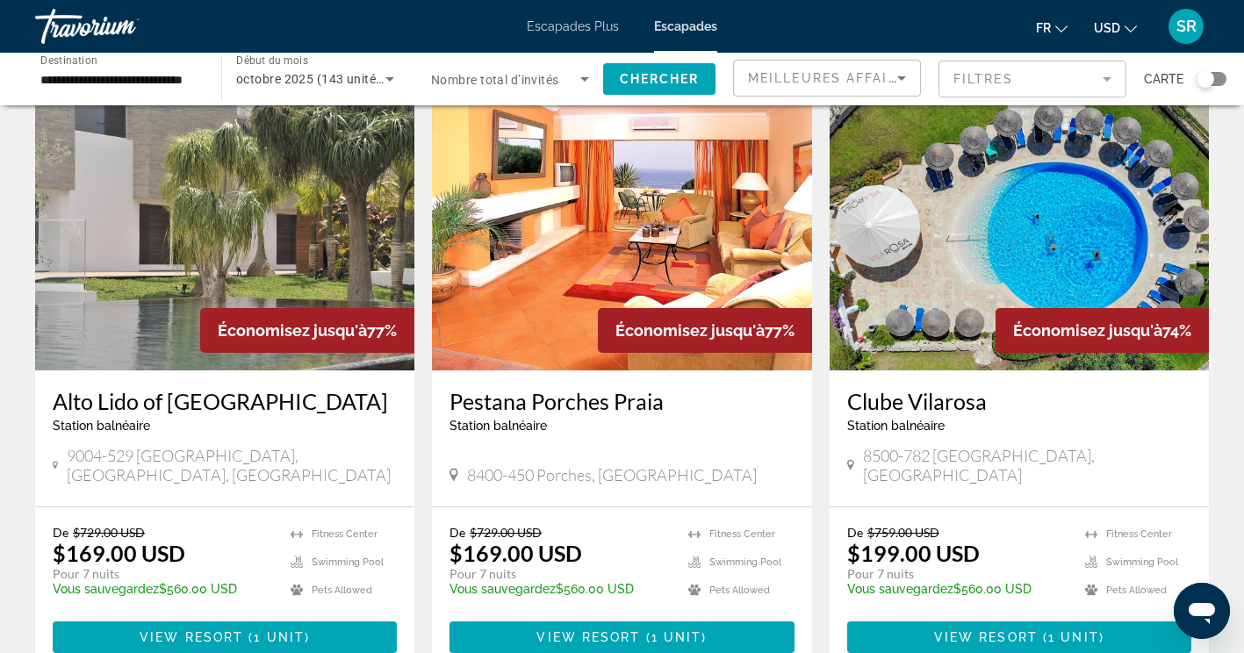
scroll to position [28, 0]
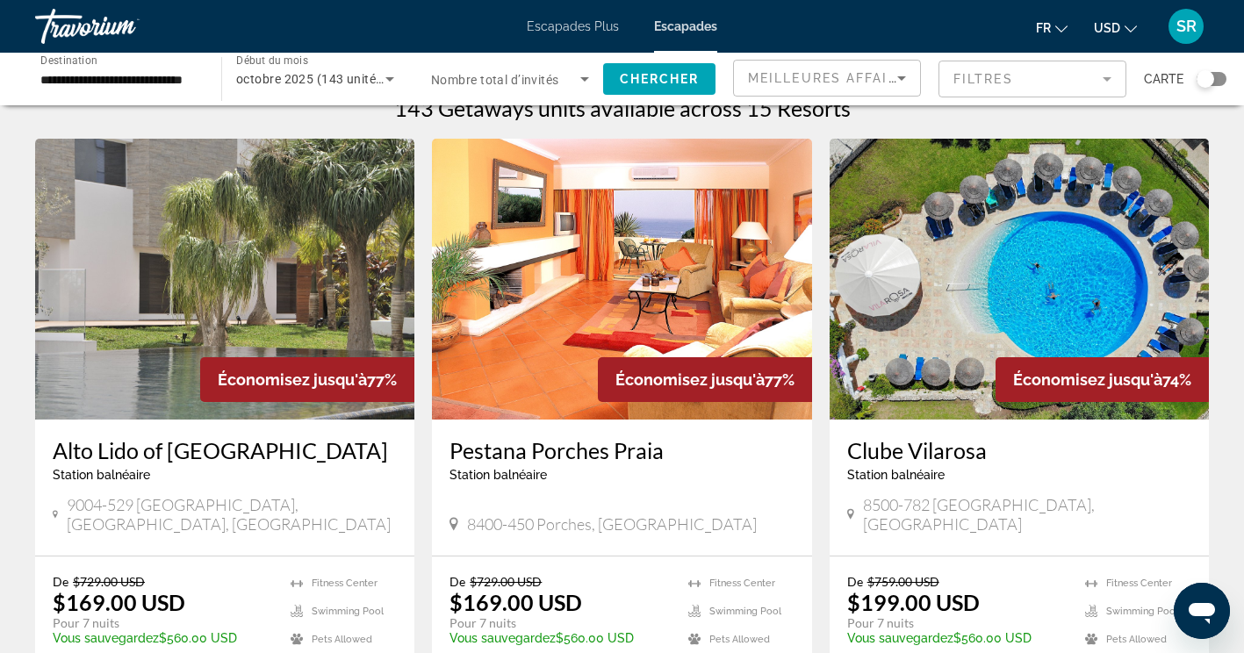
click at [962, 452] on h3 "Clube Vilarosa" at bounding box center [1019, 450] width 344 height 26
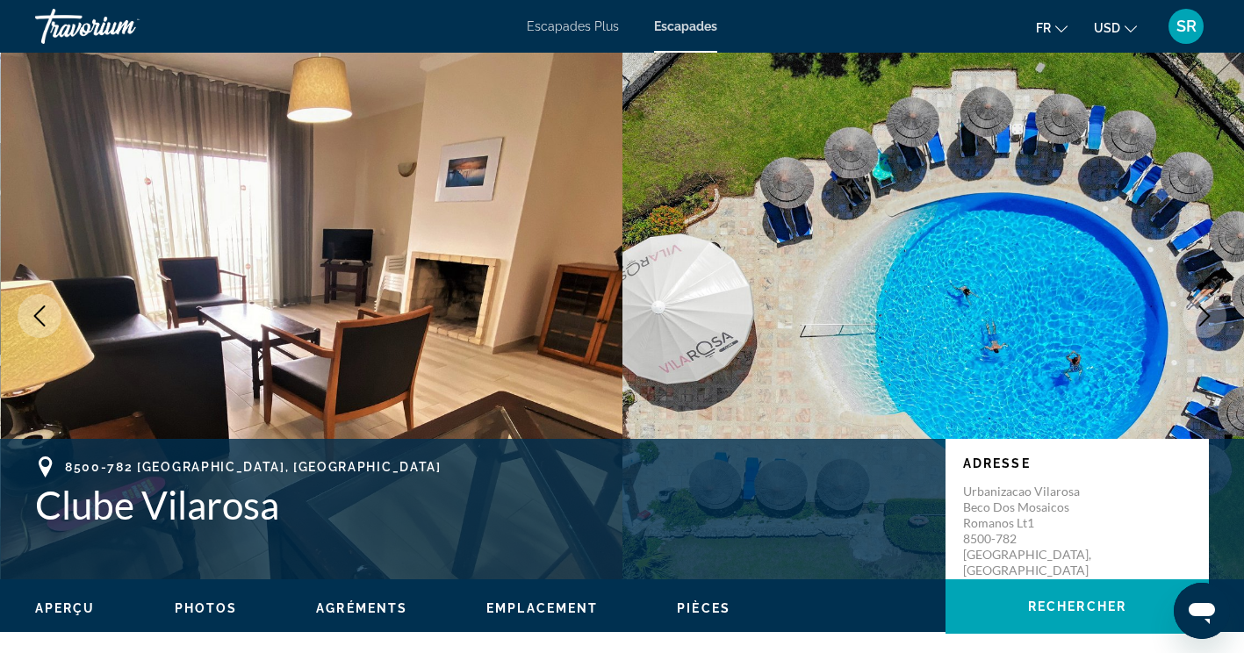
click at [1204, 315] on icon "Image suivante" at bounding box center [1204, 315] width 21 height 21
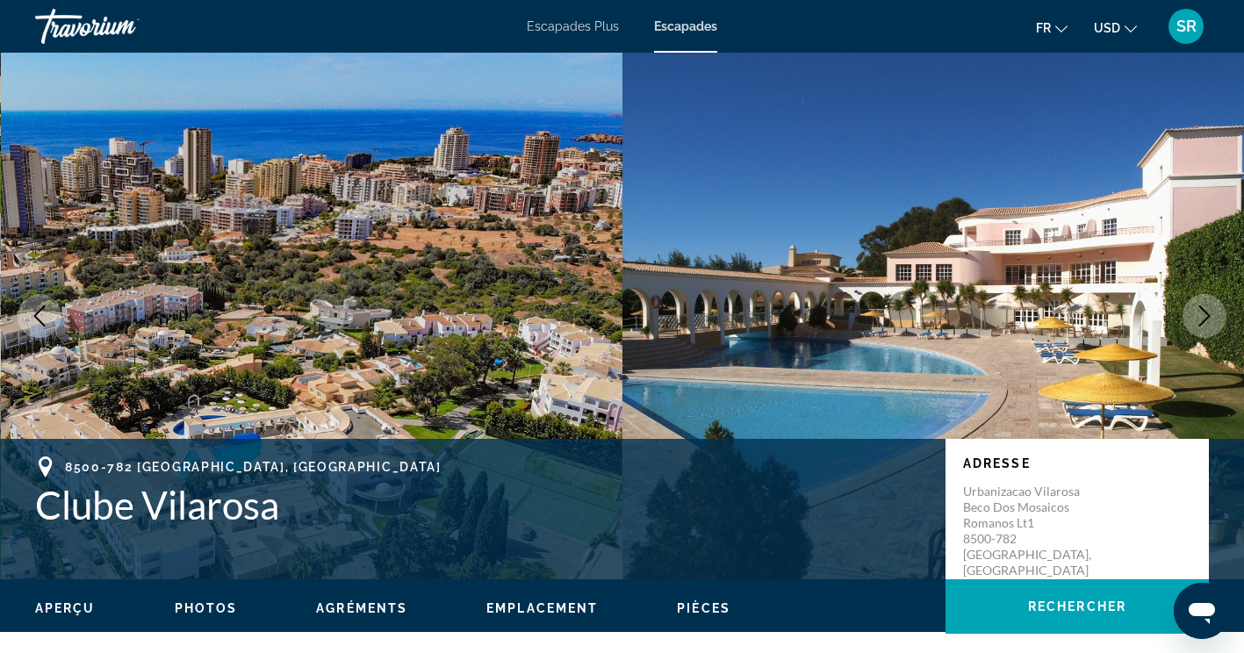
click at [1200, 321] on icon "Image suivante" at bounding box center [1204, 315] width 21 height 21
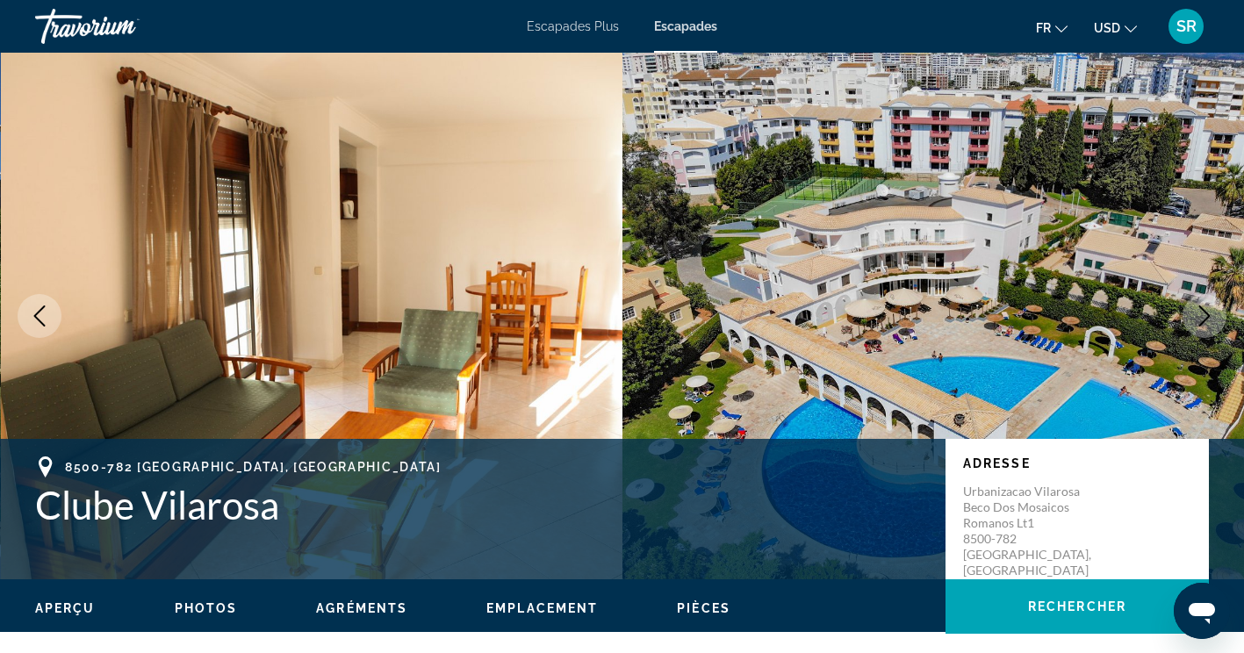
click at [1200, 326] on icon "Image suivante" at bounding box center [1204, 315] width 11 height 21
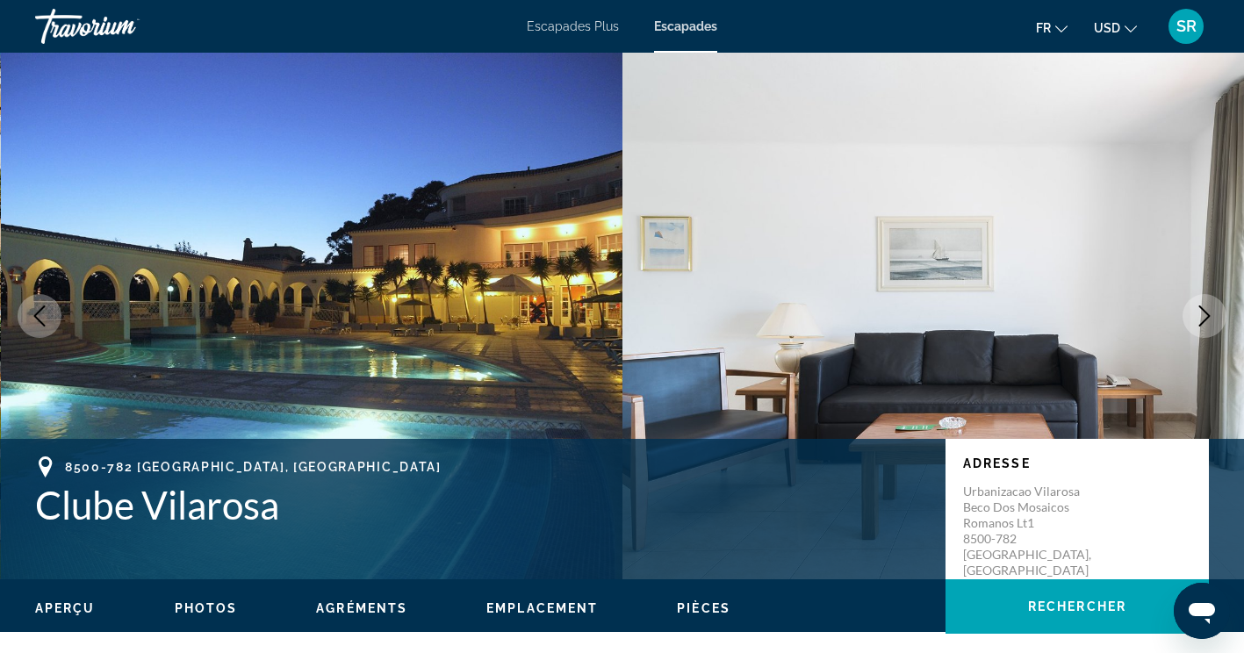
click at [1203, 310] on icon "Image suivante" at bounding box center [1204, 315] width 11 height 21
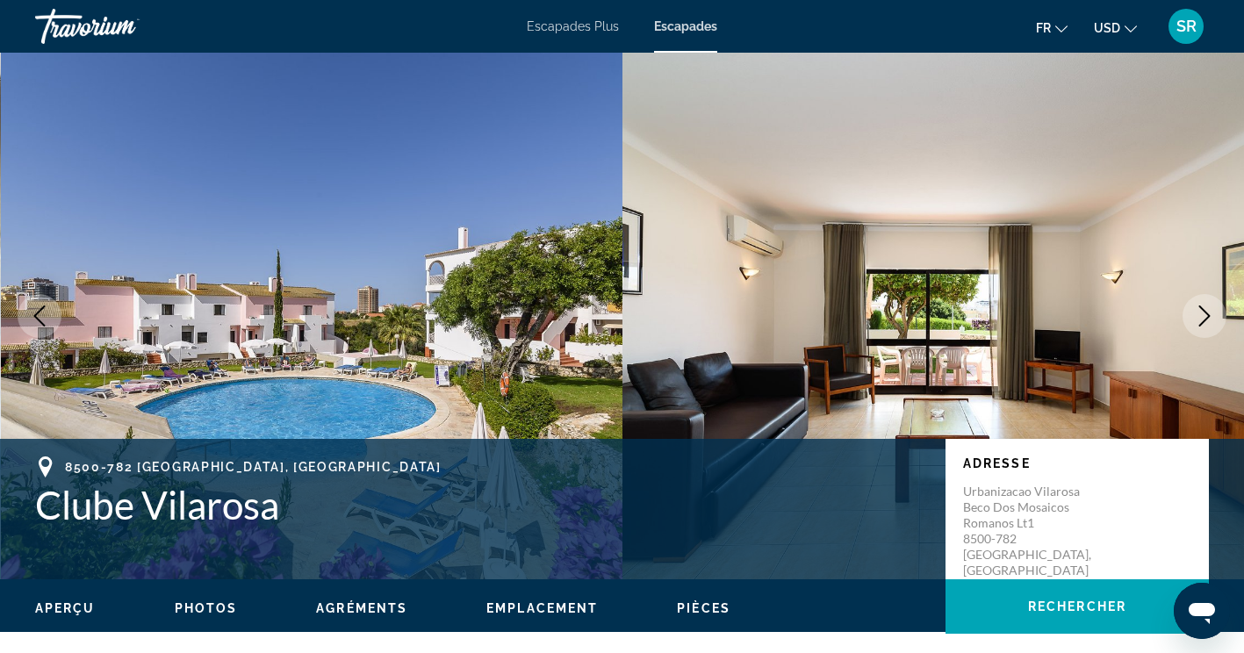
click at [1202, 320] on icon "Image suivante" at bounding box center [1204, 315] width 21 height 21
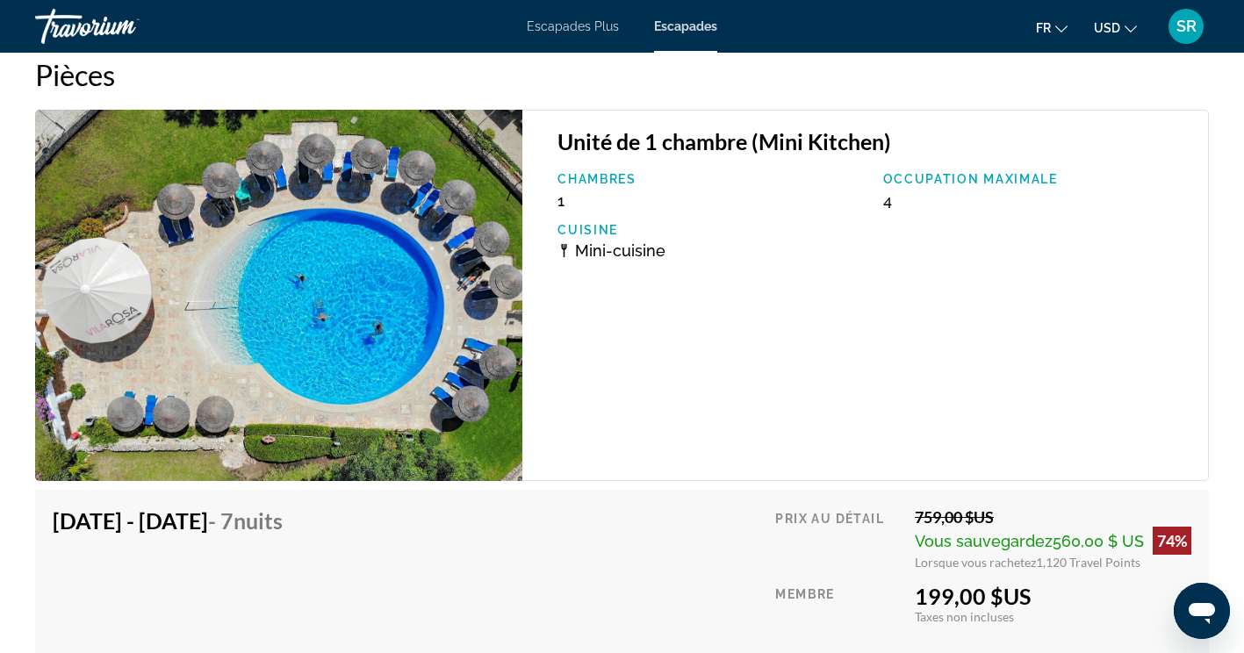
scroll to position [3417, 0]
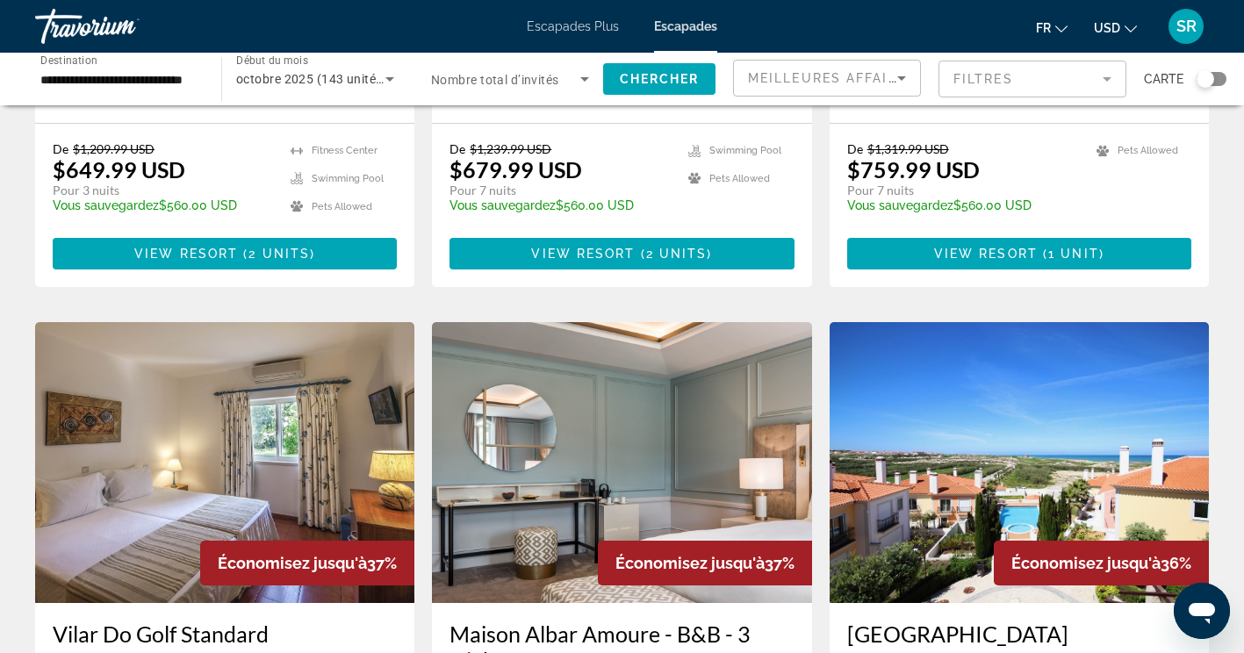
scroll to position [1728, 0]
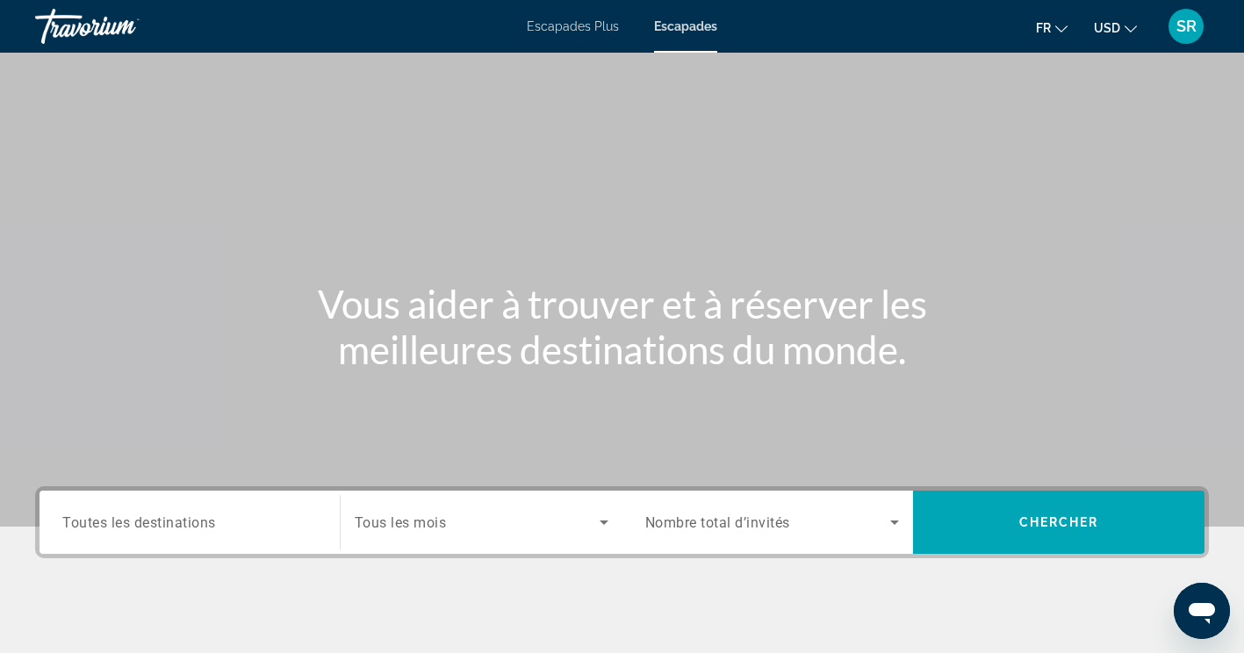
click at [593, 508] on div "Widget de recherche" at bounding box center [482, 522] width 254 height 49
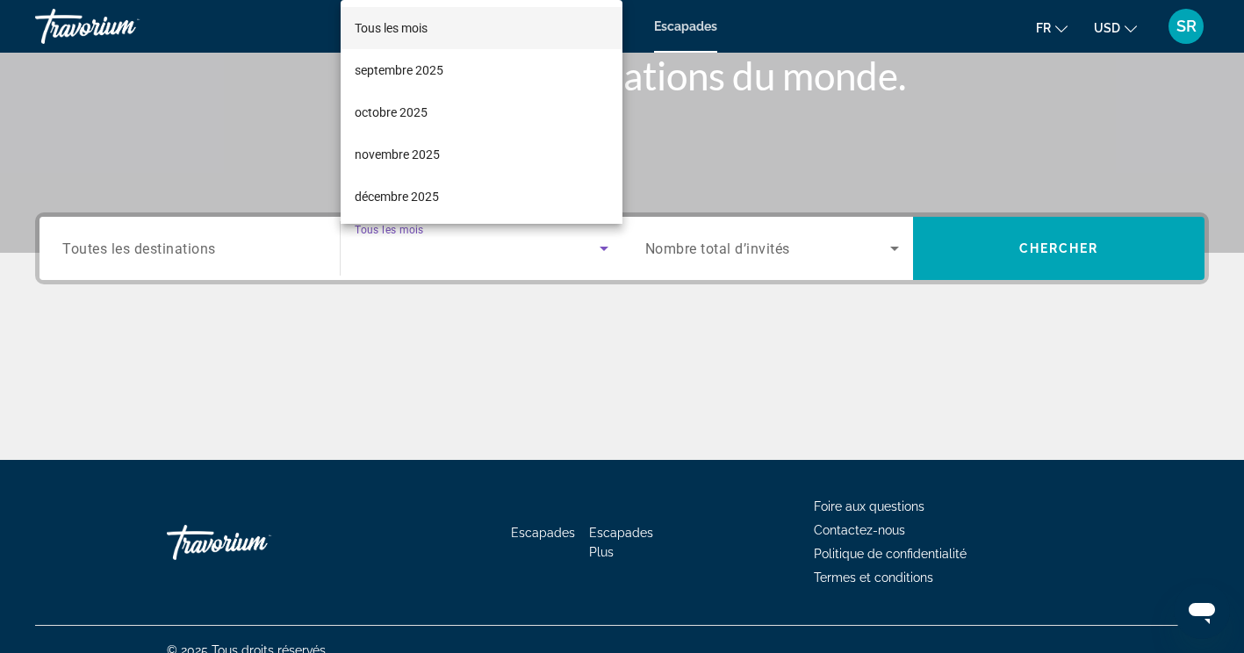
scroll to position [296, 0]
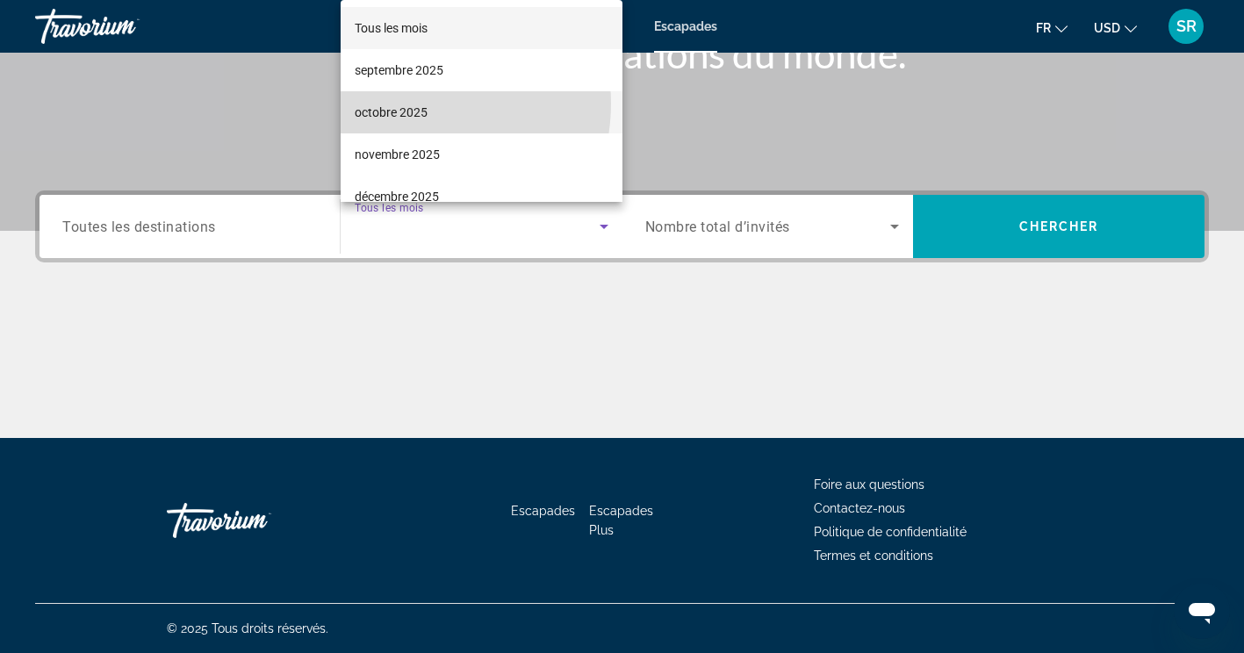
click at [410, 104] on span "octobre 2025" at bounding box center [391, 112] width 73 height 21
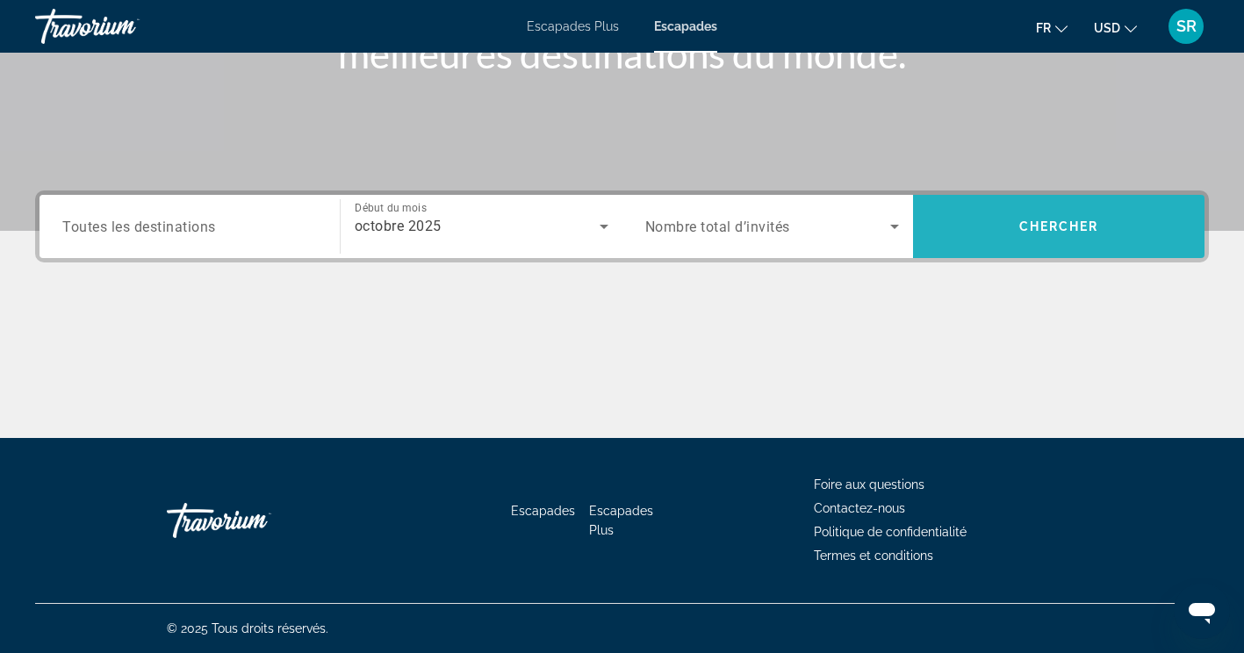
click at [1097, 224] on span "Chercher" at bounding box center [1059, 226] width 80 height 14
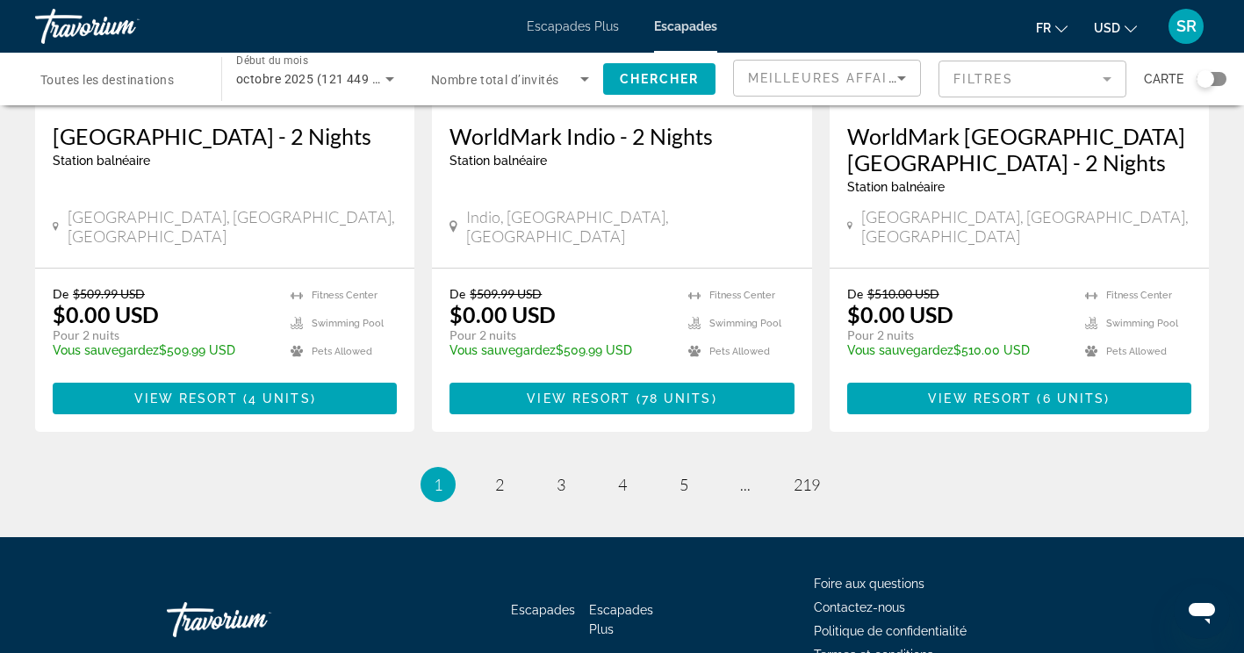
scroll to position [2293, 0]
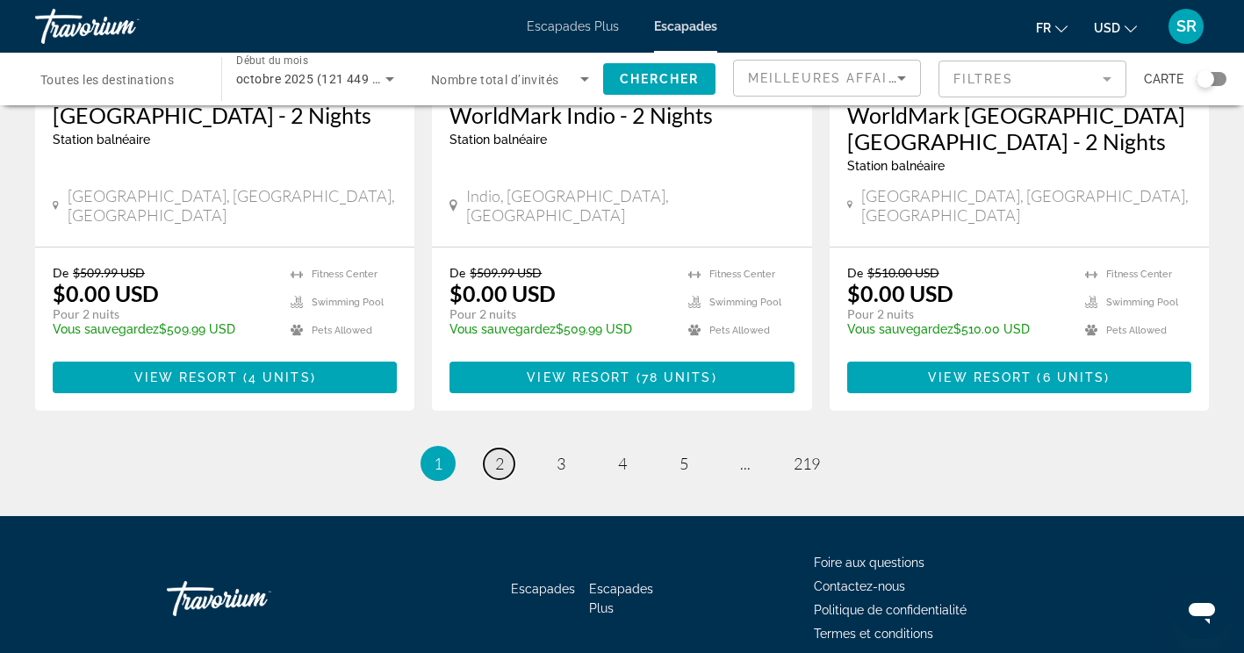
click at [496, 454] on span "2" at bounding box center [499, 463] width 9 height 19
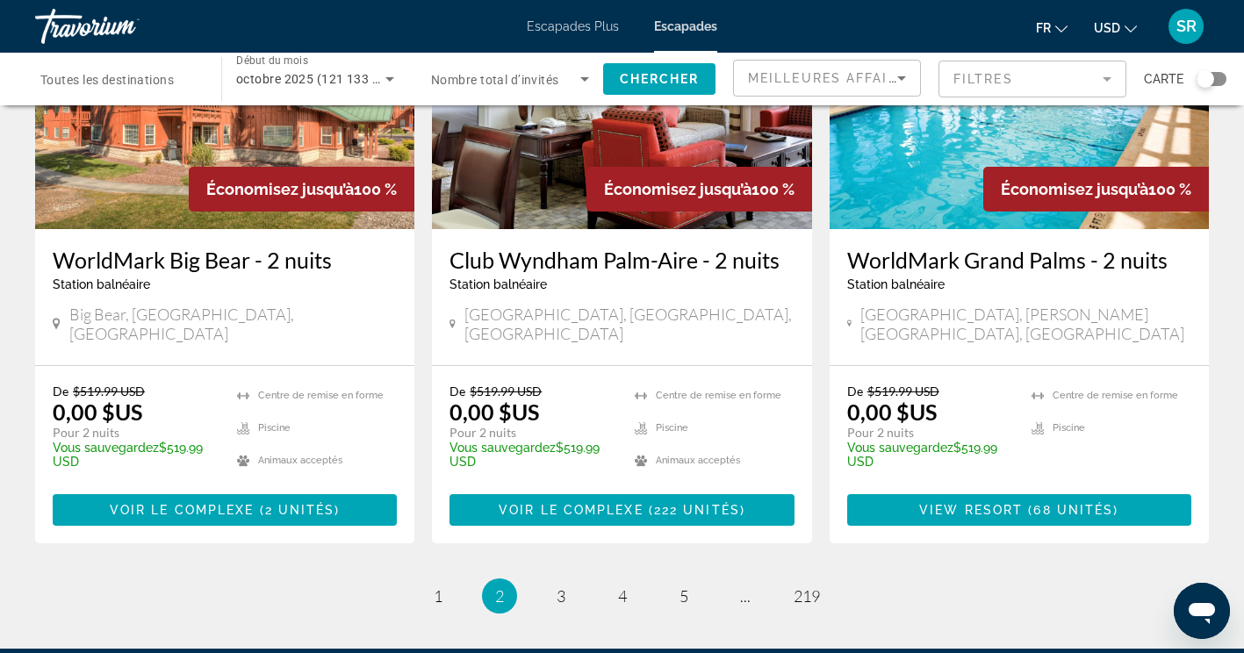
scroll to position [2217, 0]
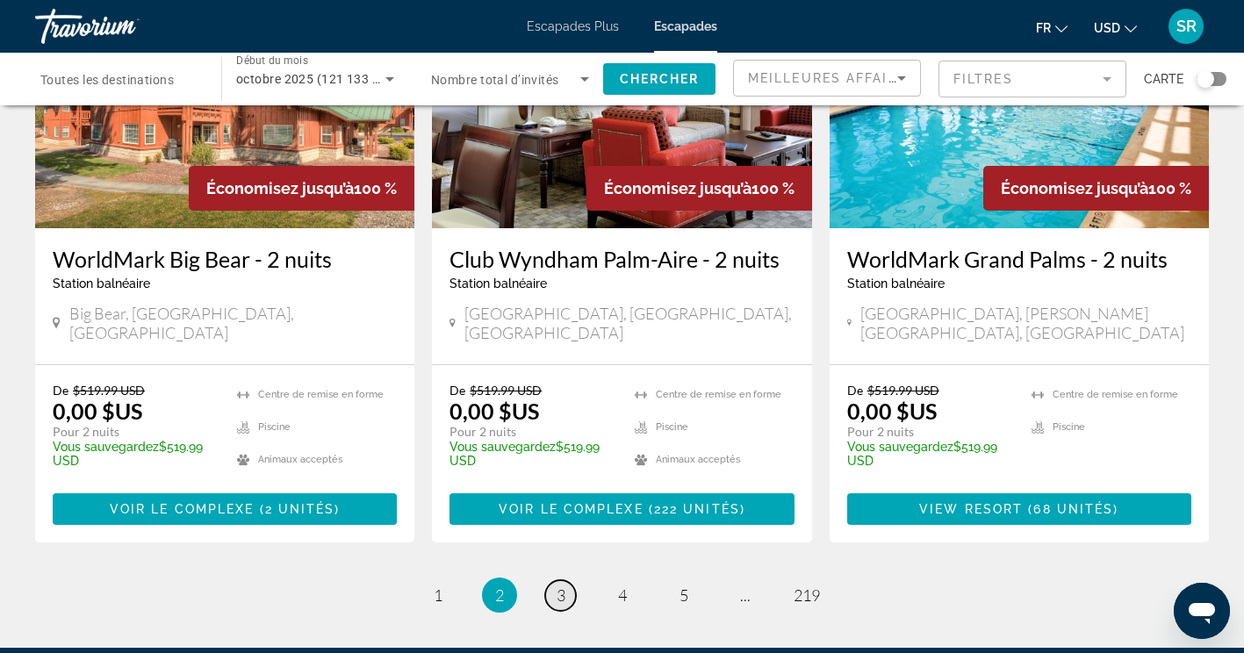
click at [560, 586] on span "3" at bounding box center [561, 595] width 9 height 19
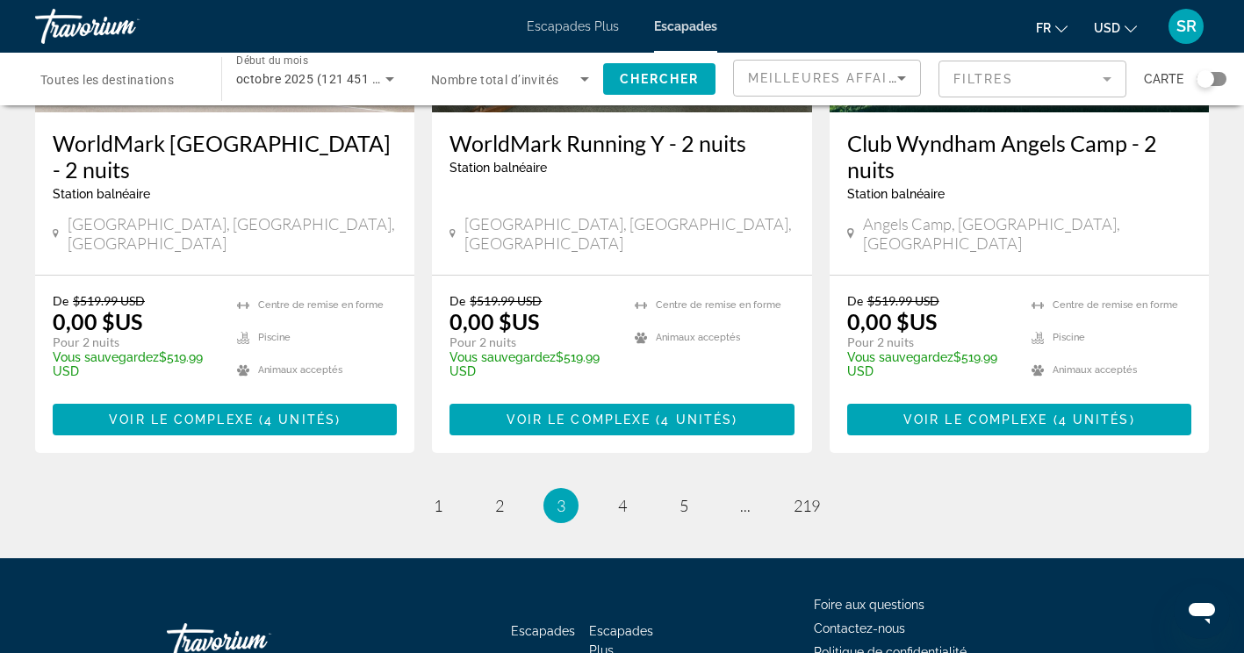
scroll to position [2307, 0]
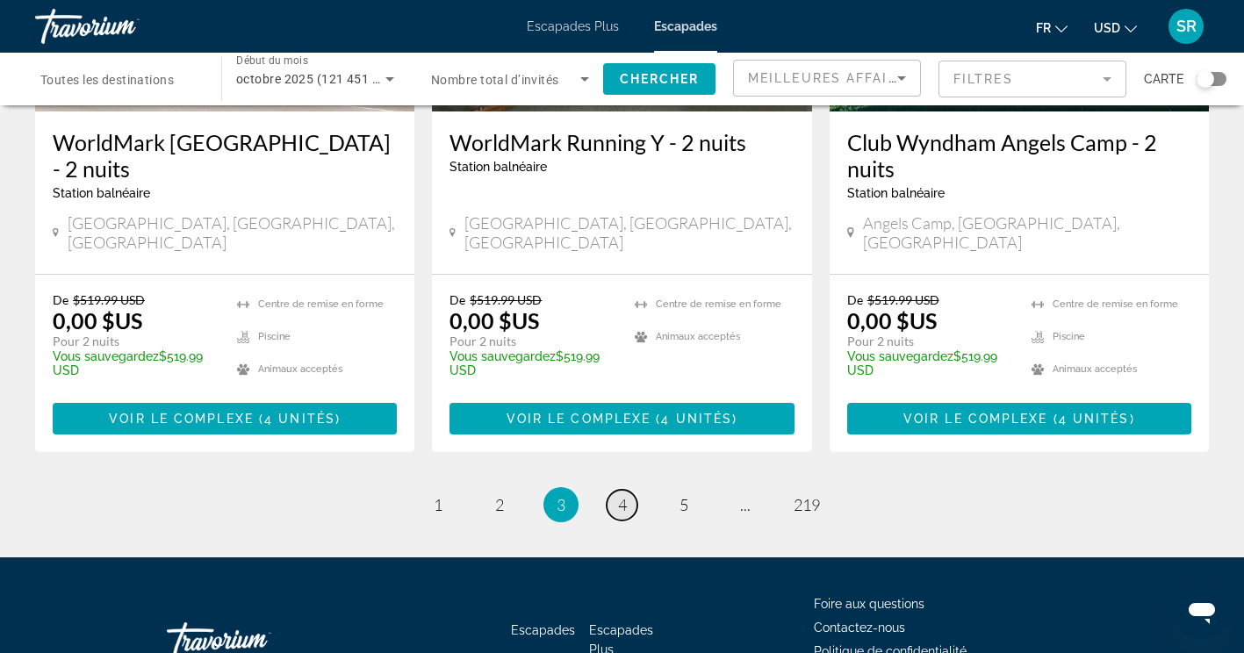
click at [623, 495] on span "4" at bounding box center [622, 504] width 9 height 19
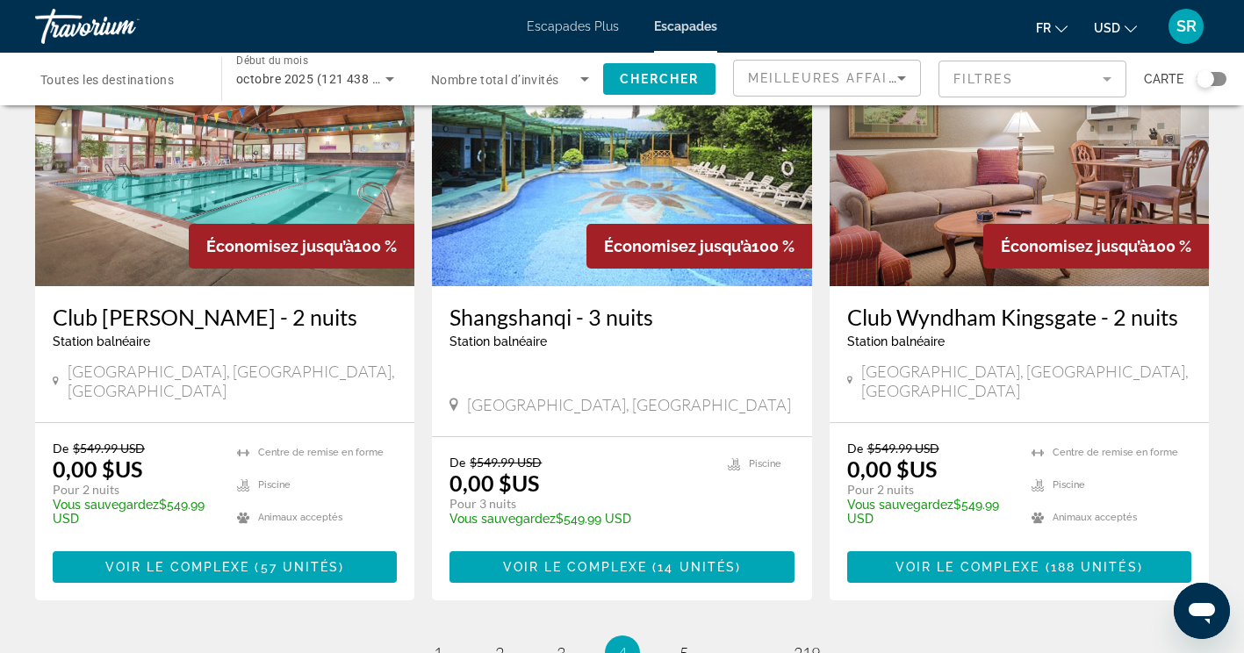
scroll to position [2107, 0]
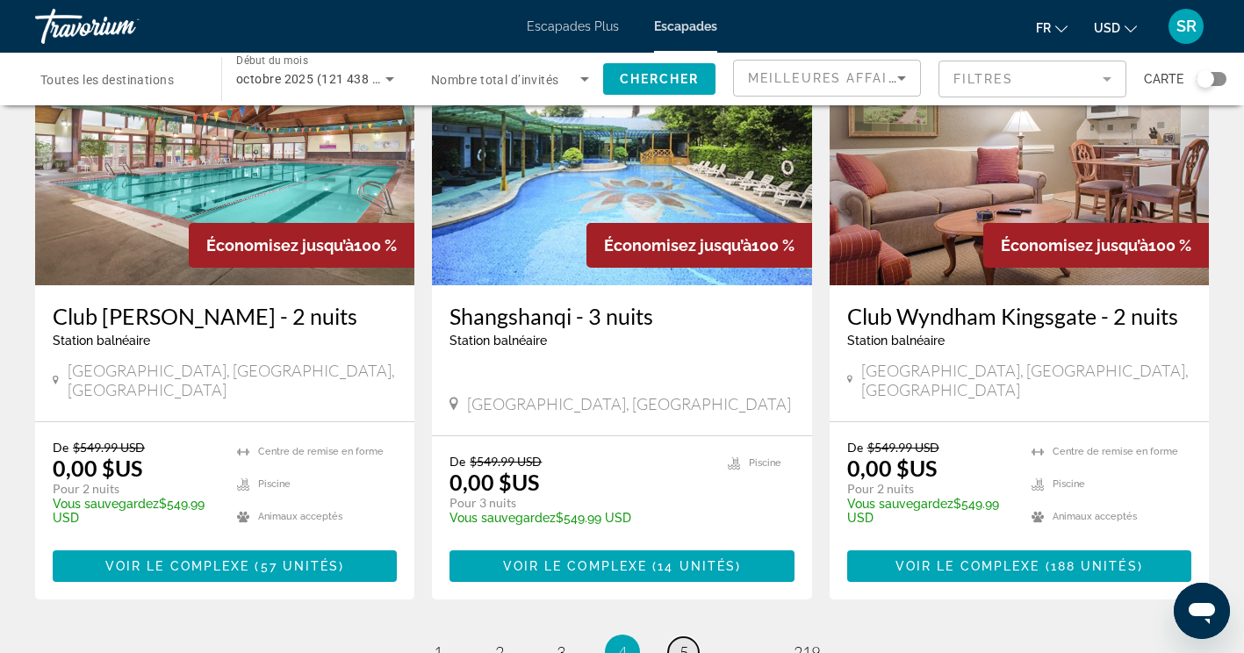
click at [683, 643] on span "5" at bounding box center [683, 652] width 9 height 19
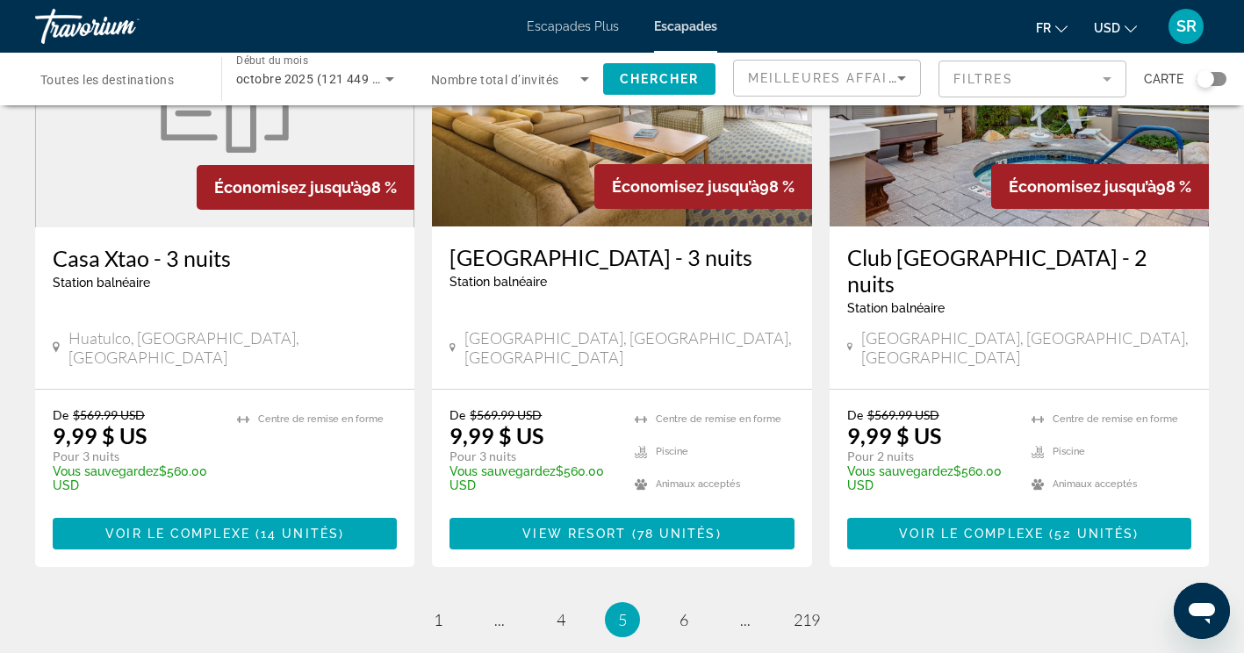
scroll to position [2188, 0]
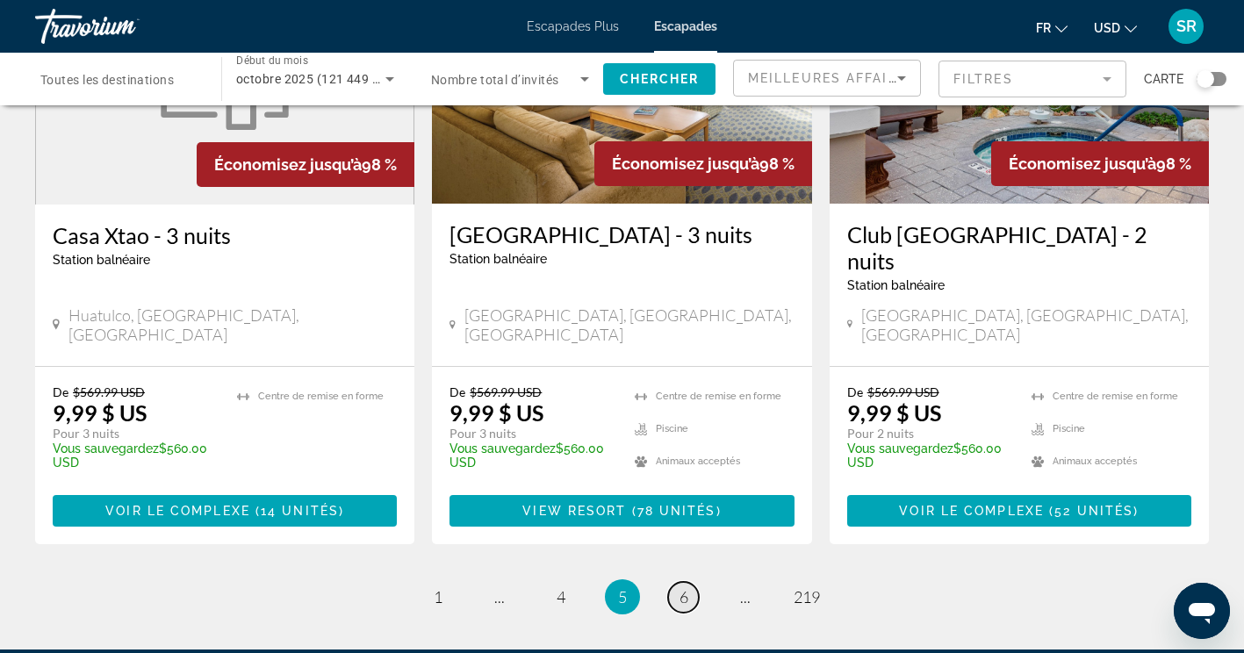
click at [685, 587] on span "6" at bounding box center [683, 596] width 9 height 19
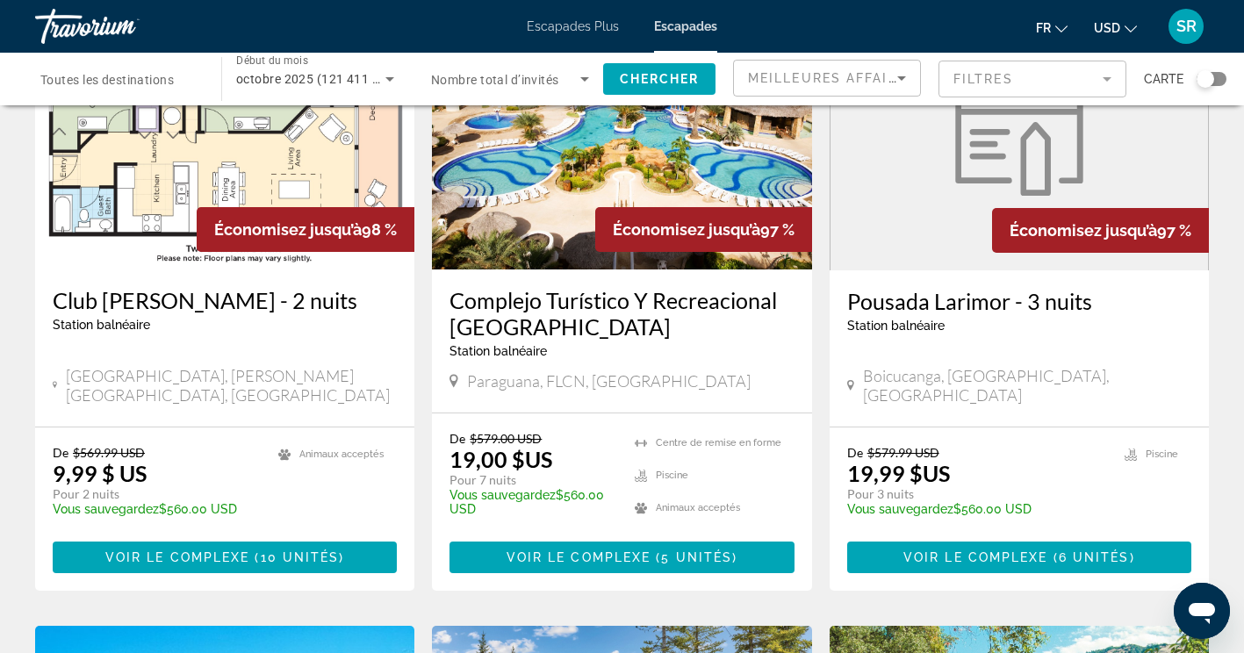
scroll to position [180, 0]
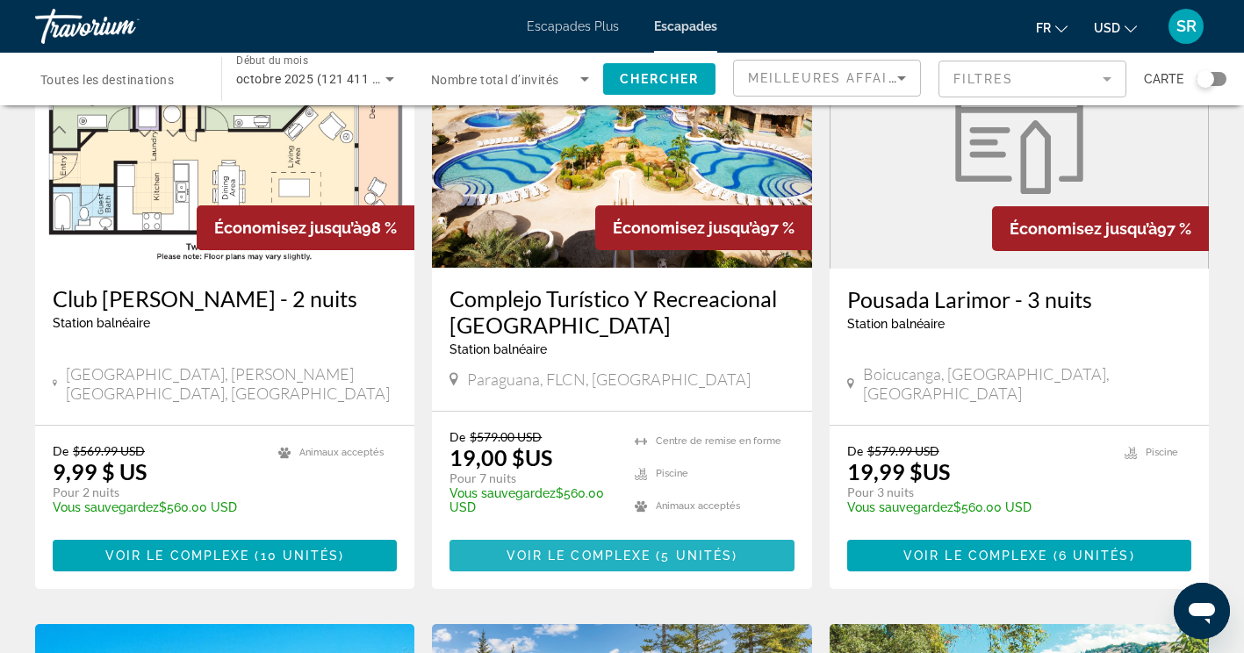
click at [694, 561] on span "5 unités" at bounding box center [696, 556] width 71 height 14
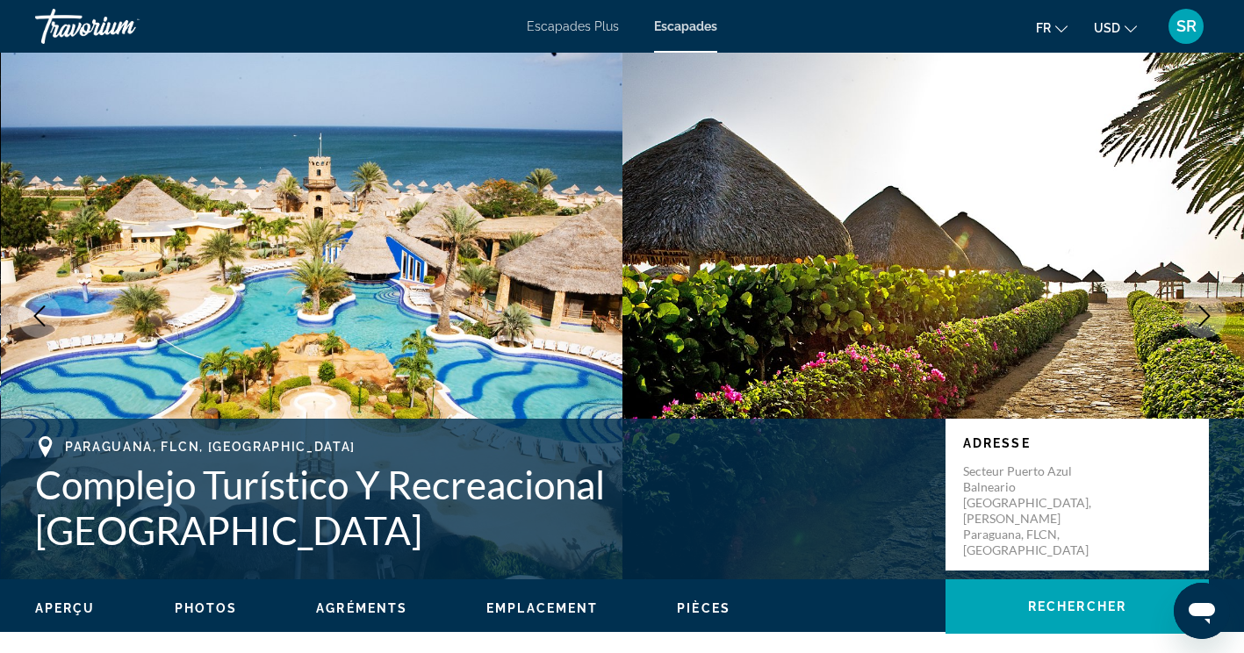
click at [1204, 320] on icon "Image suivante" at bounding box center [1204, 315] width 11 height 21
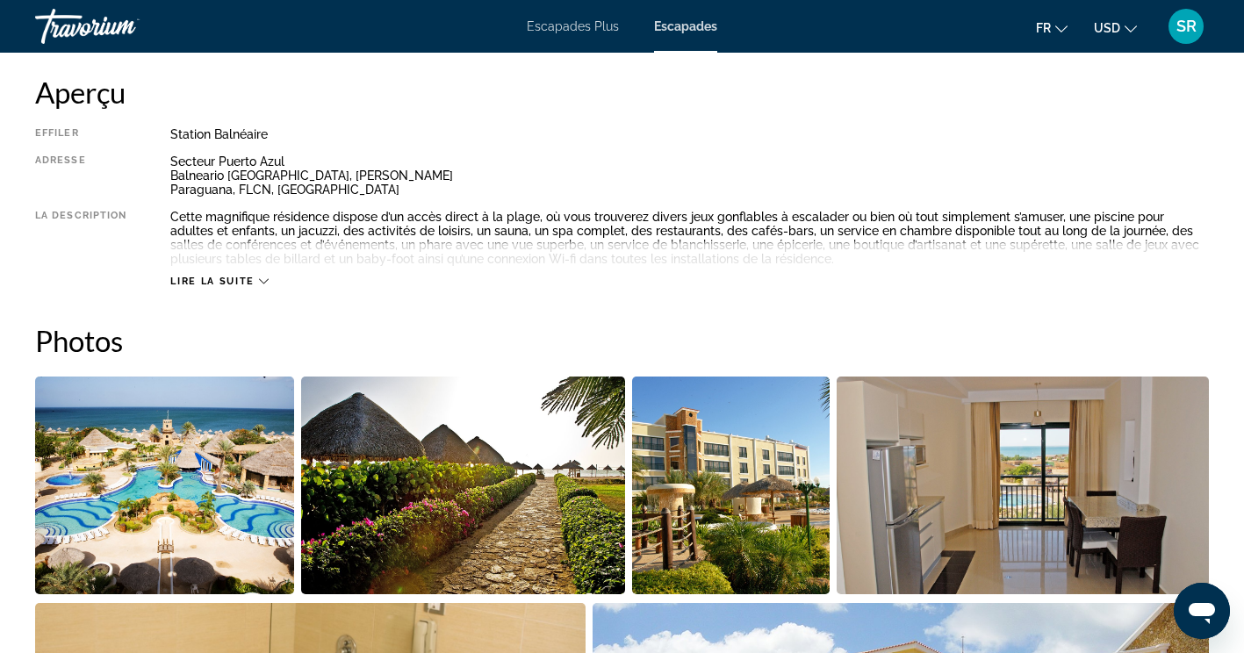
scroll to position [592, 0]
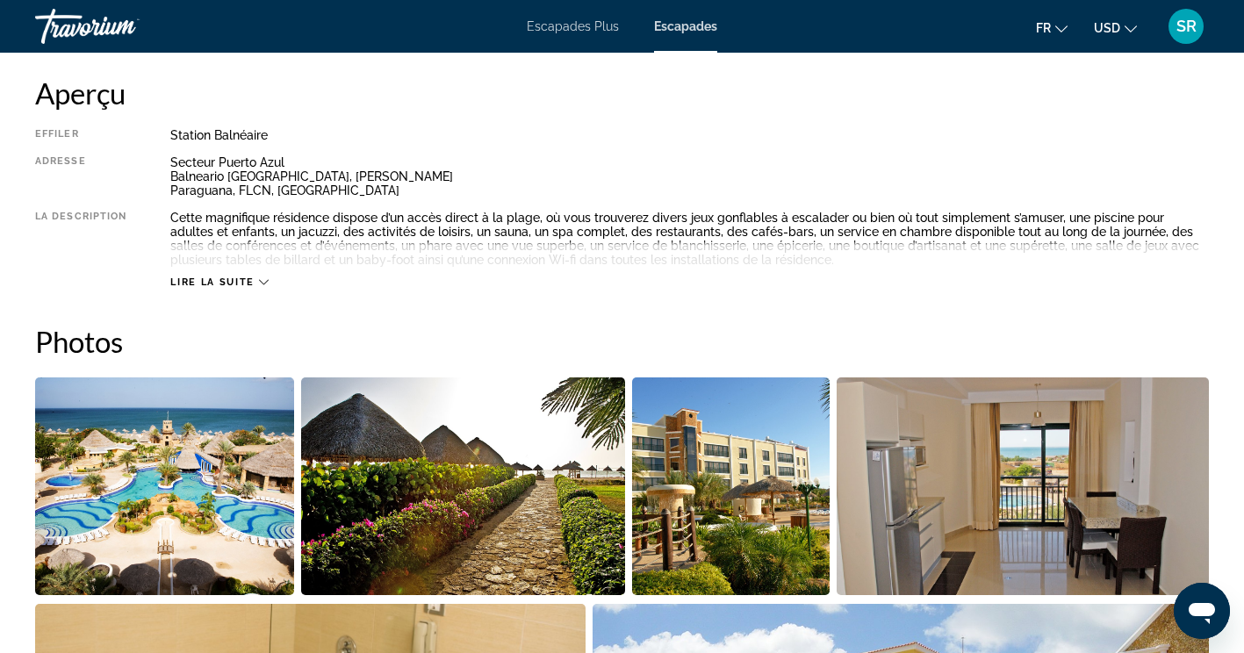
click at [227, 282] on span "Lire la suite" at bounding box center [211, 282] width 83 height 11
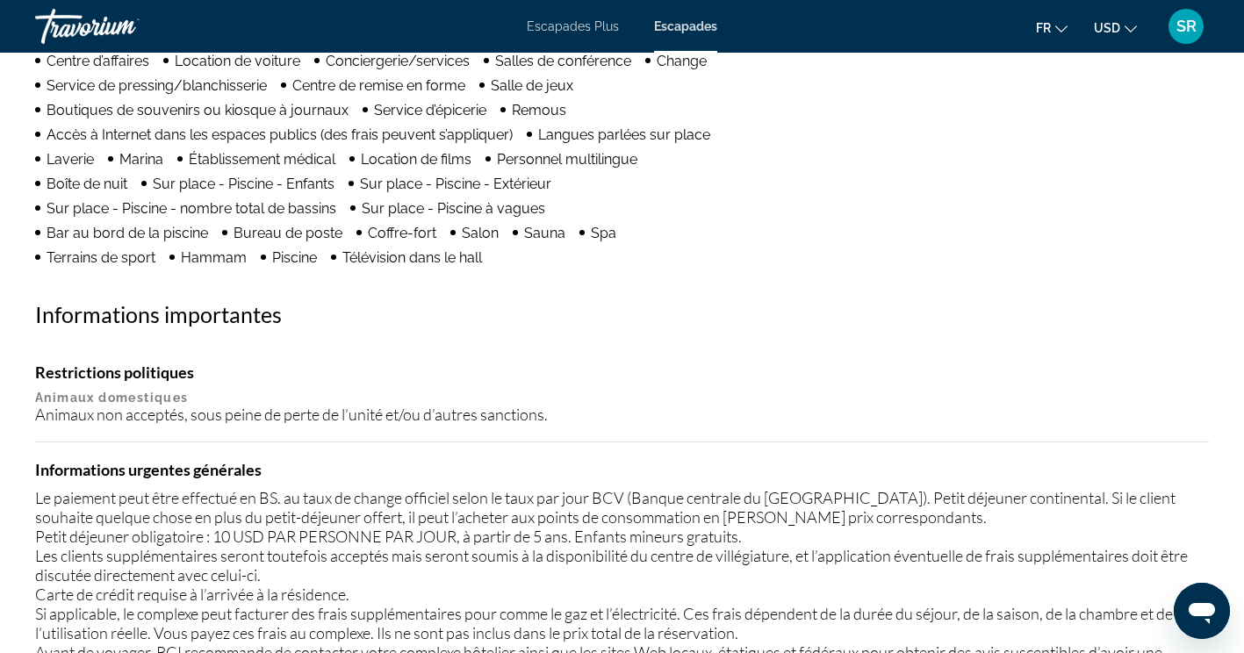
scroll to position [1613, 0]
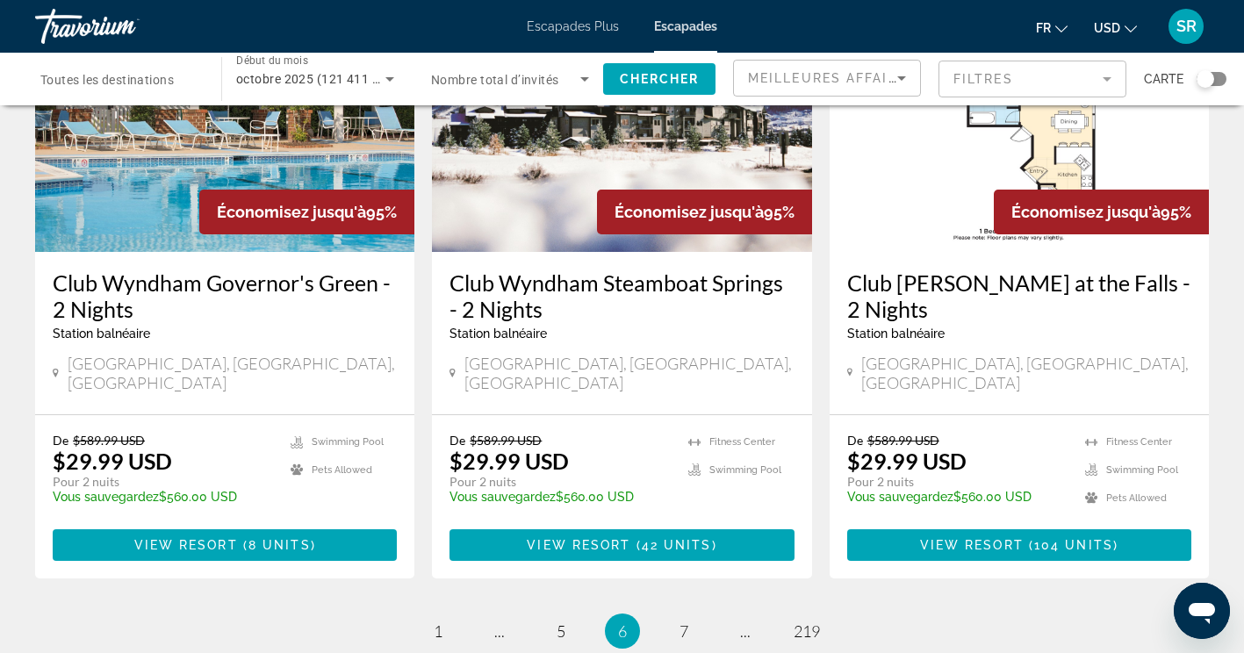
scroll to position [2124, 0]
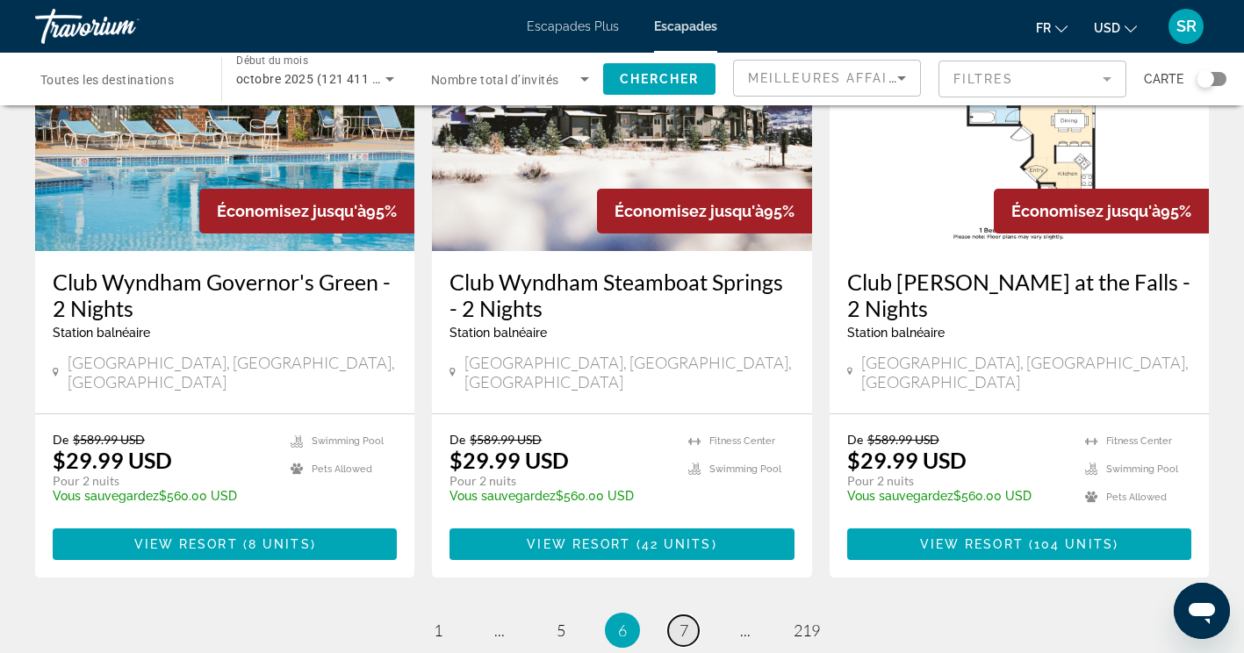
click at [682, 621] on span "7" at bounding box center [683, 630] width 9 height 19
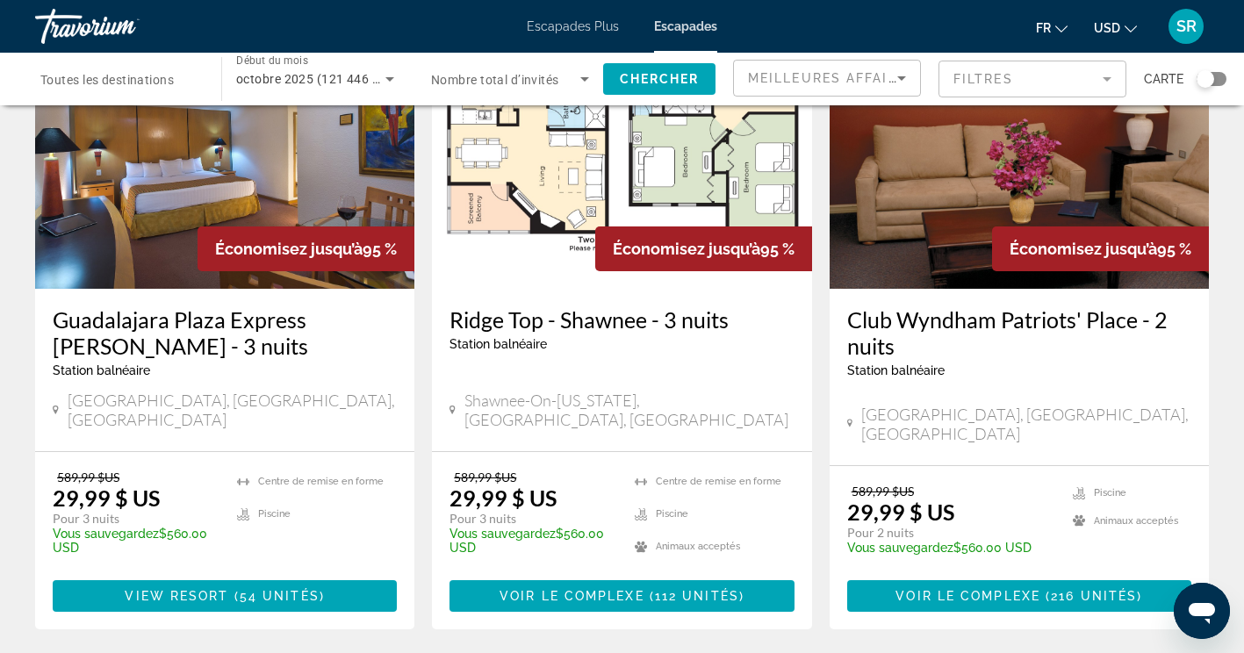
scroll to position [2177, 0]
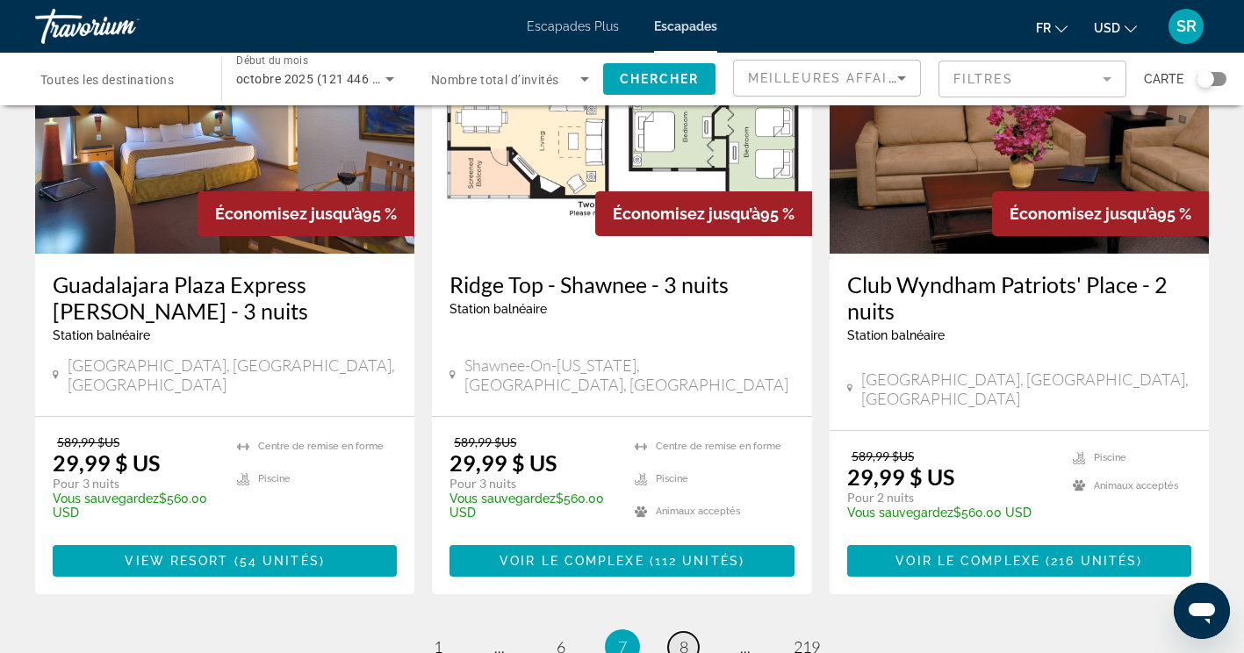
click at [677, 632] on link "page 8" at bounding box center [683, 647] width 31 height 31
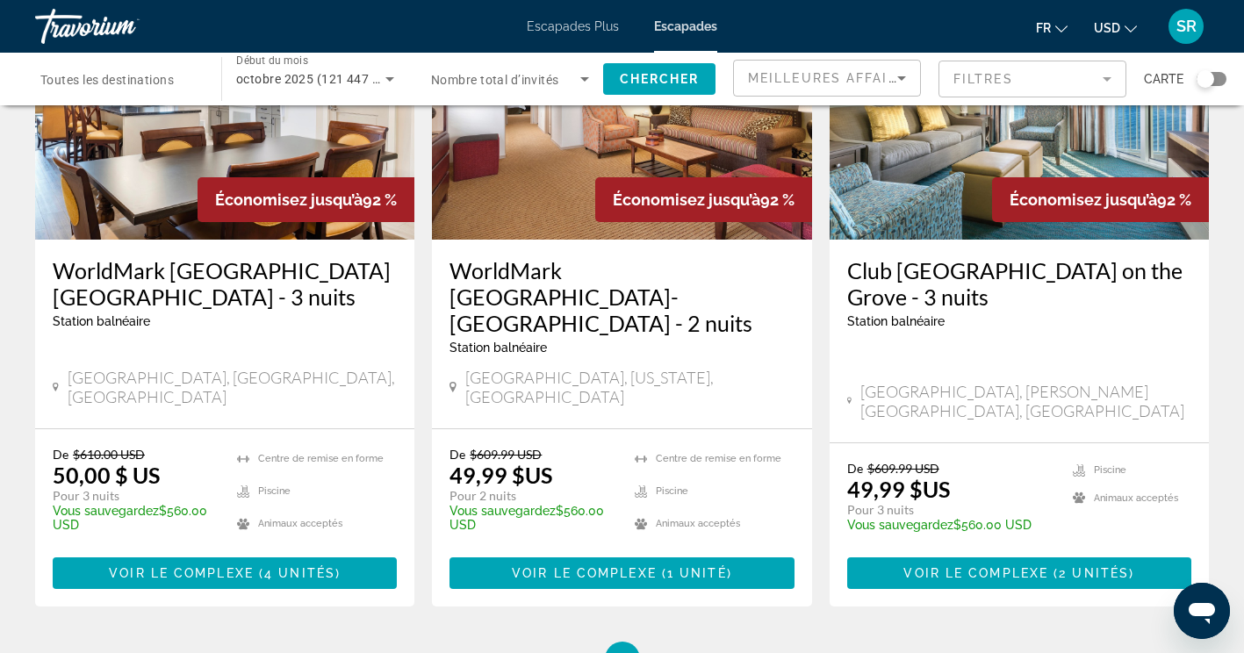
scroll to position [2206, 0]
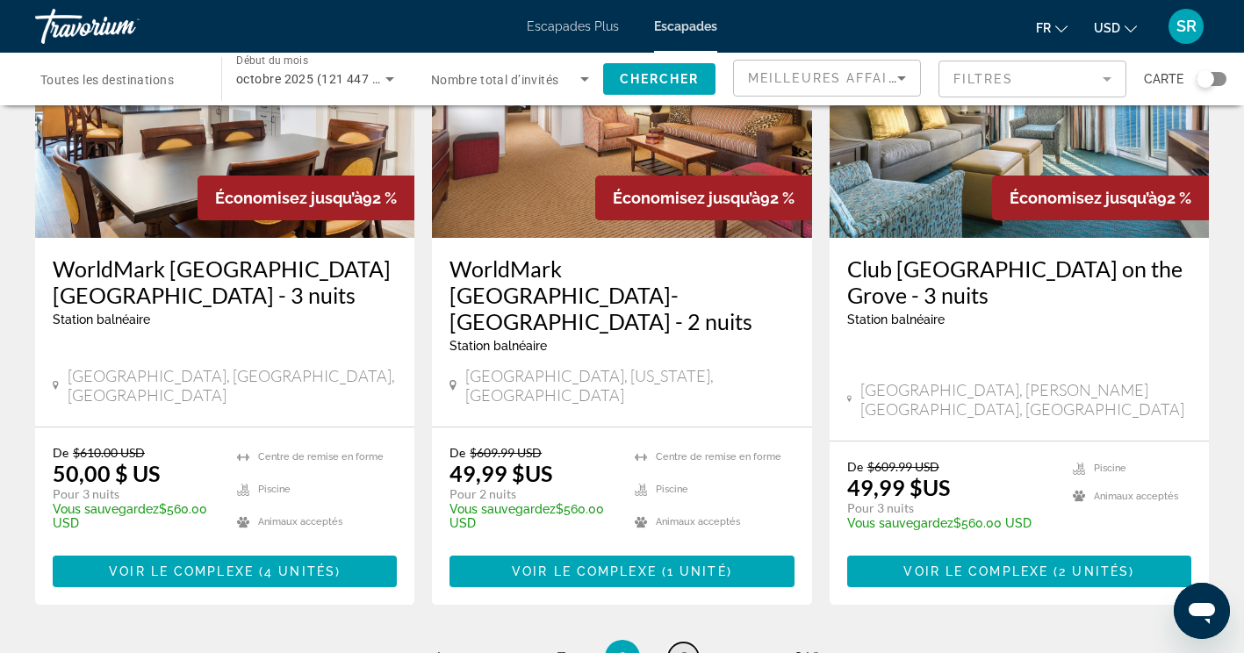
click at [680, 648] on span "9" at bounding box center [683, 657] width 9 height 19
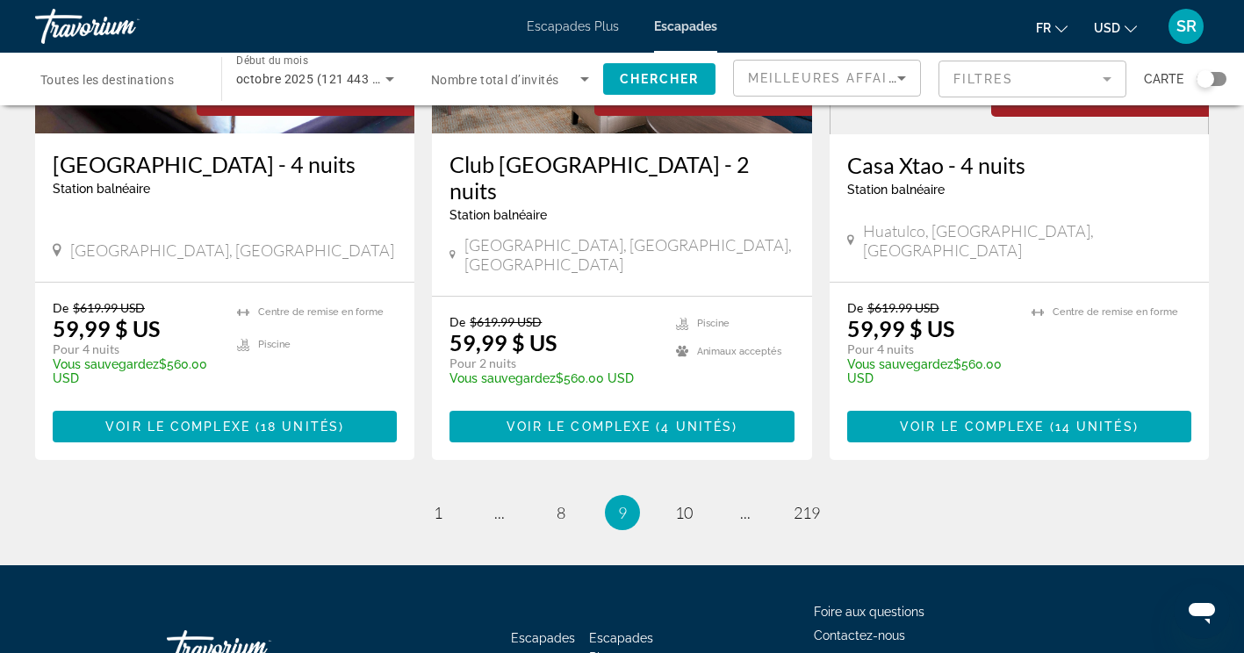
scroll to position [2282, 0]
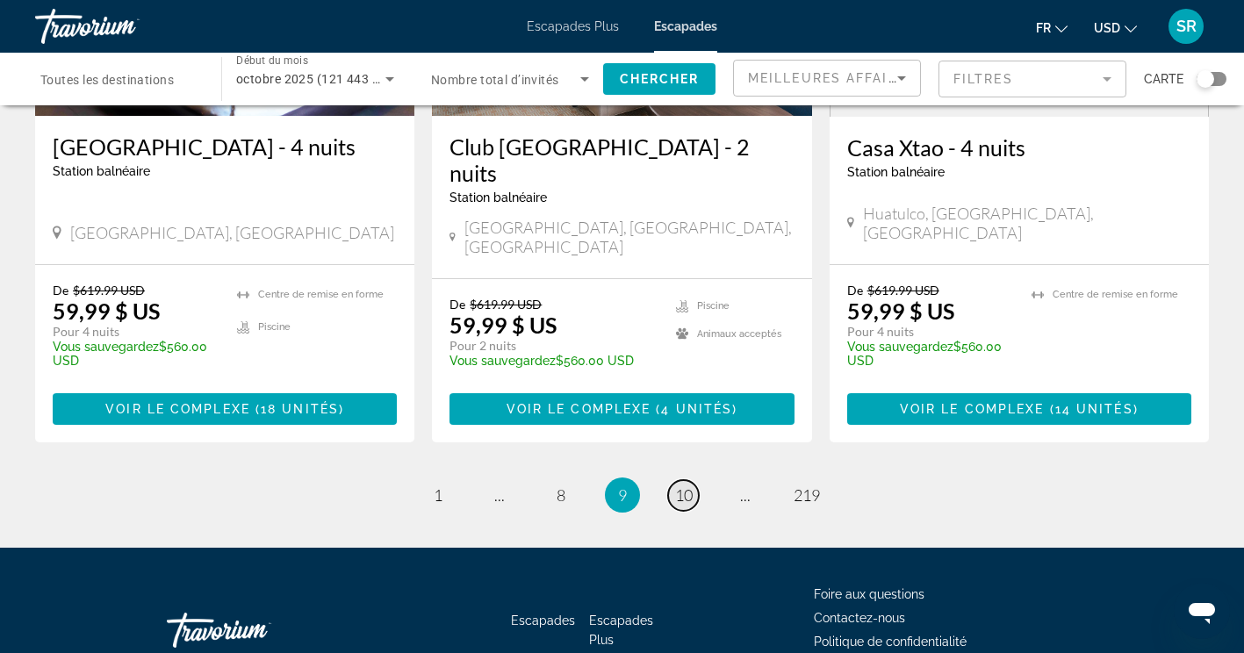
click at [679, 485] on span "10" at bounding box center [684, 494] width 18 height 19
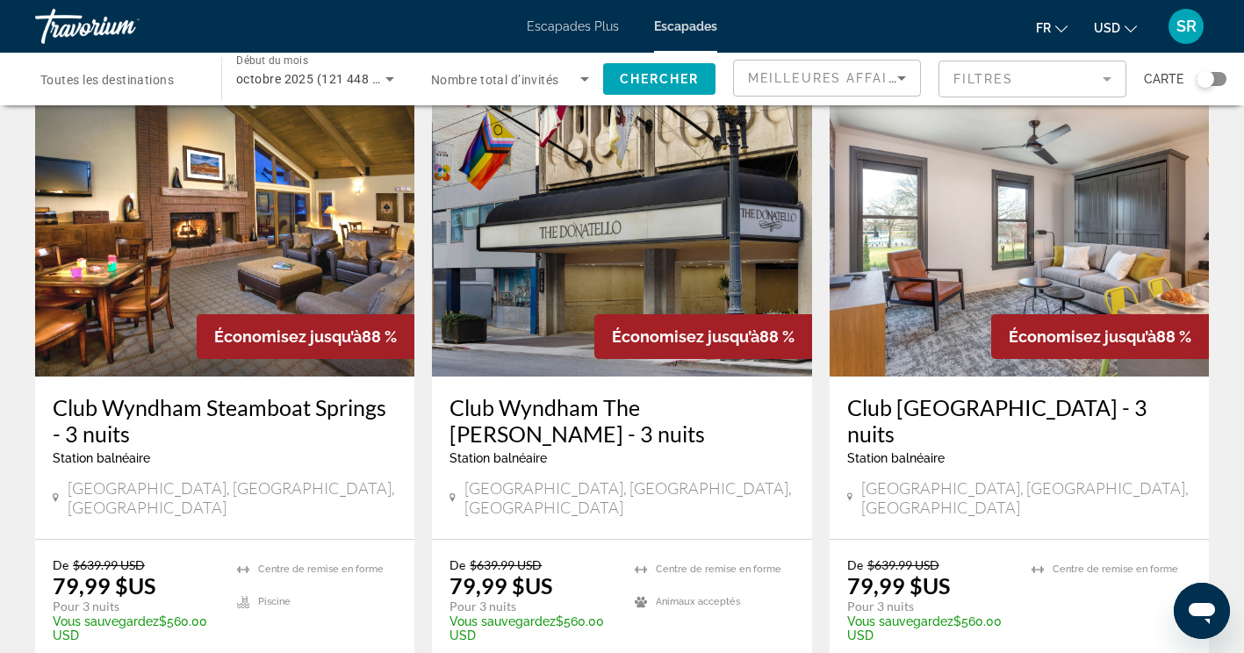
scroll to position [2147, 0]
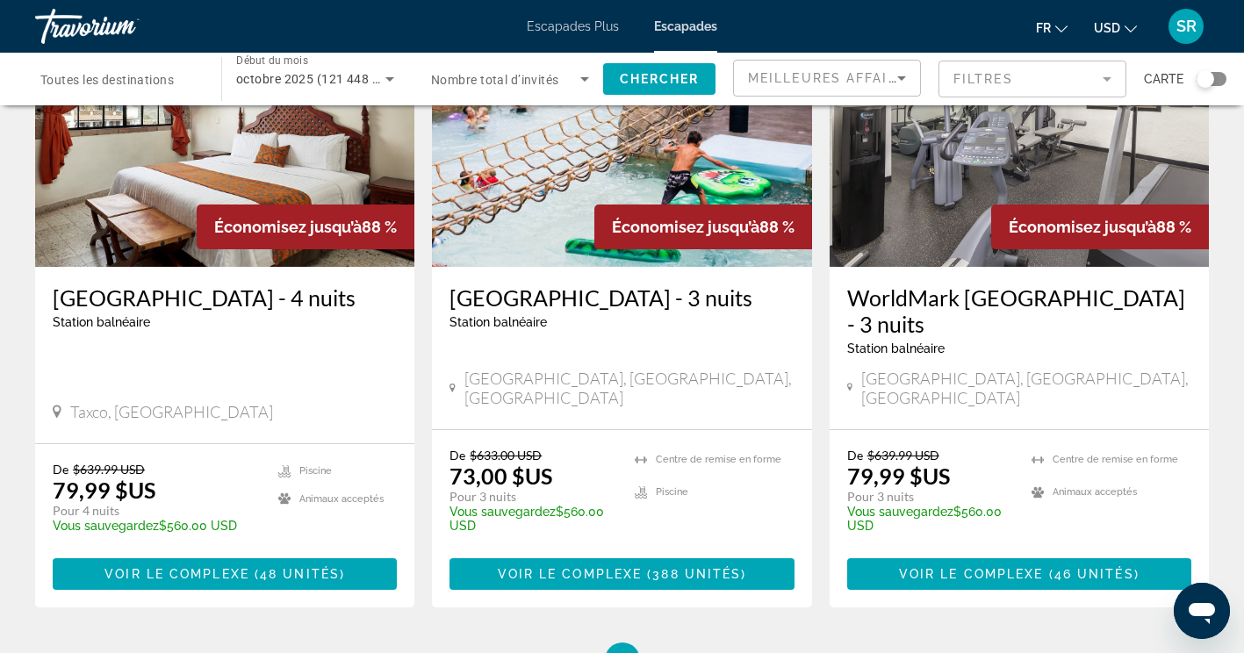
scroll to position [2182, 0]
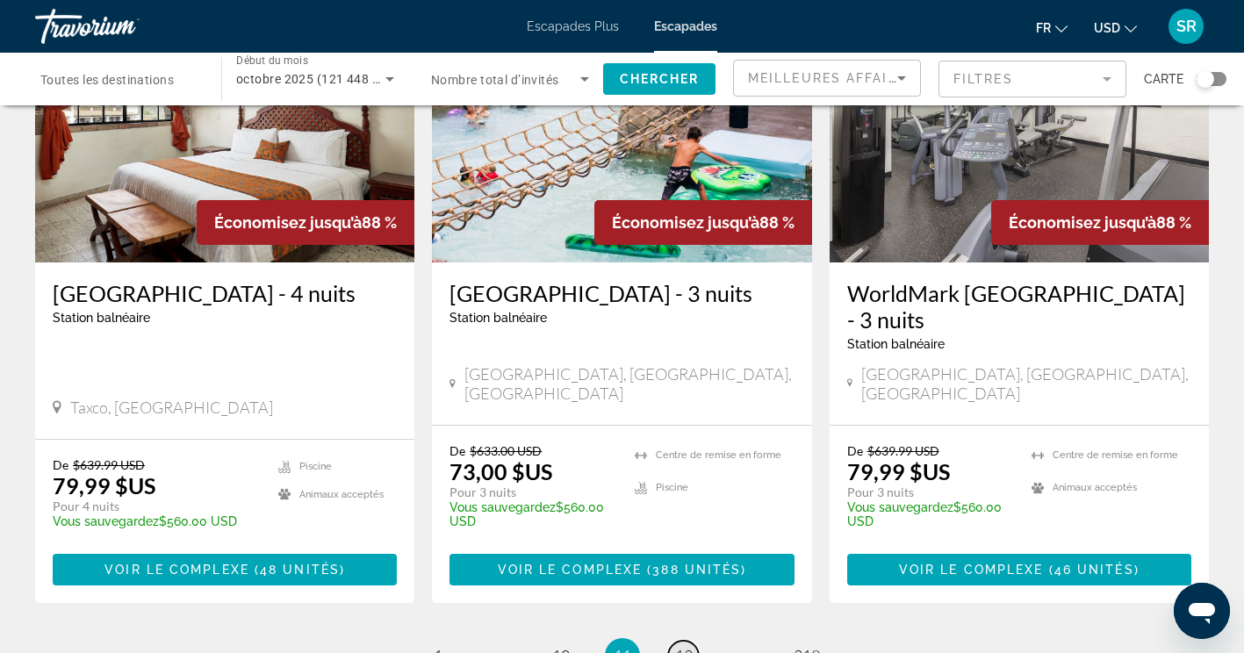
click at [683, 646] on span "12" at bounding box center [684, 655] width 18 height 19
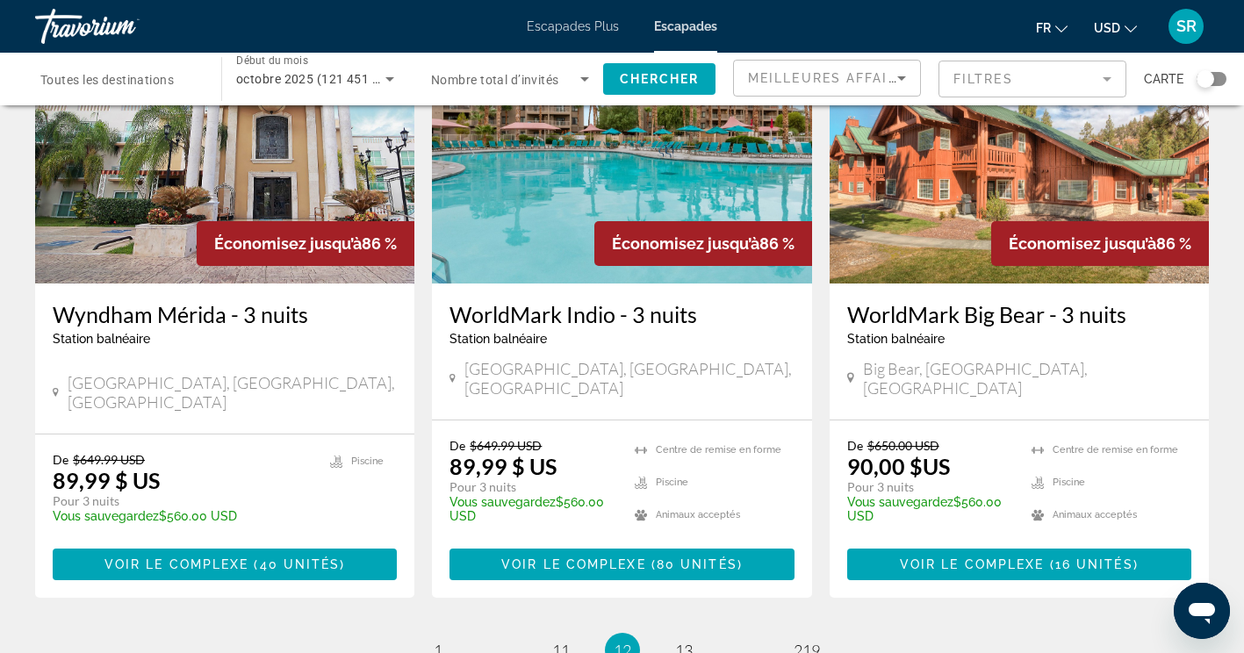
scroll to position [2142, 0]
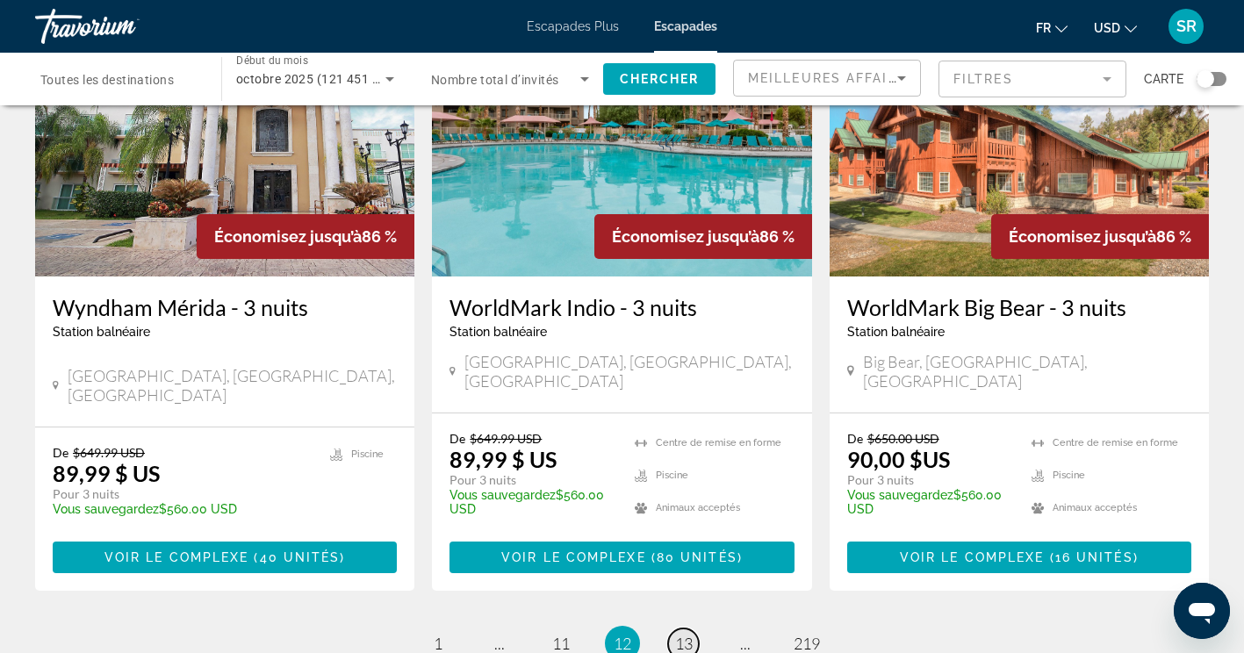
click at [679, 634] on span "13" at bounding box center [684, 643] width 18 height 19
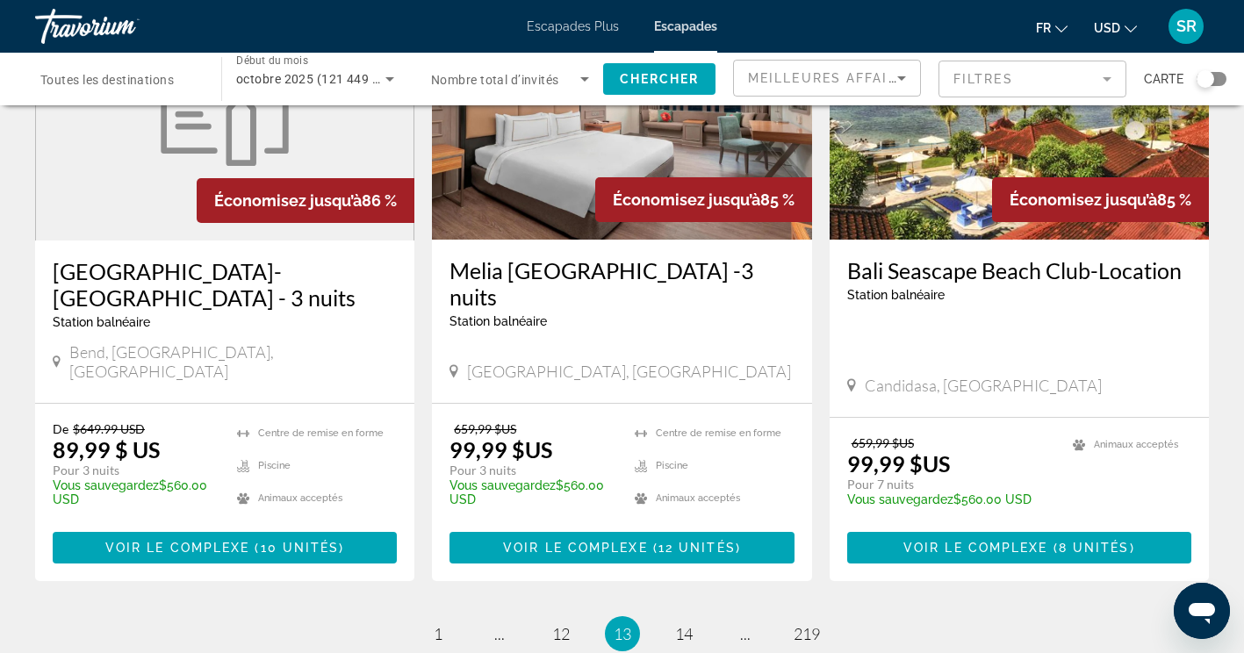
scroll to position [2205, 0]
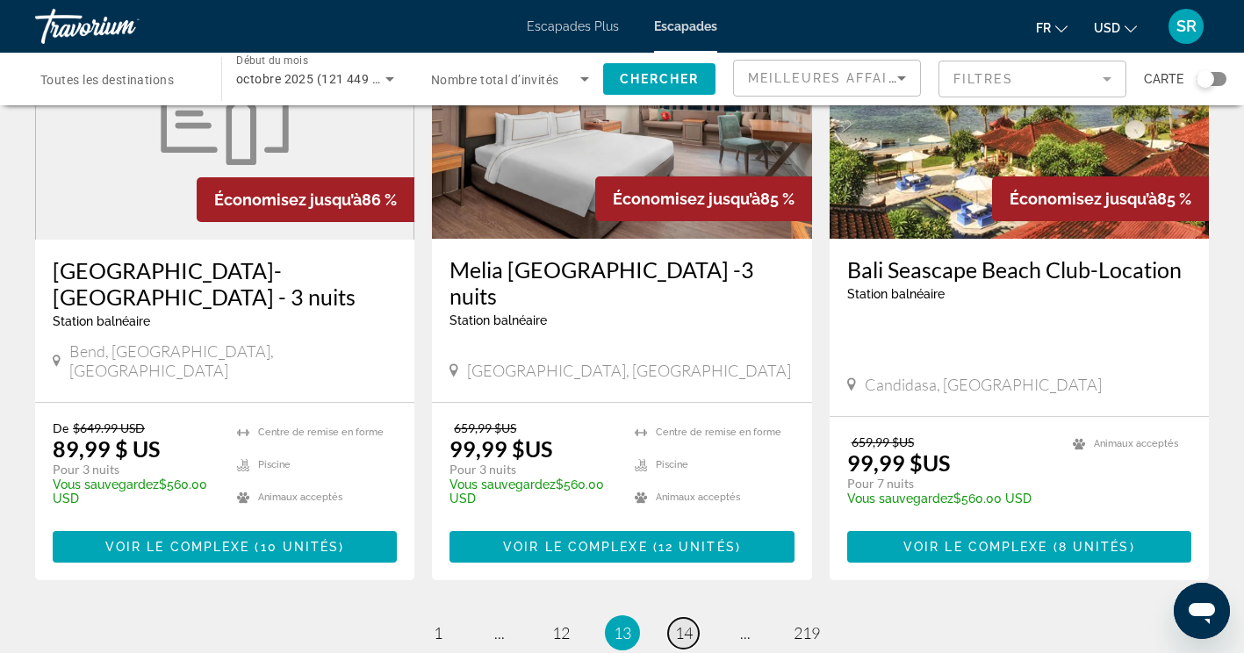
click at [676, 623] on span "14" at bounding box center [684, 632] width 18 height 19
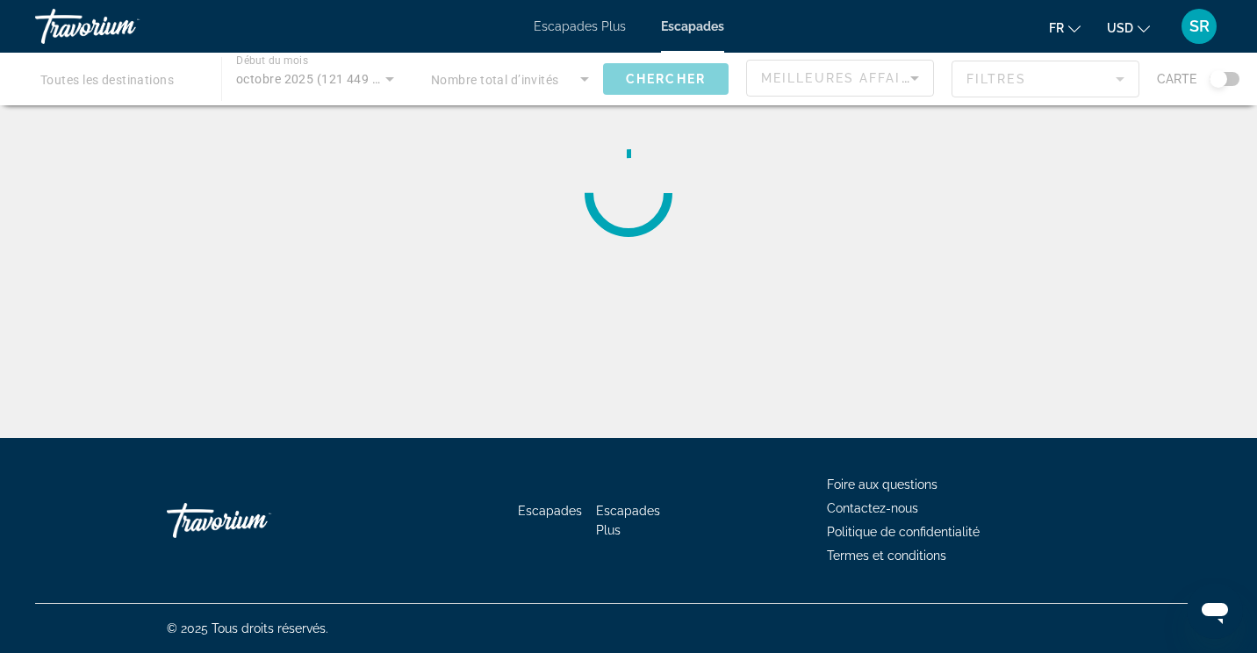
click at [104, 70] on div "Contenu principal" at bounding box center [628, 79] width 1257 height 53
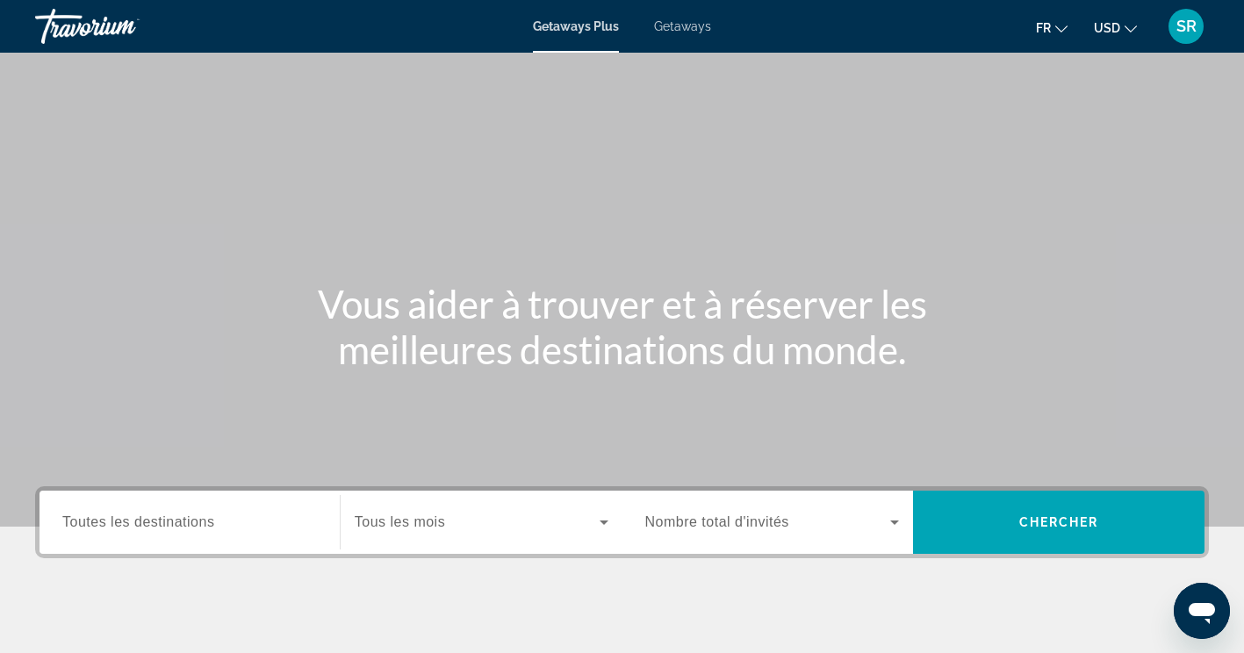
click at [693, 25] on span "Getaways" at bounding box center [682, 26] width 57 height 14
click at [219, 537] on div "Search widget" at bounding box center [189, 523] width 255 height 50
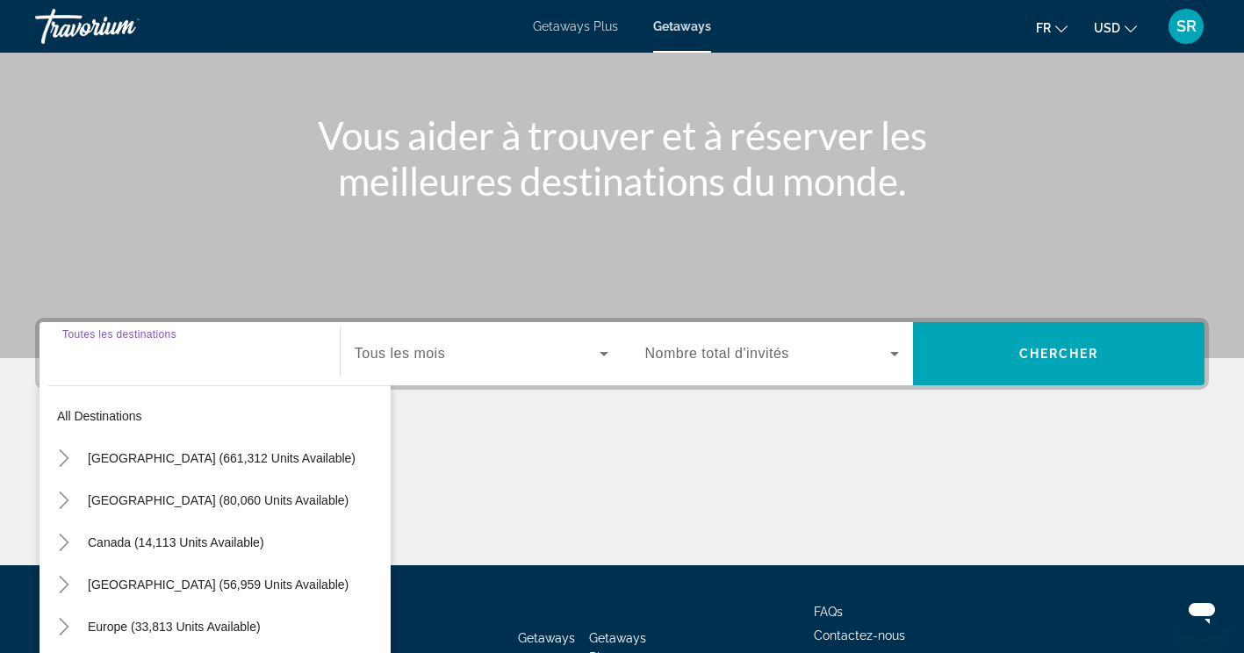
scroll to position [296, 0]
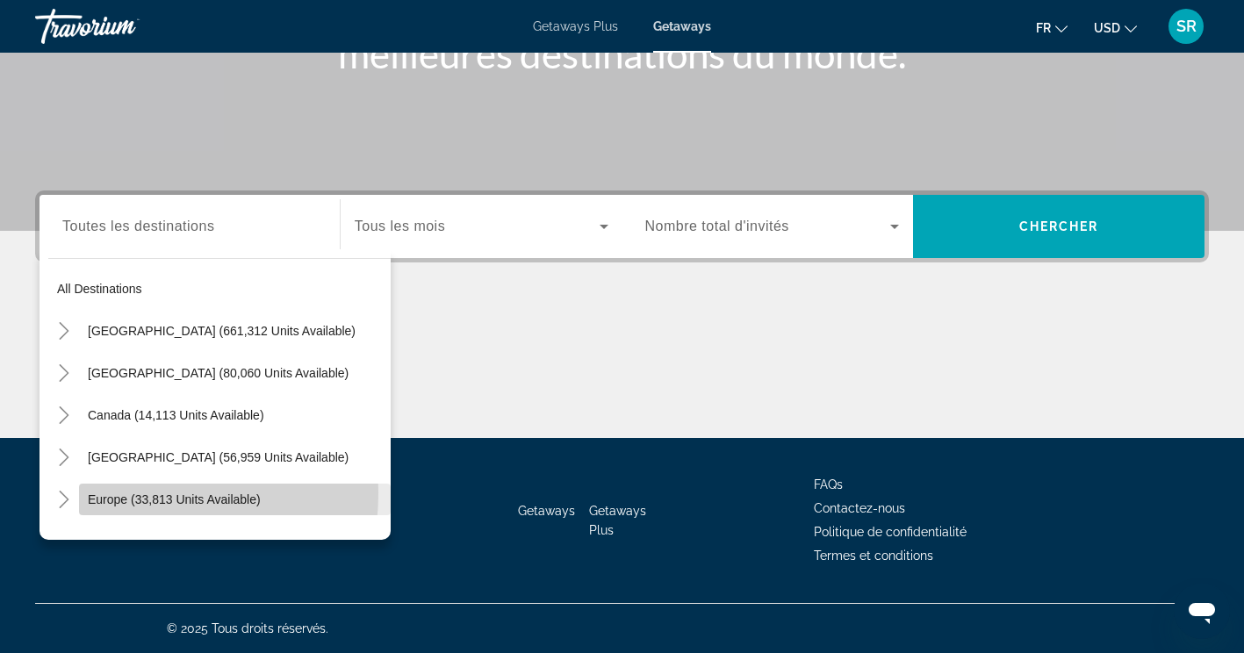
click at [98, 492] on span "Europe (33,813 units available)" at bounding box center [174, 499] width 173 height 14
type input "**********"
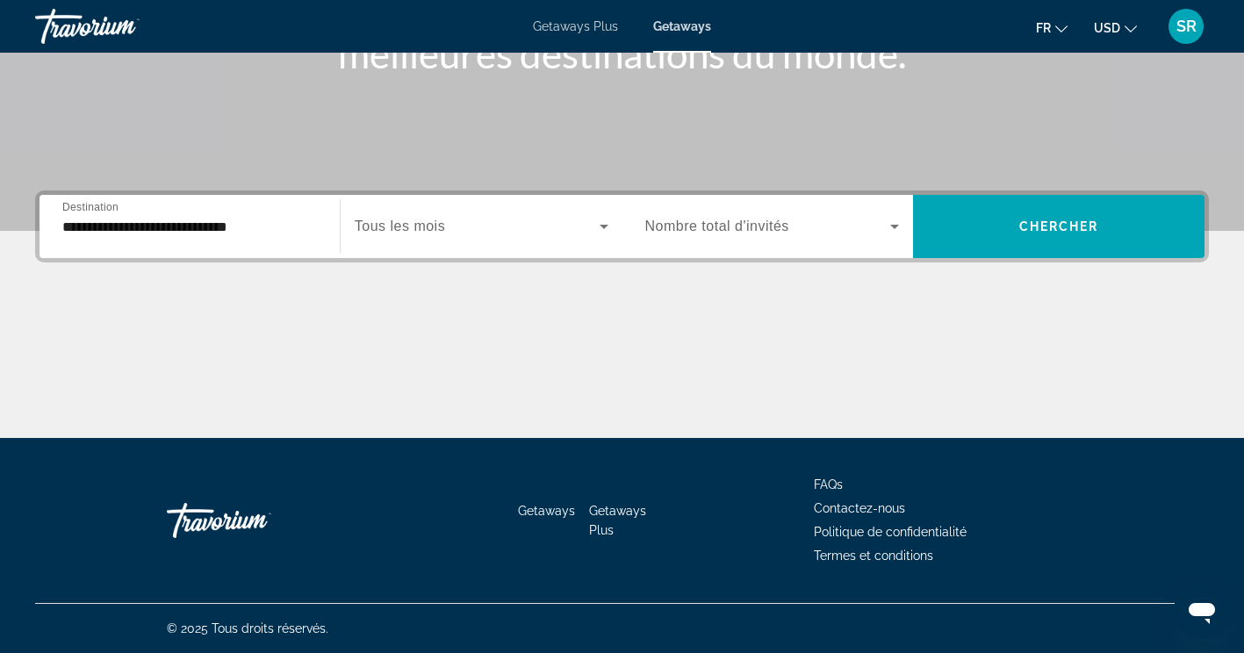
click at [540, 214] on div "Search widget" at bounding box center [482, 226] width 254 height 49
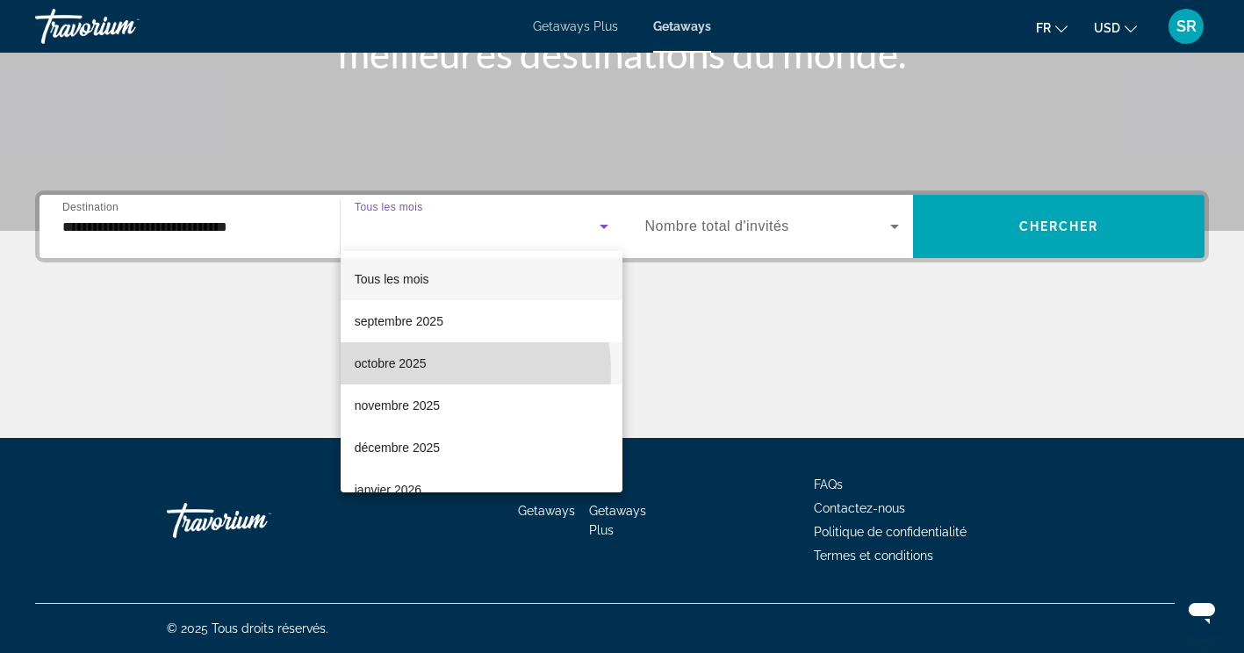
click at [412, 372] on span "octobre 2025" at bounding box center [391, 363] width 72 height 21
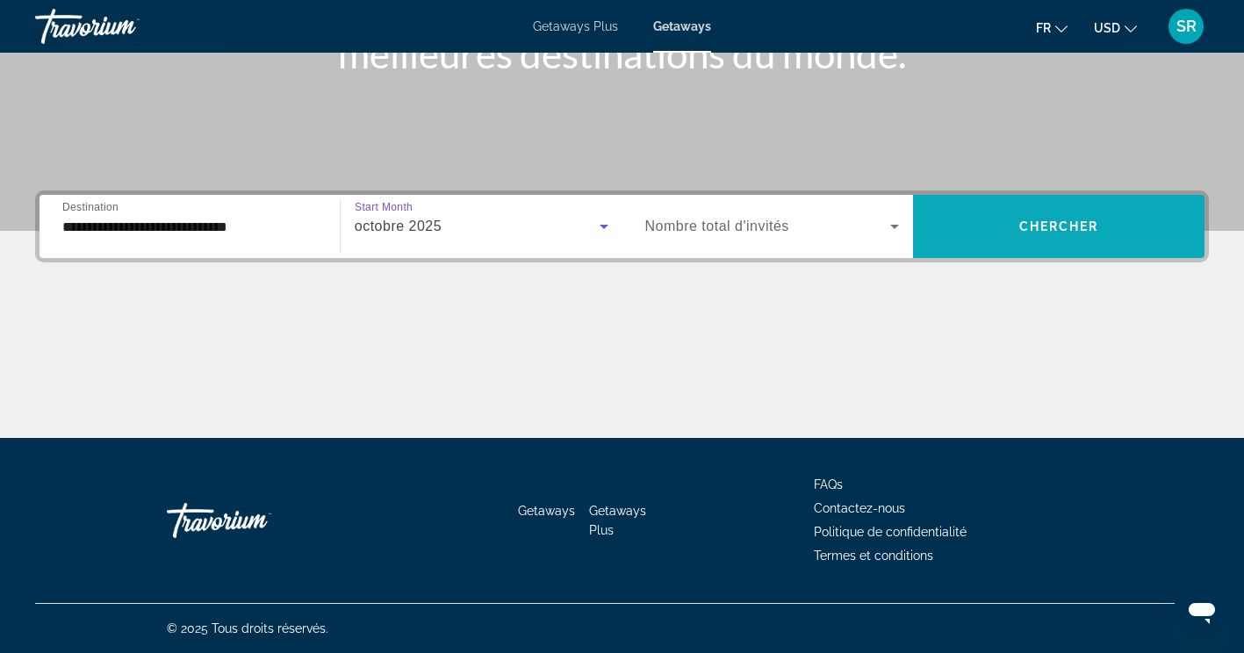
click at [1049, 227] on span "Chercher" at bounding box center [1059, 226] width 80 height 14
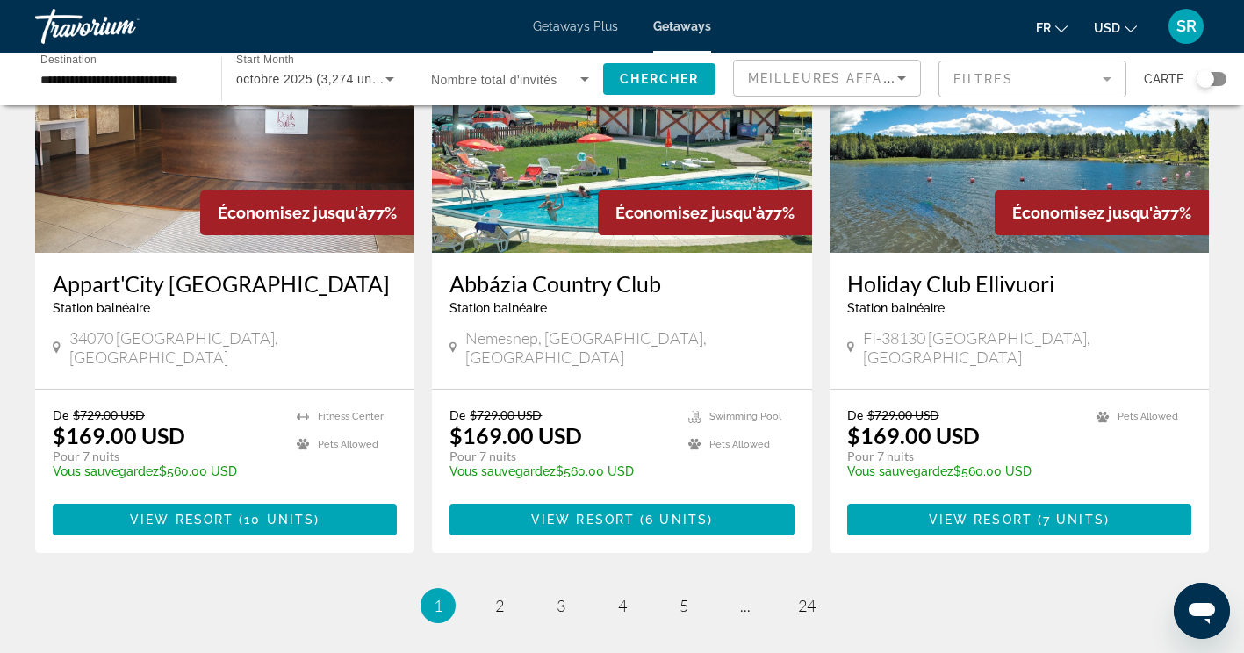
scroll to position [2054, 0]
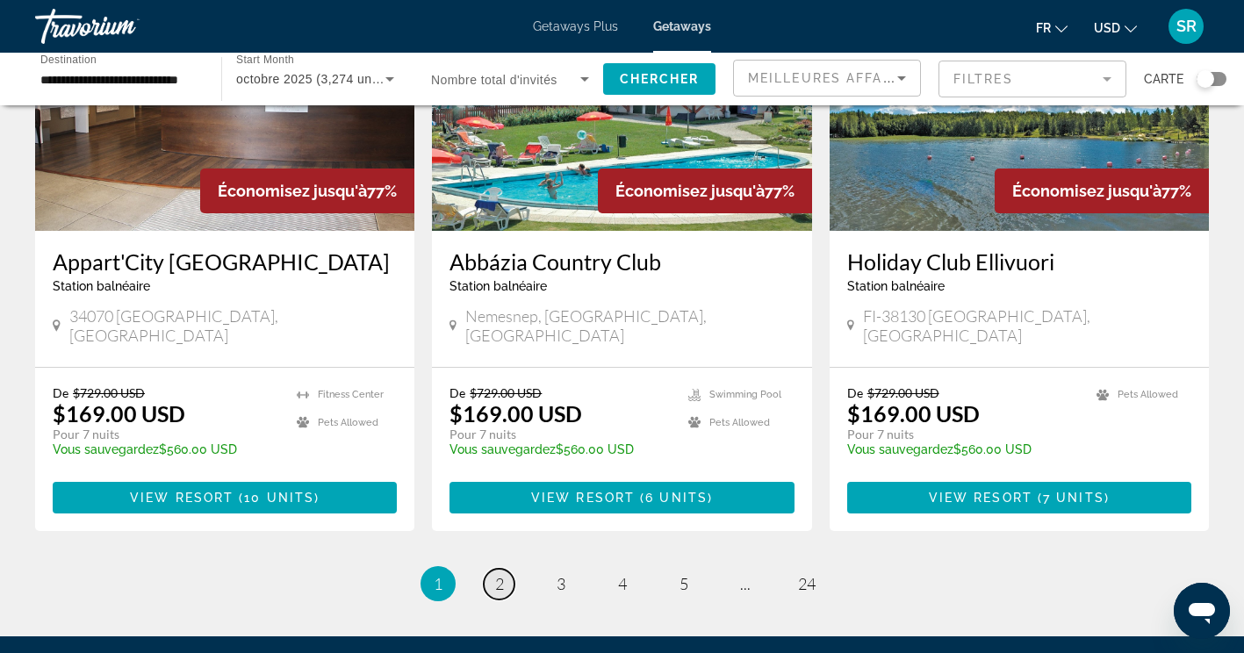
click at [495, 574] on span "2" at bounding box center [499, 583] width 9 height 19
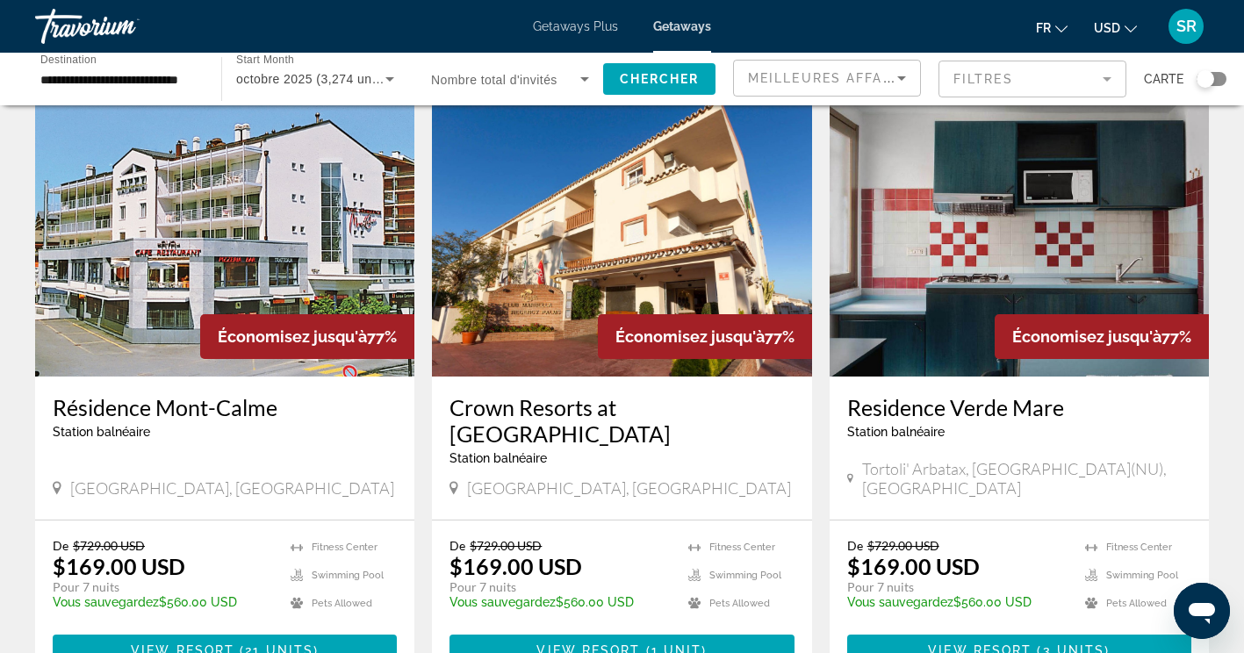
scroll to position [1304, 0]
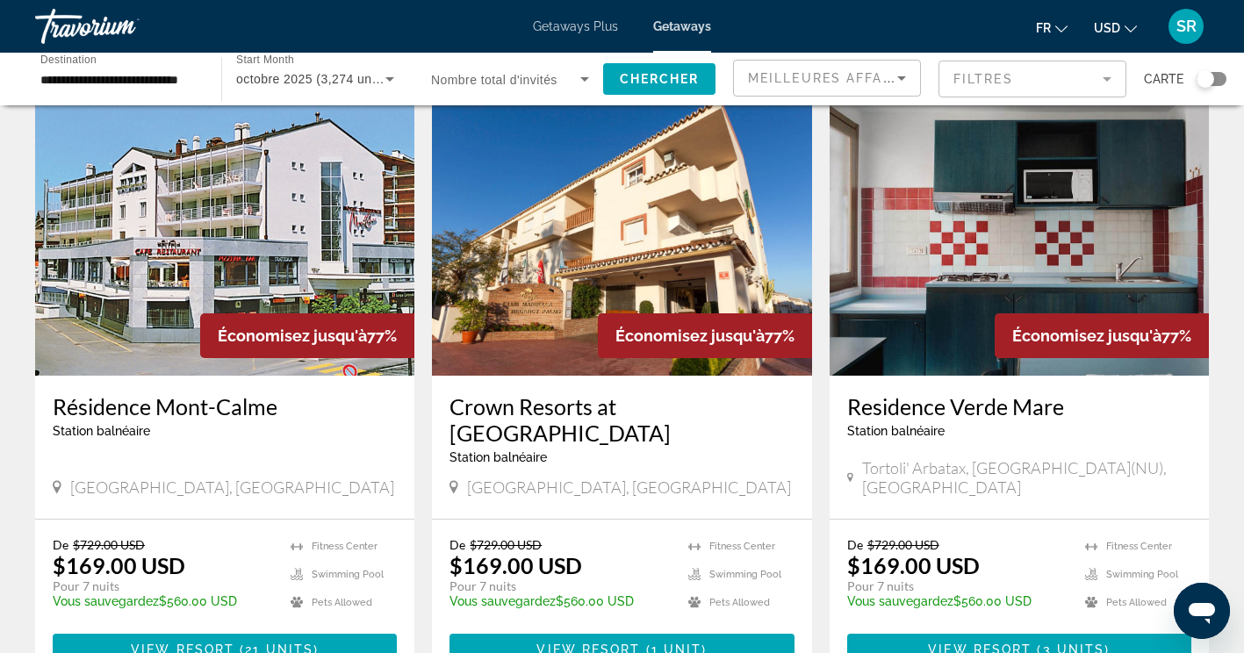
click at [620, 393] on h3 "Crown Resorts at [GEOGRAPHIC_DATA]" at bounding box center [621, 419] width 344 height 53
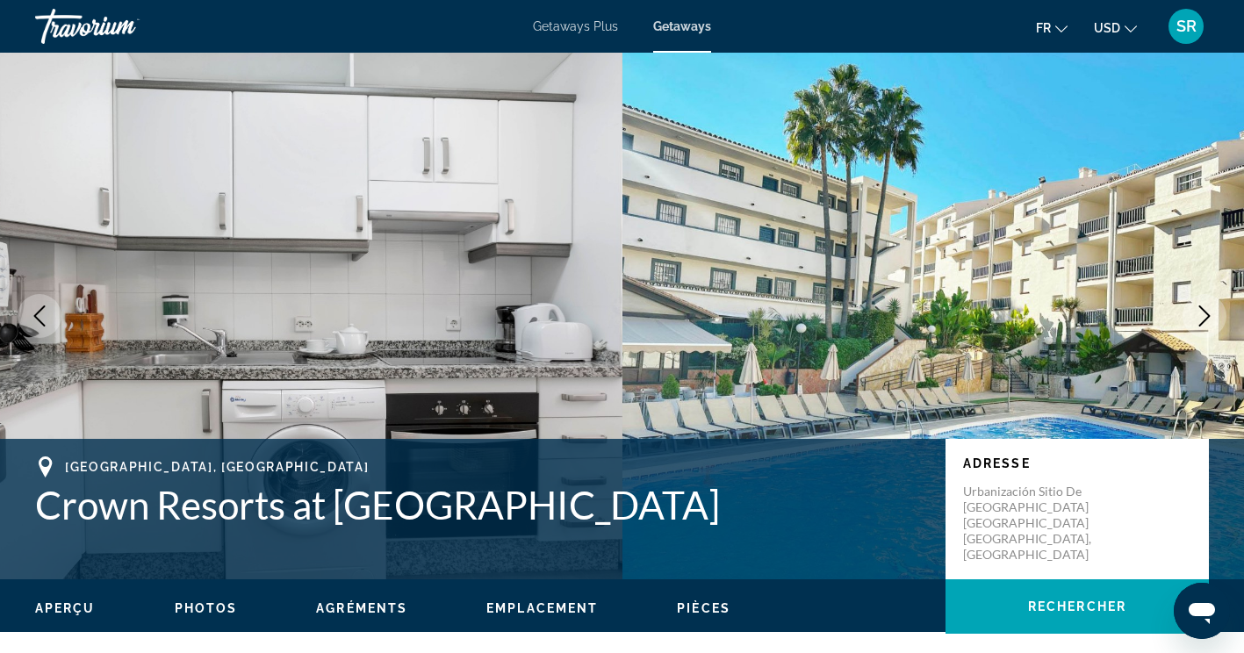
click at [1205, 309] on icon "Next image" at bounding box center [1204, 315] width 21 height 21
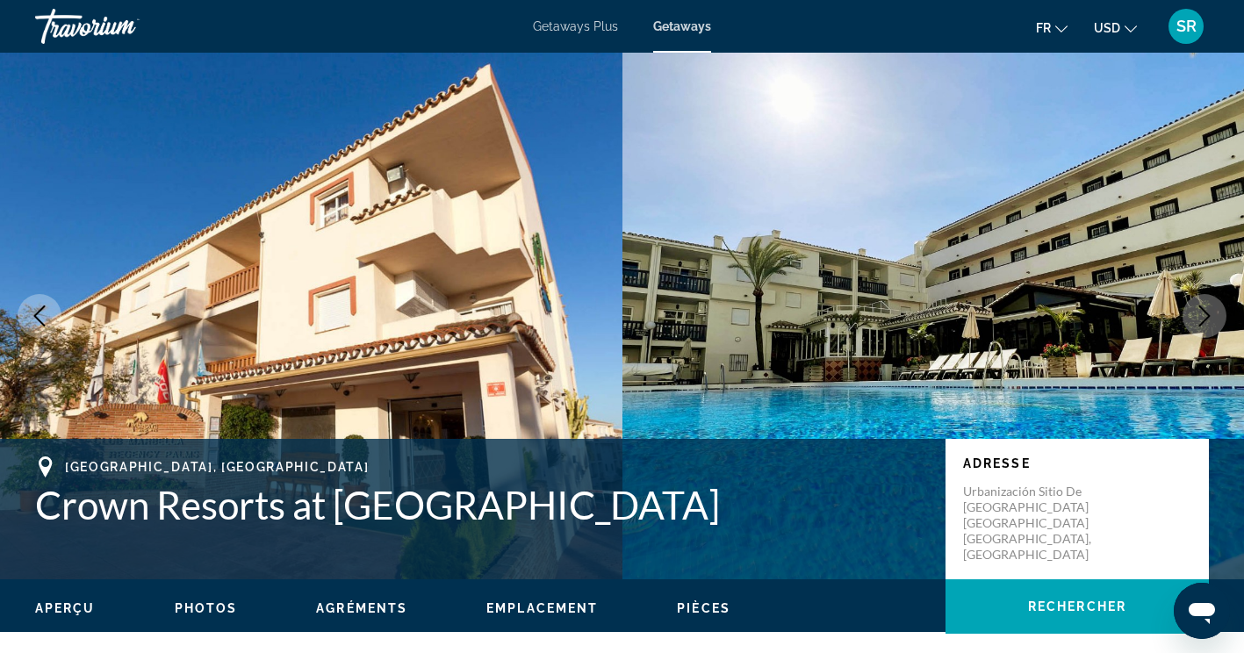
click at [1205, 309] on icon "Next image" at bounding box center [1204, 315] width 21 height 21
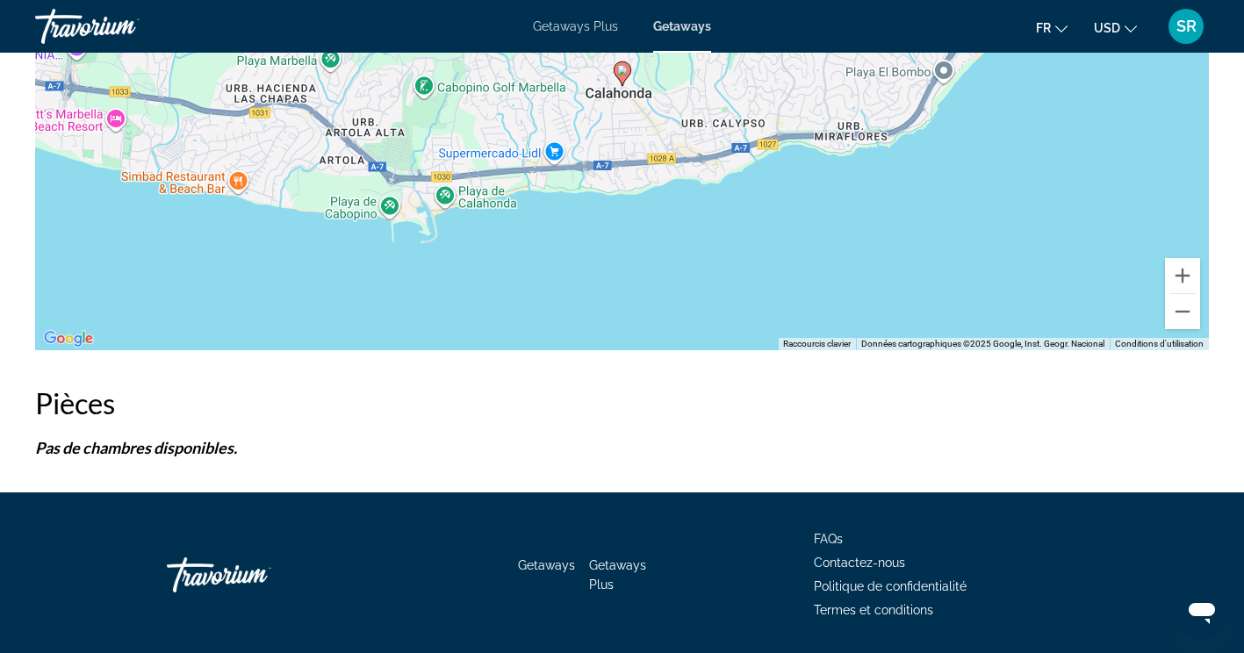
scroll to position [2776, 0]
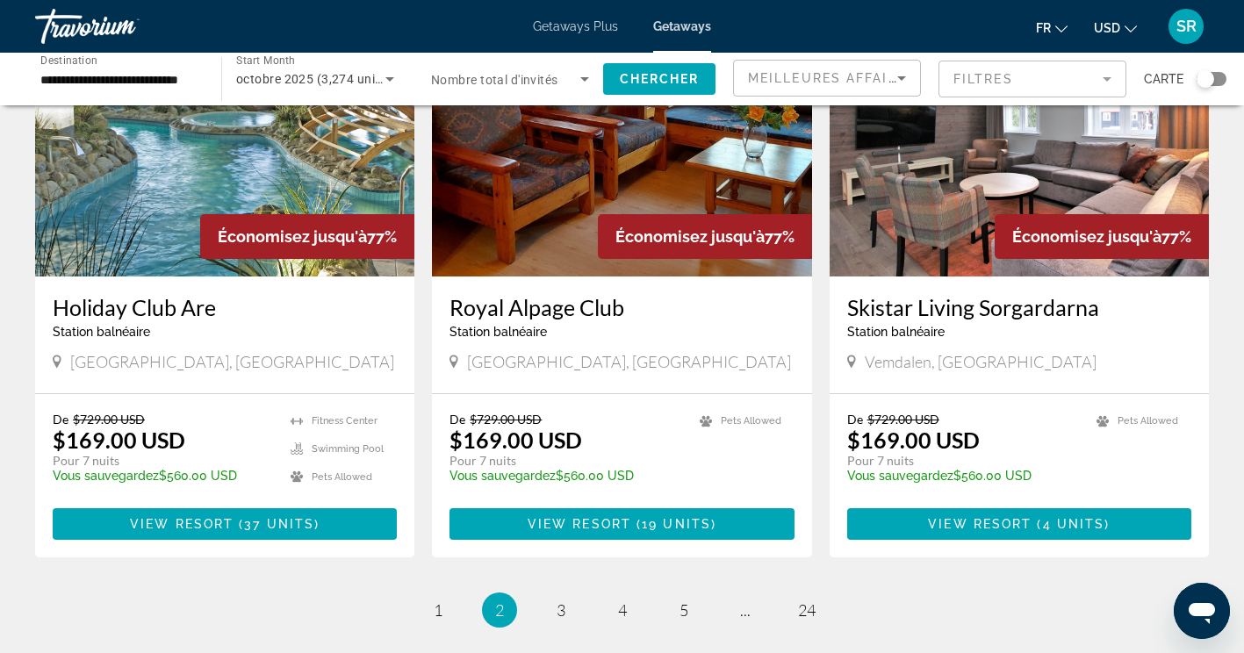
scroll to position [2036, 0]
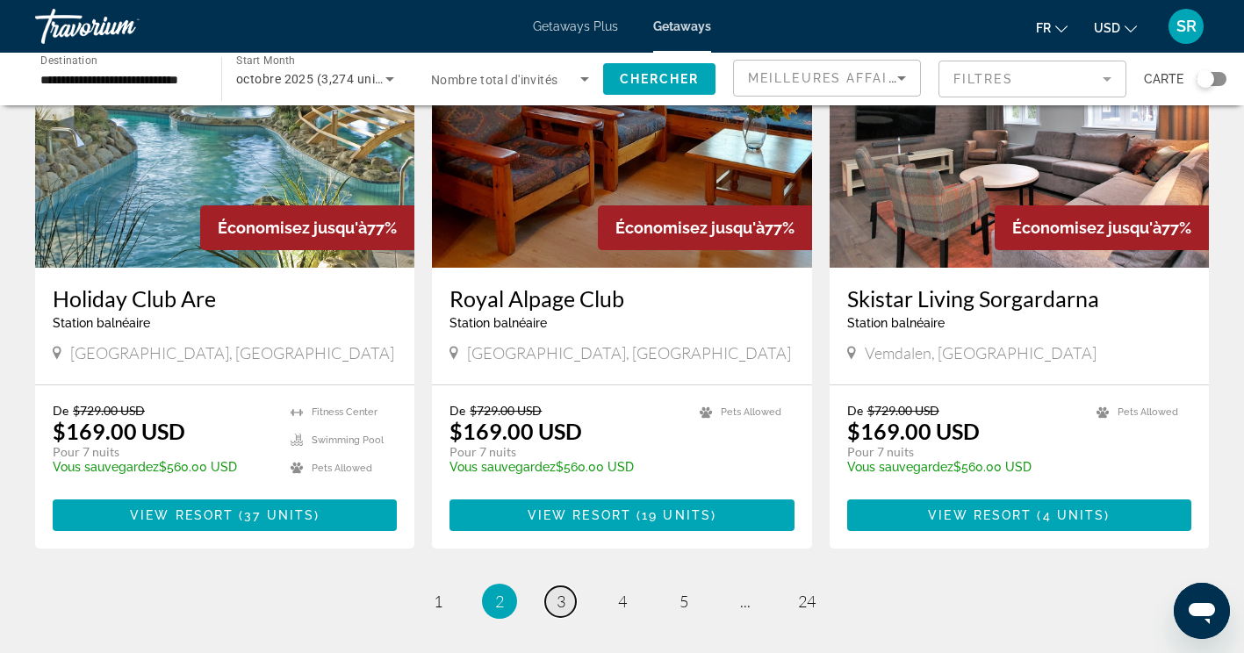
click at [557, 592] on span "3" at bounding box center [561, 601] width 9 height 19
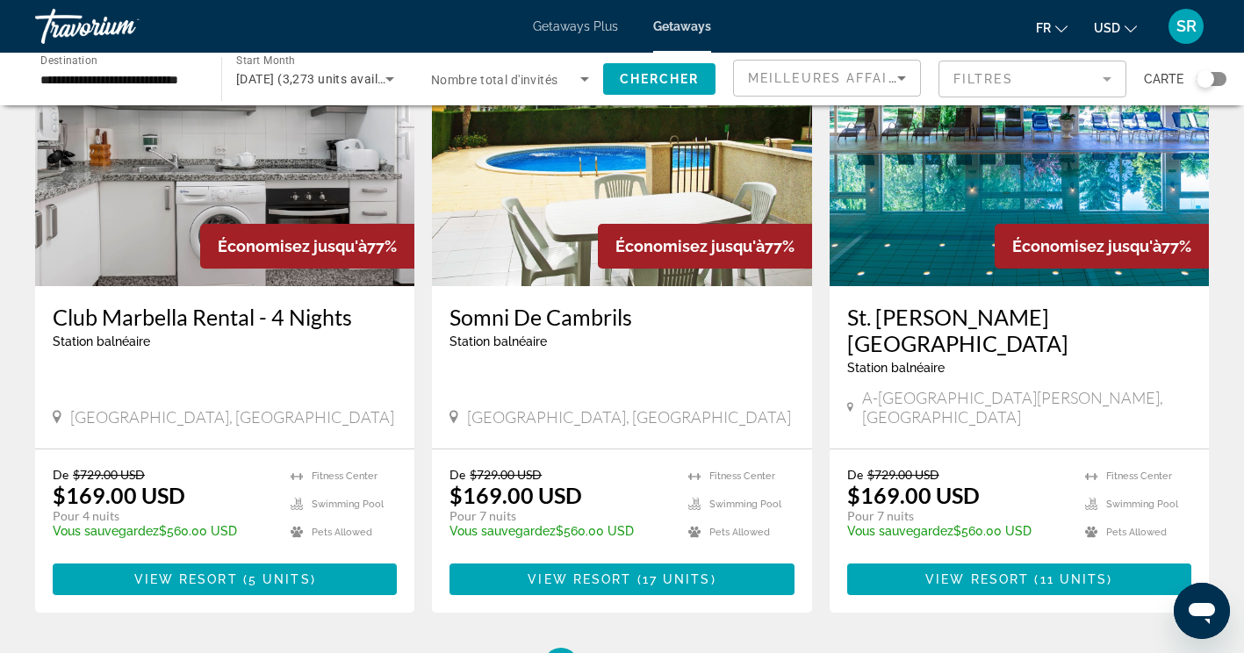
scroll to position [2013, 0]
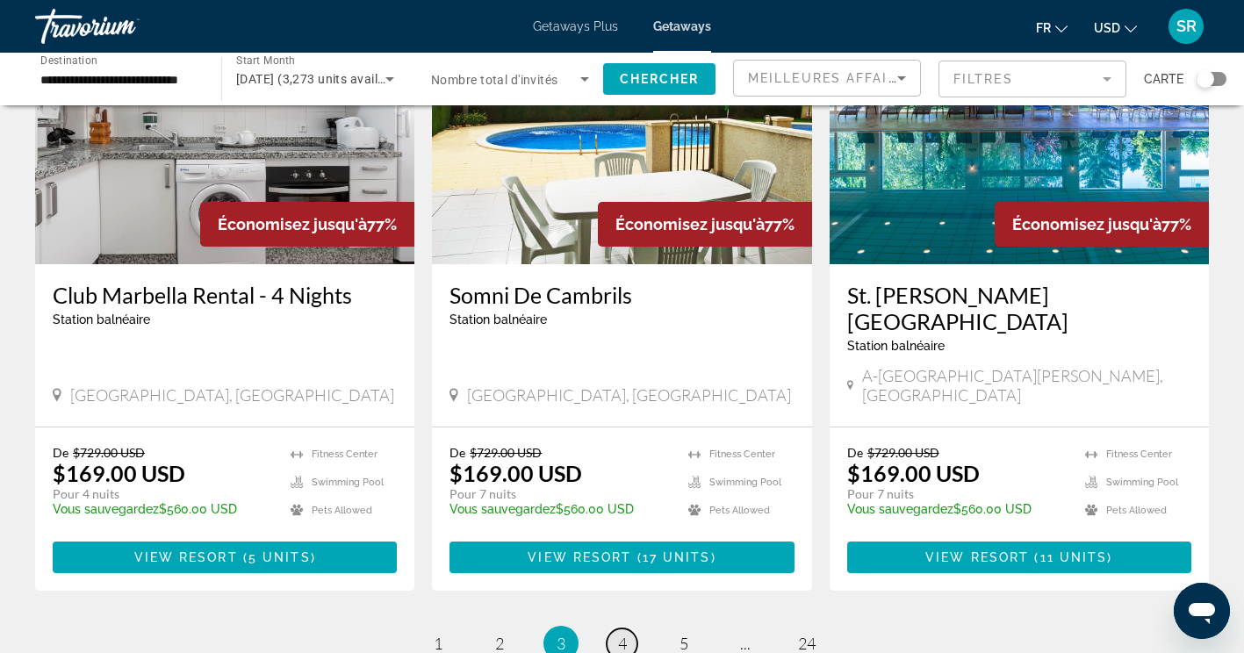
click at [611, 629] on link "page 4" at bounding box center [622, 644] width 31 height 31
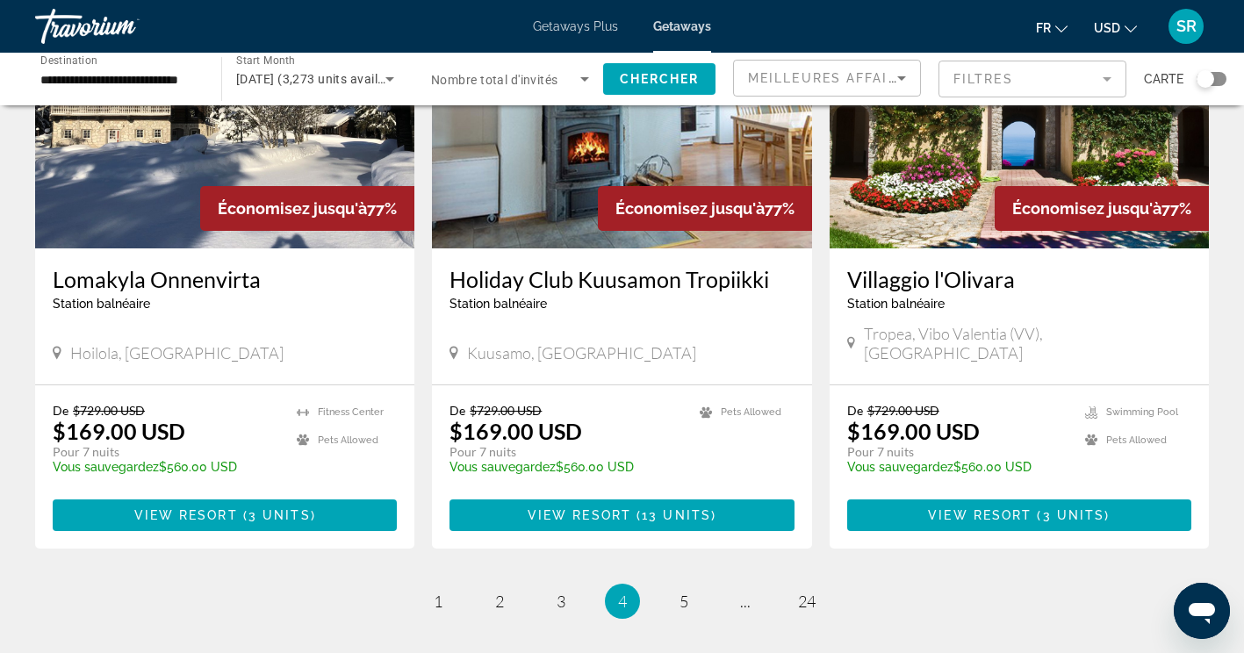
scroll to position [2001, 0]
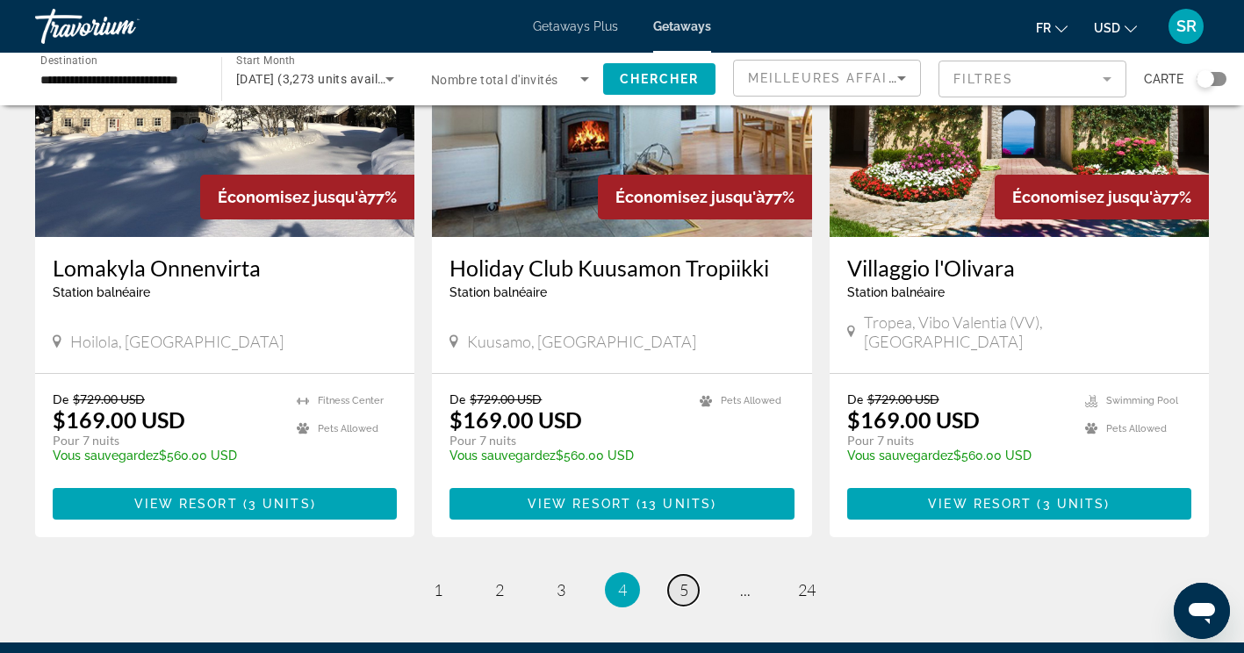
click at [679, 580] on span "5" at bounding box center [683, 589] width 9 height 19
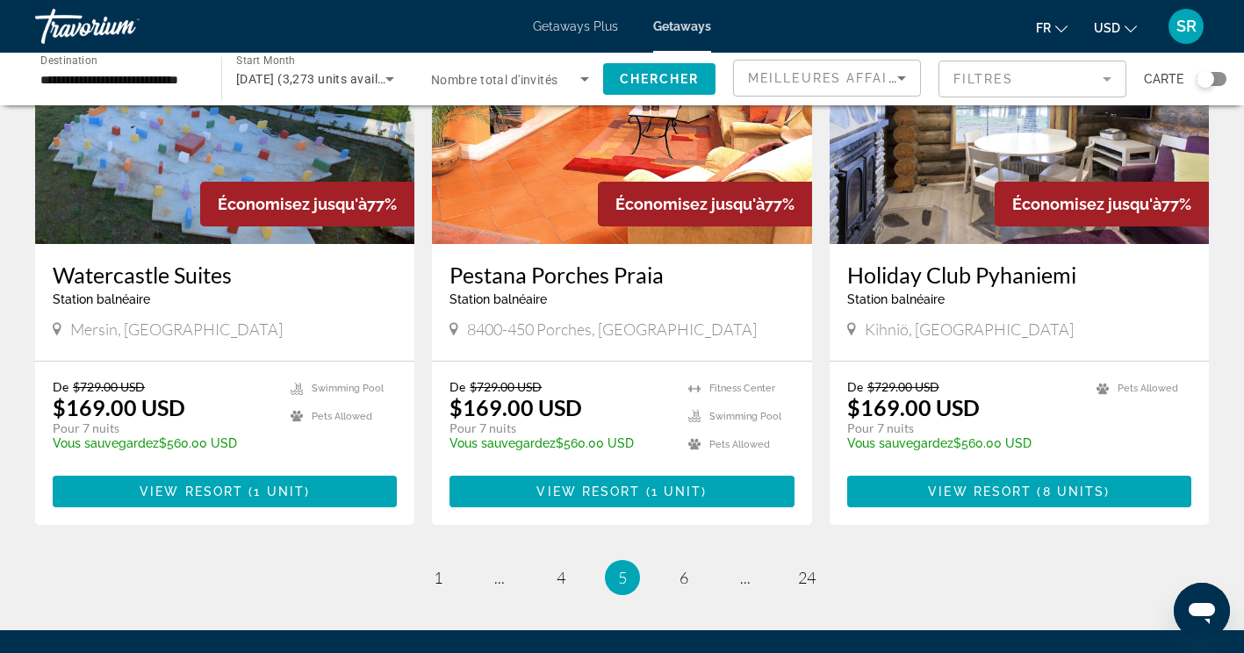
scroll to position [2042, 0]
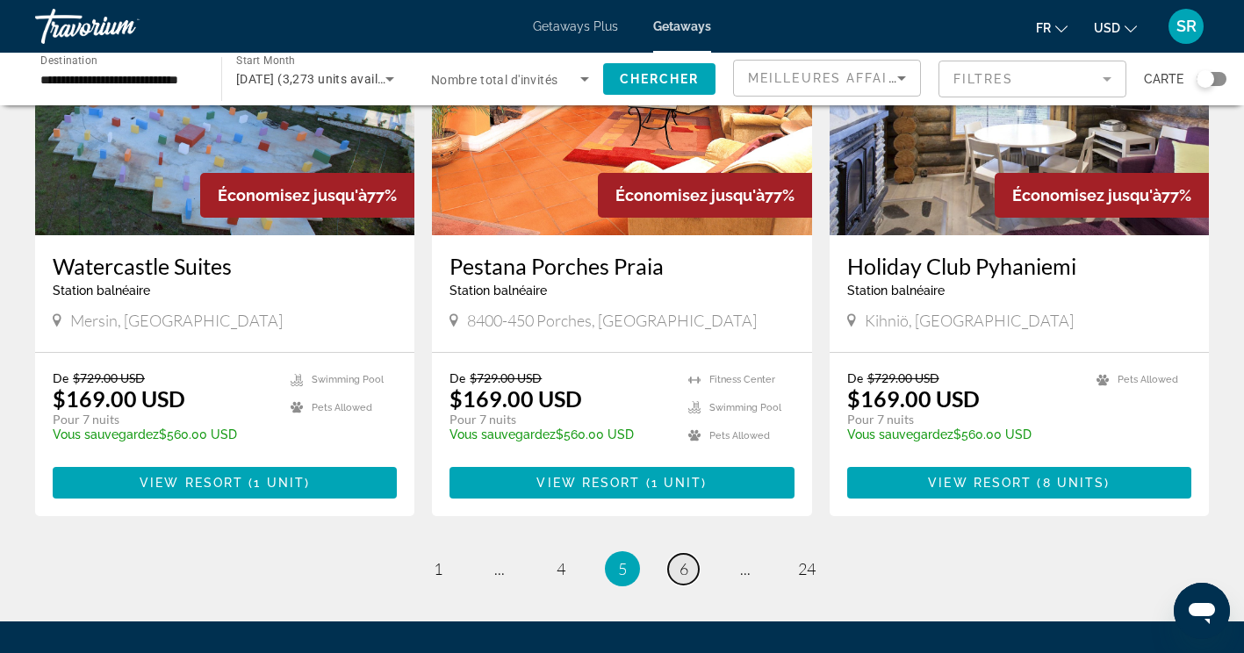
click at [680, 559] on span "6" at bounding box center [683, 568] width 9 height 19
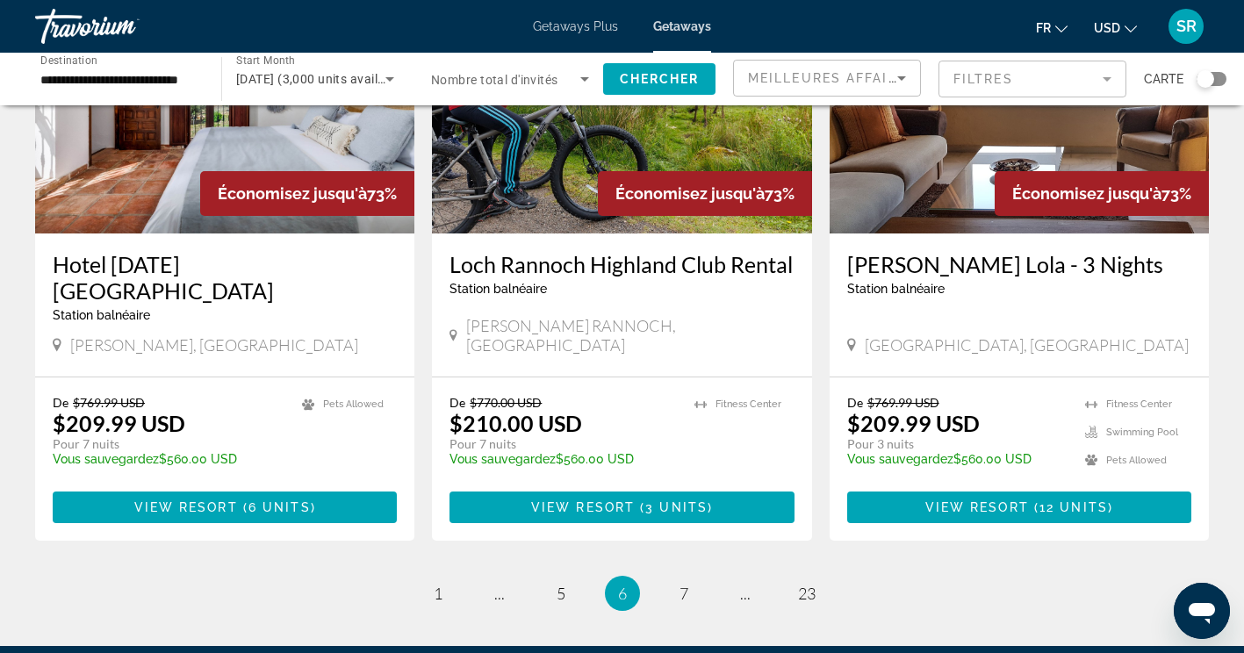
scroll to position [2072, 0]
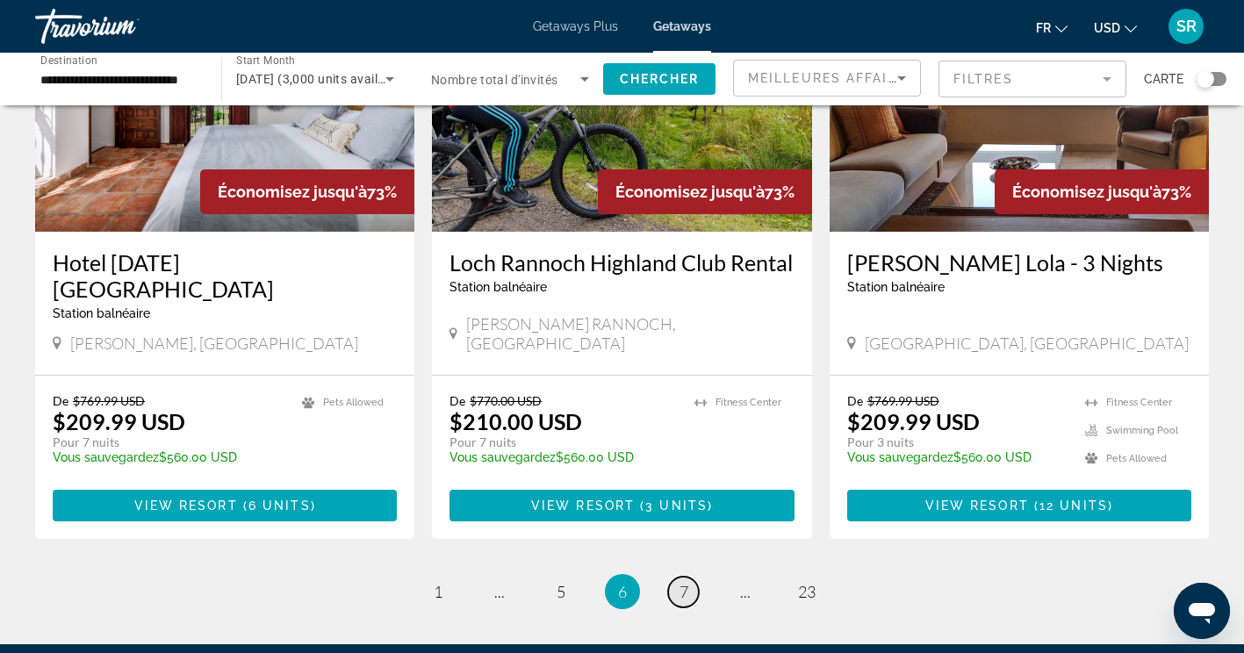
click at [682, 582] on span "7" at bounding box center [683, 591] width 9 height 19
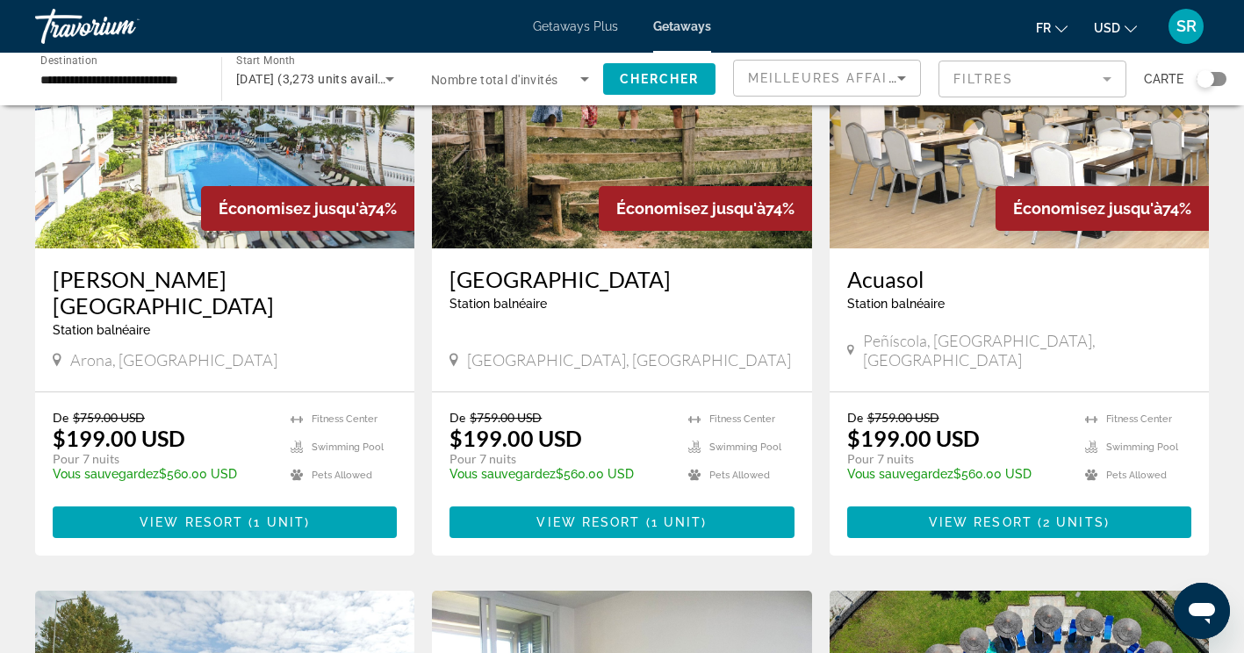
scroll to position [211, 0]
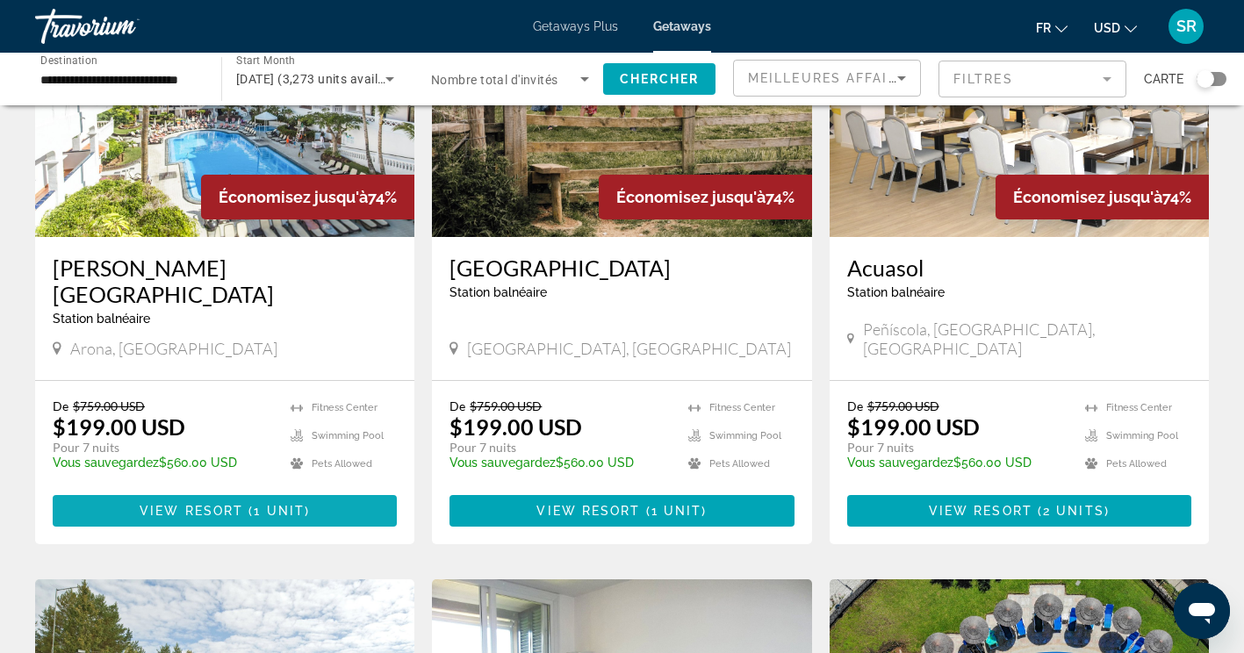
click at [220, 490] on span "Main content" at bounding box center [225, 511] width 344 height 42
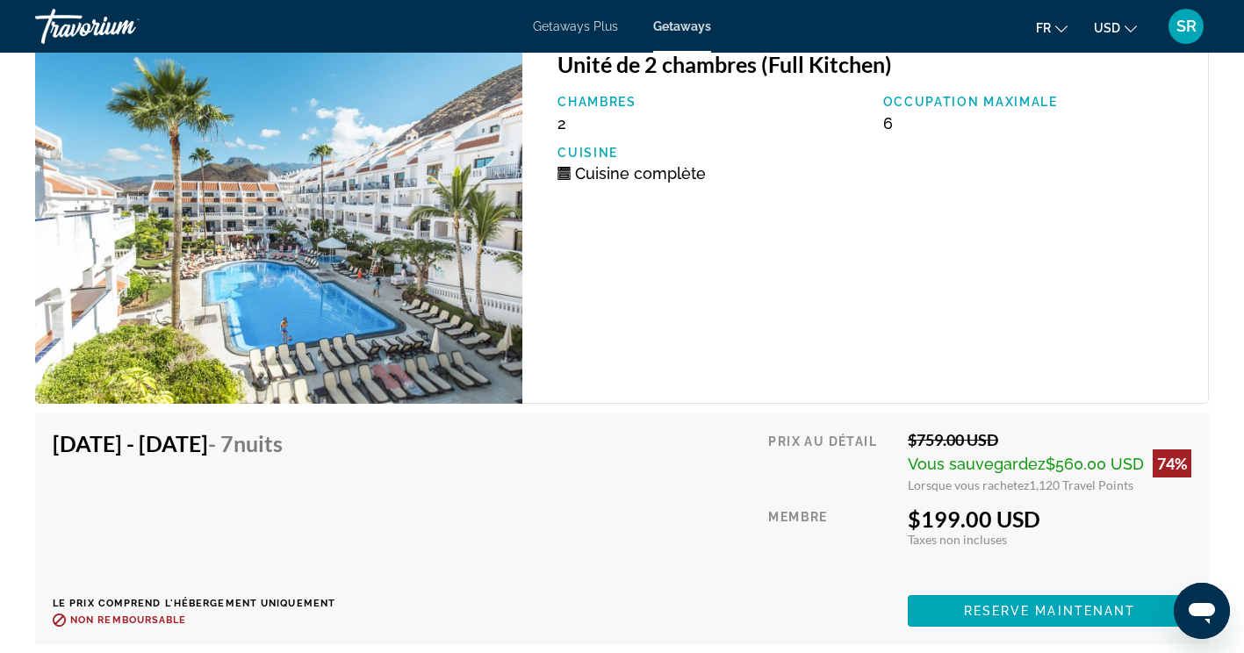
scroll to position [3008, 0]
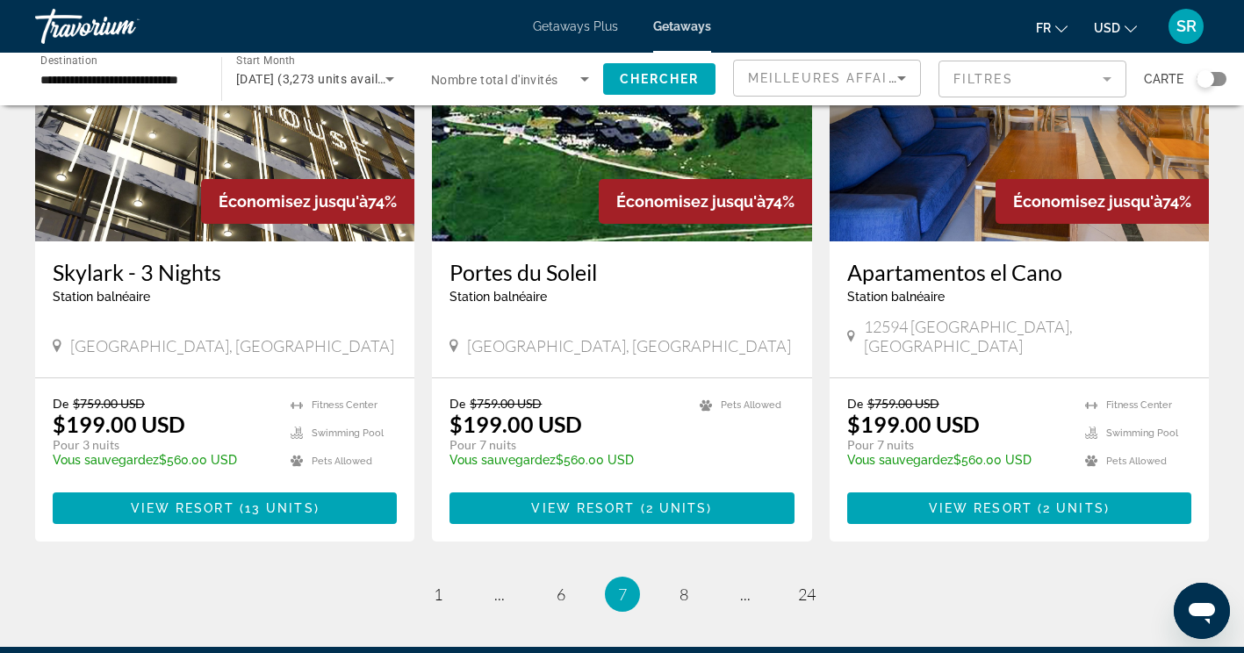
scroll to position [2077, 0]
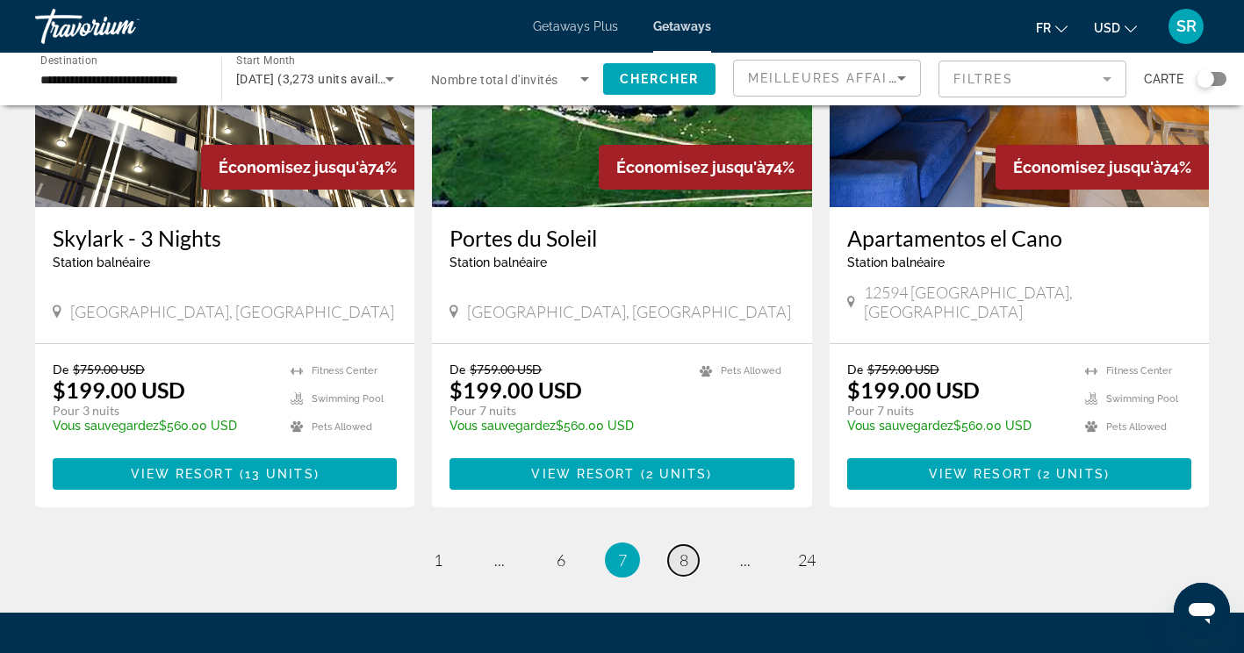
click at [675, 545] on link "page 8" at bounding box center [683, 560] width 31 height 31
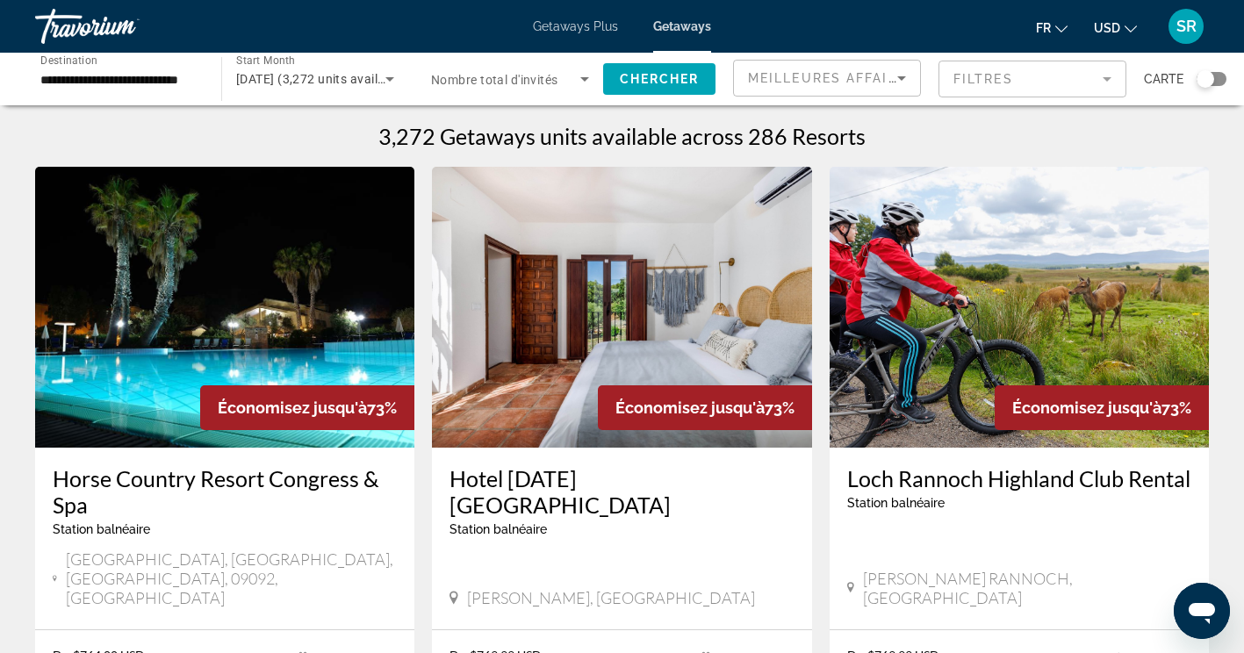
click at [675, 492] on div "Hotel [DATE][GEOGRAPHIC_DATA] balnéaire - Ceci est une station d'adultes seulem…" at bounding box center [621, 507] width 344 height 84
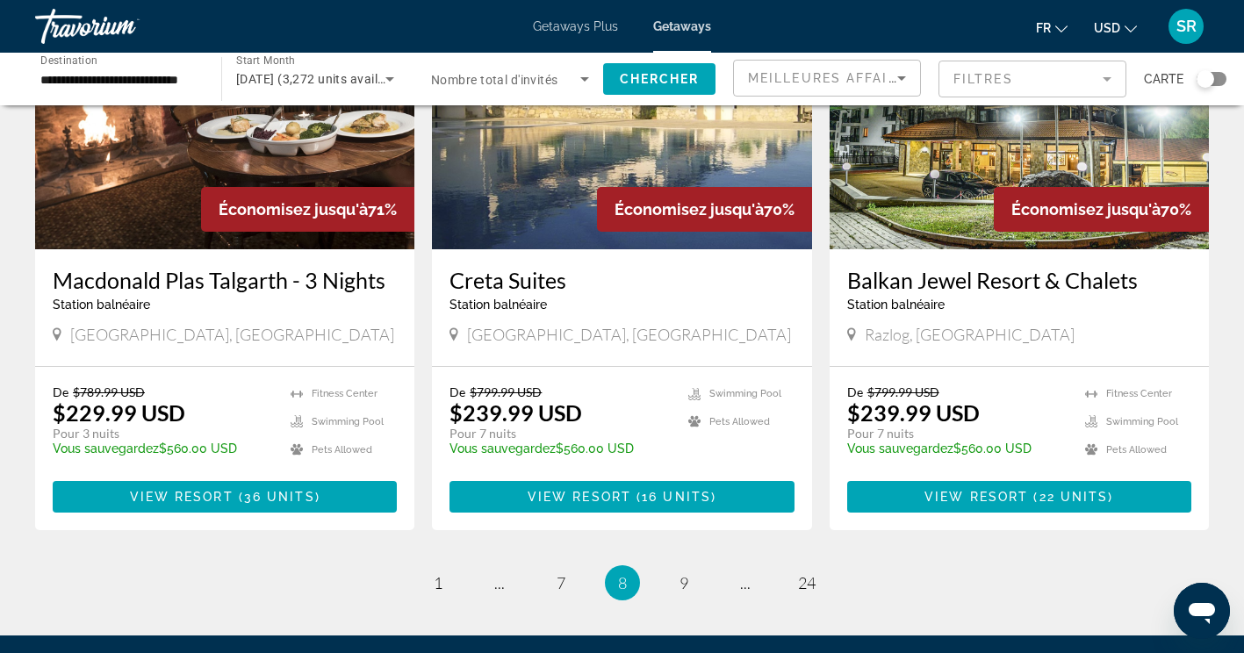
scroll to position [2166, 0]
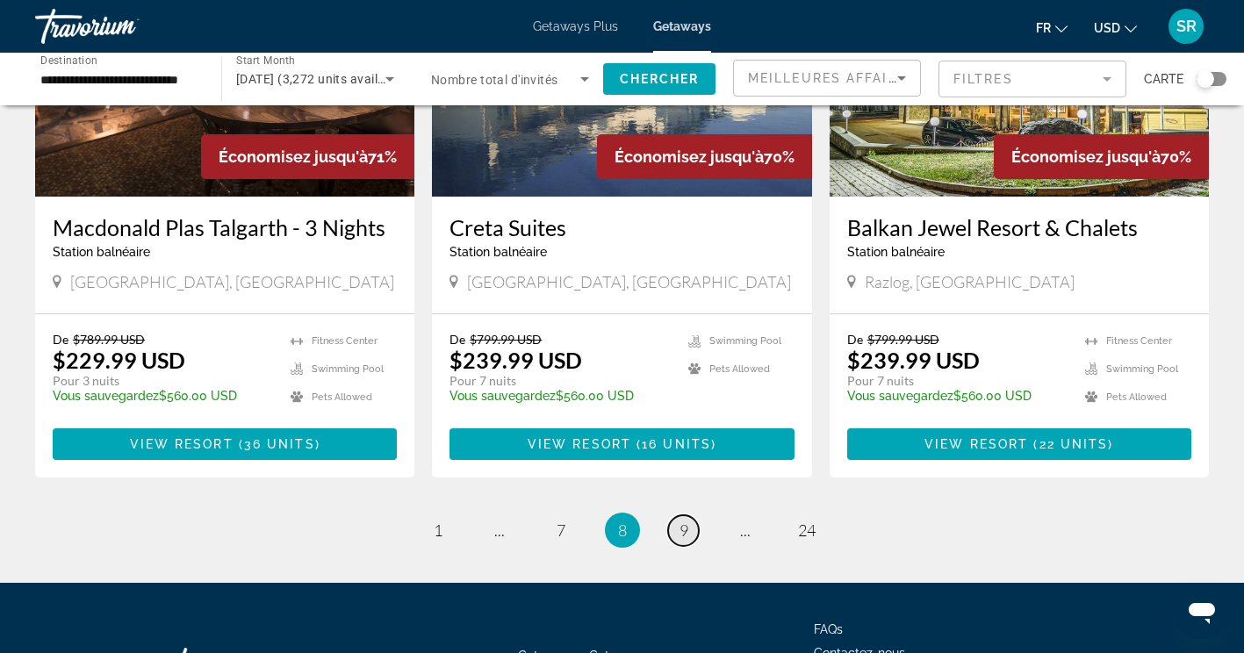
click at [673, 515] on link "page 9" at bounding box center [683, 530] width 31 height 31
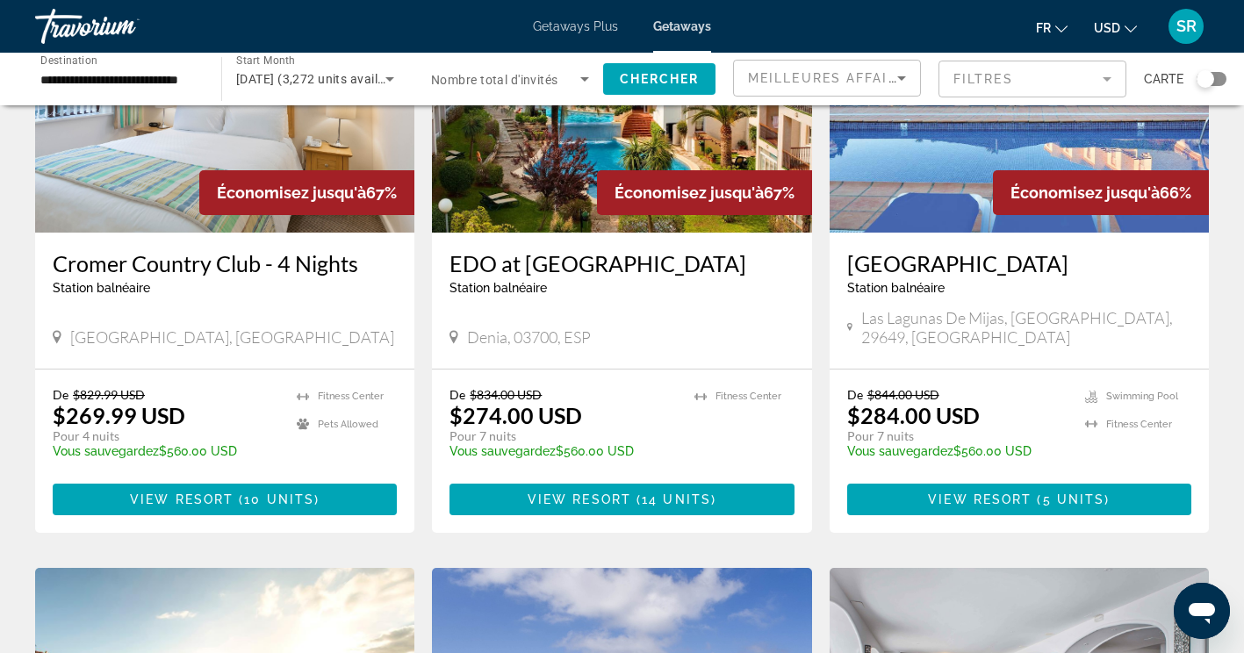
scroll to position [878, 0]
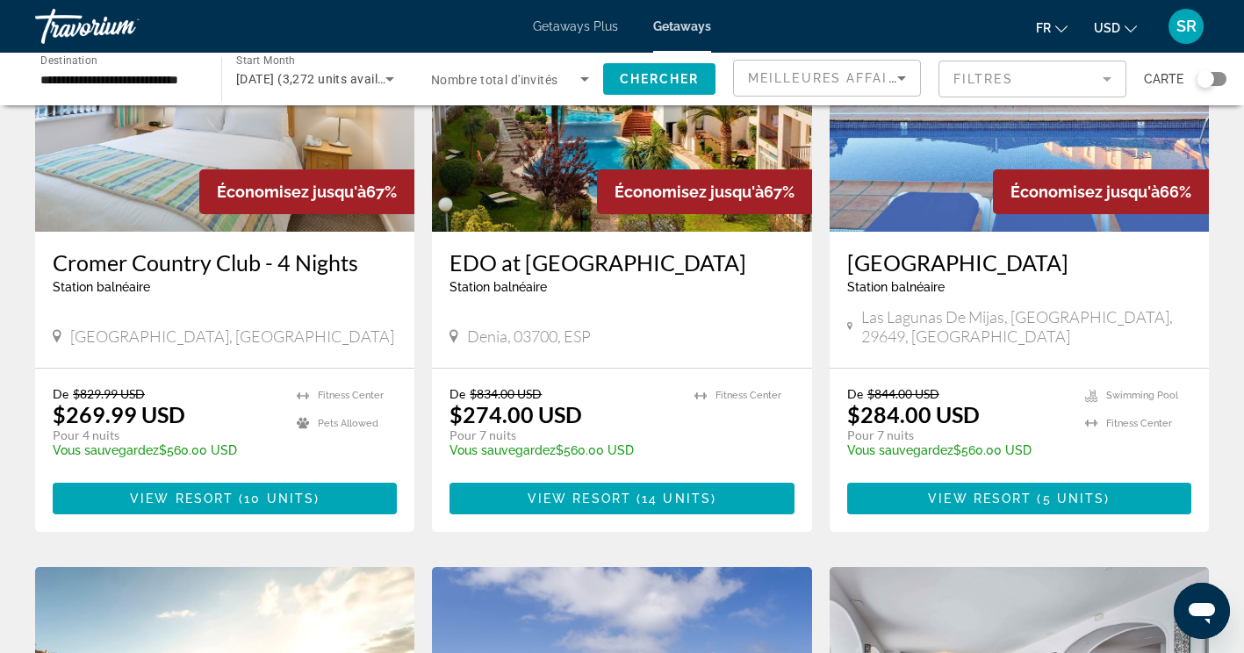
click at [547, 249] on h3 "EDO at [GEOGRAPHIC_DATA]" at bounding box center [621, 262] width 344 height 26
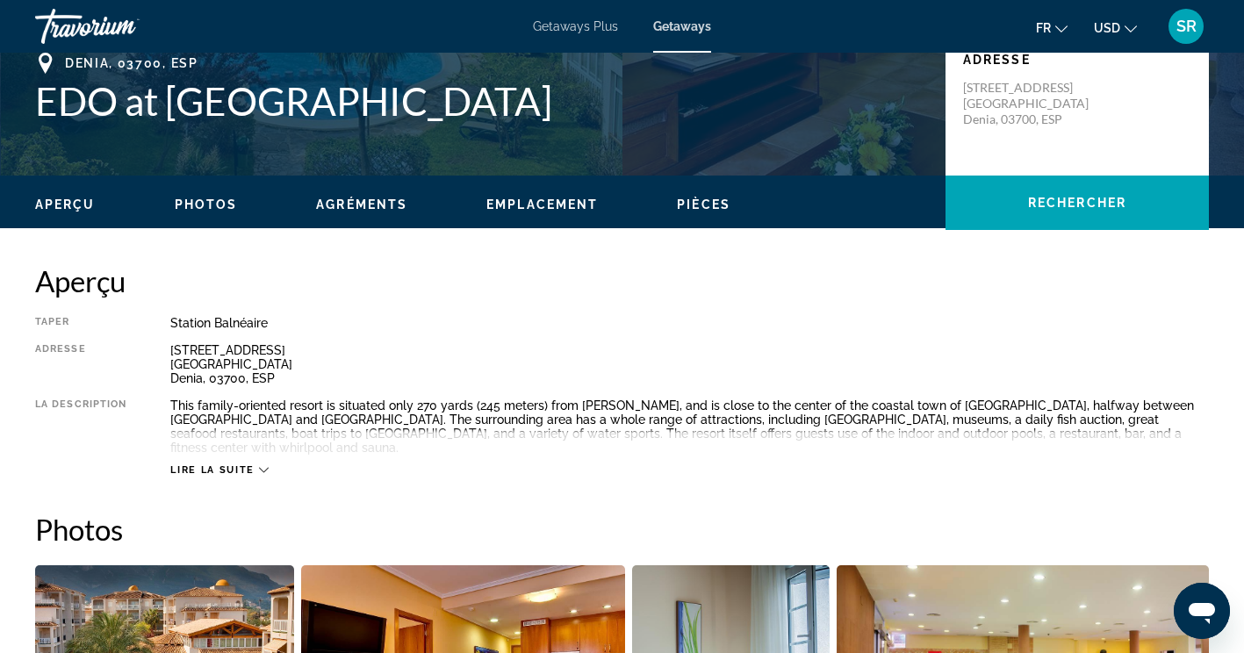
scroll to position [363, 0]
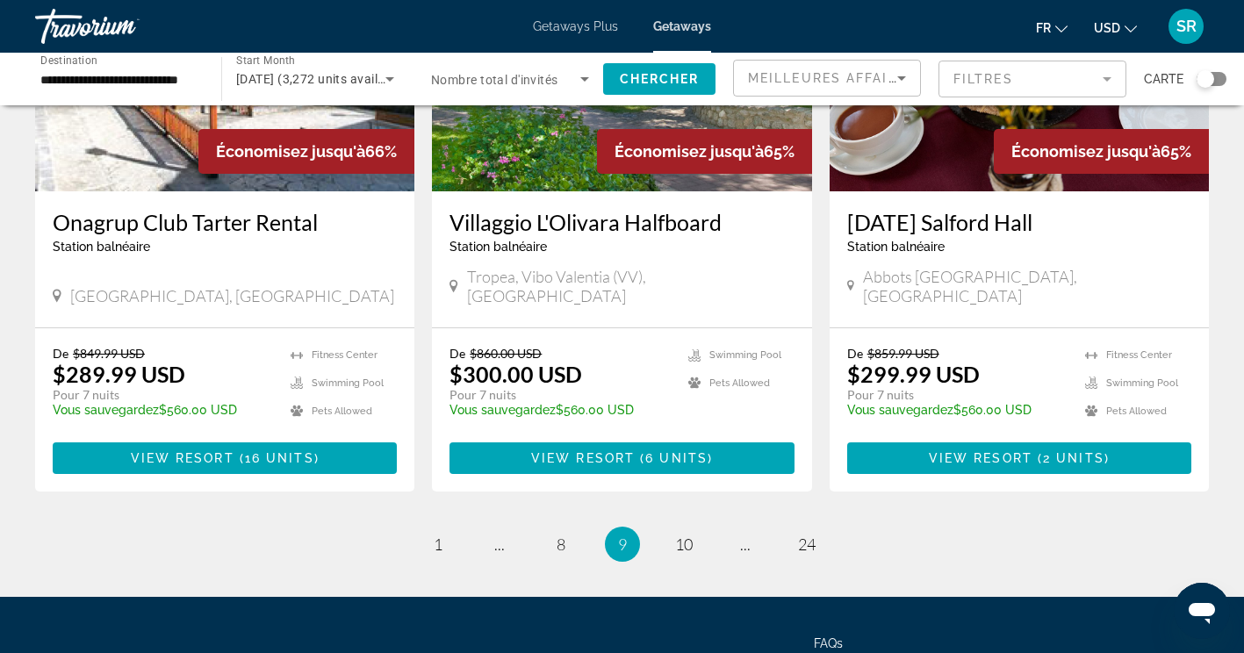
scroll to position [2241, 0]
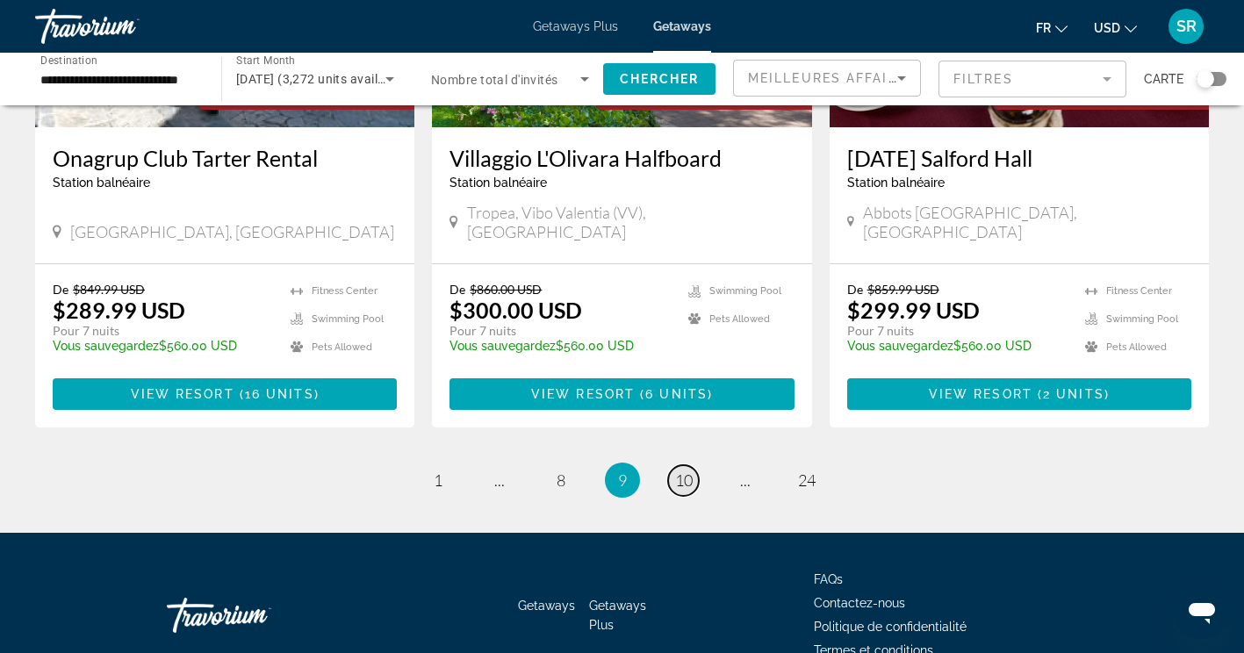
click at [679, 465] on link "page 10" at bounding box center [683, 480] width 31 height 31
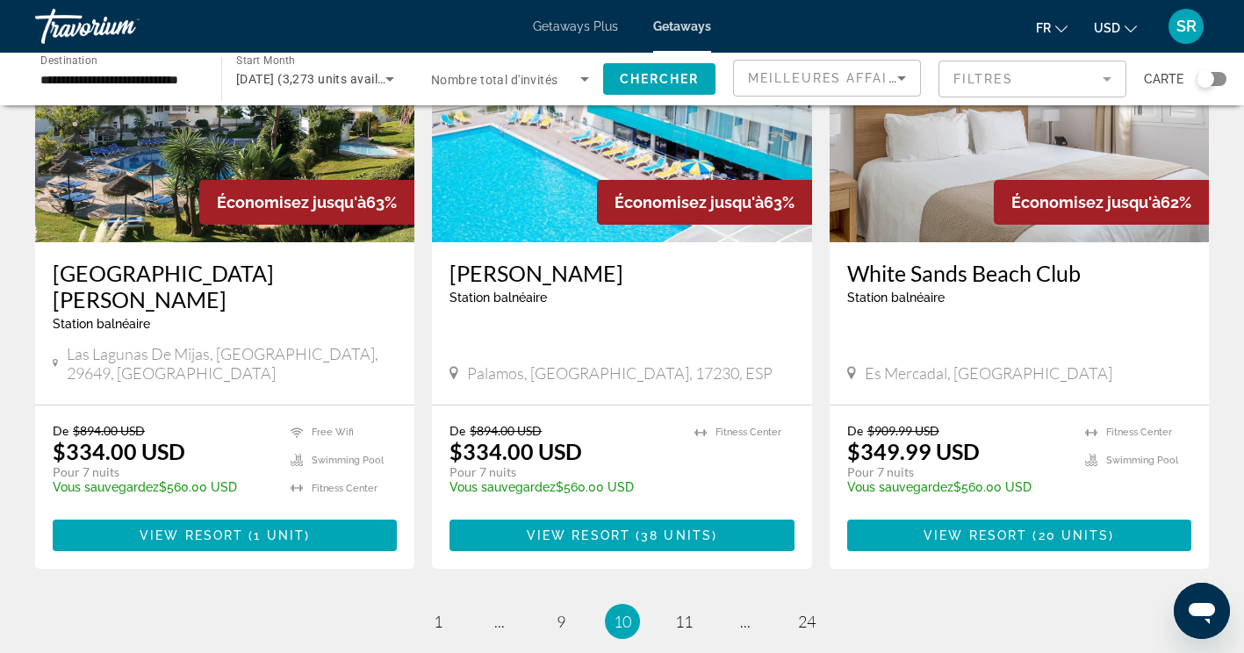
scroll to position [2064, 0]
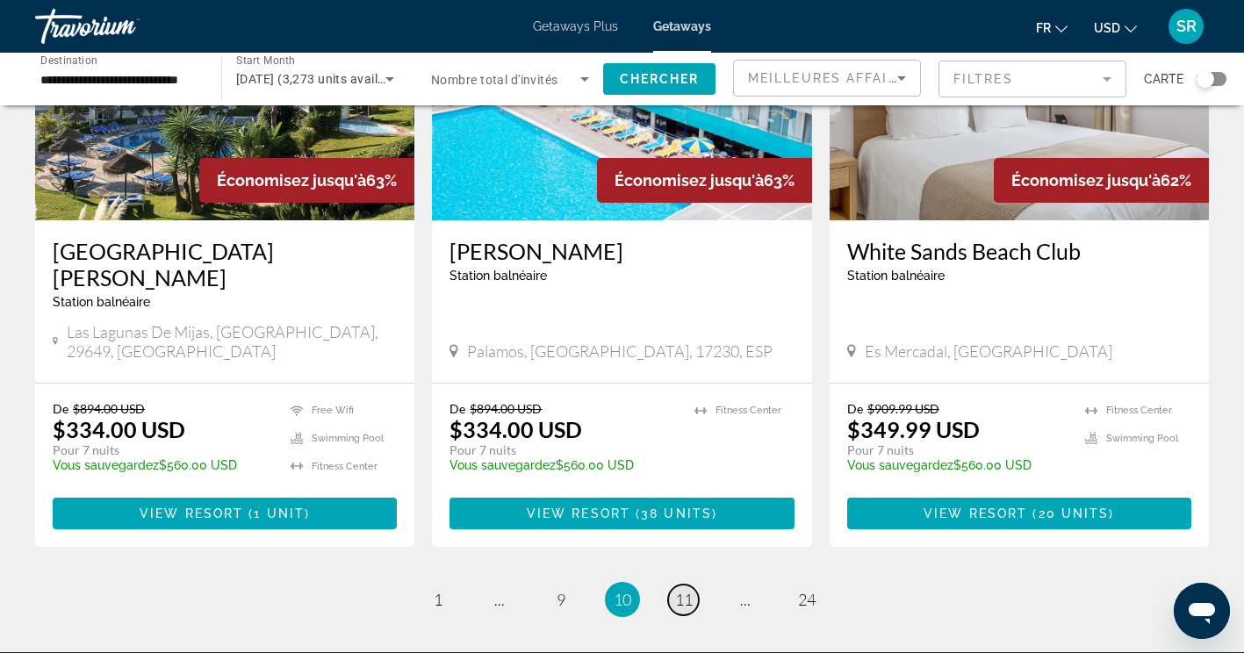
click at [686, 590] on span "11" at bounding box center [684, 599] width 18 height 19
